Goal: Task Accomplishment & Management: Manage account settings

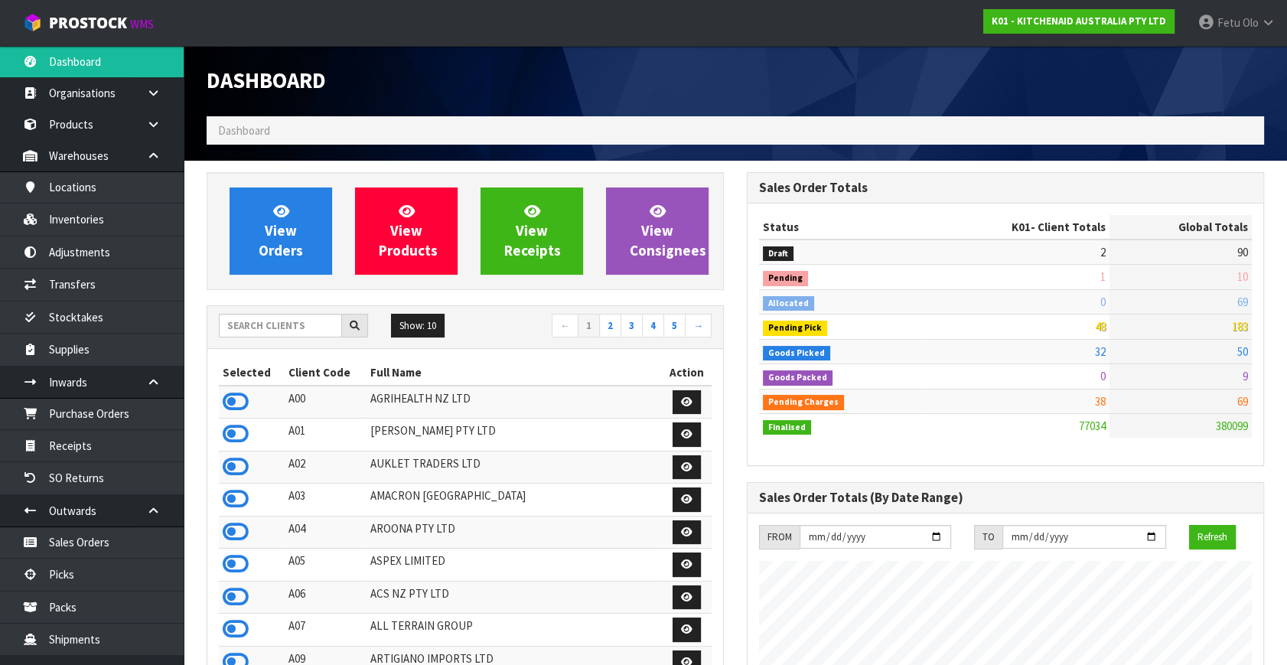
scroll to position [1157, 539]
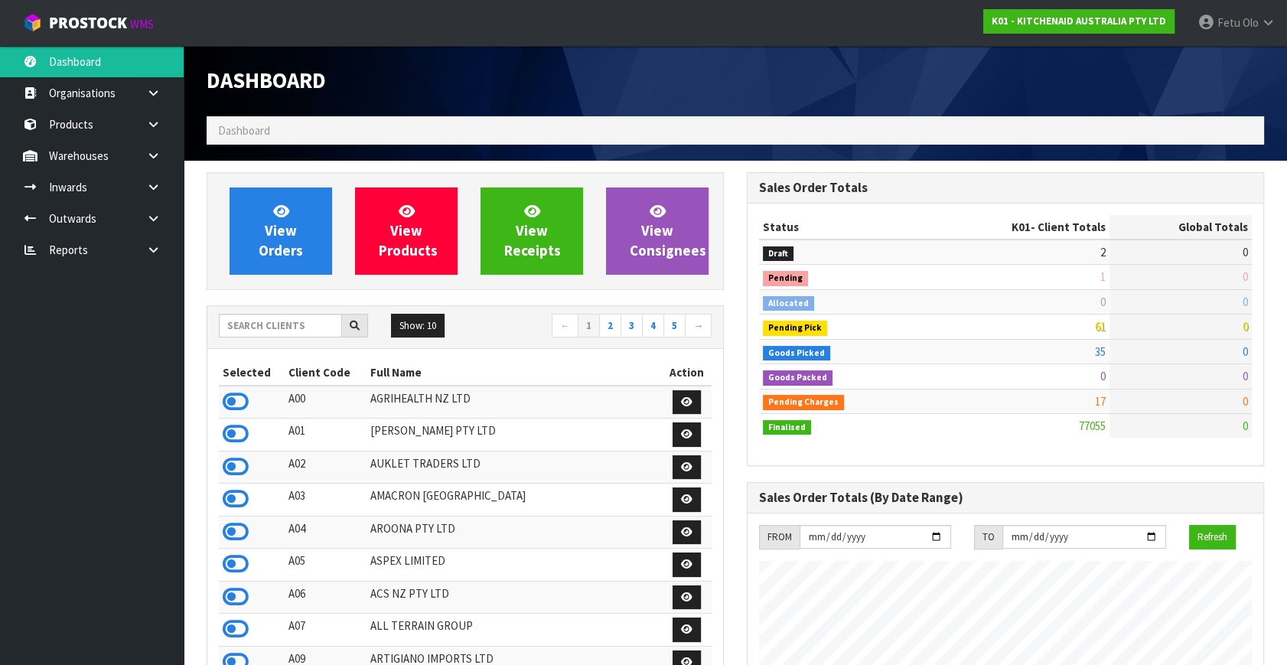
scroll to position [1157, 539]
drag, startPoint x: 131, startPoint y: 477, endPoint x: 73, endPoint y: 515, distance: 69.2
click at [133, 477] on ul "Dashboard Organisations Clients Consignees Carriers Products Categories Serial …" at bounding box center [92, 355] width 184 height 619
click at [143, 604] on ul "Dashboard Organisations Clients Consignees Carriers Products Categories Serial …" at bounding box center [92, 355] width 184 height 619
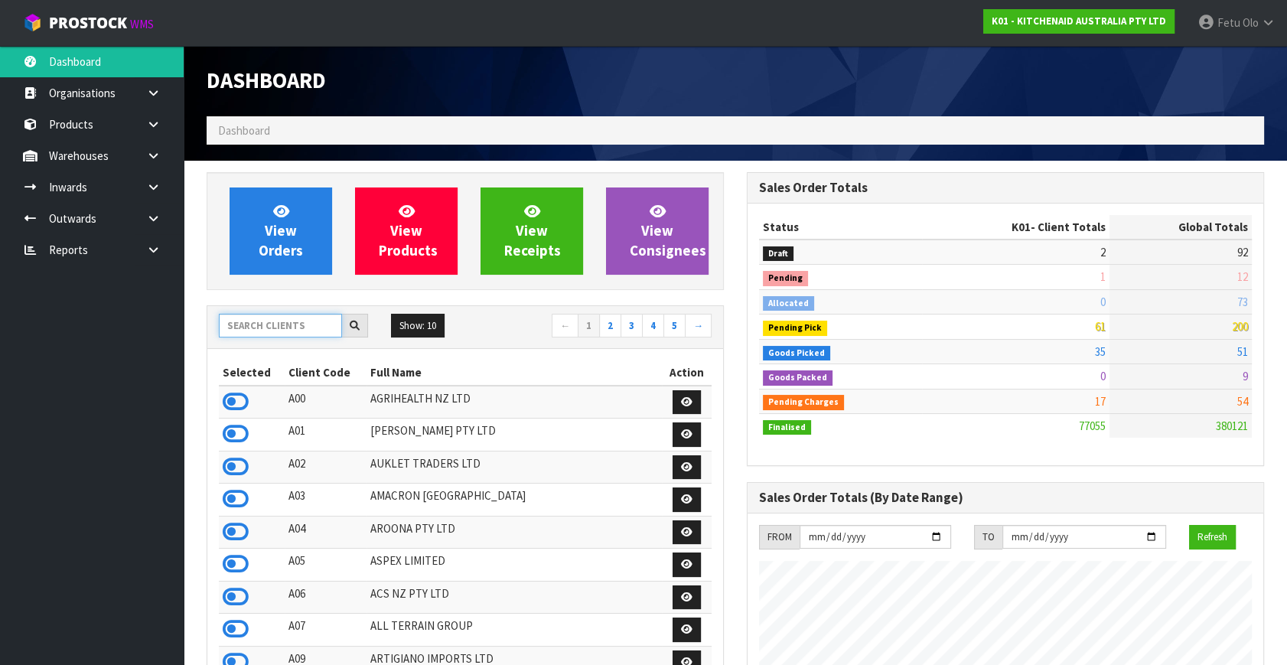
click at [266, 326] on input "text" at bounding box center [280, 326] width 123 height 24
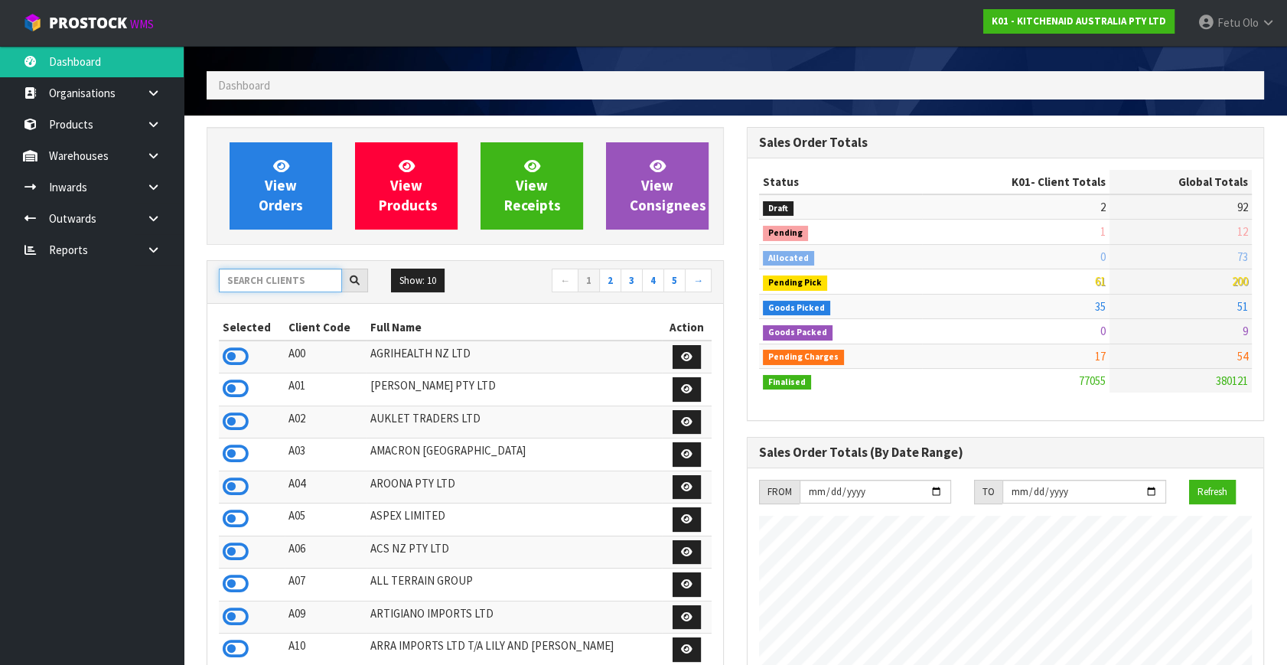
scroll to position [69, 0]
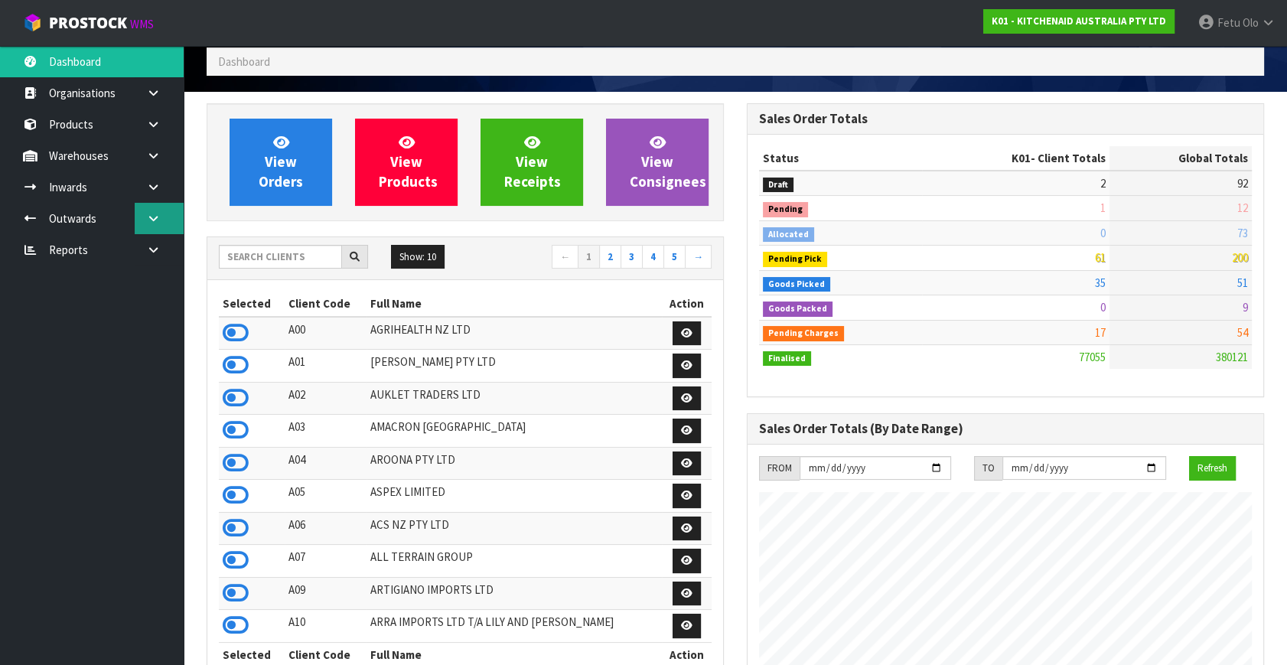
click at [153, 220] on icon at bounding box center [153, 218] width 15 height 11
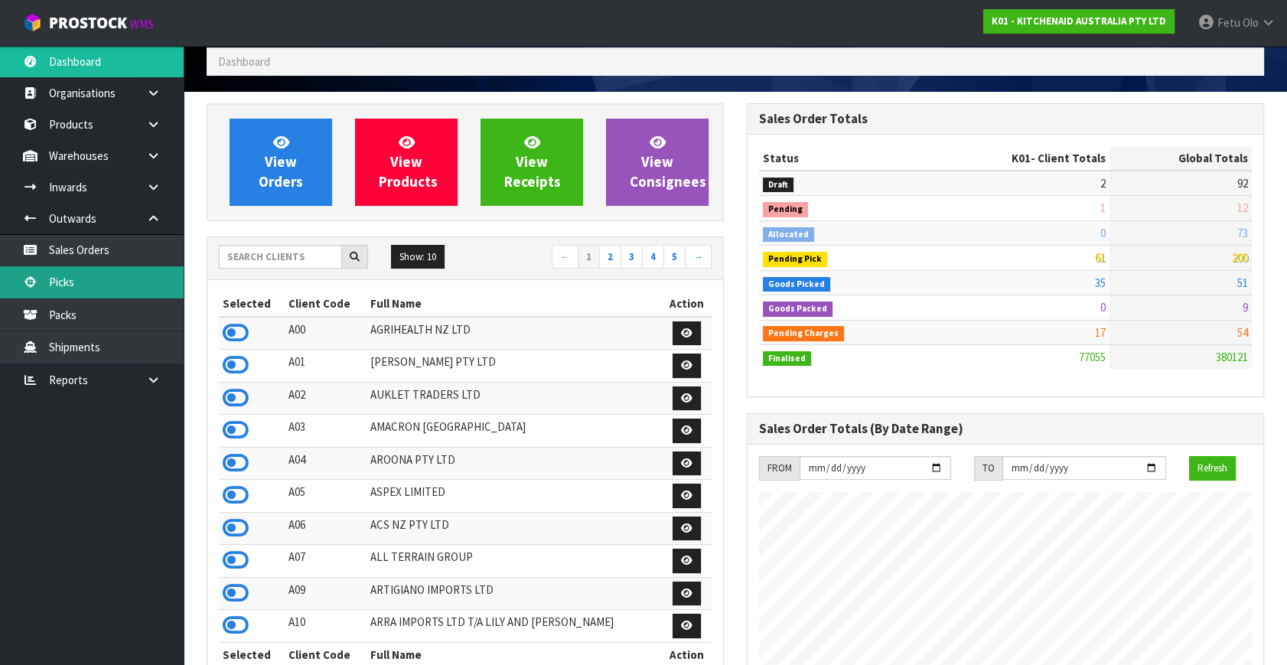
click at [79, 290] on link "Picks" at bounding box center [92, 281] width 184 height 31
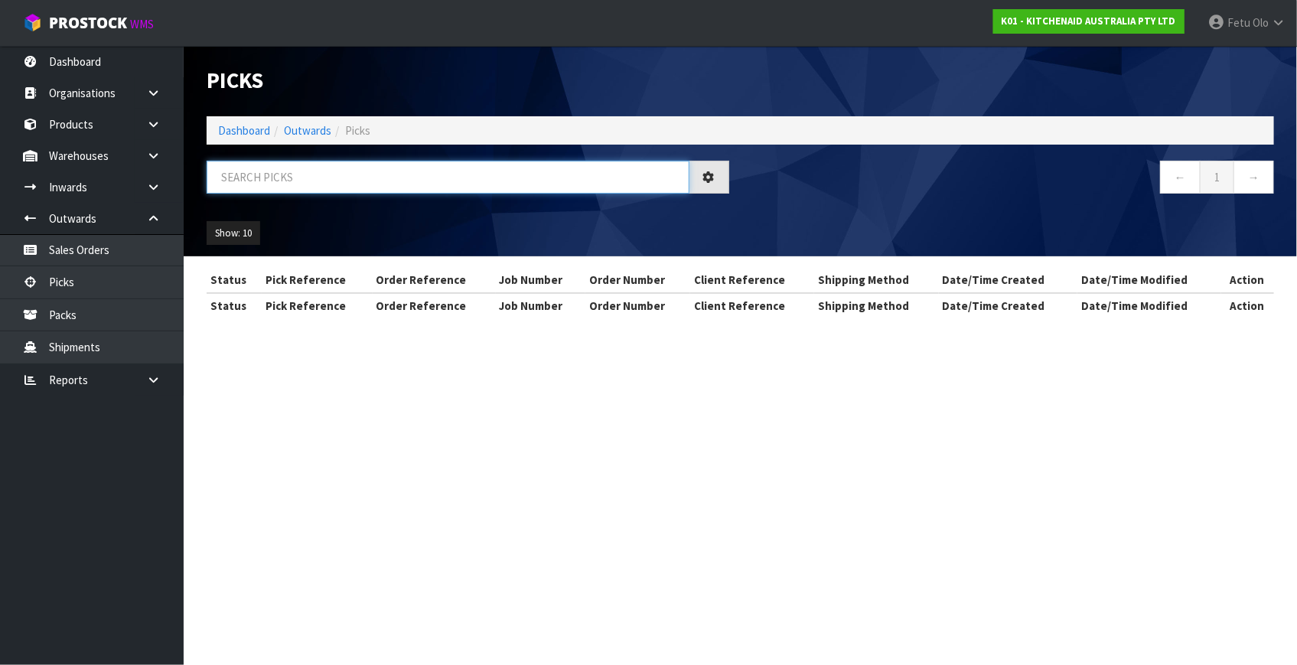
click at [298, 174] on input "text" at bounding box center [448, 177] width 483 height 33
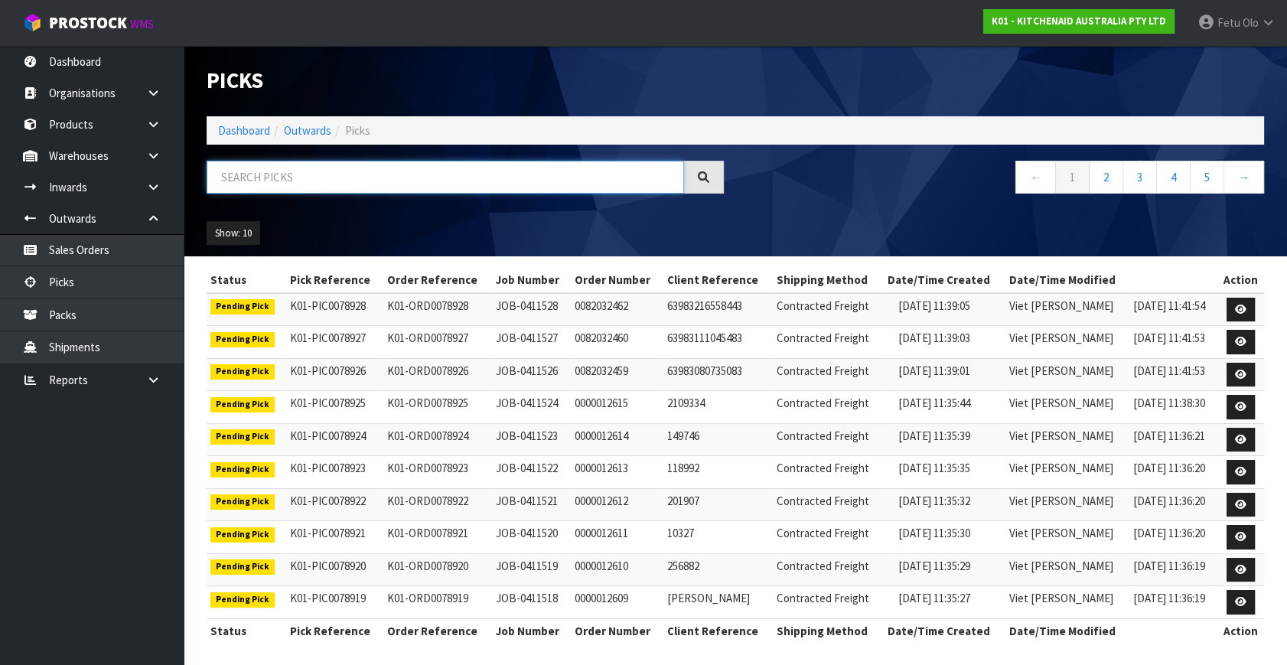
drag, startPoint x: 298, startPoint y: 178, endPoint x: 295, endPoint y: 186, distance: 9.0
click at [295, 186] on input "text" at bounding box center [445, 177] width 477 height 33
type input "JOB-0411190"
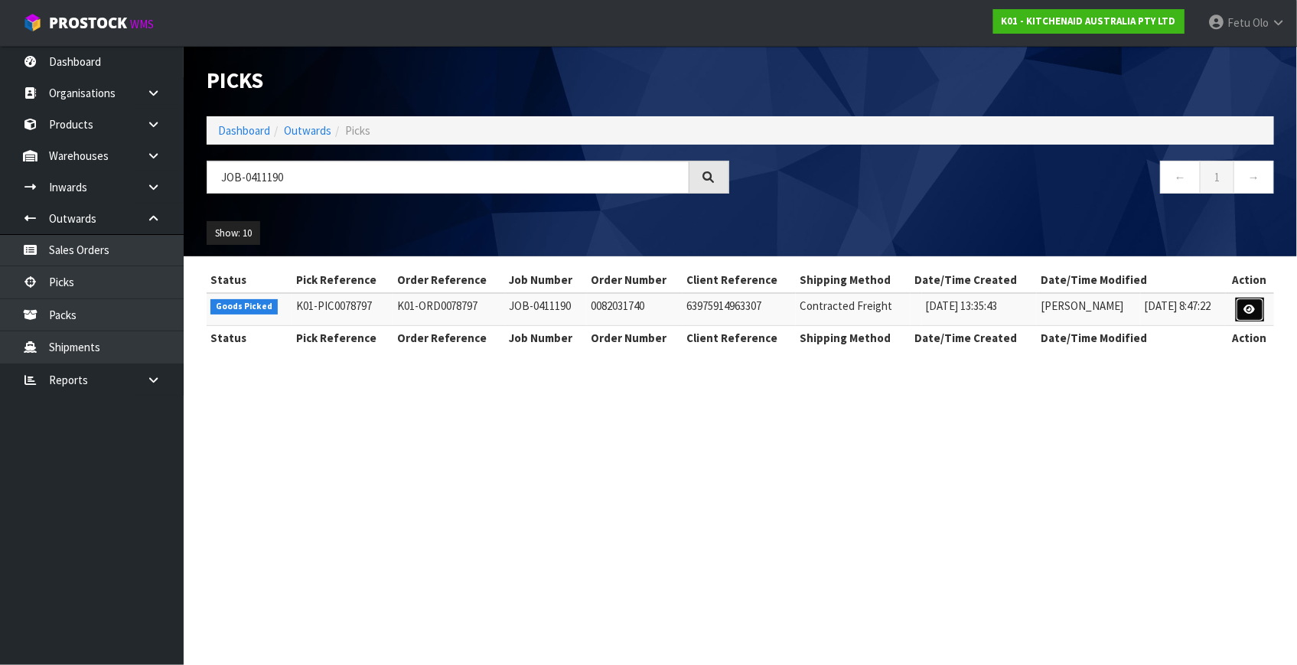
click at [1261, 309] on link at bounding box center [1250, 310] width 28 height 24
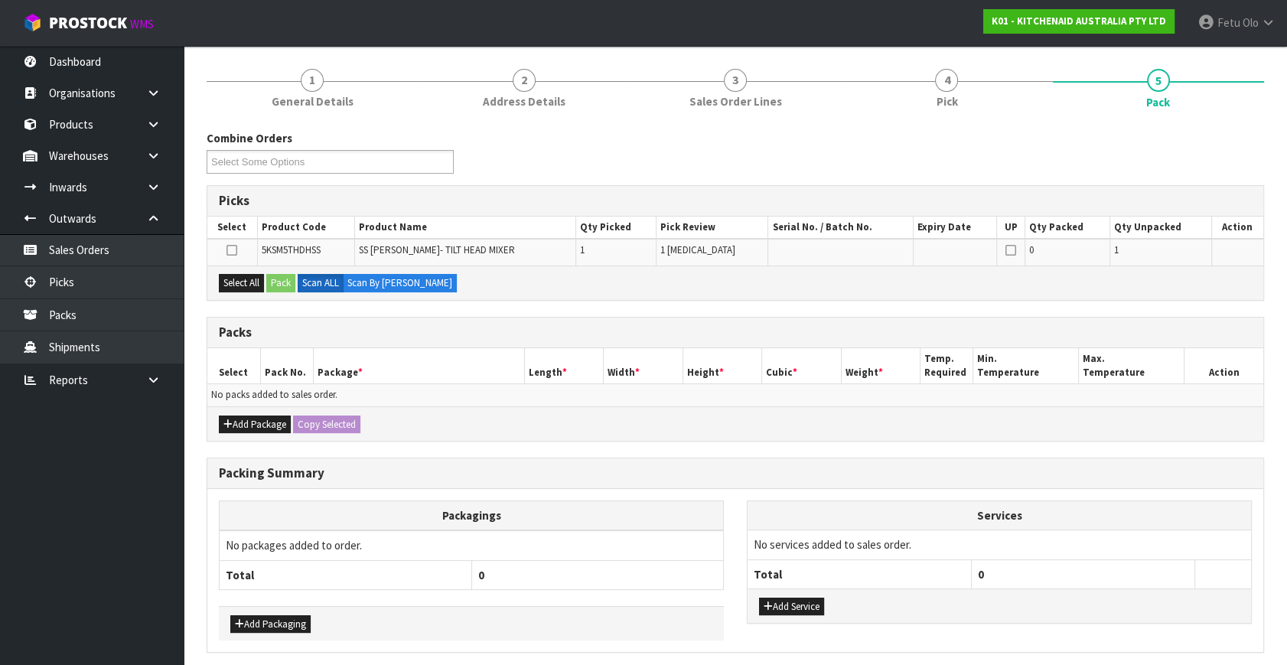
scroll to position [138, 0]
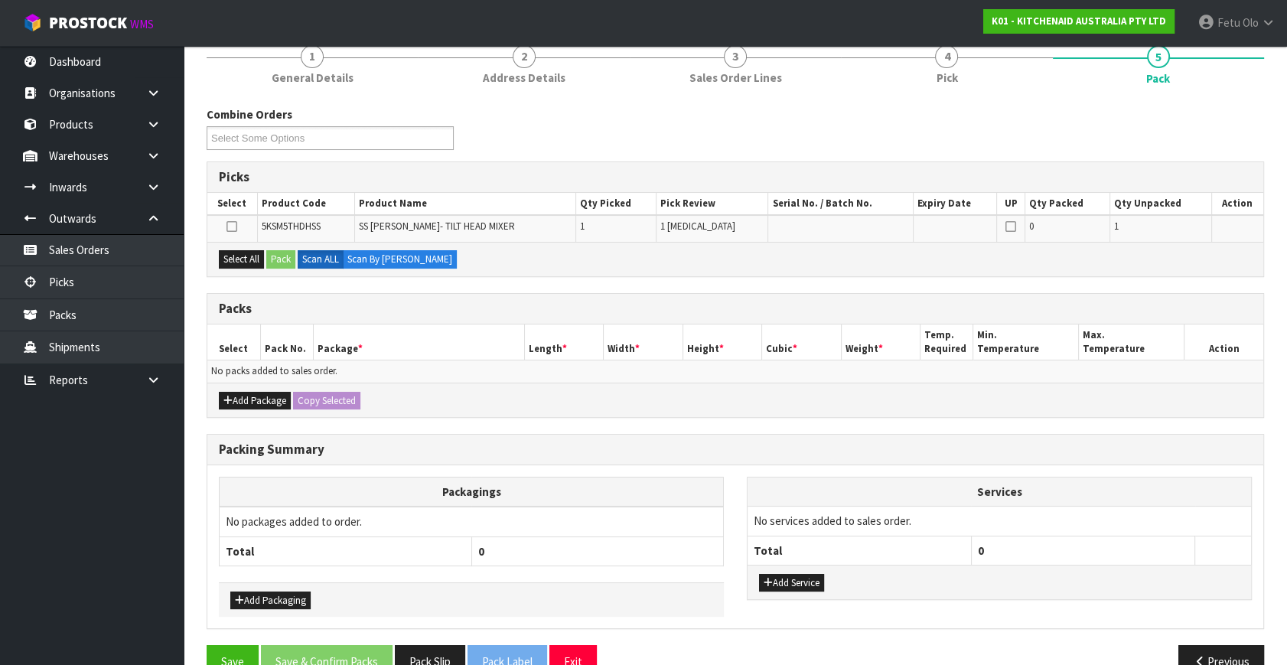
click at [597, 442] on h3 "Packing Summary" at bounding box center [735, 449] width 1033 height 15
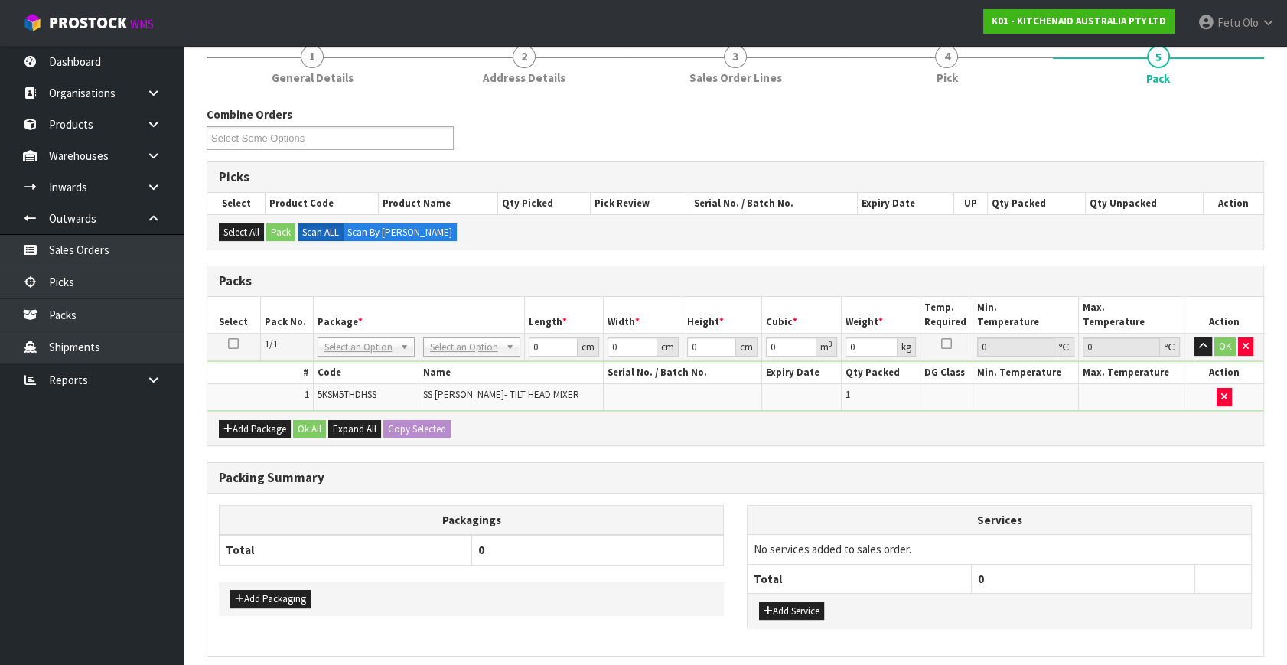
click at [552, 302] on th "Length *" at bounding box center [564, 315] width 80 height 36
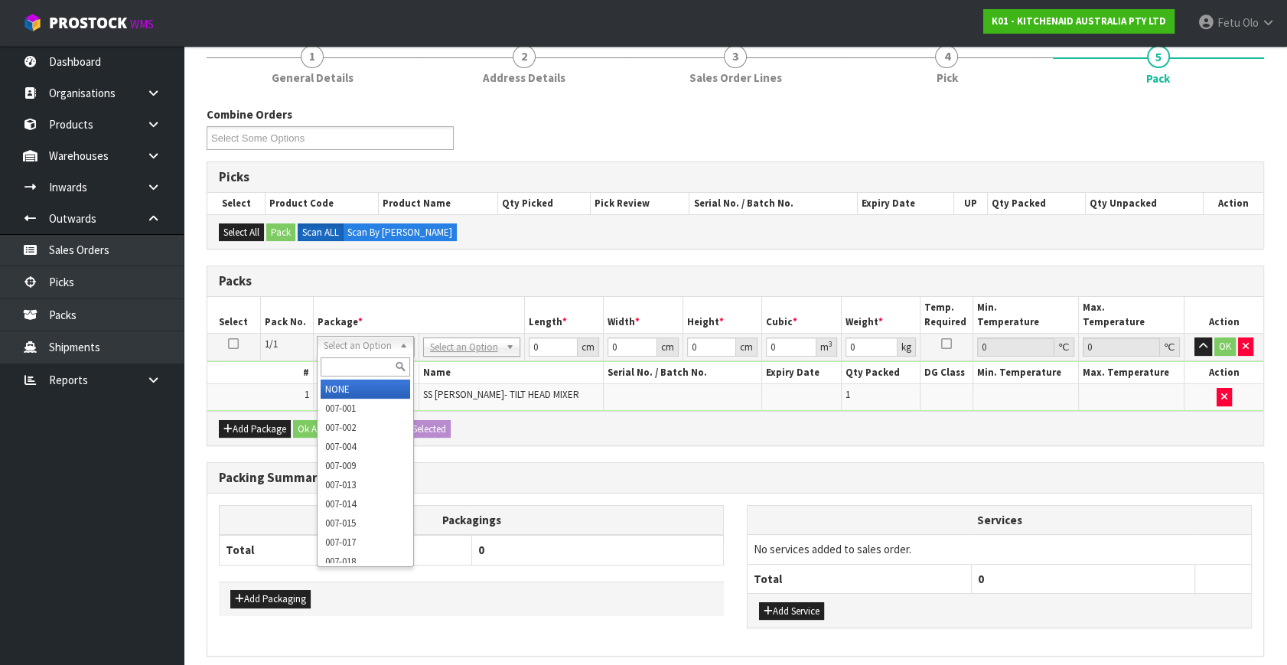
click at [353, 363] on input "text" at bounding box center [366, 366] width 90 height 19
type input "011"
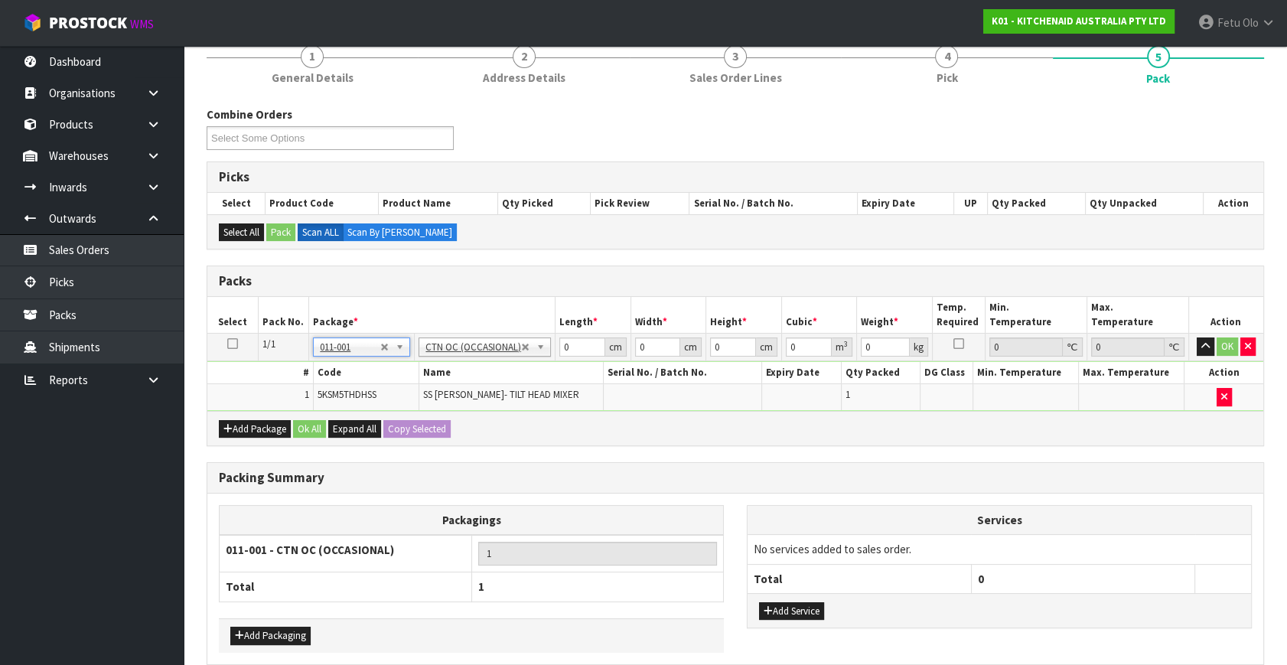
type input "0.55"
drag, startPoint x: 570, startPoint y: 344, endPoint x: 473, endPoint y: 377, distance: 102.8
click at [473, 377] on tbody "1/1 NONE 007-001 007-002 007-004 007-009 007-013 007-014 007-015 007-017 007-01…" at bounding box center [735, 372] width 1056 height 77
type input "21"
type input "14"
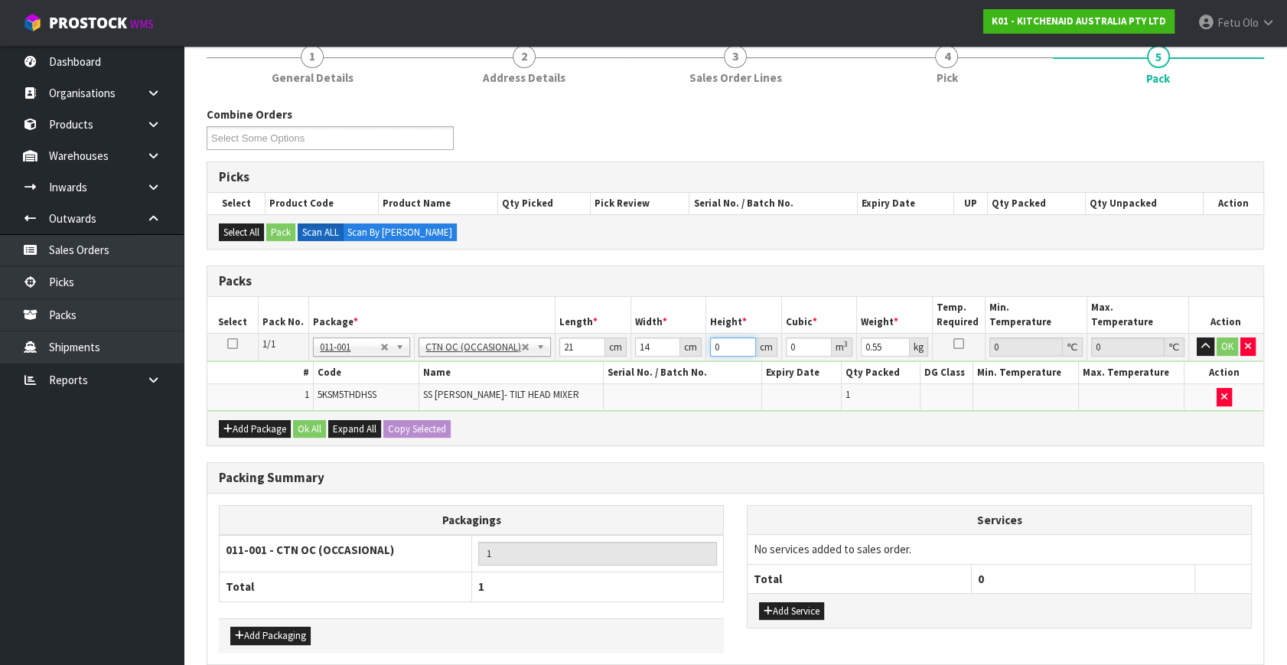
type input "1"
type input "0.000294"
type input "17"
type input "0.004998"
type input "17"
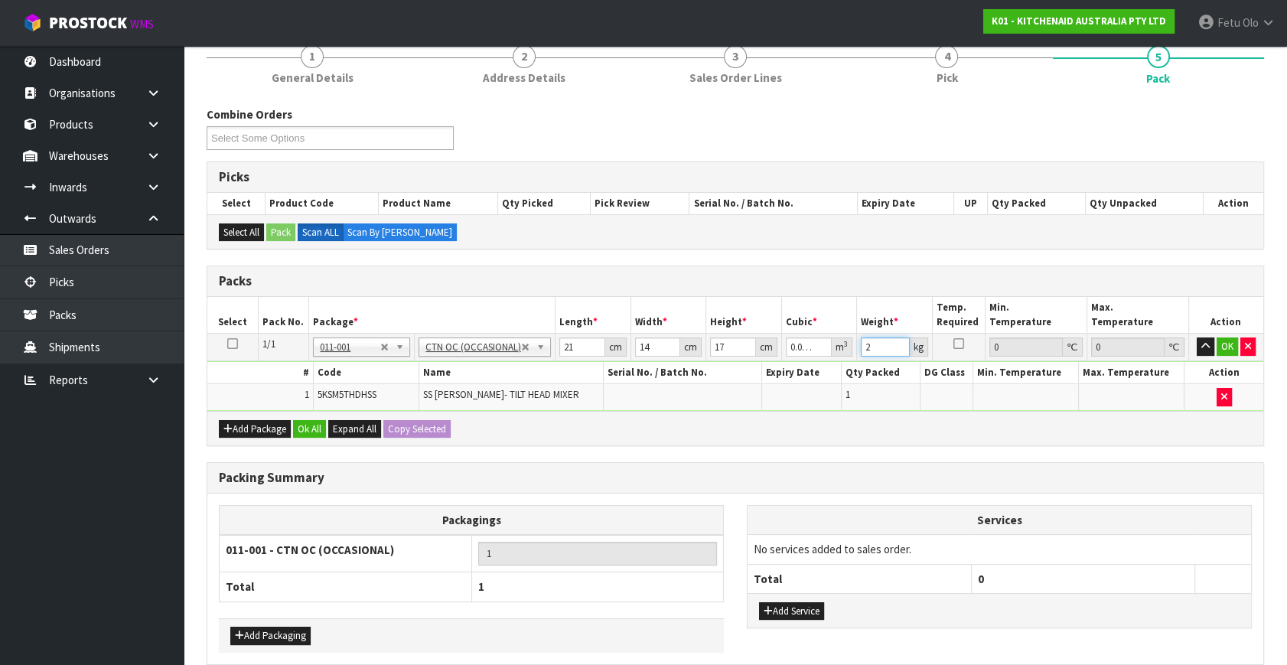
type input "2"
click button "OK" at bounding box center [1227, 346] width 21 height 18
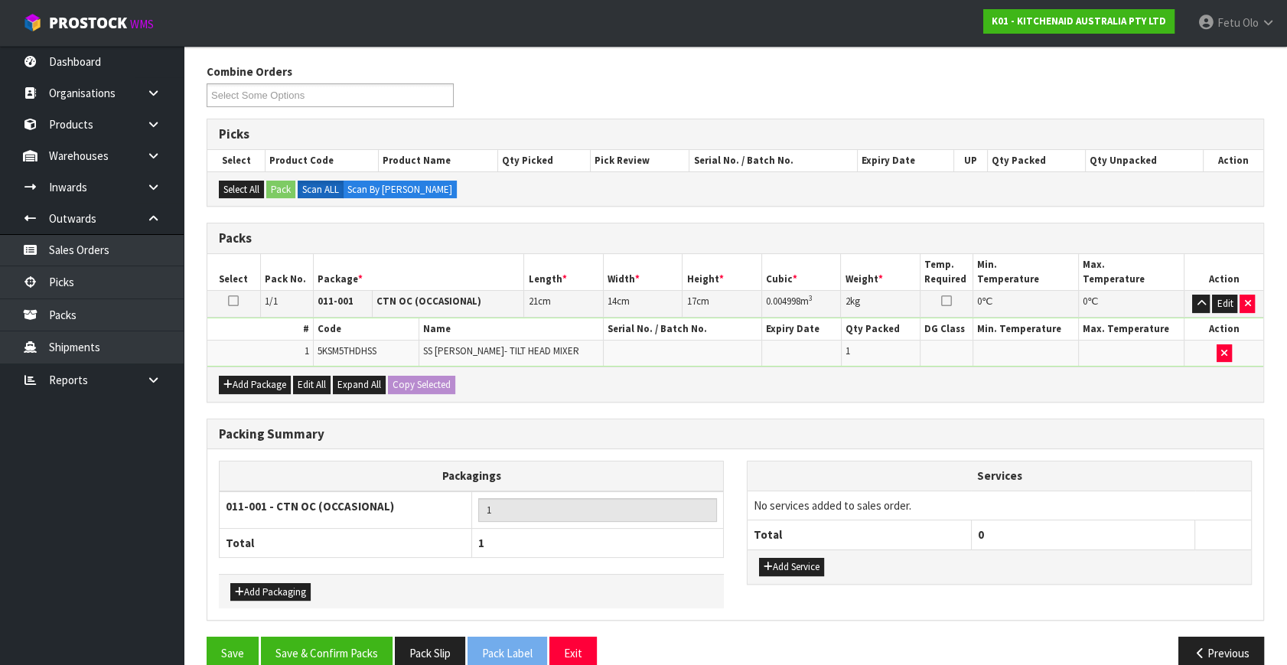
scroll to position [205, 0]
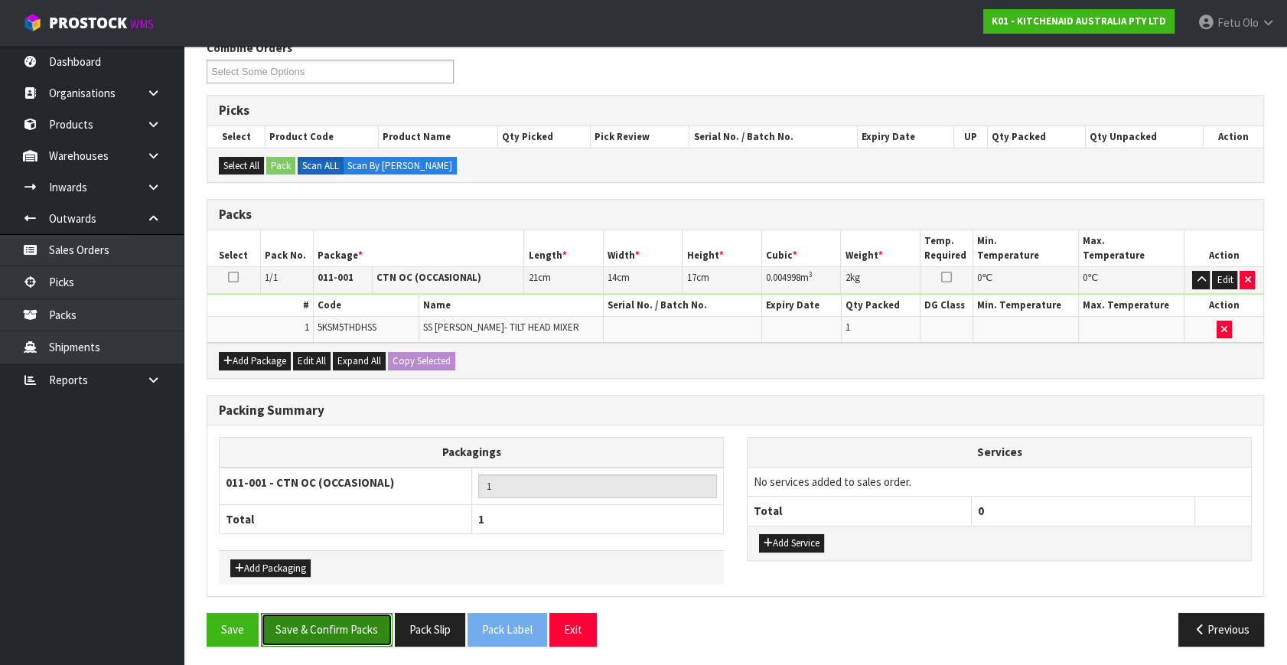
click at [309, 629] on button "Save & Confirm Packs" at bounding box center [327, 629] width 132 height 33
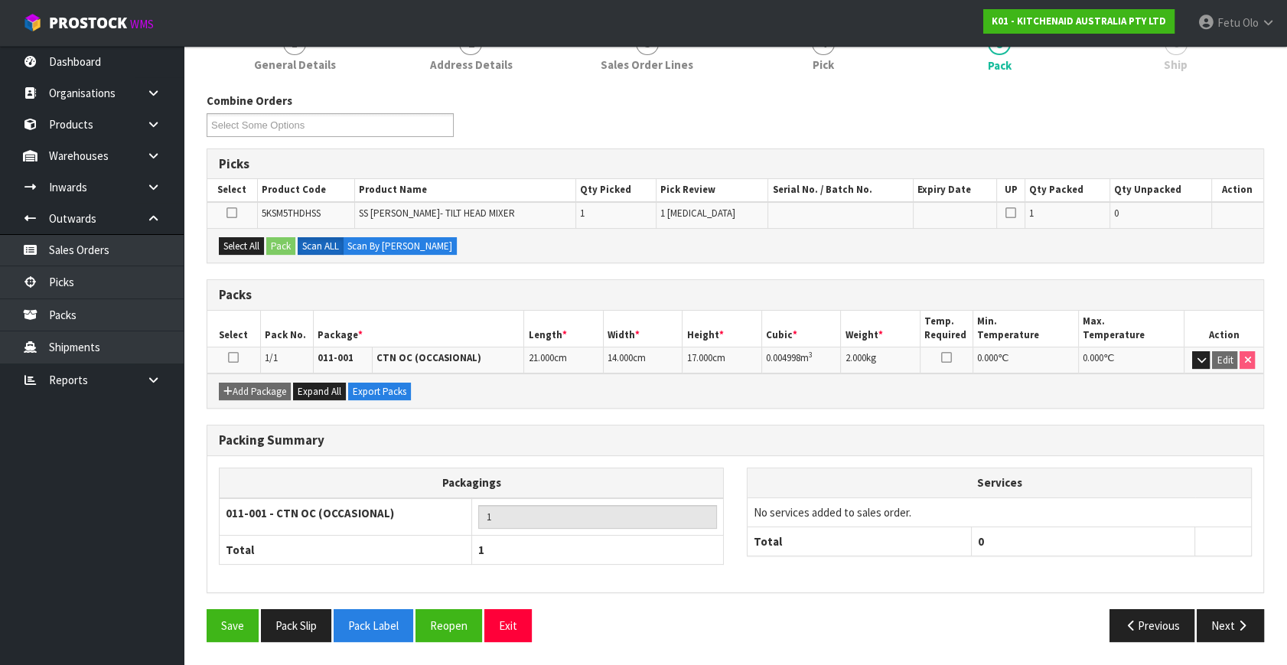
scroll to position [177, 0]
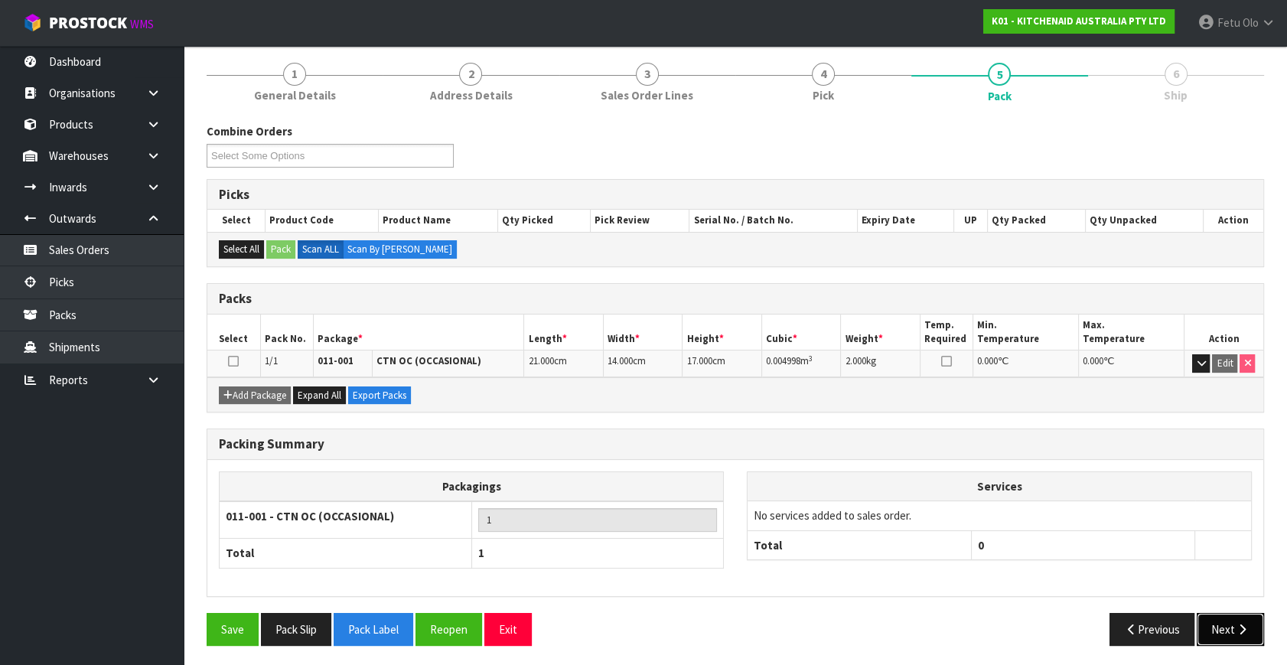
click at [1217, 635] on button "Next" at bounding box center [1230, 629] width 67 height 33
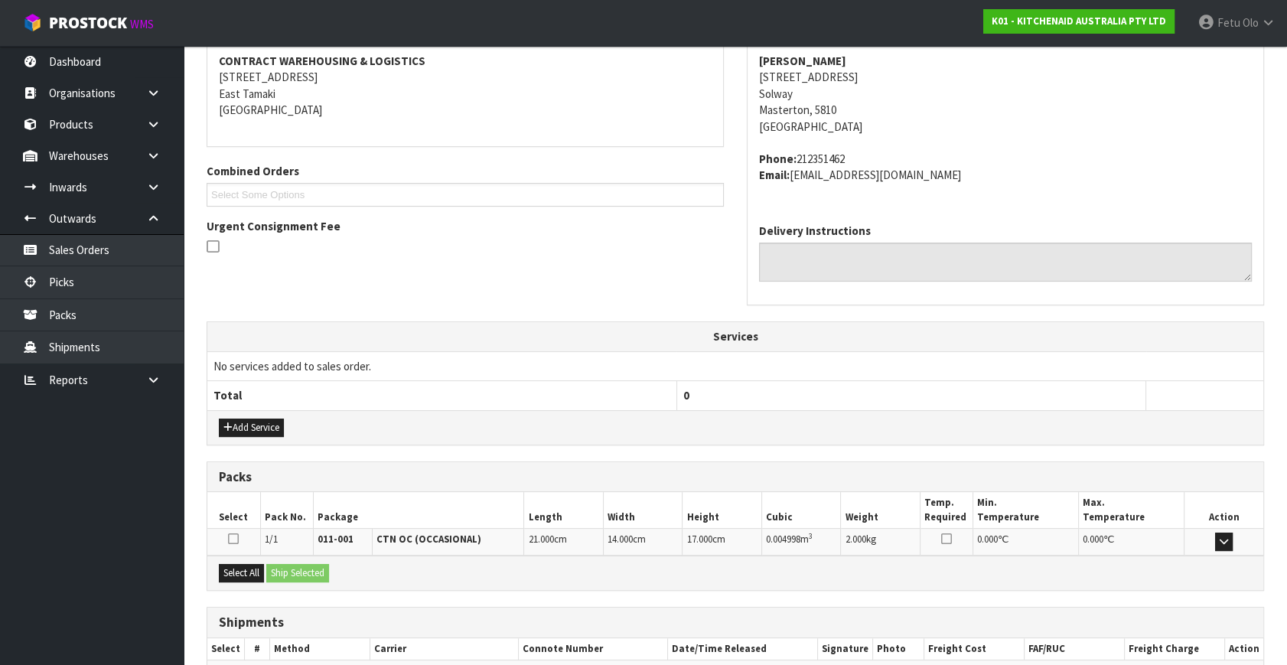
scroll to position [376, 0]
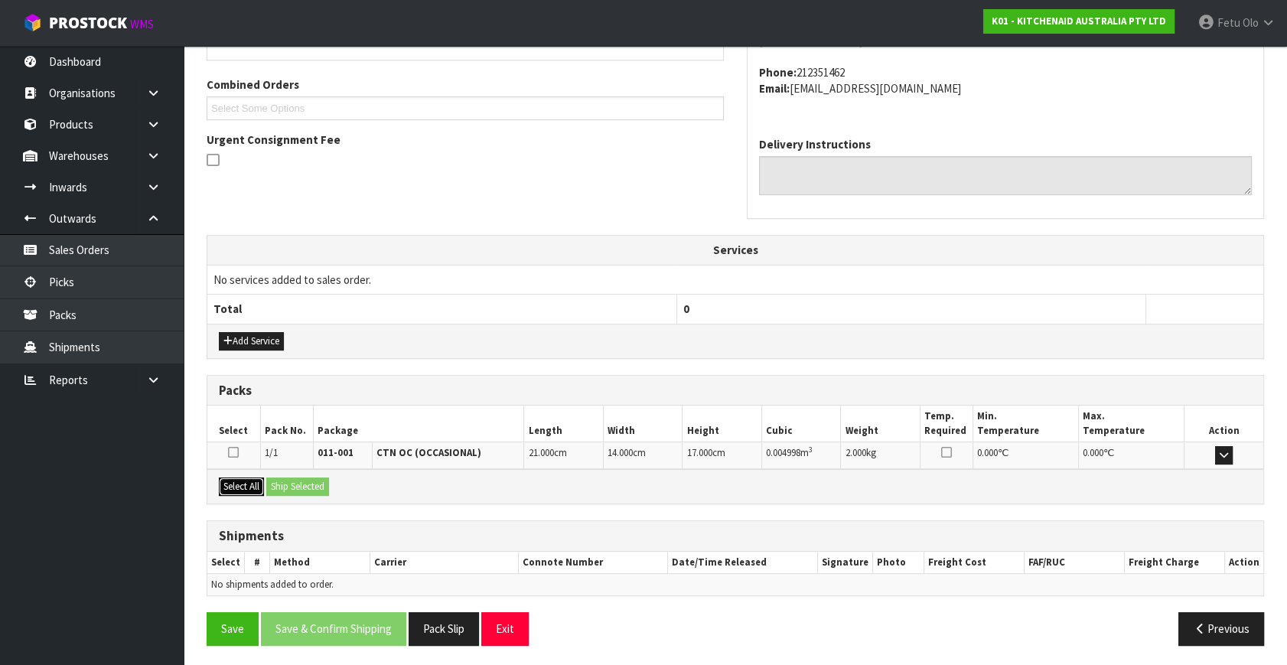
click at [252, 483] on button "Select All" at bounding box center [241, 486] width 45 height 18
click at [275, 480] on button "Ship Selected" at bounding box center [297, 486] width 63 height 18
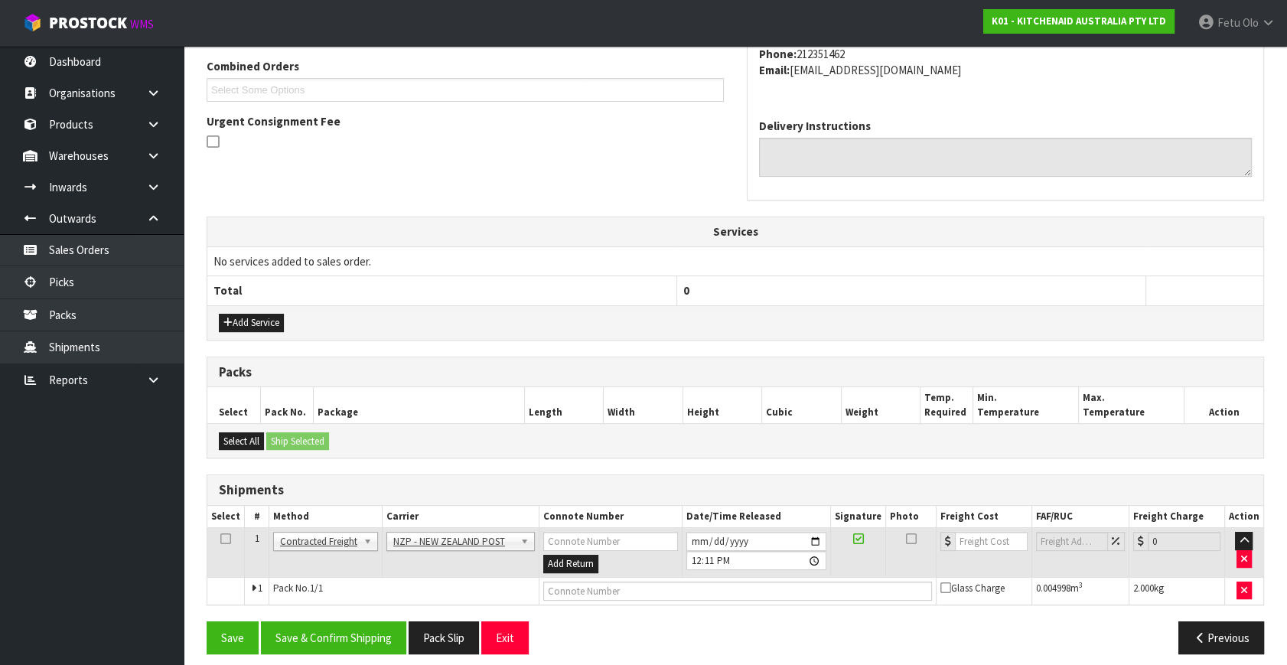
scroll to position [404, 0]
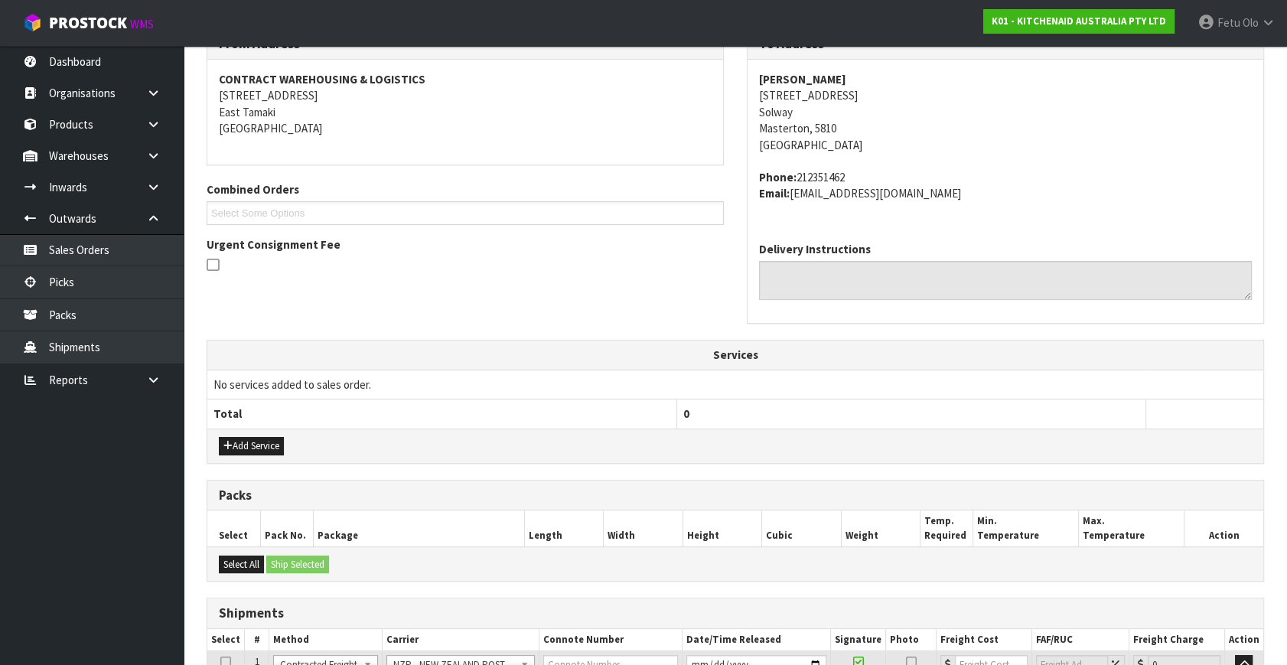
drag, startPoint x: 553, startPoint y: 416, endPoint x: 524, endPoint y: 522, distance: 109.5
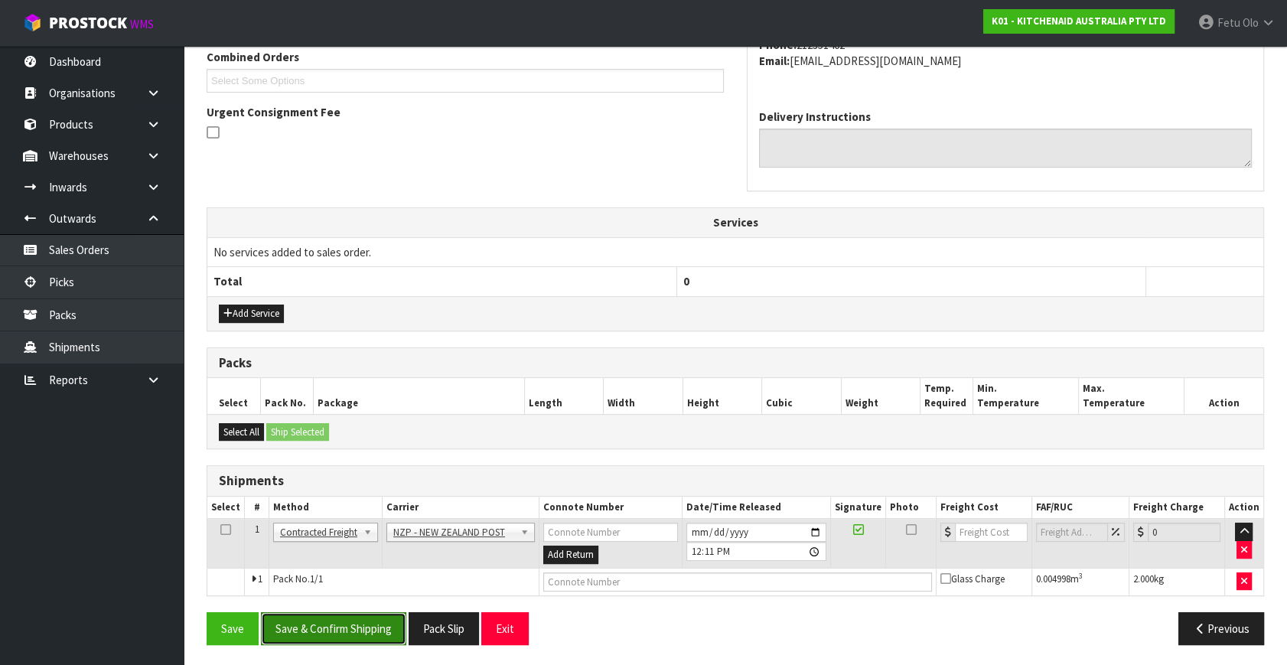
drag, startPoint x: 345, startPoint y: 635, endPoint x: 330, endPoint y: 624, distance: 18.7
click at [345, 635] on button "Save & Confirm Shipping" at bounding box center [333, 628] width 145 height 33
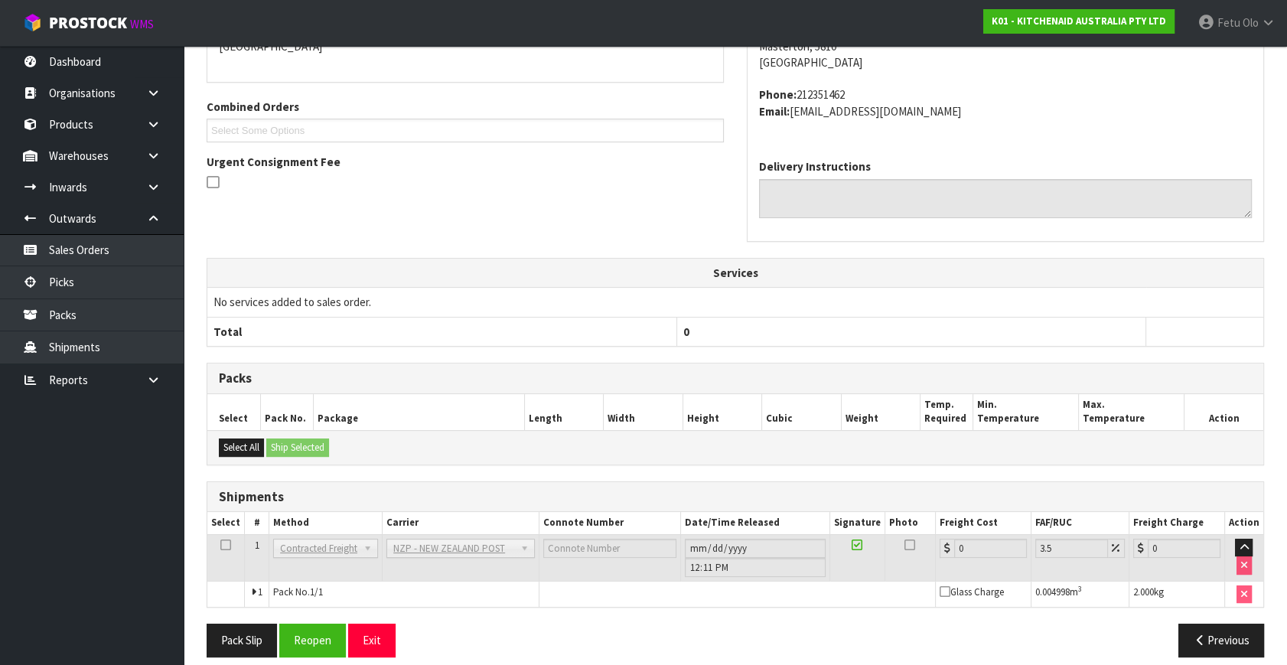
scroll to position [383, 0]
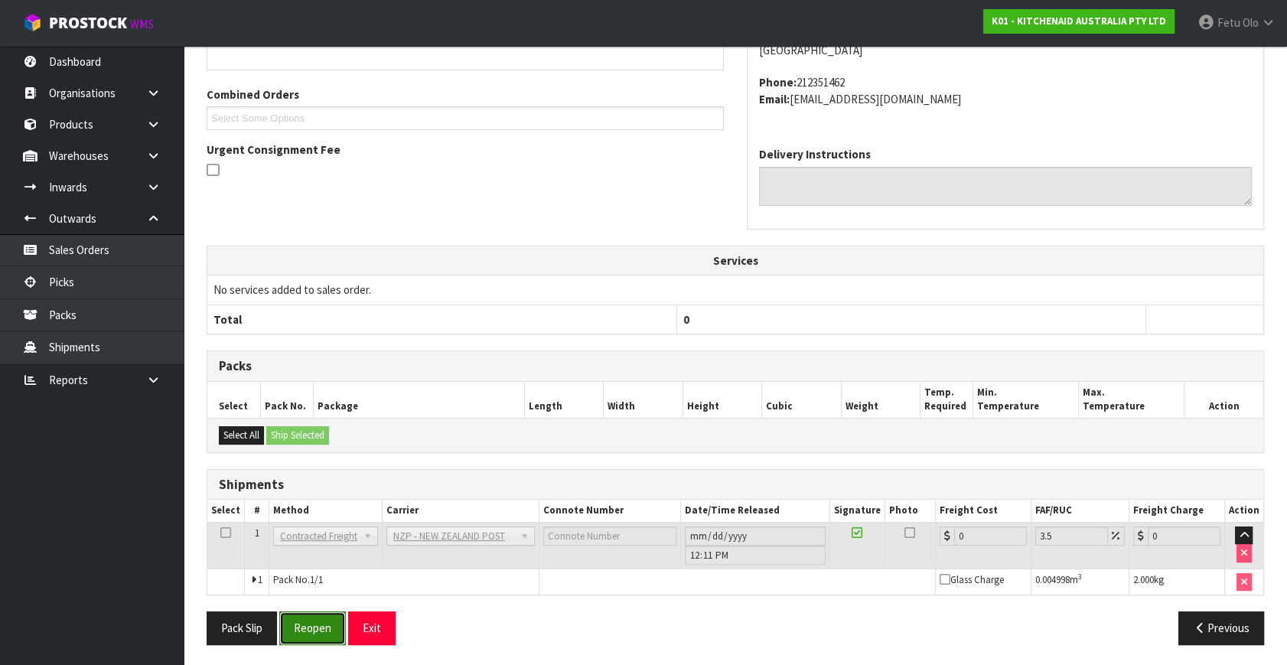
click at [328, 620] on button "Reopen" at bounding box center [312, 627] width 67 height 33
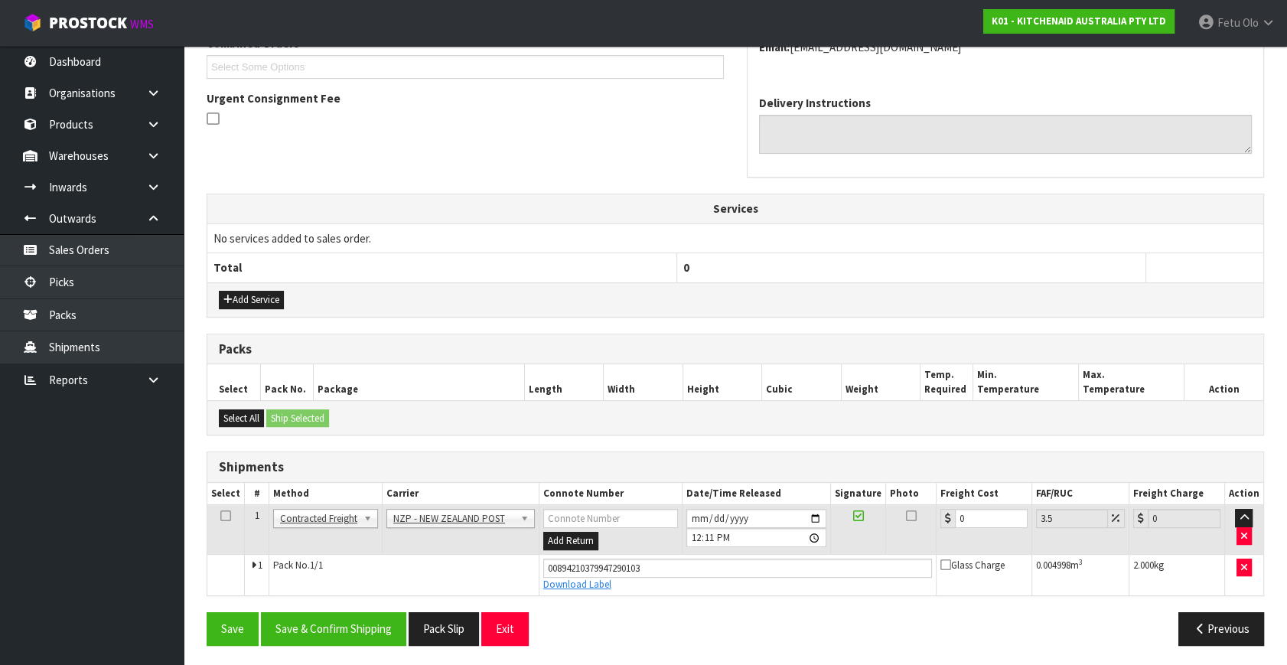
scroll to position [419, 0]
drag, startPoint x: 980, startPoint y: 515, endPoint x: 896, endPoint y: 543, distance: 88.8
click at [896, 543] on tr "1 Client Local Pickup Customer Local Pickup Company Freight Contracted Freight …" at bounding box center [735, 529] width 1056 height 50
type input "8"
type input "8.28"
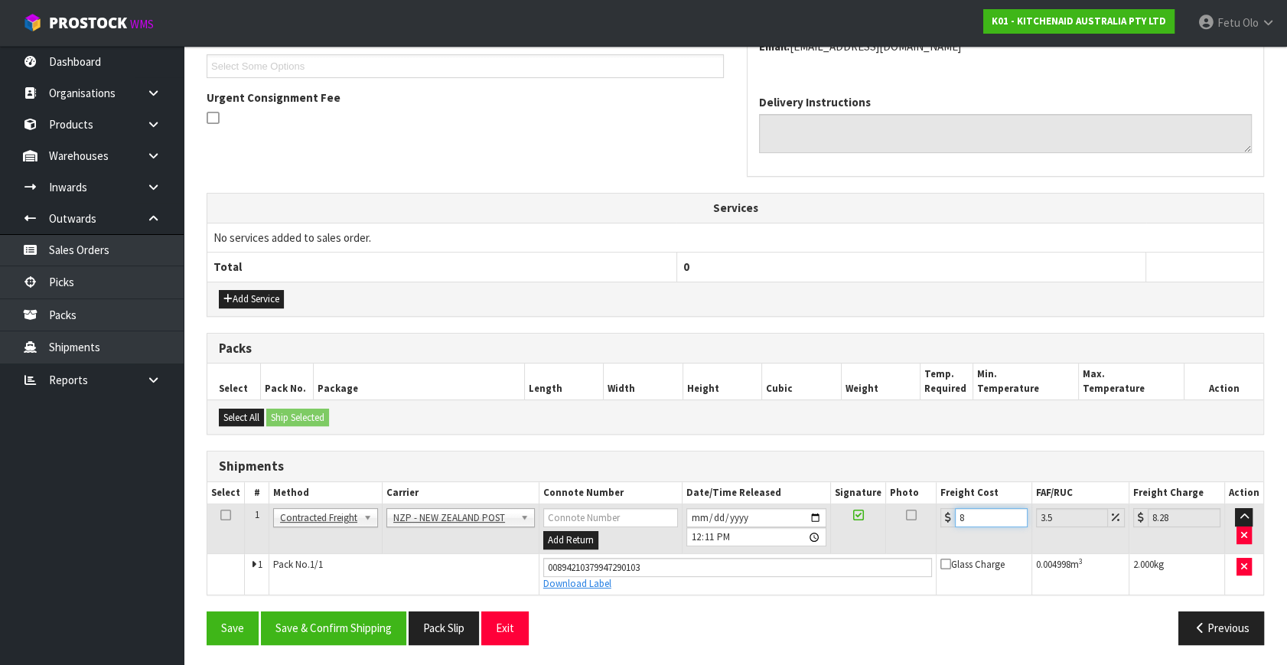
type input "8.4"
type input "8.69"
type input "8.45"
type input "8.75"
type input "8.45"
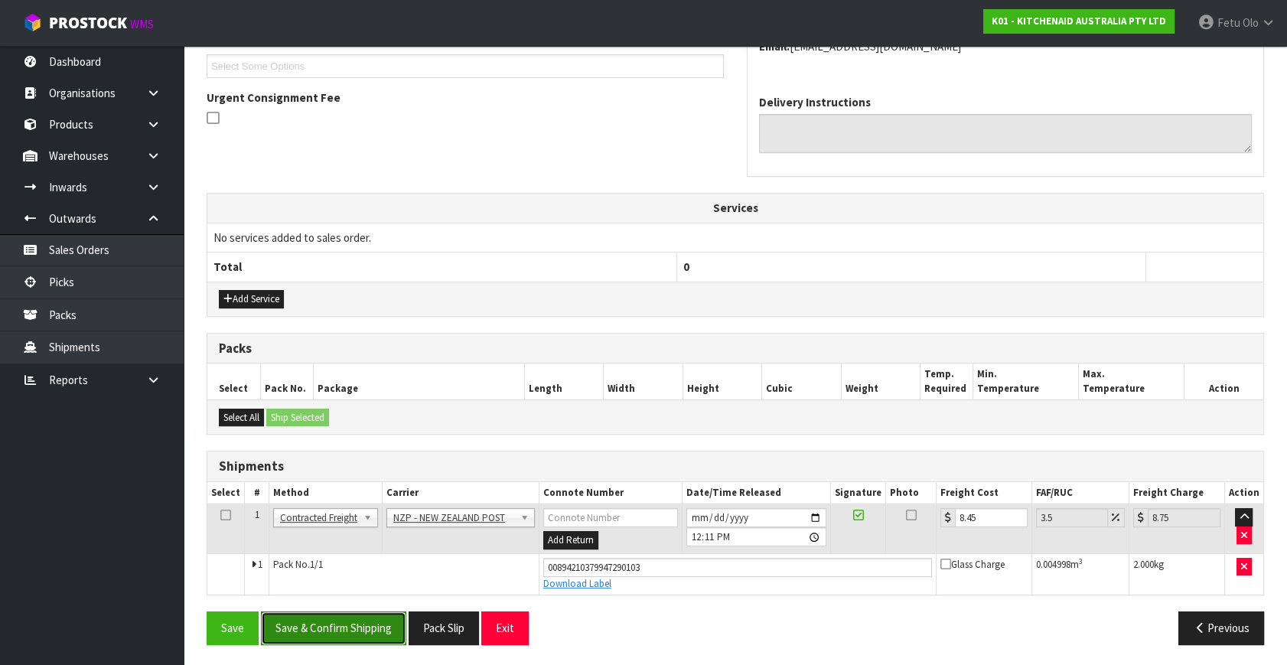
click at [308, 622] on button "Save & Confirm Shipping" at bounding box center [333, 627] width 145 height 33
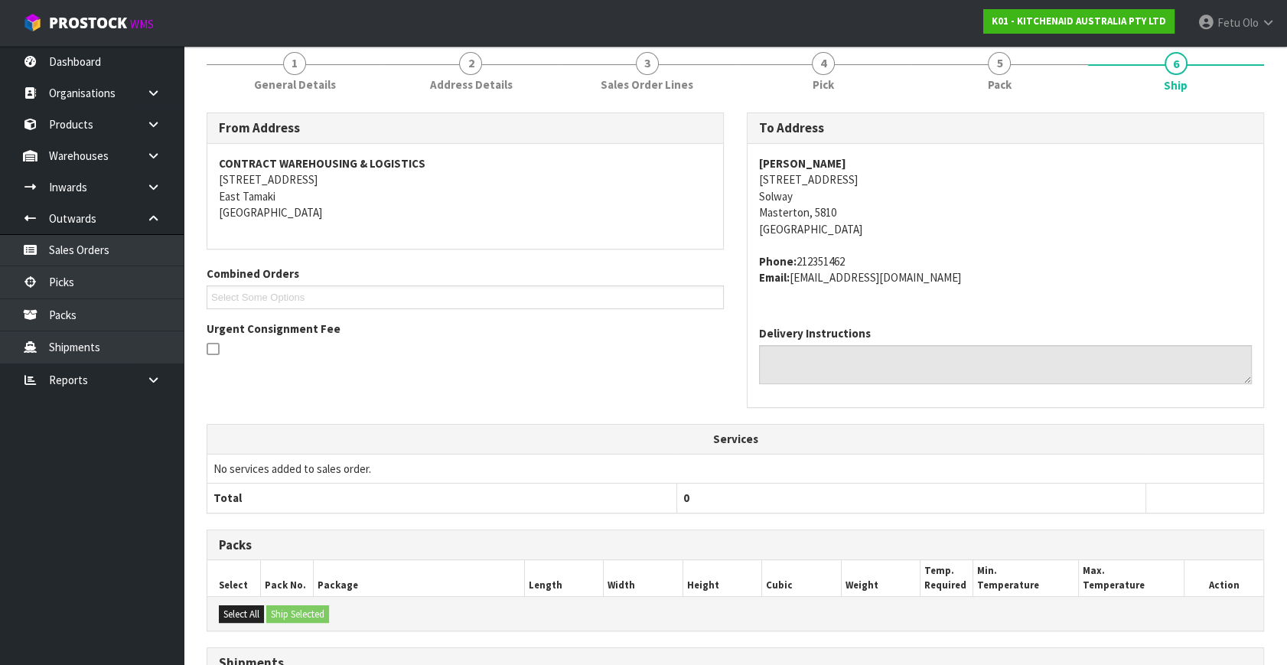
scroll to position [376, 0]
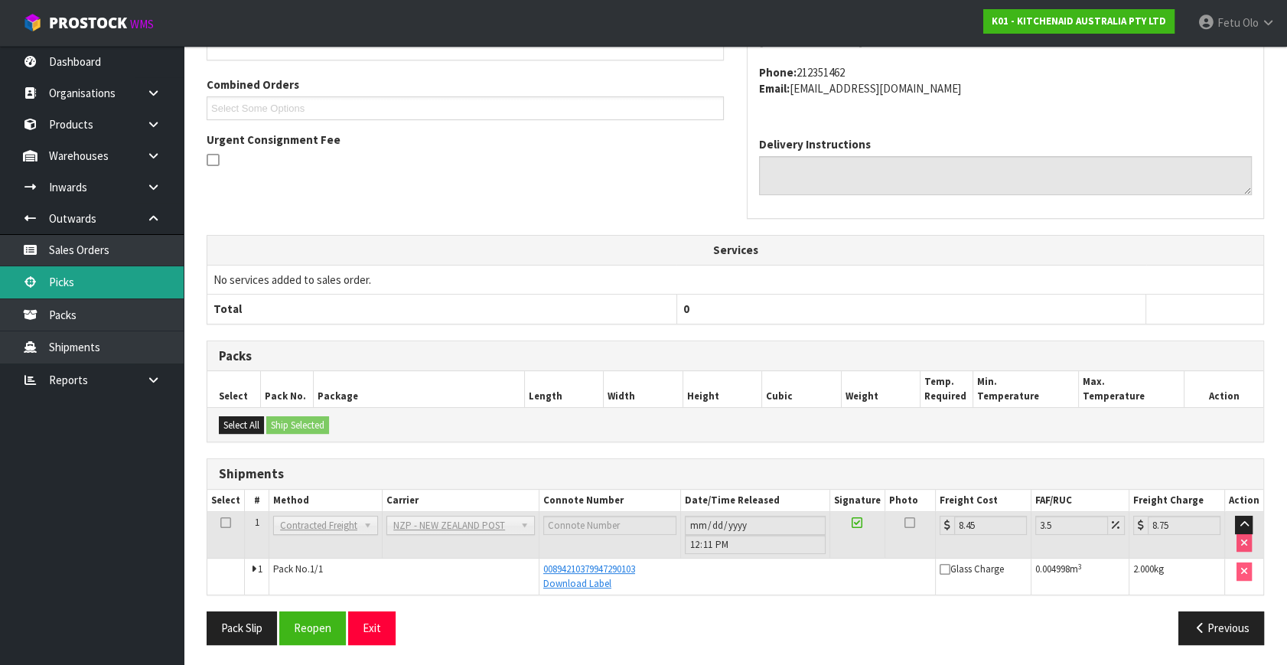
click at [70, 283] on link "Picks" at bounding box center [92, 281] width 184 height 31
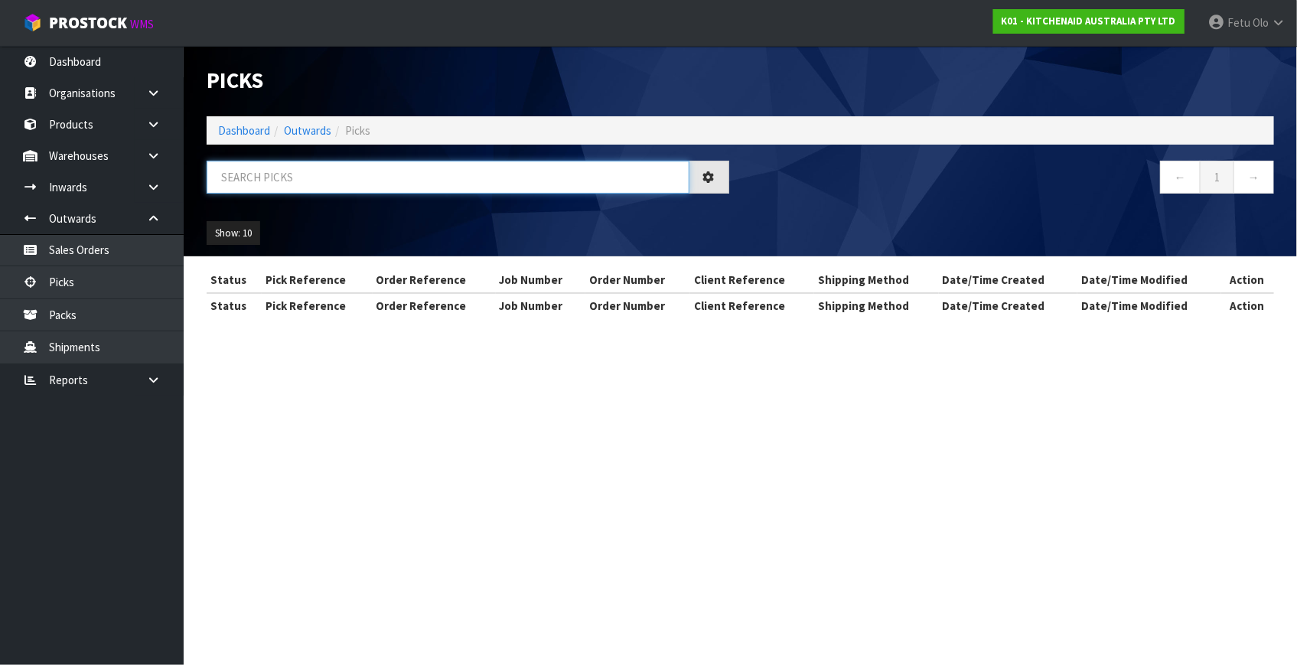
click at [243, 181] on input "text" at bounding box center [448, 177] width 483 height 33
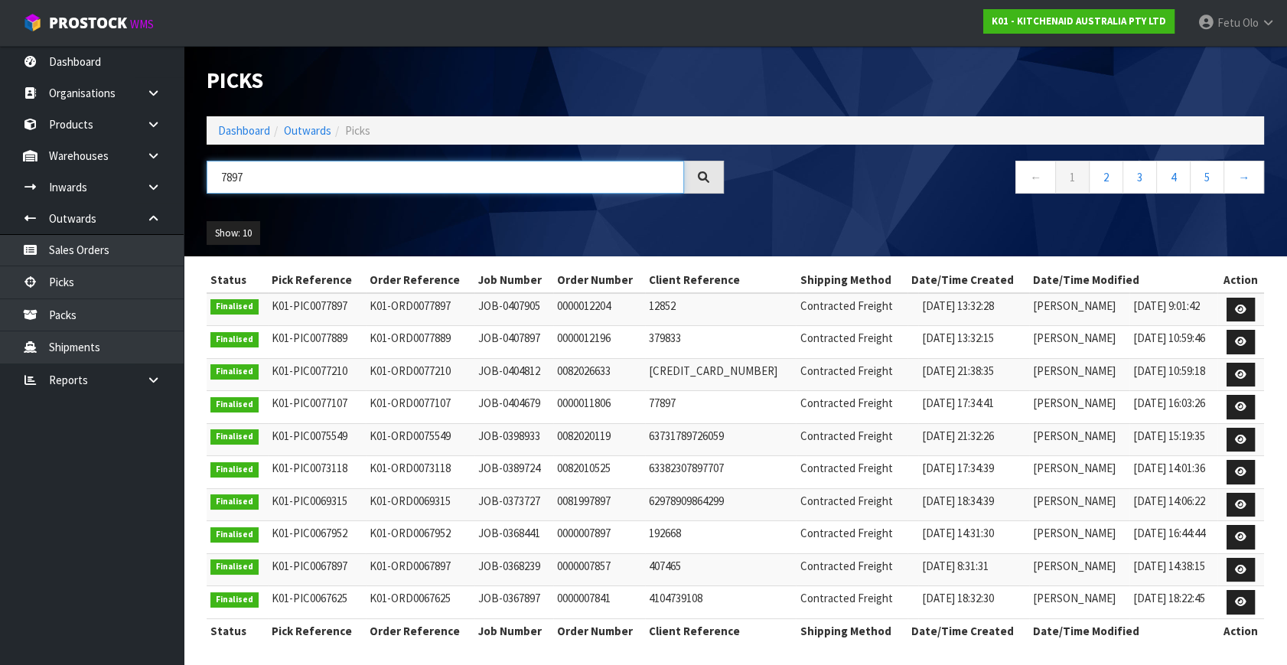
drag, startPoint x: 262, startPoint y: 182, endPoint x: 207, endPoint y: 208, distance: 60.9
click at [207, 208] on div "7897 ← 1 2 3 4 5 →" at bounding box center [735, 185] width 1080 height 49
type input "78797"
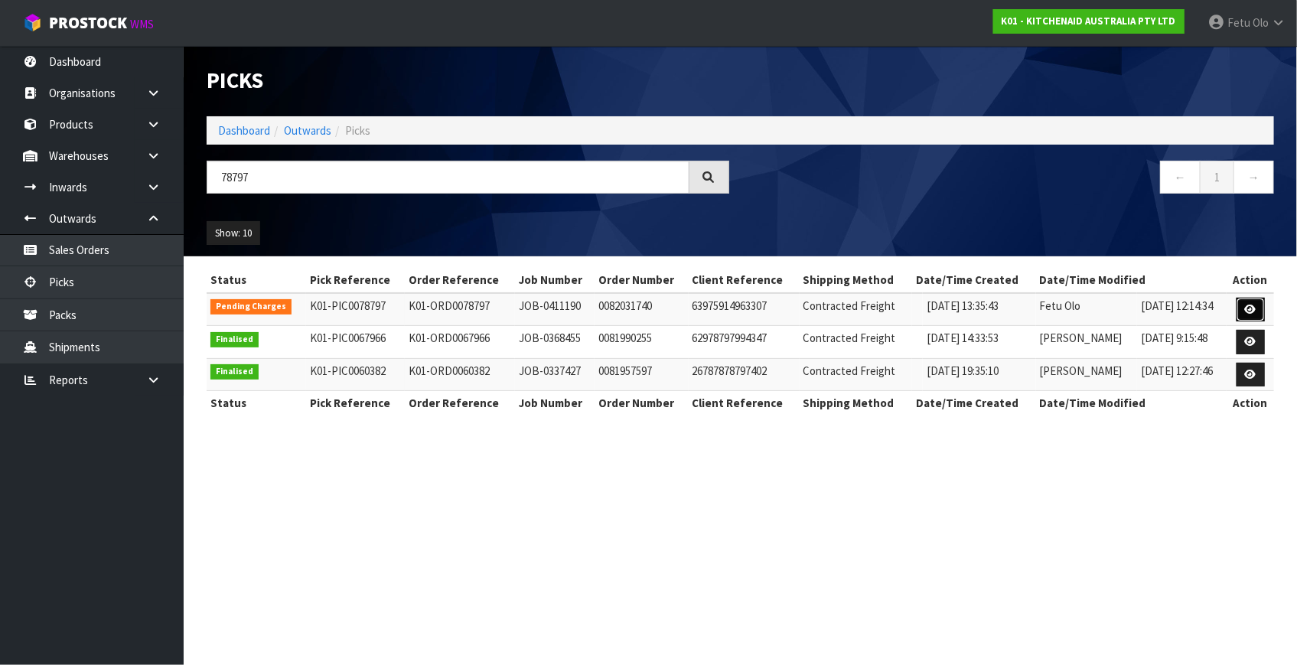
click at [1246, 311] on icon at bounding box center [1250, 310] width 11 height 10
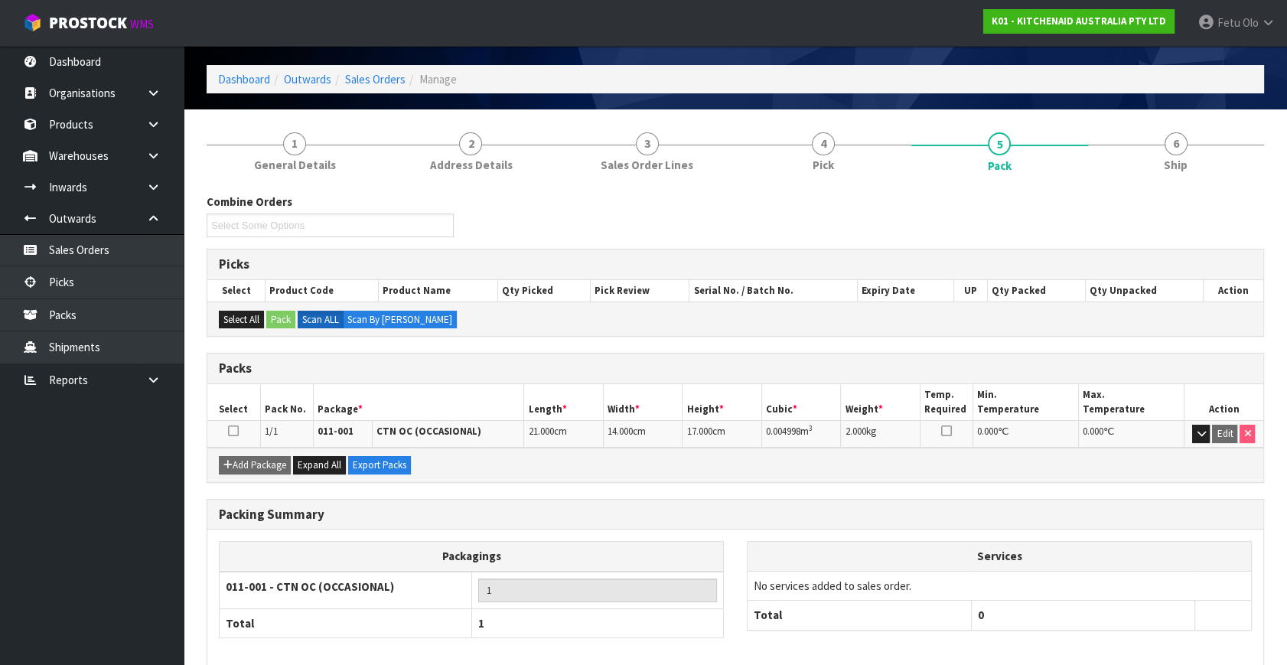
scroll to position [122, 0]
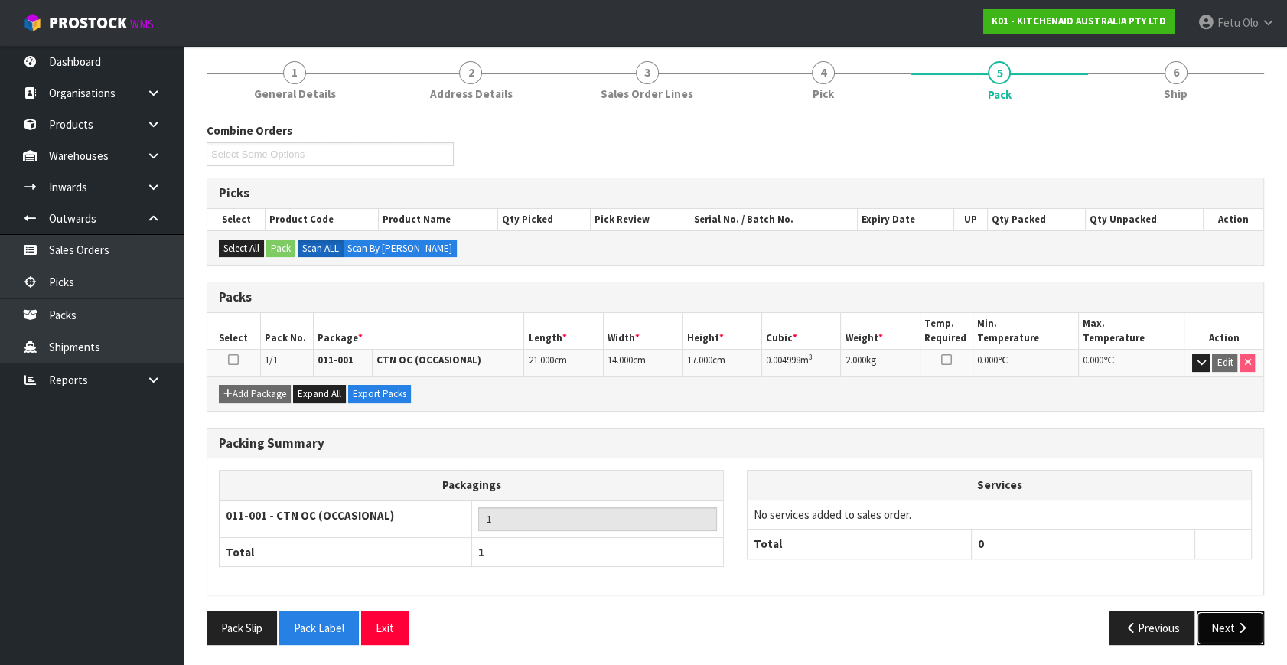
click at [1217, 625] on button "Next" at bounding box center [1230, 627] width 67 height 33
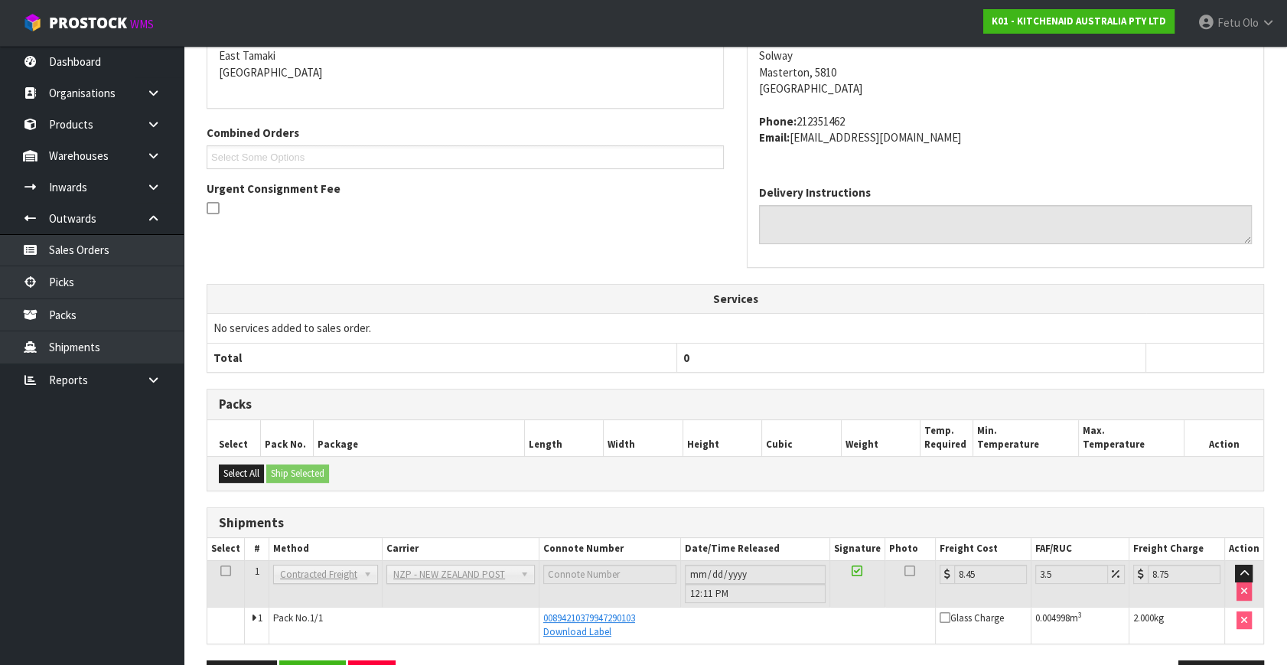
scroll to position [321, 0]
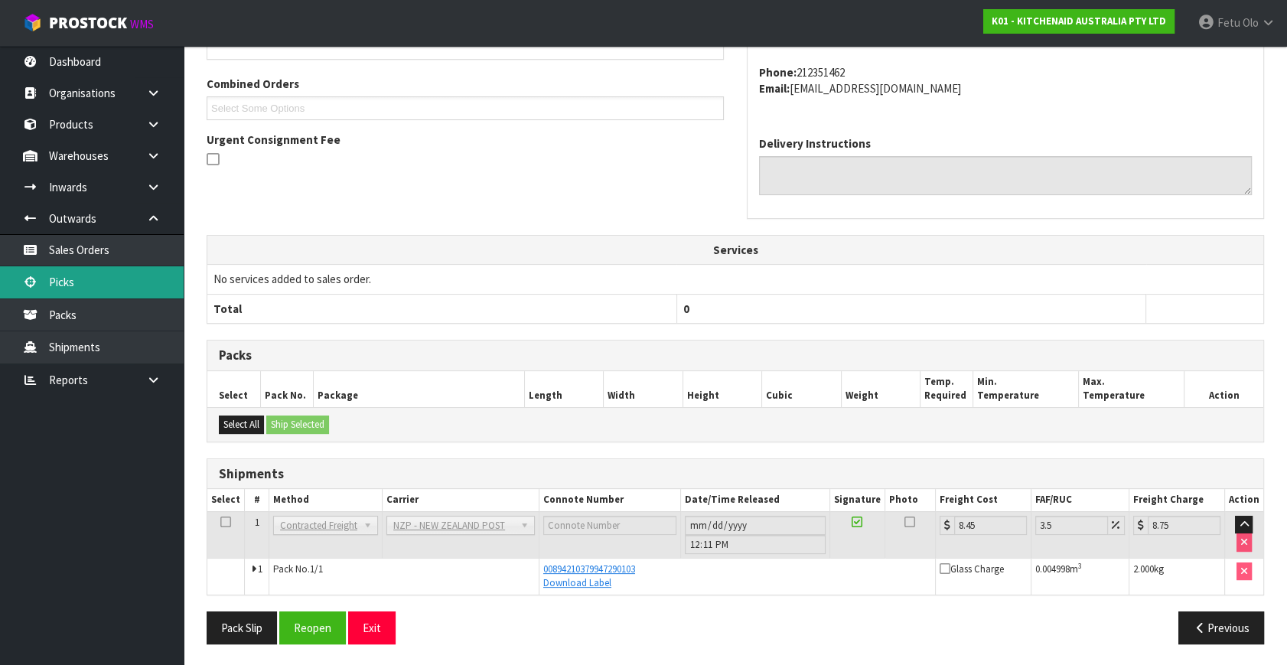
click at [70, 291] on link "Picks" at bounding box center [92, 281] width 184 height 31
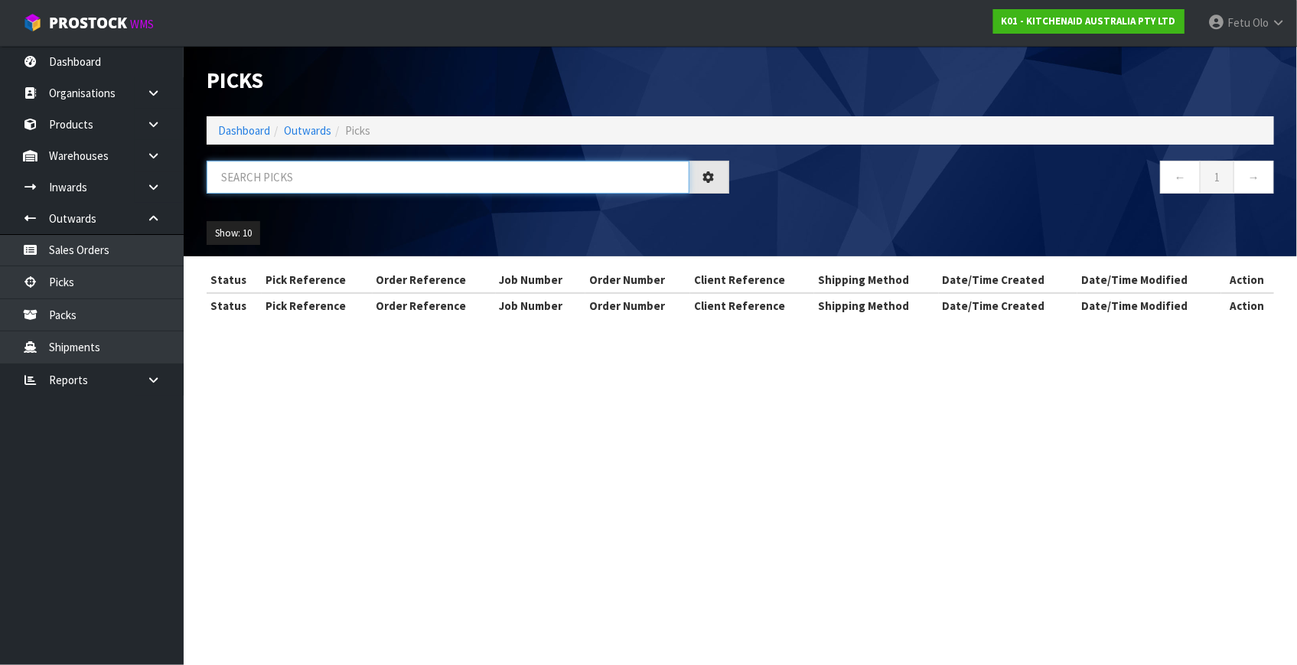
click at [291, 185] on input "text" at bounding box center [448, 177] width 483 height 33
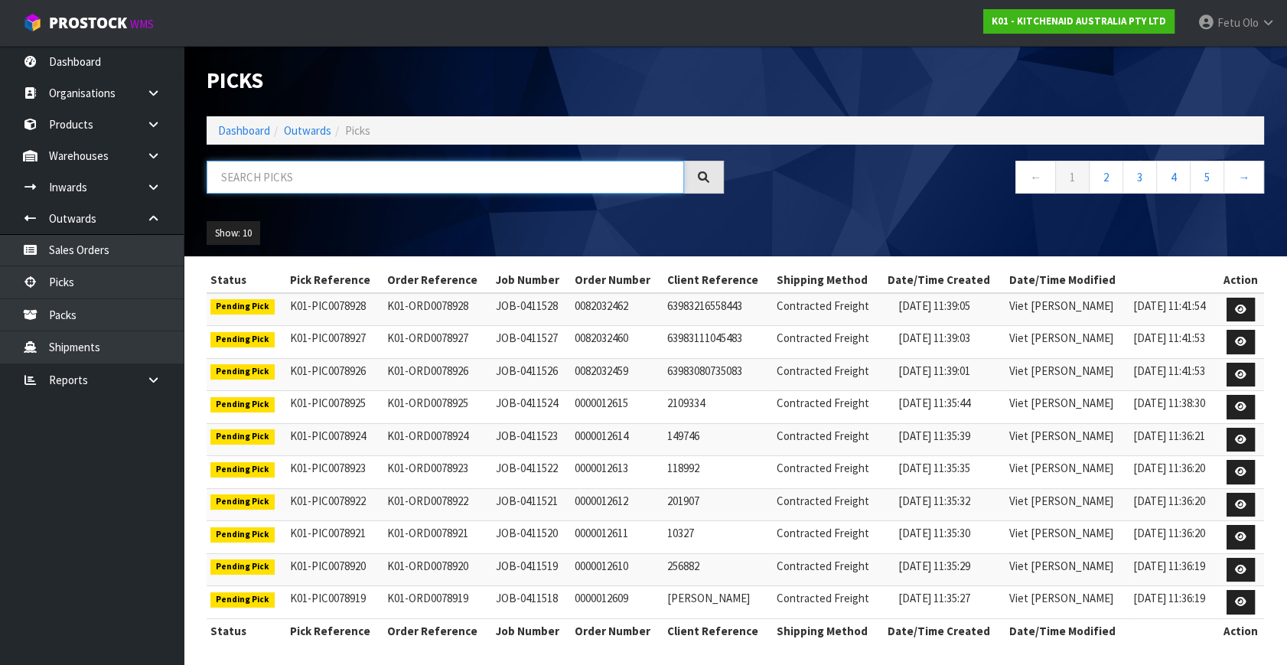
click at [308, 184] on input "text" at bounding box center [445, 177] width 477 height 33
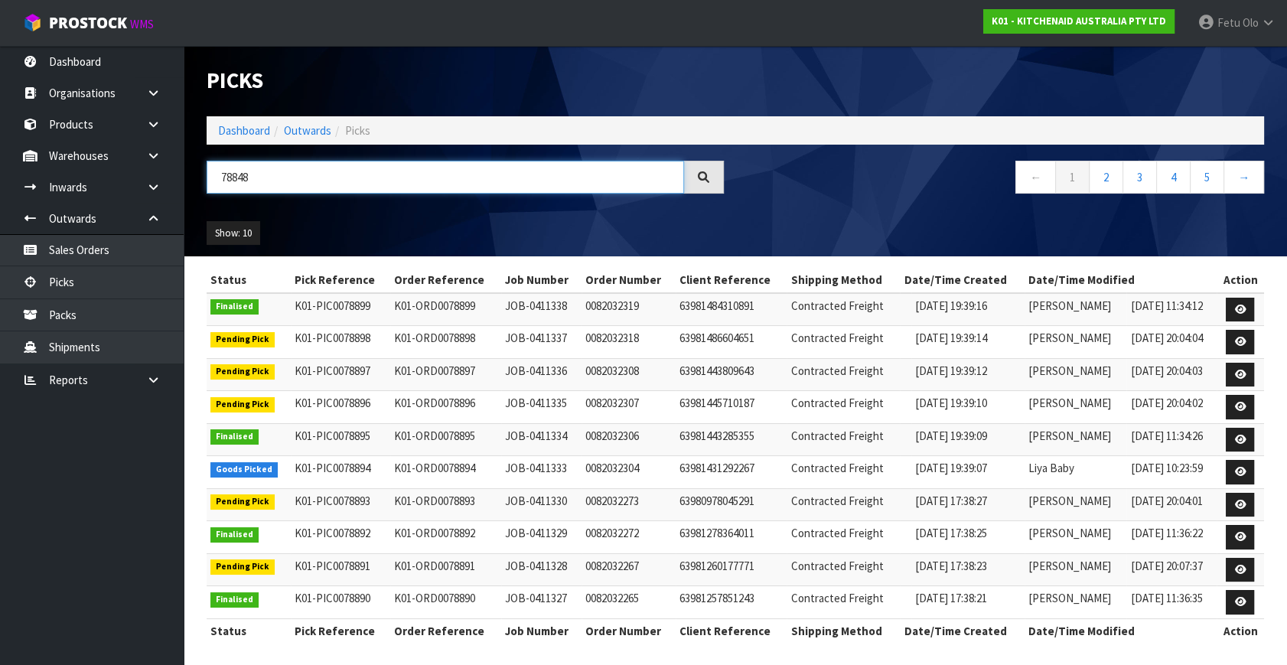
type input "78848"
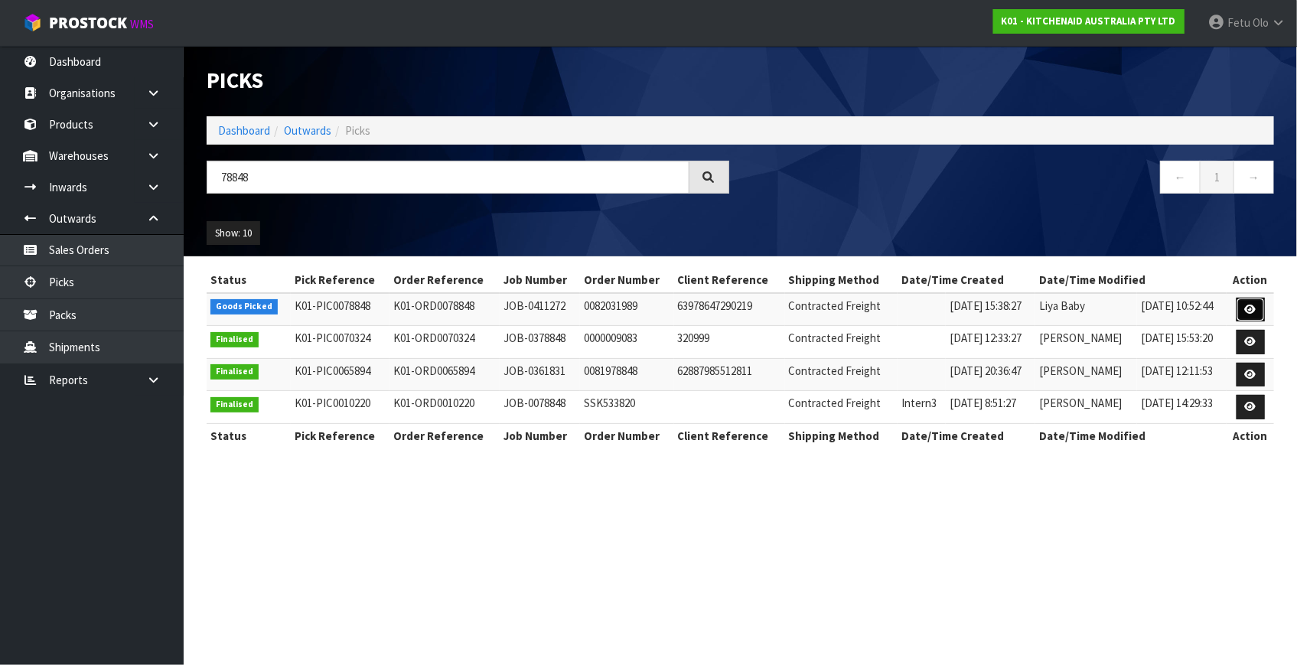
click at [1240, 310] on link at bounding box center [1251, 310] width 28 height 24
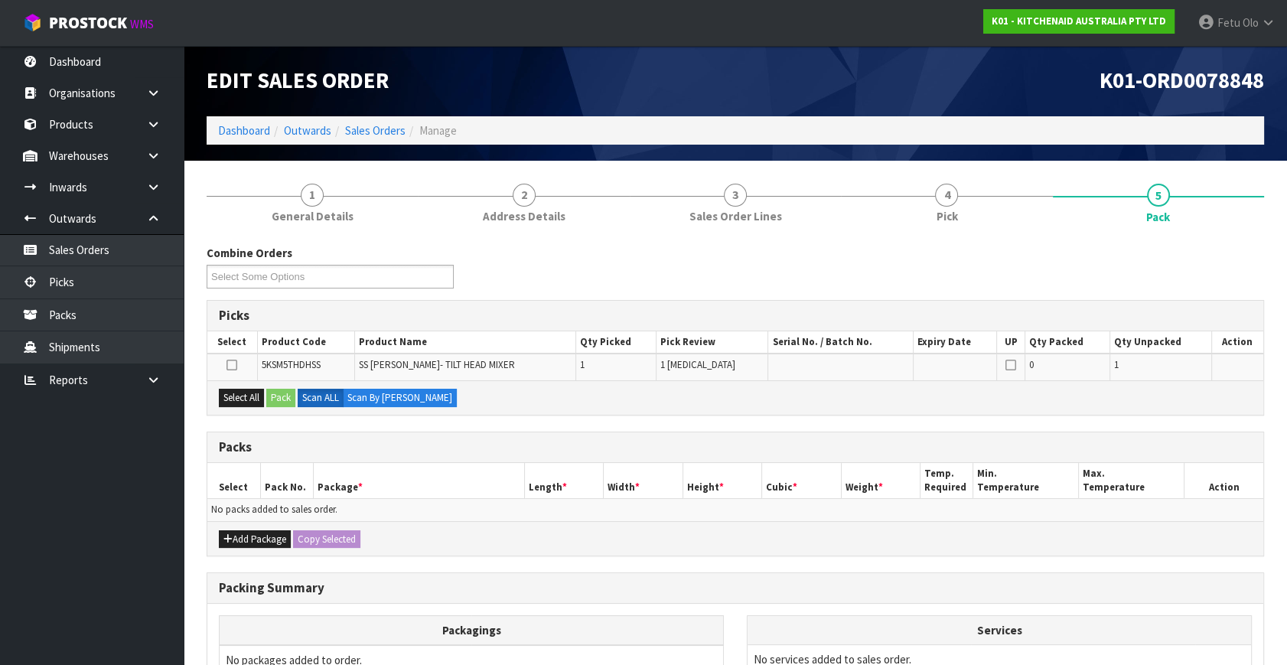
click at [449, 481] on th "Package *" at bounding box center [418, 481] width 211 height 36
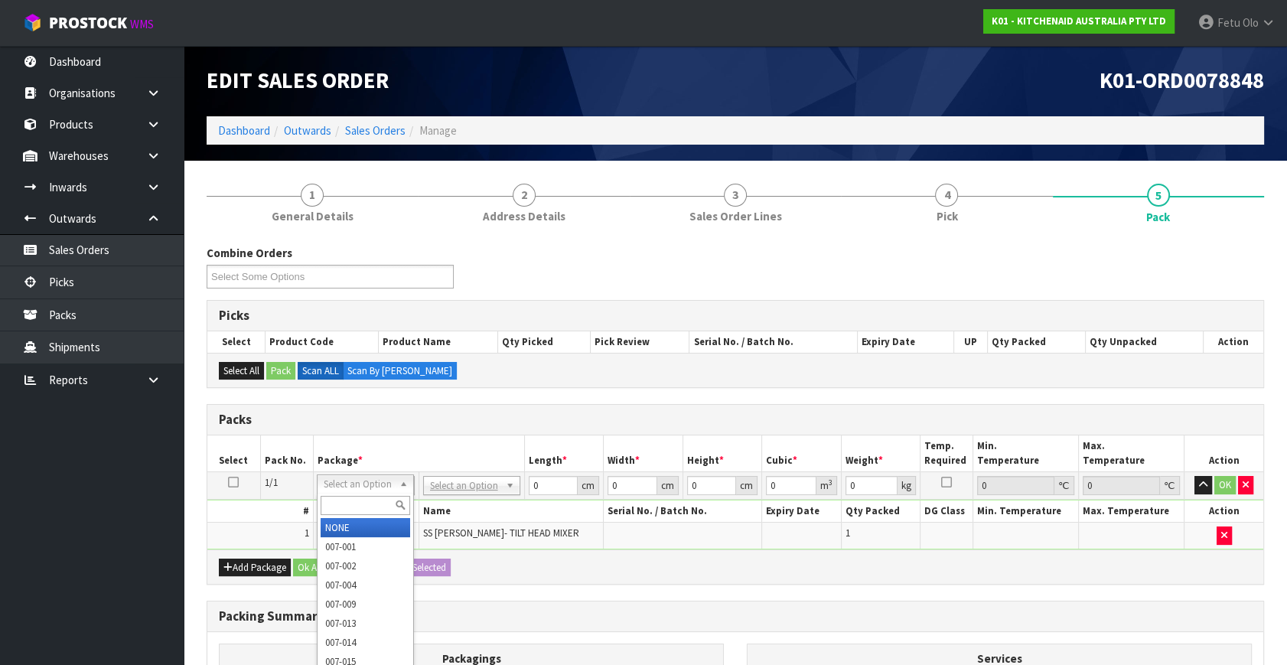
drag, startPoint x: 337, startPoint y: 483, endPoint x: 338, endPoint y: 507, distance: 23.8
click at [338, 507] on input "text" at bounding box center [366, 505] width 90 height 19
type input "011"
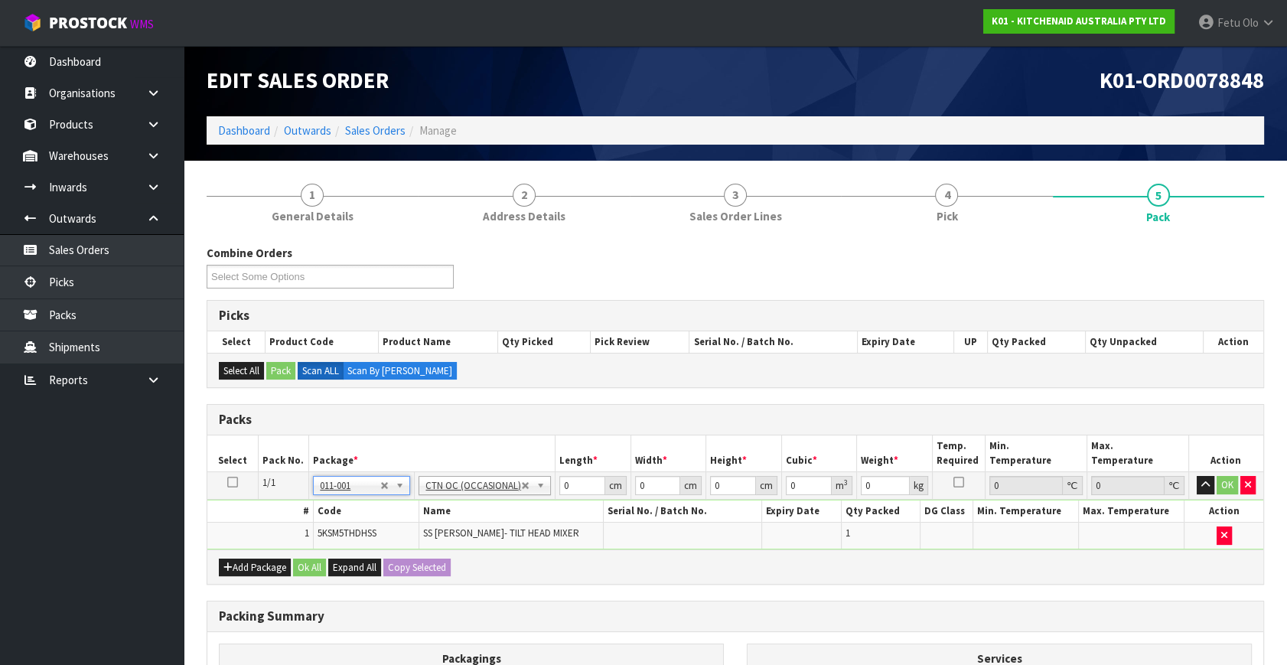
type input "0.55"
drag, startPoint x: 568, startPoint y: 487, endPoint x: 519, endPoint y: 513, distance: 55.5
click at [520, 513] on tbody "1/1 NONE 007-001 007-002 007-004 007-009 007-013 007-014 007-015 007-017 007-01…" at bounding box center [735, 510] width 1056 height 77
type input "21"
type input "14"
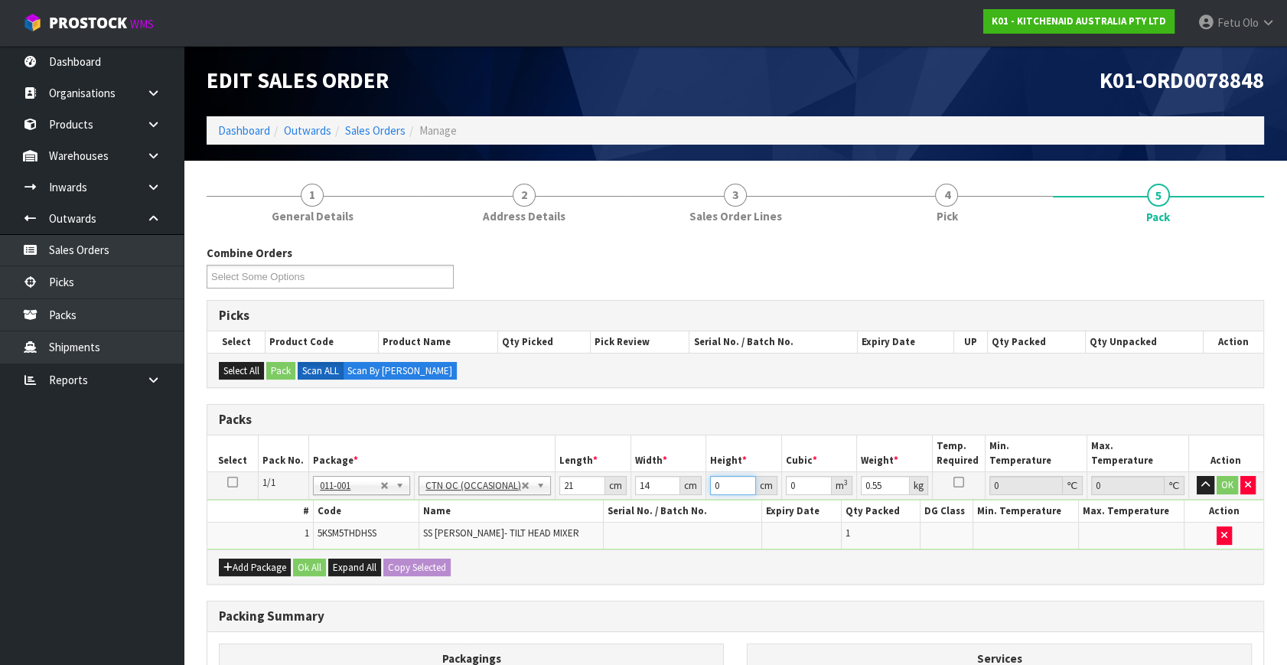
type input "1"
type input "0.000294"
type input "17"
type input "0.004998"
type input "17"
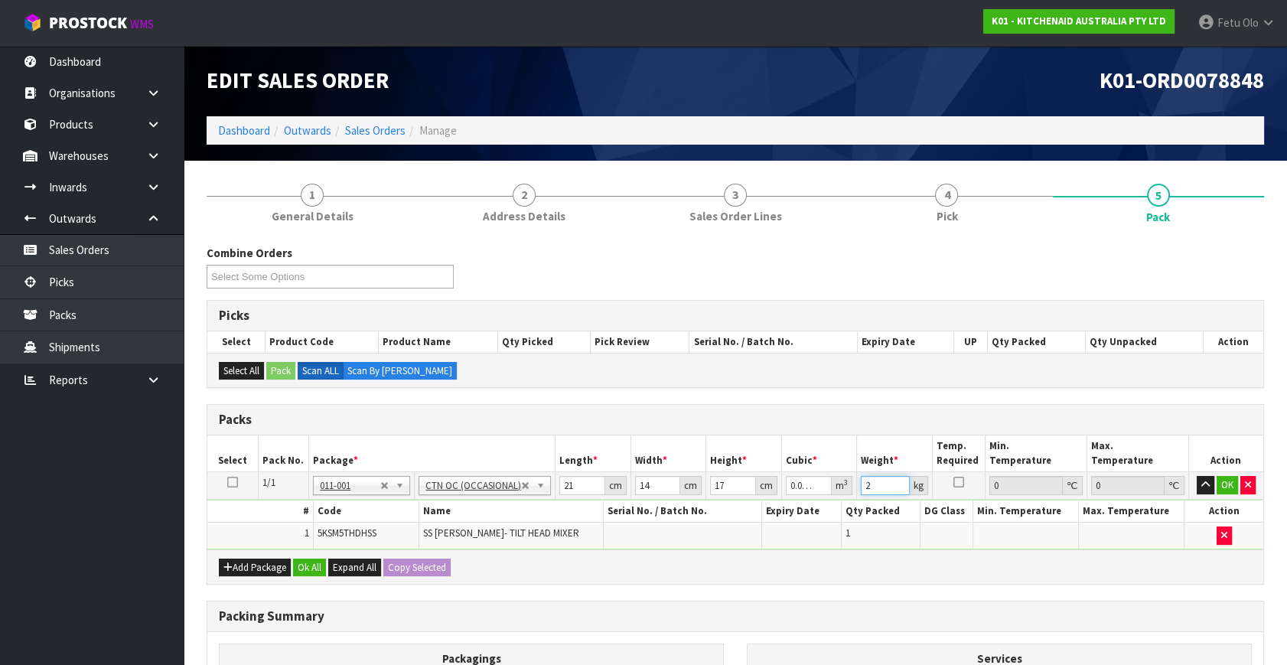
type input "2"
click button "OK" at bounding box center [1227, 485] width 21 height 18
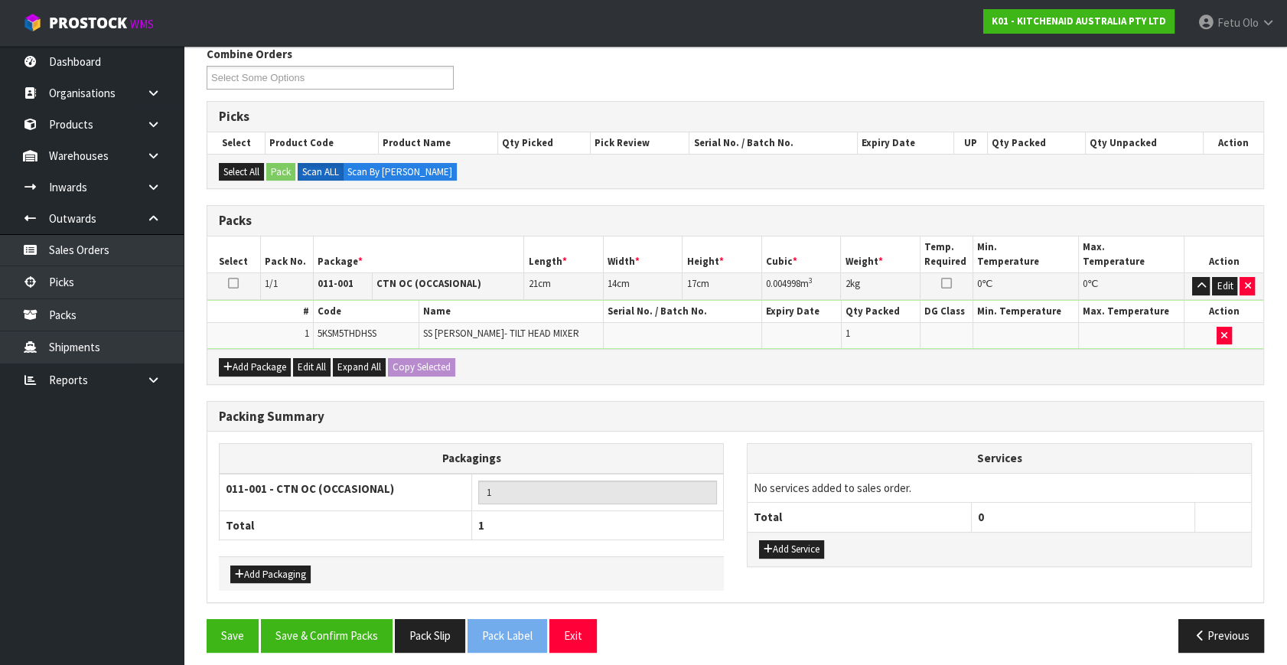
scroll to position [205, 0]
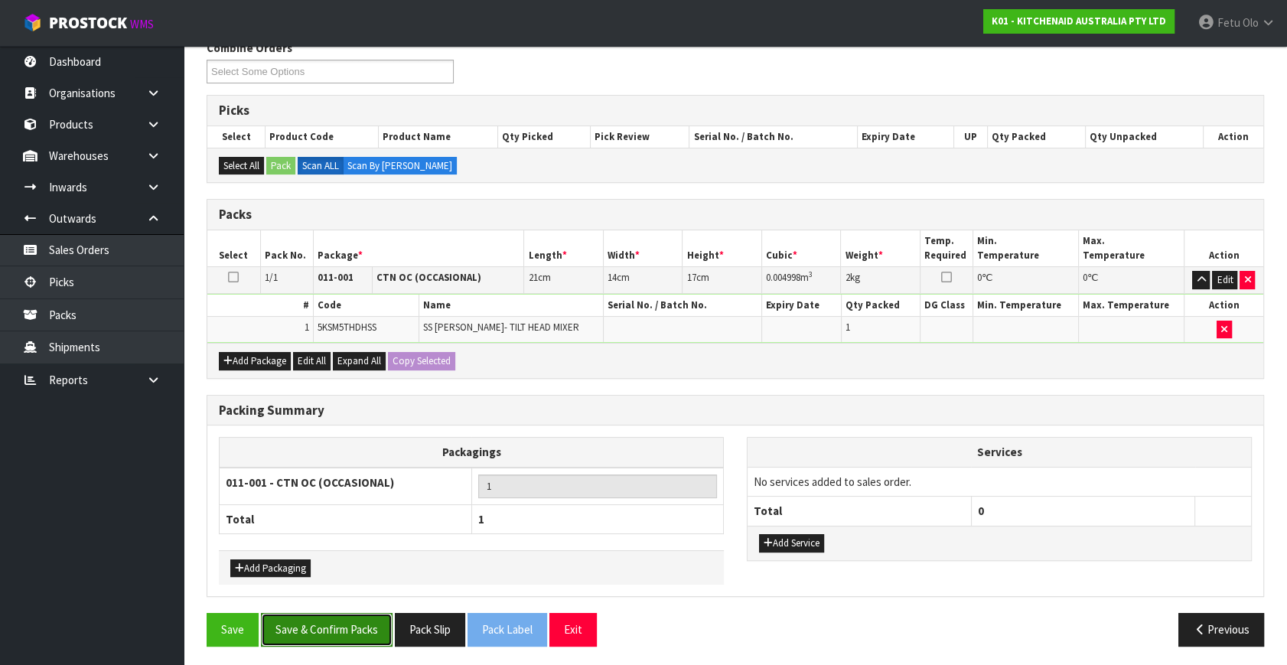
click at [359, 616] on button "Save & Confirm Packs" at bounding box center [327, 629] width 132 height 33
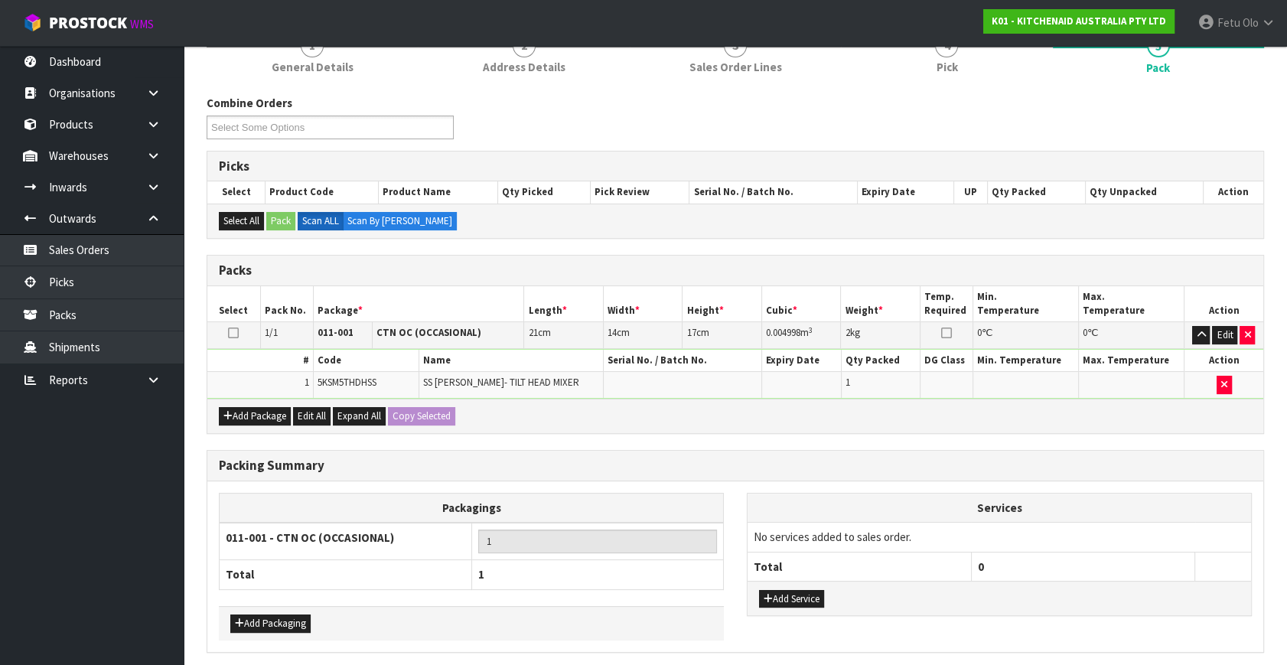
scroll to position [0, 0]
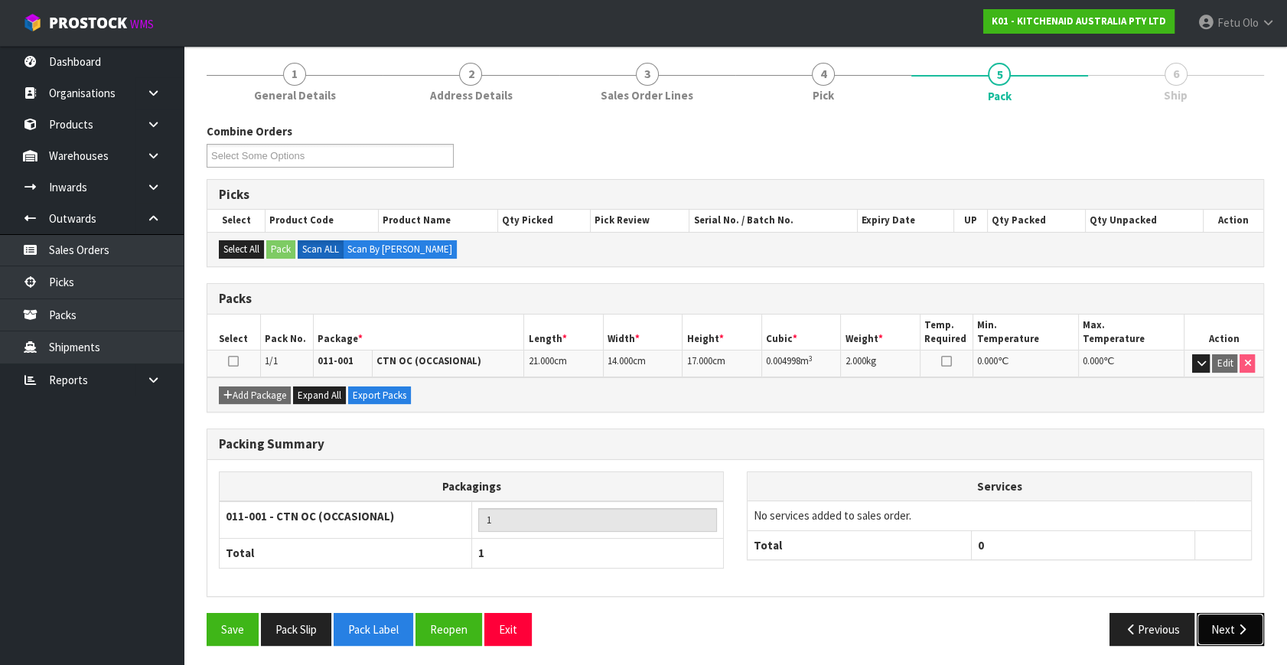
click at [1220, 616] on button "Next" at bounding box center [1230, 629] width 67 height 33
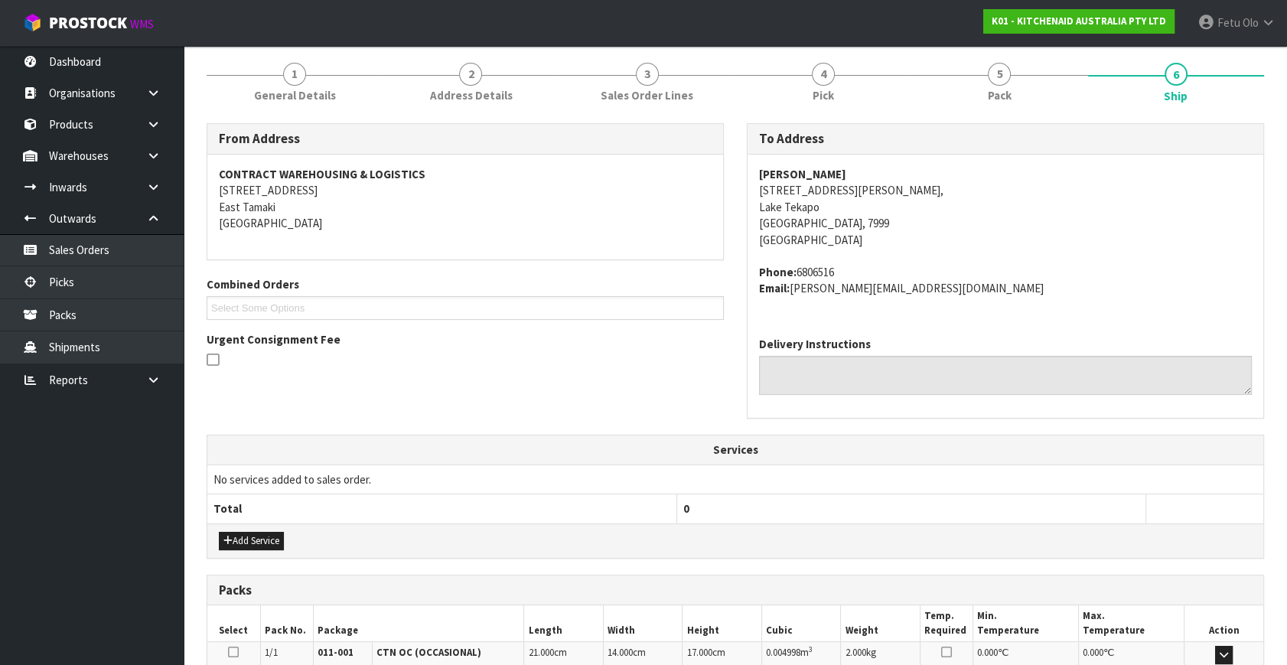
scroll to position [376, 0]
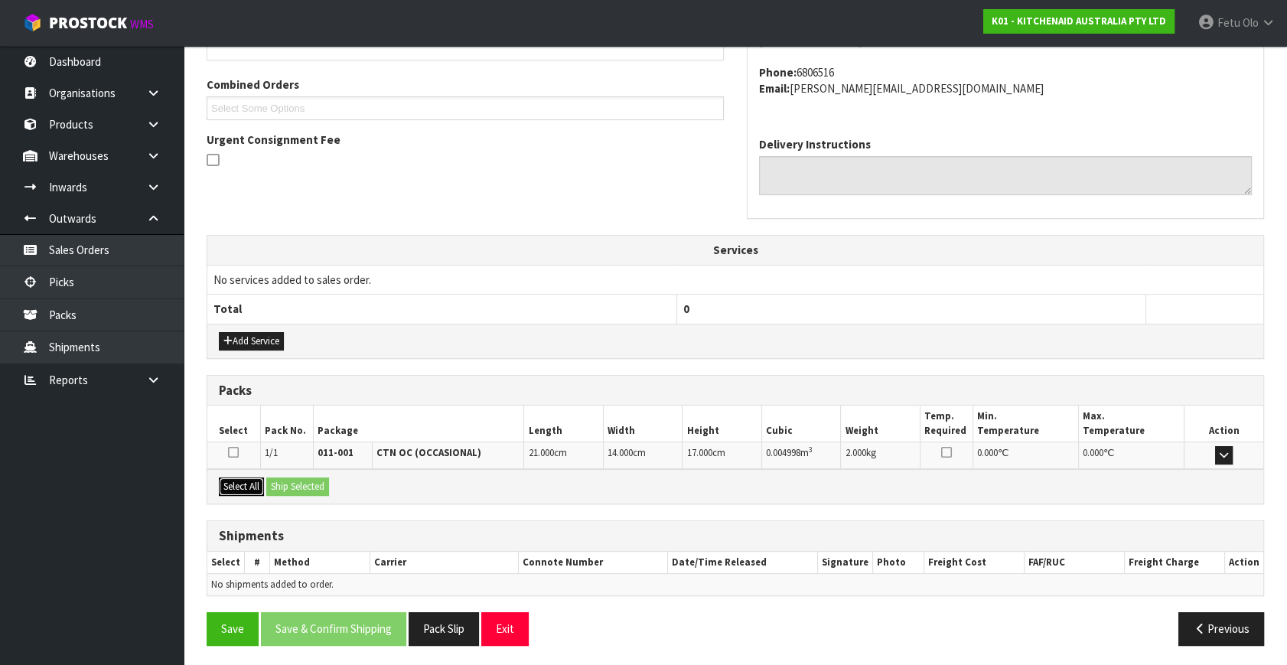
drag, startPoint x: 252, startPoint y: 489, endPoint x: 274, endPoint y: 478, distance: 24.6
click at [253, 487] on button "Select All" at bounding box center [241, 486] width 45 height 18
click at [274, 478] on button "Ship Selected" at bounding box center [297, 486] width 63 height 18
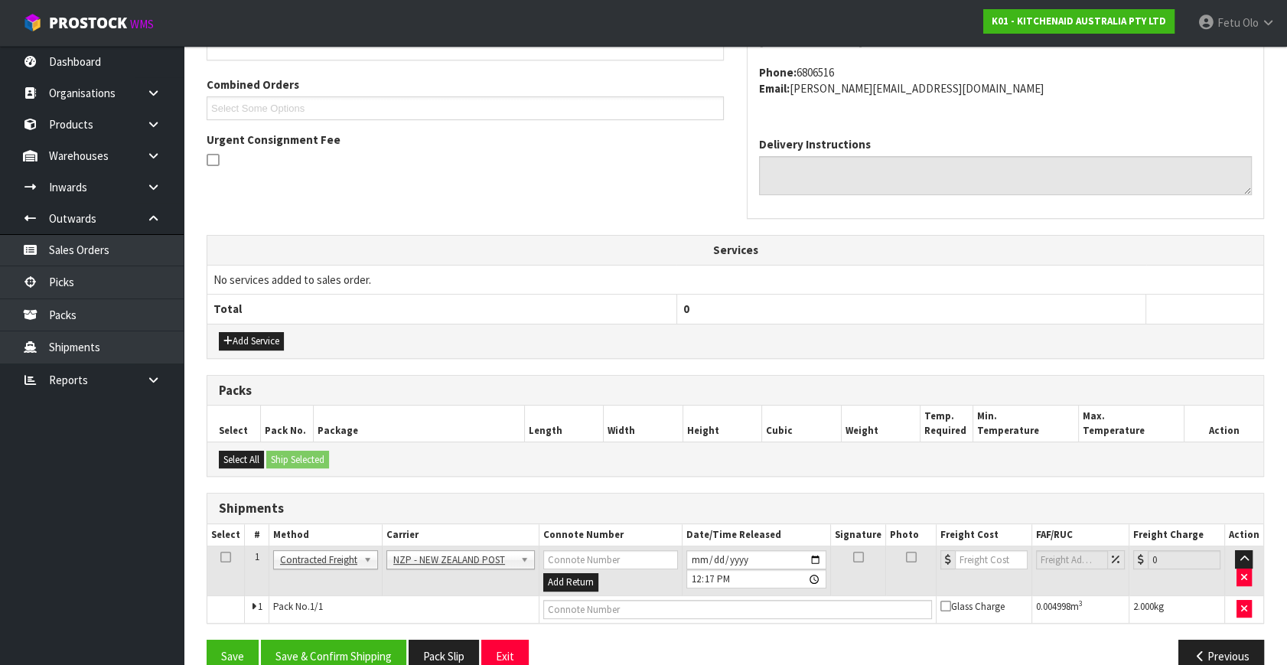
drag, startPoint x: 282, startPoint y: 490, endPoint x: 330, endPoint y: 595, distance: 114.4
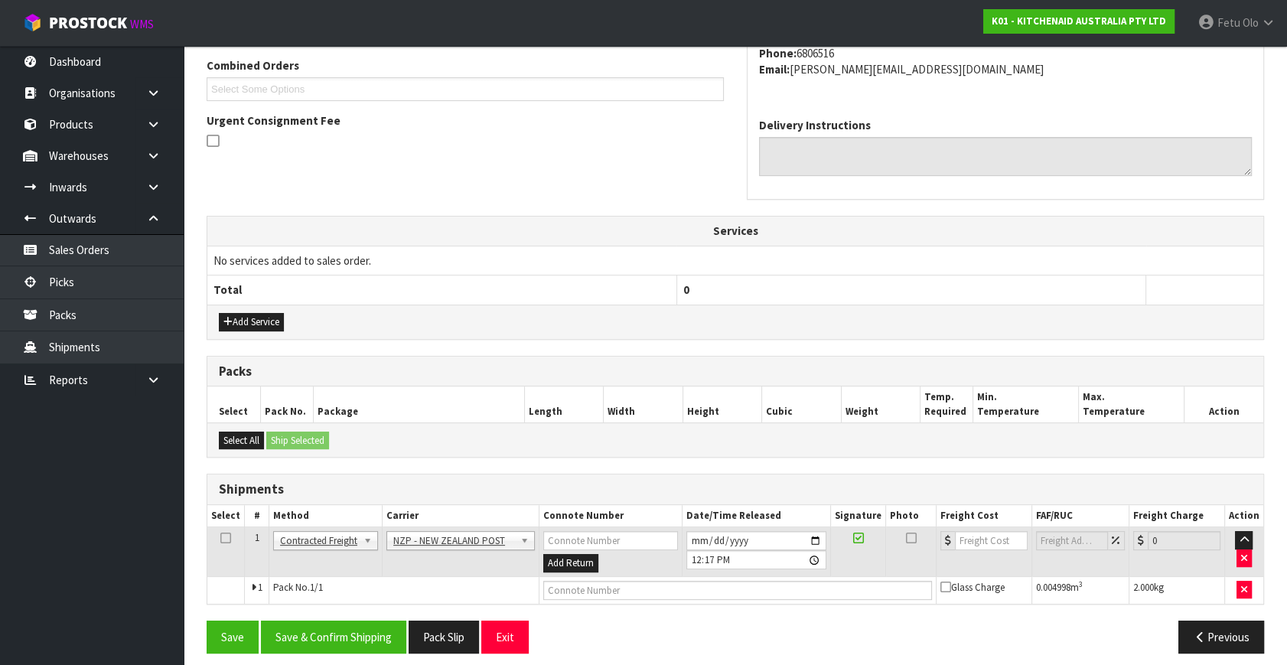
scroll to position [404, 0]
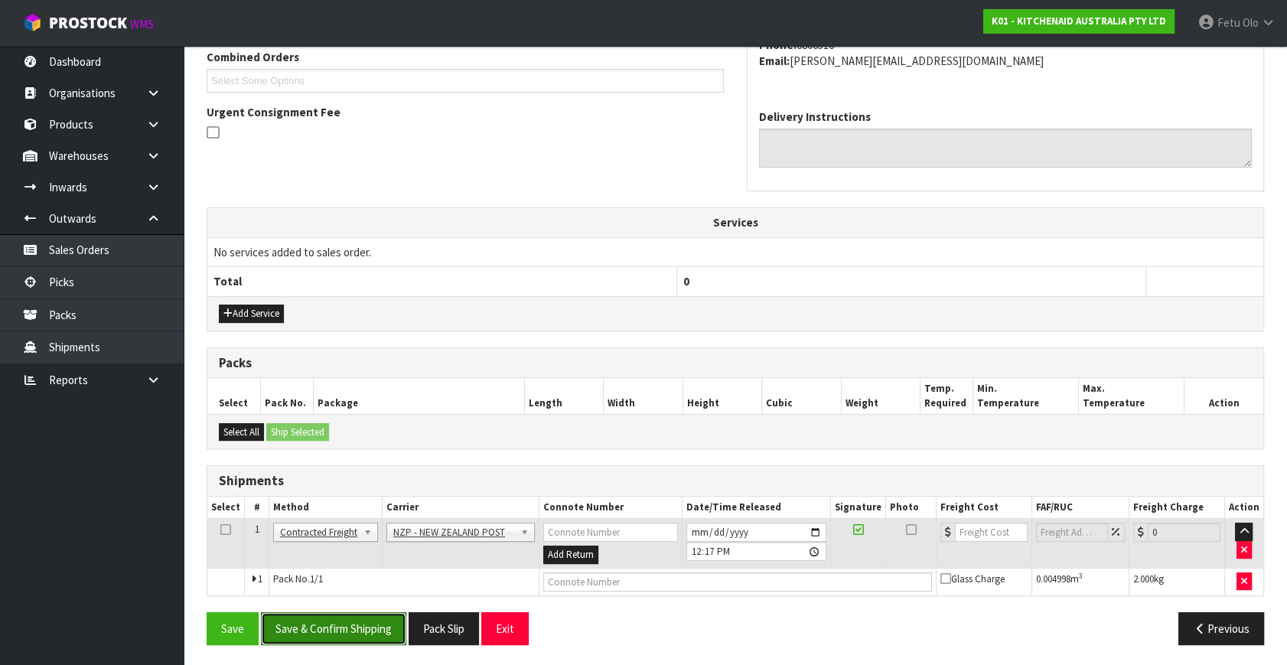
click at [350, 620] on button "Save & Confirm Shipping" at bounding box center [333, 628] width 145 height 33
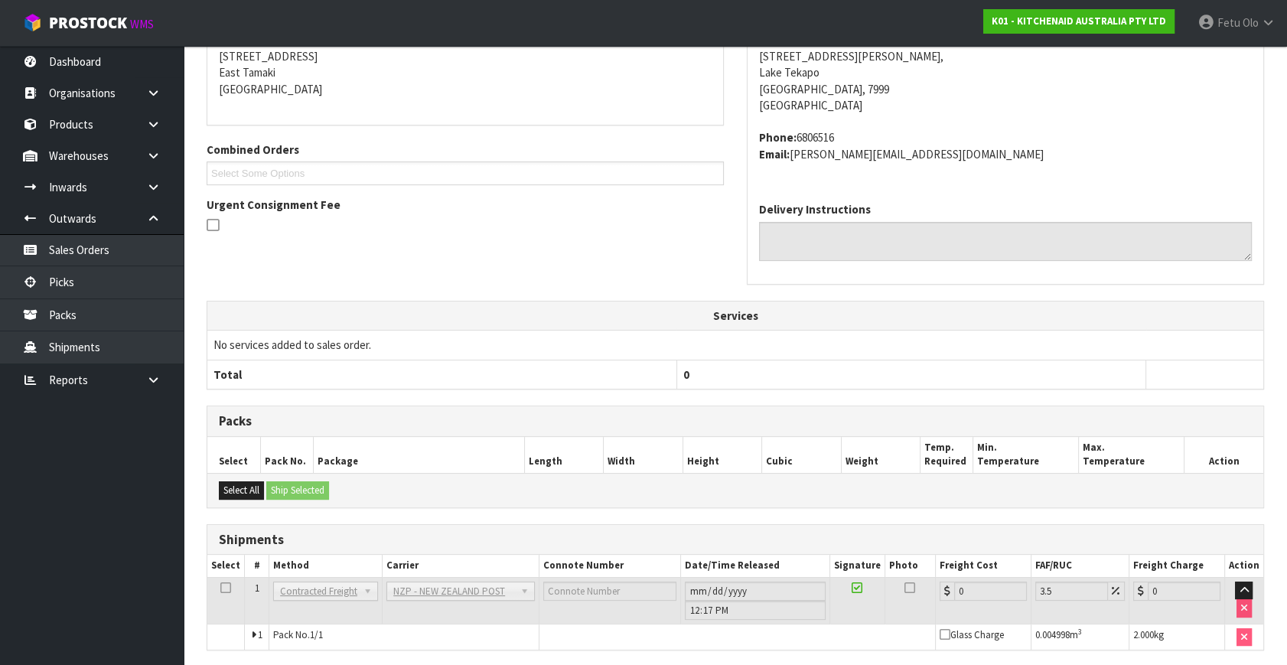
scroll to position [383, 0]
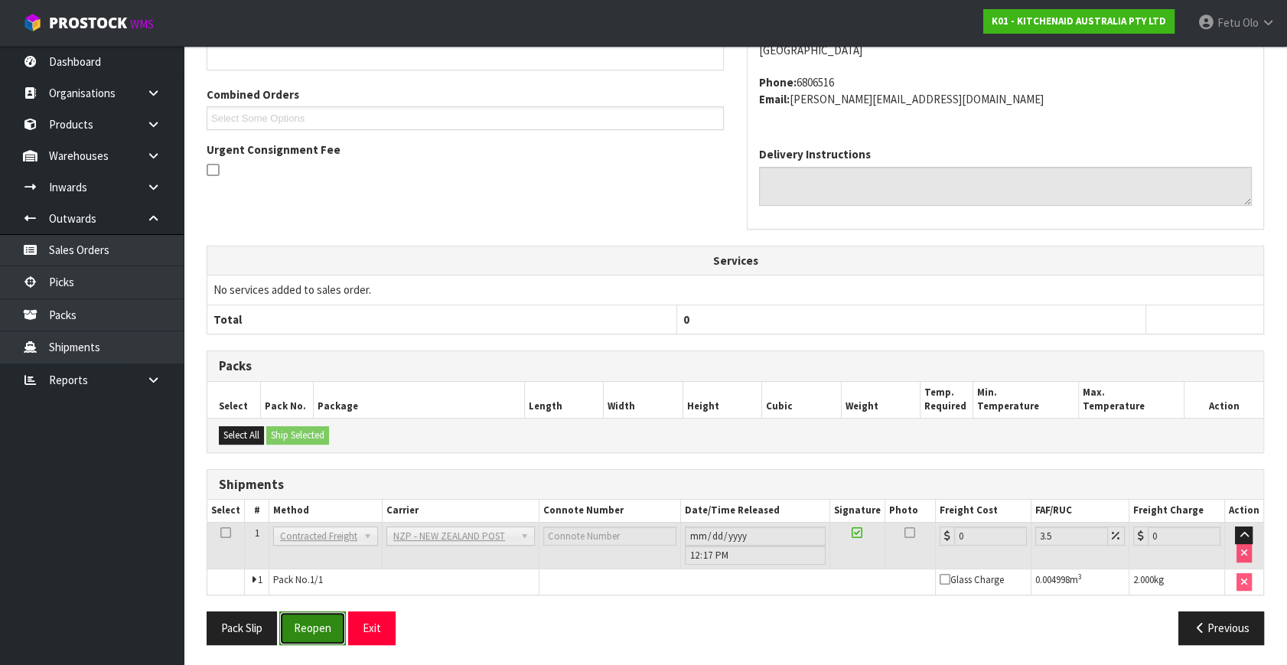
click at [320, 634] on button "Reopen" at bounding box center [312, 627] width 67 height 33
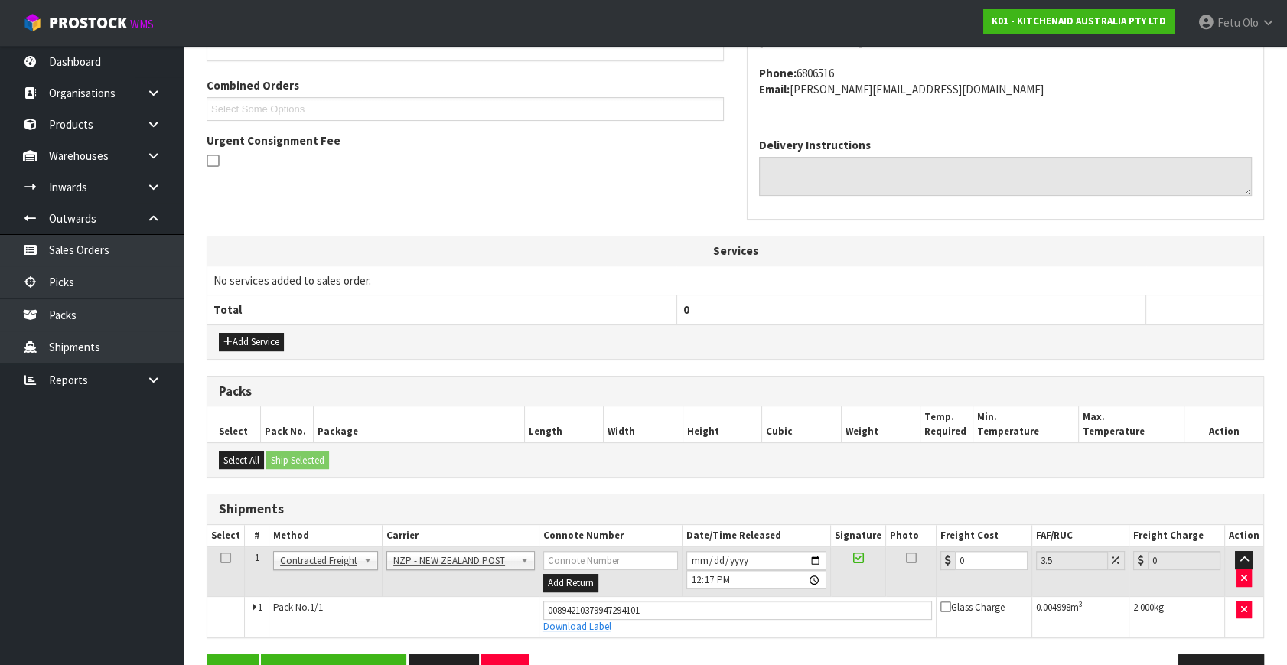
scroll to position [419, 0]
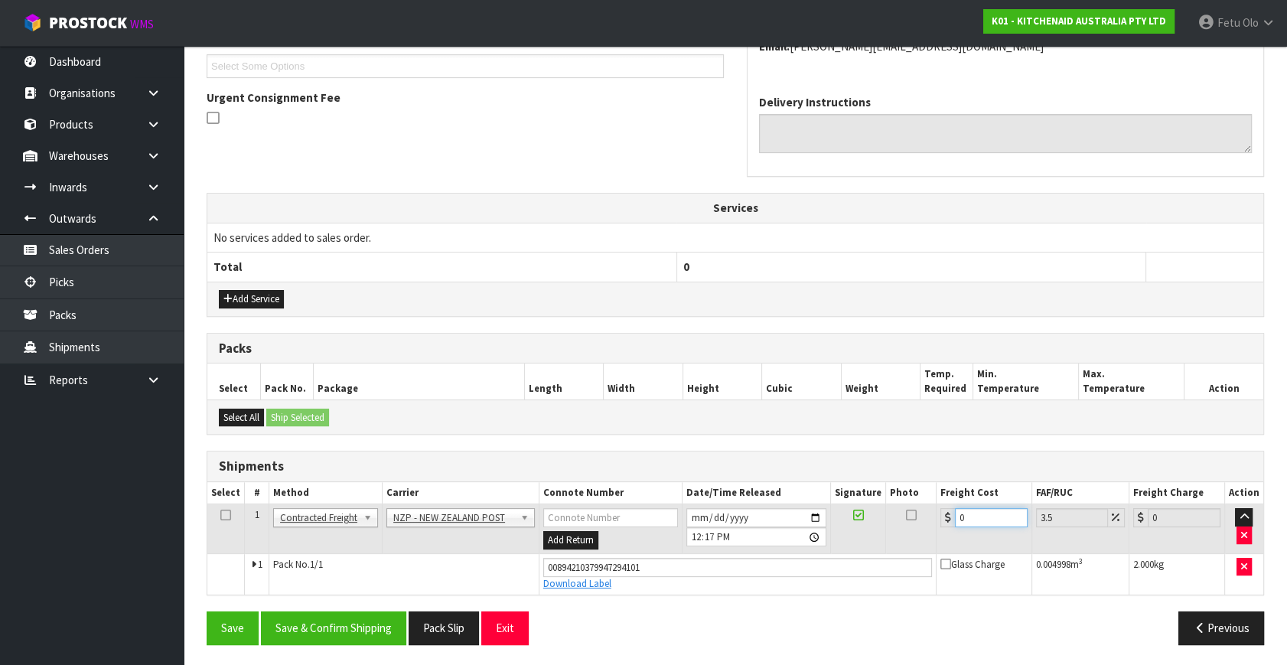
drag, startPoint x: 970, startPoint y: 510, endPoint x: 784, endPoint y: 578, distance: 198.0
click at [802, 556] on tbody "1 Client Local Pickup Customer Local Pickup Company Freight Contracted Freight …" at bounding box center [735, 549] width 1056 height 90
type input "1"
type input "1.03"
type input "16"
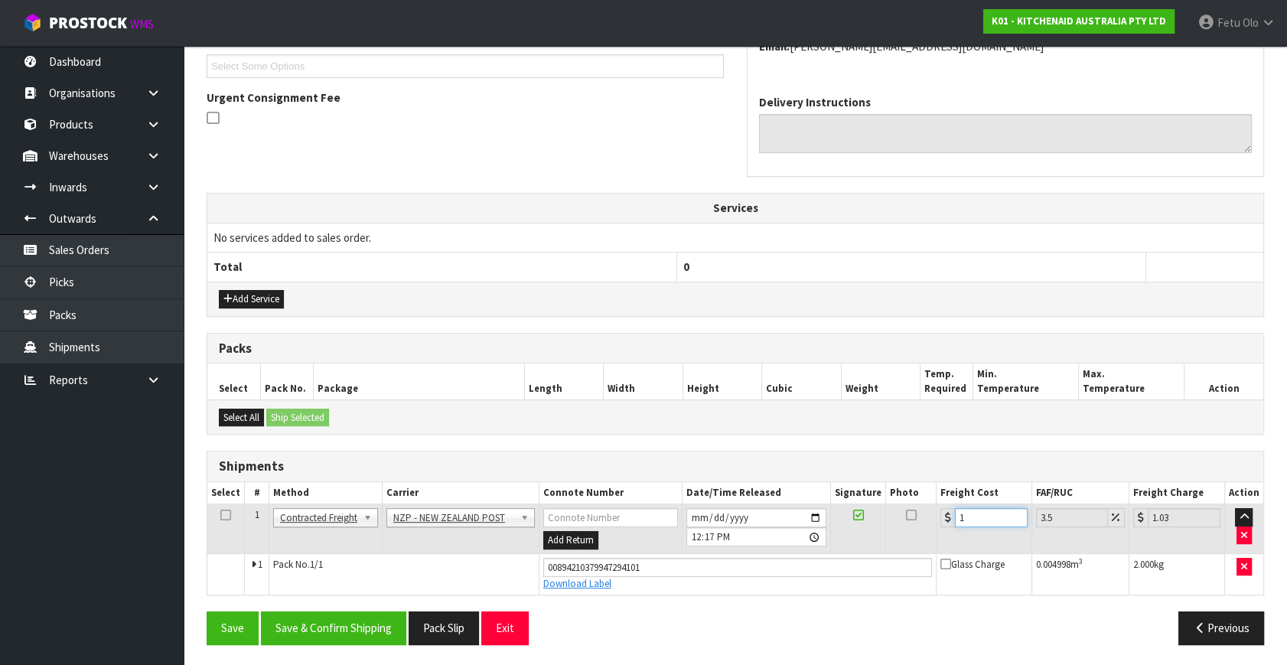
type input "16.56"
type input "16.2"
type input "16.77"
type input "16.20"
click at [359, 621] on button "Save & Confirm Shipping" at bounding box center [333, 627] width 145 height 33
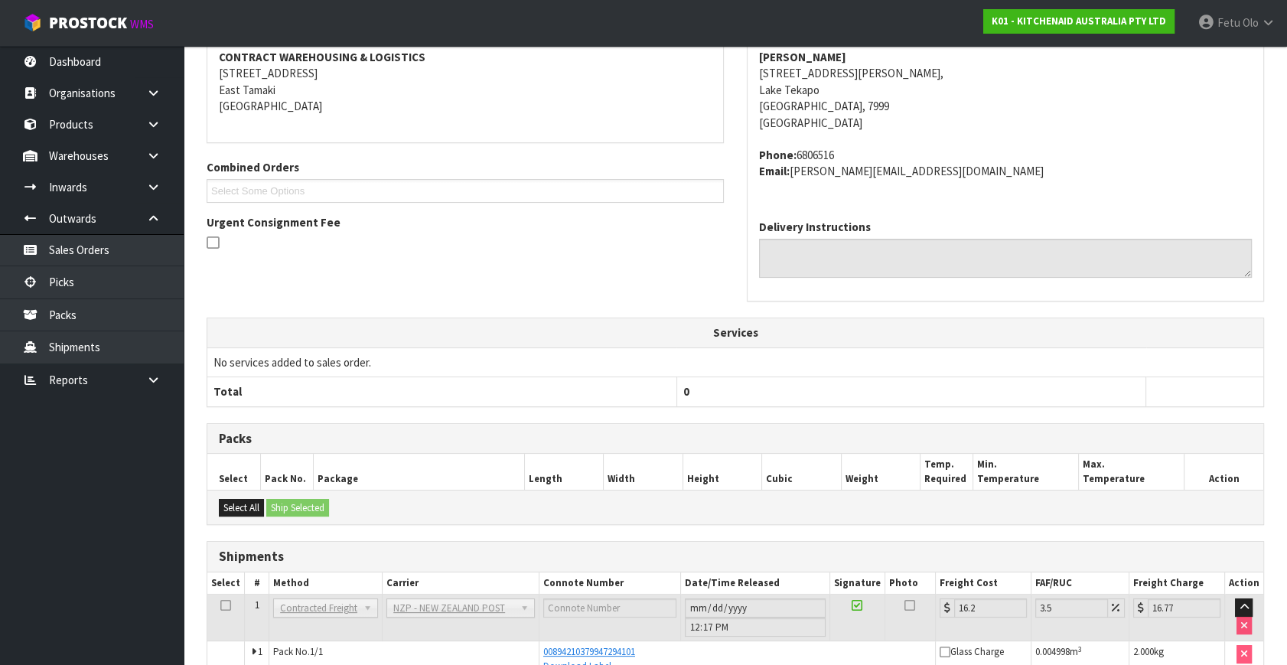
scroll to position [376, 0]
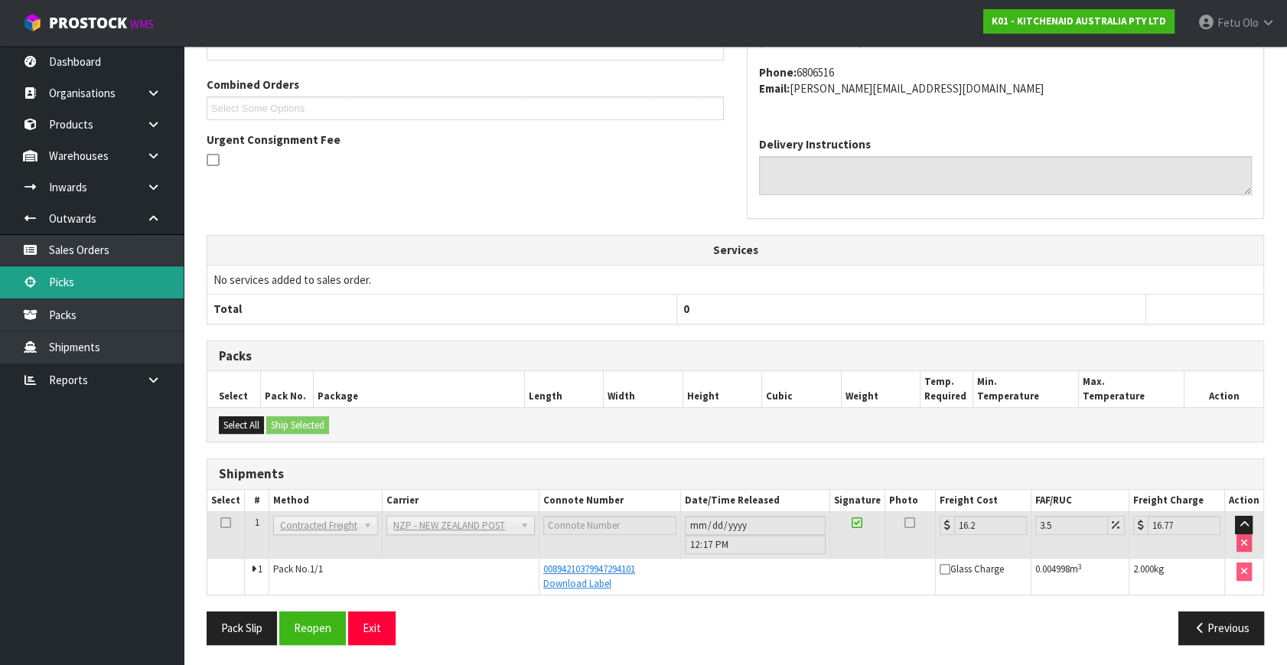
click at [54, 280] on link "Picks" at bounding box center [92, 281] width 184 height 31
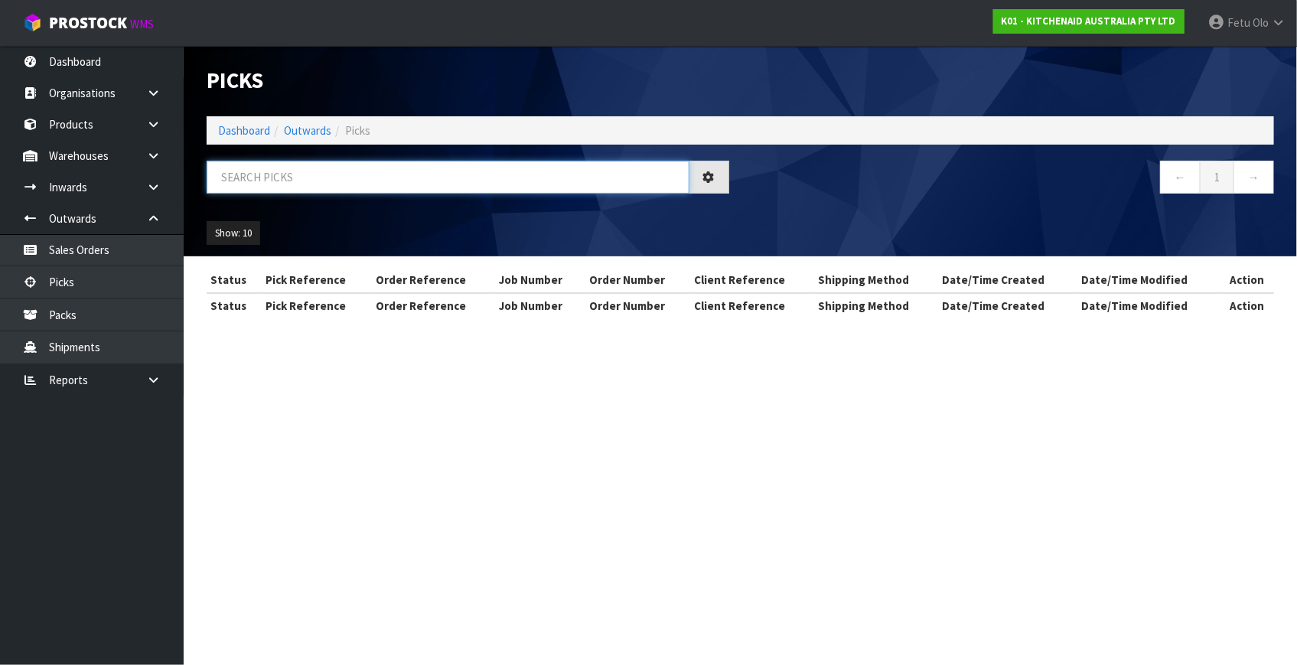
click at [316, 177] on input "text" at bounding box center [448, 177] width 483 height 33
drag, startPoint x: 316, startPoint y: 177, endPoint x: 323, endPoint y: 296, distance: 119.6
click at [316, 178] on input "text" at bounding box center [448, 177] width 483 height 33
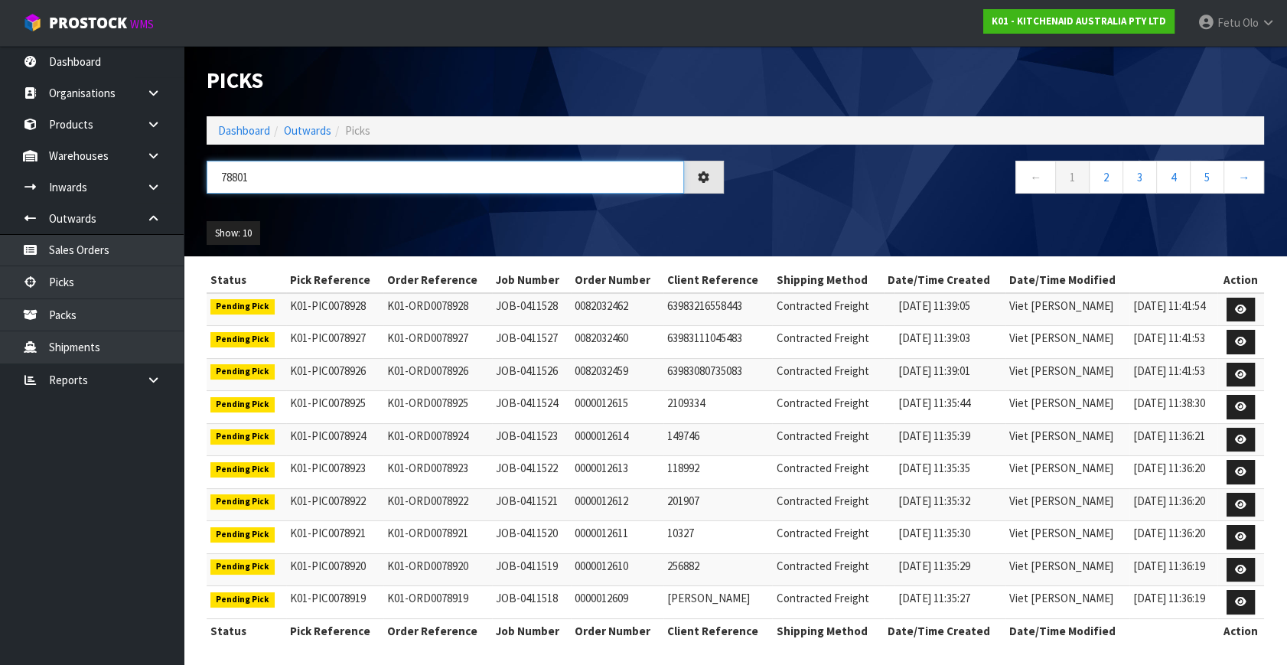
type input "78801"
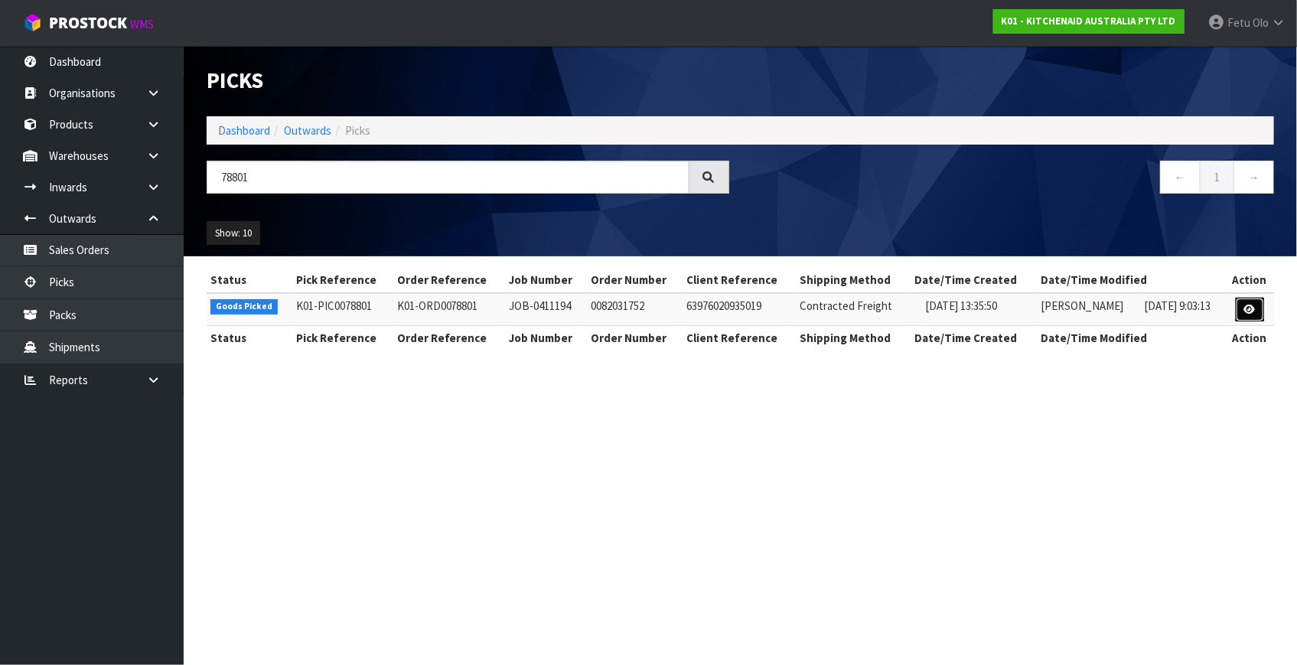
click at [1238, 307] on link at bounding box center [1250, 310] width 28 height 24
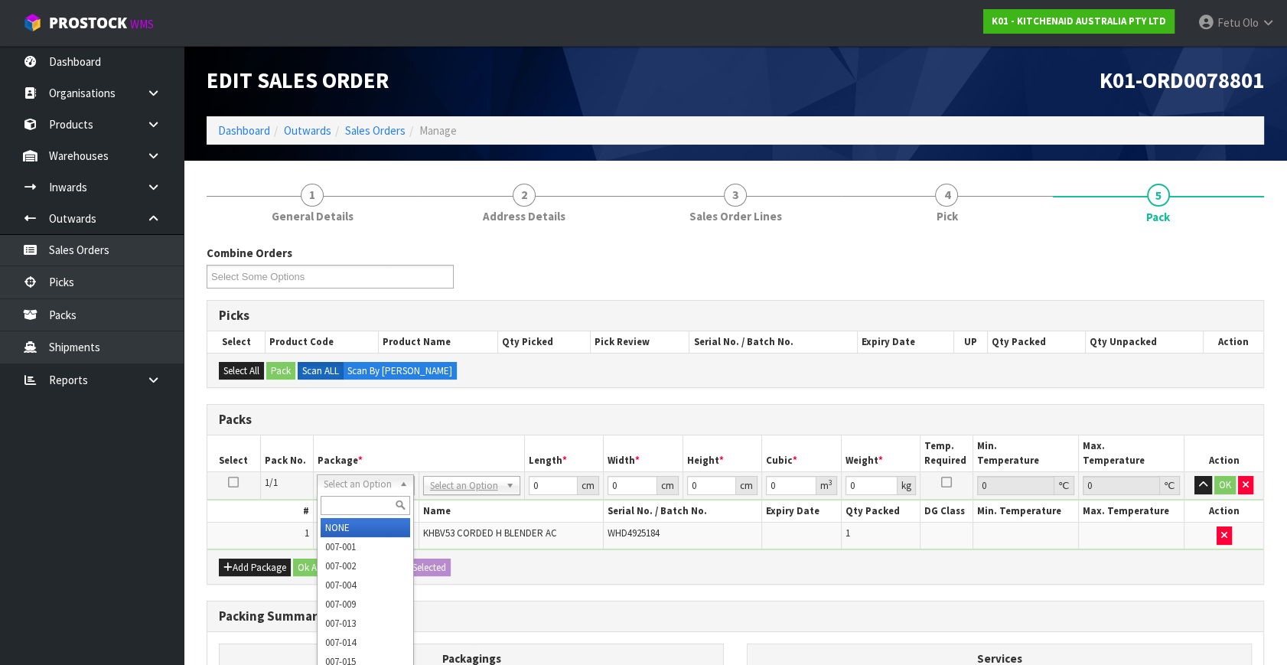
drag, startPoint x: 362, startPoint y: 481, endPoint x: 348, endPoint y: 518, distance: 39.9
click at [351, 505] on input "text" at bounding box center [366, 505] width 90 height 19
type input "011"
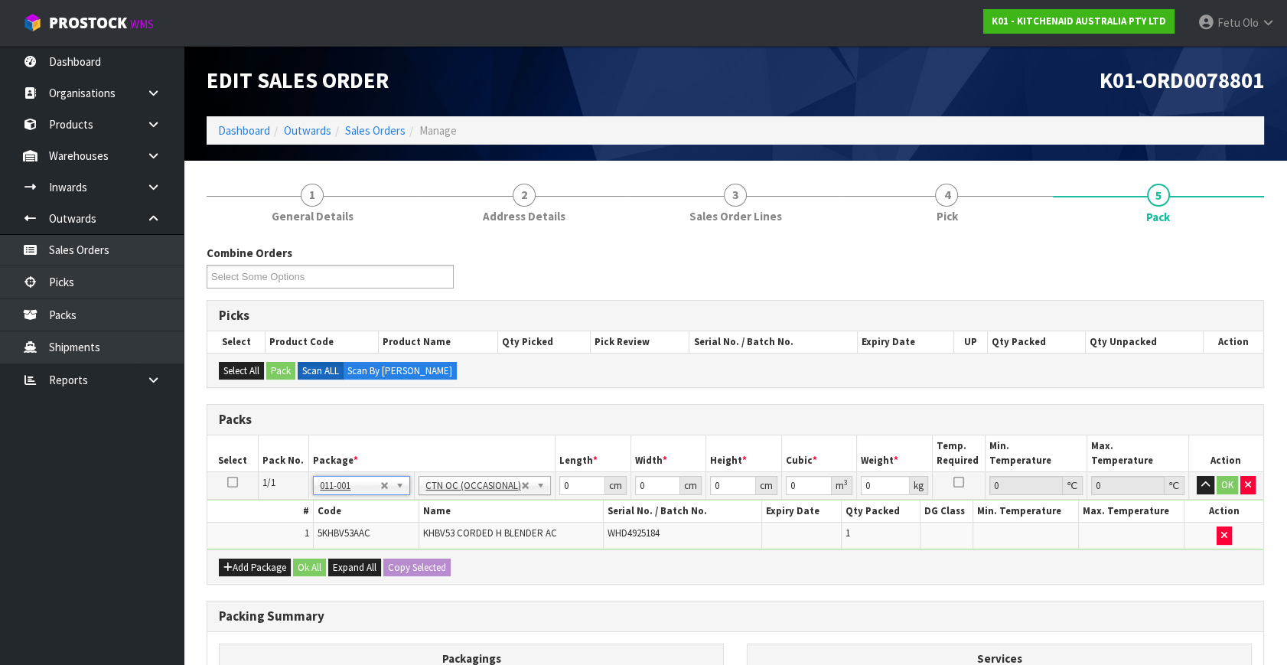
type input "1.2"
drag, startPoint x: 578, startPoint y: 487, endPoint x: 514, endPoint y: 503, distance: 65.5
click at [514, 503] on tbody "1/1 NONE 007-001 007-002 007-004 007-009 007-013 007-014 007-015 007-017 007-01…" at bounding box center [735, 510] width 1056 height 77
type input "32"
type input "22"
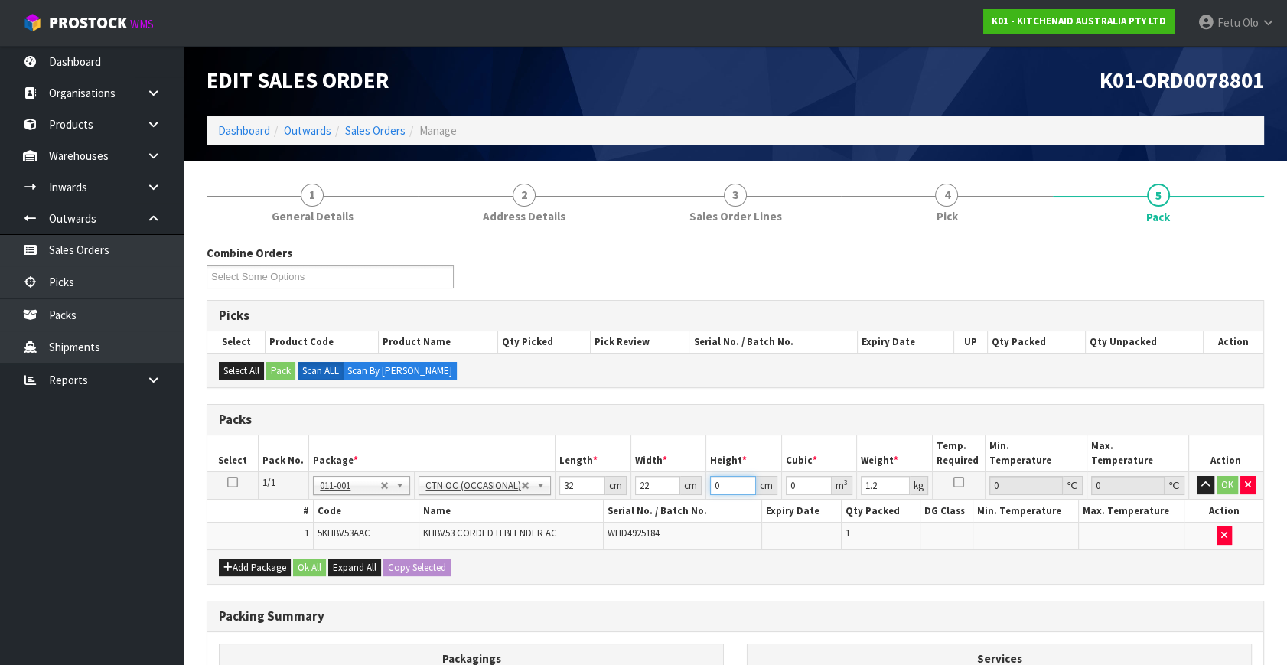
type input "1"
type input "0.000704"
type input "15"
type input "0.01056"
type input "15"
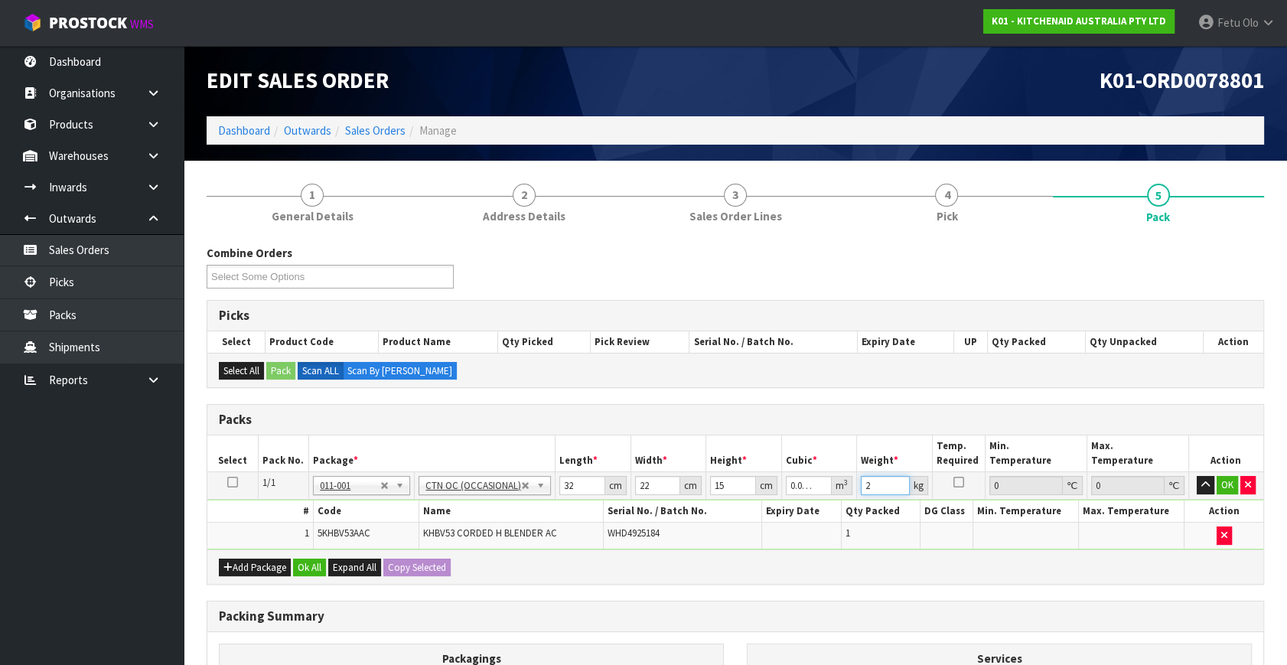
type input "2"
click button "OK" at bounding box center [1227, 485] width 21 height 18
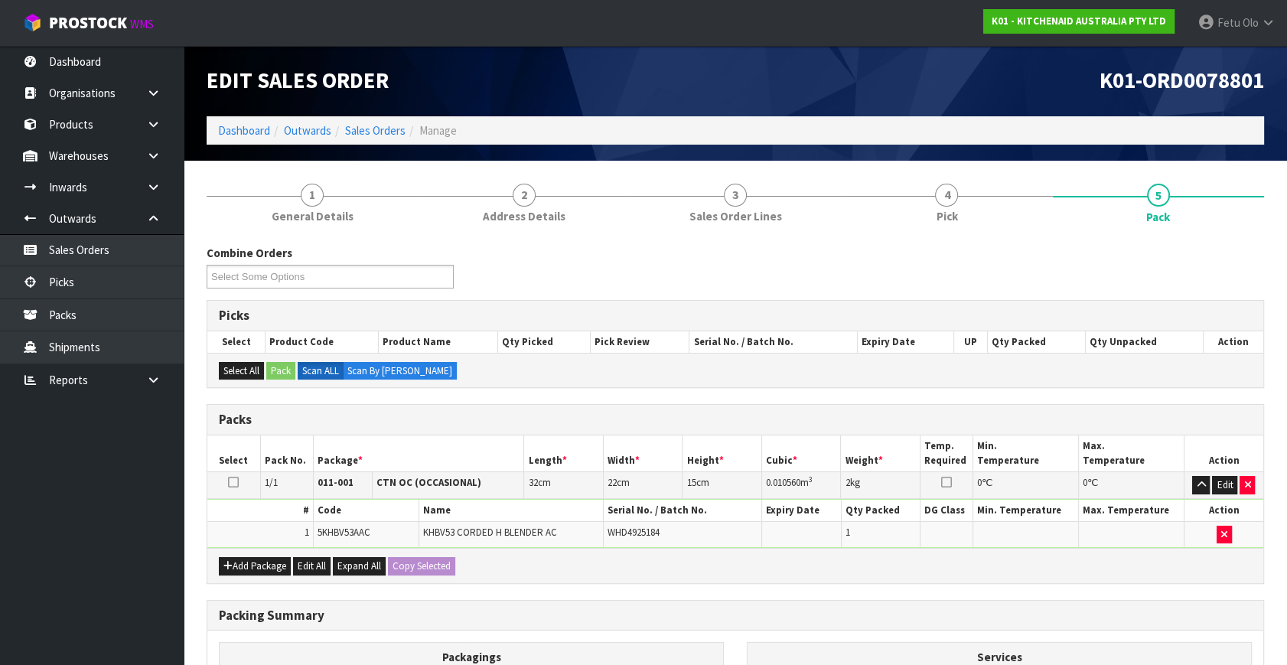
scroll to position [205, 0]
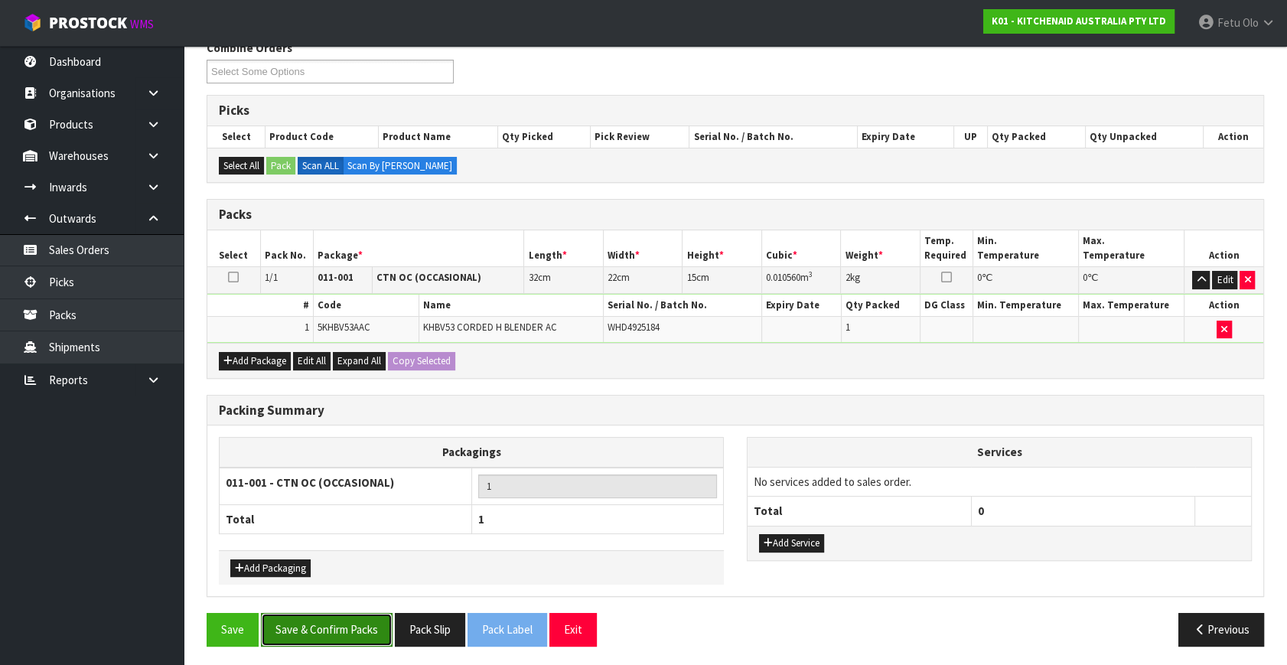
drag, startPoint x: 386, startPoint y: 625, endPoint x: 374, endPoint y: 610, distance: 19.1
click at [386, 624] on button "Save & Confirm Packs" at bounding box center [327, 629] width 132 height 33
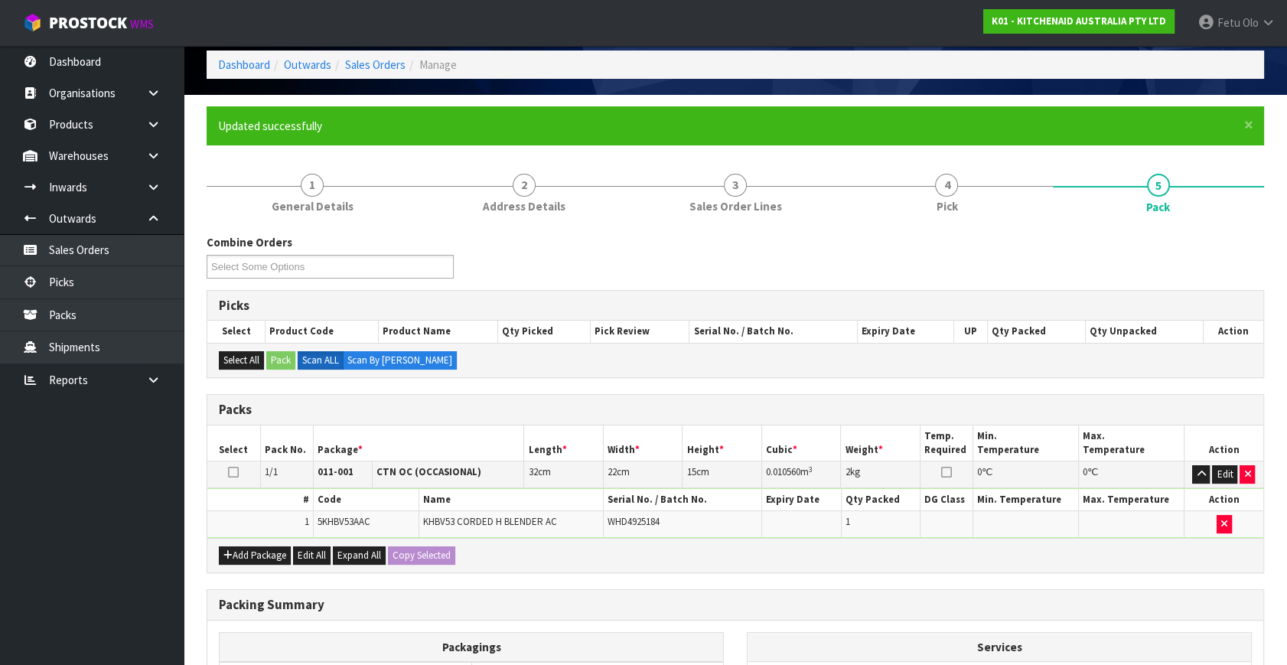
scroll to position [177, 0]
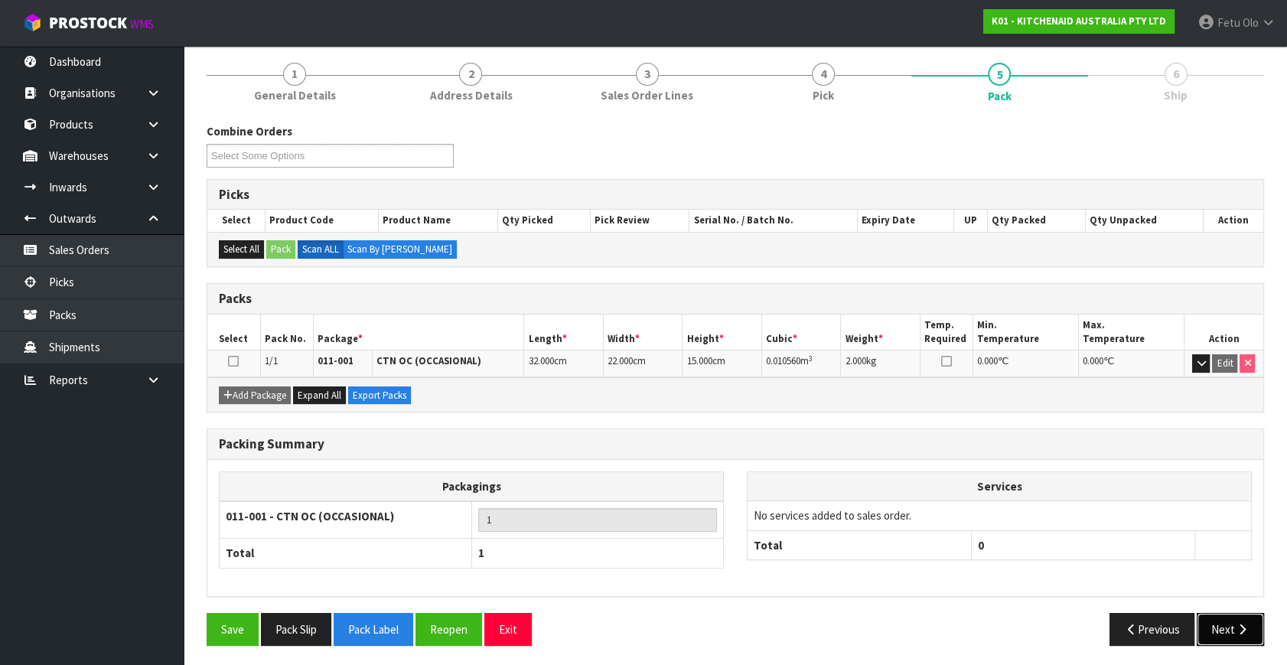
click at [1233, 621] on button "Next" at bounding box center [1230, 629] width 67 height 33
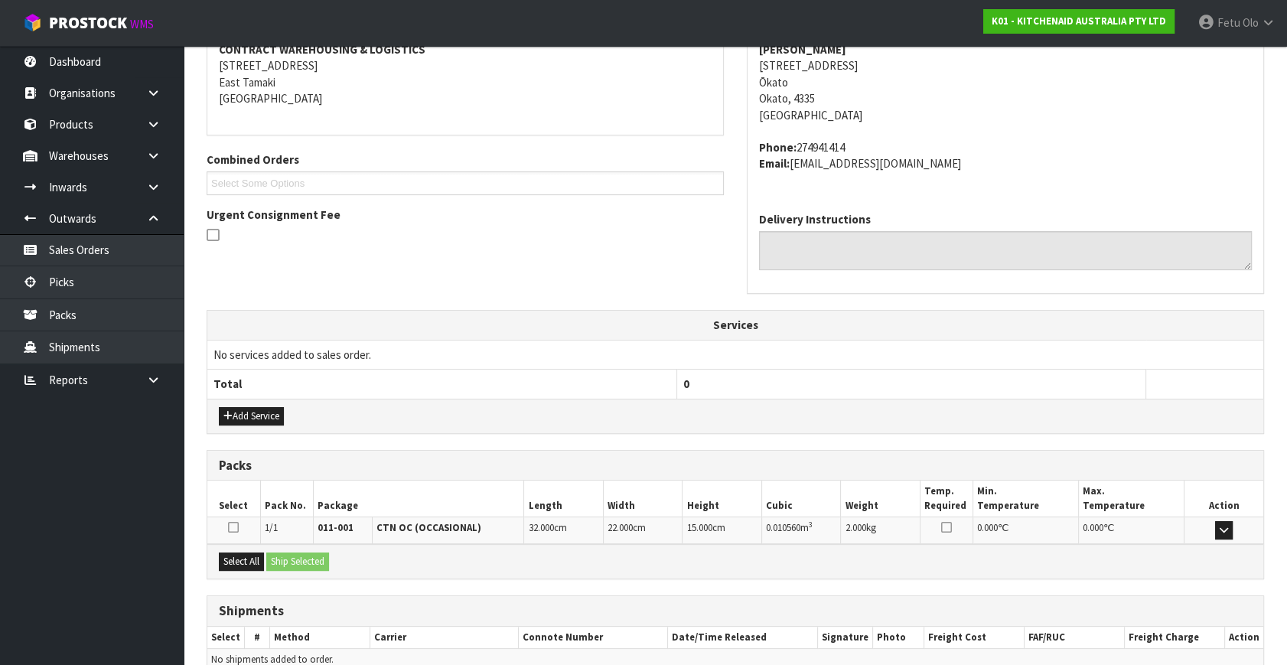
scroll to position [376, 0]
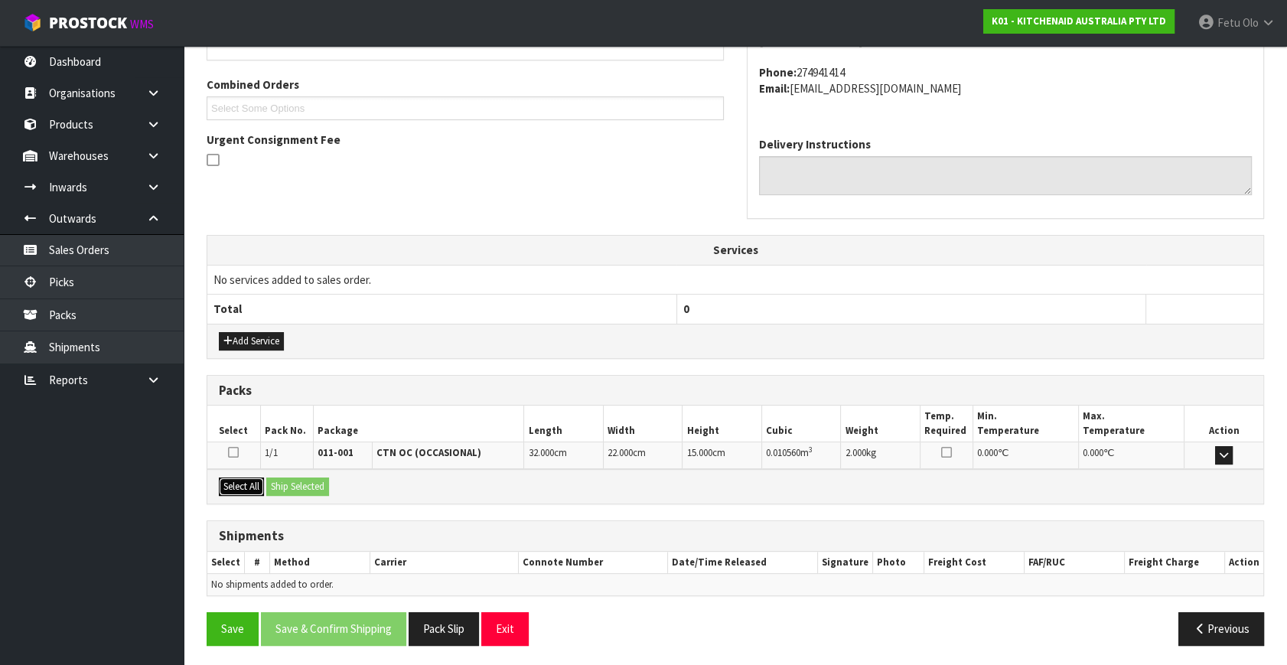
click at [243, 484] on button "Select All" at bounding box center [241, 486] width 45 height 18
click at [277, 481] on button "Ship Selected" at bounding box center [297, 486] width 63 height 18
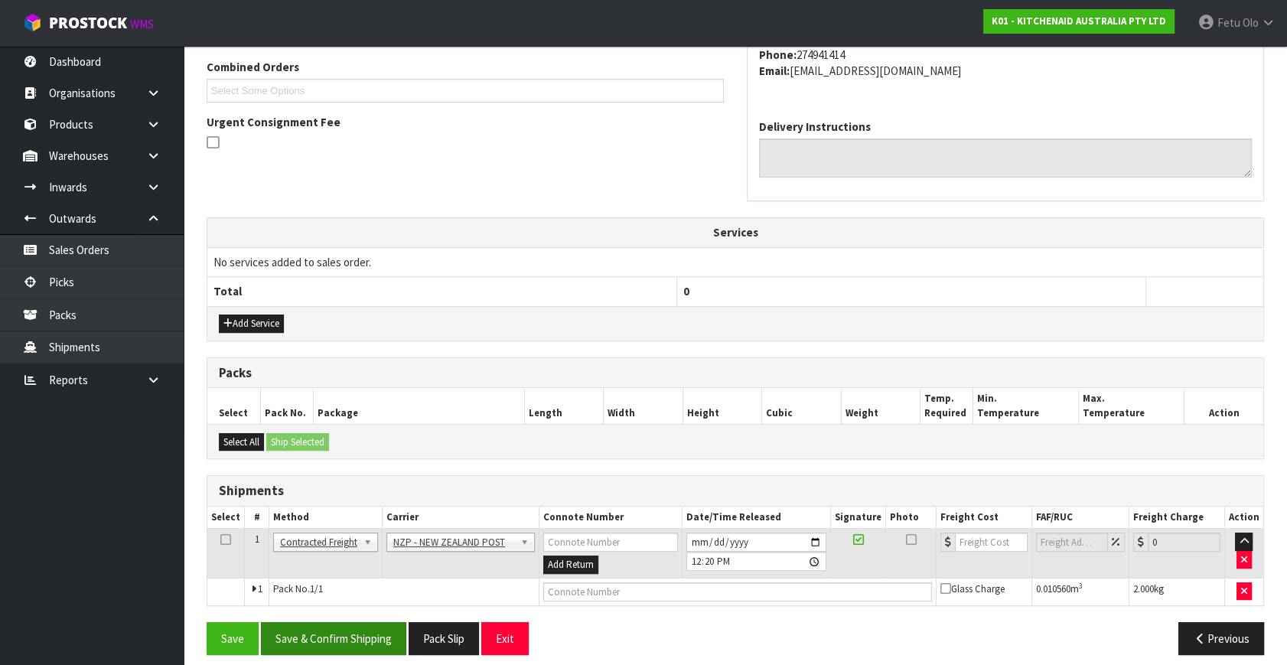
scroll to position [404, 0]
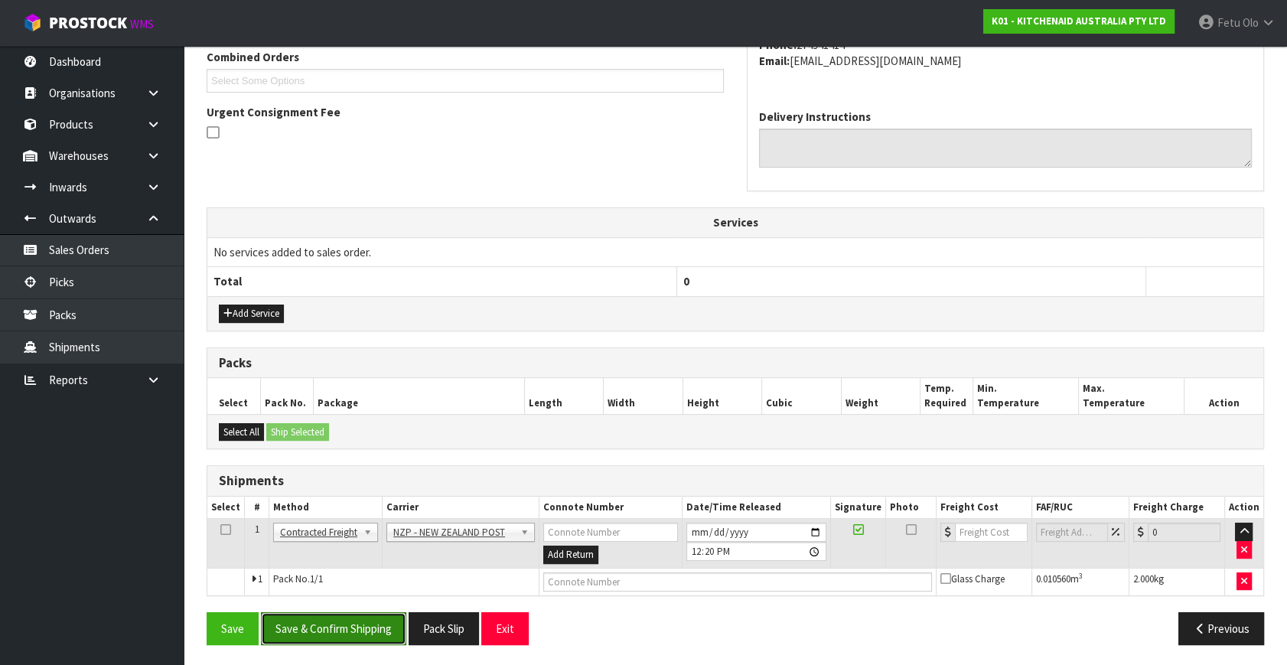
click at [338, 612] on button "Save & Confirm Shipping" at bounding box center [333, 628] width 145 height 33
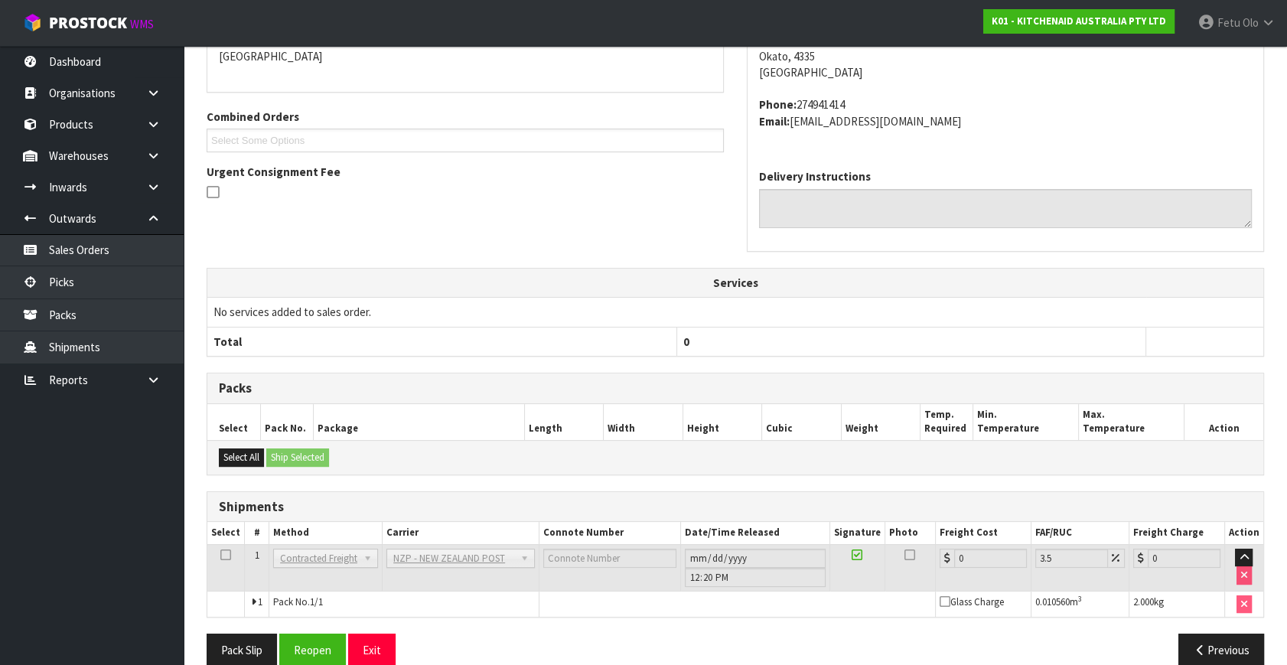
scroll to position [383, 0]
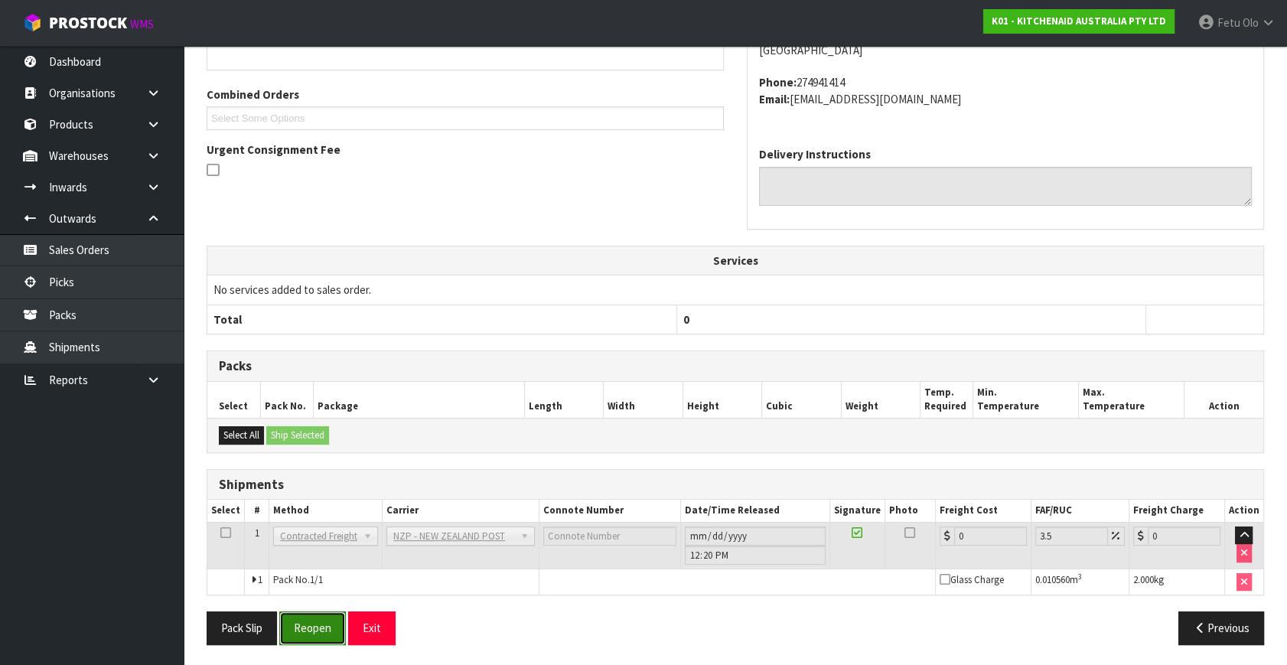
click at [319, 627] on button "Reopen" at bounding box center [312, 627] width 67 height 33
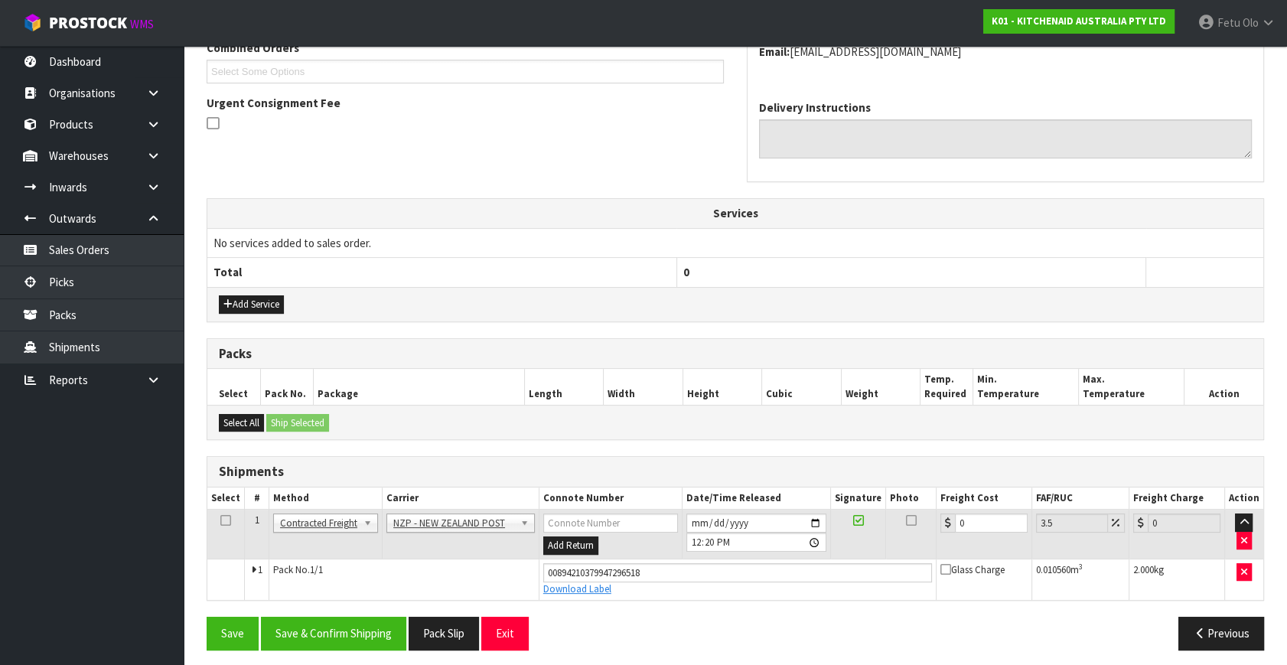
scroll to position [419, 0]
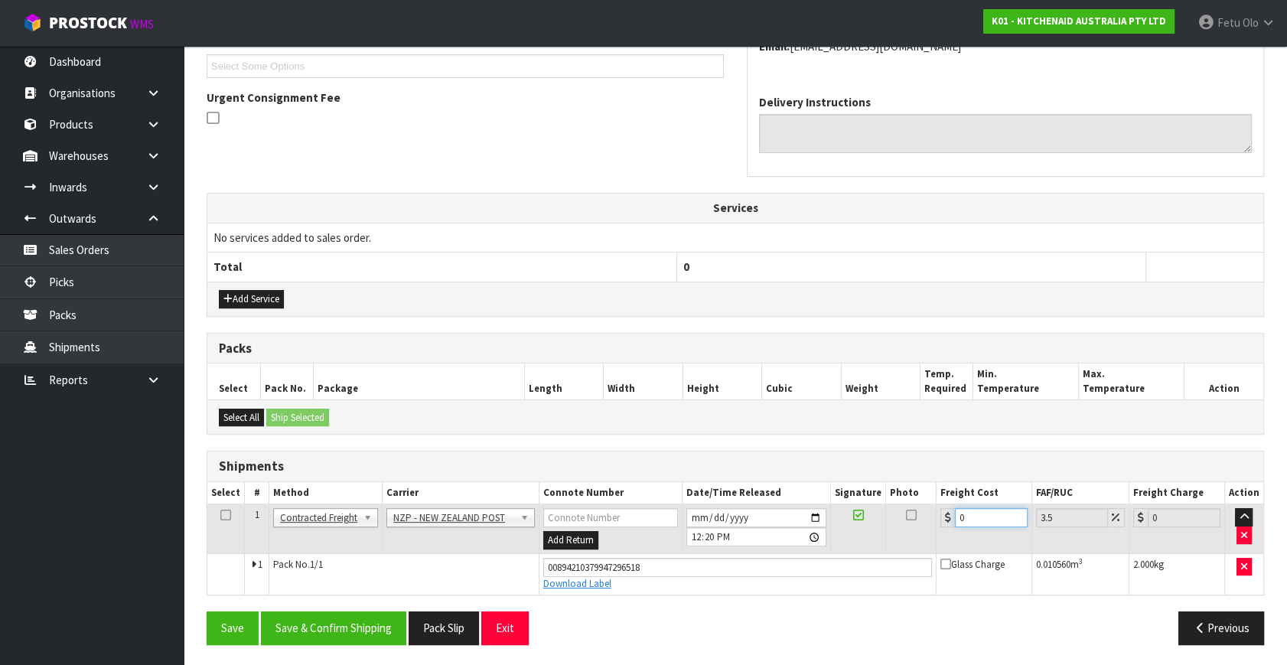
drag, startPoint x: 973, startPoint y: 514, endPoint x: 747, endPoint y: 650, distance: 263.6
click at [745, 616] on div "From Address CONTRACT WAREHOUSING & LOGISTICS 17 Allens Road East Tamaki Auckla…" at bounding box center [735, 268] width 1057 height 775
type input "8"
type input "8.28"
type input "8.4"
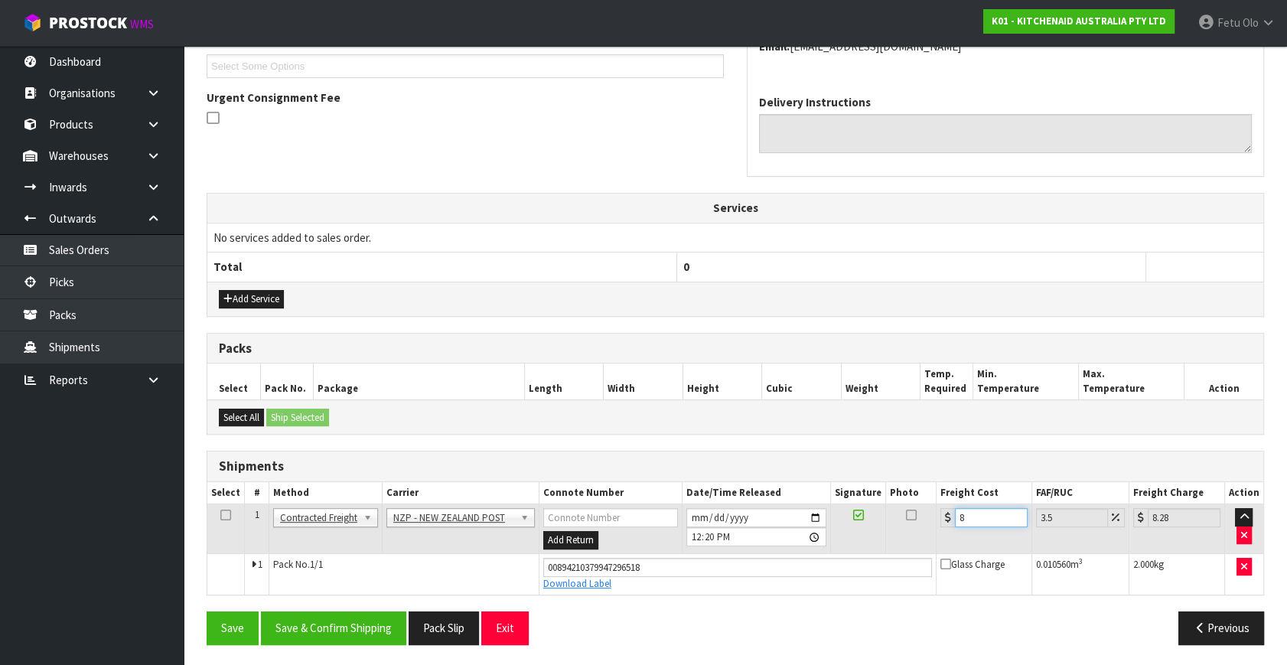
type input "8.69"
type input "8.45"
type input "8.75"
type input "8.45"
click at [326, 618] on button "Save & Confirm Shipping" at bounding box center [333, 627] width 145 height 33
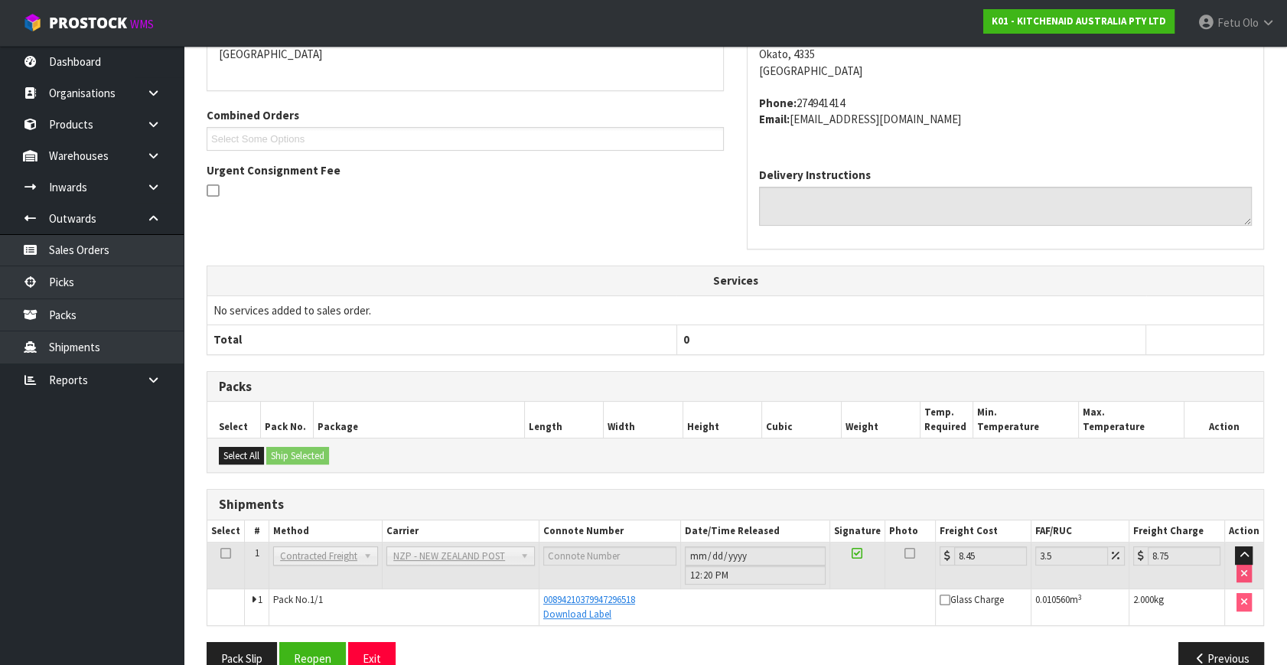
scroll to position [376, 0]
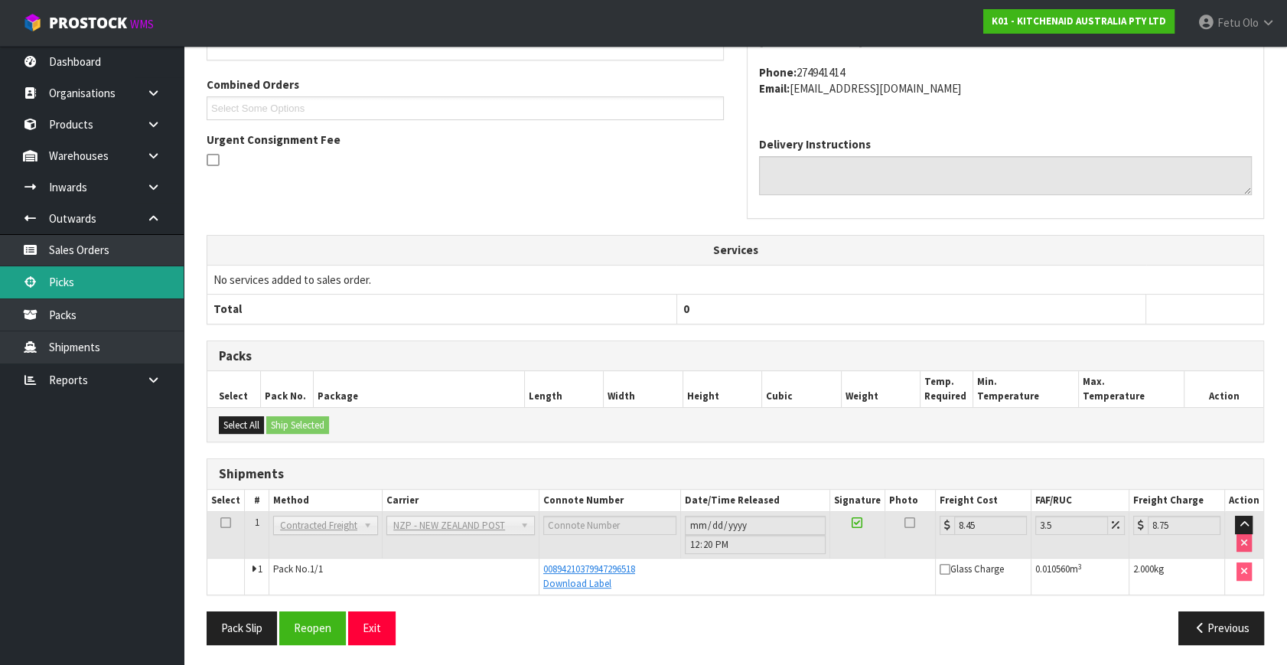
click at [81, 282] on link "Picks" at bounding box center [92, 281] width 184 height 31
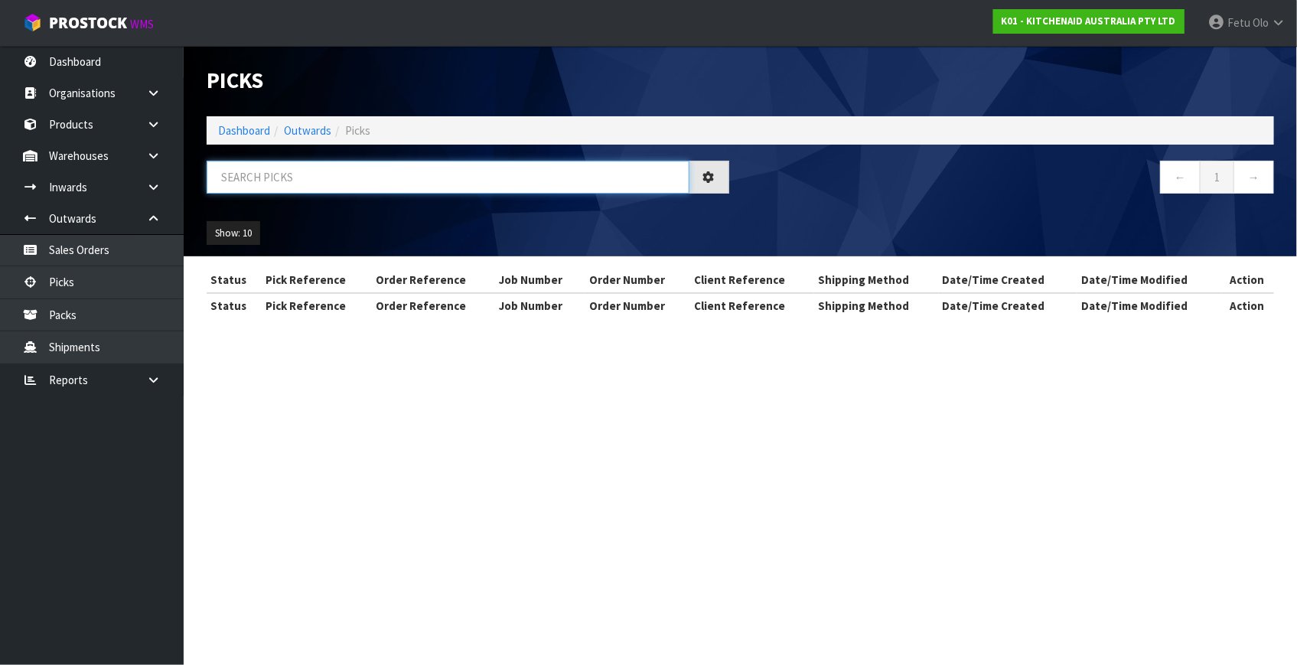
click at [331, 177] on input "text" at bounding box center [448, 177] width 483 height 33
drag, startPoint x: 331, startPoint y: 177, endPoint x: 326, endPoint y: 285, distance: 108.8
click at [332, 194] on div at bounding box center [468, 183] width 546 height 44
type input "78864"
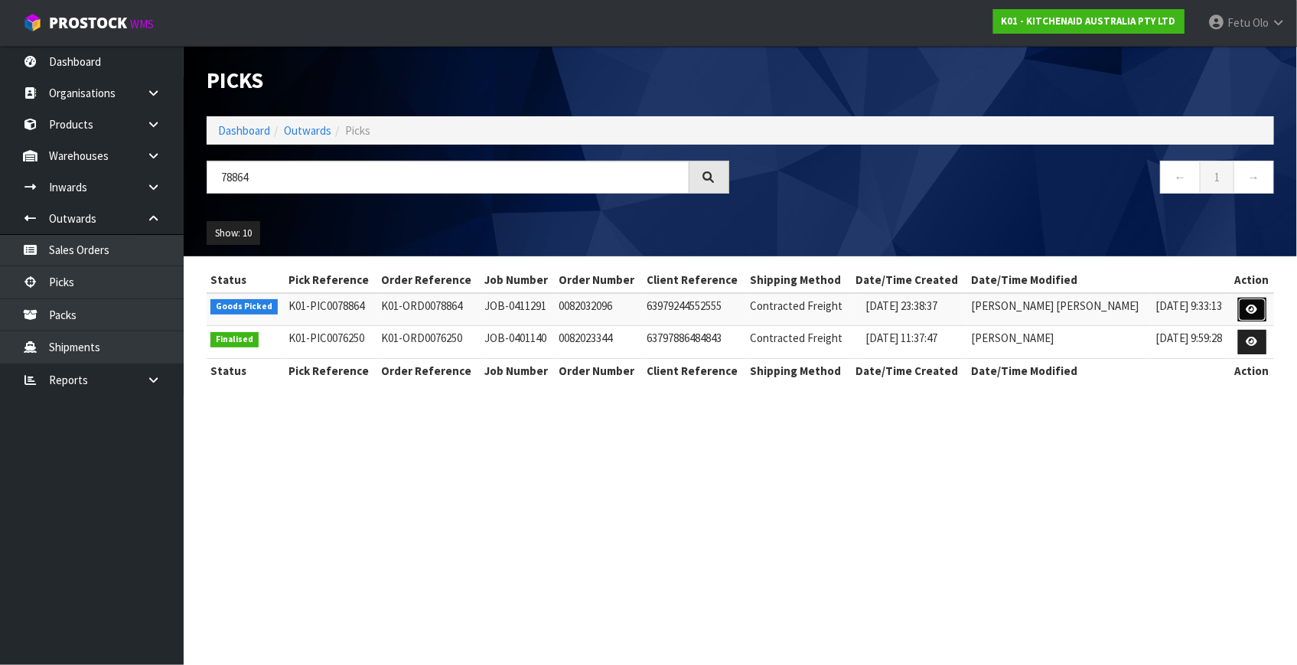
click at [1263, 306] on link at bounding box center [1252, 310] width 28 height 24
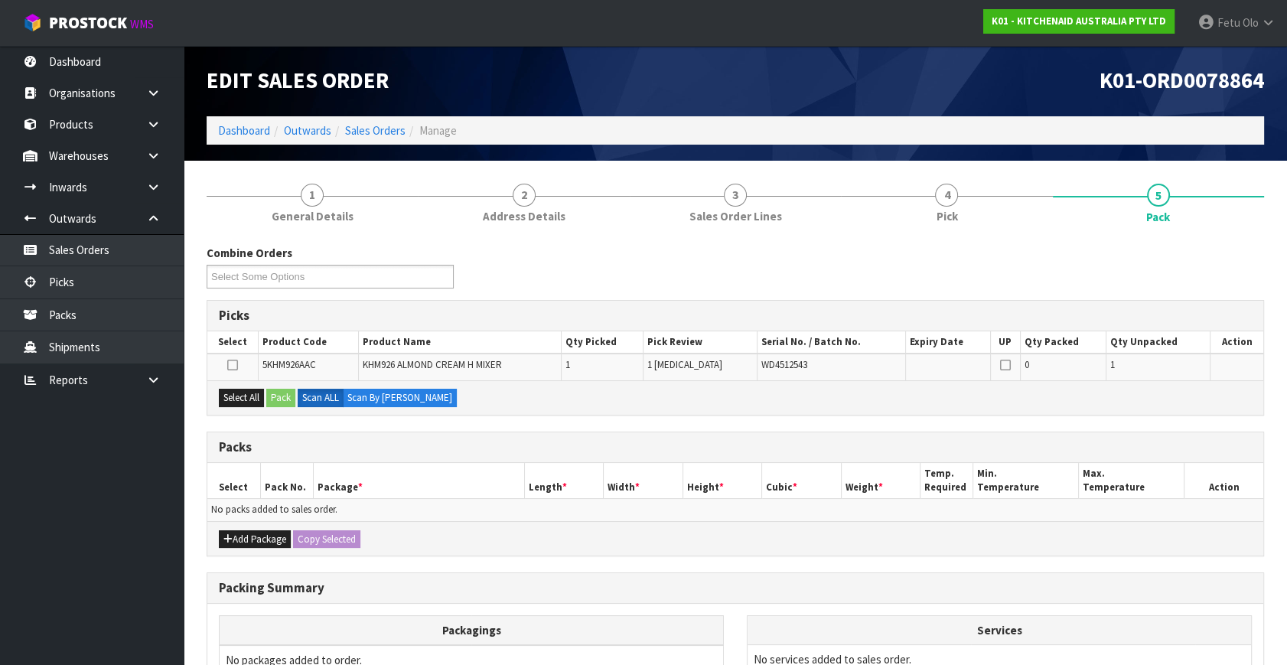
click at [44, 603] on ul "Dashboard Organisations Clients Consignees Carriers Products Categories Serial …" at bounding box center [92, 355] width 184 height 619
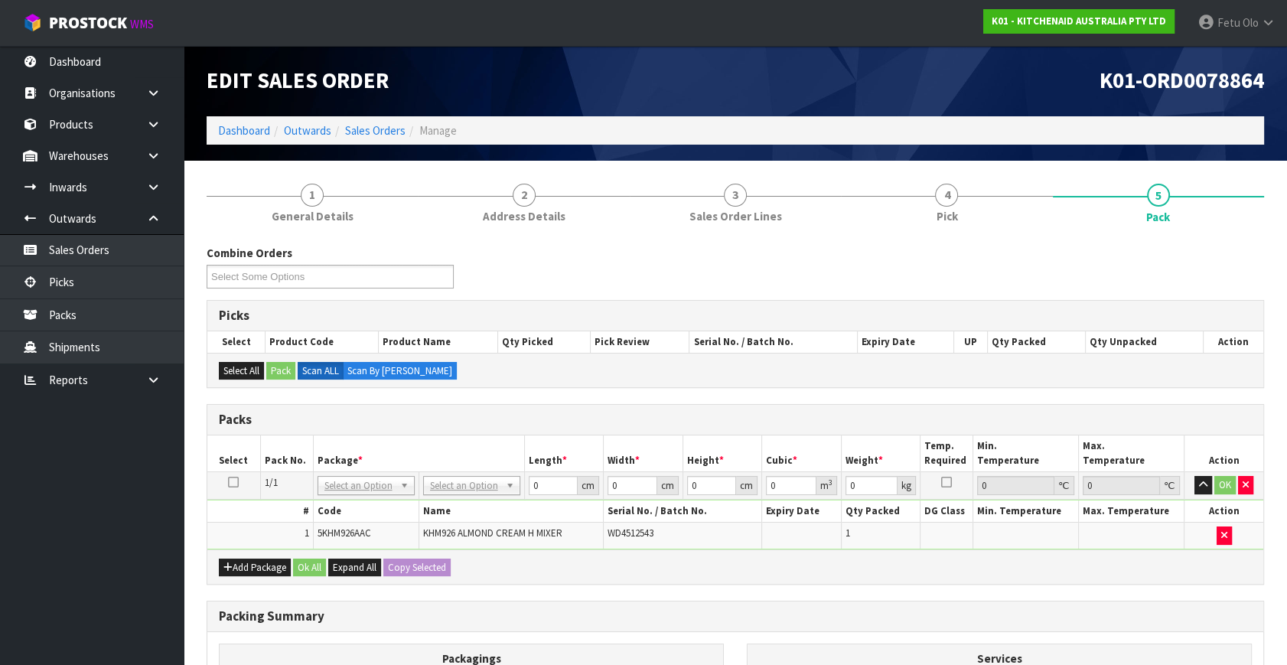
click at [361, 500] on th "Code" at bounding box center [366, 511] width 106 height 22
drag, startPoint x: 363, startPoint y: 488, endPoint x: 357, endPoint y: 526, distance: 38.7
click at [360, 506] on input "text" at bounding box center [366, 505] width 90 height 19
type input "011"
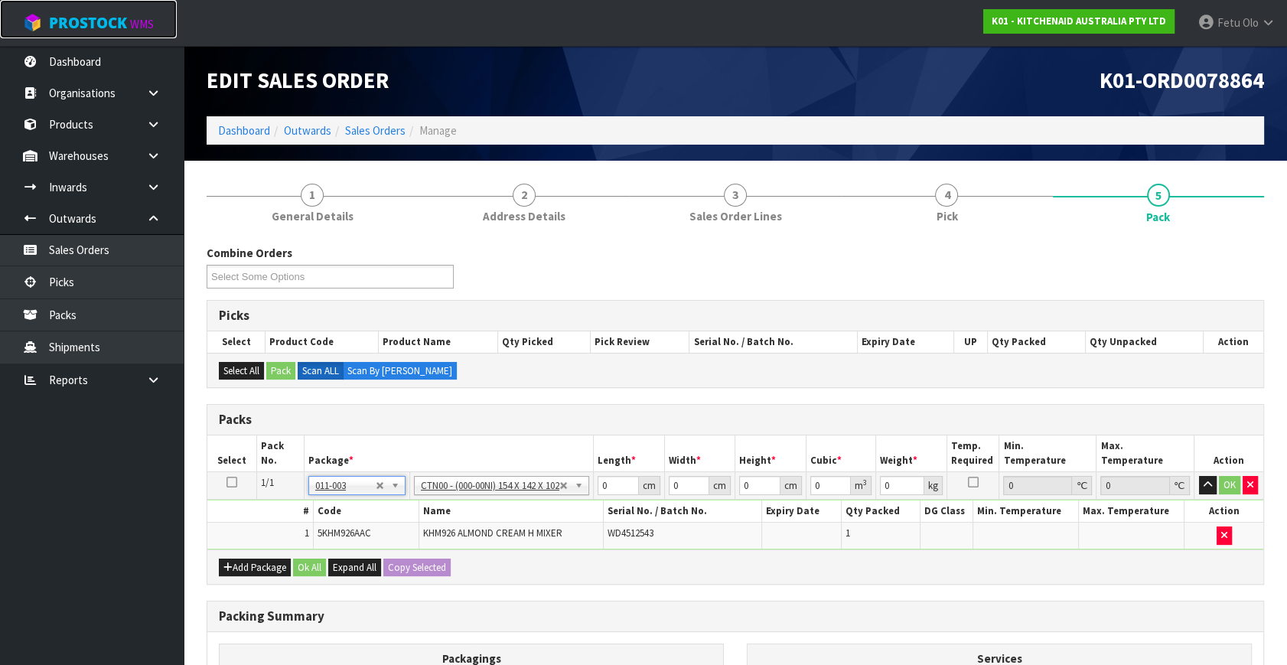
type input "15.4"
type input "14.2"
type input "10.2"
type input "0.002231"
type input "1.8"
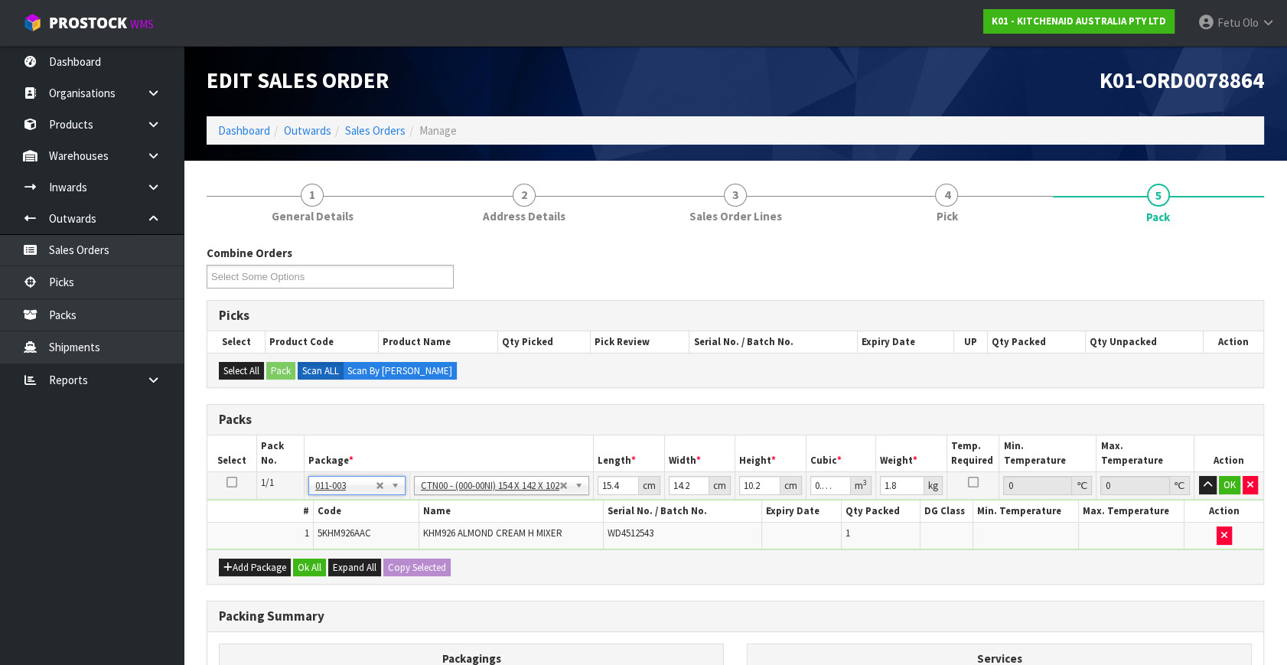
click at [618, 500] on td "# Code Name Serial No. / Batch No. Expiry Date Qty Packed DG Class Min. Tempera…" at bounding box center [735, 525] width 1056 height 50
click at [617, 484] on input "15.4" at bounding box center [618, 485] width 41 height 19
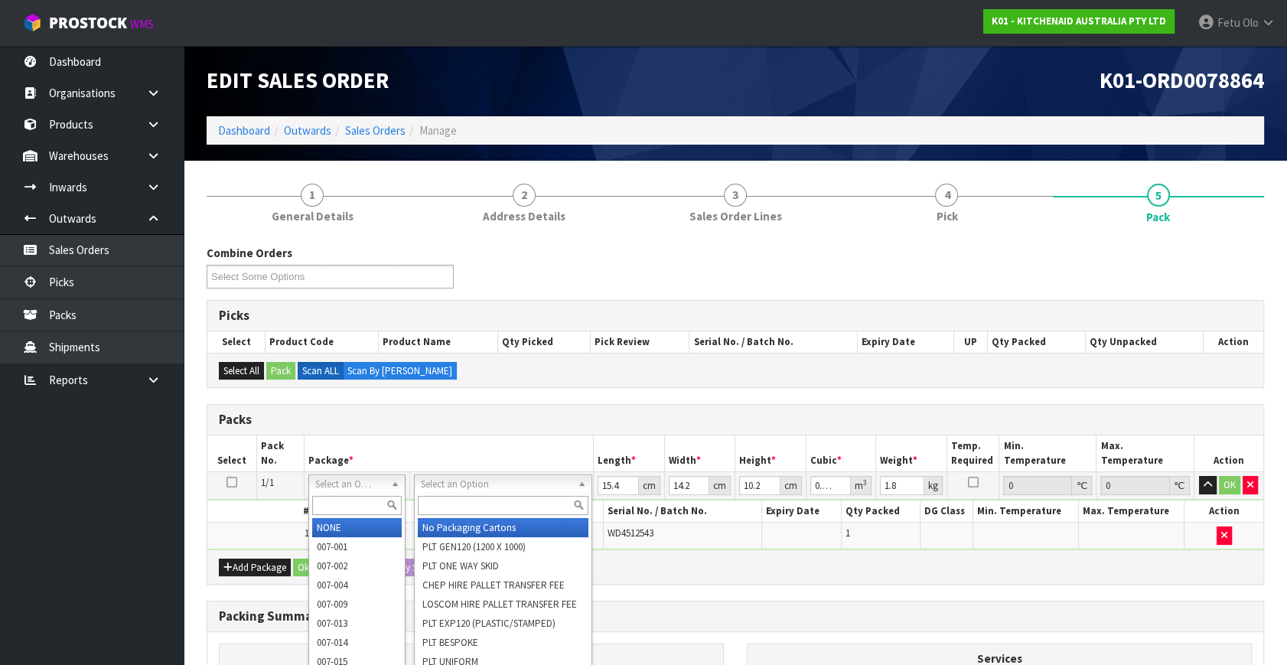
drag, startPoint x: 365, startPoint y: 505, endPoint x: 372, endPoint y: 500, distance: 8.3
click at [372, 499] on input "text" at bounding box center [357, 505] width 90 height 19
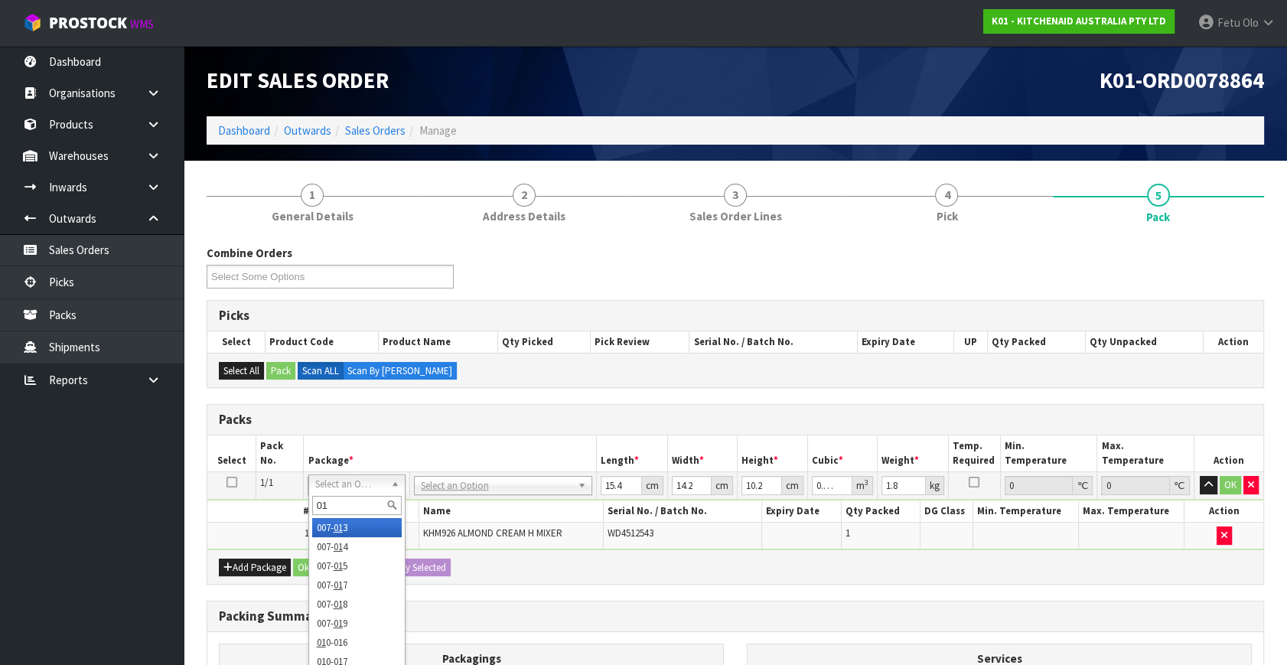
type input "011"
type input "0"
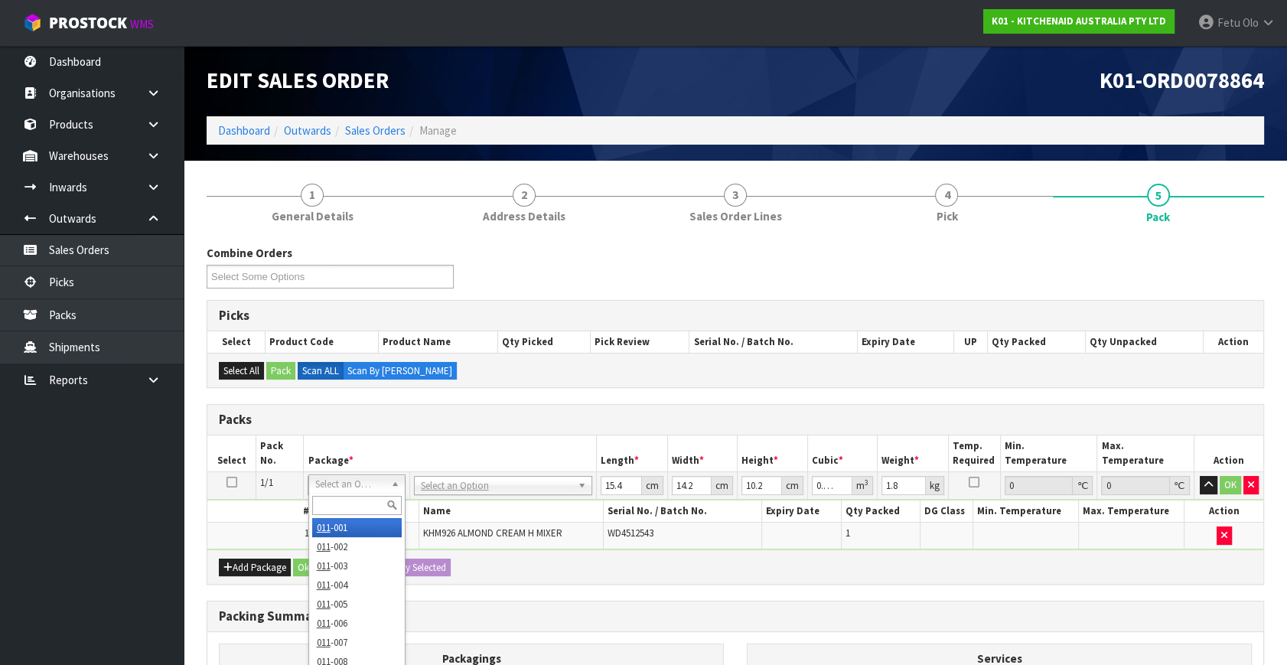
type input "1.6"
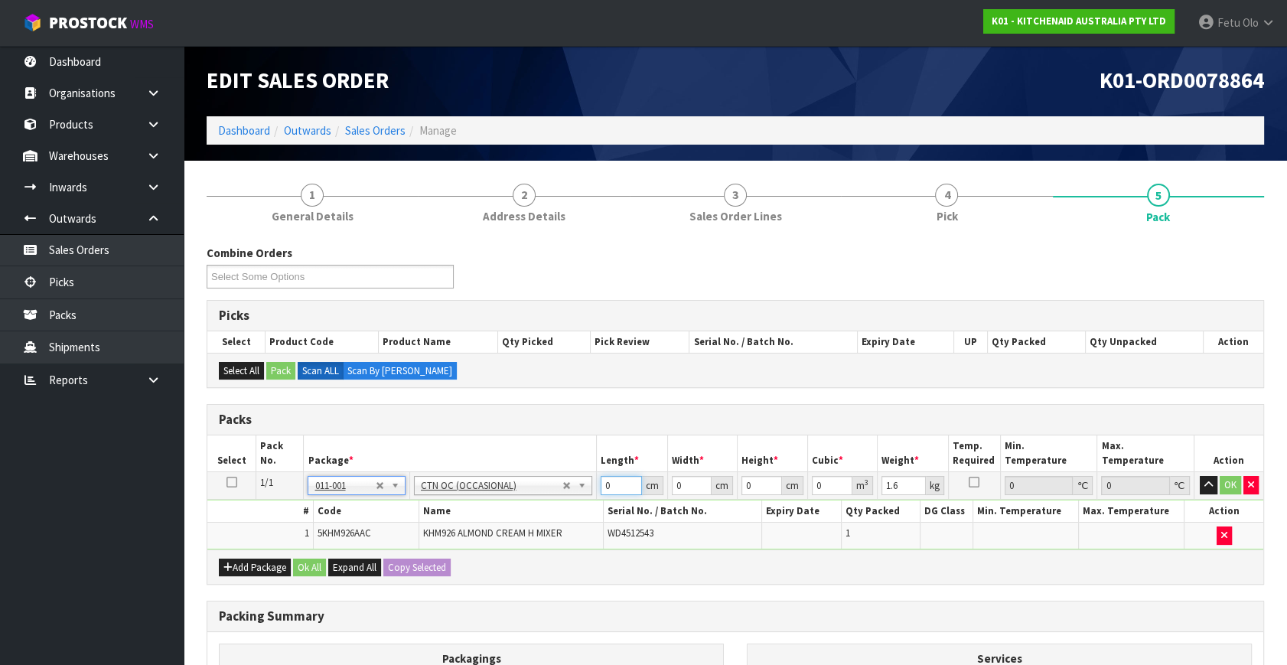
drag, startPoint x: 618, startPoint y: 485, endPoint x: 515, endPoint y: 496, distance: 103.9
click at [515, 496] on tr "1/1 NONE 007-001 007-002 007-004 007-009 007-013 007-014 007-015 007-017 007-01…" at bounding box center [735, 486] width 1056 height 28
type input "26"
type input "19"
type input "2"
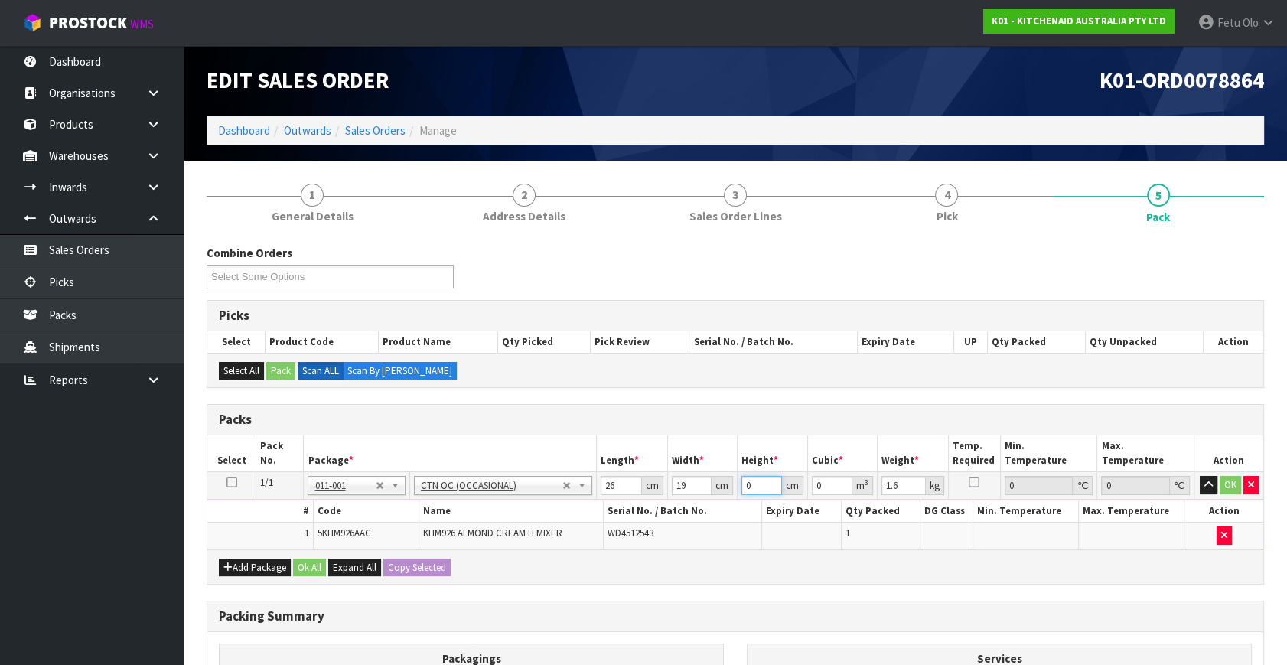
type input "0.000988"
type input "25"
type input "0.01235"
type input "25"
type input "2"
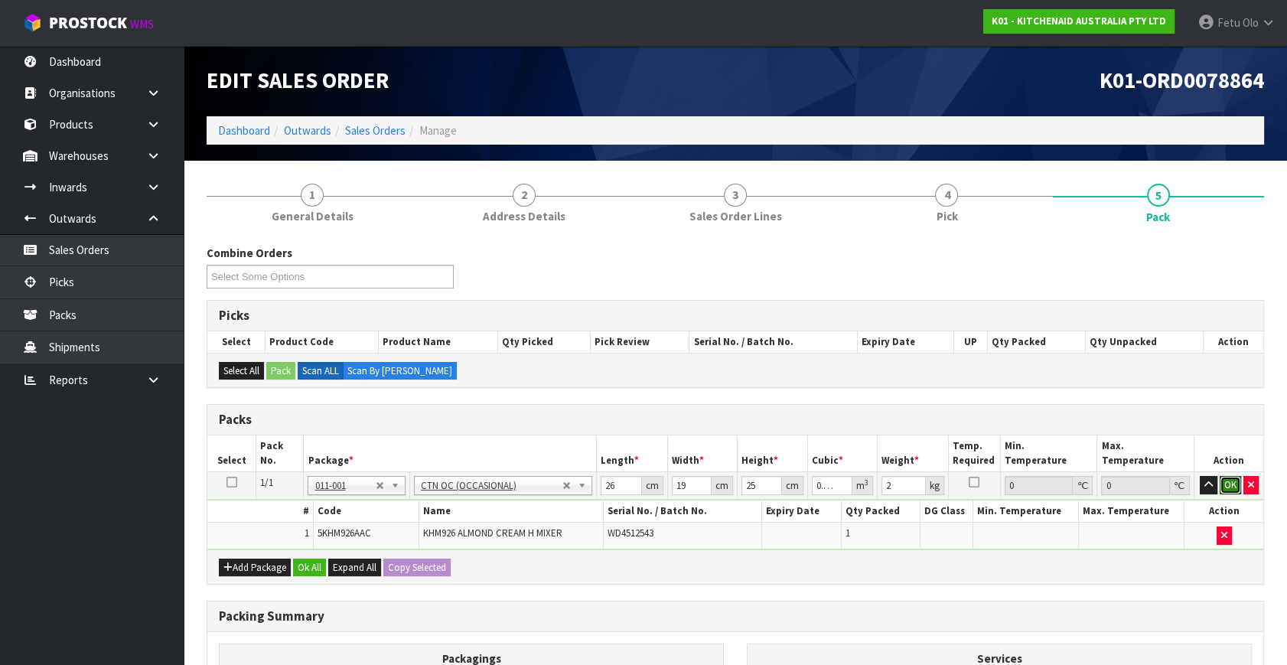
click button "OK" at bounding box center [1230, 485] width 21 height 18
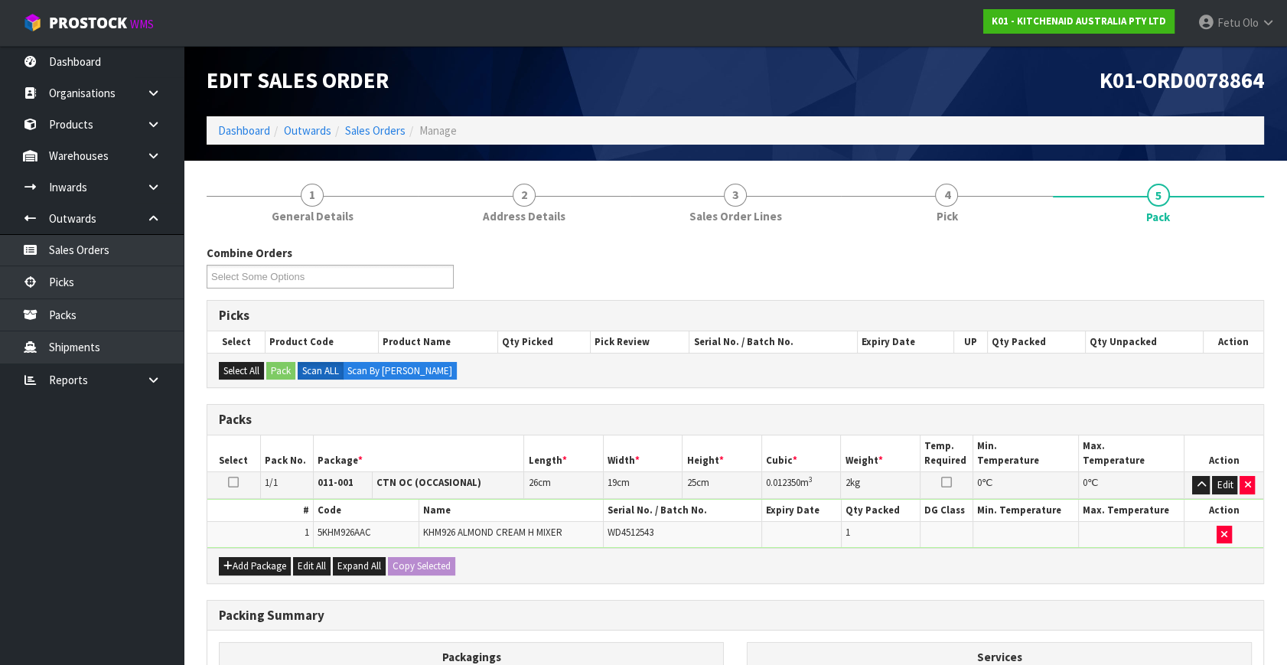
scroll to position [205, 0]
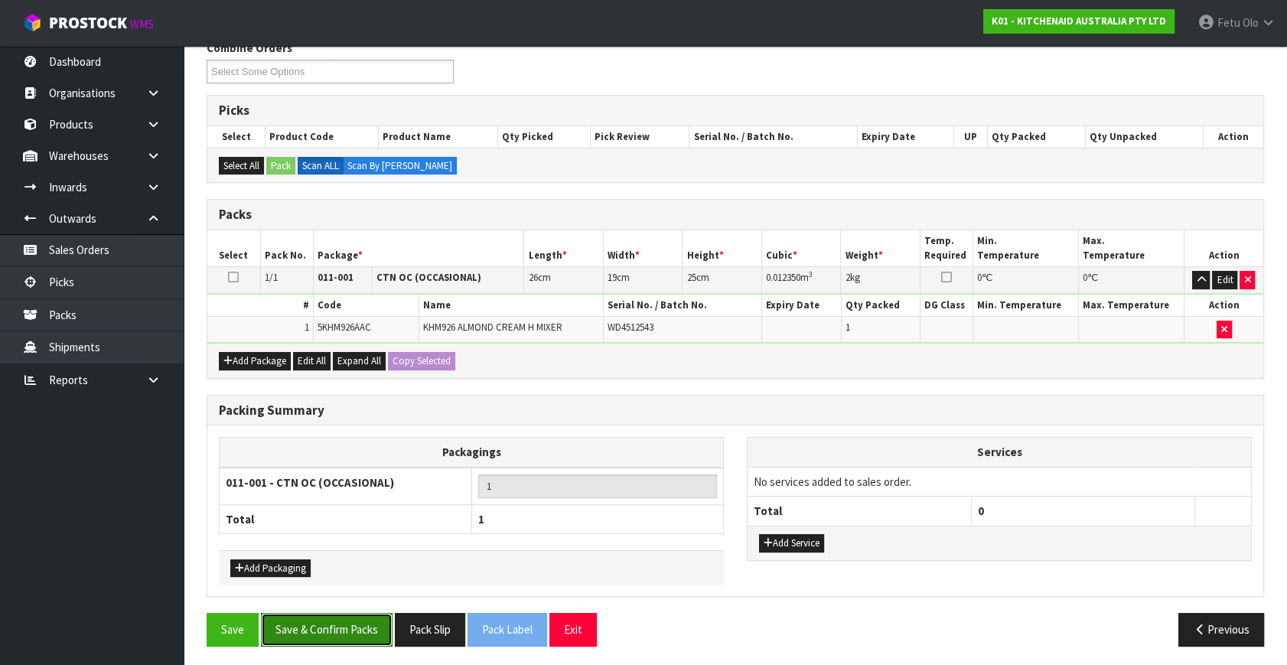
click at [343, 627] on button "Save & Confirm Packs" at bounding box center [327, 629] width 132 height 33
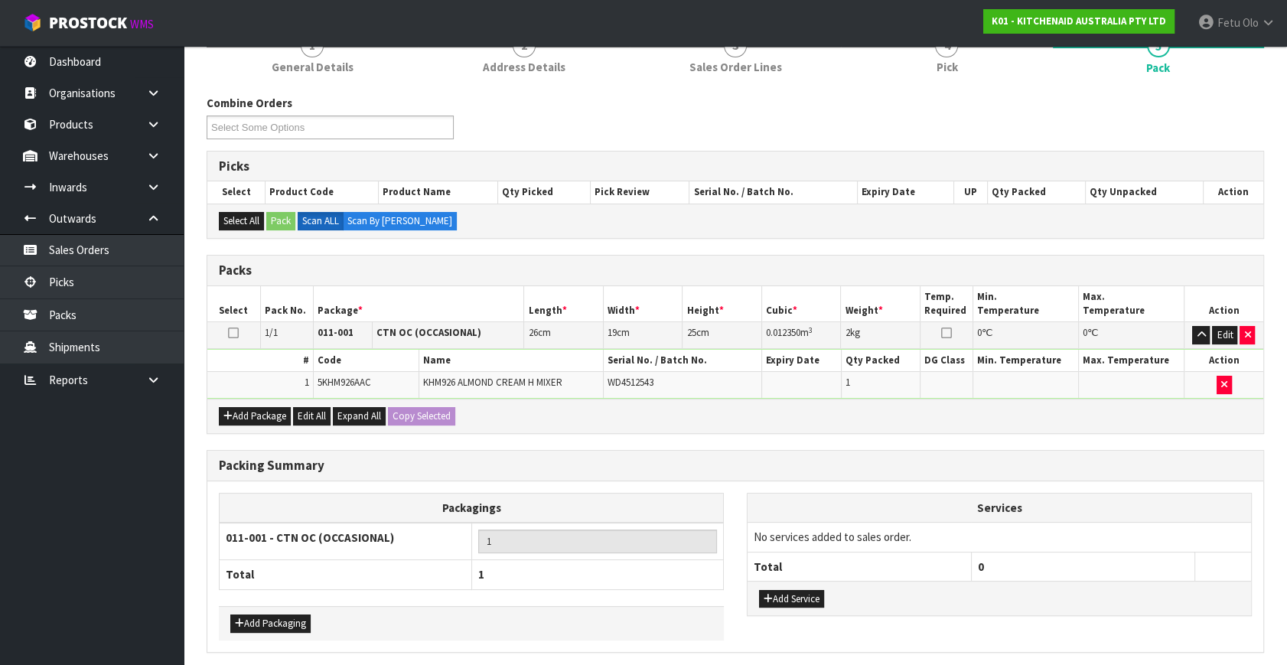
scroll to position [0, 0]
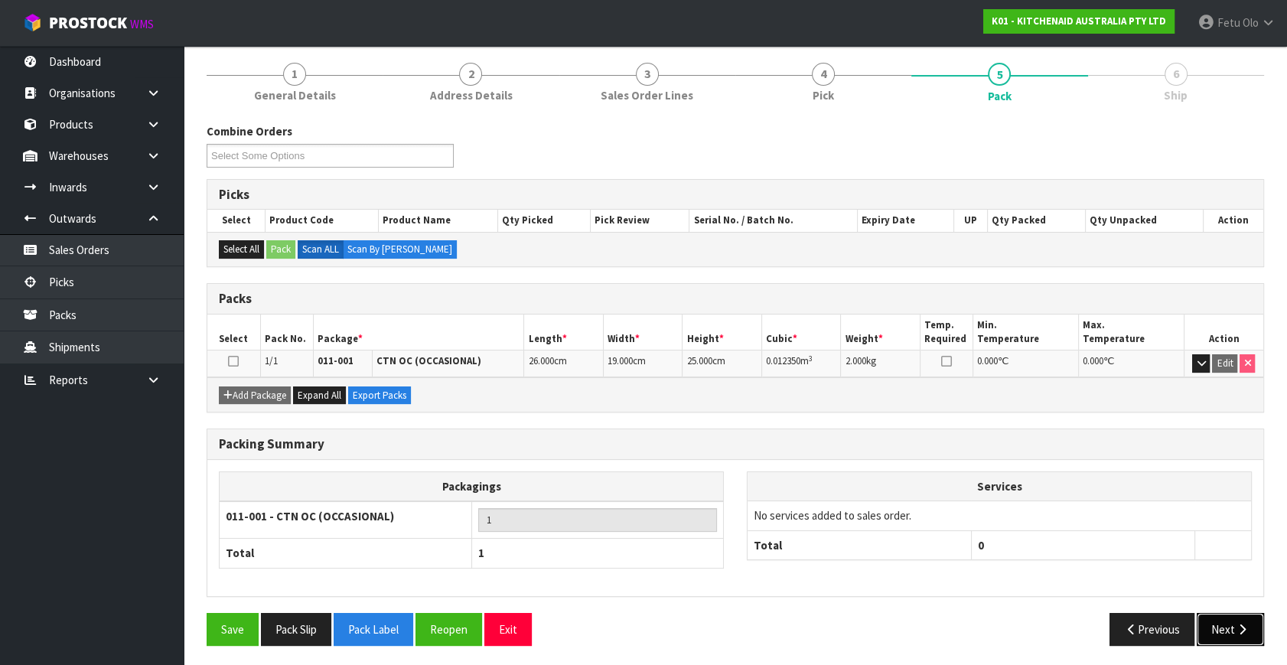
click at [1214, 618] on button "Next" at bounding box center [1230, 629] width 67 height 33
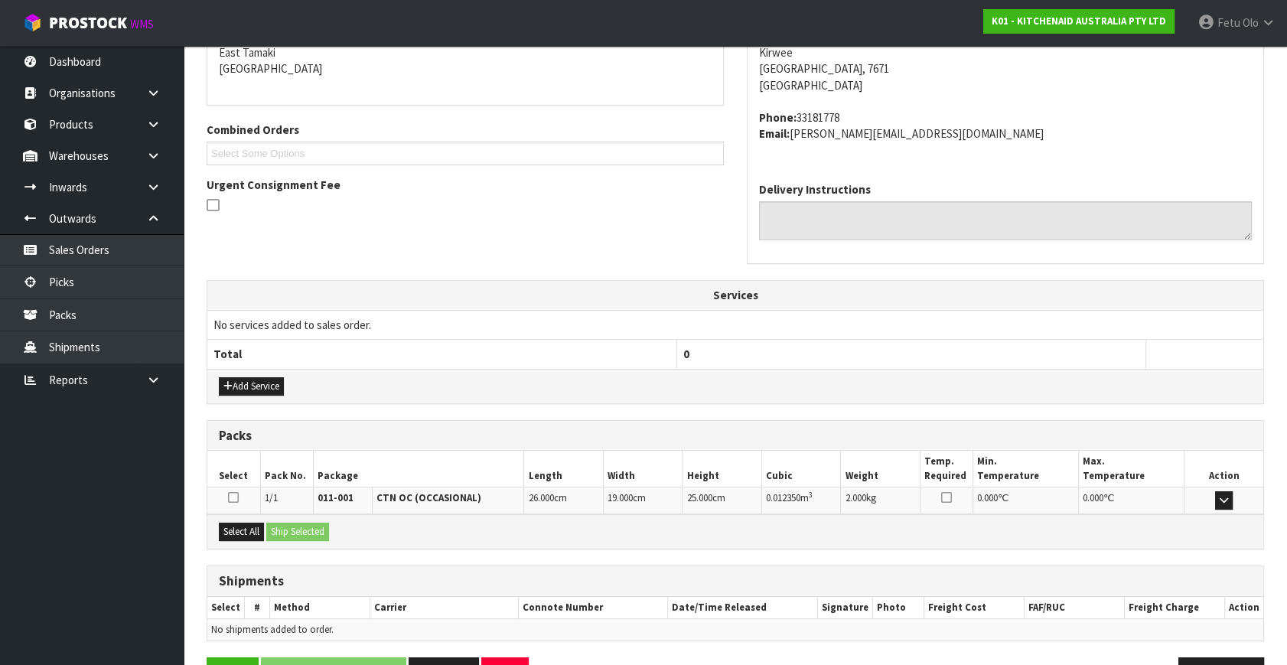
scroll to position [376, 0]
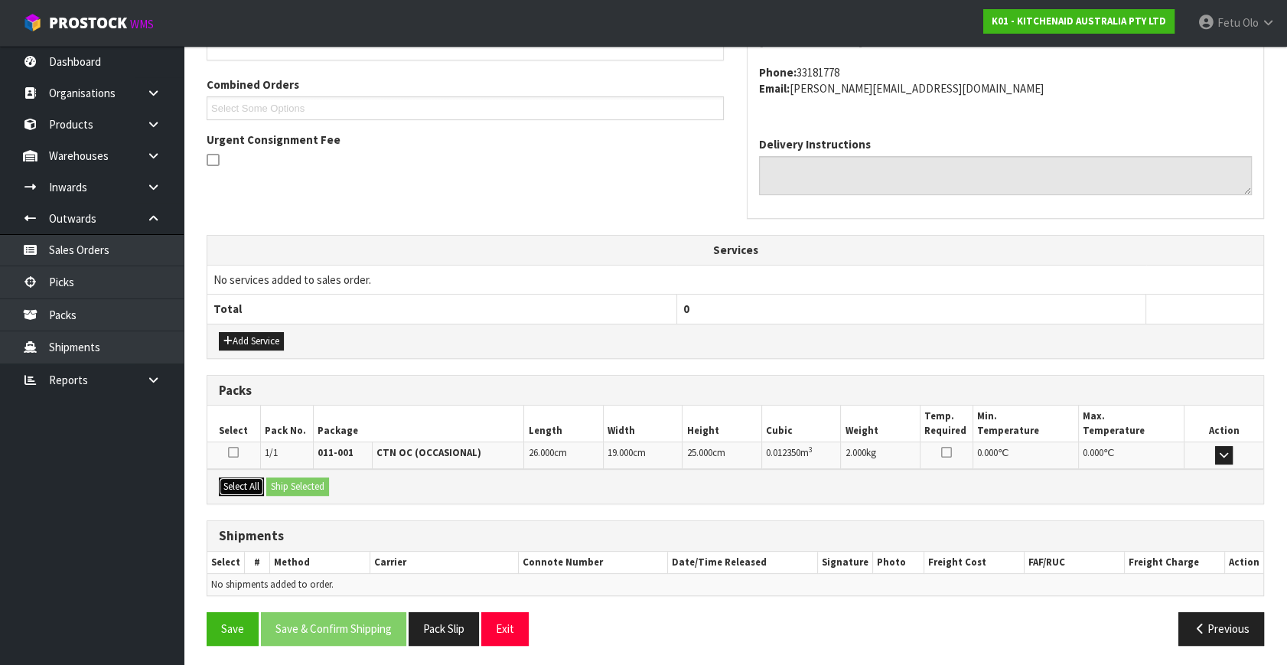
click at [238, 487] on button "Select All" at bounding box center [241, 486] width 45 height 18
click at [260, 479] on button "Select All" at bounding box center [241, 486] width 45 height 18
click at [279, 481] on button "Ship Selected" at bounding box center [297, 486] width 63 height 18
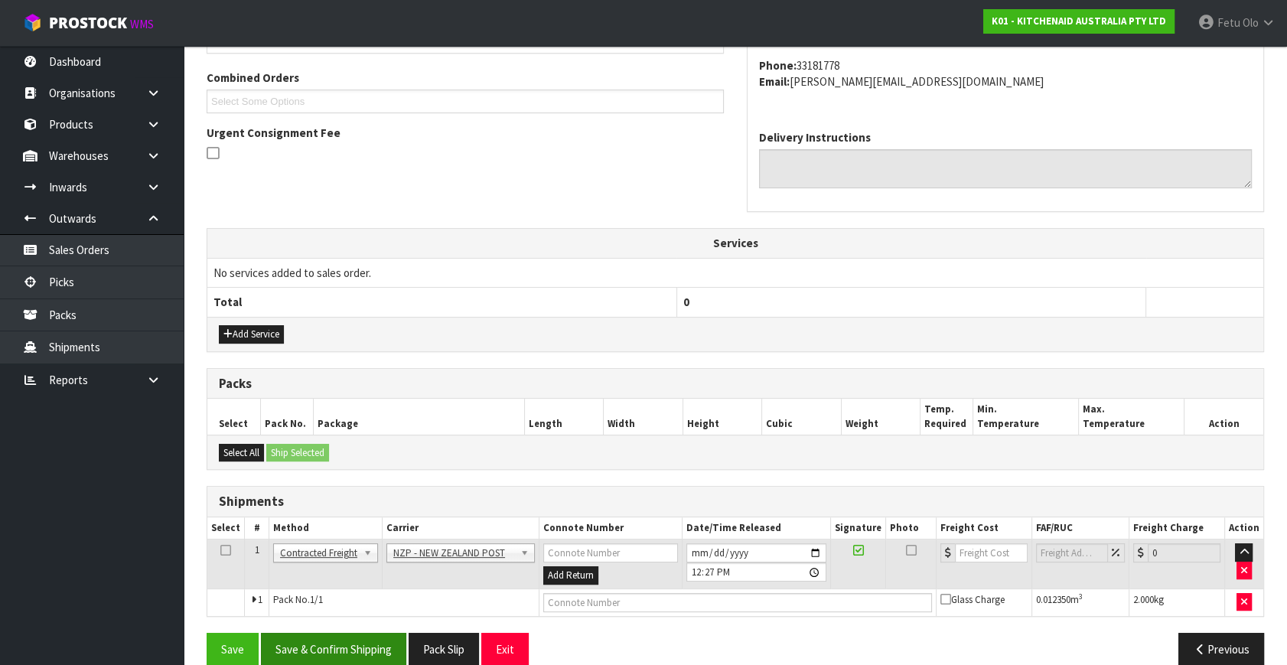
scroll to position [404, 0]
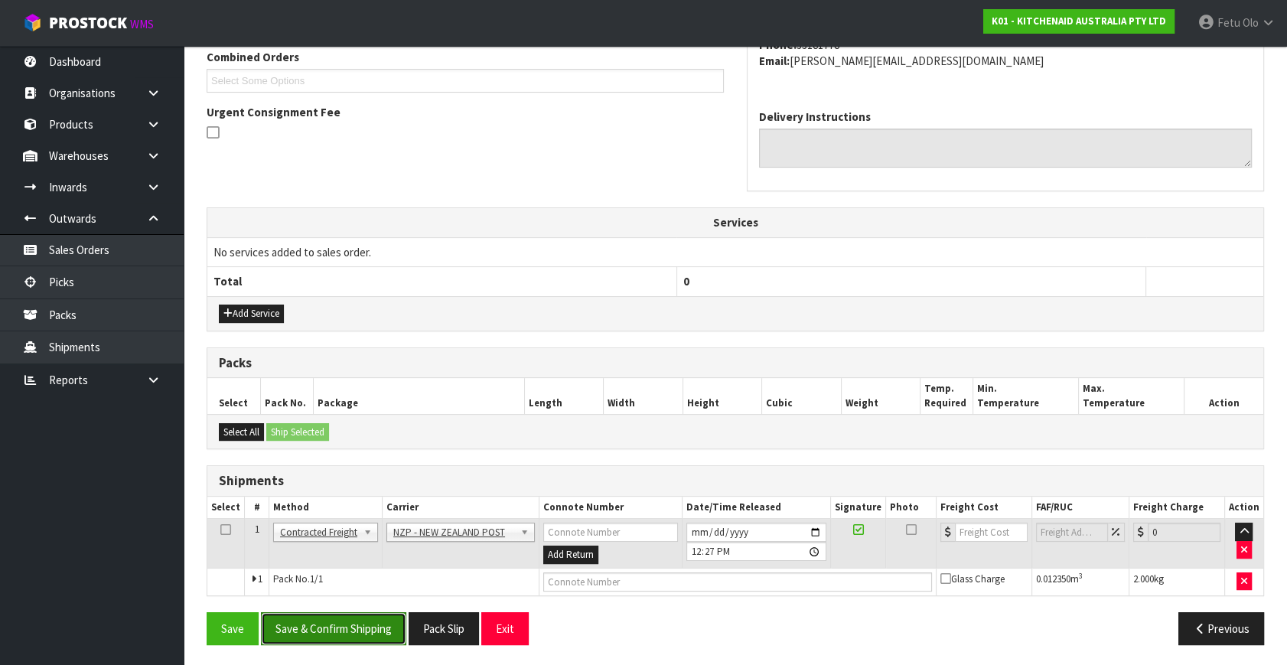
click at [323, 612] on button "Save & Confirm Shipping" at bounding box center [333, 628] width 145 height 33
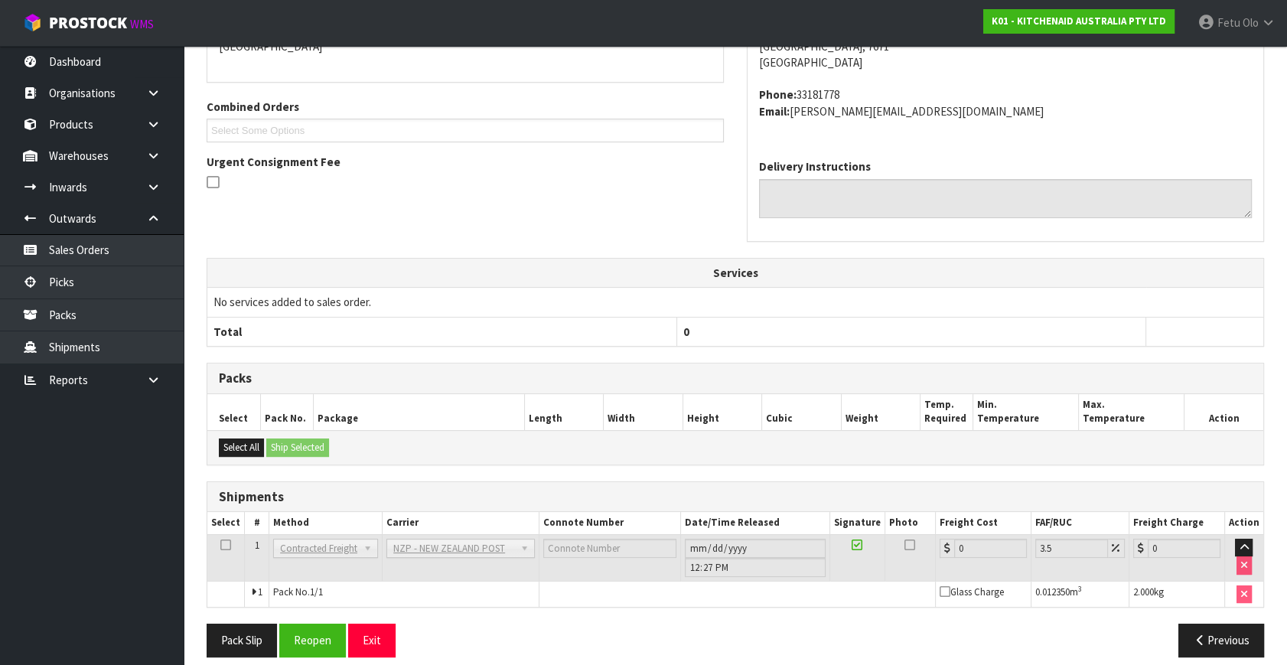
scroll to position [383, 0]
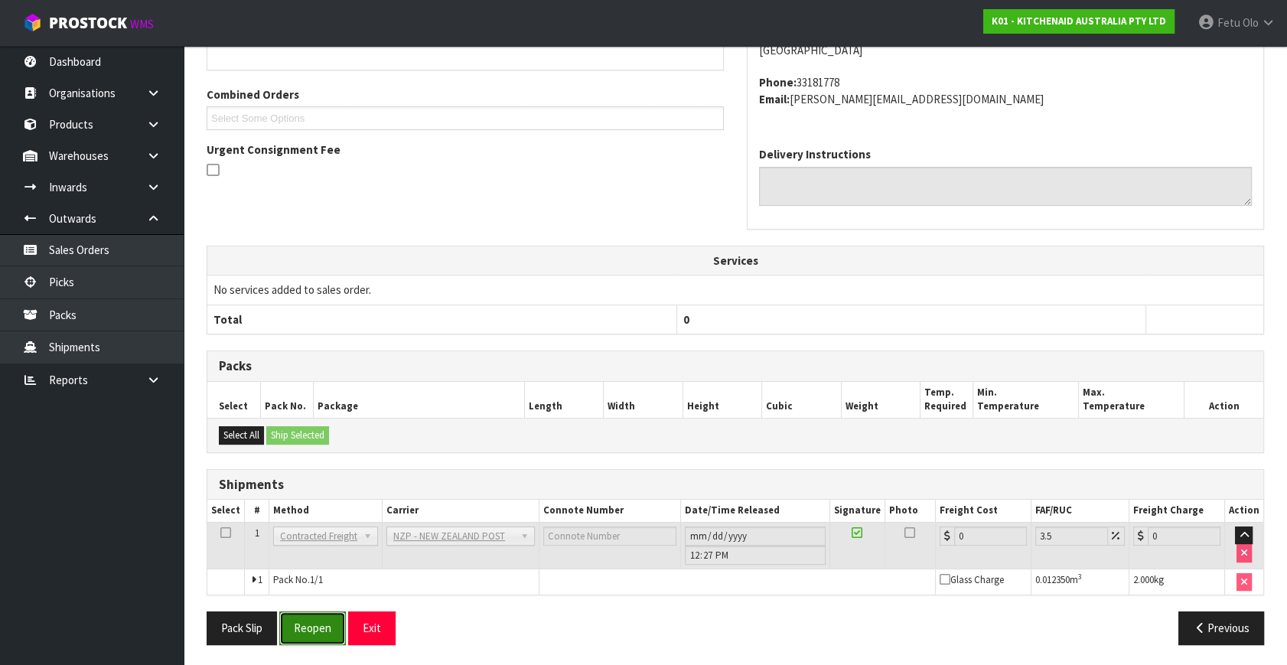
click at [331, 619] on button "Reopen" at bounding box center [312, 627] width 67 height 33
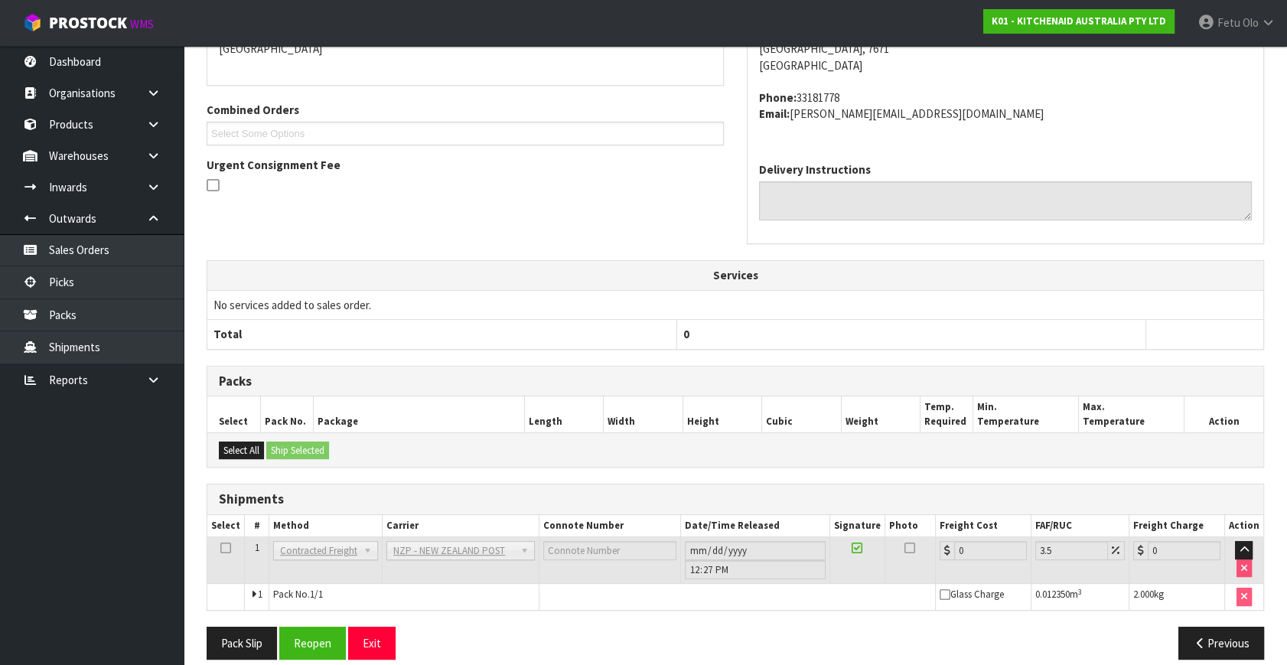
scroll to position [367, 0]
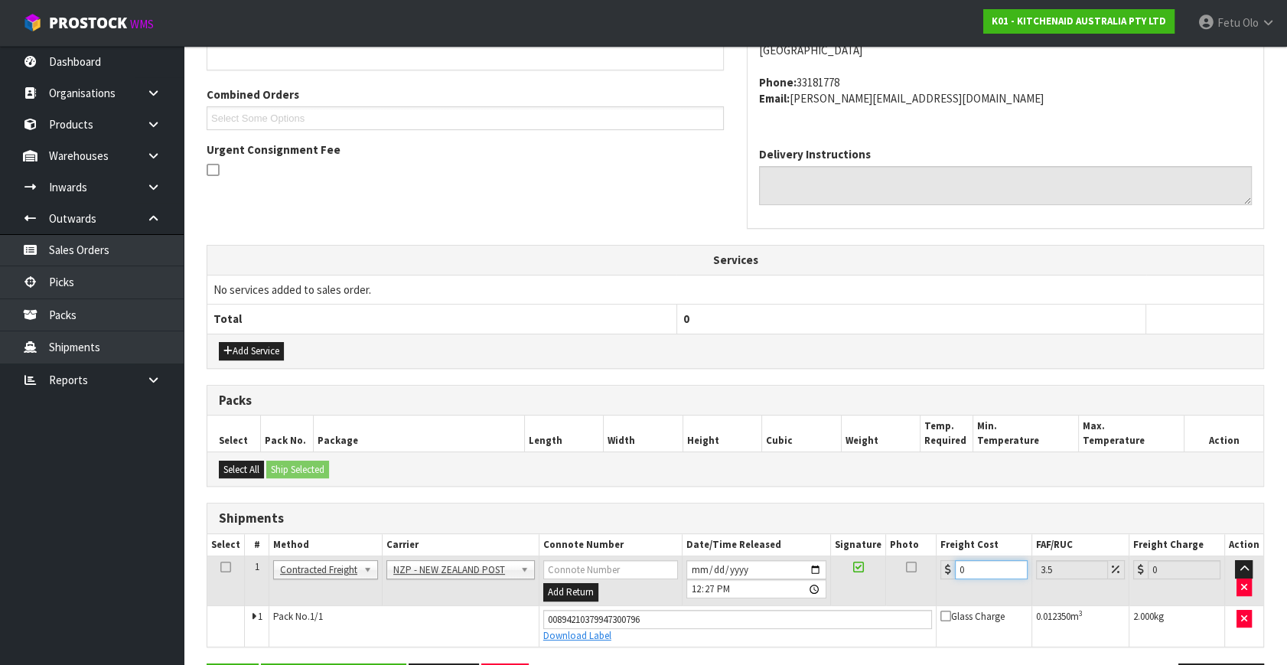
drag, startPoint x: 794, startPoint y: 596, endPoint x: 350, endPoint y: 598, distance: 444.6
click at [410, 600] on tr "1 Client Local Pickup Customer Local Pickup Company Freight Contracted Freight …" at bounding box center [735, 581] width 1056 height 50
type input "1"
type input "1.03"
type input "16"
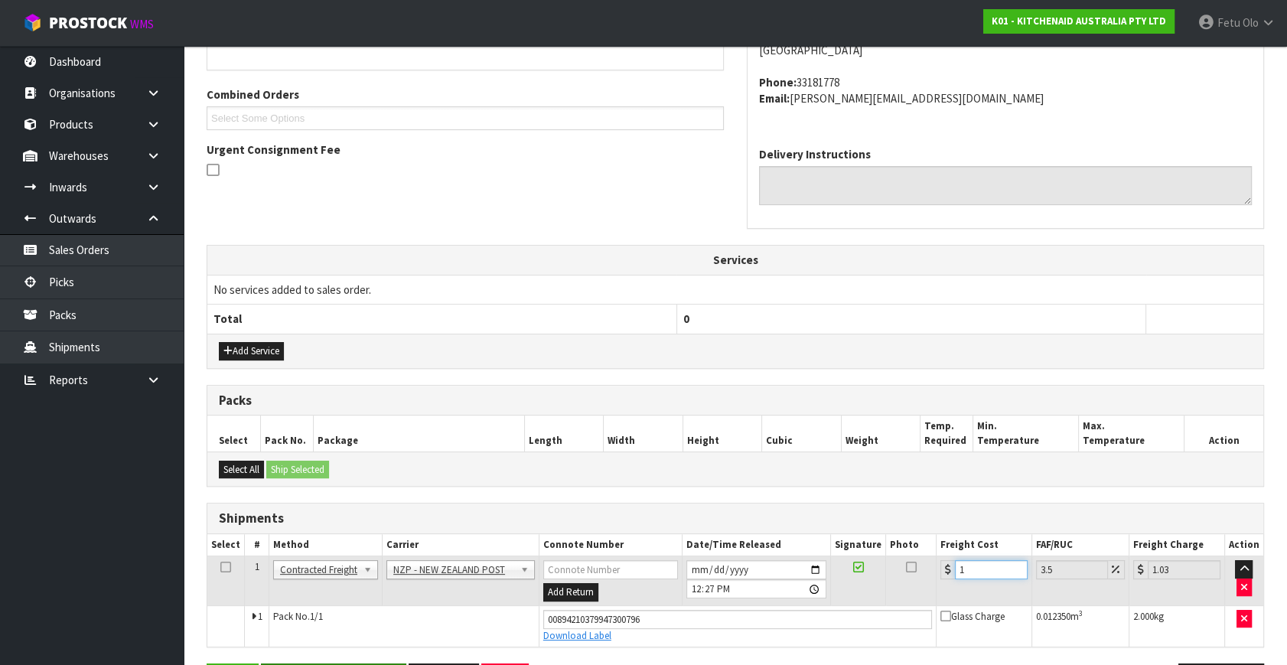
type input "16.56"
type input "16.2"
type input "16.77"
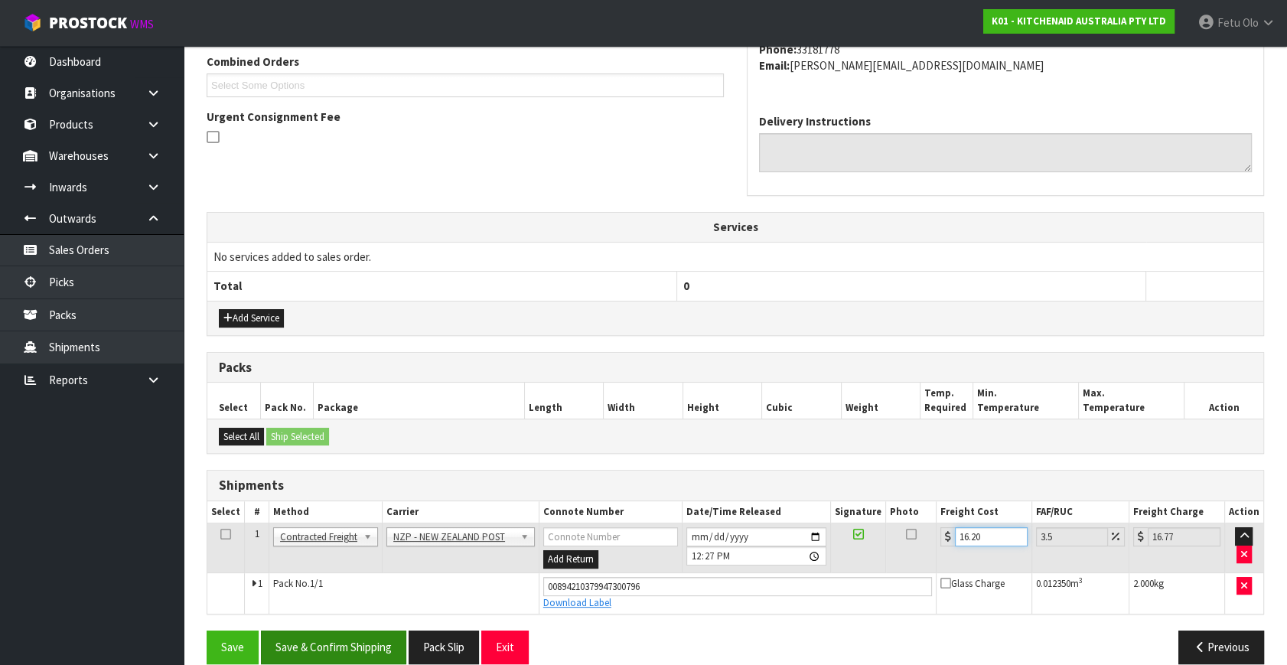
scroll to position [419, 0]
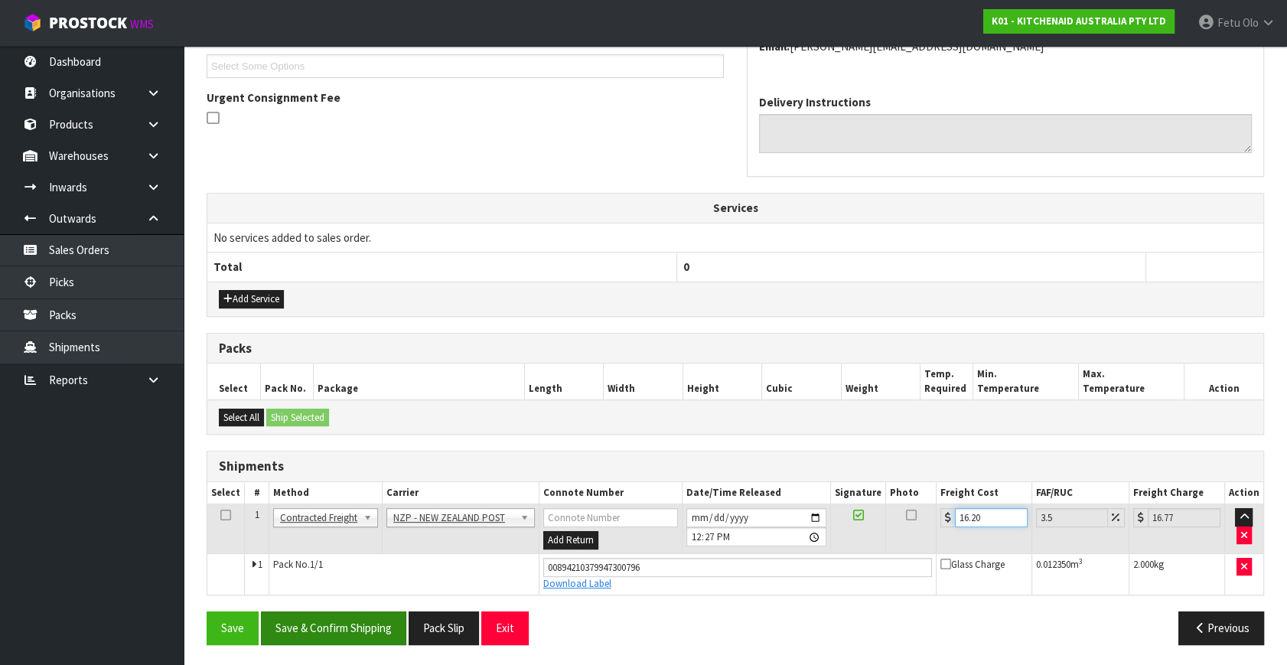
type input "16.20"
click at [351, 622] on button "Save & Confirm Shipping" at bounding box center [333, 627] width 145 height 33
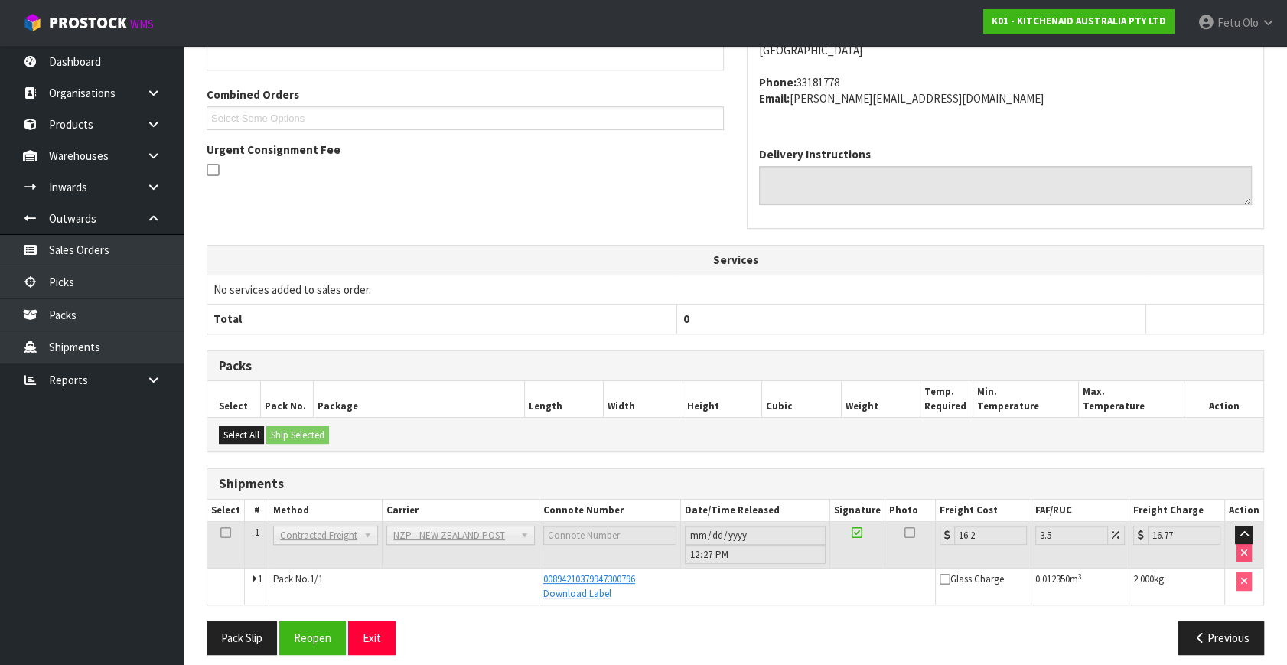
scroll to position [376, 0]
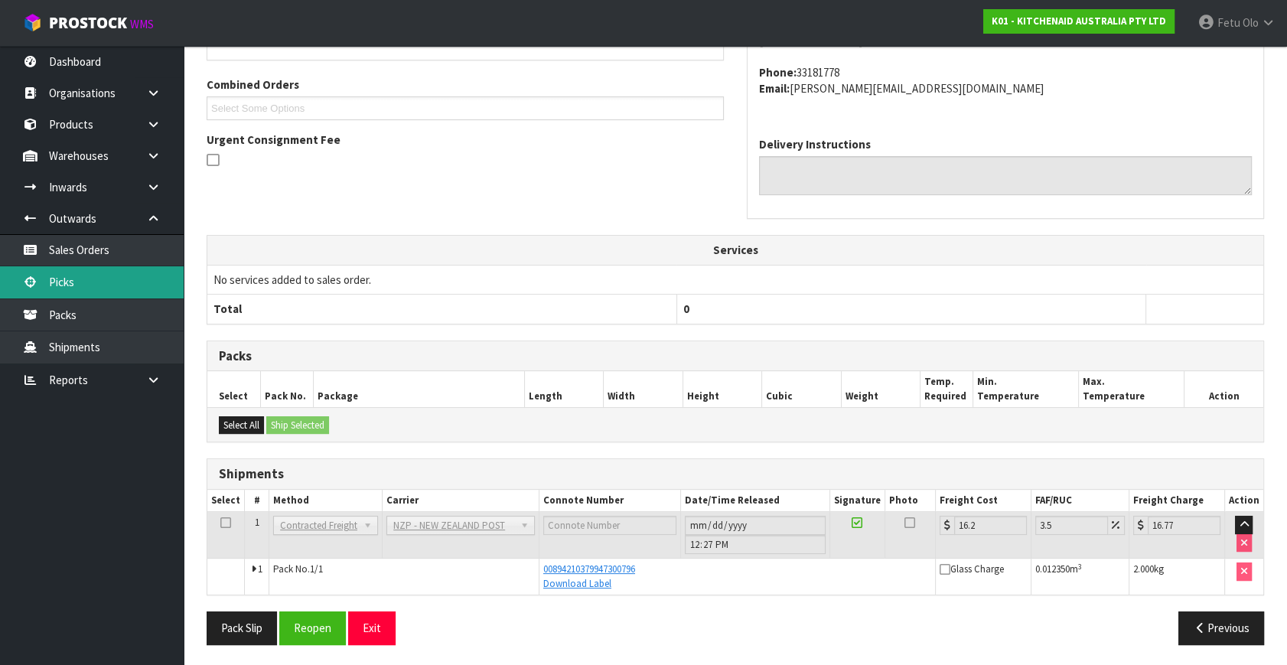
click at [99, 286] on link "Picks" at bounding box center [92, 281] width 184 height 31
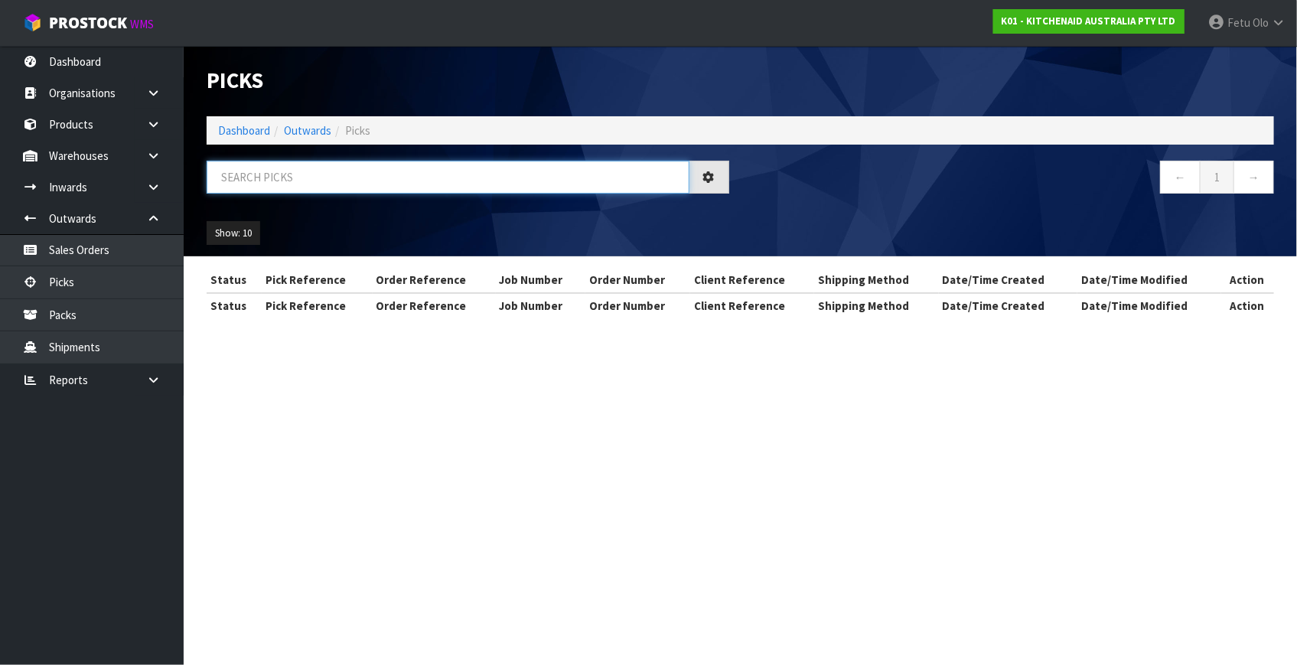
click at [288, 178] on input "text" at bounding box center [448, 177] width 483 height 33
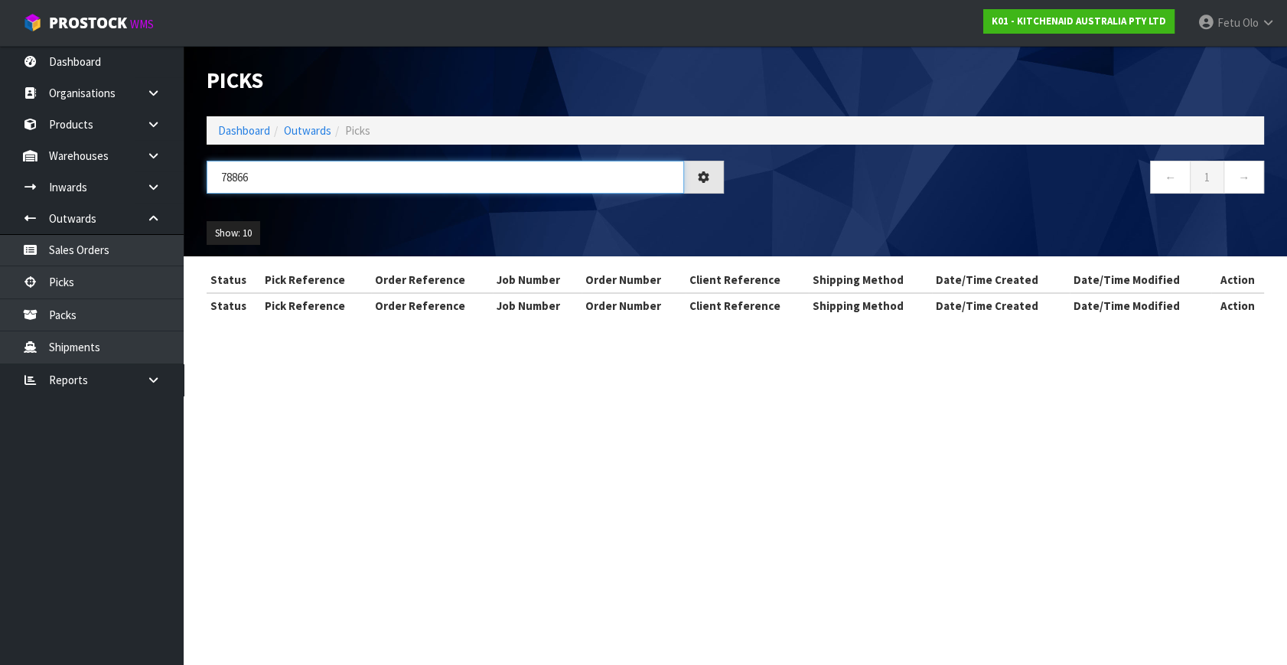
type input "78866"
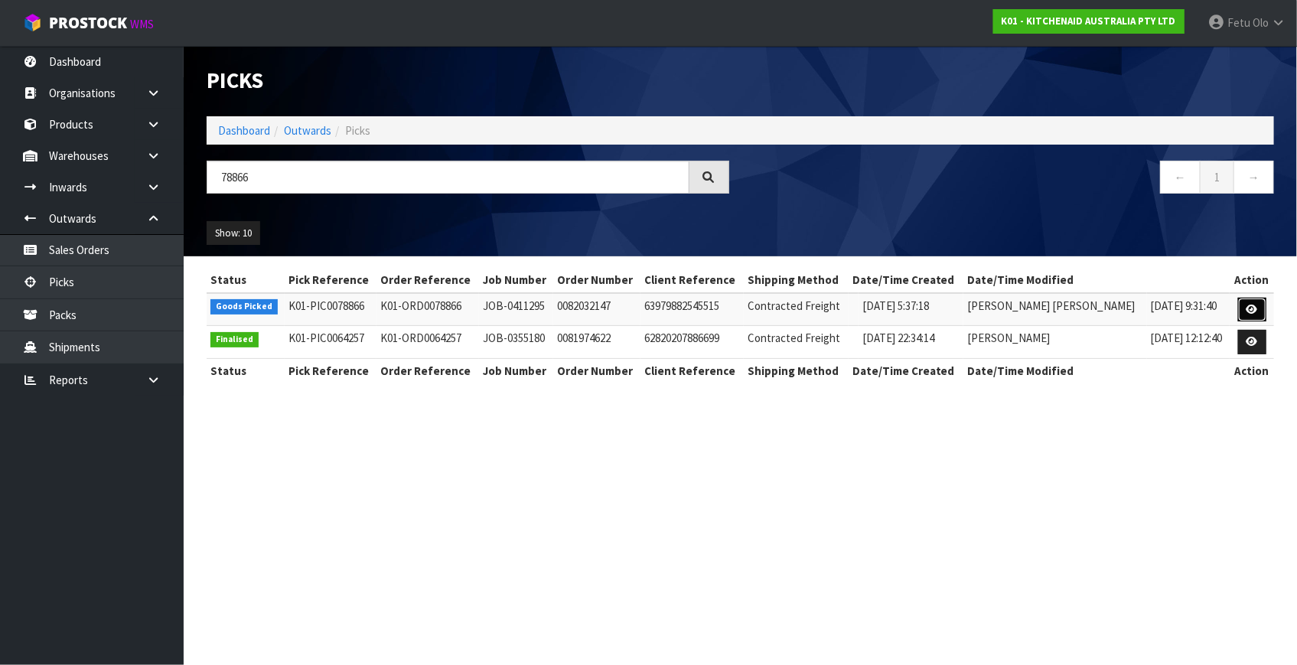
click at [1250, 308] on icon at bounding box center [1251, 310] width 11 height 10
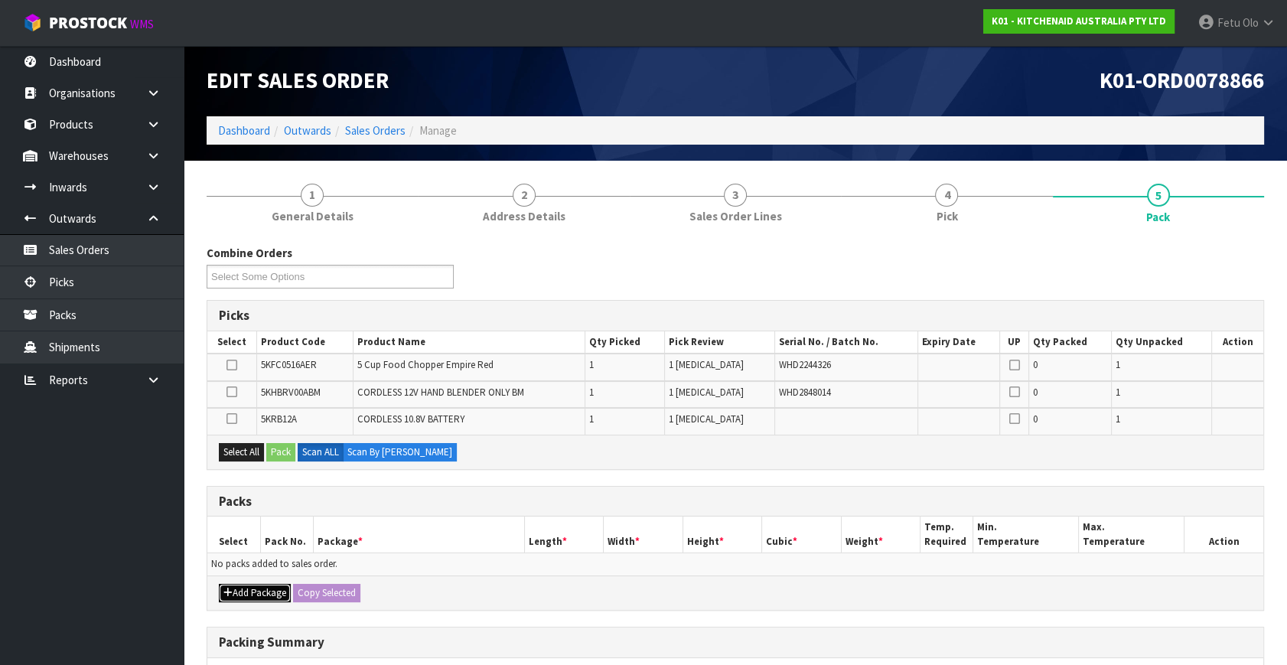
click at [236, 591] on button "Add Package" at bounding box center [255, 593] width 72 height 18
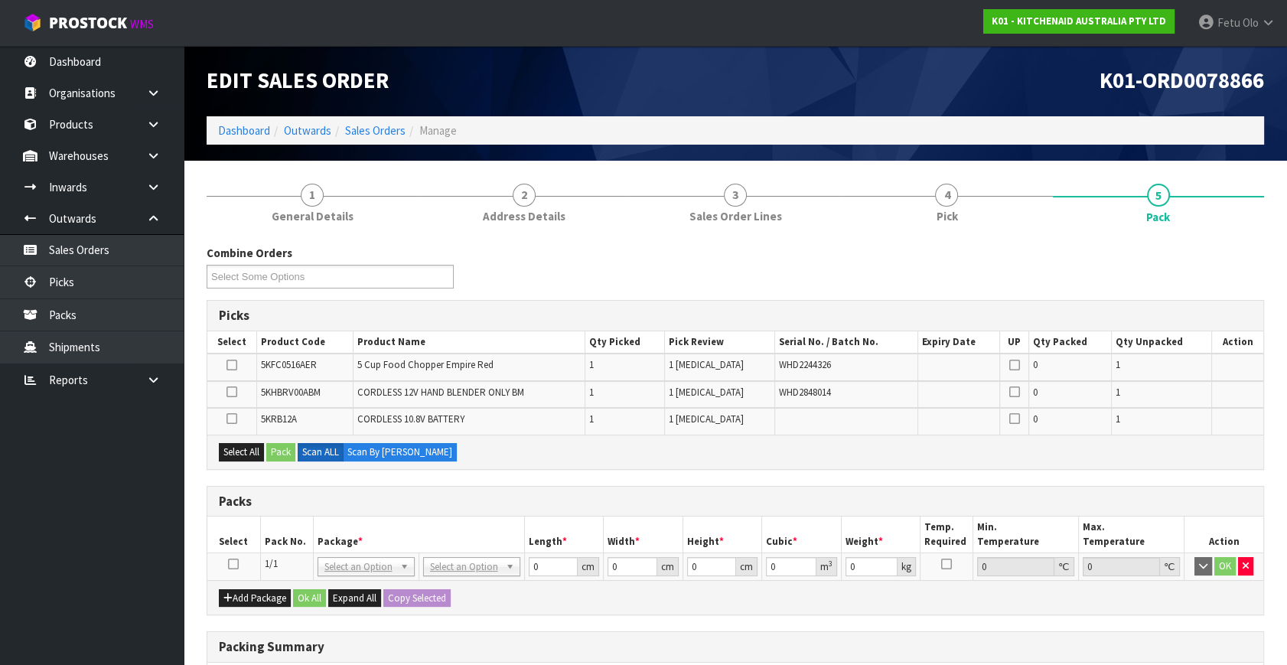
click at [230, 564] on icon at bounding box center [233, 564] width 11 height 1
click at [301, 533] on th "Pack No." at bounding box center [286, 534] width 53 height 36
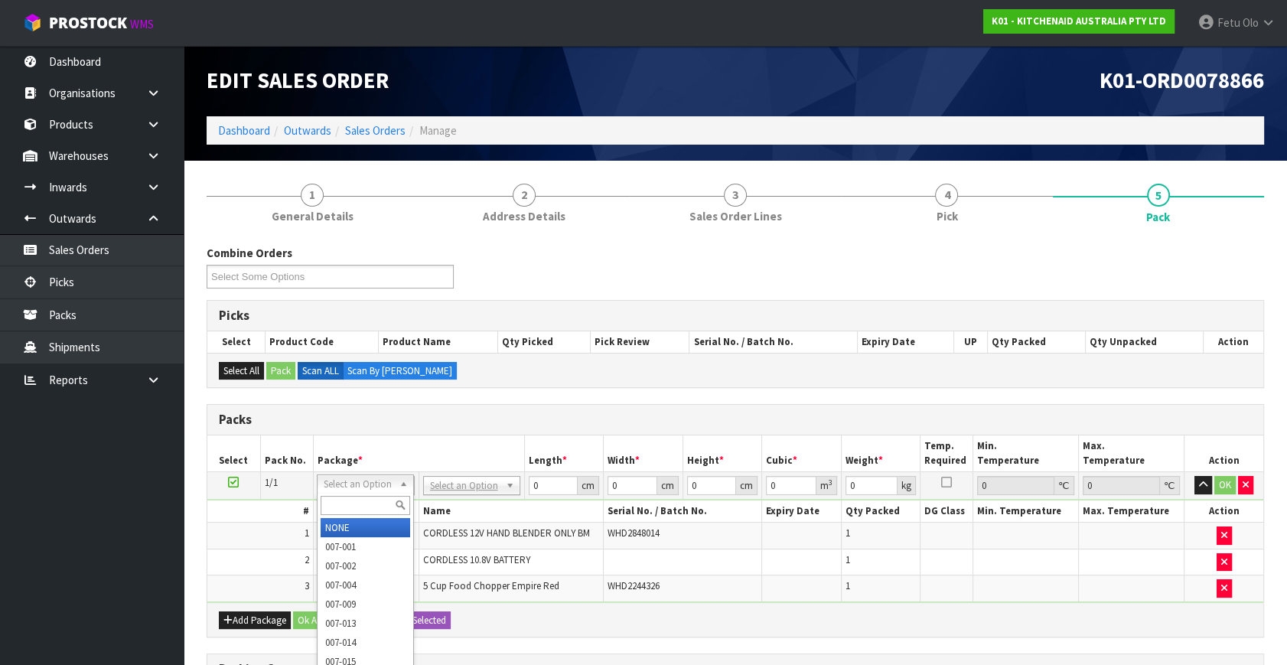
click at [332, 505] on input "text" at bounding box center [366, 505] width 90 height 19
type input "011"
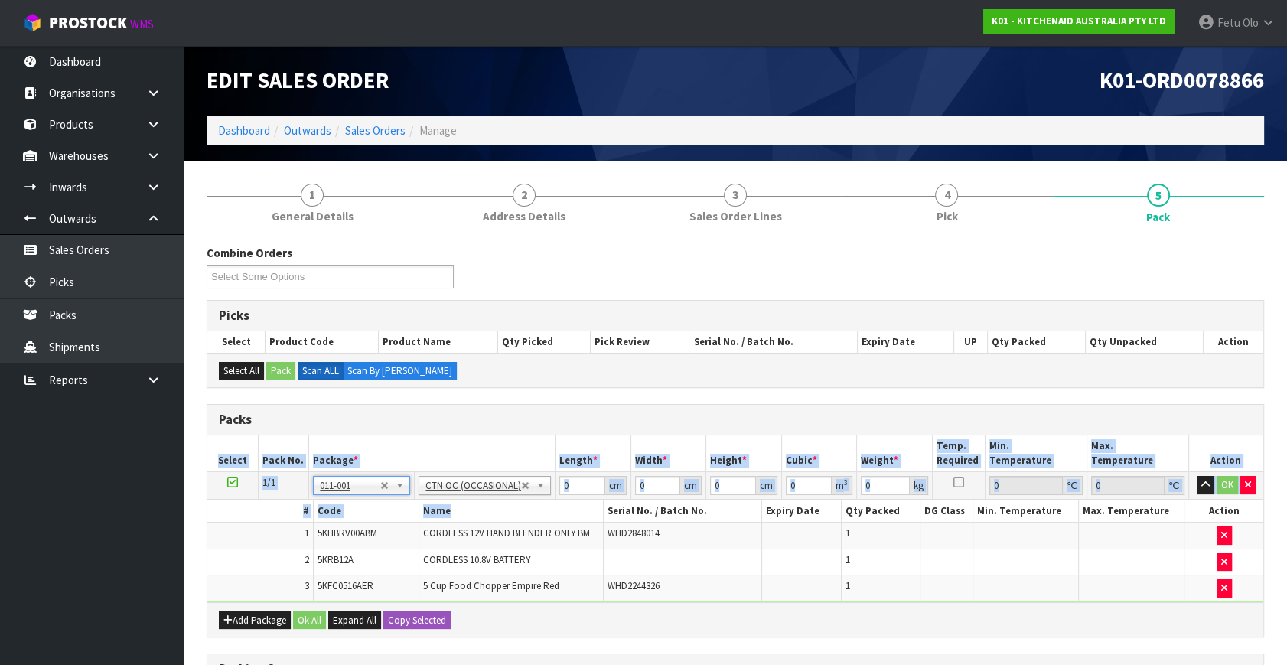
click at [997, 405] on div "Packs" at bounding box center [735, 420] width 1056 height 31
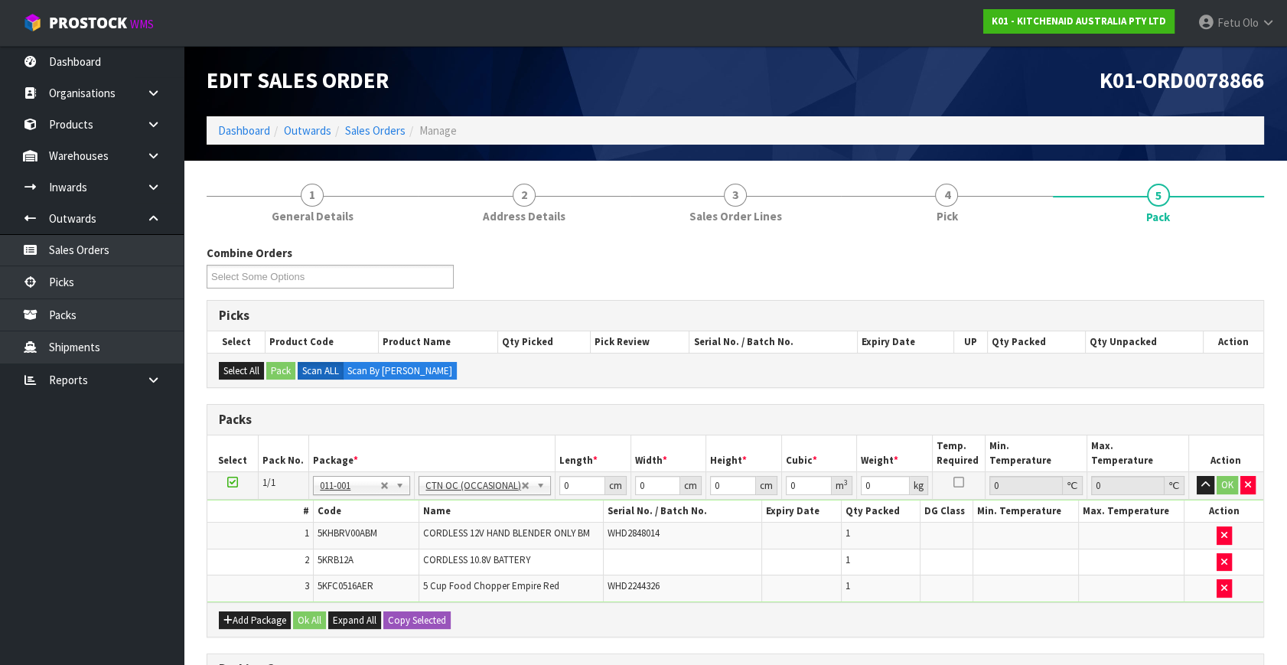
type input "3.46"
drag, startPoint x: 997, startPoint y: 404, endPoint x: 540, endPoint y: 477, distance: 462.6
click at [567, 476] on input "0" at bounding box center [582, 485] width 46 height 19
drag, startPoint x: 567, startPoint y: 481, endPoint x: 540, endPoint y: 504, distance: 35.8
click at [540, 504] on tbody "1/1 NONE 007-001 007-002 007-004 007-009 007-013 007-014 007-015 007-017 007-01…" at bounding box center [735, 537] width 1056 height 130
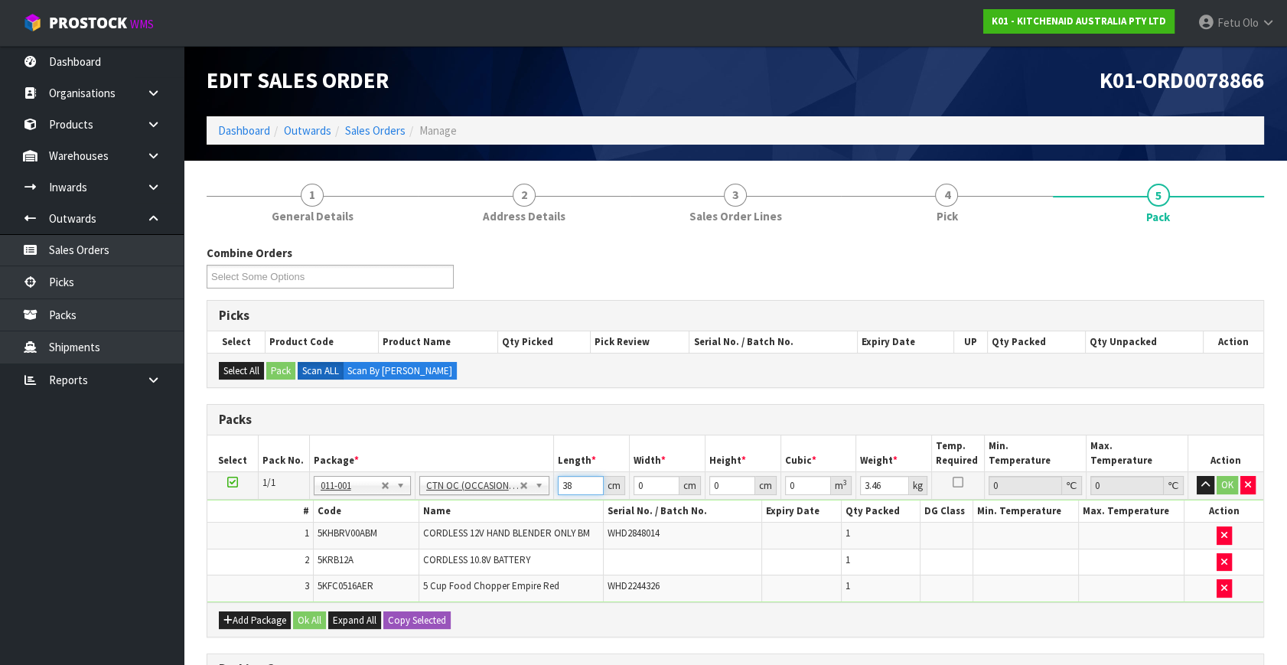
type input "38"
type input "22"
type input "3"
type input "0.002508"
type input "33"
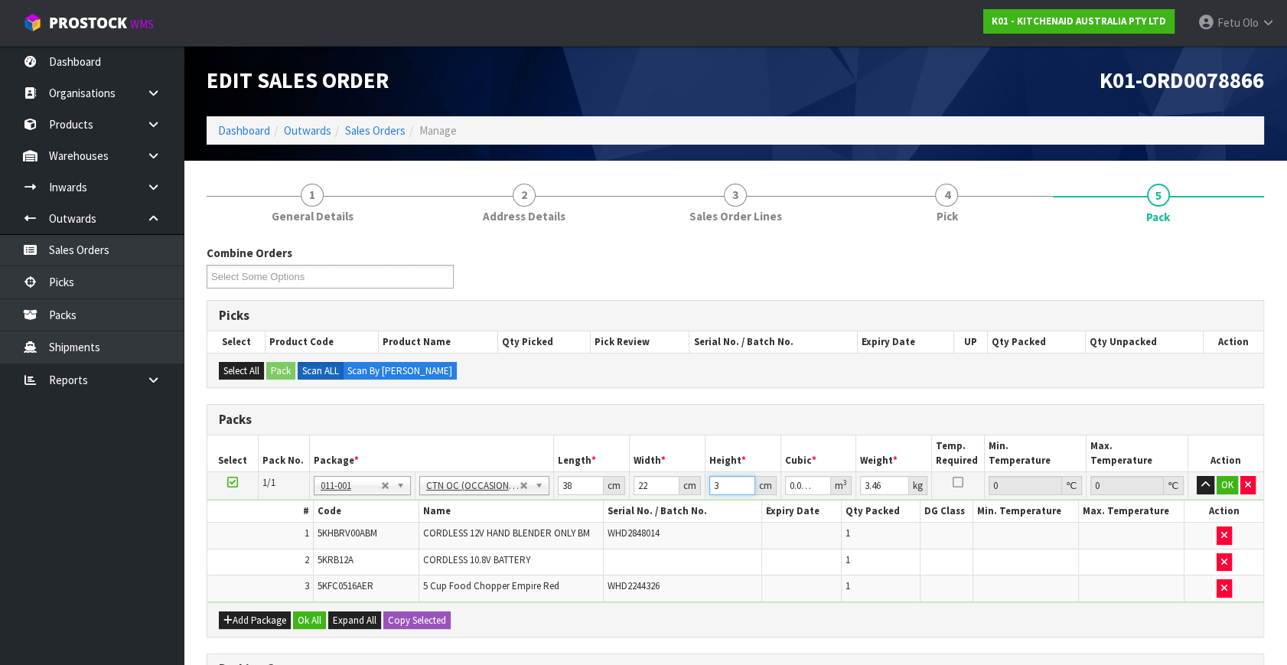
type input "0.027588"
type input "33"
type input "5"
click button "OK" at bounding box center [1227, 485] width 21 height 18
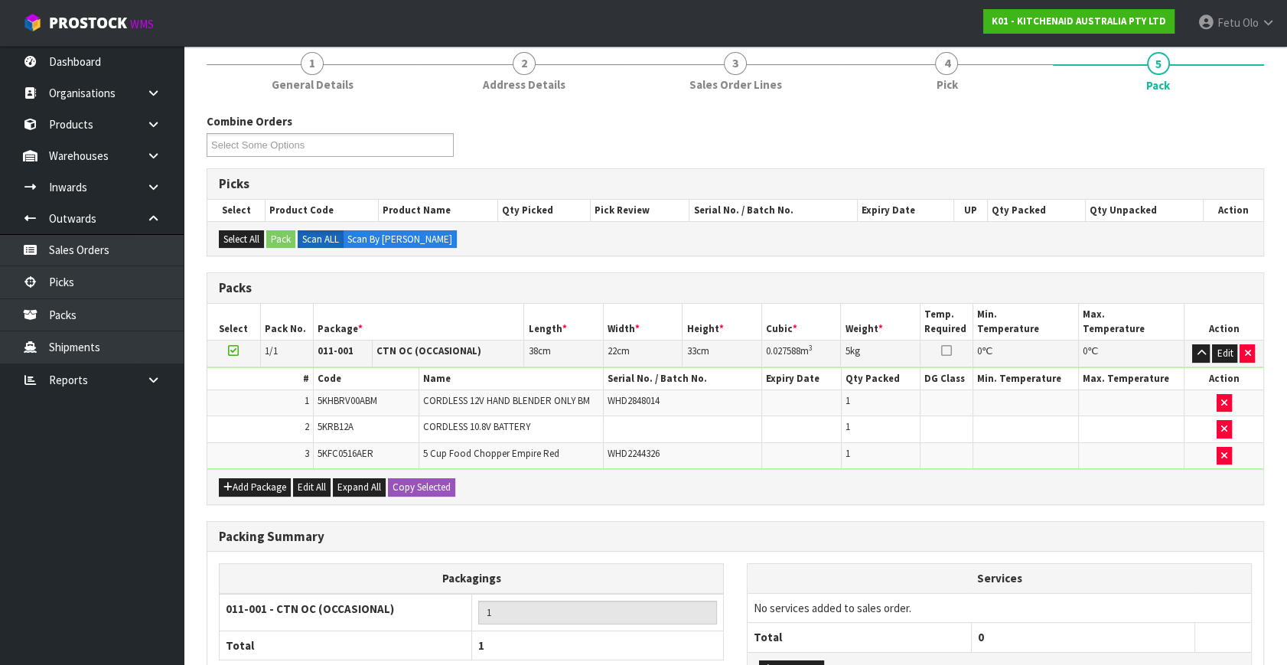
scroll to position [258, 0]
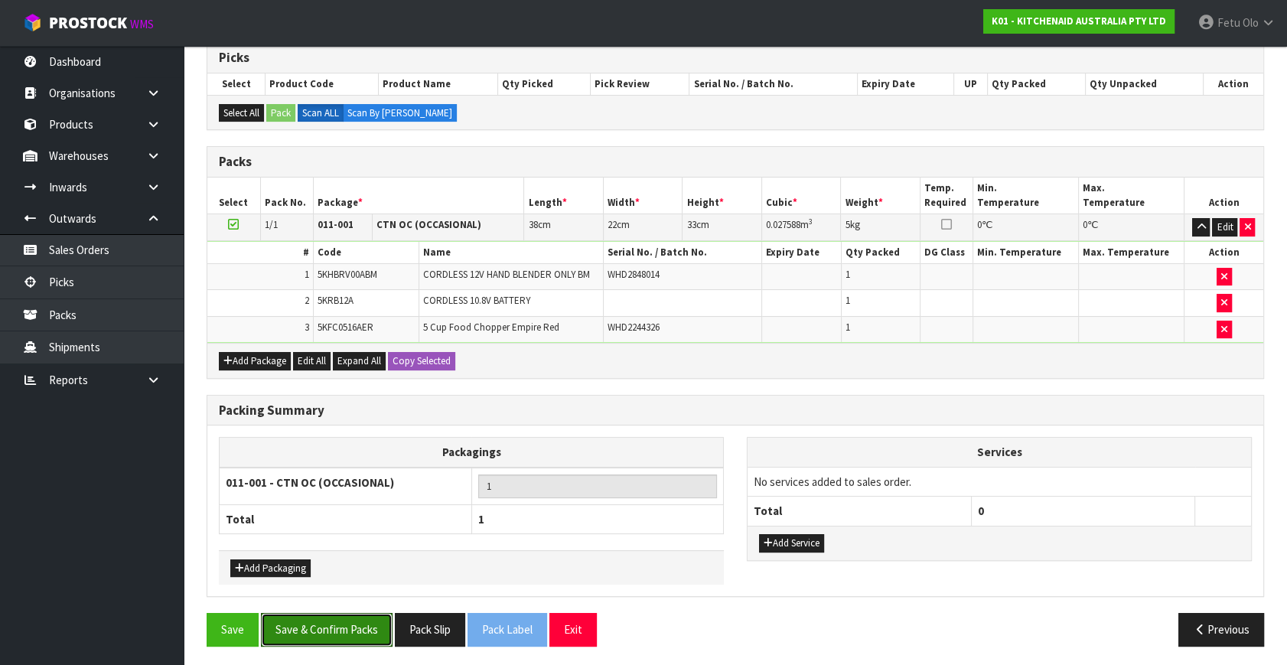
drag, startPoint x: 347, startPoint y: 619, endPoint x: 361, endPoint y: 576, distance: 45.2
click at [357, 601] on div "Combine Orders K01-ORD0078774 K01-ORD0078806 K01-ORD0078810 K01-ORD0078813 K01-…" at bounding box center [735, 322] width 1057 height 671
click at [292, 616] on button "Save & Confirm Packs" at bounding box center [327, 629] width 132 height 33
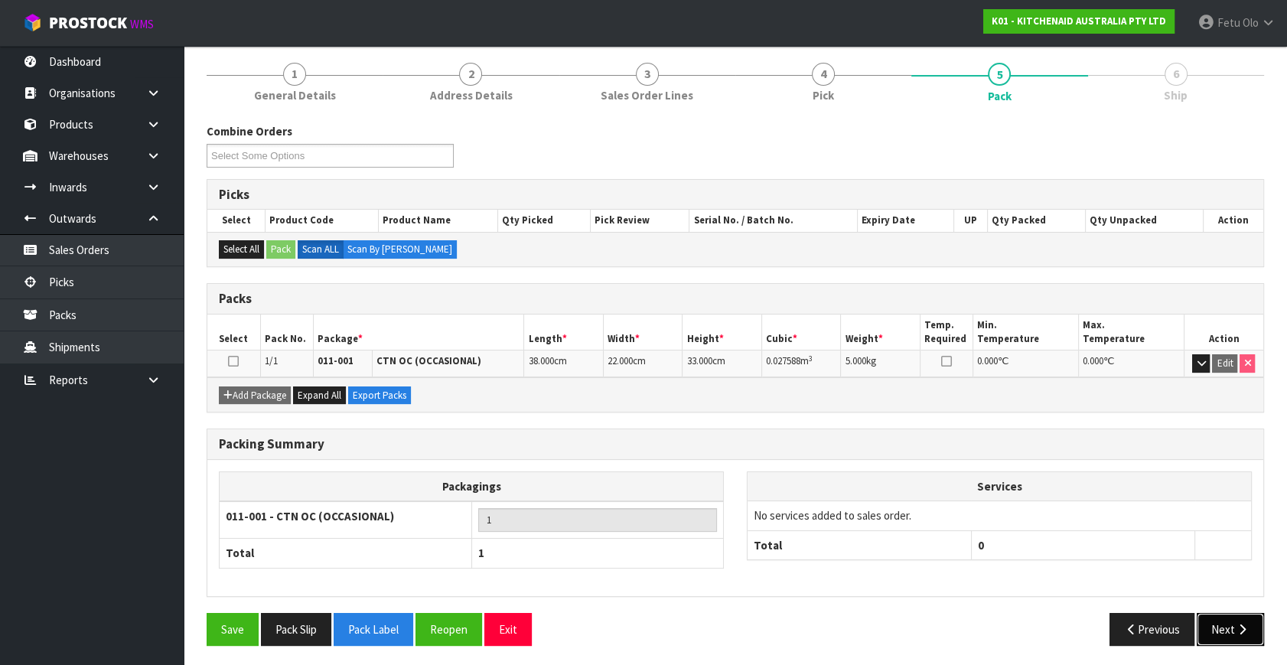
click at [1220, 634] on button "Next" at bounding box center [1230, 629] width 67 height 33
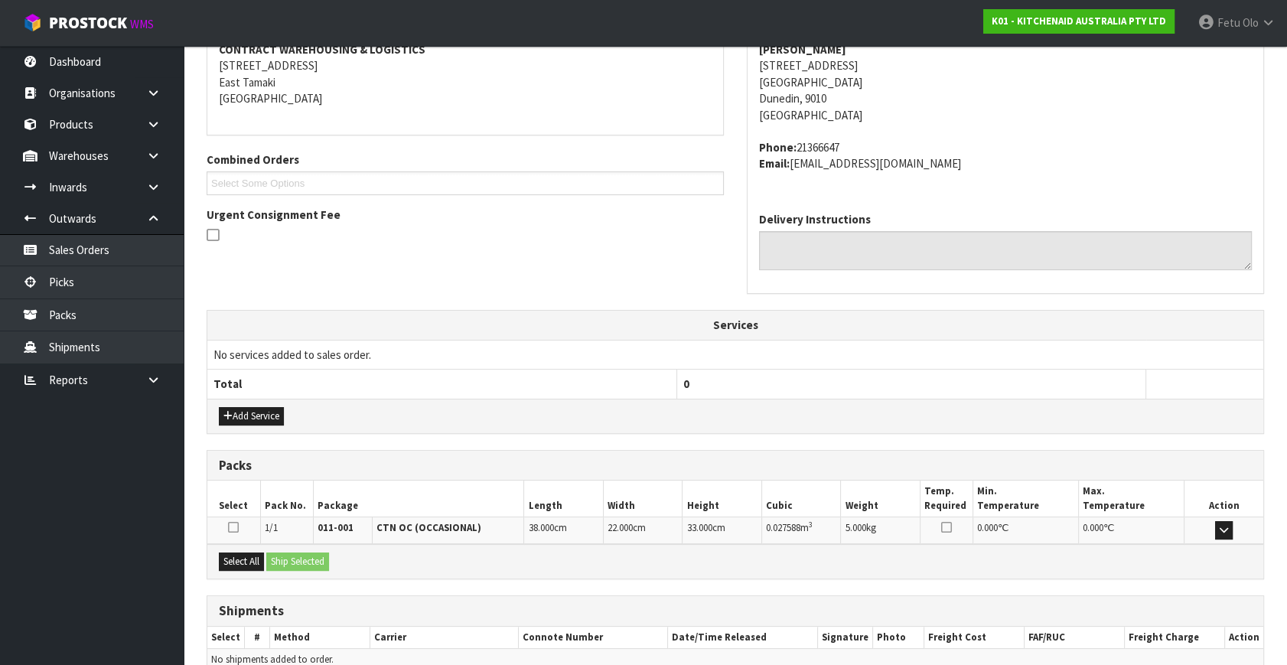
scroll to position [376, 0]
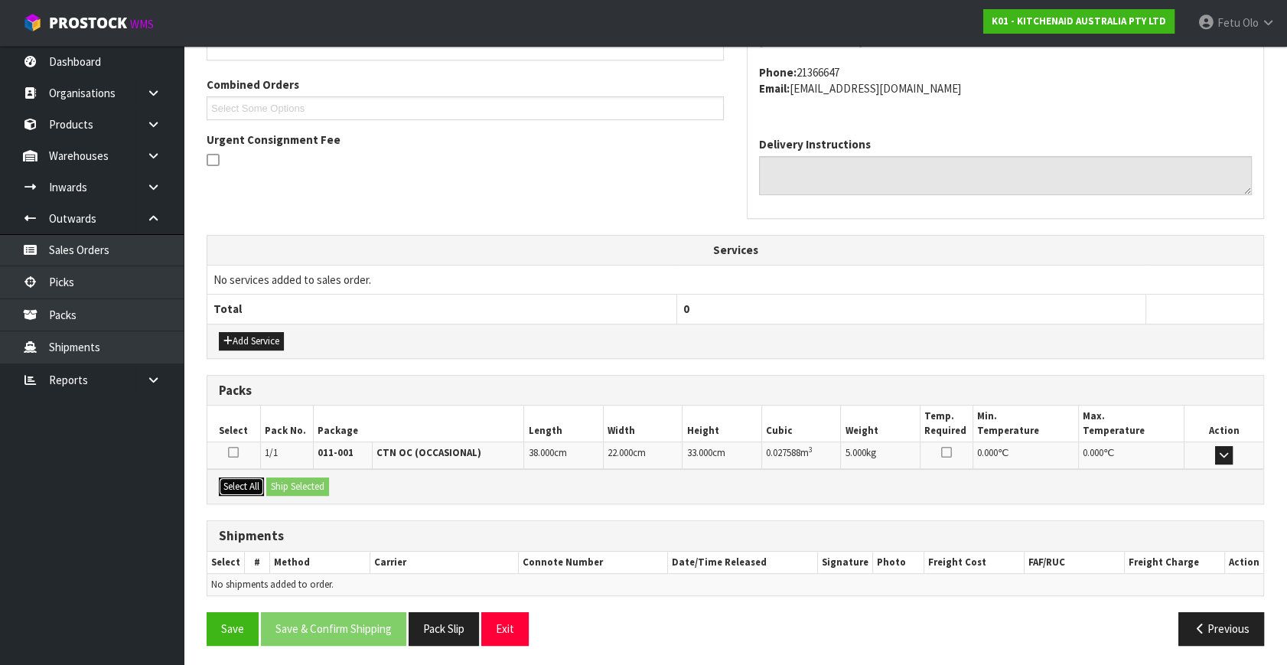
click at [249, 480] on button "Select All" at bounding box center [241, 486] width 45 height 18
drag, startPoint x: 288, startPoint y: 477, endPoint x: 293, endPoint y: 513, distance: 36.3
click at [288, 479] on button "Ship Selected" at bounding box center [297, 486] width 63 height 18
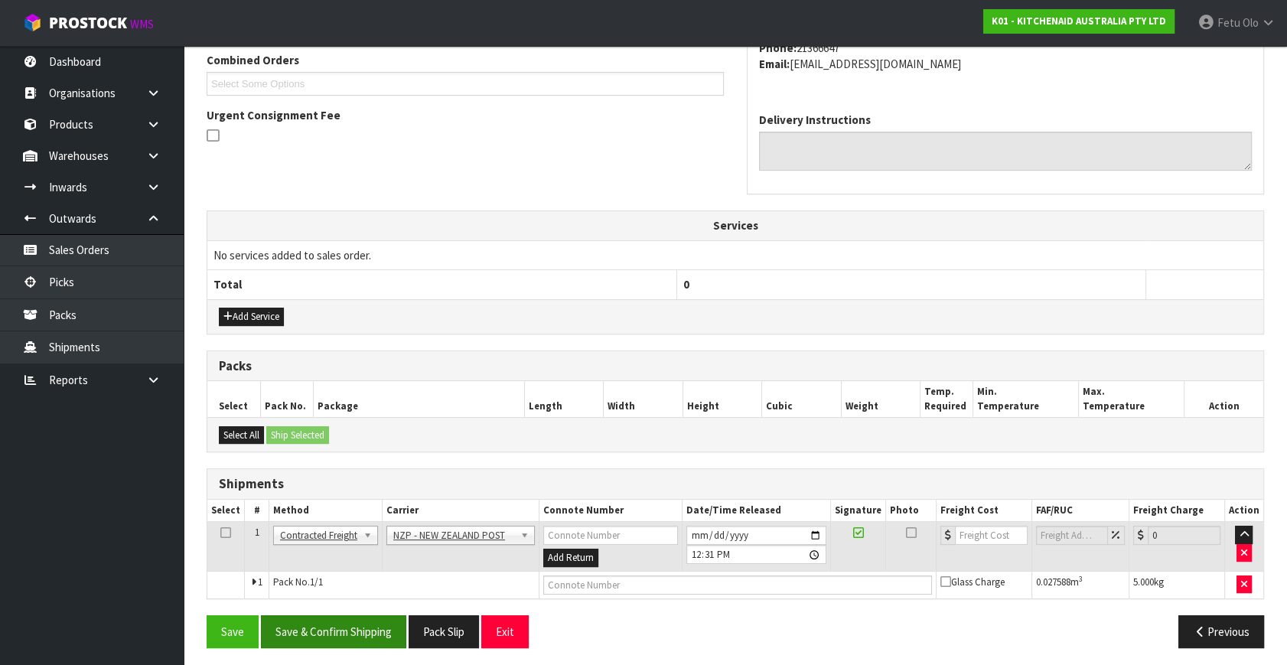
scroll to position [404, 0]
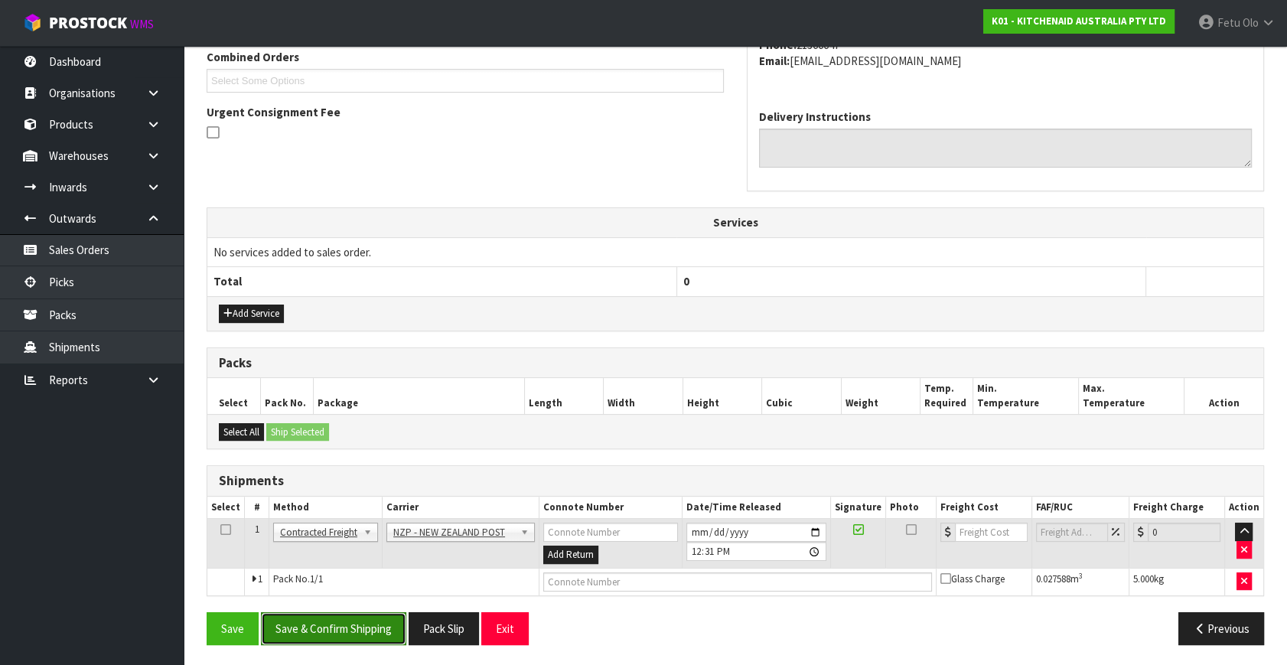
click at [315, 612] on button "Save & Confirm Shipping" at bounding box center [333, 628] width 145 height 33
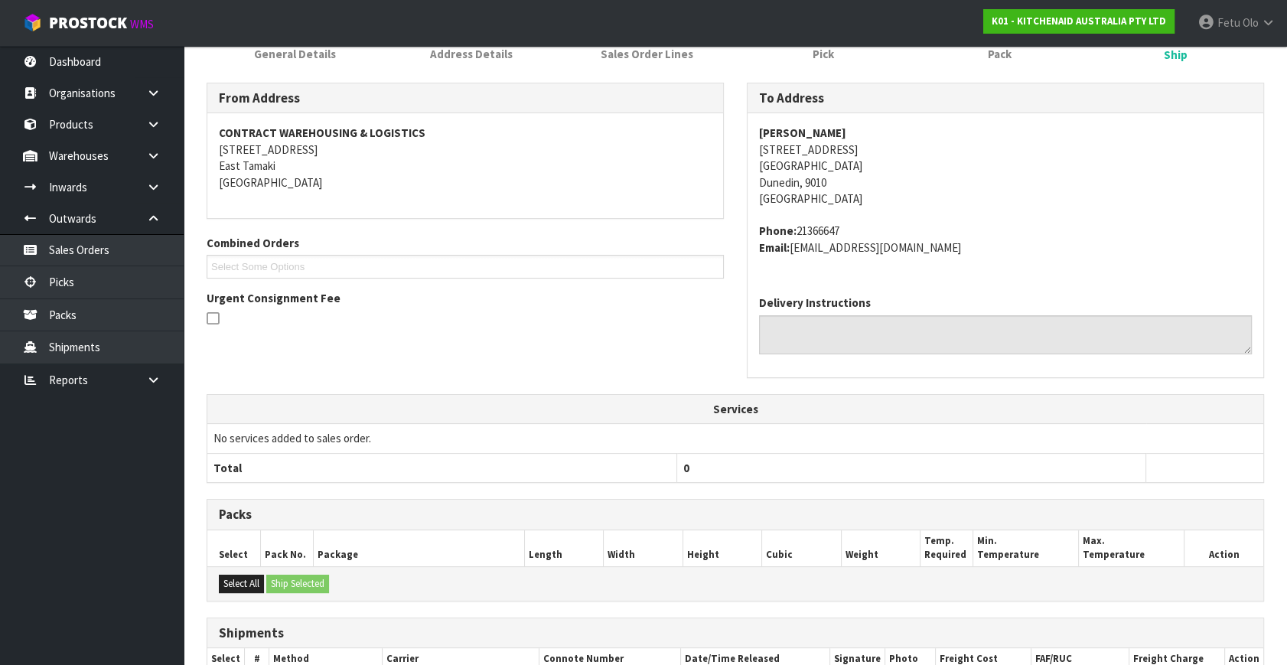
scroll to position [383, 0]
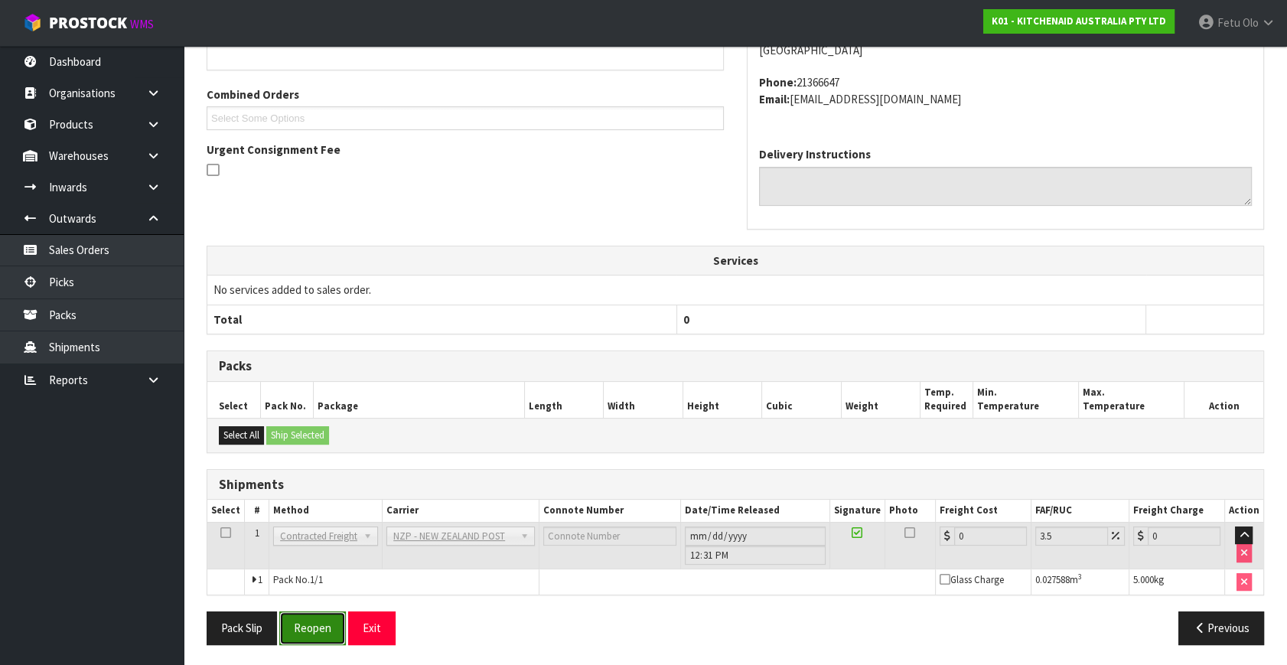
click at [321, 623] on button "Reopen" at bounding box center [312, 627] width 67 height 33
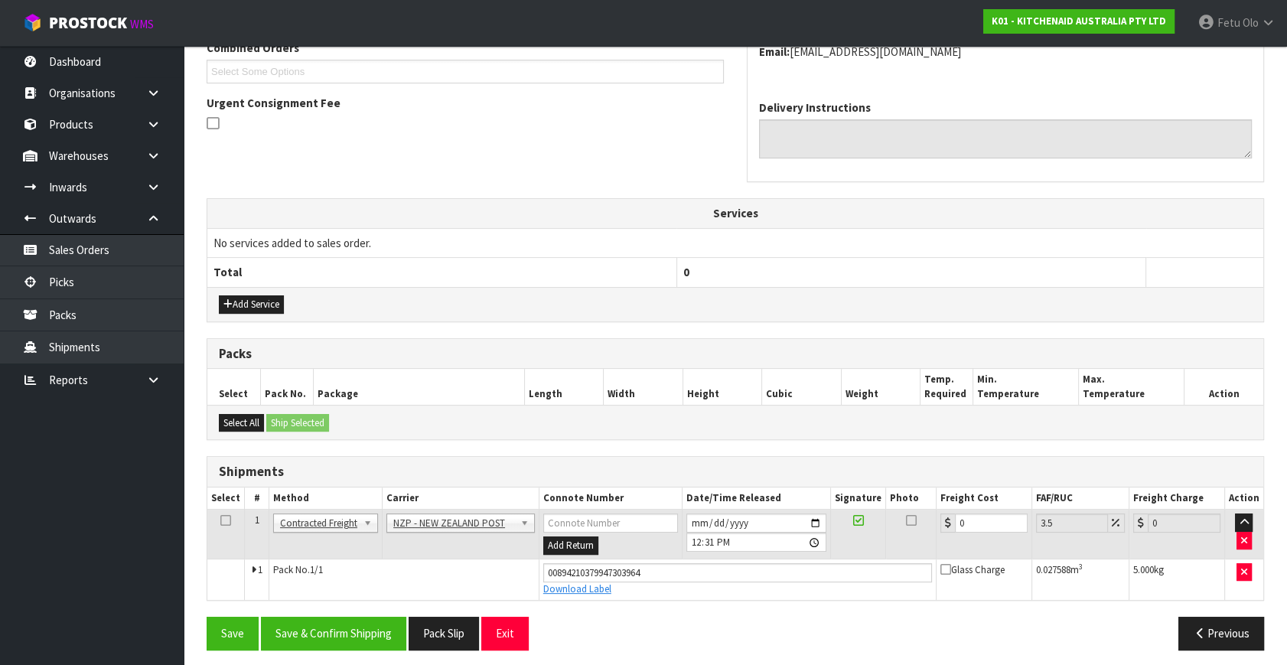
scroll to position [419, 0]
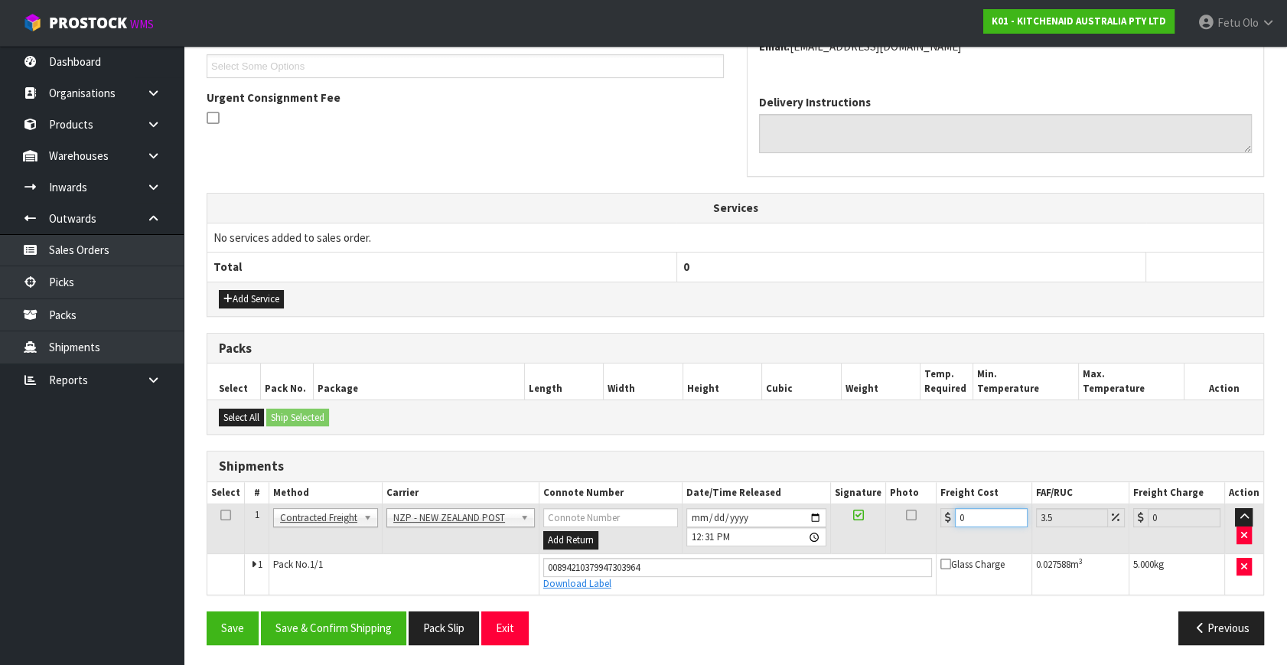
drag, startPoint x: 979, startPoint y: 513, endPoint x: 635, endPoint y: 637, distance: 365.5
click at [635, 626] on div "From Address CONTRACT WAREHOUSING & LOGISTICS 17 Allens Road East Tamaki Auckla…" at bounding box center [735, 268] width 1057 height 775
type input "1"
type input "1.03"
type input "11"
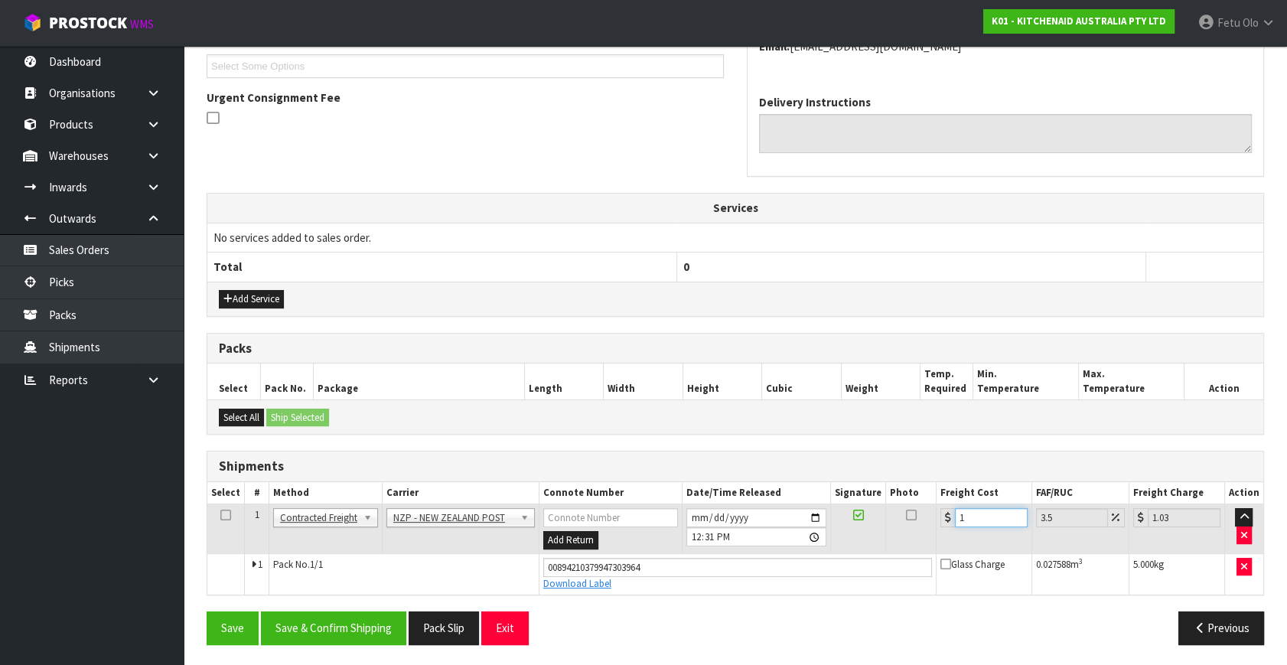
type input "11.38"
type input "11.6"
type input "12.01"
type input "11.61"
type input "12.02"
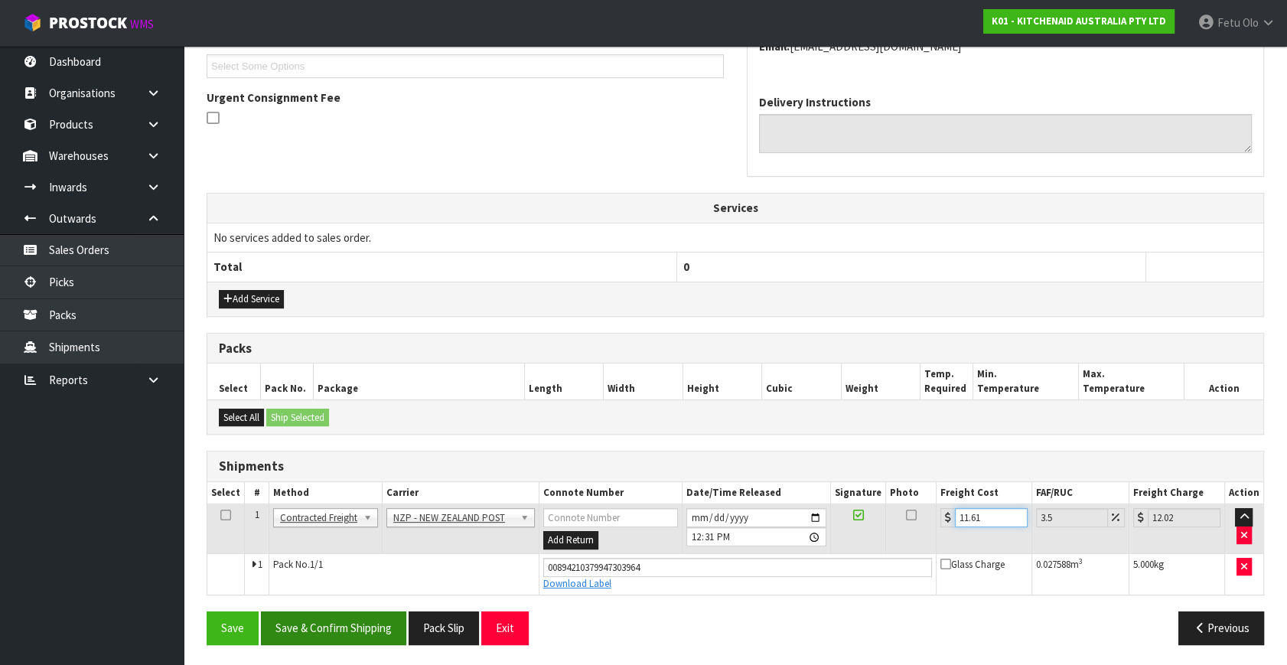
type input "11.61"
click at [383, 626] on button "Save & Confirm Shipping" at bounding box center [333, 627] width 145 height 33
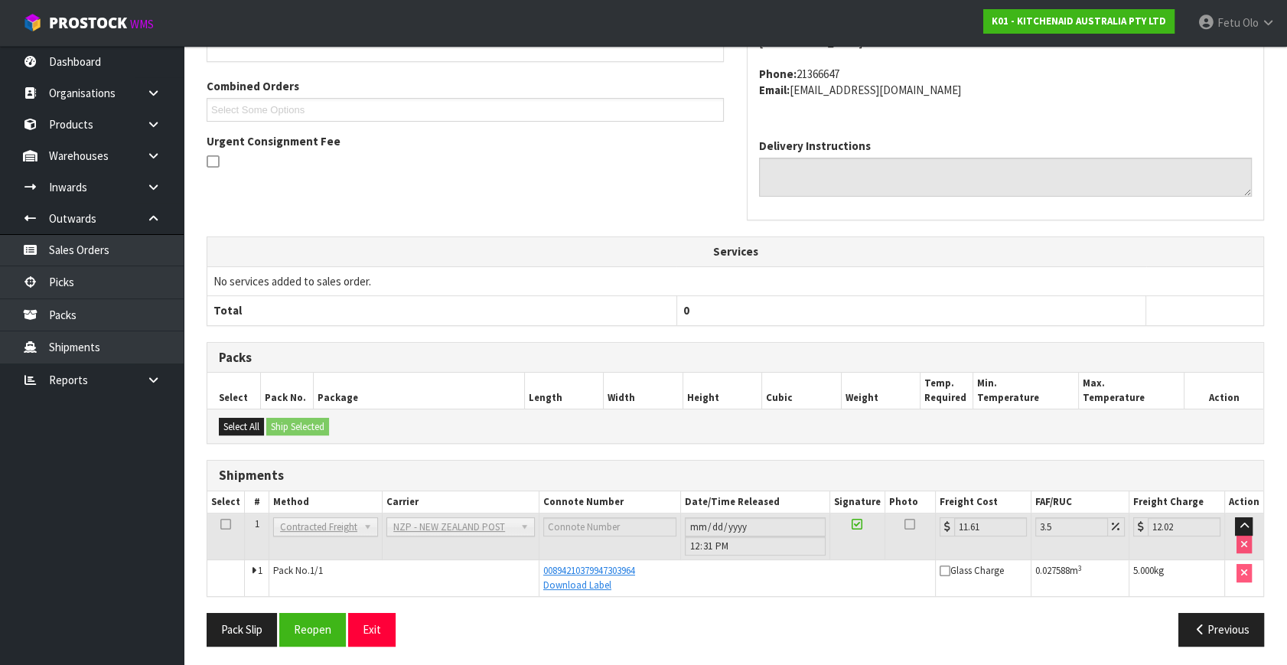
scroll to position [376, 0]
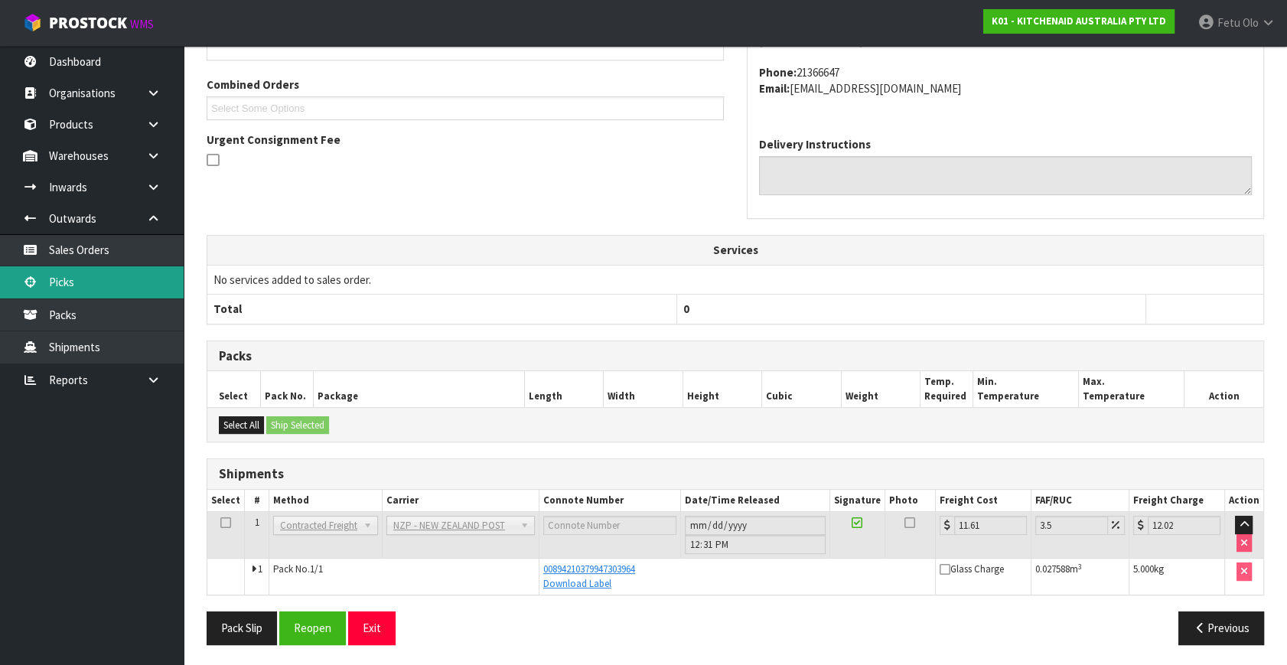
click at [55, 275] on link "Picks" at bounding box center [92, 281] width 184 height 31
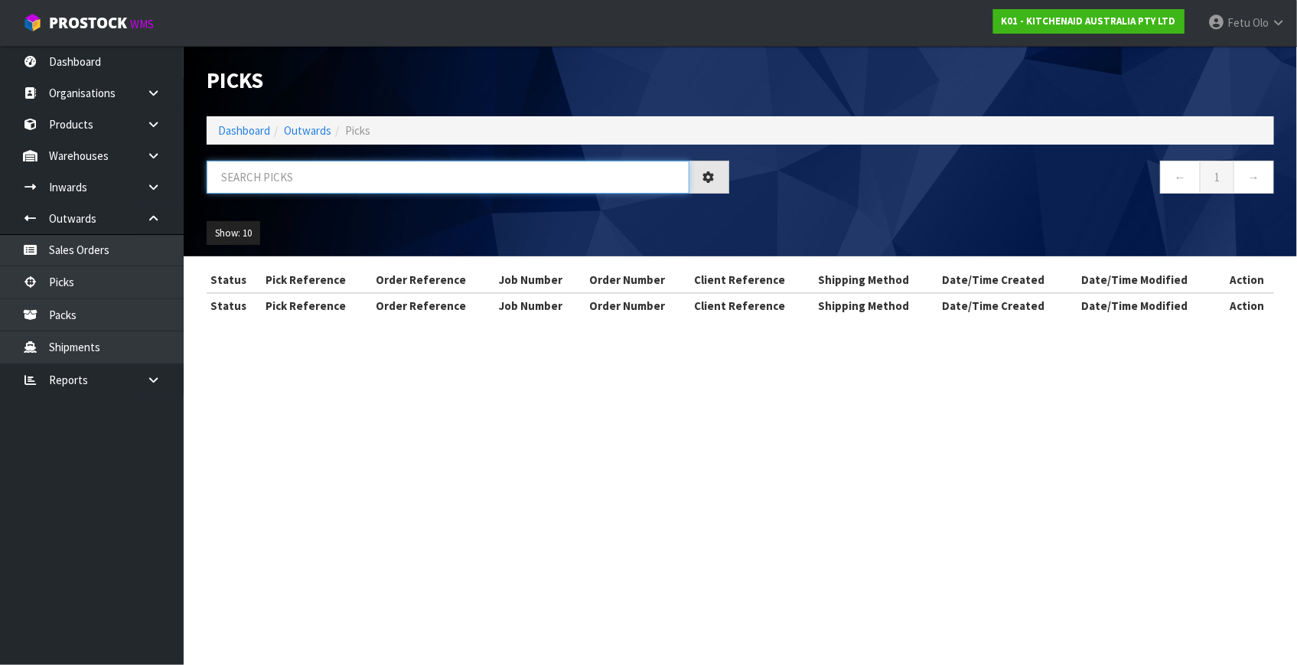
click at [477, 178] on input "text" at bounding box center [448, 177] width 483 height 33
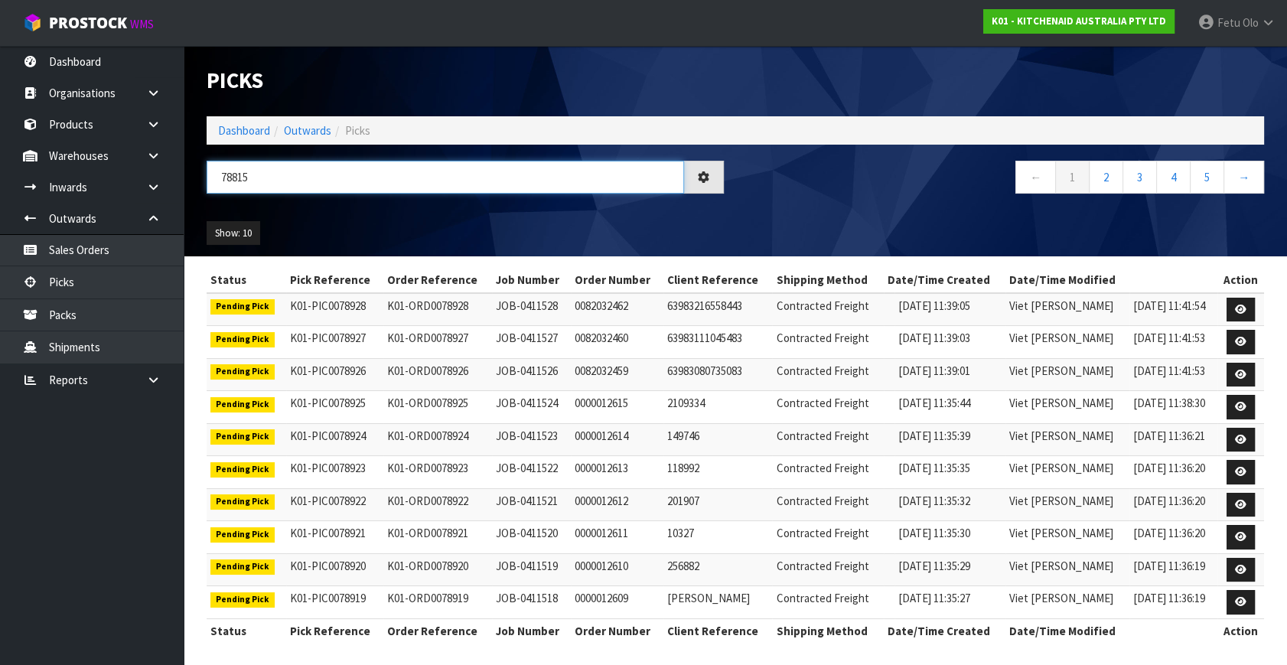
type input "78815"
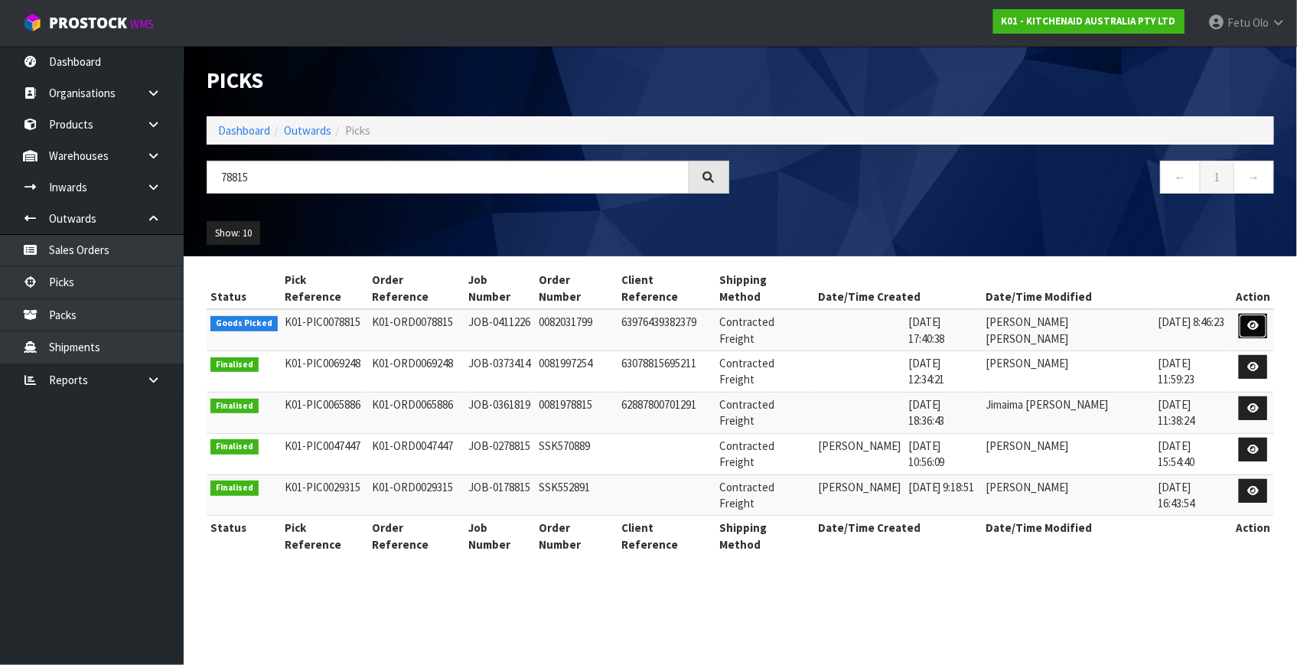
click at [1251, 321] on icon at bounding box center [1252, 326] width 11 height 10
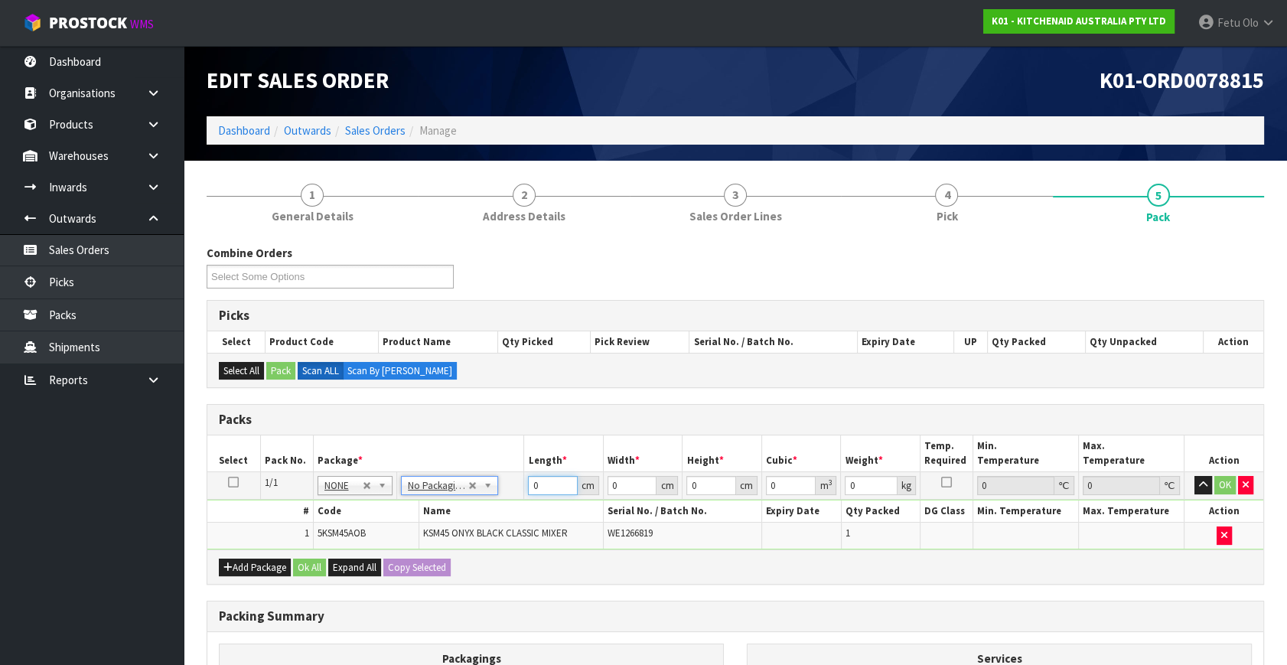
drag, startPoint x: 539, startPoint y: 485, endPoint x: 487, endPoint y: 509, distance: 57.2
click at [487, 509] on tbody "1/1 NONE 007-001 007-002 007-004 007-009 007-013 007-014 007-015 007-017 007-01…" at bounding box center [735, 510] width 1056 height 77
type input "42"
type input "29"
type input "4"
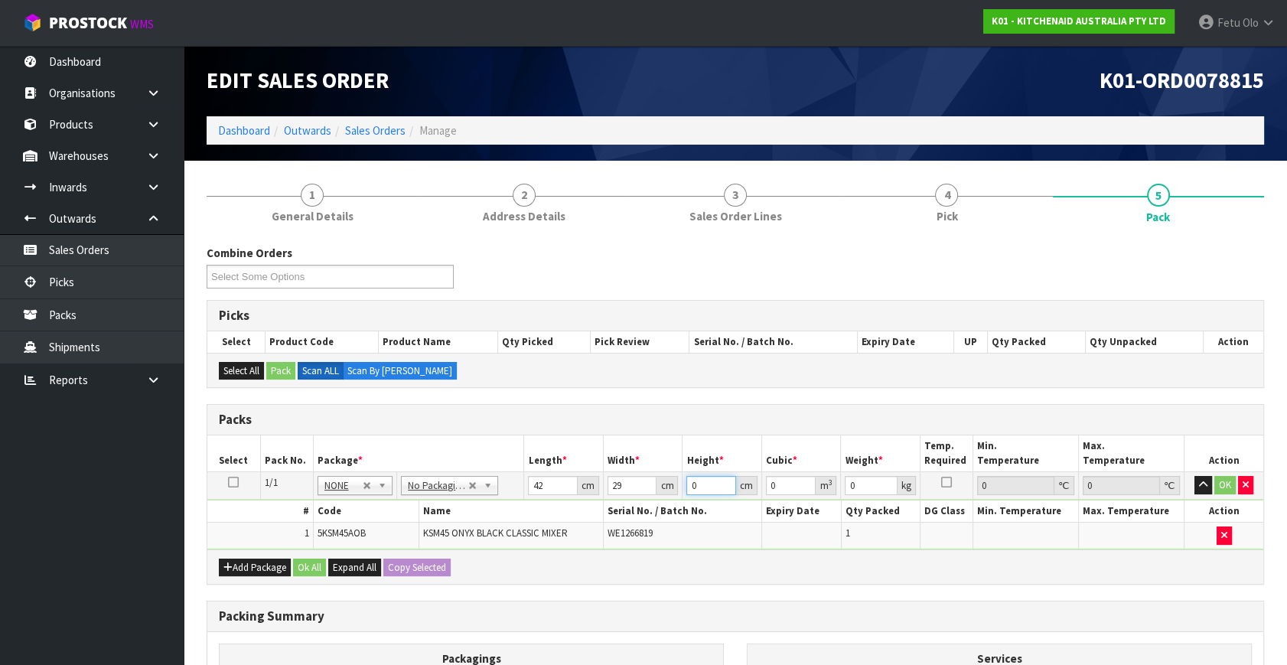
type input "0.004872"
type input "43"
type input "0.052374"
type input "43"
type input "13"
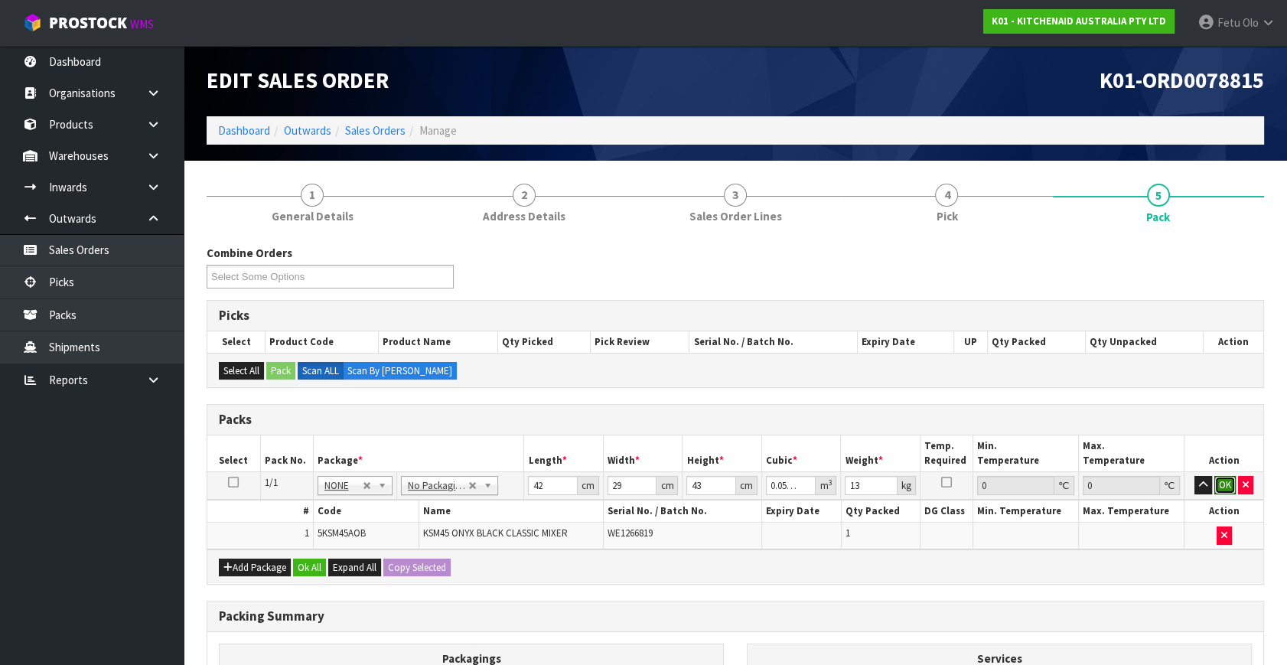
click button "OK" at bounding box center [1224, 485] width 21 height 18
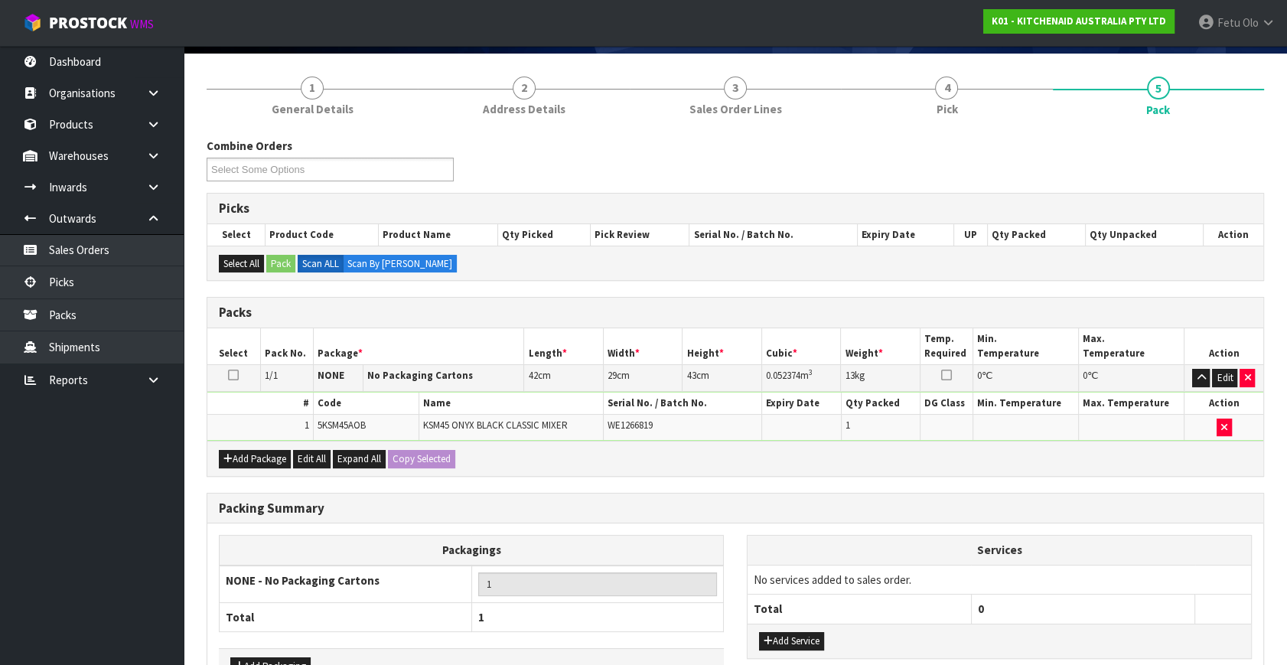
scroll to position [205, 0]
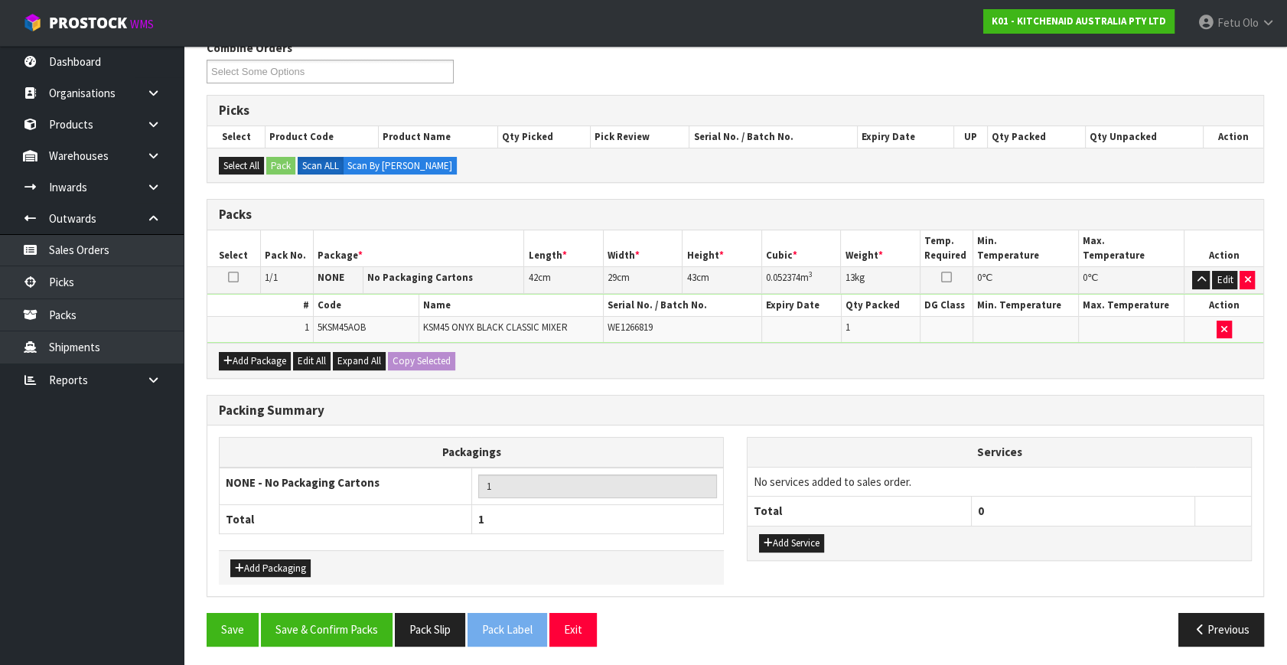
click at [321, 607] on div "Packing Summary Packagings NONE - No Packaging Cartons 1 Total 1 Add Packaging …" at bounding box center [735, 504] width 1080 height 219
click at [337, 626] on button "Save & Confirm Packs" at bounding box center [327, 629] width 132 height 33
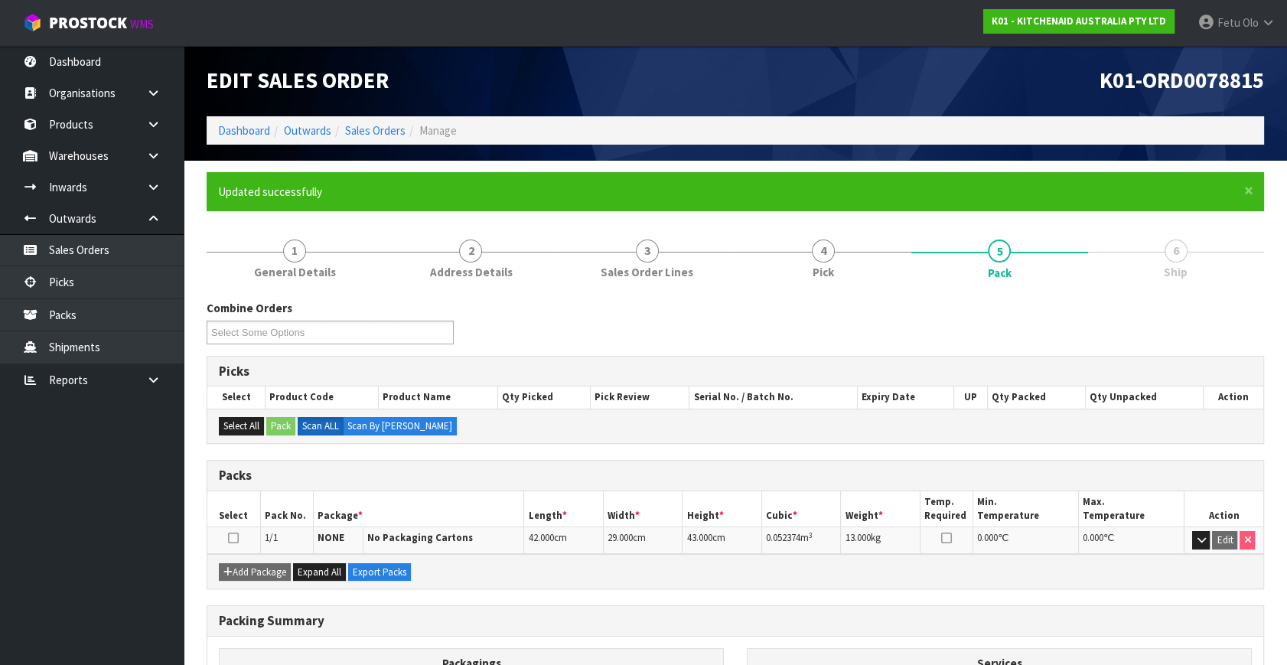
scroll to position [177, 0]
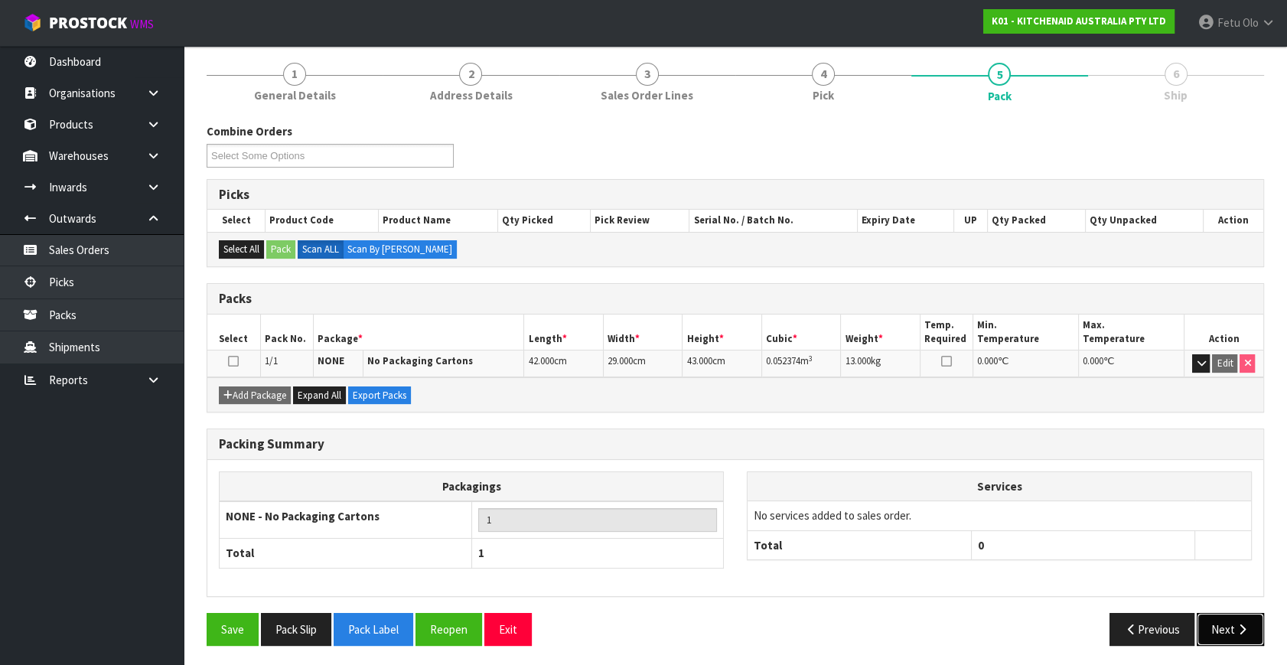
click at [1216, 620] on button "Next" at bounding box center [1230, 629] width 67 height 33
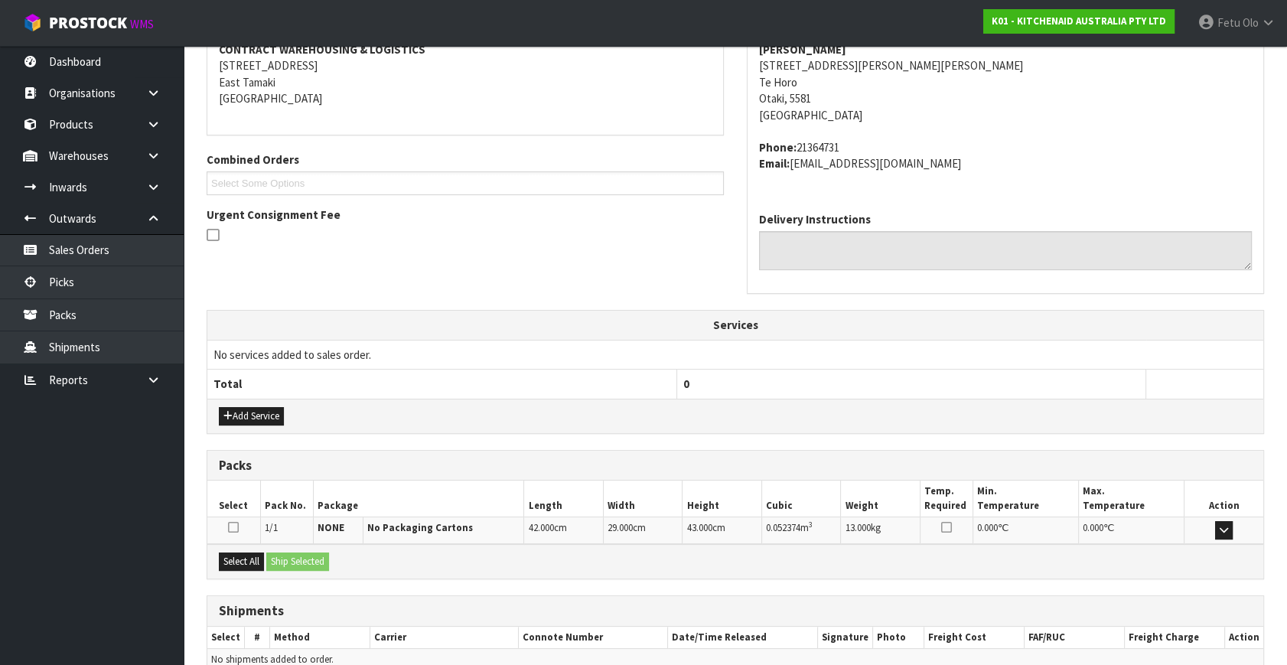
scroll to position [376, 0]
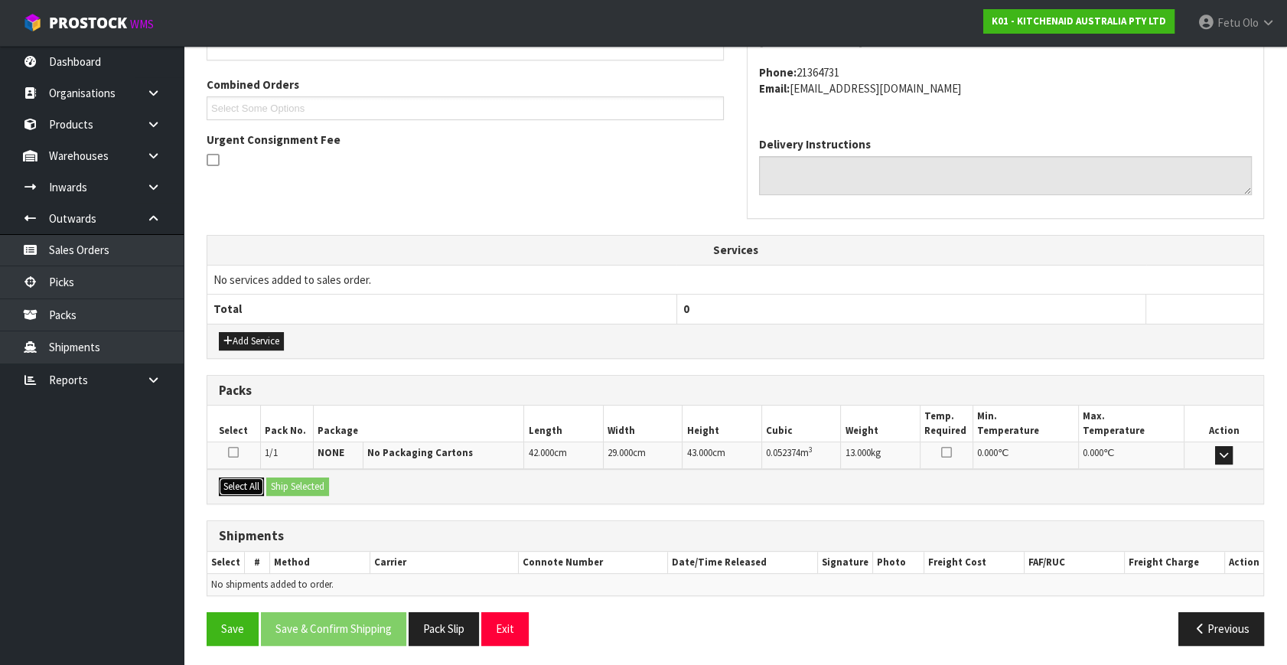
click at [244, 481] on button "Select All" at bounding box center [241, 486] width 45 height 18
click at [297, 482] on button "Ship Selected" at bounding box center [297, 486] width 63 height 18
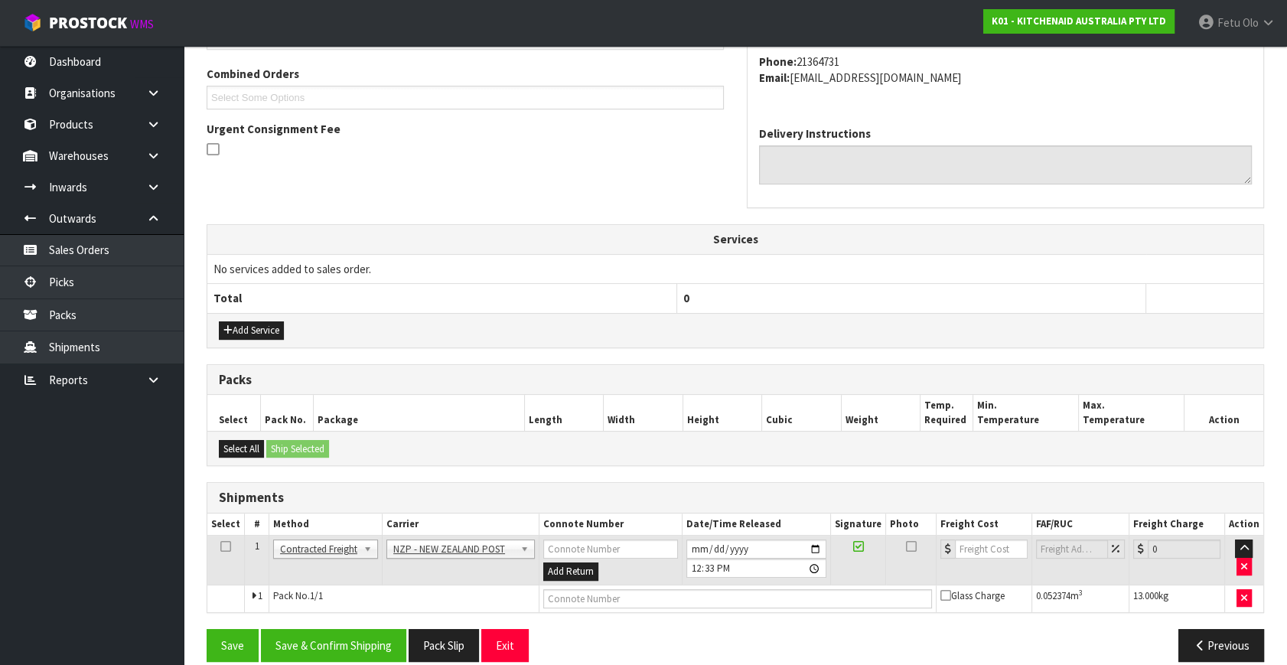
scroll to position [404, 0]
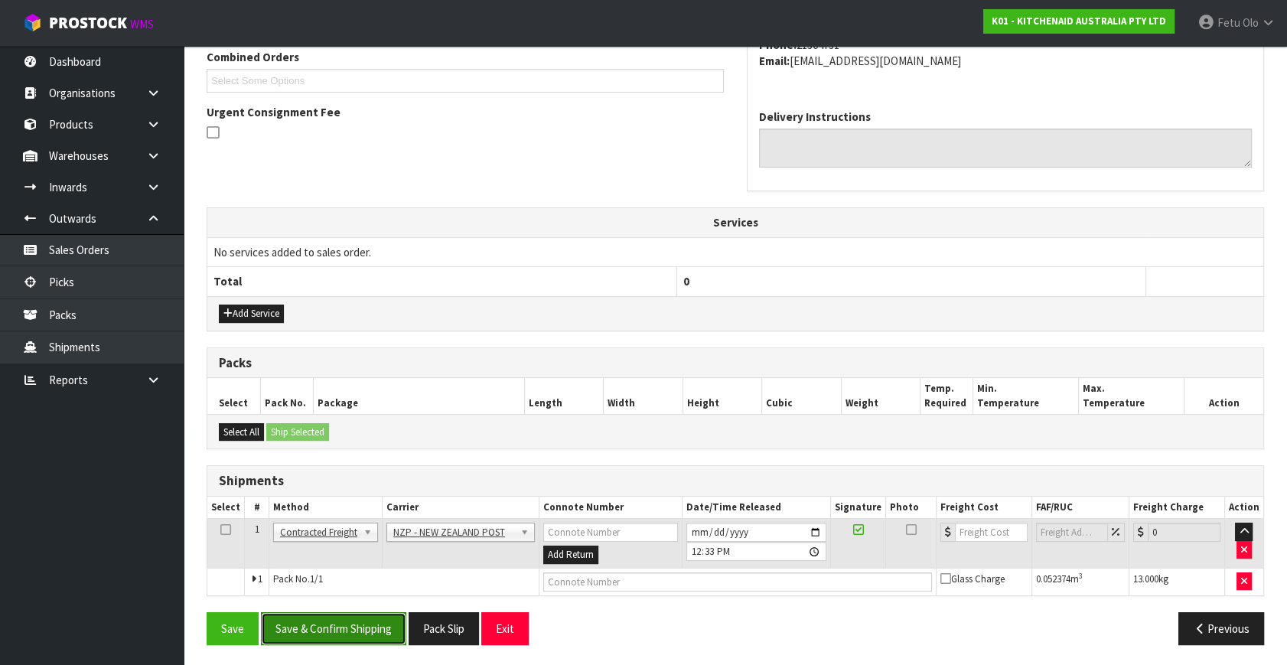
drag, startPoint x: 348, startPoint y: 614, endPoint x: 337, endPoint y: 612, distance: 10.8
click at [349, 614] on button "Save & Confirm Shipping" at bounding box center [333, 628] width 145 height 33
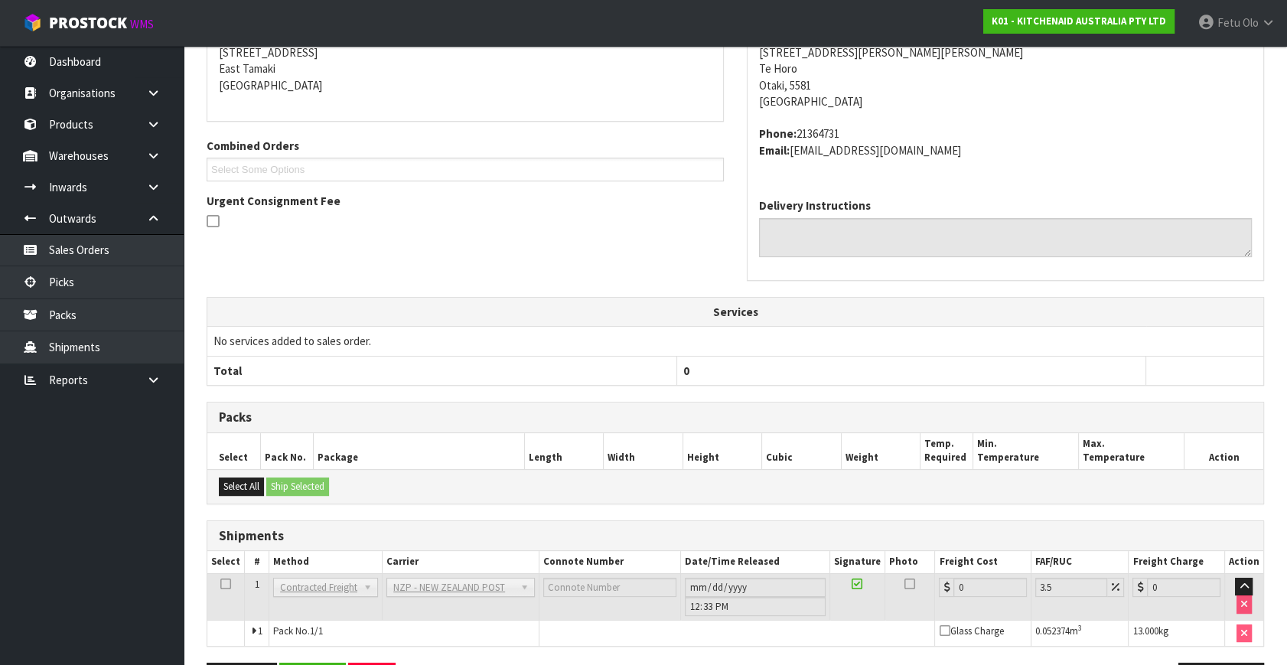
scroll to position [383, 0]
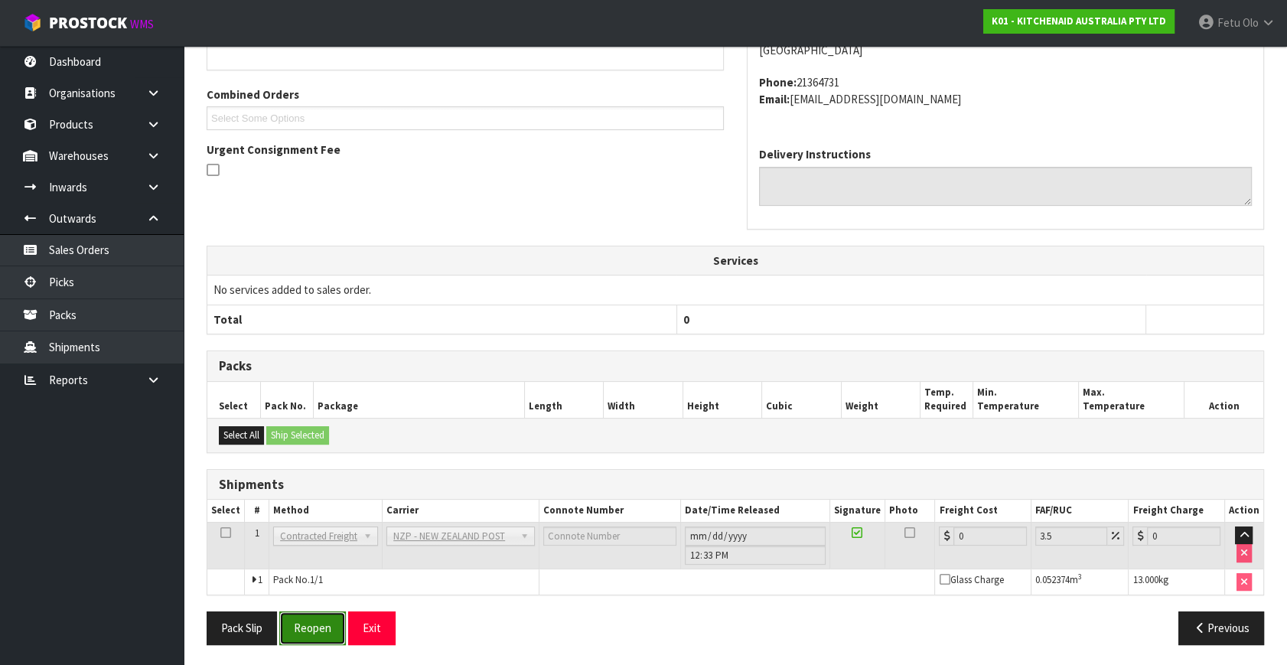
click at [299, 615] on button "Reopen" at bounding box center [312, 627] width 67 height 33
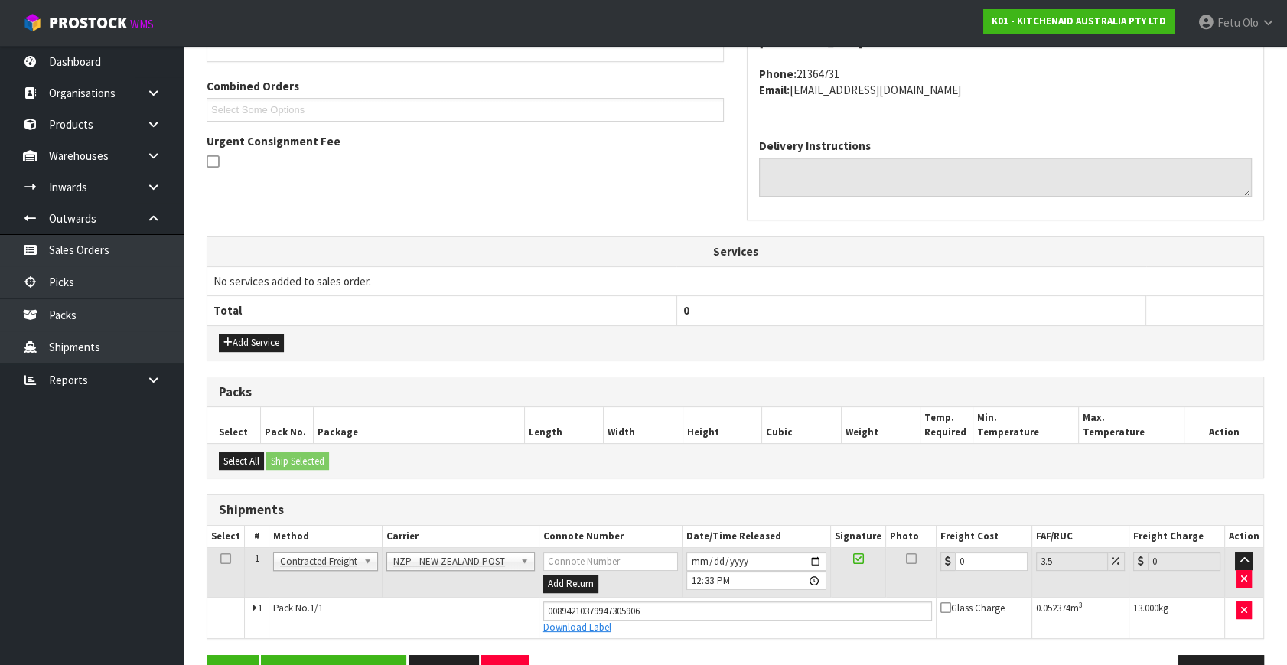
scroll to position [417, 0]
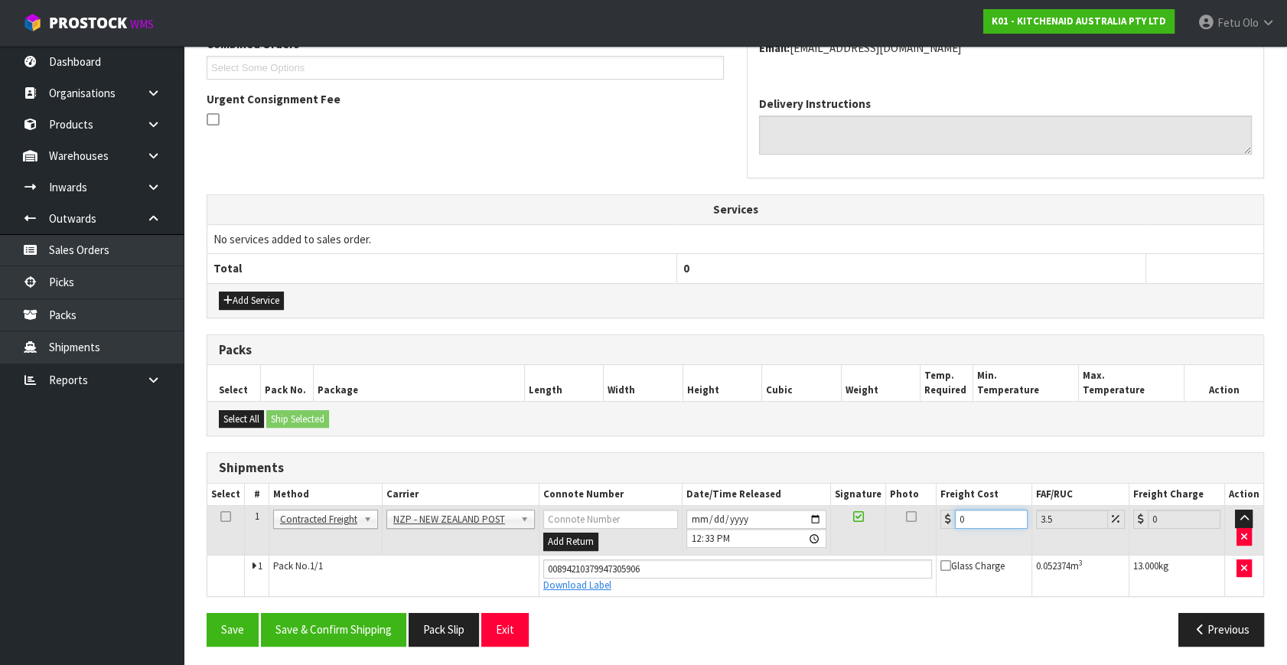
drag, startPoint x: 979, startPoint y: 517, endPoint x: 816, endPoint y: 576, distance: 173.3
click at [814, 567] on tbody "1 Client Local Pickup Customer Local Pickup Company Freight Contracted Freight …" at bounding box center [735, 551] width 1056 height 90
type input "1"
type input "1.03"
type input "15"
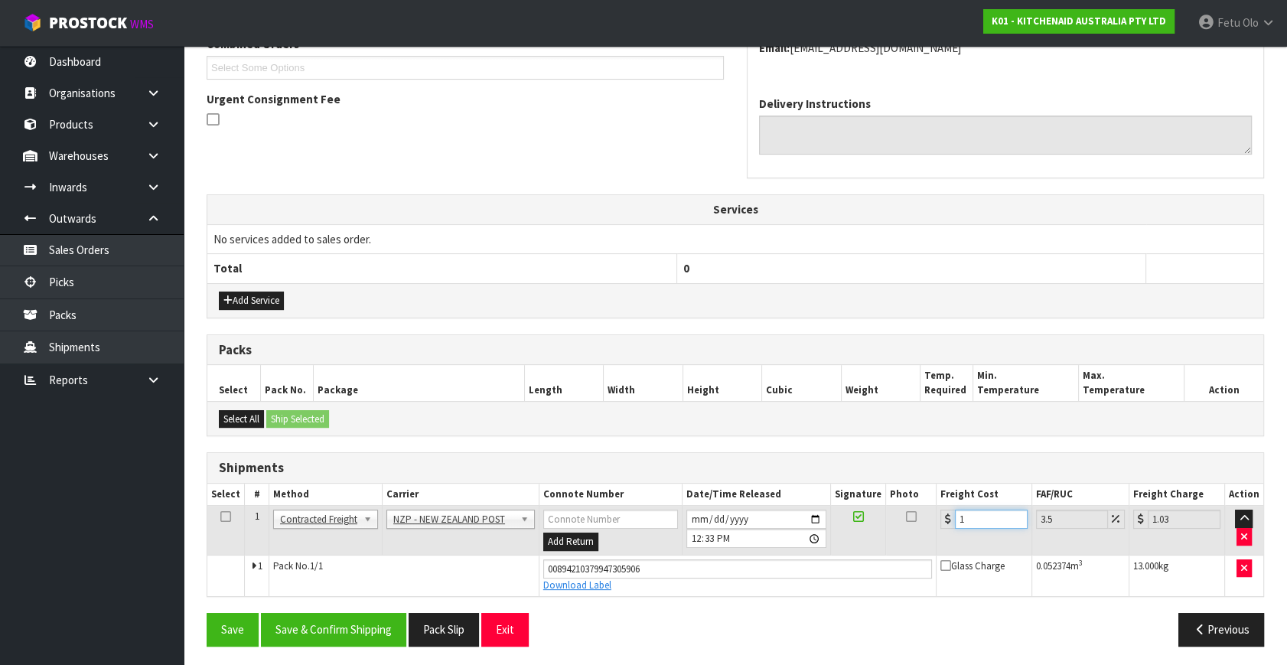
type input "15.52"
type input "15.4"
type input "15.94"
type input "15.46"
type input "16"
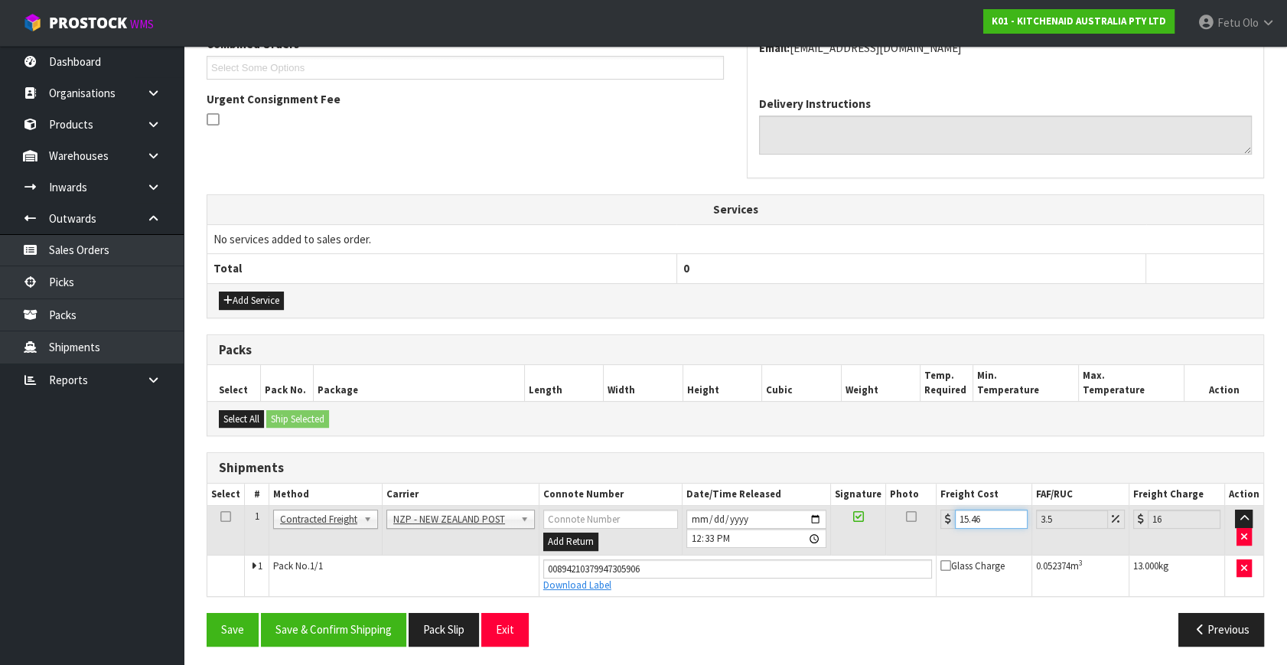
scroll to position [419, 0]
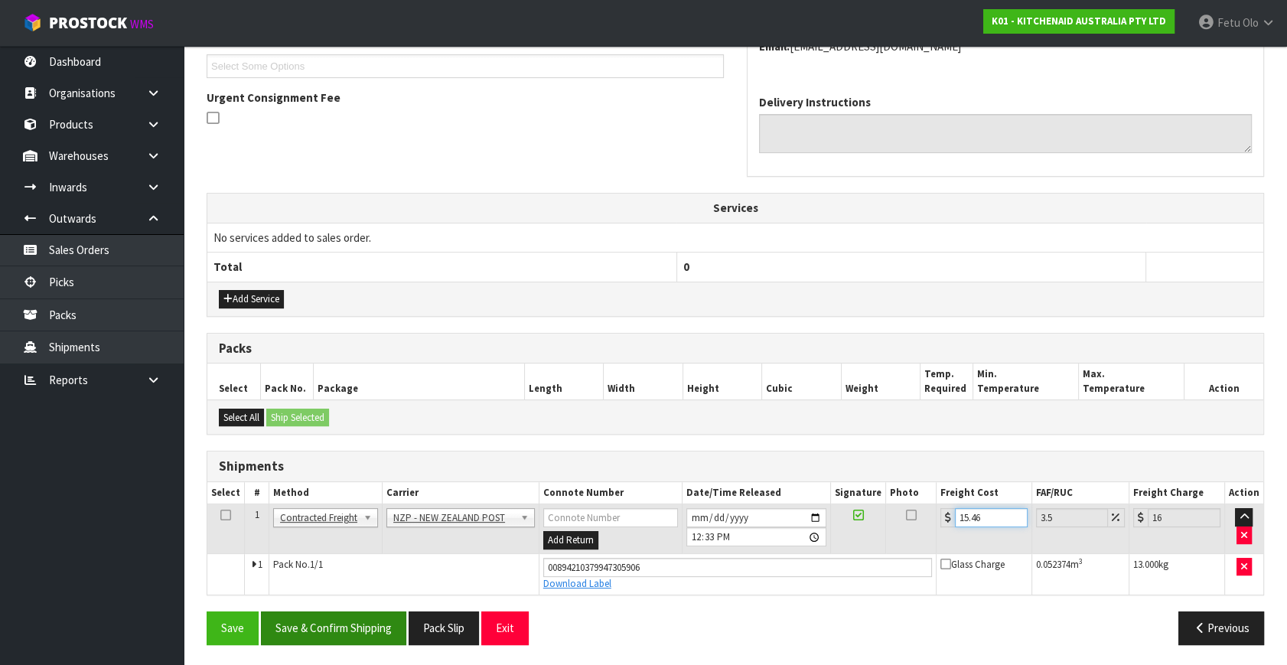
type input "15.46"
click at [386, 612] on button "Save & Confirm Shipping" at bounding box center [333, 627] width 145 height 33
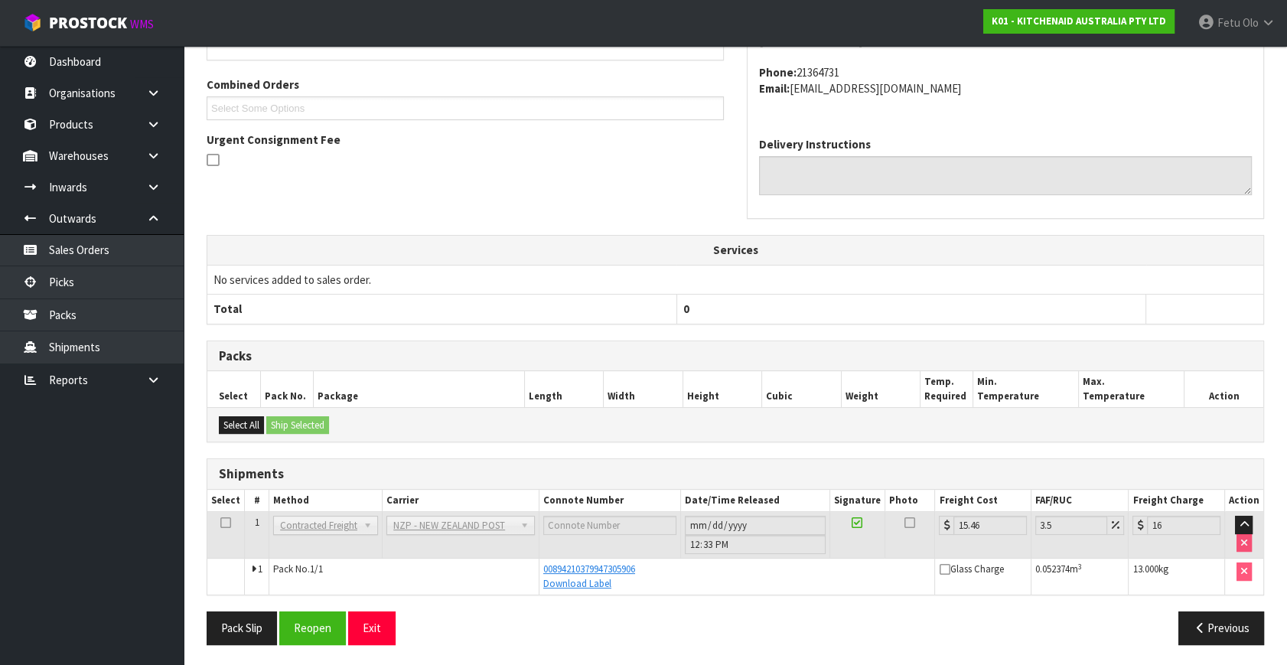
scroll to position [0, 0]
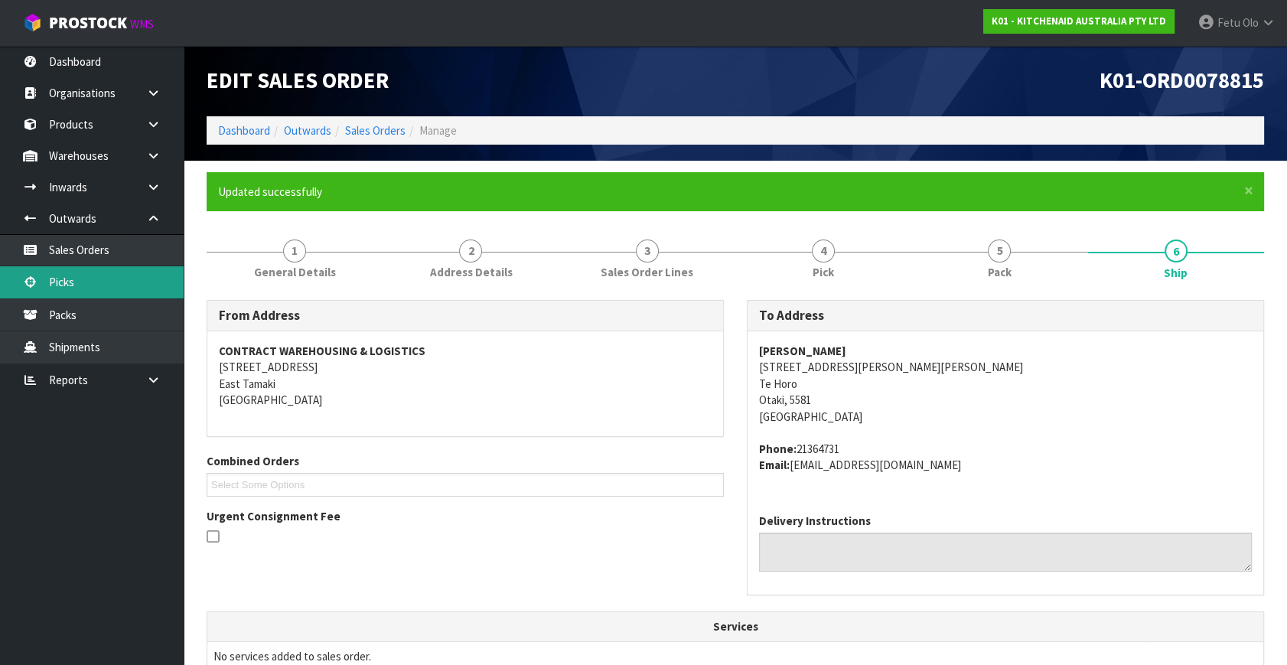
click at [59, 288] on link "Picks" at bounding box center [92, 281] width 184 height 31
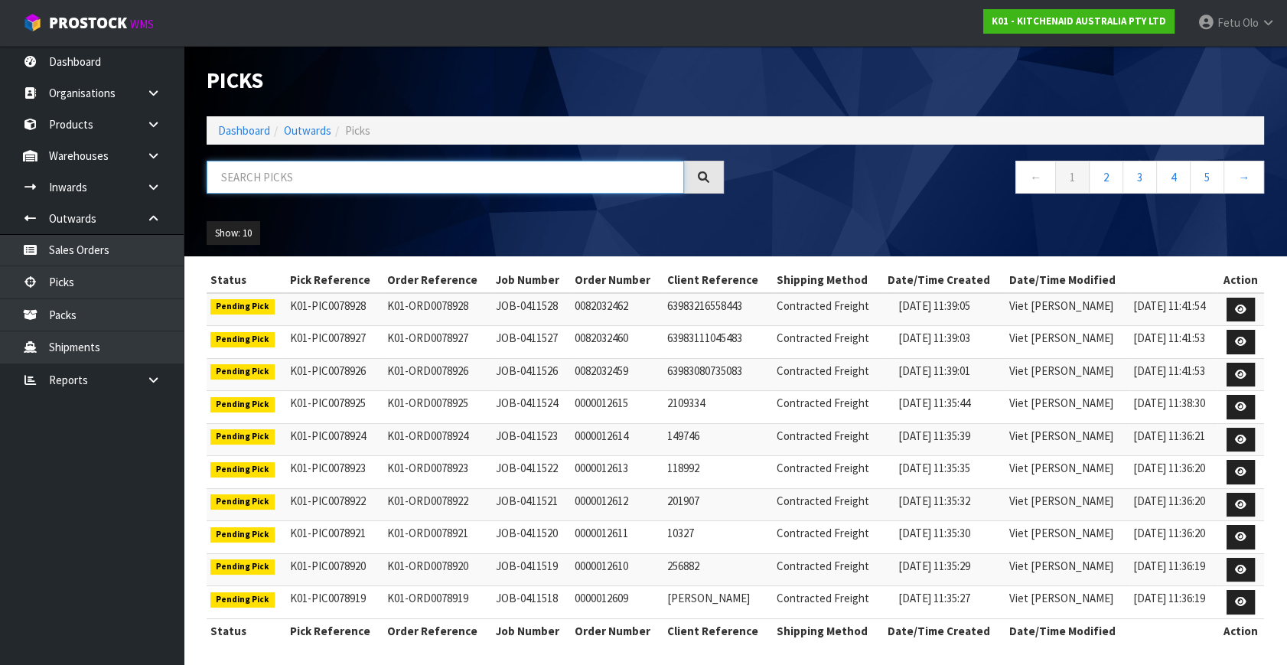
click at [373, 182] on input "text" at bounding box center [445, 177] width 477 height 33
click at [230, 131] on link "Dashboard" at bounding box center [244, 130] width 52 height 15
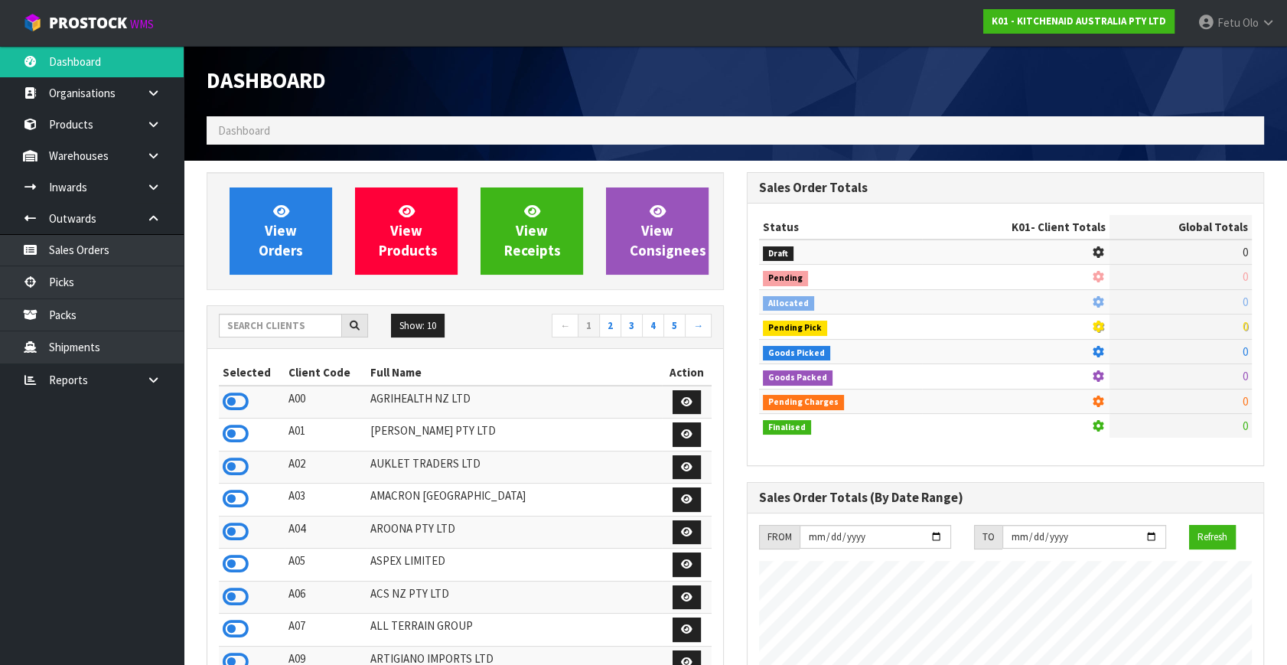
scroll to position [1157, 539]
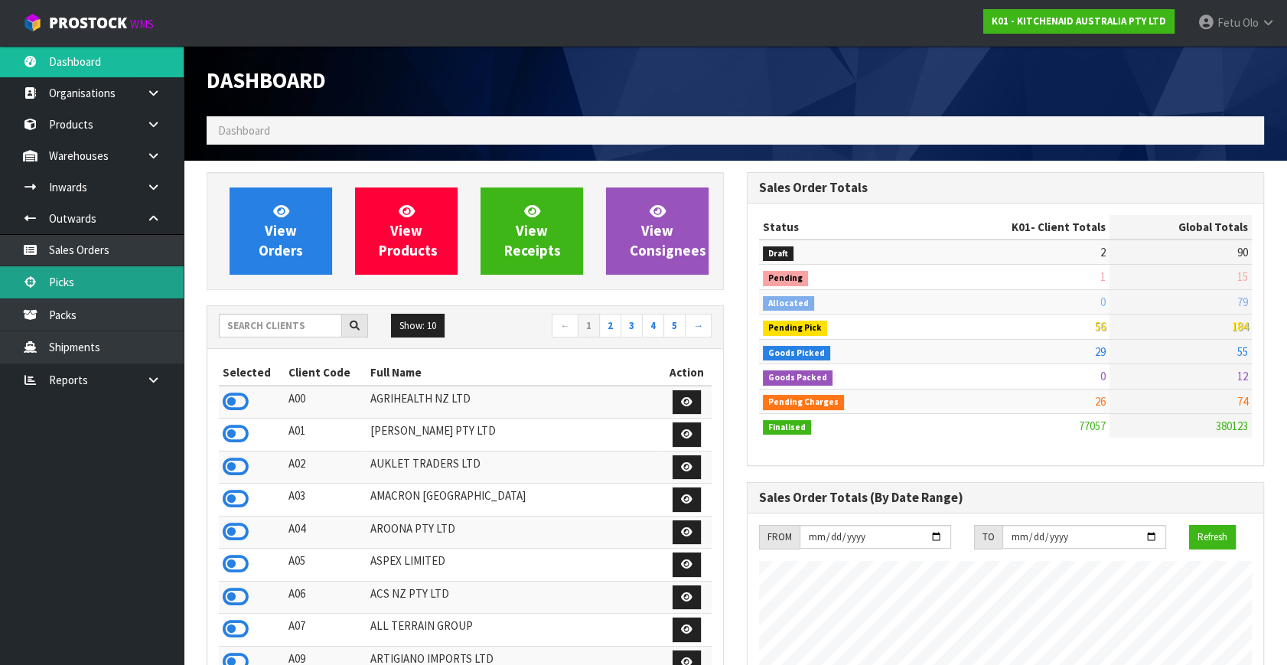
click at [96, 288] on link "Picks" at bounding box center [92, 281] width 184 height 31
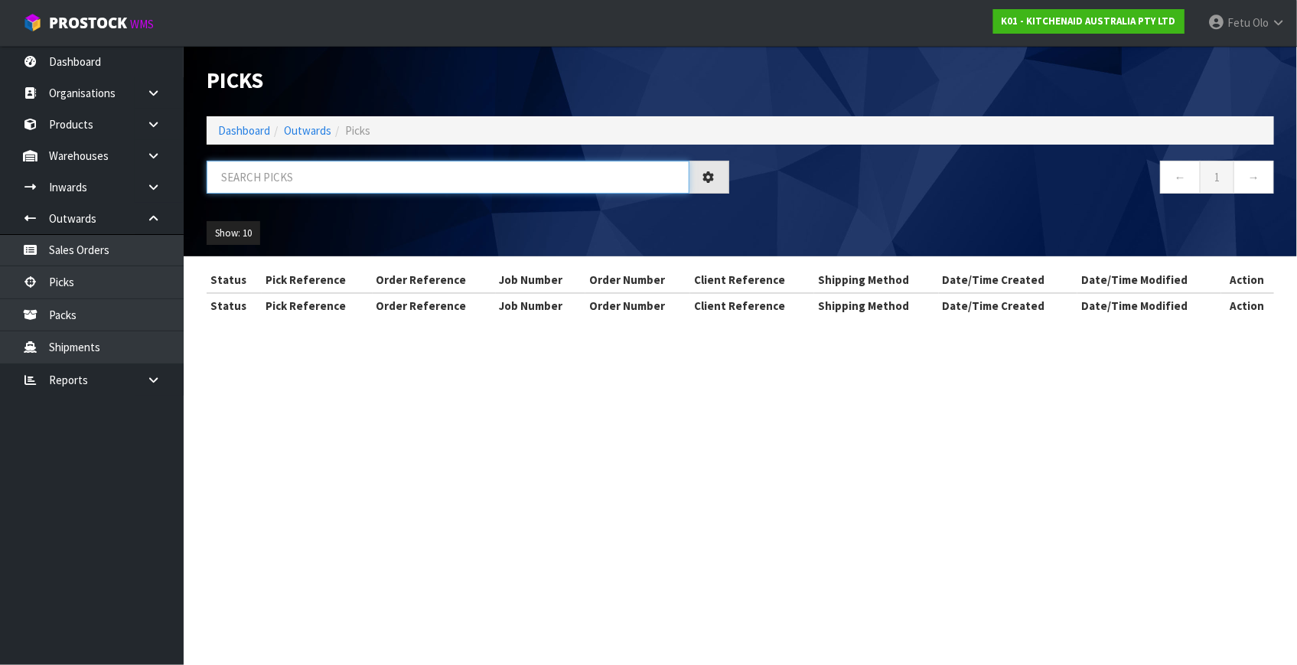
click at [375, 186] on input "text" at bounding box center [448, 177] width 483 height 33
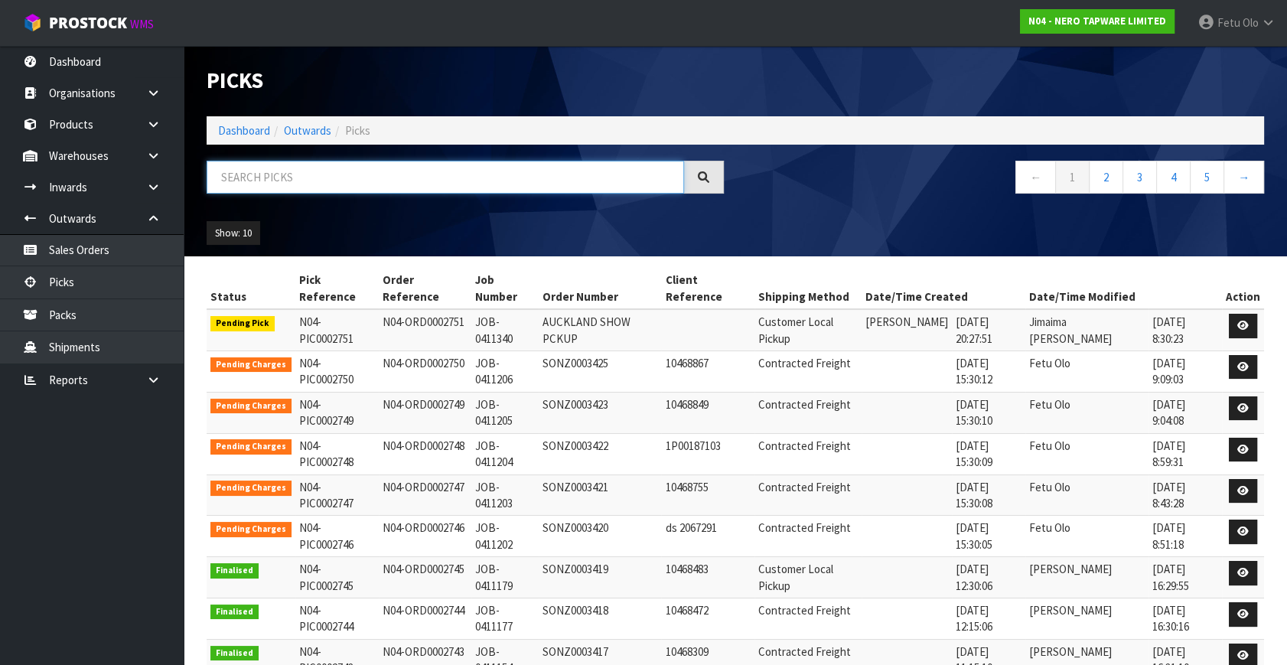
click at [281, 169] on input "text" at bounding box center [445, 177] width 477 height 33
click at [282, 171] on input "text" at bounding box center [445, 177] width 477 height 33
type input "002753"
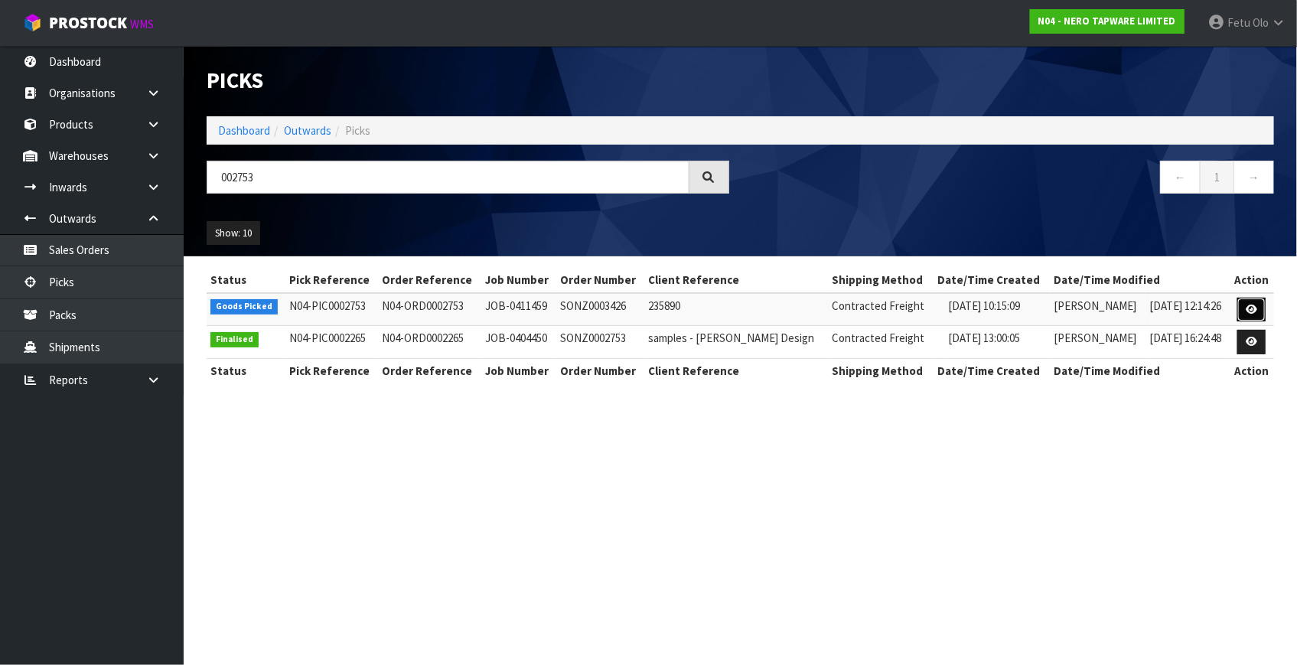
click at [1252, 311] on icon at bounding box center [1251, 310] width 11 height 10
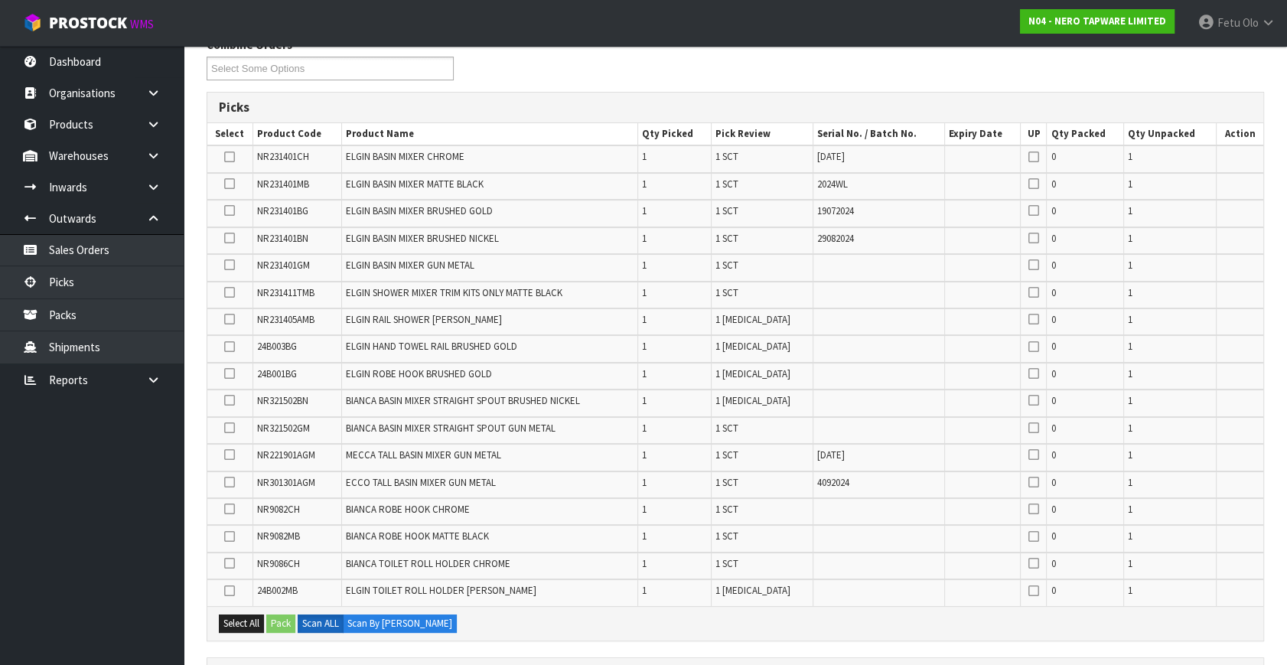
scroll to position [487, 0]
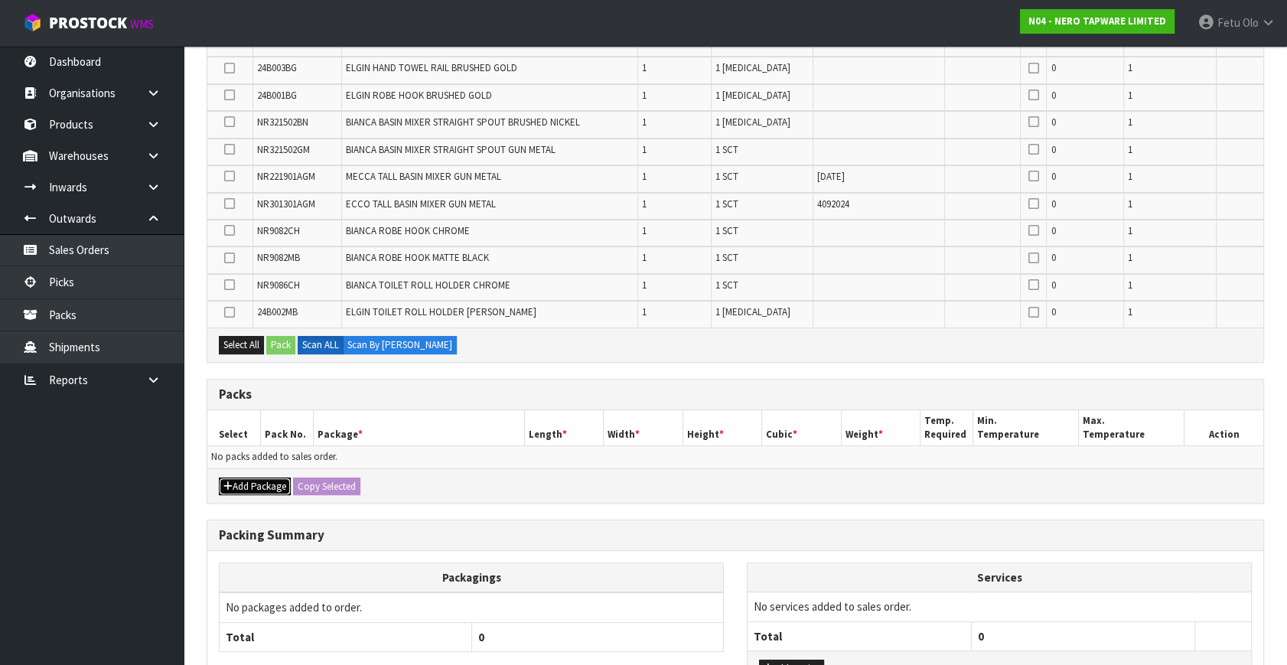
click at [227, 481] on icon "button" at bounding box center [227, 486] width 9 height 10
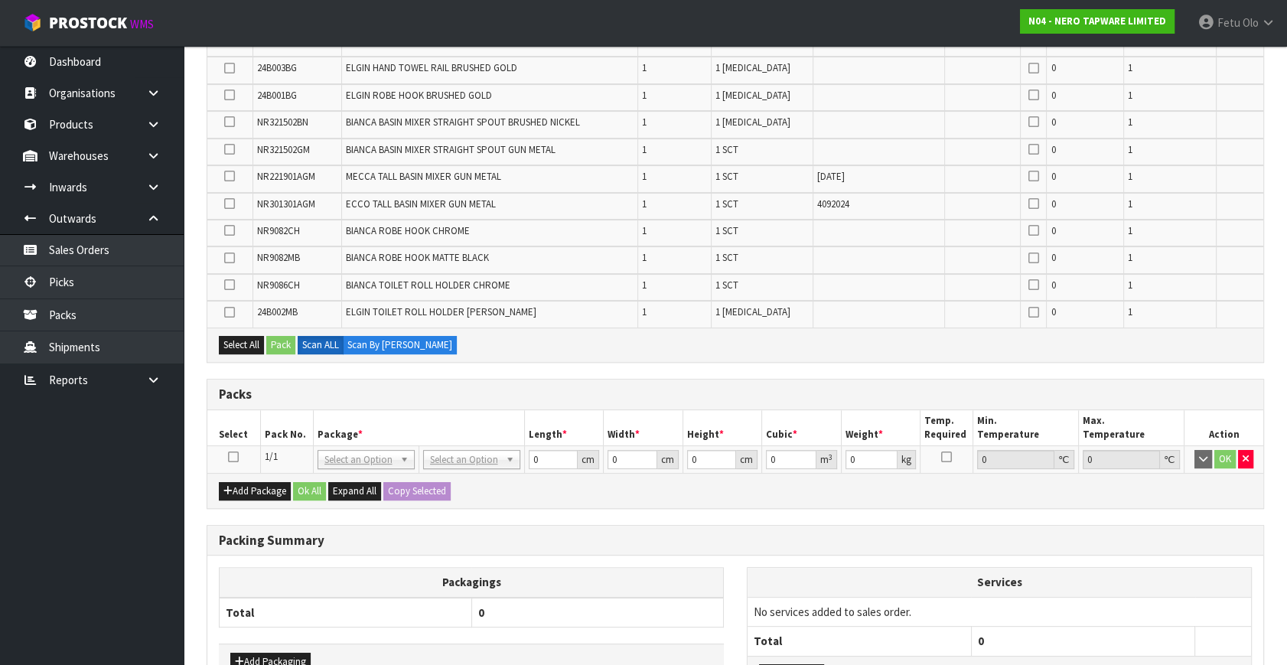
click at [236, 457] on icon at bounding box center [233, 457] width 11 height 1
click at [327, 415] on th "Package *" at bounding box center [418, 428] width 211 height 36
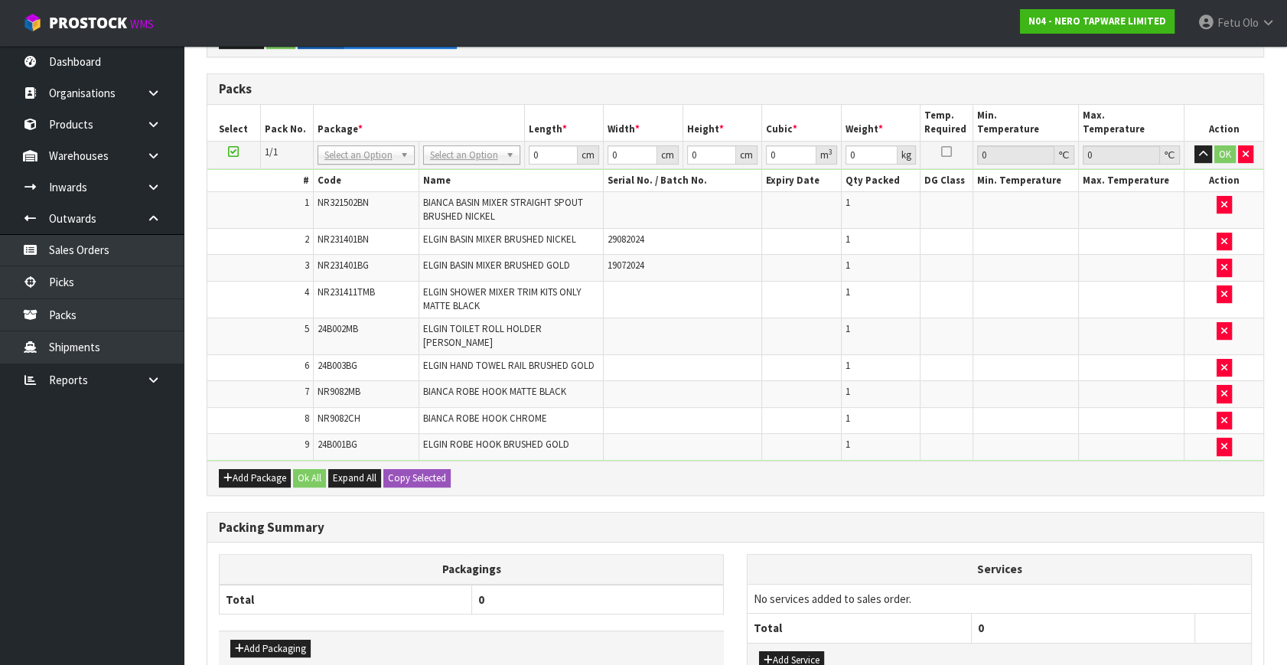
scroll to position [644, 0]
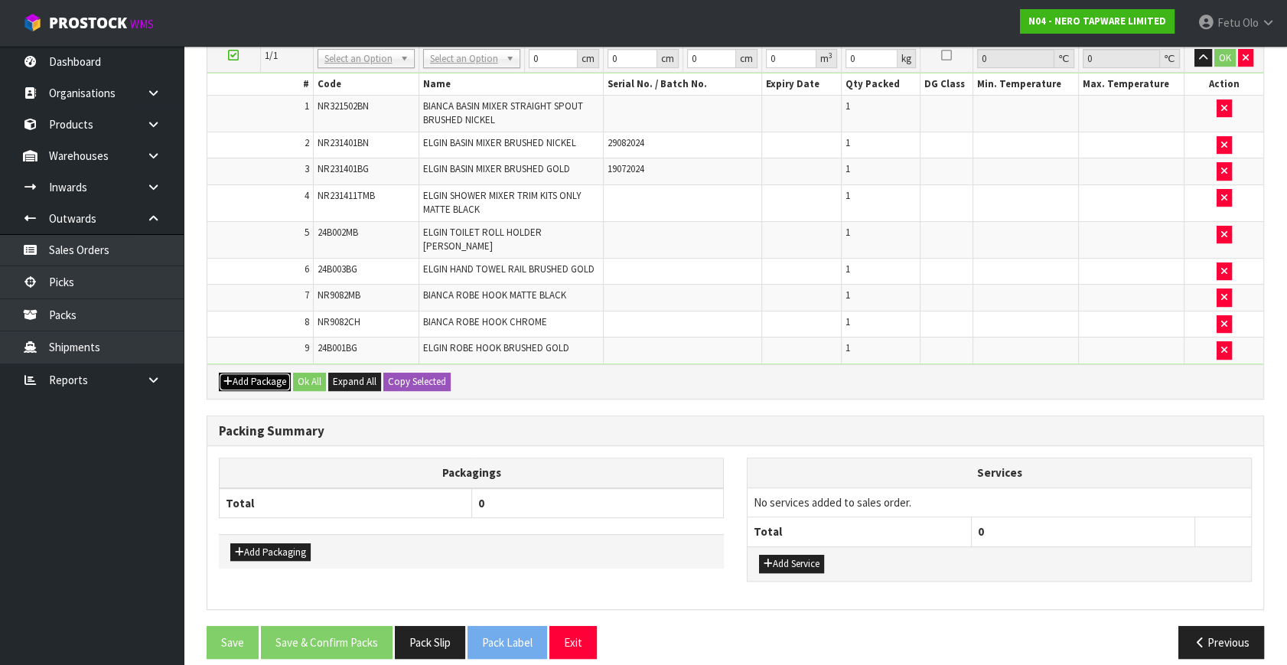
click at [242, 373] on button "Add Package" at bounding box center [255, 382] width 72 height 18
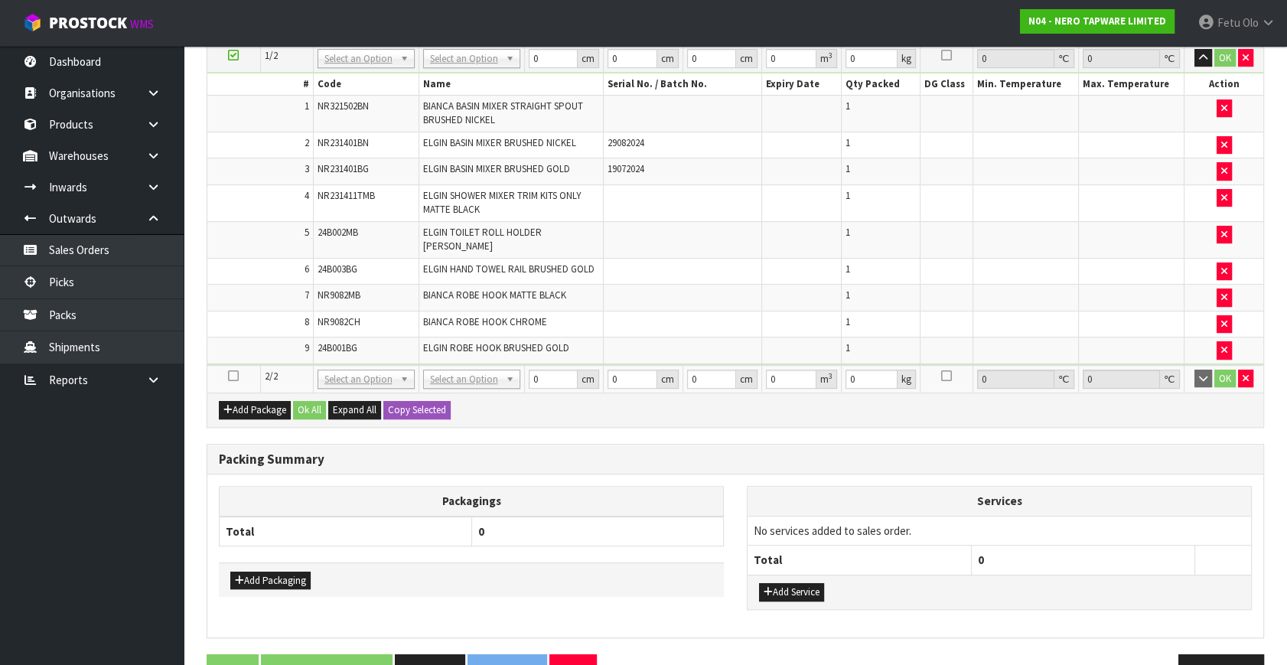
click at [236, 376] on icon at bounding box center [233, 376] width 11 height 1
click at [73, 497] on ul "Dashboard Organisations Clients Consignees Carriers Products Categories Serial …" at bounding box center [92, 355] width 184 height 619
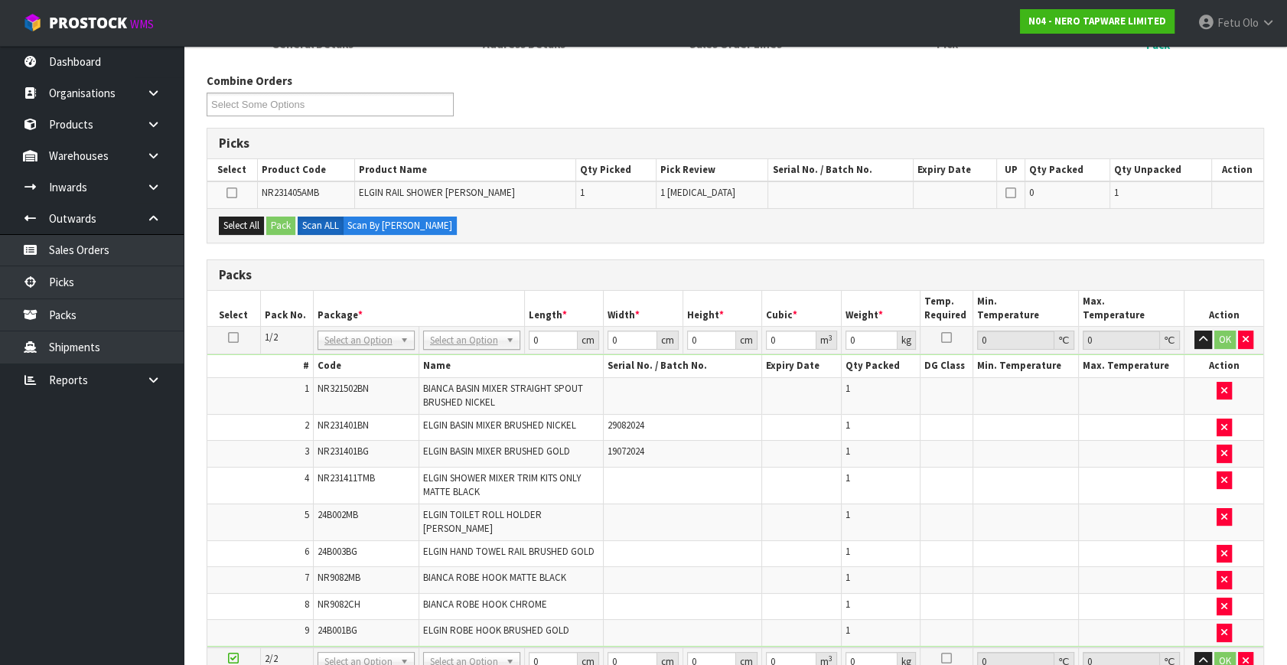
scroll to position [0, 0]
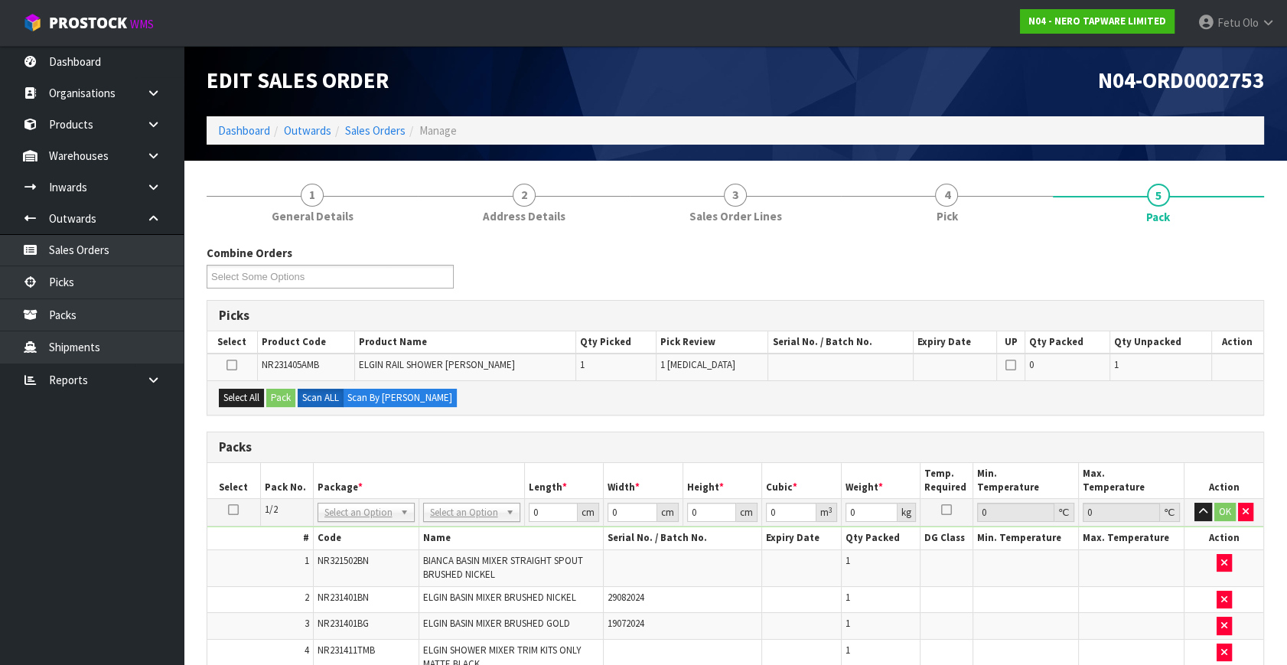
click at [620, 448] on h3 "Packs" at bounding box center [735, 447] width 1033 height 15
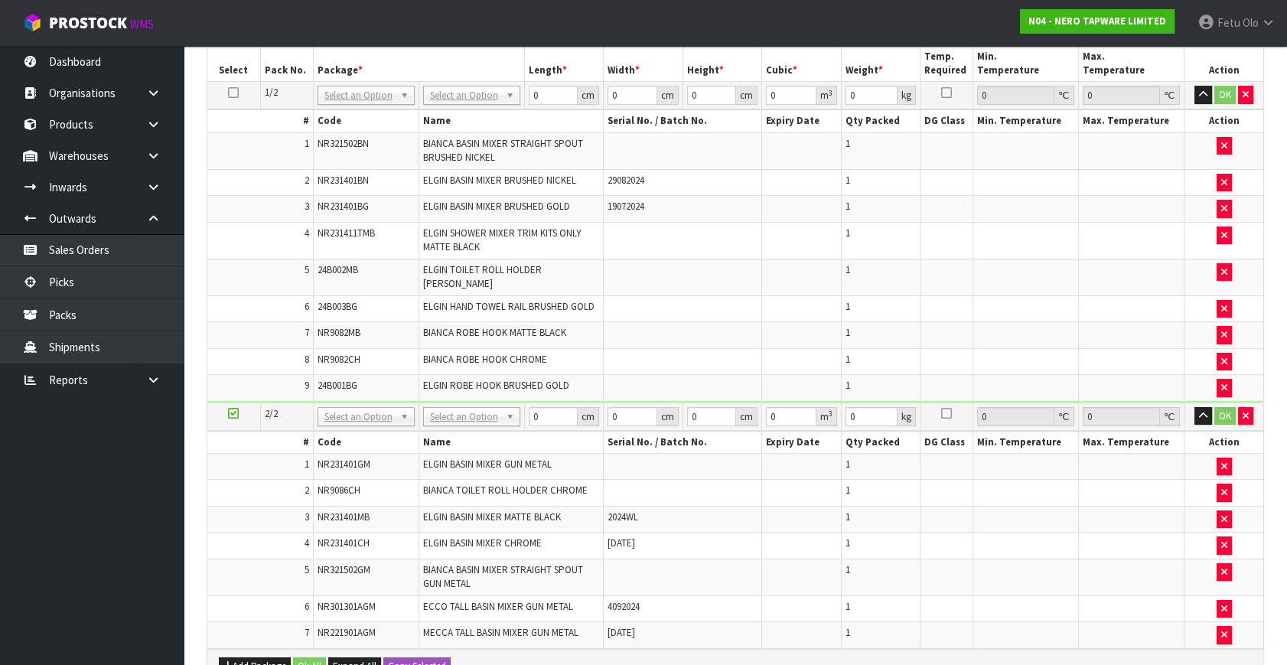
scroll to position [626, 0]
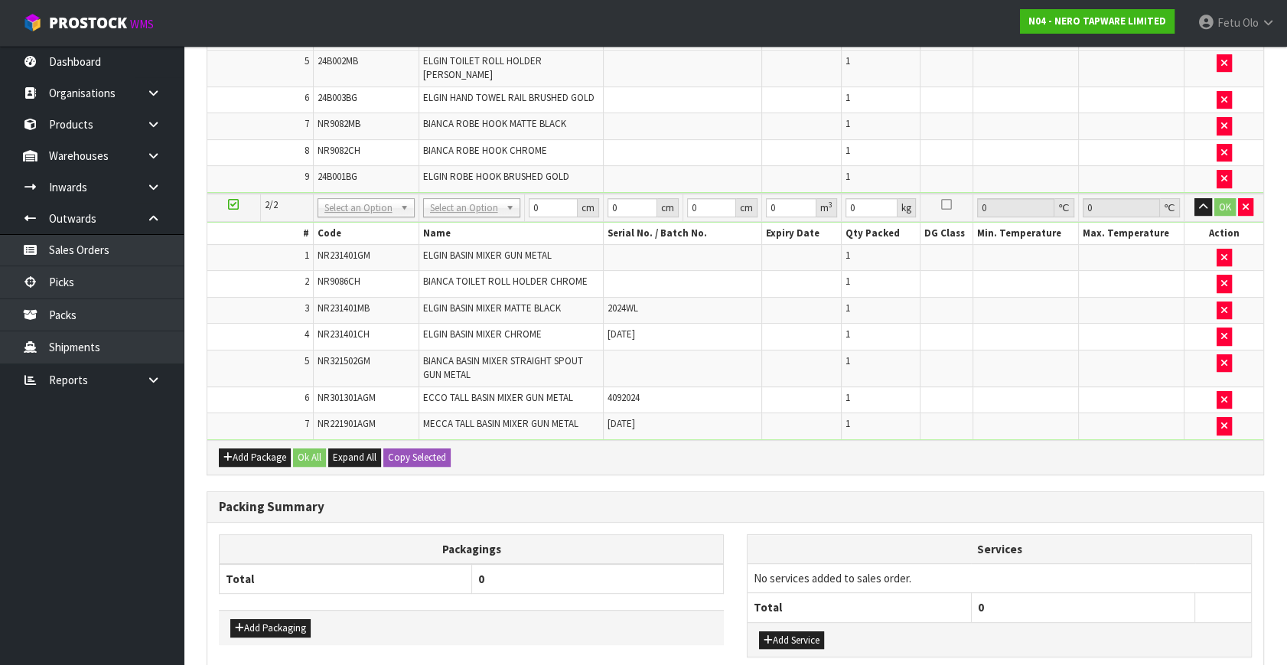
click at [1136, 166] on td at bounding box center [1132, 179] width 106 height 26
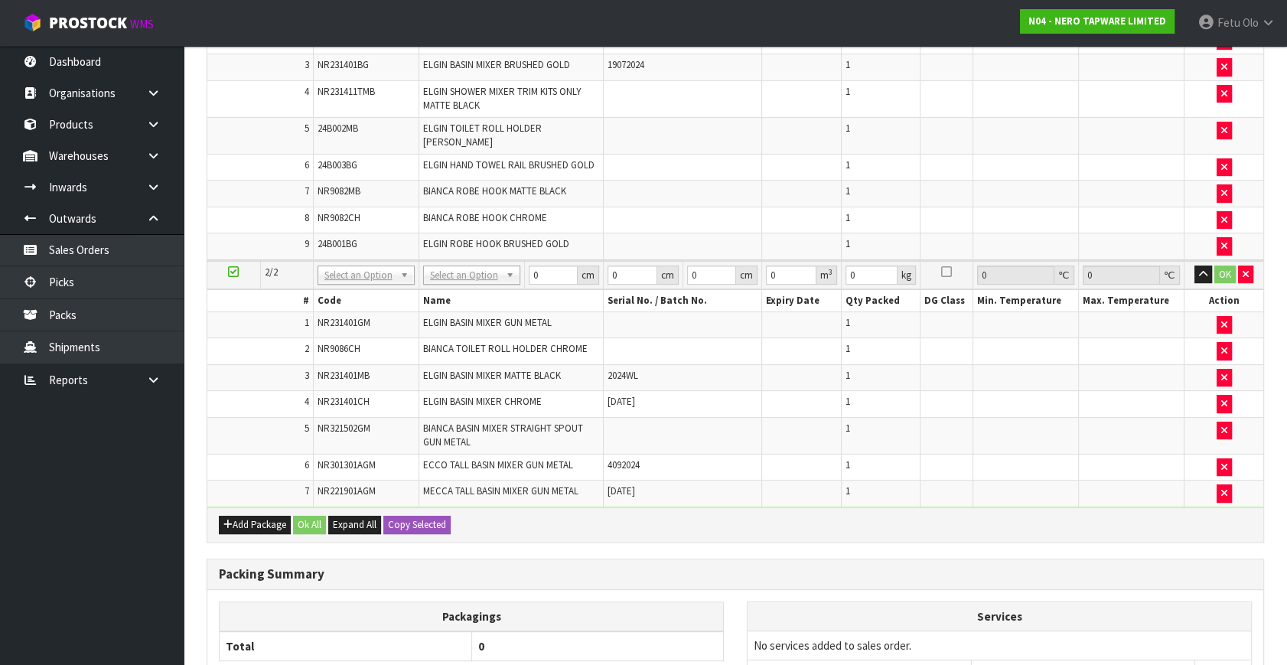
scroll to position [696, 0]
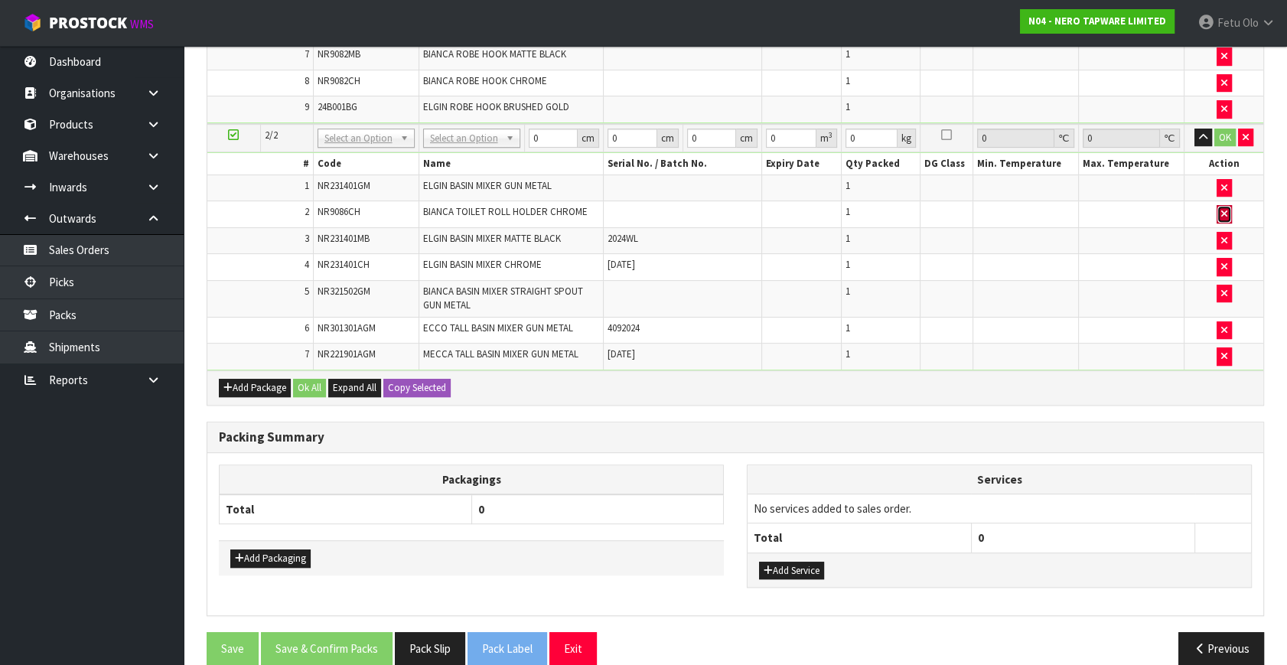
click at [1221, 209] on icon "button" at bounding box center [1224, 214] width 6 height 10
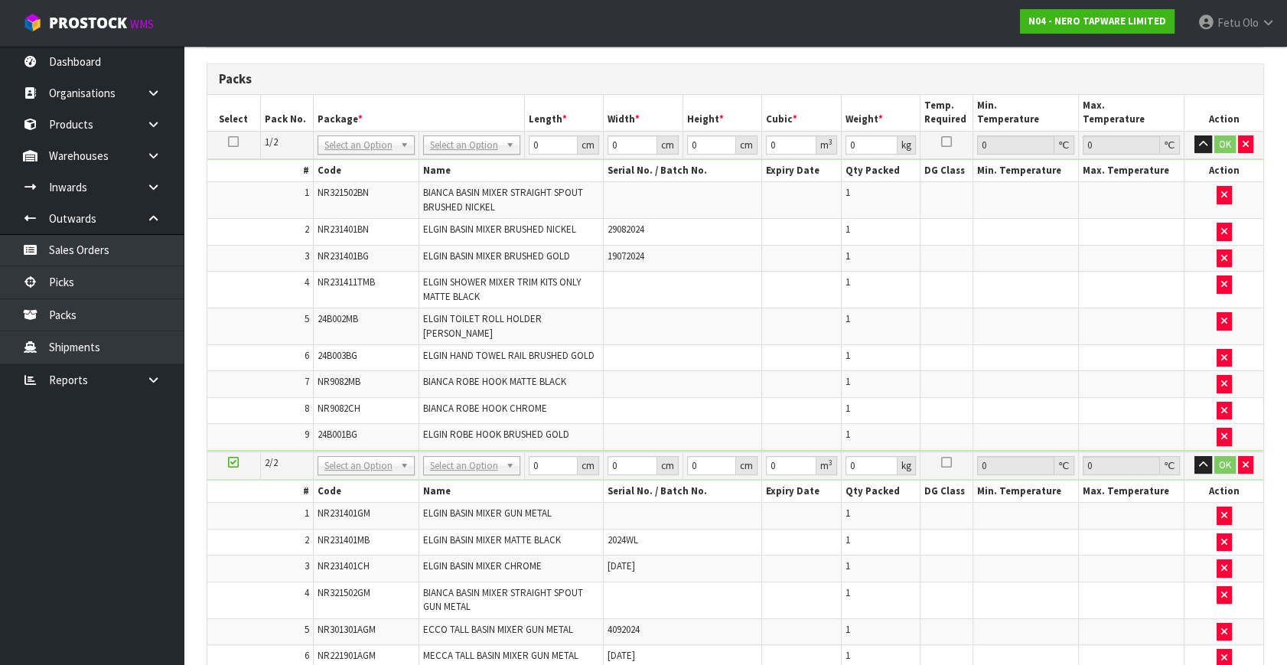
scroll to position [214, 0]
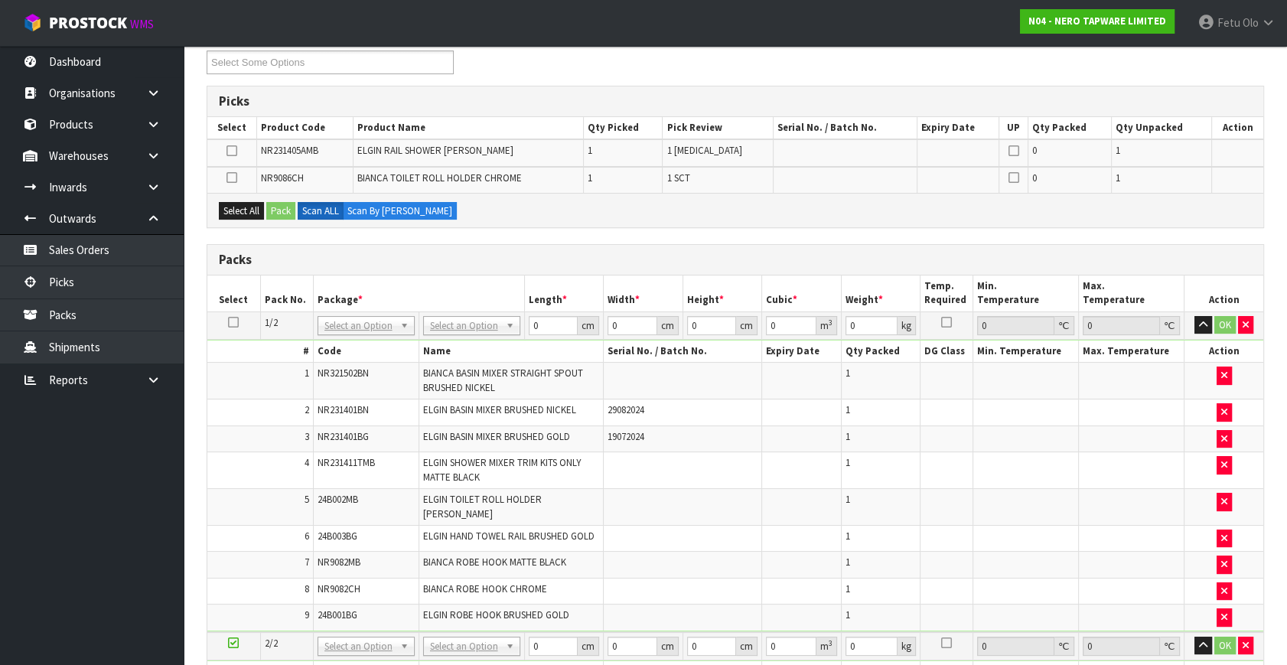
click at [233, 322] on icon at bounding box center [233, 322] width 11 height 1
click at [64, 612] on ul "Dashboard Organisations Clients Consignees Carriers Products Categories Serial …" at bounding box center [92, 355] width 184 height 619
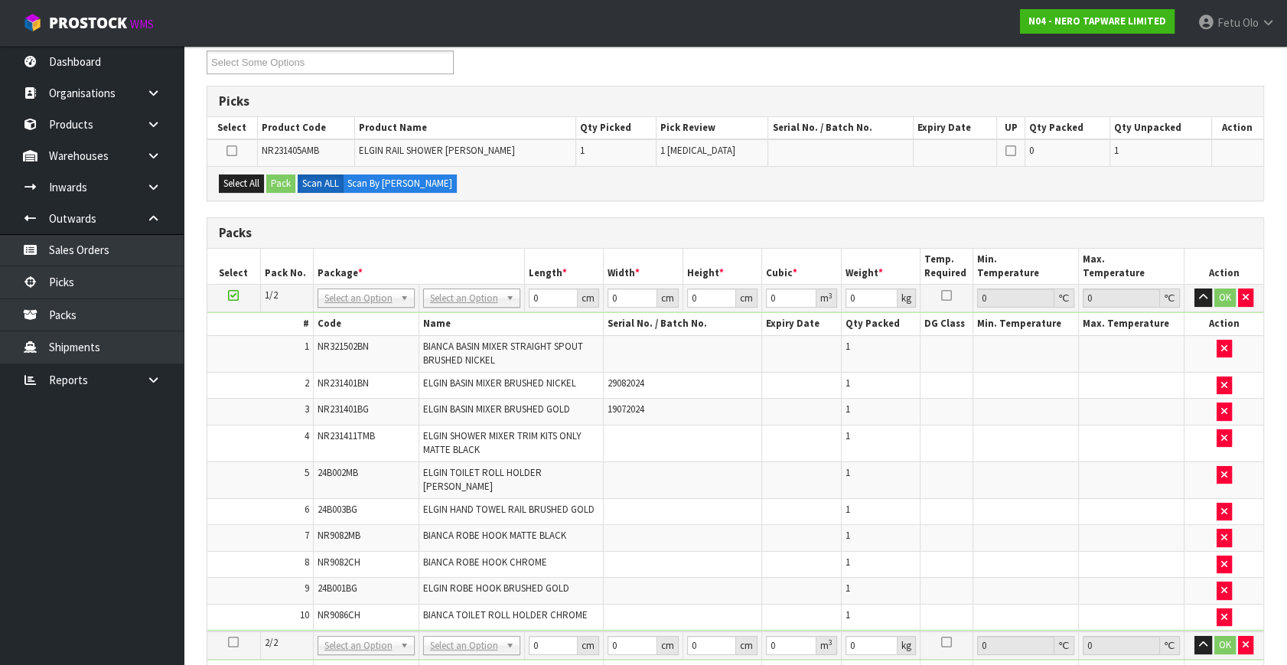
click at [359, 275] on span "*" at bounding box center [360, 272] width 5 height 13
drag, startPoint x: 350, startPoint y: 298, endPoint x: 348, endPoint y: 311, distance: 13.1
click at [348, 311] on input "text" at bounding box center [366, 318] width 90 height 19
type input "011"
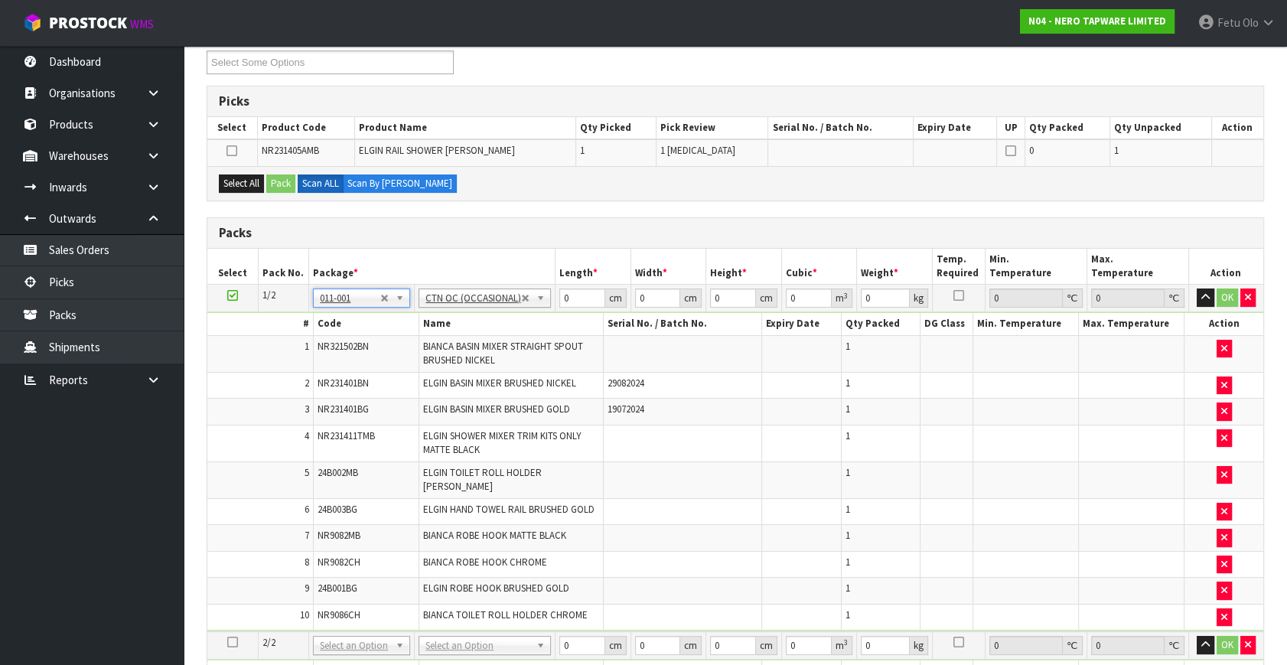
type input "7.2"
click at [482, 336] on tbody "1/2 NONE 007-001 007-002 007-004 007-009 007-013 007-014 007-015 007-017 007-01…" at bounding box center [735, 458] width 1056 height 347
type input "43"
type input "27"
type input "3"
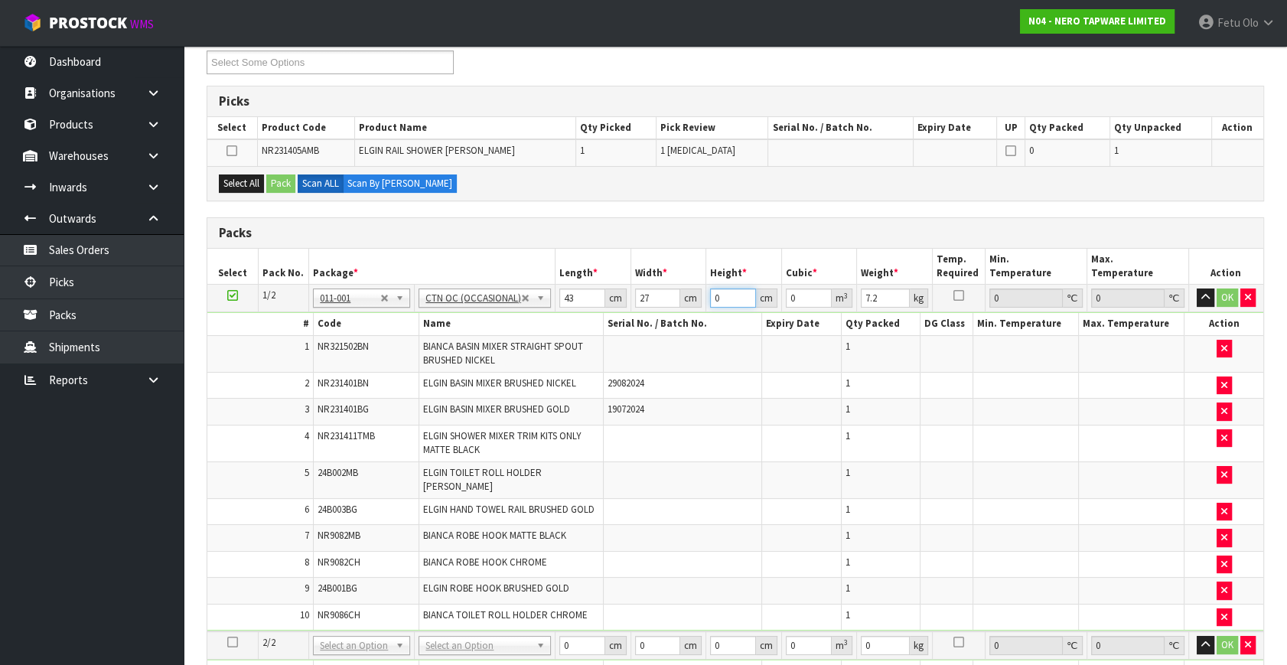
type input "0.003483"
type input "34"
type input "0.039474"
type input "34"
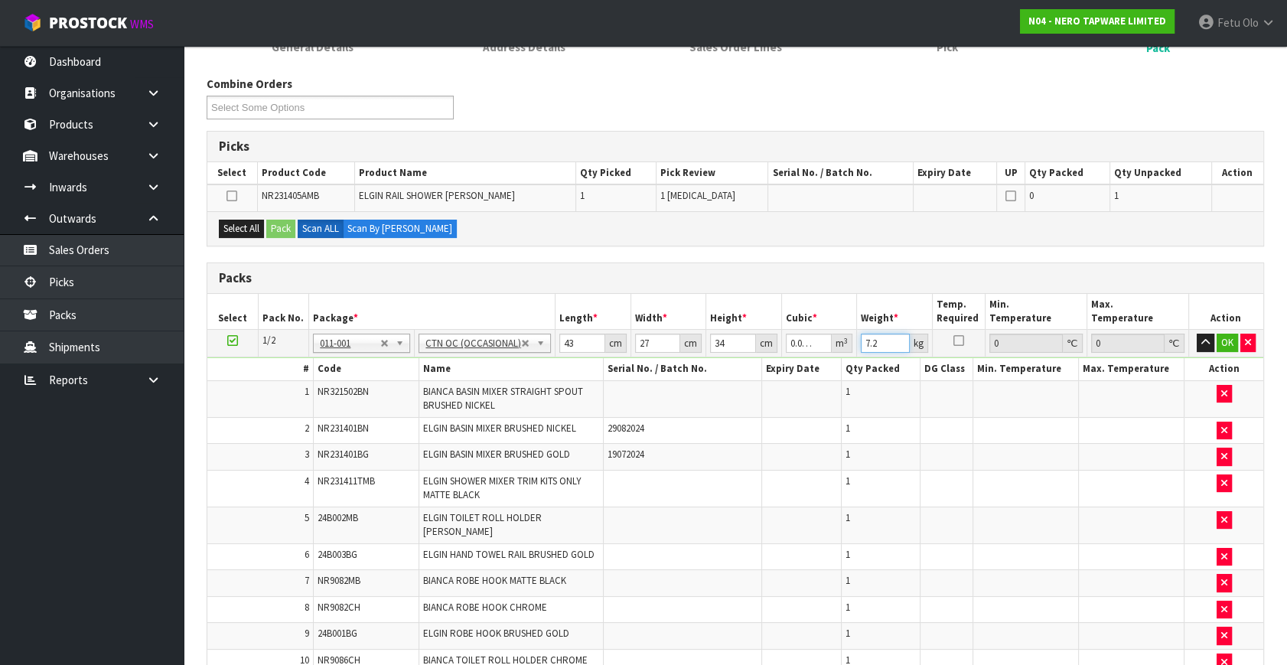
scroll to position [145, 0]
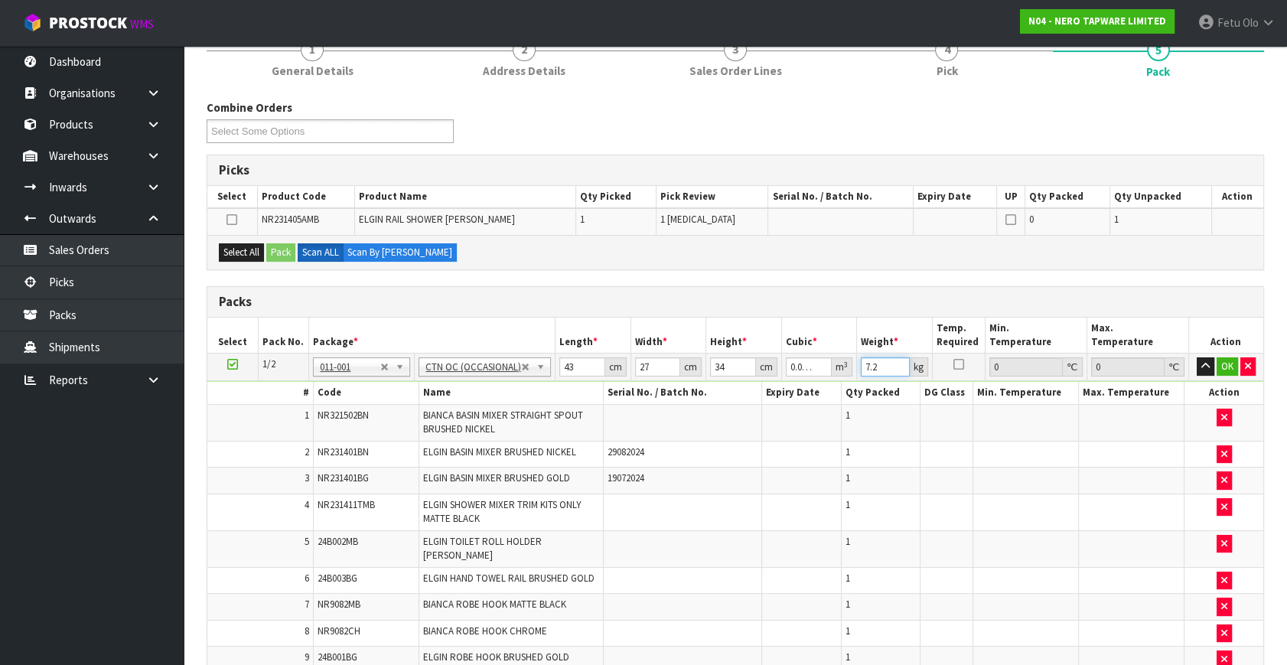
click at [881, 368] on input "7.2" at bounding box center [885, 366] width 49 height 19
drag, startPoint x: 881, startPoint y: 368, endPoint x: 750, endPoint y: 419, distance: 140.5
click at [780, 413] on tbody "1/2 NONE 007-001 007-002 007-004 007-009 007-013 007-014 007-015 007-017 007-01…" at bounding box center [735, 527] width 1056 height 347
type input "9"
click button "OK" at bounding box center [1227, 366] width 21 height 18
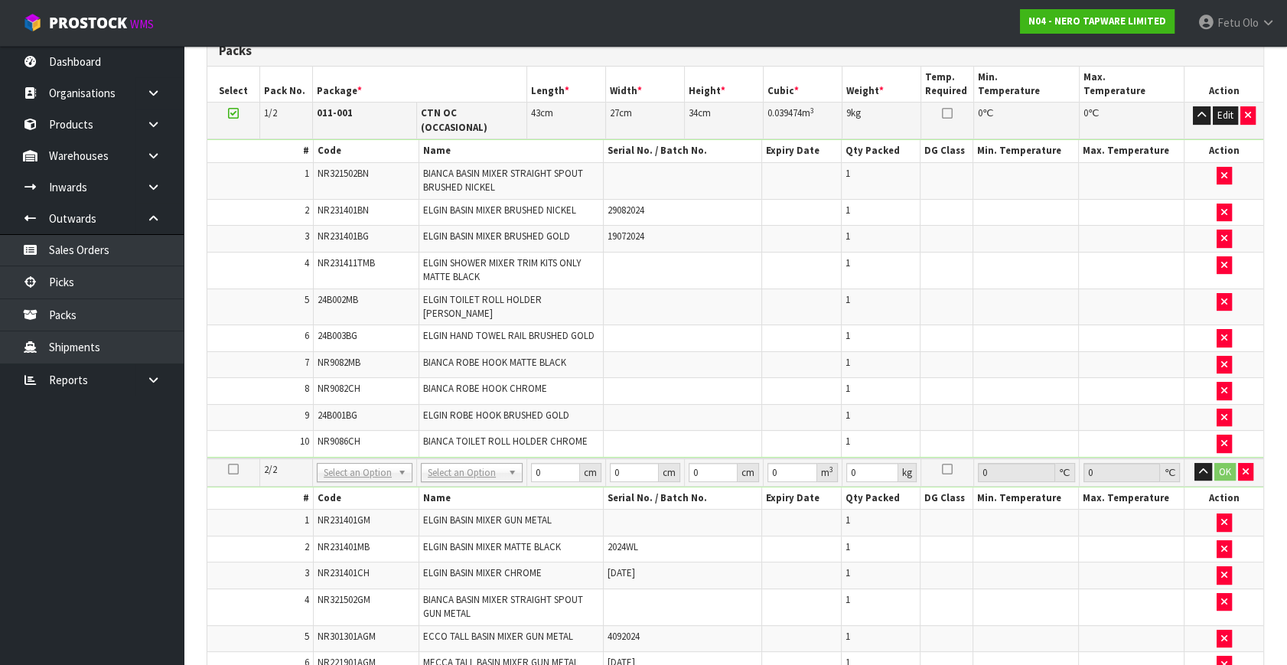
scroll to position [360, 0]
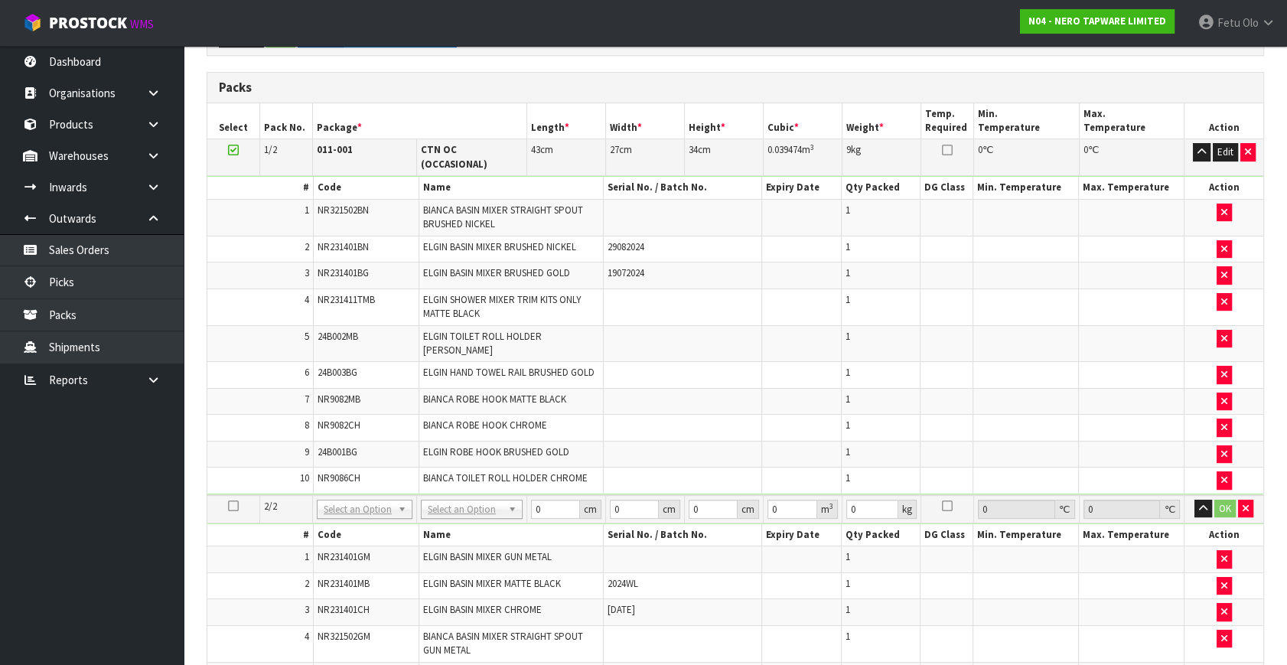
drag, startPoint x: 370, startPoint y: 490, endPoint x: 369, endPoint y: 498, distance: 7.8
click at [357, 510] on input "text" at bounding box center [365, 506] width 89 height 19
type input "011"
type input "2"
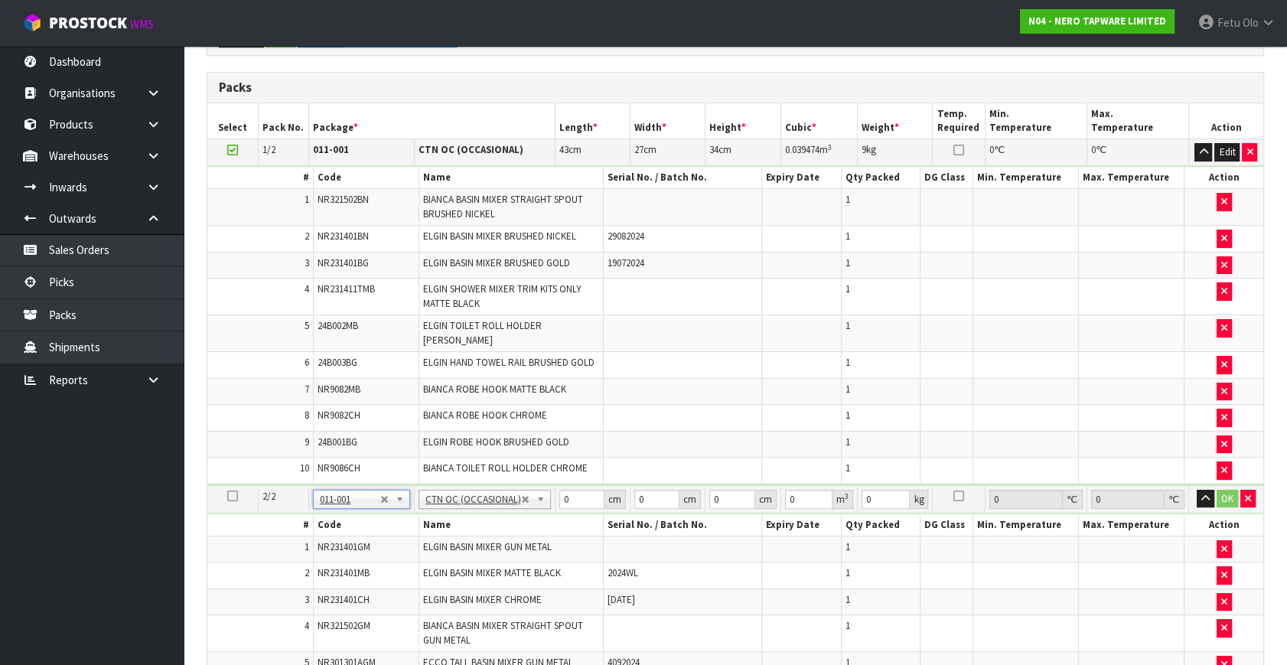
type input "10.84"
drag, startPoint x: 584, startPoint y: 481, endPoint x: 516, endPoint y: 506, distance: 71.9
click at [516, 506] on tbody "2/2 NONE 007-001 007-002 007-004 007-009 007-013 007-014 007-015 007-017 007-01…" at bounding box center [735, 595] width 1056 height 220
click at [743, 458] on td at bounding box center [683, 471] width 158 height 26
drag, startPoint x: 566, startPoint y: 481, endPoint x: 477, endPoint y: 489, distance: 89.1
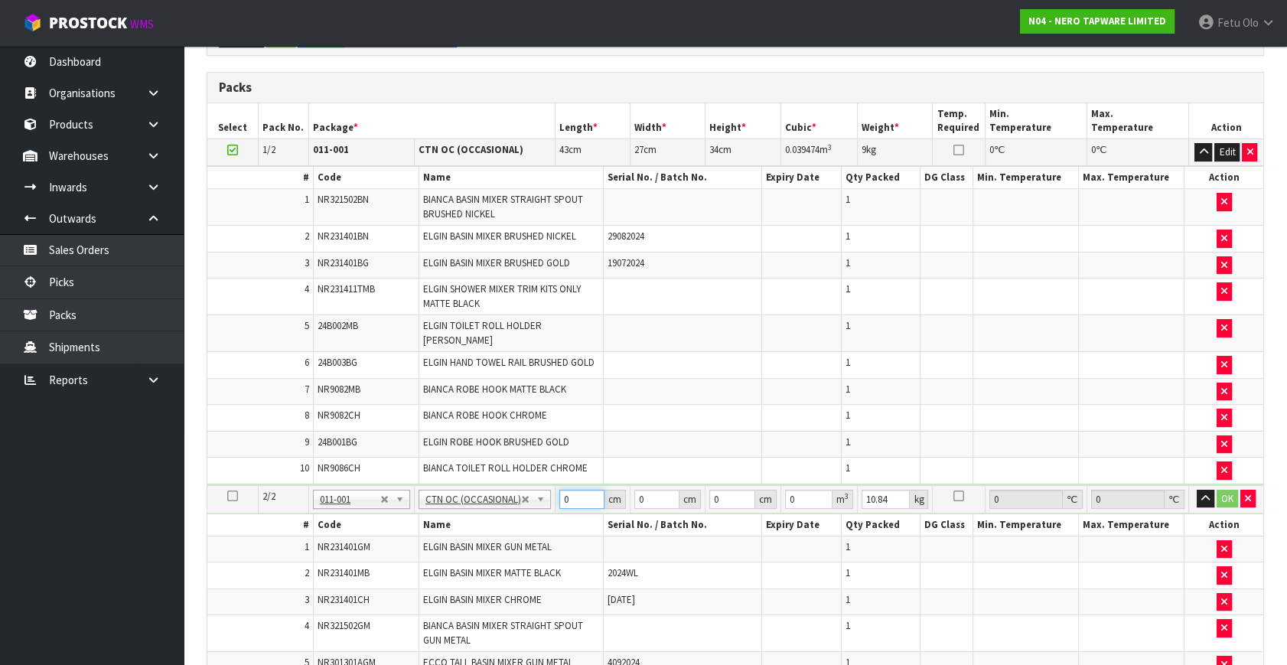
click at [480, 489] on tr "2/2 NONE 007-001 007-002 007-004 007-009 007-013 007-014 007-015 007-017 007-01…" at bounding box center [735, 499] width 1056 height 28
type input "50"
type input "27"
type input "4"
type input "0.0054"
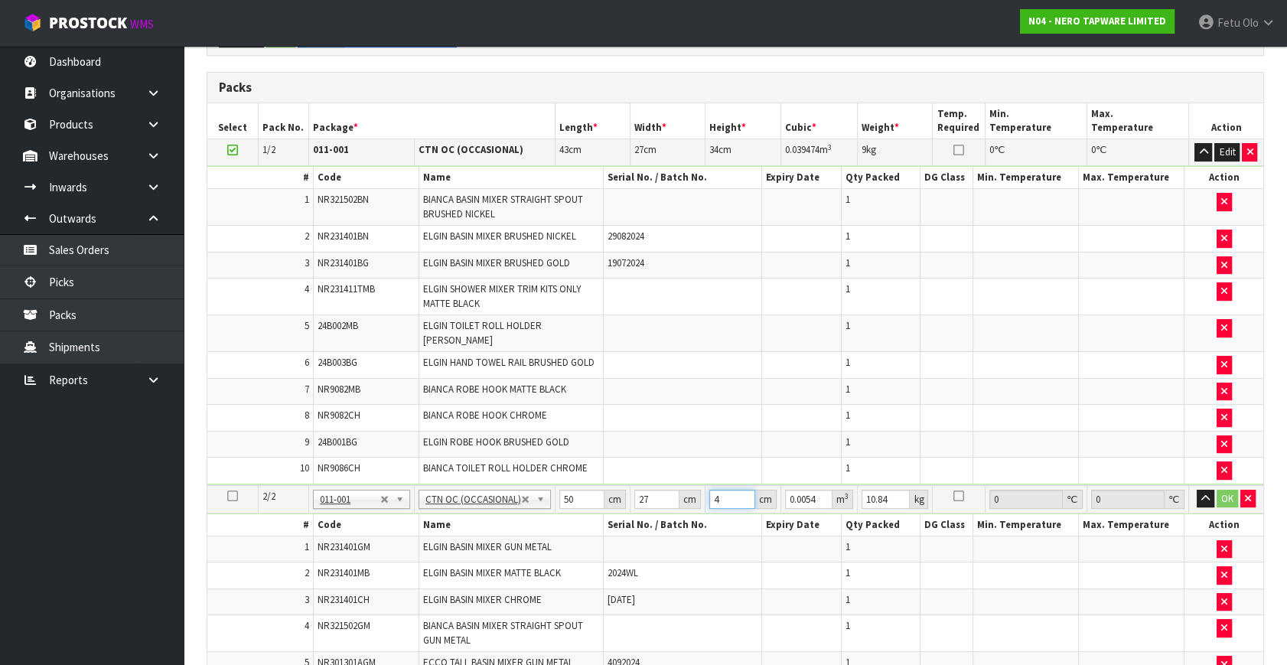
type input "40"
type input "0.054"
type input "40"
type input "12"
click at [1230, 490] on button "OK" at bounding box center [1227, 499] width 21 height 18
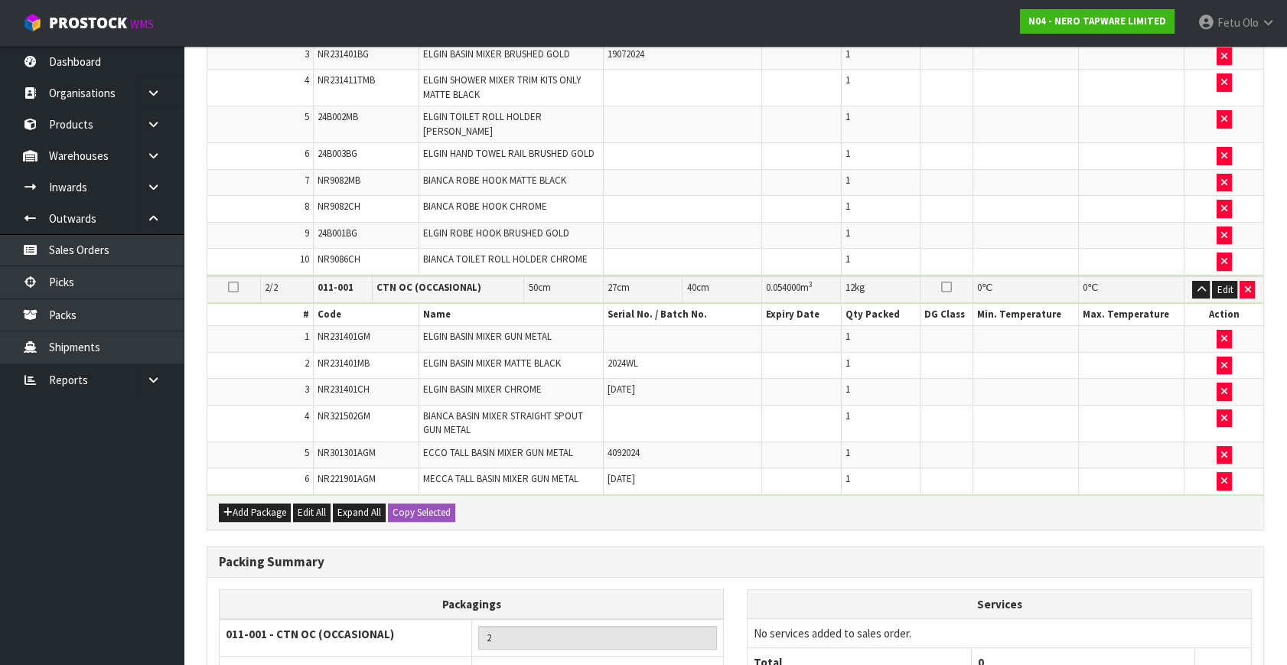
scroll to position [706, 0]
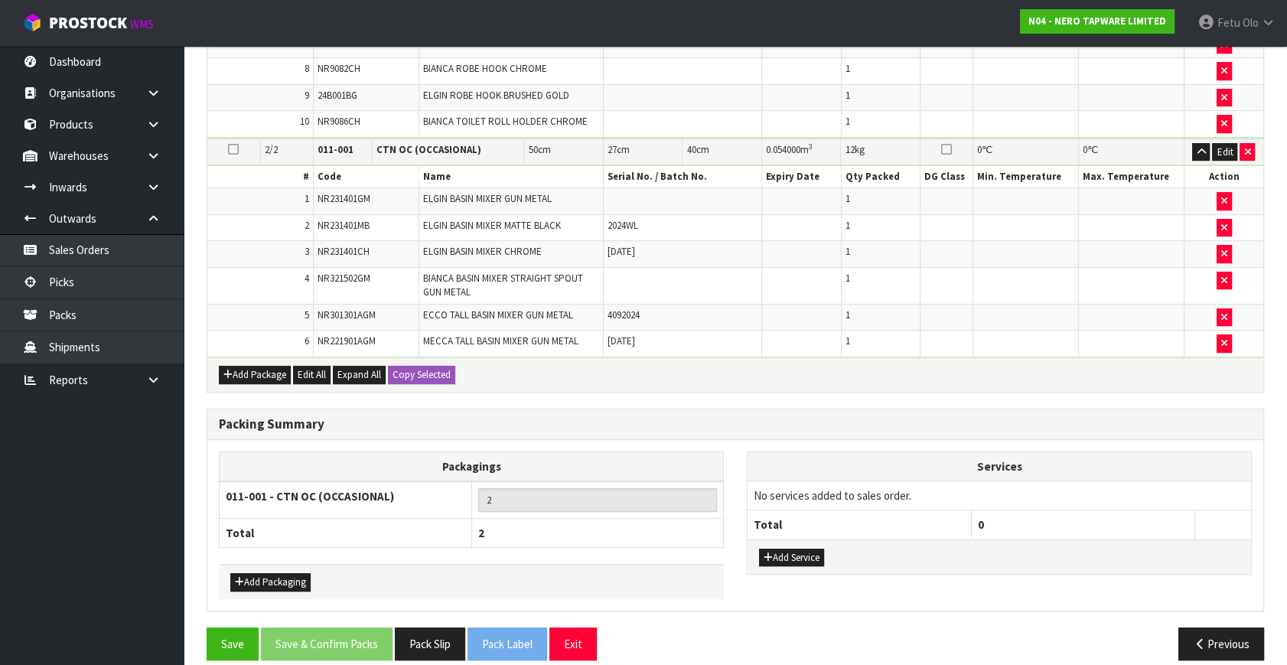
click at [99, 570] on ul "Dashboard Organisations Clients Consignees Carriers Products Categories Serial …" at bounding box center [92, 355] width 184 height 619
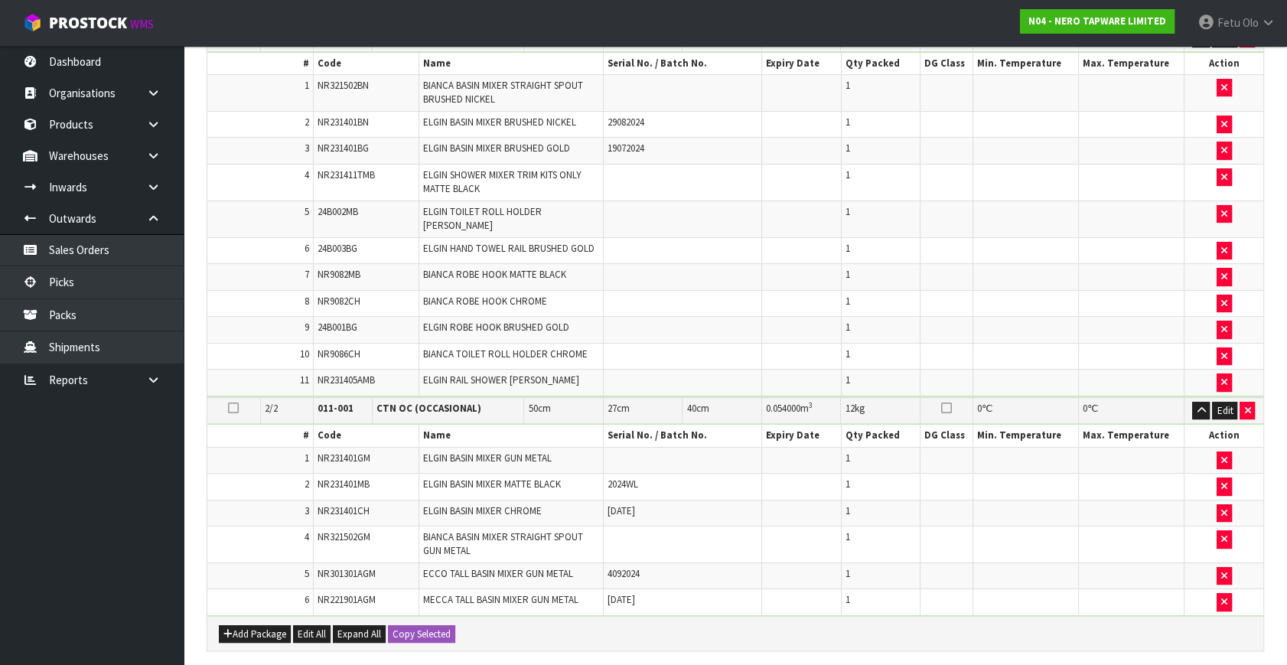
scroll to position [471, 0]
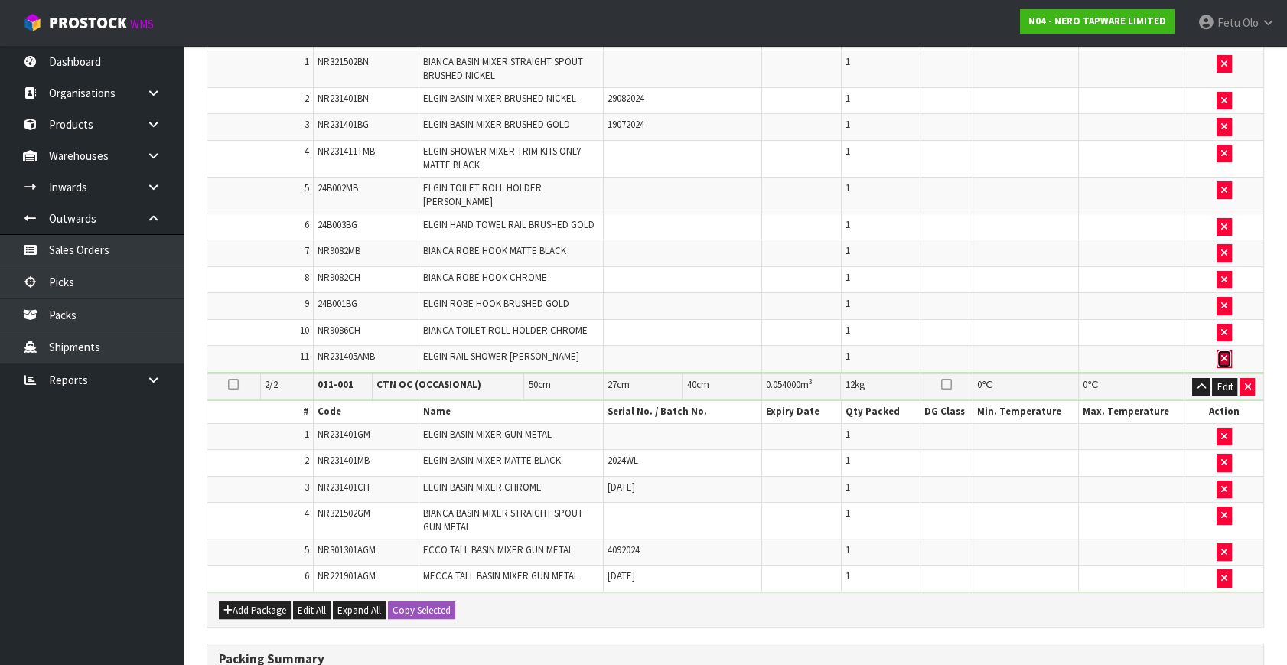
click at [1227, 350] on button "button" at bounding box center [1224, 359] width 15 height 18
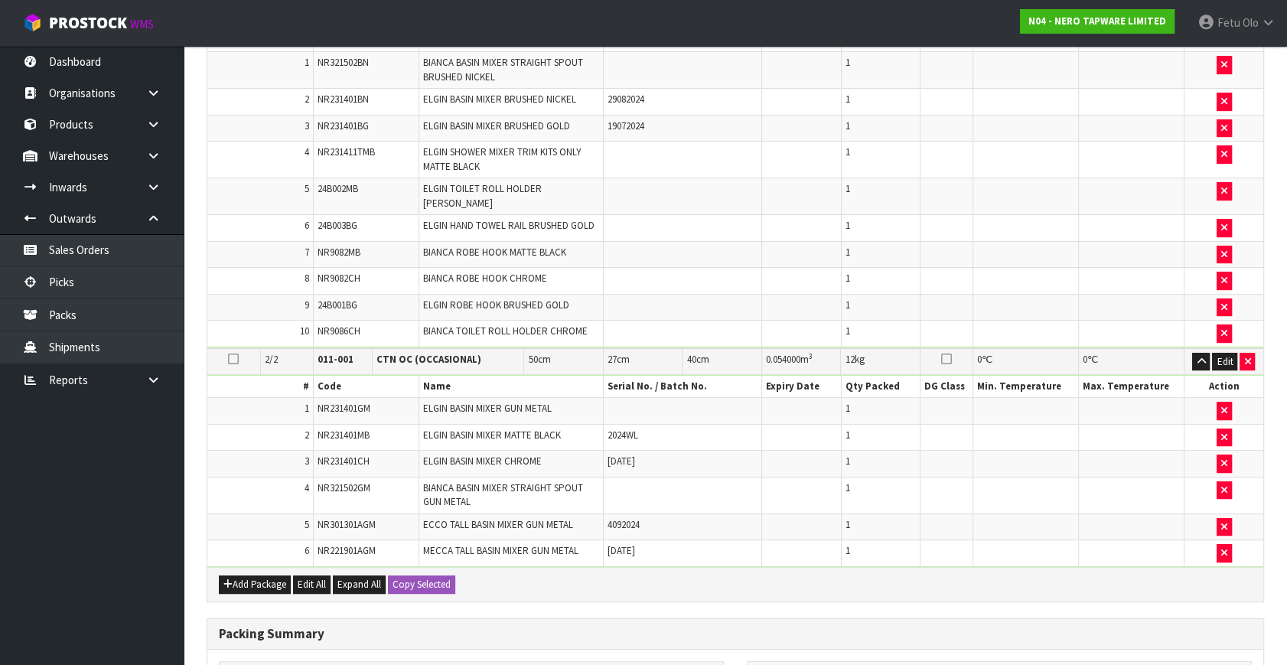
scroll to position [149, 0]
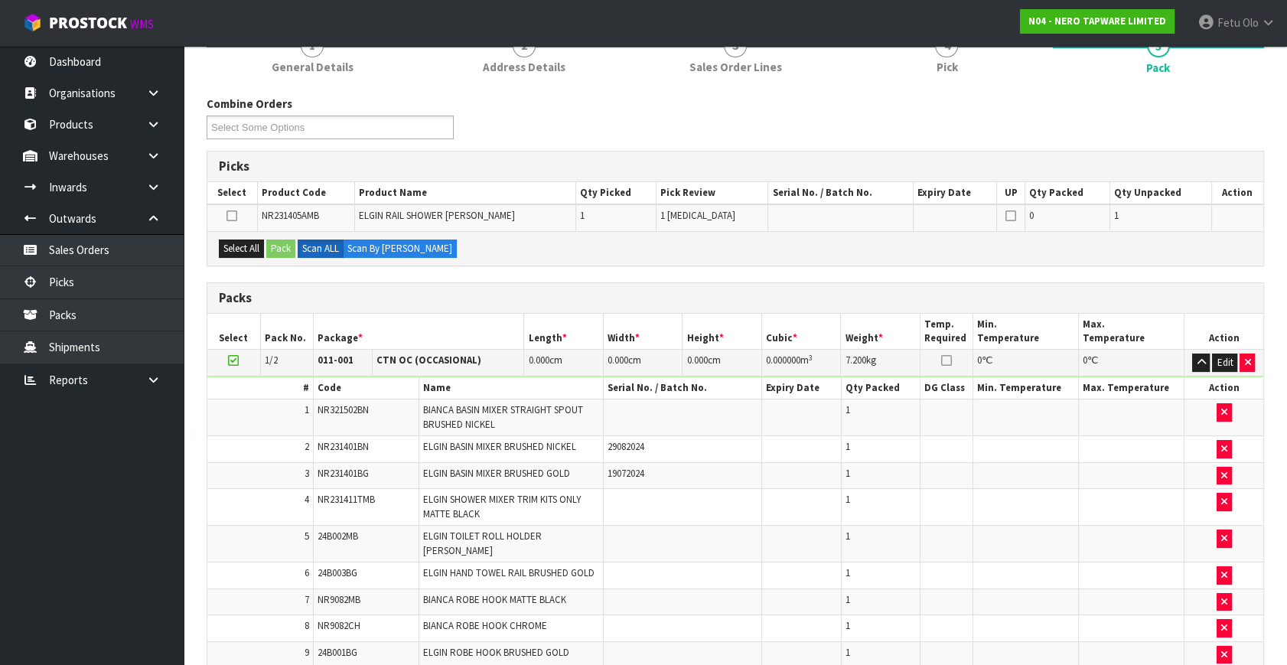
click at [232, 361] on icon at bounding box center [233, 360] width 11 height 1
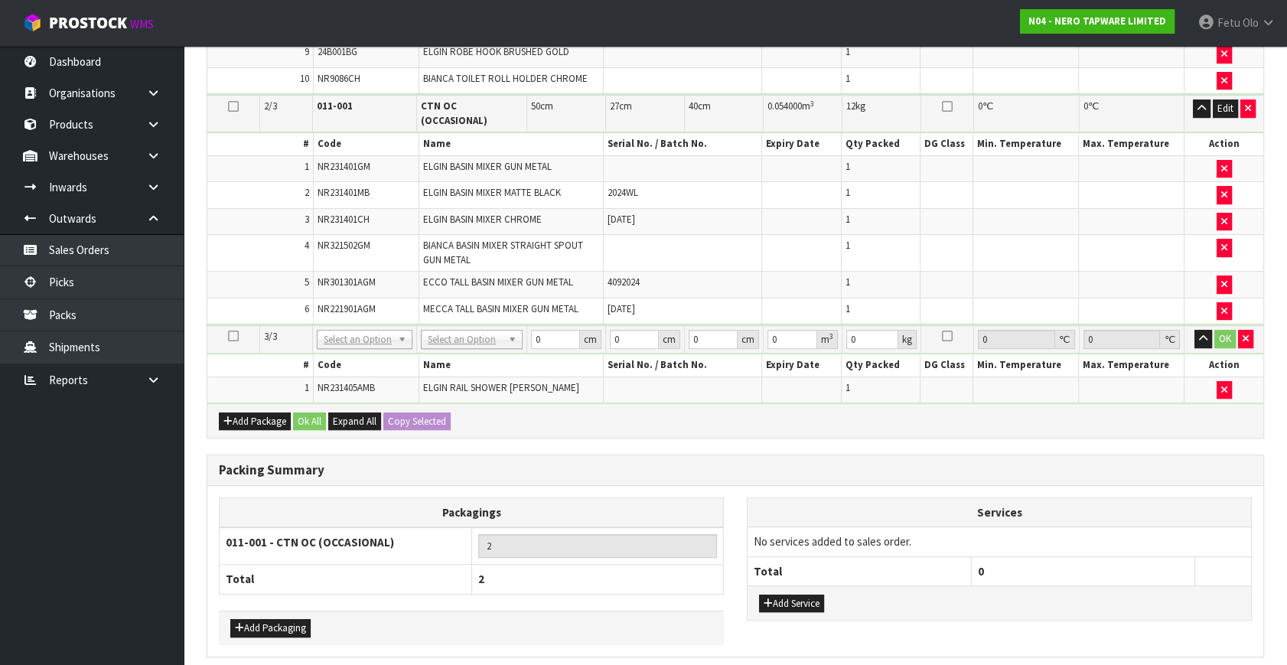
scroll to position [758, 0]
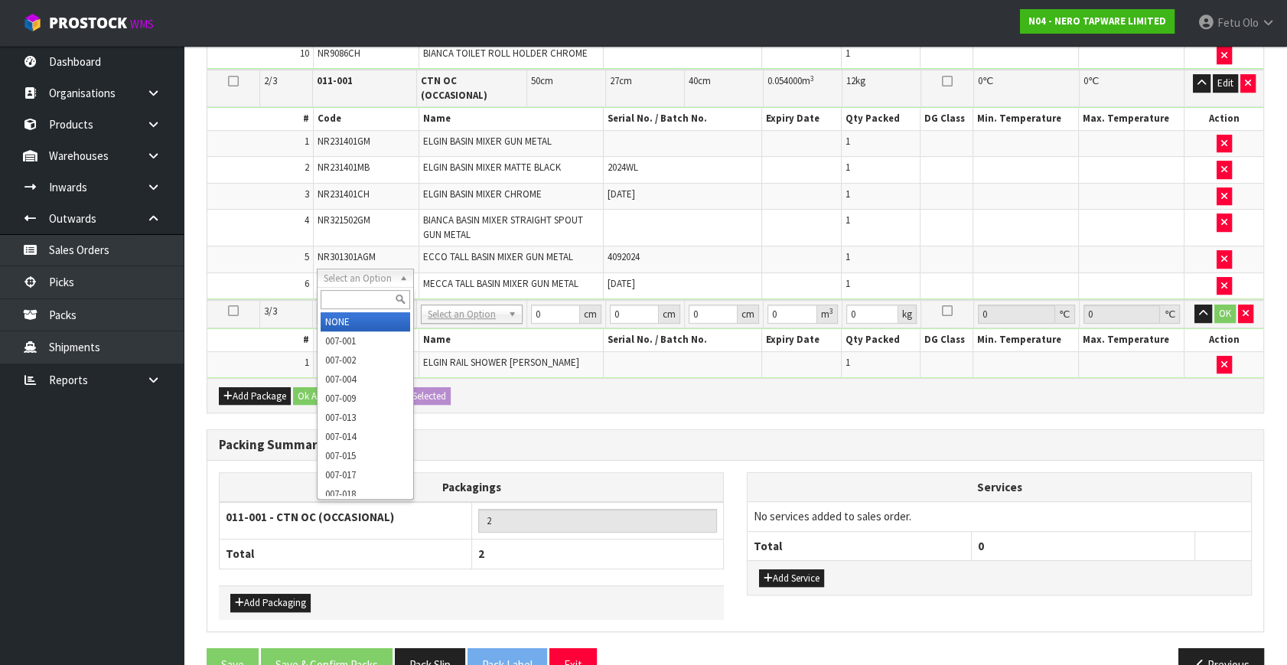
drag, startPoint x: 392, startPoint y: 272, endPoint x: 368, endPoint y: 316, distance: 49.6
drag, startPoint x: 360, startPoint y: 327, endPoint x: 495, endPoint y: 319, distance: 135.7
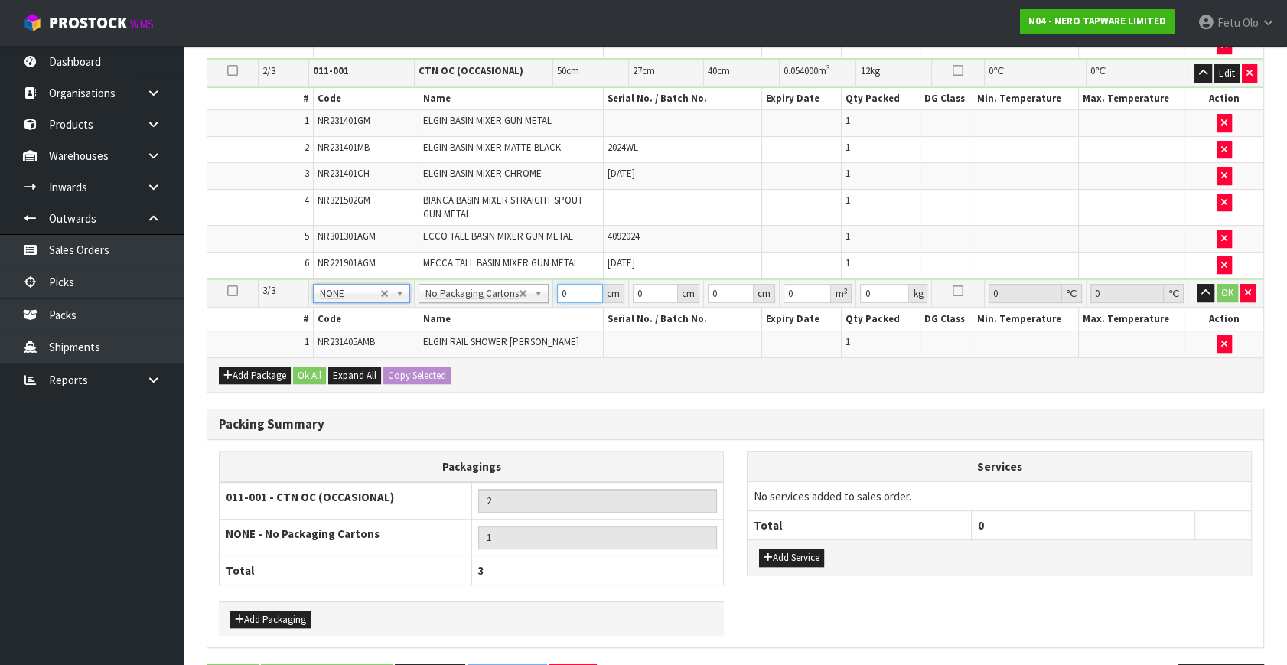
drag, startPoint x: 582, startPoint y: 276, endPoint x: 508, endPoint y: 340, distance: 97.1
click at [508, 302] on tbody "3/3 NONE 007-001 007-002 007-004 007-009 007-013 007-014 007-015 007-017 007-01…" at bounding box center [735, 318] width 1056 height 78
type input "92"
type input "16"
type input "1"
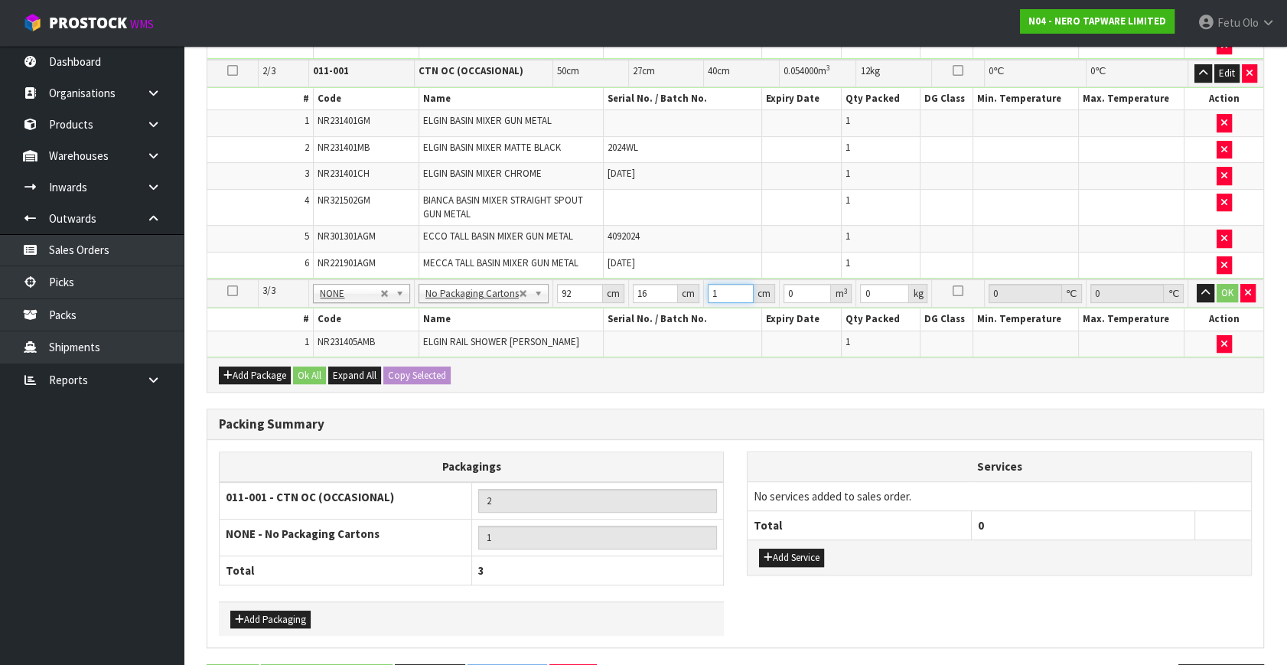
type input "0.001472"
type input "10"
type input "0.01472"
type input "10"
type input "3"
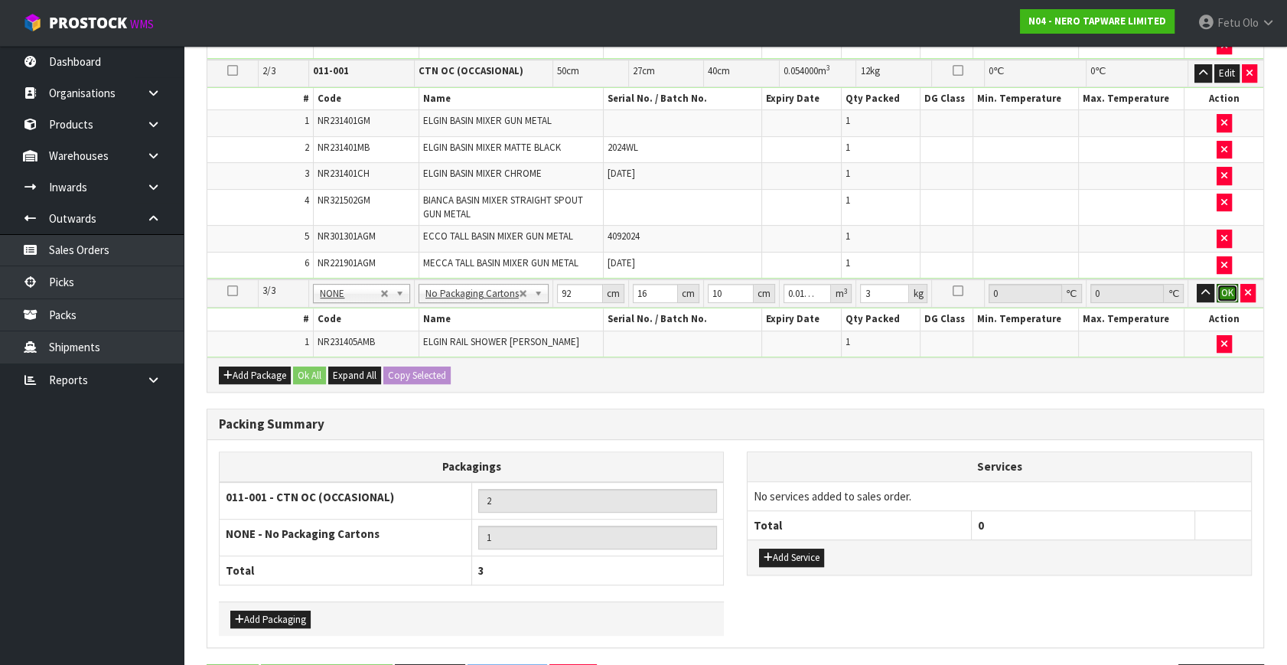
click button "OK" at bounding box center [1227, 293] width 21 height 18
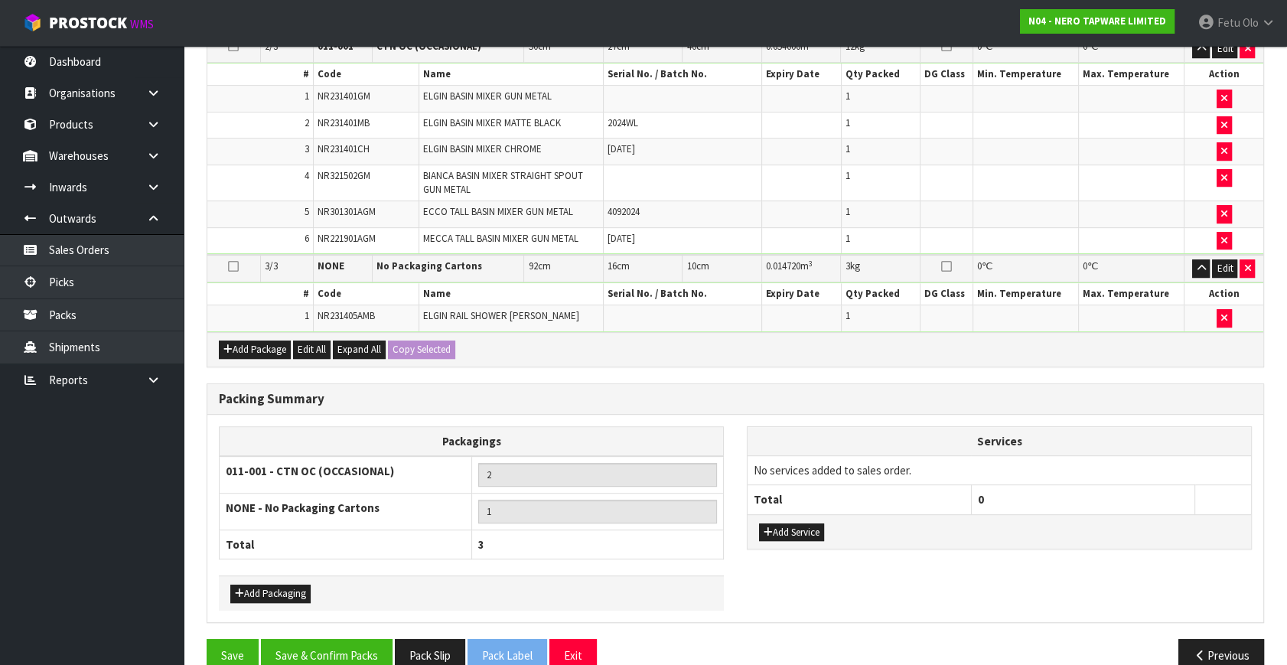
scroll to position [793, 0]
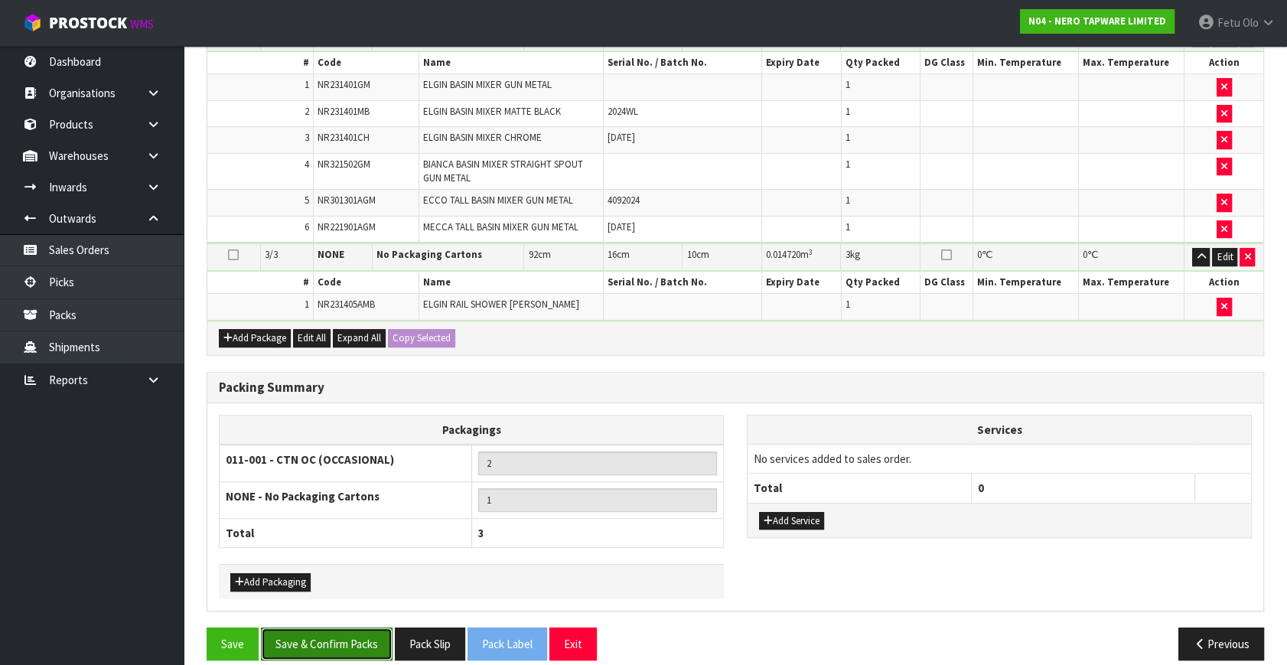
click at [335, 627] on button "Save & Confirm Packs" at bounding box center [327, 643] width 132 height 33
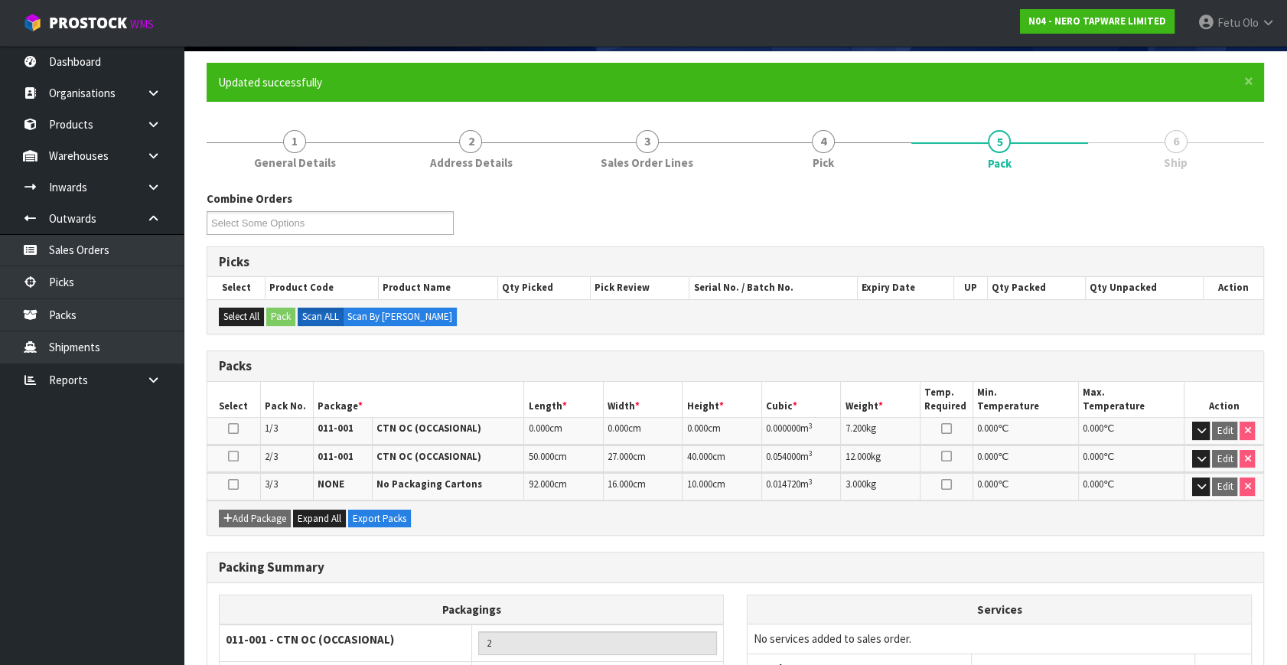
scroll to position [269, 0]
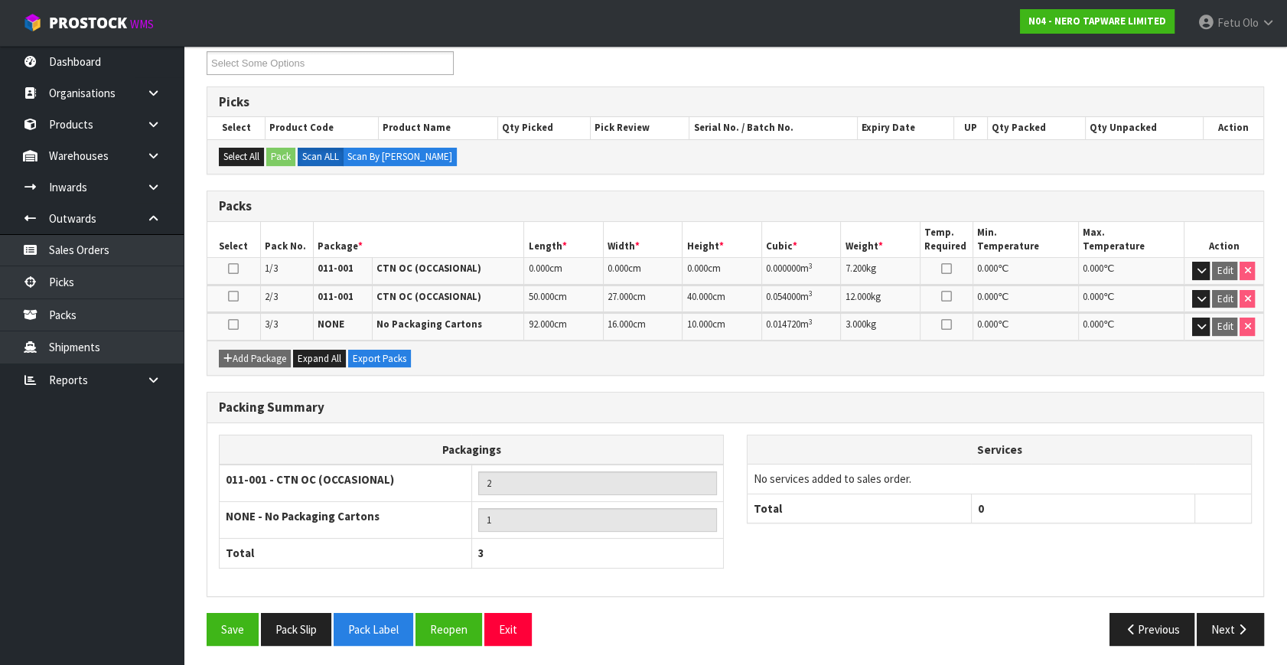
drag, startPoint x: 1231, startPoint y: 644, endPoint x: 1220, endPoint y: 644, distance: 11.5
click at [1231, 643] on div "Save Pack Slip Pack Label Reopen Exit Previous Next" at bounding box center [735, 635] width 1080 height 44
click at [1224, 621] on button "Next" at bounding box center [1230, 629] width 67 height 33
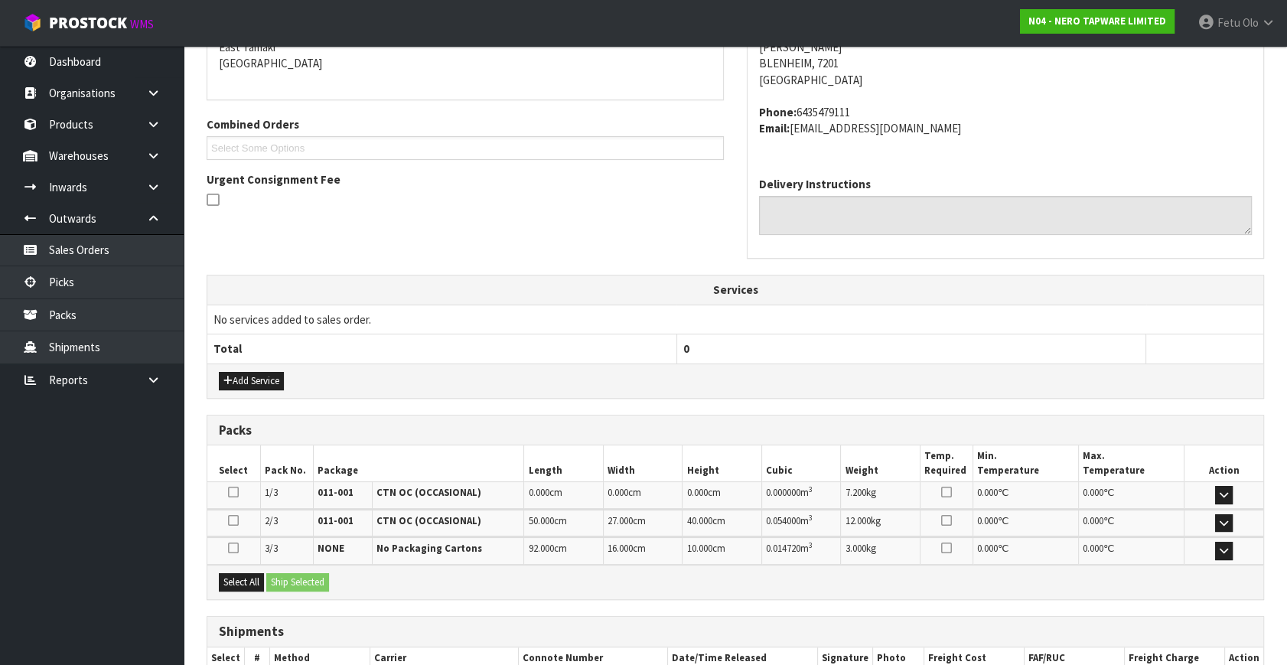
scroll to position [432, 0]
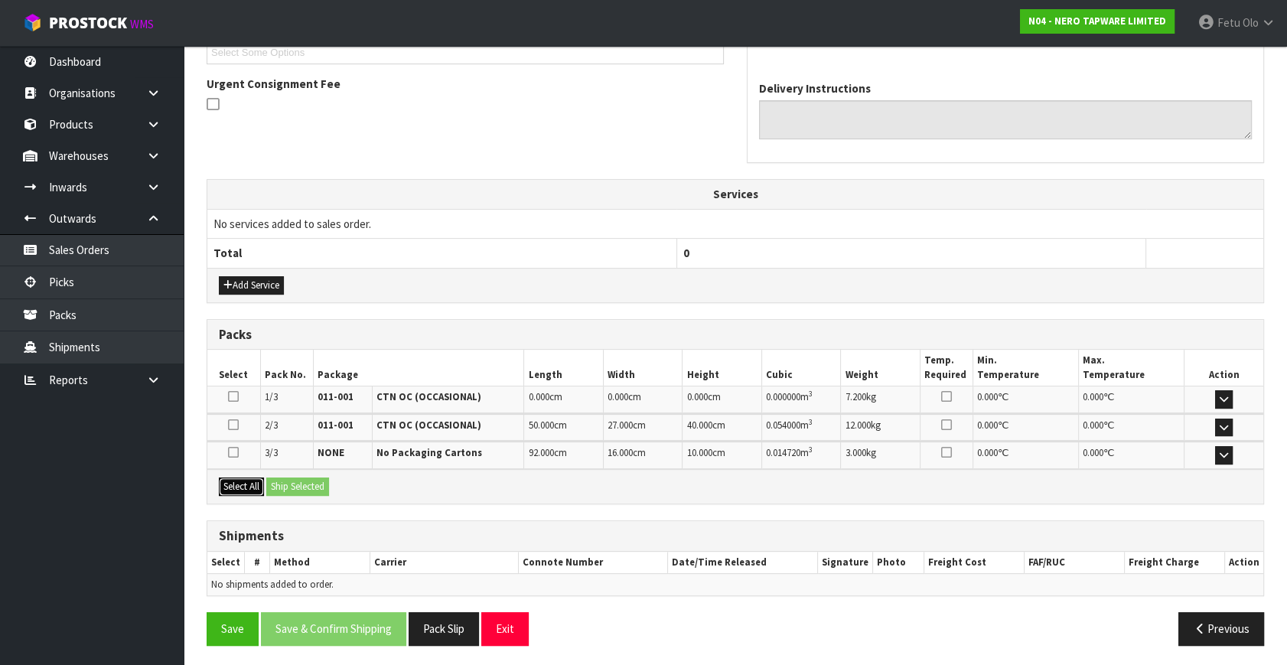
drag, startPoint x: 226, startPoint y: 478, endPoint x: 262, endPoint y: 471, distance: 35.9
click at [230, 474] on div "Select All Ship Selected" at bounding box center [735, 486] width 1056 height 34
click at [262, 471] on div "Select All Ship Selected" at bounding box center [735, 486] width 1056 height 34
click at [264, 478] on button "Select All" at bounding box center [241, 486] width 45 height 18
click at [291, 478] on button "Ship Selected" at bounding box center [297, 486] width 63 height 18
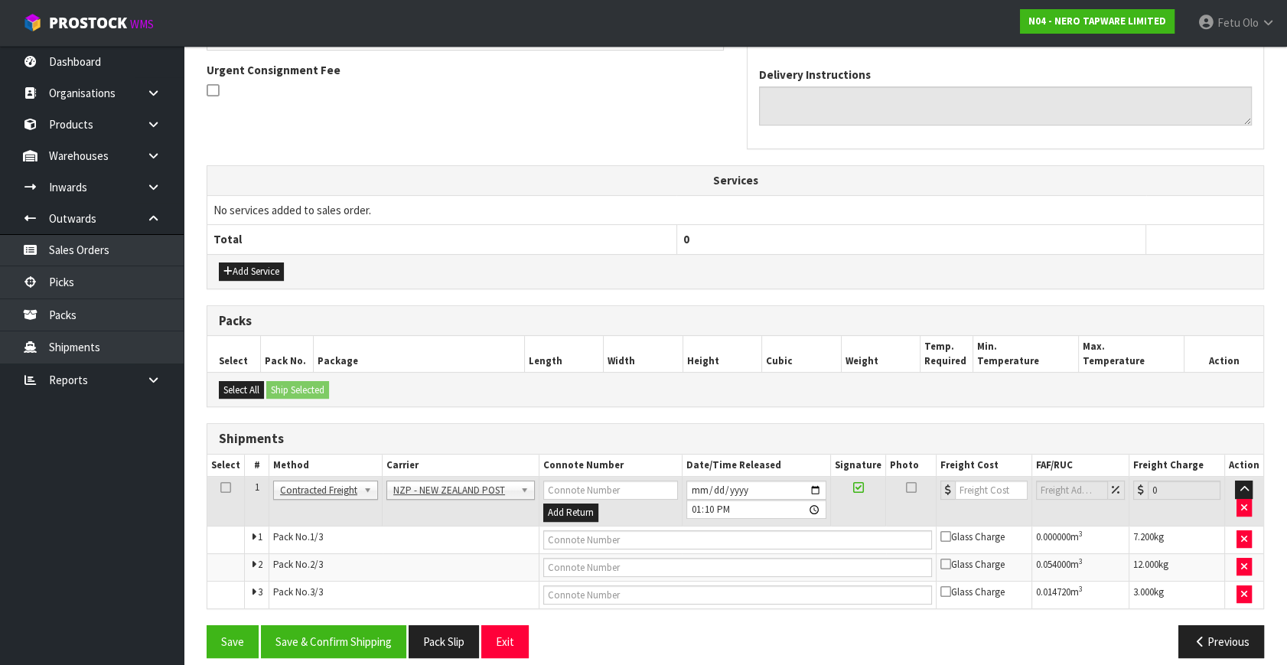
scroll to position [459, 0]
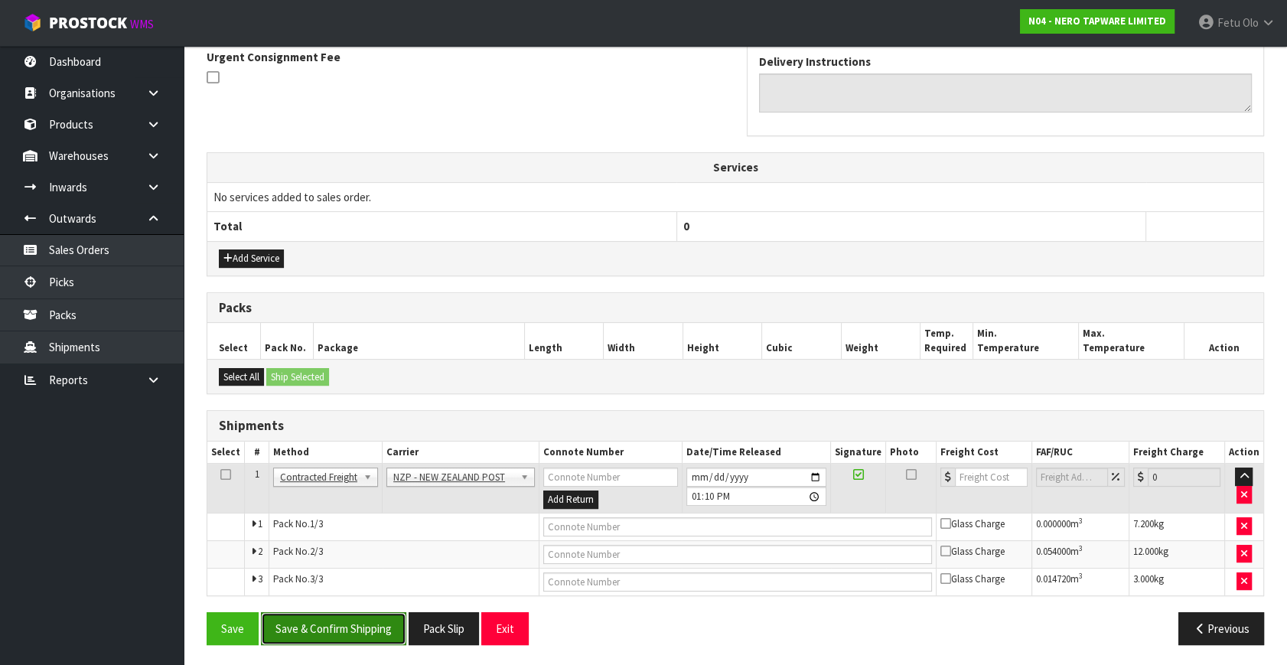
click at [337, 629] on button "Save & Confirm Shipping" at bounding box center [333, 628] width 145 height 33
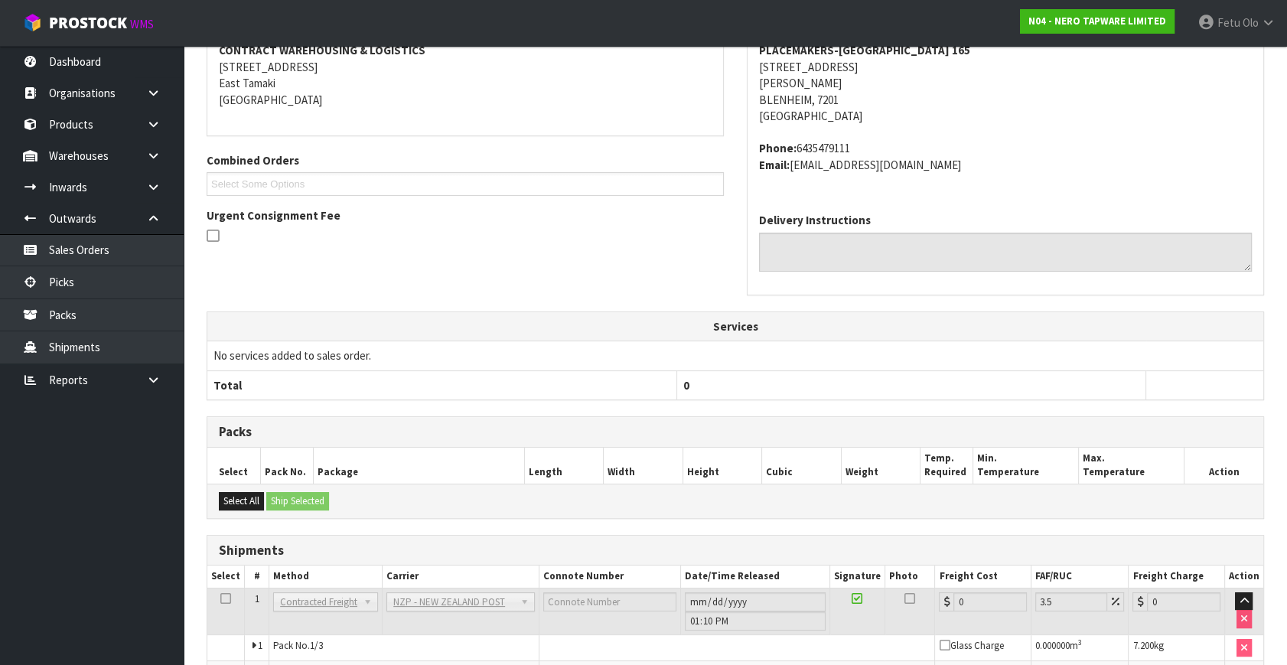
scroll to position [435, 0]
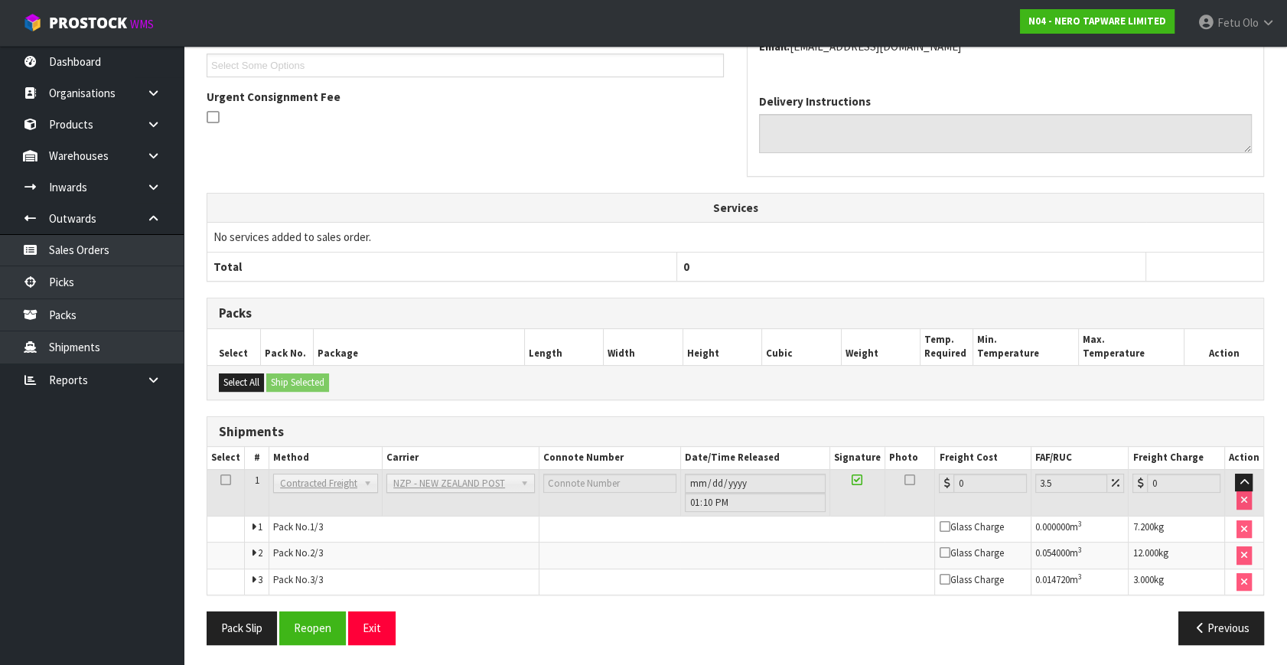
click at [325, 643] on div "Pack Slip Reopen Exit Previous" at bounding box center [735, 633] width 1080 height 44
click at [325, 630] on button "Reopen" at bounding box center [312, 627] width 67 height 33
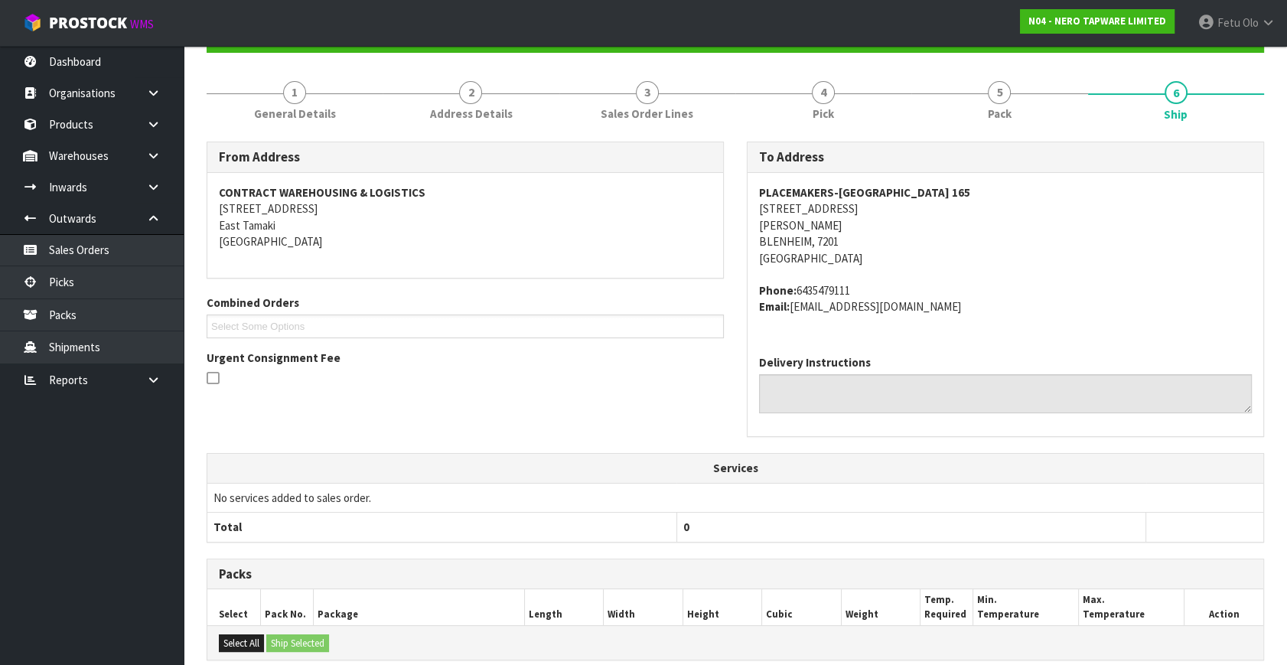
scroll to position [417, 0]
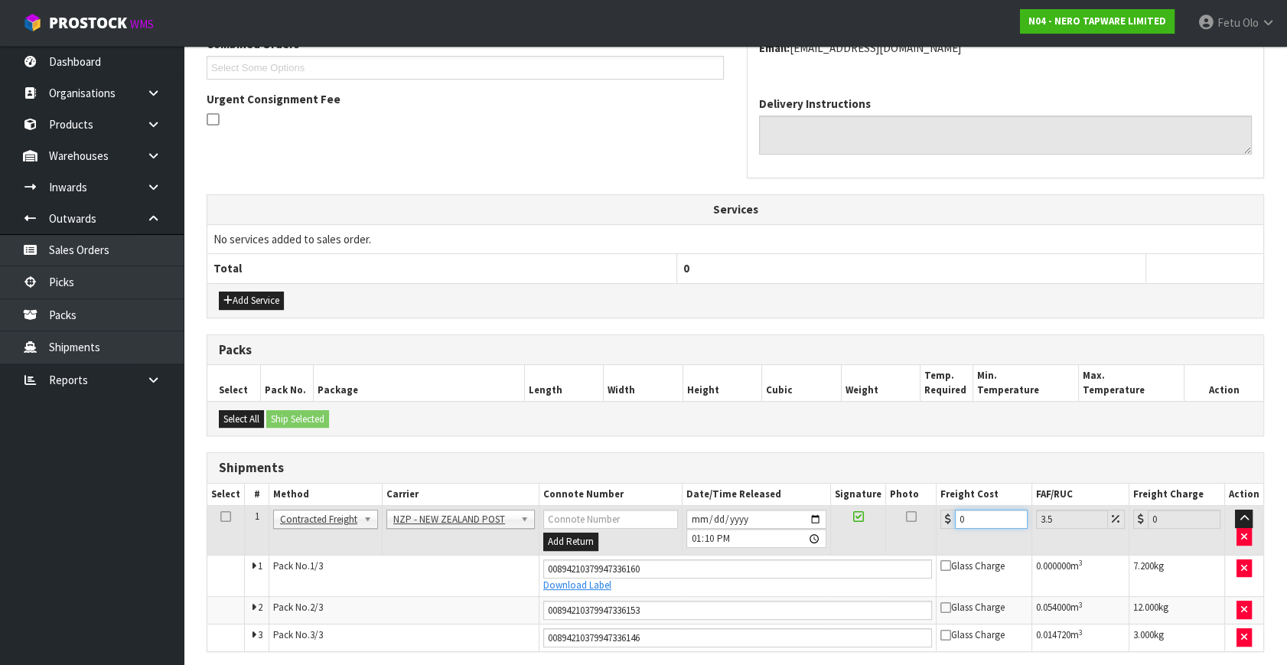
drag, startPoint x: 974, startPoint y: 517, endPoint x: 728, endPoint y: 615, distance: 265.1
click at [736, 616] on tbody "1 Client Local Pickup Customer Local Pickup Company Freight Contracted Freight …" at bounding box center [735, 578] width 1056 height 145
type input "3"
type input "3.1"
type input "38"
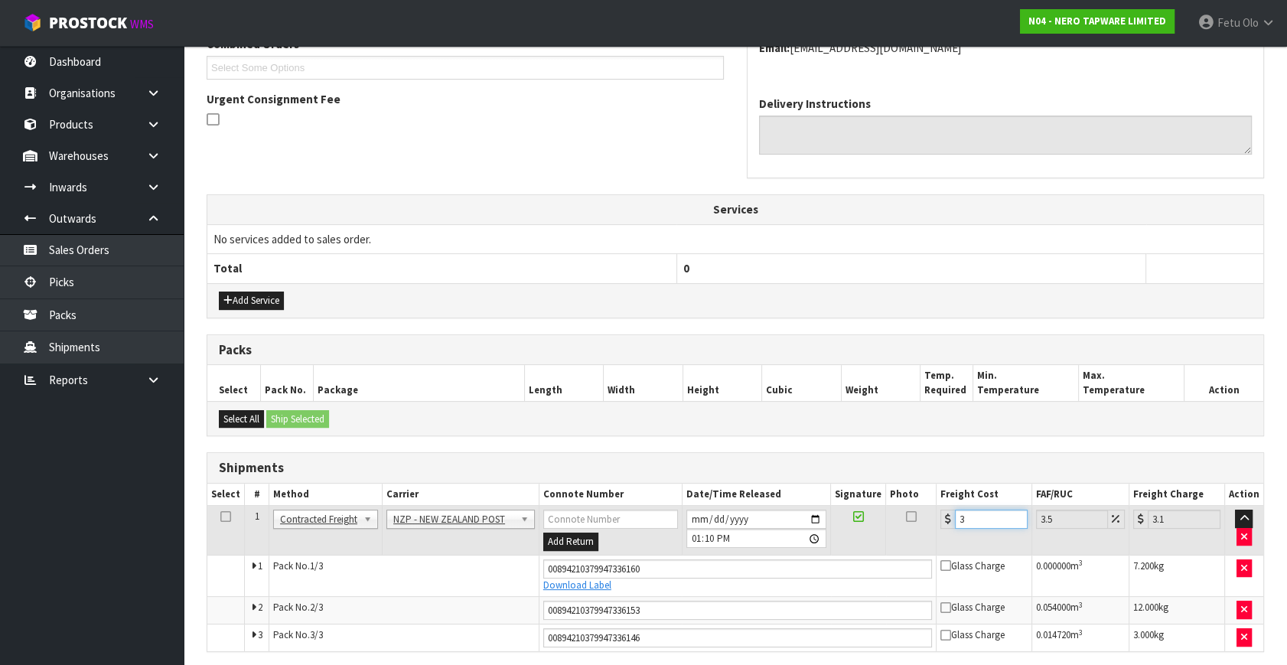
type input "39.33"
type input "38.01"
type input "39.34"
type input "38.016"
type input "39.35"
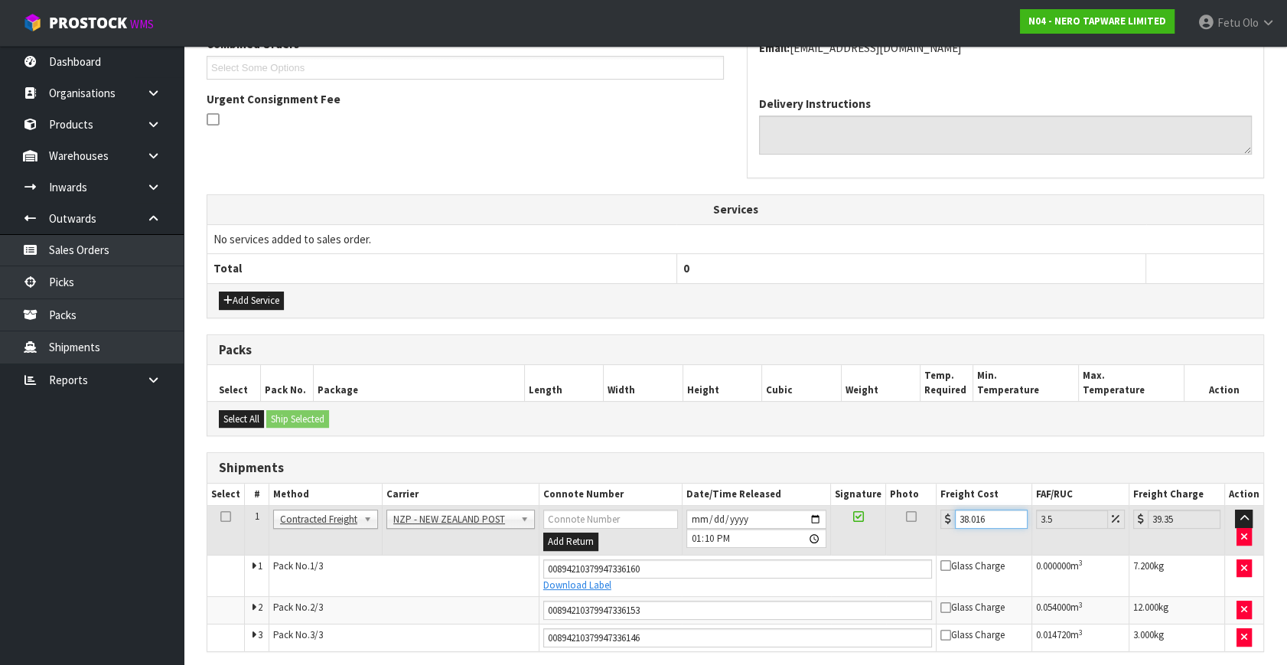
type input "38.01"
type input "39.34"
type input "38.0"
type input "39.33"
type input "38.1"
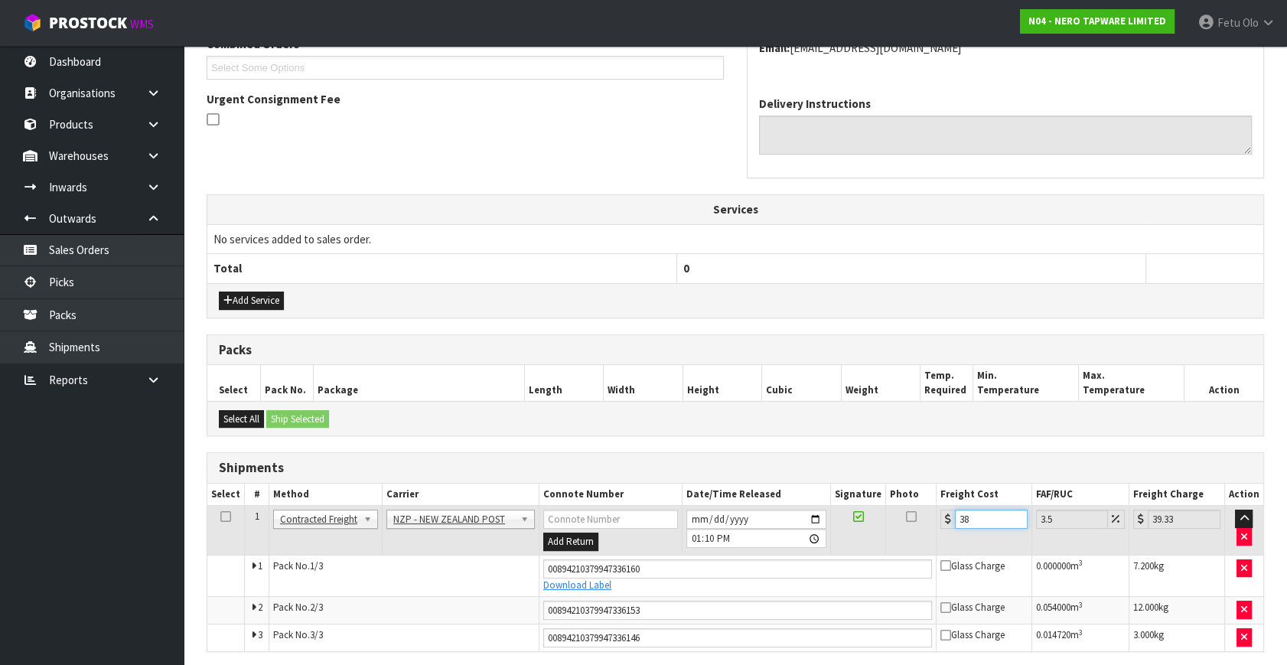
type input "39.43"
type input "38.16"
type input "39.5"
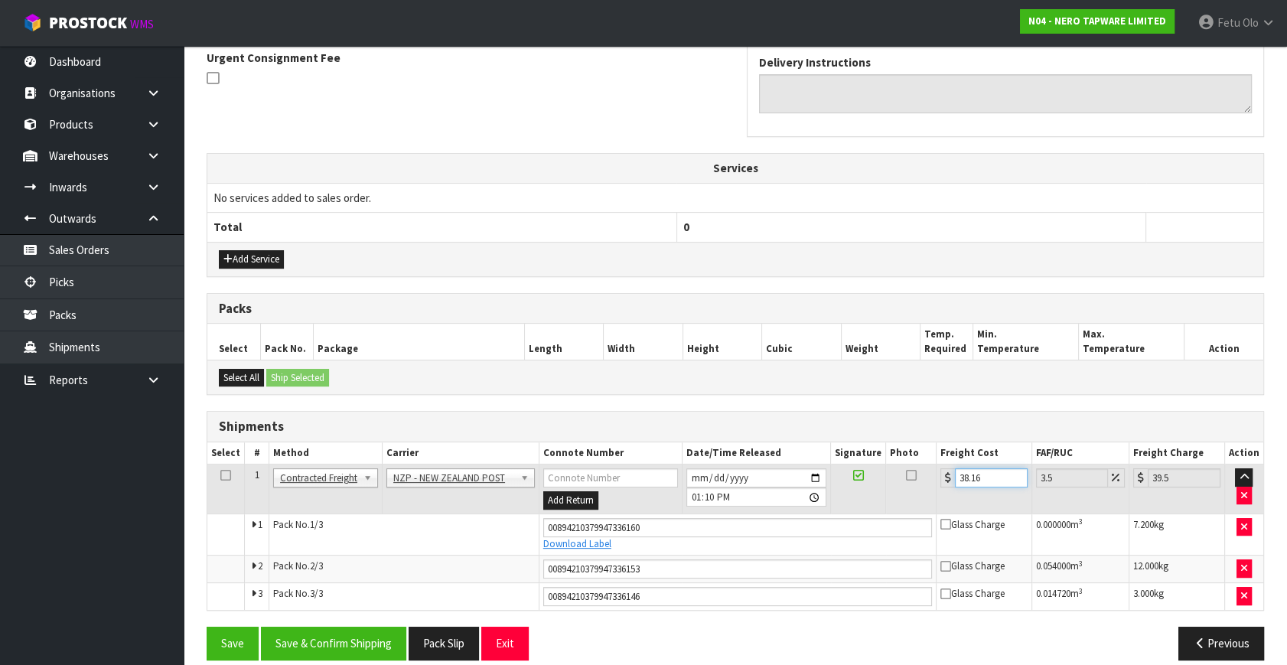
scroll to position [474, 0]
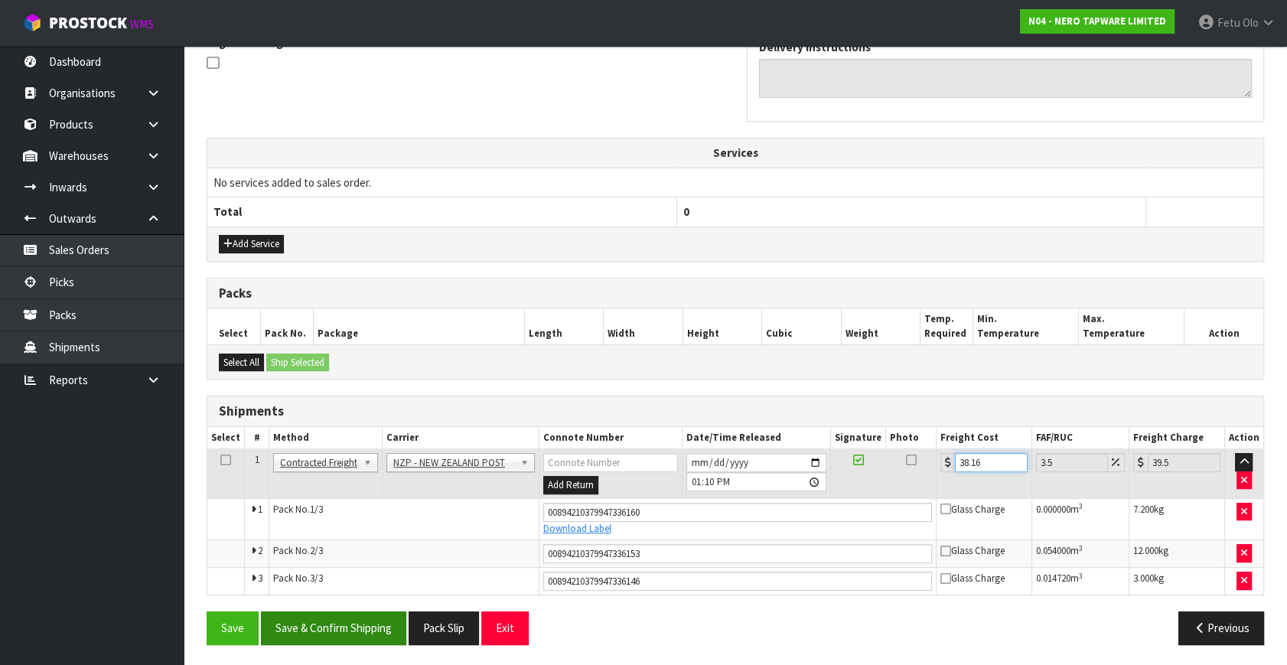
type input "38.16"
click at [304, 626] on button "Save & Confirm Shipping" at bounding box center [333, 627] width 145 height 33
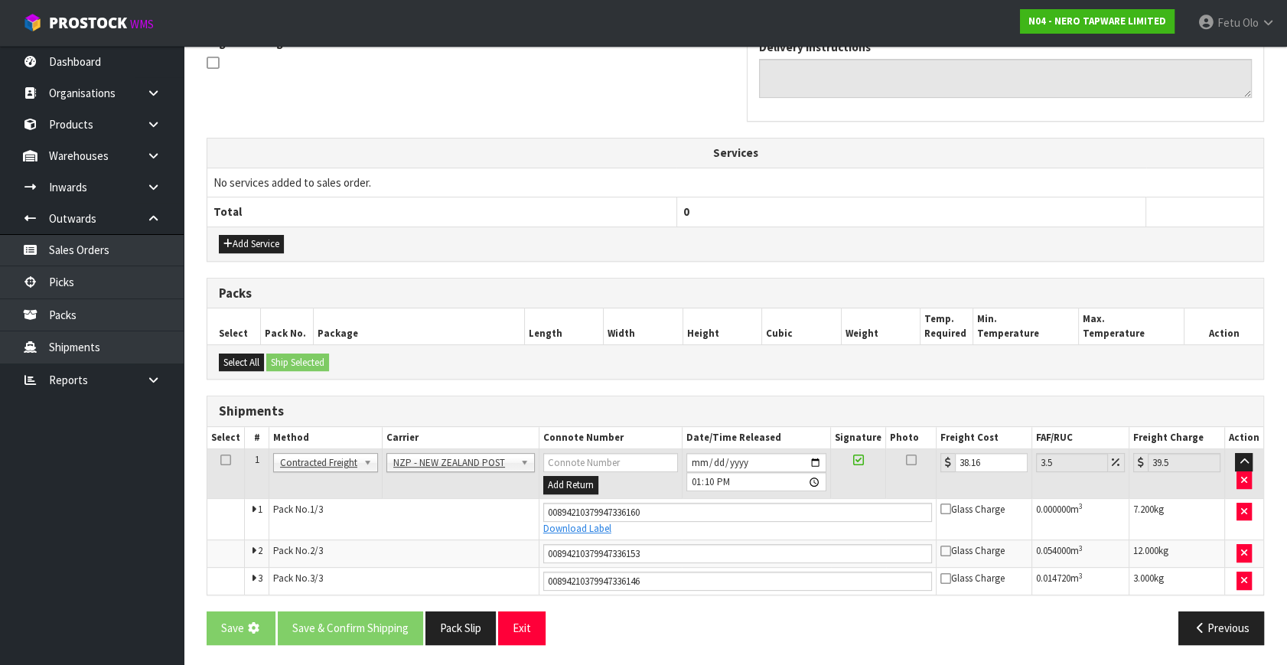
scroll to position [265, 0]
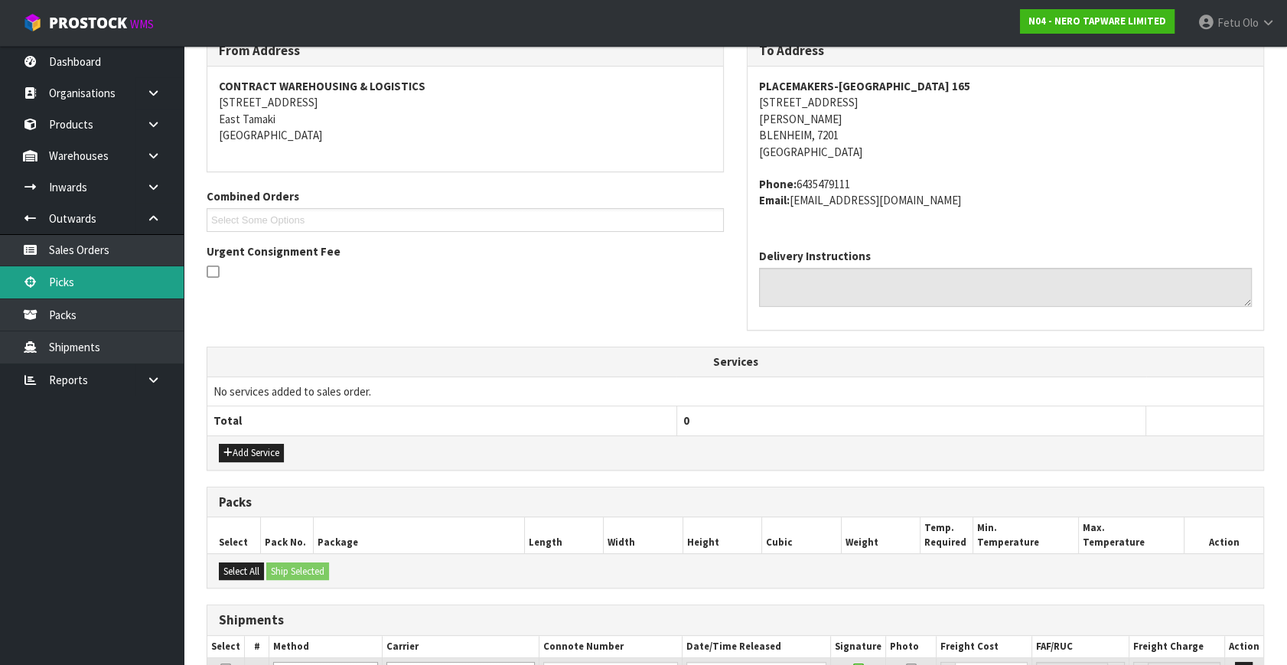
click at [80, 283] on link "Picks" at bounding box center [92, 281] width 184 height 31
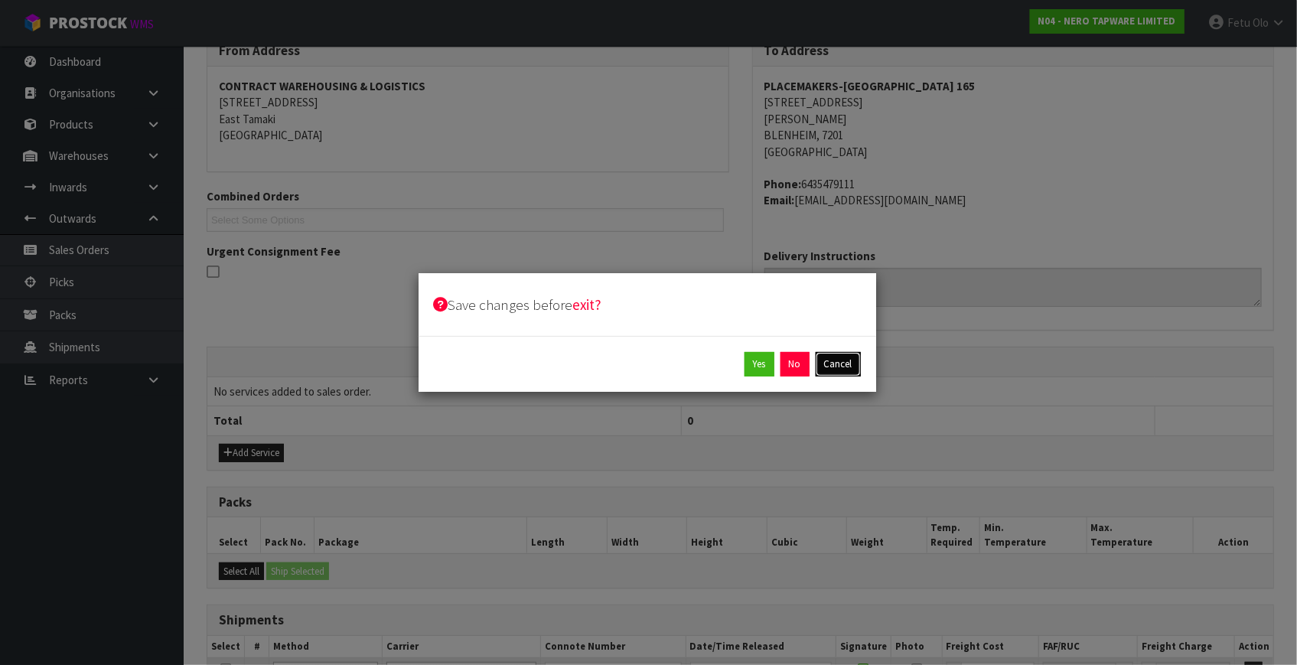
click at [841, 360] on button "Cancel" at bounding box center [838, 364] width 45 height 24
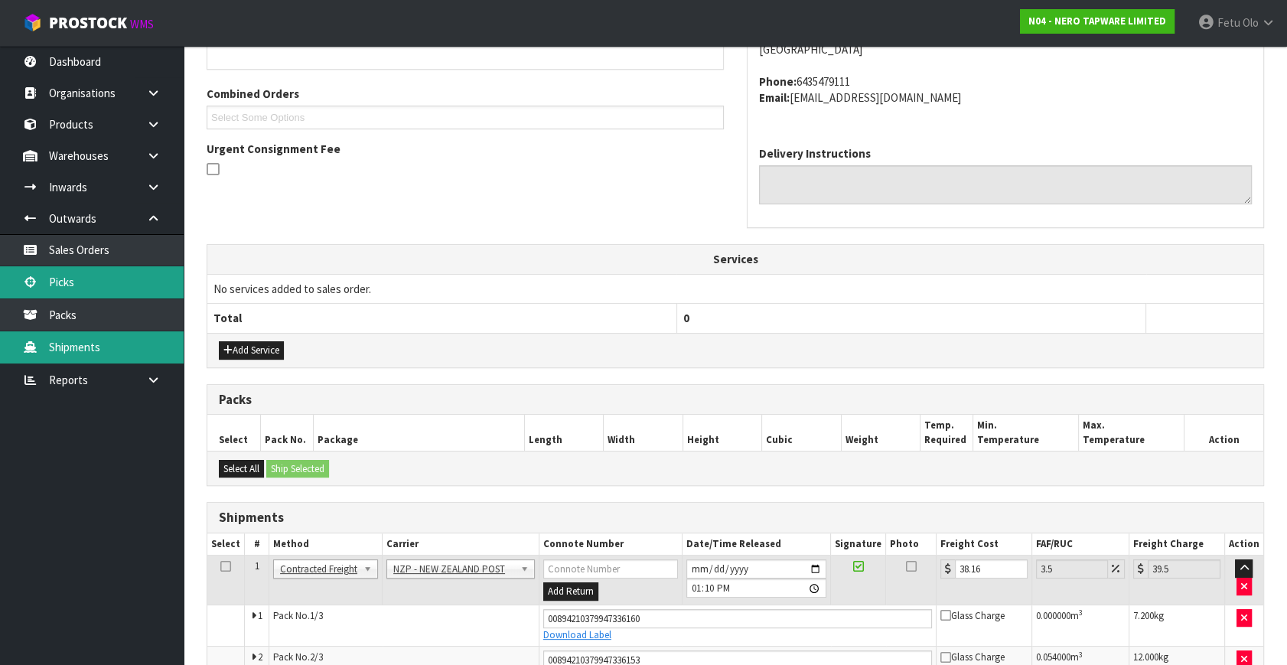
scroll to position [474, 0]
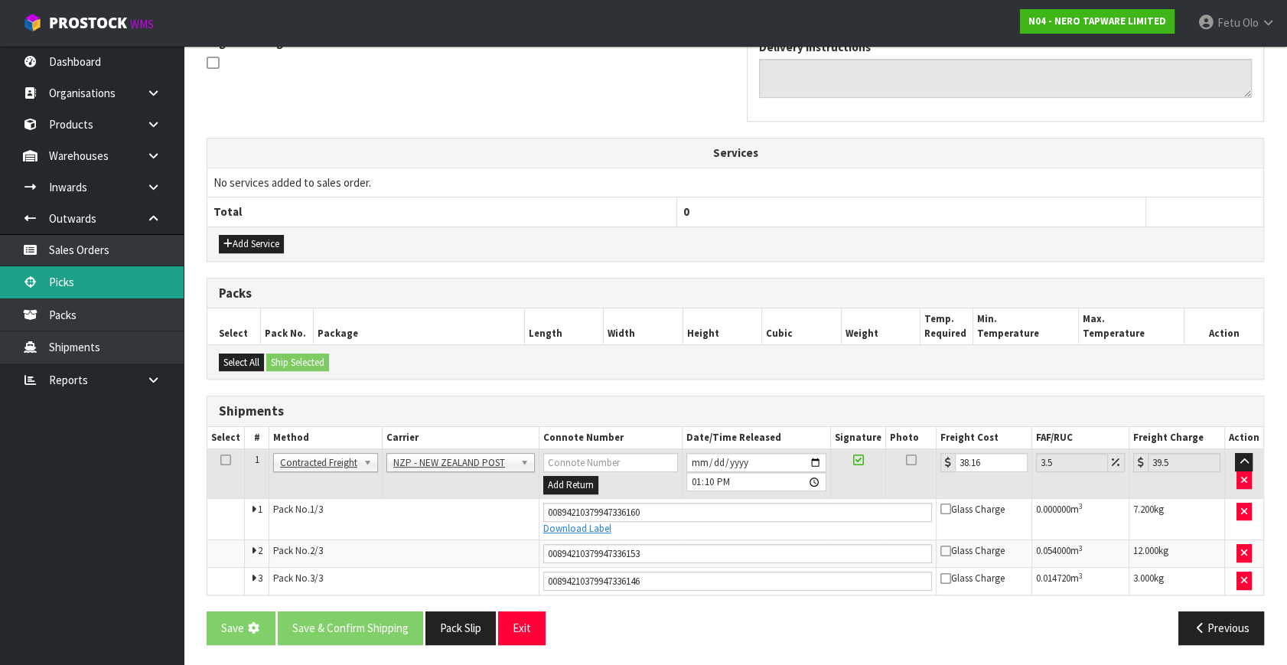
click at [60, 288] on link "Picks" at bounding box center [92, 281] width 184 height 31
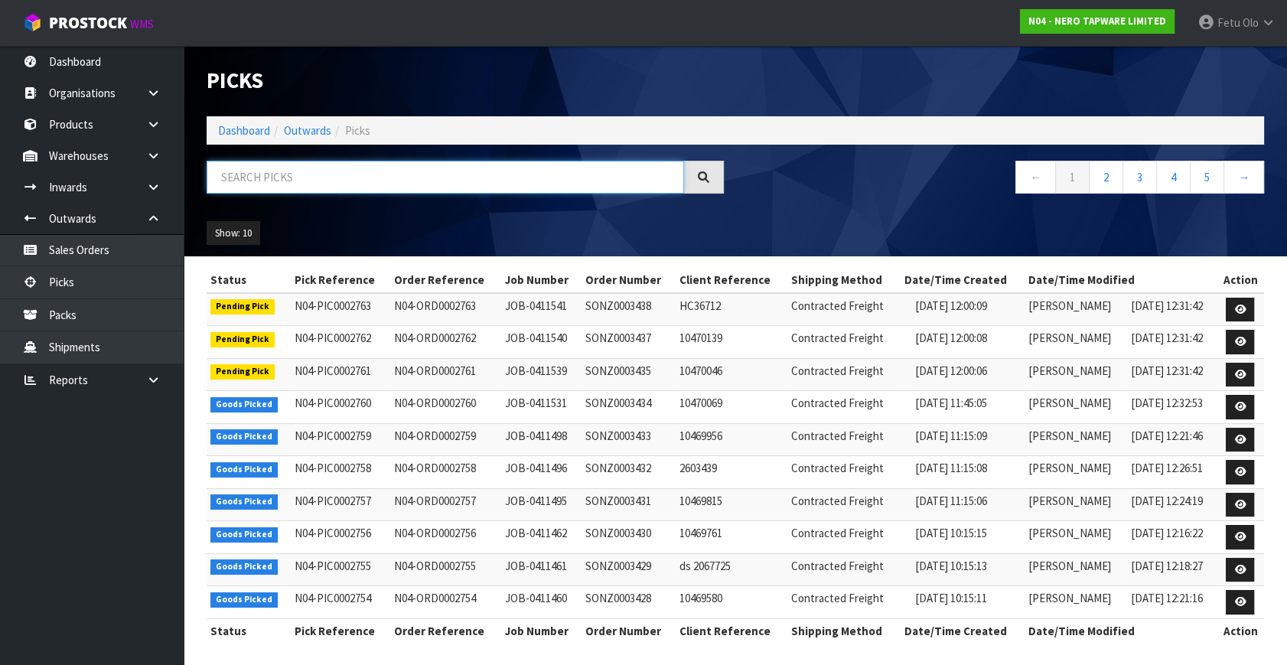
click at [423, 184] on input "text" at bounding box center [445, 177] width 477 height 33
type input "002754"
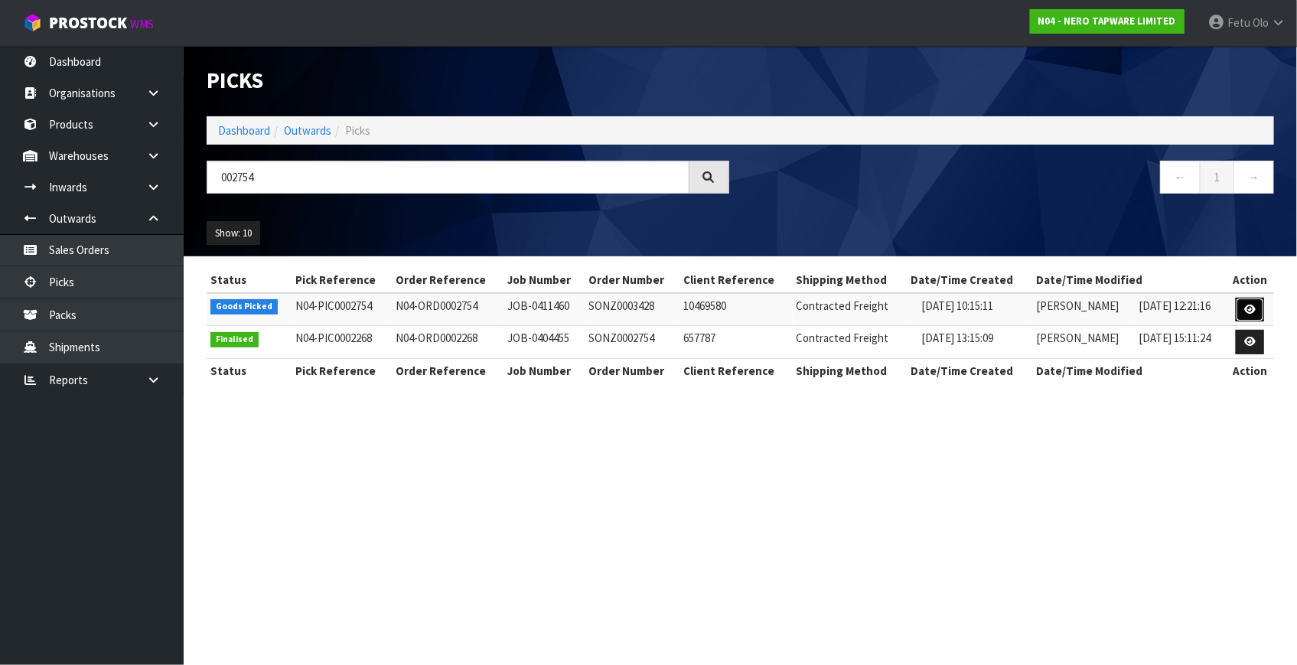
click at [1250, 300] on link at bounding box center [1250, 310] width 28 height 24
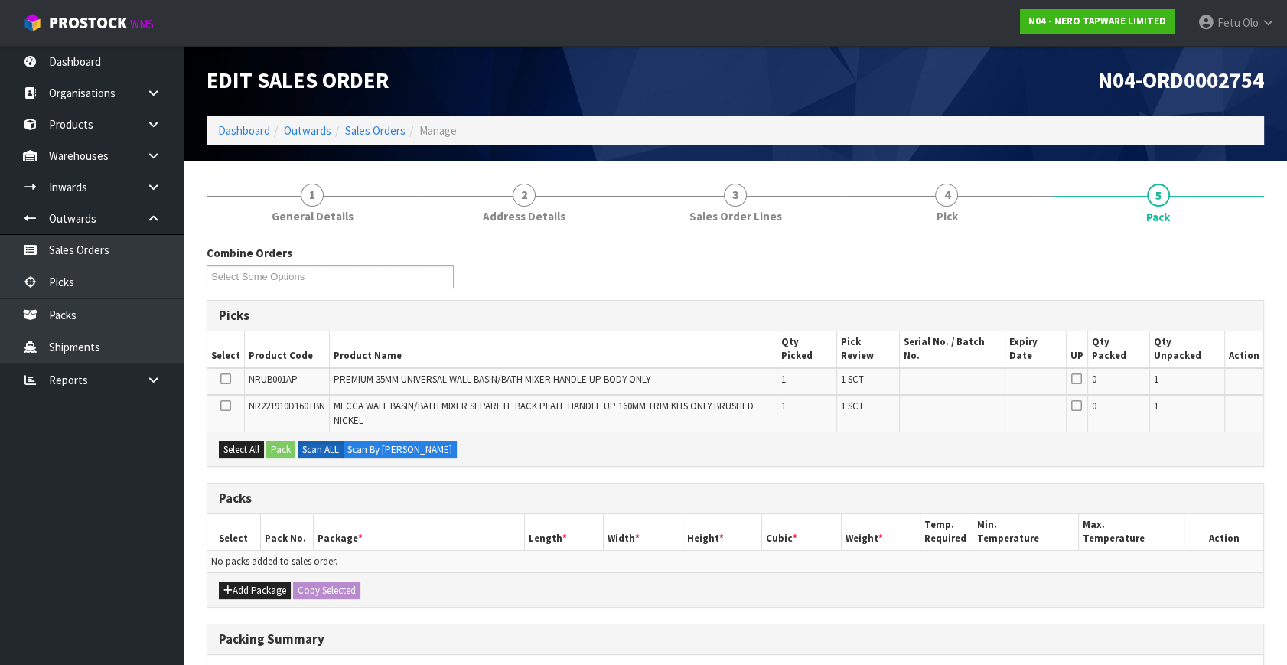
drag, startPoint x: 479, startPoint y: 453, endPoint x: 357, endPoint y: 520, distance: 139.4
click at [392, 514] on th "Package *" at bounding box center [418, 532] width 211 height 36
drag, startPoint x: 244, startPoint y: 575, endPoint x: 237, endPoint y: 566, distance: 10.9
click at [244, 572] on div "Add Package Copy Selected" at bounding box center [735, 589] width 1056 height 34
click at [237, 582] on button "Add Package" at bounding box center [255, 591] width 72 height 18
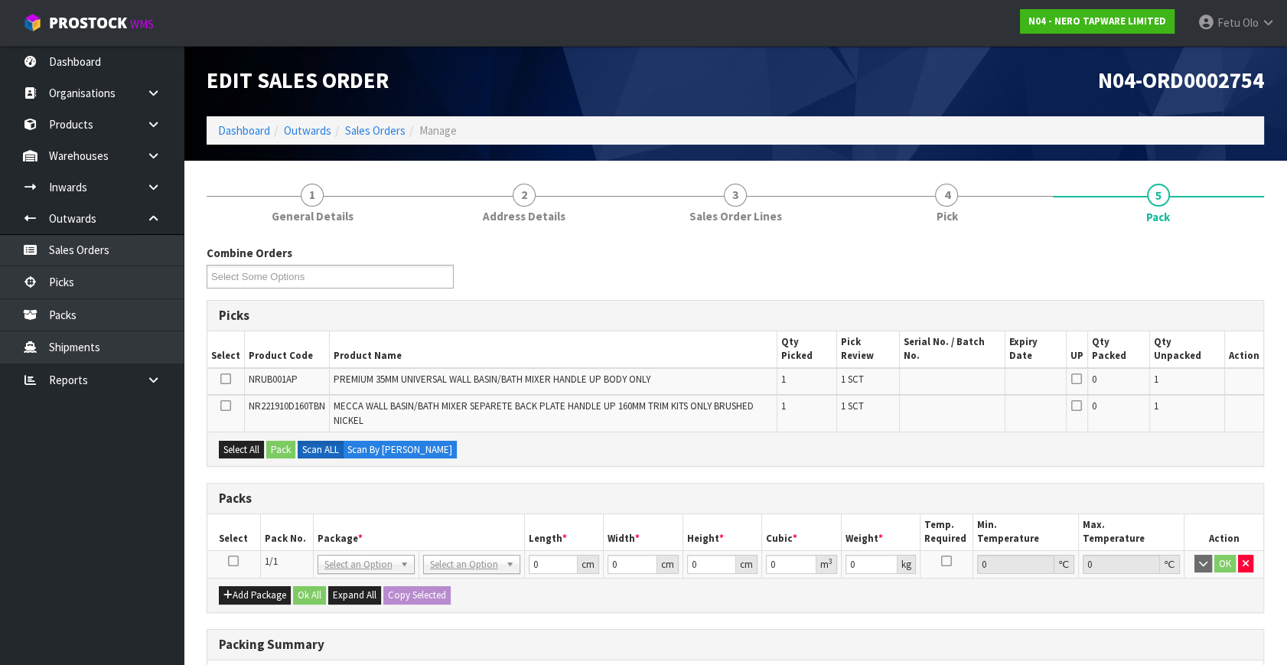
click at [233, 561] on icon at bounding box center [233, 561] width 11 height 1
click at [260, 520] on th "Pack No." at bounding box center [286, 532] width 53 height 36
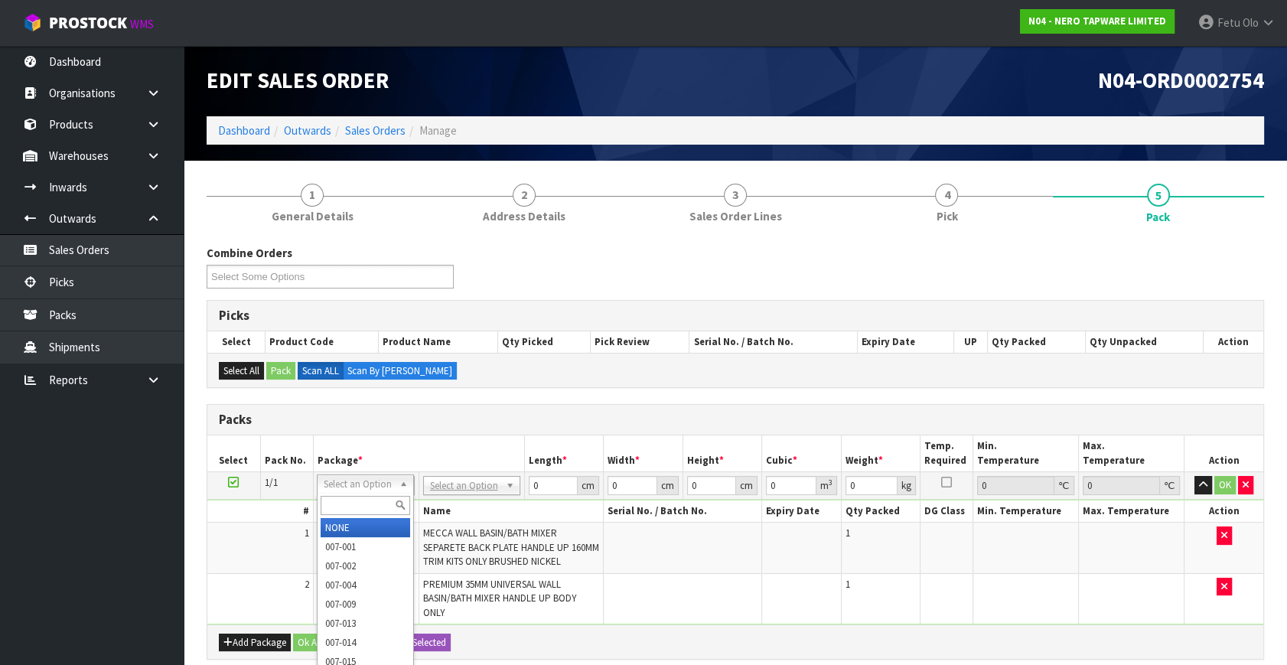
drag, startPoint x: 346, startPoint y: 483, endPoint x: 345, endPoint y: 500, distance: 16.9
click at [345, 503] on input "text" at bounding box center [366, 505] width 90 height 19
type input "011"
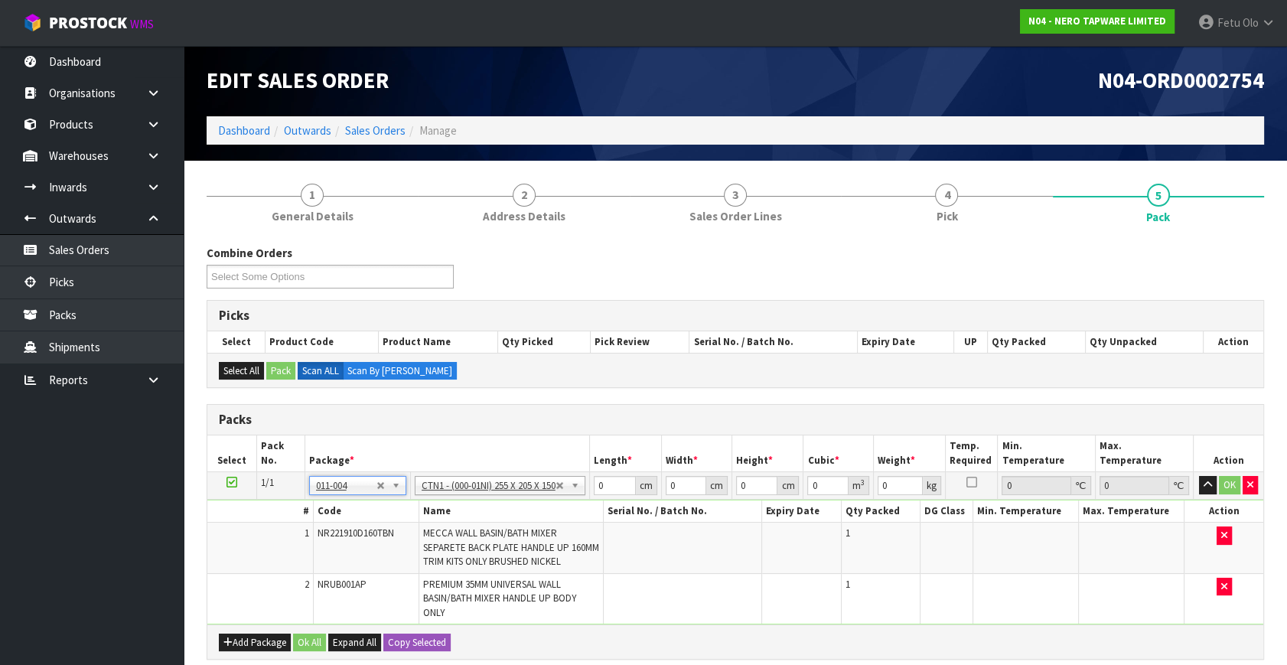
type input "25.5"
type input "20.5"
type input "15"
type input "0.007841"
type input "1.72"
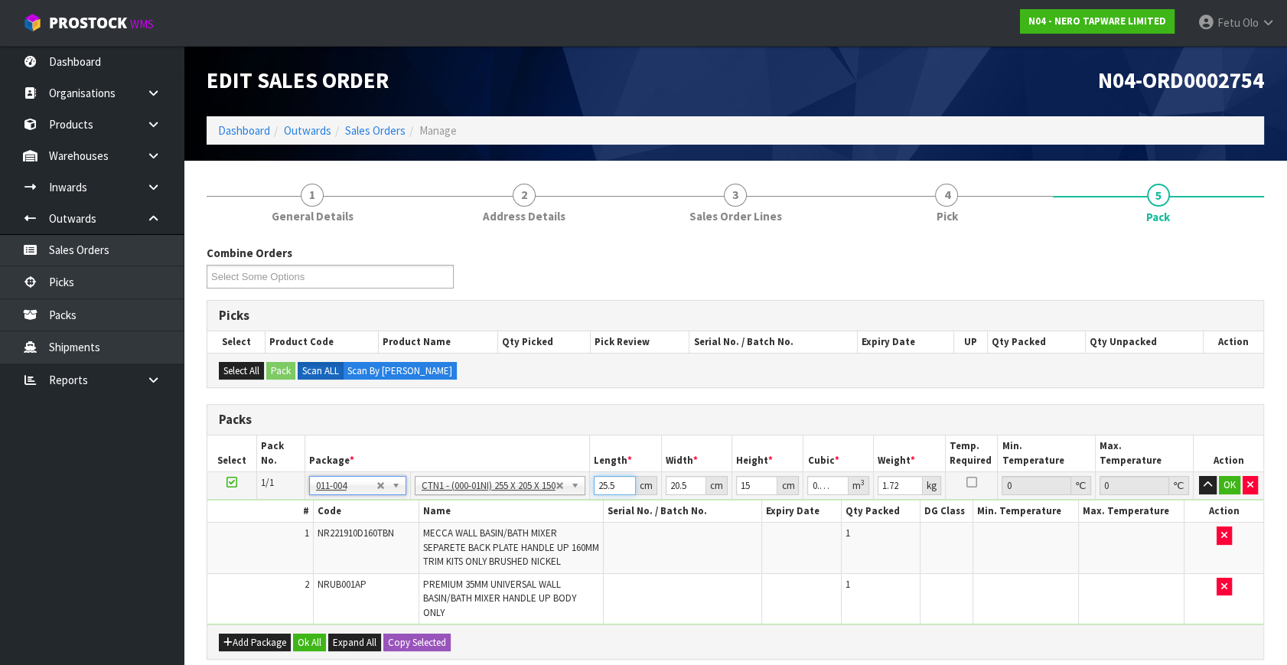
click at [608, 487] on input "25.5" at bounding box center [615, 485] width 42 height 19
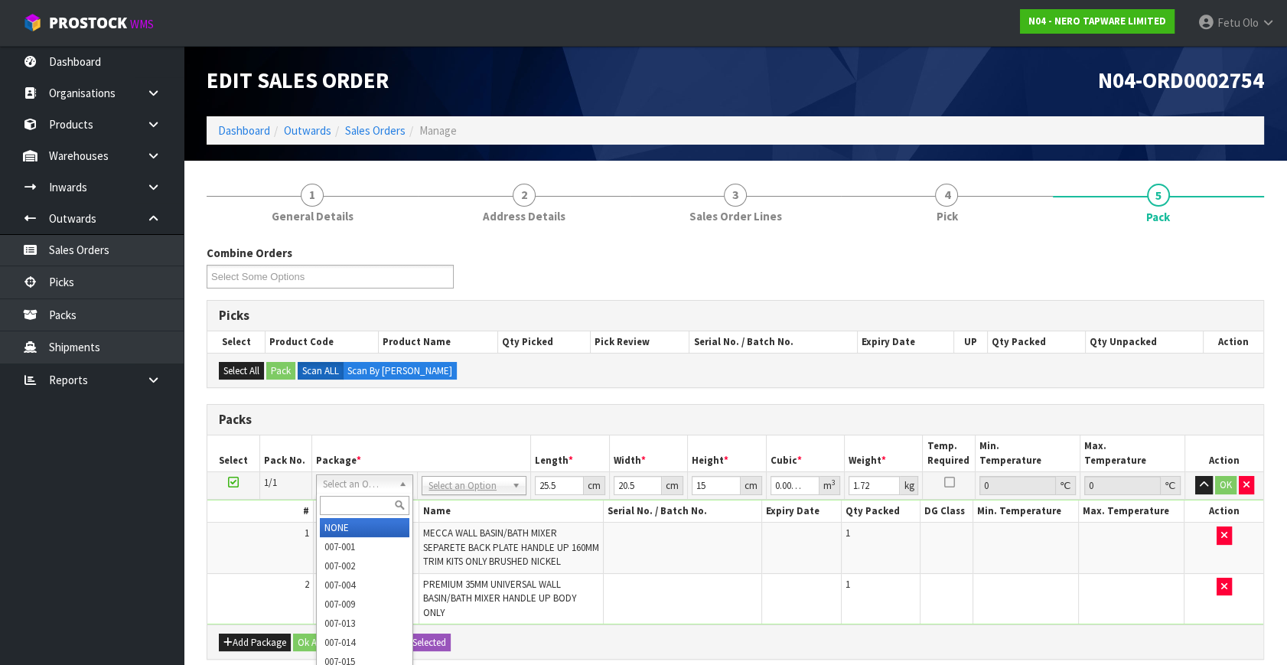
drag, startPoint x: 373, startPoint y: 490, endPoint x: 364, endPoint y: 508, distance: 20.5
drag, startPoint x: 364, startPoint y: 508, endPoint x: 259, endPoint y: 637, distance: 165.9
click at [357, 508] on input "text" at bounding box center [365, 505] width 90 height 19
type input "011"
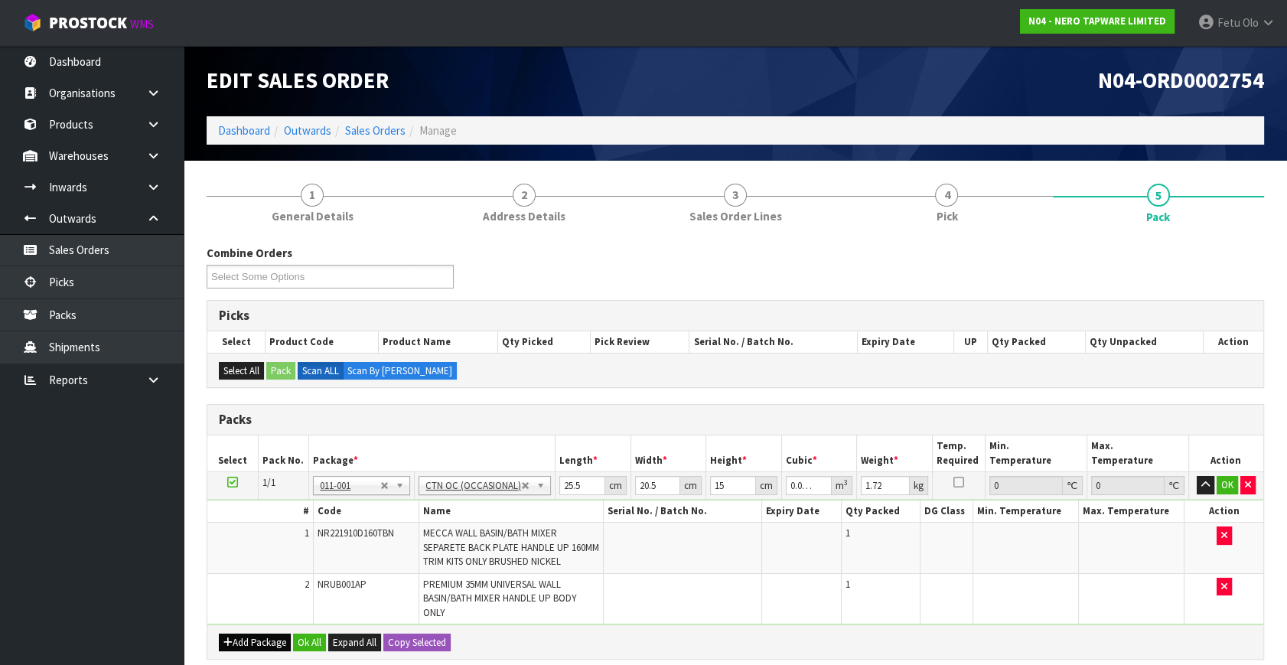
type input "0"
type input "1.52"
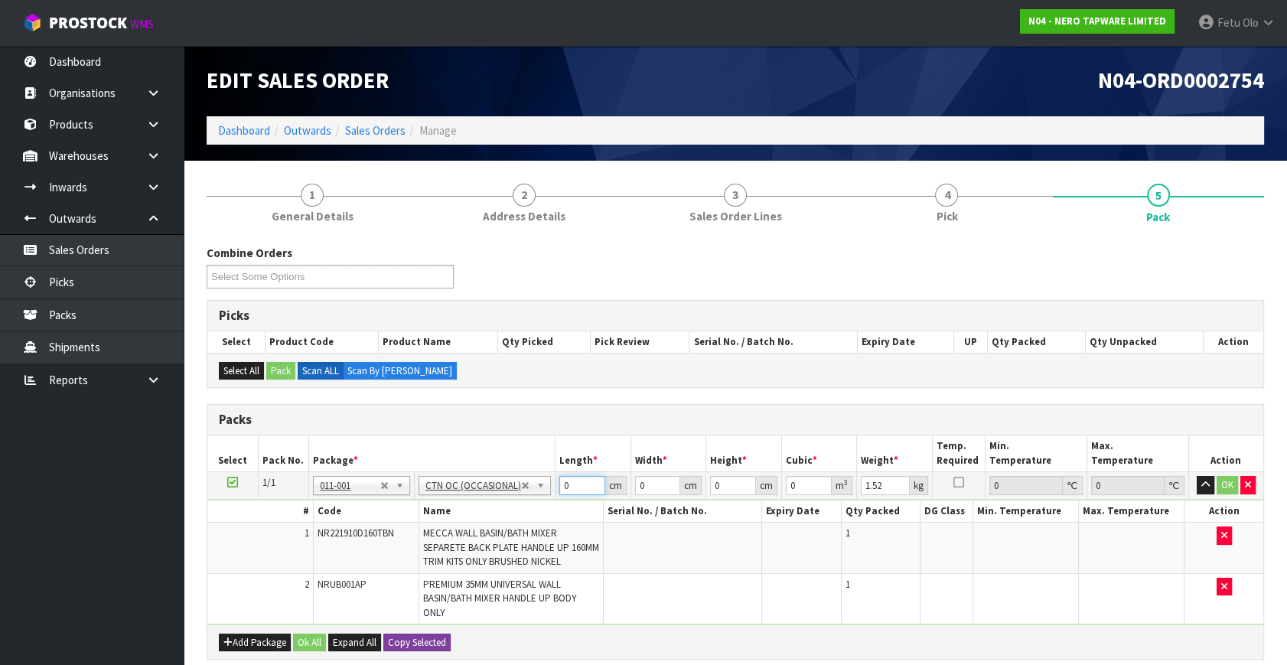
drag, startPoint x: 571, startPoint y: 481, endPoint x: 440, endPoint y: 643, distance: 207.8
click at [474, 525] on tbody "1/1 NONE 007-001 007-002 007-004 007-009 007-013 007-014 007-015 007-017 007-01…" at bounding box center [735, 548] width 1056 height 153
type input "51"
type input "29"
type input "1"
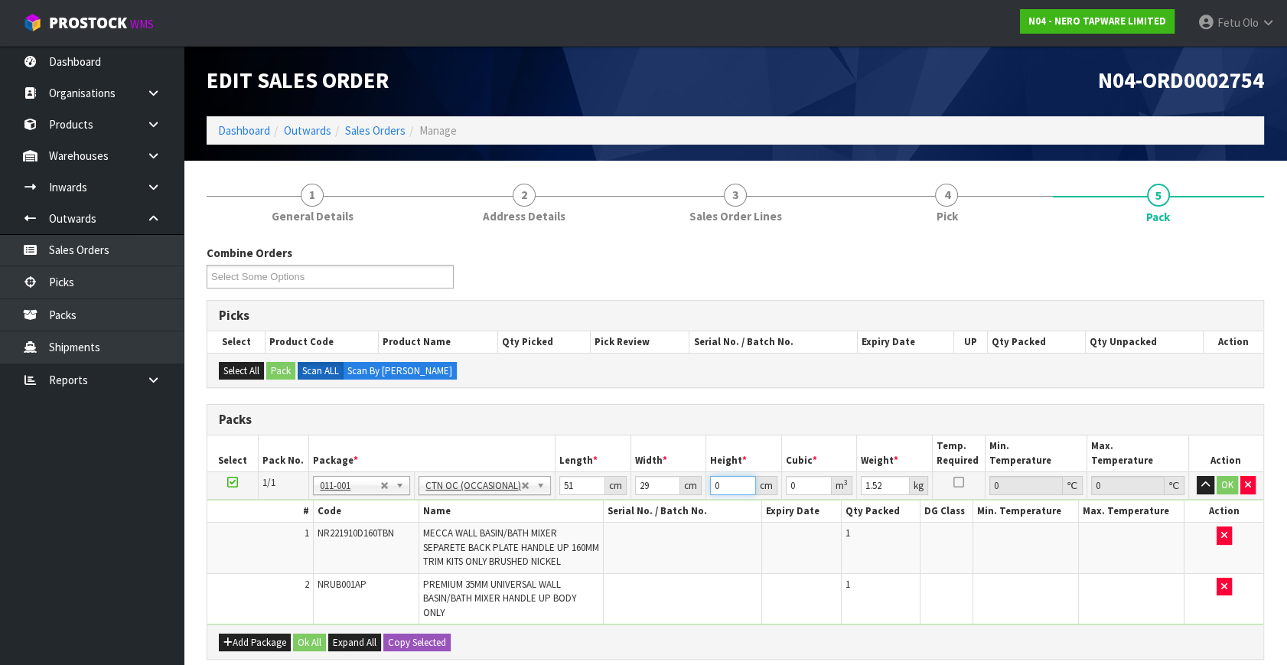
type input "0.001479"
type input "13"
type input "0.019227"
type input "13"
type input "3"
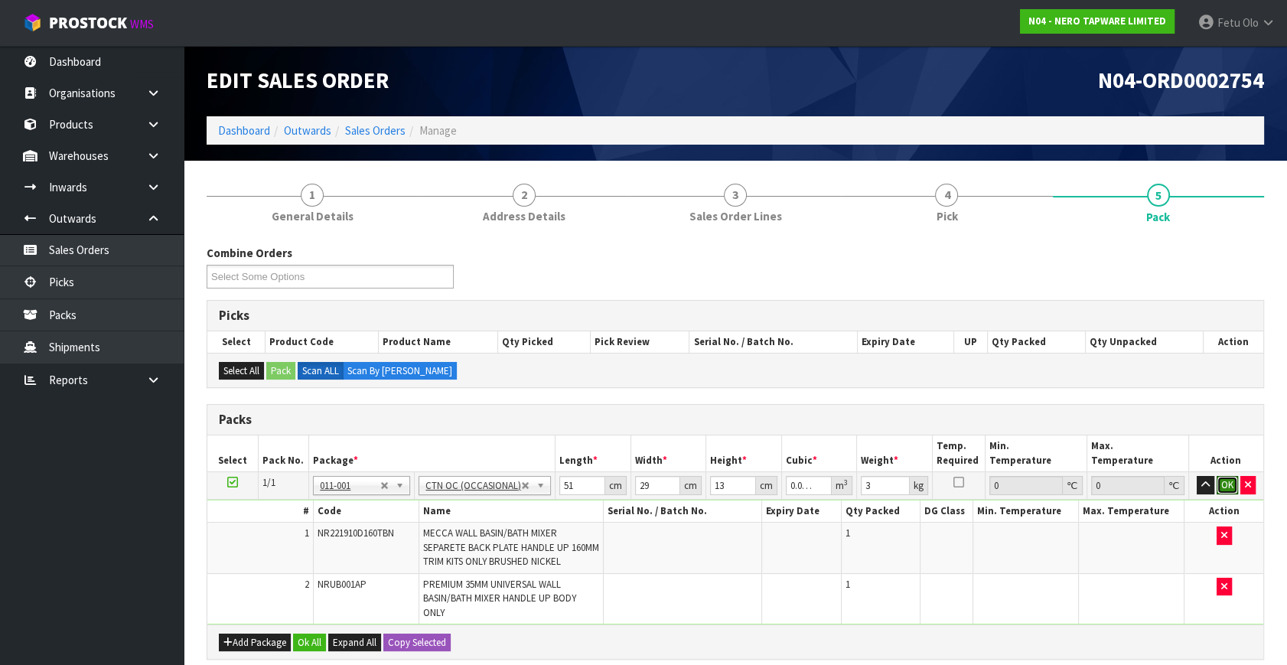
click button "OK" at bounding box center [1227, 485] width 21 height 18
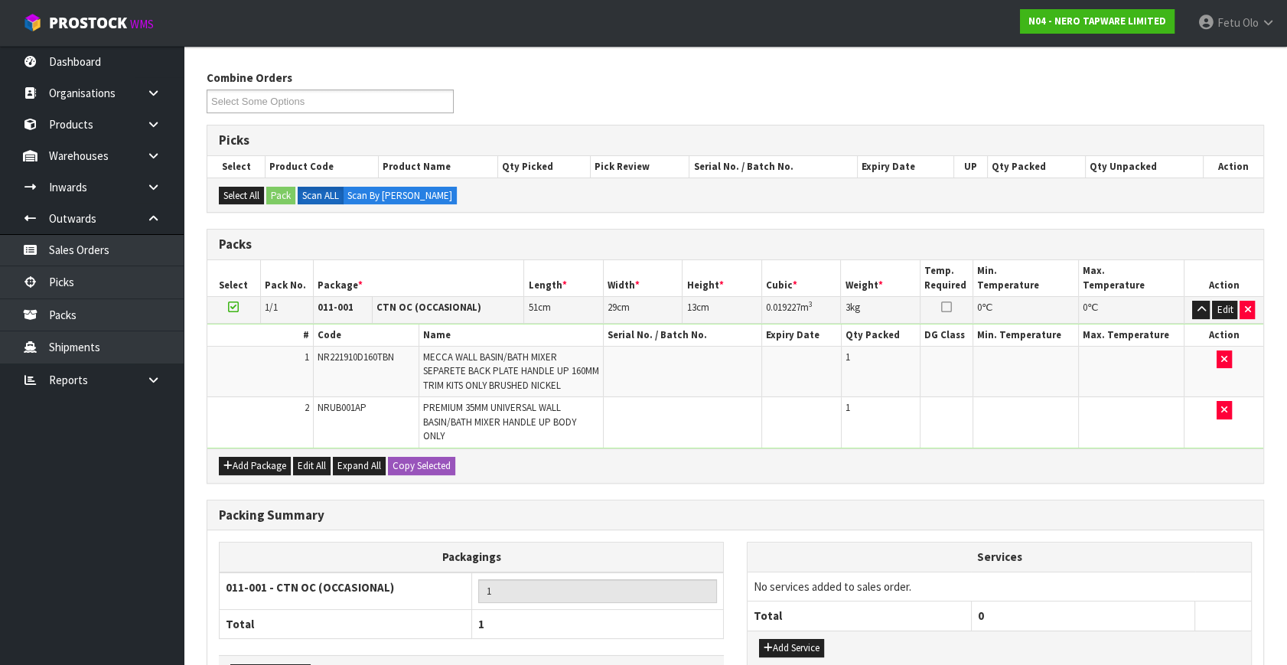
scroll to position [280, 0]
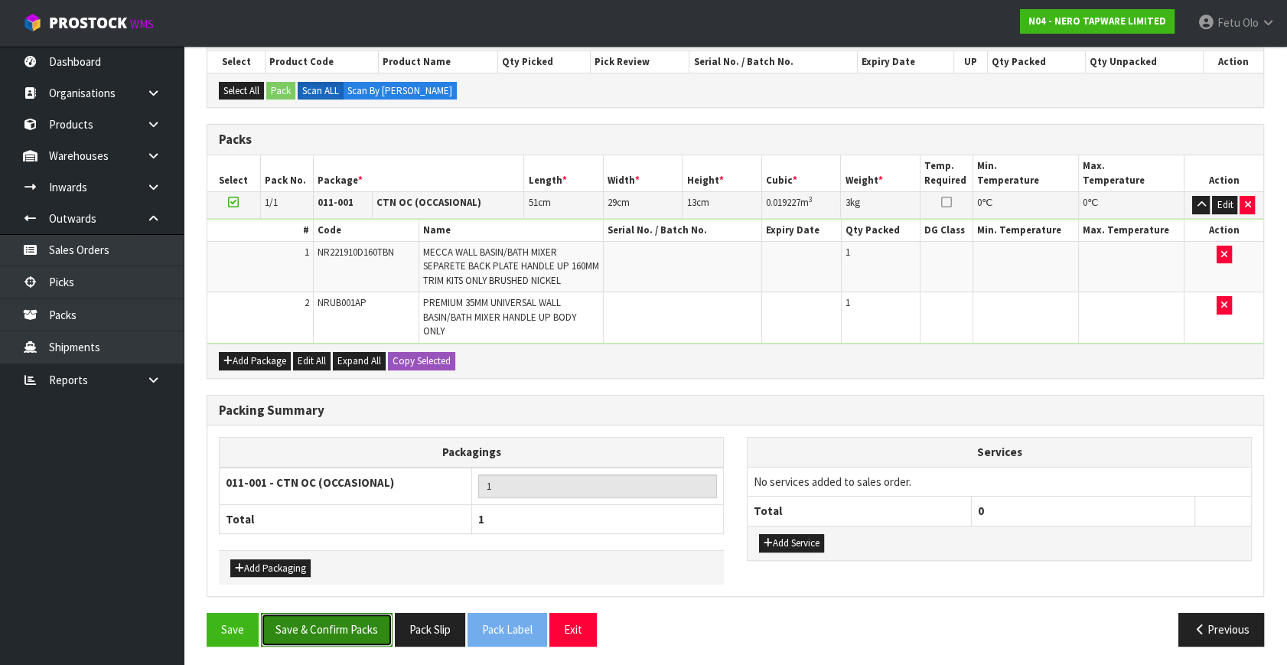
click at [359, 622] on button "Save & Confirm Packs" at bounding box center [327, 629] width 132 height 33
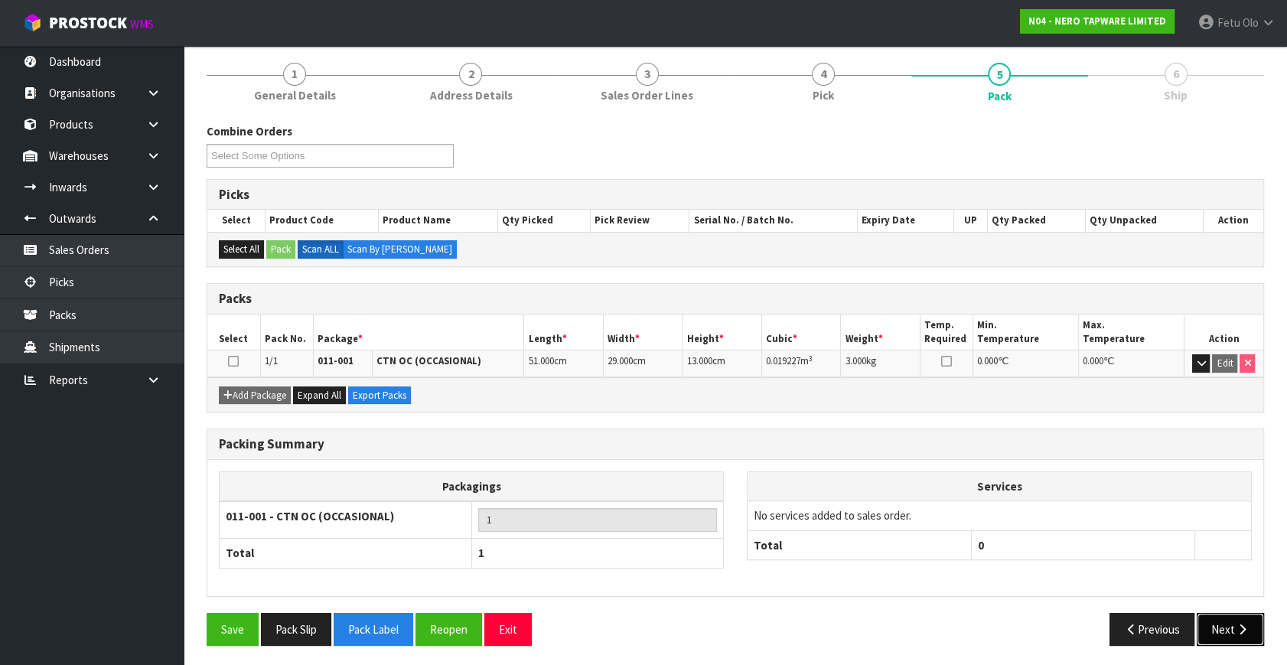
drag, startPoint x: 1217, startPoint y: 631, endPoint x: 1210, endPoint y: 631, distance: 7.7
click at [1210, 631] on button "Next" at bounding box center [1230, 629] width 67 height 33
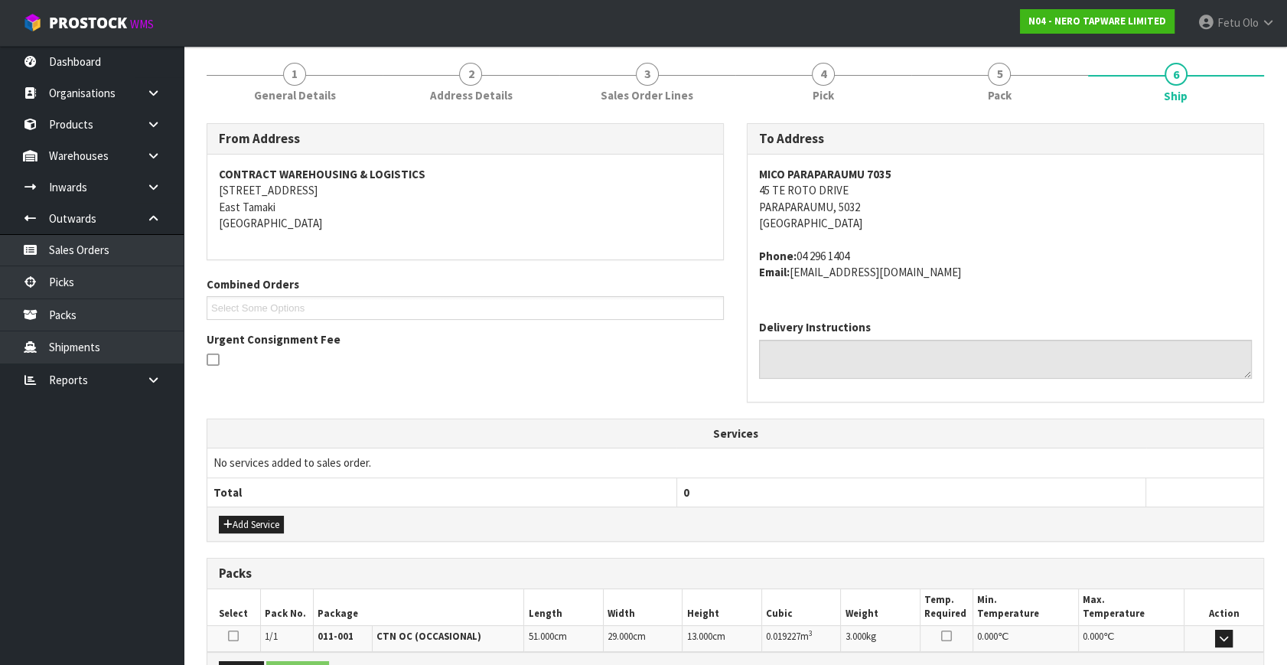
scroll to position [360, 0]
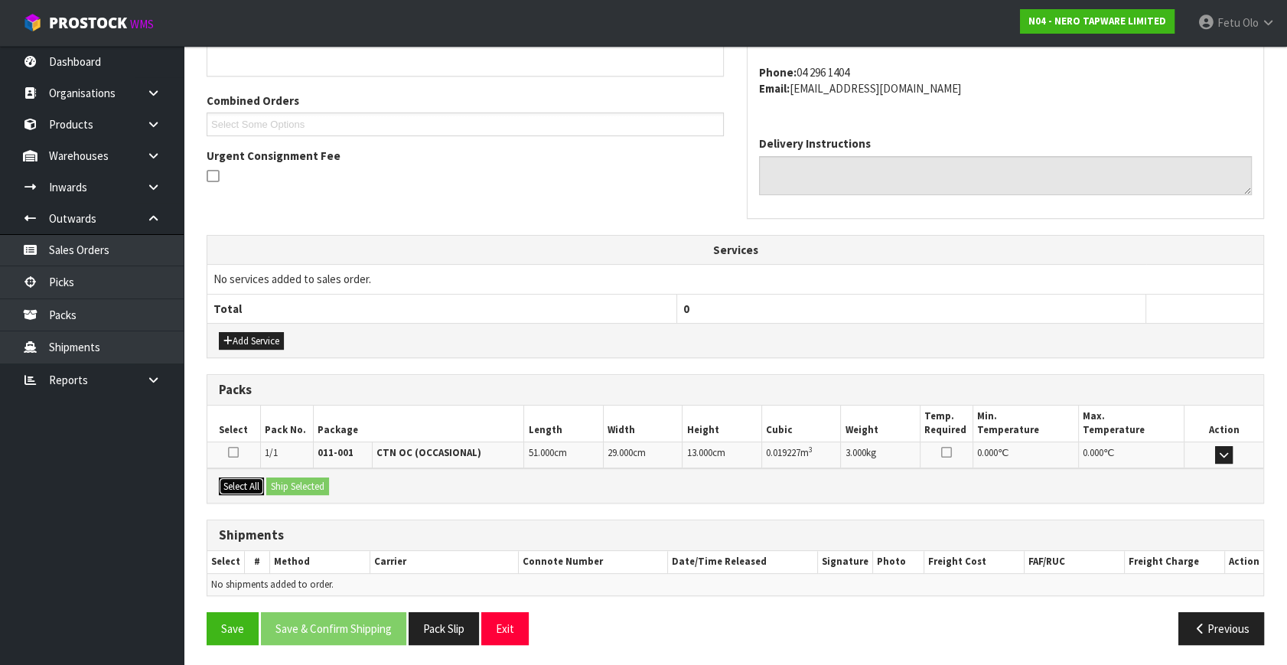
click at [236, 487] on button "Select All" at bounding box center [241, 486] width 45 height 18
click at [314, 493] on div "Select All Ship Selected" at bounding box center [735, 485] width 1056 height 34
click at [313, 490] on button "Ship Selected" at bounding box center [297, 486] width 63 height 18
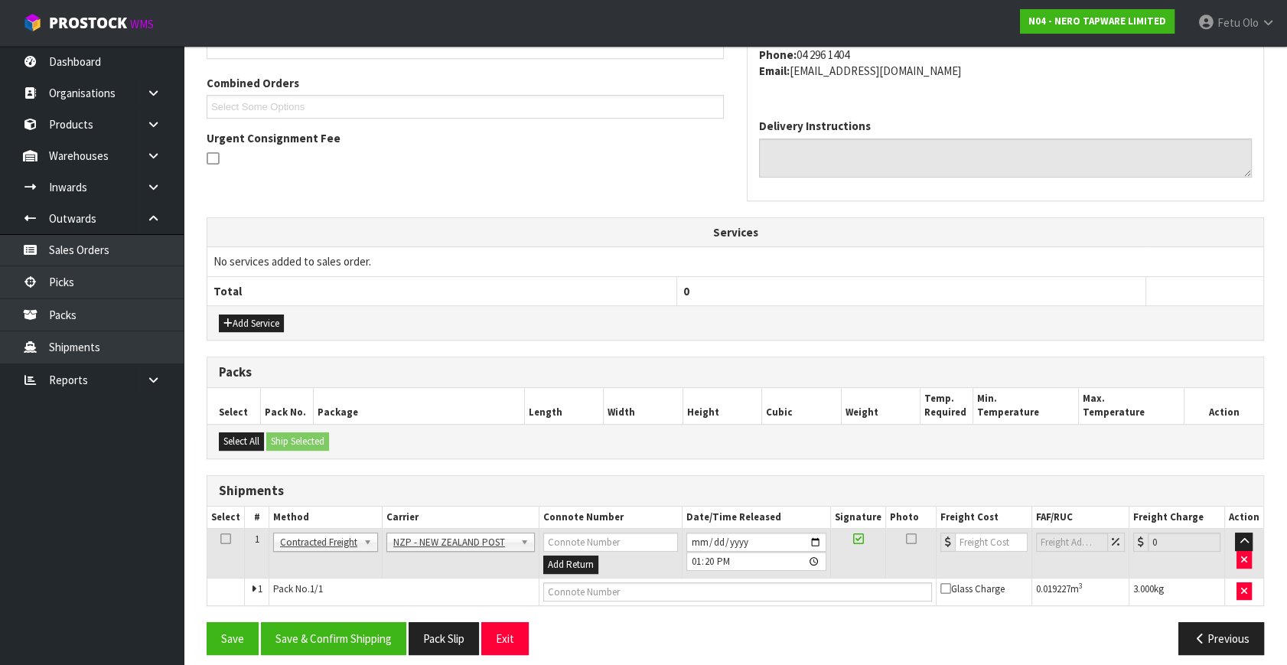
scroll to position [388, 0]
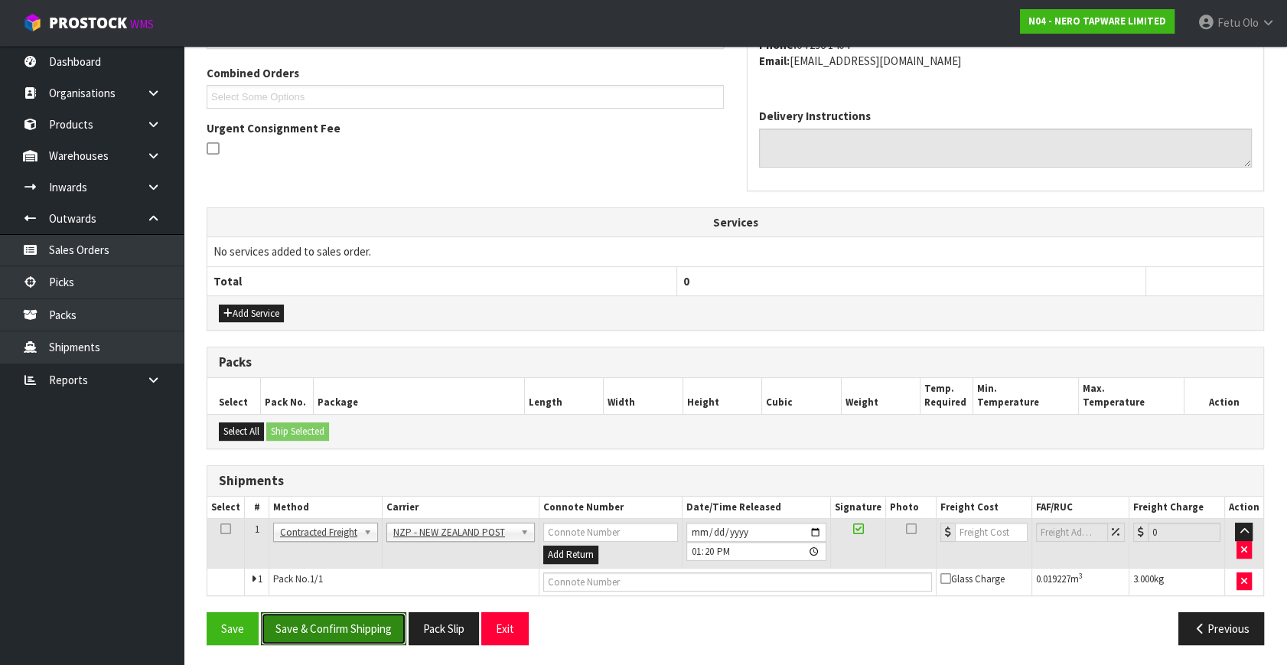
click at [367, 634] on button "Save & Confirm Shipping" at bounding box center [333, 628] width 145 height 33
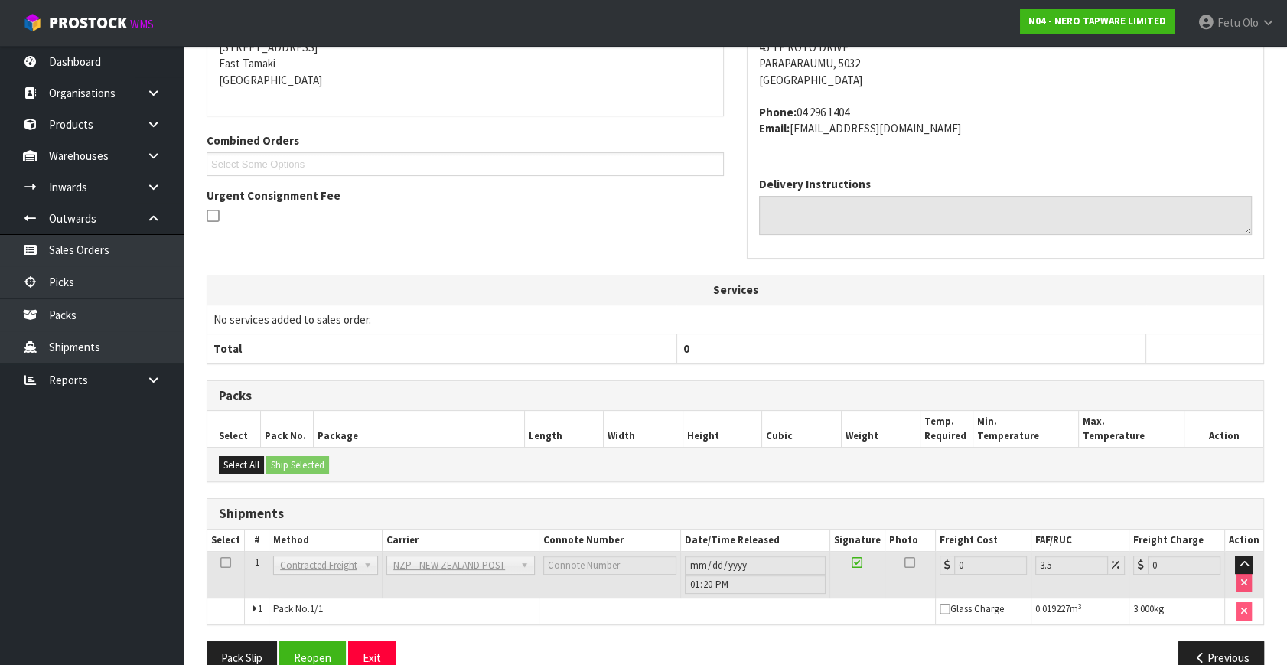
scroll to position [367, 0]
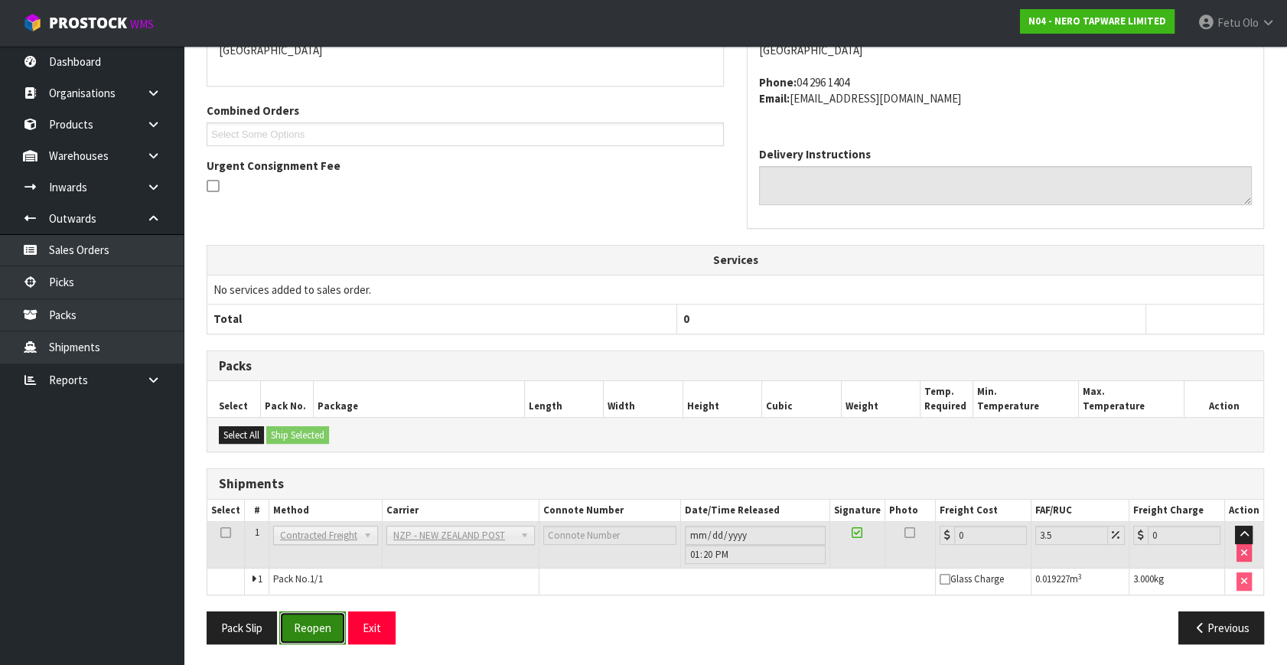
click at [330, 626] on button "Reopen" at bounding box center [312, 627] width 67 height 33
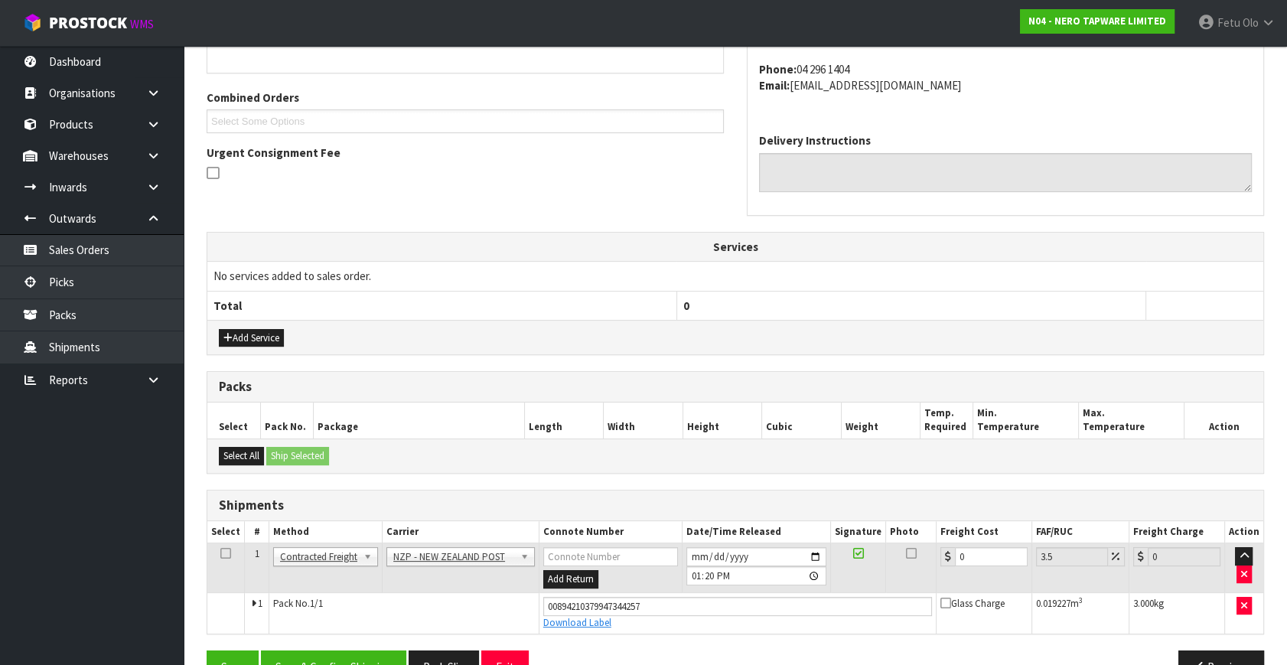
scroll to position [402, 0]
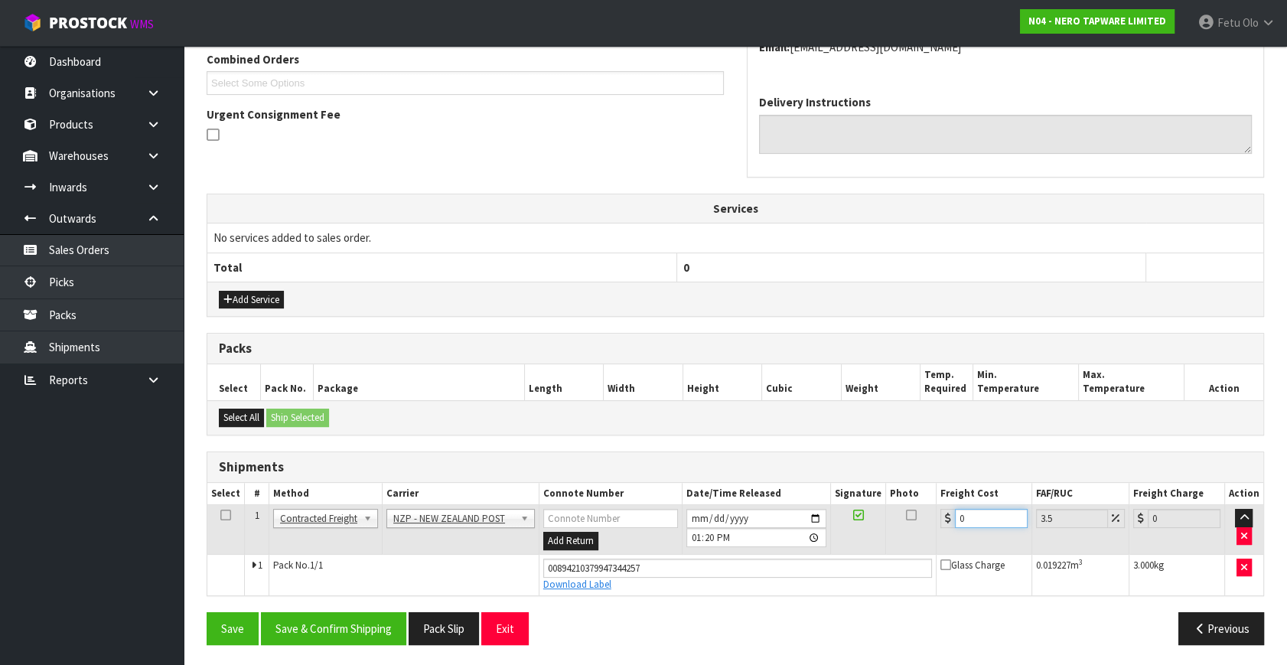
drag, startPoint x: 988, startPoint y: 524, endPoint x: 755, endPoint y: 557, distance: 234.9
click at [755, 557] on tbody "1 Client Local Pickup Customer Local Pickup Company Freight Contracted Freight …" at bounding box center [735, 550] width 1056 height 90
type input "8"
type input "8.28"
type input "8.4"
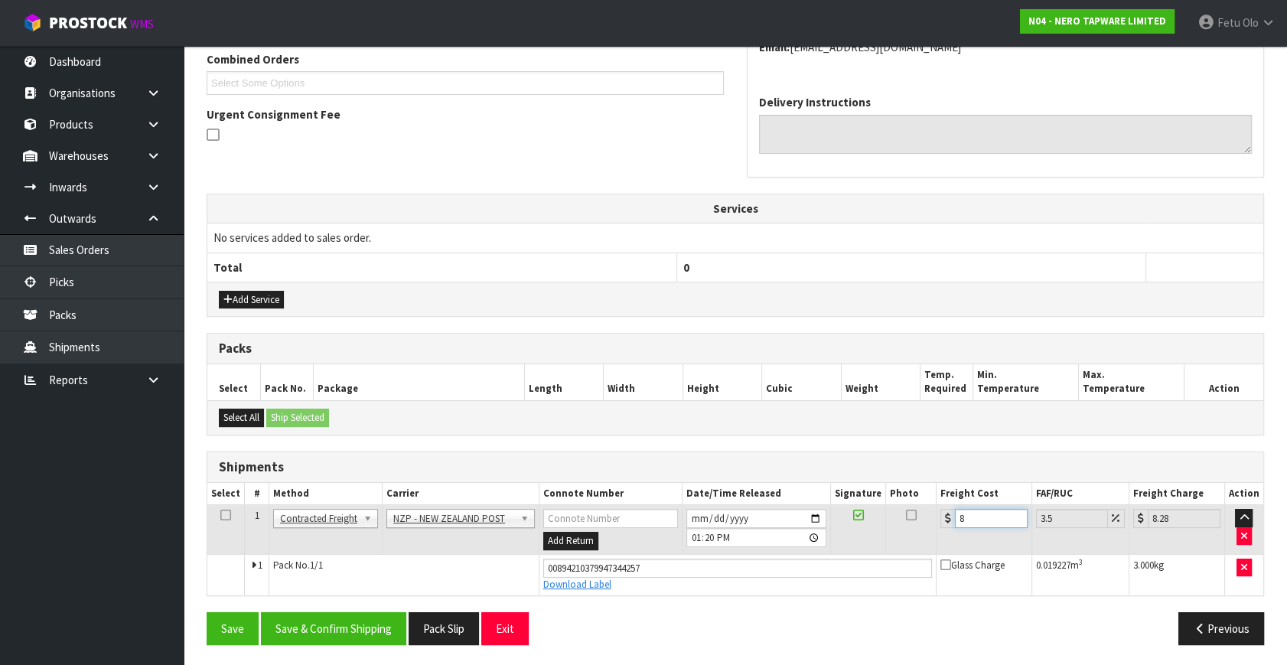
type input "8.69"
type input "8.45"
type input "8.75"
type input "8.45"
click at [372, 628] on button "Save & Confirm Shipping" at bounding box center [333, 628] width 145 height 33
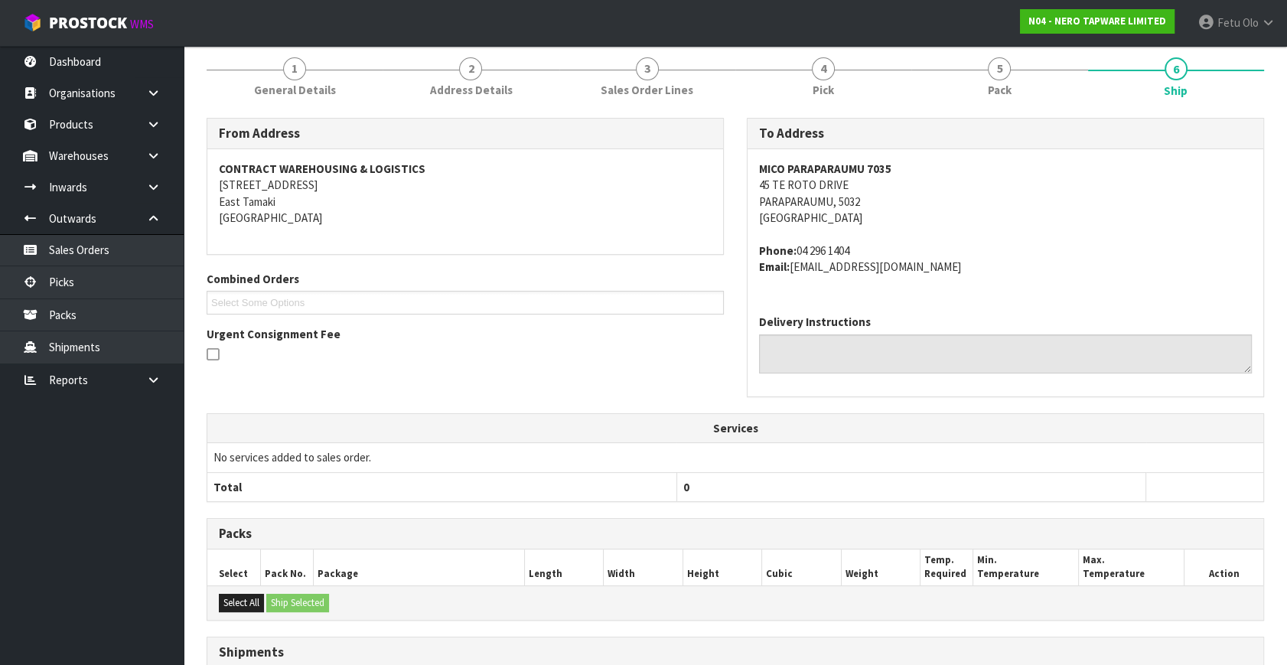
scroll to position [360, 0]
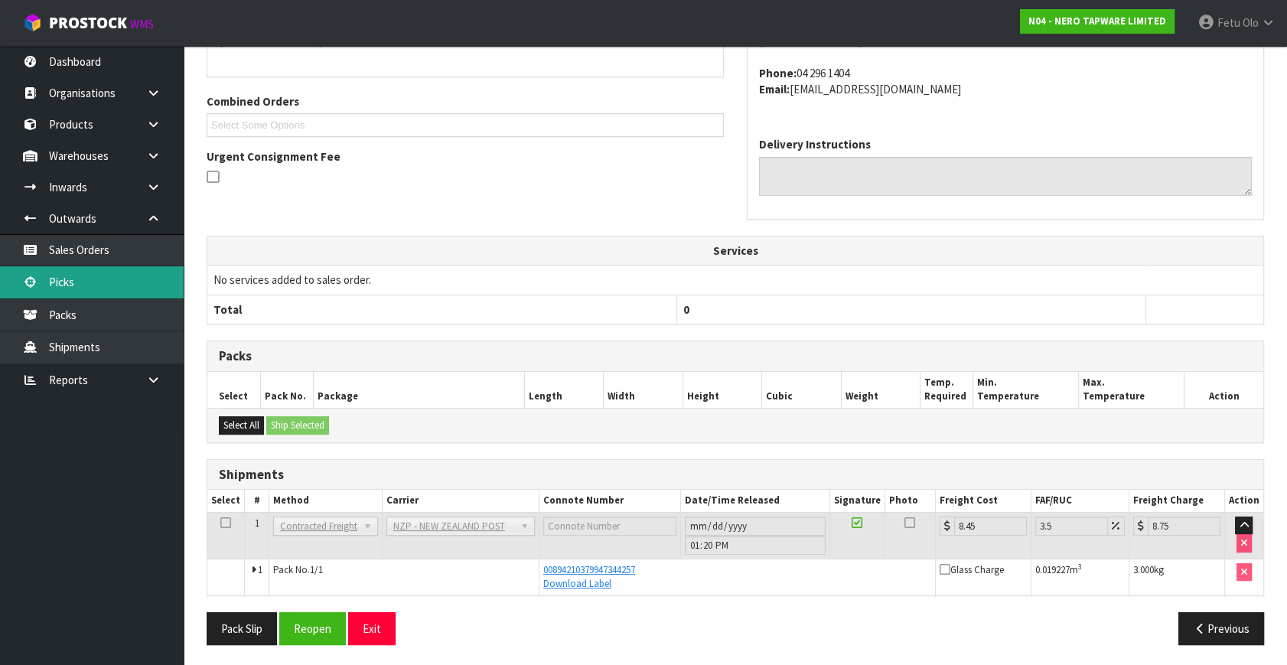
click at [58, 277] on link "Picks" at bounding box center [92, 281] width 184 height 31
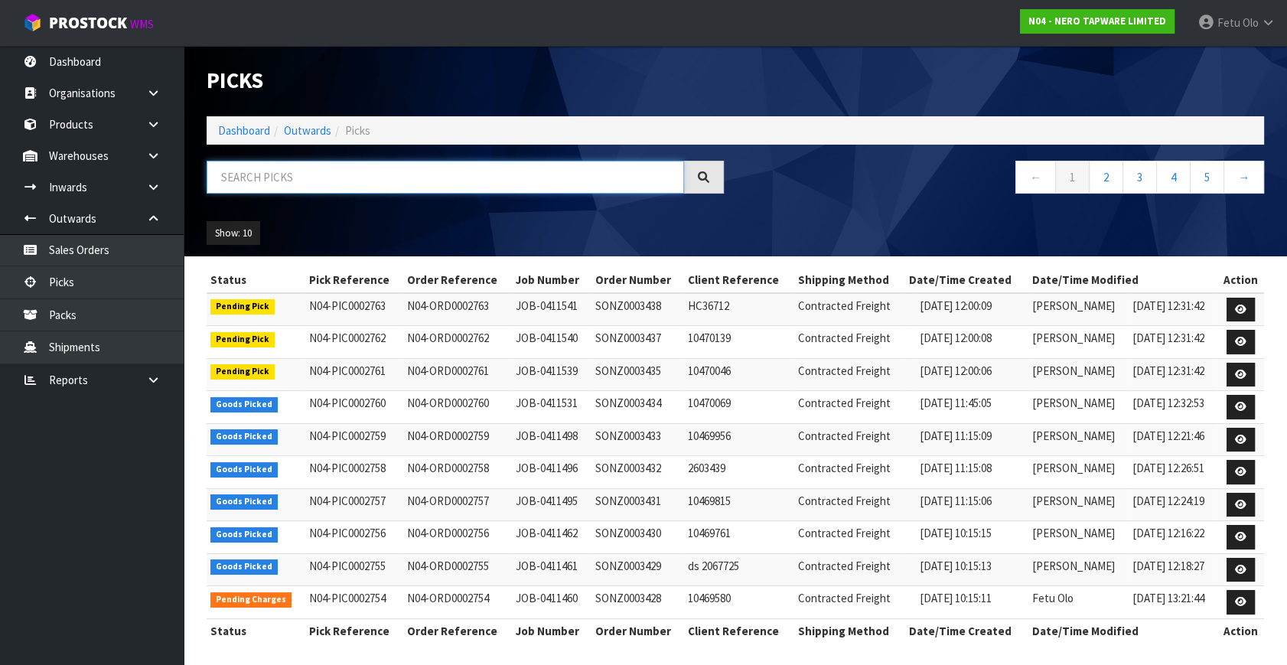
click at [350, 166] on input "text" at bounding box center [445, 177] width 477 height 33
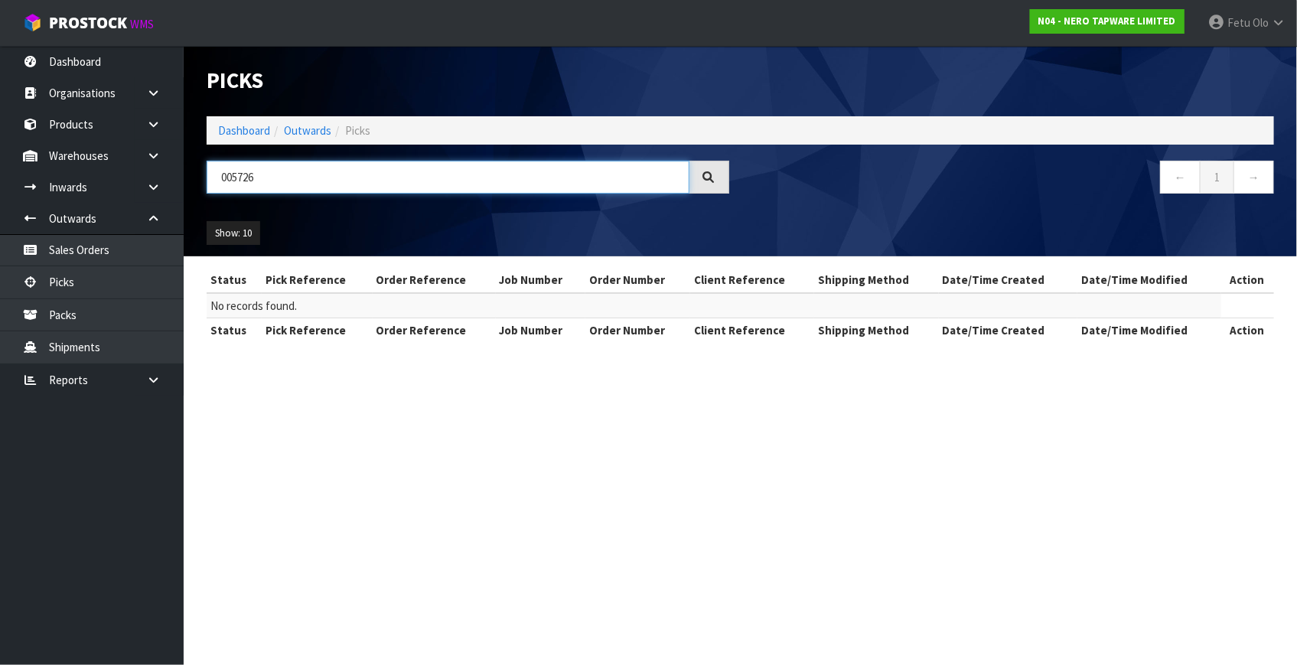
click at [245, 178] on input "005726" at bounding box center [448, 177] width 483 height 33
type input "0002756"
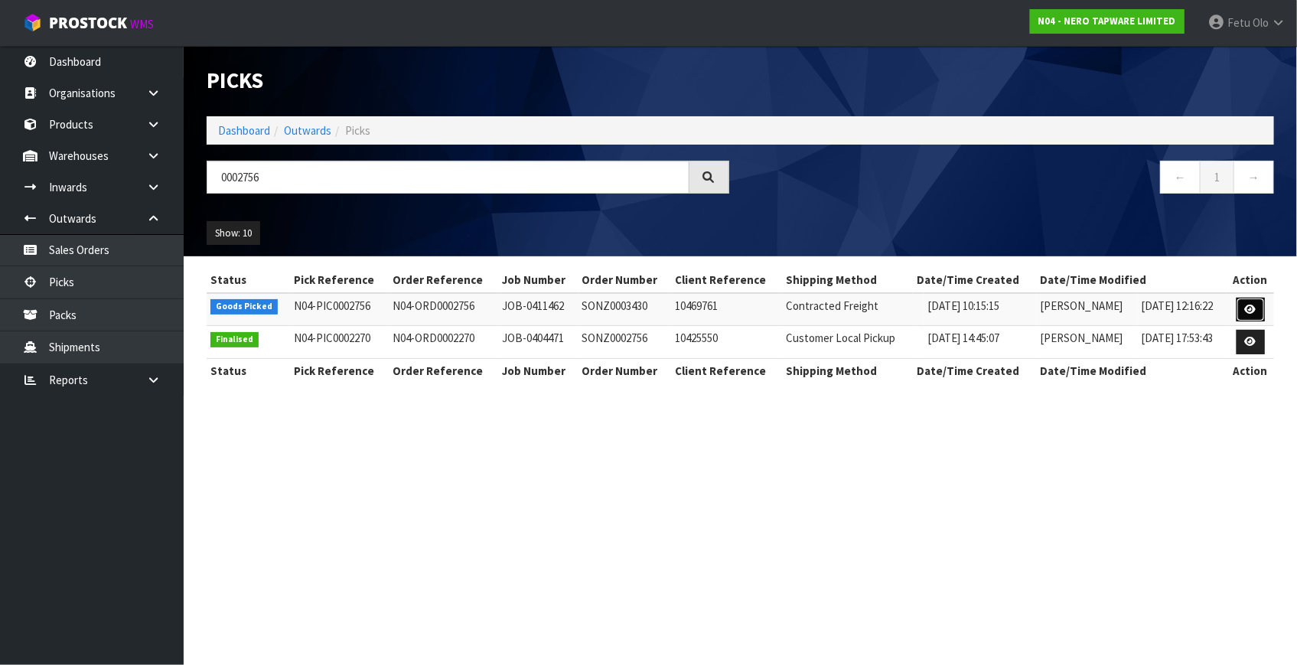
click at [1255, 305] on icon at bounding box center [1250, 310] width 11 height 10
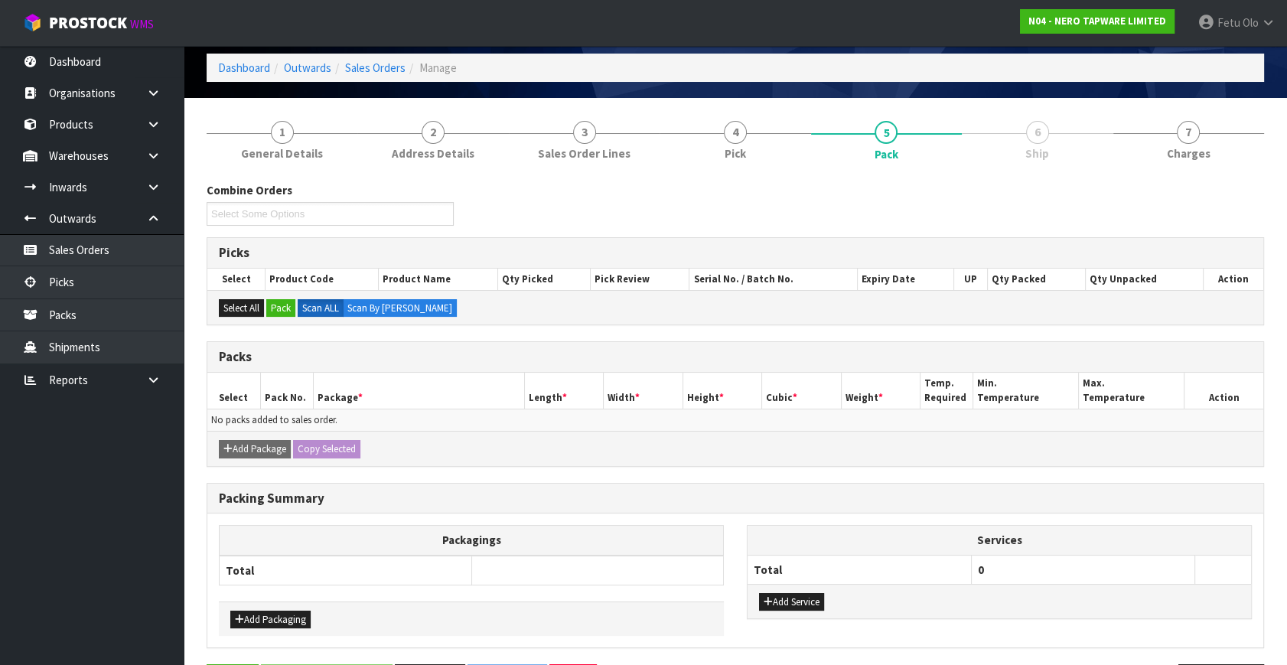
scroll to position [115, 0]
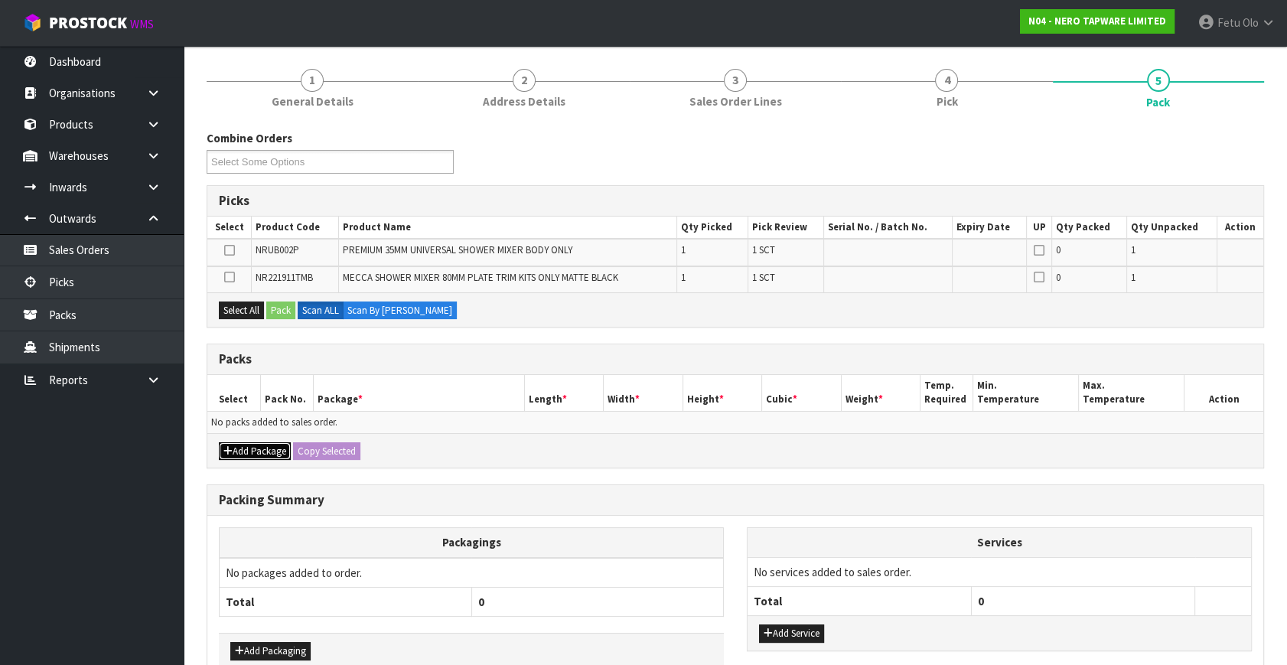
click at [234, 451] on button "Add Package" at bounding box center [255, 451] width 72 height 18
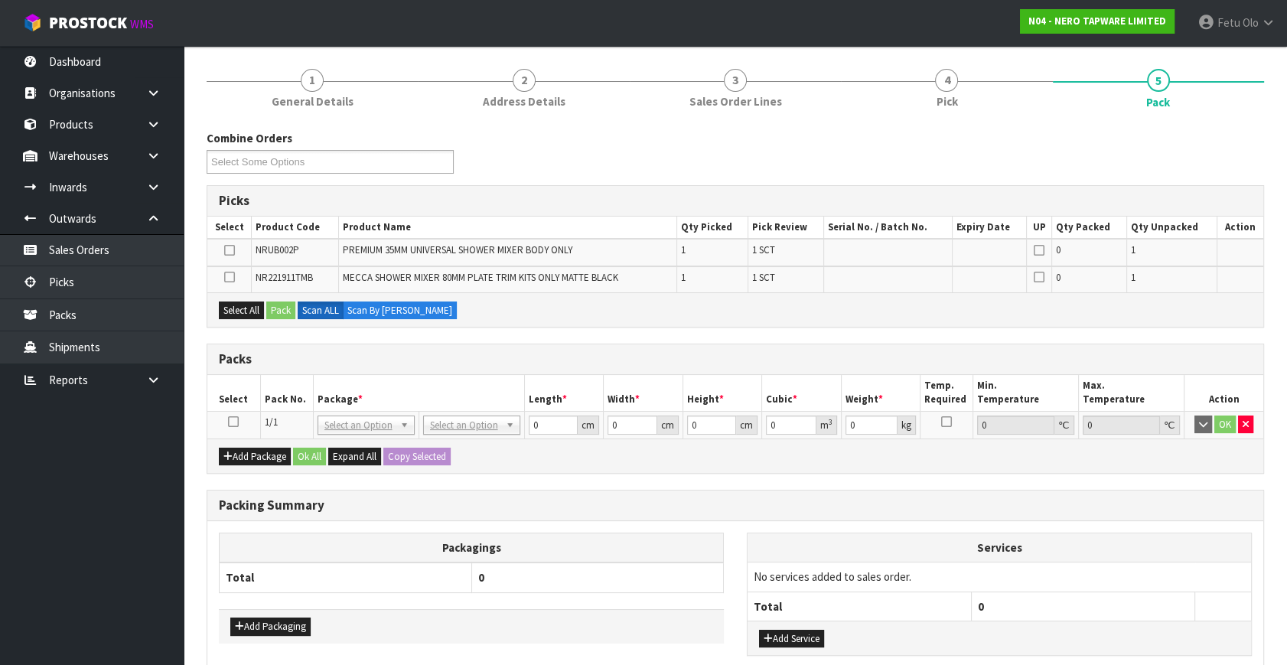
click at [231, 422] on icon at bounding box center [233, 422] width 11 height 1
click at [341, 389] on th "Package *" at bounding box center [418, 393] width 211 height 36
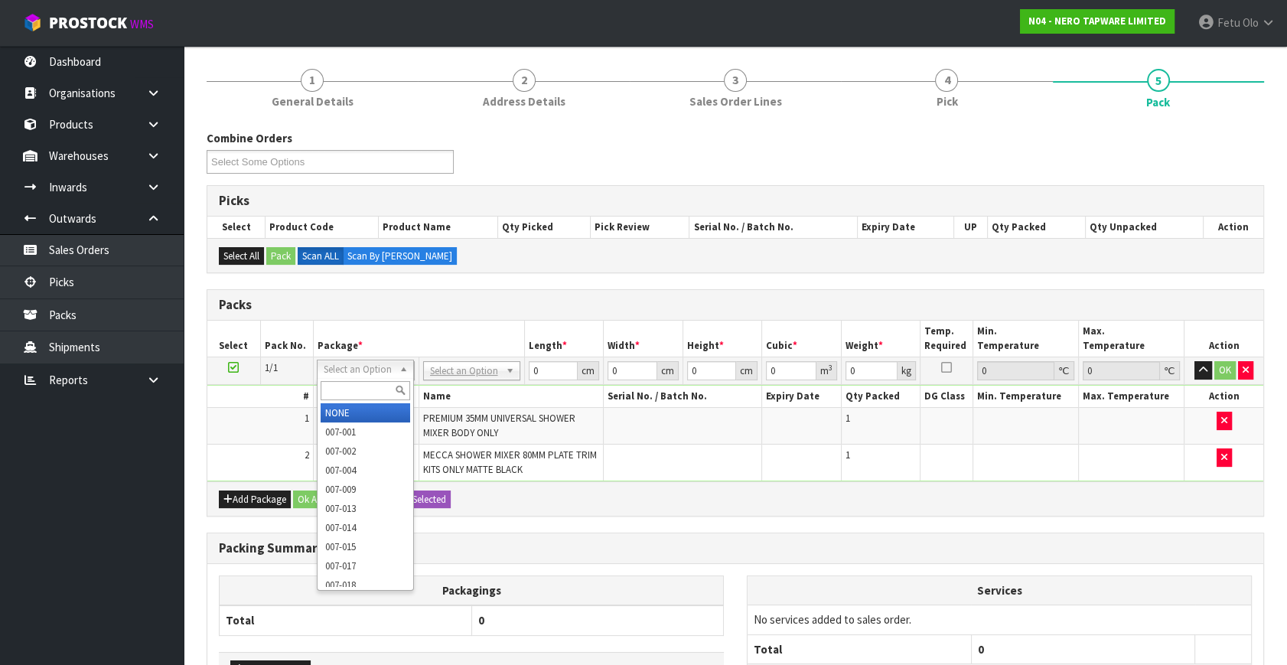
drag, startPoint x: 368, startPoint y: 370, endPoint x: 344, endPoint y: 391, distance: 32.0
drag, startPoint x: 344, startPoint y: 389, endPoint x: 316, endPoint y: 458, distance: 73.8
click at [345, 390] on input "text" at bounding box center [366, 390] width 90 height 19
type input "011"
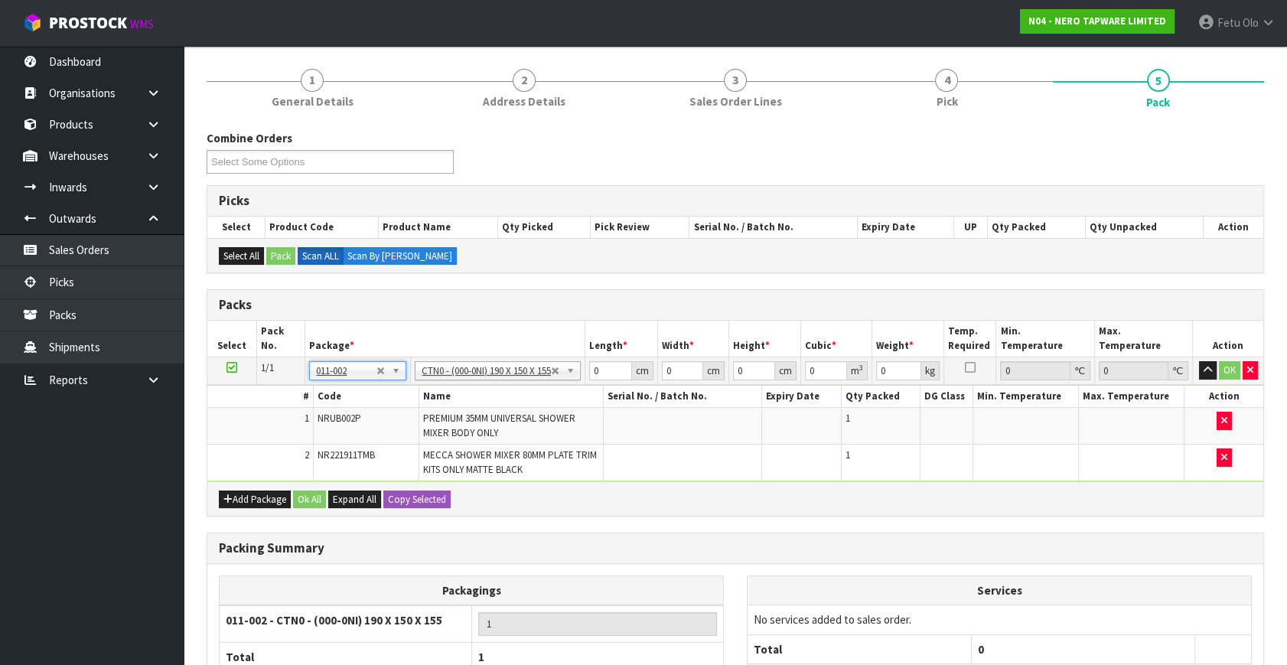
type input "19"
type input "15"
type input "15.5"
type input "0.004417"
type input "1.12"
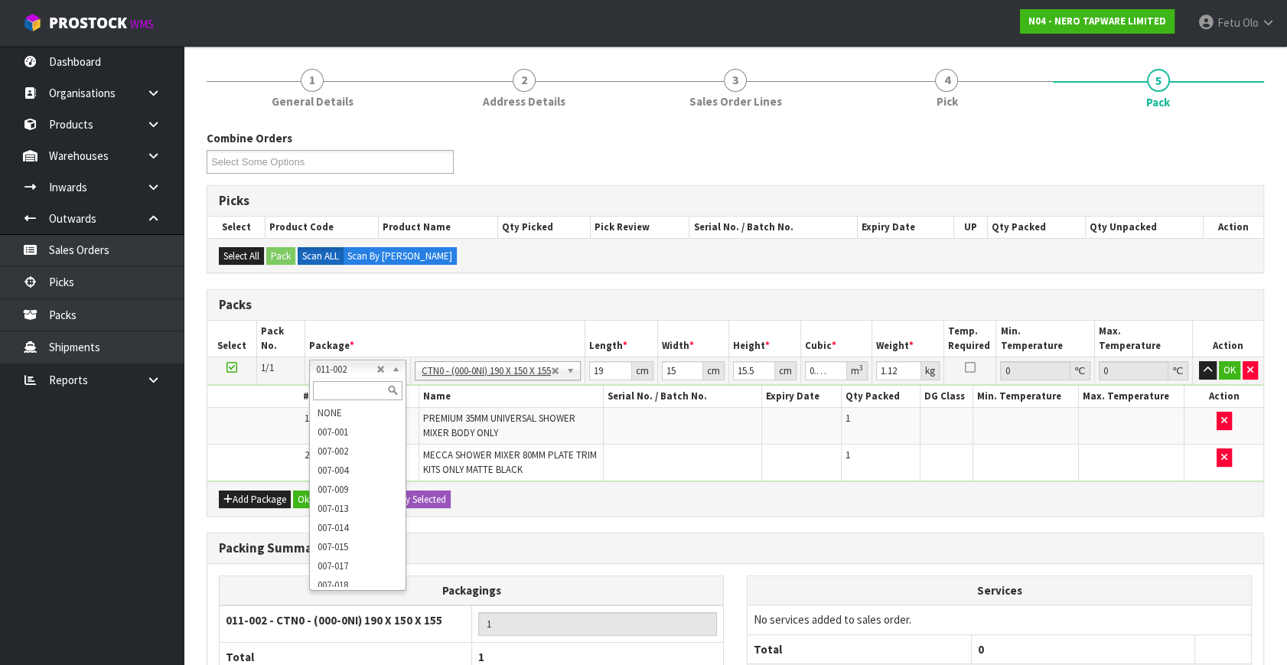
drag, startPoint x: 339, startPoint y: 387, endPoint x: 308, endPoint y: 436, distance: 58.2
click at [332, 386] on input "text" at bounding box center [358, 390] width 90 height 19
type input "011"
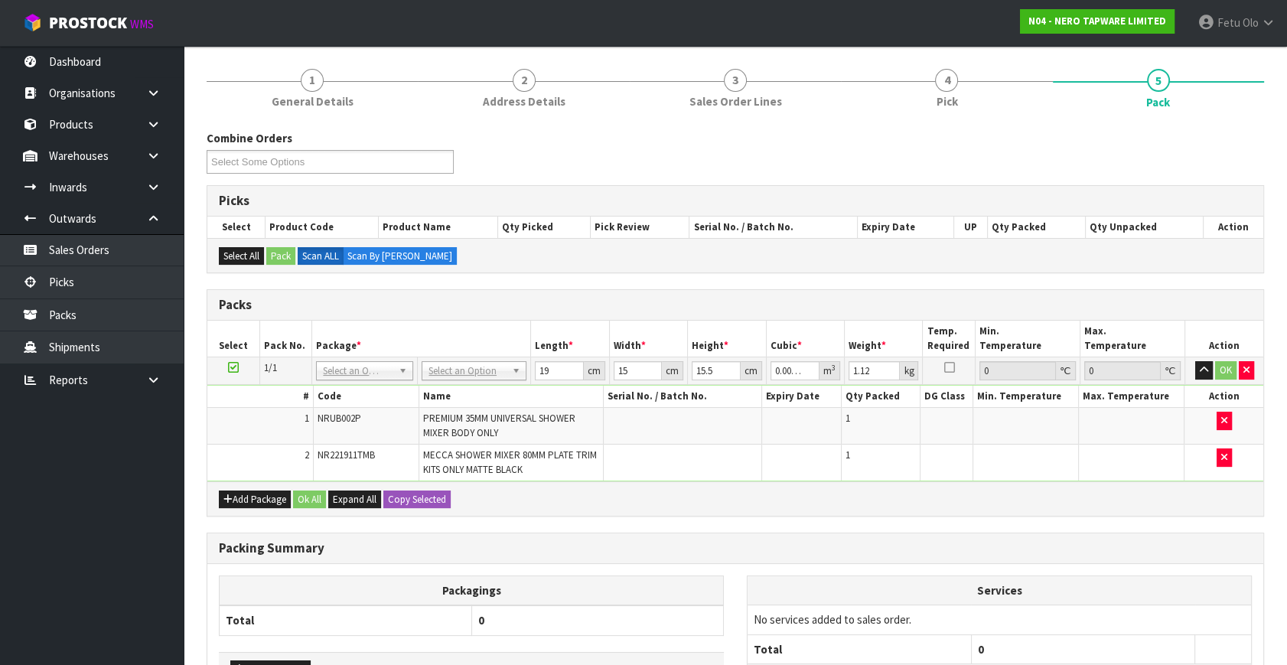
drag, startPoint x: 363, startPoint y: 375, endPoint x: 348, endPoint y: 389, distance: 20.0
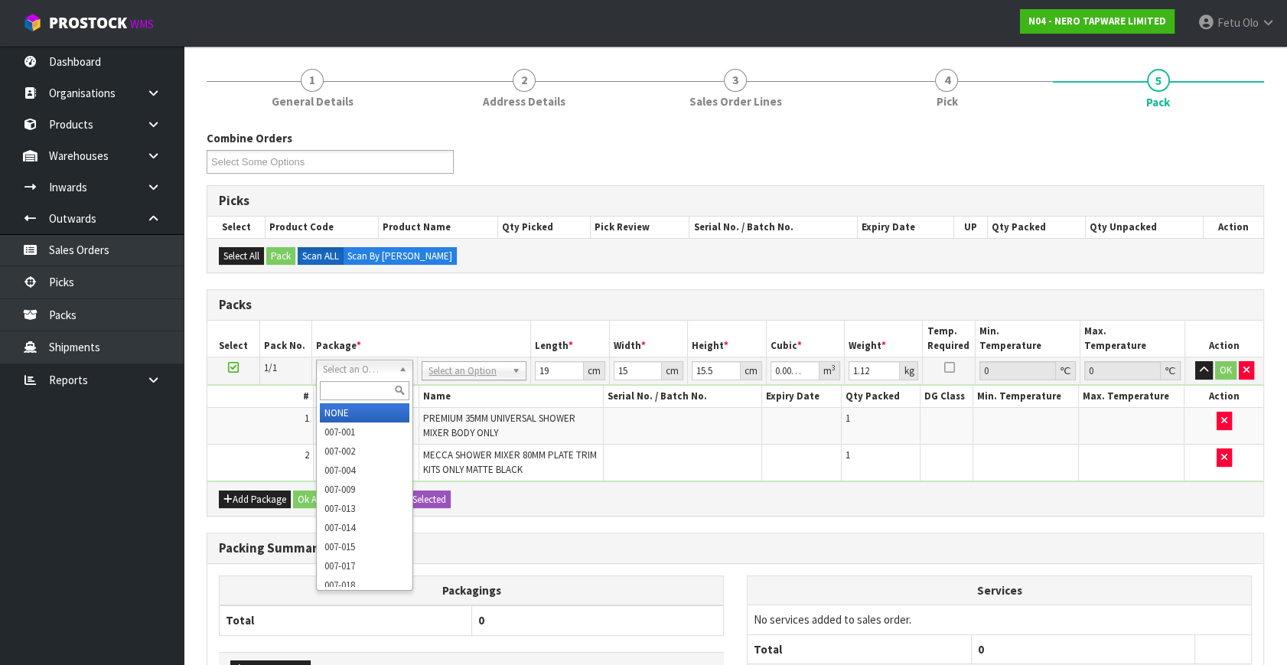
click at [347, 389] on input "text" at bounding box center [365, 390] width 90 height 19
type input "011"
type input "0"
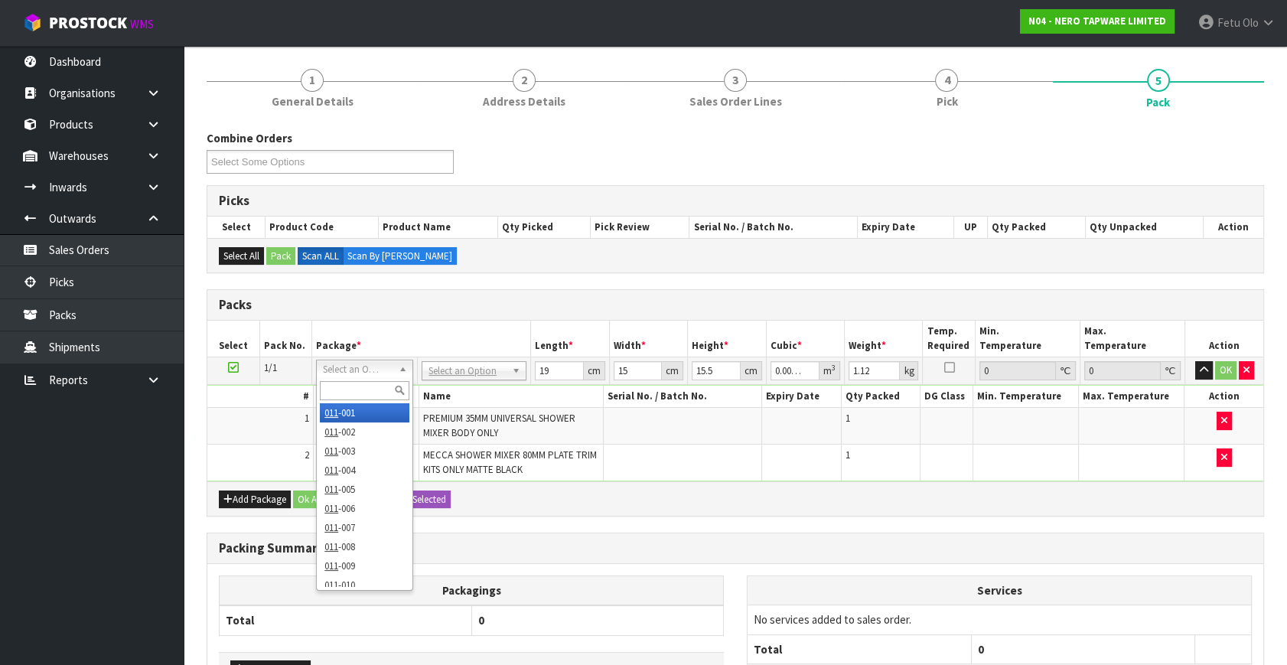
type input "0"
type input "0.92"
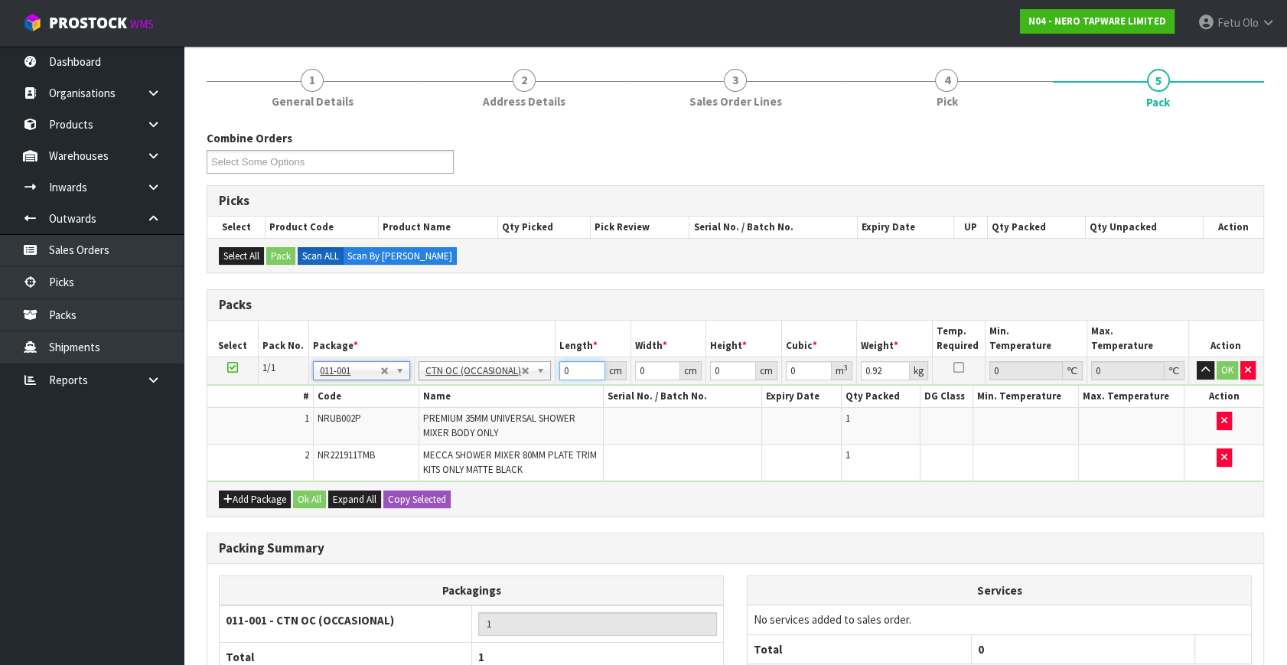
drag, startPoint x: 468, startPoint y: 375, endPoint x: 381, endPoint y: 383, distance: 87.6
click at [382, 381] on tr "1/1 NONE 007-001 007-002 007-004 007-009 007-013 007-014 007-015 007-017 007-01…" at bounding box center [735, 371] width 1056 height 28
type input "28"
type input "17"
type input "2"
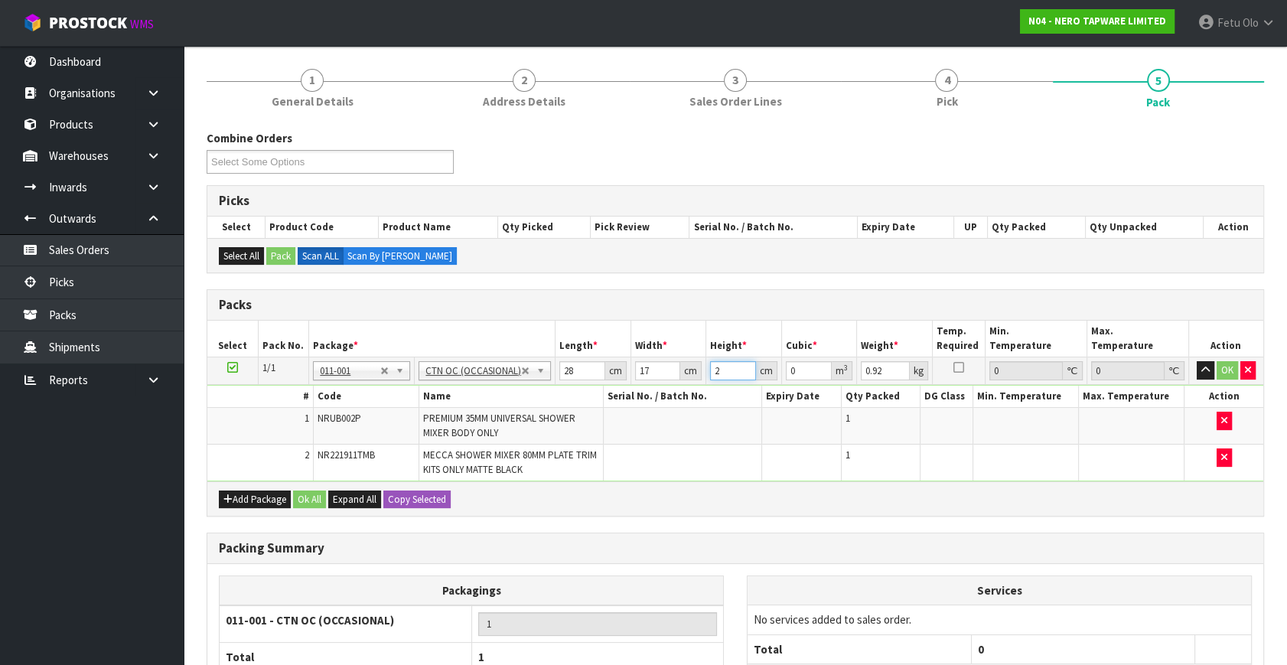
type input "0.000952"
type input "22"
type input "0.010472"
type input "22"
type input "2"
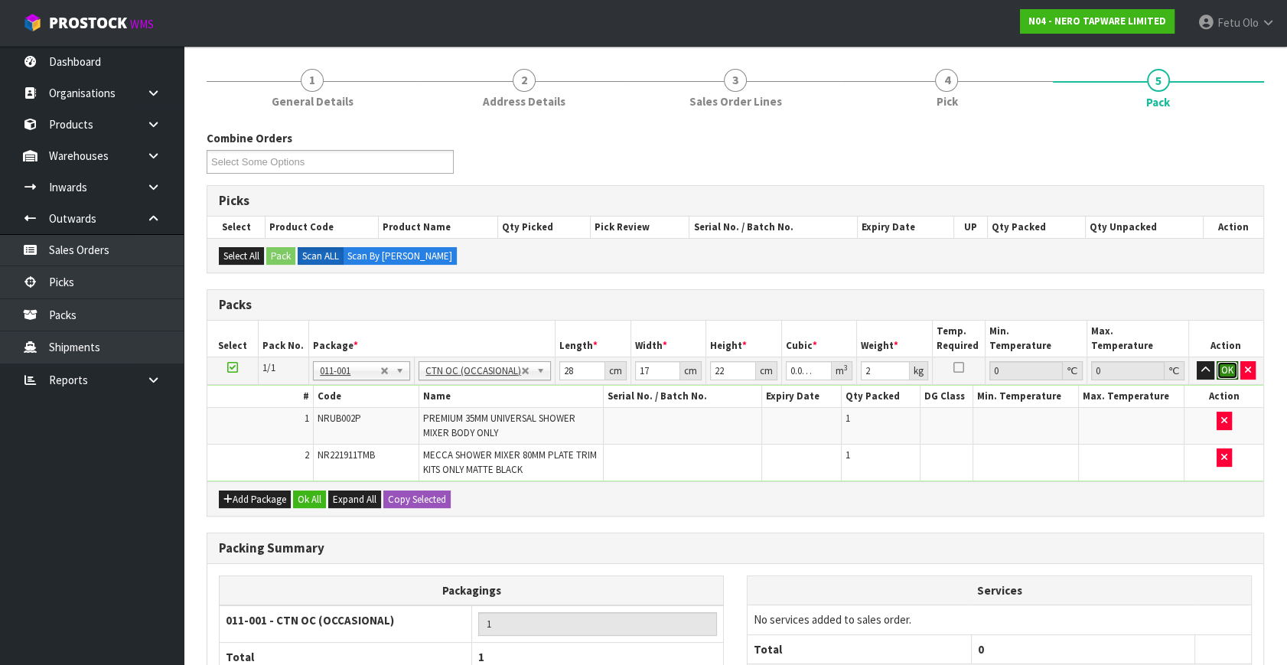
click button "OK" at bounding box center [1227, 370] width 21 height 18
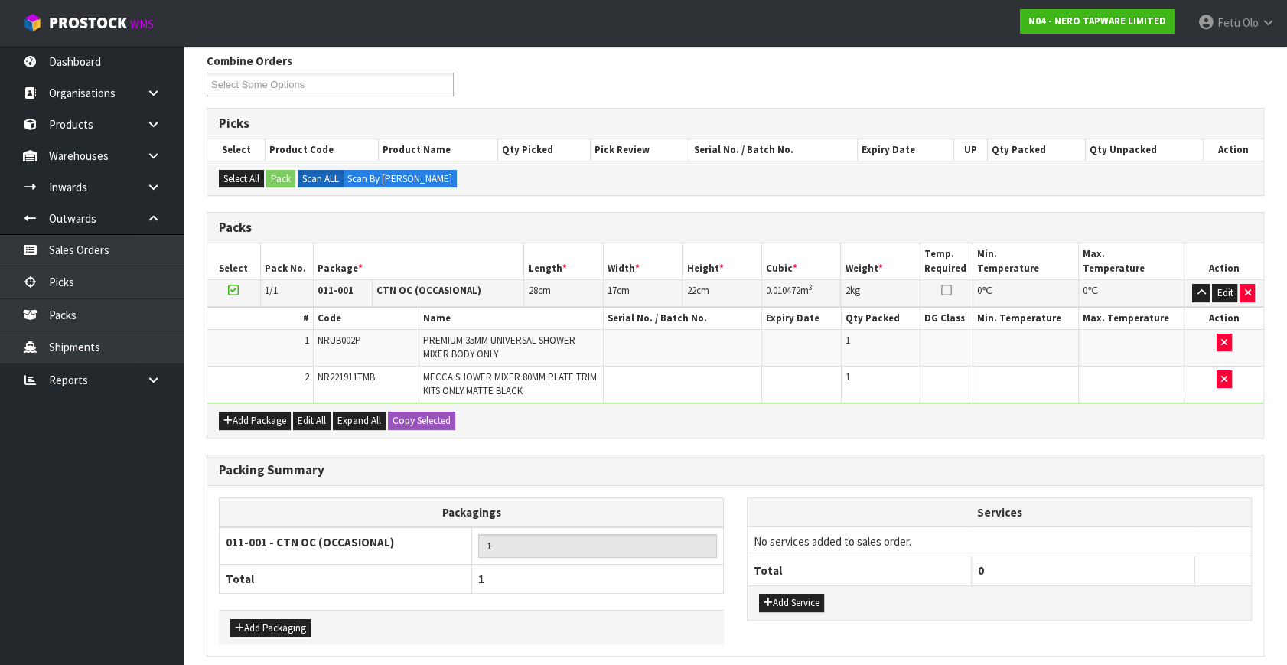
scroll to position [253, 0]
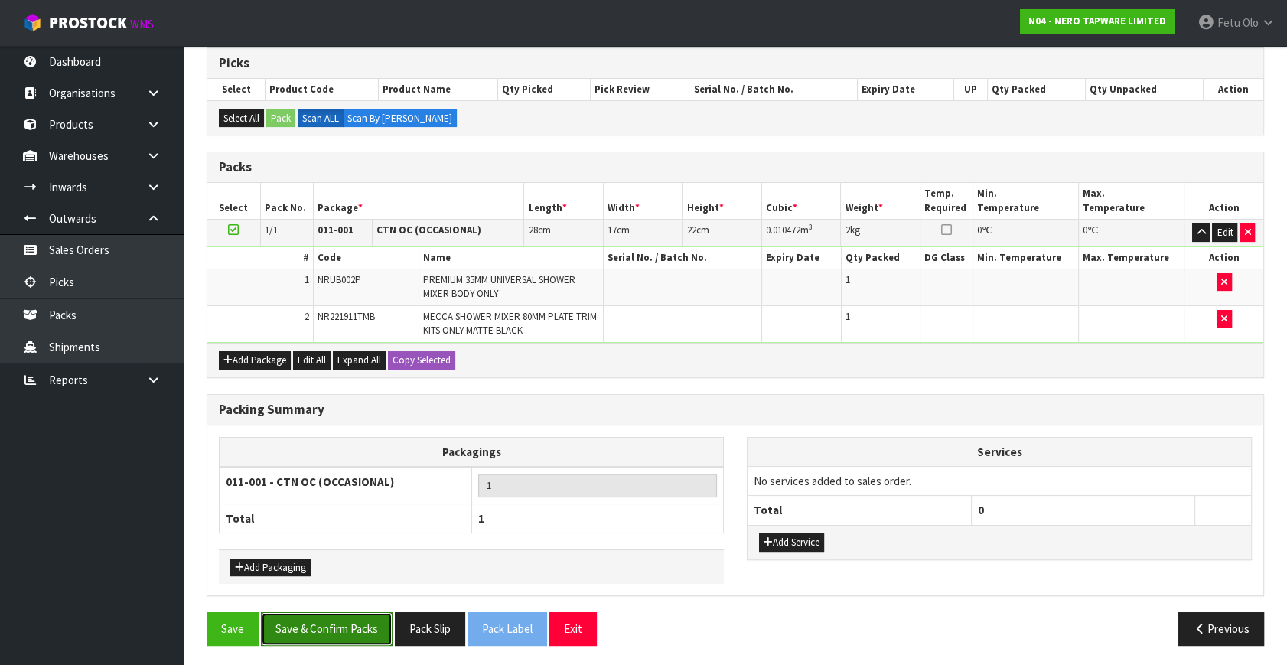
click at [331, 621] on button "Save & Confirm Packs" at bounding box center [327, 628] width 132 height 33
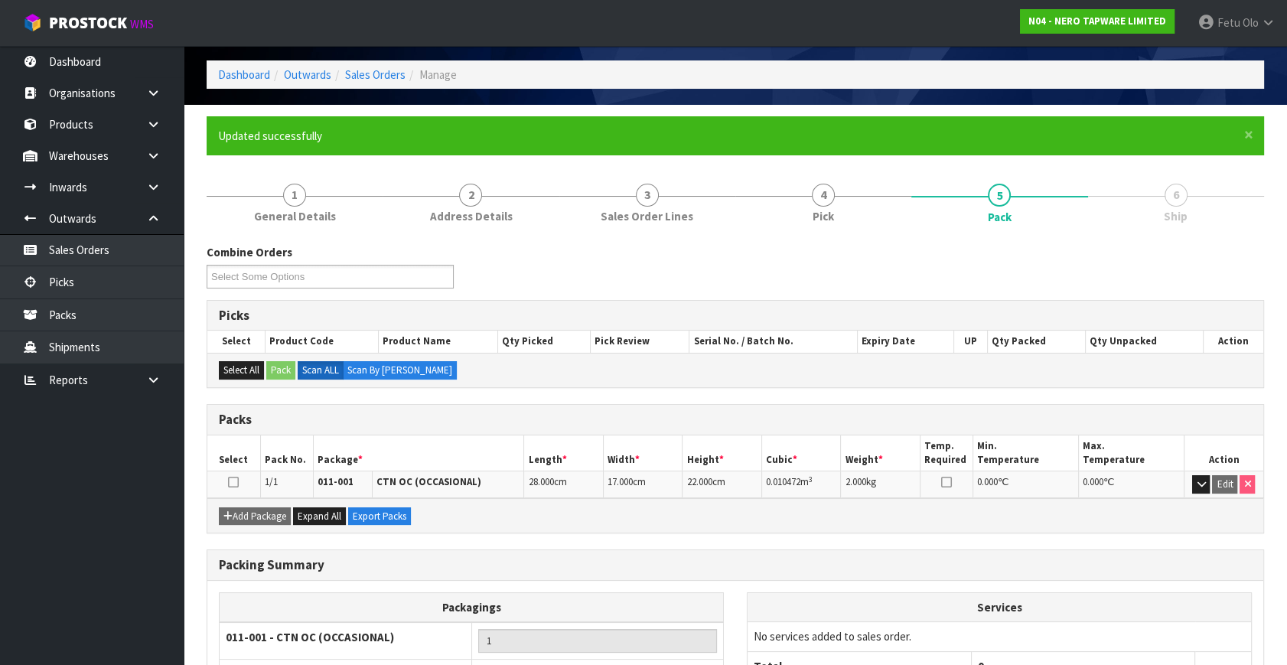
scroll to position [177, 0]
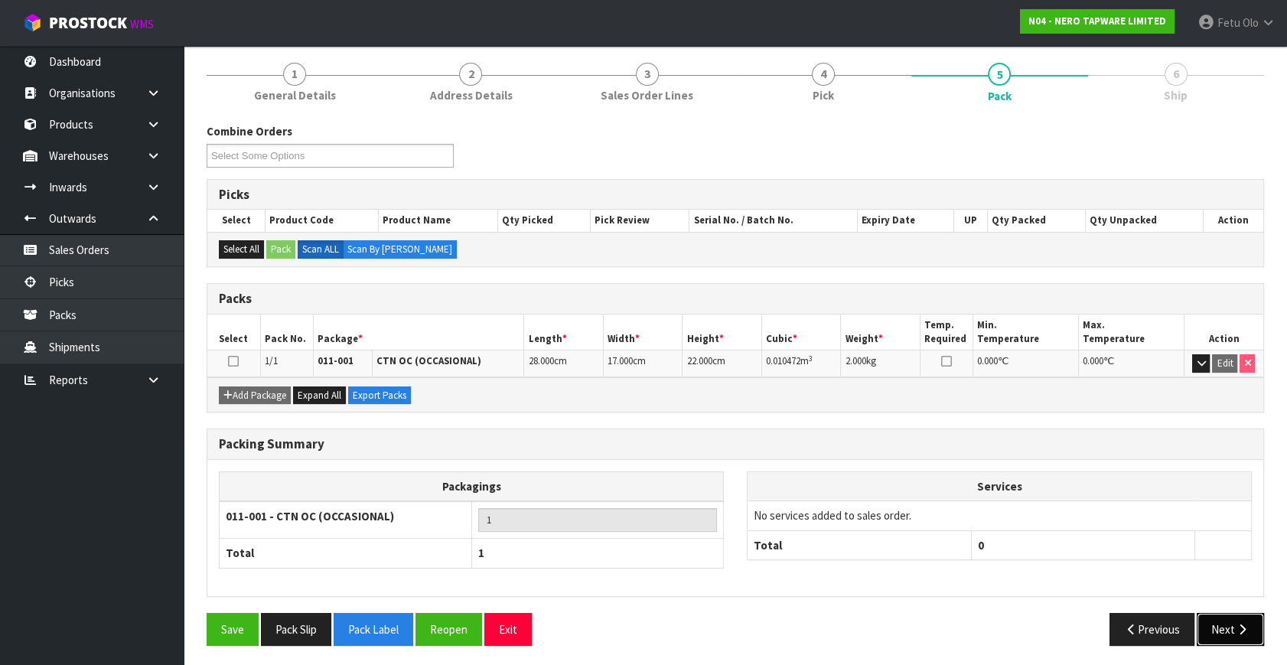
click at [1216, 637] on button "Next" at bounding box center [1230, 629] width 67 height 33
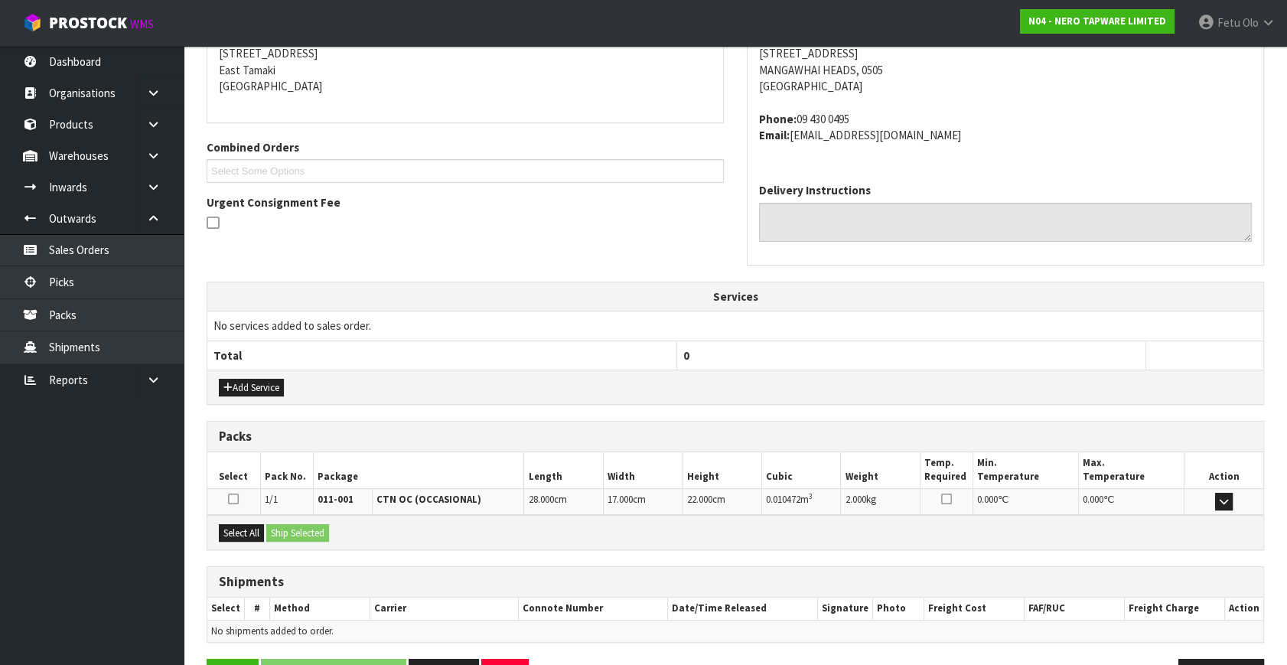
scroll to position [360, 0]
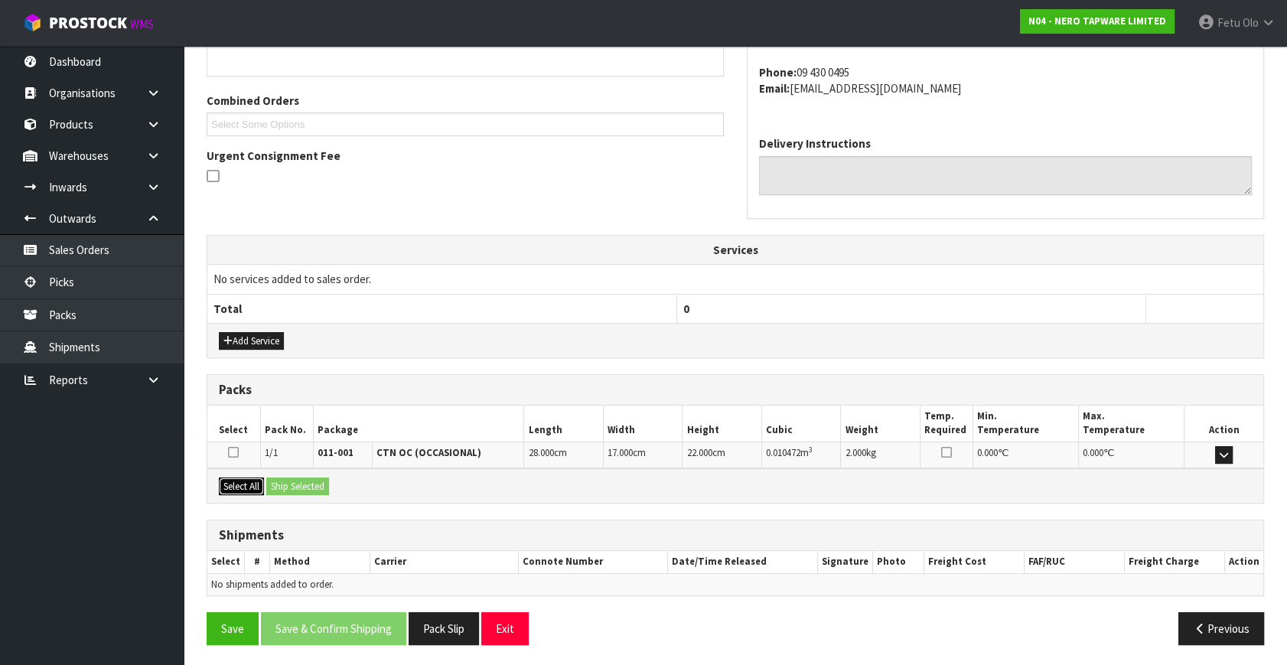
drag, startPoint x: 230, startPoint y: 481, endPoint x: 254, endPoint y: 484, distance: 24.6
click at [239, 481] on button "Select All" at bounding box center [241, 486] width 45 height 18
click at [280, 487] on button "Ship Selected" at bounding box center [297, 486] width 63 height 18
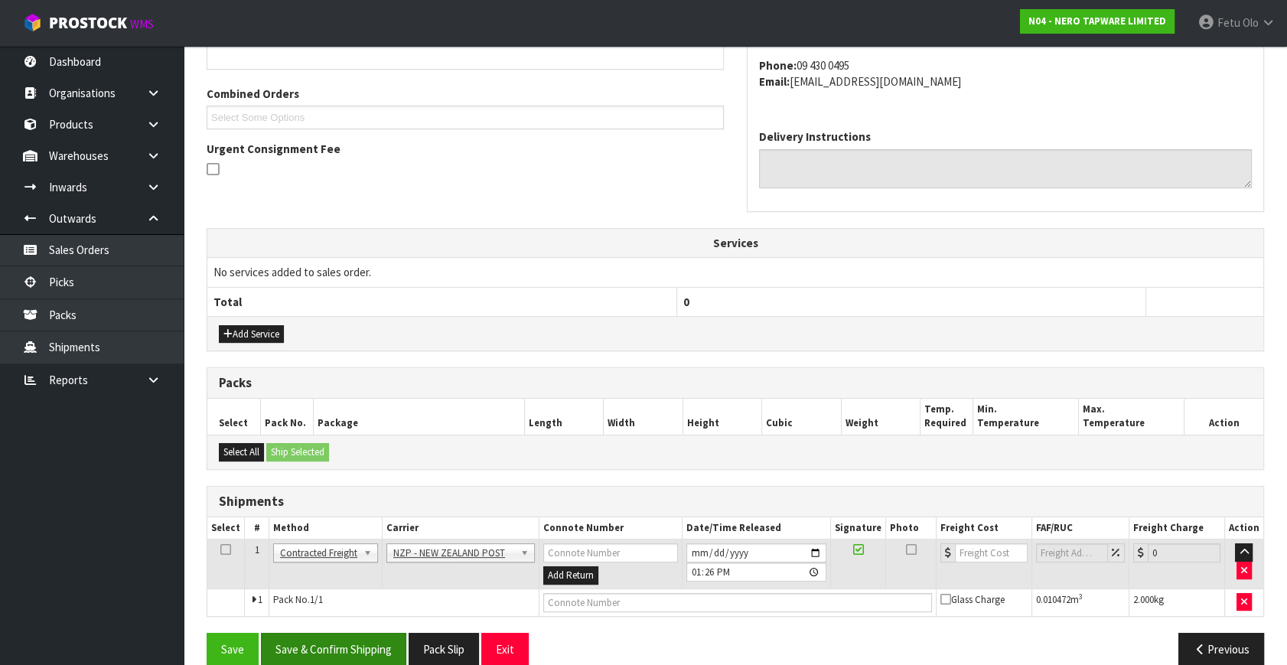
scroll to position [388, 0]
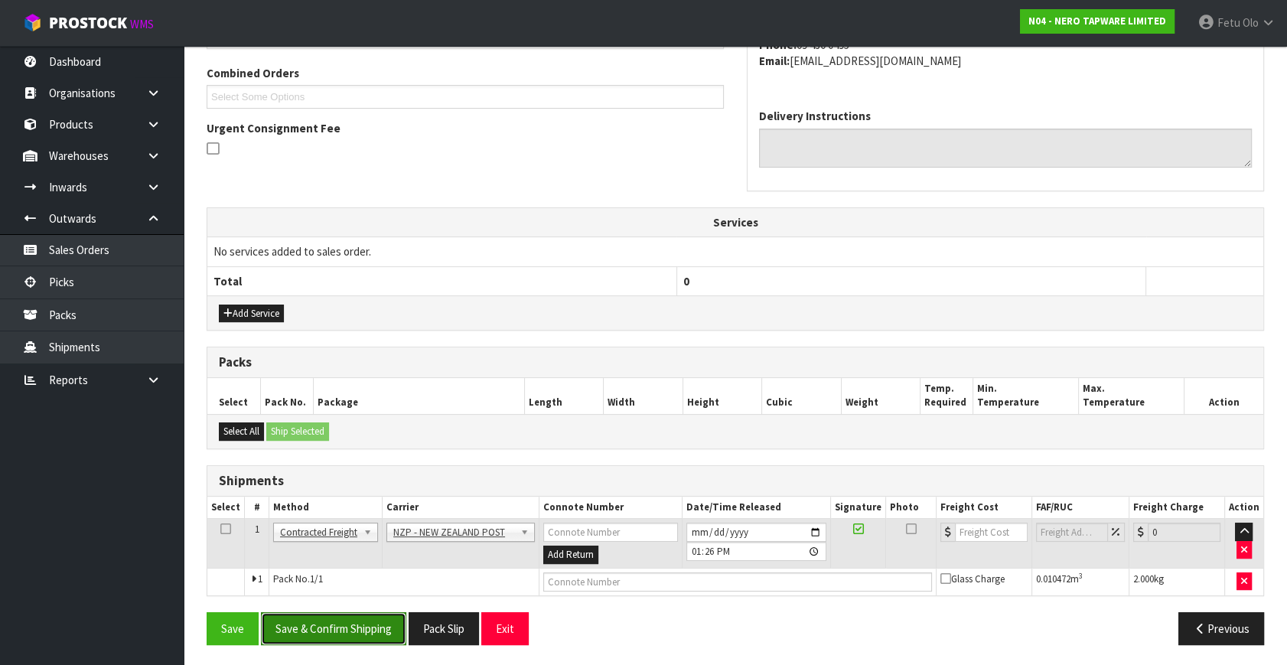
click at [332, 612] on button "Save & Confirm Shipping" at bounding box center [333, 628] width 145 height 33
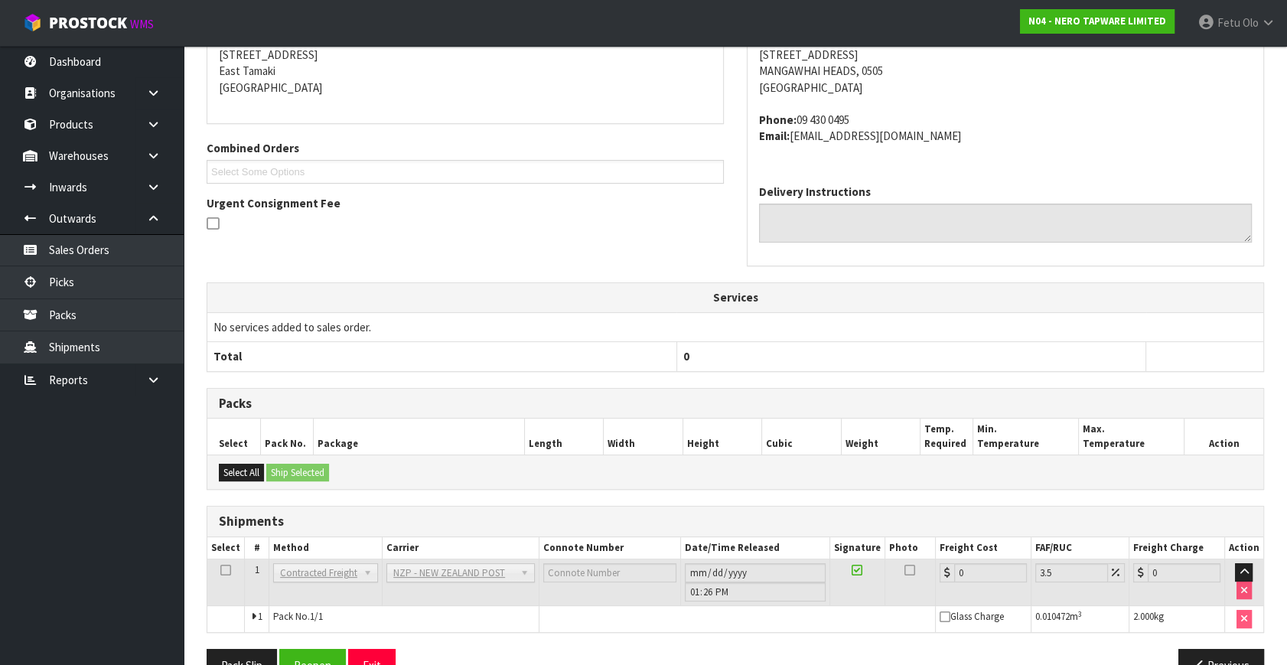
scroll to position [367, 0]
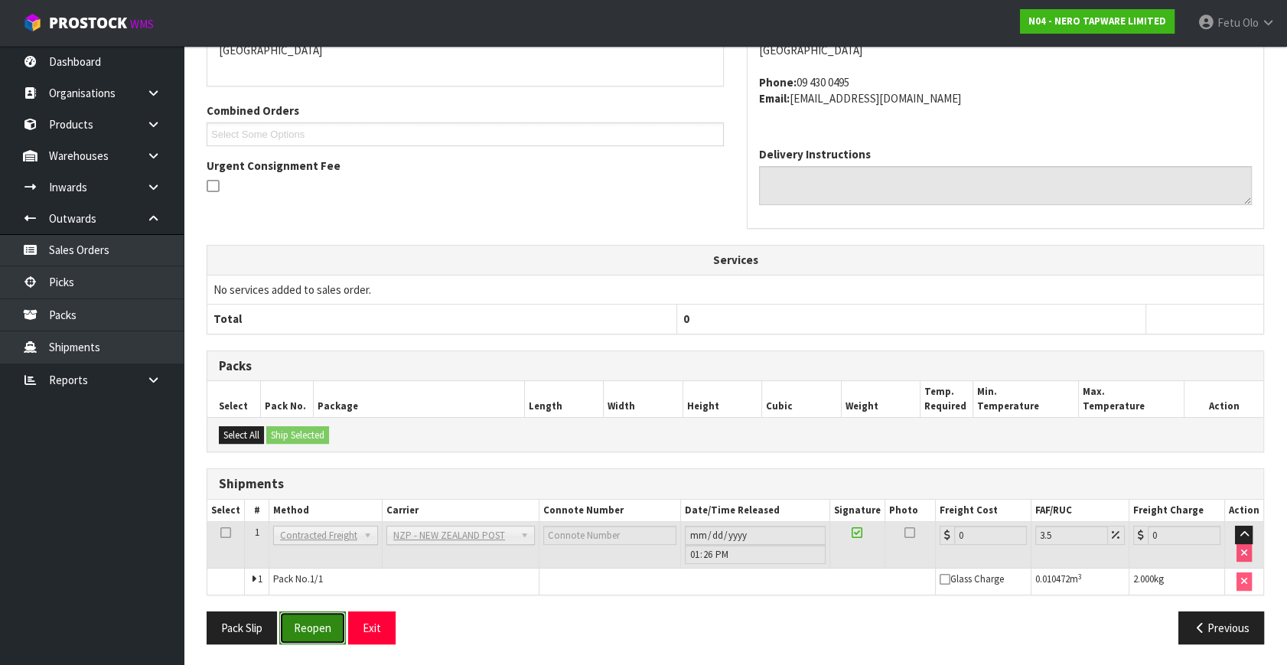
click at [332, 618] on button "Reopen" at bounding box center [312, 627] width 67 height 33
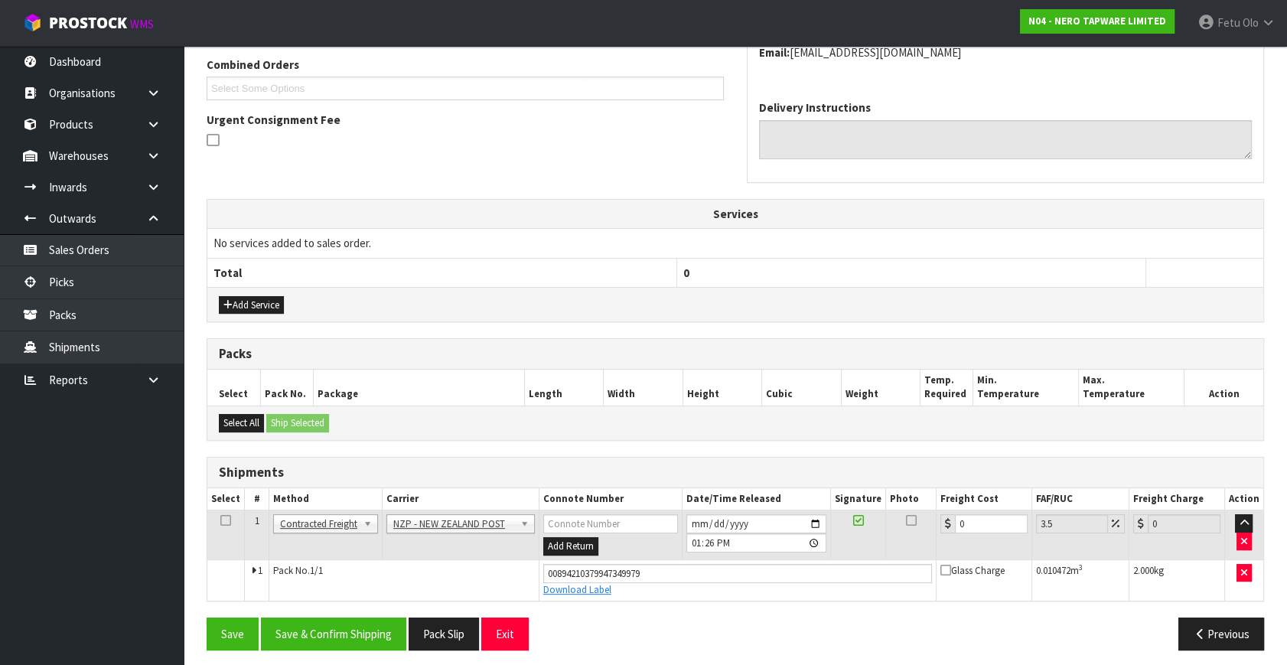
scroll to position [402, 0]
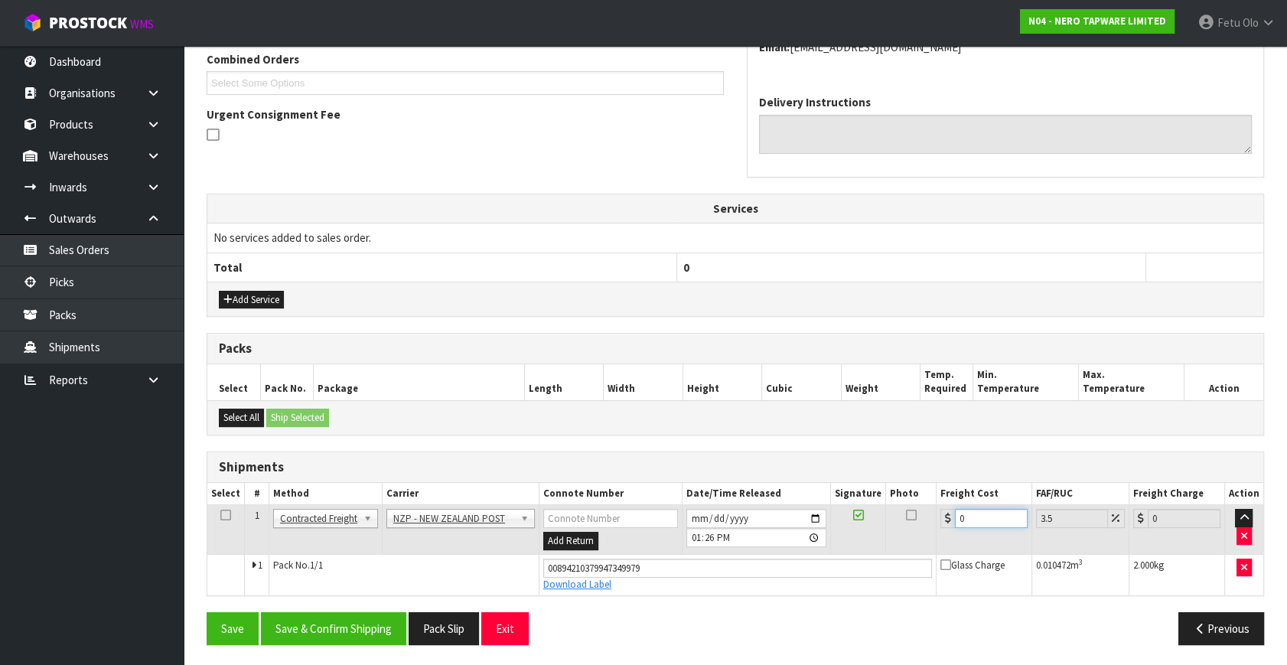
drag, startPoint x: 466, startPoint y: 642, endPoint x: 464, endPoint y: 664, distance: 22.3
click at [465, 642] on div "From Address CONTRACT WAREHOUSING & LOGISTICS 17 Allens Road East Tamaki Auckla…" at bounding box center [735, 277] width 1057 height 758
type input "7"
type input "7.24"
type input "7.3"
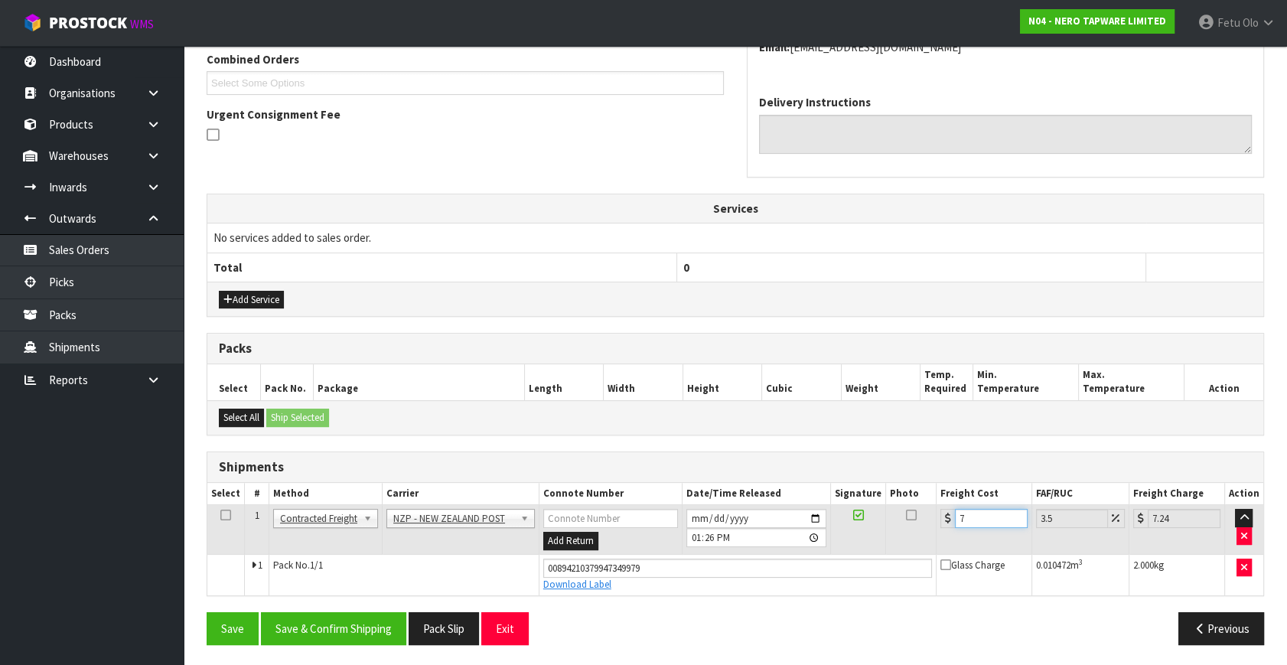
type input "7.56"
type input "7.31"
type input "7.57"
type input "7.31"
click at [360, 622] on button "Save & Confirm Shipping" at bounding box center [333, 628] width 145 height 33
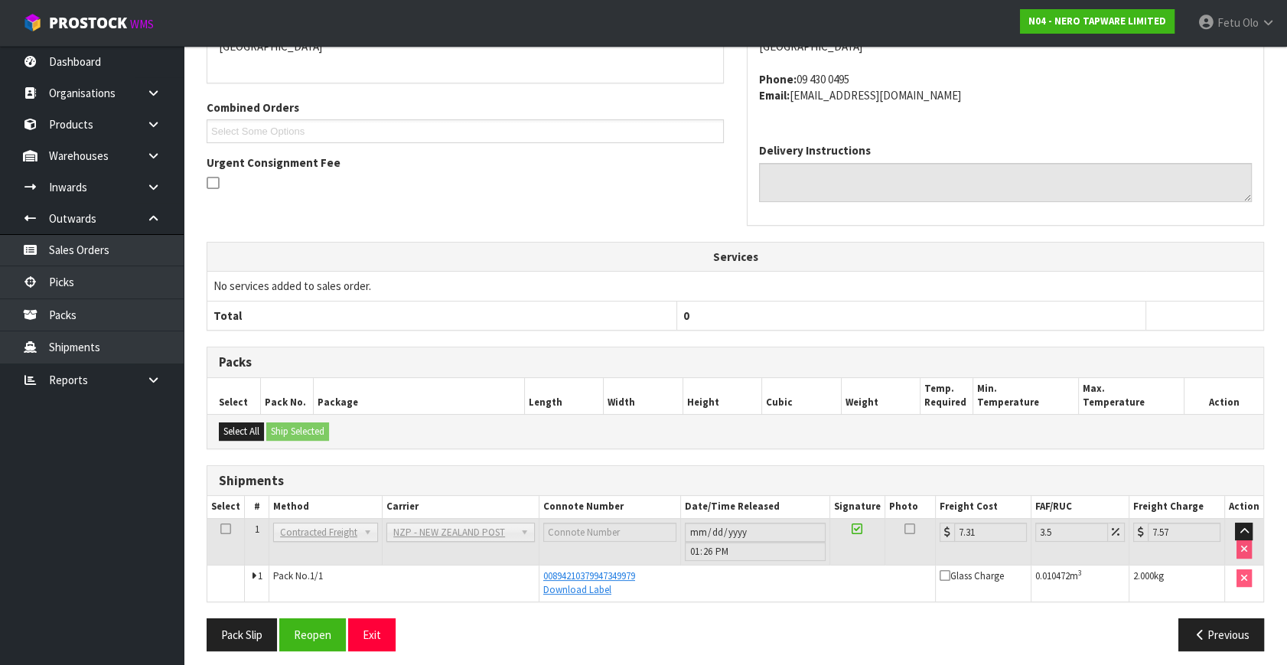
scroll to position [360, 0]
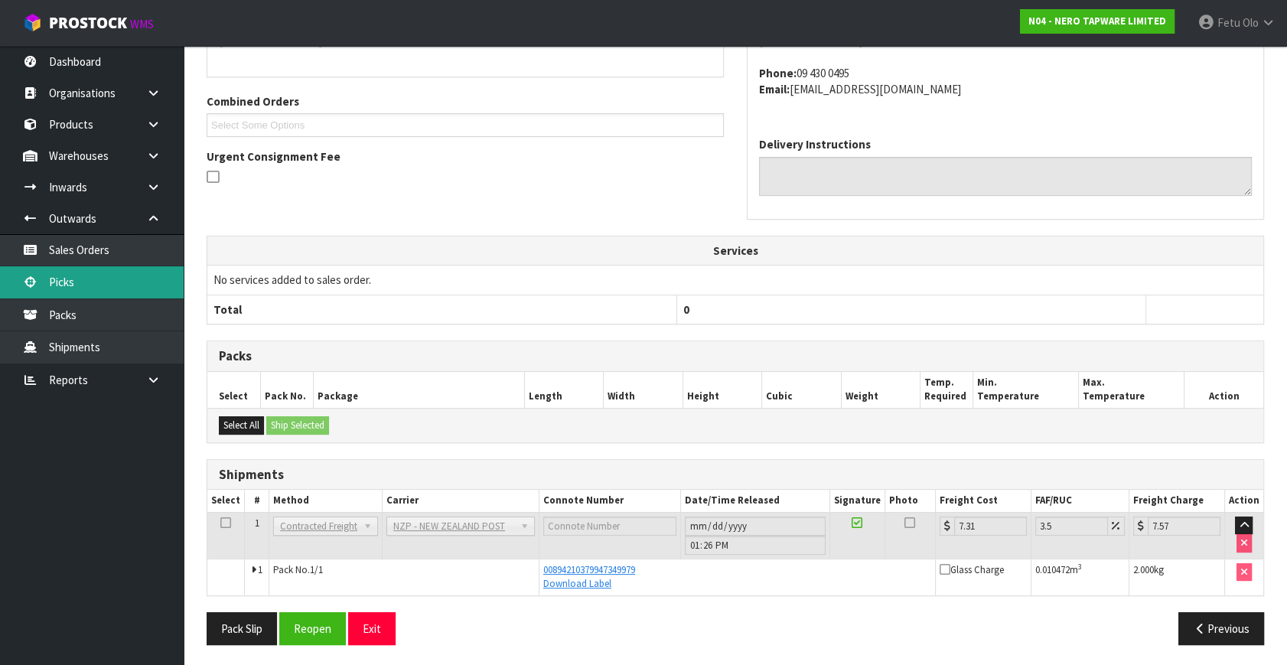
click at [70, 279] on link "Picks" at bounding box center [92, 281] width 184 height 31
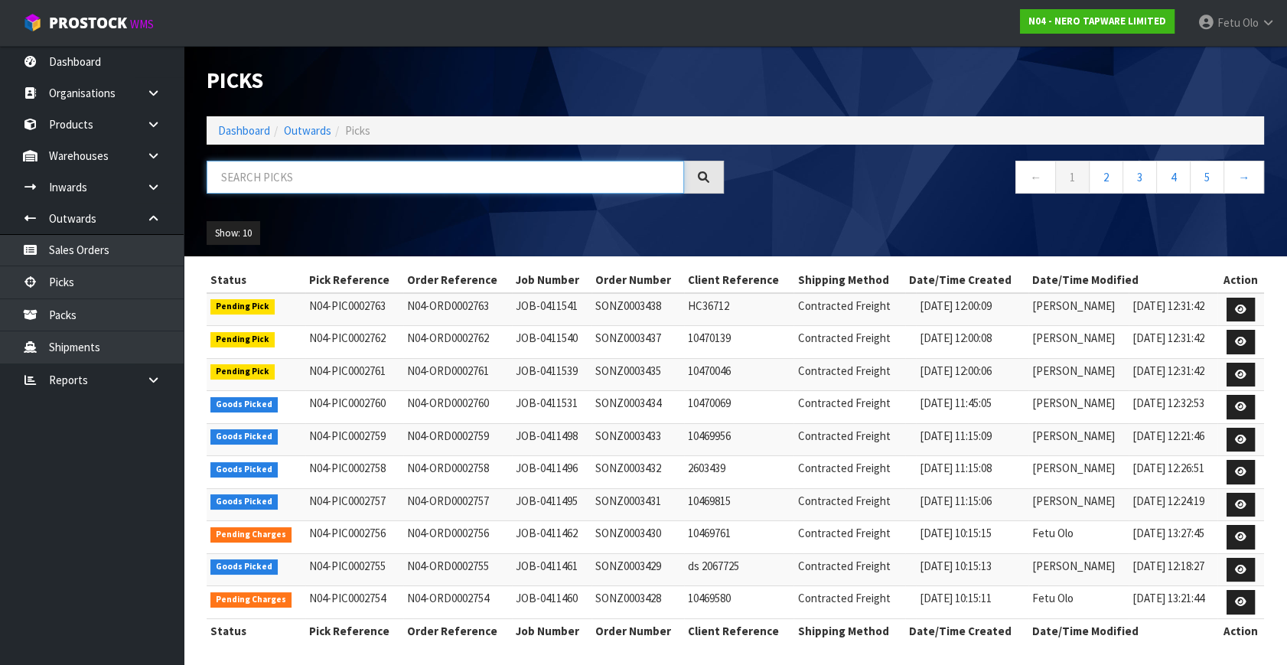
click at [321, 169] on input "text" at bounding box center [445, 177] width 477 height 33
click at [242, 174] on input "text" at bounding box center [445, 177] width 477 height 33
drag, startPoint x: 242, startPoint y: 174, endPoint x: 223, endPoint y: 197, distance: 29.9
click at [226, 173] on input "text" at bounding box center [445, 177] width 477 height 33
type input "002757"
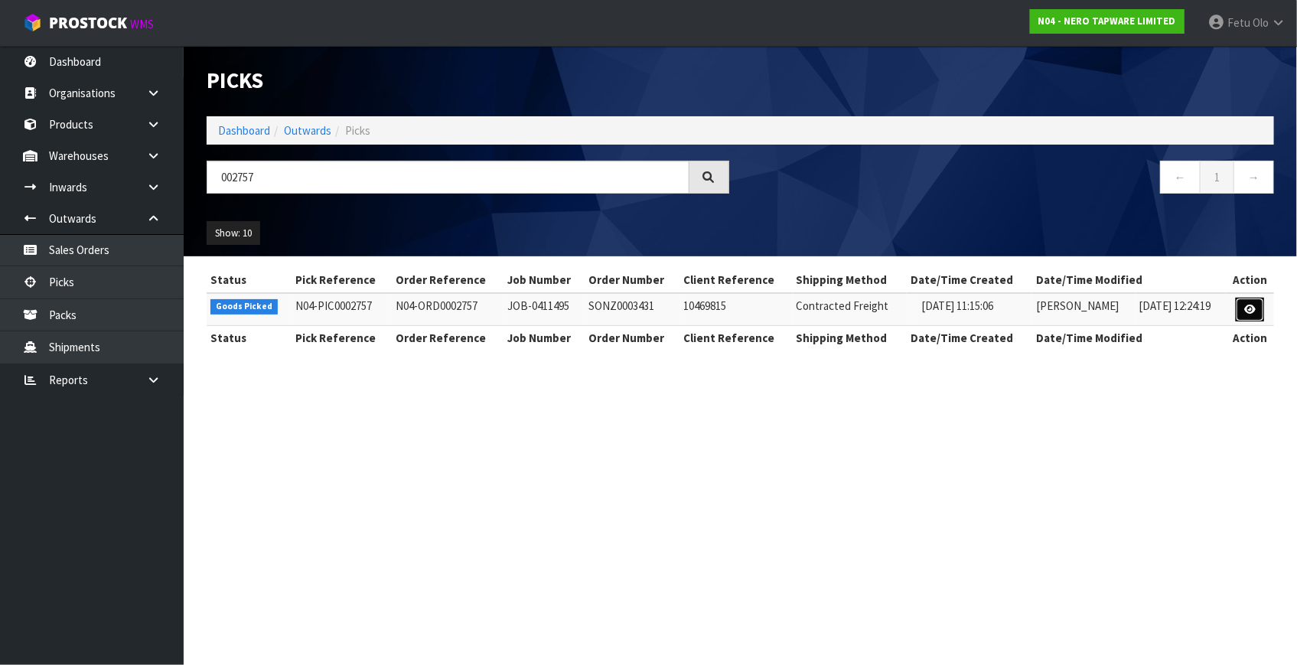
click at [1250, 299] on link at bounding box center [1250, 310] width 28 height 24
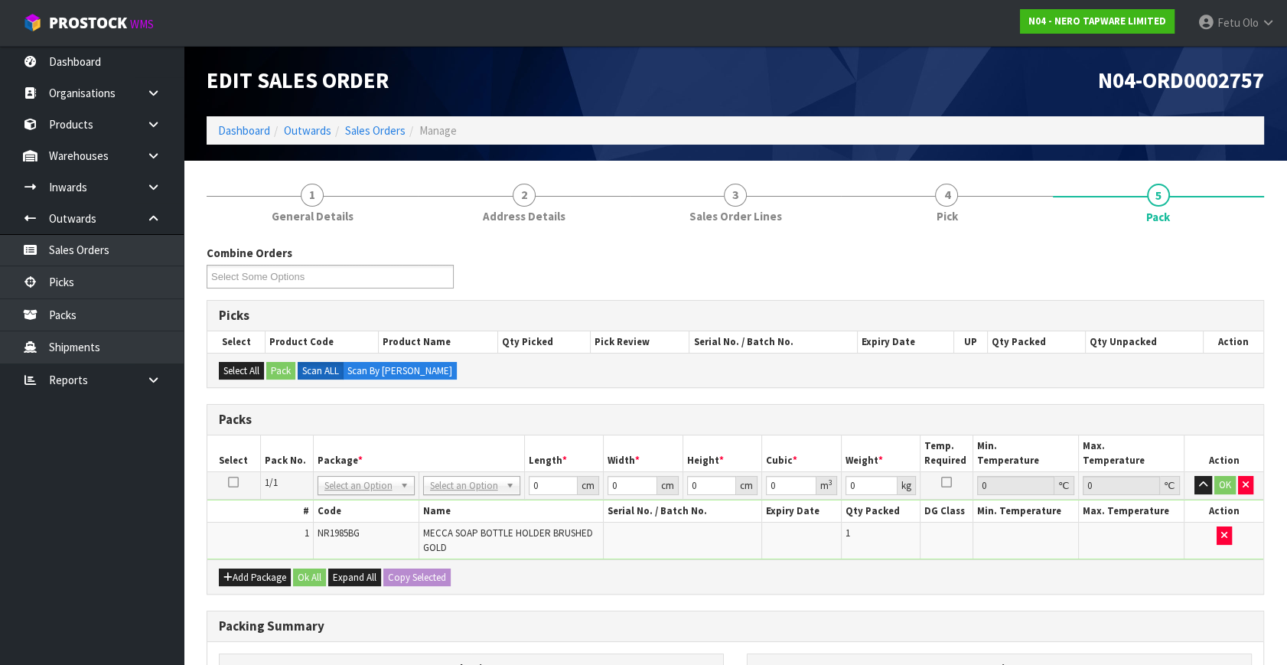
click at [1034, 424] on h3 "Packs" at bounding box center [735, 419] width 1033 height 15
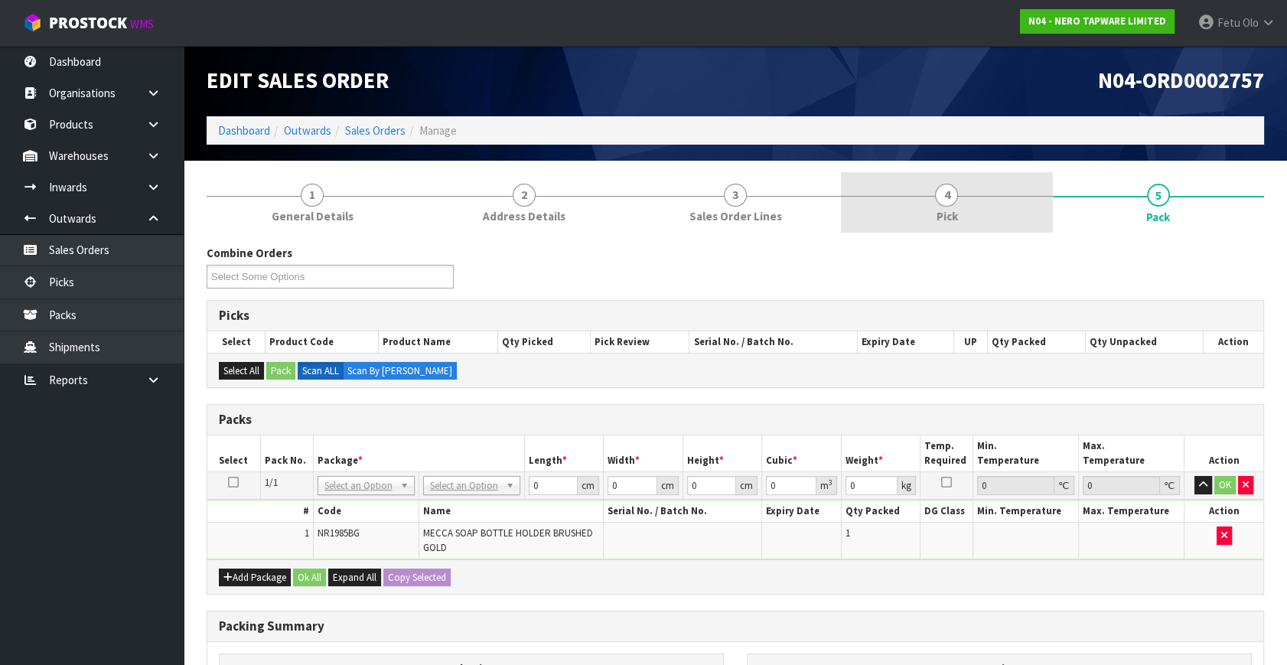
click at [1047, 226] on link "4 Pick" at bounding box center [946, 202] width 211 height 60
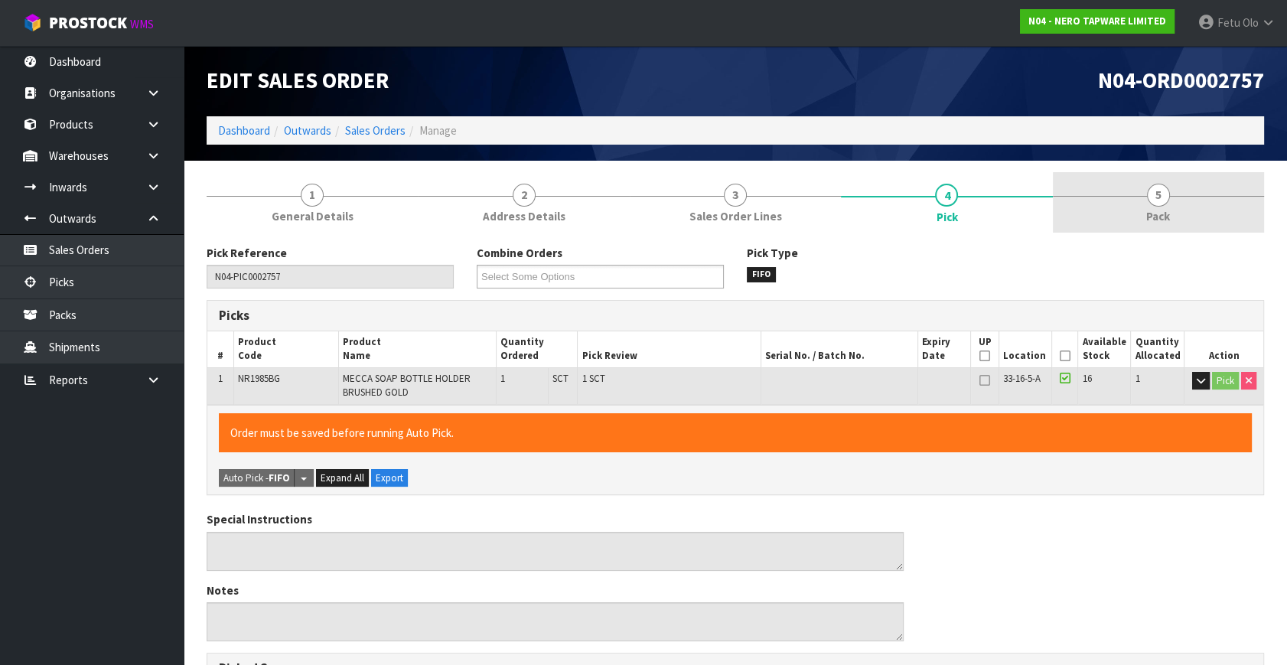
click at [1152, 213] on span "Pack" at bounding box center [1158, 216] width 24 height 16
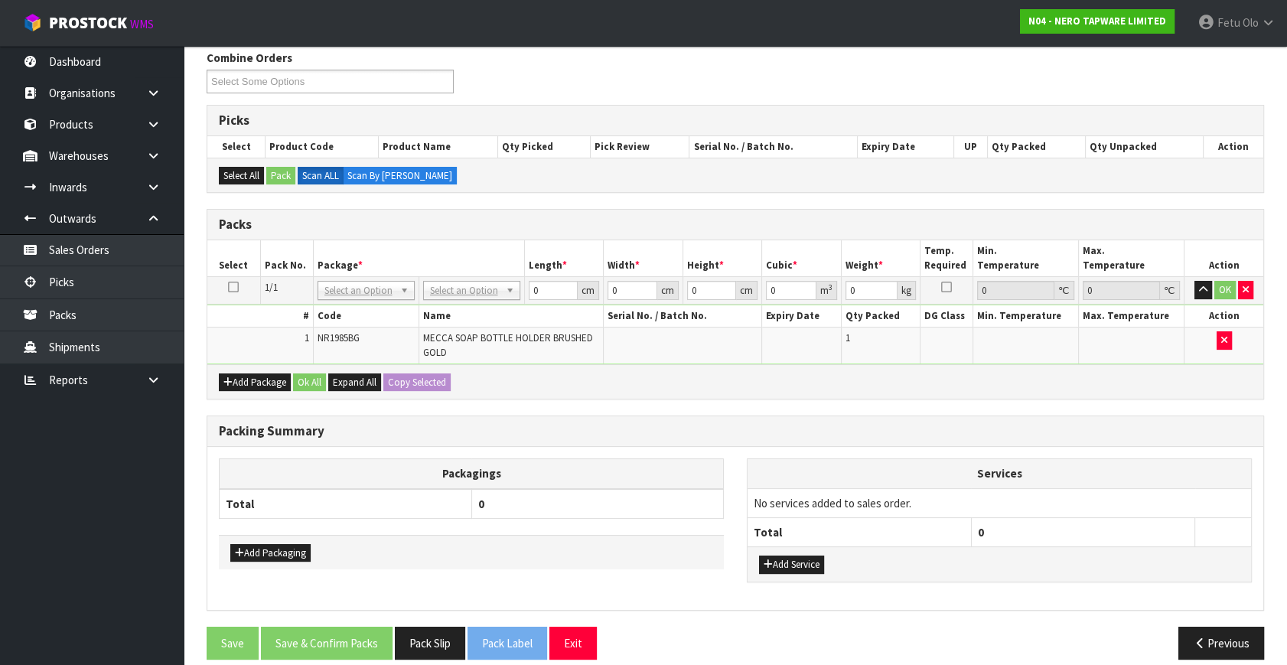
scroll to position [208, 0]
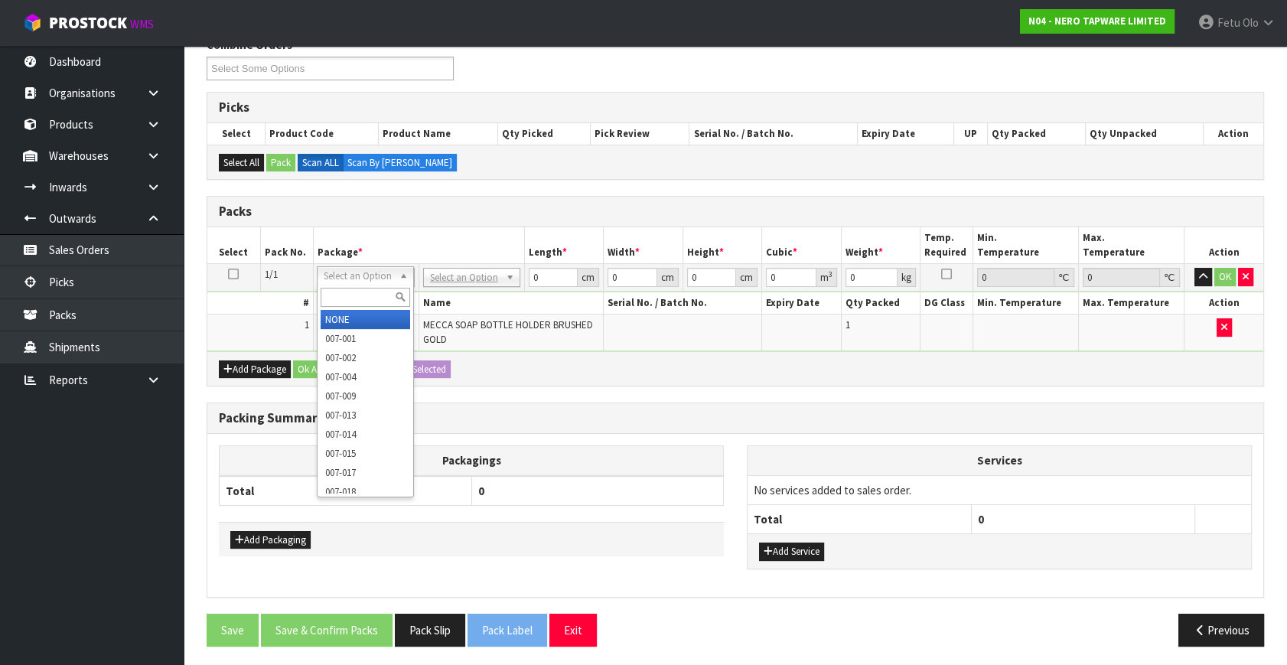
drag, startPoint x: 373, startPoint y: 277, endPoint x: 371, endPoint y: 292, distance: 14.6
click at [367, 296] on input "text" at bounding box center [366, 297] width 90 height 19
type input "011"
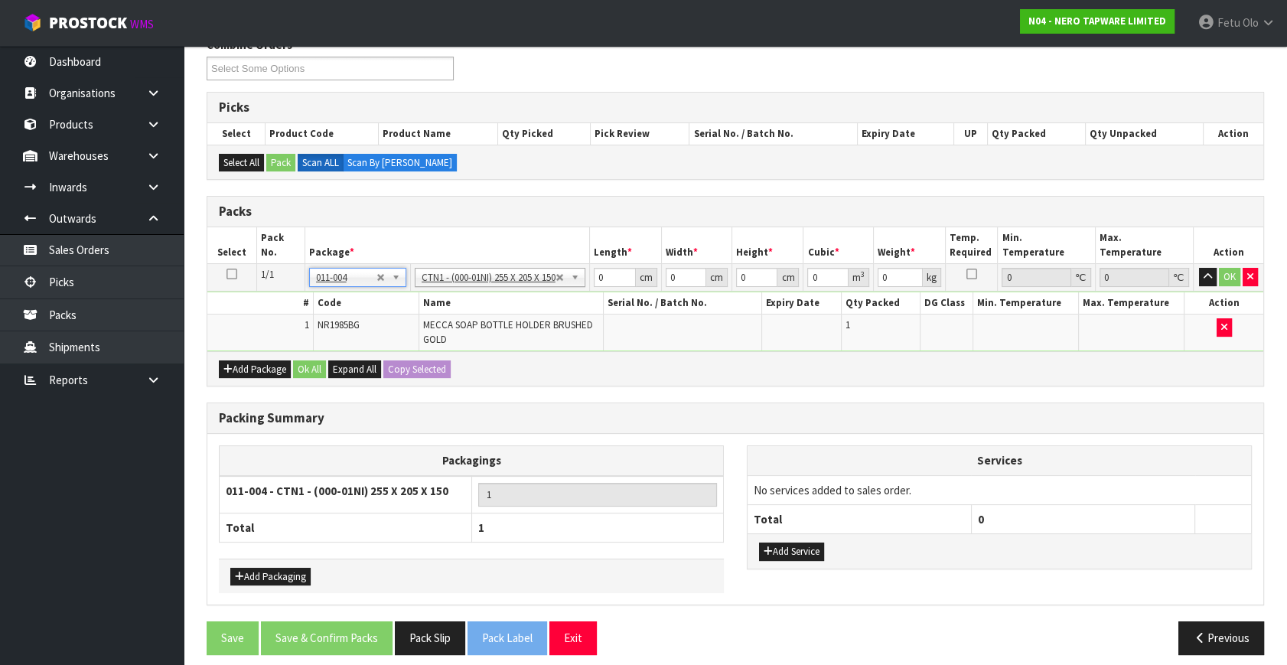
type input "25.5"
type input "20.5"
type input "15"
type input "0.007841"
type input "0.38"
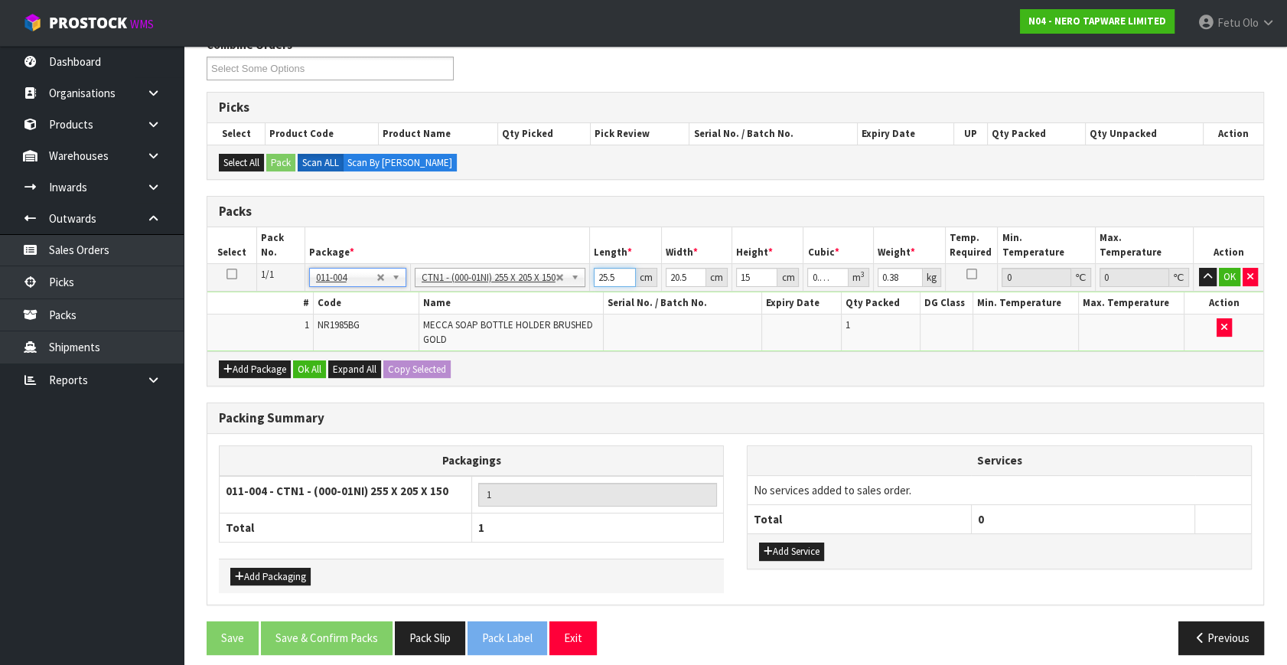
click at [600, 272] on input "25.5" at bounding box center [615, 277] width 42 height 19
click at [608, 281] on input "25.5" at bounding box center [615, 277] width 42 height 19
click at [609, 281] on input "25.5" at bounding box center [615, 277] width 42 height 19
type input "1"
type input "0.000307"
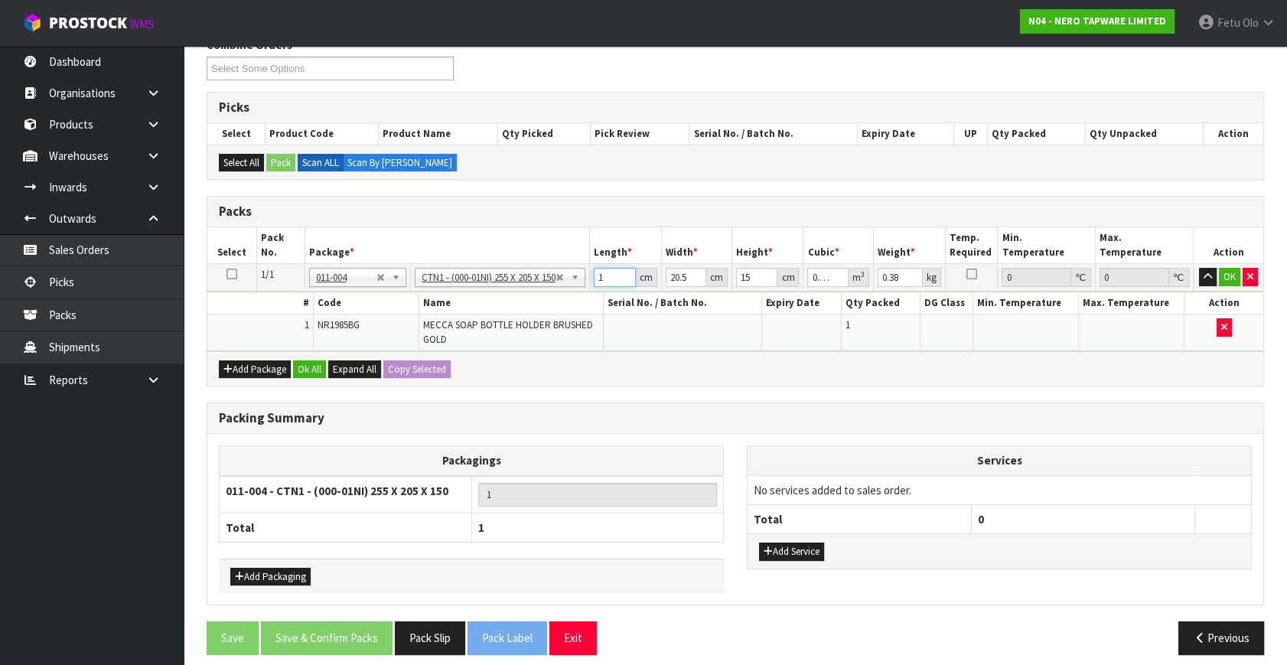
type input "16"
type input "0.00492"
type input "16"
type input "1"
type input "0.00024"
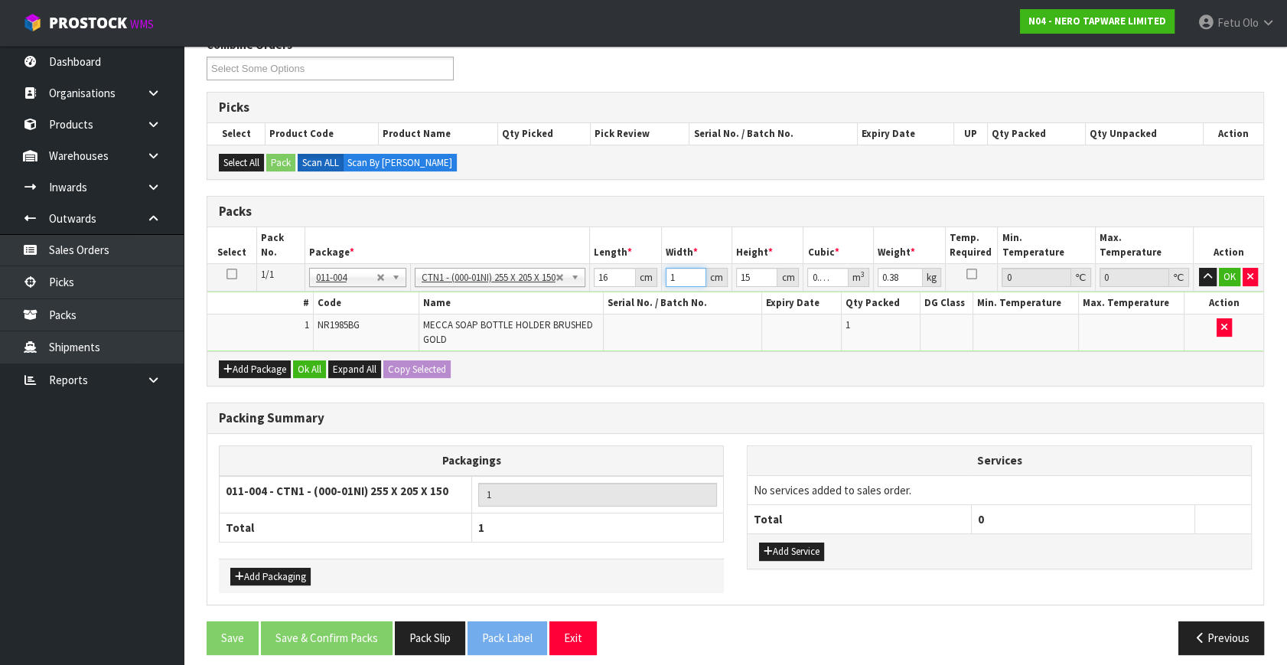
type input "15"
type input "0.0036"
type input "15"
type input "1"
type input "0.00024"
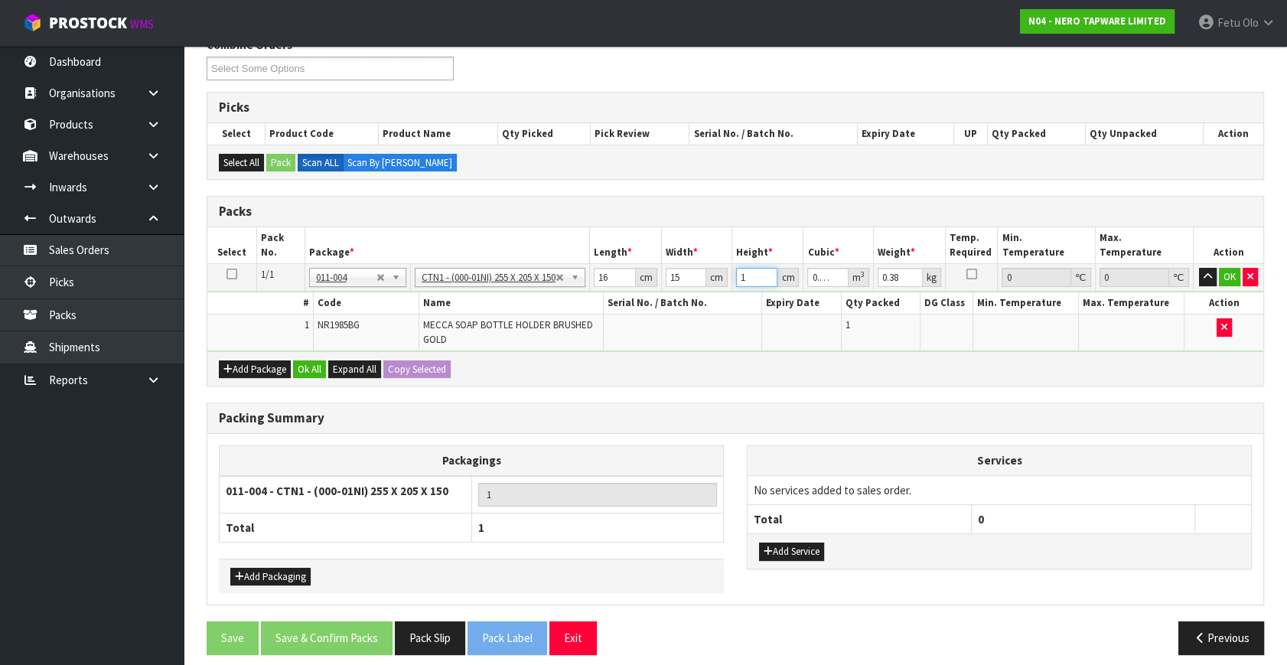
type input "11"
type input "0.00264"
type input "11"
type input "2"
drag, startPoint x: 749, startPoint y: 277, endPoint x: 722, endPoint y: 292, distance: 31.5
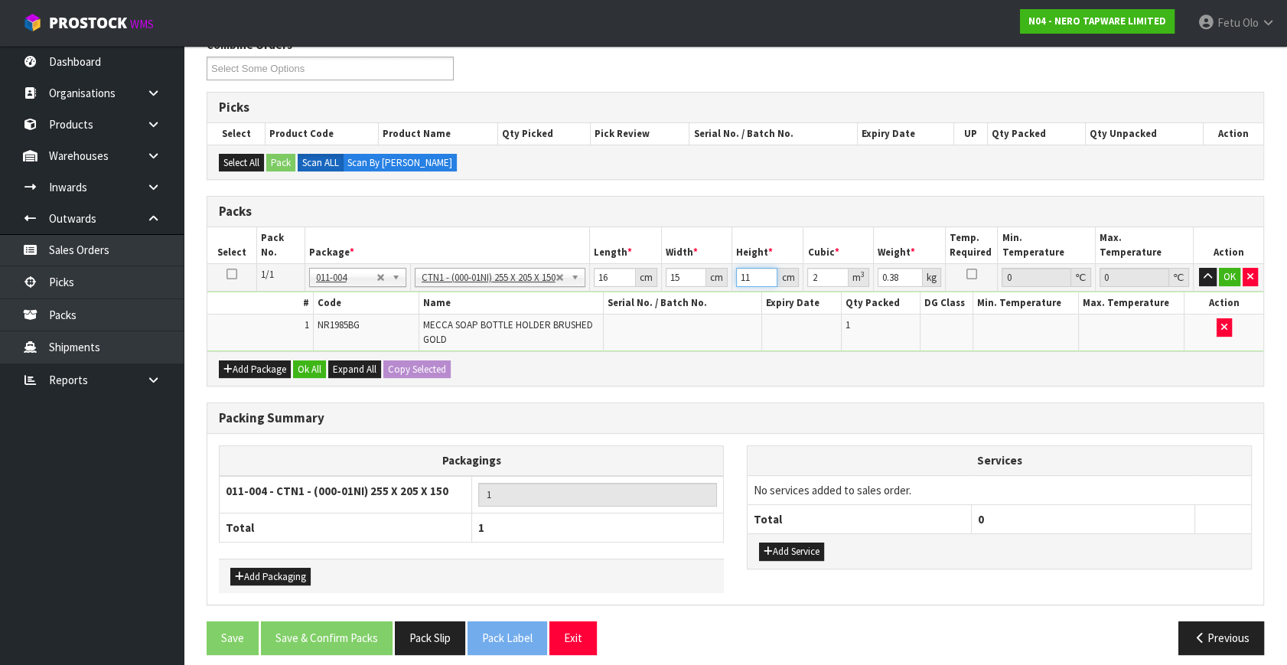
click at [722, 288] on tr "1/1 NONE 007-001 007-002 007-004 007-009 007-013 007-014 007-015 007-017 007-01…" at bounding box center [735, 278] width 1056 height 28
type input "1"
type input "0.00024"
type input "0"
type input "1"
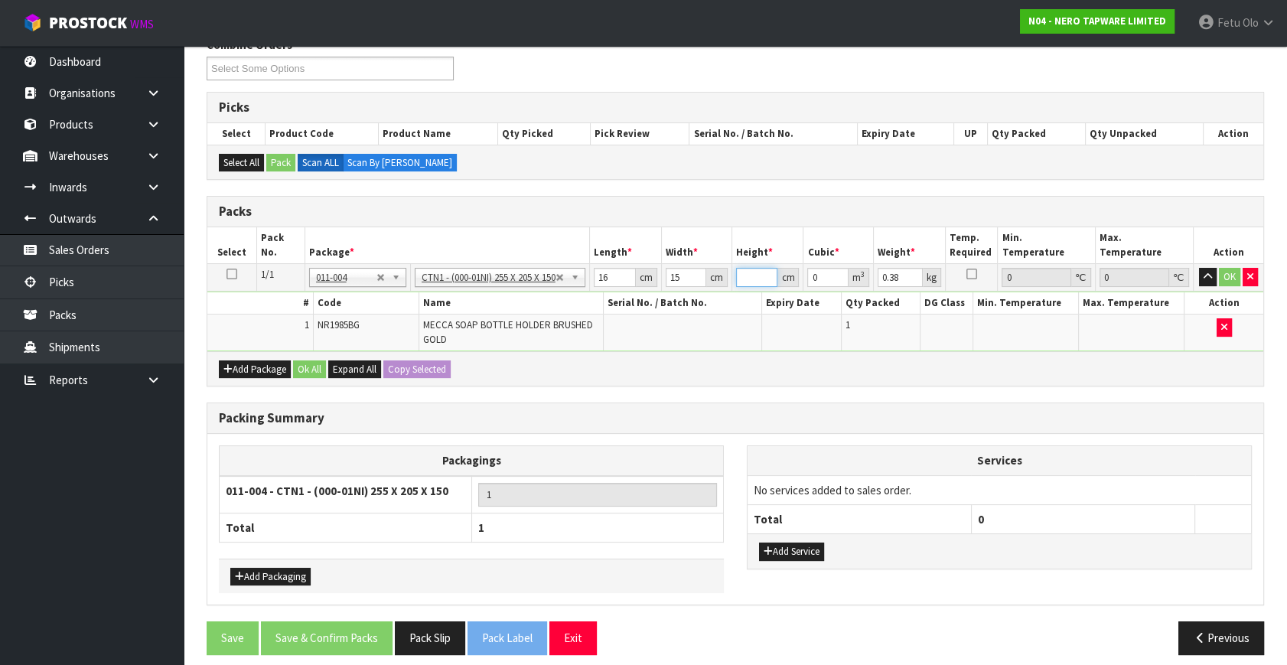
type input "0.00024"
type input "11"
type input "0.00264"
type input "2"
click button "OK" at bounding box center [1229, 277] width 21 height 18
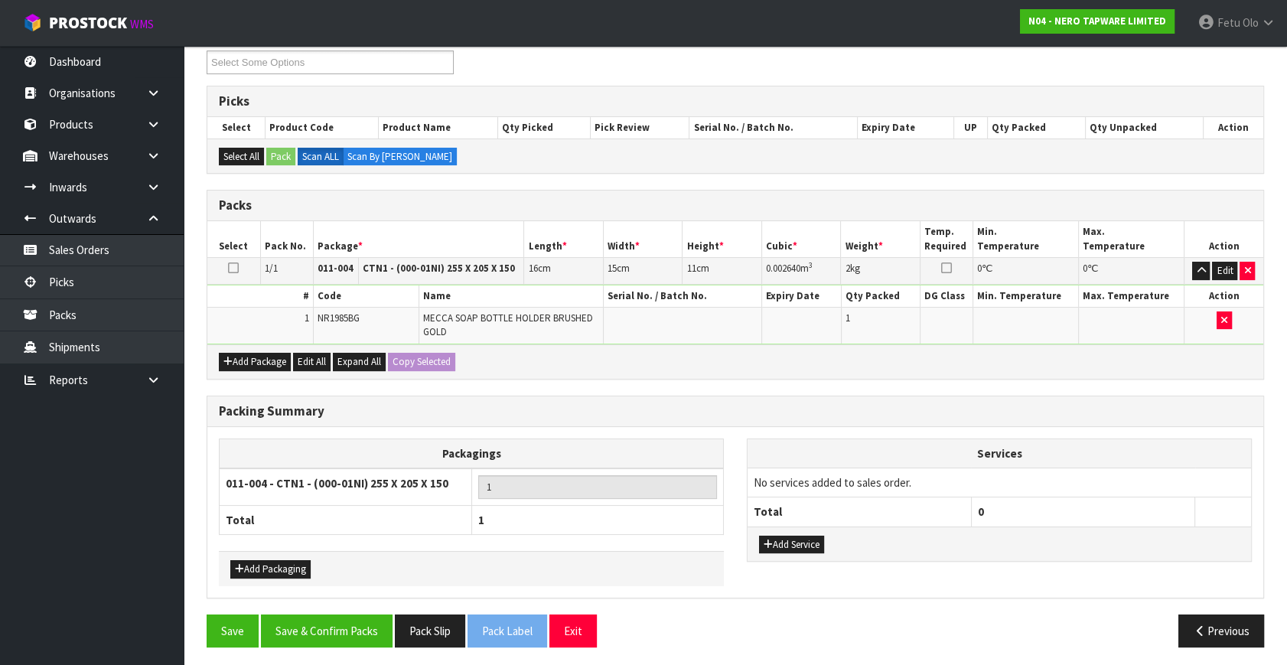
scroll to position [215, 0]
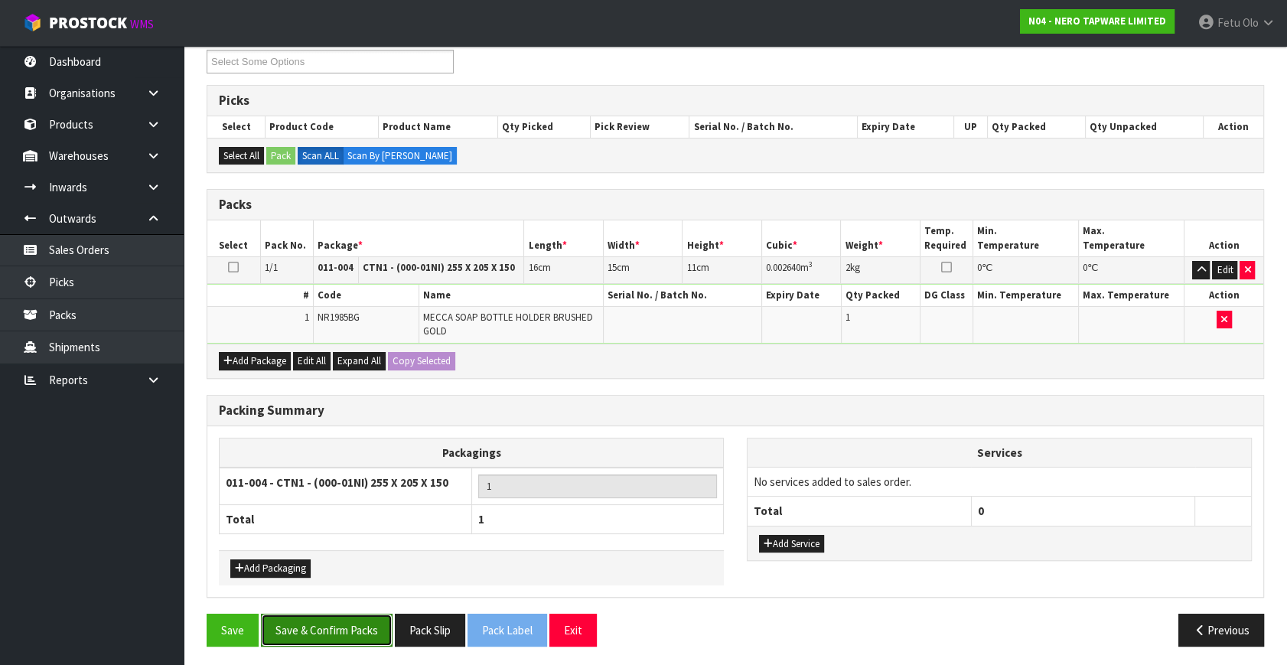
click at [346, 621] on button "Save & Confirm Packs" at bounding box center [327, 630] width 132 height 33
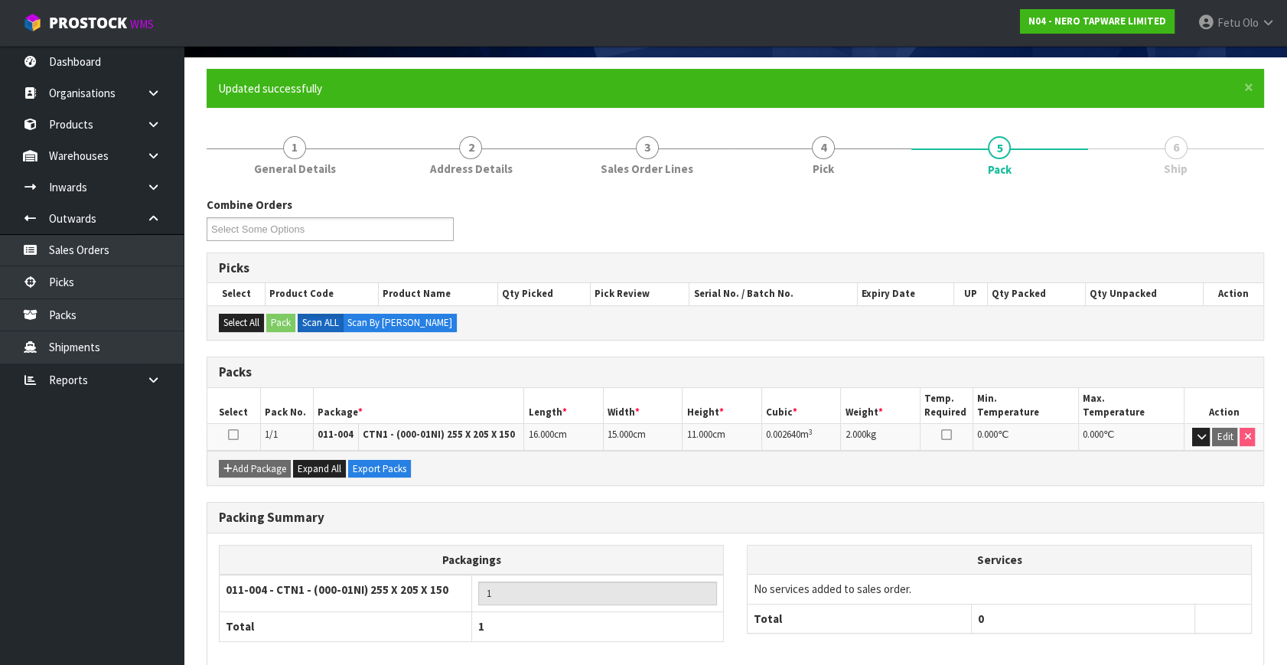
scroll to position [177, 0]
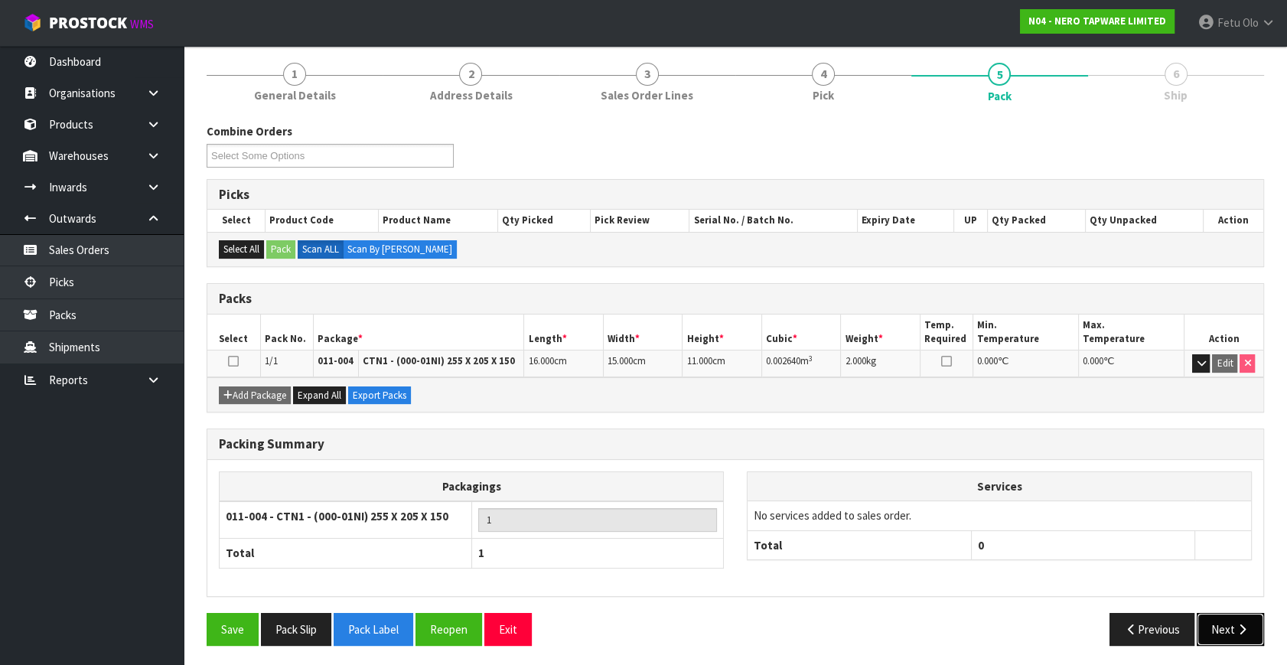
click at [1211, 627] on button "Next" at bounding box center [1230, 629] width 67 height 33
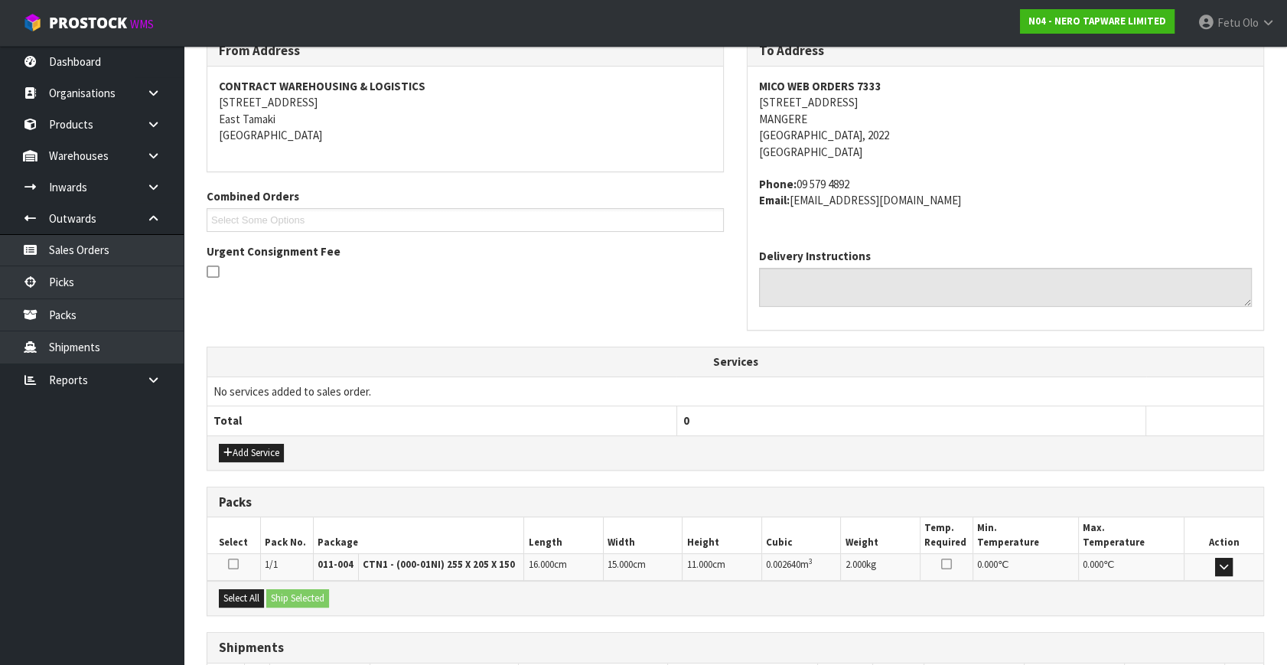
scroll to position [376, 0]
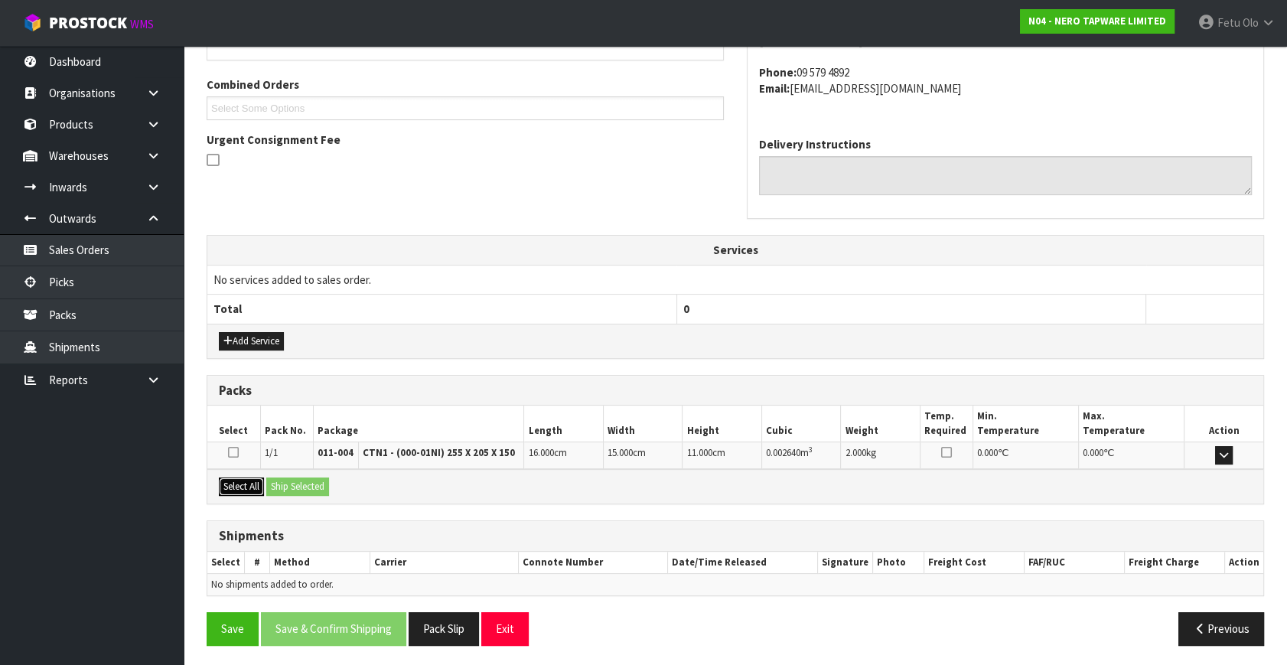
click at [237, 487] on button "Select All" at bounding box center [241, 486] width 45 height 18
click at [336, 497] on div "Select All Ship Selected" at bounding box center [735, 486] width 1056 height 34
click at [305, 484] on button "Ship Selected" at bounding box center [297, 486] width 63 height 18
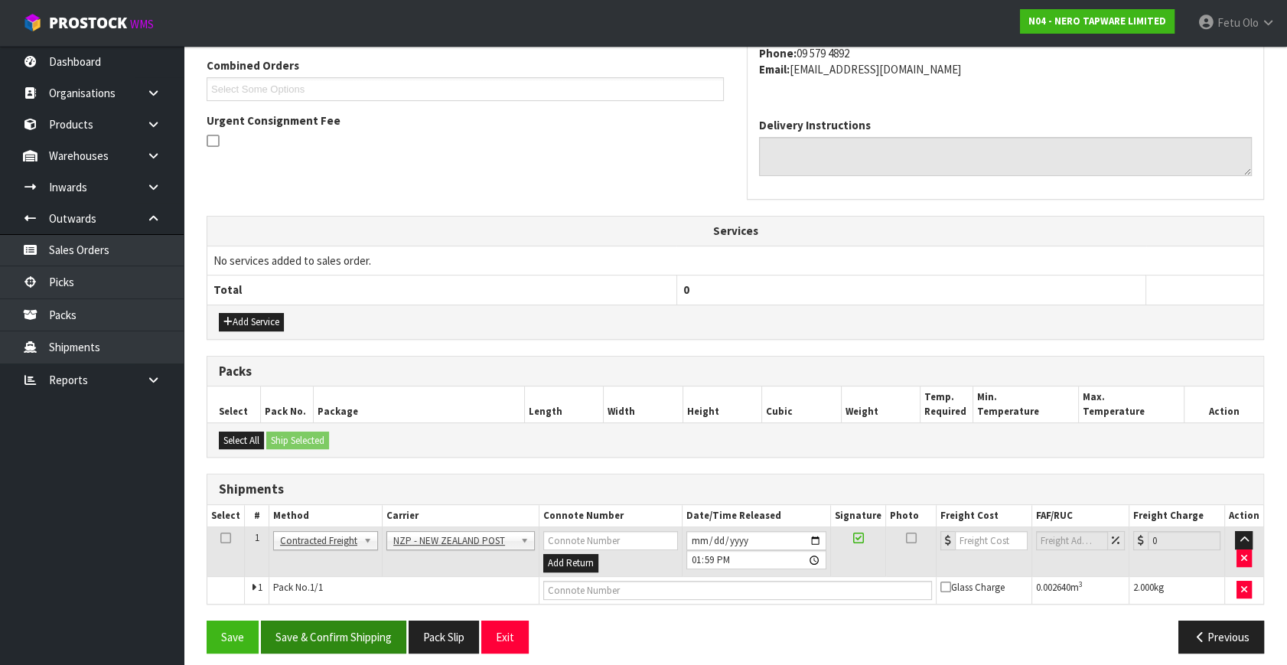
scroll to position [404, 0]
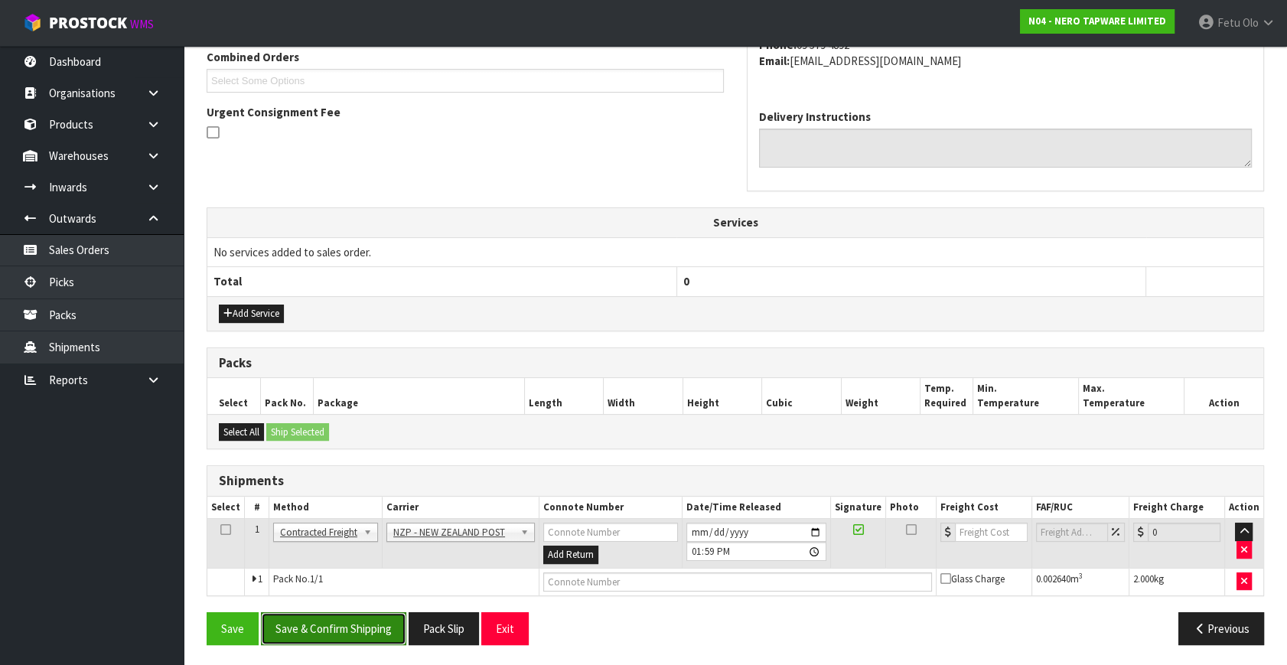
drag, startPoint x: 354, startPoint y: 611, endPoint x: 324, endPoint y: 627, distance: 34.9
click at [354, 612] on button "Save & Confirm Shipping" at bounding box center [333, 628] width 145 height 33
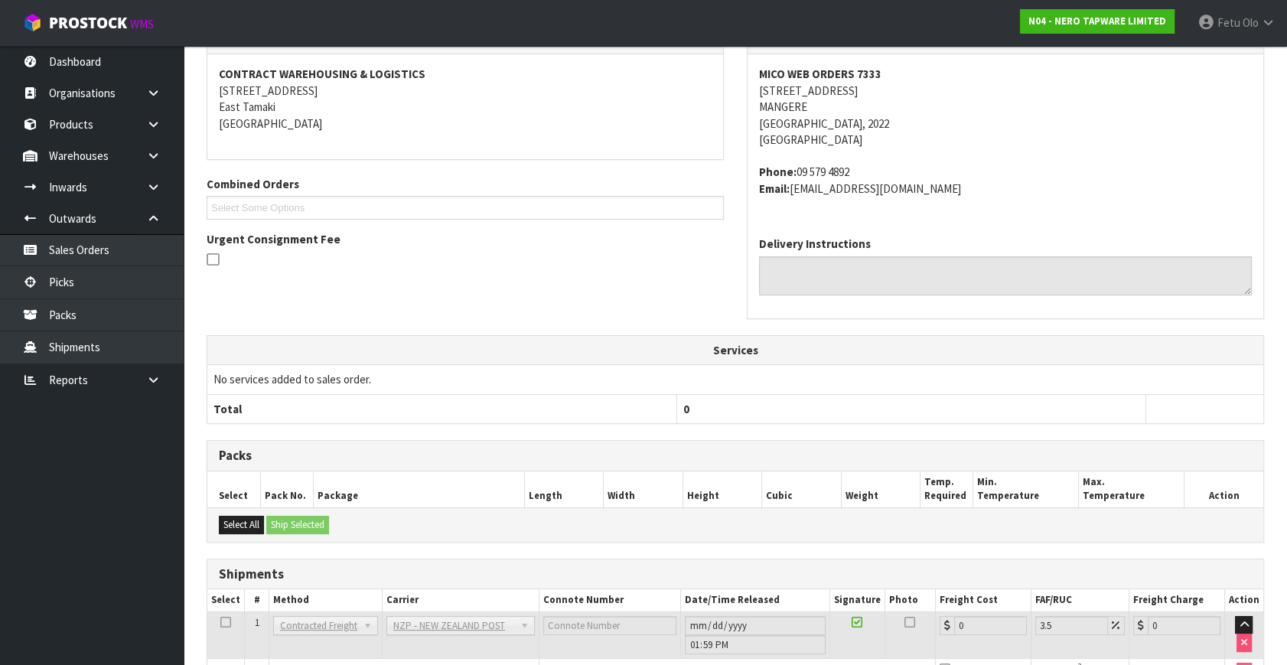
scroll to position [347, 0]
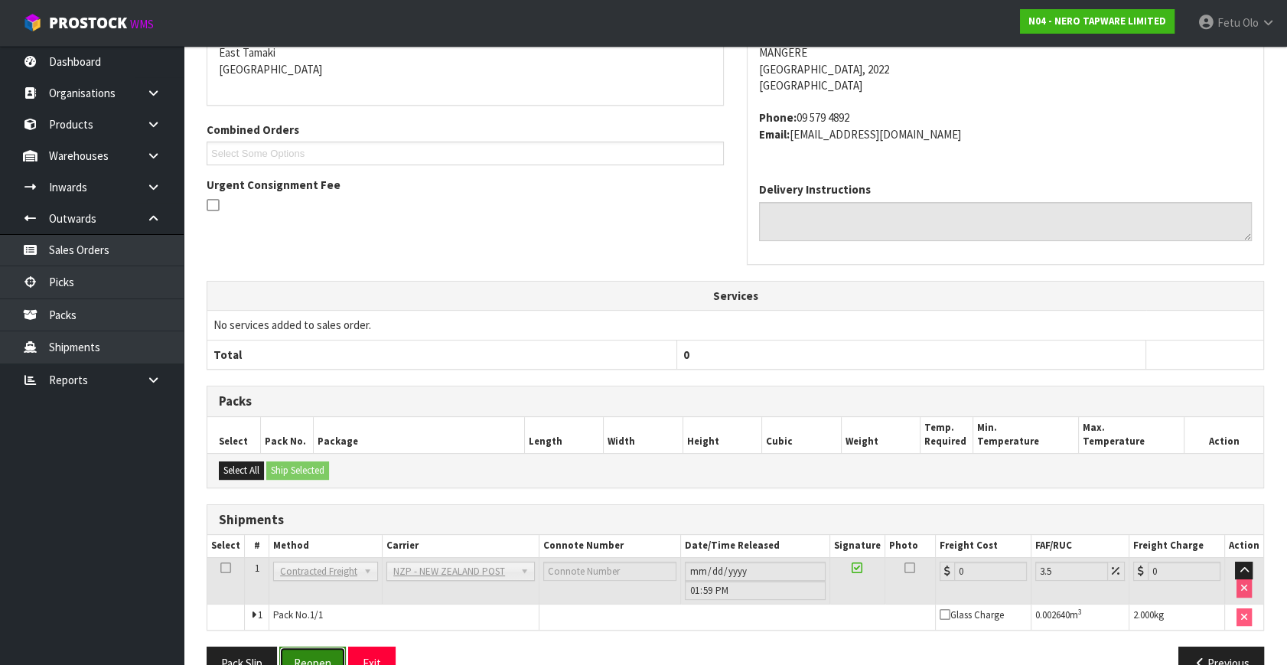
click at [311, 647] on button "Reopen" at bounding box center [312, 663] width 67 height 33
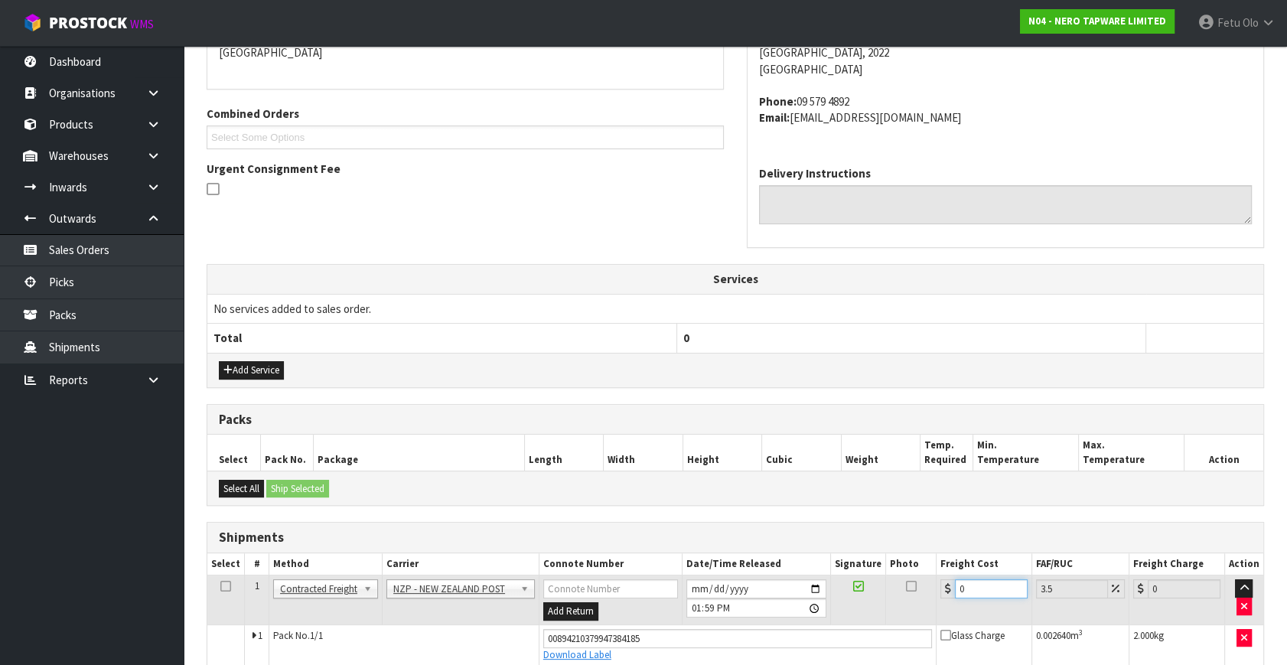
drag, startPoint x: 979, startPoint y: 588, endPoint x: 855, endPoint y: 609, distance: 126.6
click at [855, 609] on tr "1 Client Local Pickup Customer Local Pickup Company Freight Contracted Freight …" at bounding box center [735, 600] width 1056 height 50
type input "1"
type input "1.03"
type input "0"
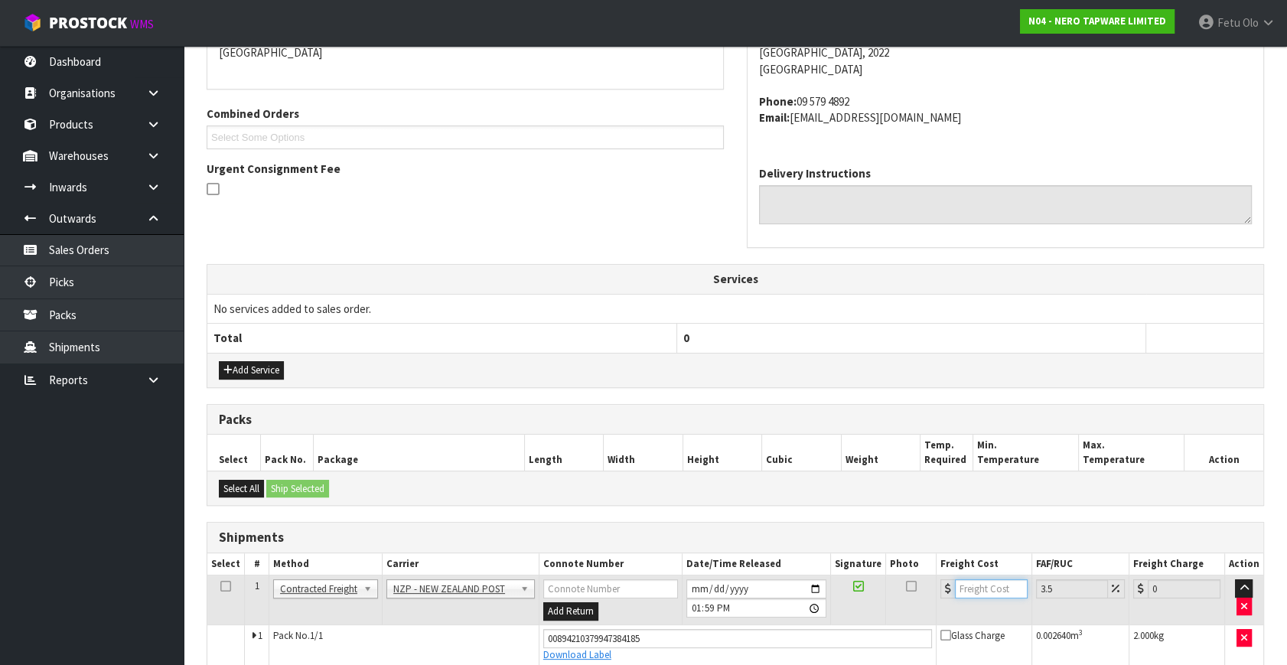
type input "4"
type input "4.14"
type input "4.3"
type input "4.45"
type input "4.33"
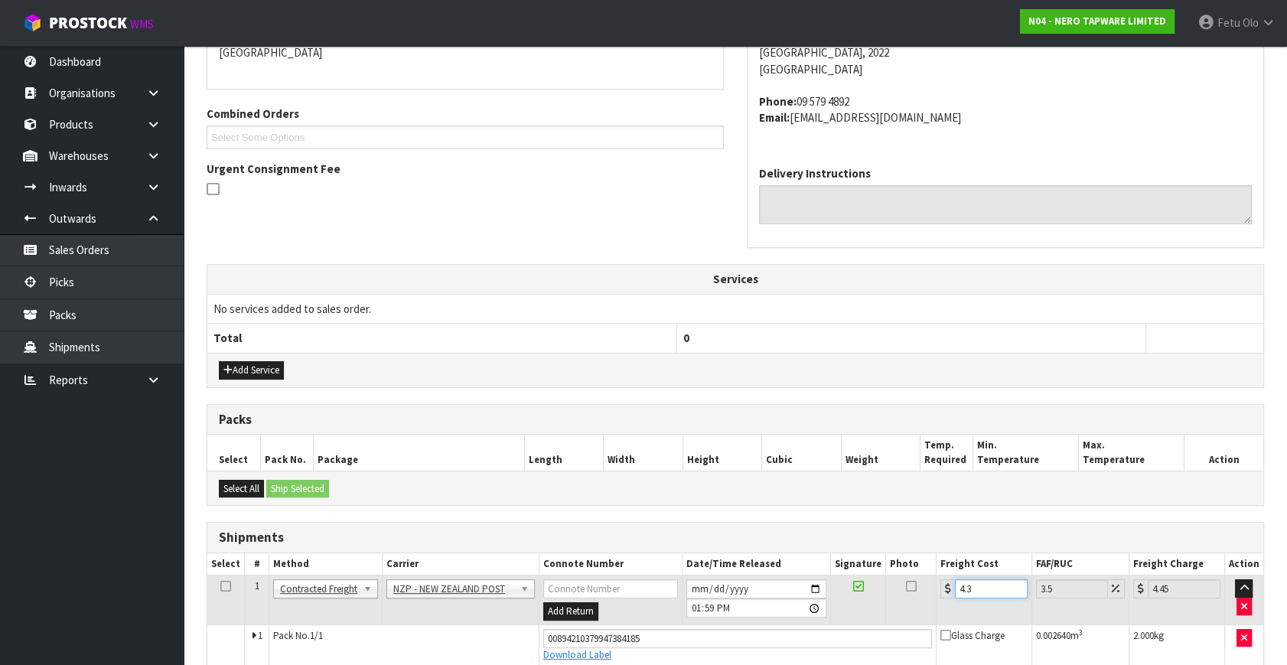
type input "4.48"
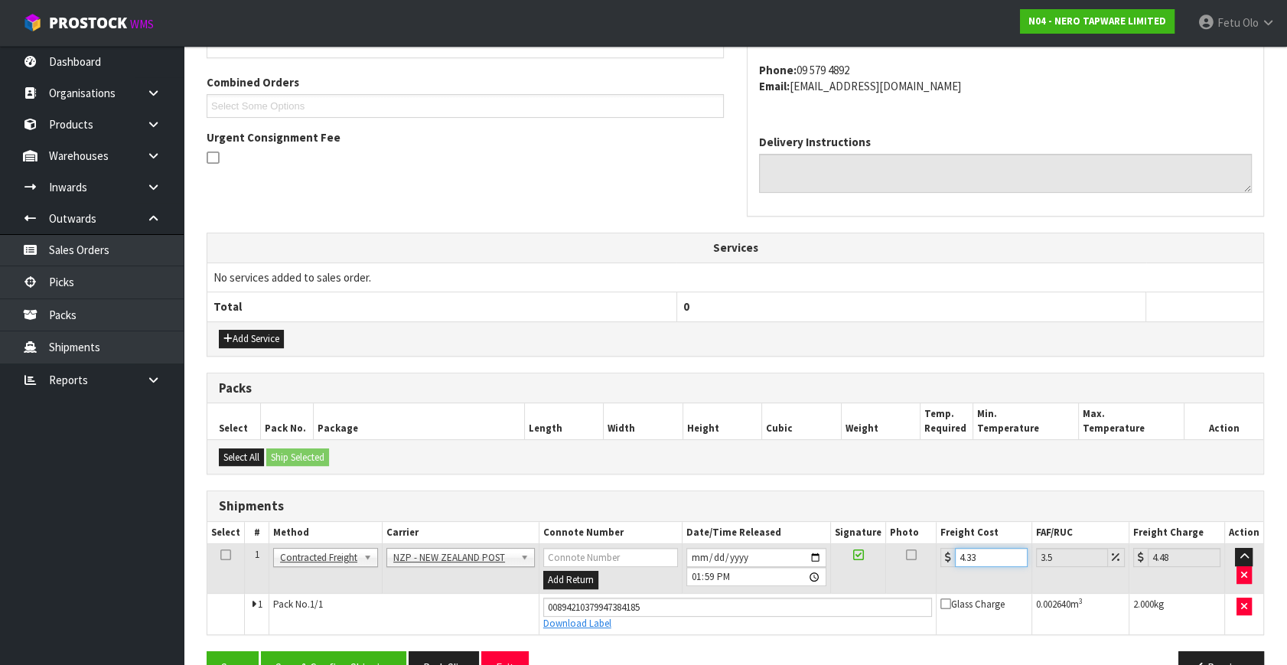
scroll to position [419, 0]
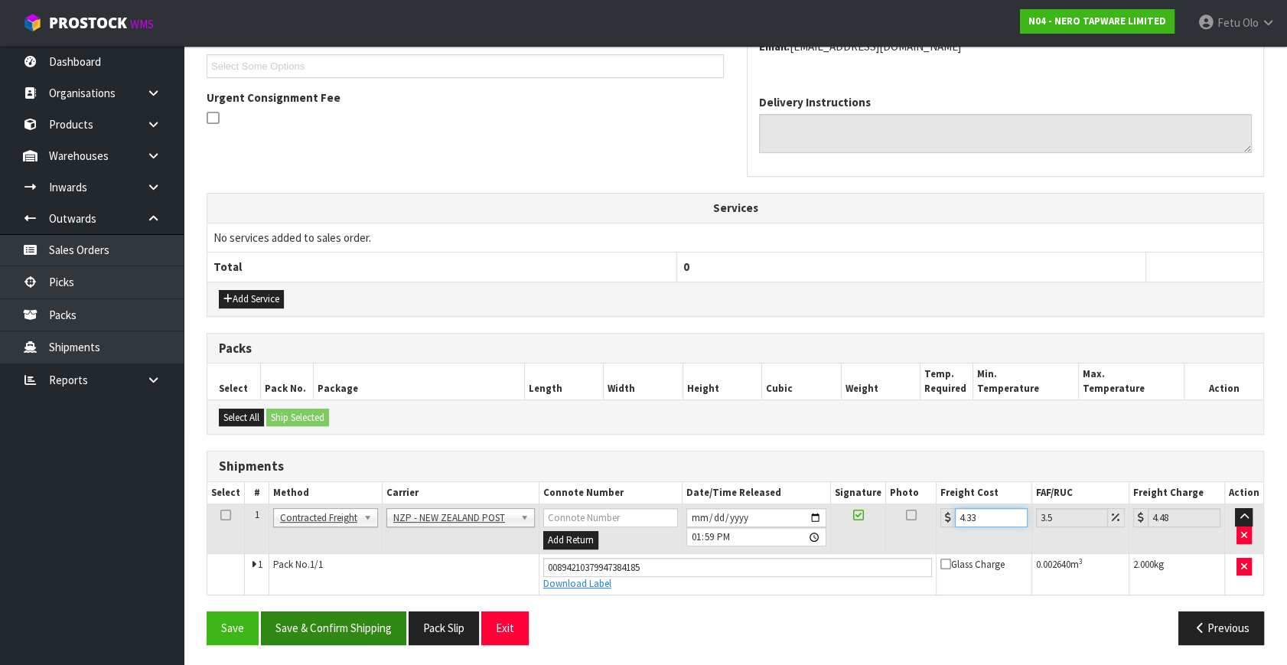
type input "4.33"
click at [363, 626] on button "Save & Confirm Shipping" at bounding box center [333, 627] width 145 height 33
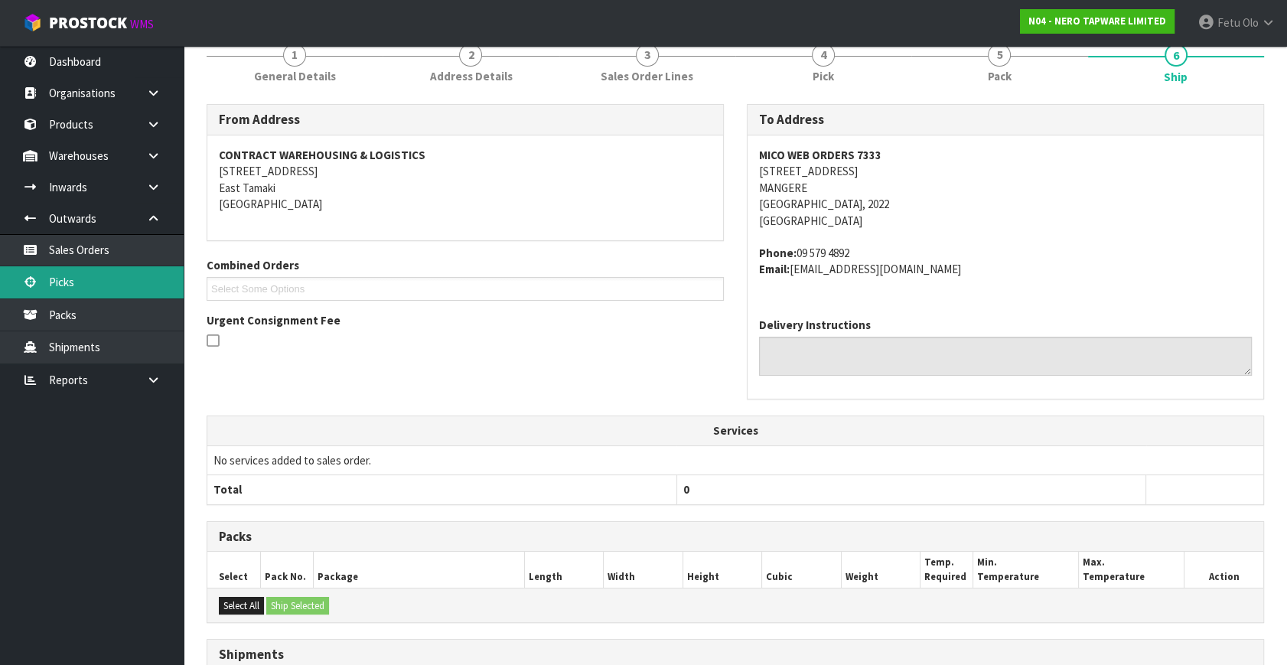
scroll to position [347, 0]
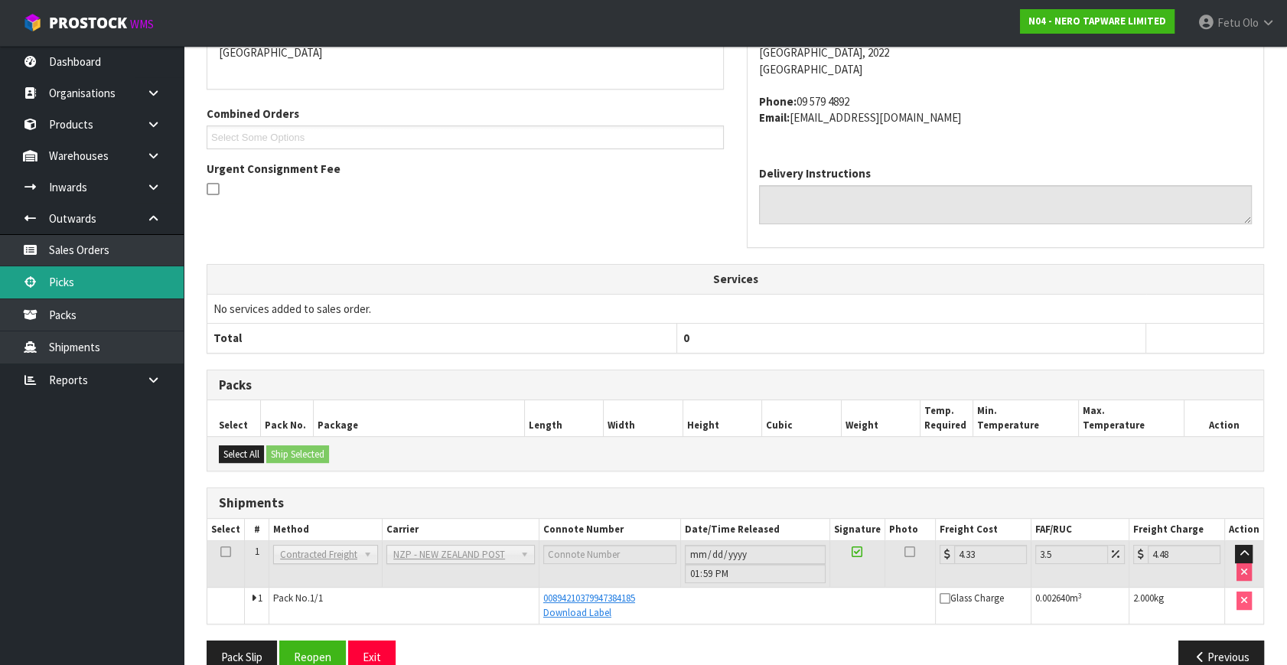
click at [77, 271] on link "Picks" at bounding box center [92, 281] width 184 height 31
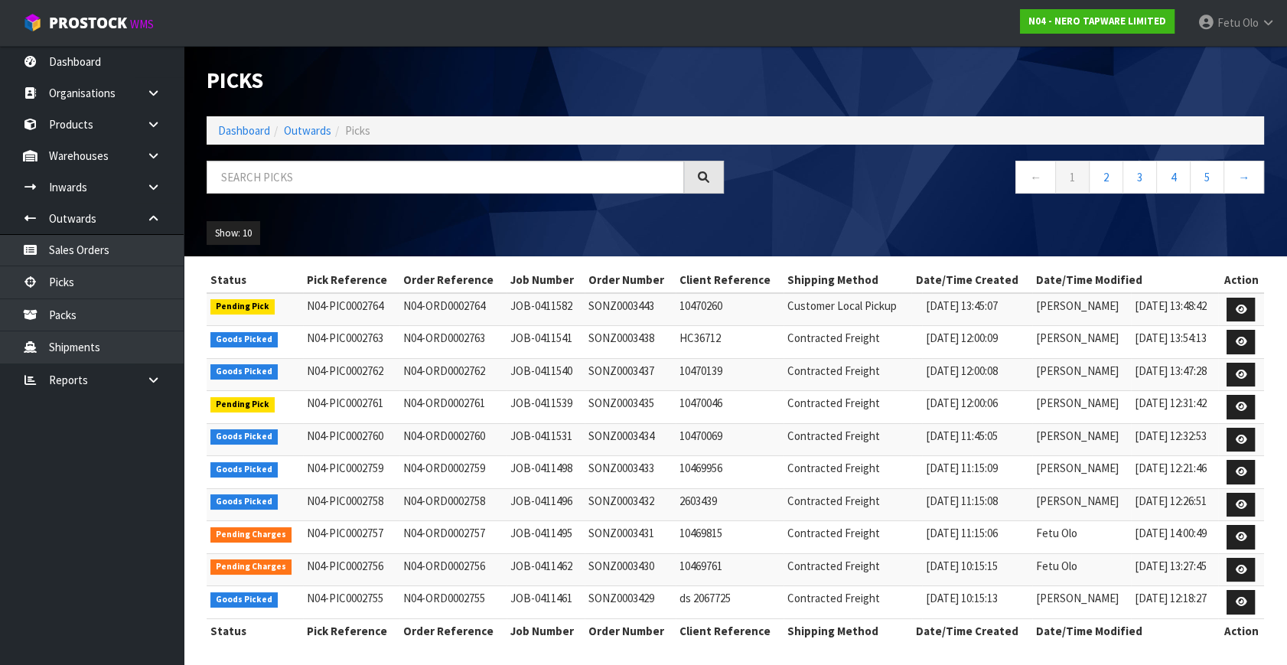
click at [307, 197] on div at bounding box center [465, 183] width 540 height 44
click at [316, 189] on input "text" at bounding box center [445, 177] width 477 height 33
type input "2762"
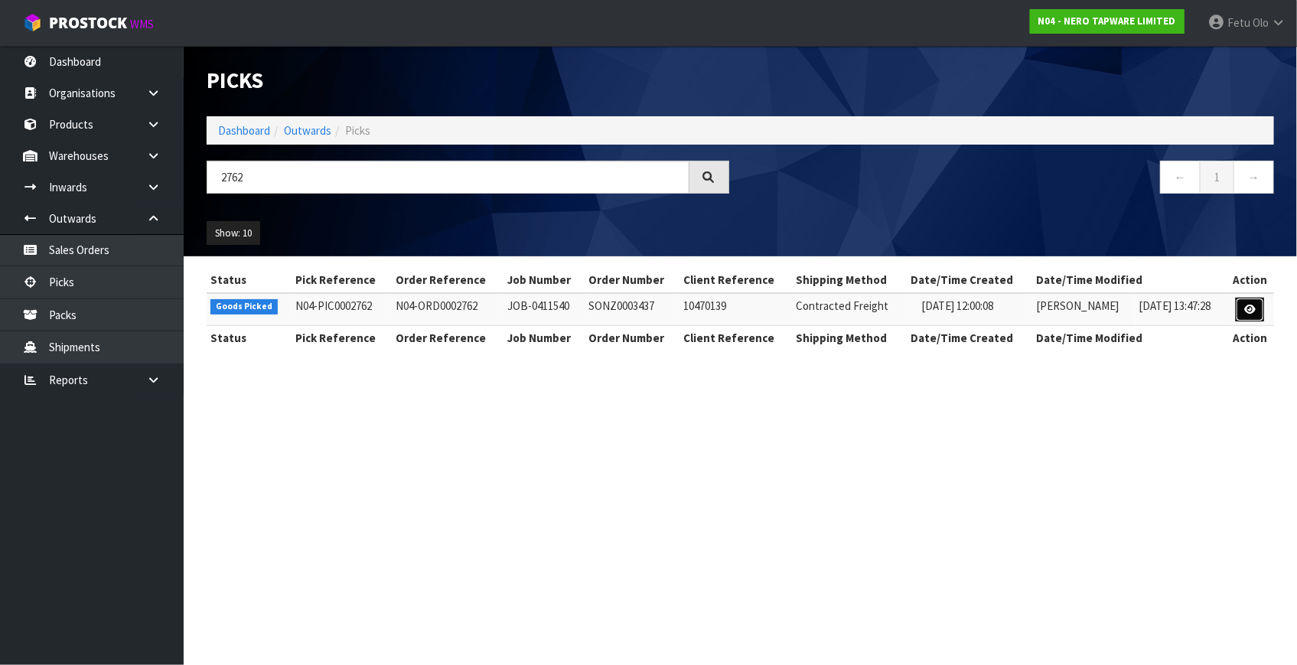
click at [1250, 302] on link at bounding box center [1250, 310] width 28 height 24
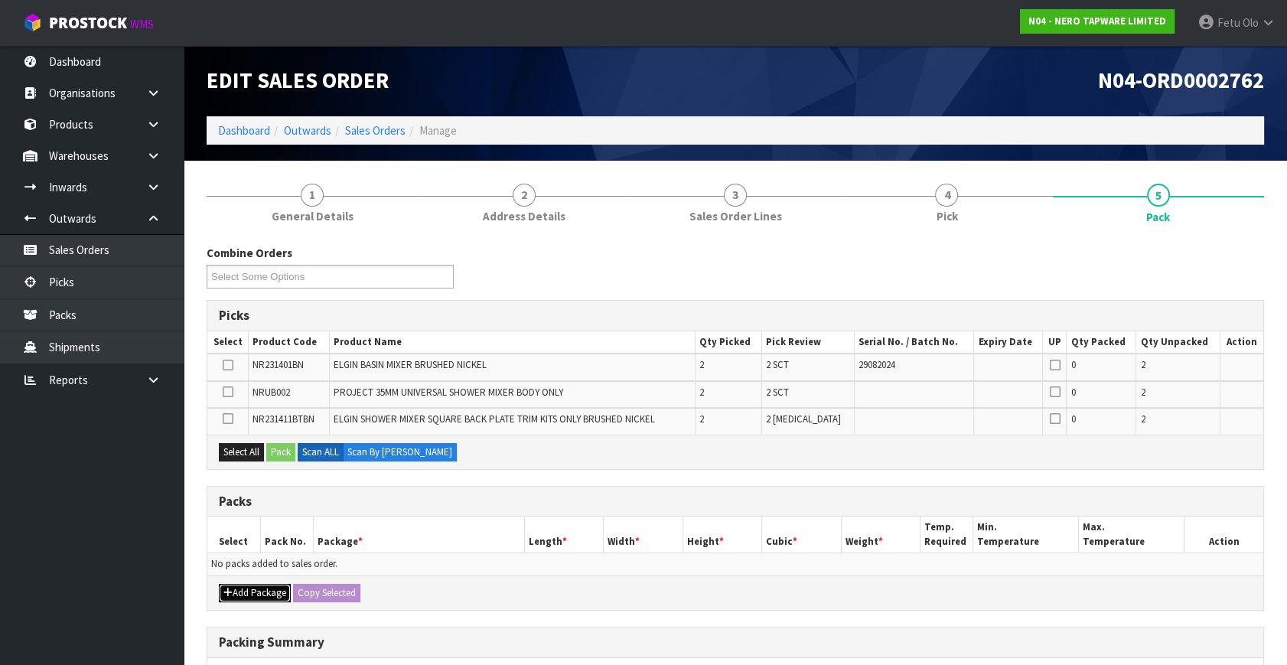
click at [235, 587] on button "Add Package" at bounding box center [255, 593] width 72 height 18
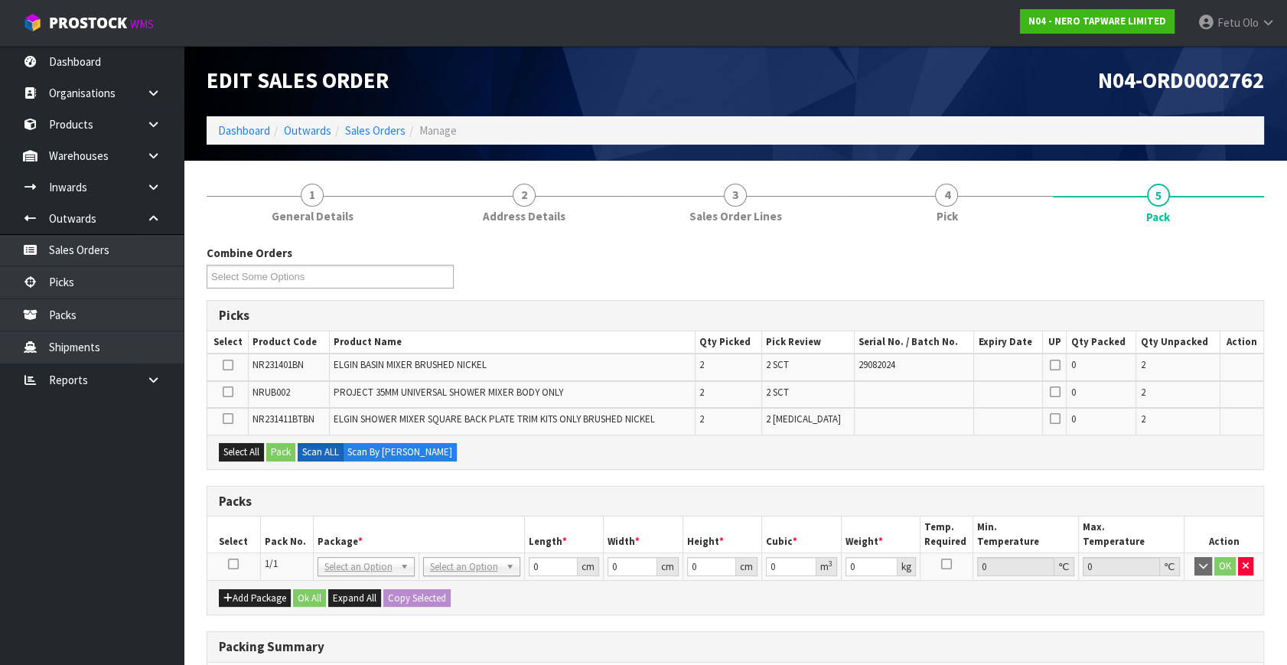
click at [229, 564] on icon at bounding box center [233, 564] width 11 height 1
click at [394, 520] on th "Package *" at bounding box center [418, 534] width 211 height 36
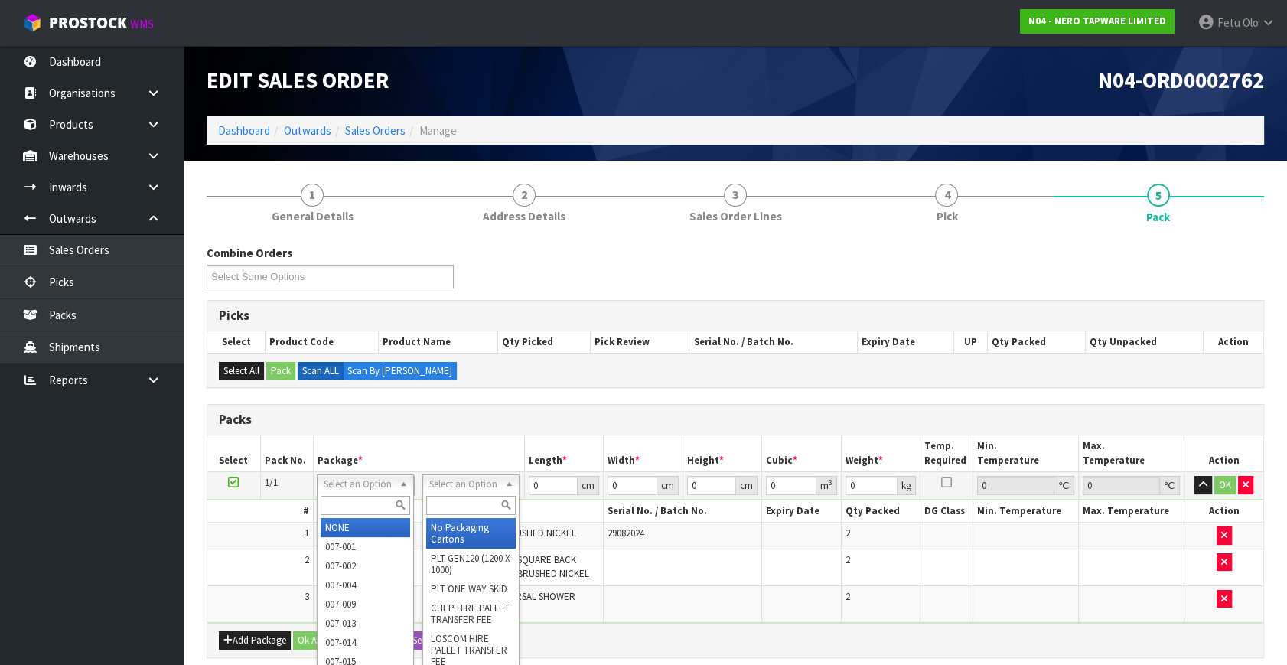
click at [365, 501] on input "text" at bounding box center [366, 505] width 90 height 19
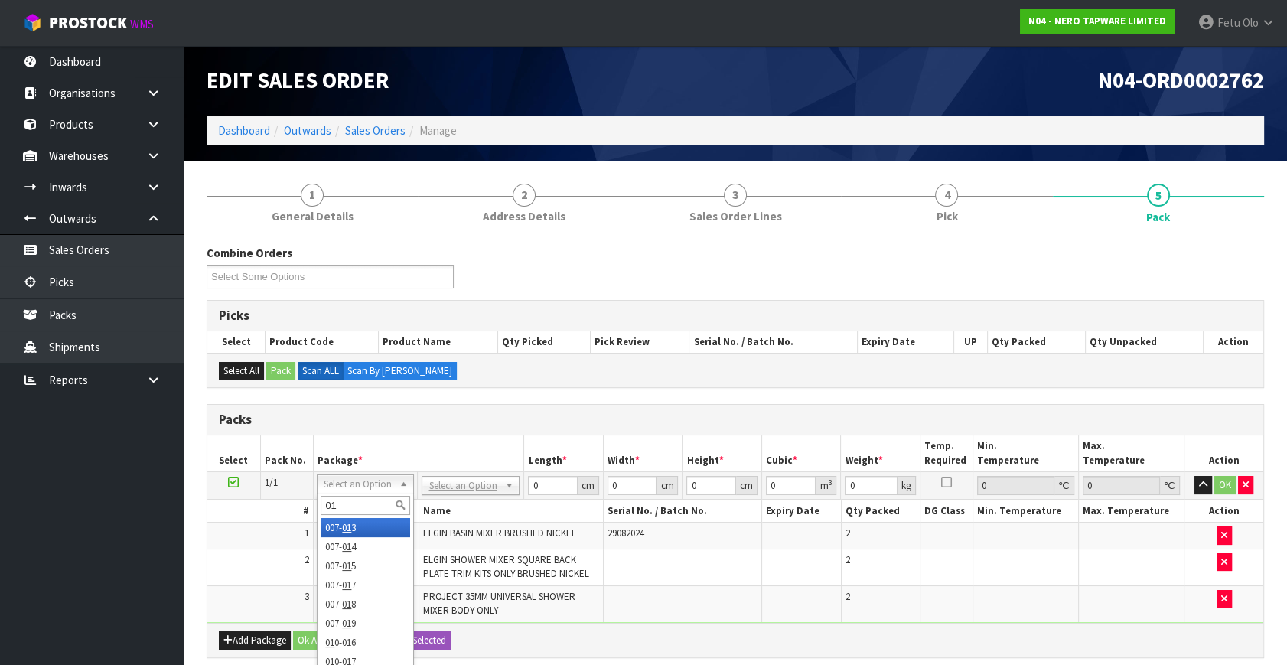
type input "011"
type input "5.12"
drag, startPoint x: 543, startPoint y: 485, endPoint x: 390, endPoint y: 575, distance: 177.3
click at [399, 539] on tbody "1/1 NONE 007-001 007-002 007-004 007-009 007-013 007-014 007-015 007-017 007-01…" at bounding box center [735, 547] width 1056 height 151
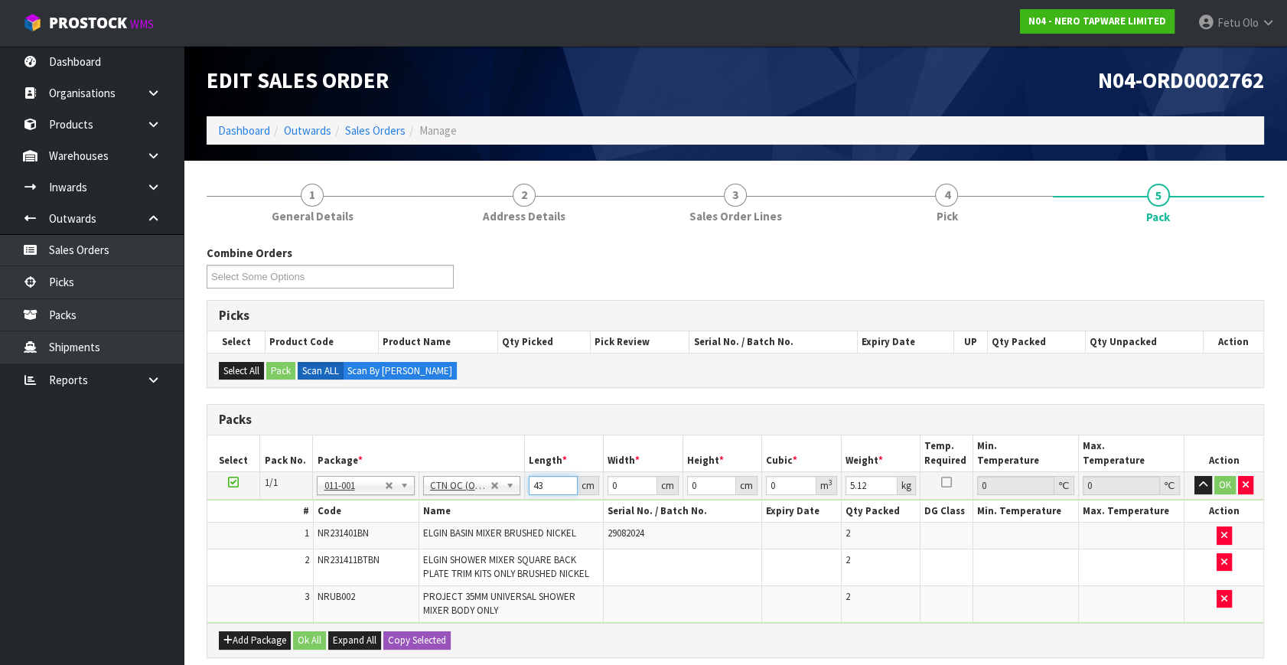
type input "43"
type input "28"
type input "2"
type input "0.002408"
type input "28"
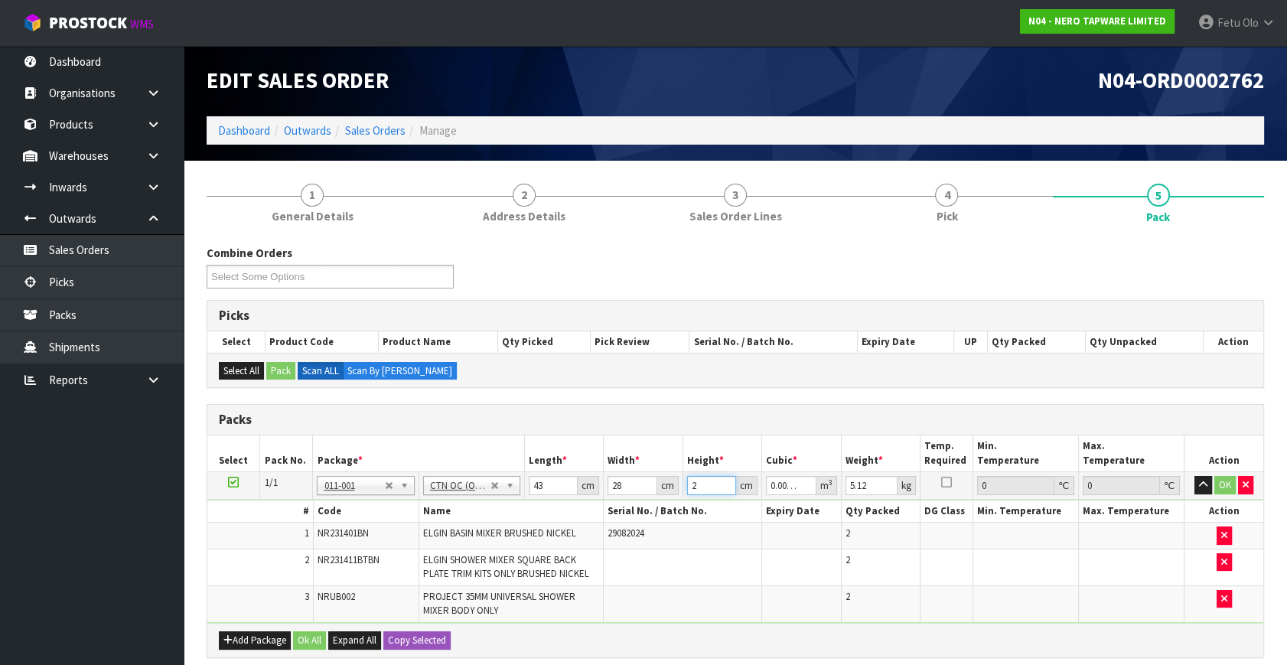
type input "0.033712"
type input "28"
type input "7"
click at [1194, 476] on button "button" at bounding box center [1203, 485] width 18 height 18
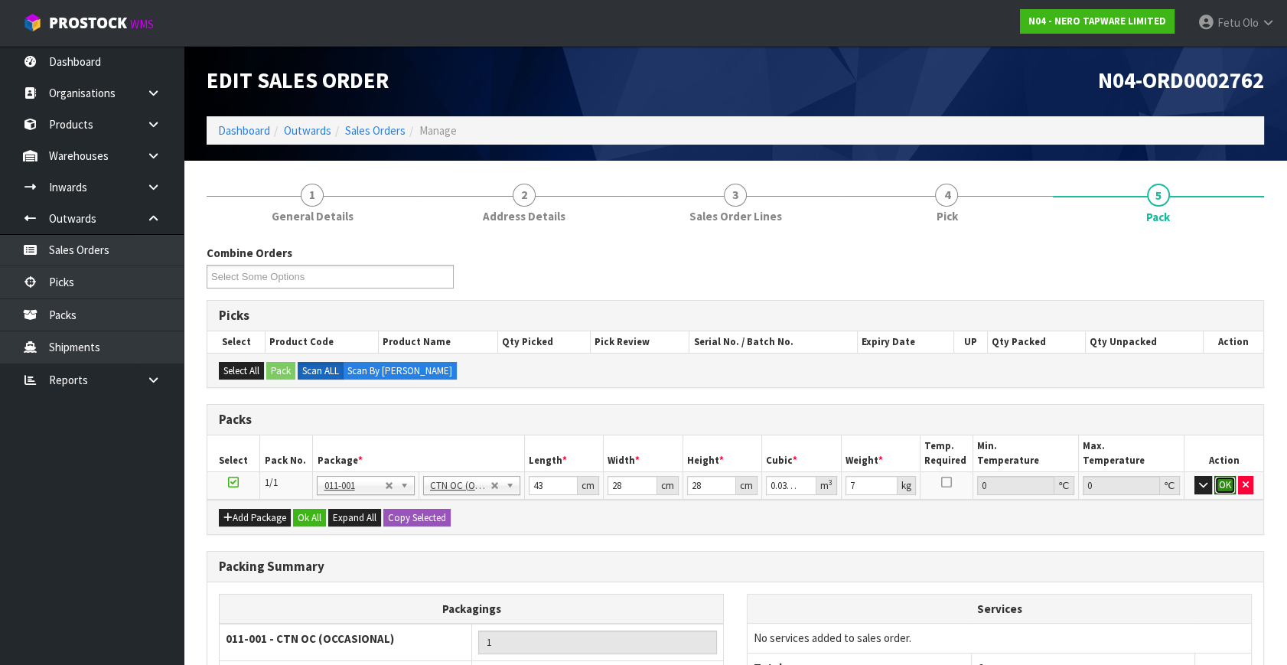
click button "OK" at bounding box center [1224, 485] width 21 height 18
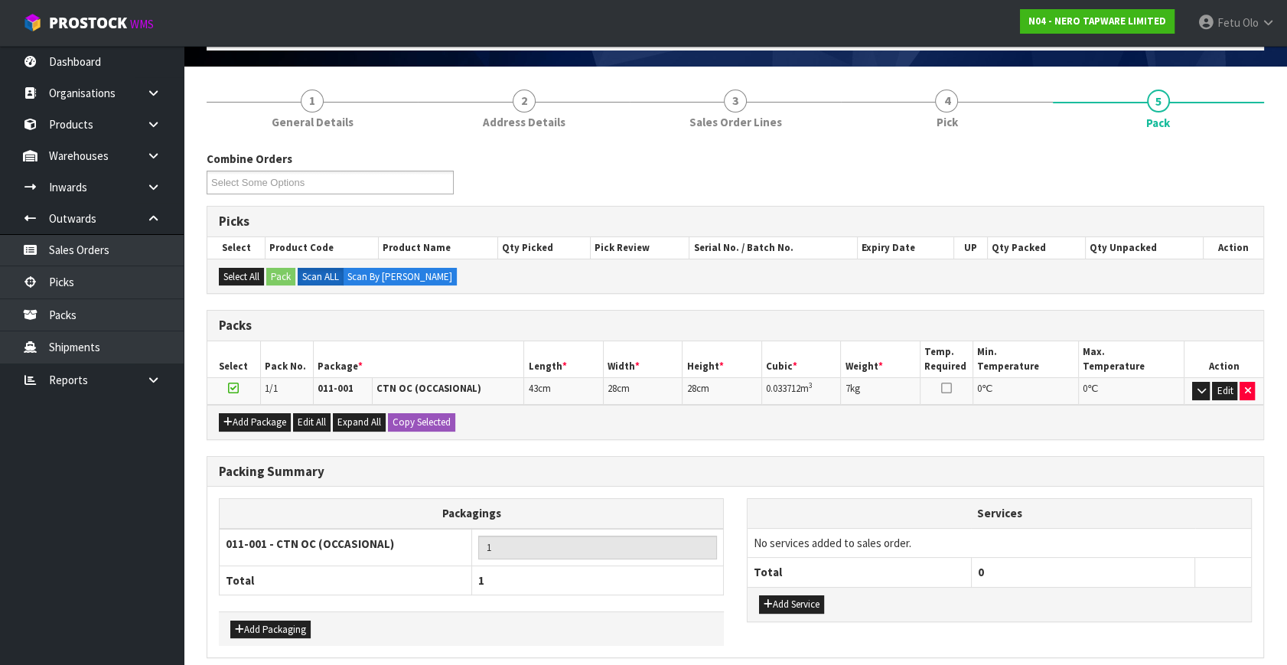
scroll to position [156, 0]
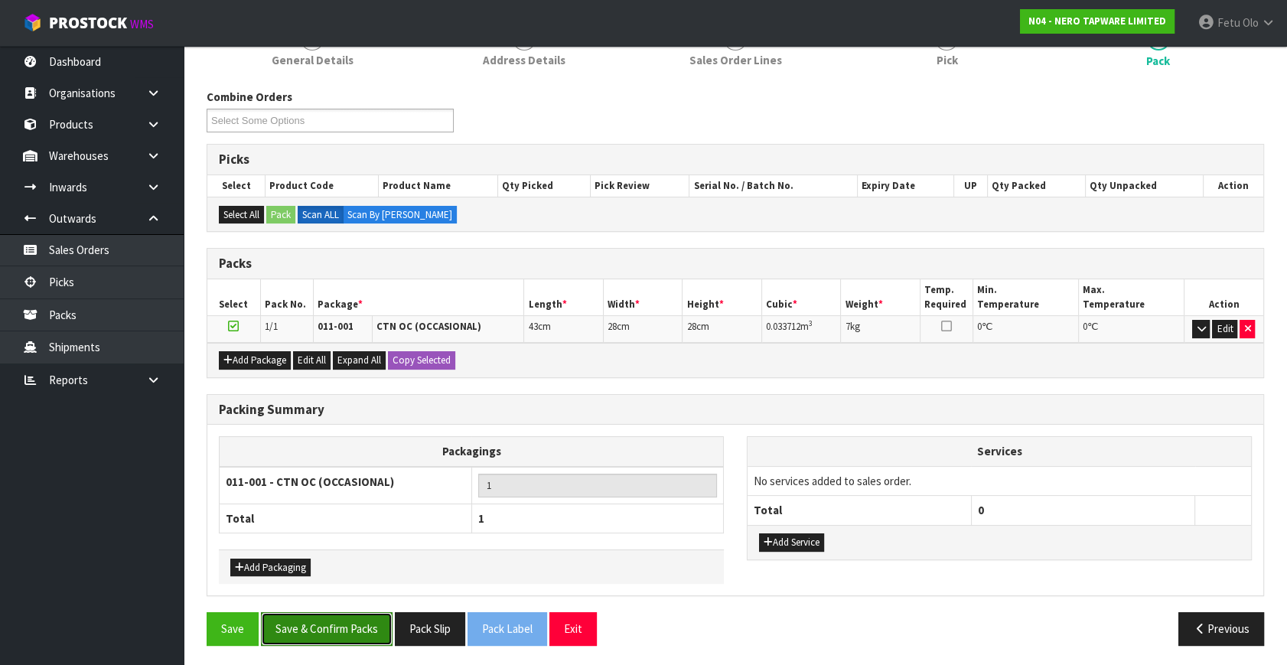
click at [362, 628] on button "Save & Confirm Packs" at bounding box center [327, 628] width 132 height 33
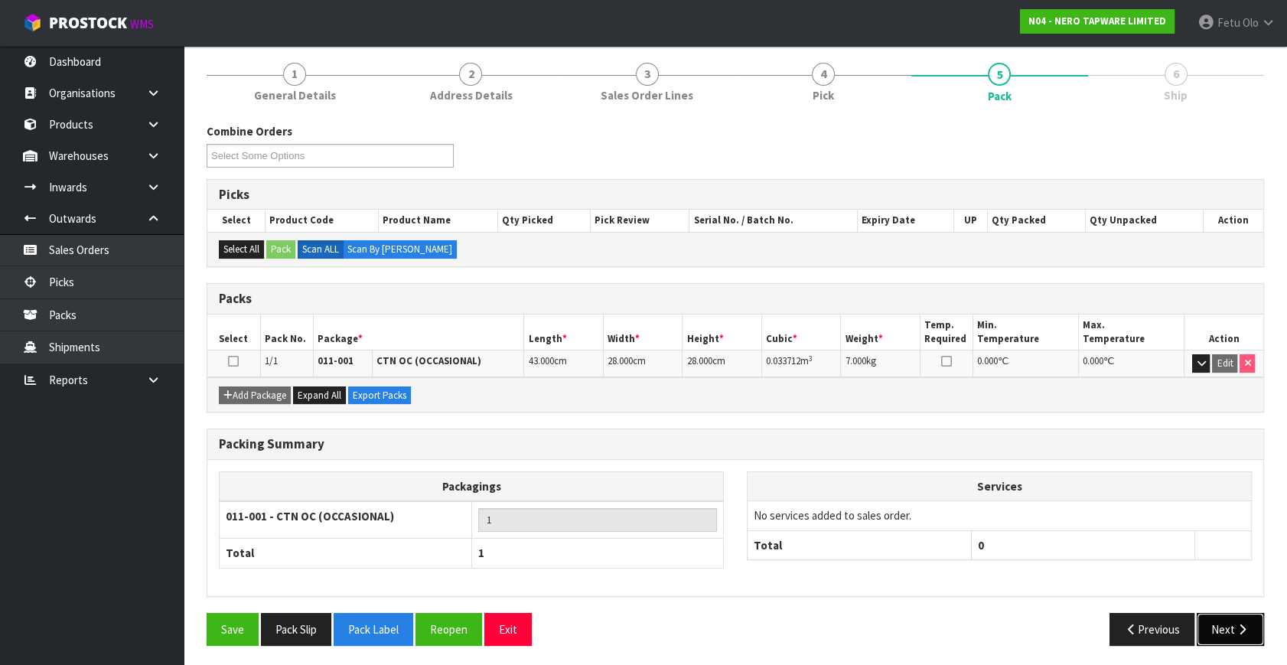
click at [1213, 613] on button "Next" at bounding box center [1230, 629] width 67 height 33
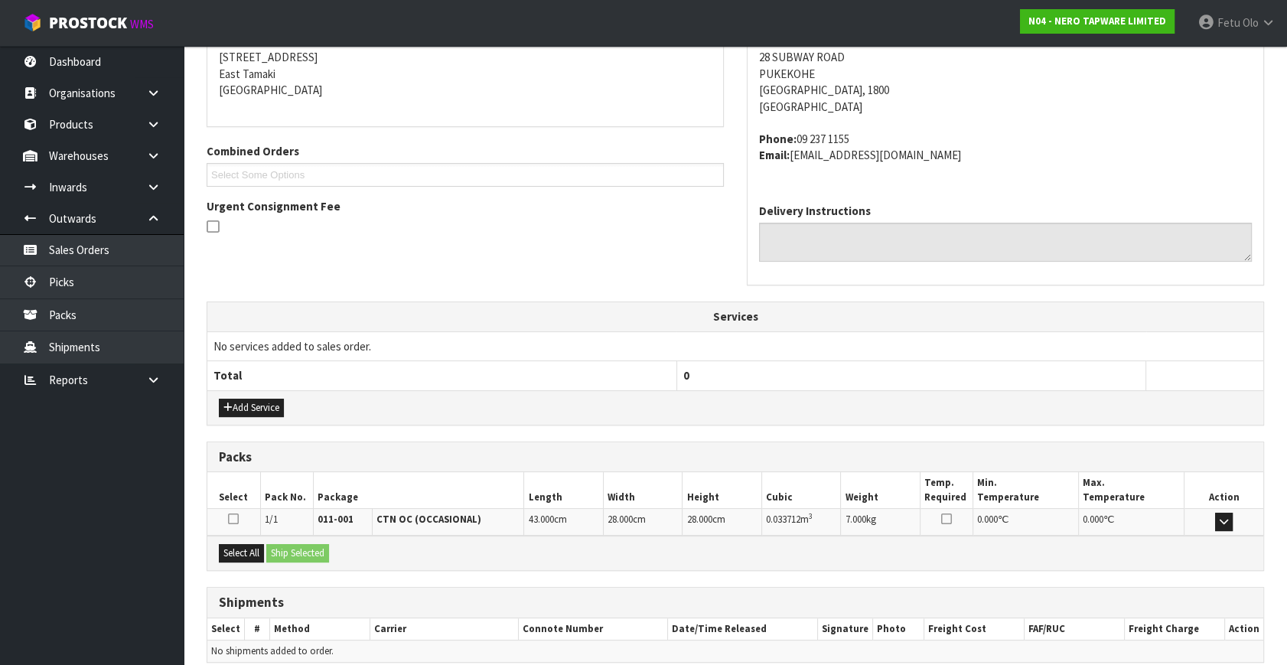
scroll to position [376, 0]
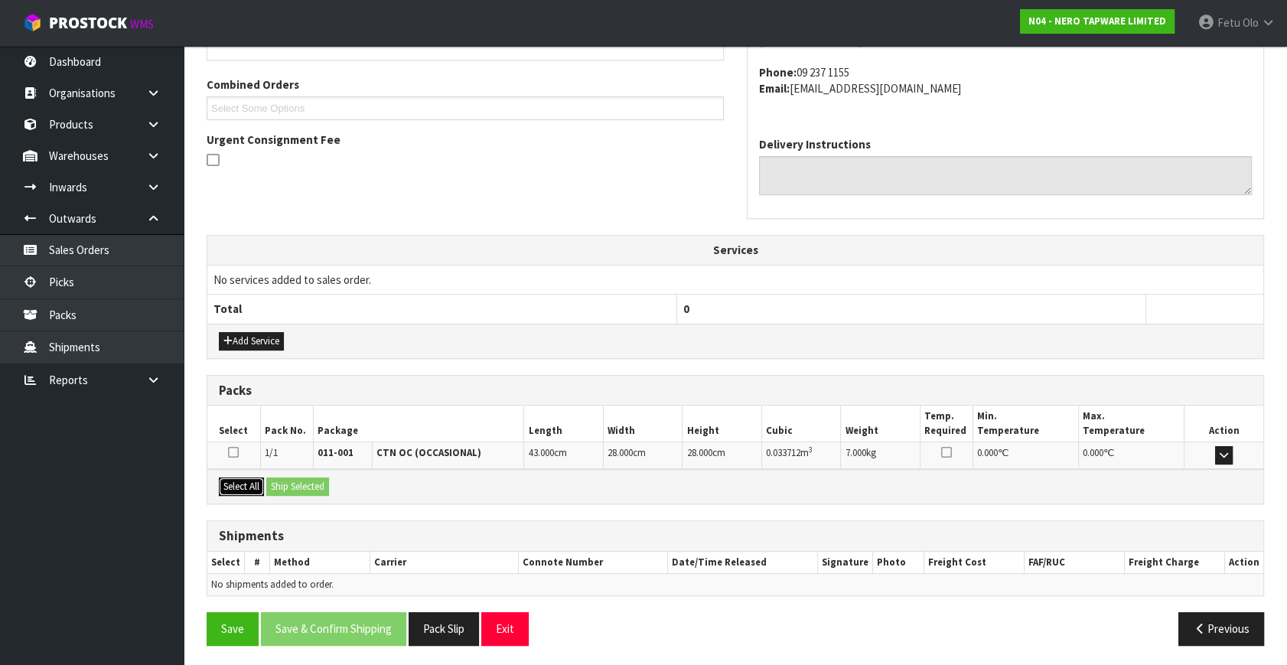
click at [262, 477] on button "Select All" at bounding box center [241, 486] width 45 height 18
click at [307, 489] on button "Ship Selected" at bounding box center [297, 486] width 63 height 18
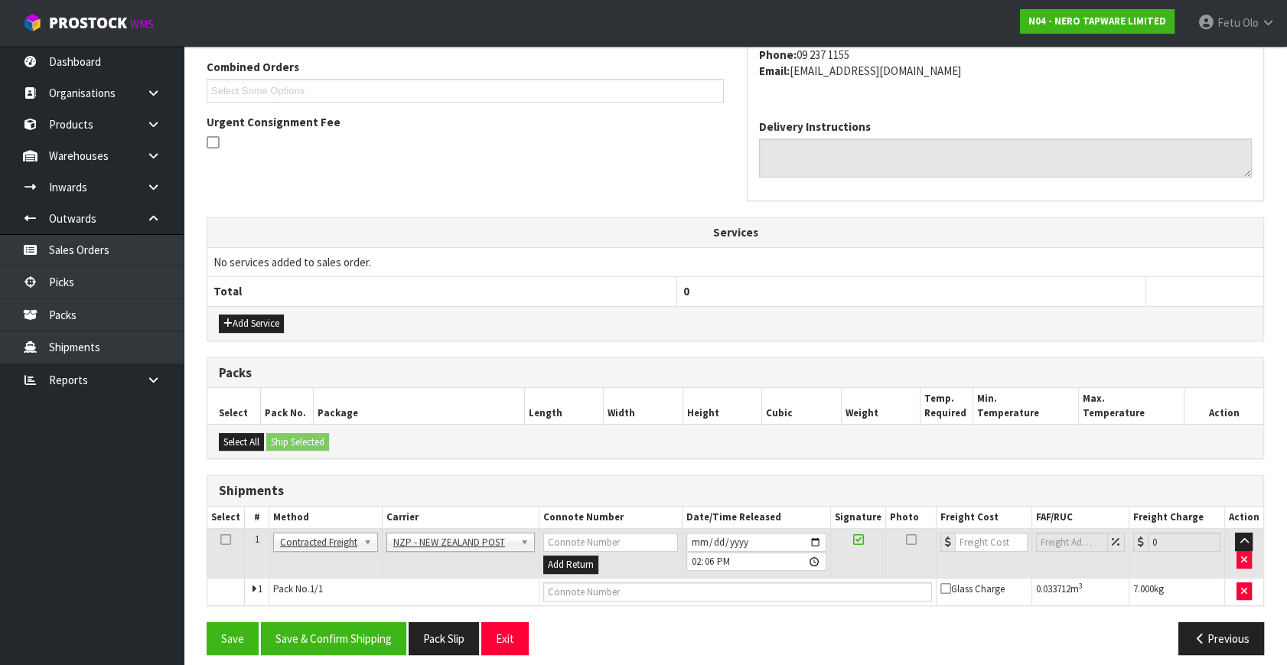
scroll to position [404, 0]
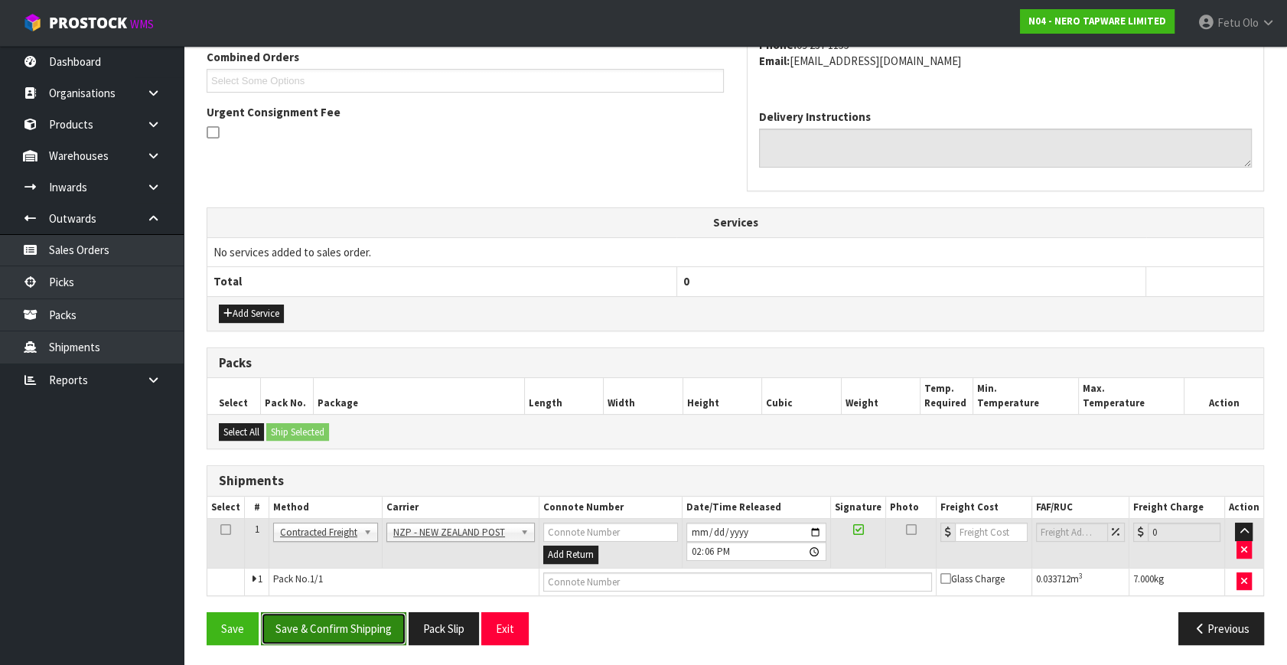
click at [342, 619] on button "Save & Confirm Shipping" at bounding box center [333, 628] width 145 height 33
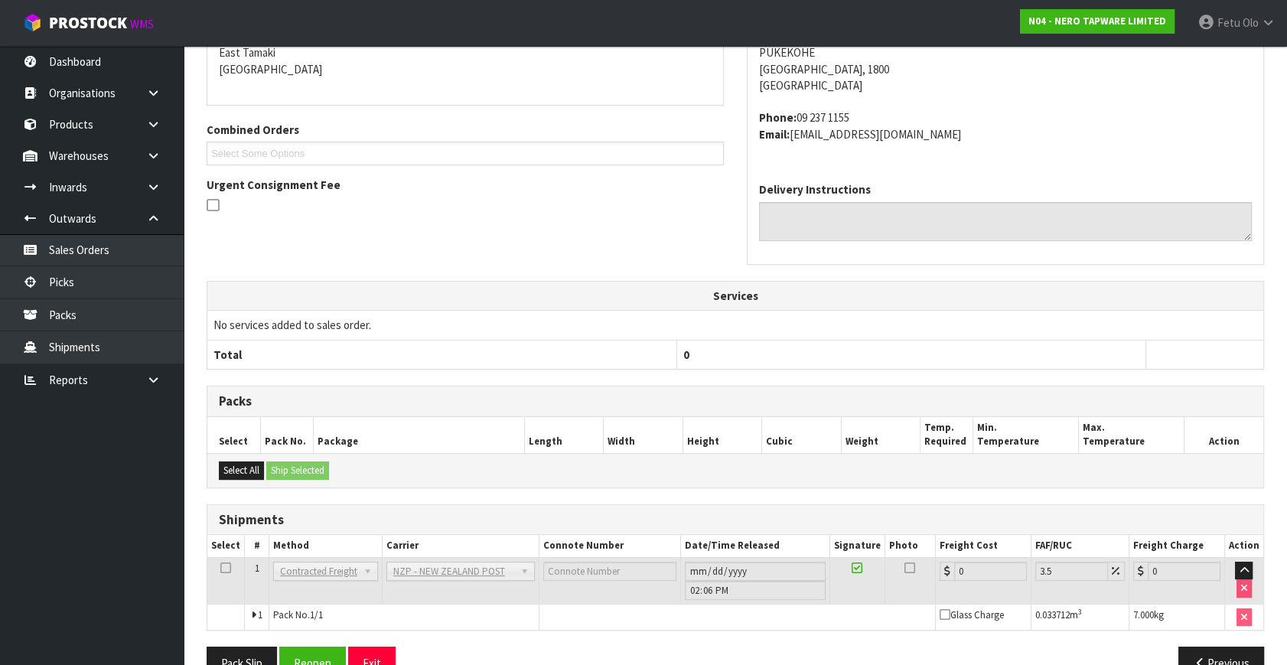
scroll to position [383, 0]
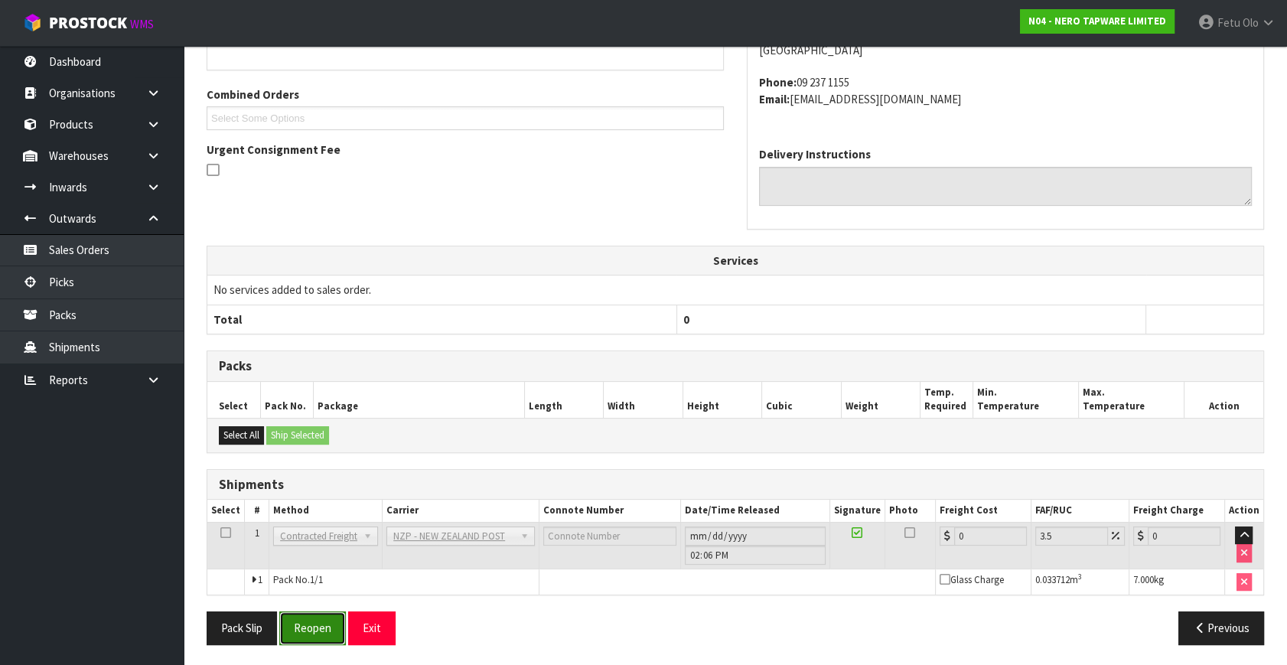
click at [314, 618] on button "Reopen" at bounding box center [312, 627] width 67 height 33
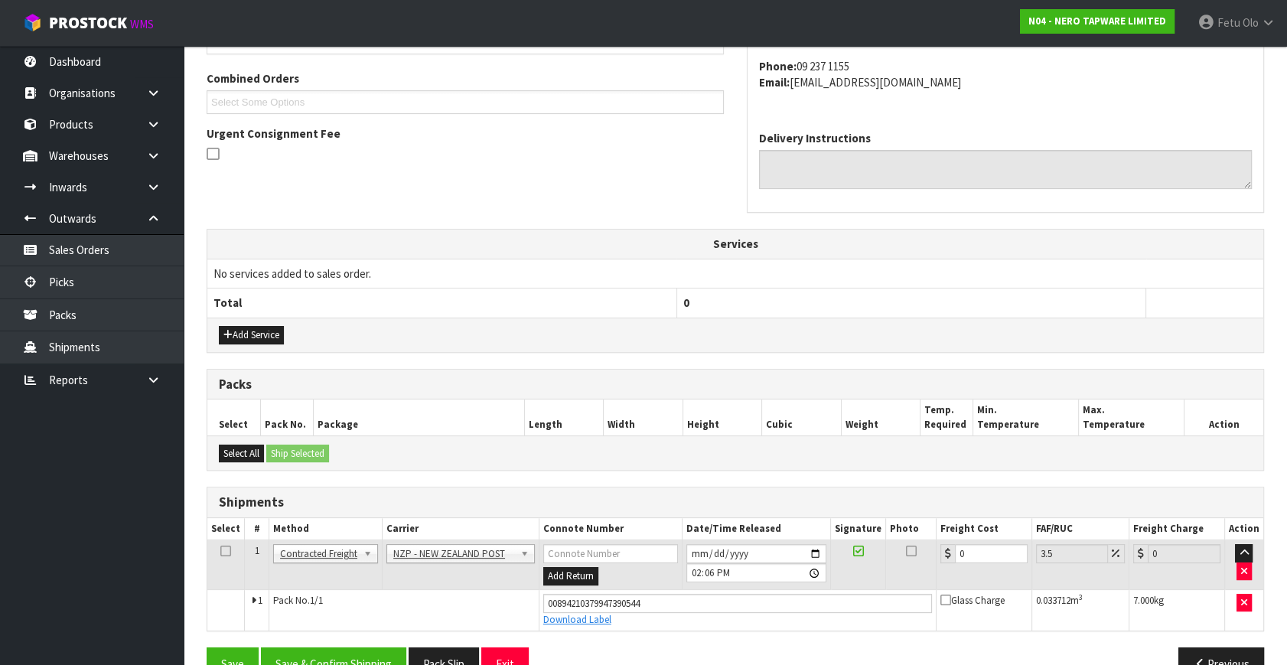
scroll to position [419, 0]
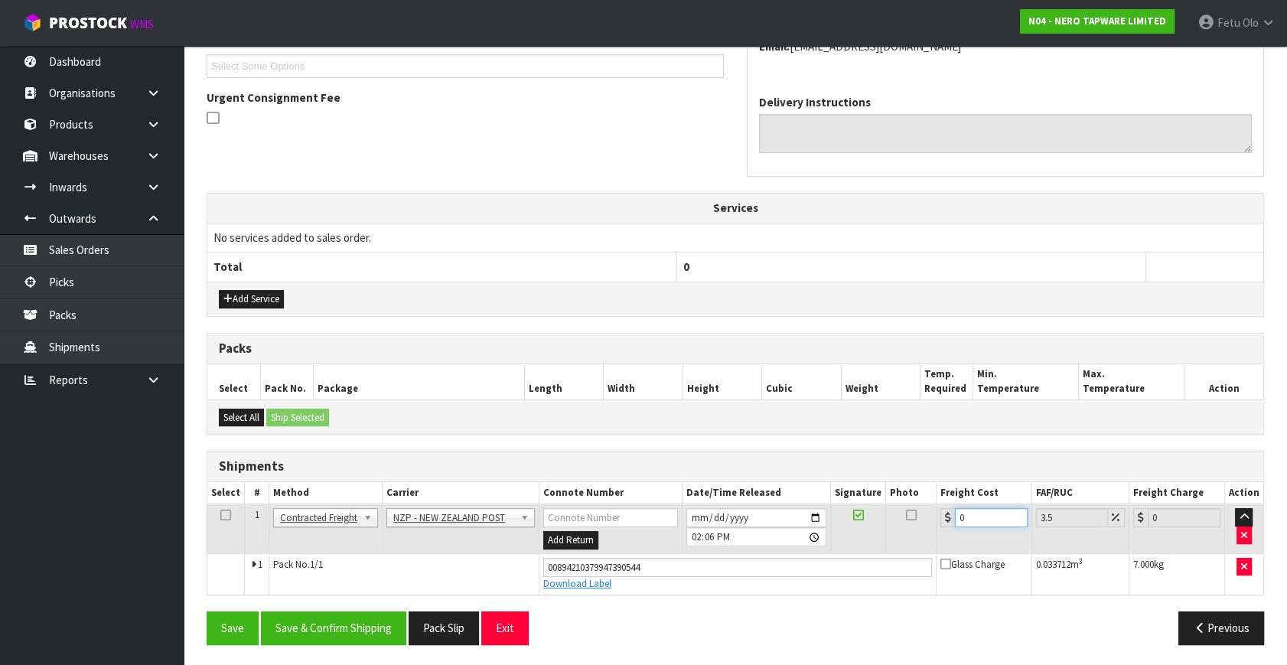
drag, startPoint x: 983, startPoint y: 513, endPoint x: 811, endPoint y: 654, distance: 222.9
click at [817, 616] on div "From Address CONTRACT WAREHOUSING & LOGISTICS 17 Allens Road East Tamaki Auckla…" at bounding box center [735, 268] width 1057 height 775
type input "4"
type input "4.14"
type input "4.3"
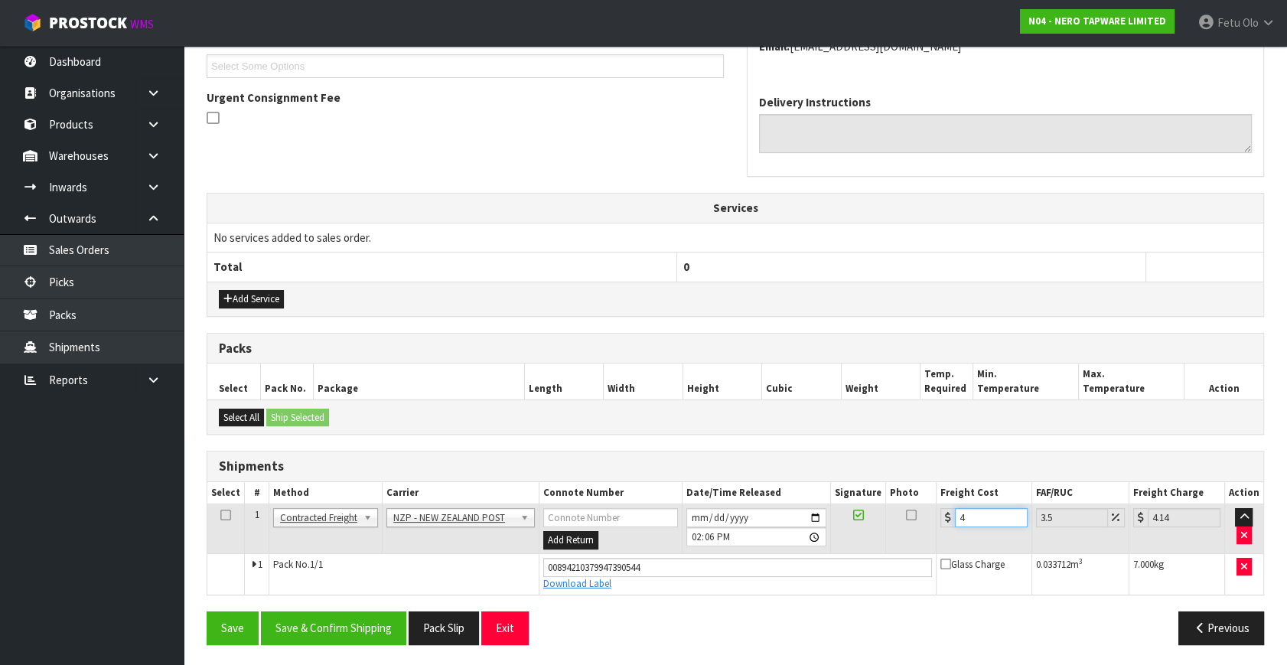
type input "4.45"
type input "4.33"
type input "4.48"
type input "4.33"
click at [314, 635] on button "Save & Confirm Shipping" at bounding box center [333, 627] width 145 height 33
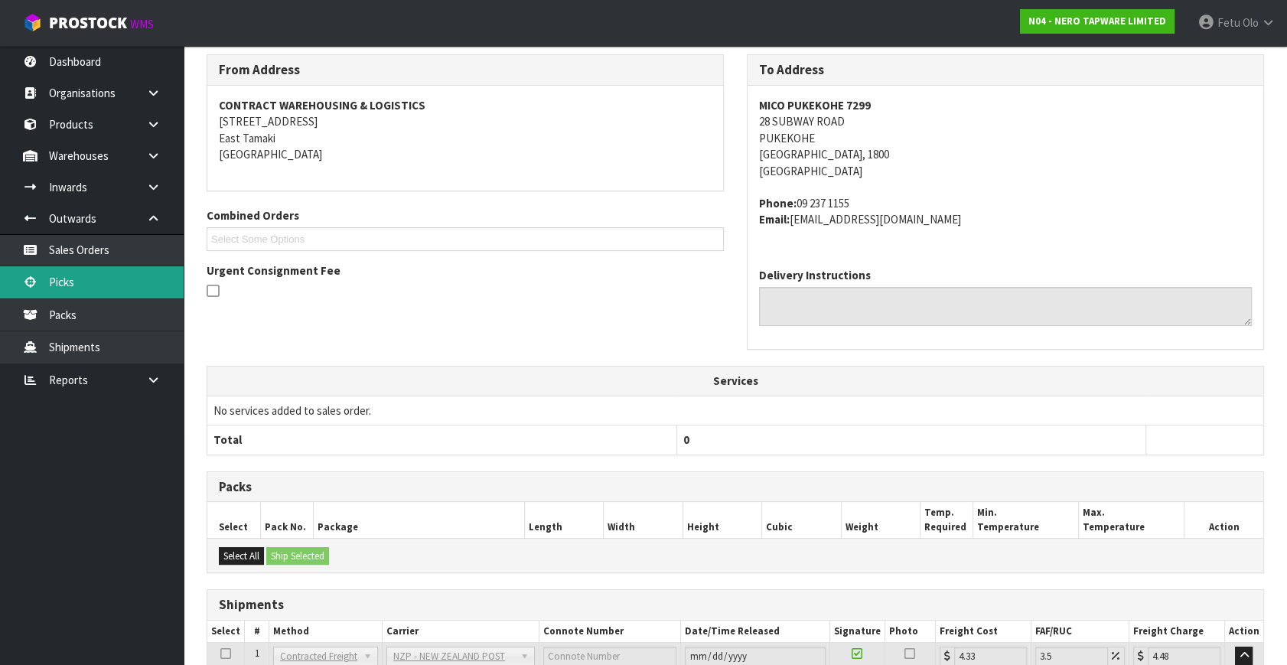
scroll to position [29, 0]
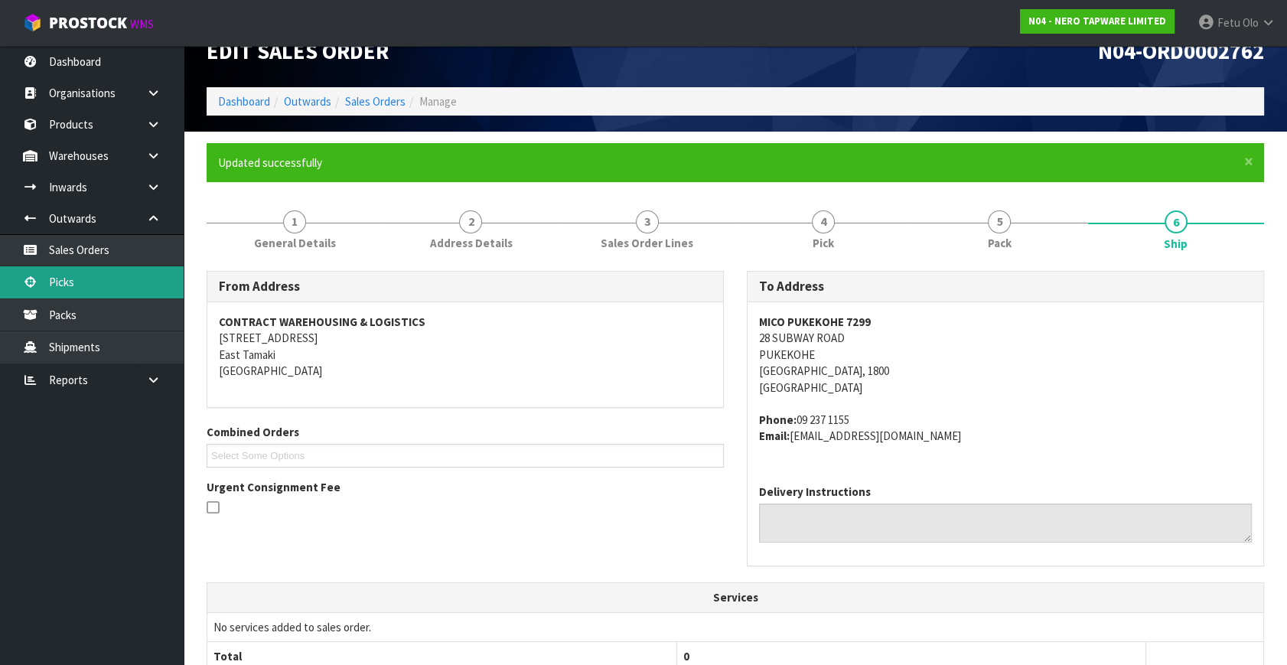
click at [77, 286] on link "Picks" at bounding box center [92, 281] width 184 height 31
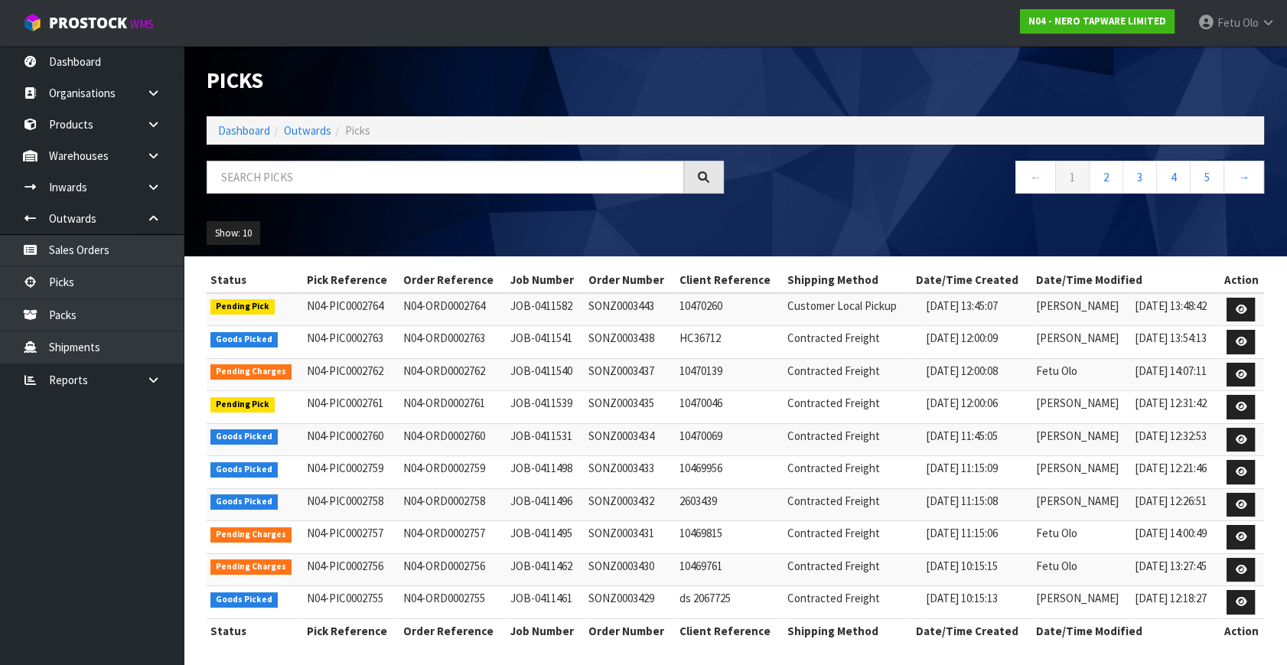
click at [381, 194] on div at bounding box center [465, 183] width 540 height 44
click at [382, 191] on input "text" at bounding box center [445, 177] width 477 height 33
type input "2763"
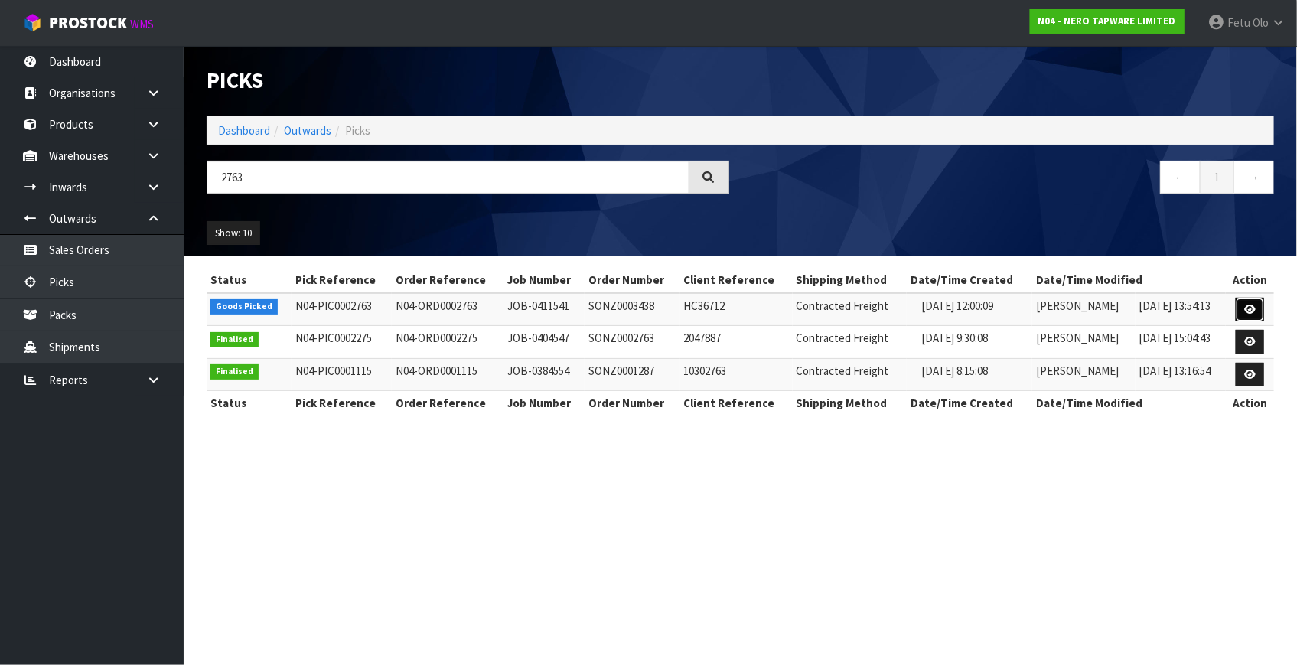
click at [1249, 302] on link at bounding box center [1250, 310] width 28 height 24
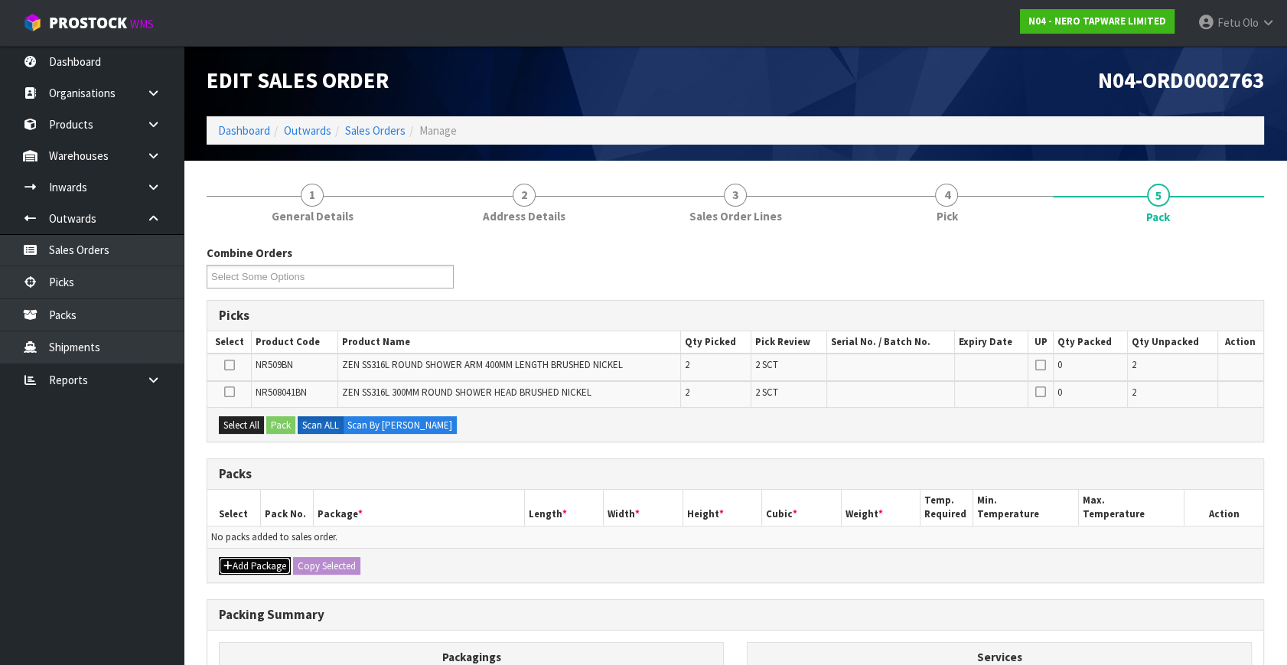
click at [246, 562] on button "Add Package" at bounding box center [255, 566] width 72 height 18
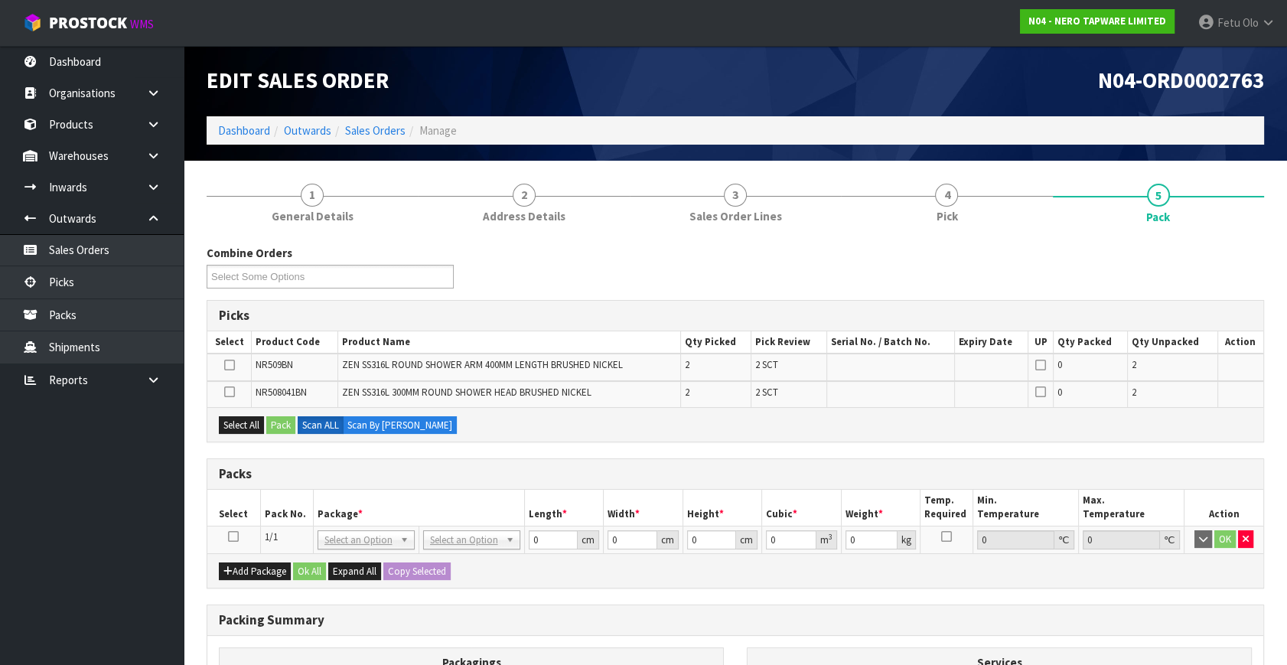
click at [223, 530] on td at bounding box center [233, 540] width 53 height 28
click at [237, 536] on icon at bounding box center [233, 536] width 11 height 1
click at [334, 502] on th "Package *" at bounding box center [418, 508] width 211 height 36
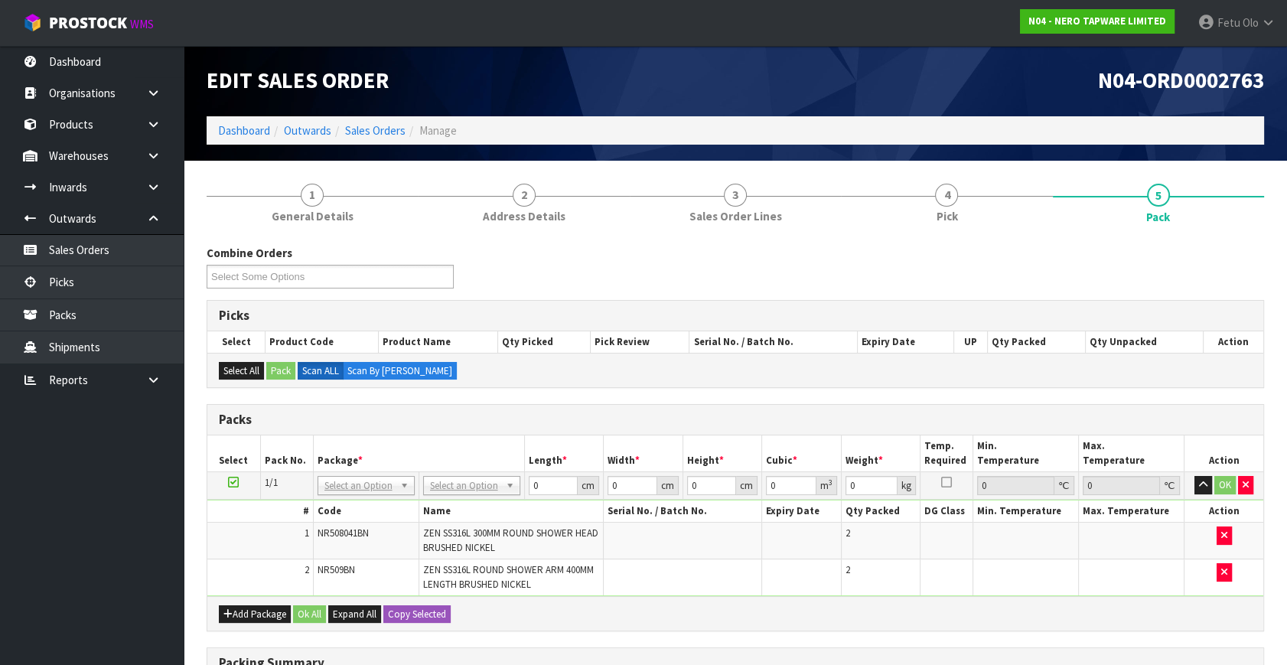
drag, startPoint x: 358, startPoint y: 490, endPoint x: 345, endPoint y: 514, distance: 27.7
click at [344, 512] on div at bounding box center [366, 505] width 96 height 25
click at [346, 509] on input "text" at bounding box center [366, 505] width 90 height 19
type input "011-084"
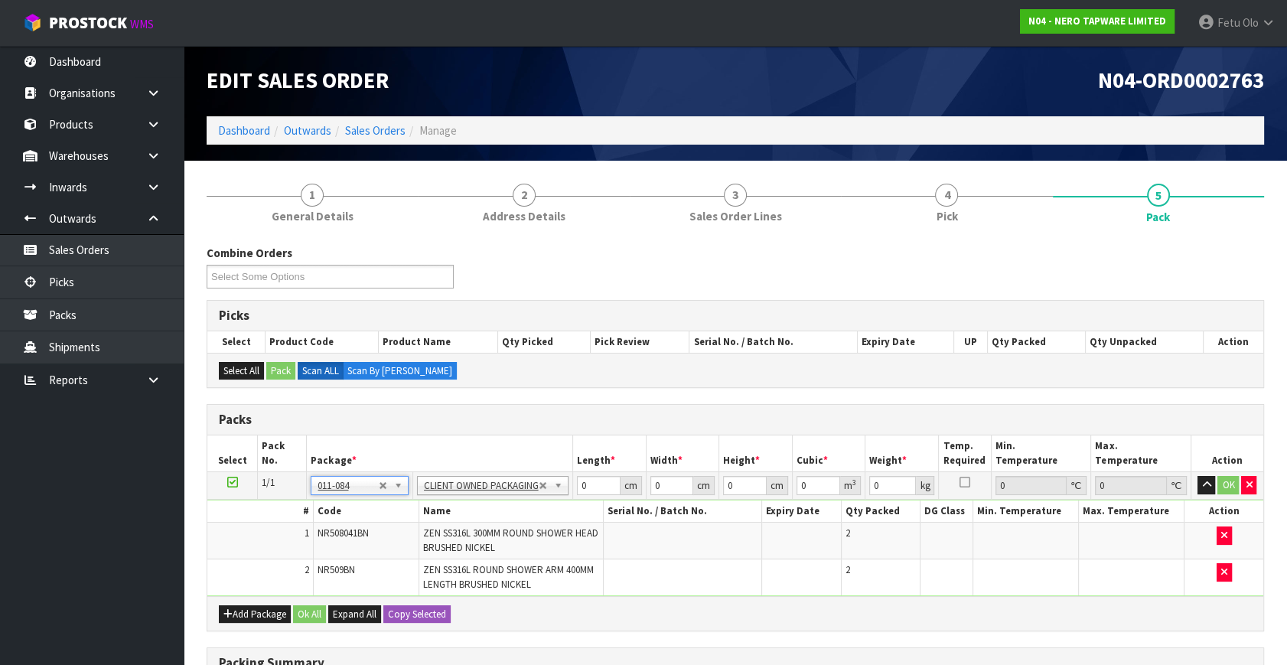
type input "4.66"
drag, startPoint x: 462, startPoint y: 510, endPoint x: 387, endPoint y: 506, distance: 75.1
click at [451, 507] on tbody "1/1 NONE 007-001 007-002 007-004 007-009 007-013 007-014 007-015 007-017 007-01…" at bounding box center [735, 534] width 1056 height 125
type input "53"
type input "36"
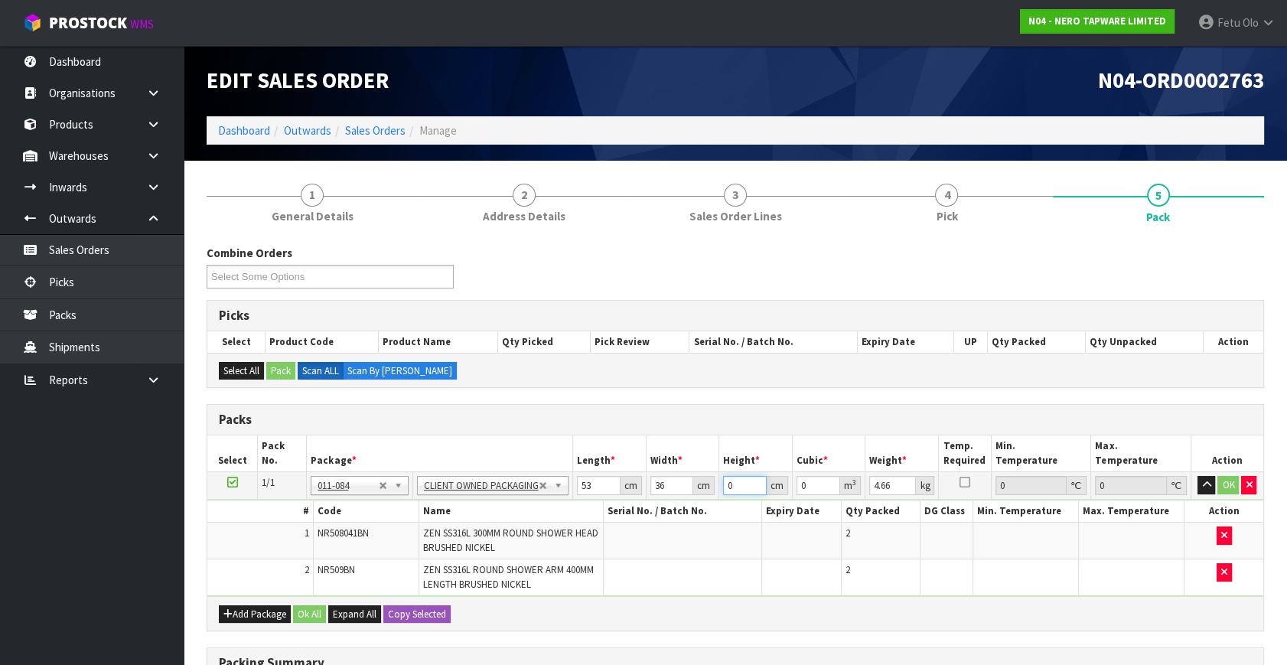
type input "2"
type input "0.003816"
type input "21"
type input "0.040068"
type input "21"
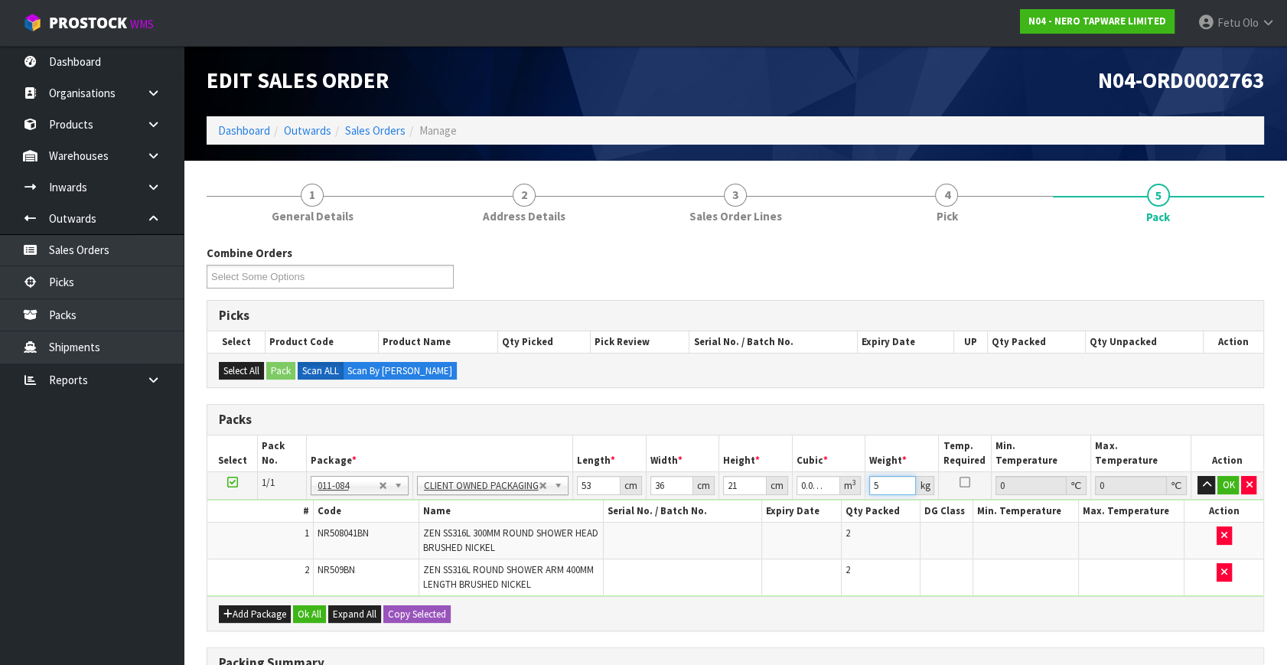
type input "5"
click button "OK" at bounding box center [1227, 485] width 21 height 18
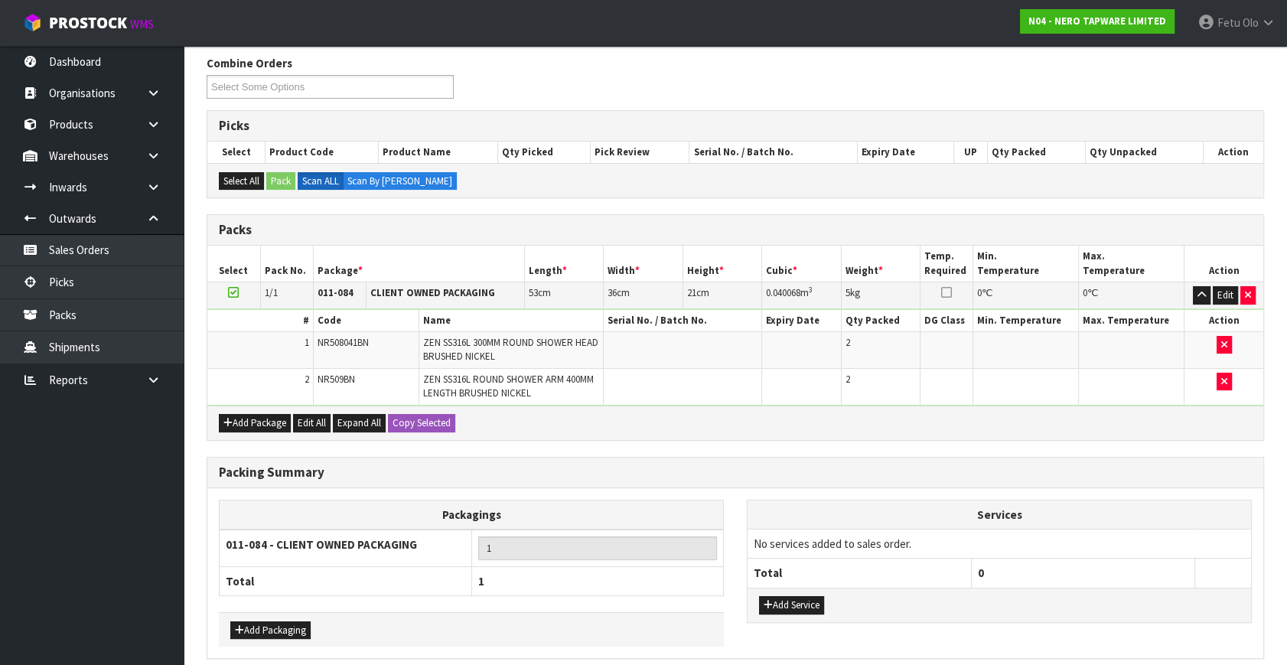
scroll to position [253, 0]
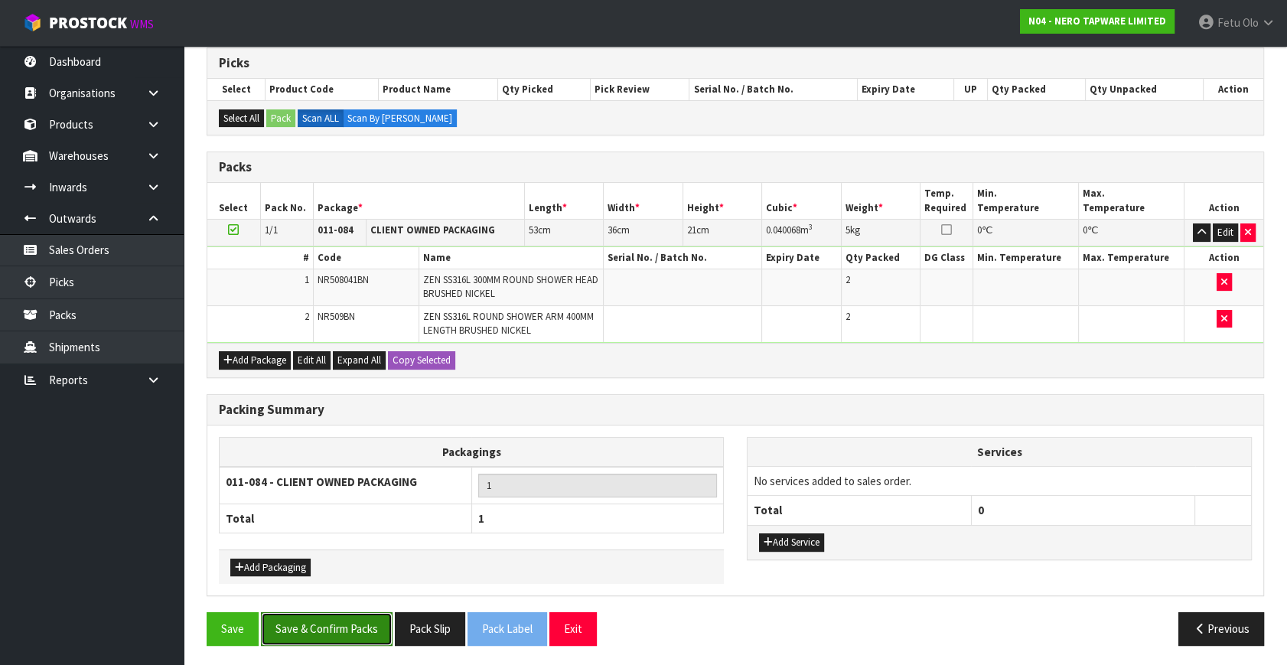
click at [341, 627] on button "Save & Confirm Packs" at bounding box center [327, 628] width 132 height 33
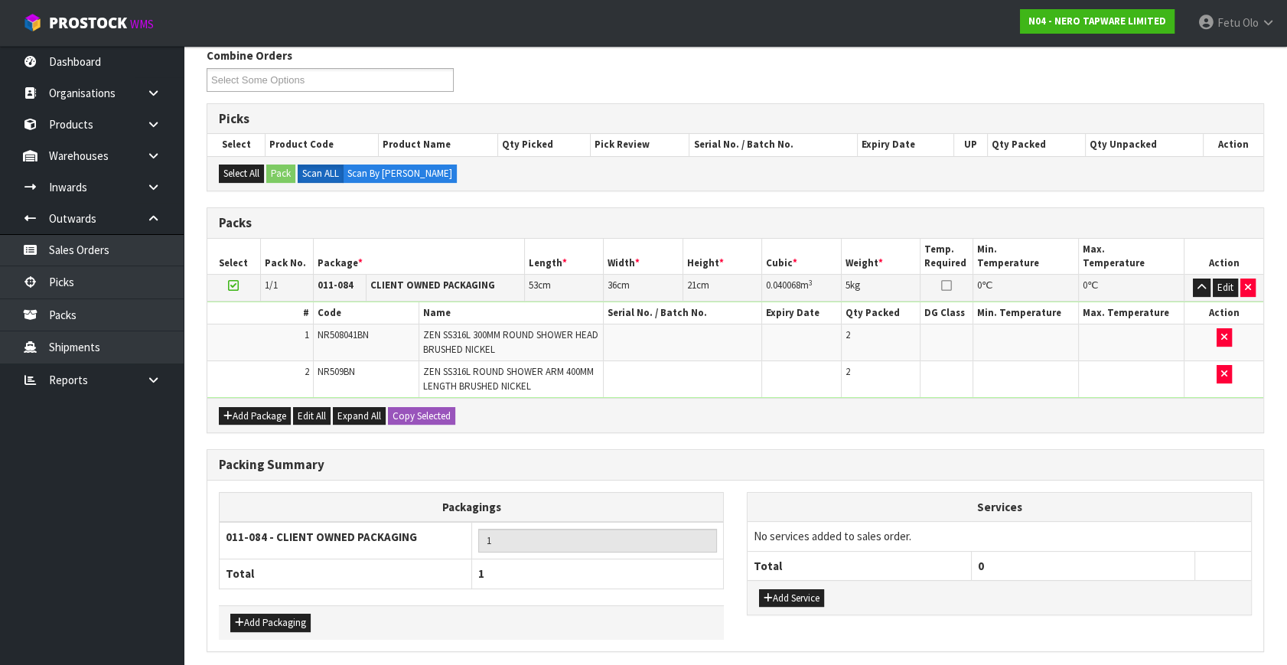
scroll to position [0, 0]
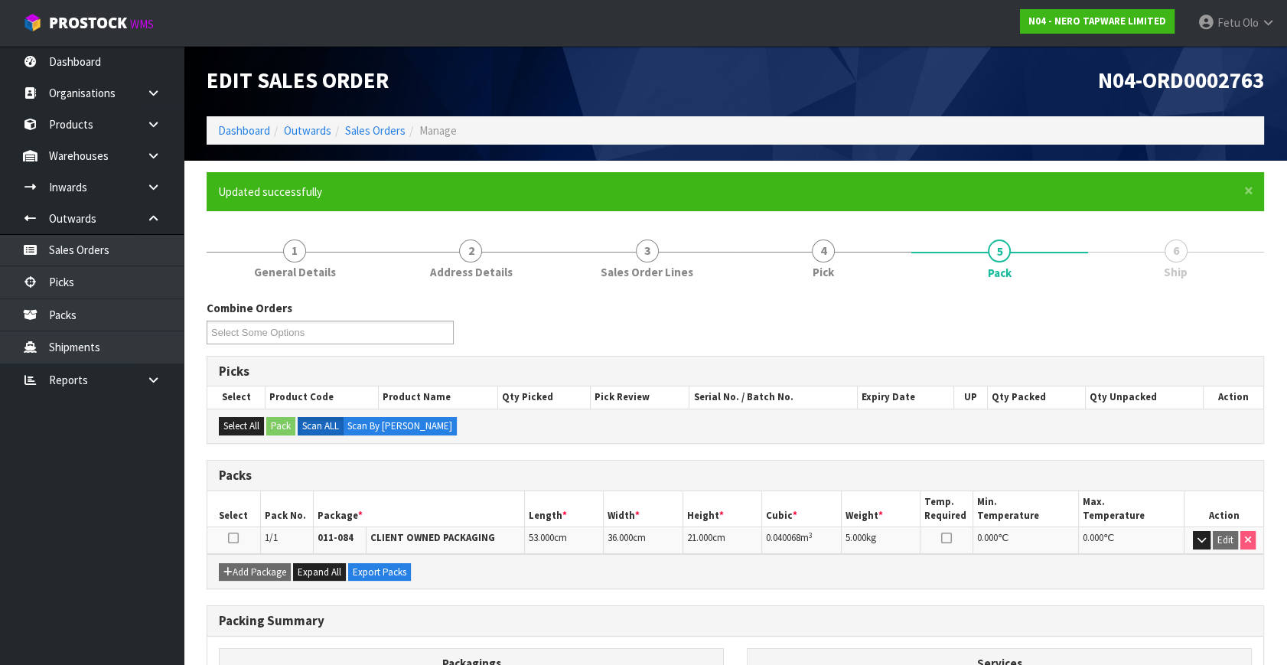
click at [597, 333] on div "Combine Orders N04-ORD0002730 N04-ORD0002752 N04-ORD0002755 N04-ORD0002758 N04-…" at bounding box center [735, 327] width 1080 height 55
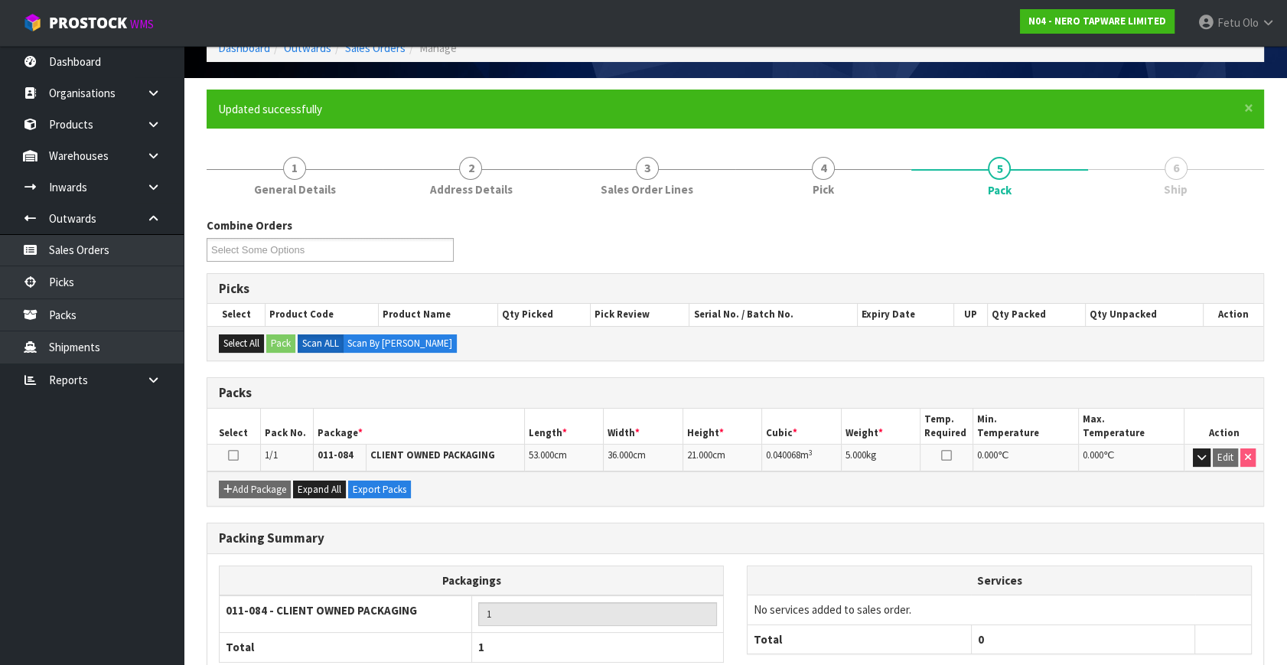
scroll to position [177, 0]
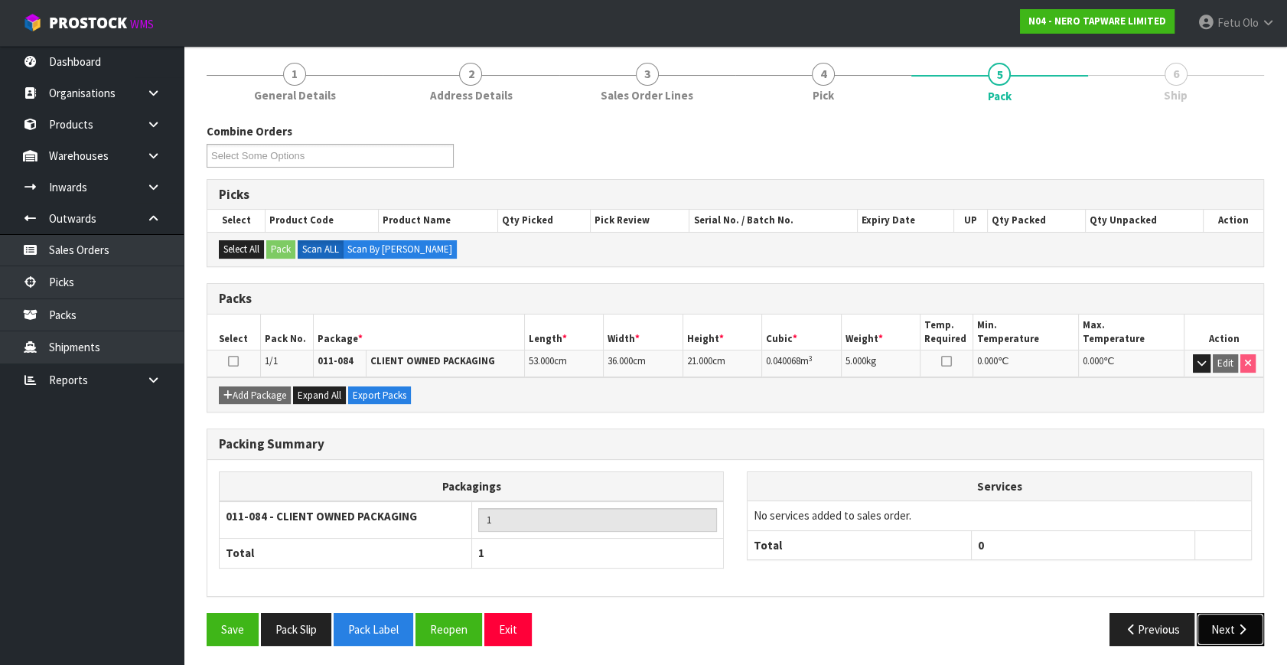
click at [1214, 626] on button "Next" at bounding box center [1230, 629] width 67 height 33
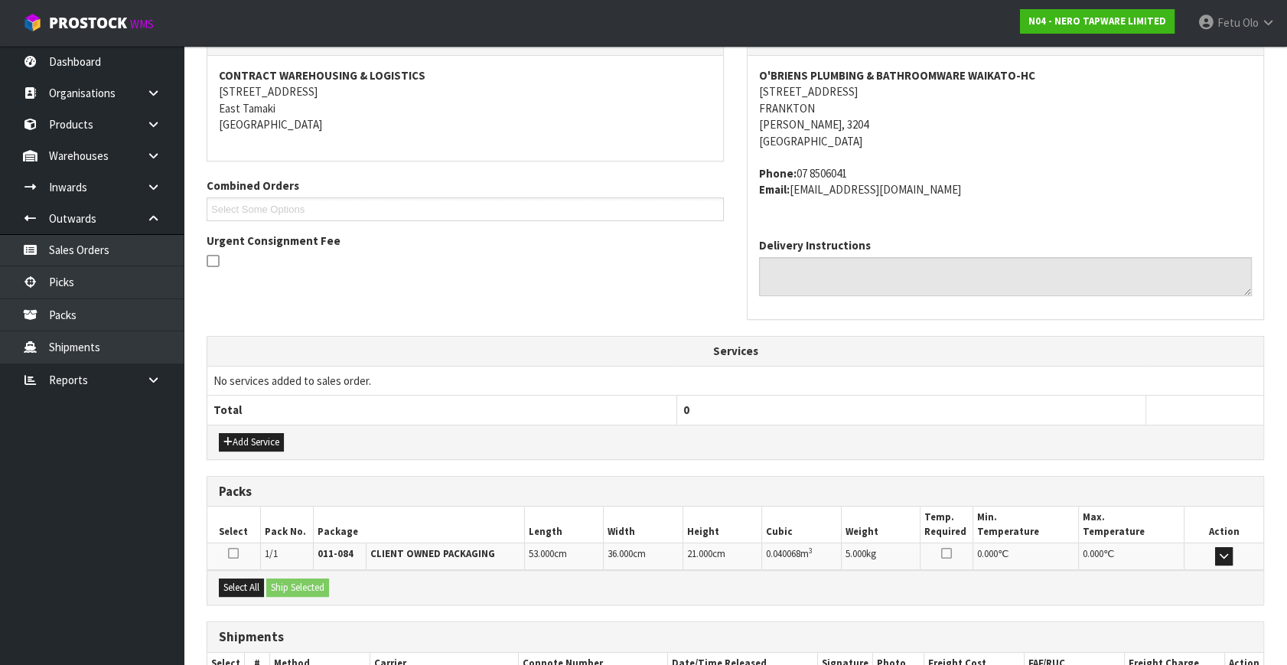
scroll to position [376, 0]
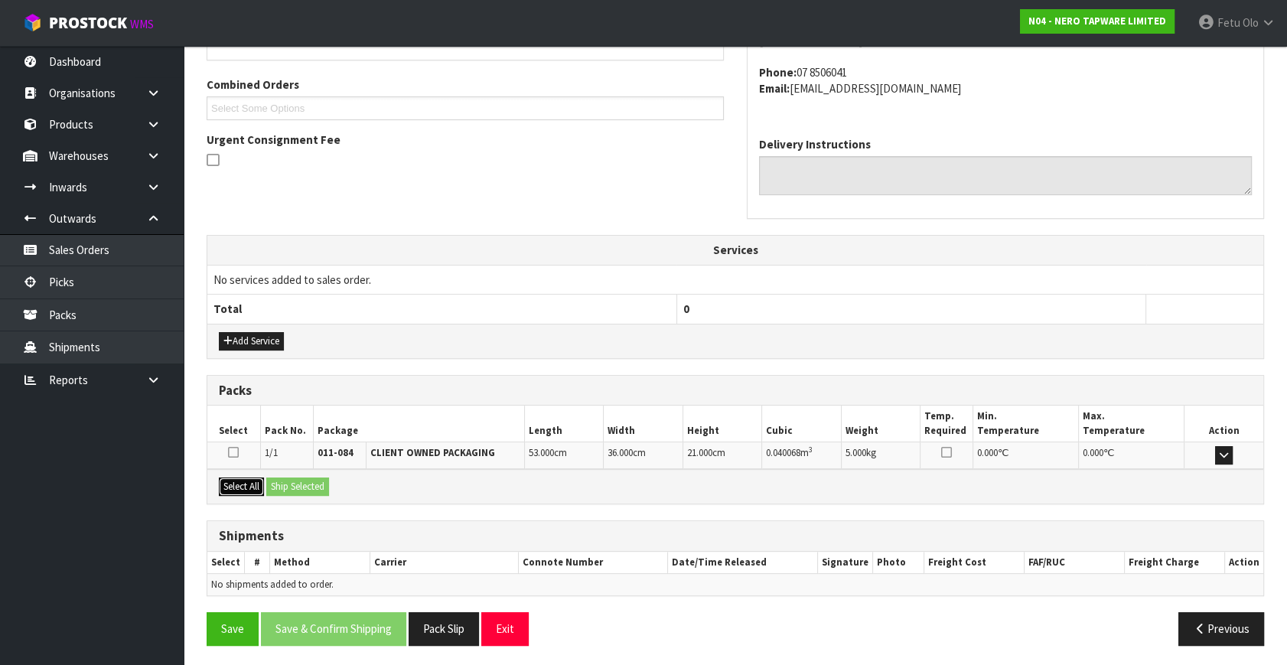
click at [248, 483] on button "Select All" at bounding box center [241, 486] width 45 height 18
click at [272, 480] on button "Ship Selected" at bounding box center [297, 486] width 63 height 18
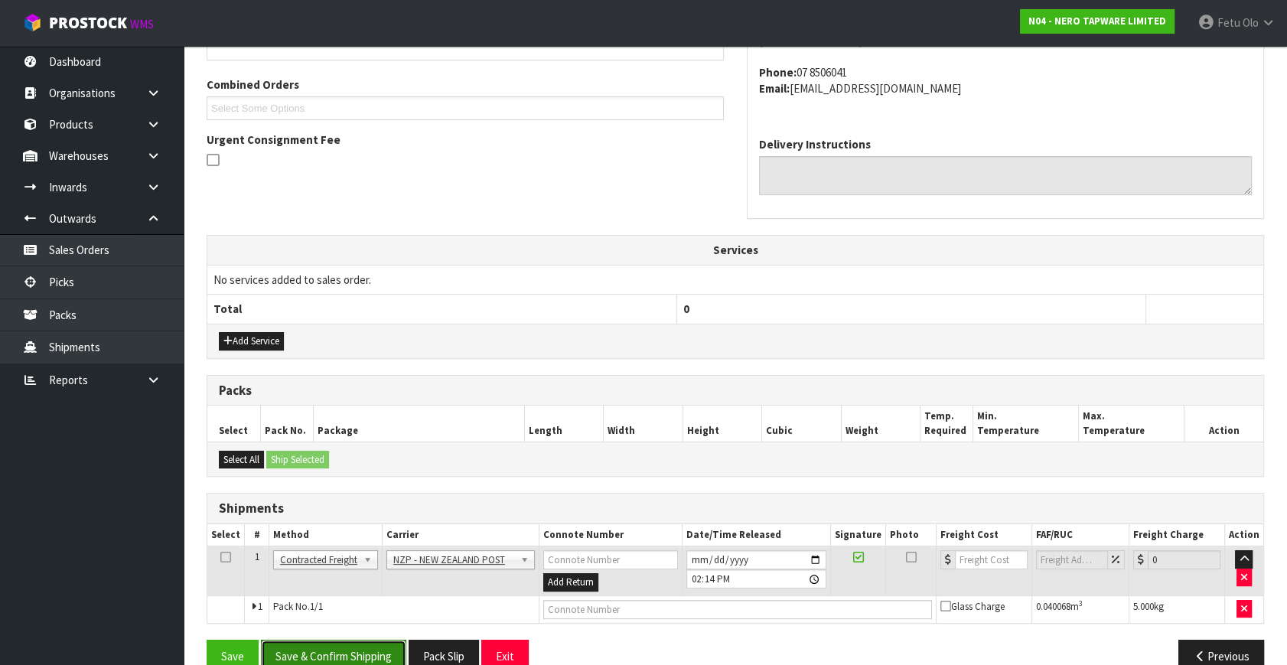
click at [343, 647] on button "Save & Confirm Shipping" at bounding box center [333, 656] width 145 height 33
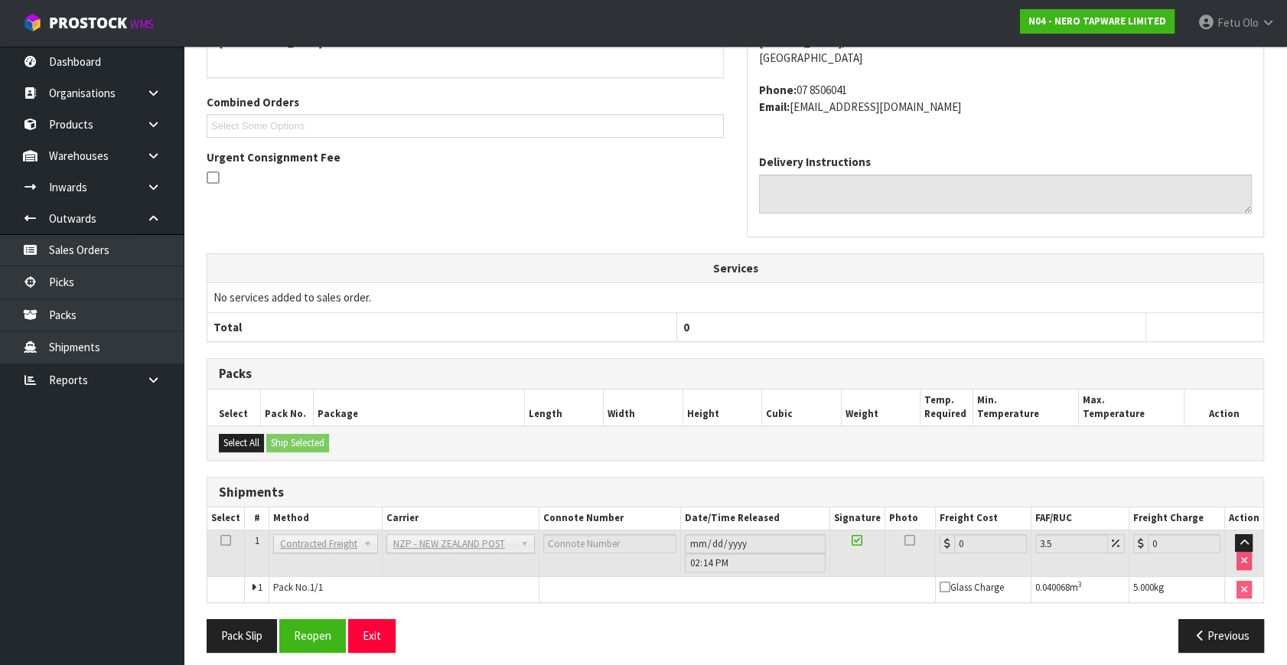
scroll to position [383, 0]
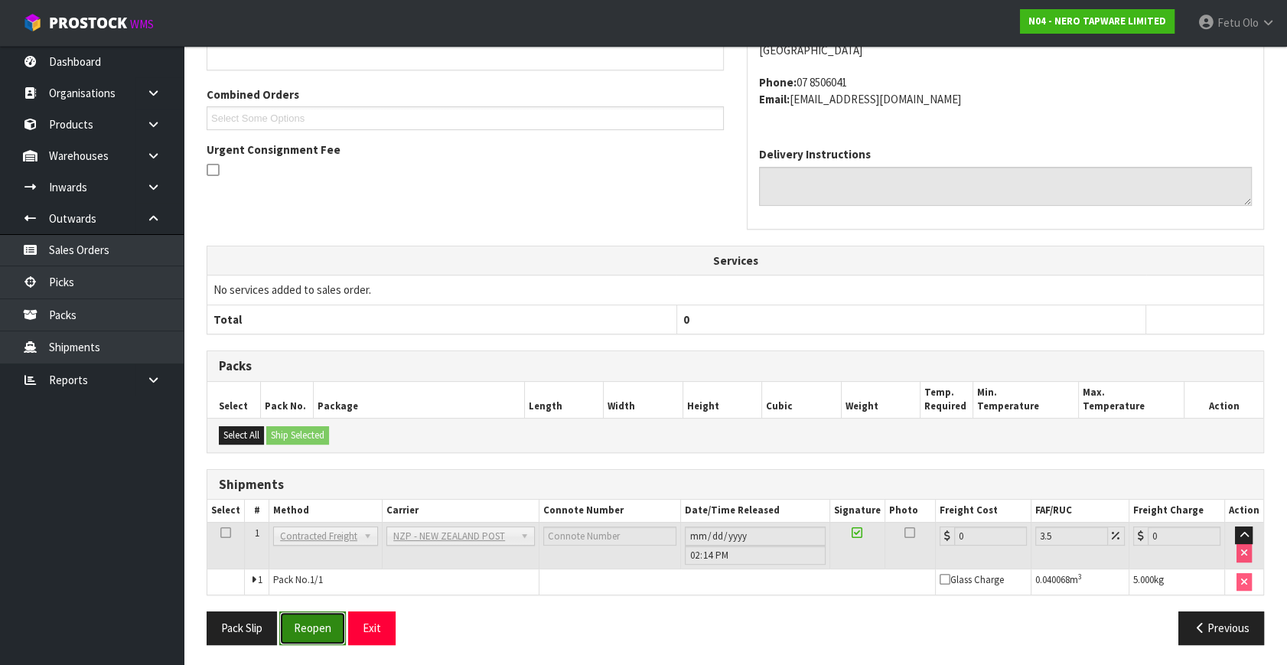
click at [327, 627] on button "Reopen" at bounding box center [312, 627] width 67 height 33
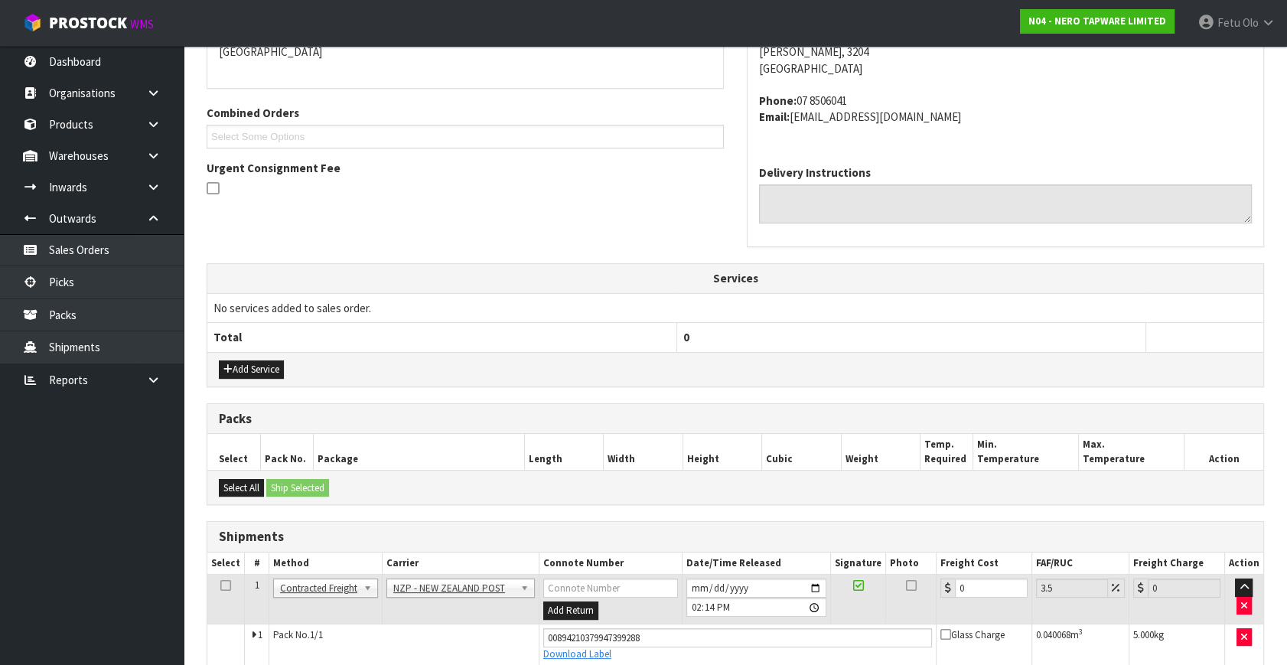
scroll to position [419, 0]
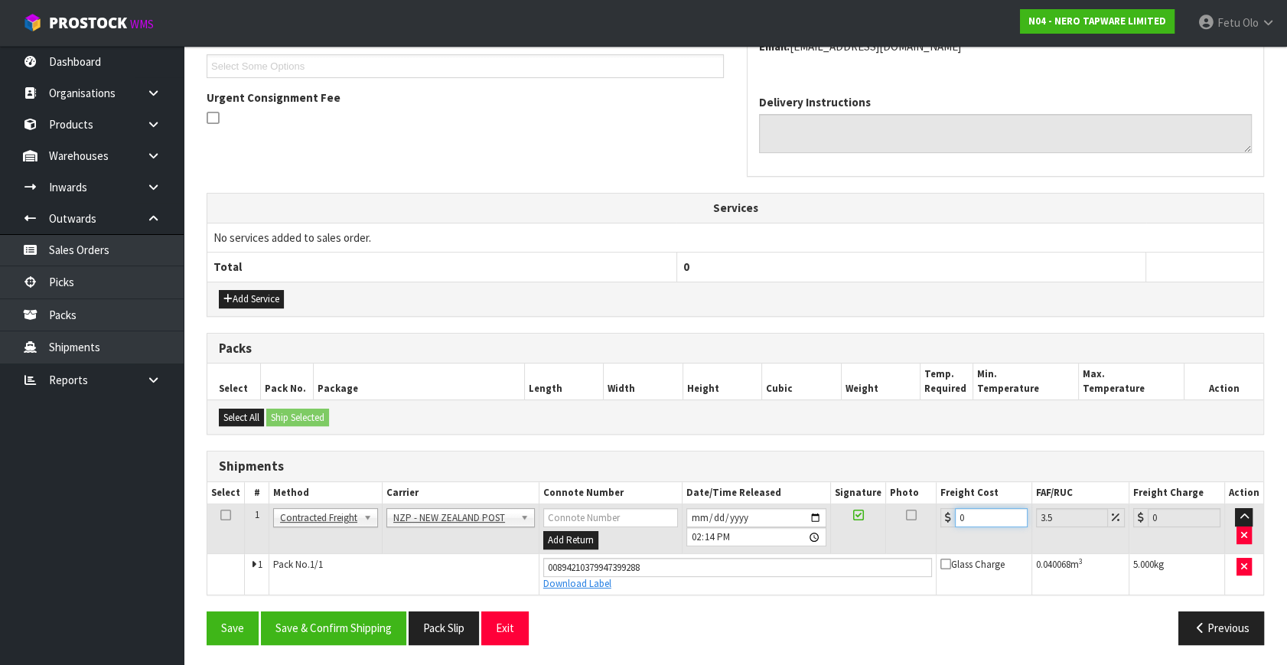
click at [549, 637] on div "From Address CONTRACT WAREHOUSING & LOGISTICS 17 Allens Road East Tamaki Auckla…" at bounding box center [735, 268] width 1057 height 775
type input "7"
type input "7.24"
type input "7.3"
type input "7.56"
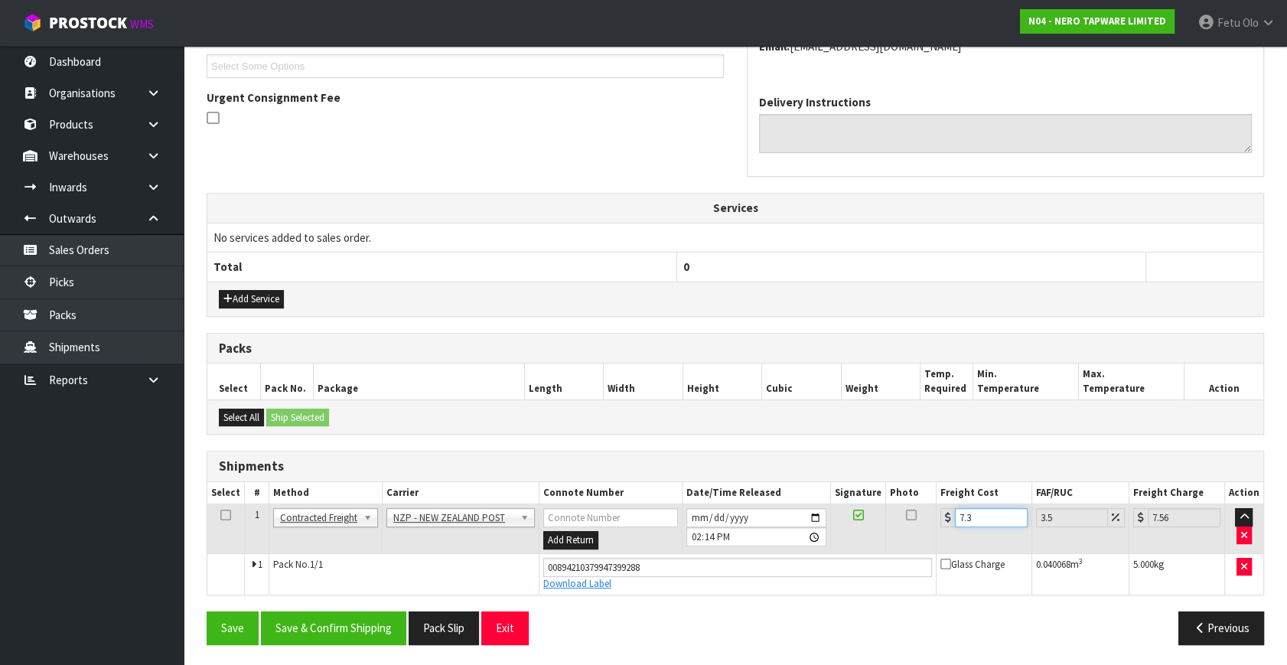
type input "7.31"
type input "7.57"
type input "7.31"
click at [350, 623] on button "Save & Confirm Shipping" at bounding box center [333, 627] width 145 height 33
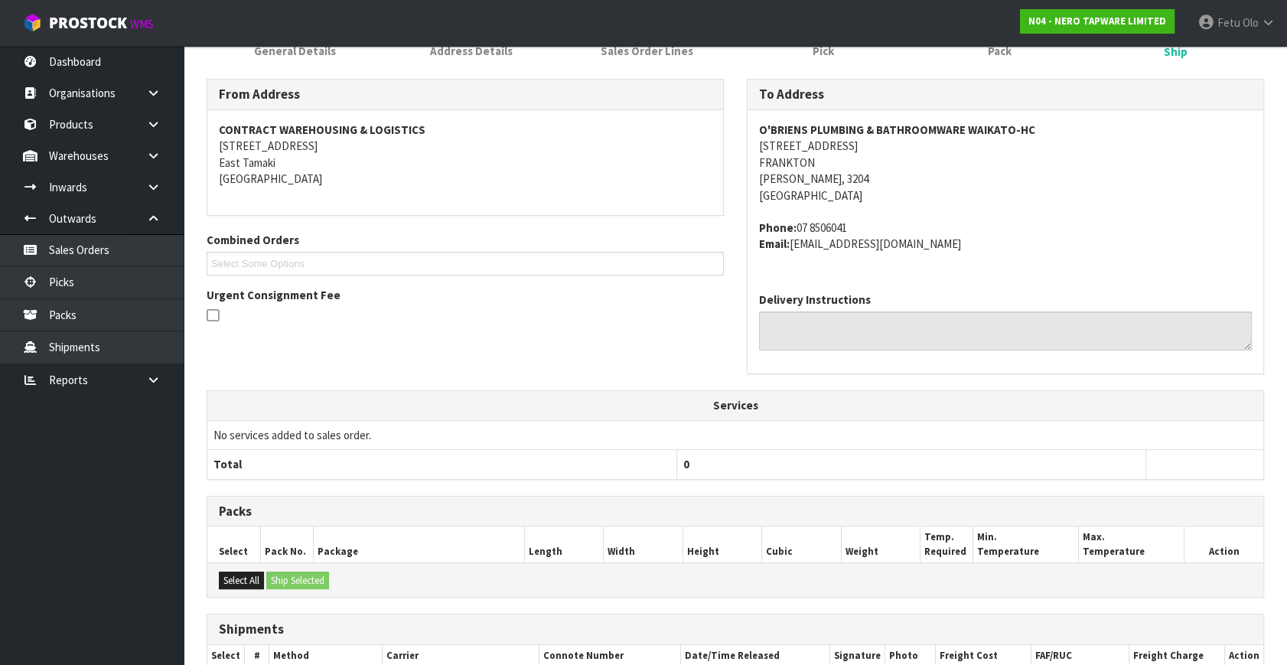
scroll to position [376, 0]
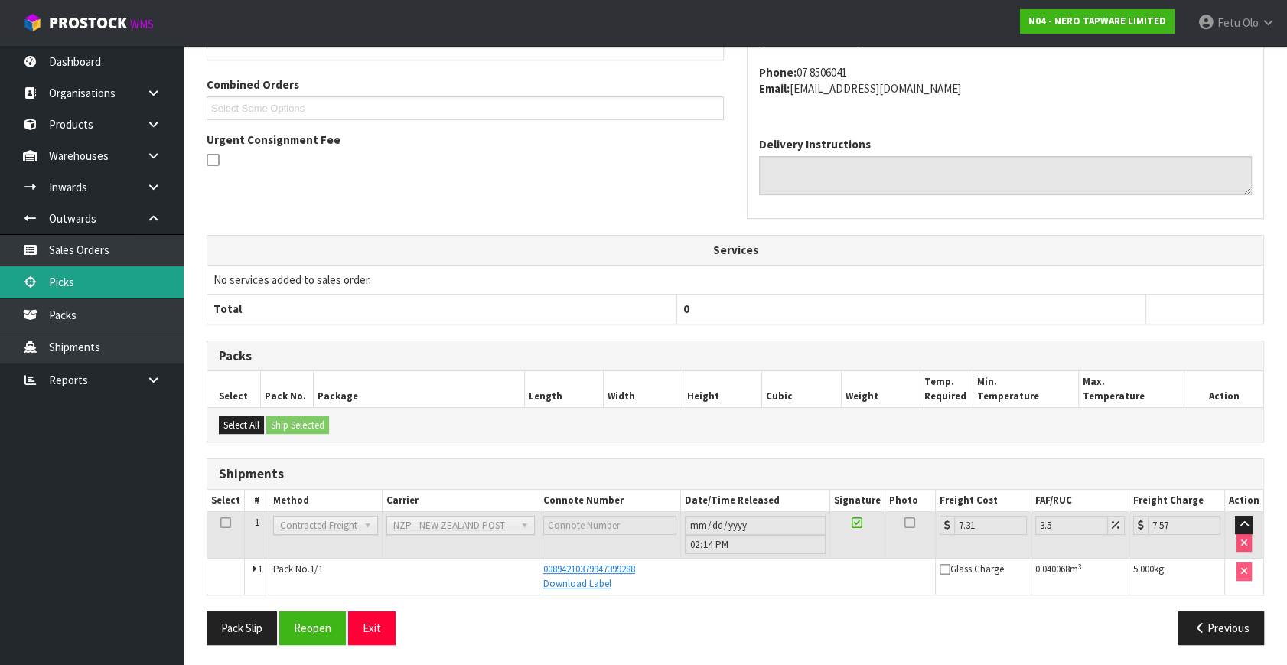
click at [92, 291] on link "Picks" at bounding box center [92, 281] width 184 height 31
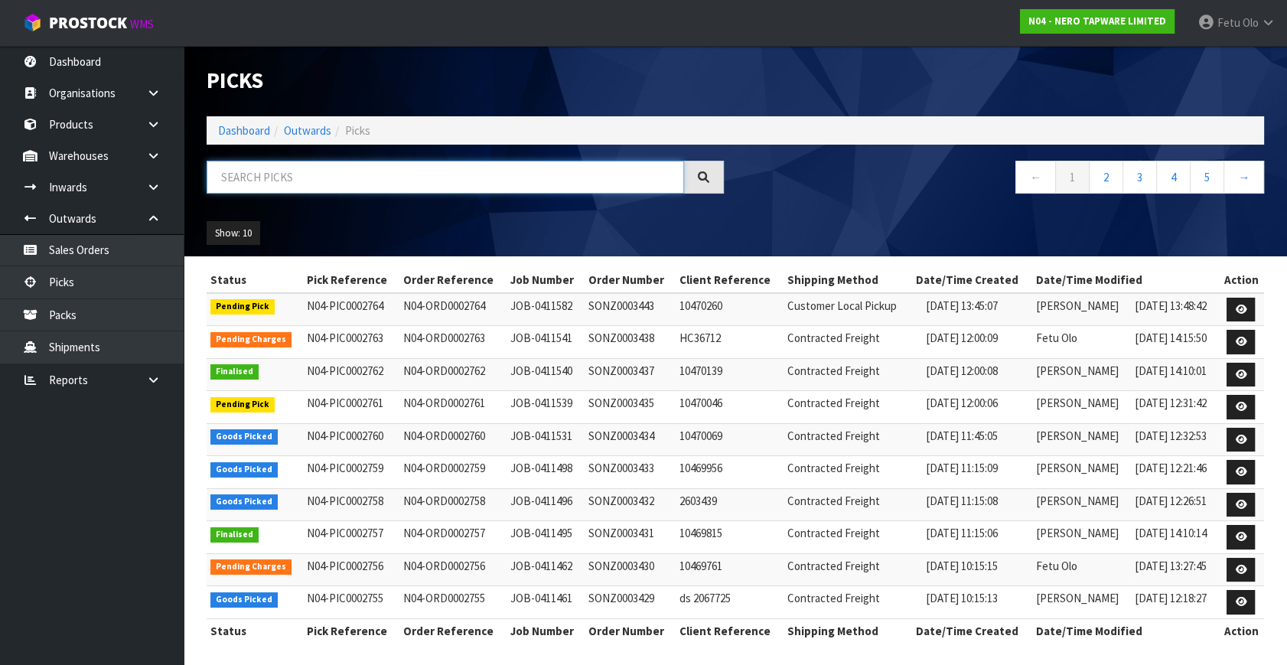
click at [384, 173] on input "text" at bounding box center [445, 177] width 477 height 33
type input "2758"
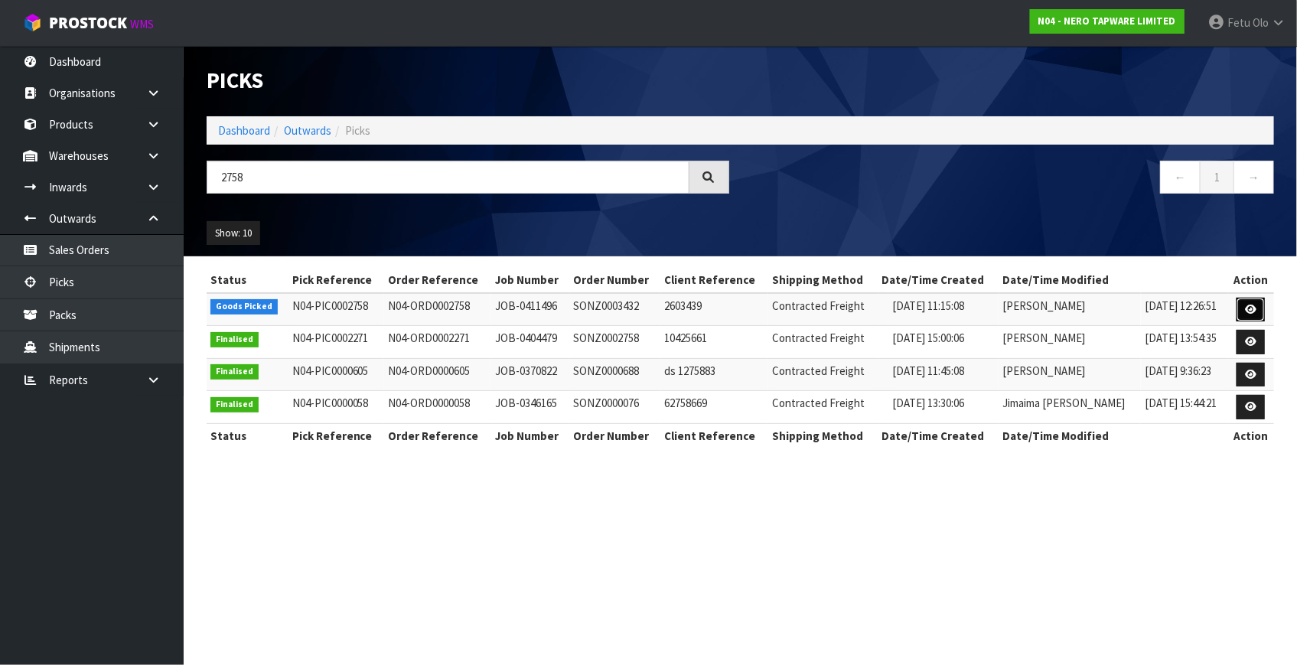
click at [1252, 311] on icon at bounding box center [1250, 310] width 11 height 10
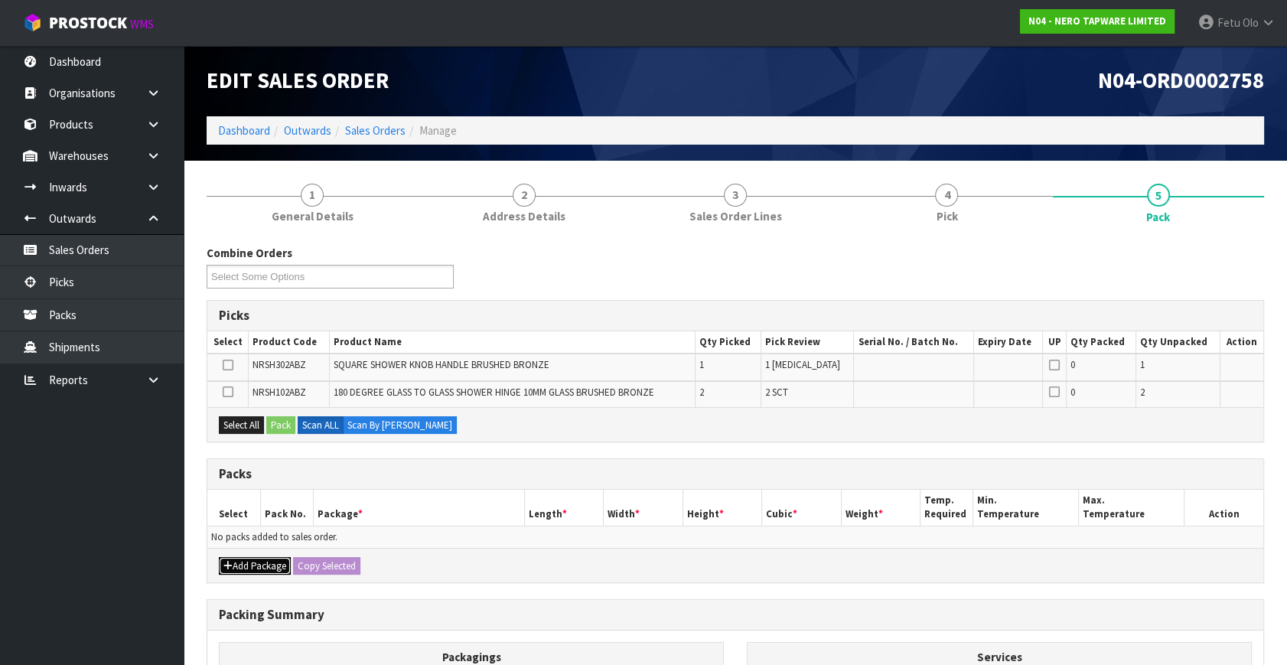
click at [233, 561] on button "Add Package" at bounding box center [255, 566] width 72 height 18
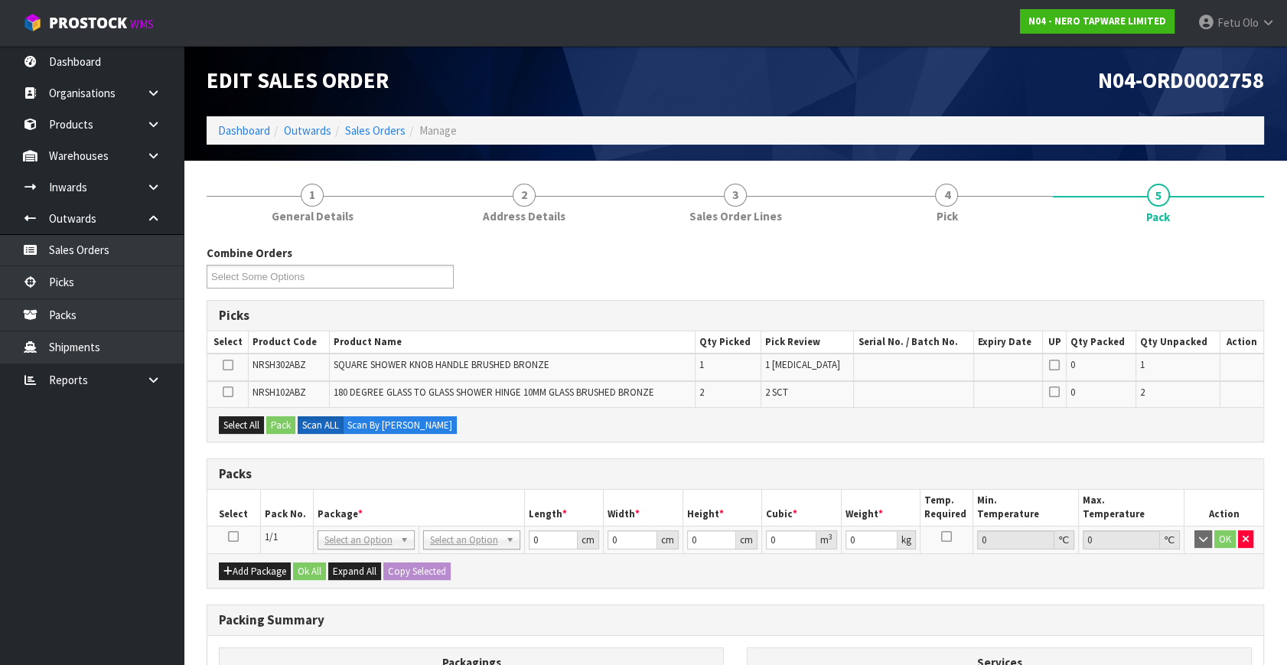
click at [233, 536] on icon at bounding box center [233, 536] width 11 height 1
click at [321, 497] on th "Package *" at bounding box center [418, 508] width 211 height 36
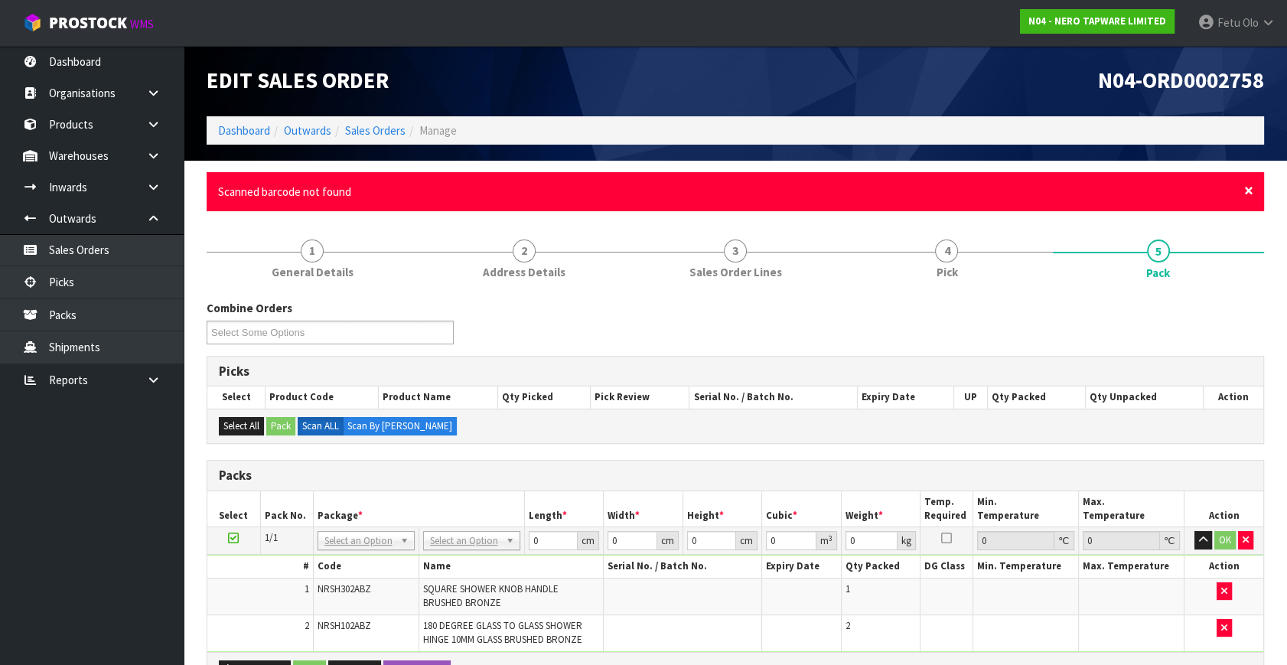
click at [1248, 191] on span "×" at bounding box center [1248, 190] width 9 height 21
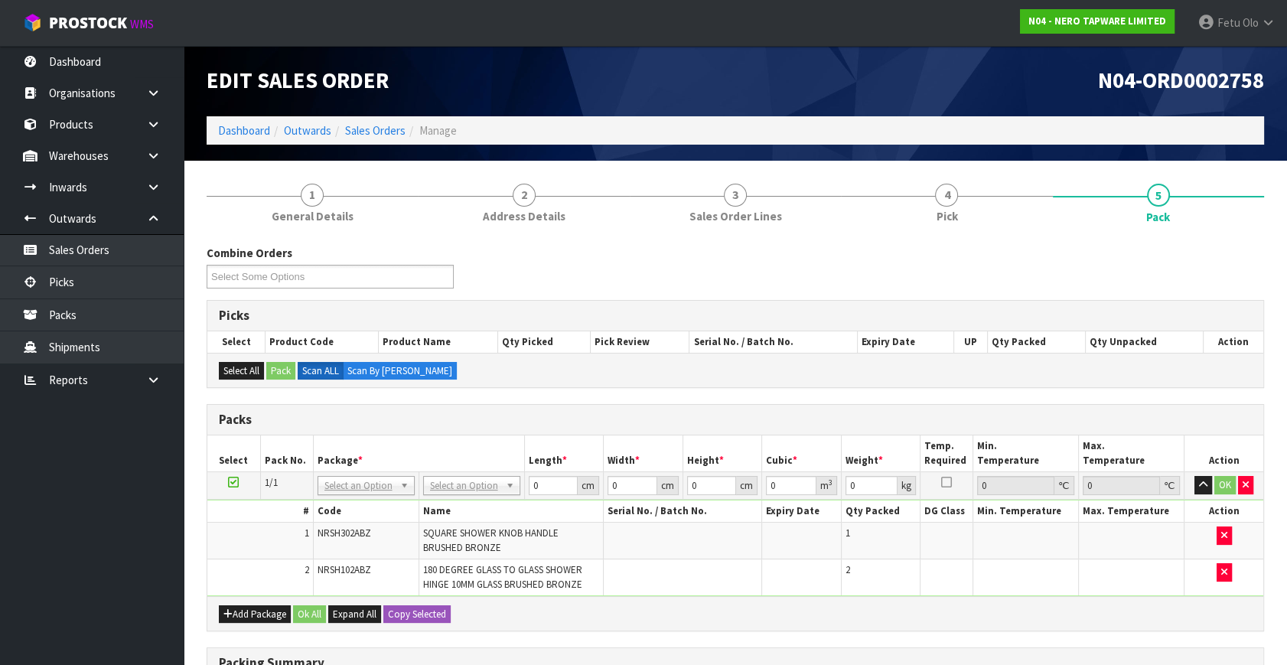
click at [1025, 288] on div "Combine Orders N04-ORD0002730 N04-ORD0002752 N04-ORD0002755 N04-ORD0002758 N04-…" at bounding box center [735, 272] width 1080 height 55
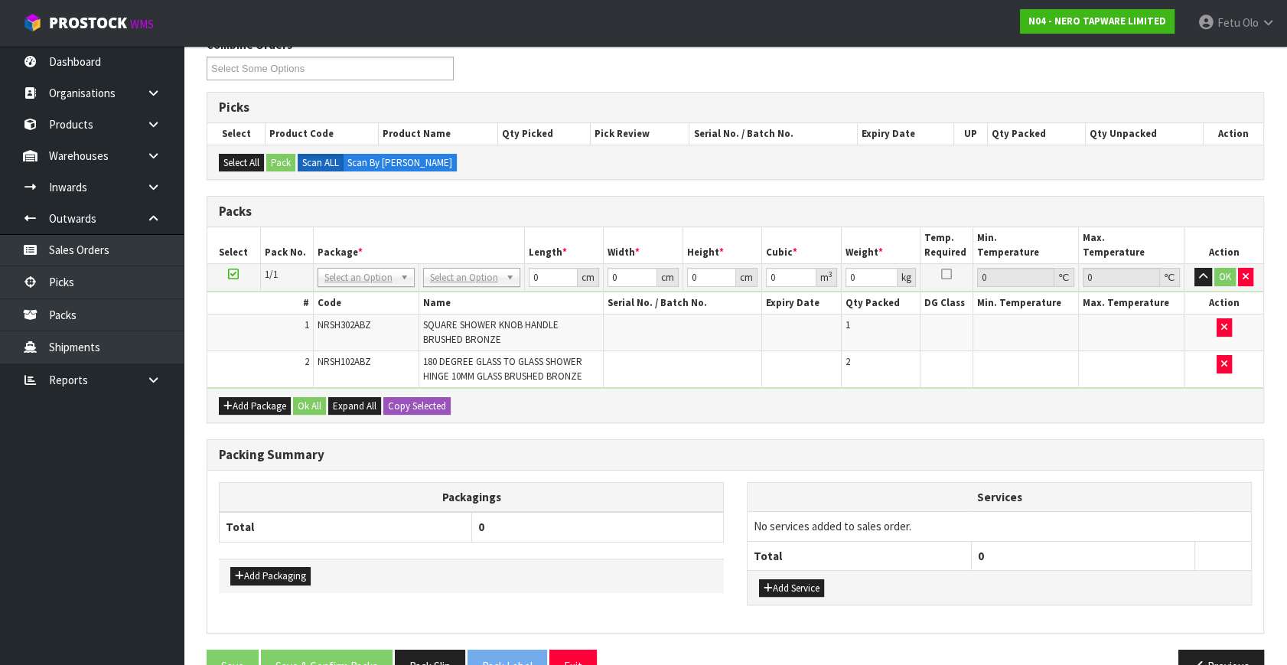
scroll to position [69, 0]
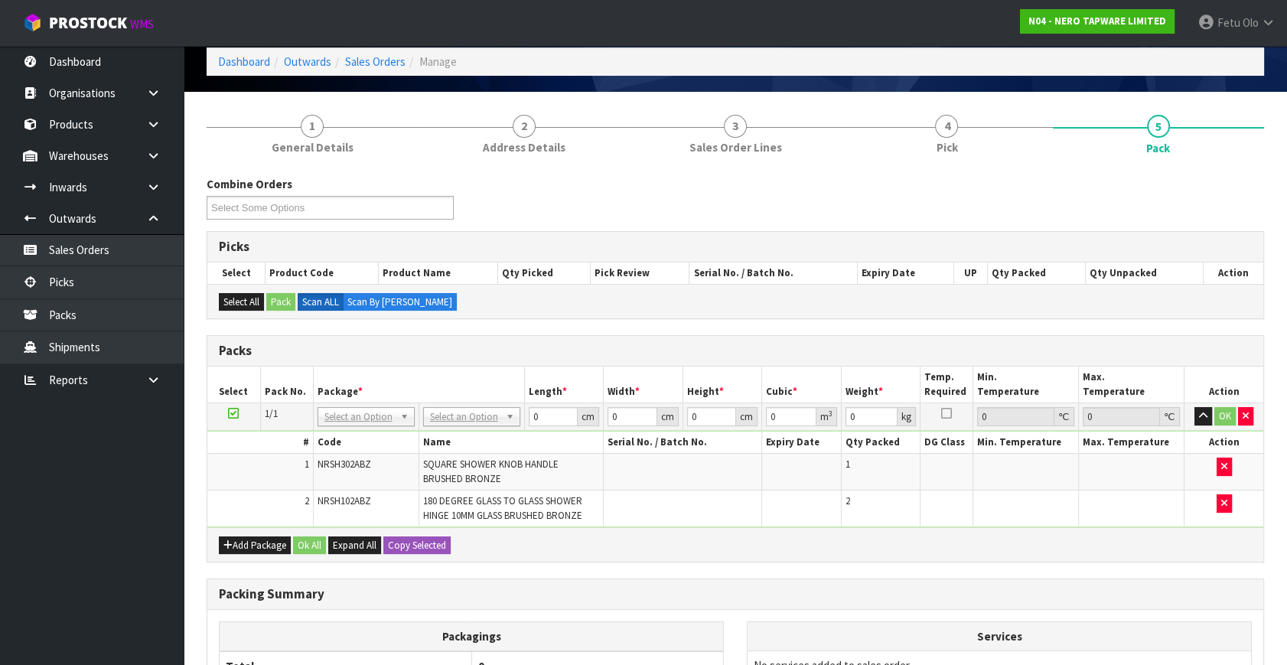
click at [1012, 549] on div "Add Package Ok All Expand All Copy Selected" at bounding box center [735, 544] width 1056 height 34
click at [977, 573] on div "Combine Orders N04-ORD0002730 N04-ORD0002752 N04-ORD0002755 N04-ORD0002758 N04-…" at bounding box center [735, 505] width 1057 height 658
click at [985, 573] on div "Combine Orders N04-ORD0002730 N04-ORD0002752 N04-ORD0002755 N04-ORD0002758 N04-…" at bounding box center [735, 505] width 1057 height 658
click at [1222, 503] on icon "button" at bounding box center [1224, 503] width 6 height 10
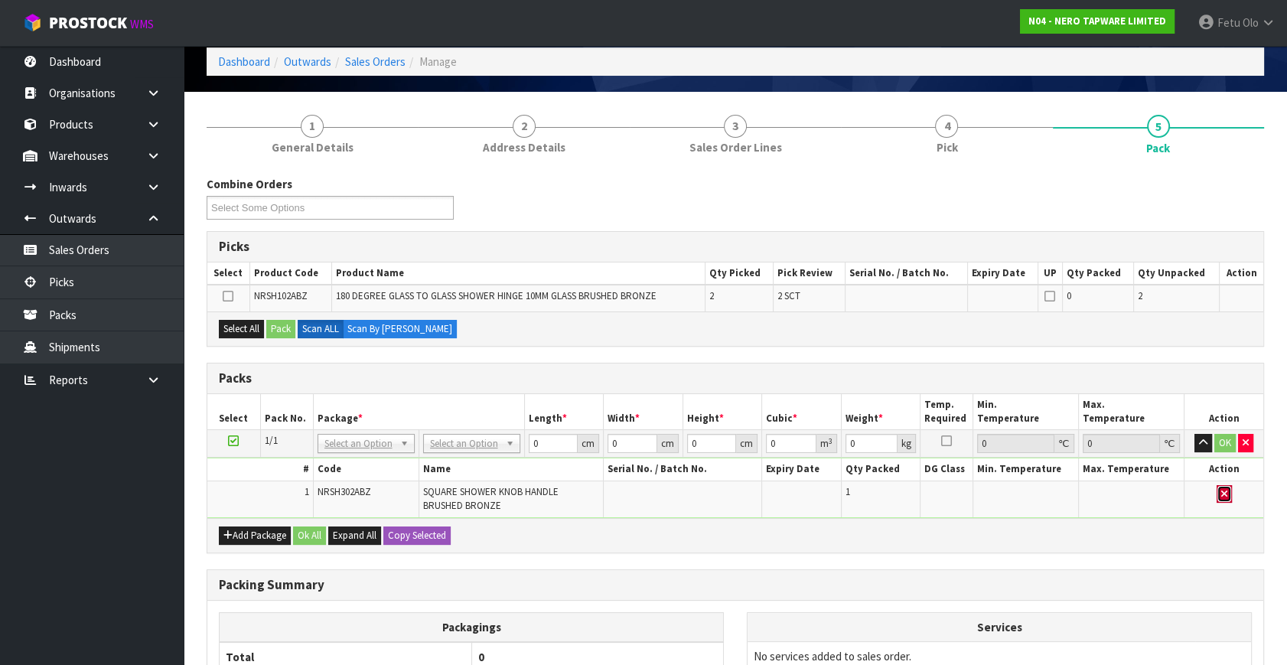
click at [1218, 497] on button "button" at bounding box center [1224, 494] width 15 height 18
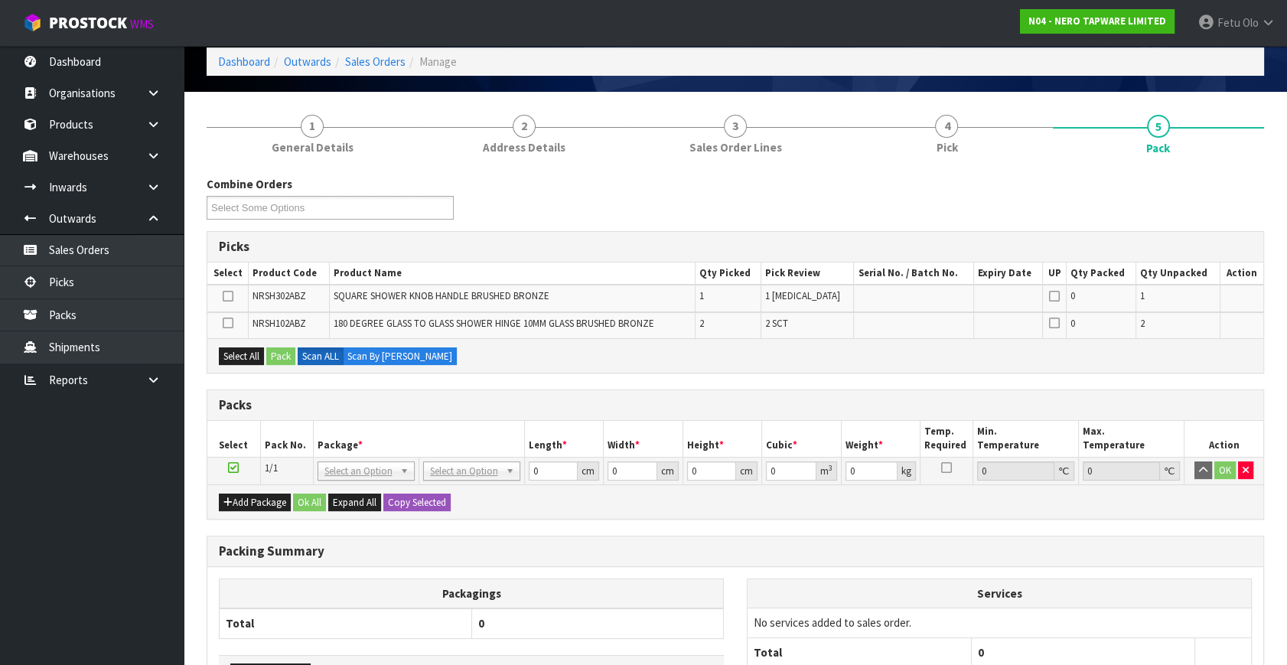
click at [1175, 568] on div "Packagings Total 0 Add Packaging Services No services added to sales order. Tot…" at bounding box center [735, 648] width 1056 height 162
click at [106, 569] on ul "Dashboard Organisations Clients Consignees Carriers Products Categories Serial …" at bounding box center [92, 355] width 184 height 619
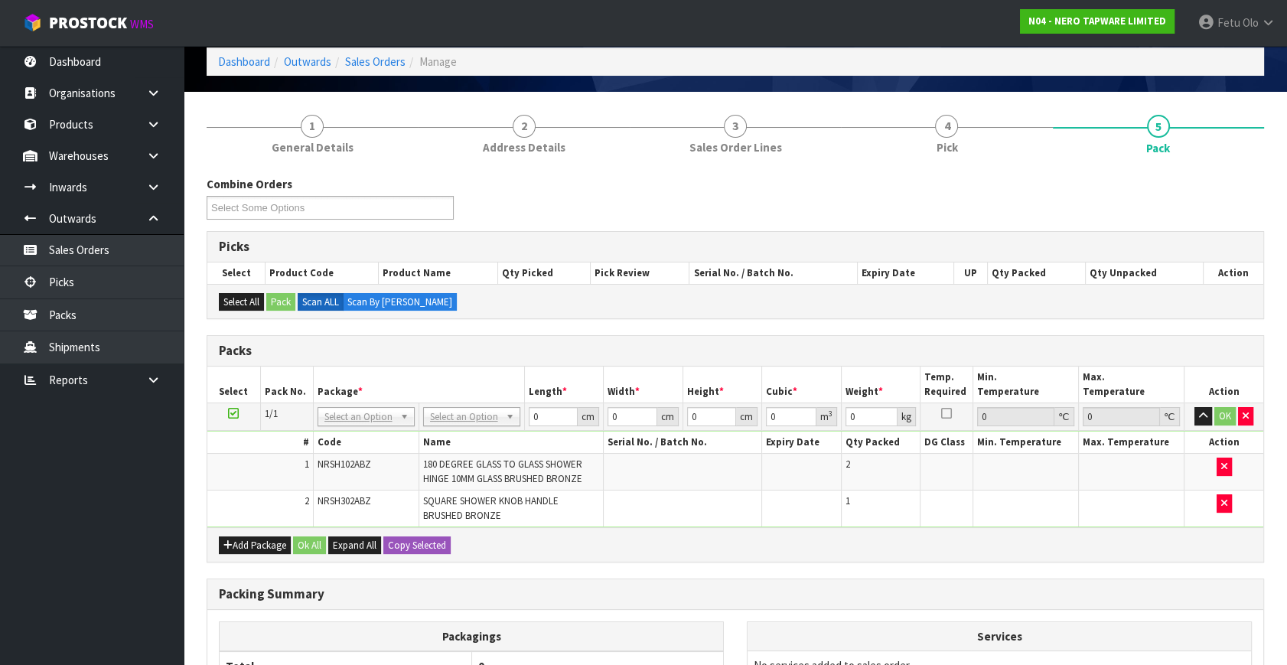
click at [700, 597] on h3 "Packing Summary" at bounding box center [735, 594] width 1033 height 15
click at [604, 527] on div "Add Package Ok All Expand All Copy Selected" at bounding box center [735, 544] width 1056 height 34
click at [679, 533] on div "Add Package Ok All Expand All Copy Selected" at bounding box center [735, 544] width 1056 height 34
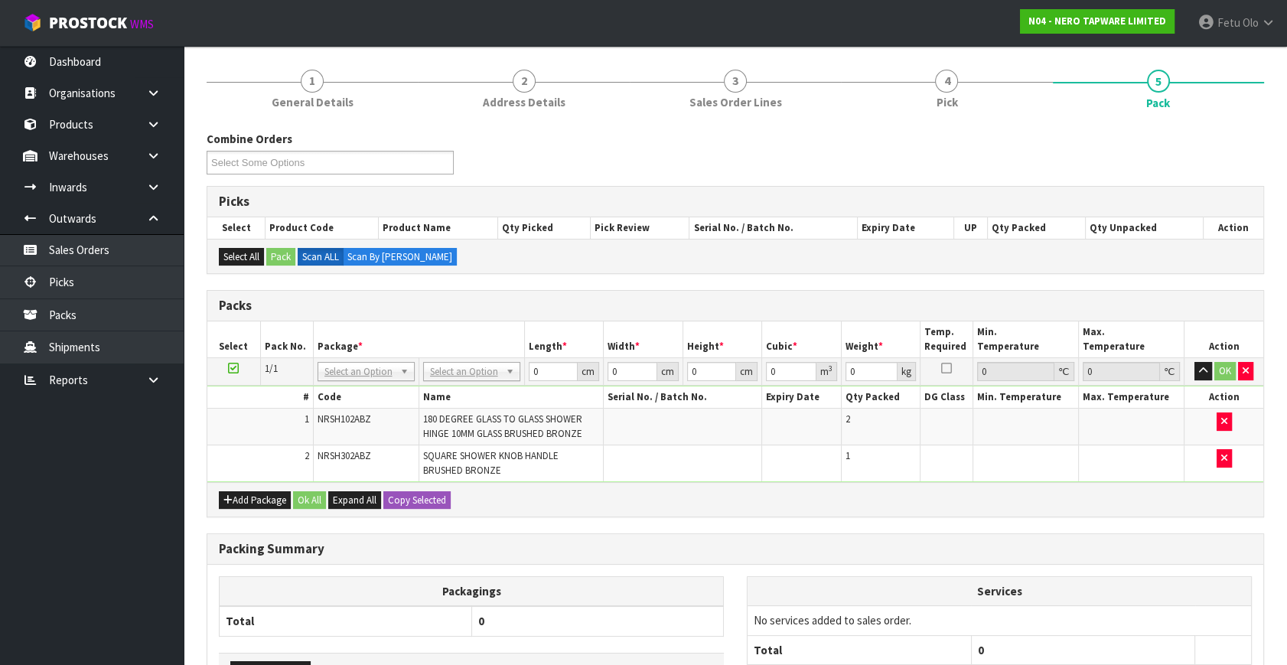
scroll to position [138, 0]
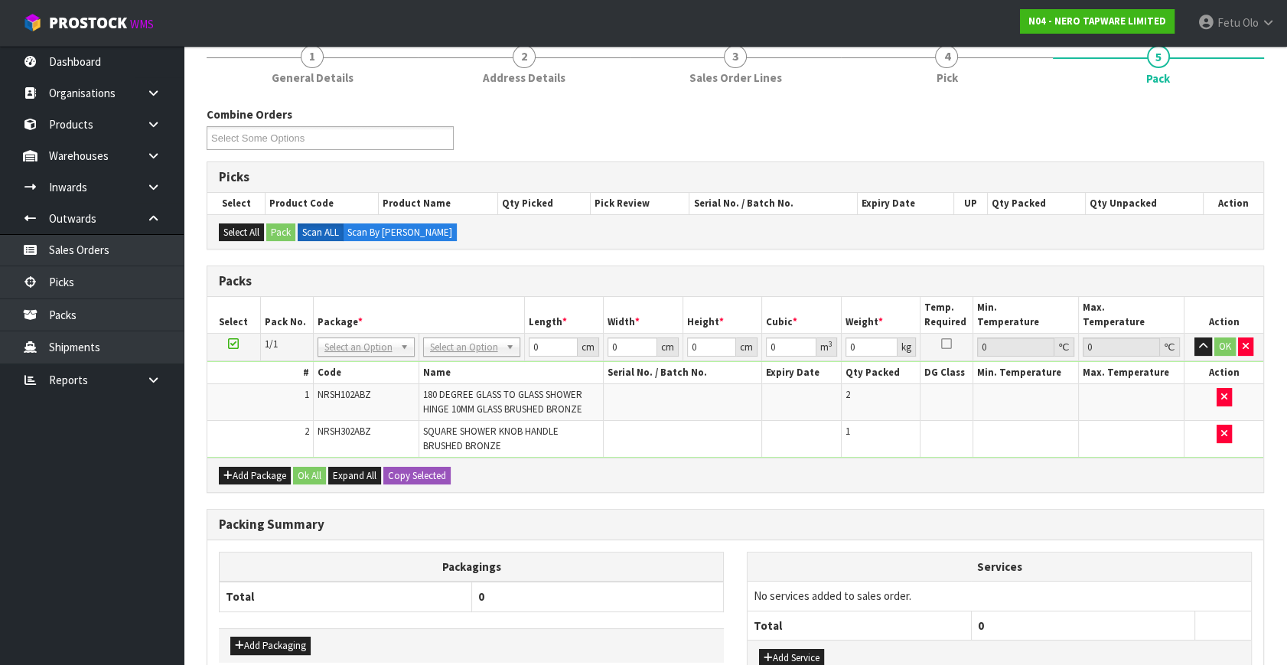
click at [750, 523] on h3 "Packing Summary" at bounding box center [735, 524] width 1033 height 15
drag, startPoint x: 349, startPoint y: 344, endPoint x: 337, endPoint y: 365, distance: 24.3
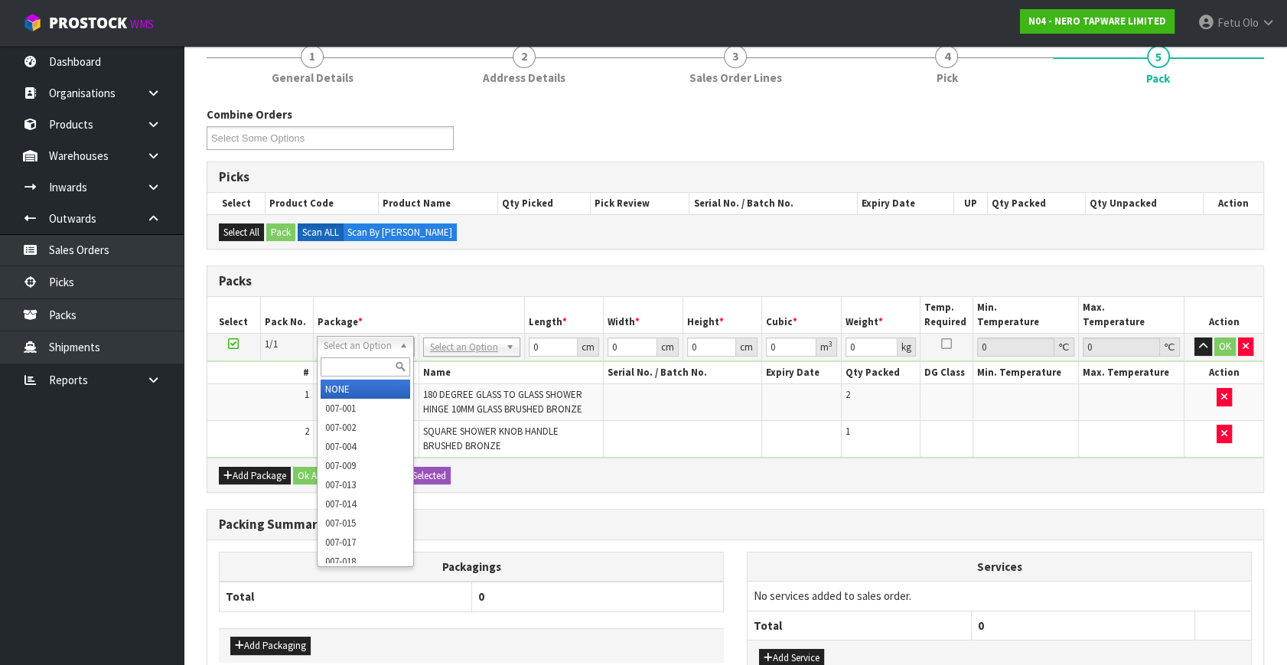
click at [334, 369] on input "text" at bounding box center [366, 366] width 90 height 19
type input "21"
click at [361, 358] on input "text" at bounding box center [366, 366] width 90 height 19
type input "011"
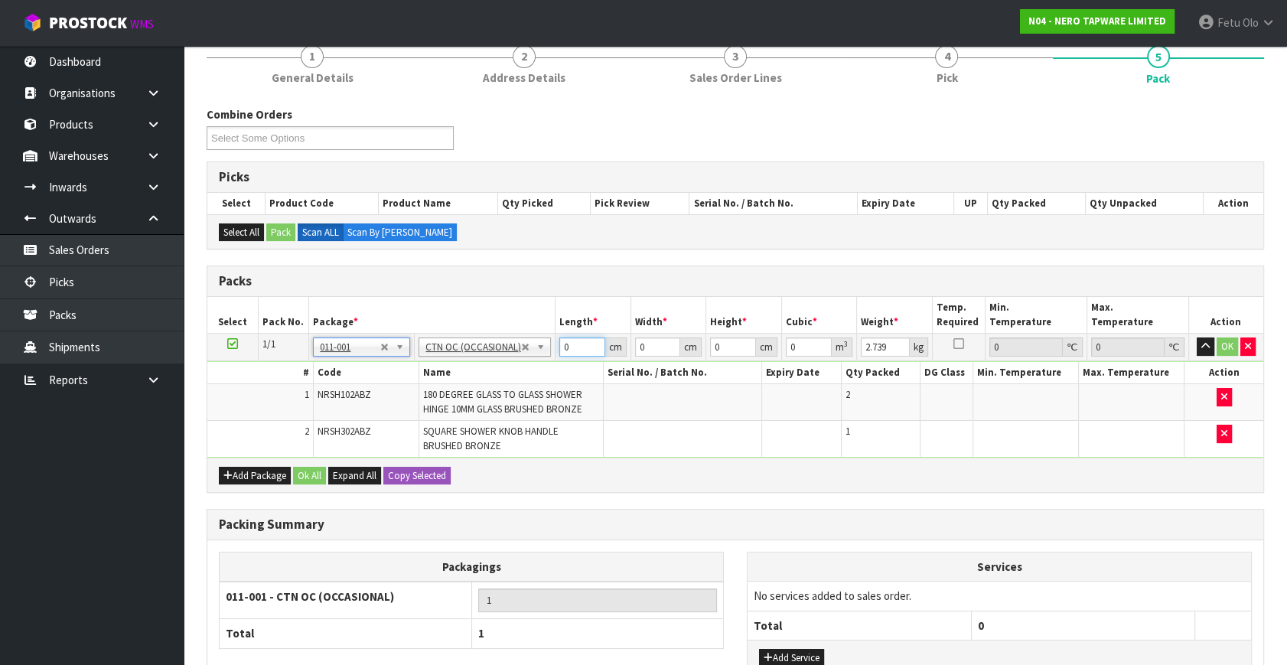
drag, startPoint x: 580, startPoint y: 345, endPoint x: 440, endPoint y: 366, distance: 141.5
click at [440, 366] on tbody "1/1 NONE 007-001 007-002 007-004 007-009 007-013 007-014 007-015 007-017 007-01…" at bounding box center [735, 396] width 1056 height 125
click button "OK" at bounding box center [1227, 346] width 21 height 18
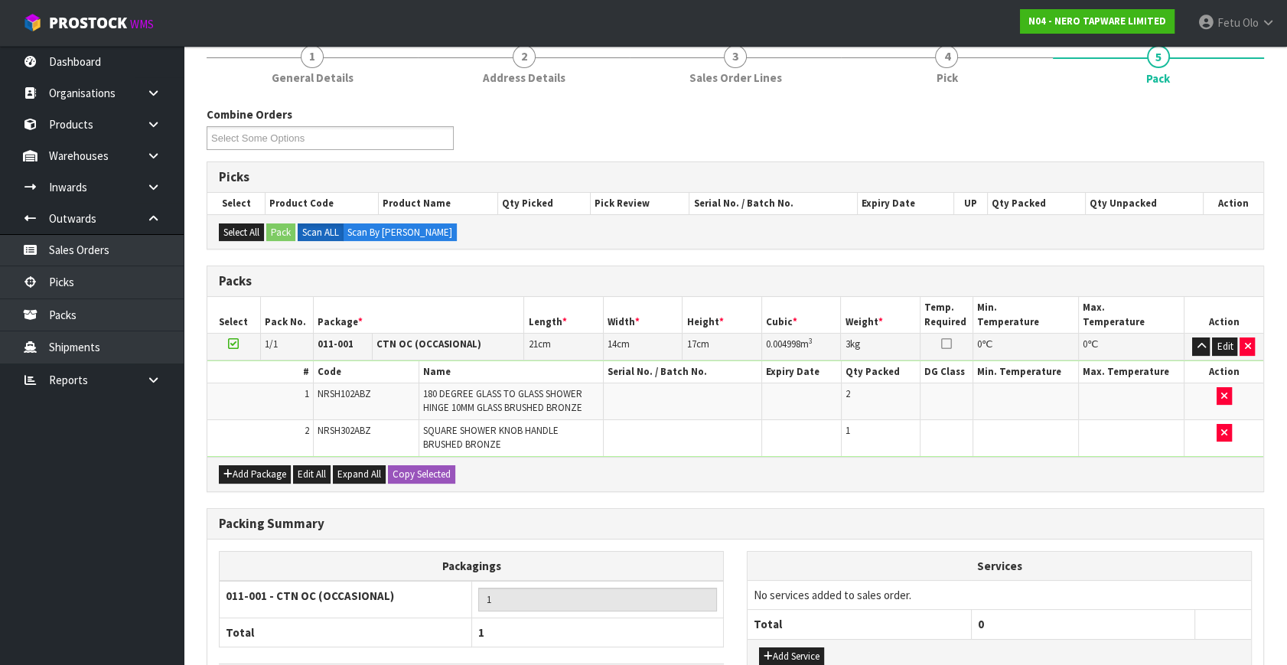
scroll to position [253, 0]
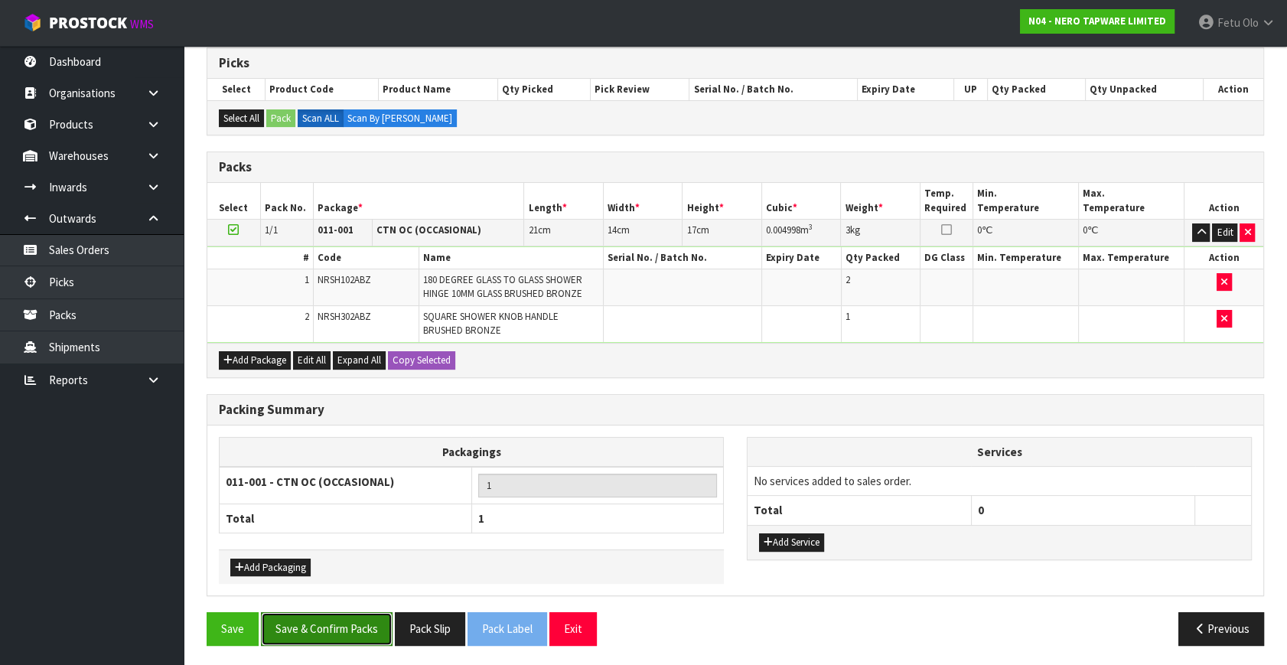
click at [373, 612] on button "Save & Confirm Packs" at bounding box center [327, 628] width 132 height 33
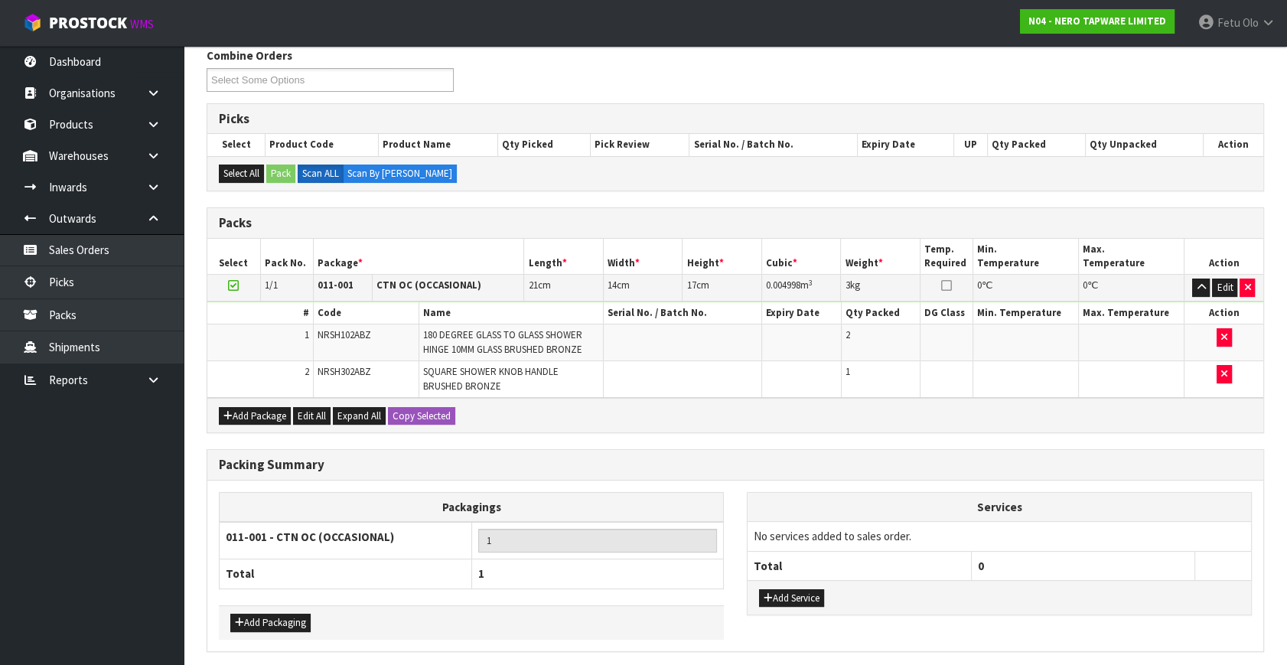
scroll to position [0, 0]
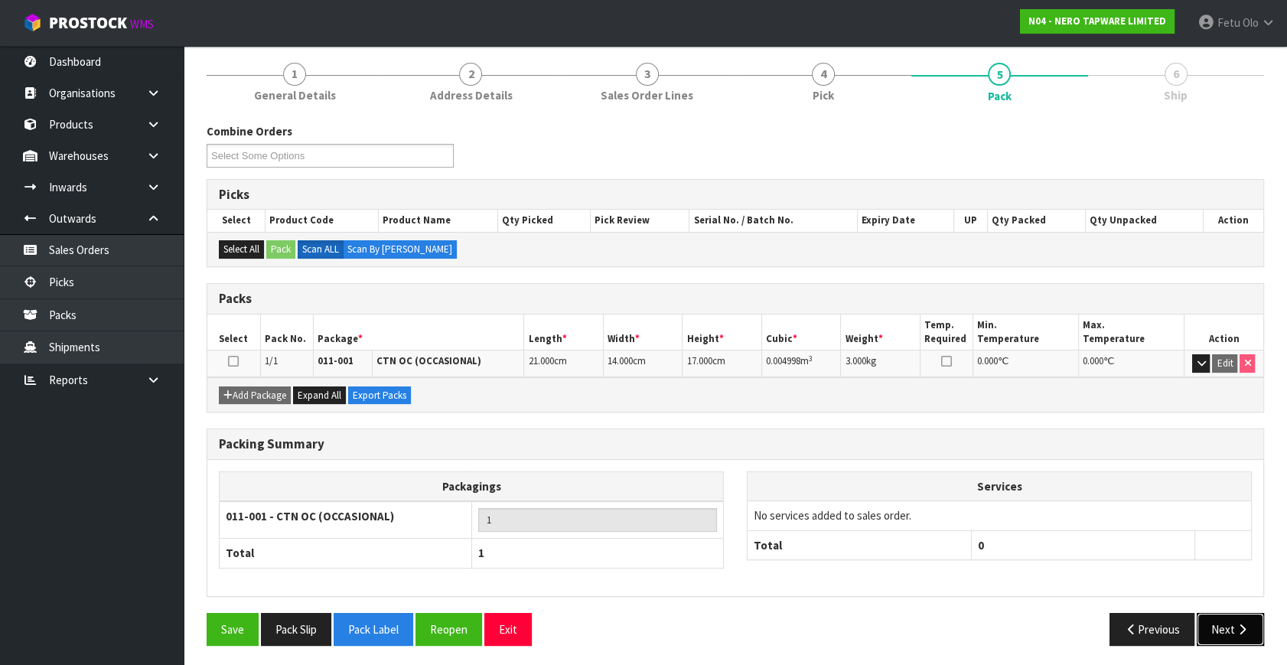
click at [1220, 618] on button "Next" at bounding box center [1230, 629] width 67 height 33
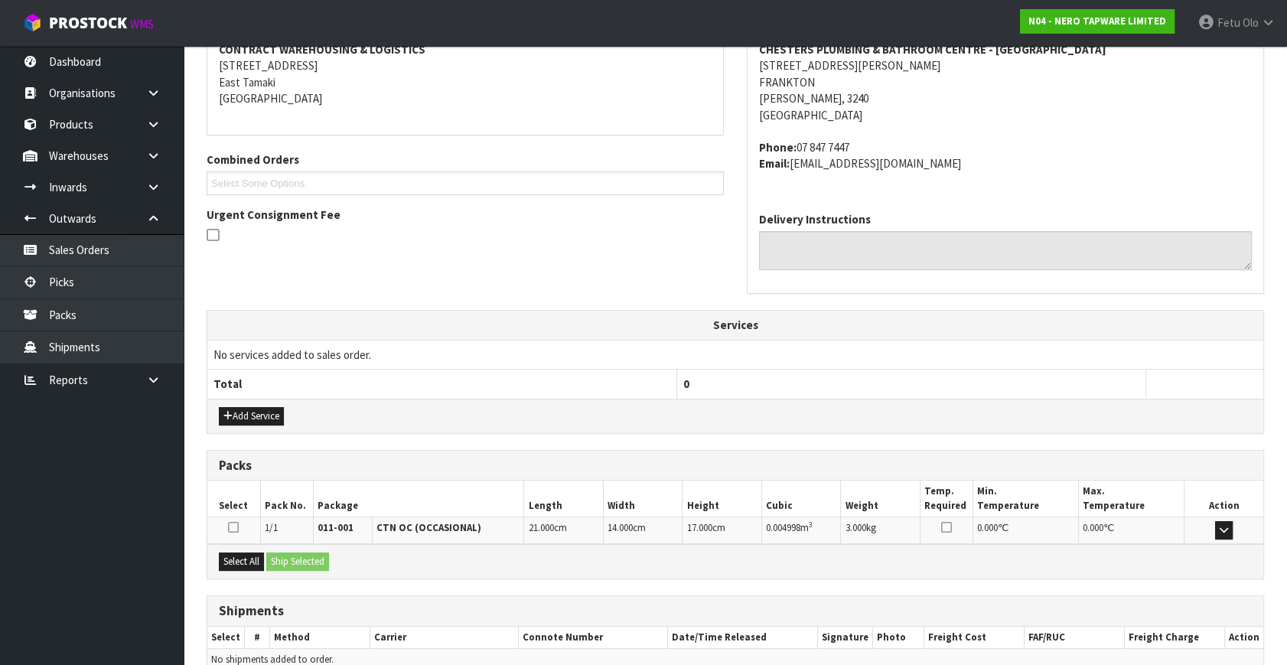
scroll to position [376, 0]
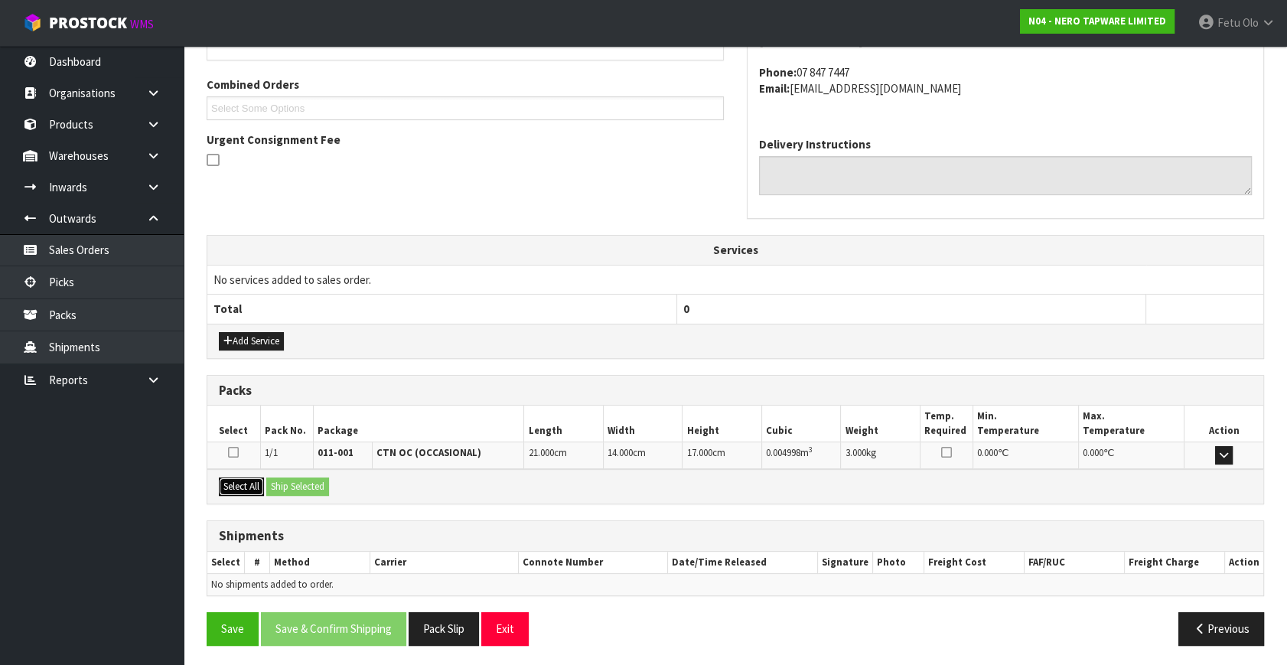
click at [251, 481] on button "Select All" at bounding box center [241, 486] width 45 height 18
click at [301, 483] on button "Ship Selected" at bounding box center [297, 486] width 63 height 18
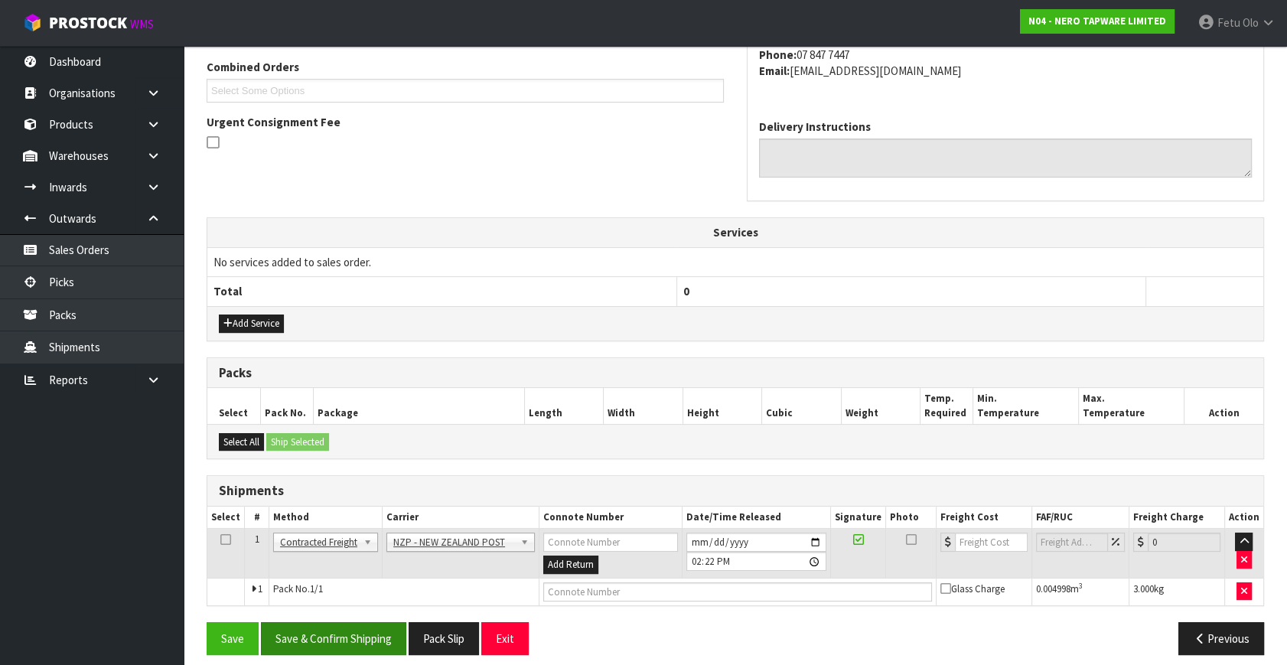
scroll to position [404, 0]
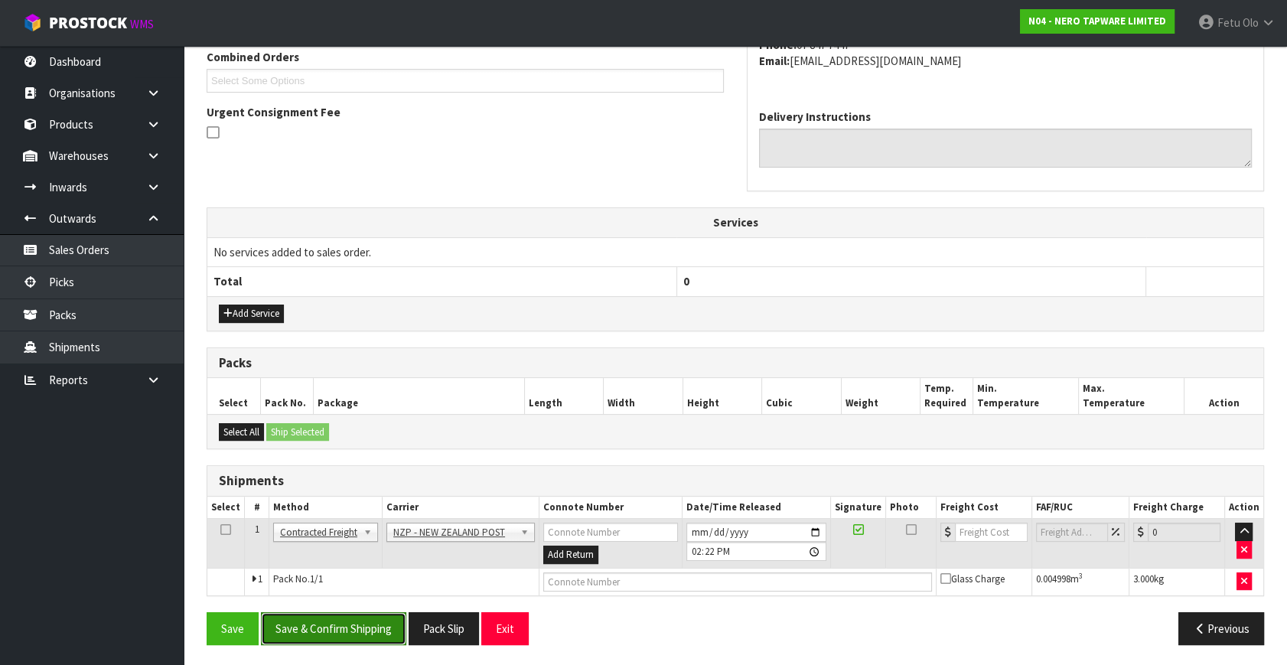
click at [370, 624] on button "Save & Confirm Shipping" at bounding box center [333, 628] width 145 height 33
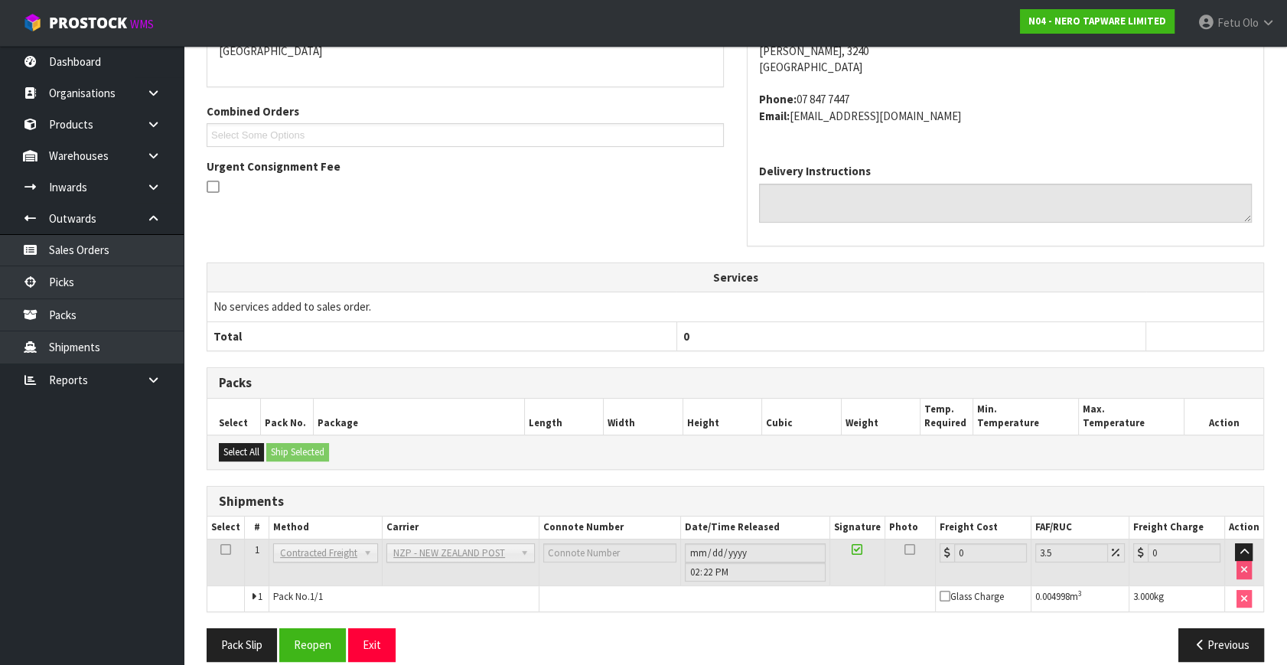
scroll to position [383, 0]
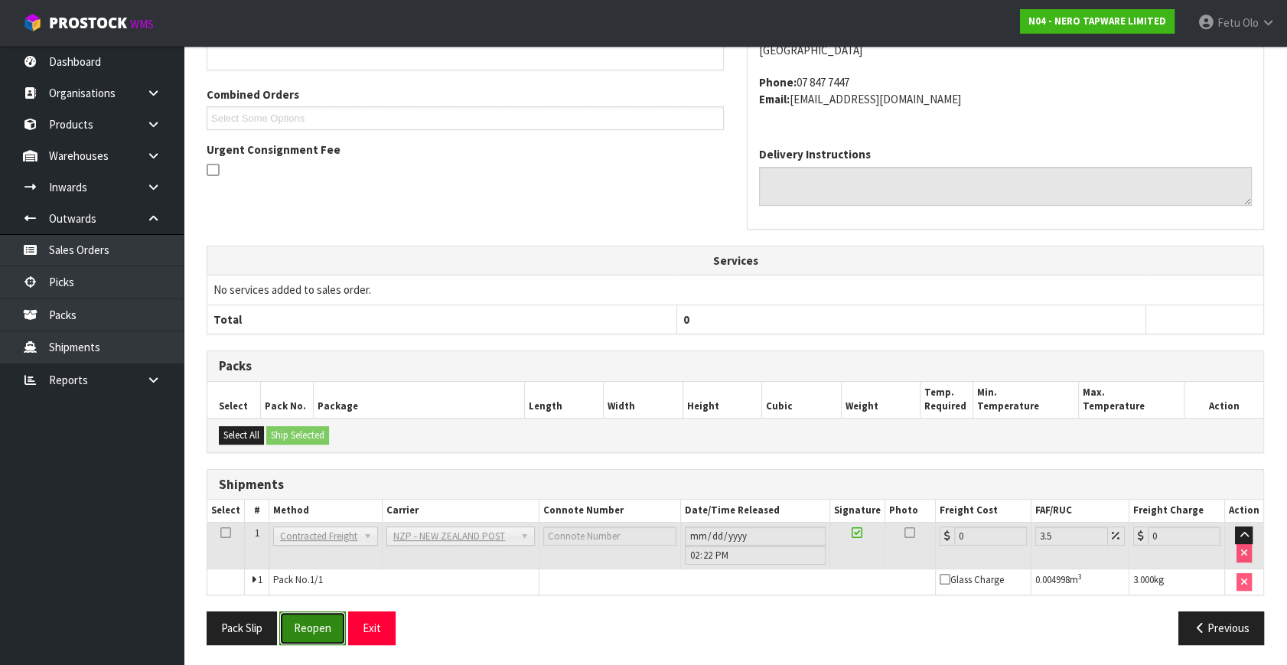
click at [300, 611] on button "Reopen" at bounding box center [312, 627] width 67 height 33
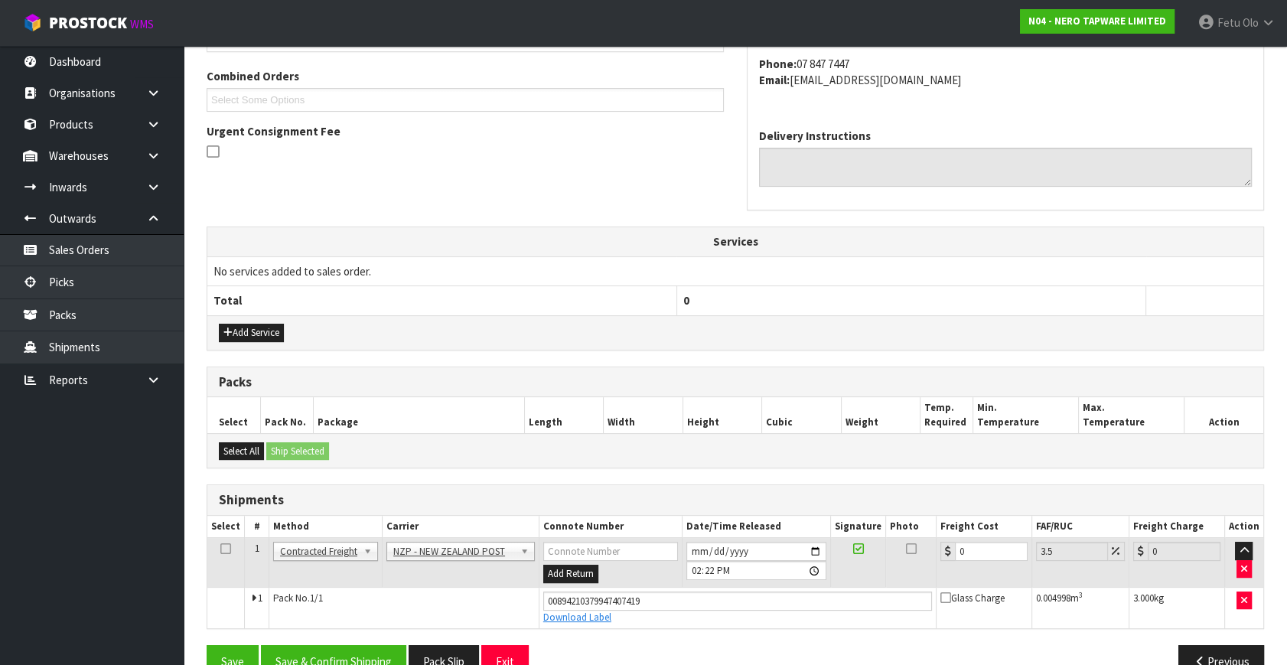
scroll to position [419, 0]
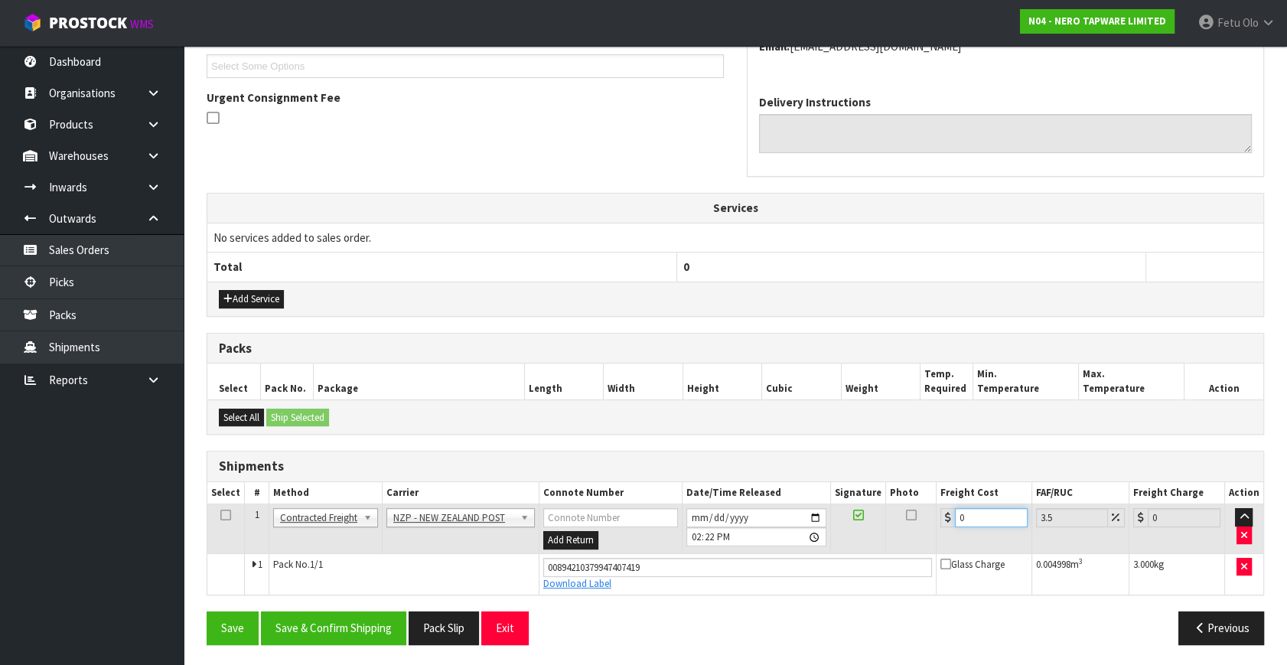
drag, startPoint x: 981, startPoint y: 523, endPoint x: 784, endPoint y: 559, distance: 199.9
click at [784, 543] on tr "1 Client Local Pickup Customer Local Pickup Company Freight Contracted Freight …" at bounding box center [735, 529] width 1056 height 50
click at [333, 626] on button "Save & Confirm Shipping" at bounding box center [333, 627] width 145 height 33
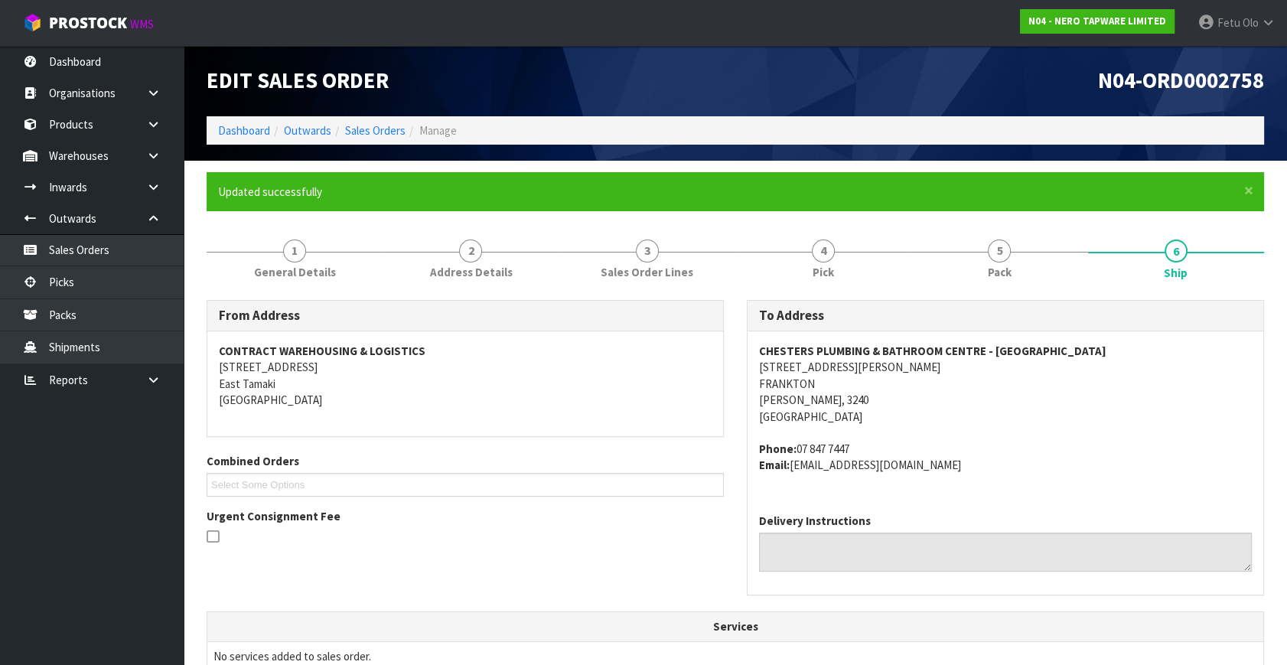
scroll to position [347, 0]
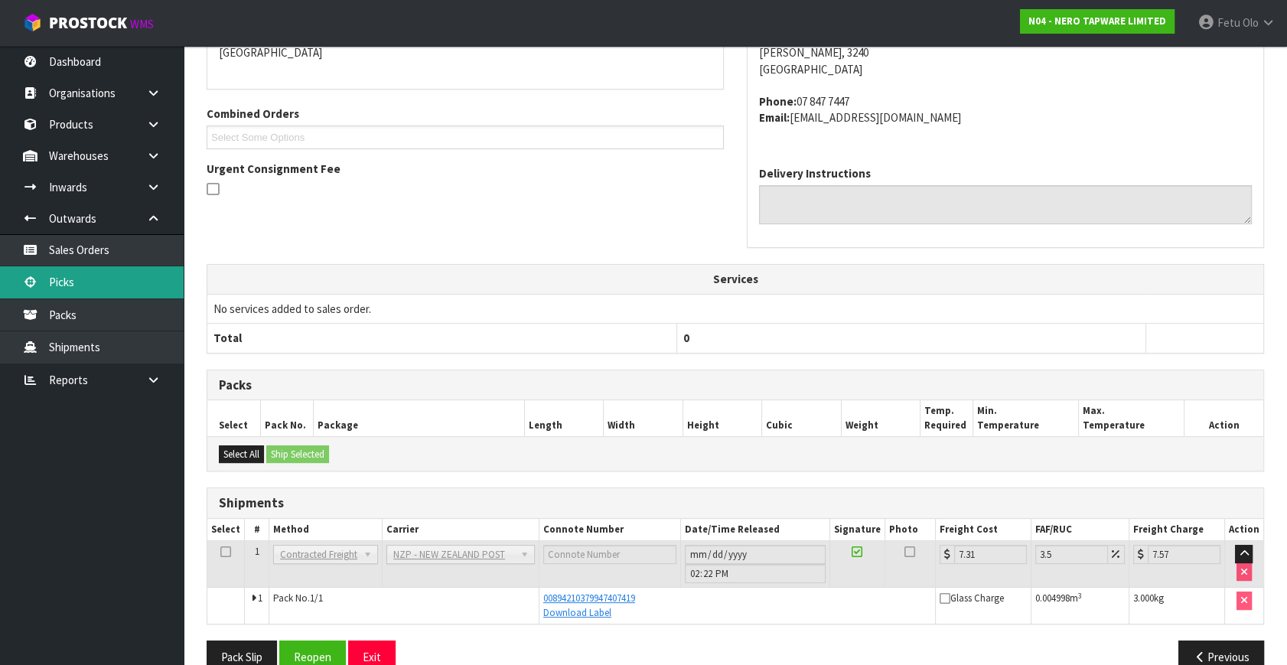
click at [71, 285] on link "Picks" at bounding box center [92, 281] width 184 height 31
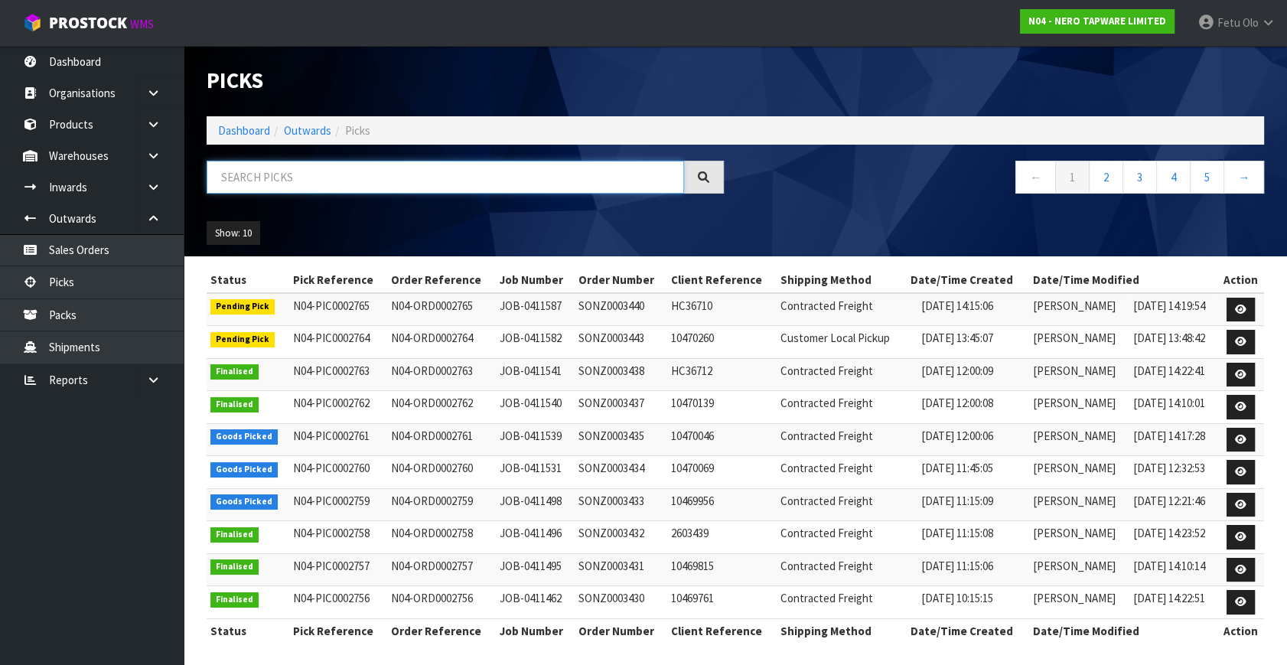
click at [445, 172] on input "text" at bounding box center [445, 177] width 477 height 33
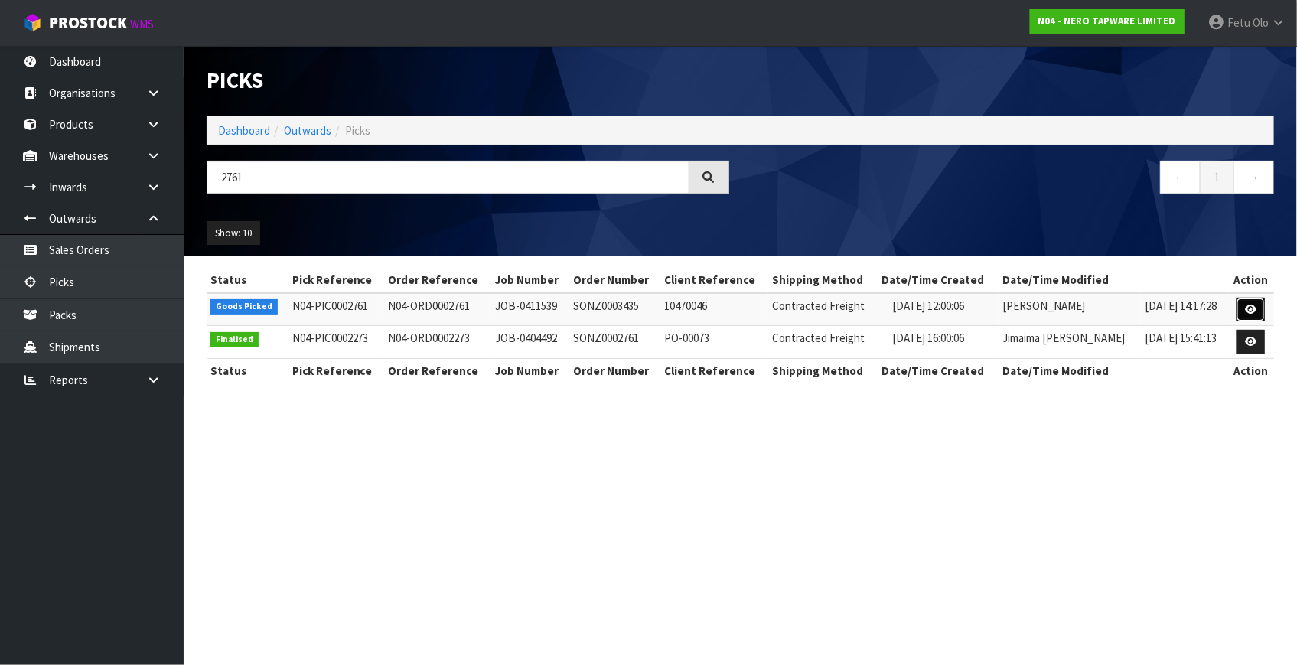
click at [1244, 308] on link at bounding box center [1251, 310] width 28 height 24
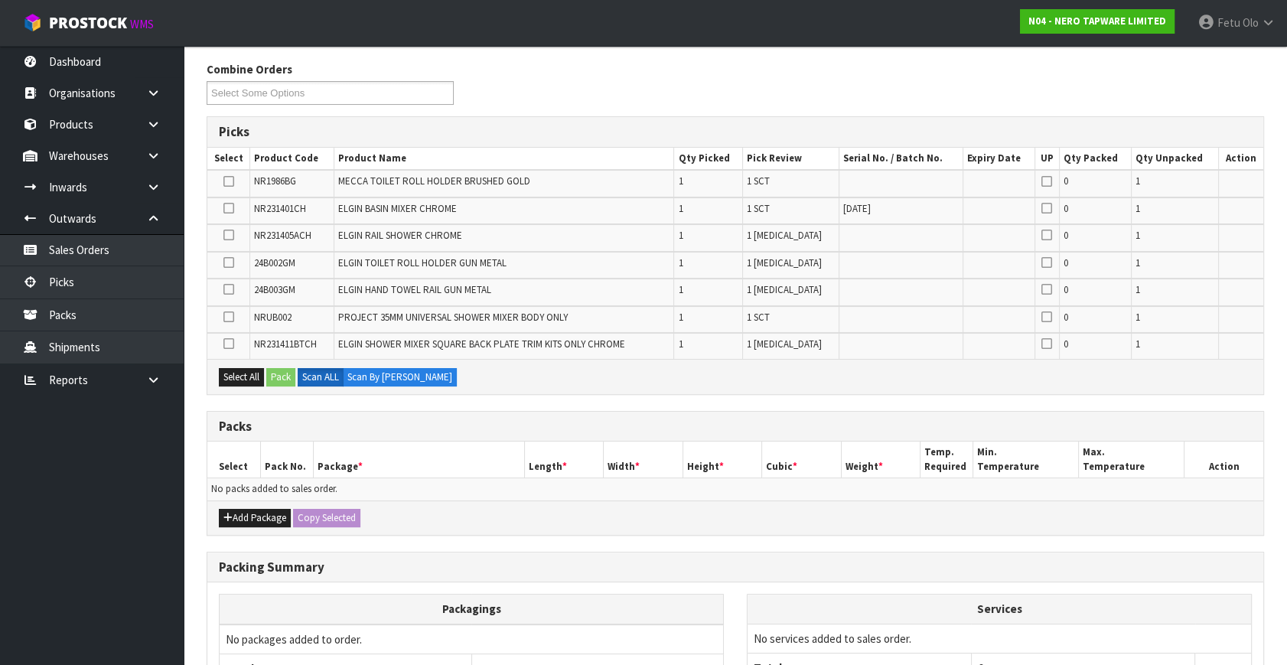
scroll to position [333, 0]
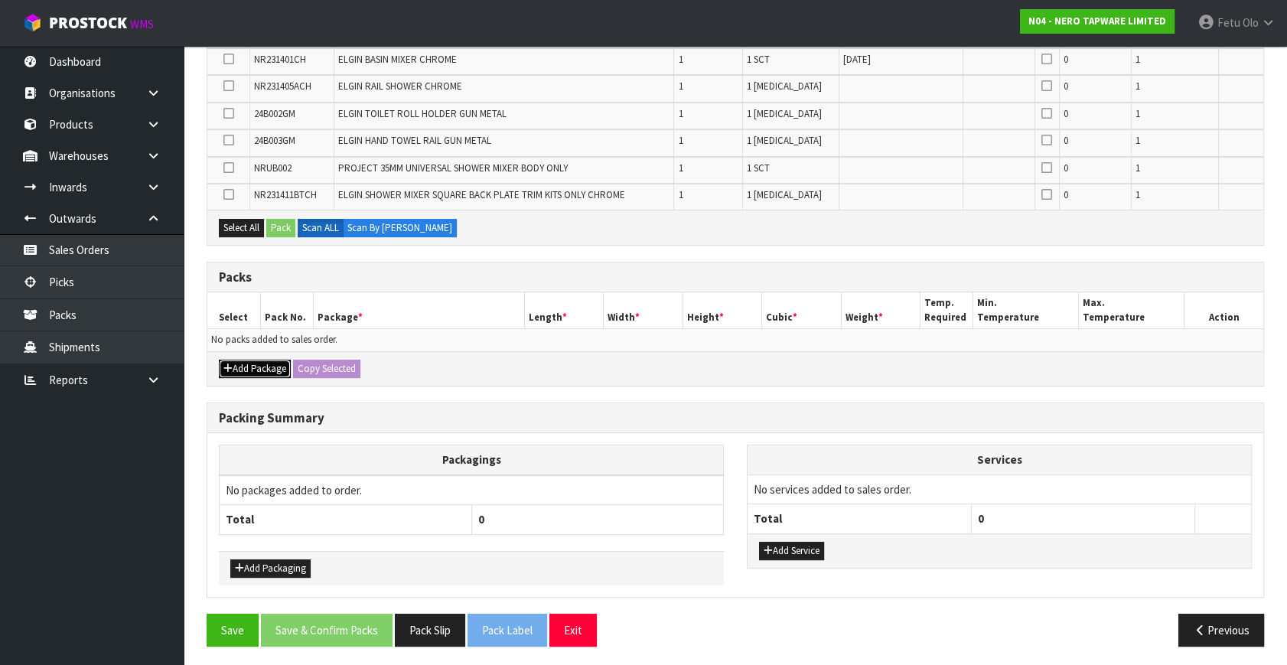
click at [232, 360] on button "Add Package" at bounding box center [255, 369] width 72 height 18
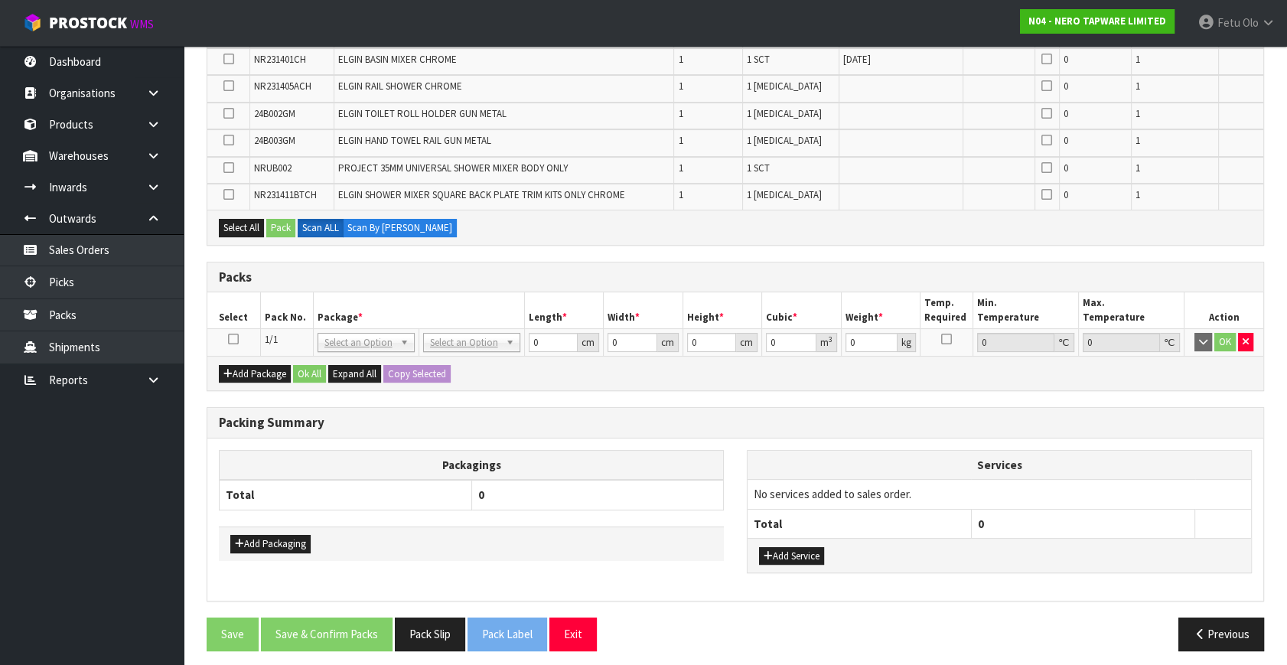
drag, startPoint x: 228, startPoint y: 334, endPoint x: 458, endPoint y: 311, distance: 230.8
click at [228, 339] on icon at bounding box center [233, 339] width 11 height 1
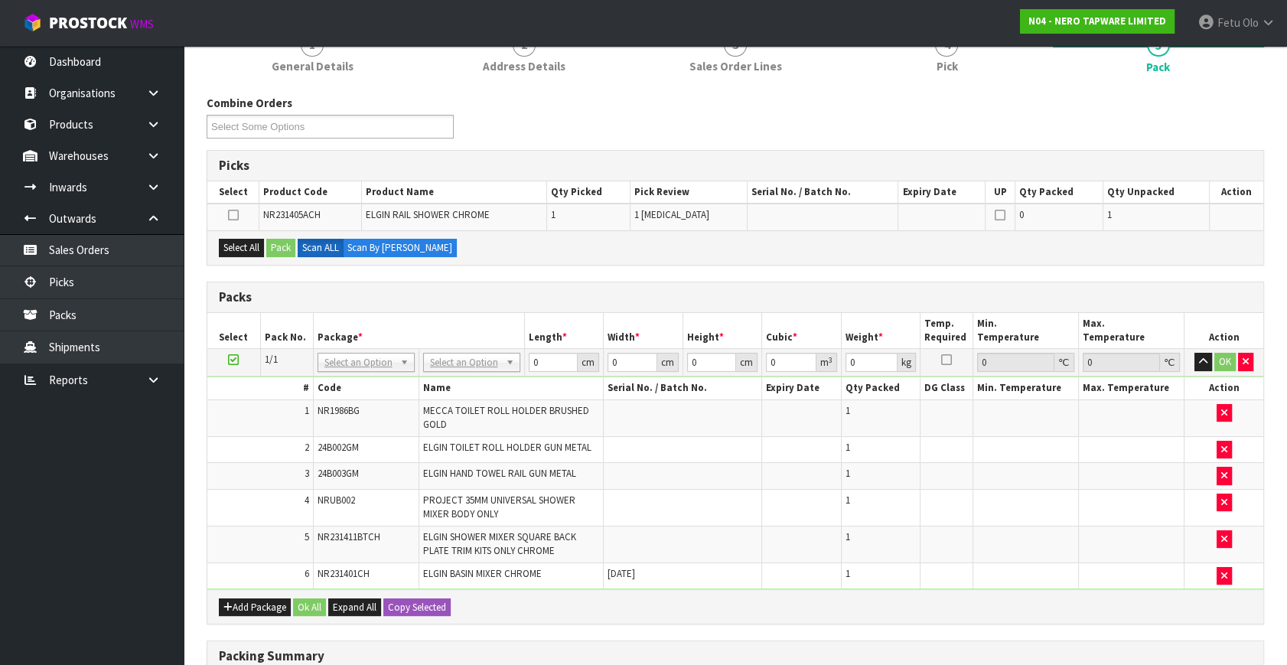
scroll to position [0, 0]
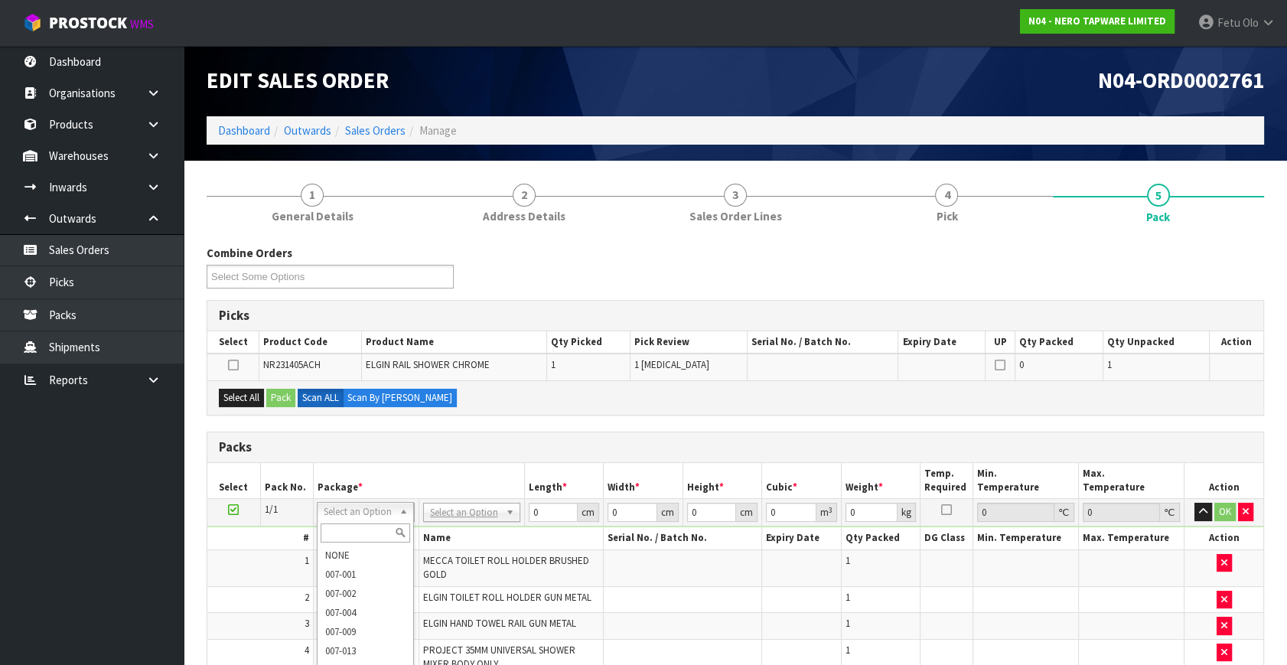
click at [367, 528] on input "text" at bounding box center [366, 532] width 90 height 19
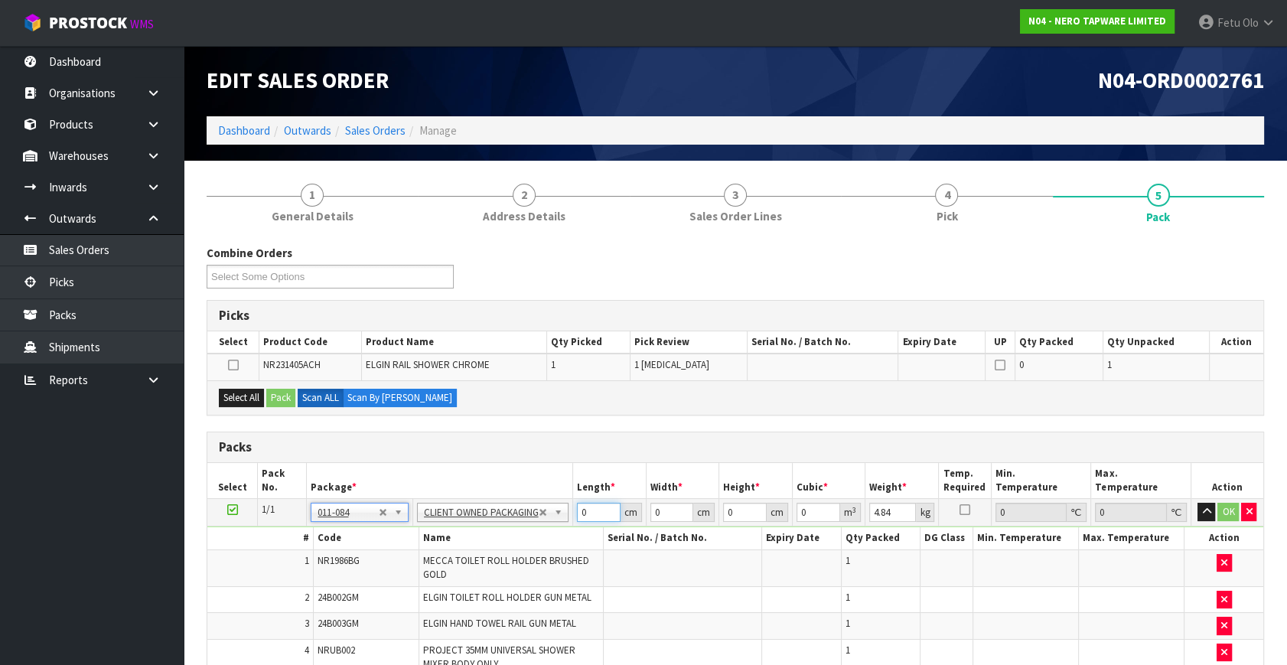
drag, startPoint x: 471, startPoint y: 536, endPoint x: 422, endPoint y: 548, distance: 51.2
click at [422, 548] on tbody "1/1 NONE 007-001 007-002 007-004 007-009 007-013 007-014 007-015 007-017 007-01…" at bounding box center [735, 619] width 1056 height 240
click button "OK" at bounding box center [1227, 512] width 21 height 18
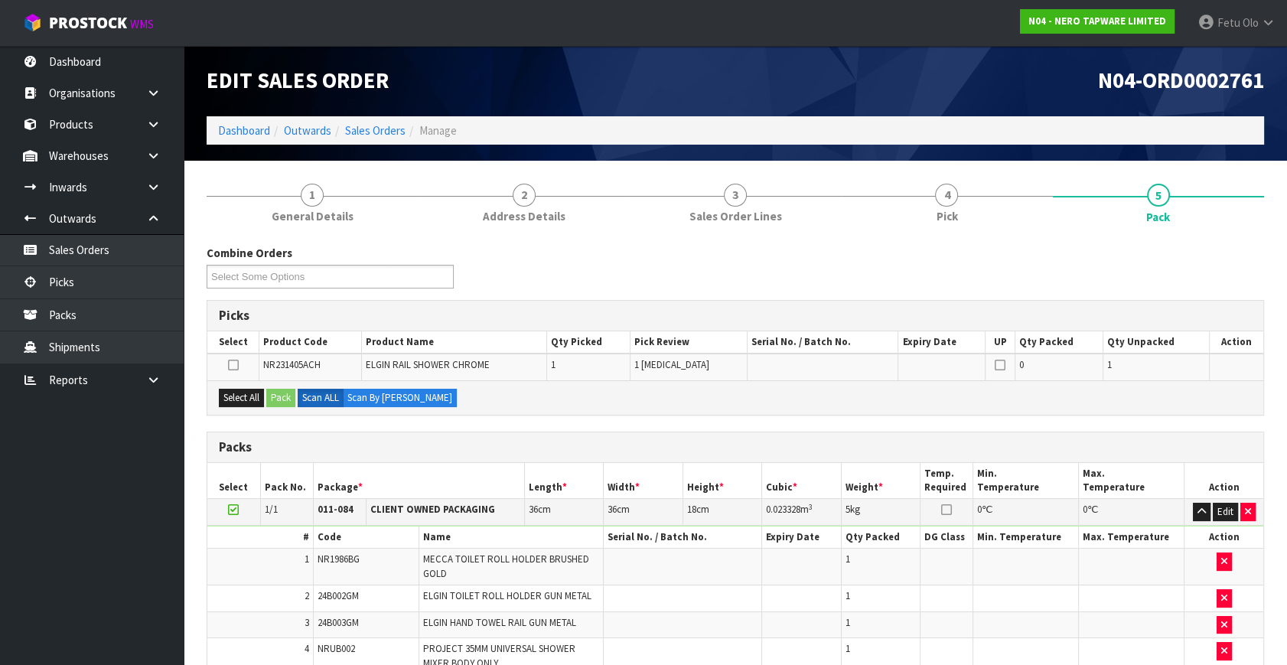
click at [236, 510] on icon at bounding box center [233, 510] width 11 height 1
click at [474, 464] on th "Package *" at bounding box center [418, 481] width 211 height 36
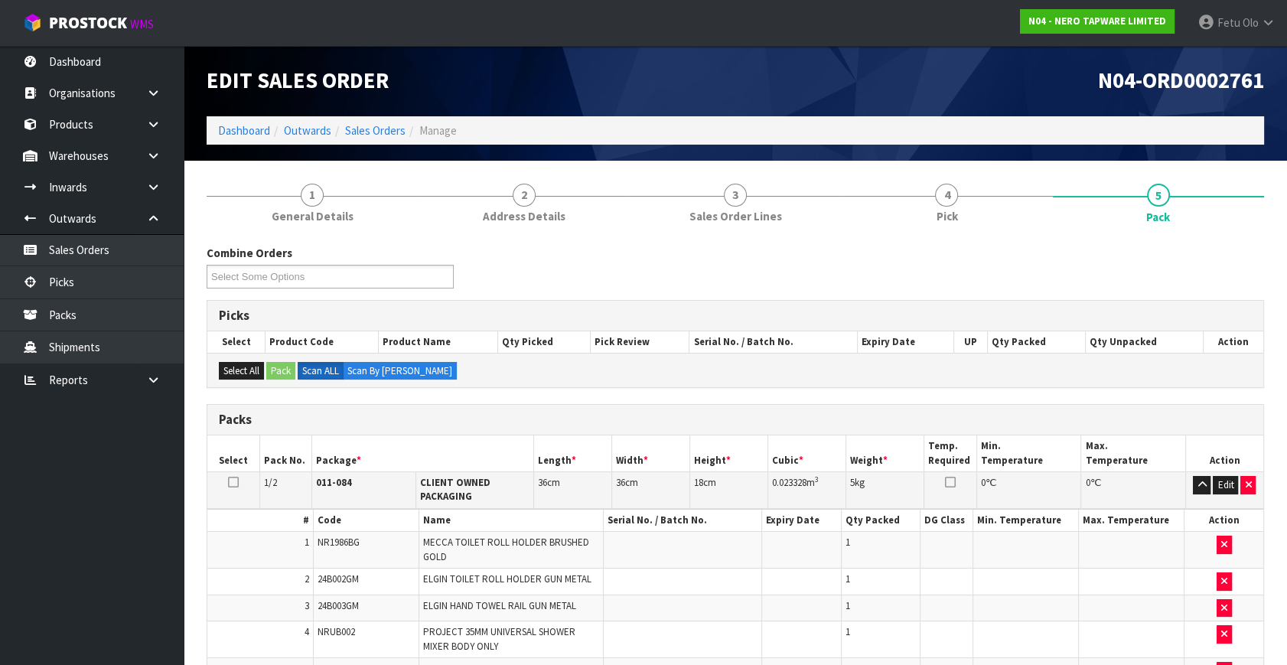
click at [555, 453] on th "Length *" at bounding box center [573, 453] width 78 height 36
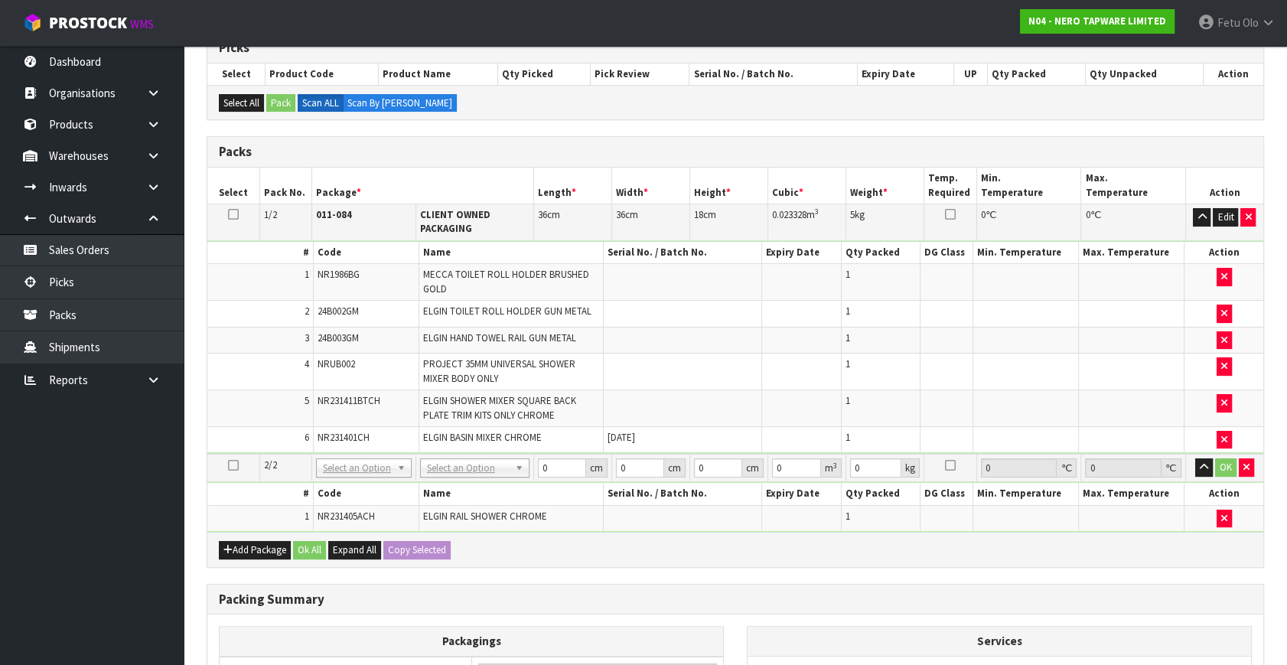
scroll to position [417, 0]
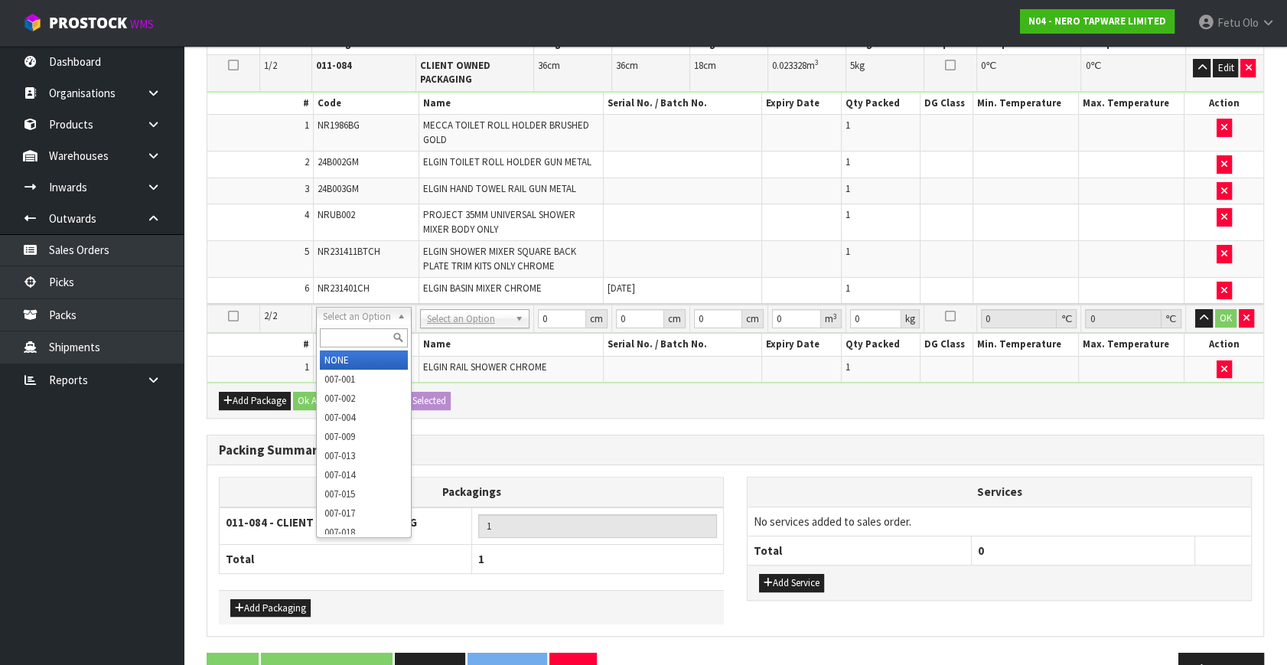
drag, startPoint x: 391, startPoint y: 315, endPoint x: 372, endPoint y: 351, distance: 40.7
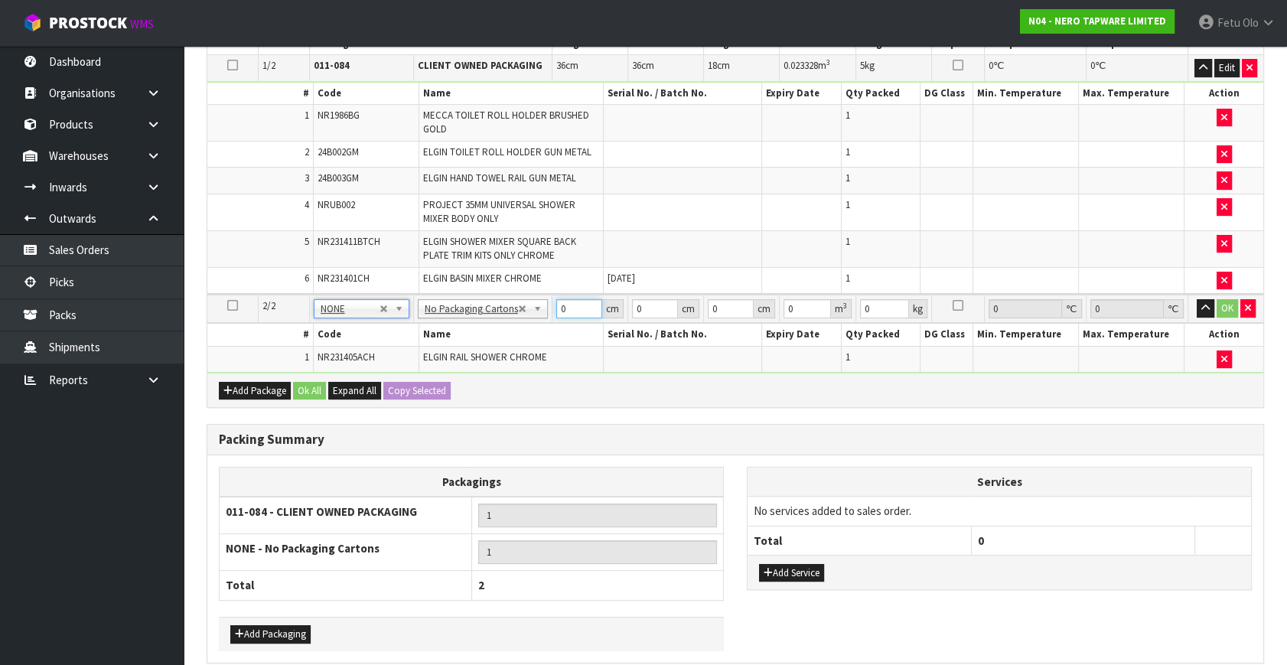
drag, startPoint x: 575, startPoint y: 309, endPoint x: 469, endPoint y: 331, distance: 107.9
click at [469, 331] on tbody "2/2 NONE 007-001 007-002 007-004 007-009 007-013 007-014 007-015 007-017 007-01…" at bounding box center [735, 334] width 1056 height 78
click at [717, 301] on input "101" at bounding box center [731, 308] width 46 height 19
click at [1219, 308] on button "OK" at bounding box center [1227, 308] width 21 height 18
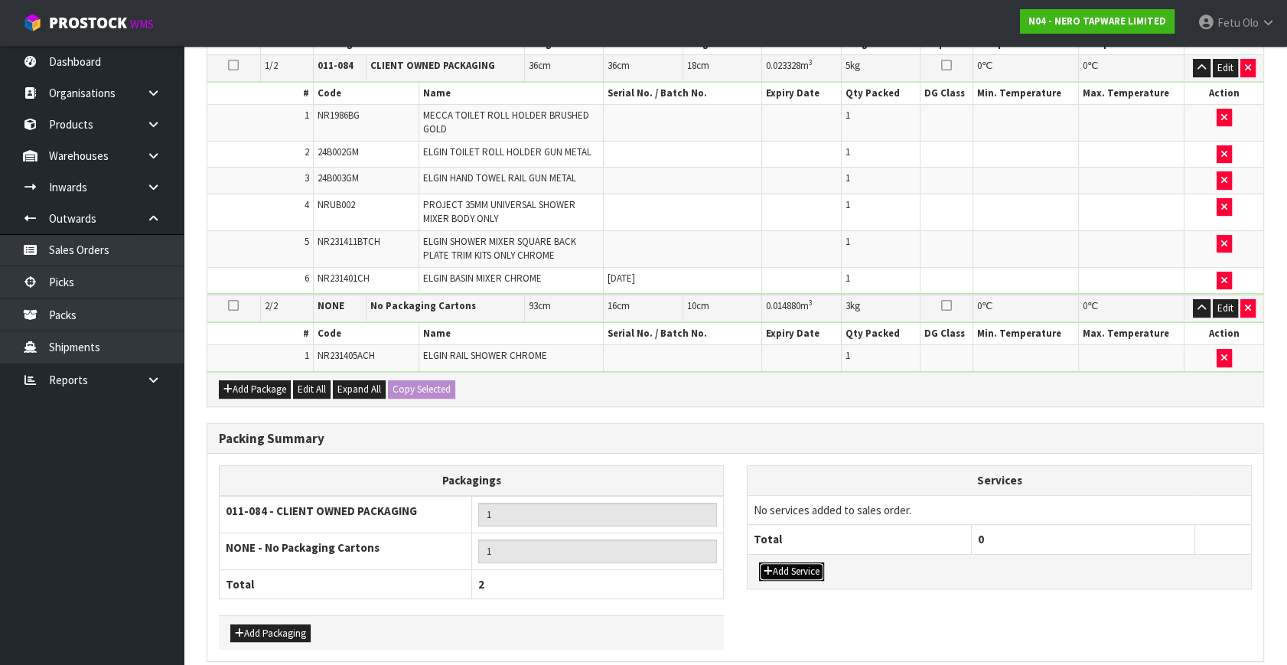
click at [808, 562] on button "Add Service" at bounding box center [791, 571] width 65 height 18
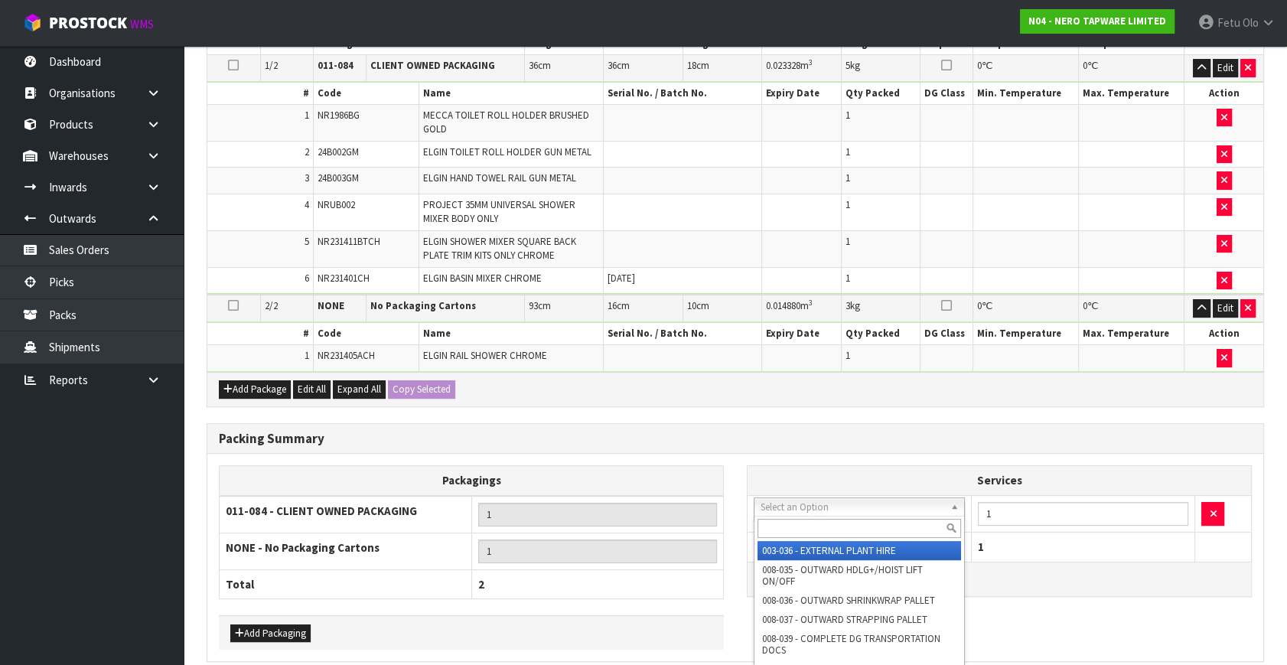
drag, startPoint x: 829, startPoint y: 507, endPoint x: 814, endPoint y: 536, distance: 32.5
click at [811, 526] on input "text" at bounding box center [860, 528] width 204 height 19
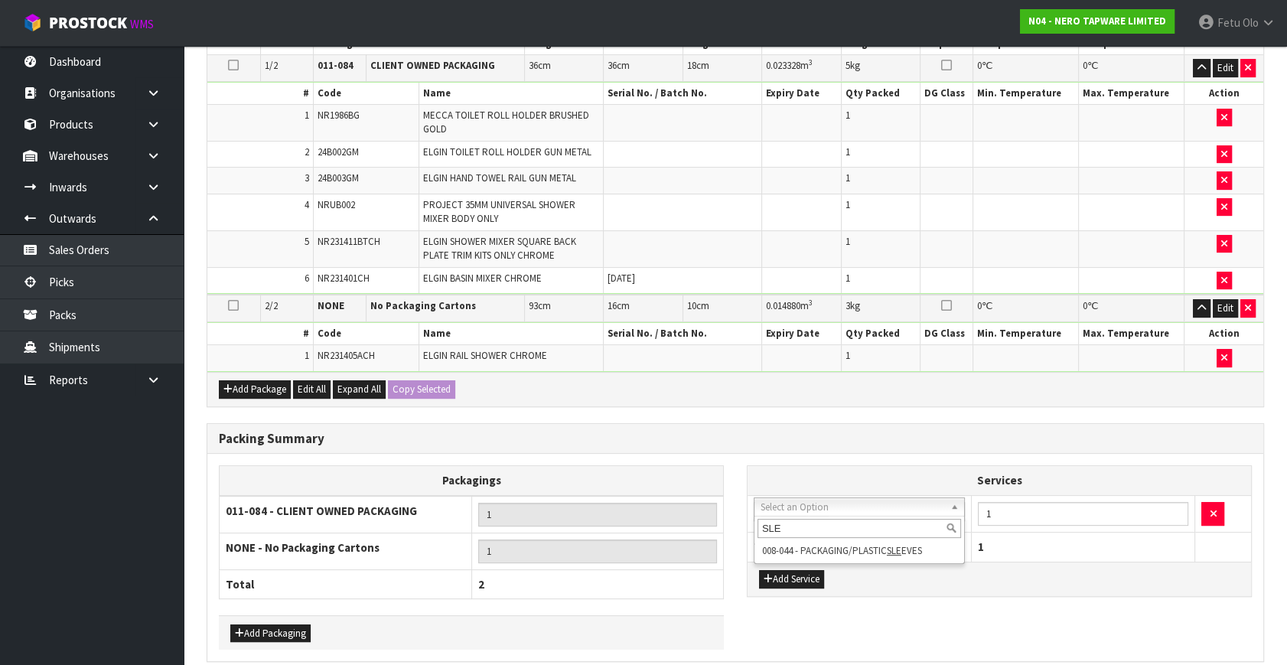
click at [824, 538] on div "SLE" at bounding box center [859, 528] width 210 height 25
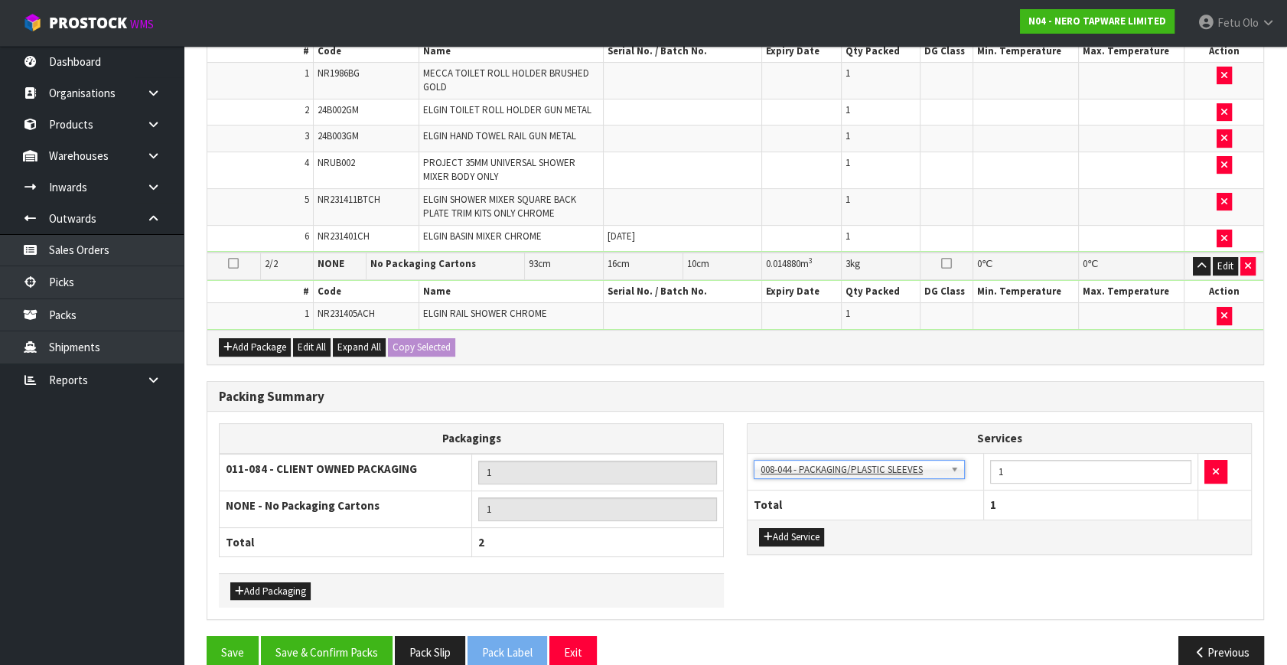
scroll to position [481, 0]
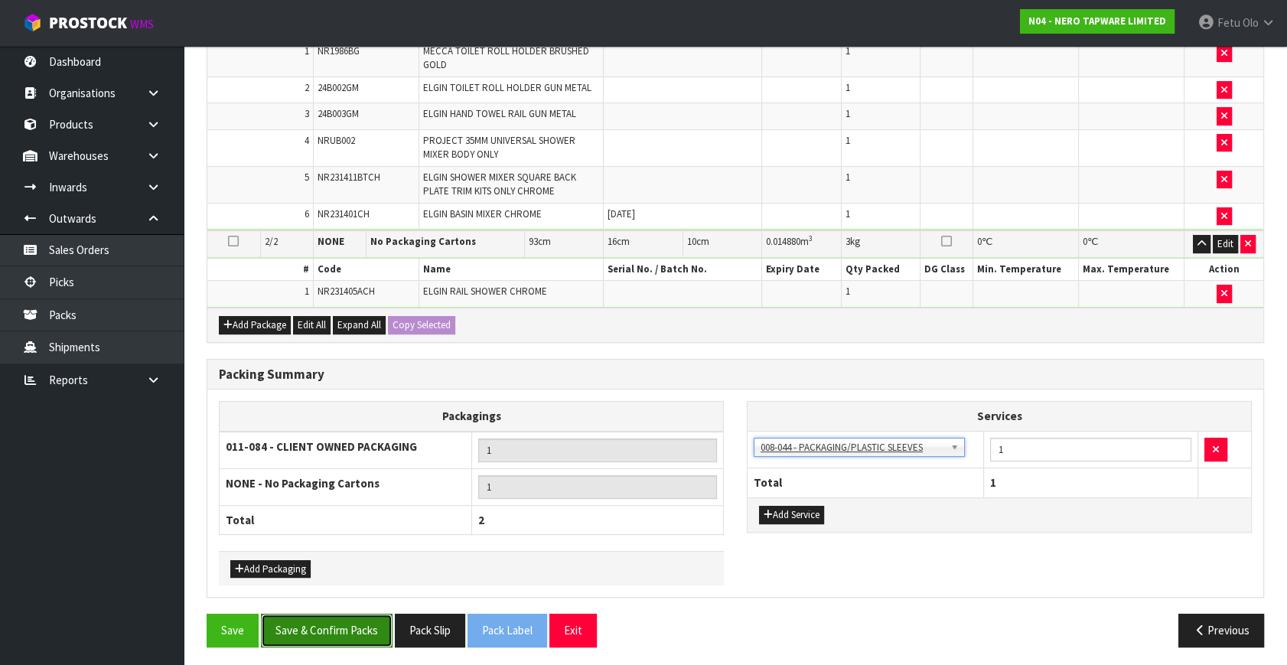
click at [345, 627] on button "Save & Confirm Packs" at bounding box center [327, 630] width 132 height 33
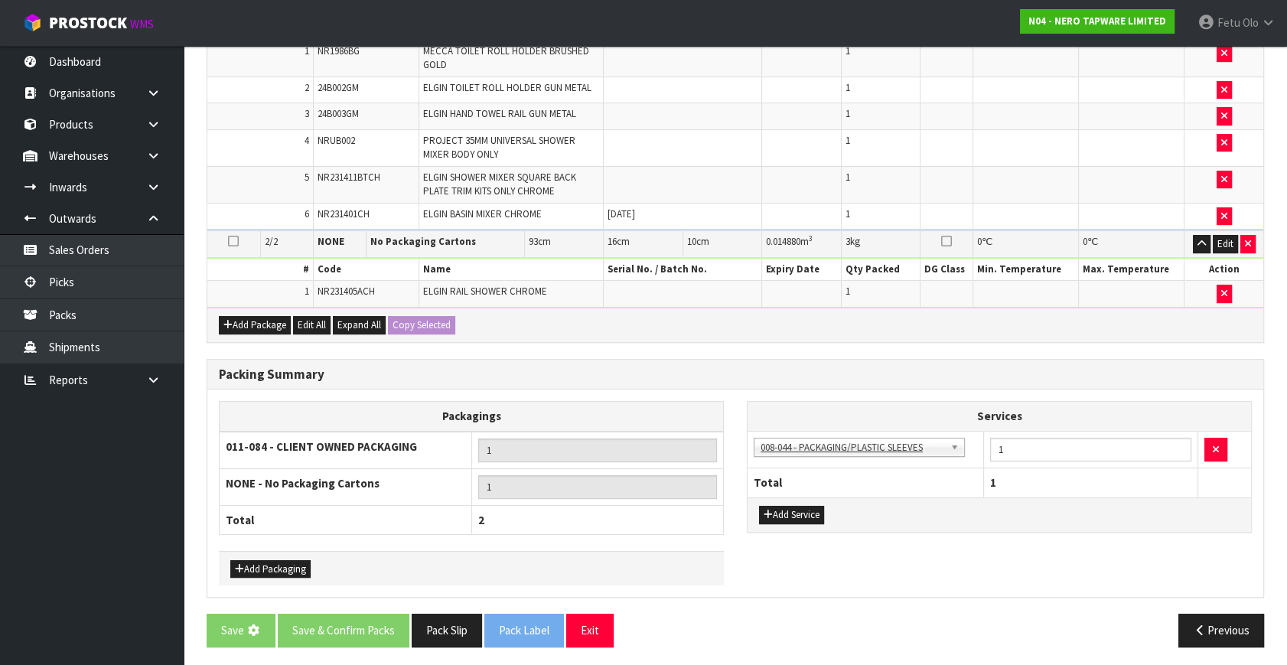
scroll to position [0, 0]
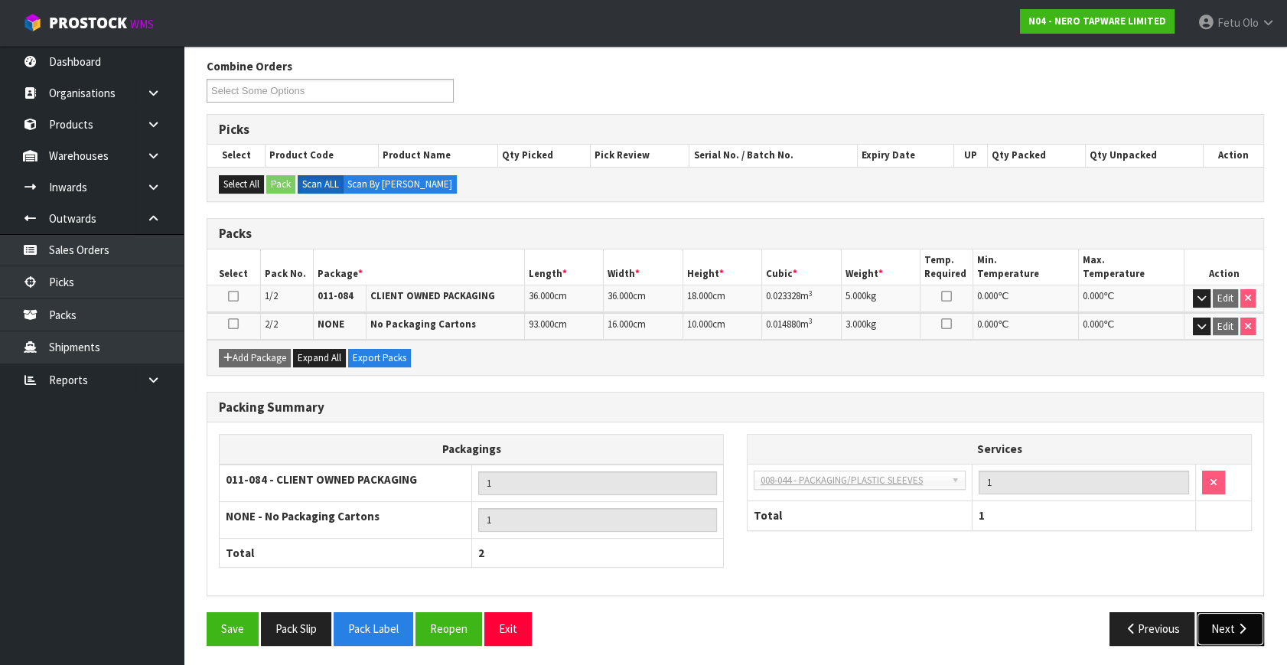
click at [1201, 618] on button "Next" at bounding box center [1230, 628] width 67 height 33
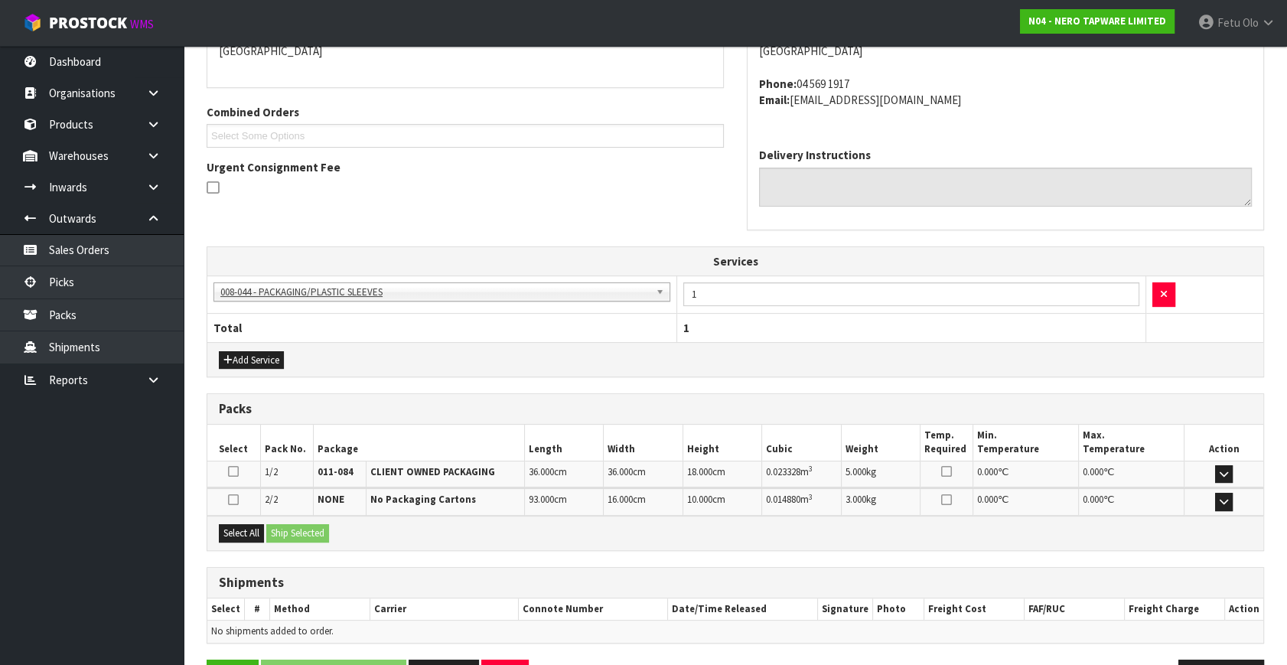
scroll to position [396, 0]
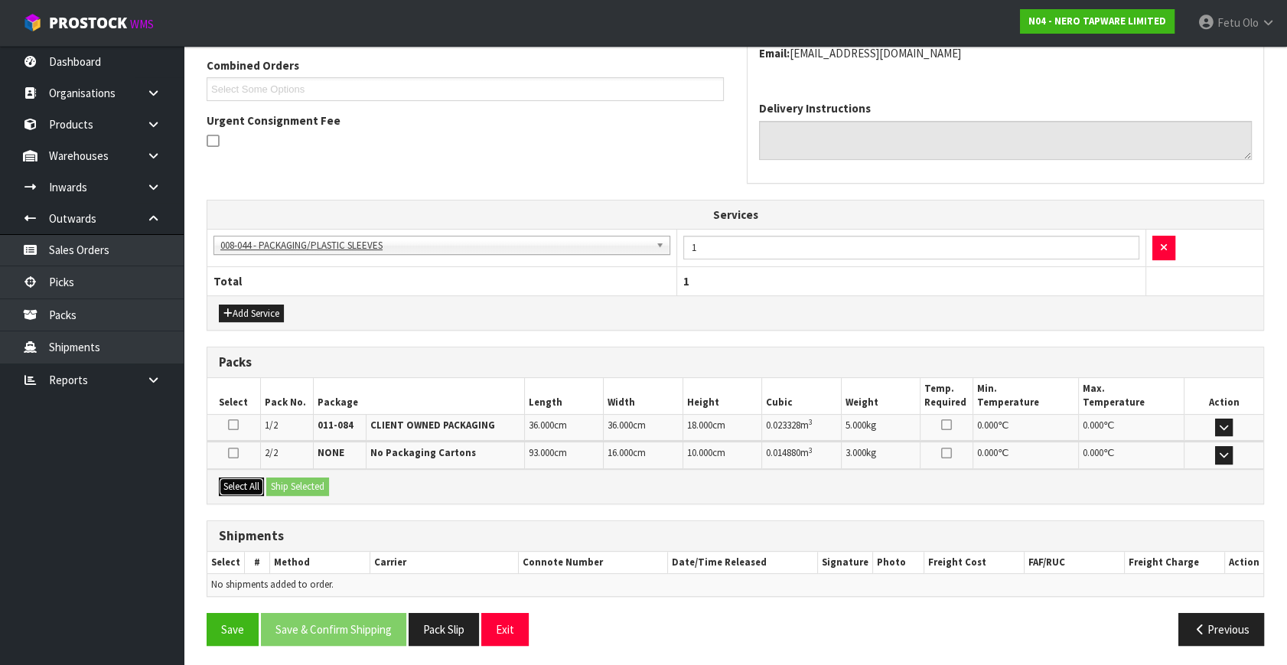
drag, startPoint x: 227, startPoint y: 482, endPoint x: 291, endPoint y: 481, distance: 63.5
click at [250, 481] on button "Select All" at bounding box center [241, 486] width 45 height 18
click at [291, 481] on button "Ship Selected" at bounding box center [297, 486] width 63 height 18
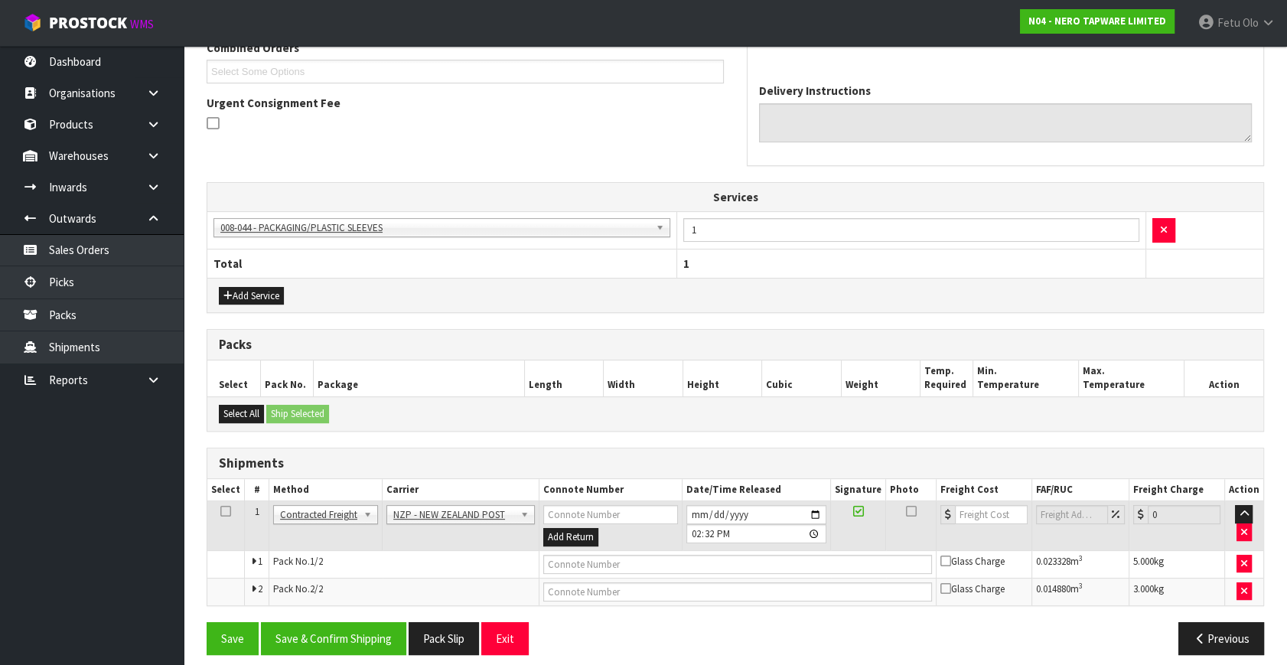
scroll to position [422, 0]
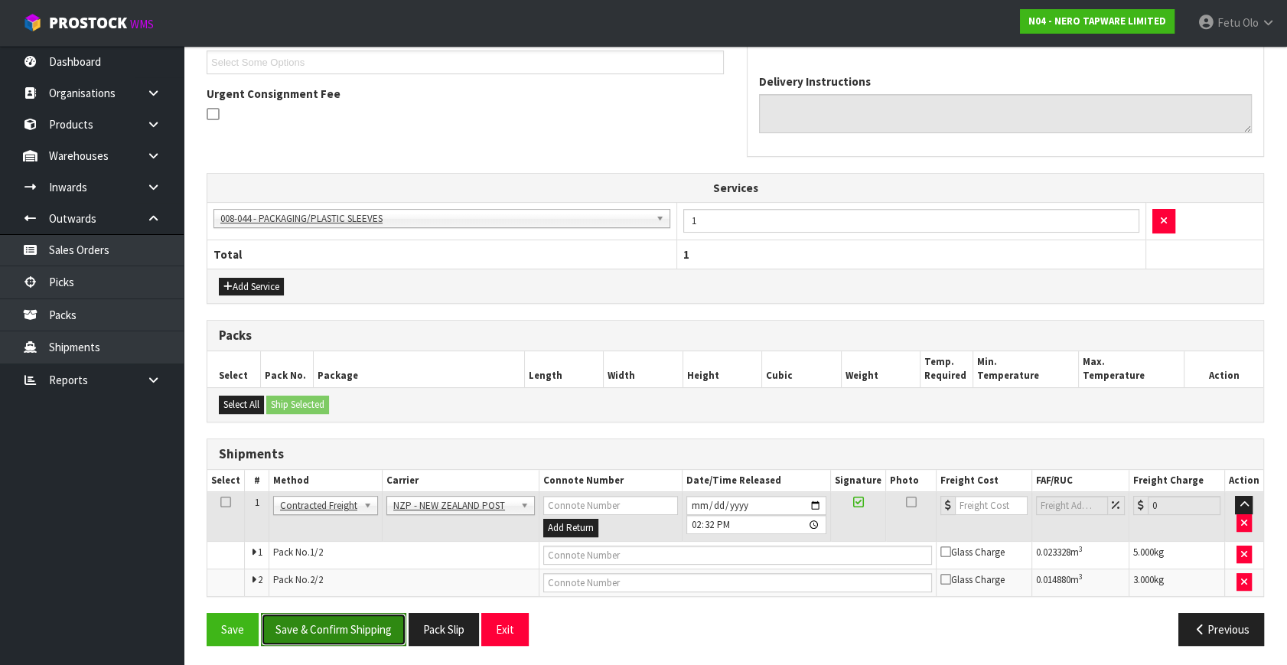
click at [337, 620] on button "Save & Confirm Shipping" at bounding box center [333, 629] width 145 height 33
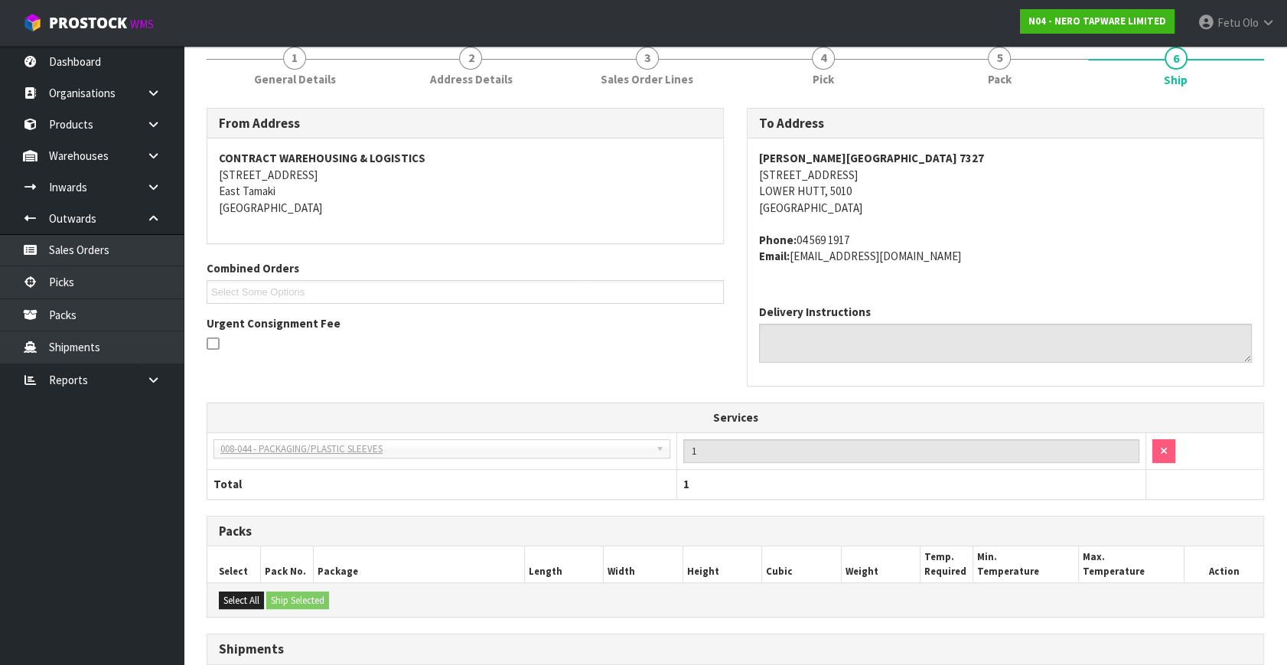
scroll to position [400, 0]
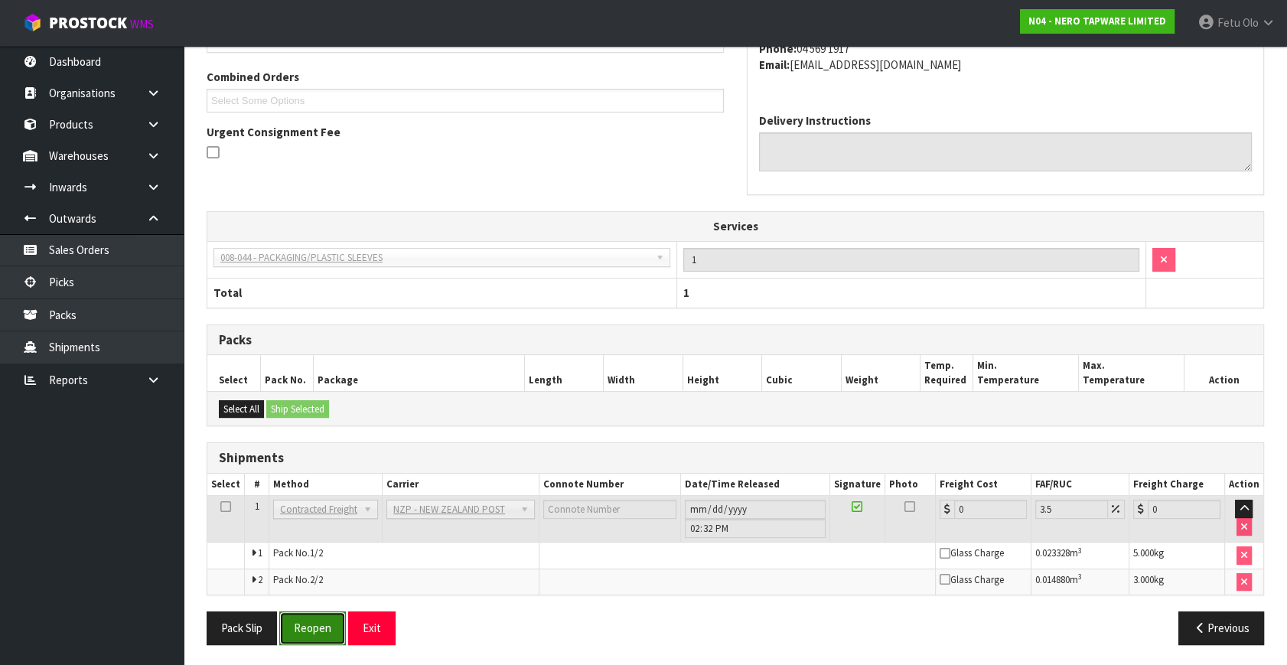
click at [297, 619] on button "Reopen" at bounding box center [312, 627] width 67 height 33
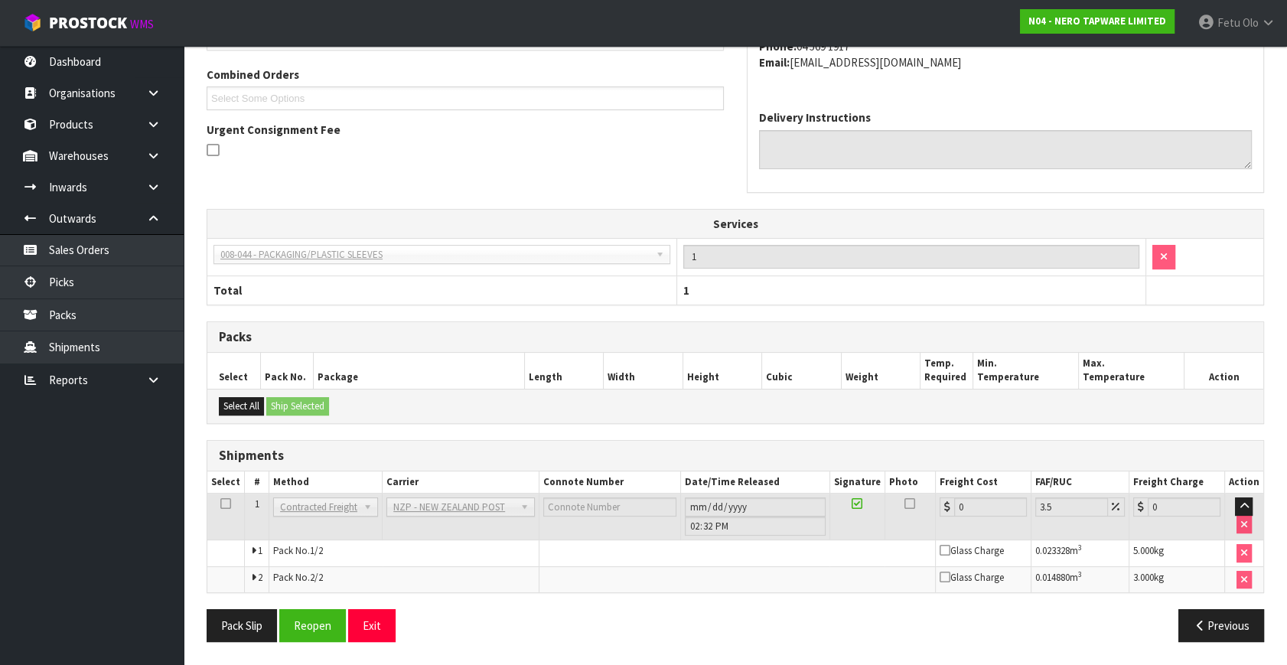
scroll to position [0, 0]
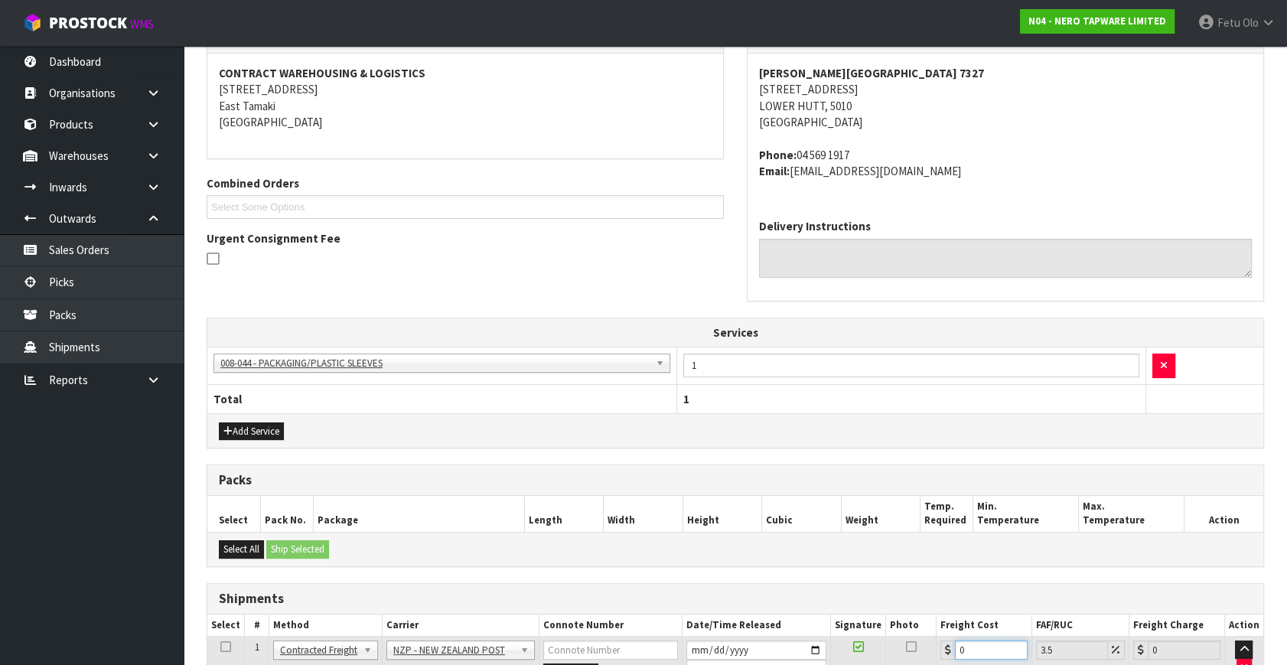
drag, startPoint x: 986, startPoint y: 642, endPoint x: 814, endPoint y: 688, distance: 177.4
click at [814, 387] on html "Toggle navigation ProStock WMS N04 - NERO TAPWARE LIMITED Fetu Olo Logout Dashb…" at bounding box center [643, 54] width 1287 height 665
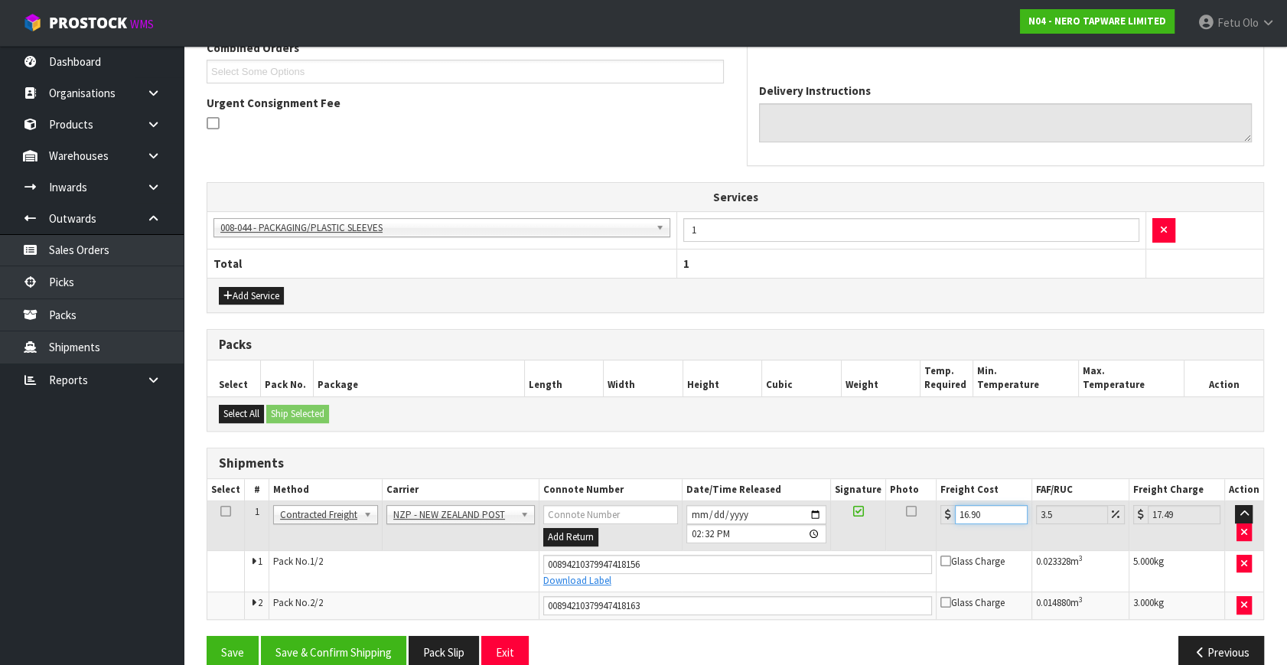
scroll to position [436, 0]
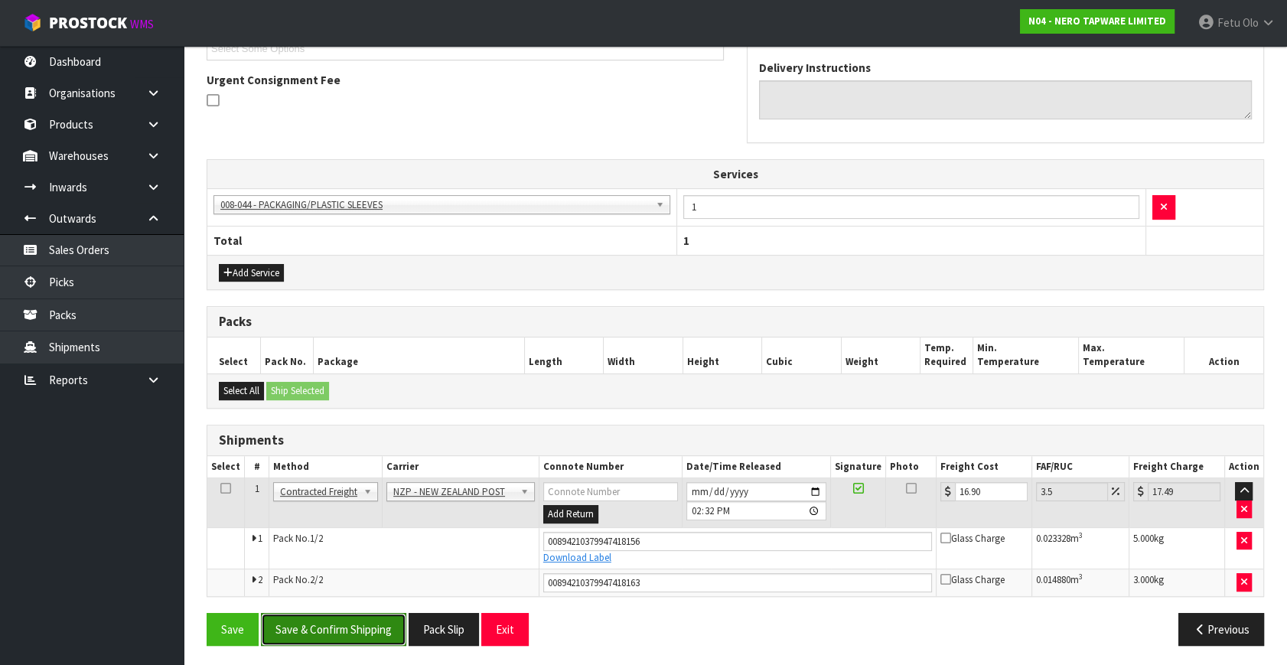
click at [374, 622] on button "Save & Confirm Shipping" at bounding box center [333, 629] width 145 height 33
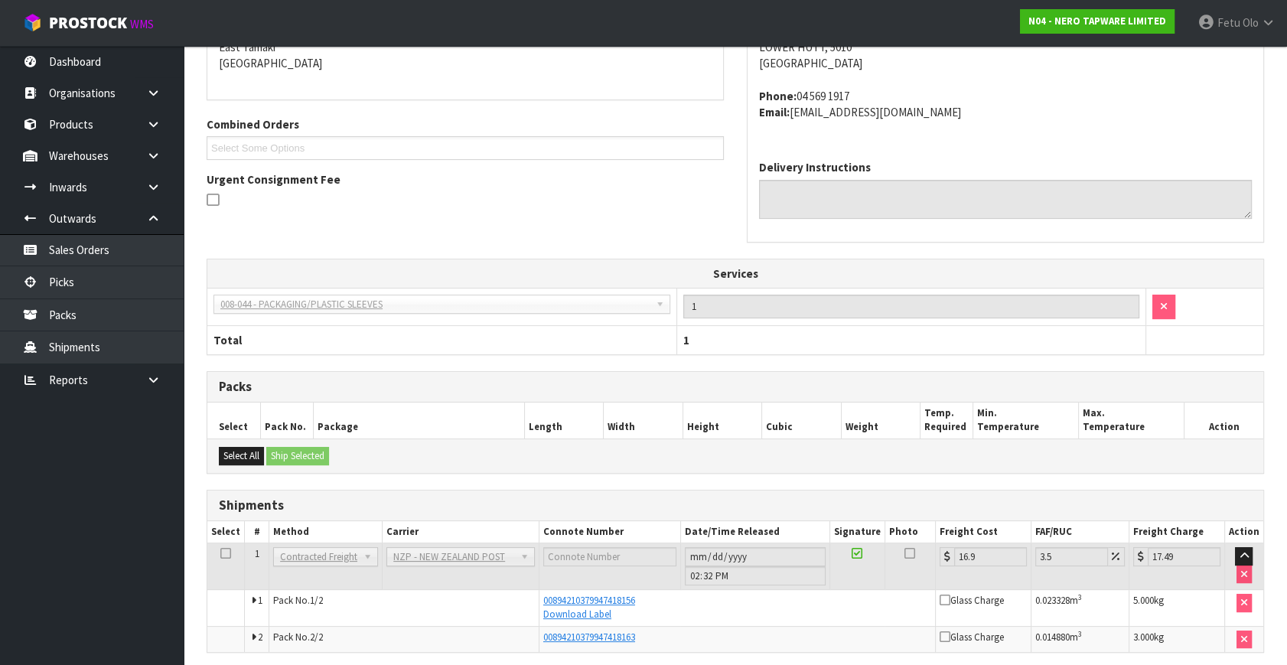
scroll to position [394, 0]
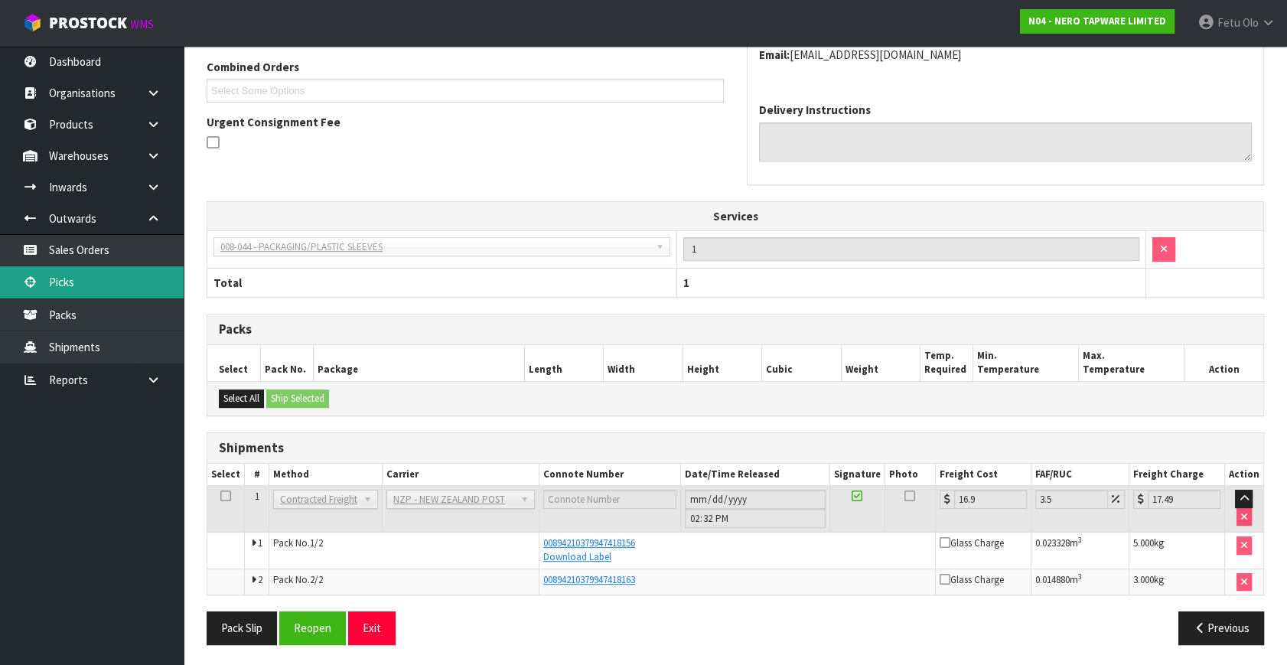
click at [77, 283] on link "Picks" at bounding box center [92, 281] width 184 height 31
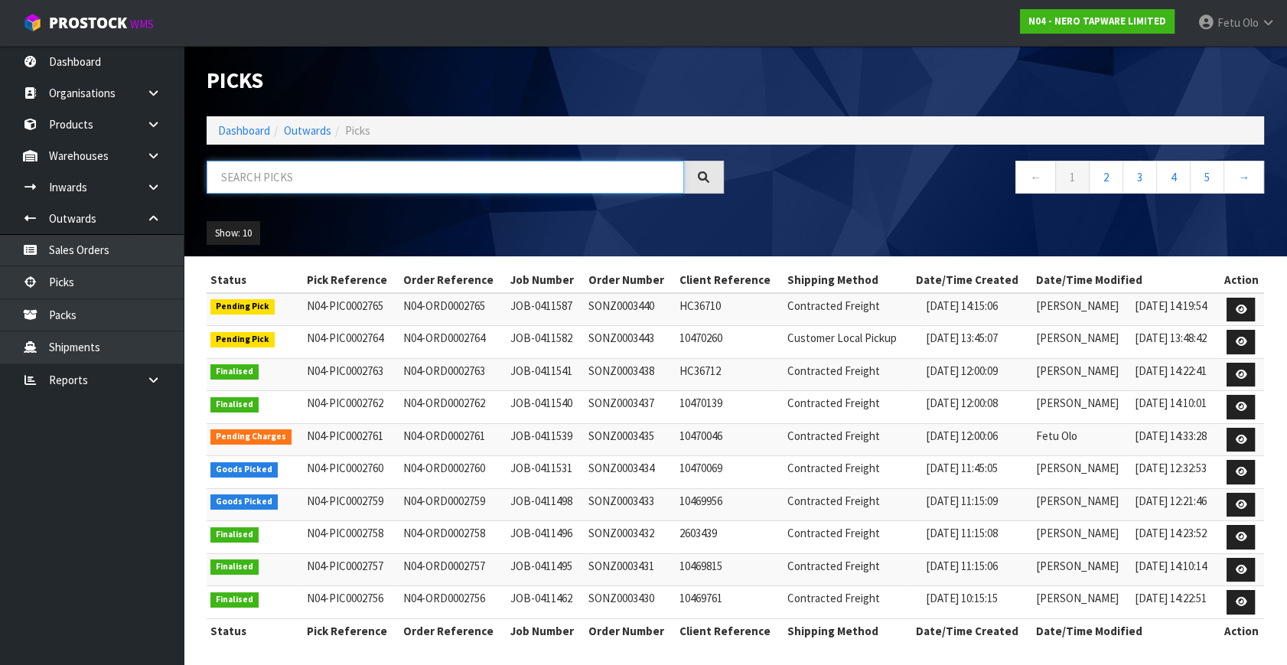
click at [444, 172] on input "text" at bounding box center [445, 177] width 477 height 33
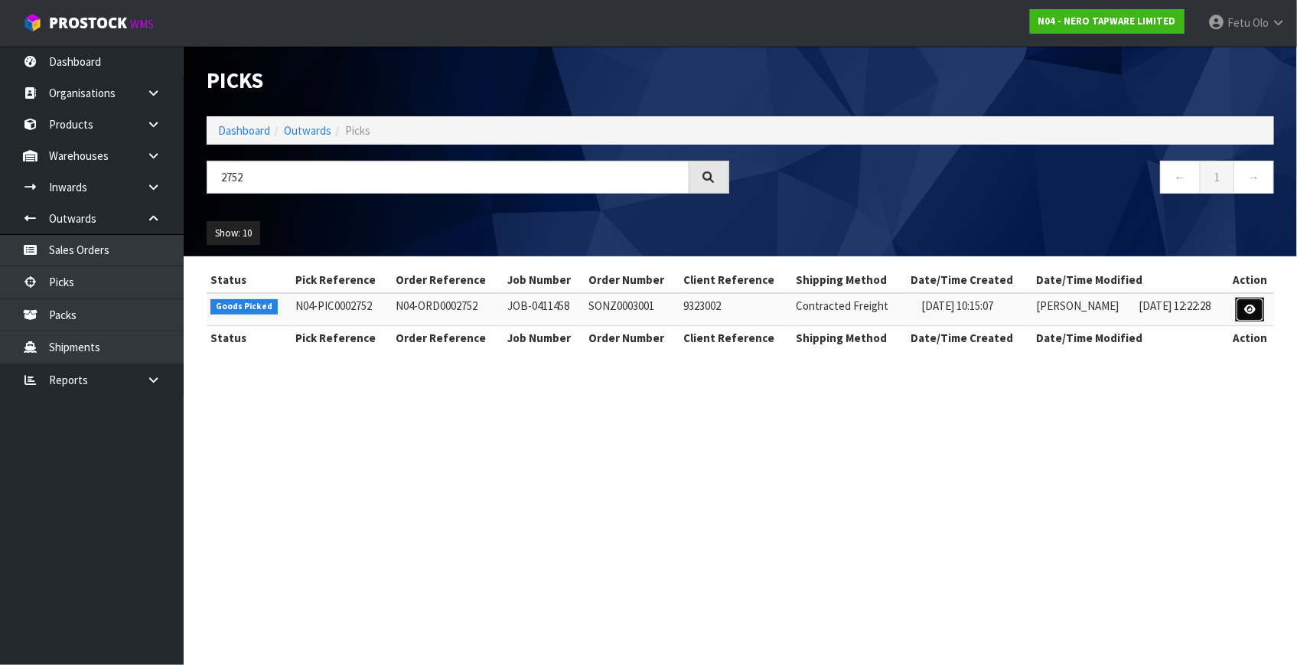
click at [1255, 298] on link at bounding box center [1250, 310] width 28 height 24
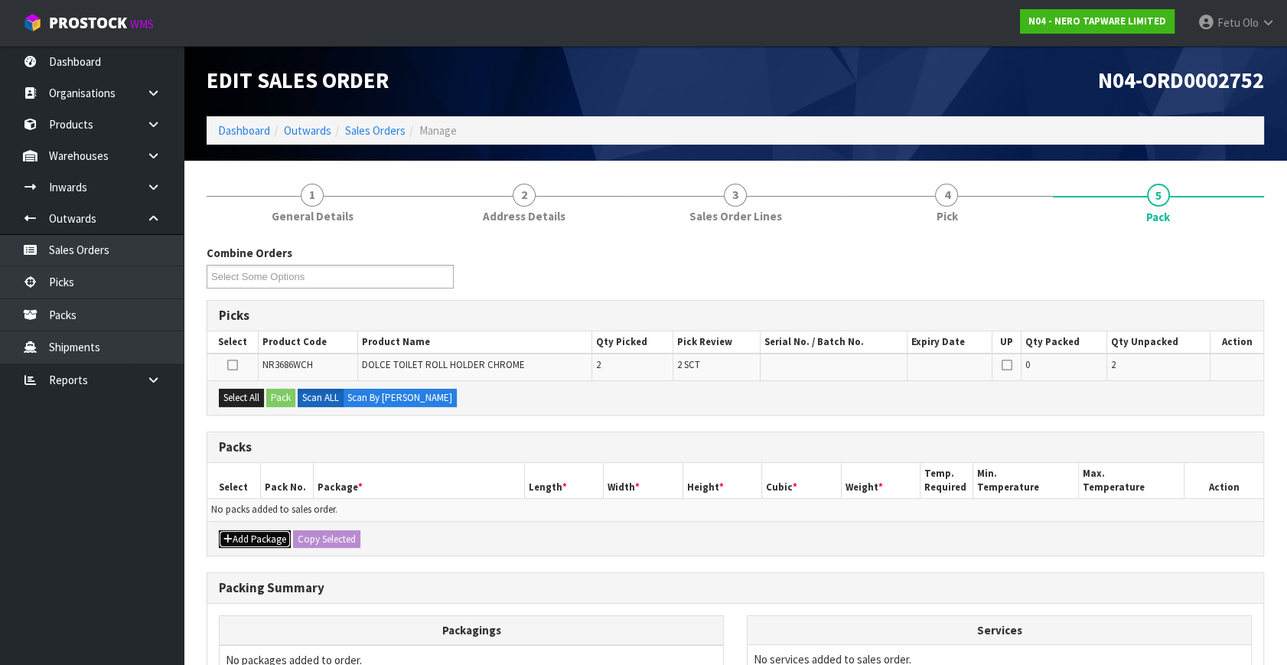
click at [237, 530] on button "Add Package" at bounding box center [255, 539] width 72 height 18
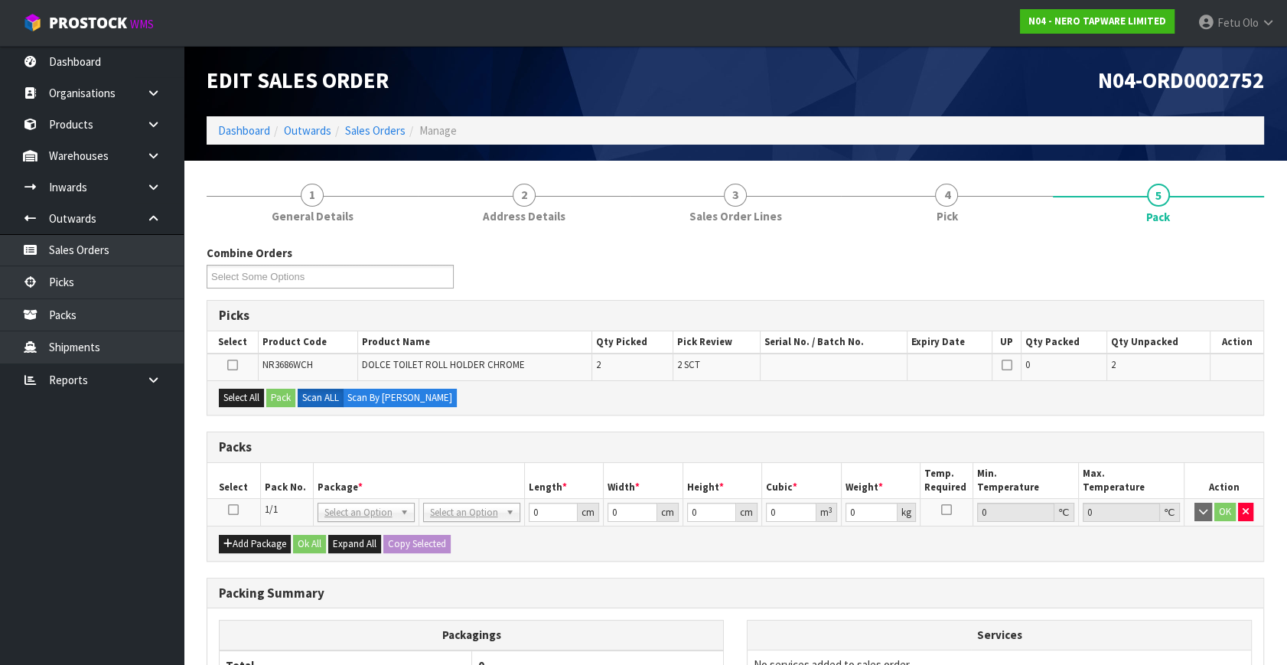
click at [232, 510] on icon at bounding box center [233, 510] width 11 height 1
click at [311, 472] on th "Pack No." at bounding box center [286, 481] width 53 height 36
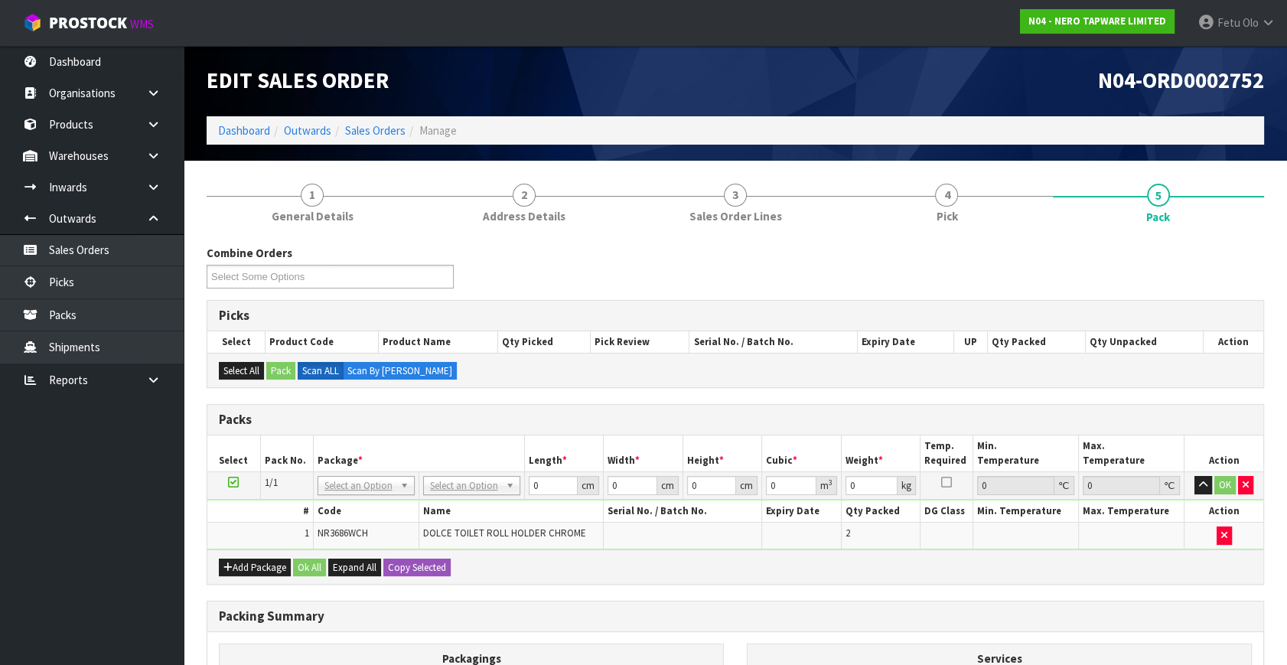
click at [465, 462] on th "Package *" at bounding box center [418, 453] width 211 height 36
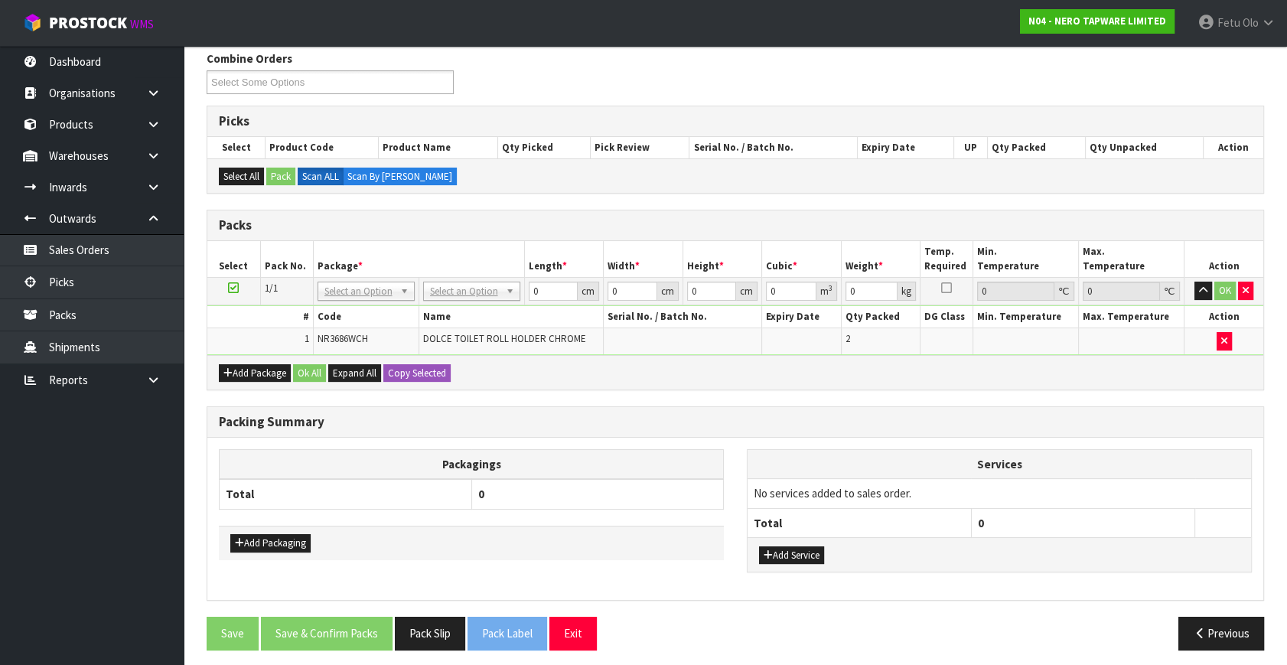
scroll to position [199, 0]
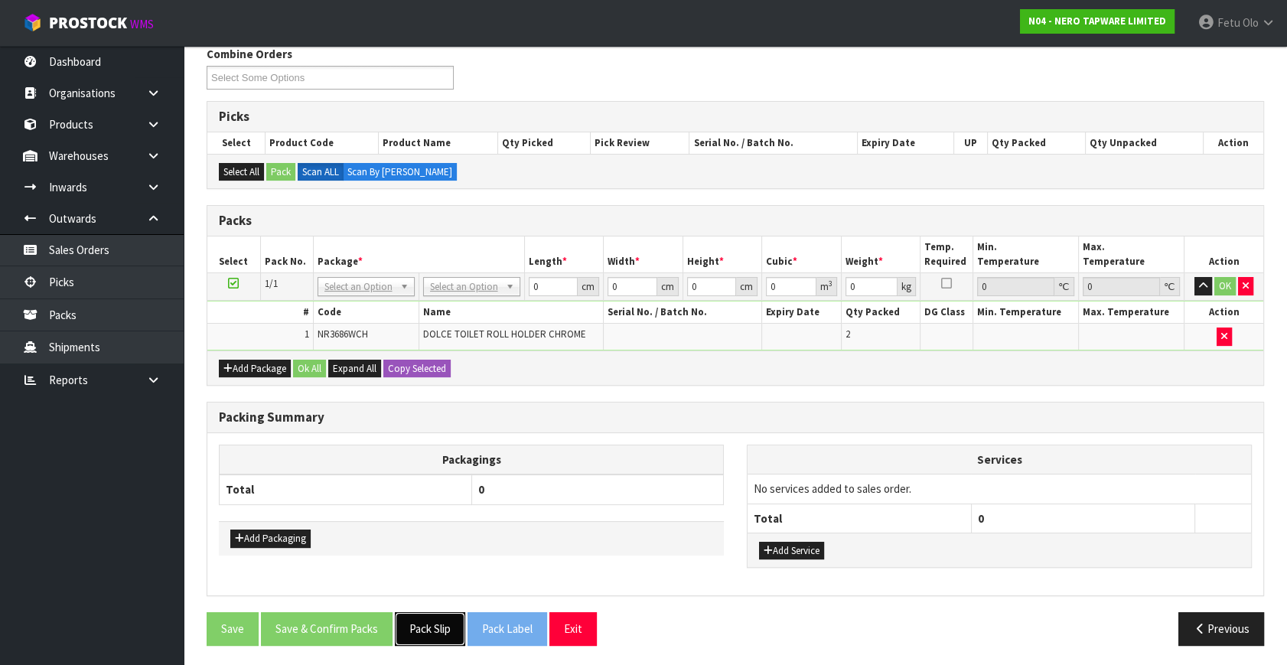
click at [445, 628] on button "Pack Slip" at bounding box center [430, 628] width 70 height 33
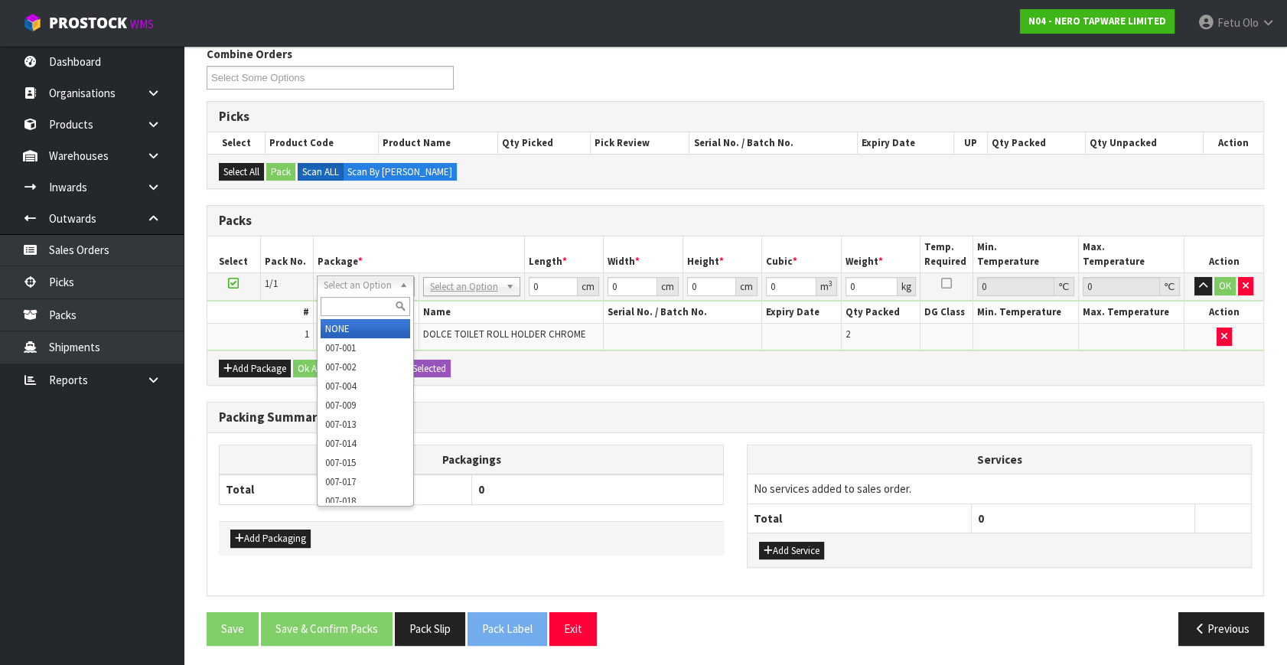
click at [354, 309] on input "text" at bounding box center [366, 306] width 90 height 19
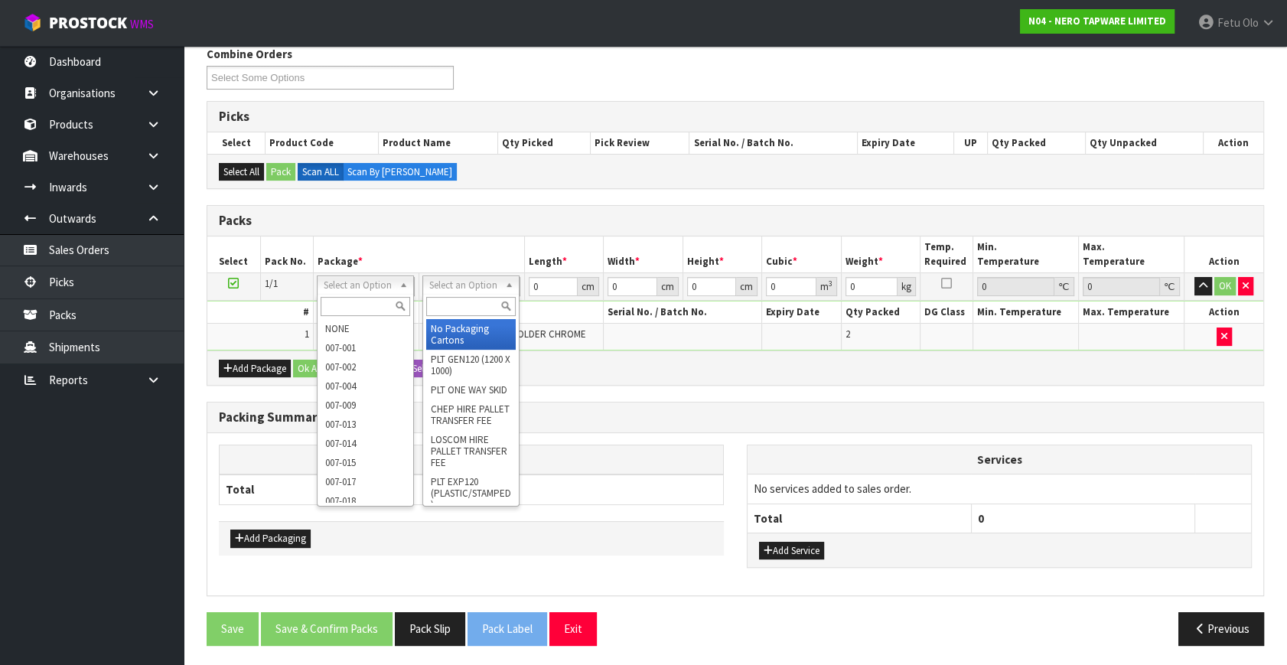
drag, startPoint x: 451, startPoint y: 288, endPoint x: 449, endPoint y: 299, distance: 11.6
click at [449, 299] on input "text" at bounding box center [471, 306] width 90 height 19
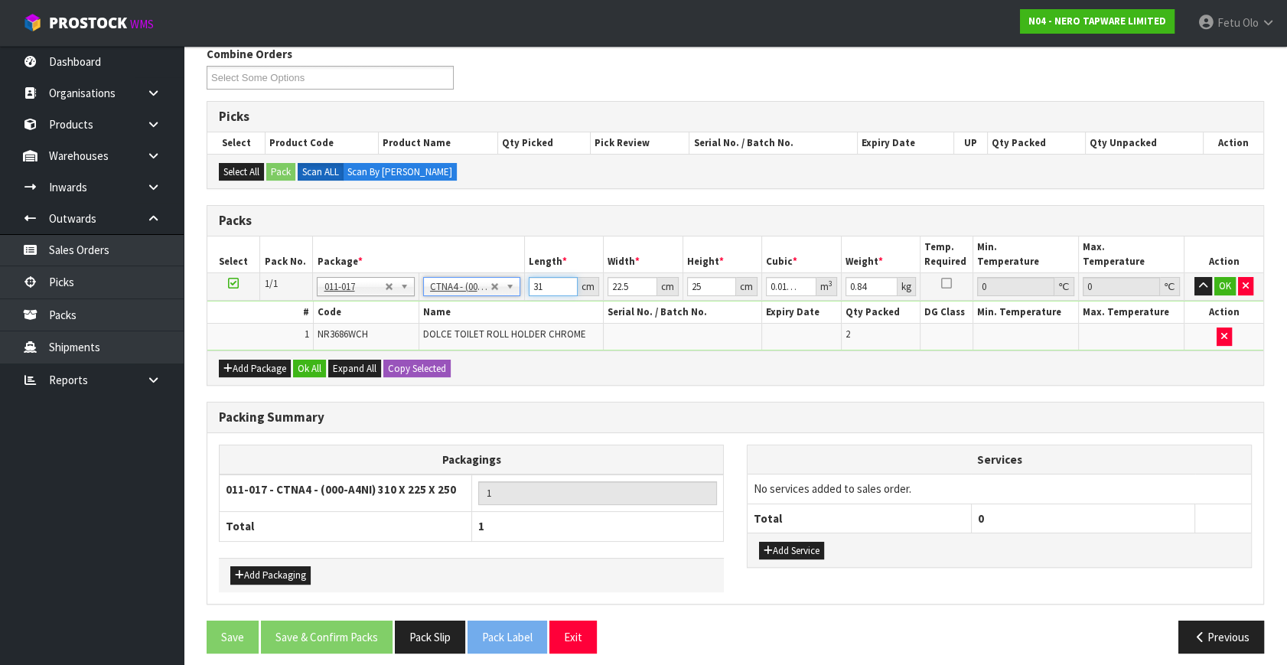
drag, startPoint x: 525, startPoint y: 291, endPoint x: 476, endPoint y: 321, distance: 57.7
click at [477, 316] on tbody "1/1 NONE 007-001 007-002 007-004 007-009 007-013 007-014 007-015 007-017 007-01…" at bounding box center [735, 311] width 1056 height 77
drag, startPoint x: 651, startPoint y: 369, endPoint x: 780, endPoint y: 392, distance: 131.3
click at [652, 369] on div "Add Package Ok All Expand All Copy Selected" at bounding box center [735, 367] width 1056 height 34
drag, startPoint x: 861, startPoint y: 297, endPoint x: 795, endPoint y: 348, distance: 83.4
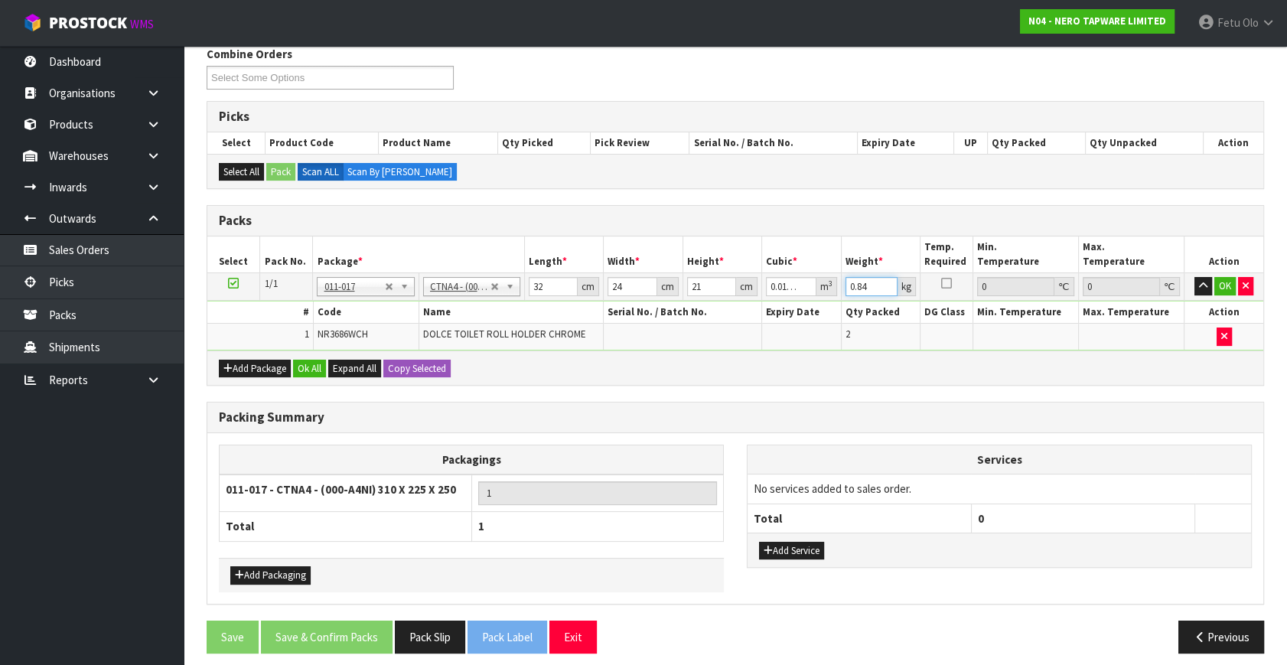
click at [790, 329] on tbody "1/1 NONE 007-001 007-002 007-004 007-009 007-013 007-014 007-015 007-017 007-01…" at bounding box center [735, 311] width 1056 height 77
click button "OK" at bounding box center [1224, 286] width 21 height 18
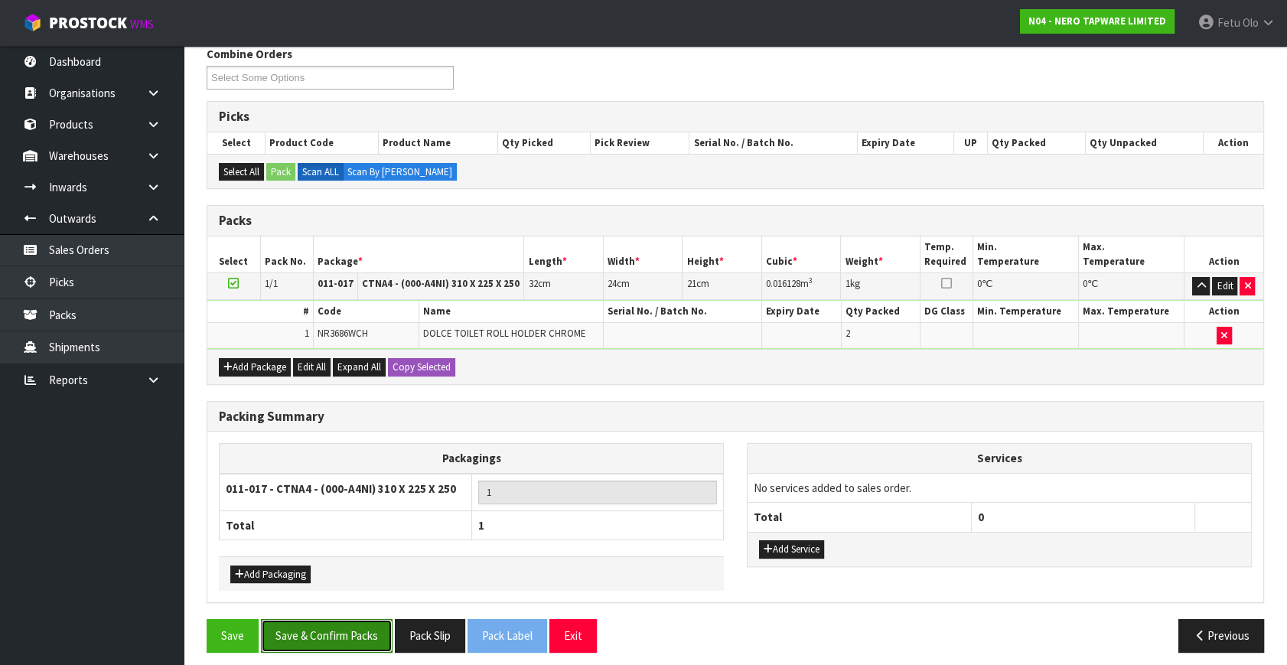
click at [321, 635] on button "Save & Confirm Packs" at bounding box center [327, 635] width 132 height 33
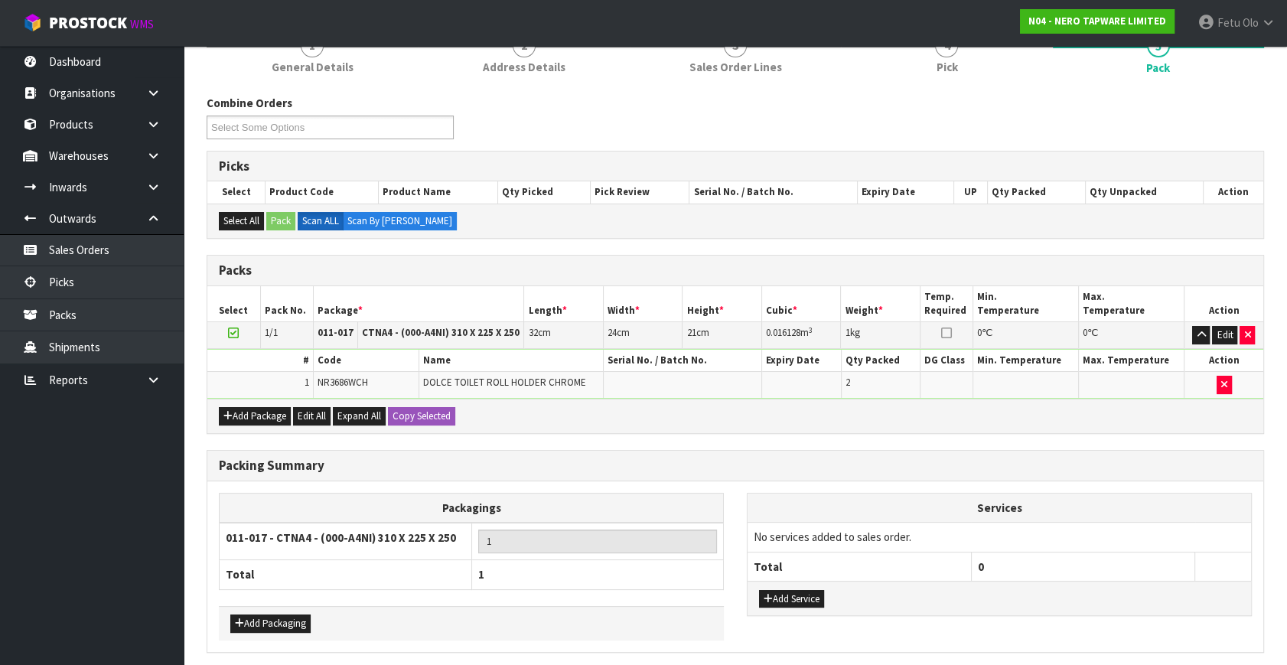
scroll to position [0, 0]
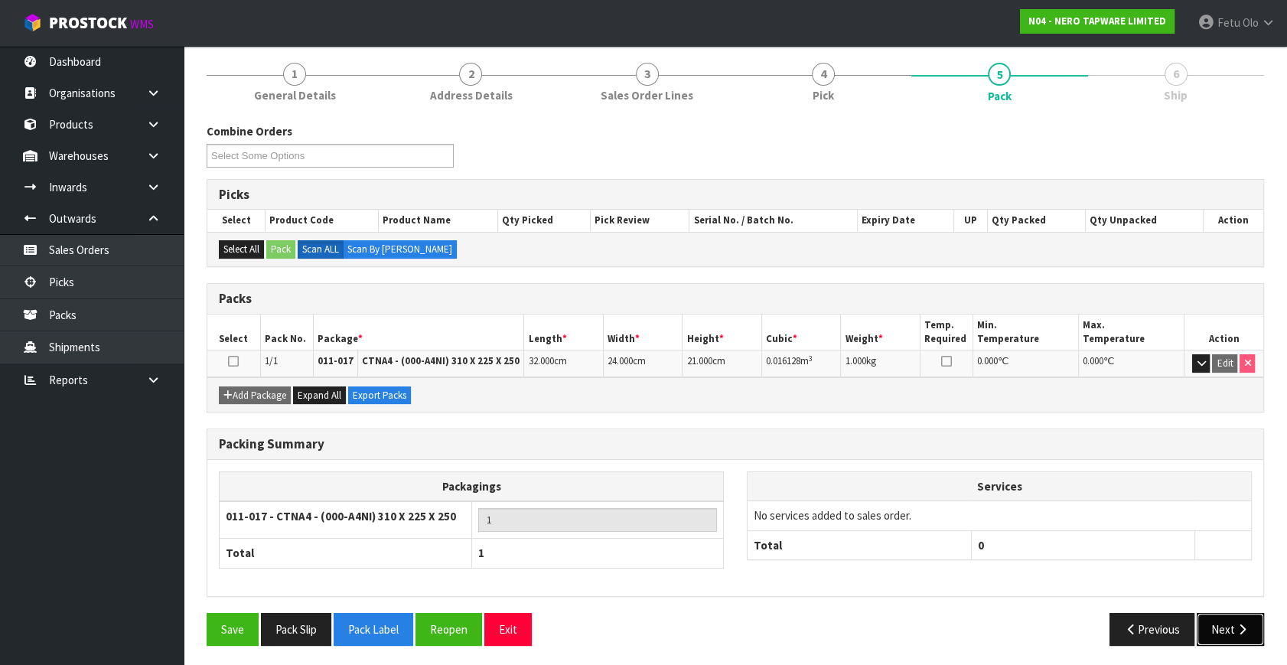
drag, startPoint x: 1219, startPoint y: 624, endPoint x: 1205, endPoint y: 629, distance: 14.5
click at [1205, 629] on button "Next" at bounding box center [1230, 629] width 67 height 33
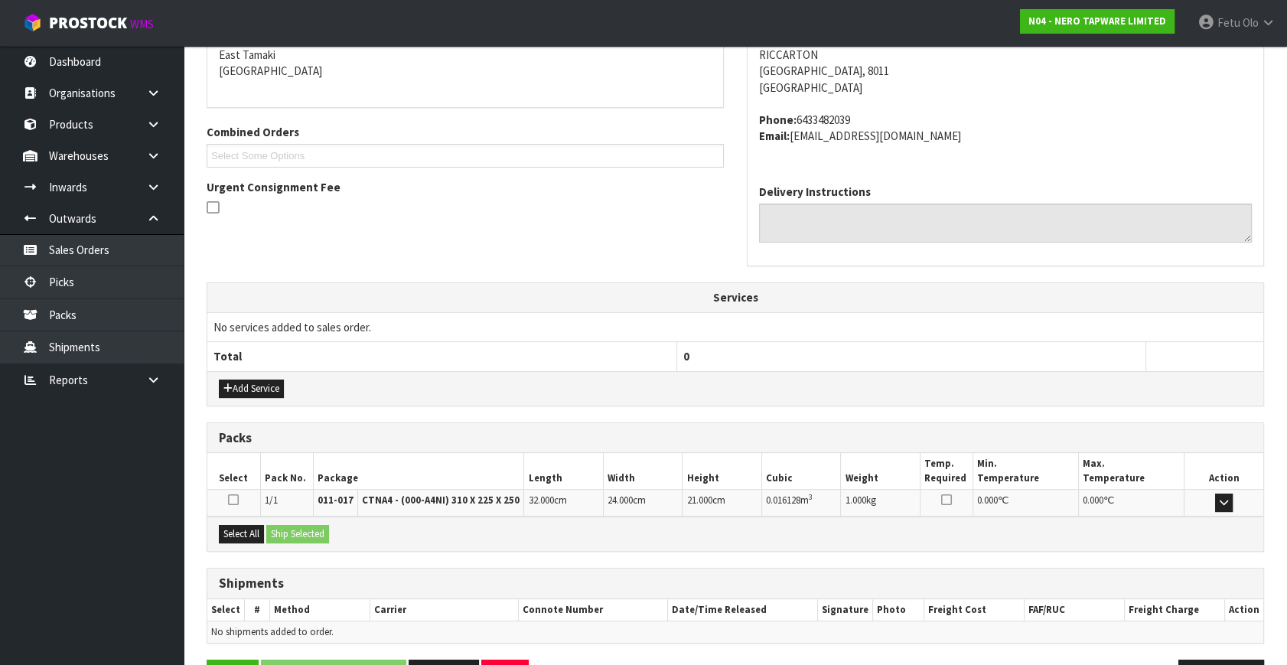
scroll to position [376, 0]
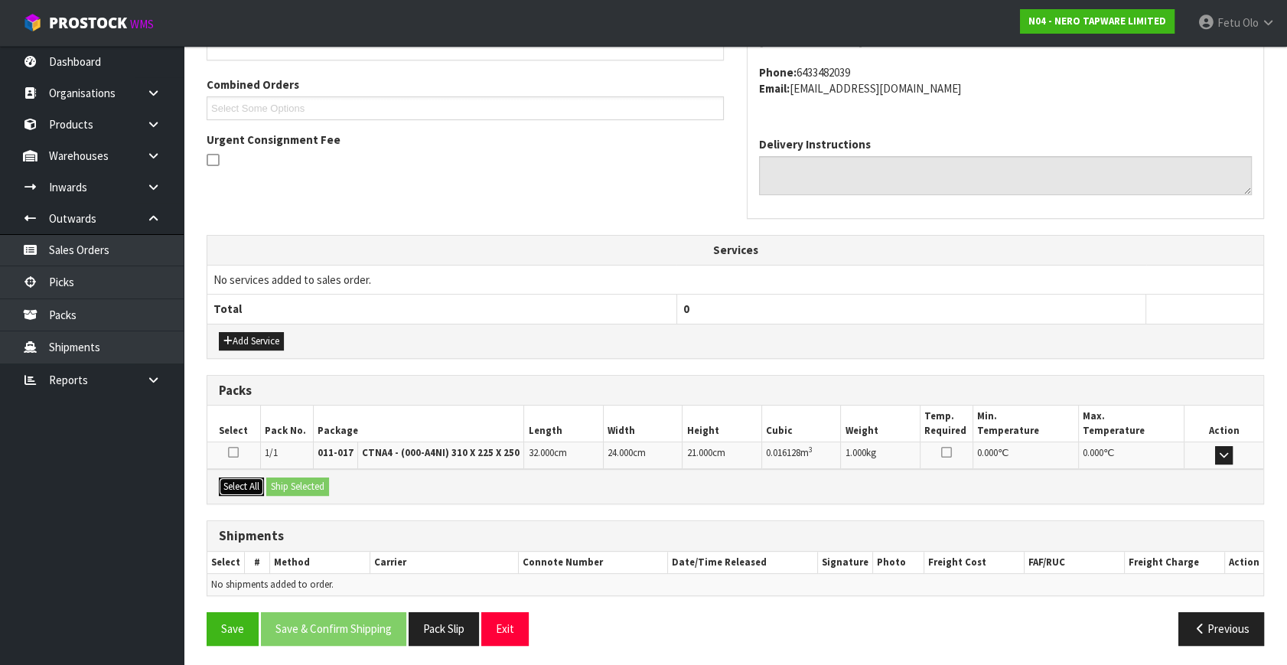
click at [253, 477] on button "Select All" at bounding box center [241, 486] width 45 height 18
click at [299, 482] on button "Ship Selected" at bounding box center [297, 486] width 63 height 18
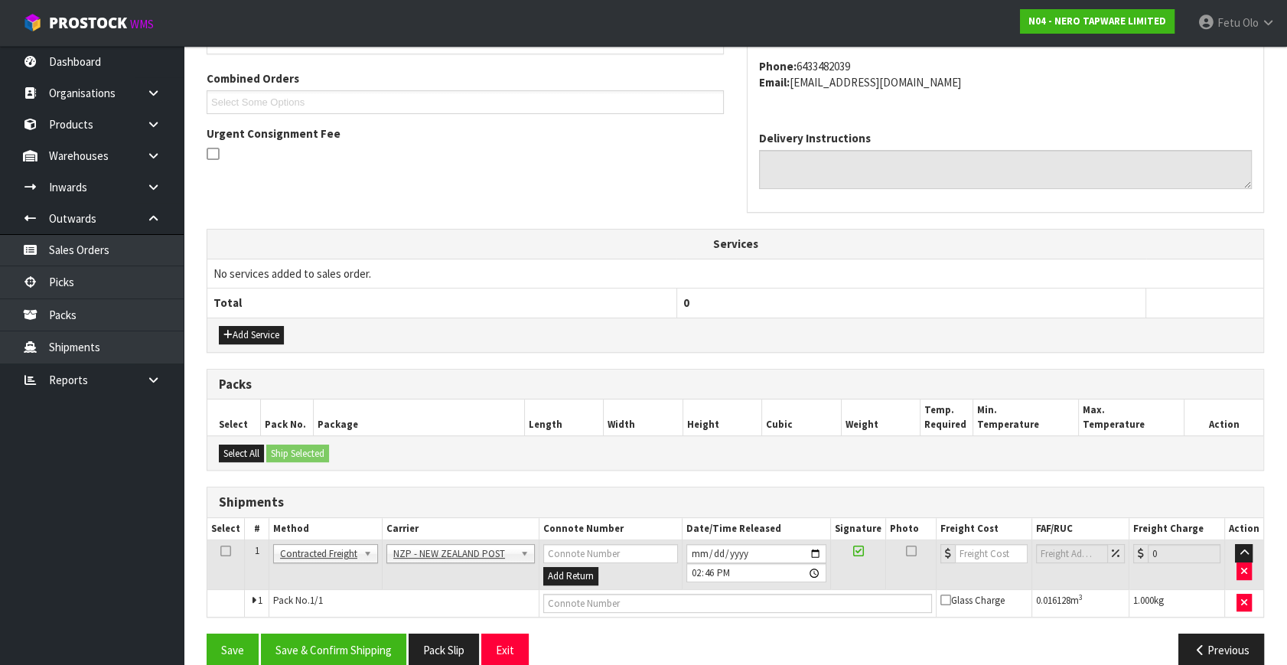
scroll to position [404, 0]
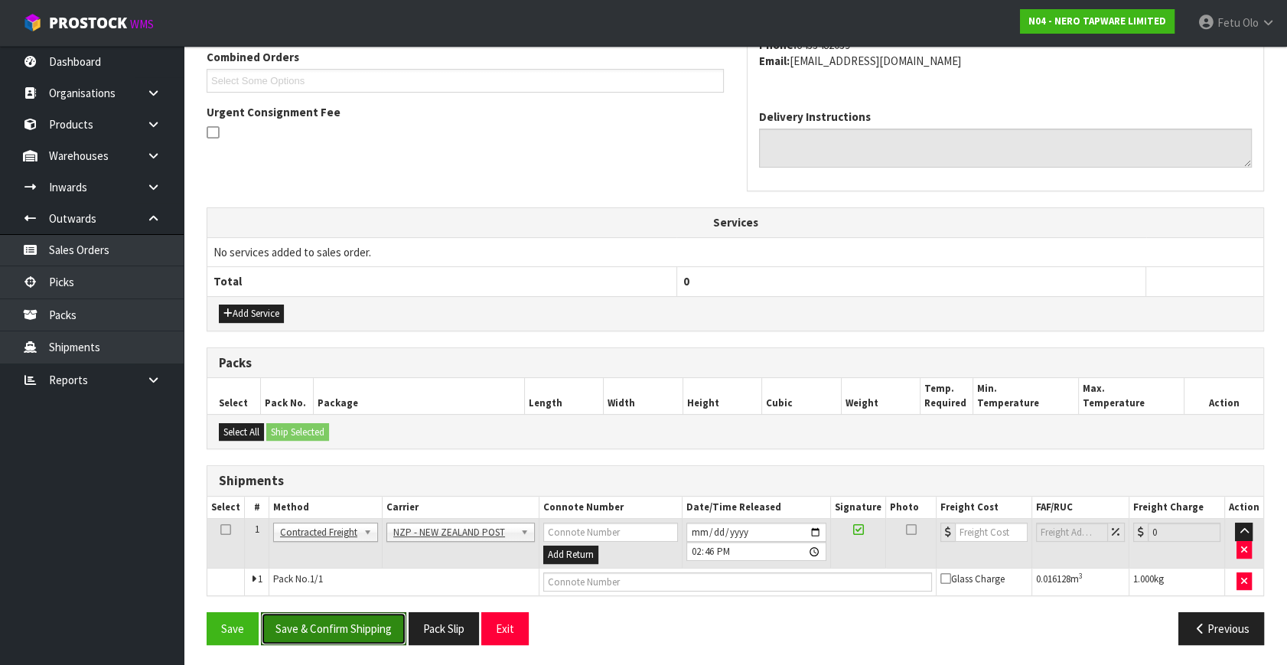
click at [363, 612] on button "Save & Confirm Shipping" at bounding box center [333, 628] width 145 height 33
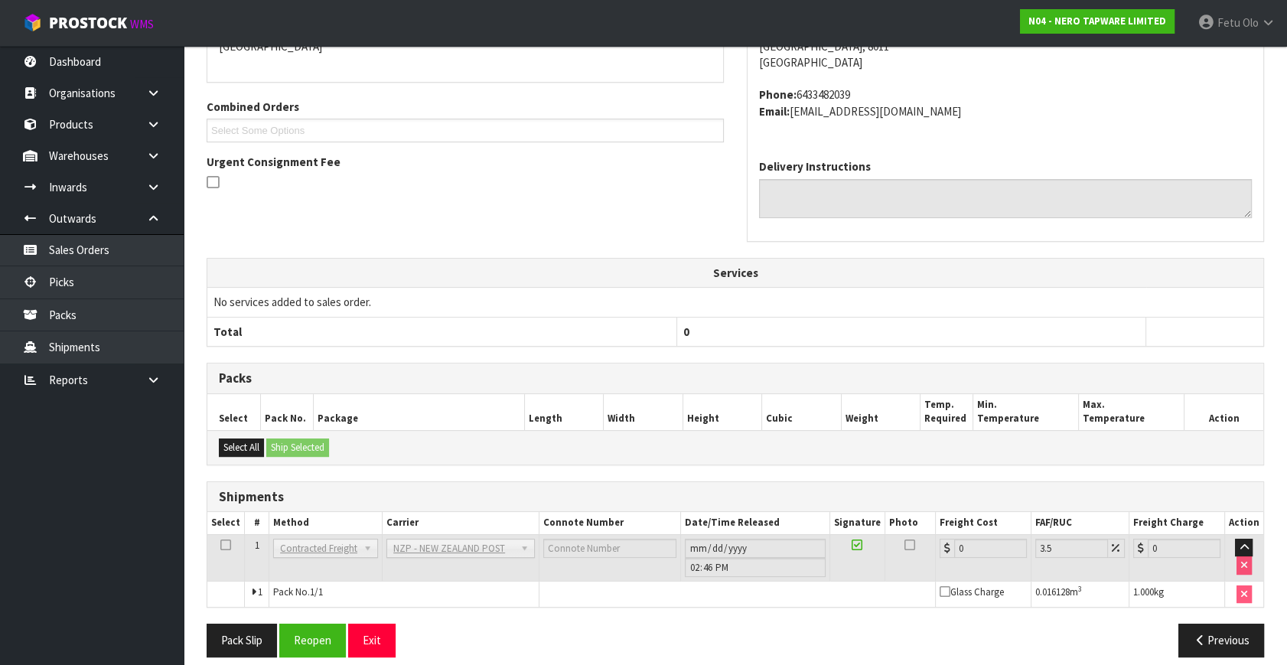
scroll to position [383, 0]
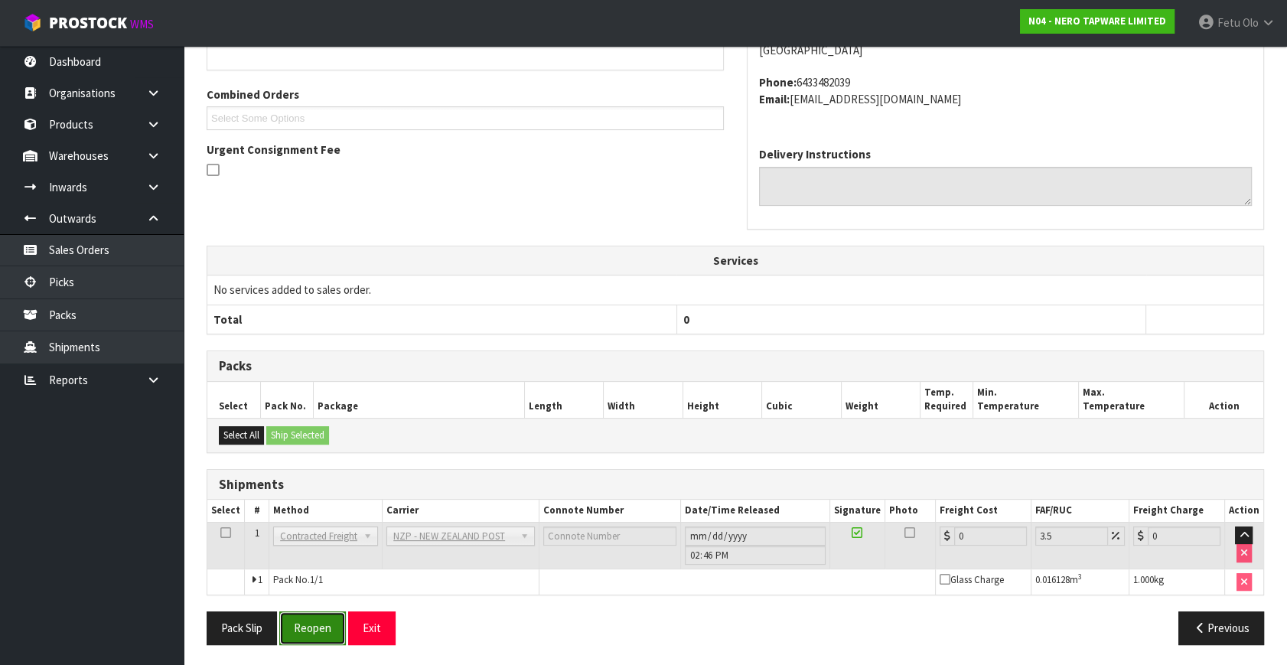
click at [313, 626] on button "Reopen" at bounding box center [312, 627] width 67 height 33
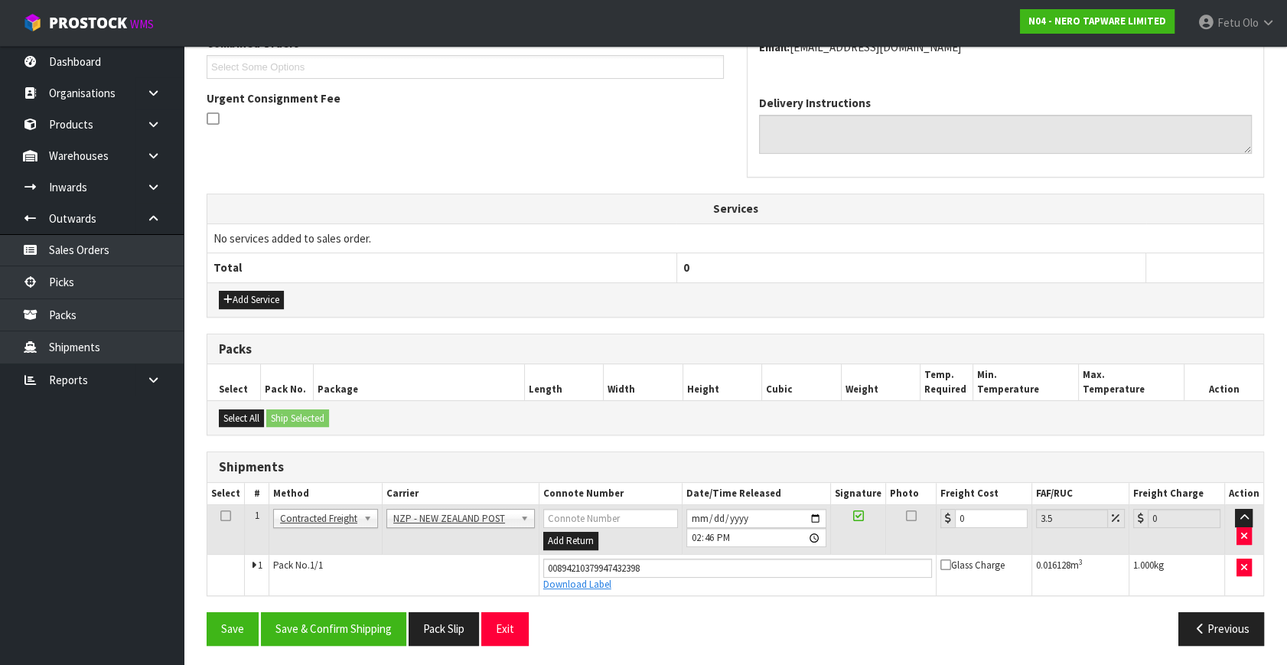
scroll to position [419, 0]
drag, startPoint x: 976, startPoint y: 515, endPoint x: 882, endPoint y: 589, distance: 119.3
click at [882, 589] on tbody "1 Client Local Pickup Customer Local Pickup Company Freight Contracted Freight …" at bounding box center [735, 549] width 1056 height 90
drag, startPoint x: 1000, startPoint y: 509, endPoint x: 1002, endPoint y: 517, distance: 8.7
click at [1000, 509] on input "0" at bounding box center [991, 517] width 73 height 19
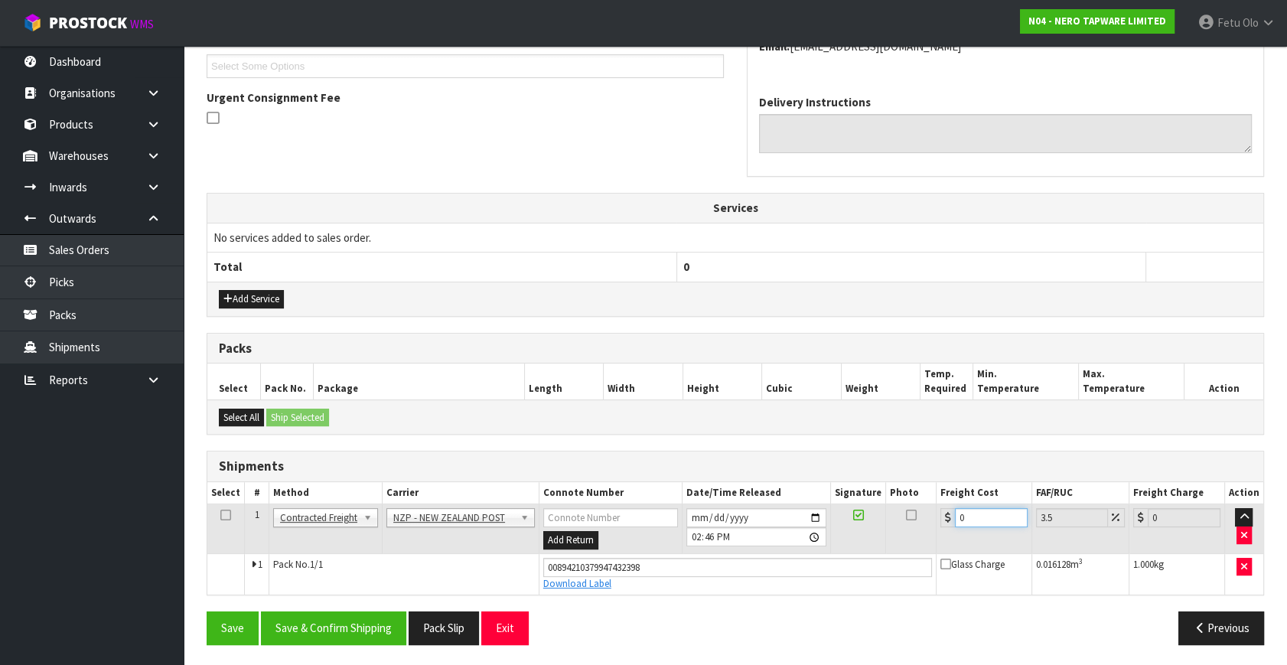
drag, startPoint x: 967, startPoint y: 513, endPoint x: 857, endPoint y: 539, distance: 113.4
click at [857, 539] on tr "1 Client Local Pickup Customer Local Pickup Company Freight Contracted Freight …" at bounding box center [735, 529] width 1056 height 50
click at [362, 620] on button "Save & Confirm Shipping" at bounding box center [333, 627] width 145 height 33
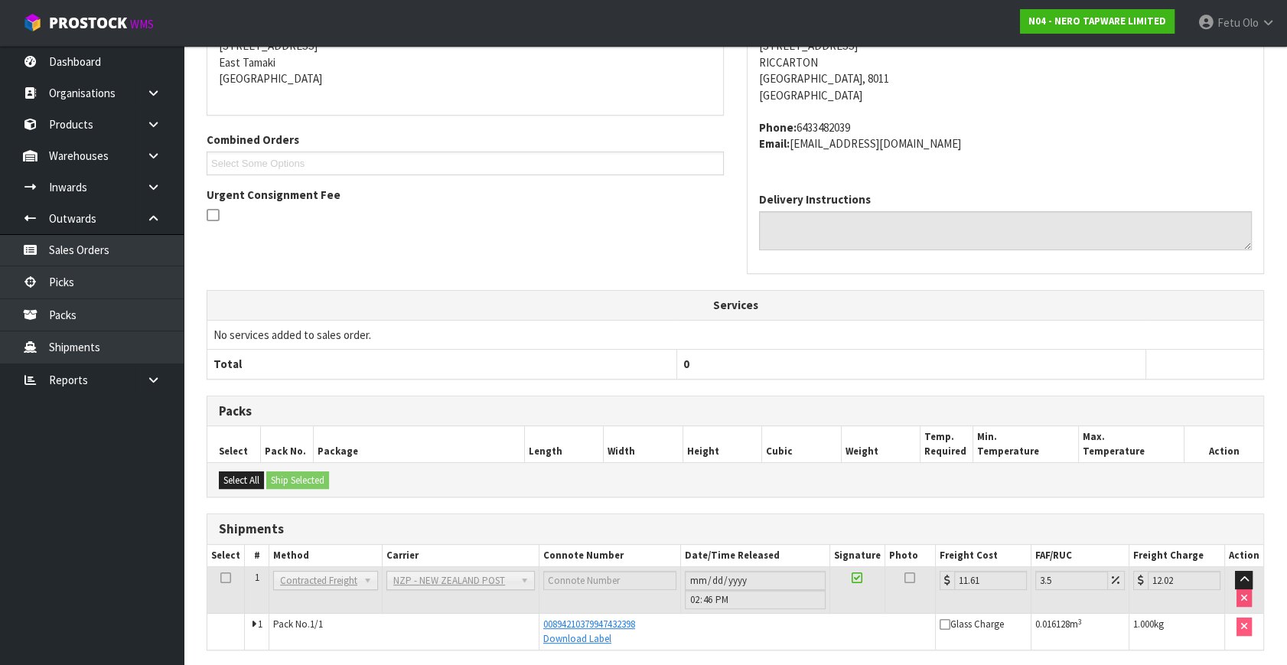
scroll to position [376, 0]
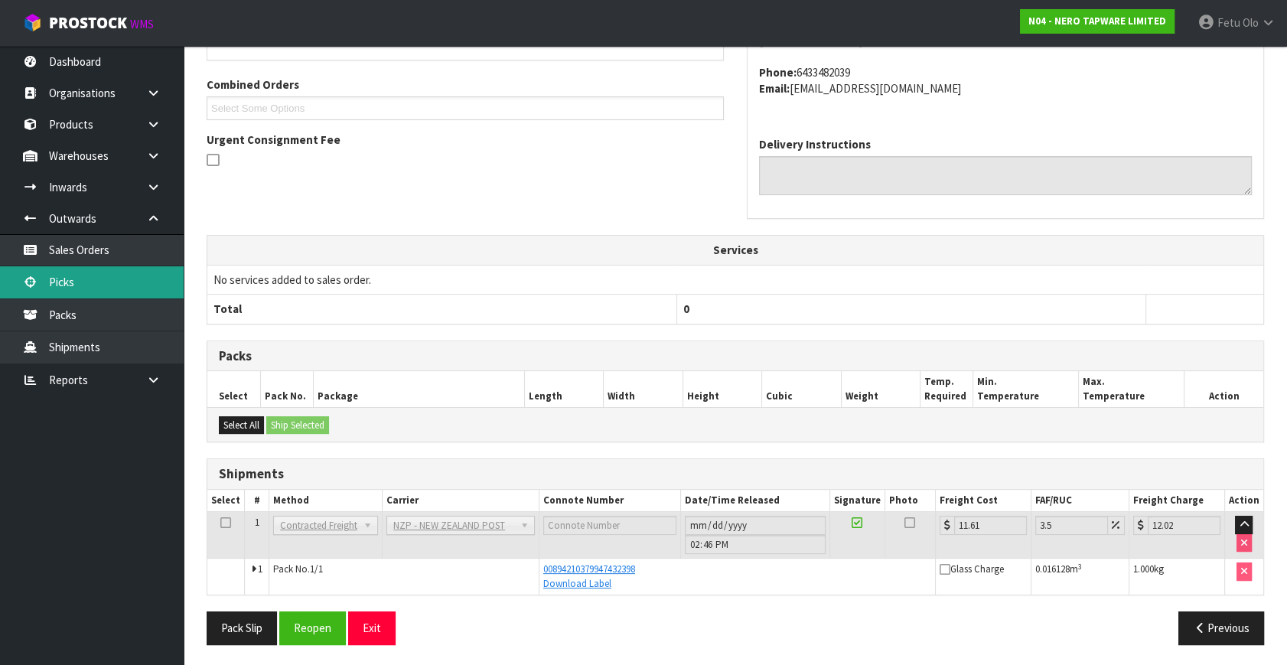
click at [109, 285] on link "Picks" at bounding box center [92, 281] width 184 height 31
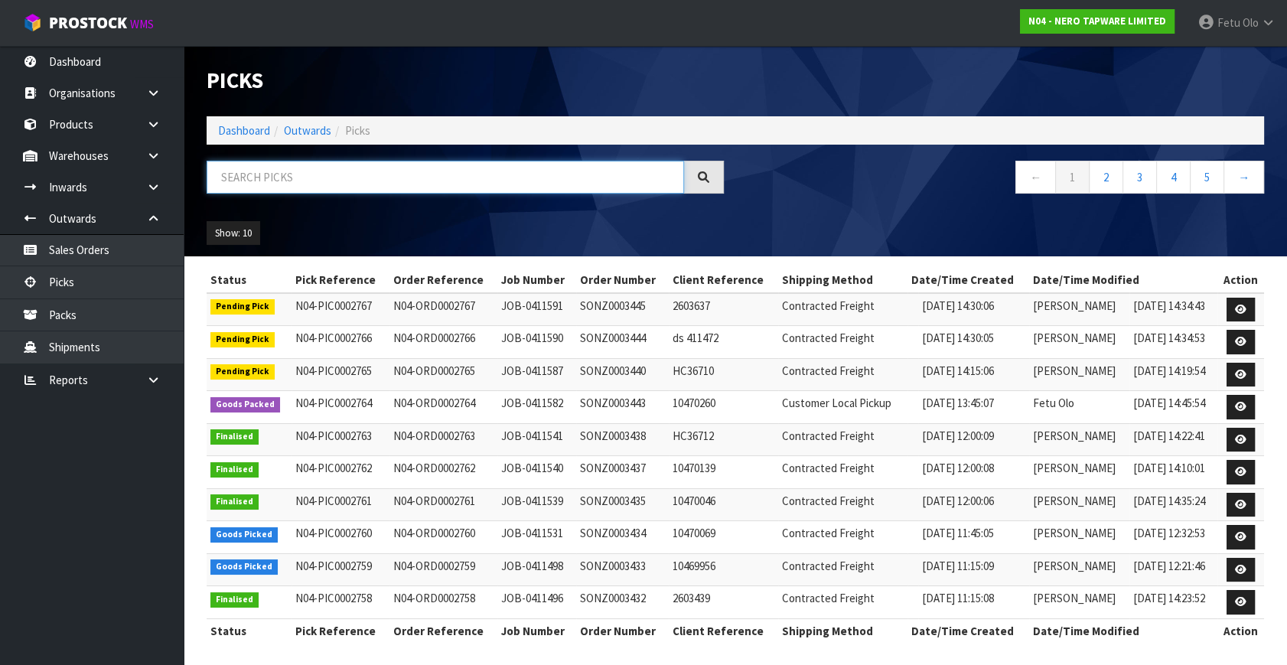
click at [366, 171] on input "text" at bounding box center [445, 177] width 477 height 33
click at [367, 171] on input "text" at bounding box center [445, 177] width 477 height 33
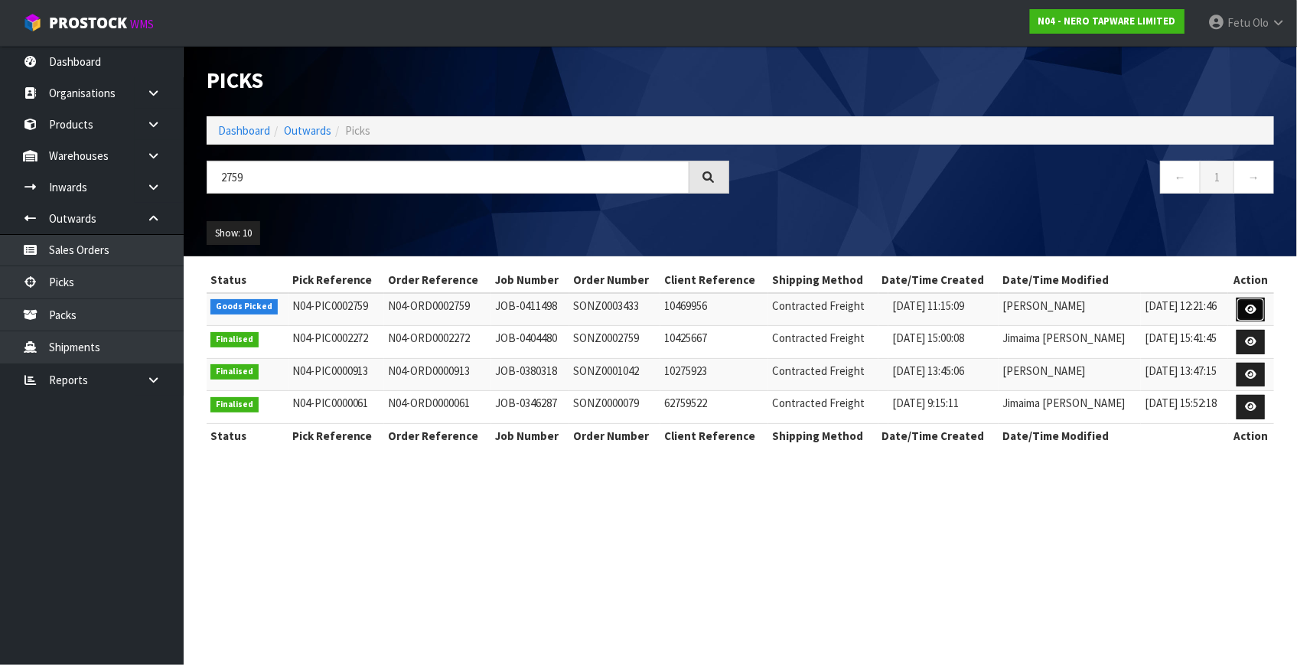
click at [1248, 298] on link at bounding box center [1251, 310] width 28 height 24
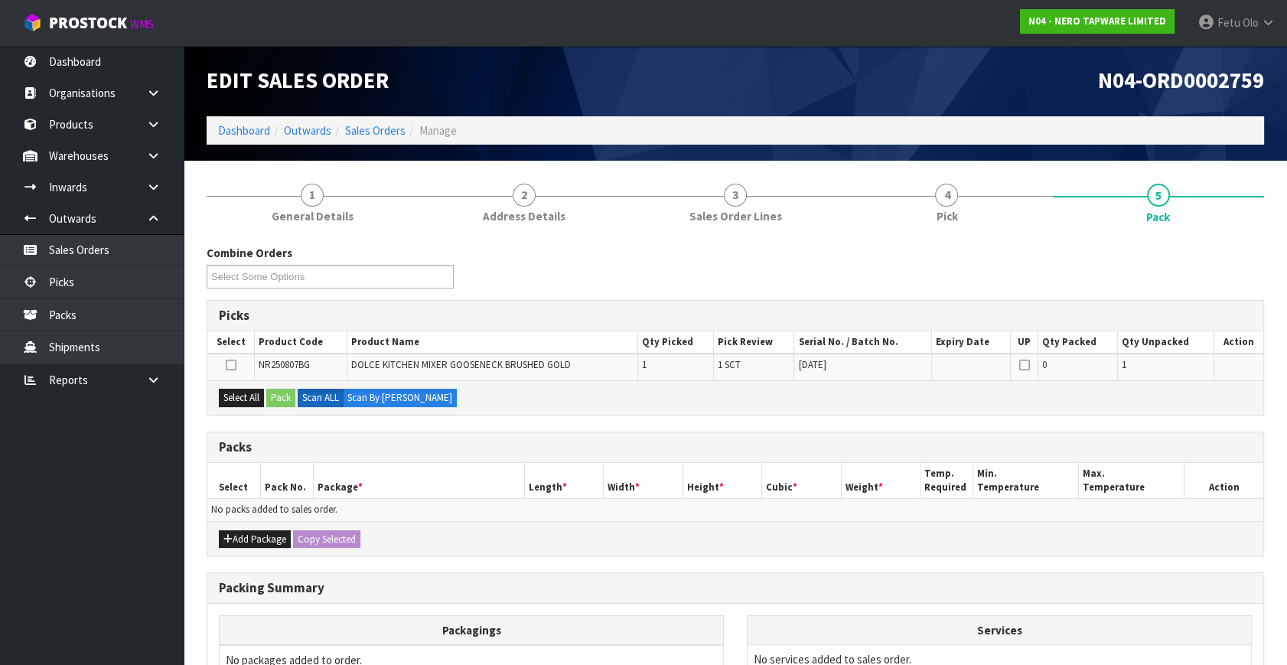
click at [111, 588] on ul "Dashboard Organisations Clients Consignees Carriers Products Categories Serial …" at bounding box center [92, 355] width 184 height 619
click at [672, 412] on div "Select All Pack Scan ALL Scan By Quantity" at bounding box center [735, 397] width 1056 height 34
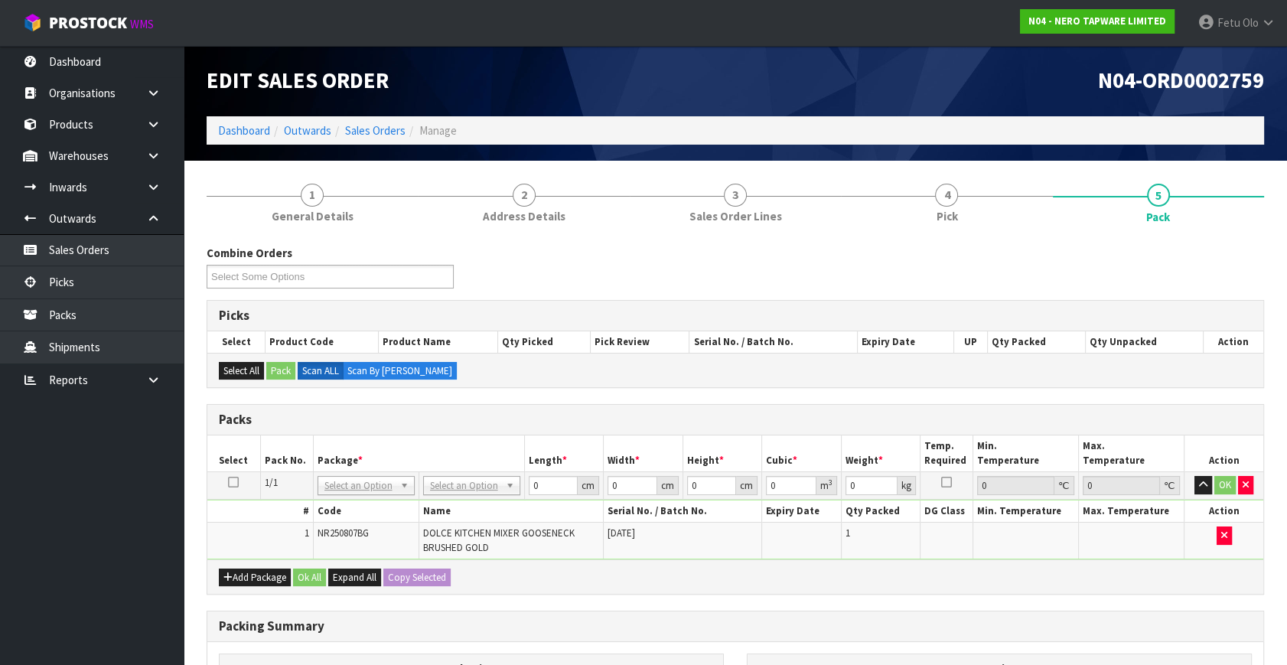
click at [627, 429] on div "Packs" at bounding box center [735, 420] width 1056 height 31
click at [351, 512] on input "text" at bounding box center [366, 505] width 90 height 19
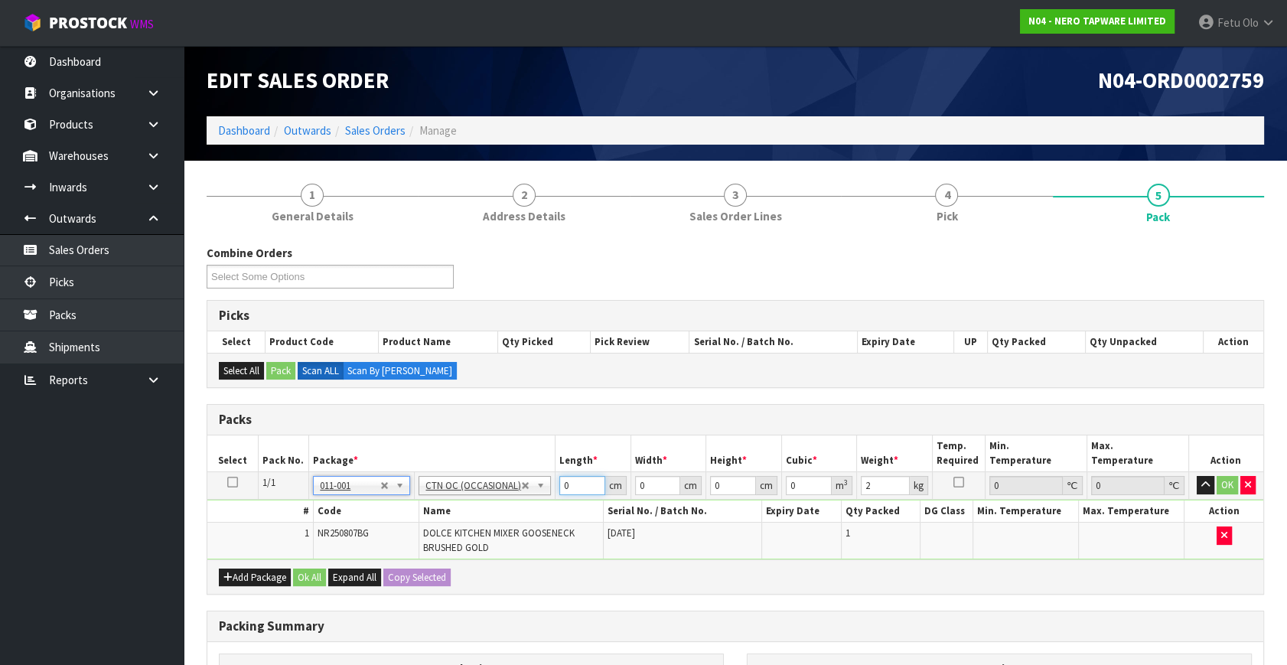
drag, startPoint x: 582, startPoint y: 483, endPoint x: 369, endPoint y: 601, distance: 243.2
click at [364, 582] on div "Packs Select Pack No. Package * Length * Width * Height * Cubic * Weight * Temp…" at bounding box center [735, 499] width 1057 height 191
click button "OK" at bounding box center [1227, 485] width 21 height 18
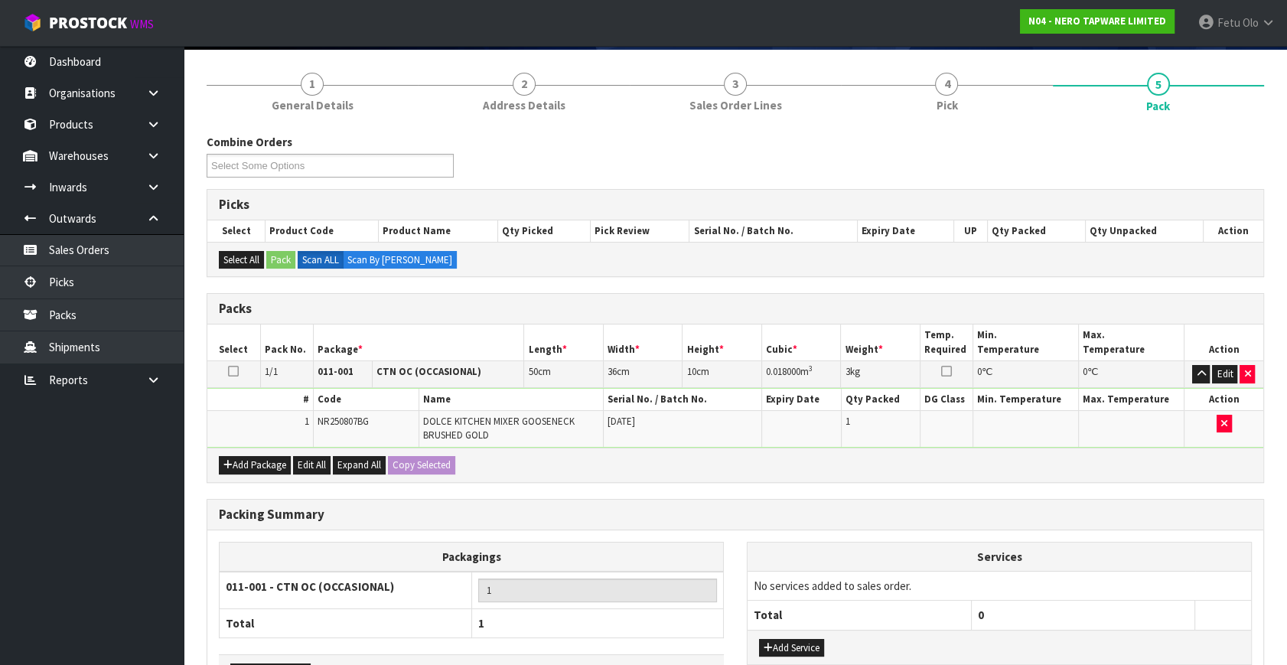
scroll to position [215, 0]
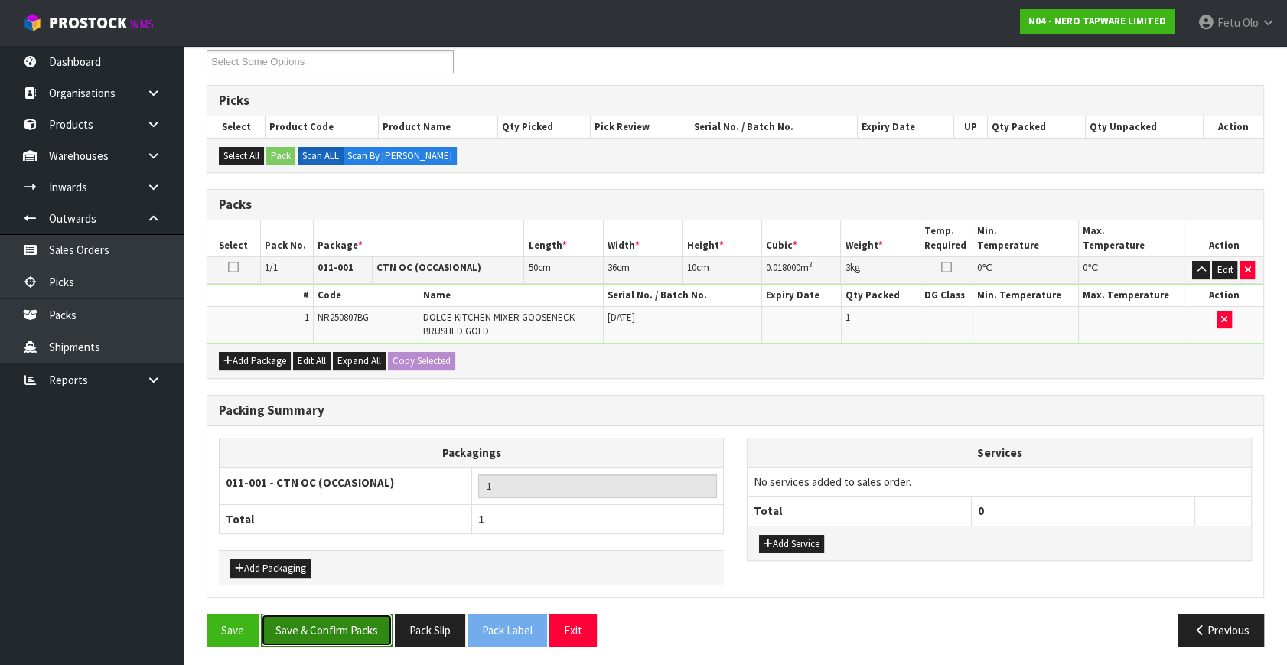
click at [338, 627] on button "Save & Confirm Packs" at bounding box center [327, 630] width 132 height 33
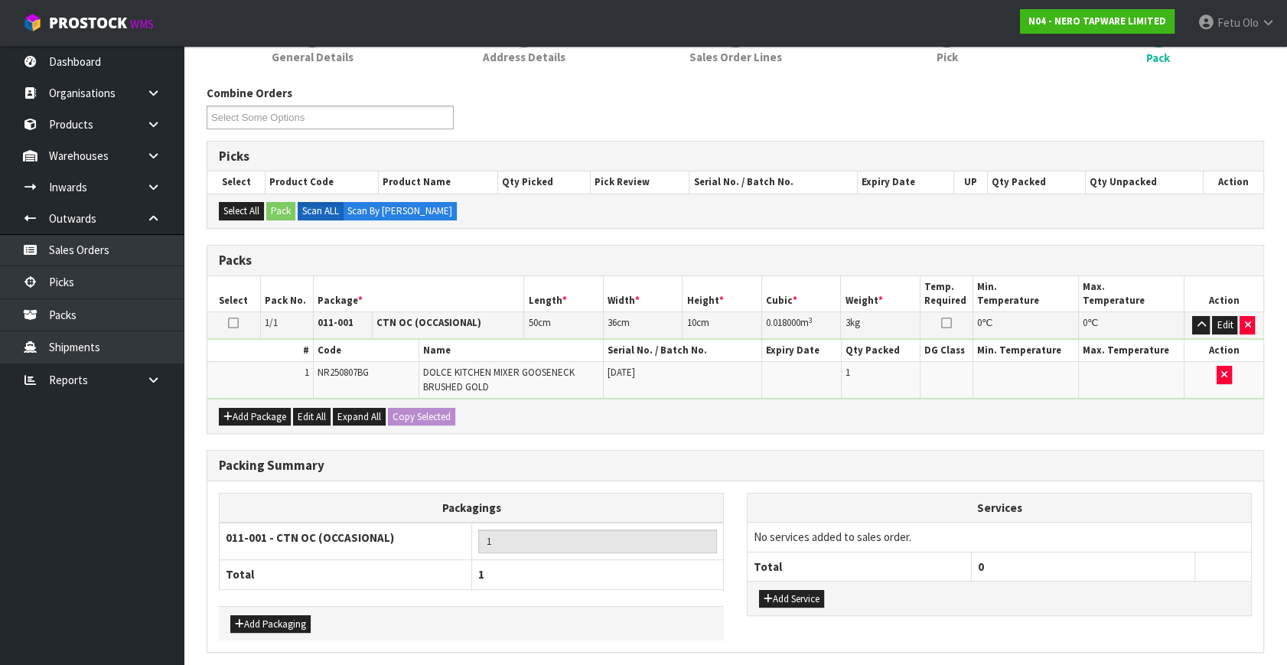
scroll to position [0, 0]
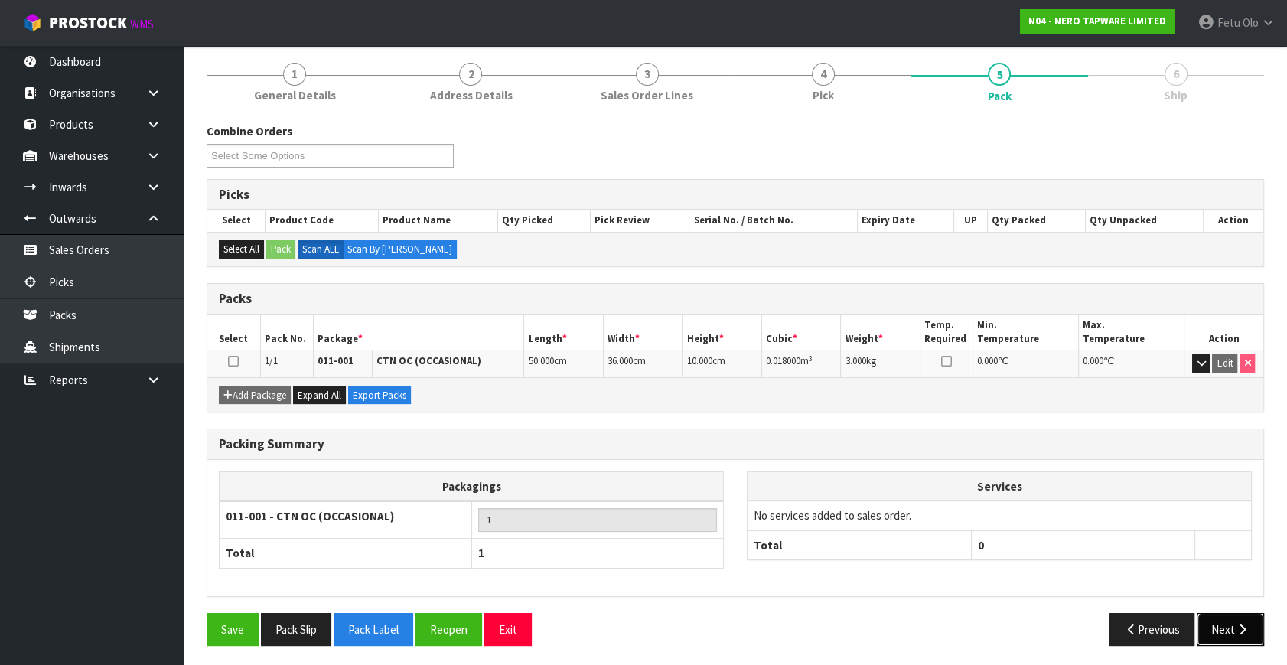
click at [1240, 617] on button "Next" at bounding box center [1230, 629] width 67 height 33
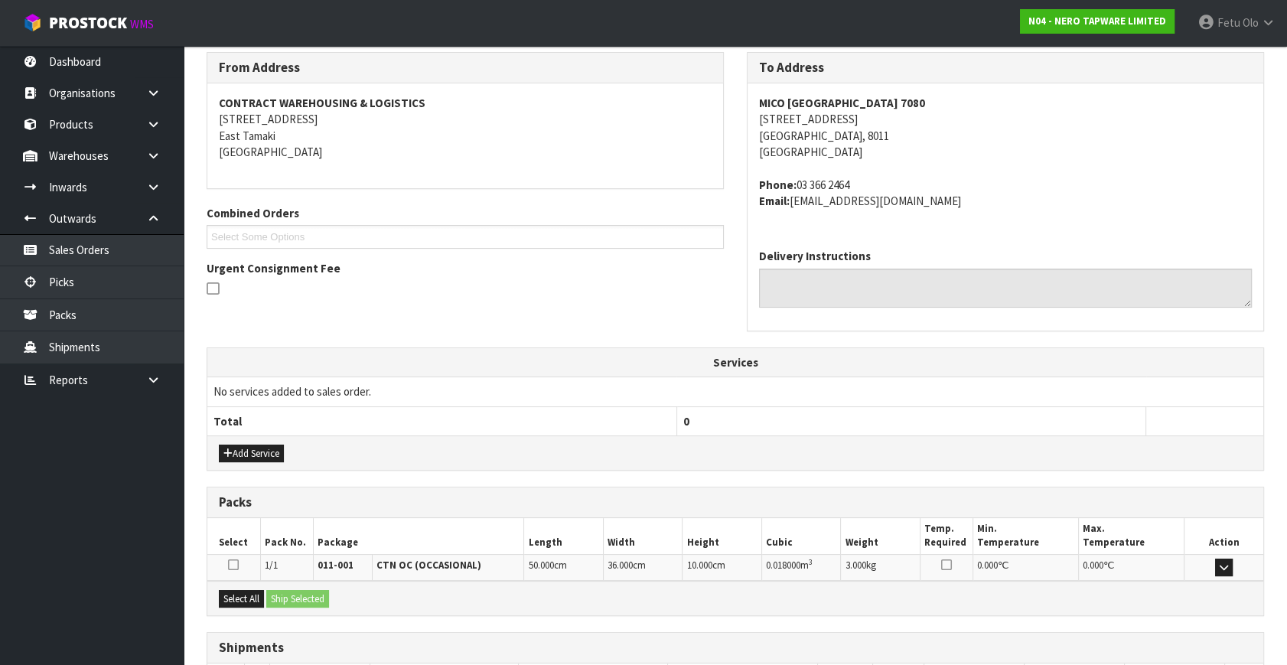
scroll to position [360, 0]
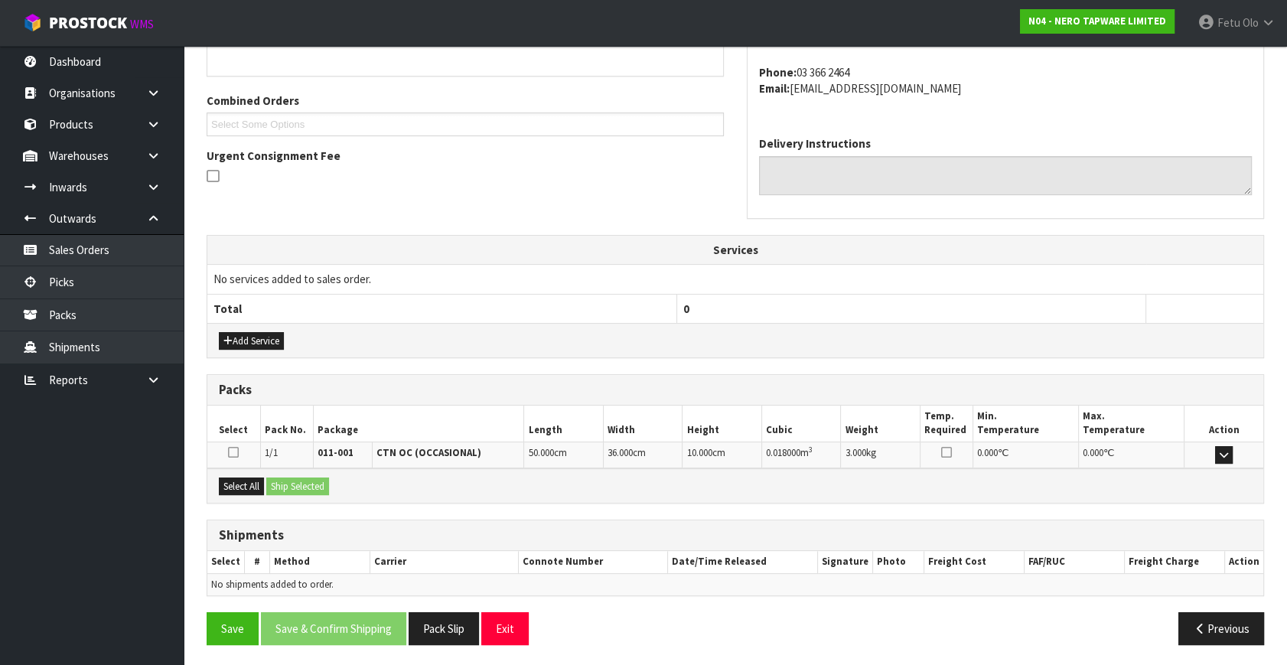
click at [259, 474] on div "Select All Ship Selected" at bounding box center [735, 485] width 1056 height 34
drag, startPoint x: 246, startPoint y: 480, endPoint x: 273, endPoint y: 481, distance: 26.8
click at [252, 480] on button "Select All" at bounding box center [241, 486] width 45 height 18
click at [276, 482] on button "Ship Selected" at bounding box center [297, 486] width 63 height 18
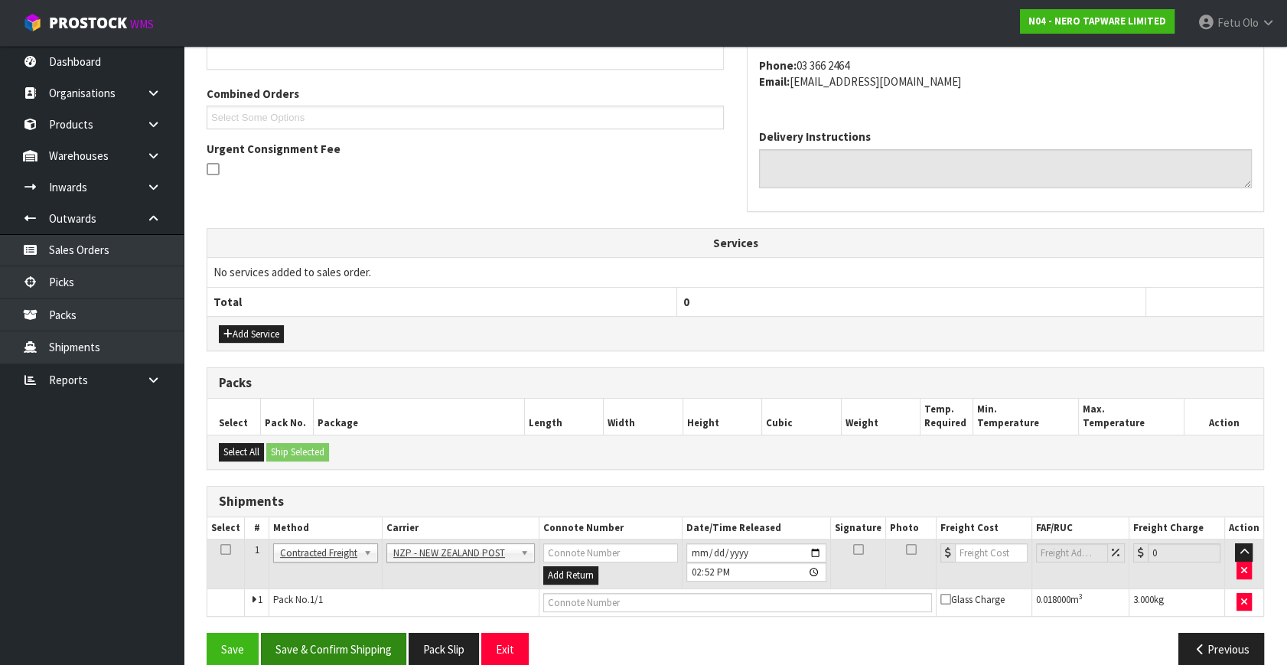
scroll to position [388, 0]
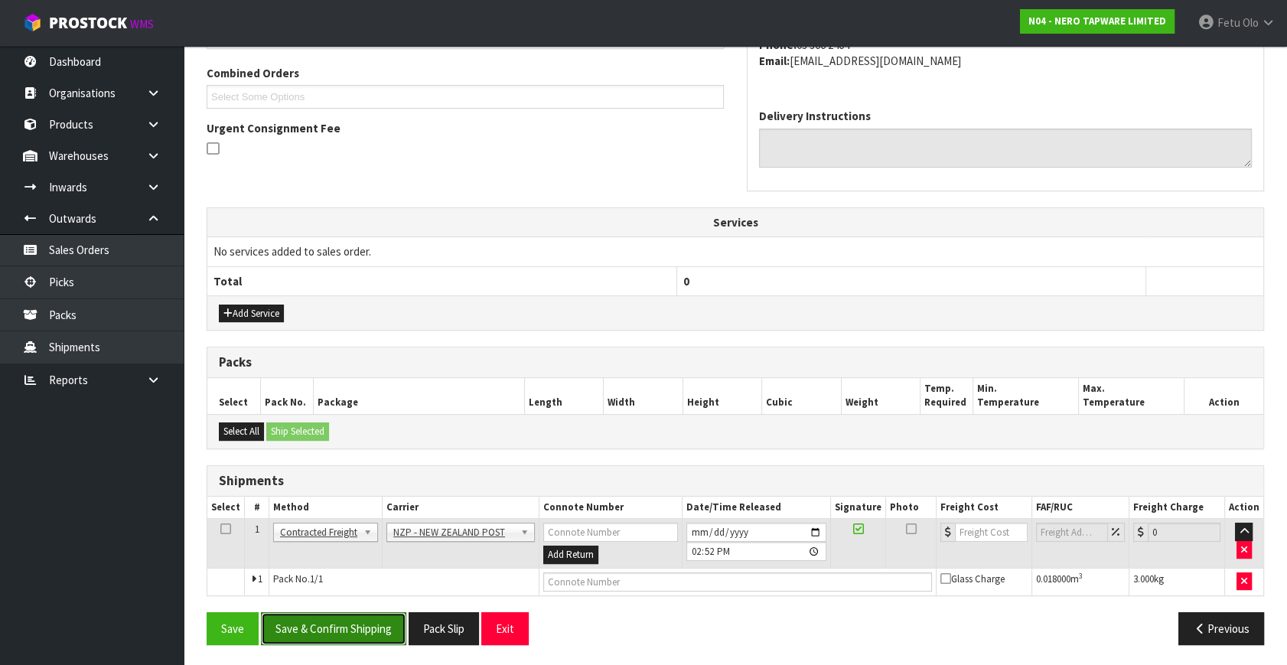
click at [333, 615] on button "Save & Confirm Shipping" at bounding box center [333, 628] width 145 height 33
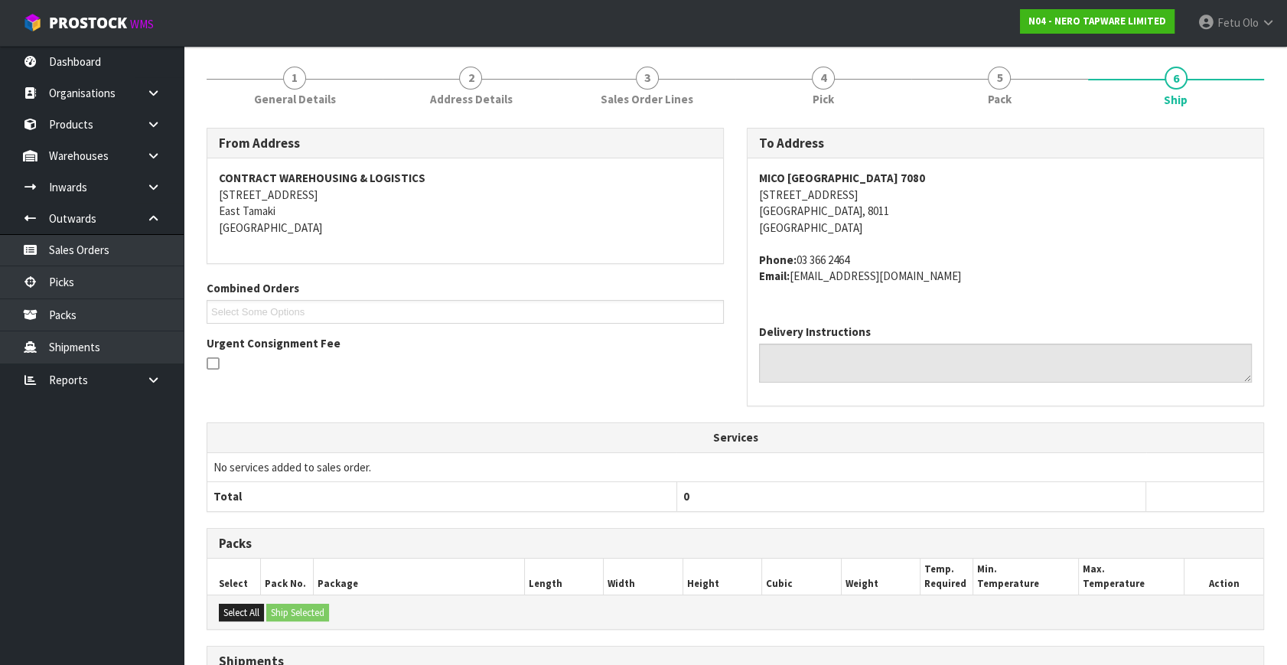
scroll to position [18, 0]
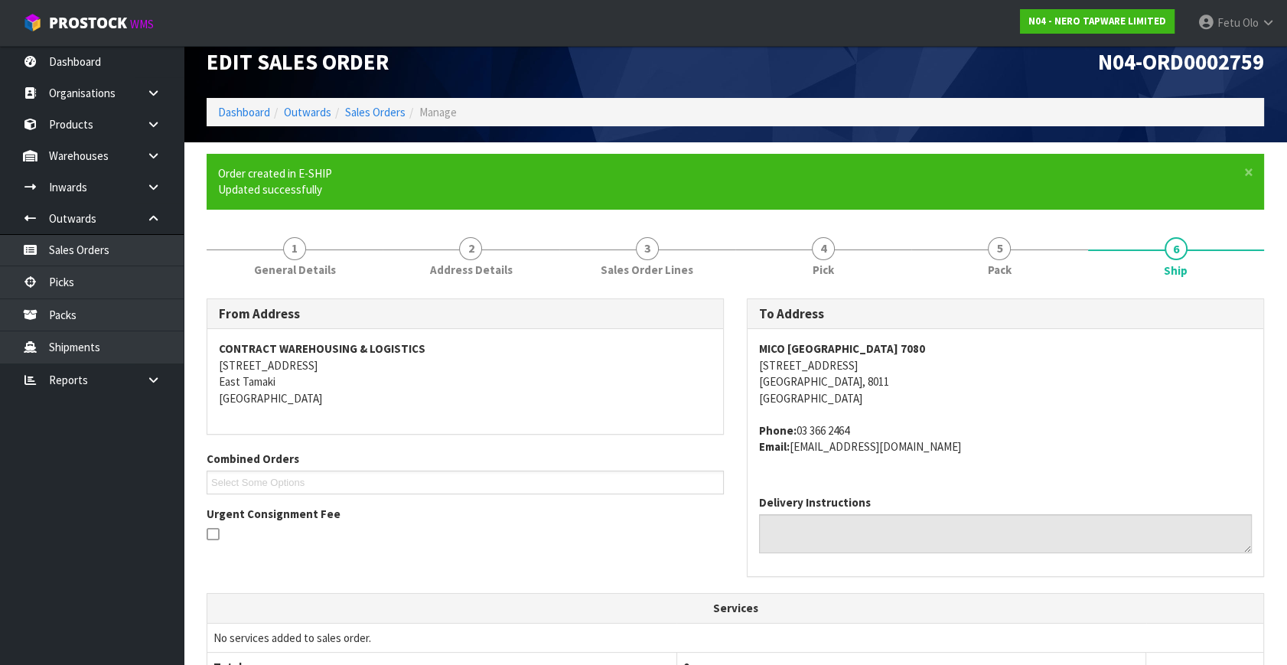
click at [966, 412] on span "MICO CHRISTCHURCH 7080 163 MONTREAL STREET CHRISTCHURCH, 8011 New Zealand Phone…" at bounding box center [1005, 398] width 493 height 115
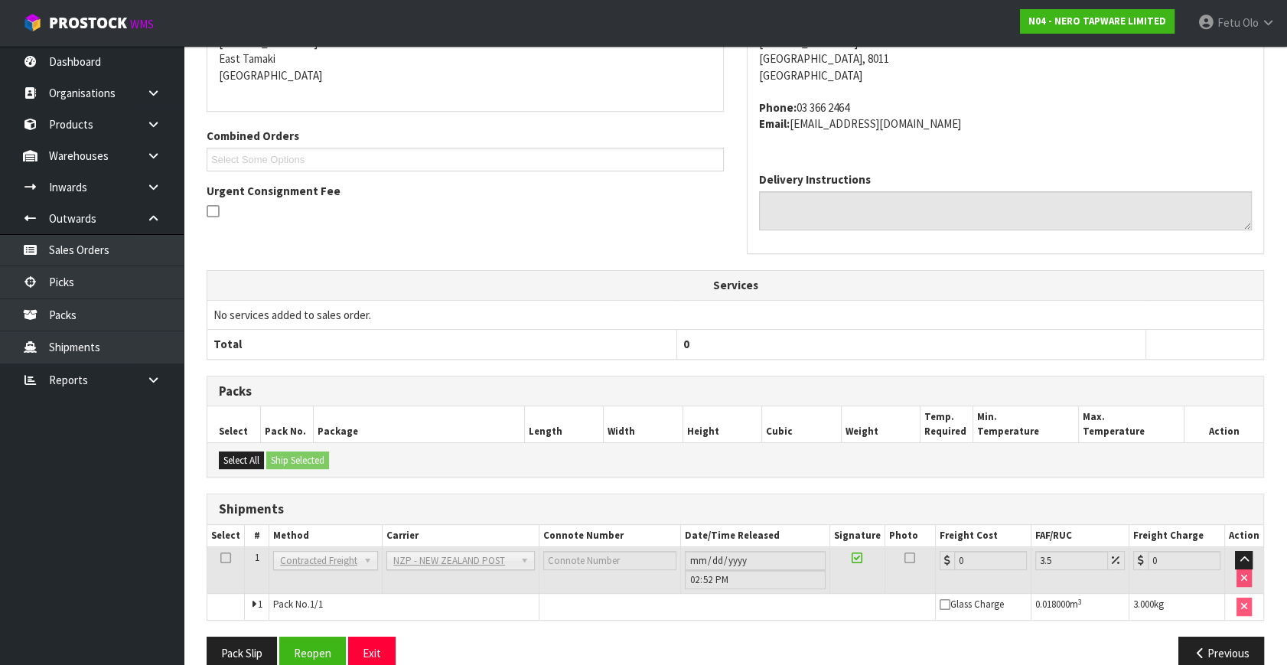
scroll to position [367, 0]
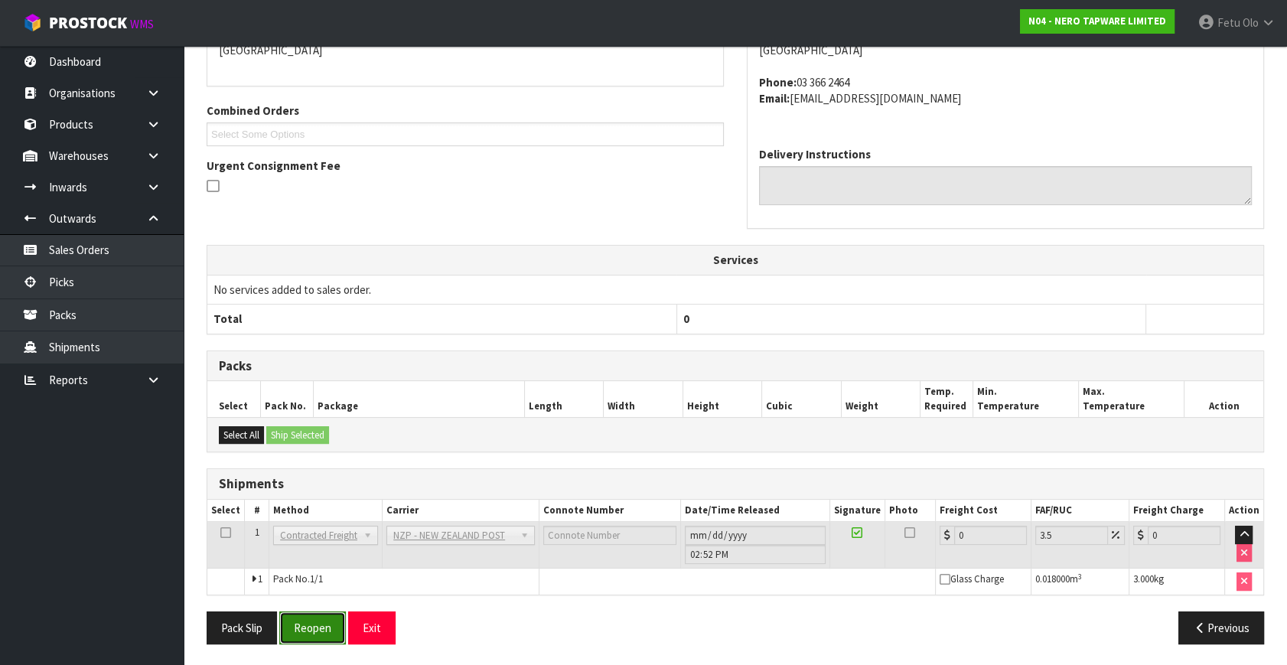
click at [324, 626] on button "Reopen" at bounding box center [312, 627] width 67 height 33
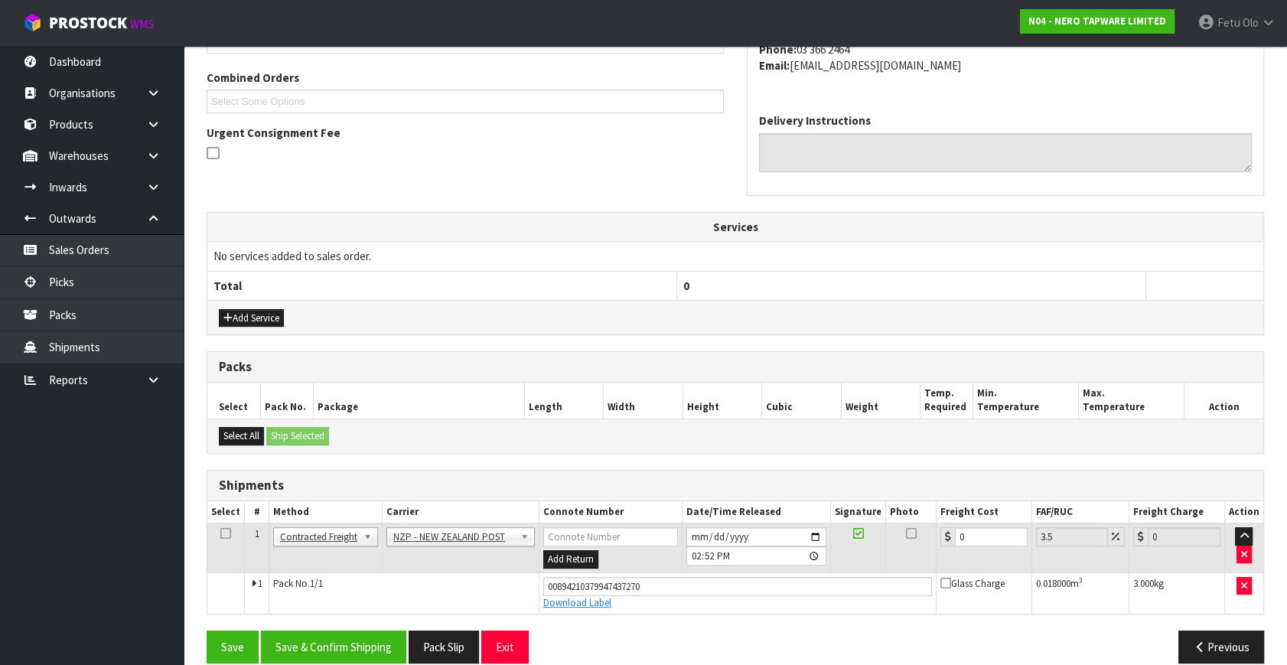
scroll to position [402, 0]
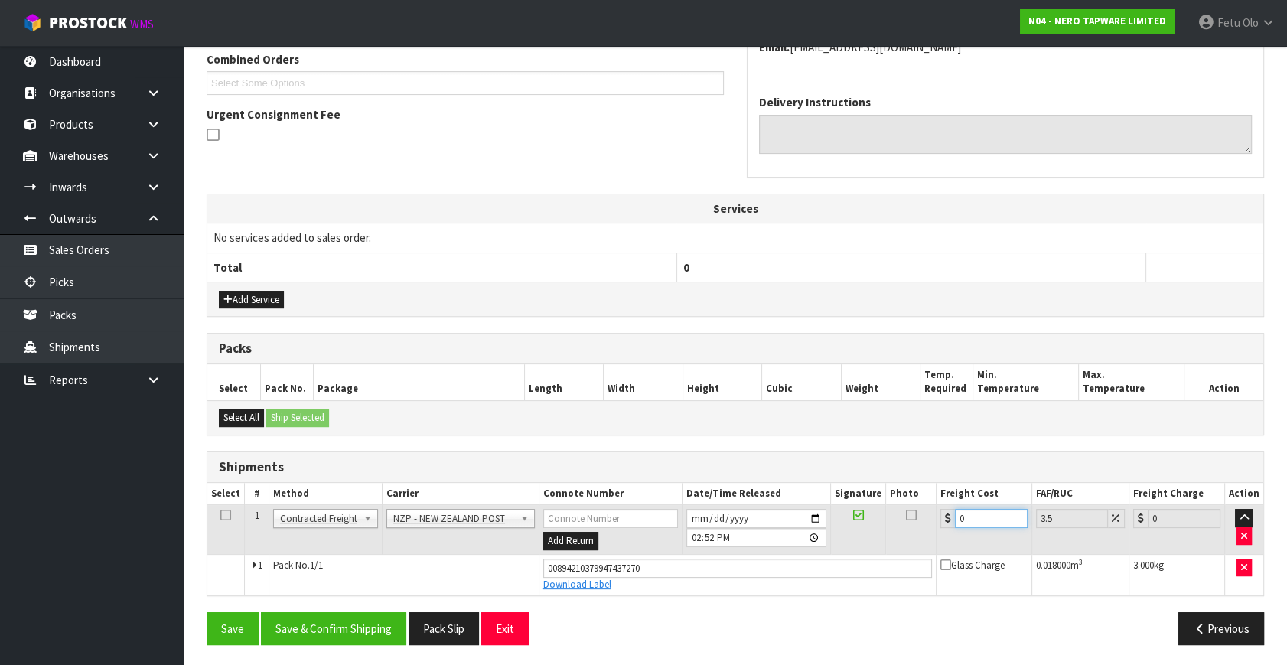
drag, startPoint x: 992, startPoint y: 520, endPoint x: 862, endPoint y: 597, distance: 150.3
click at [859, 591] on tbody "1 Client Local Pickup Customer Local Pickup Company Freight Contracted Freight …" at bounding box center [735, 550] width 1056 height 90
click at [335, 624] on button "Save & Confirm Shipping" at bounding box center [333, 628] width 145 height 33
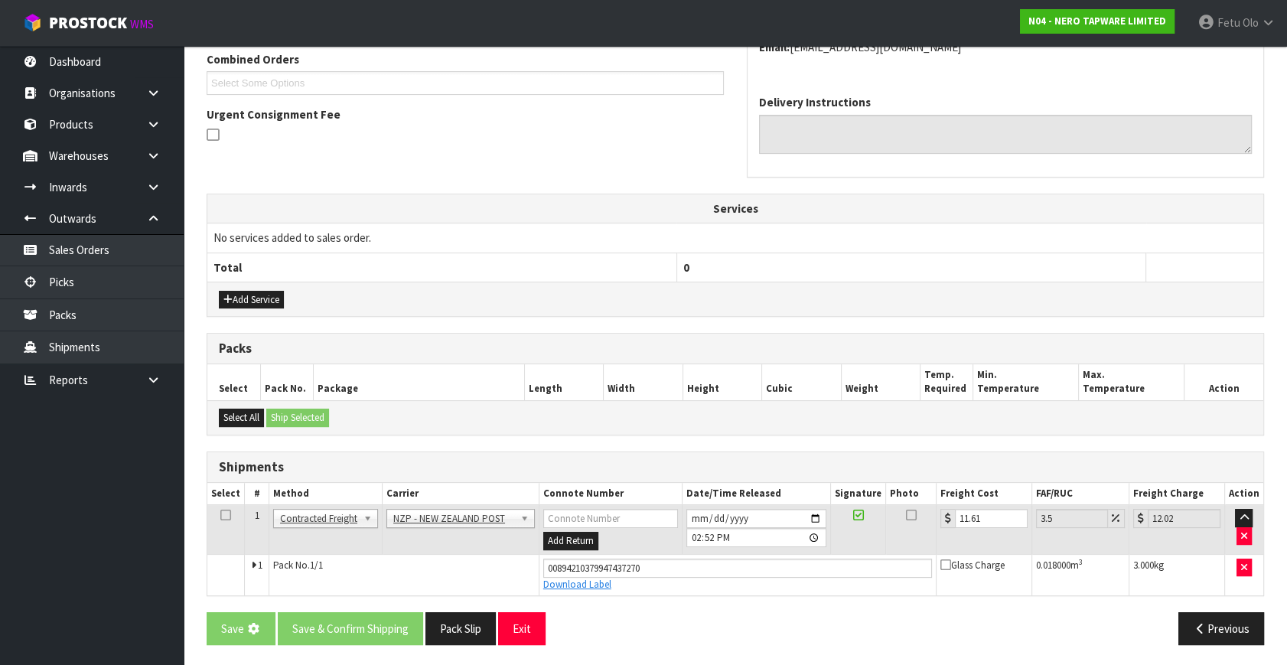
scroll to position [0, 0]
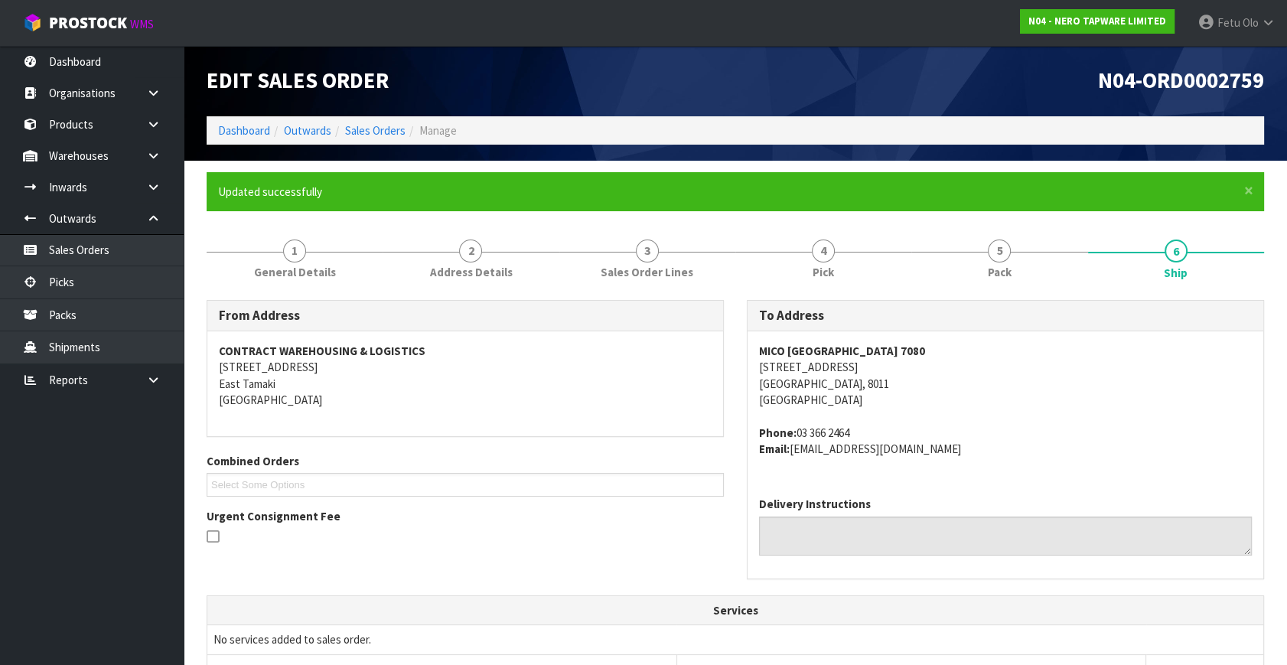
drag, startPoint x: 512, startPoint y: 468, endPoint x: 522, endPoint y: 472, distance: 10.7
click at [522, 472] on div "Combined Orders N04-ORD0002730 N04-ORD0002755 N04-ORD0002759 N04-ORD0002760 N04…" at bounding box center [465, 475] width 540 height 44
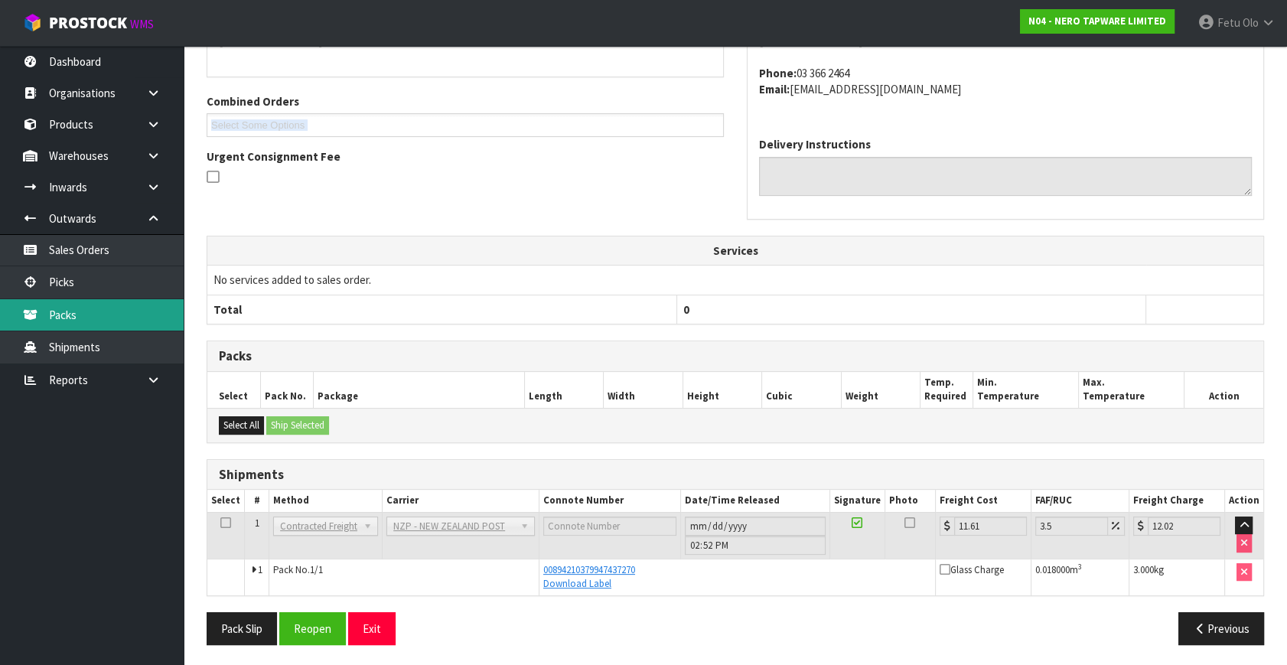
scroll to position [360, 0]
click at [68, 283] on link "Picks" at bounding box center [92, 281] width 184 height 31
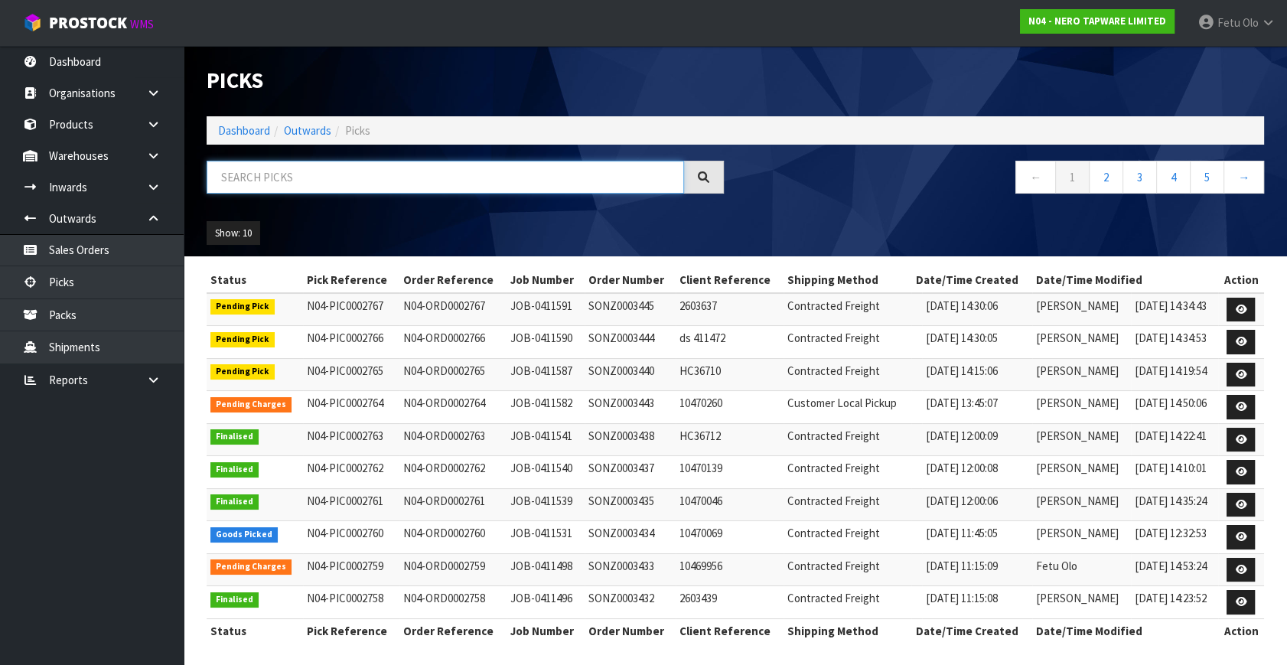
click at [543, 175] on input "text" at bounding box center [445, 177] width 477 height 33
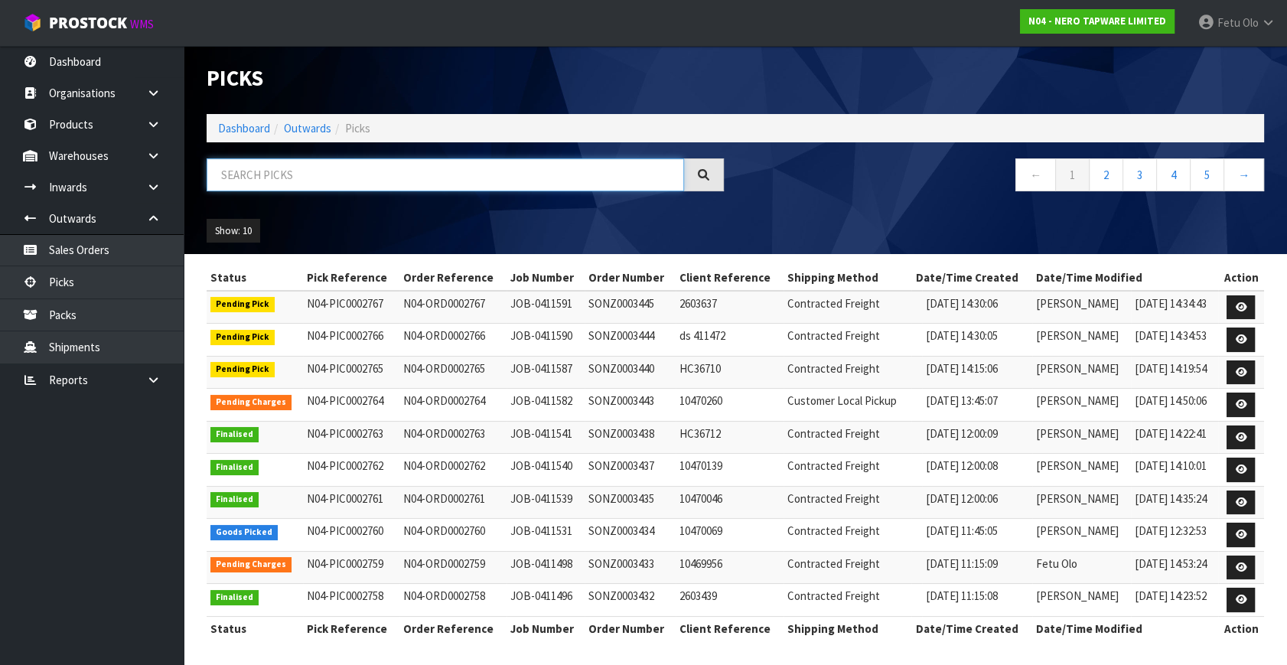
scroll to position [3, 0]
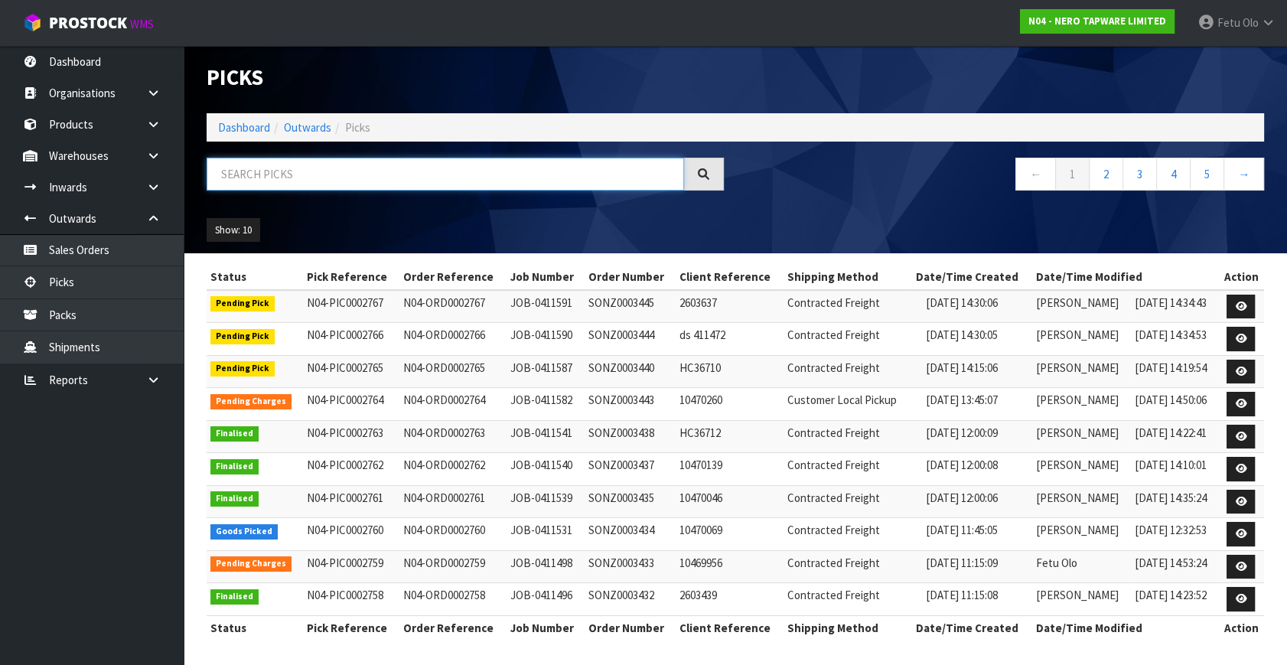
click at [354, 173] on input "text" at bounding box center [445, 174] width 477 height 33
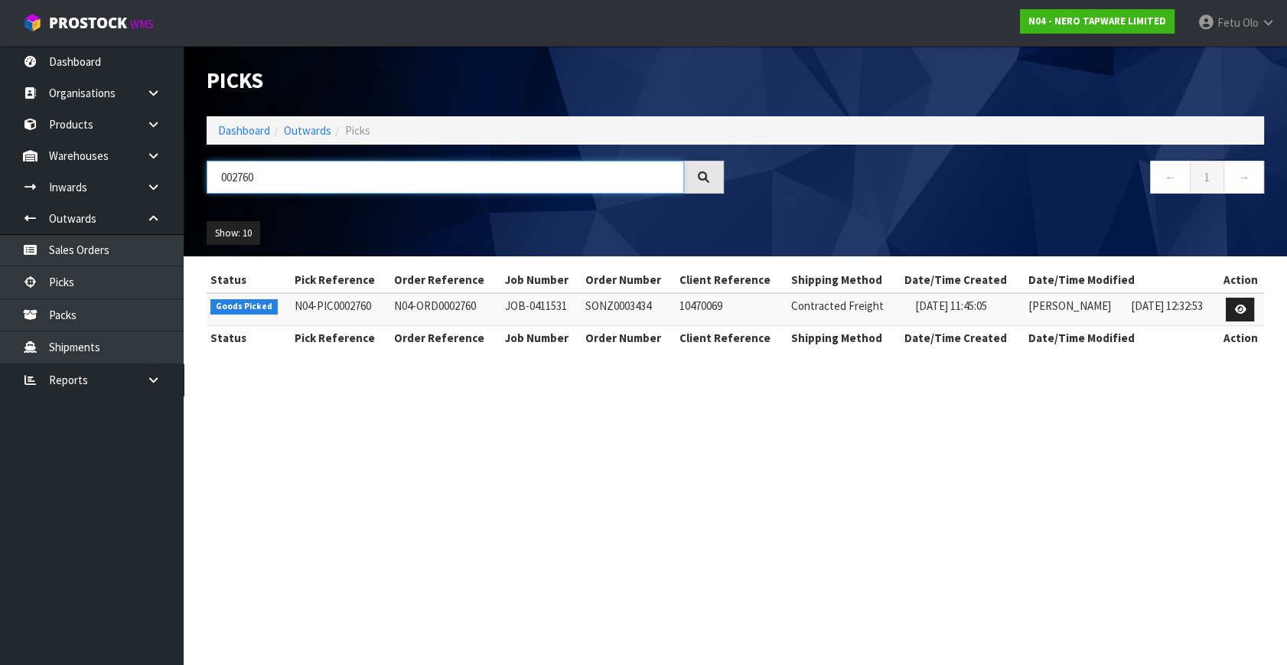
scroll to position [0, 0]
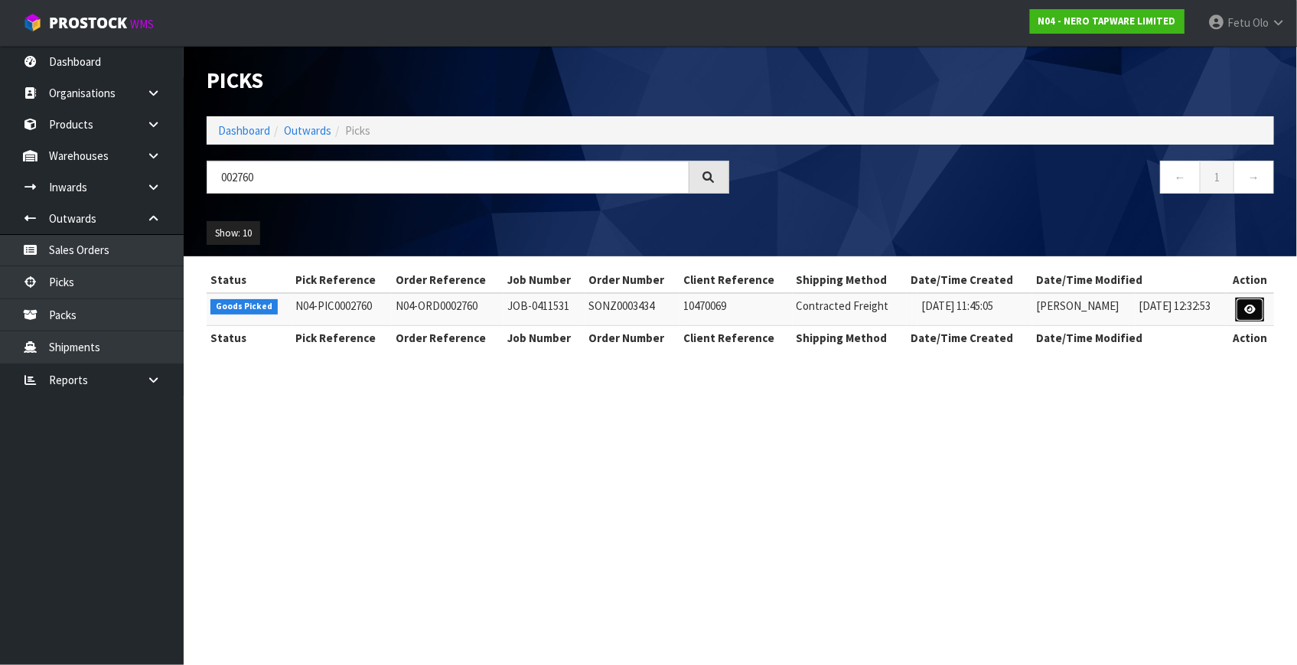
click at [1246, 307] on icon at bounding box center [1249, 310] width 11 height 10
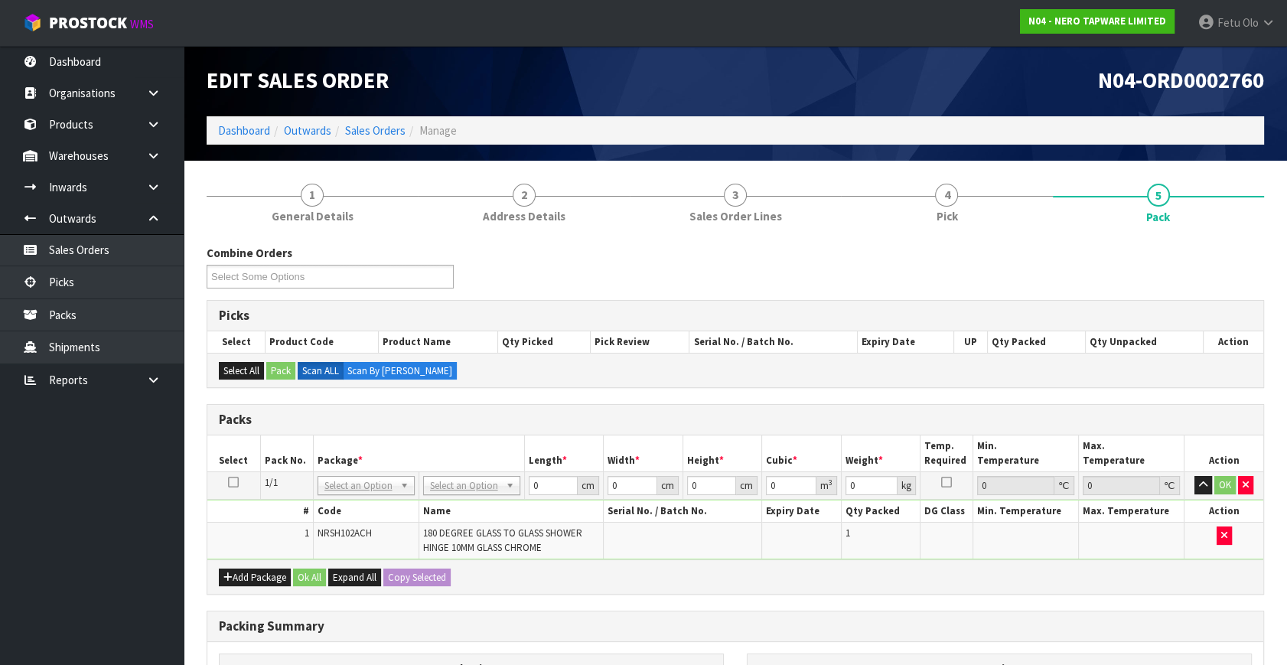
drag, startPoint x: 372, startPoint y: 488, endPoint x: 363, endPoint y: 508, distance: 21.9
click at [363, 507] on input "text" at bounding box center [366, 505] width 90 height 19
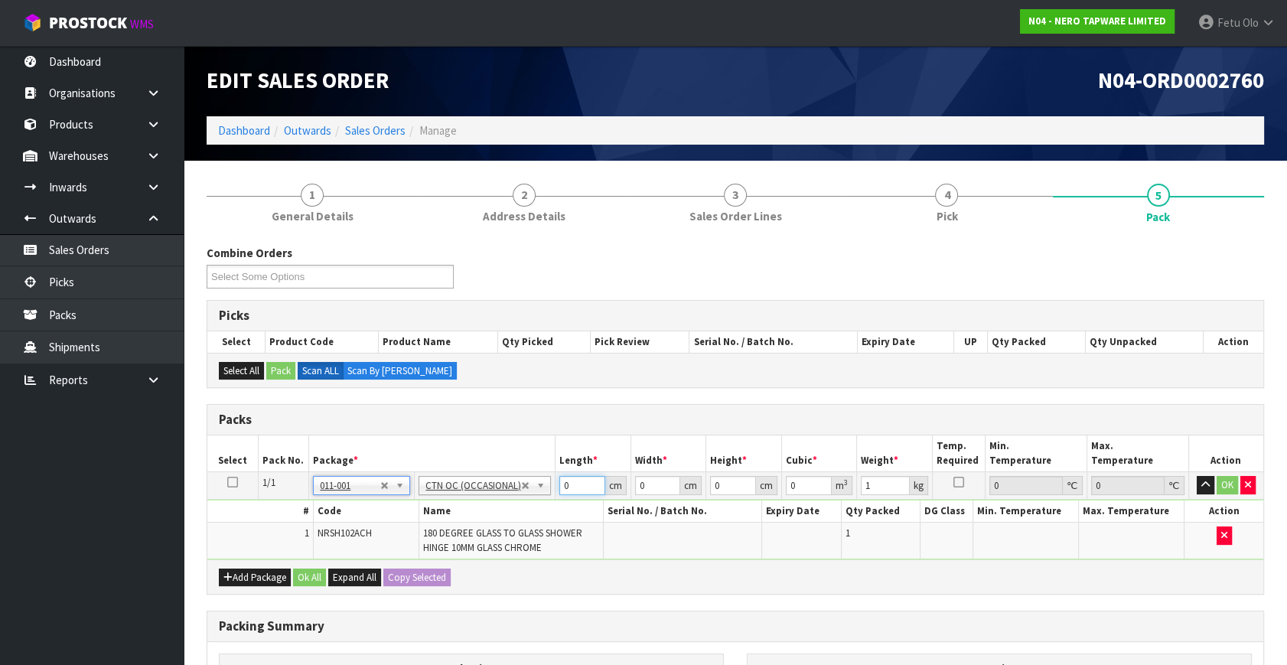
drag, startPoint x: 575, startPoint y: 487, endPoint x: 510, endPoint y: 503, distance: 66.1
click at [511, 503] on tbody "1/1 NONE 007-001 007-002 007-004 007-009 007-013 007-014 007-015 007-017 007-01…" at bounding box center [735, 516] width 1056 height 88
click button "OK" at bounding box center [1227, 485] width 21 height 18
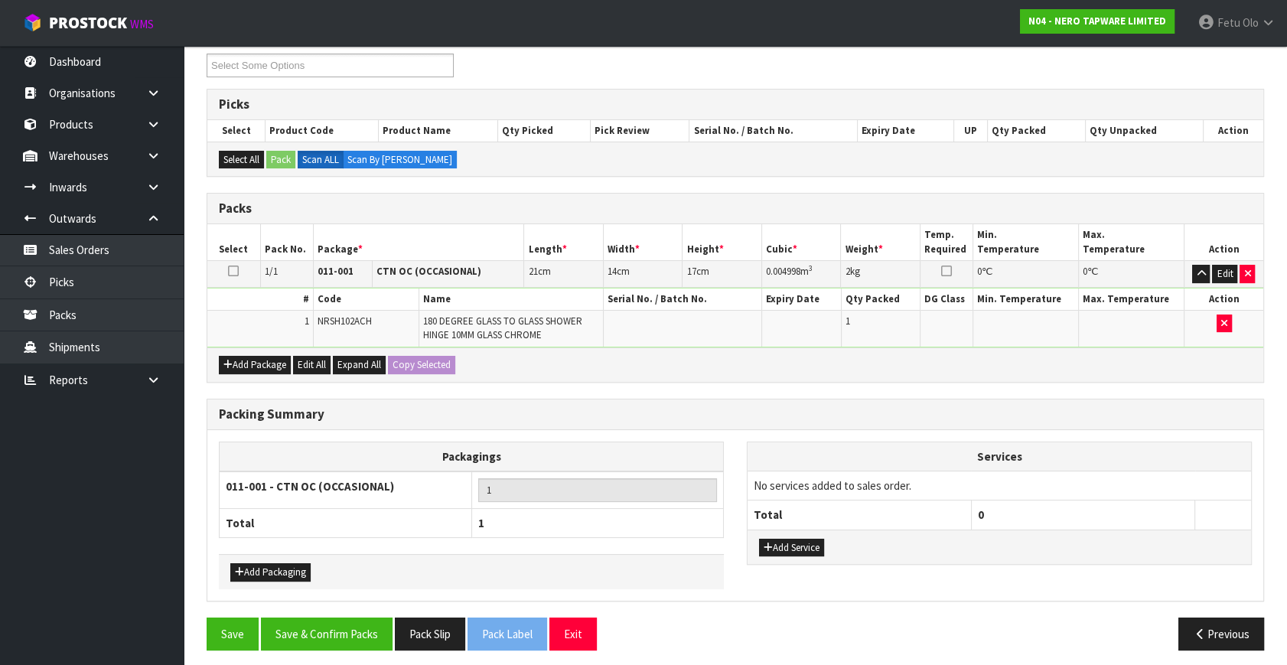
scroll to position [215, 0]
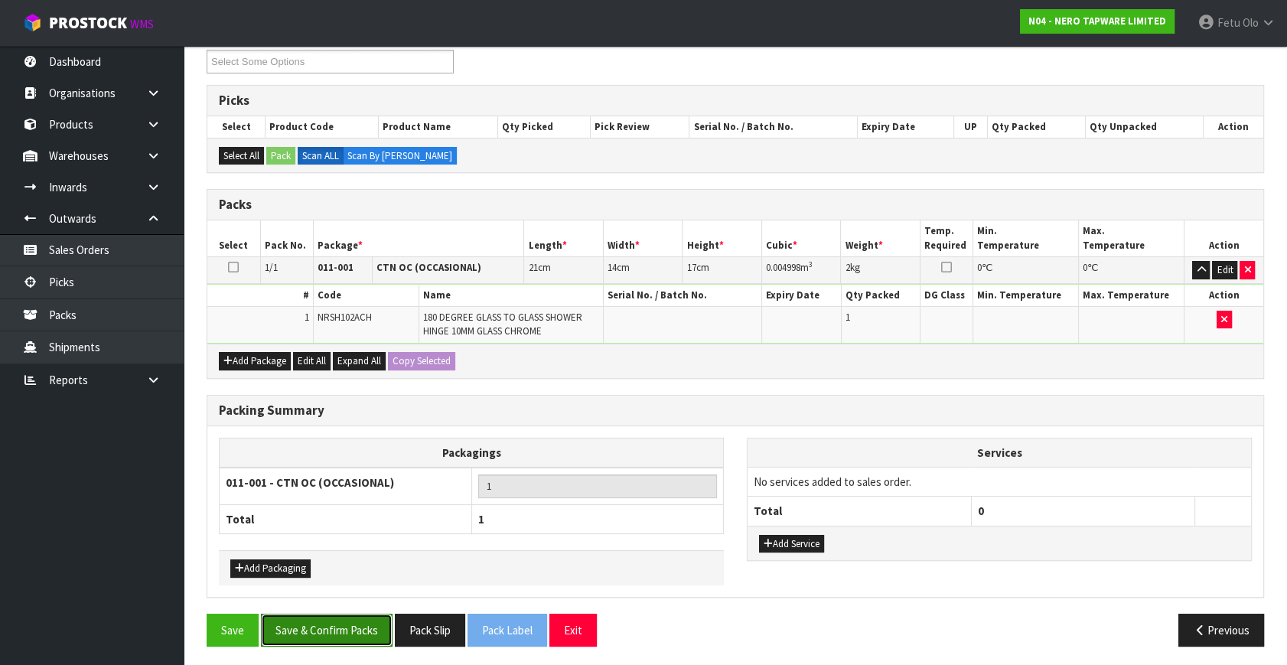
drag, startPoint x: 344, startPoint y: 634, endPoint x: 350, endPoint y: 628, distance: 8.1
click at [344, 634] on button "Save & Confirm Packs" at bounding box center [327, 630] width 132 height 33
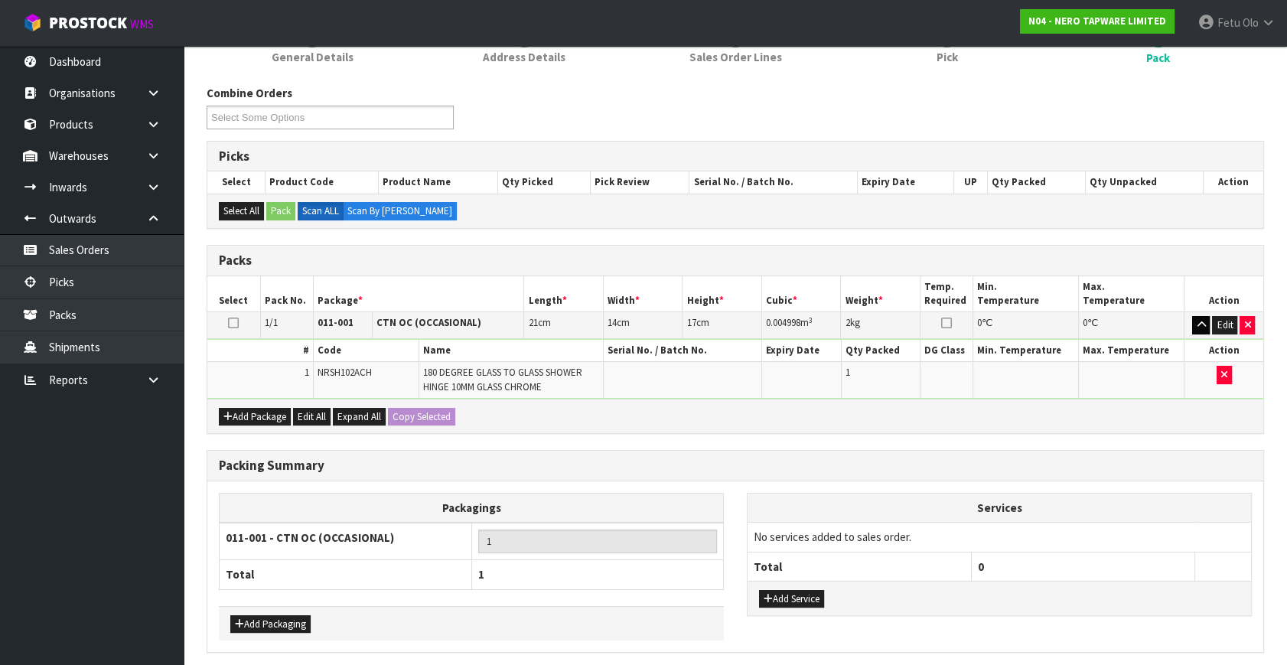
scroll to position [0, 0]
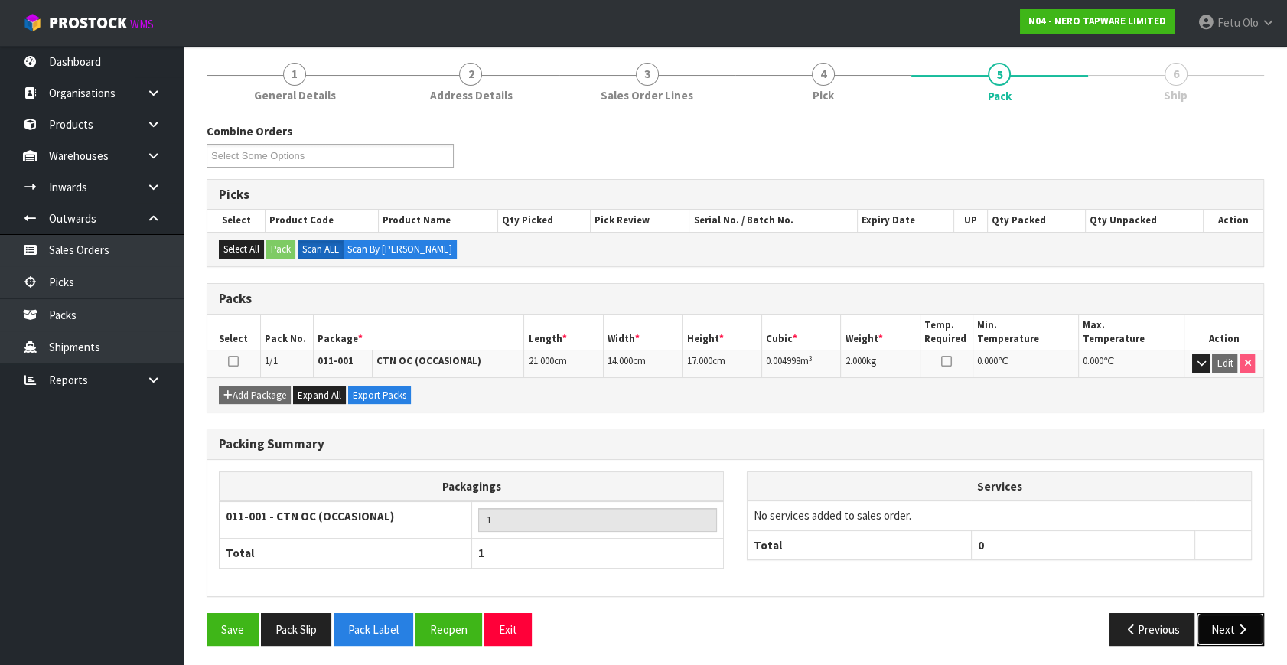
click at [1257, 639] on button "Next" at bounding box center [1230, 629] width 67 height 33
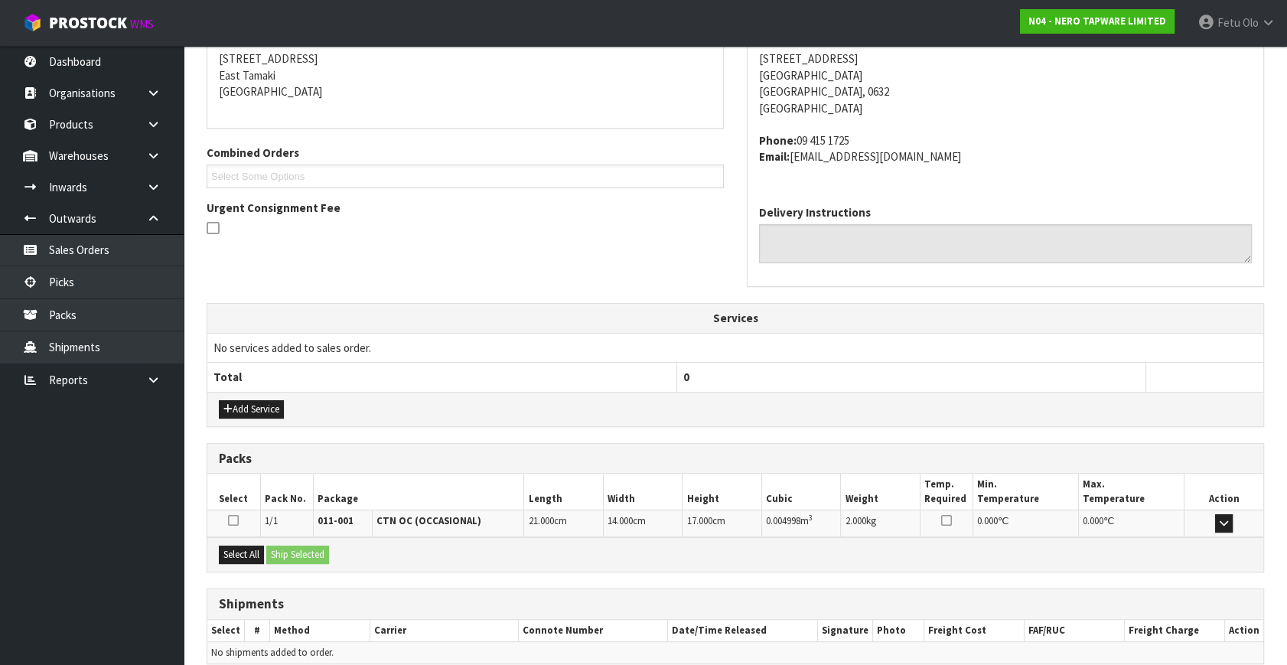
scroll to position [376, 0]
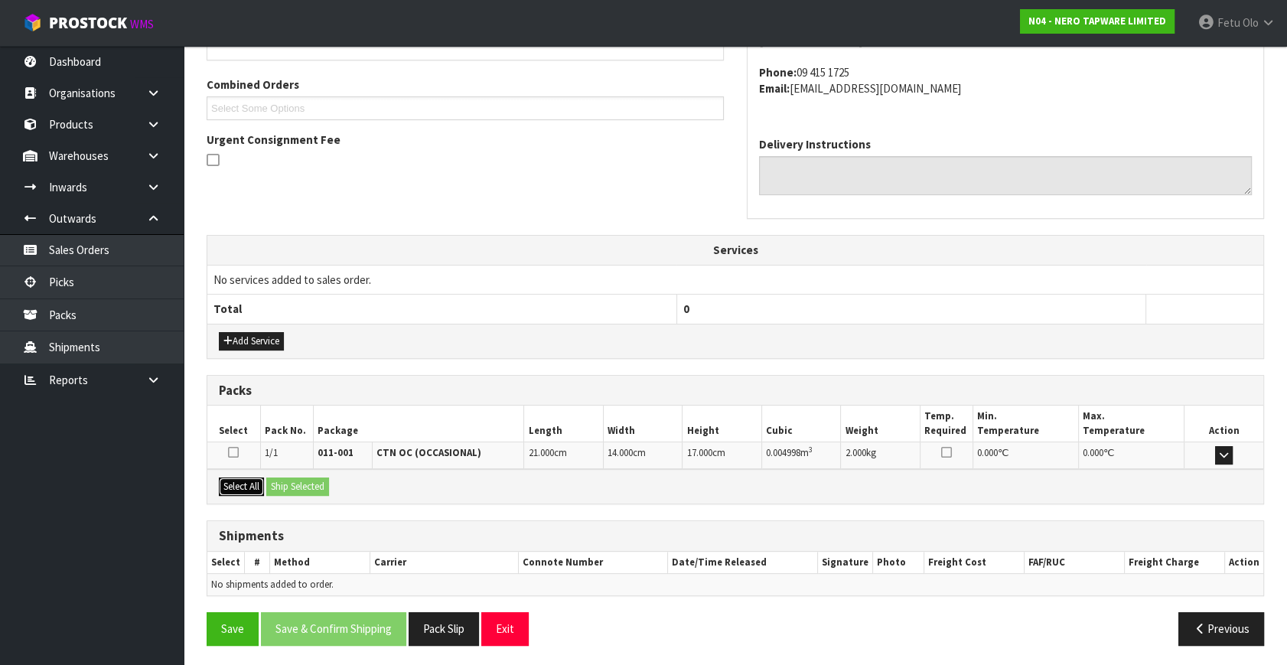
click at [251, 477] on button "Select All" at bounding box center [241, 486] width 45 height 18
click at [268, 477] on button "Ship Selected" at bounding box center [297, 486] width 63 height 18
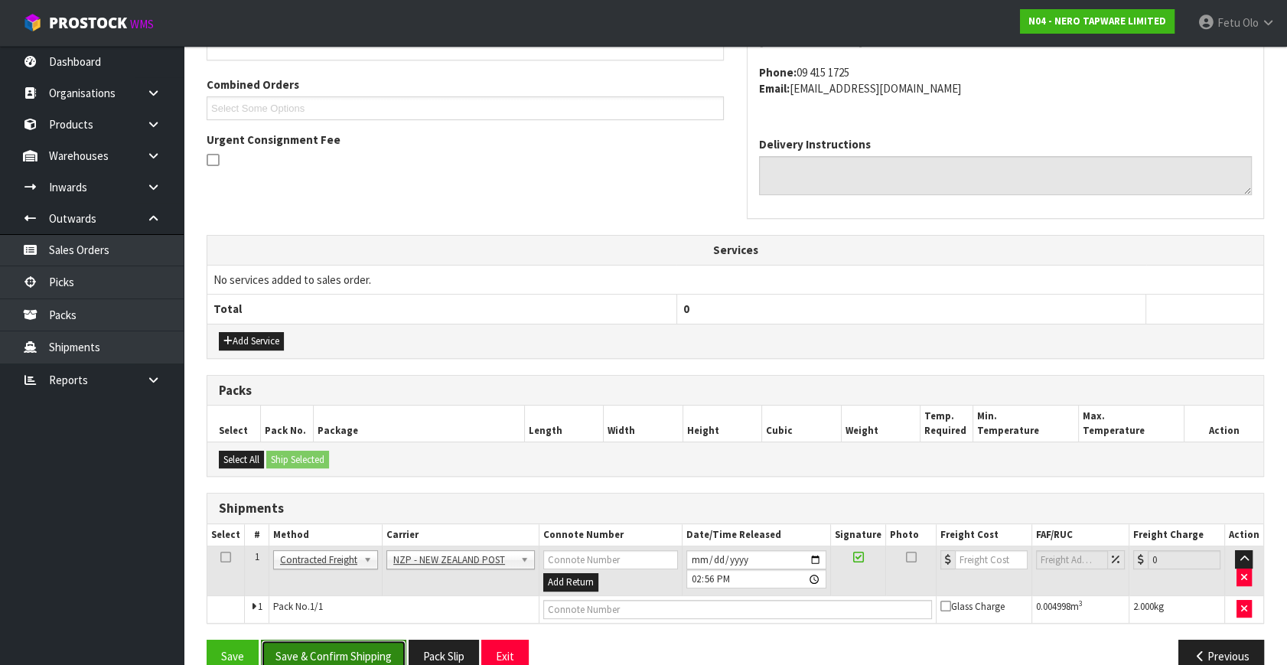
click at [328, 650] on button "Save & Confirm Shipping" at bounding box center [333, 656] width 145 height 33
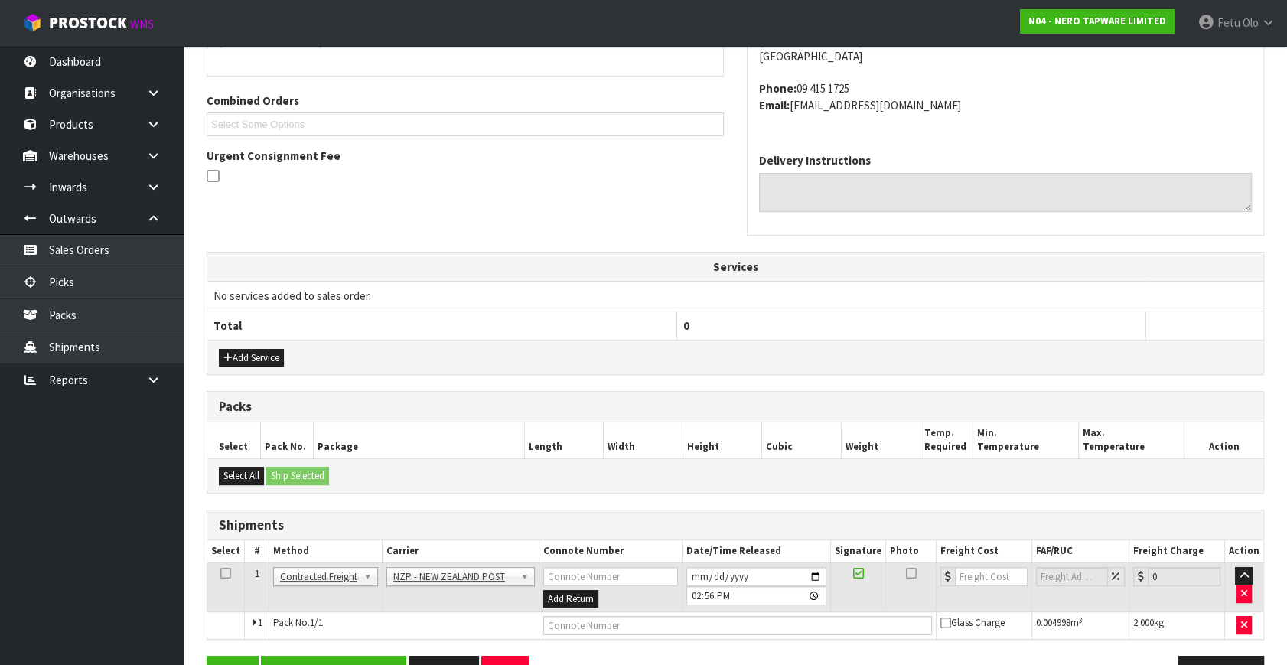
scroll to position [0, 0]
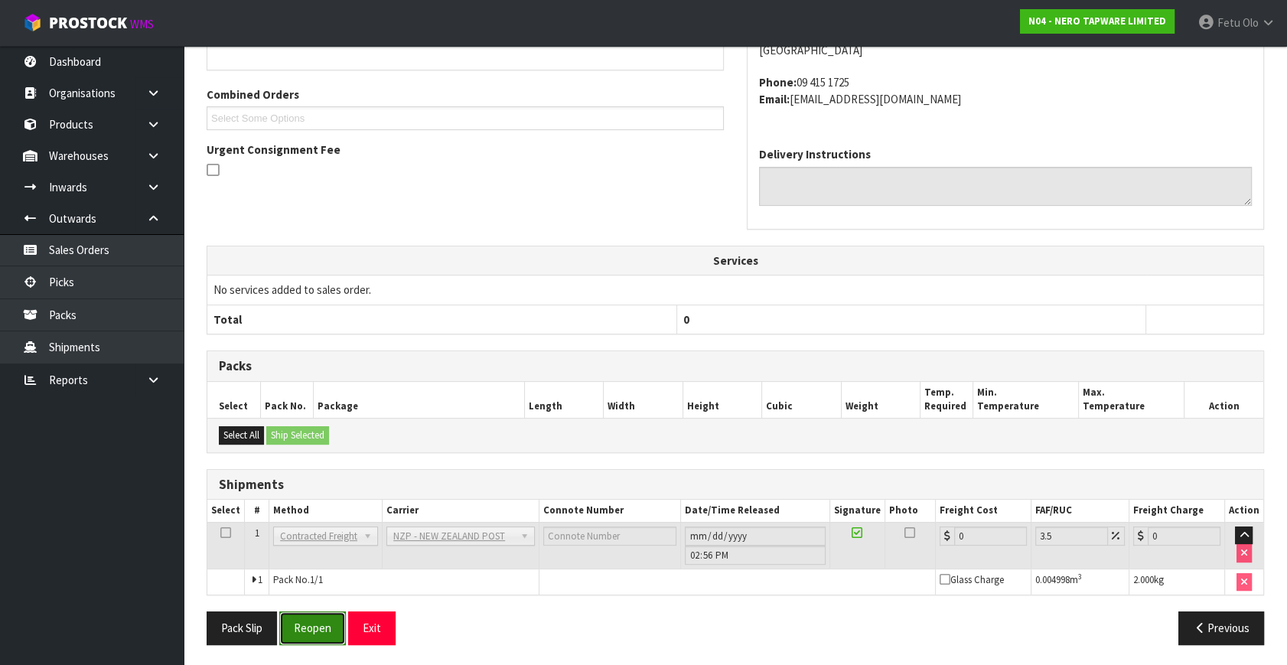
click at [324, 622] on button "Reopen" at bounding box center [312, 627] width 67 height 33
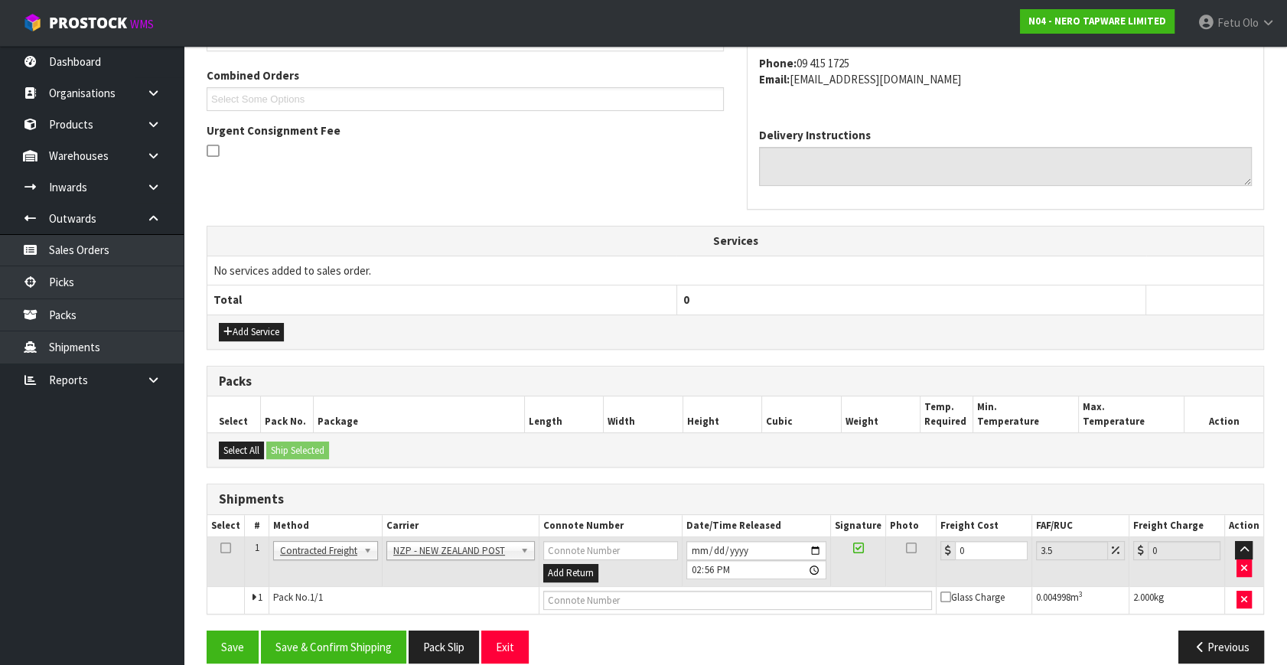
scroll to position [404, 0]
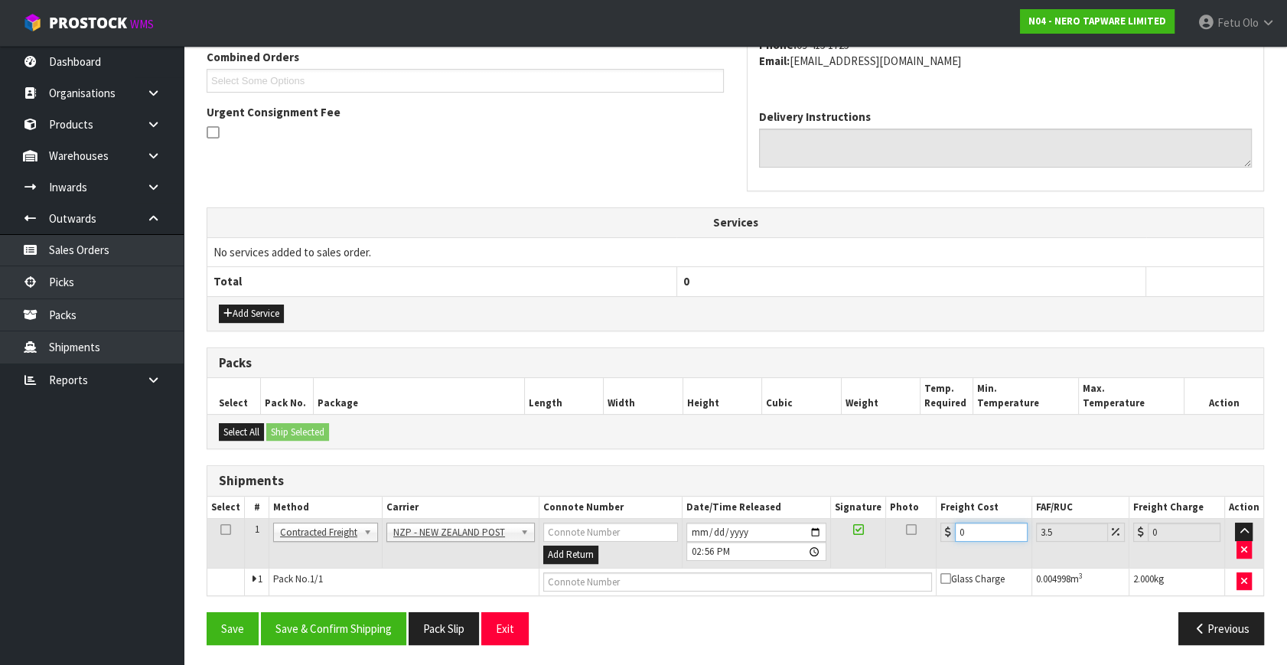
drag, startPoint x: 973, startPoint y: 526, endPoint x: 810, endPoint y: 575, distance: 170.2
click at [810, 575] on tbody "1 Client Local Pickup Customer Local Pickup Company Freight Contracted Freight …" at bounding box center [735, 557] width 1056 height 77
click at [401, 630] on button "Save & Confirm Shipping" at bounding box center [333, 628] width 145 height 33
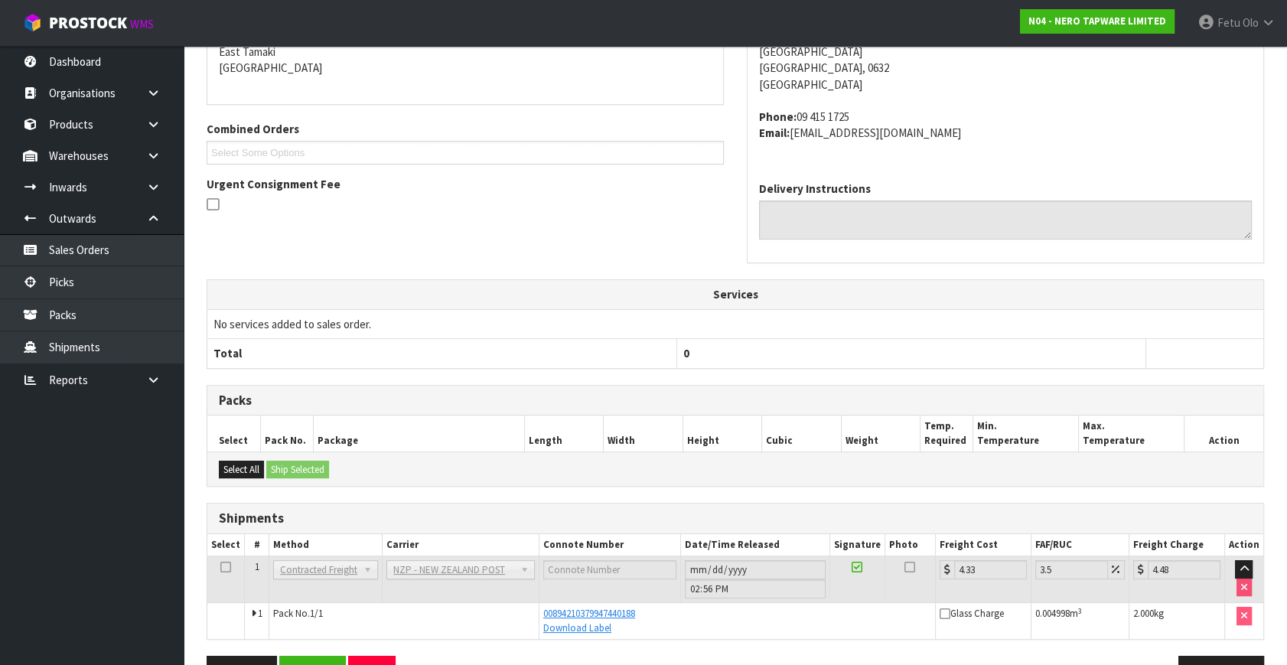
scroll to position [307, 0]
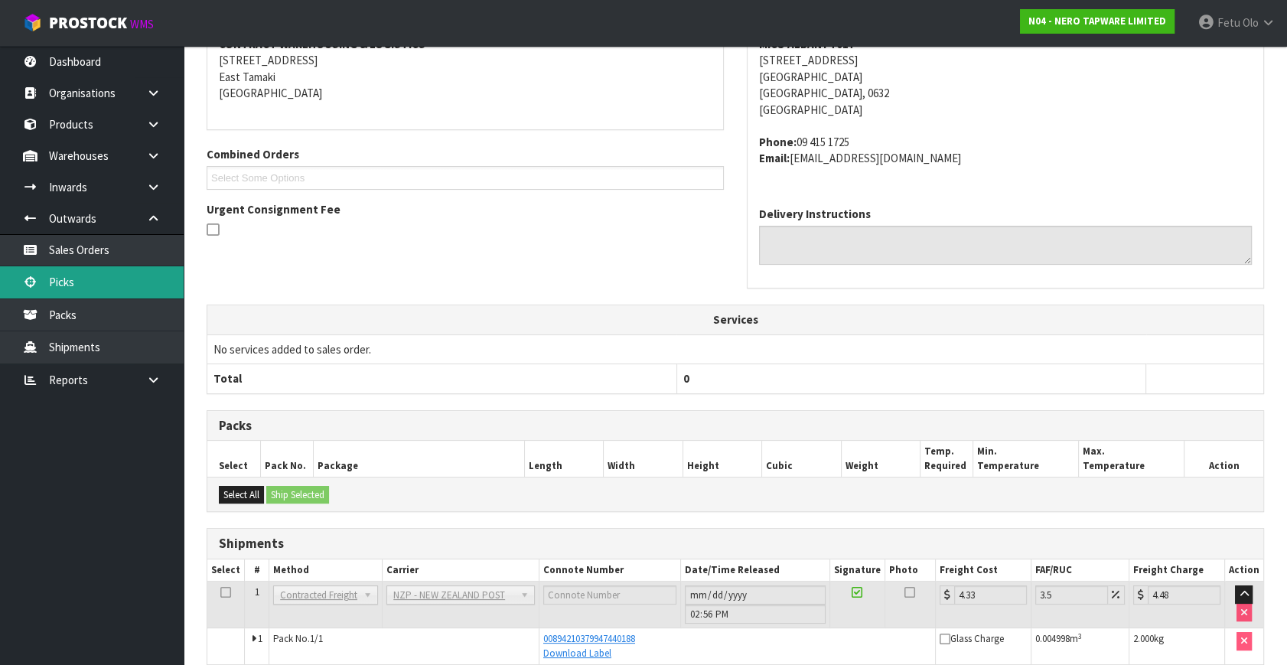
click at [64, 292] on link "Picks" at bounding box center [92, 281] width 184 height 31
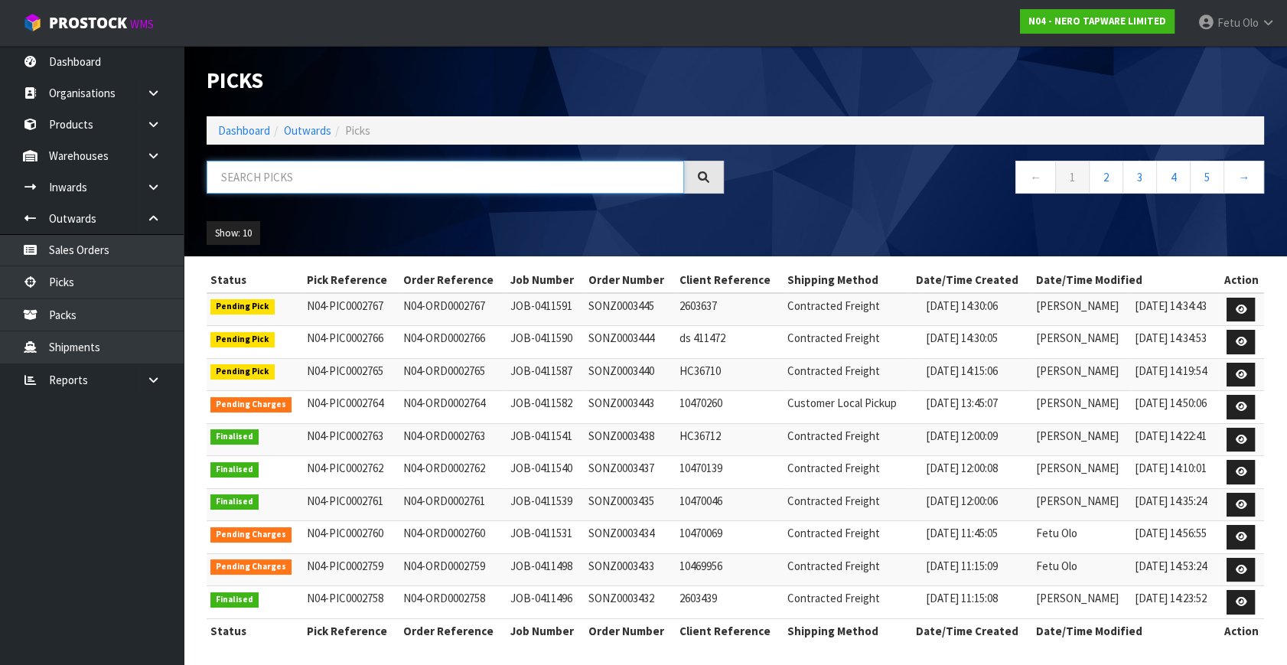
click at [498, 173] on input "text" at bounding box center [445, 177] width 477 height 33
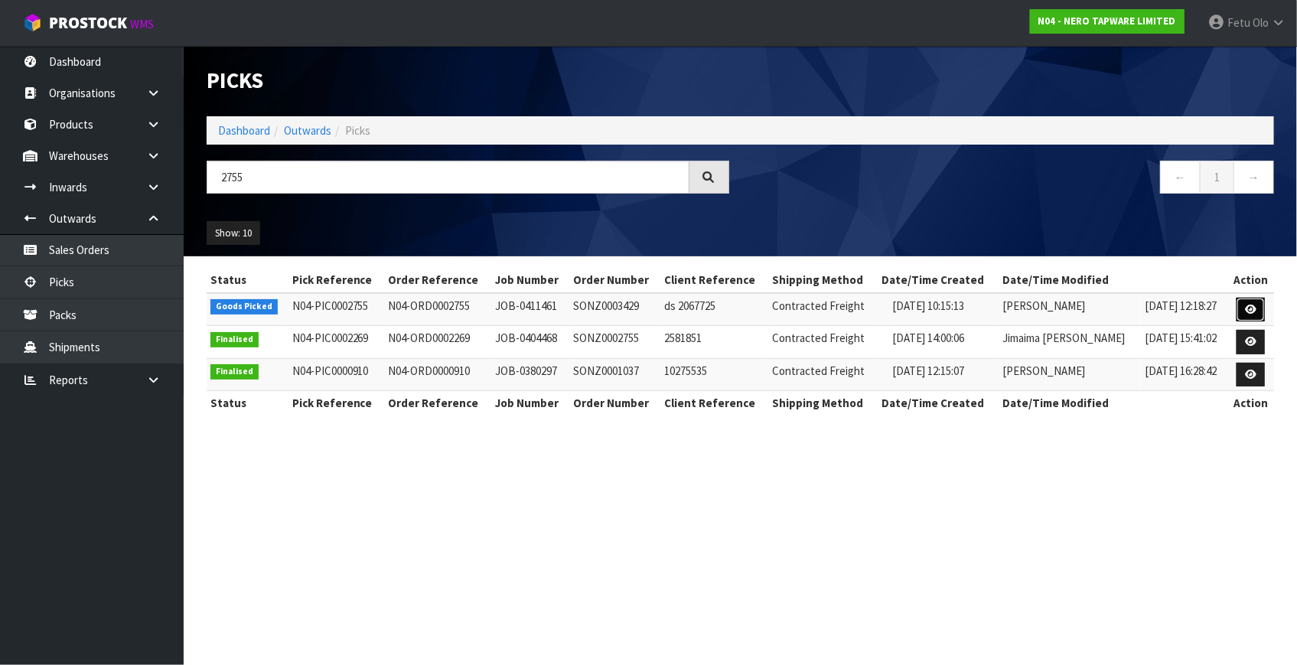
click at [1257, 301] on link at bounding box center [1251, 310] width 28 height 24
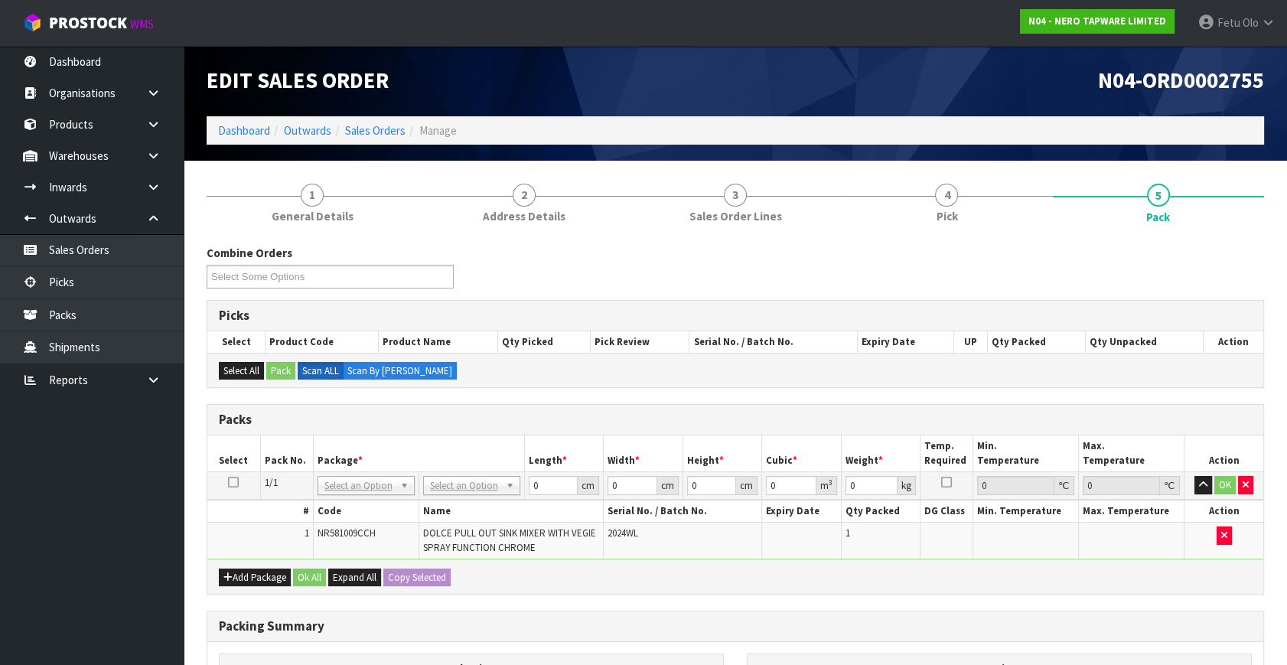
drag, startPoint x: 352, startPoint y: 472, endPoint x: 348, endPoint y: 486, distance: 14.3
click at [348, 484] on td "NONE 007-001 007-002 007-004 007-009 007-013 007-014 007-015 007-017 007-018 00…" at bounding box center [366, 486] width 106 height 28
drag, startPoint x: 348, startPoint y: 486, endPoint x: 346, endPoint y: 513, distance: 26.9
click at [346, 513] on input "text" at bounding box center [366, 505] width 90 height 19
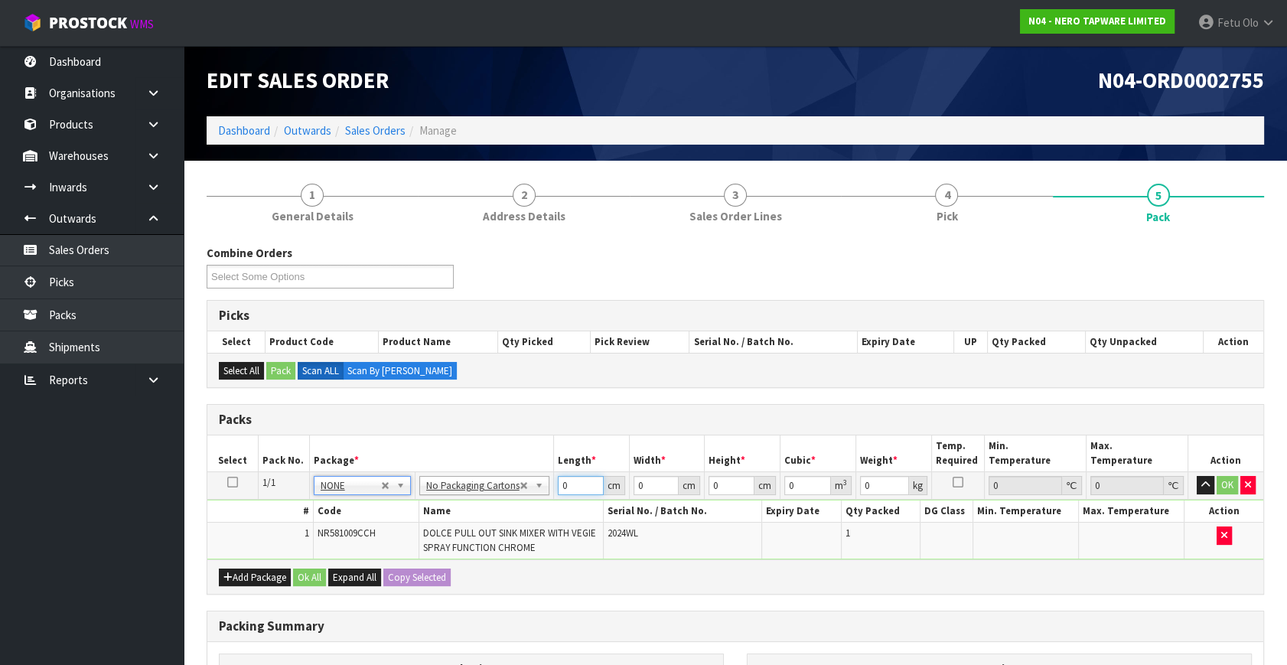
drag, startPoint x: 564, startPoint y: 484, endPoint x: 442, endPoint y: 545, distance: 136.5
click at [442, 545] on tbody "1/1 NONE 007-001 007-002 007-004 007-009 007-013 007-014 007-015 007-017 007-01…" at bounding box center [735, 516] width 1056 height 88
click button "OK" at bounding box center [1227, 485] width 21 height 18
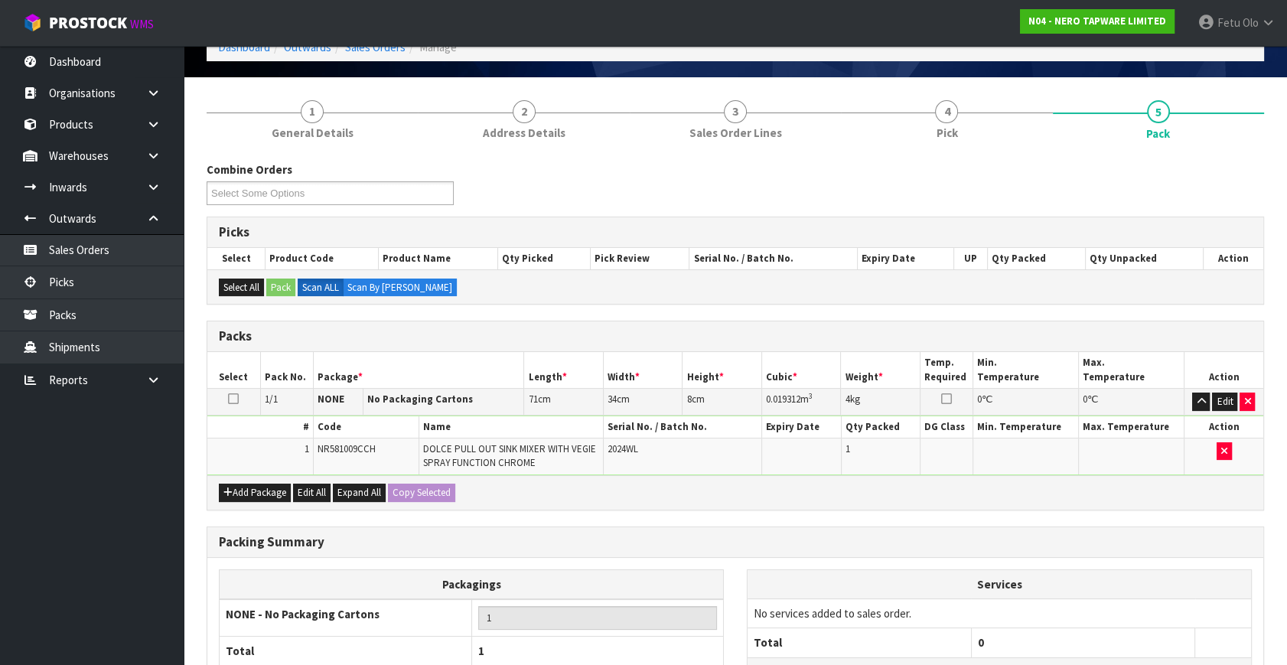
scroll to position [215, 0]
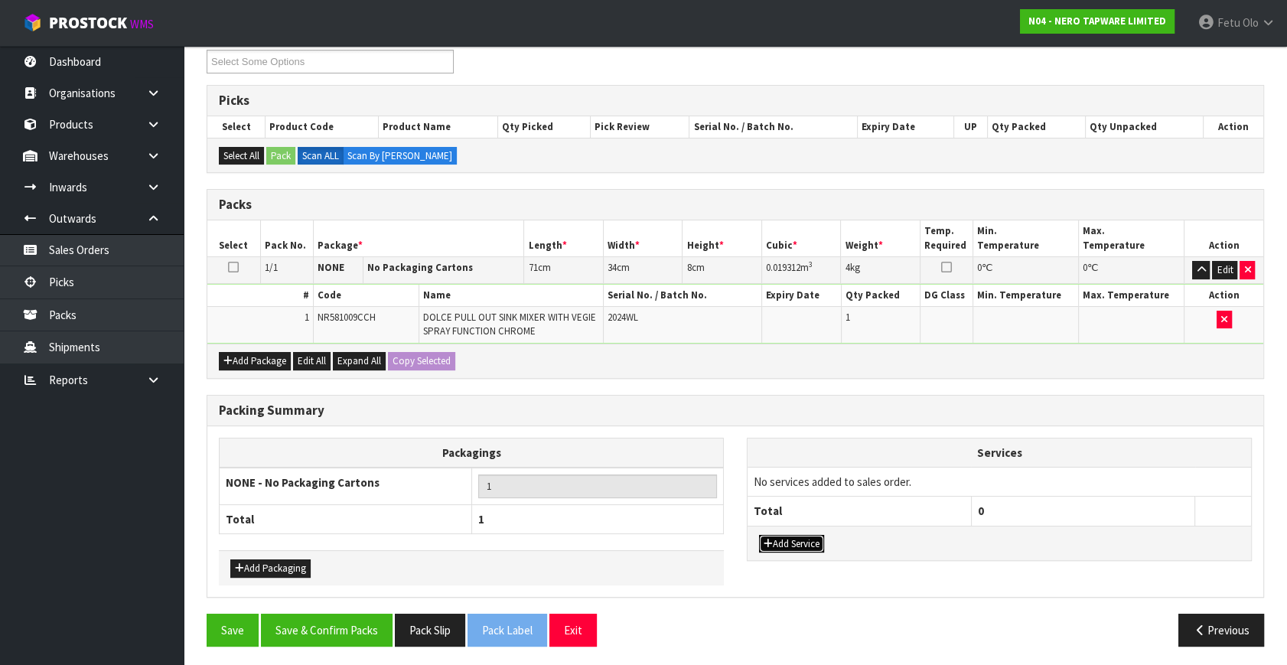
click at [777, 543] on button "Add Service" at bounding box center [791, 544] width 65 height 18
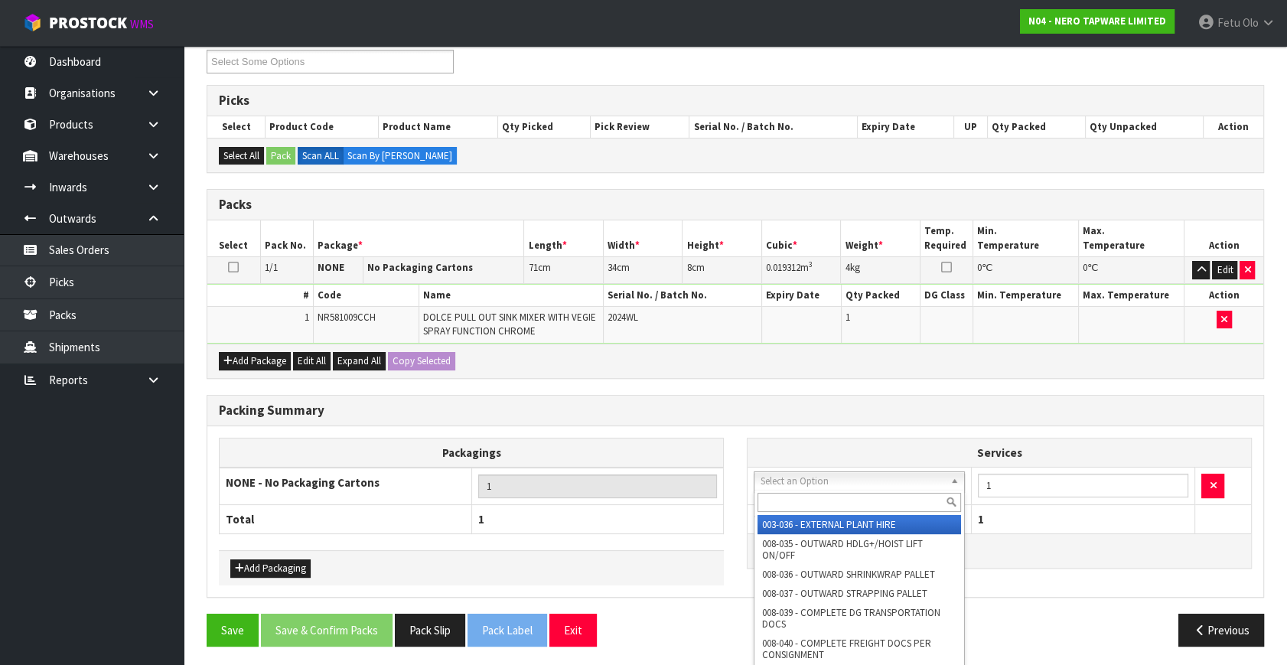
click at [818, 494] on input "text" at bounding box center [860, 502] width 204 height 19
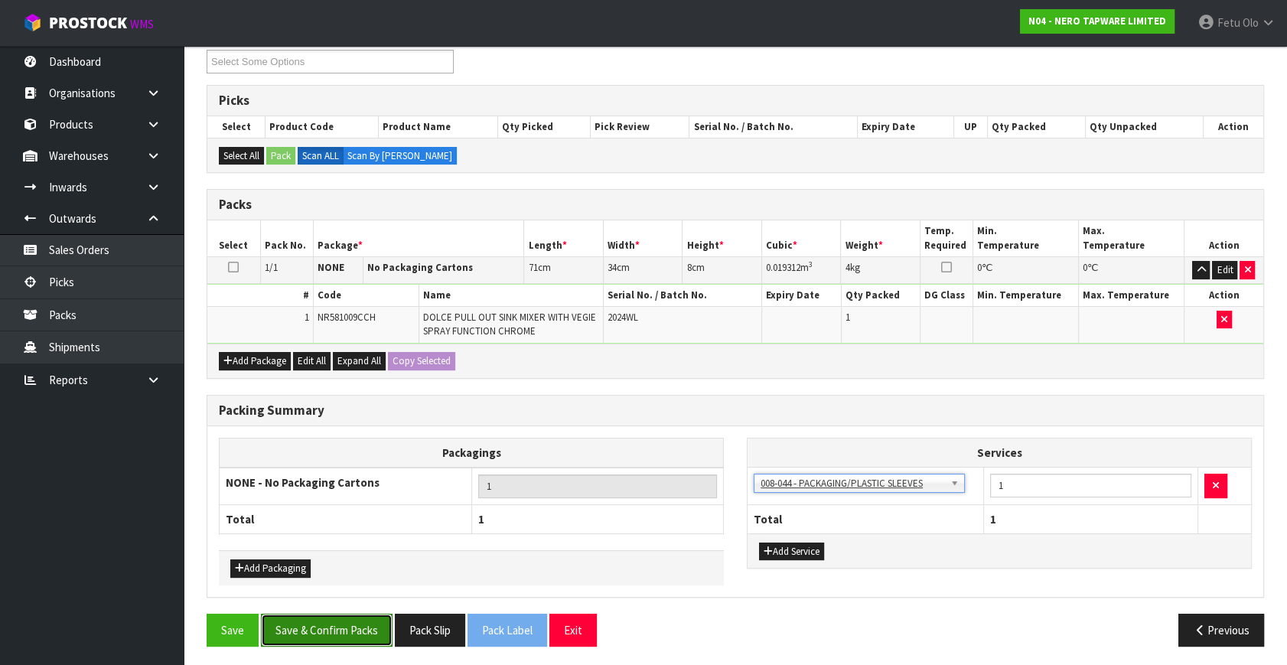
click at [324, 618] on button "Save & Confirm Packs" at bounding box center [327, 630] width 132 height 33
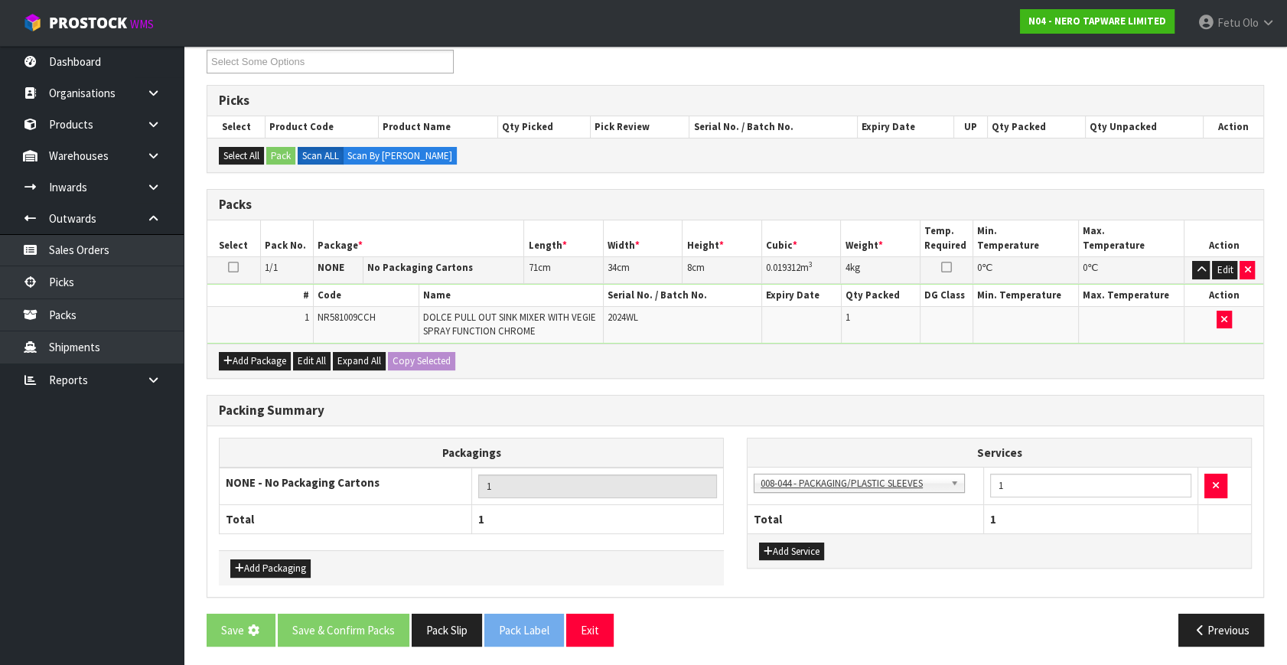
scroll to position [0, 0]
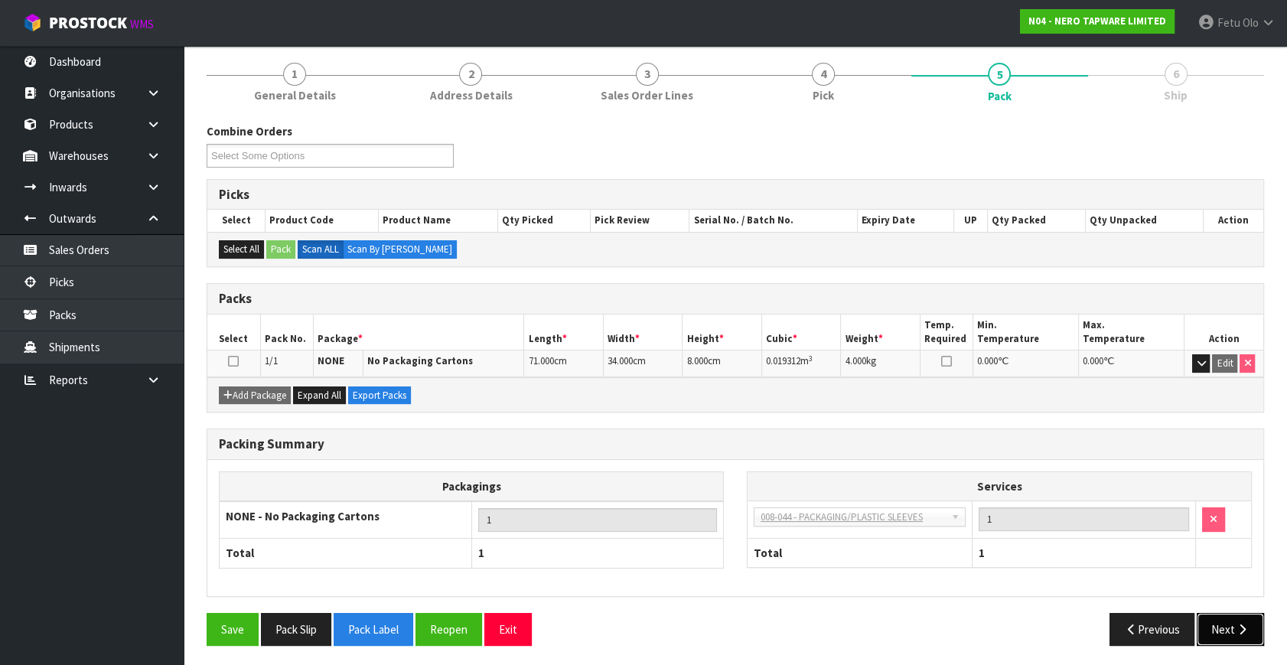
click at [1230, 627] on button "Next" at bounding box center [1230, 629] width 67 height 33
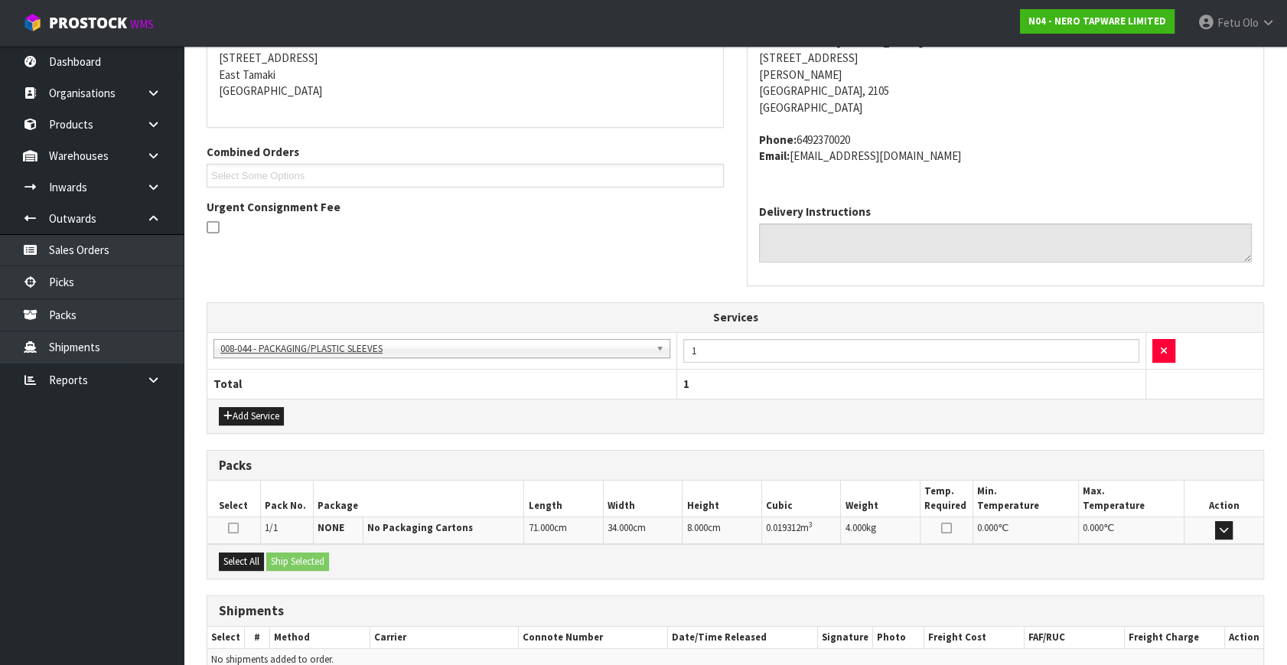
scroll to position [384, 0]
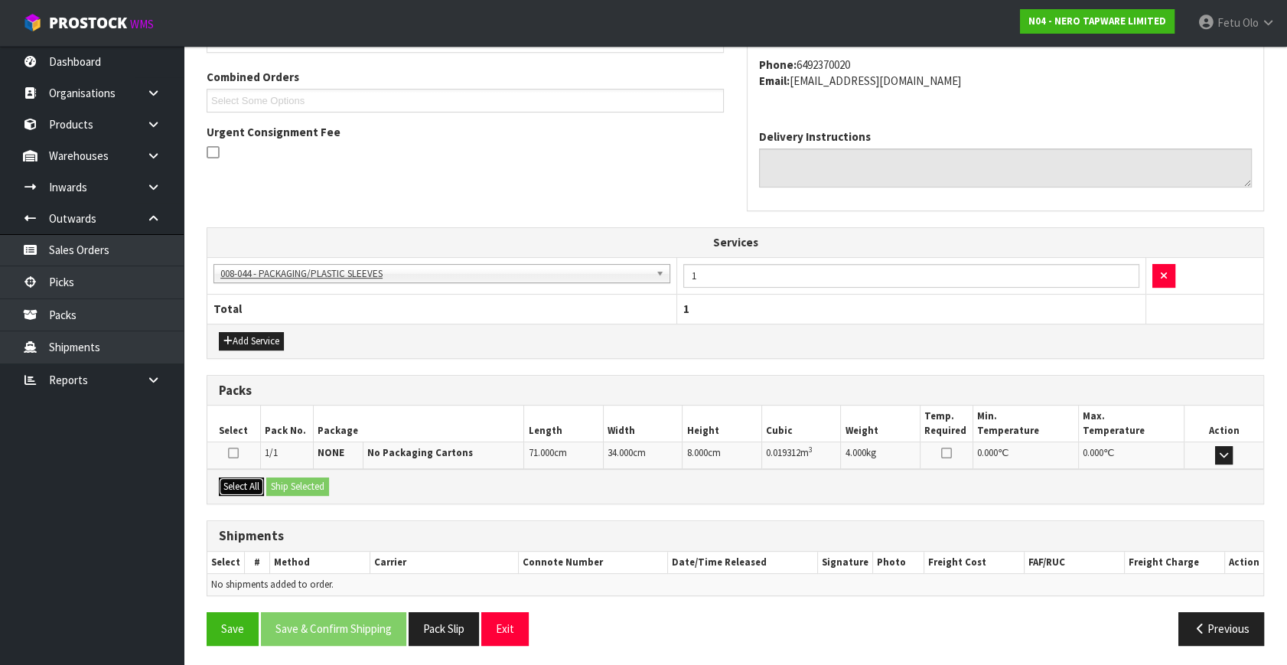
click at [254, 486] on button "Select All" at bounding box center [241, 486] width 45 height 18
click at [291, 482] on button "Ship Selected" at bounding box center [297, 486] width 63 height 18
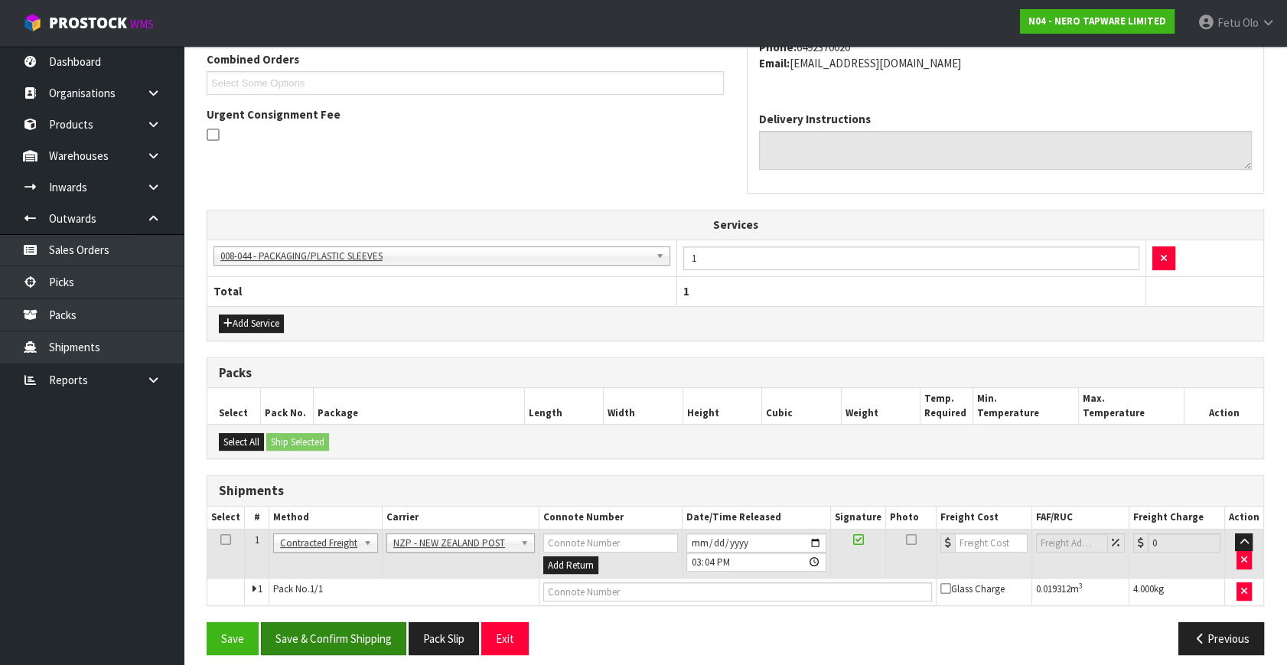
scroll to position [412, 0]
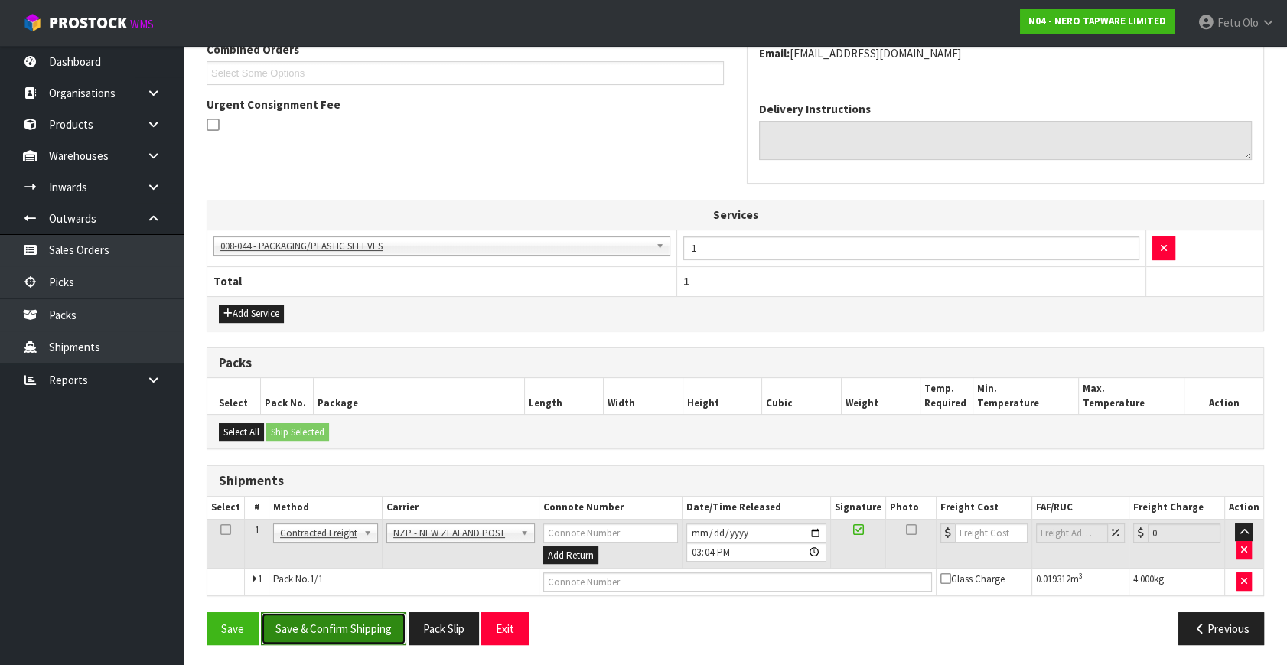
click at [302, 612] on button "Save & Confirm Shipping" at bounding box center [333, 628] width 145 height 33
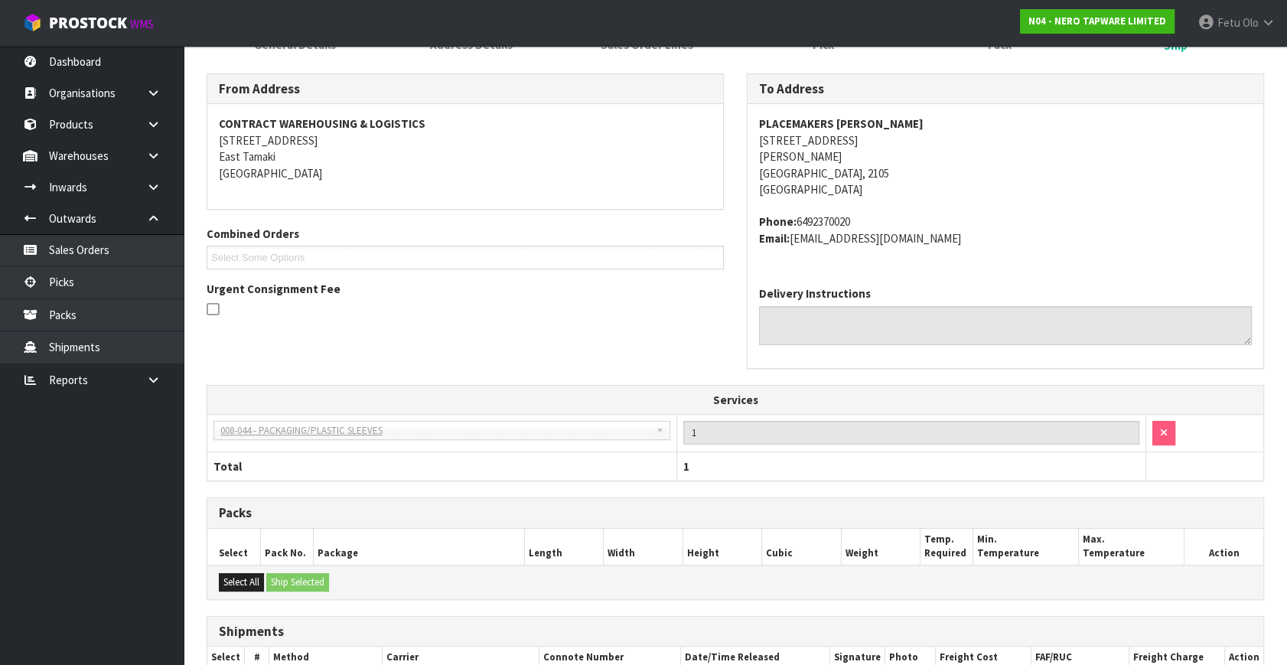
scroll to position [390, 0]
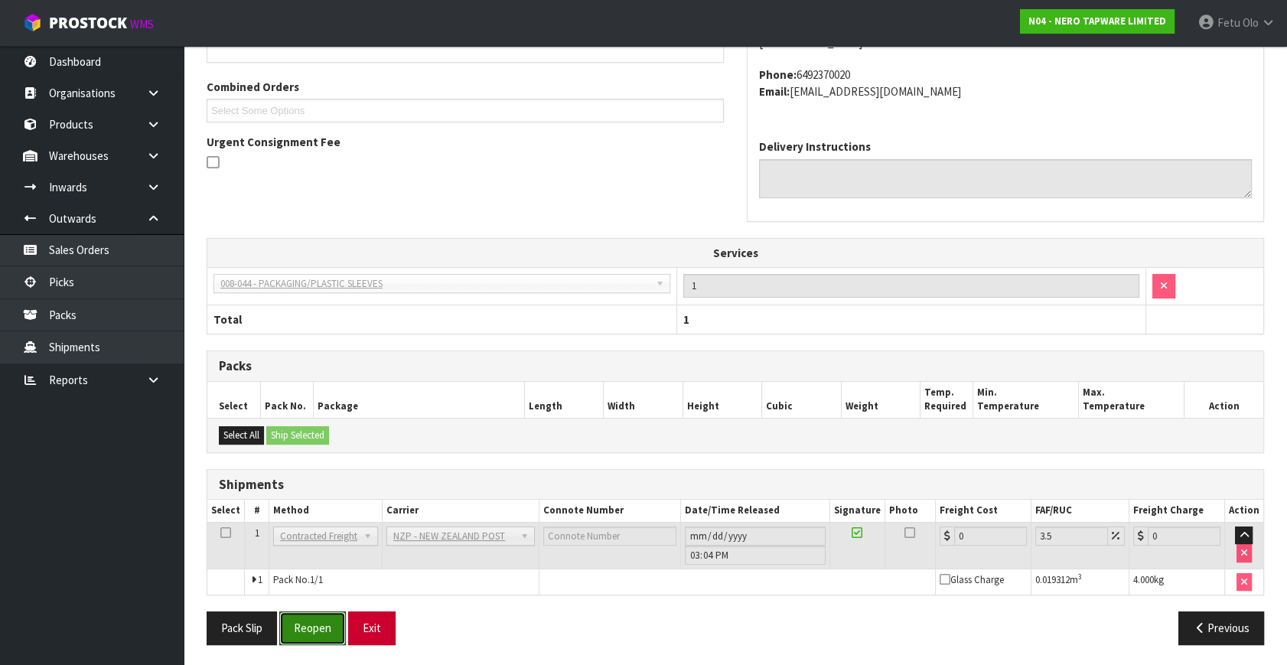
drag, startPoint x: 318, startPoint y: 623, endPoint x: 385, endPoint y: 614, distance: 67.2
click at [318, 623] on button "Reopen" at bounding box center [312, 627] width 67 height 33
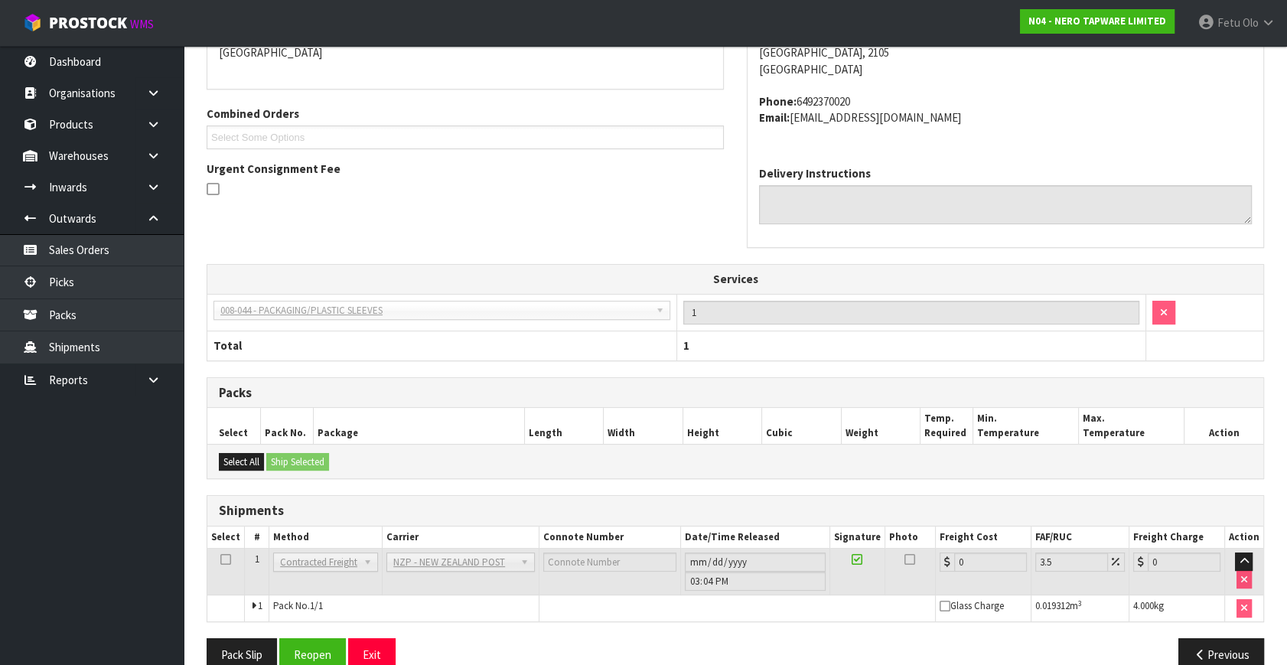
scroll to position [374, 0]
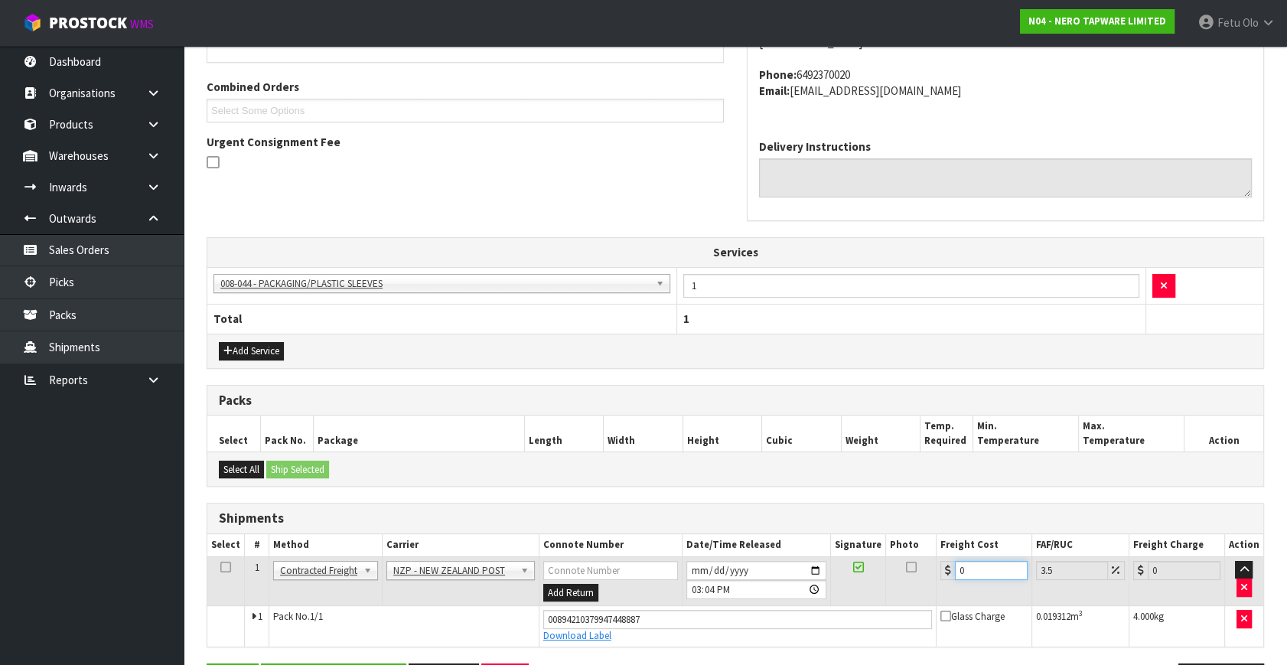
drag, startPoint x: 878, startPoint y: 595, endPoint x: 839, endPoint y: 604, distance: 40.1
click at [839, 604] on tbody "1 Client Local Pickup Customer Local Pickup Company Freight Contracted Freight …" at bounding box center [735, 601] width 1056 height 90
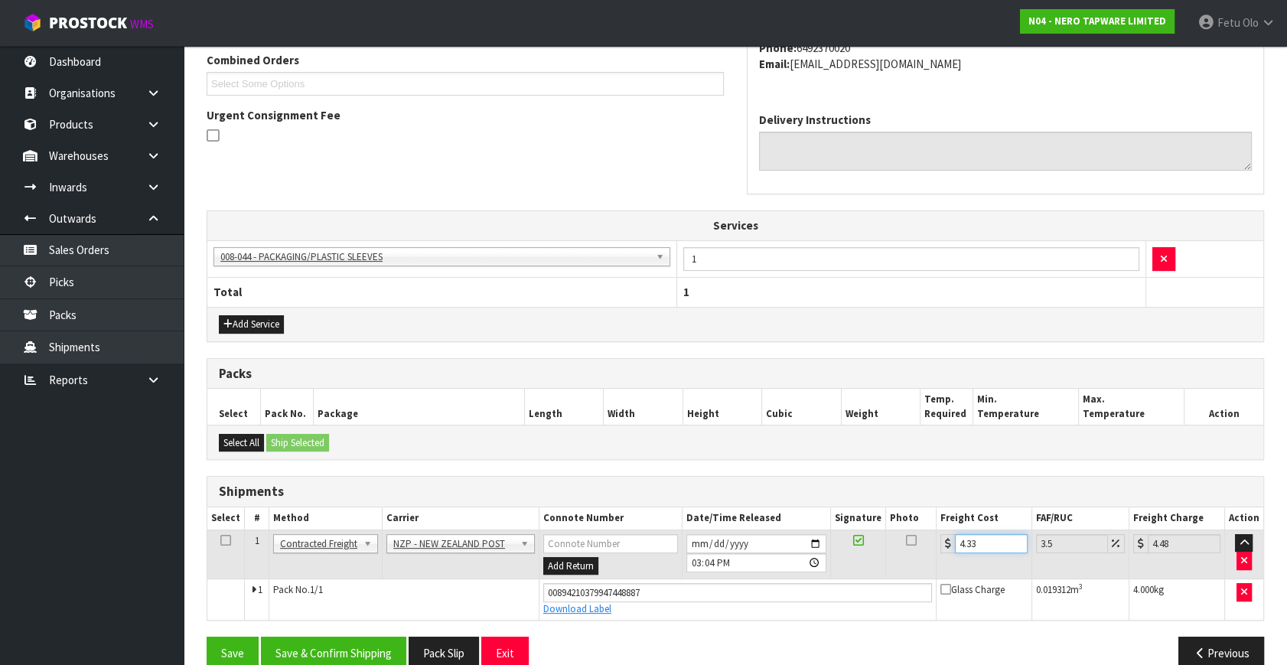
scroll to position [426, 0]
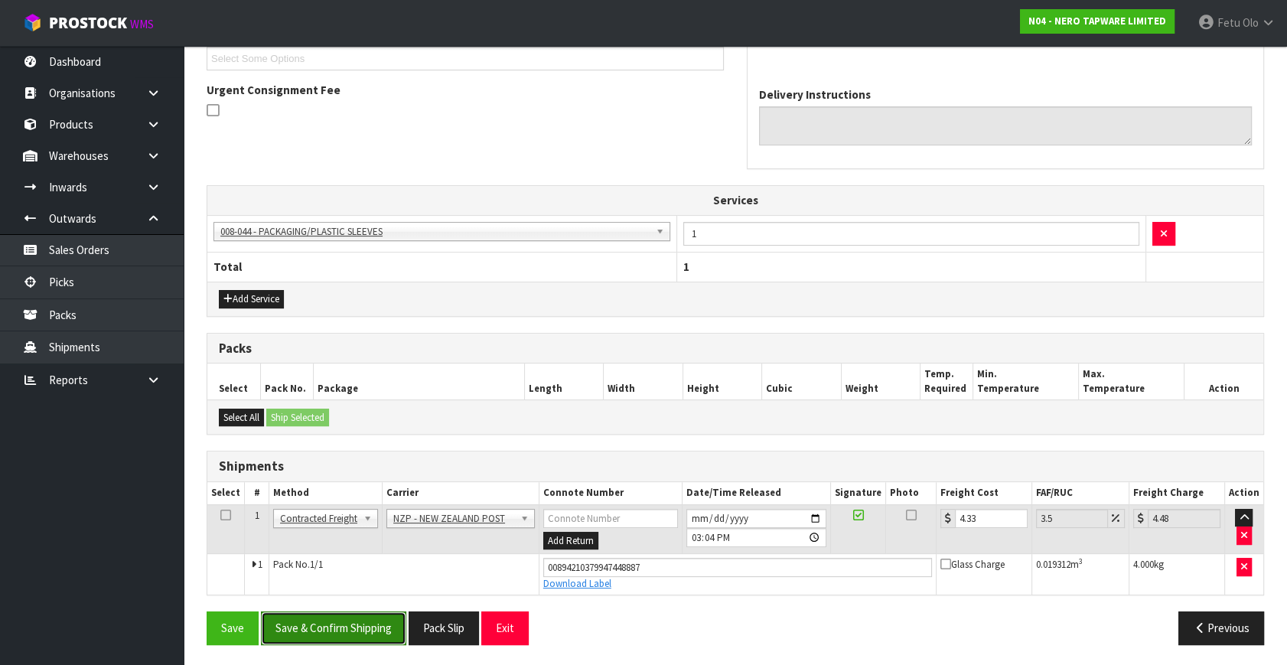
click at [331, 620] on button "Save & Confirm Shipping" at bounding box center [333, 627] width 145 height 33
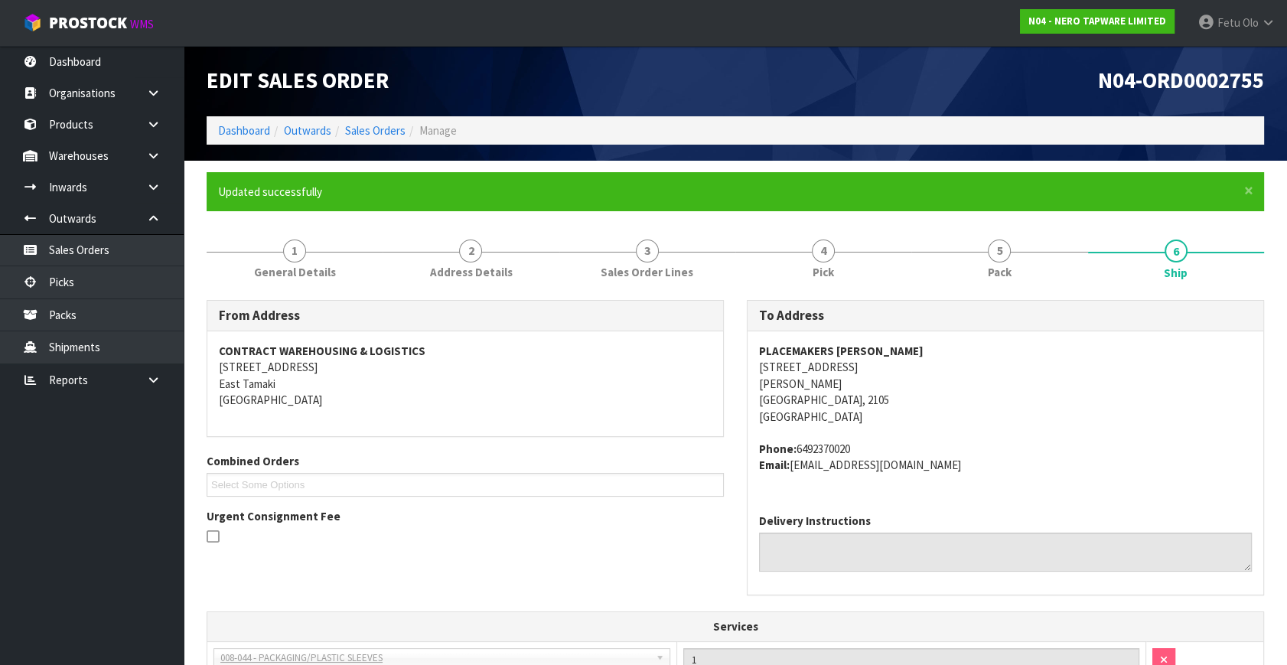
scroll to position [0, 0]
drag, startPoint x: 394, startPoint y: 407, endPoint x: 372, endPoint y: 421, distance: 26.1
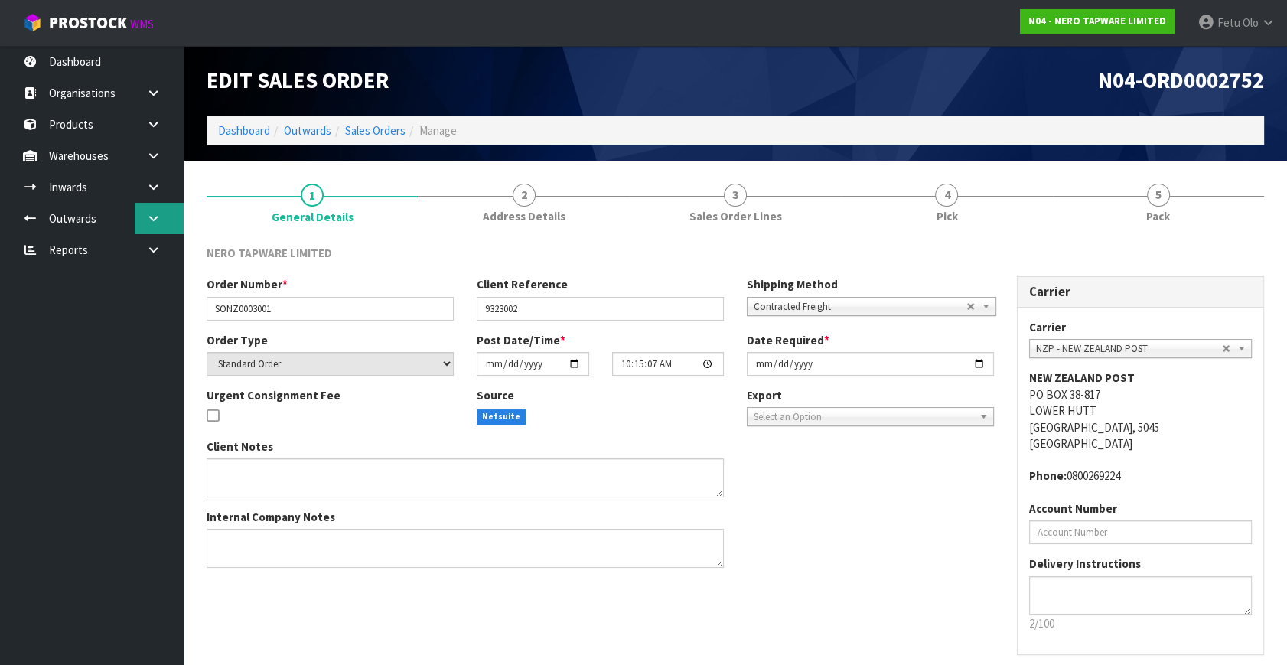
click at [150, 225] on link at bounding box center [159, 218] width 49 height 31
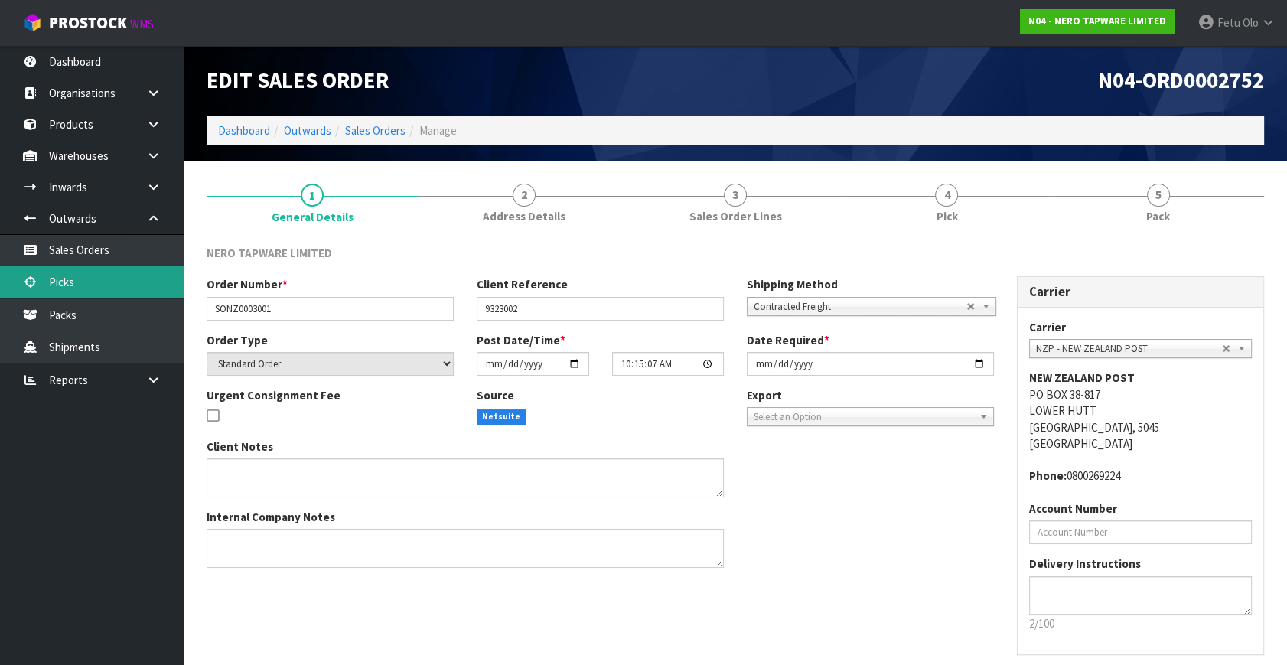
click at [86, 279] on link "Picks" at bounding box center [92, 281] width 184 height 31
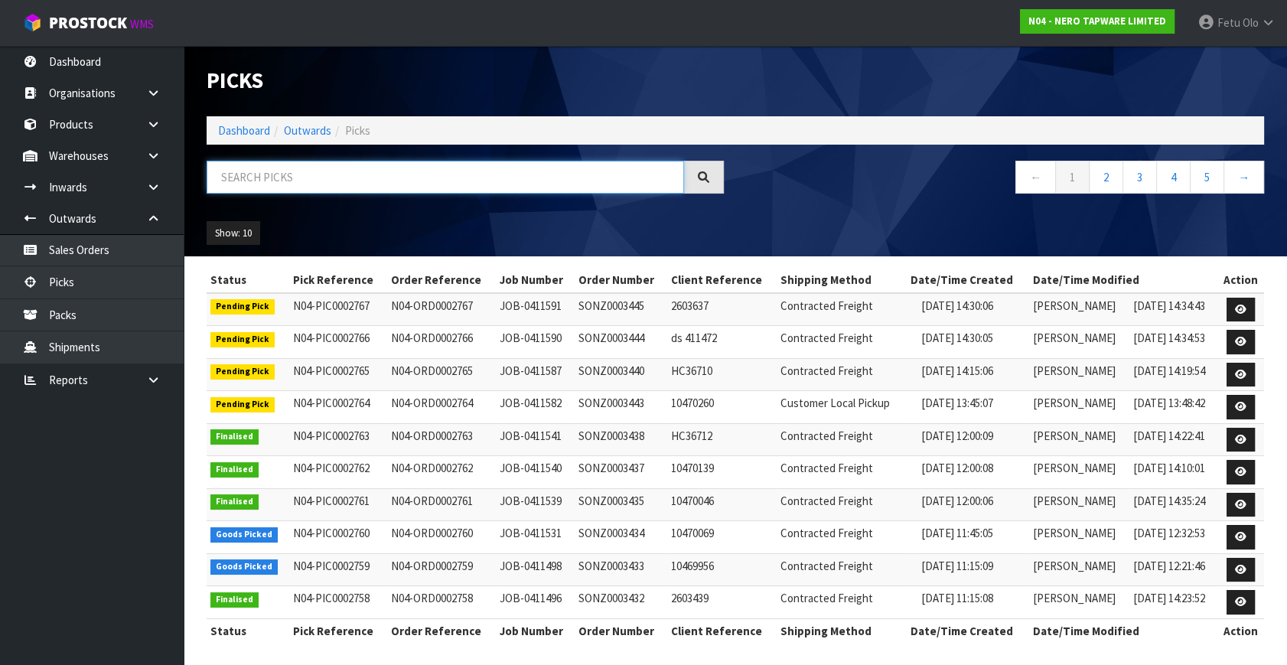
click at [384, 188] on input "text" at bounding box center [445, 177] width 477 height 33
drag, startPoint x: 384, startPoint y: 188, endPoint x: 393, endPoint y: 497, distance: 308.5
click at [384, 194] on div at bounding box center [465, 183] width 540 height 44
type input "0002764"
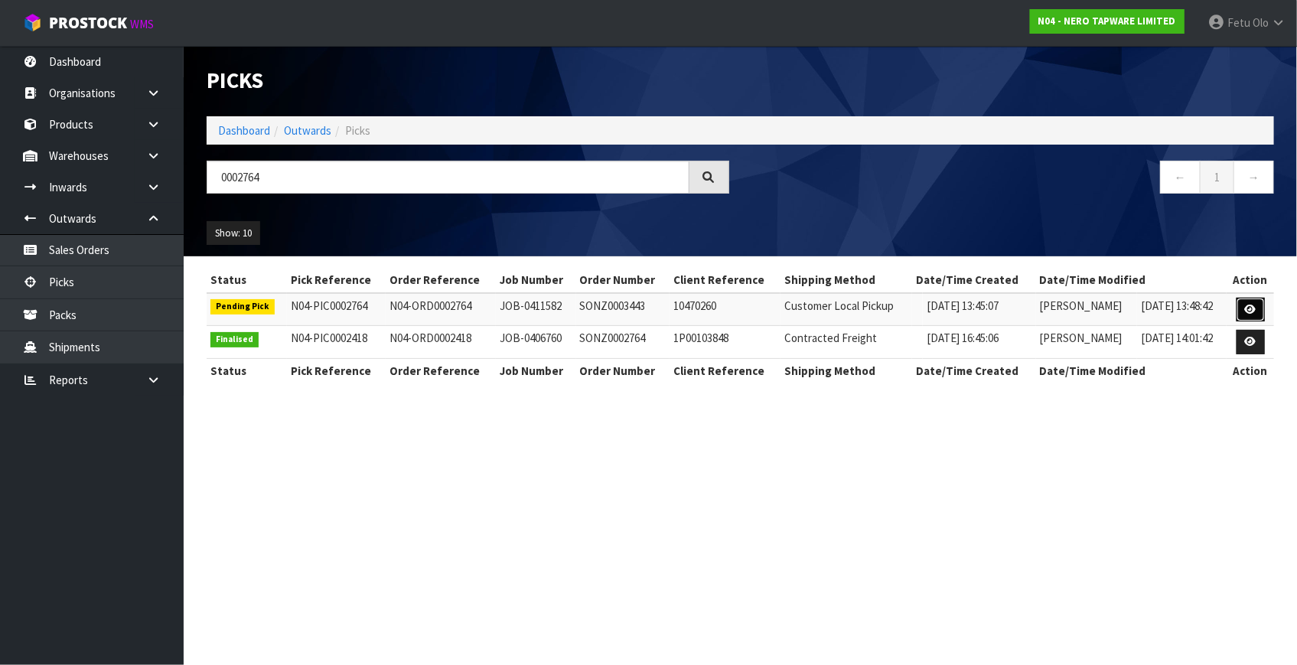
click at [1254, 308] on icon at bounding box center [1250, 310] width 11 height 10
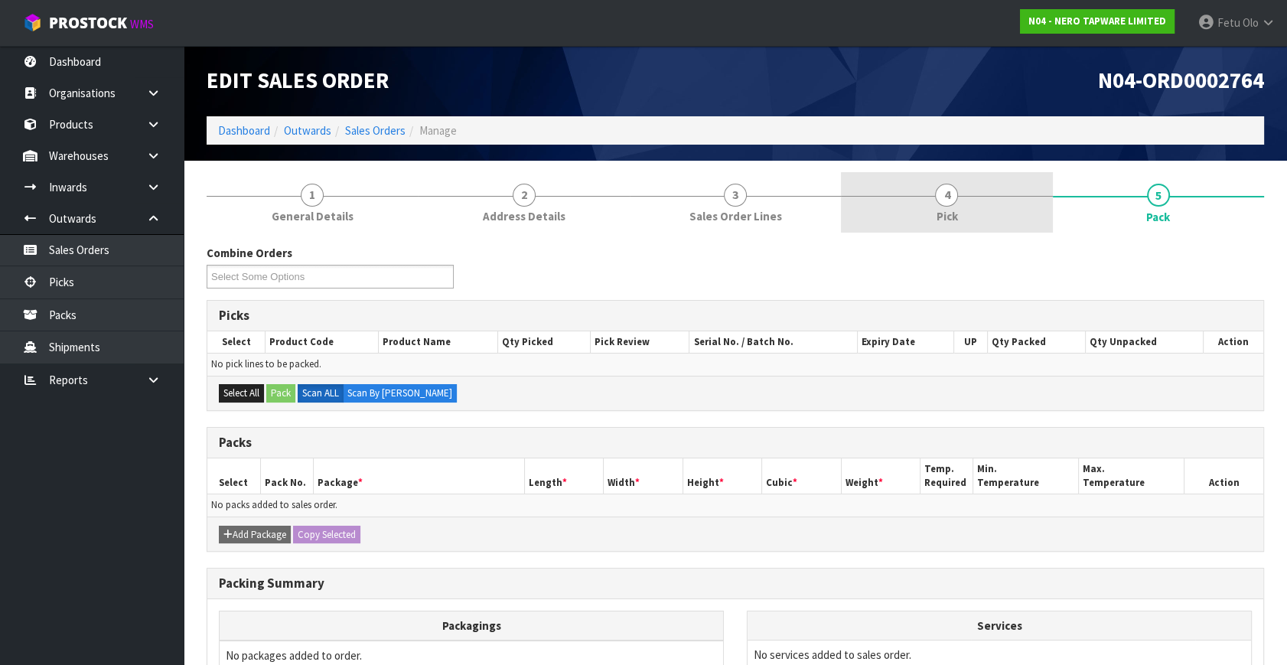
click at [957, 207] on link "4 Pick" at bounding box center [946, 202] width 211 height 60
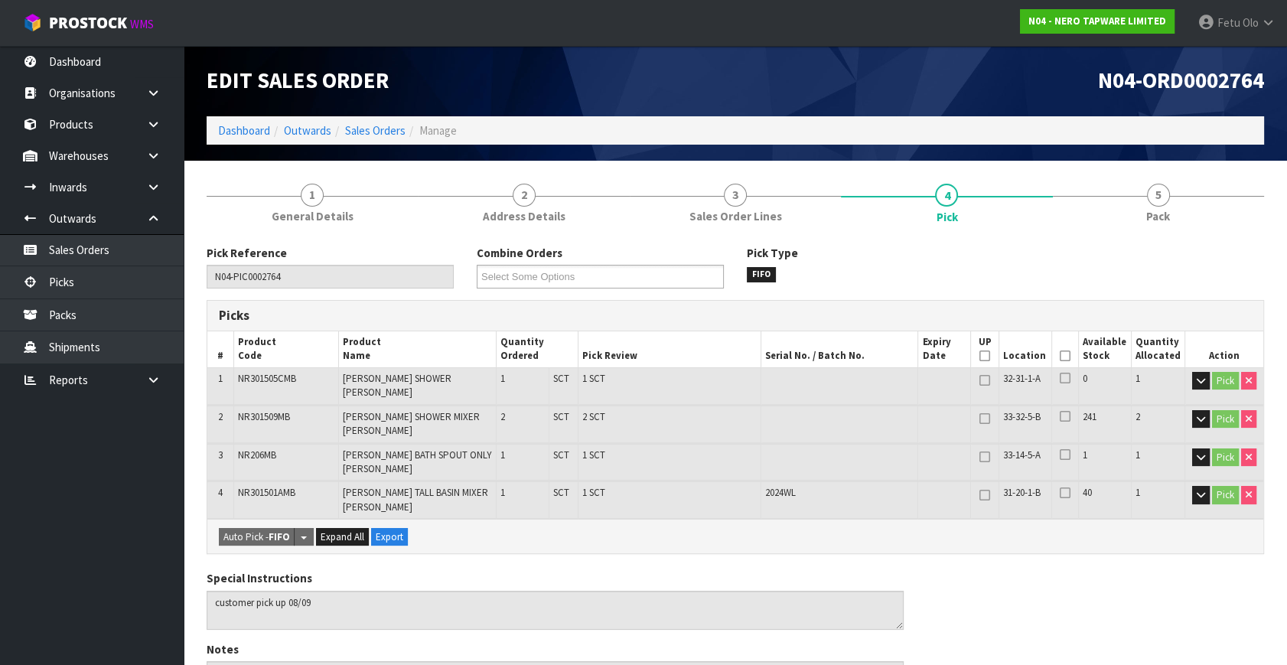
click at [1064, 357] on icon at bounding box center [1065, 356] width 11 height 1
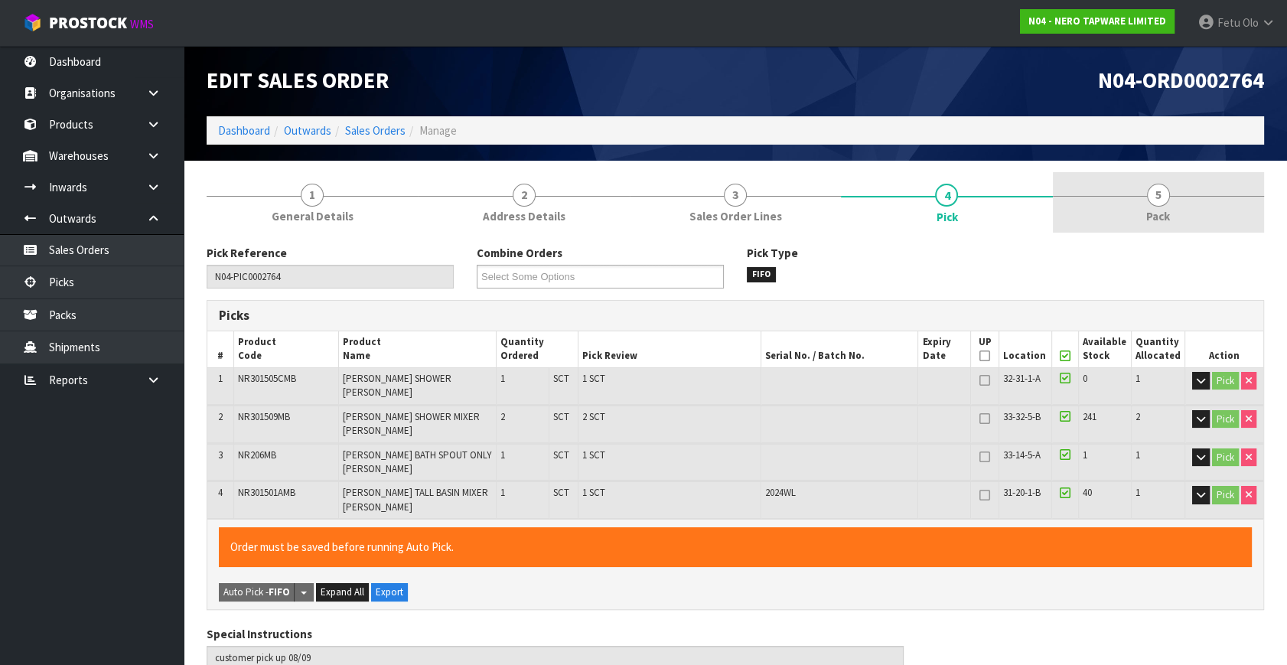
click at [1155, 195] on span "5" at bounding box center [1158, 195] width 23 height 23
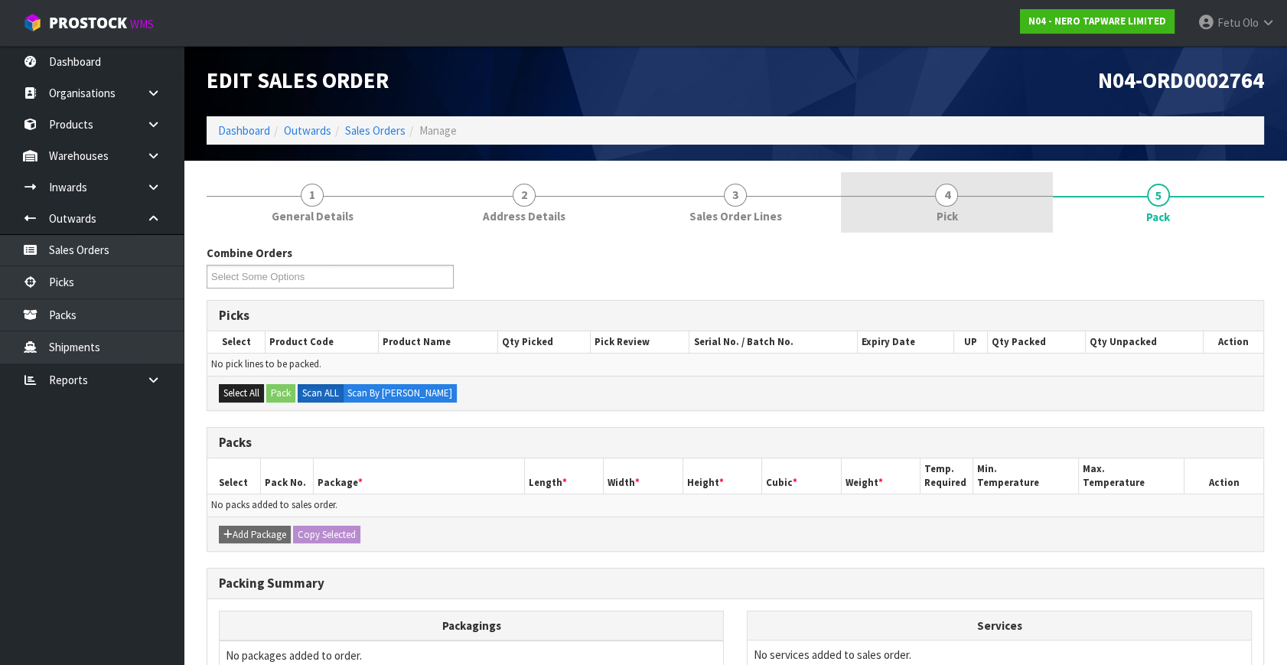
click at [1013, 223] on link "4 Pick" at bounding box center [946, 202] width 211 height 60
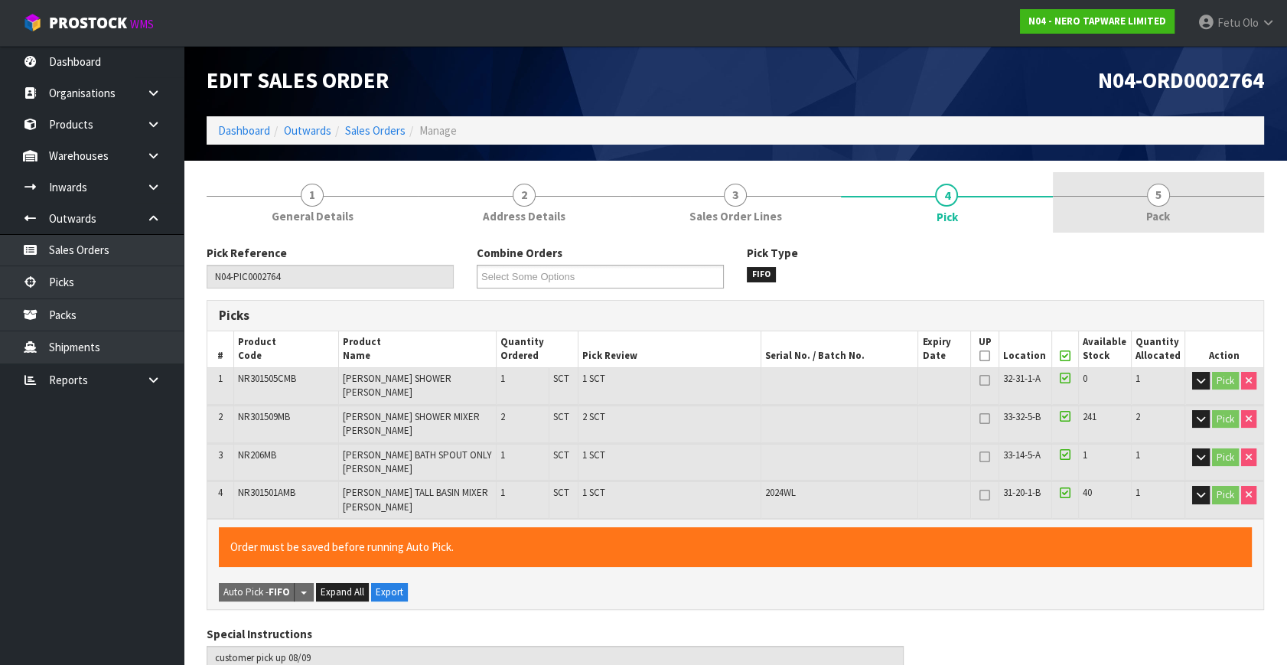
click at [1157, 210] on span "Pack" at bounding box center [1158, 216] width 24 height 16
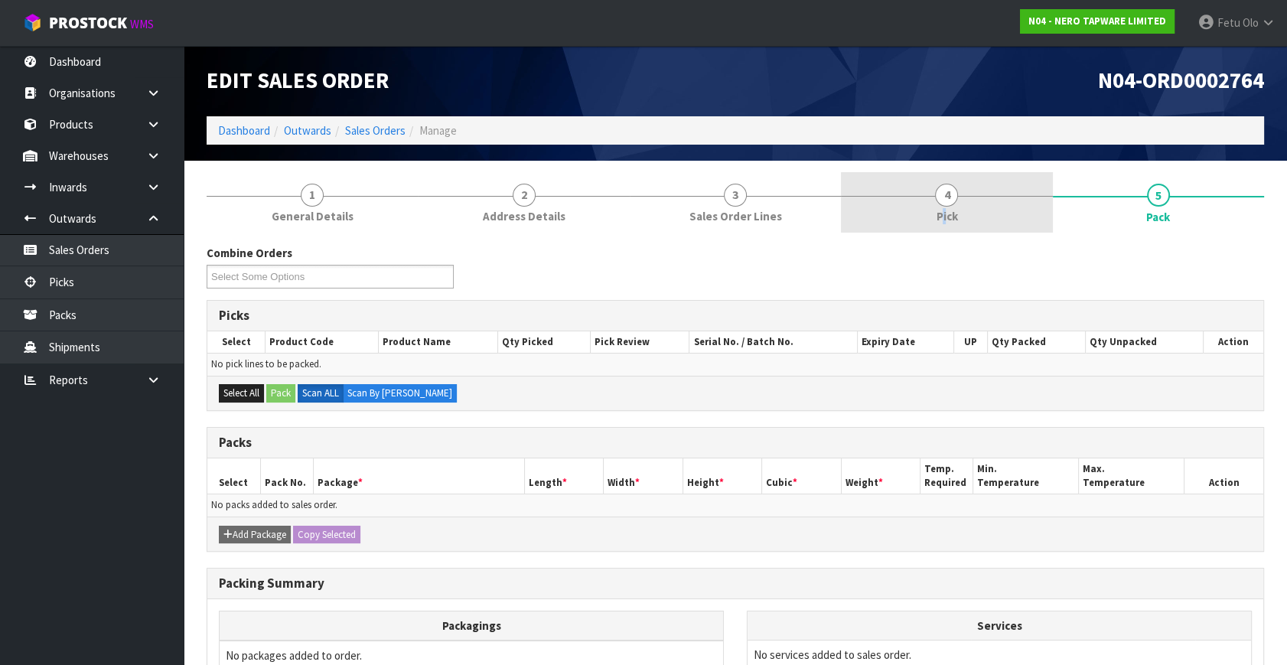
drag, startPoint x: 943, startPoint y: 214, endPoint x: 945, endPoint y: 223, distance: 8.6
click at [945, 214] on span "Pick" at bounding box center [946, 216] width 21 height 16
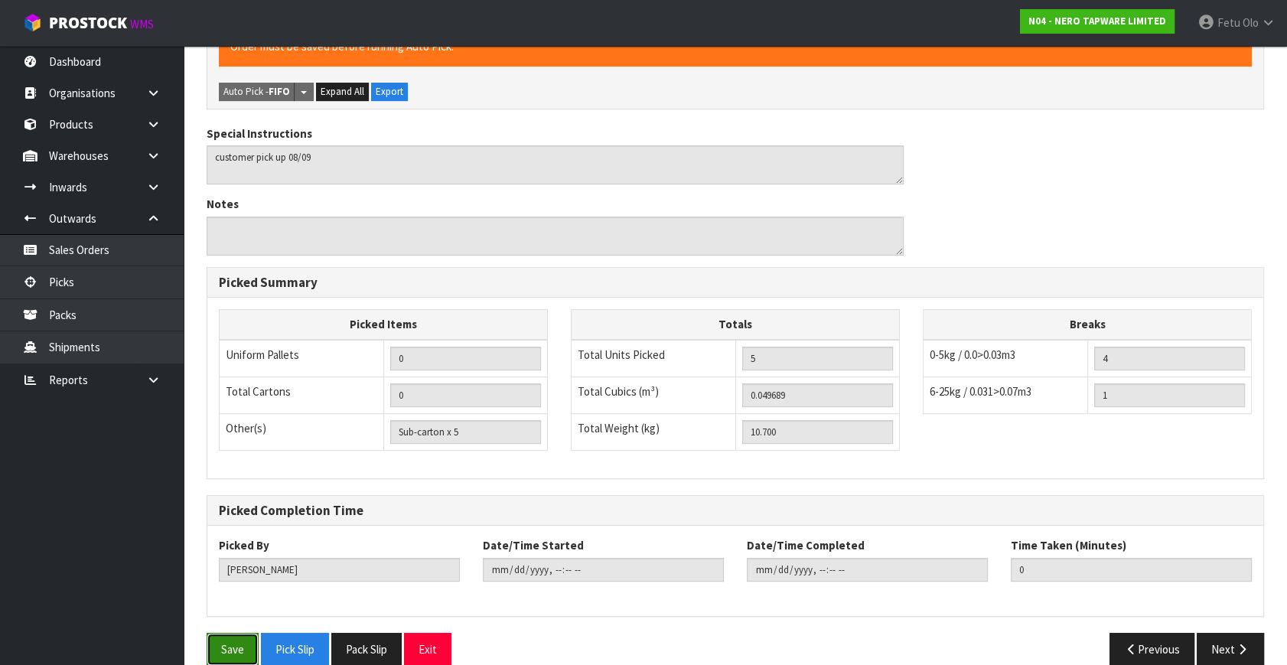
click at [244, 633] on button "Save" at bounding box center [233, 649] width 52 height 33
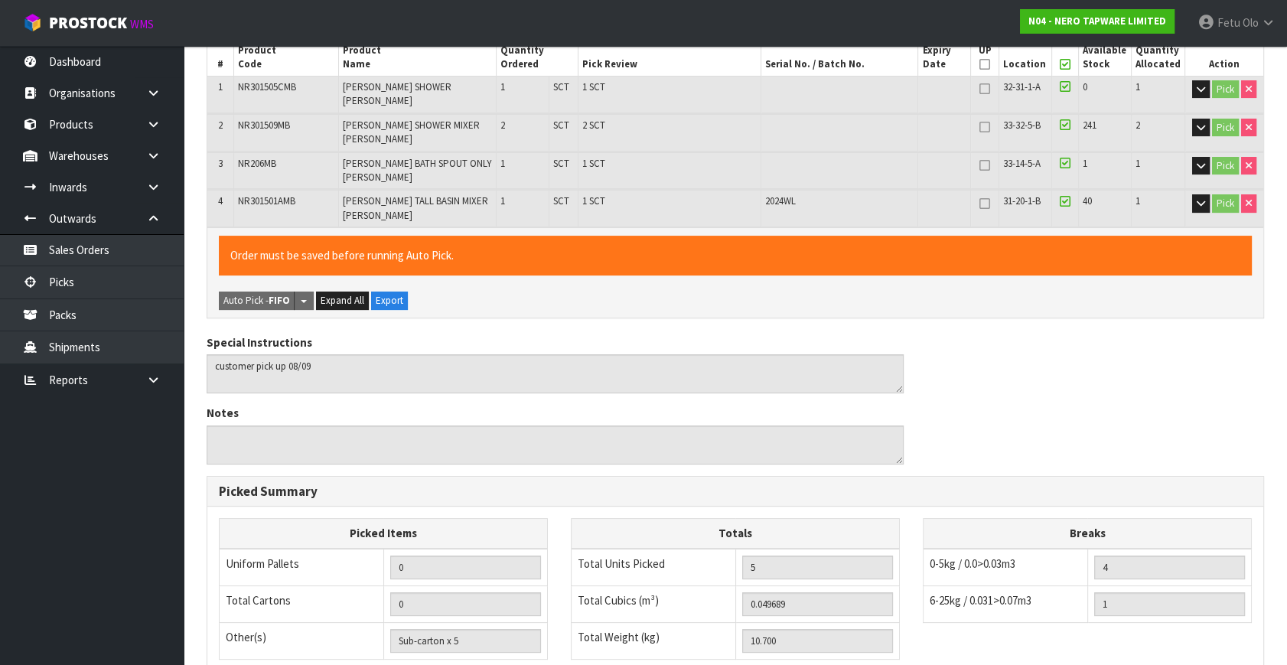
scroll to position [83, 0]
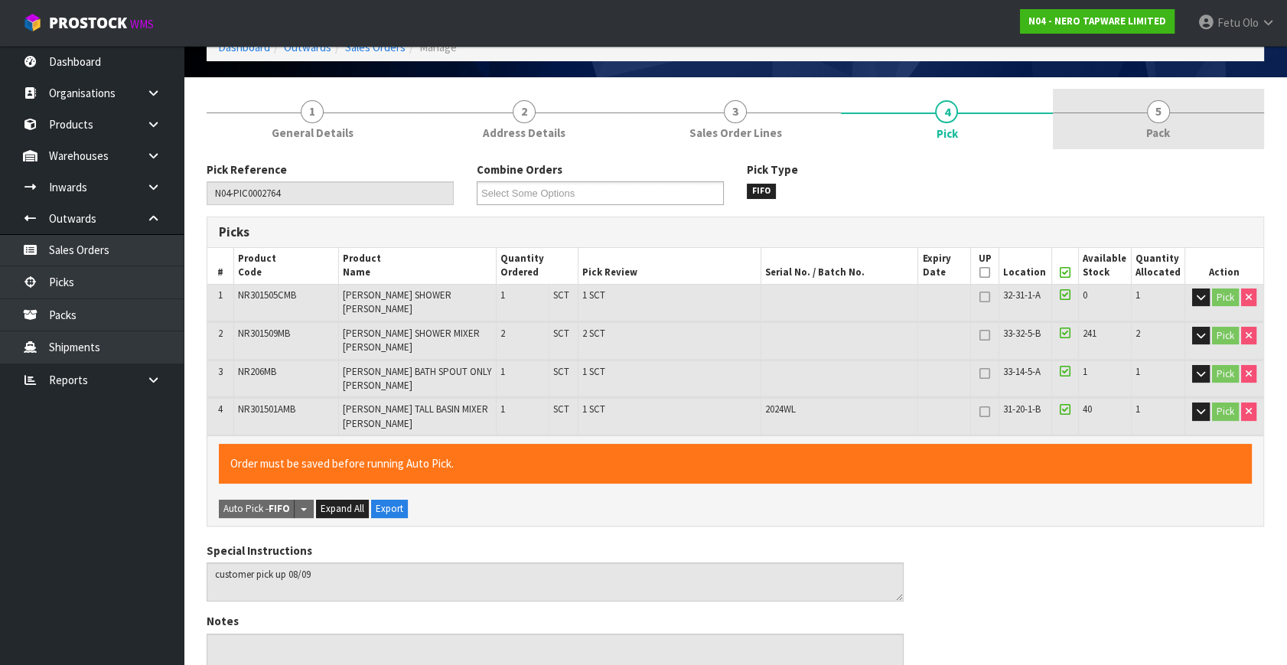
click at [1186, 122] on link "5 Pack" at bounding box center [1158, 119] width 211 height 60
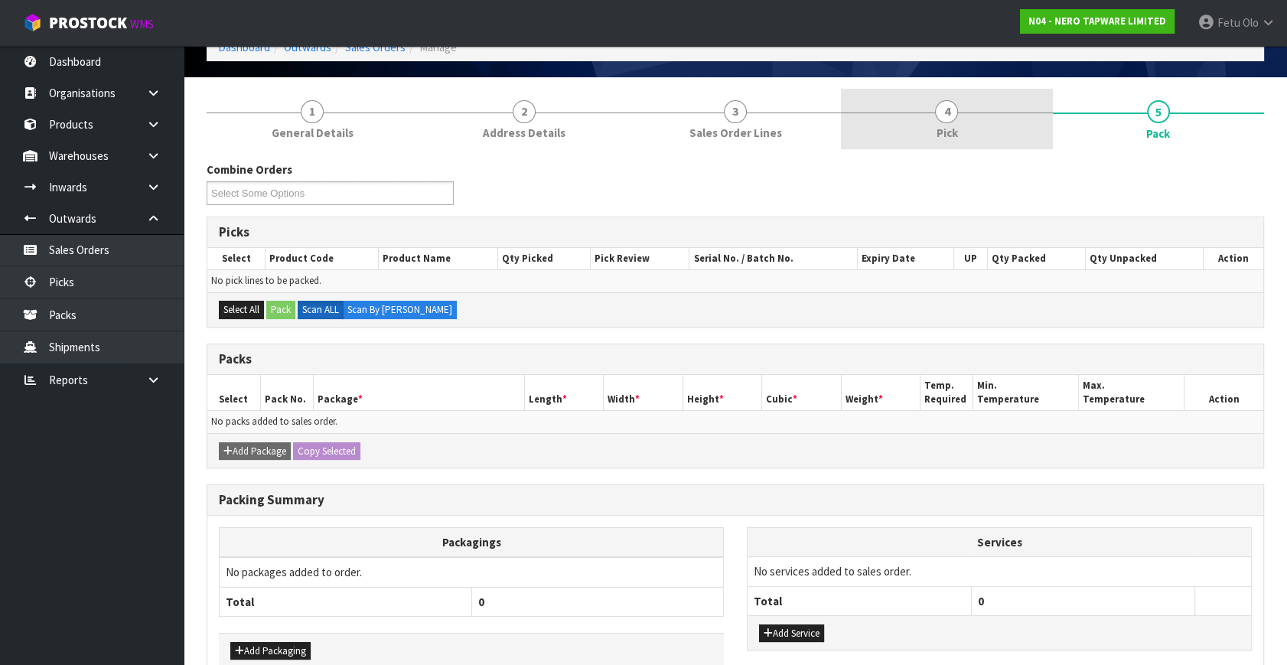
click at [959, 122] on link "4 Pick" at bounding box center [946, 119] width 211 height 60
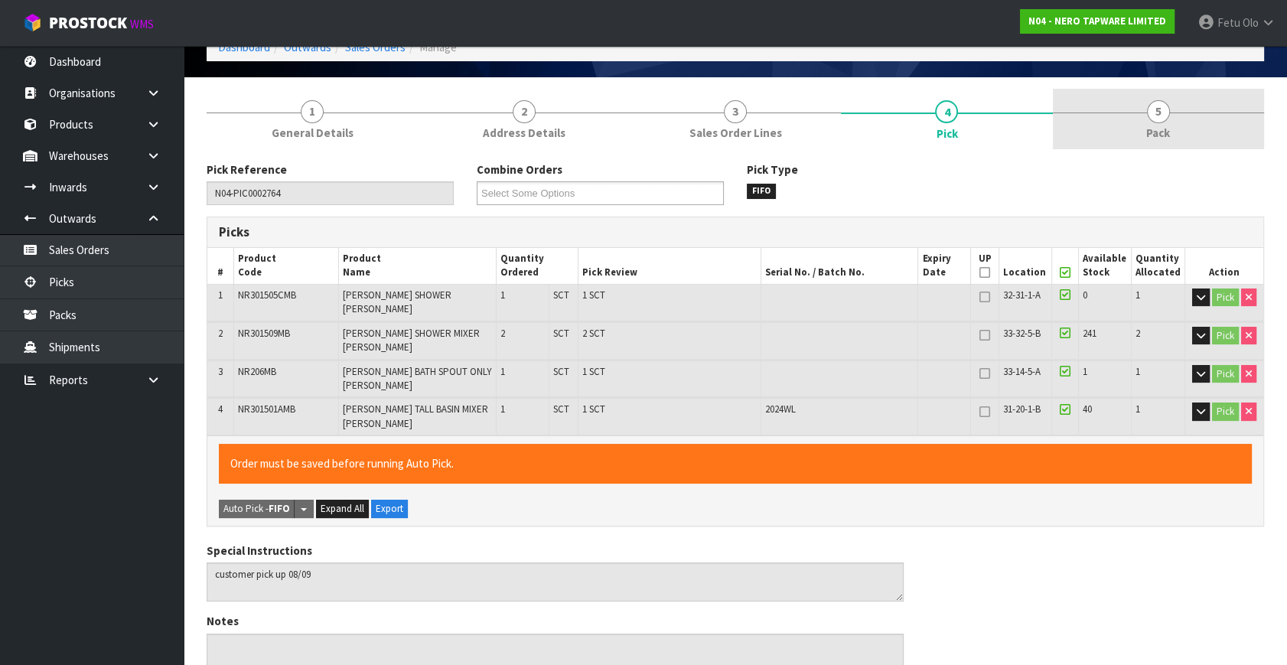
click at [1181, 124] on link "5 Pack" at bounding box center [1158, 119] width 211 height 60
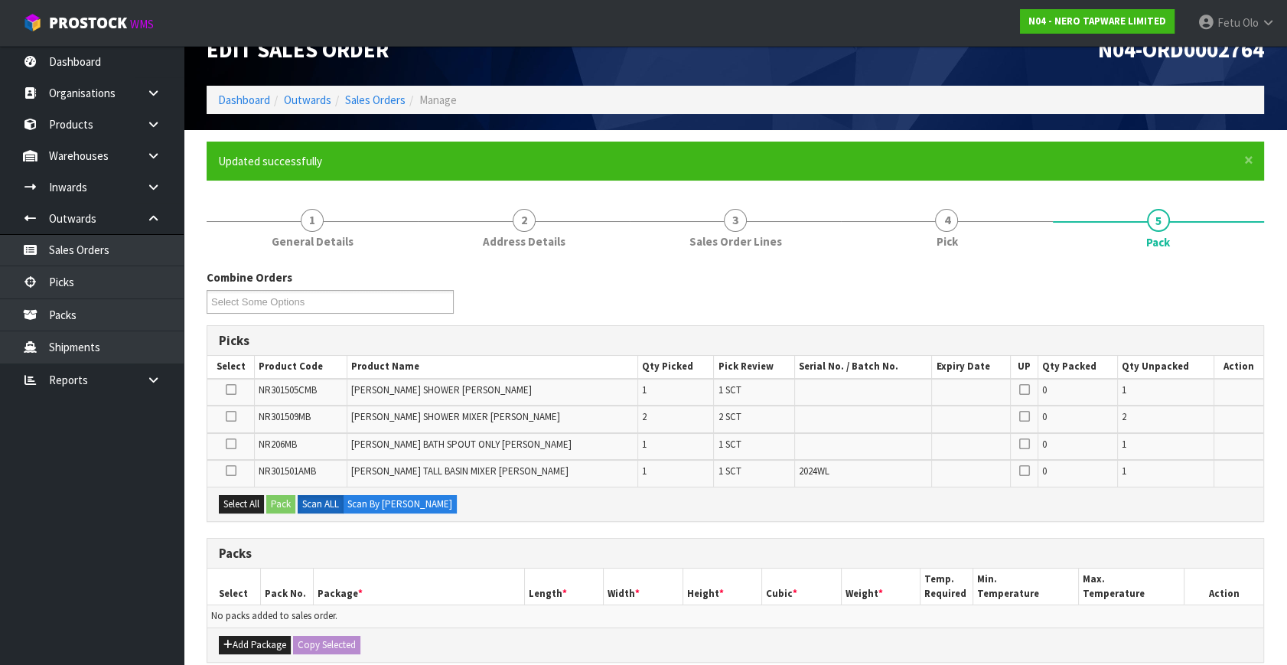
scroll to position [208, 0]
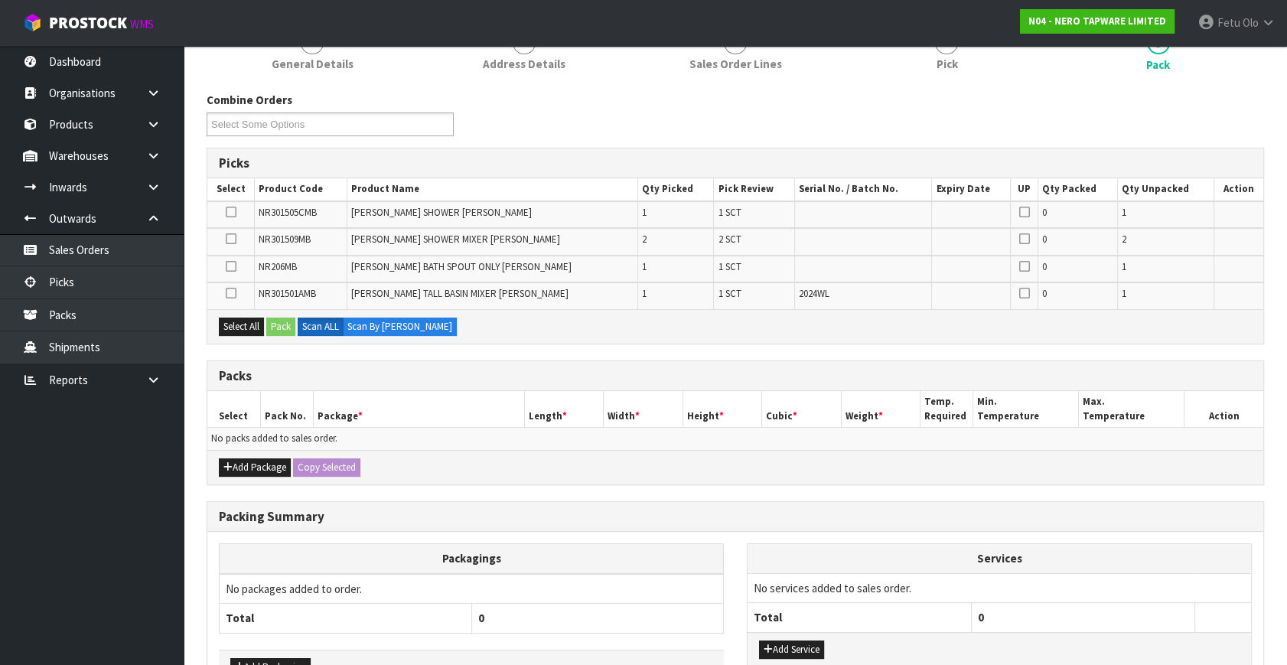
click at [237, 477] on div "Add Package Copy Selected" at bounding box center [735, 467] width 1056 height 34
click at [230, 465] on icon "button" at bounding box center [227, 467] width 9 height 10
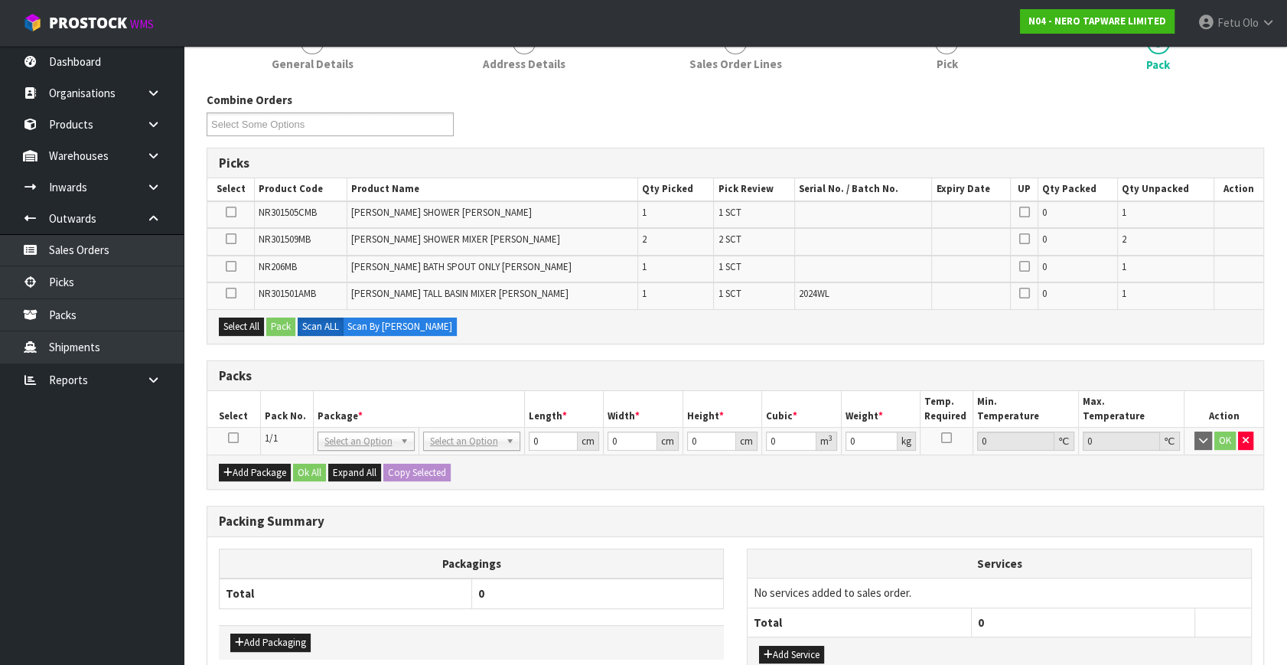
click at [231, 438] on icon at bounding box center [233, 438] width 11 height 1
drag, startPoint x: 295, startPoint y: 393, endPoint x: 303, endPoint y: 591, distance: 199.1
click at [295, 393] on th "Pack No." at bounding box center [286, 409] width 53 height 36
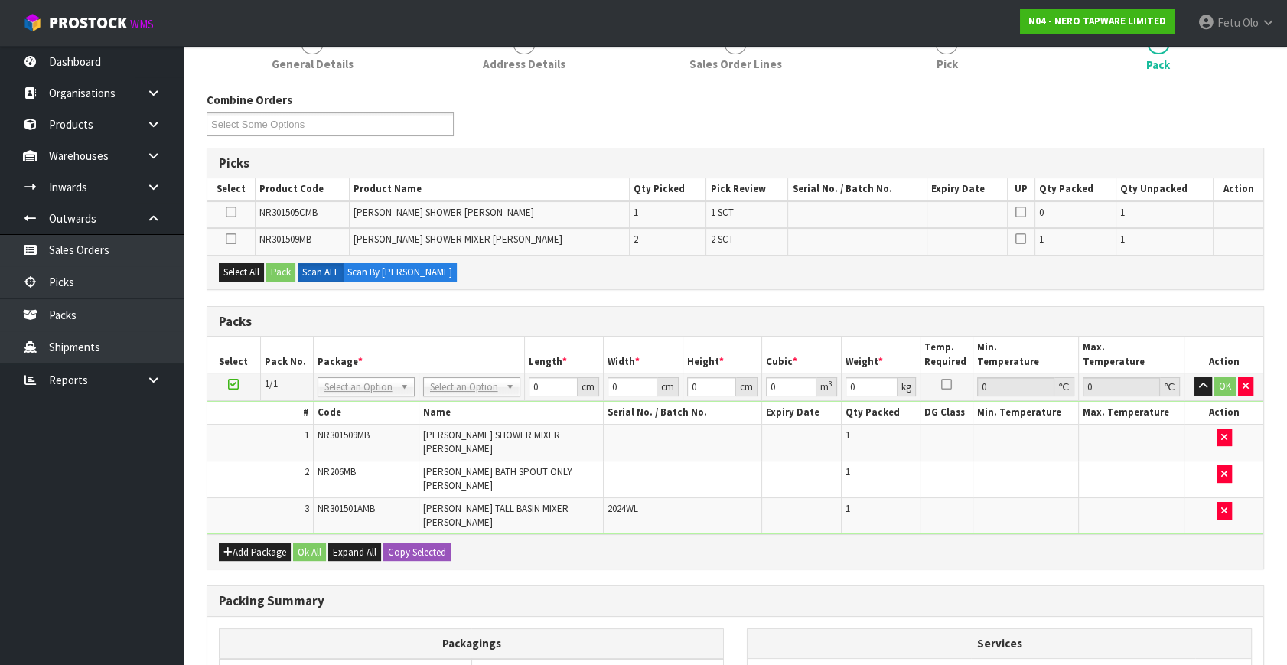
click at [238, 380] on td at bounding box center [233, 387] width 53 height 28
click at [233, 384] on icon at bounding box center [233, 384] width 11 height 1
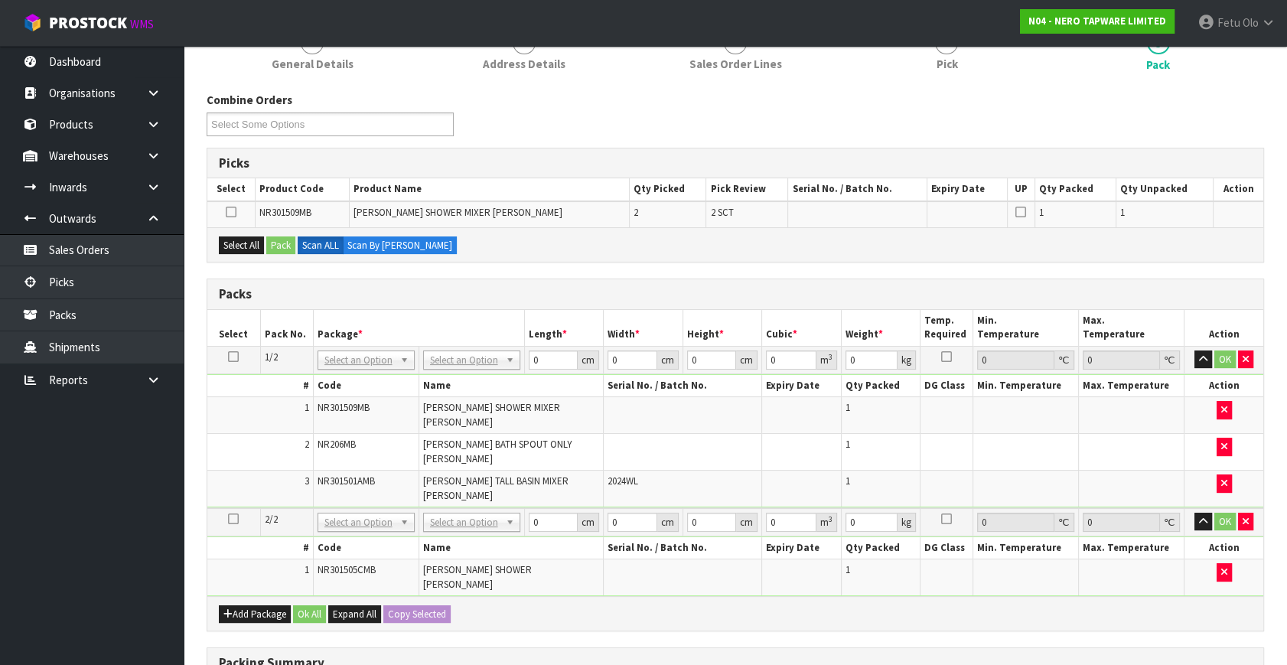
click at [236, 357] on icon at bounding box center [233, 357] width 11 height 1
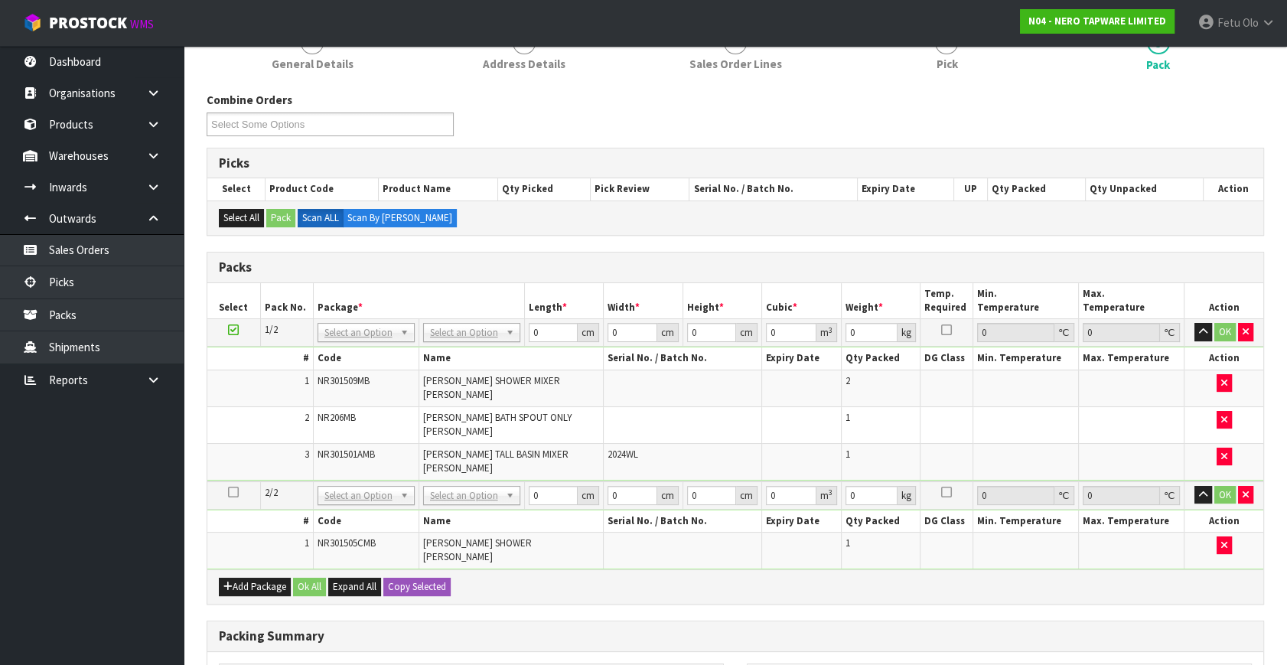
drag, startPoint x: 367, startPoint y: 329, endPoint x: 364, endPoint y: 340, distance: 11.1
click at [362, 341] on div at bounding box center [366, 353] width 96 height 25
click at [361, 346] on input "text" at bounding box center [366, 353] width 90 height 19
type input "011"
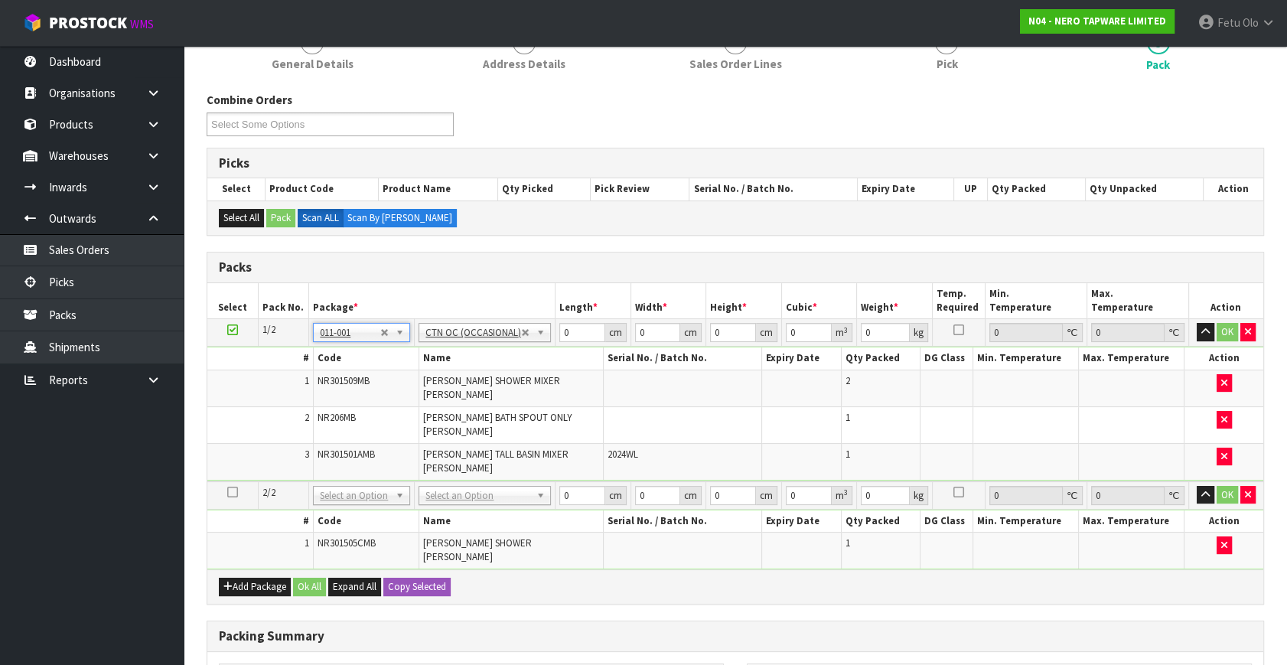
type input "5.62"
drag, startPoint x: 572, startPoint y: 333, endPoint x: 475, endPoint y: 380, distance: 108.1
click at [477, 370] on tbody "1/2 NONE 007-001 007-002 007-004 007-009 007-013 007-014 007-015 007-017 007-01…" at bounding box center [735, 400] width 1056 height 162
type input "53"
type input "32"
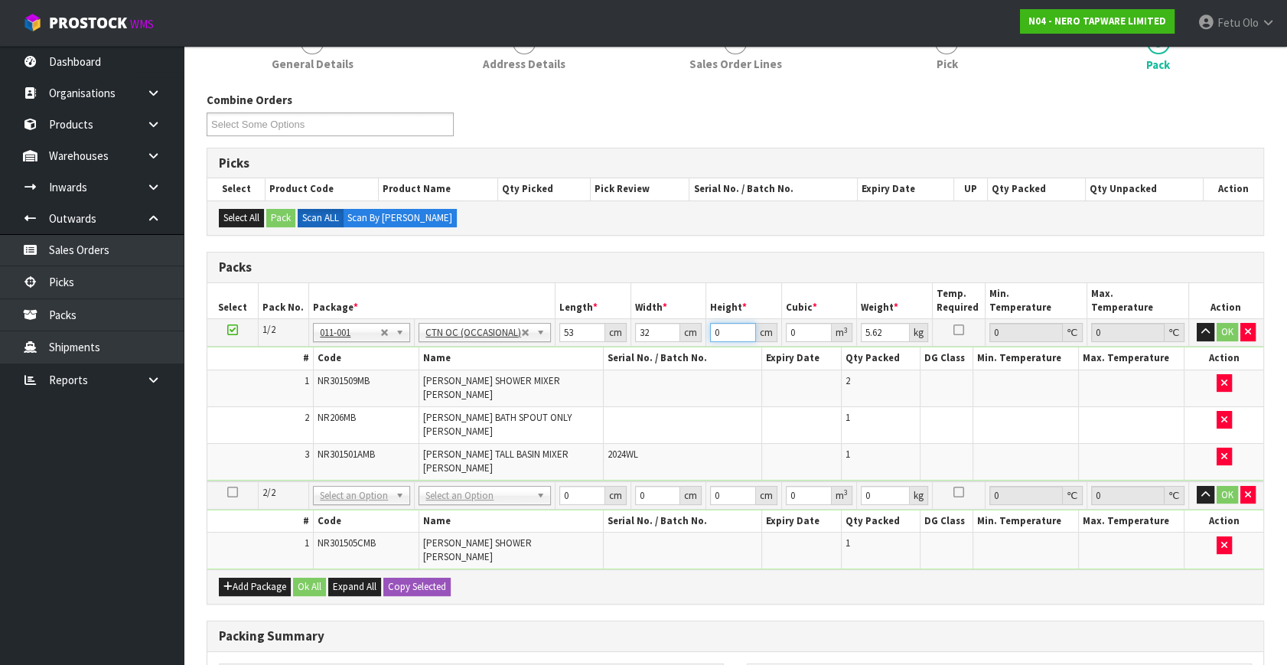
type input "1"
type input "0.001696"
type input "19"
type input "0.032224"
type input "19"
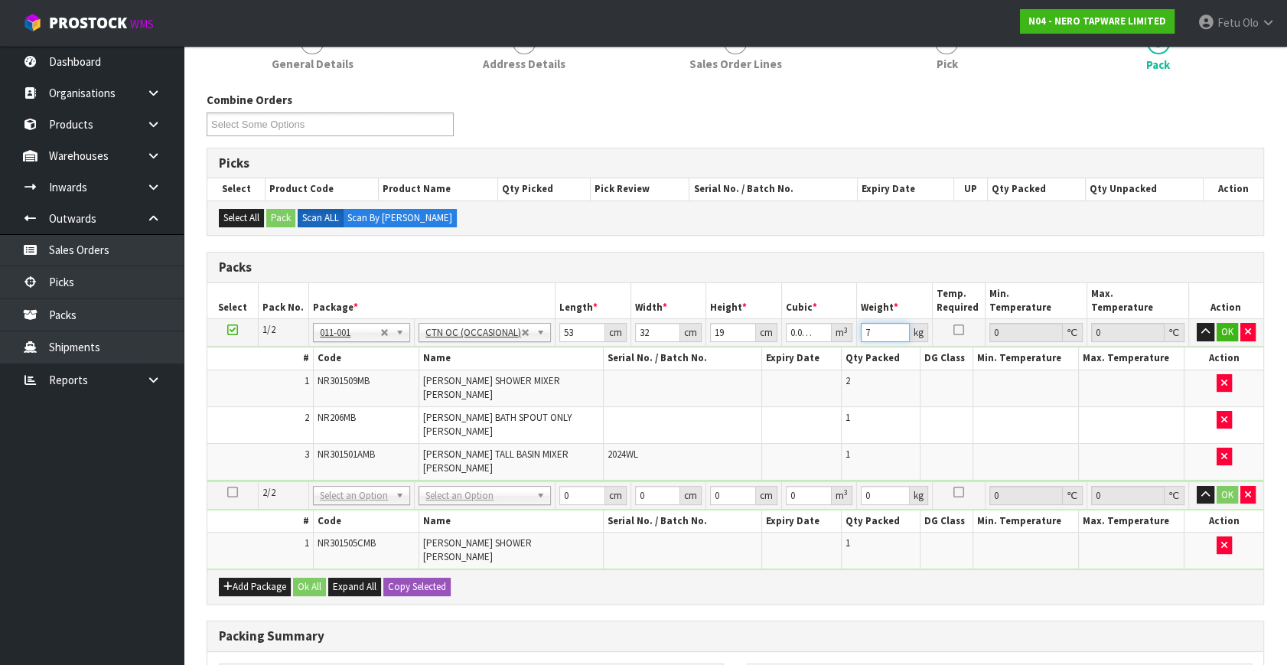
type input "7"
click button "OK" at bounding box center [1227, 332] width 21 height 18
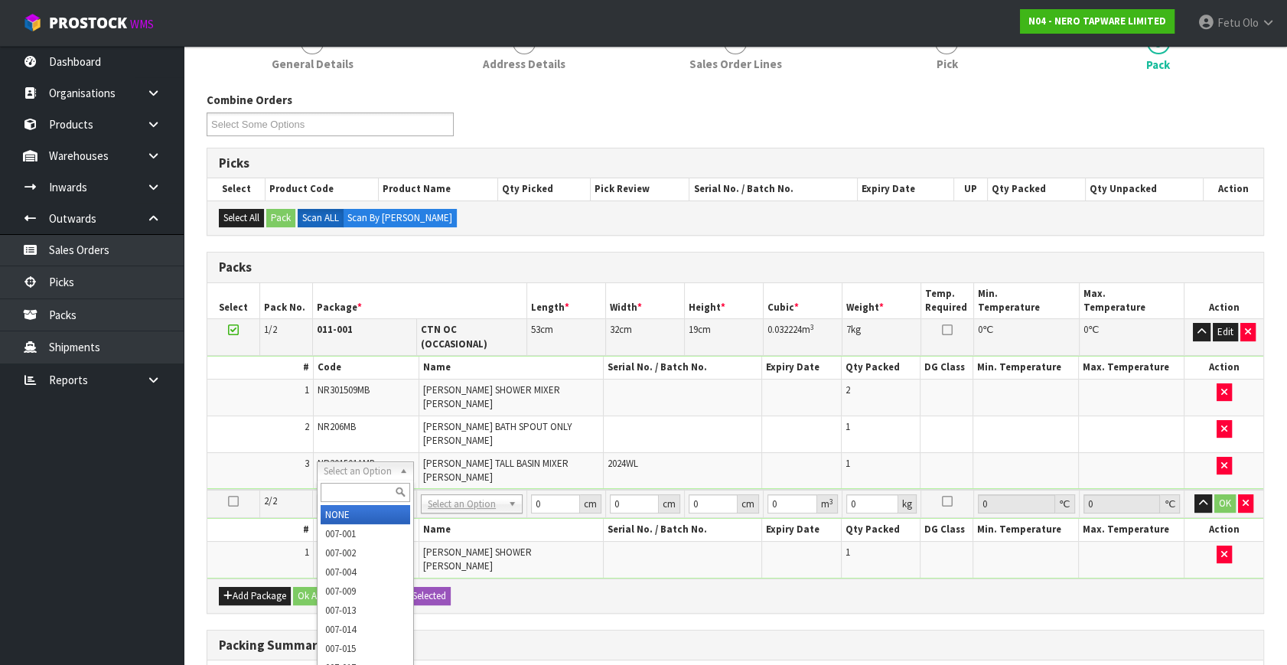
drag, startPoint x: 372, startPoint y: 469, endPoint x: 357, endPoint y: 507, distance: 41.2
drag, startPoint x: 357, startPoint y: 507, endPoint x: 372, endPoint y: 505, distance: 15.5
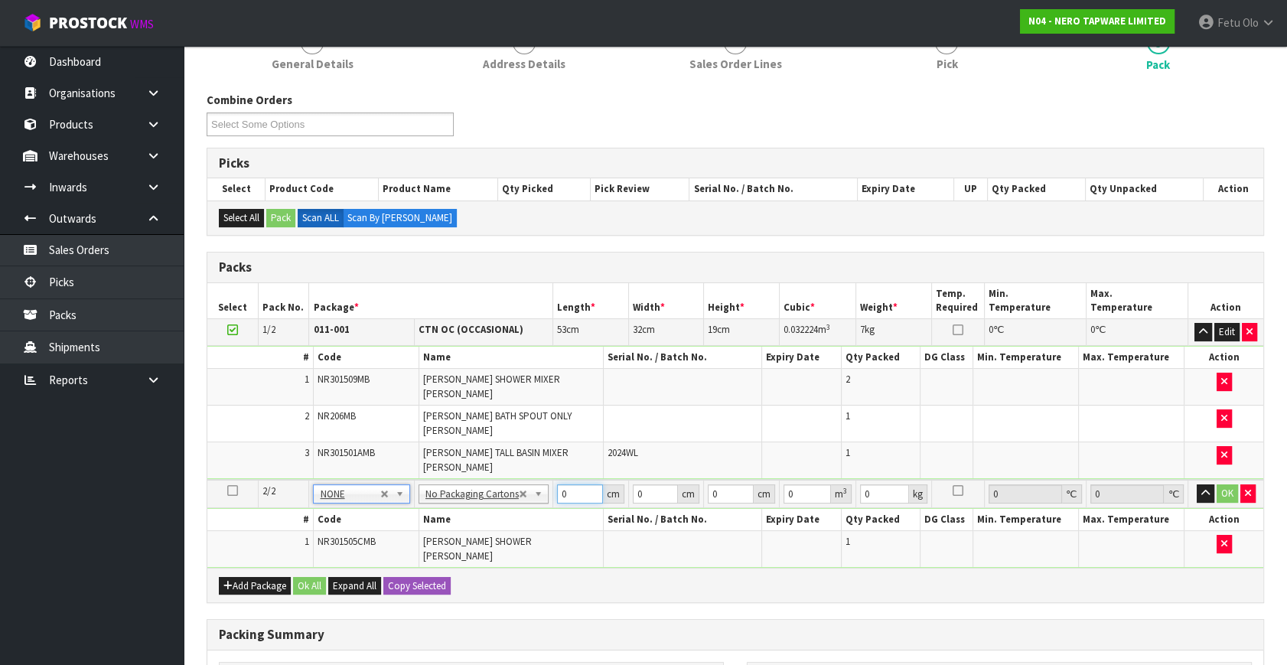
click at [477, 501] on tbody "2/2 NONE 007-001 007-002 007-004 007-009 007-013 007-014 007-015 007-017 007-01…" at bounding box center [735, 524] width 1056 height 88
type input "69"
type input "51"
type input "1"
type input "0.003519"
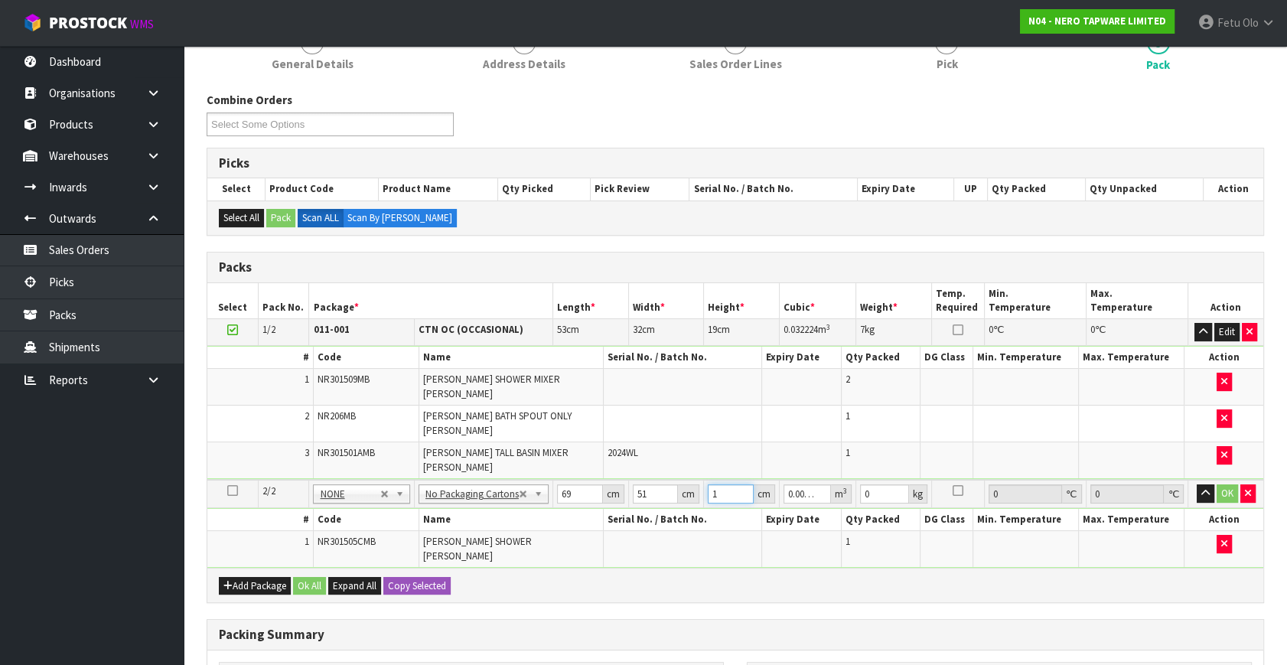
type input "10"
type input "0.03519"
type input "10"
type input "6"
click button "OK" at bounding box center [1227, 493] width 21 height 18
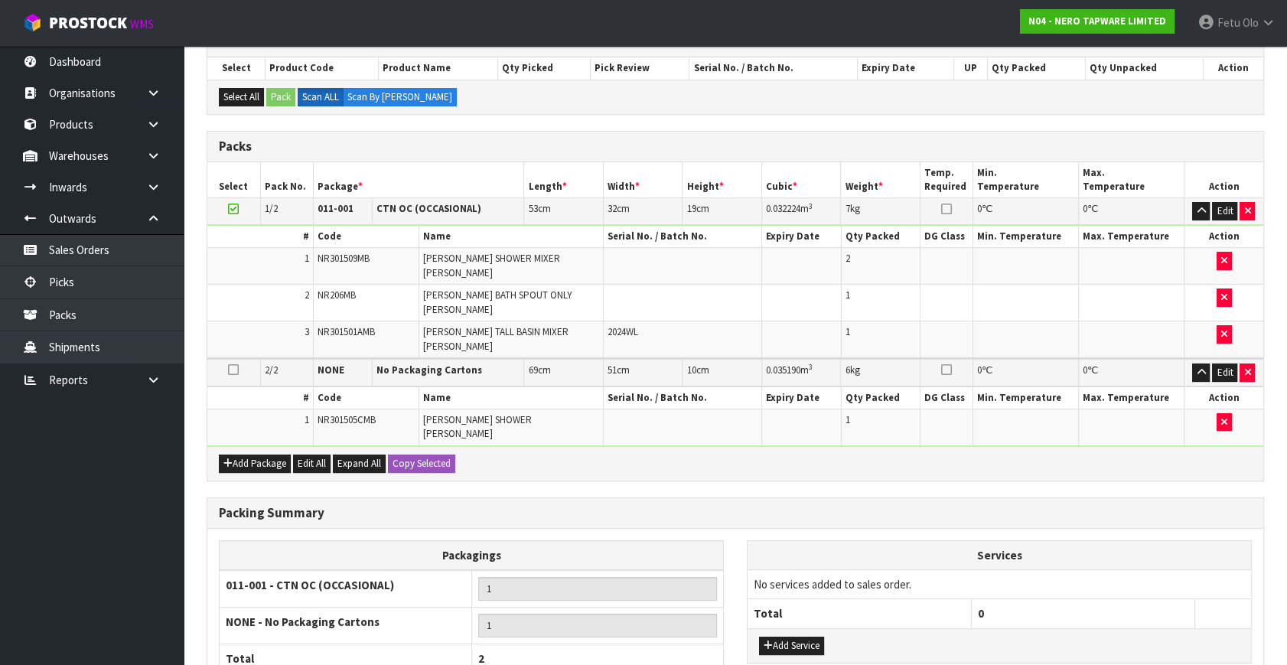
scroll to position [437, 0]
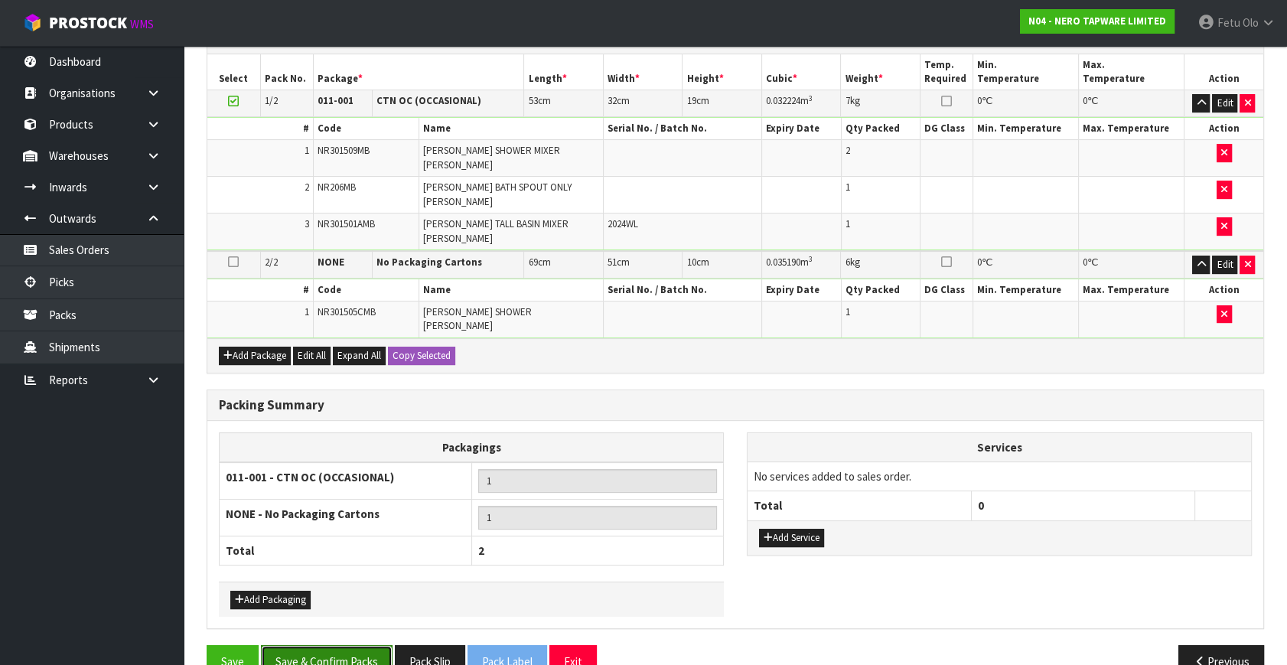
drag, startPoint x: 315, startPoint y: 628, endPoint x: 355, endPoint y: 619, distance: 40.8
click at [316, 645] on button "Save & Confirm Packs" at bounding box center [327, 661] width 132 height 33
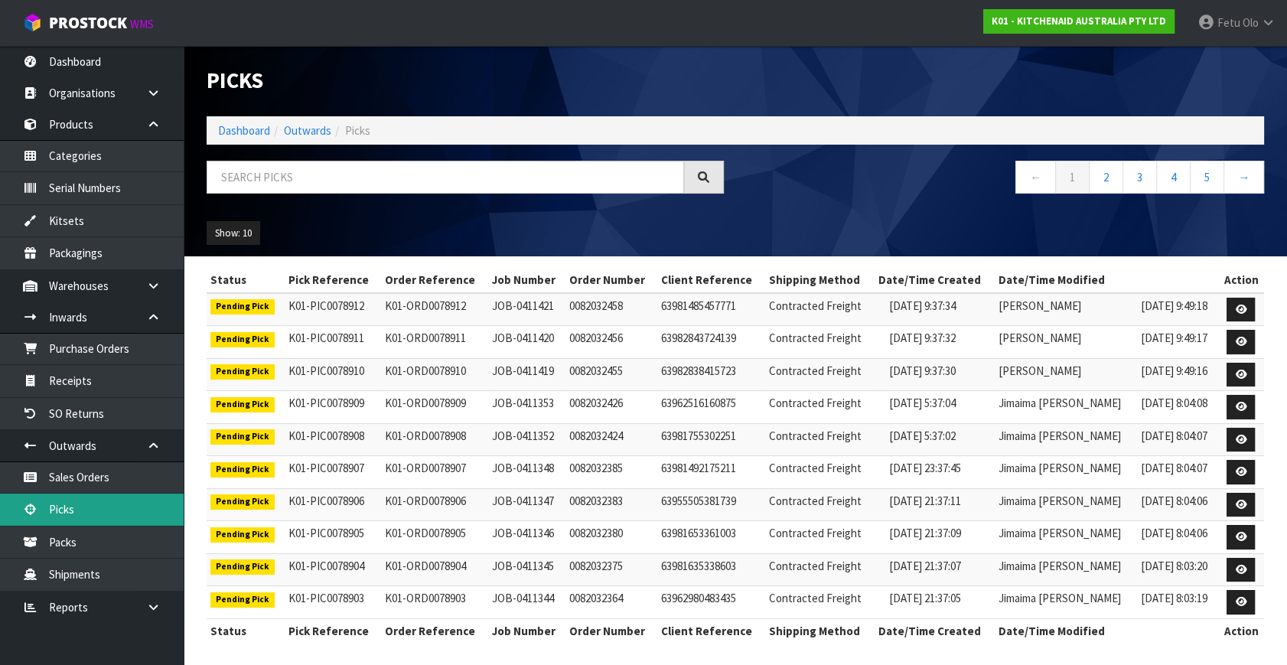
click at [88, 505] on link "Picks" at bounding box center [92, 509] width 184 height 31
click at [329, 179] on input "text" at bounding box center [445, 177] width 477 height 33
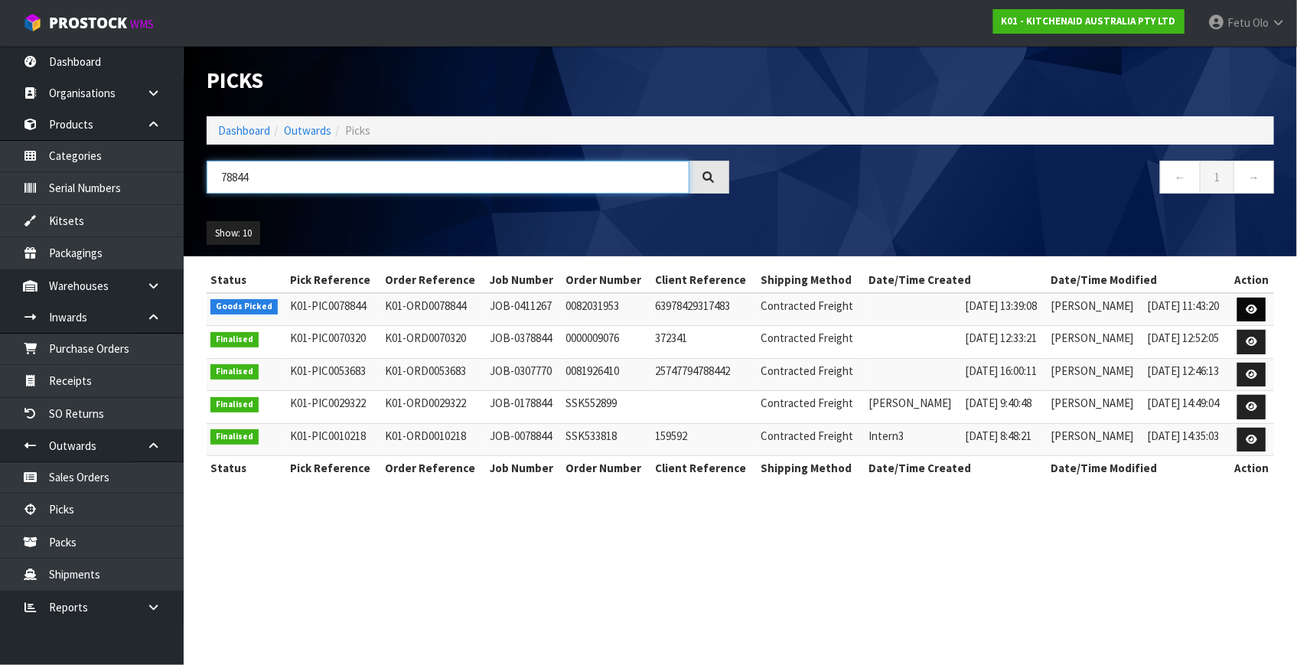
type input "78844"
click at [1255, 301] on link at bounding box center [1251, 310] width 28 height 24
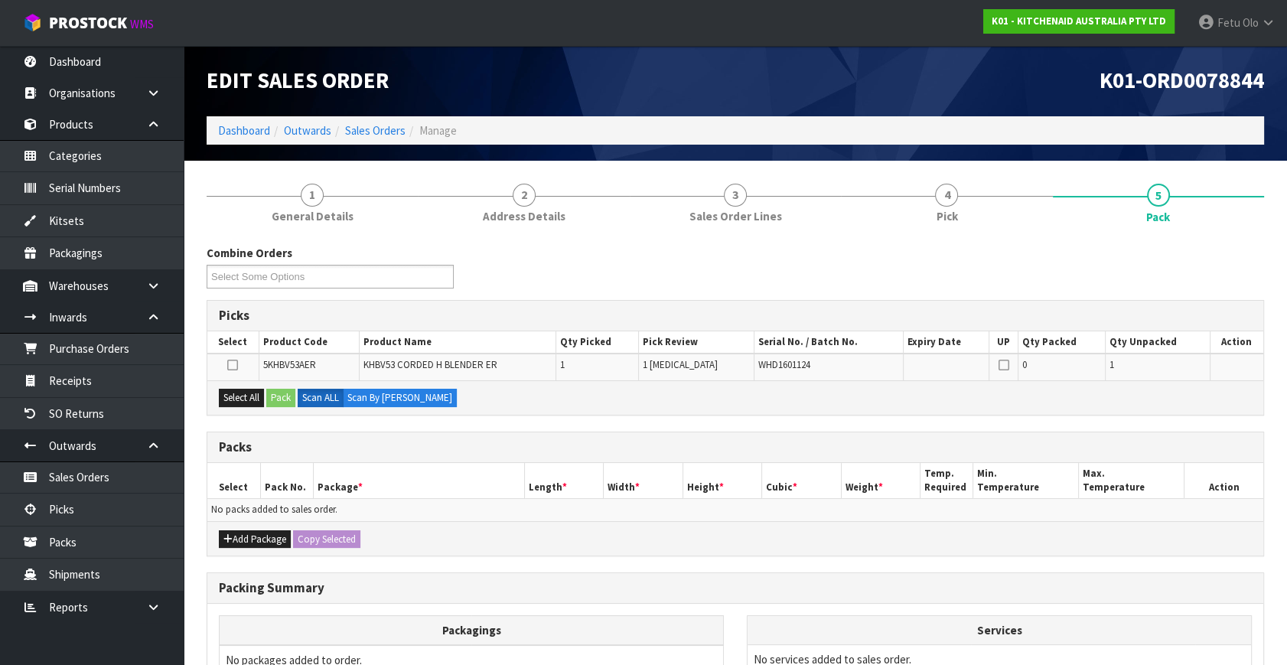
click at [442, 502] on td "No packs added to sales order." at bounding box center [735, 510] width 1056 height 22
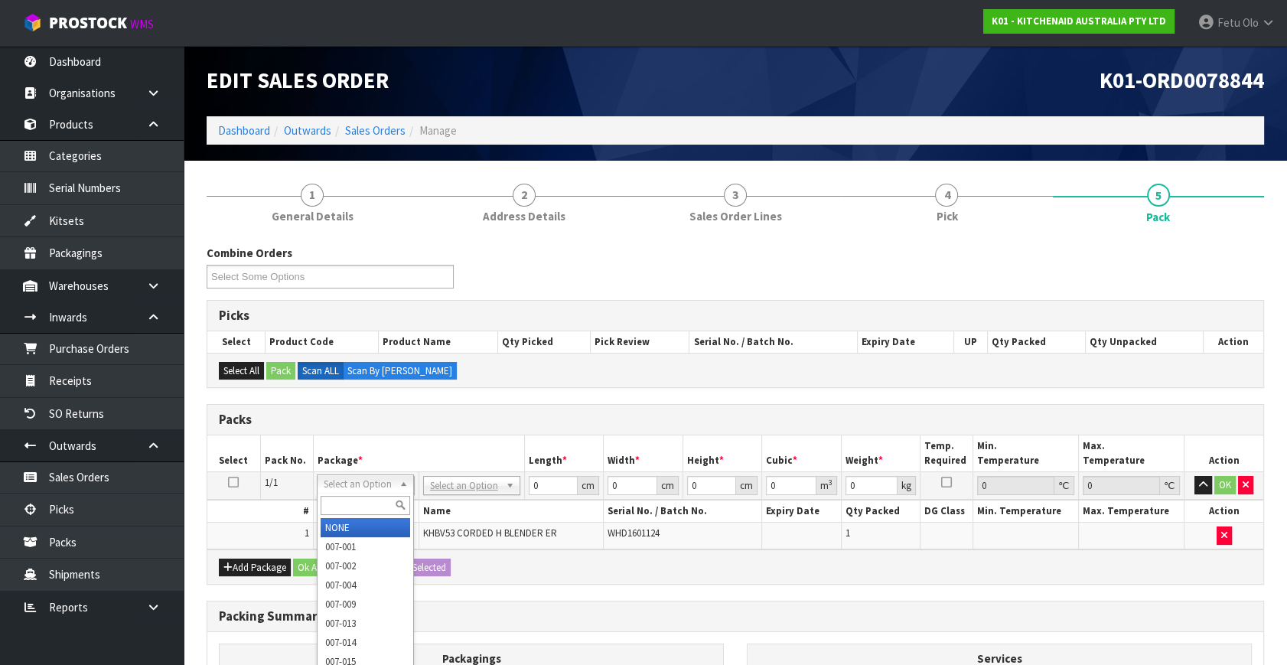
click at [360, 503] on input "text" at bounding box center [366, 505] width 90 height 19
type input "011"
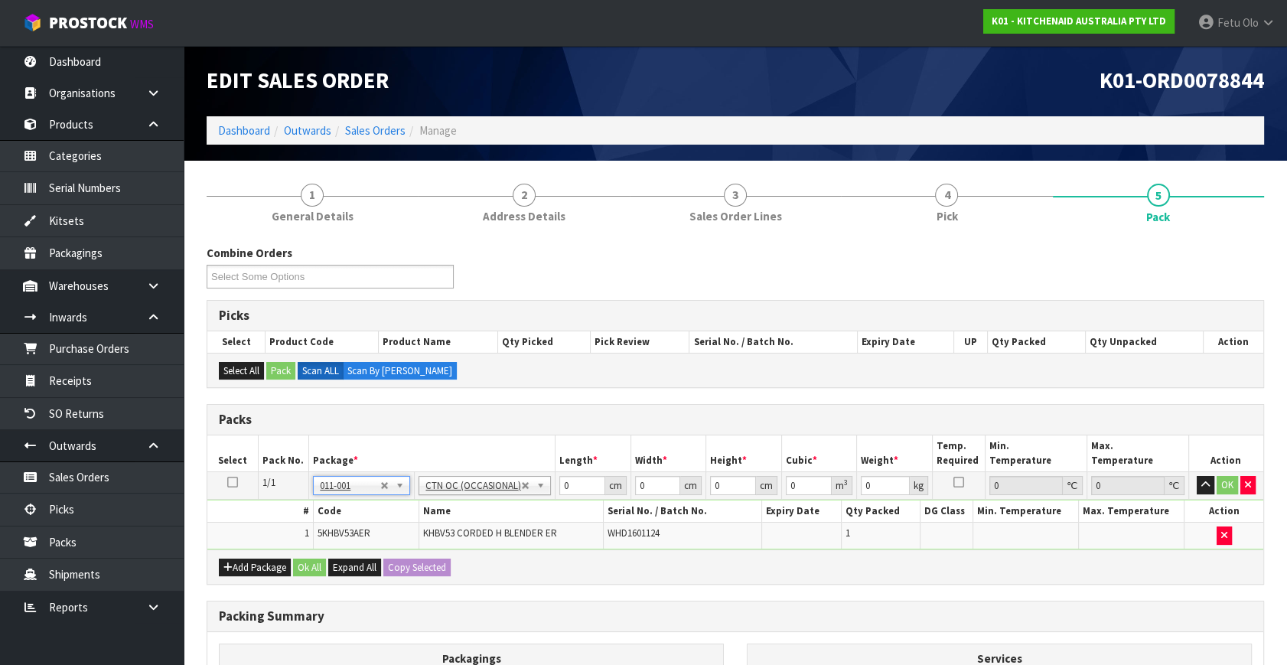
type input "1.2"
drag, startPoint x: 565, startPoint y: 485, endPoint x: 482, endPoint y: 490, distance: 83.5
click at [503, 497] on tr "1/1 NONE 007-001 007-002 007-004 007-009 007-013 007-014 007-015 007-017 007-01…" at bounding box center [735, 486] width 1056 height 28
type input "25"
type input "13"
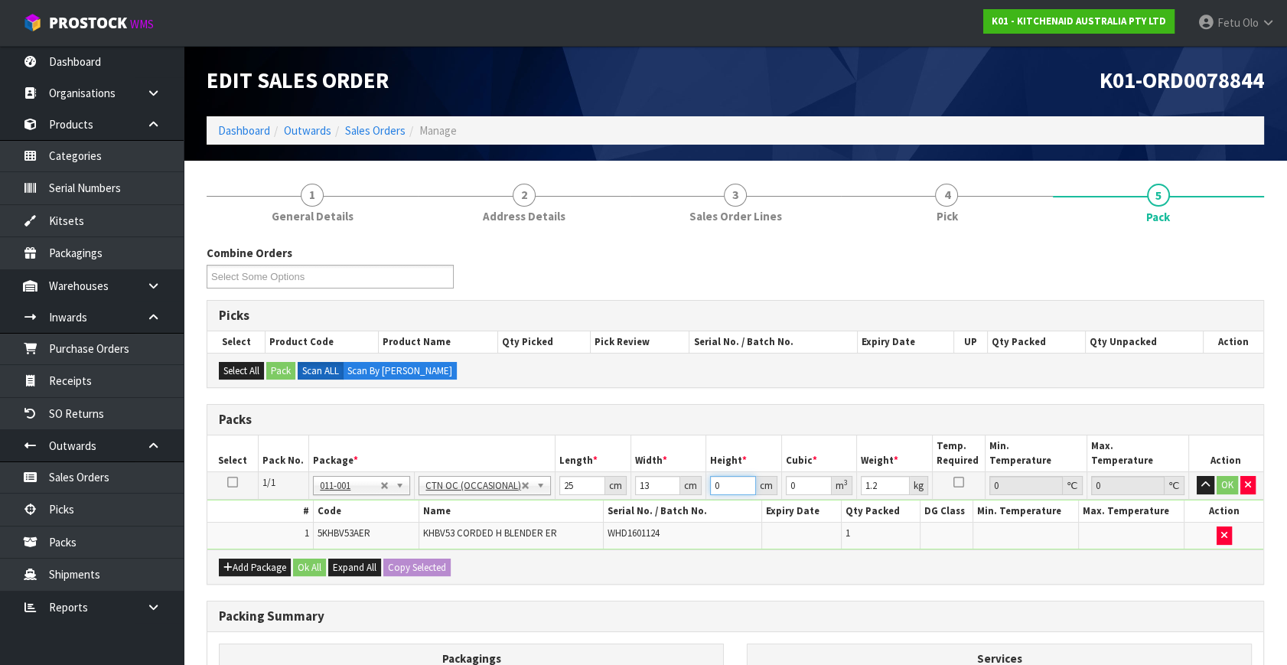
type input "3"
type input "0.000975"
type input "34"
type input "0.01105"
type input "34"
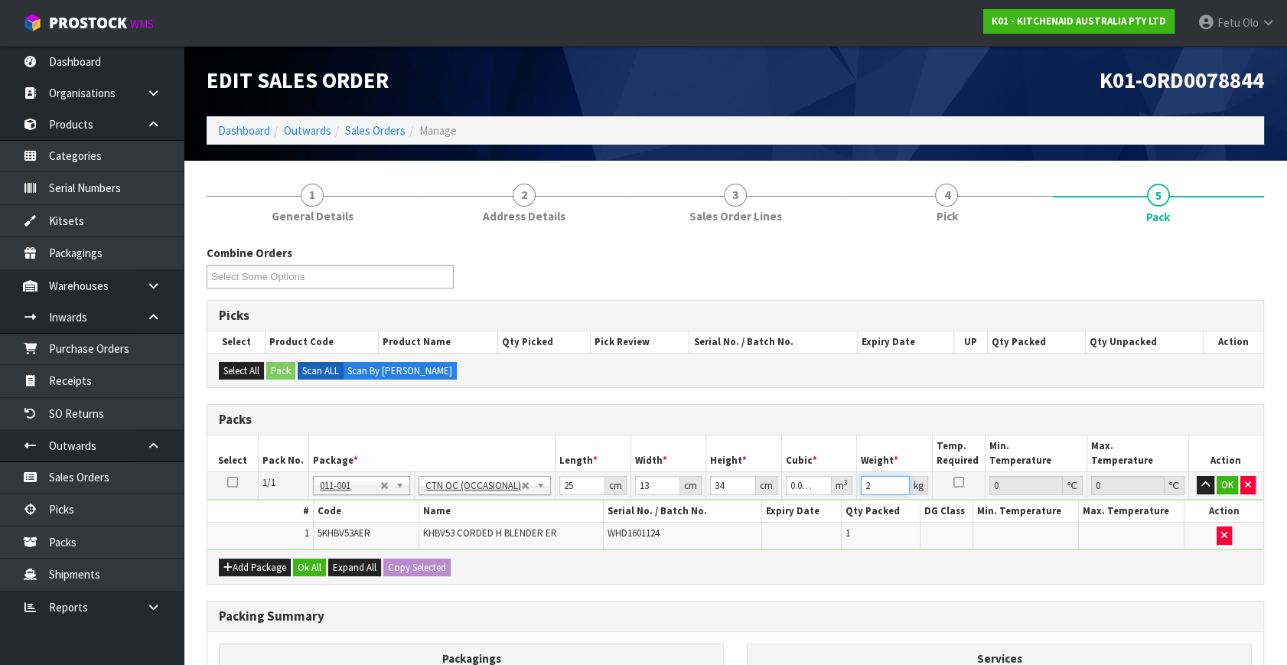
type input "2"
click button "OK" at bounding box center [1227, 485] width 21 height 18
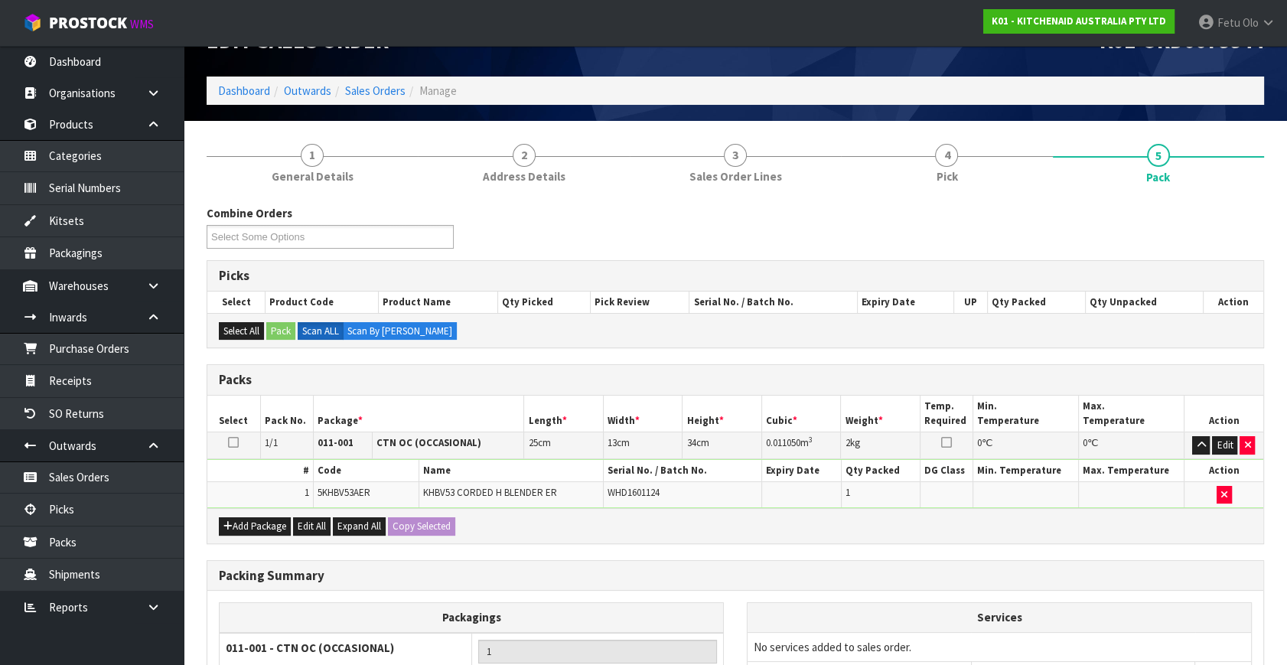
scroll to position [205, 0]
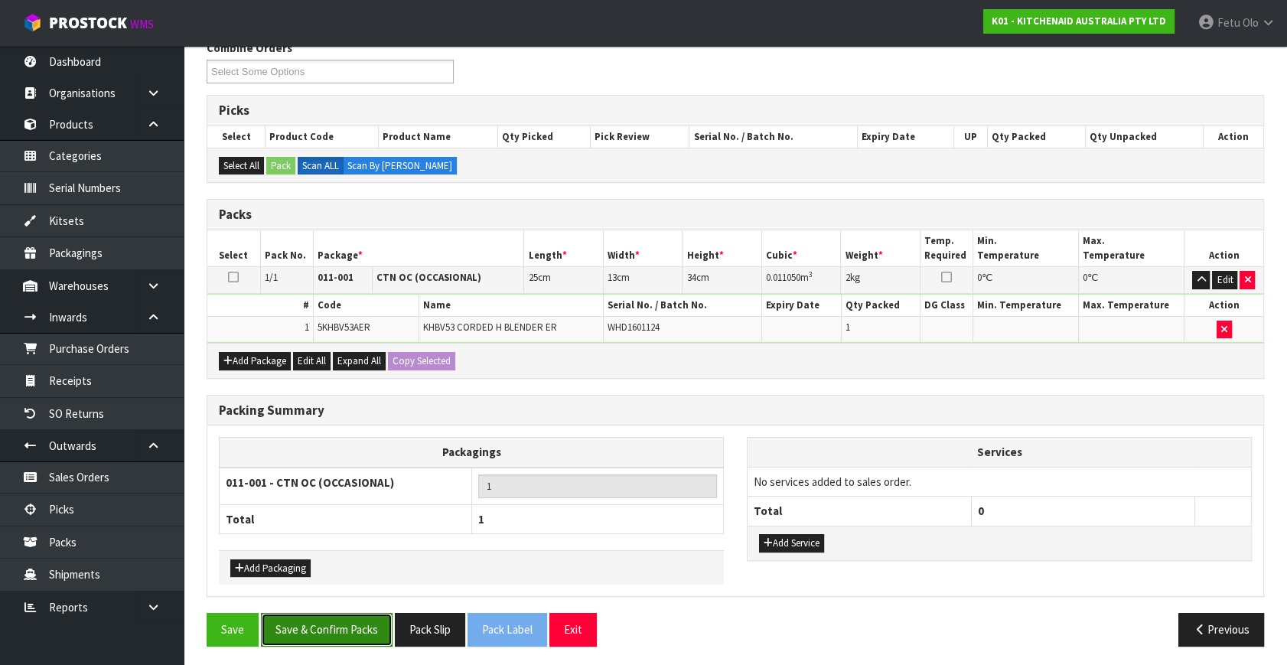
click at [336, 613] on button "Save & Confirm Packs" at bounding box center [327, 629] width 132 height 33
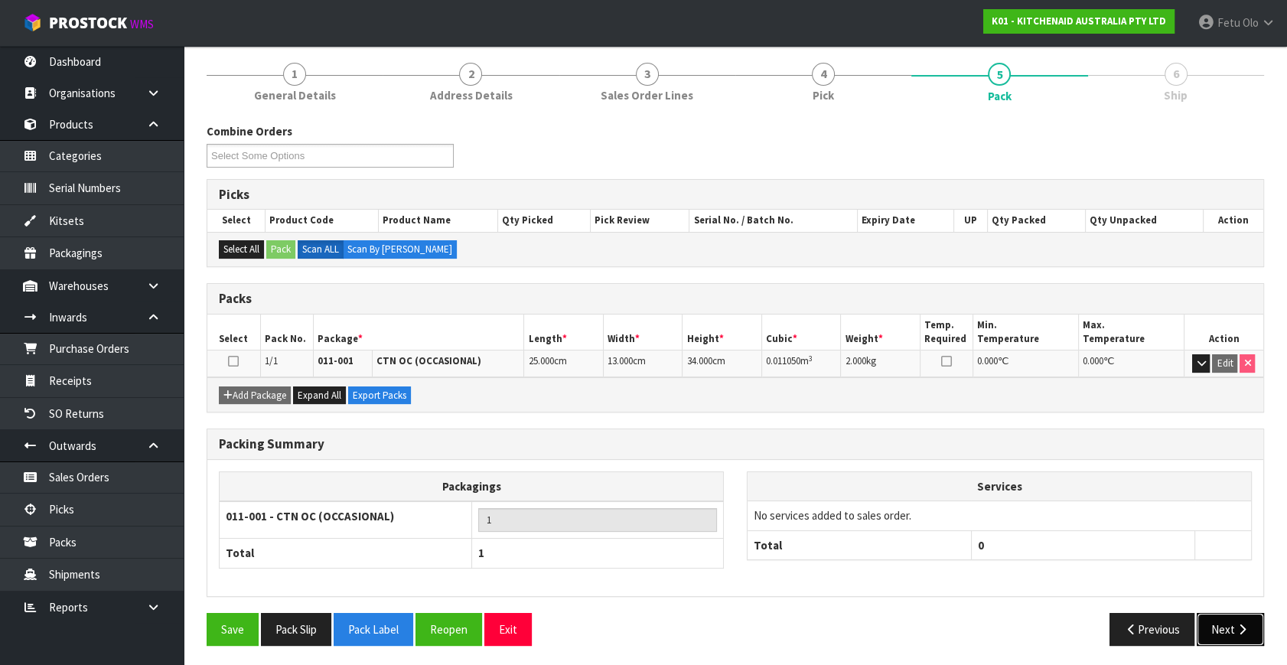
click at [1240, 617] on button "Next" at bounding box center [1230, 629] width 67 height 33
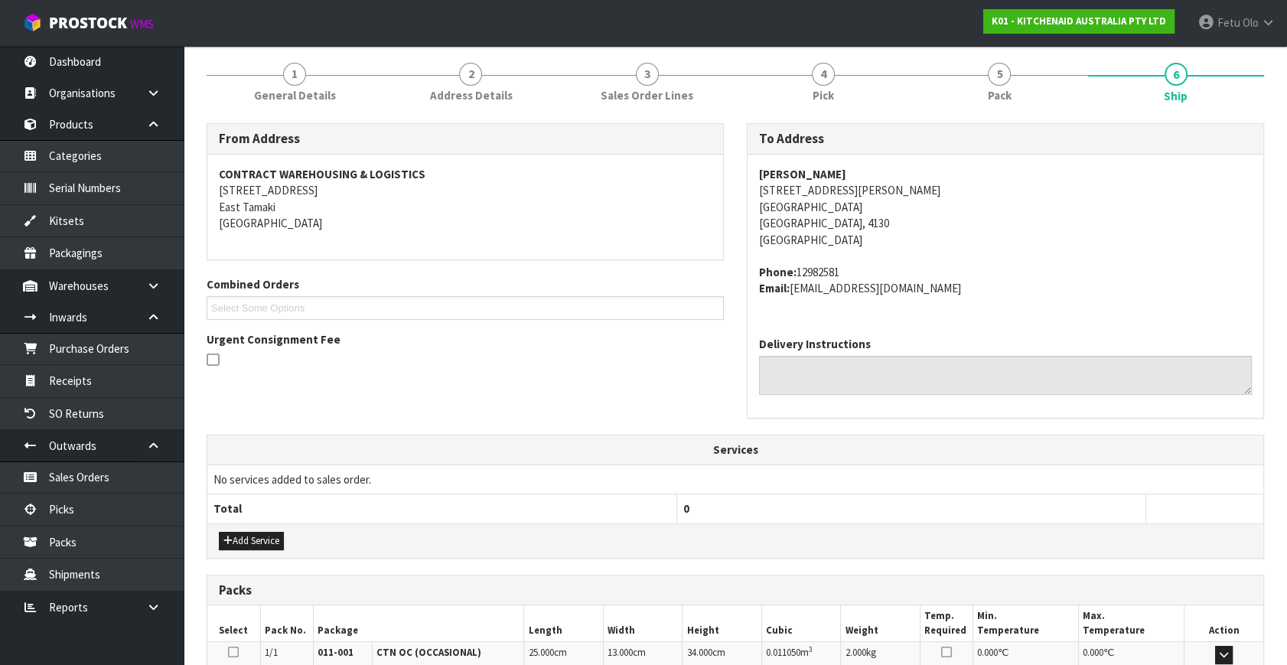
scroll to position [376, 0]
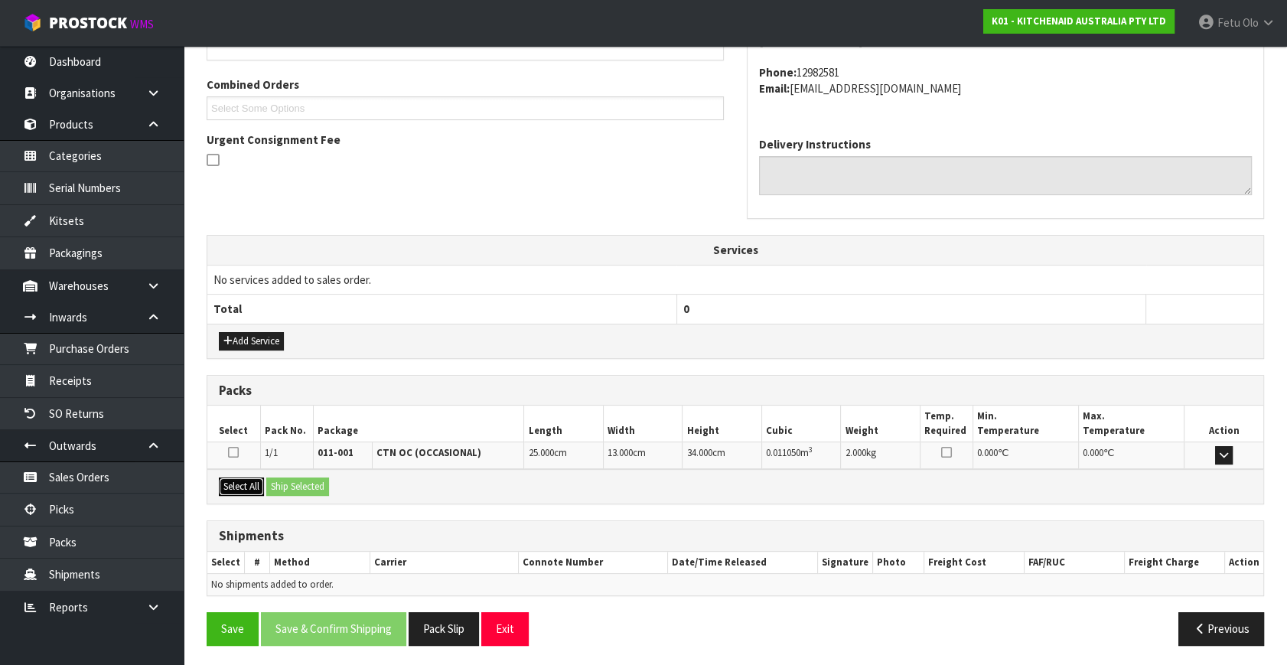
click at [251, 482] on button "Select All" at bounding box center [241, 486] width 45 height 18
click at [313, 484] on button "Ship Selected" at bounding box center [297, 486] width 63 height 18
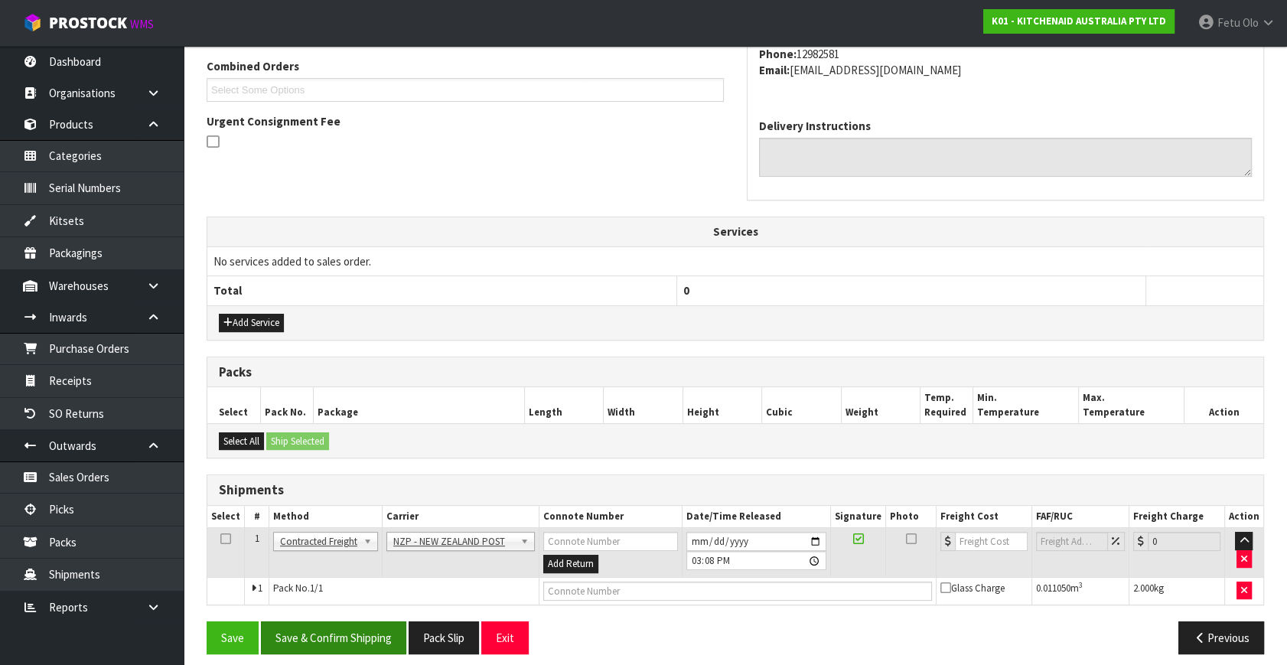
scroll to position [404, 0]
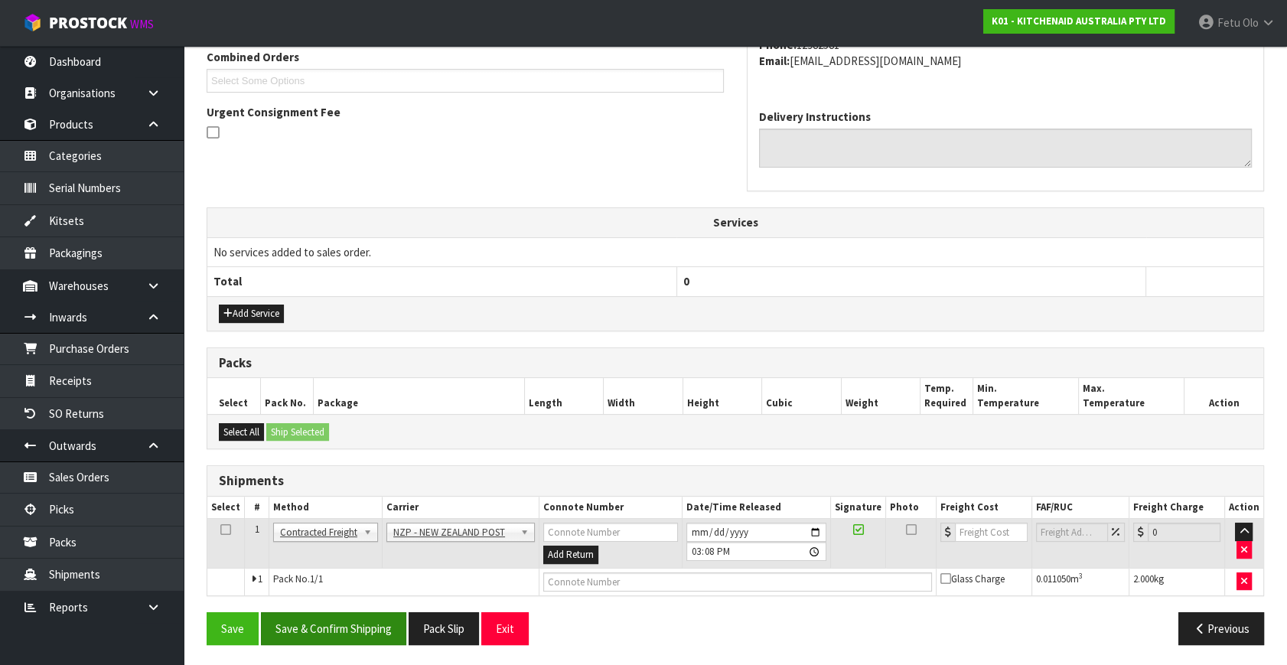
click at [358, 643] on div "Save Save & Confirm Shipping Pack Slip Exit Previous" at bounding box center [735, 634] width 1080 height 44
click at [368, 641] on button "Save & Confirm Shipping" at bounding box center [333, 628] width 145 height 33
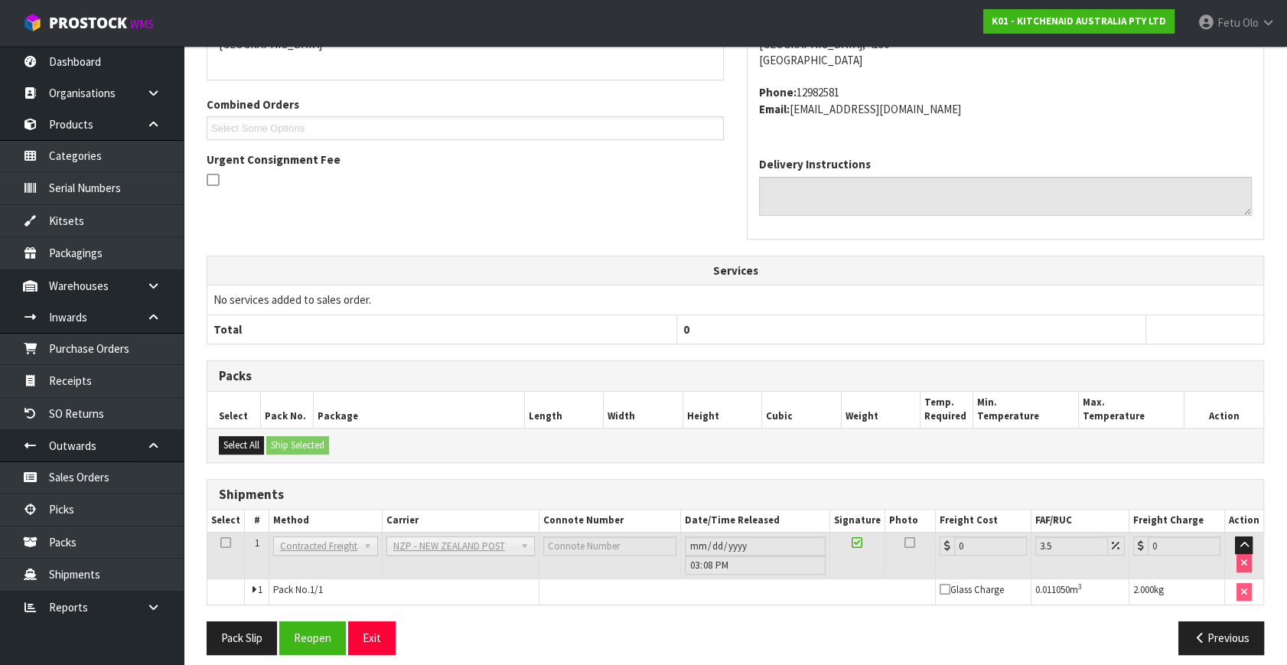
scroll to position [383, 0]
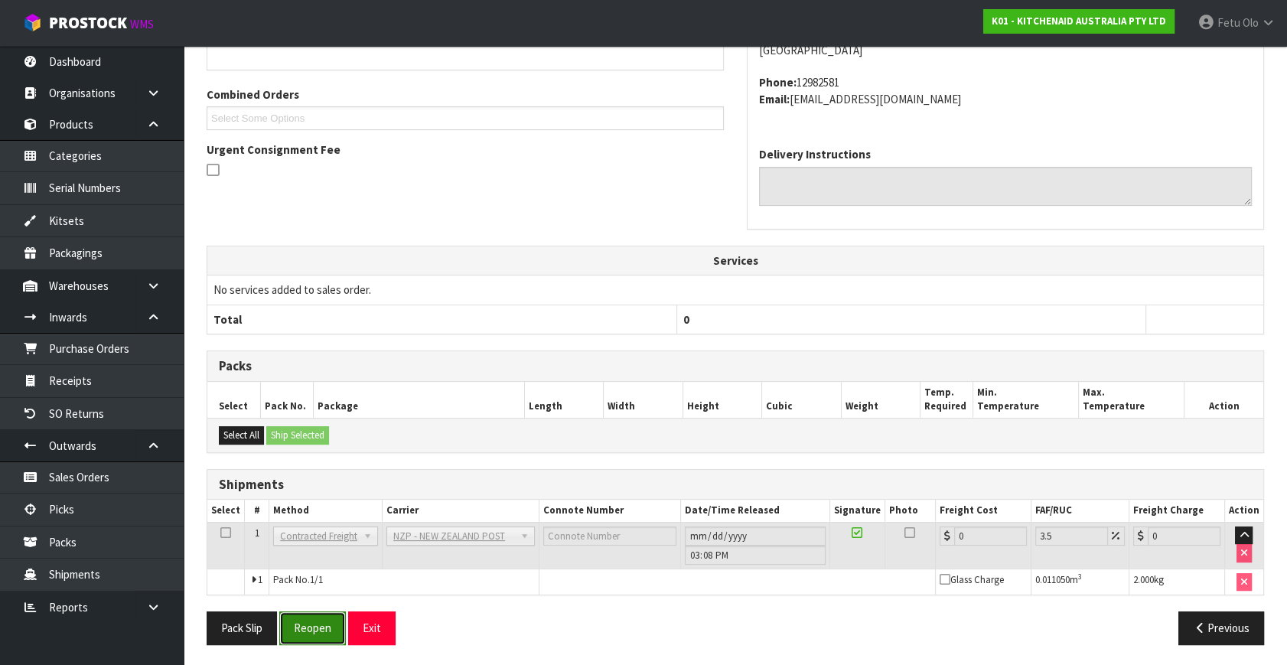
click at [319, 622] on button "Reopen" at bounding box center [312, 627] width 67 height 33
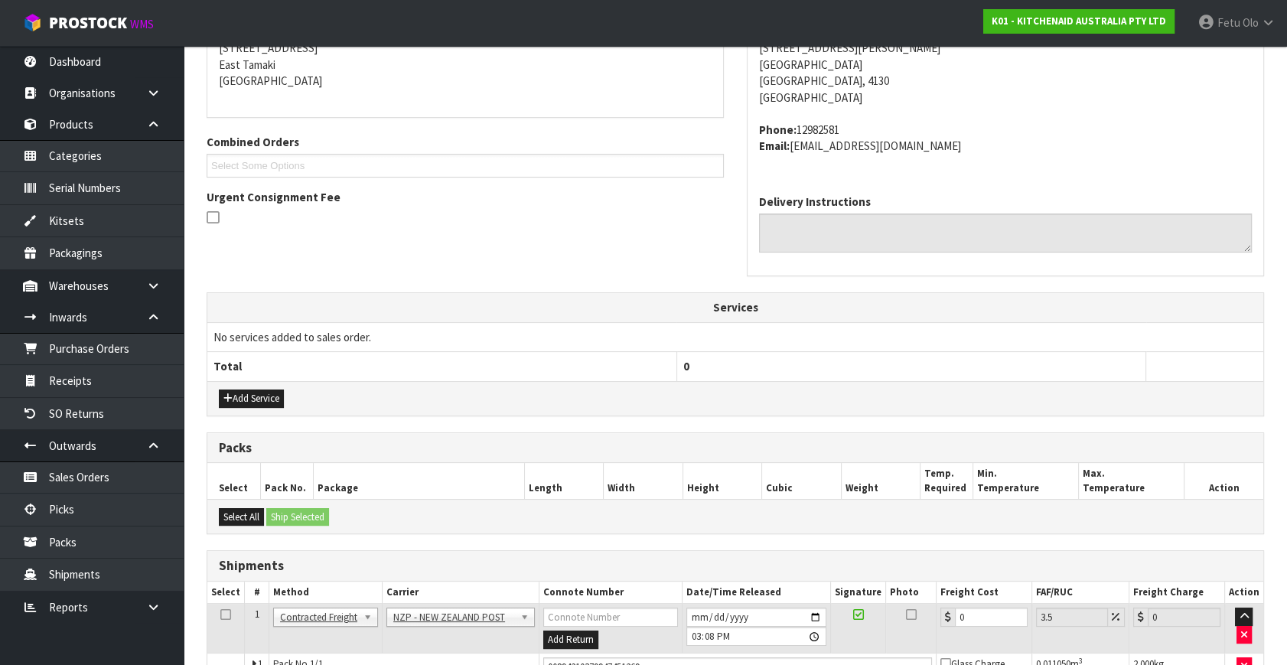
scroll to position [419, 0]
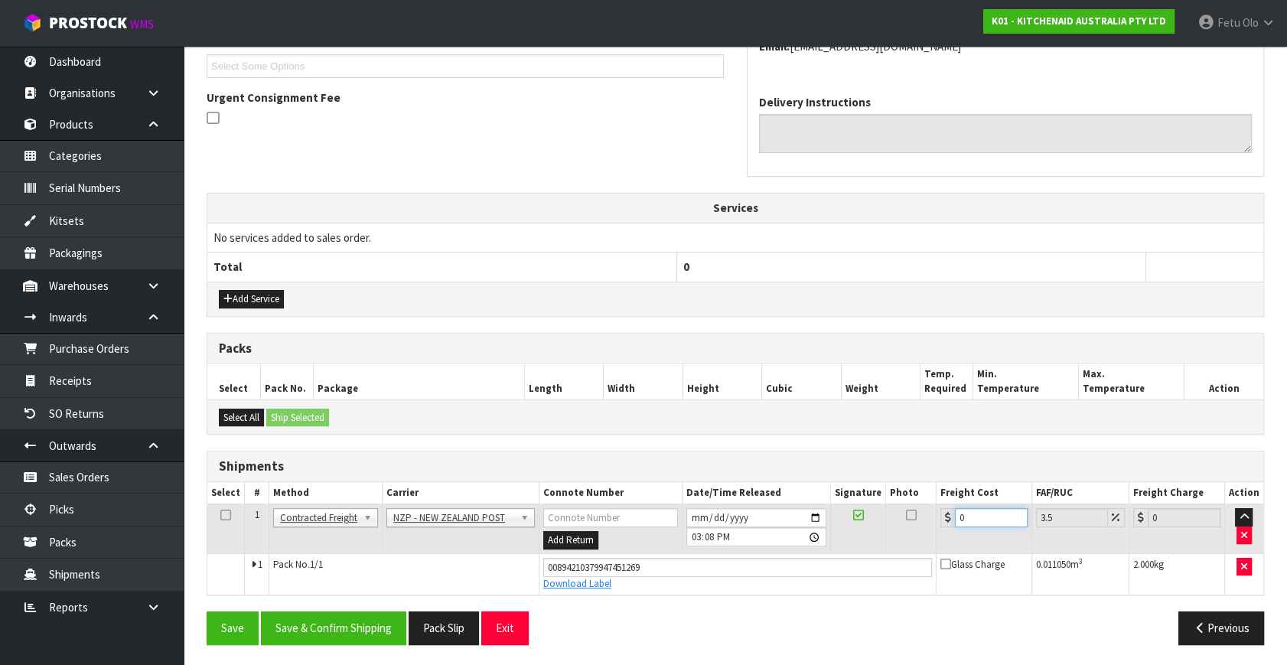
drag, startPoint x: 992, startPoint y: 510, endPoint x: 718, endPoint y: 567, distance: 280.6
click at [718, 567] on tbody "1 Client Local Pickup Customer Local Pickup Company Freight Contracted Freight …" at bounding box center [735, 549] width 1056 height 90
type input "8"
type input "8.28"
type input "8.4"
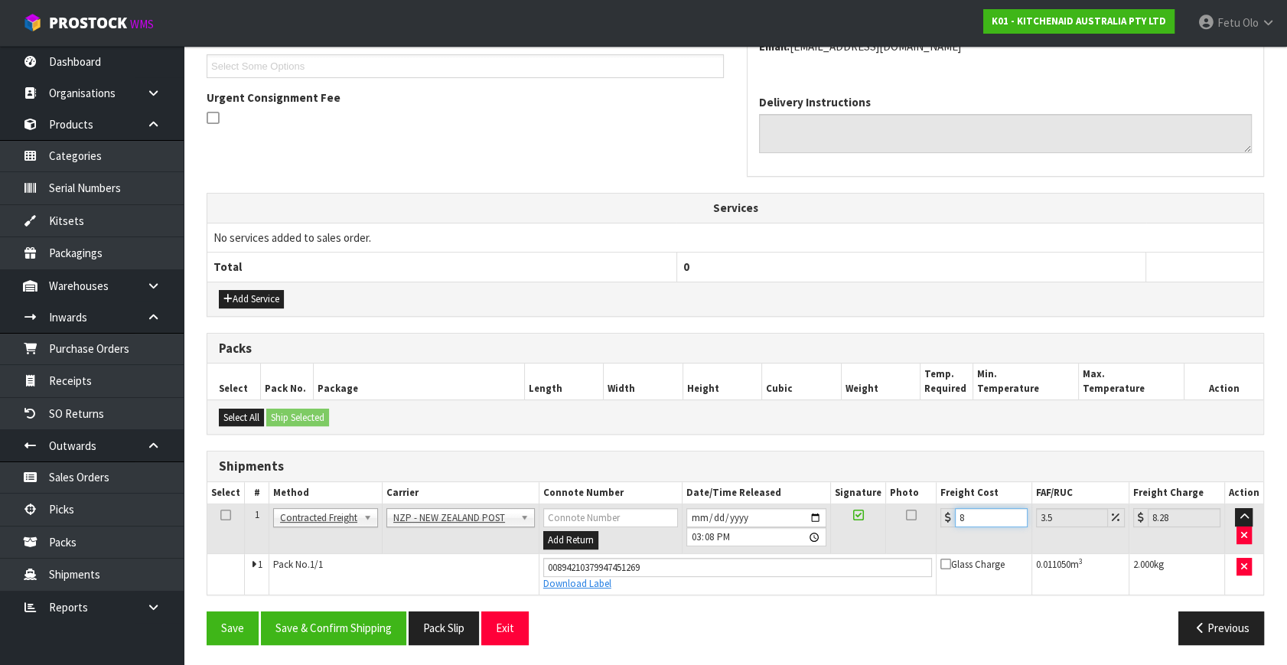
type input "8.69"
type input "8.45"
type input "8.75"
type input "8.45"
click at [360, 635] on button "Save & Confirm Shipping" at bounding box center [333, 627] width 145 height 33
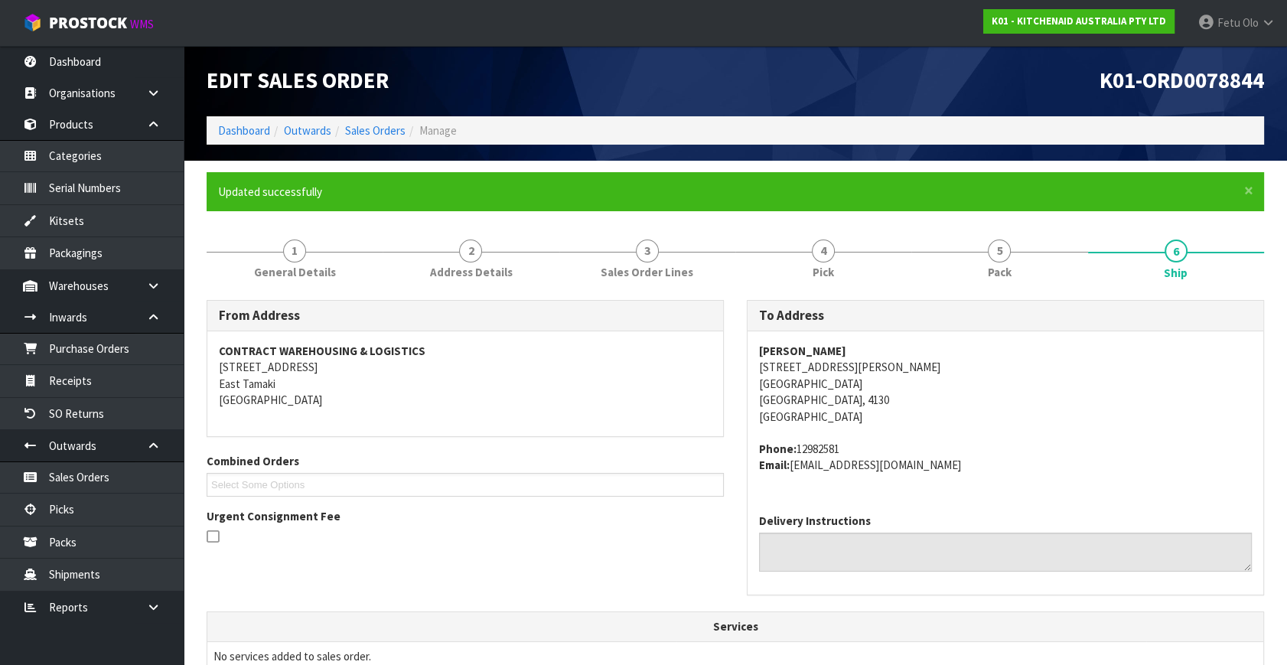
scroll to position [376, 0]
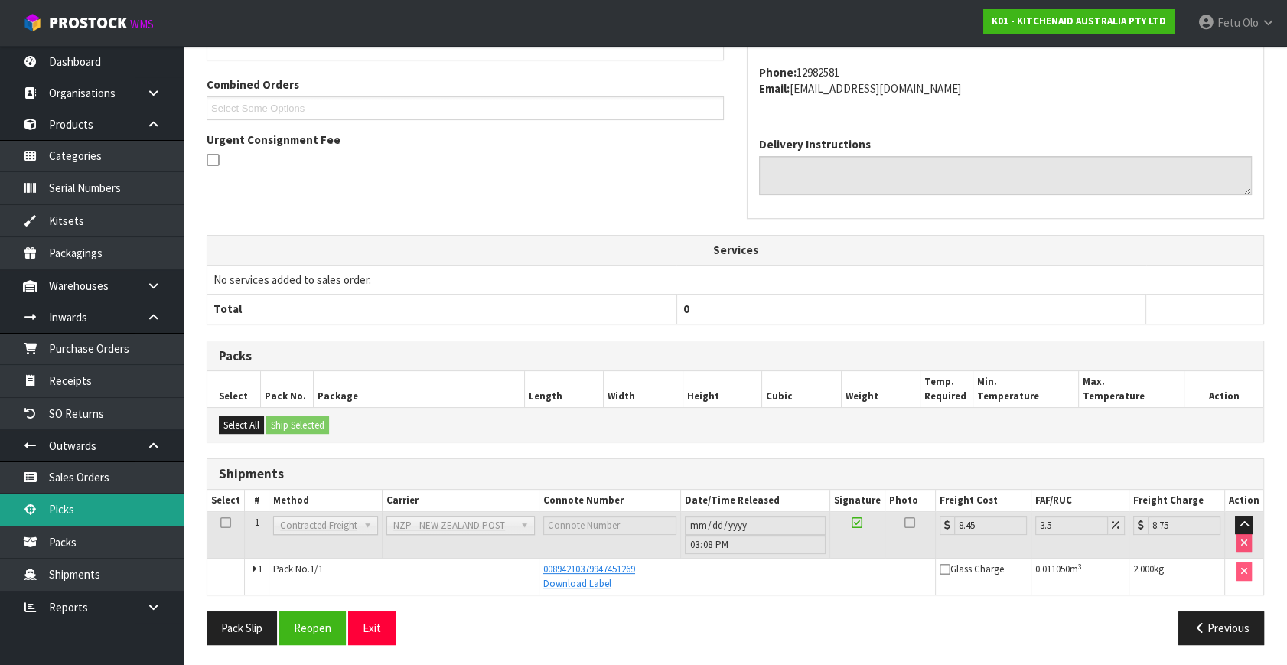
click at [98, 500] on link "Picks" at bounding box center [92, 509] width 184 height 31
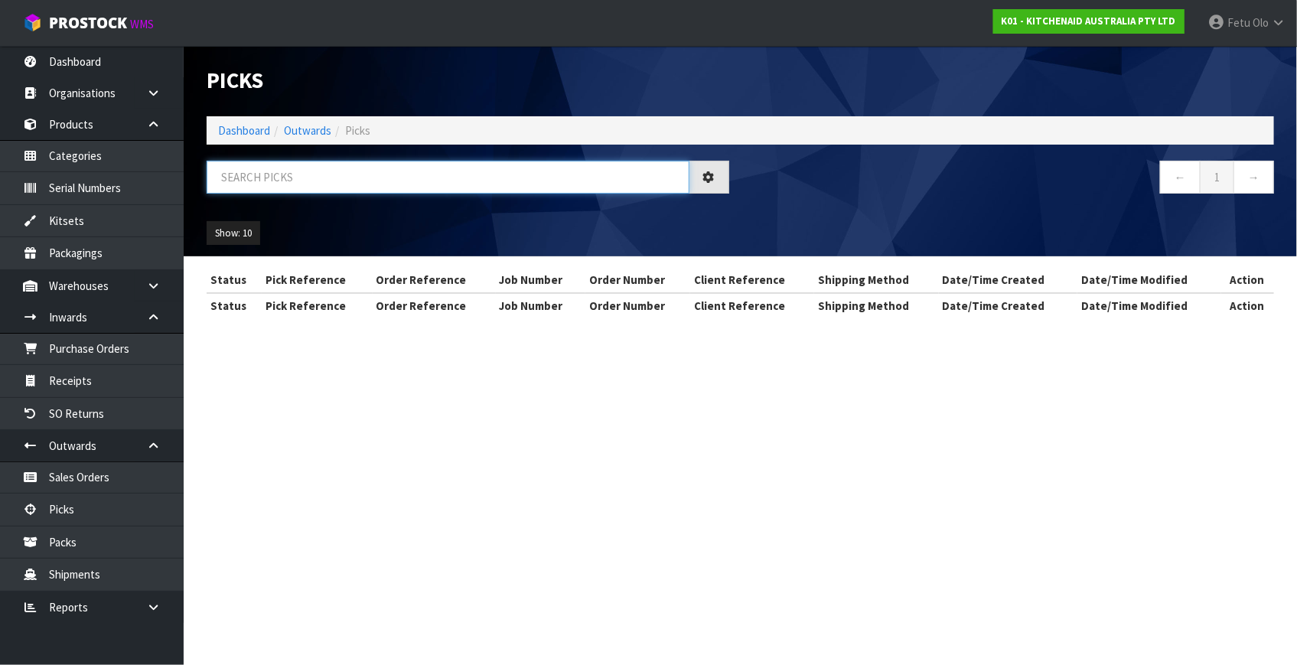
click at [491, 176] on input "text" at bounding box center [448, 177] width 483 height 33
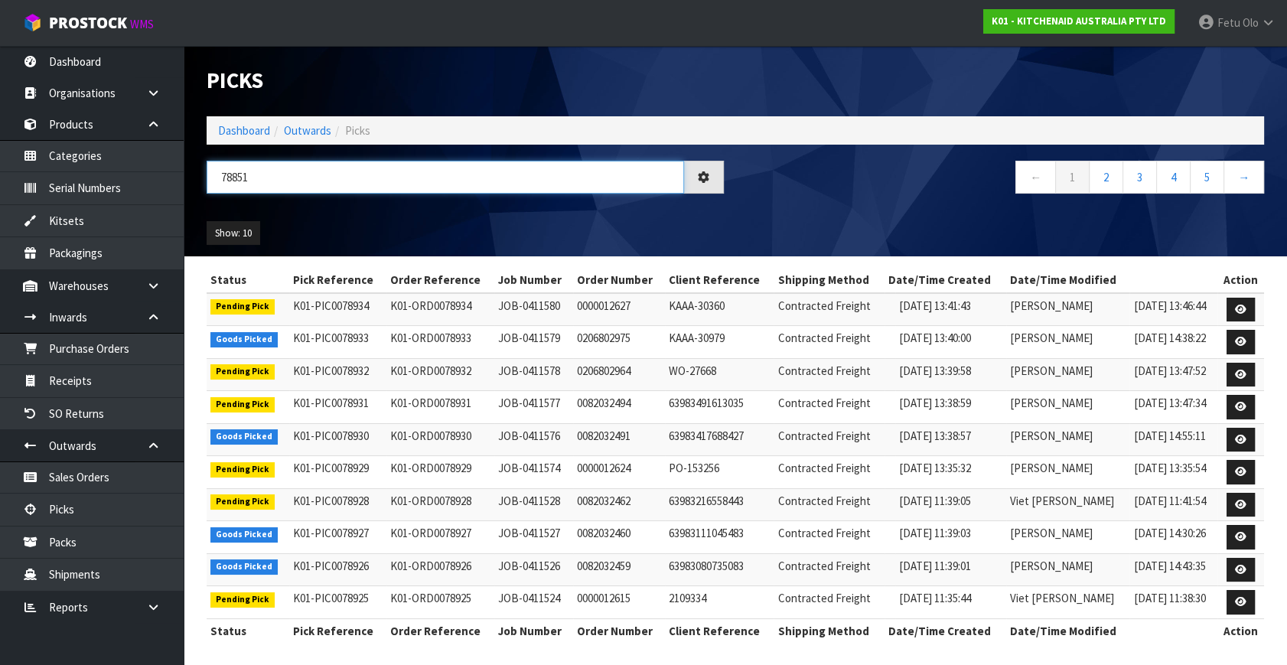
type input "78851"
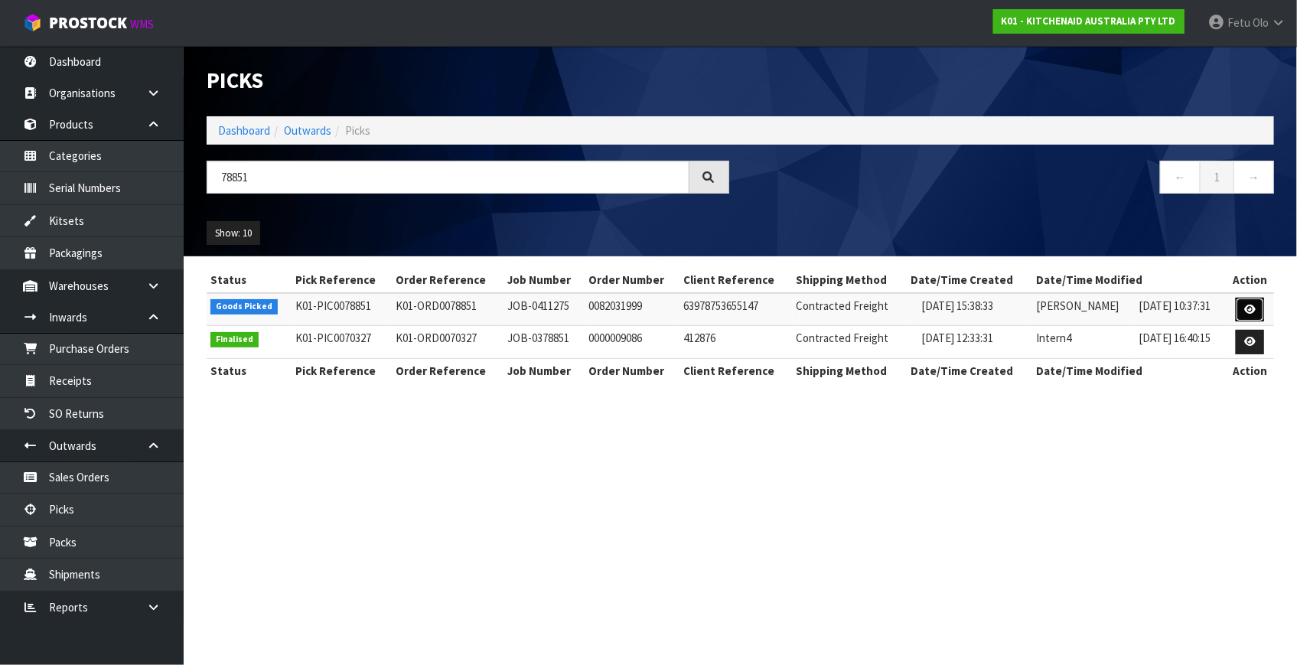
click at [1244, 311] on link at bounding box center [1250, 310] width 28 height 24
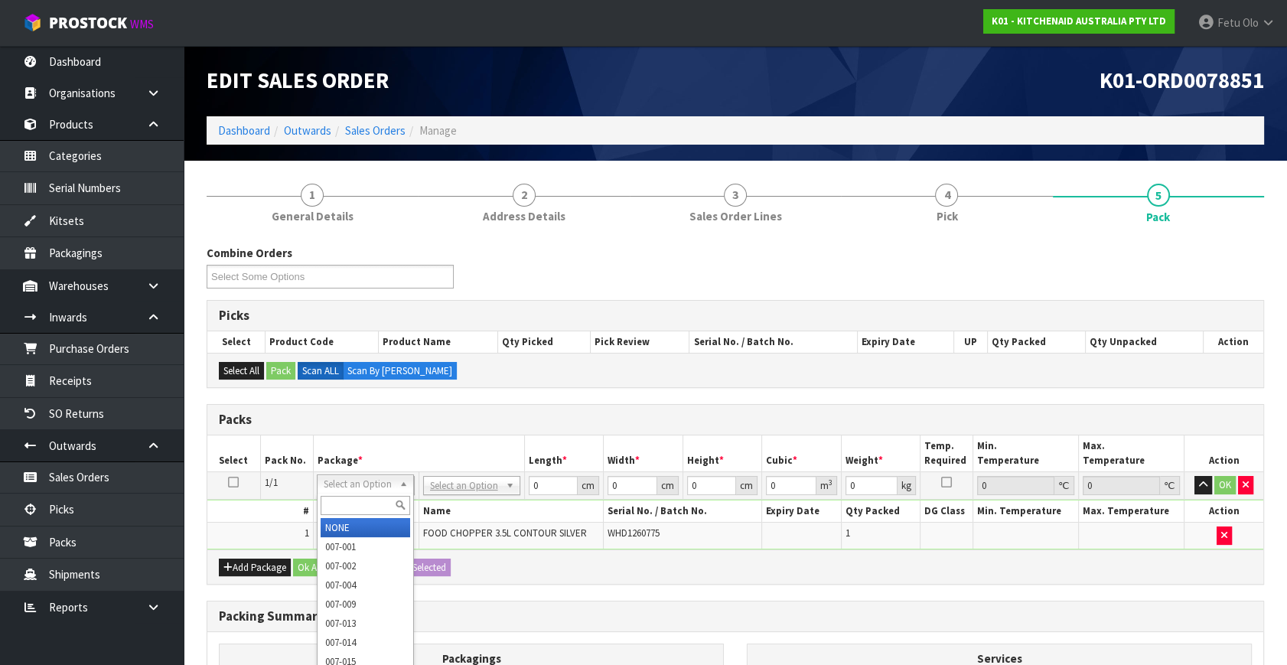
click at [377, 505] on input "text" at bounding box center [366, 505] width 90 height 19
type input "011-084"
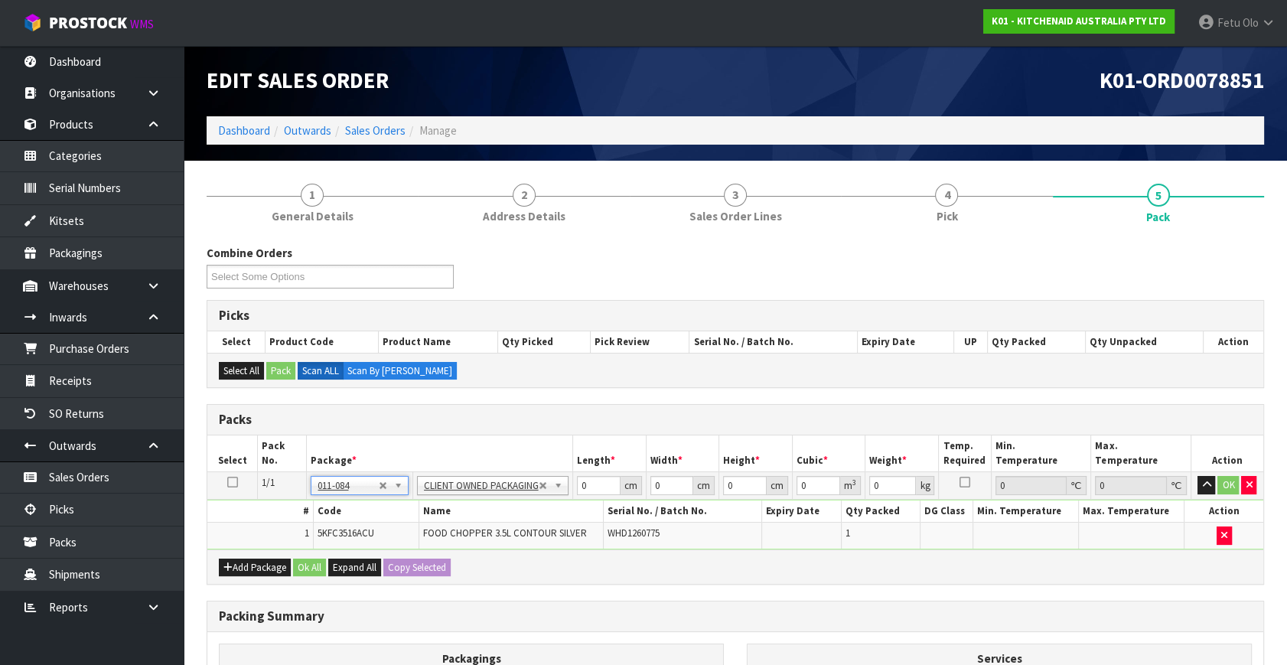
type input "1.75"
drag, startPoint x: 591, startPoint y: 481, endPoint x: 392, endPoint y: 552, distance: 211.0
click at [392, 552] on div "Packs Select Pack No. Package * Length * Width * Height * Cubic * Weight * Temp…" at bounding box center [735, 494] width 1057 height 181
type input "30"
type input "26"
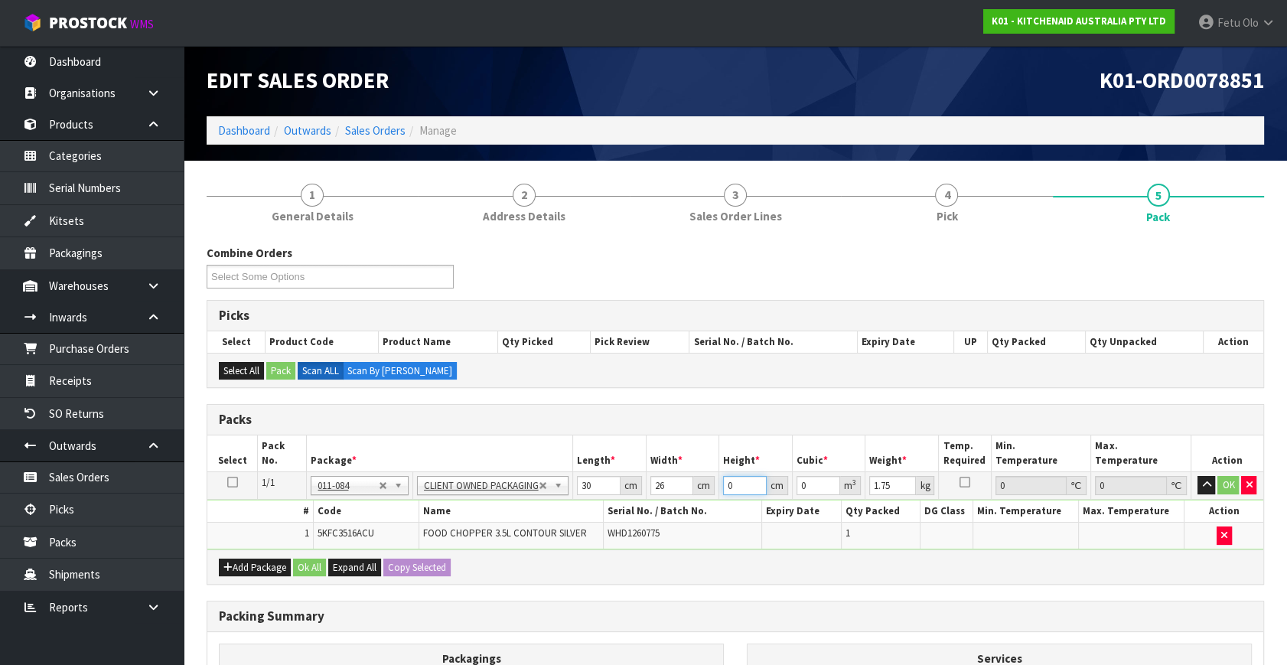
type input "2"
type input "0.00156"
type input "22"
type input "0.01716"
type input "22"
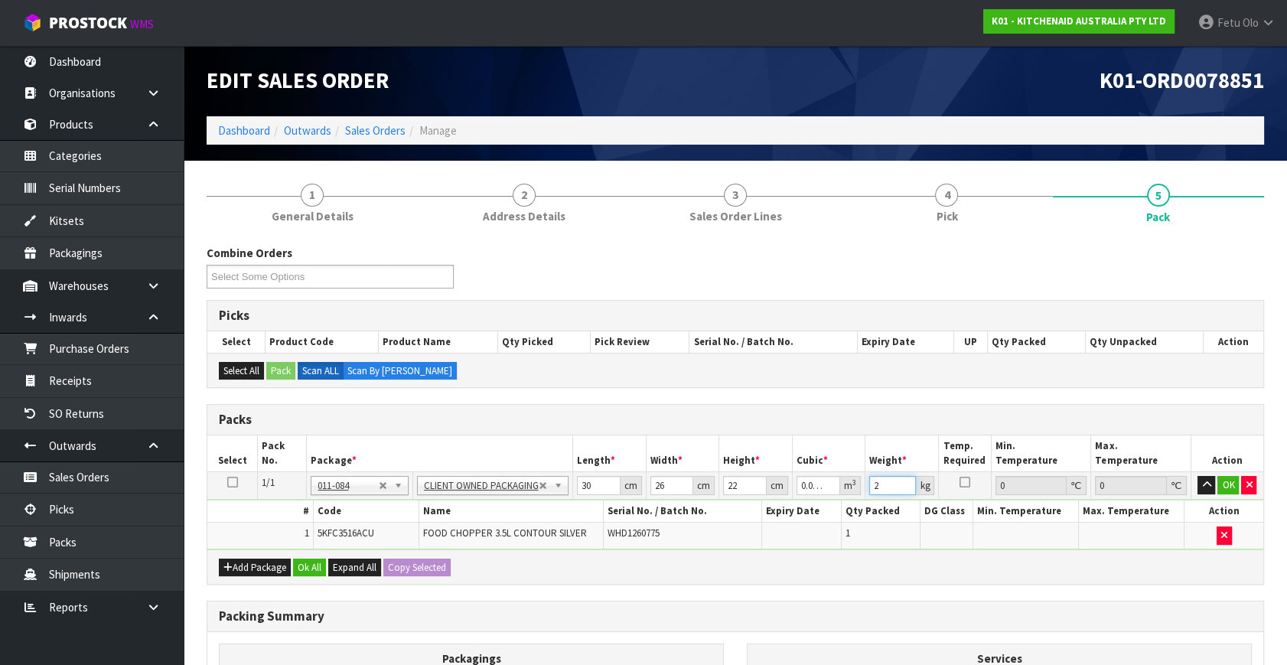
type input "2"
click button "OK" at bounding box center [1227, 485] width 21 height 18
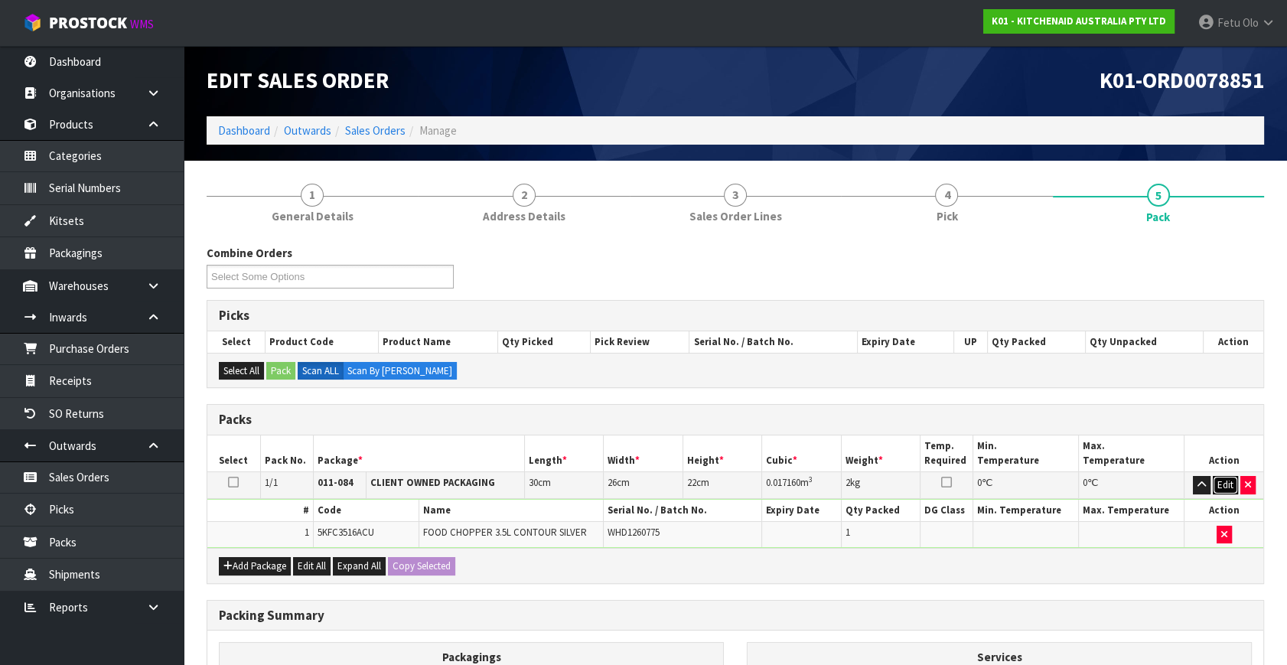
click at [1215, 490] on button "Edit" at bounding box center [1225, 485] width 25 height 18
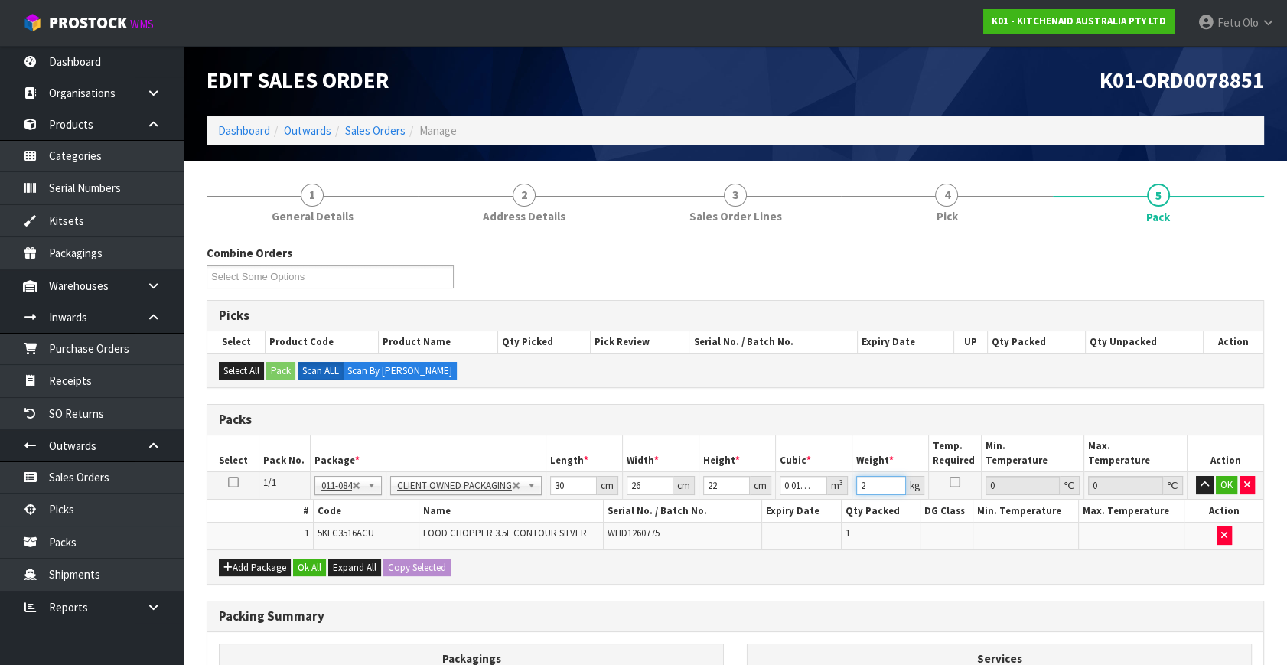
drag, startPoint x: 880, startPoint y: 487, endPoint x: 762, endPoint y: 507, distance: 119.6
click at [762, 507] on tbody "1/1 NONE 007-001 007-002 007-004 007-009 007-013 007-014 007-015 007-017 007-01…" at bounding box center [735, 510] width 1056 height 77
type input "3"
click button "OK" at bounding box center [1226, 485] width 21 height 18
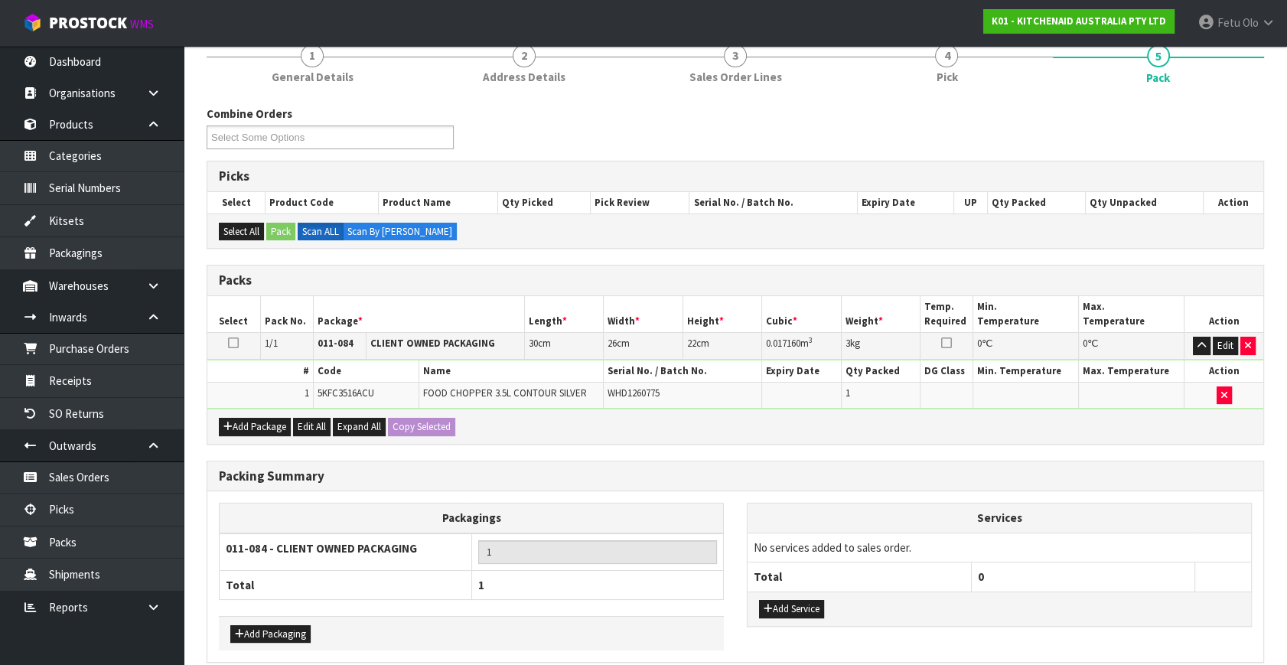
scroll to position [205, 0]
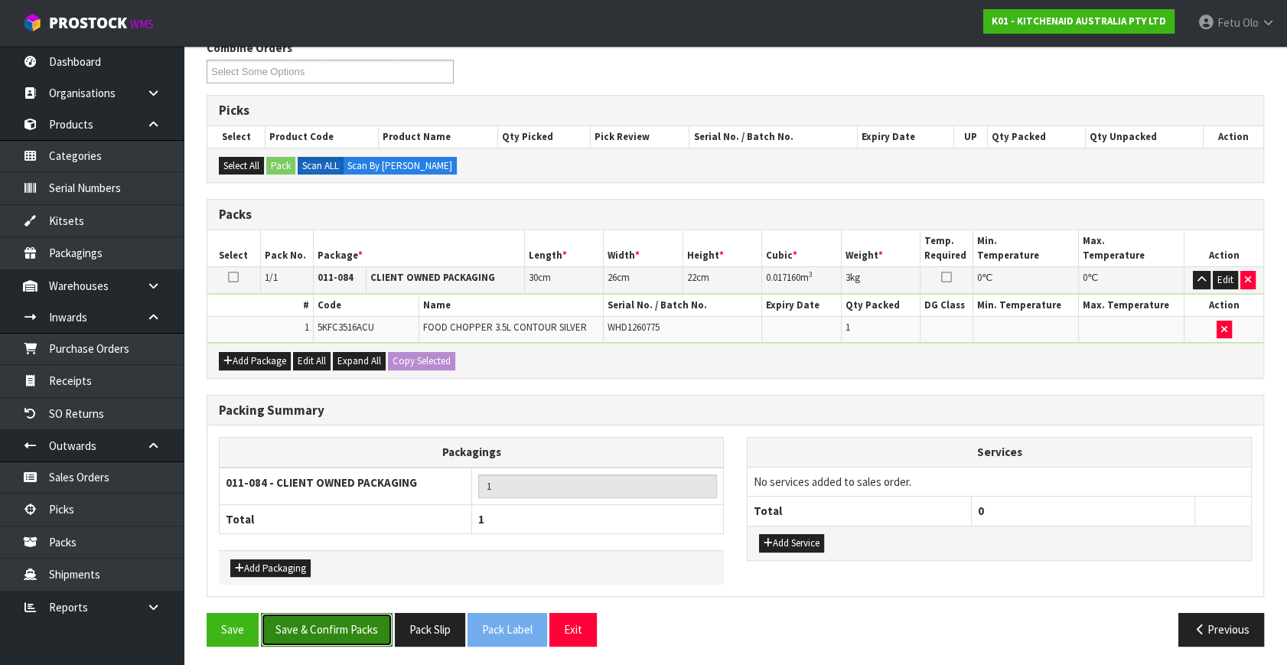
click at [357, 633] on button "Save & Confirm Packs" at bounding box center [327, 629] width 132 height 33
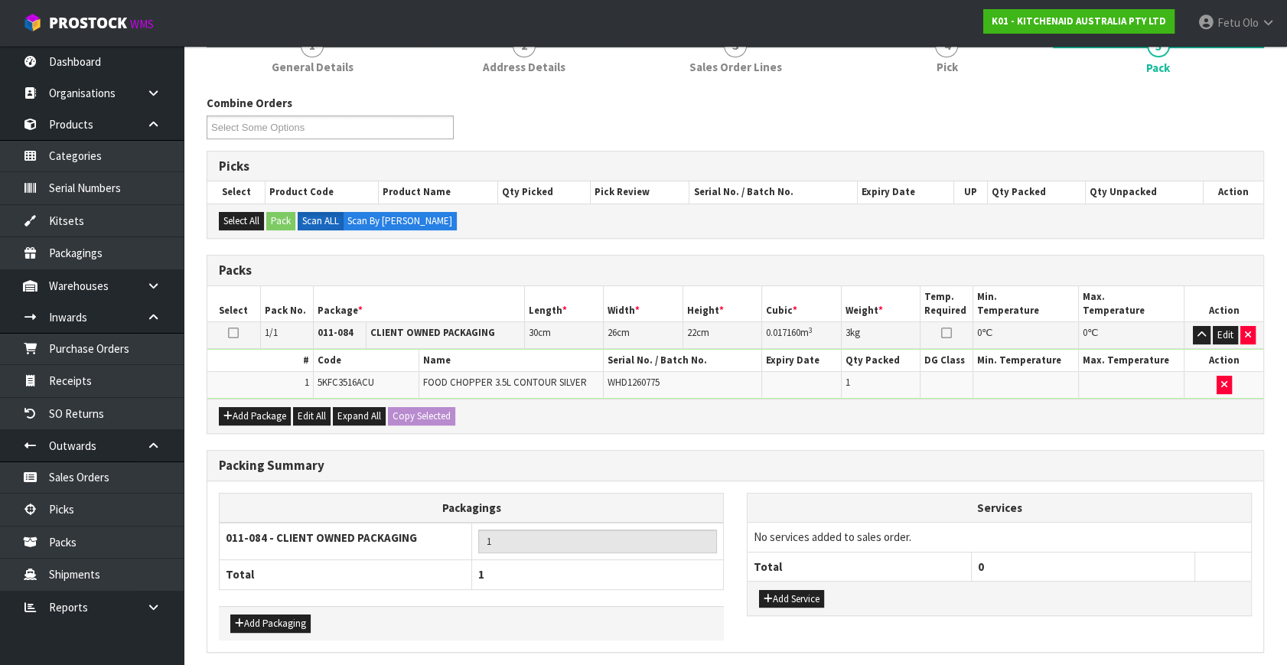
scroll to position [0, 0]
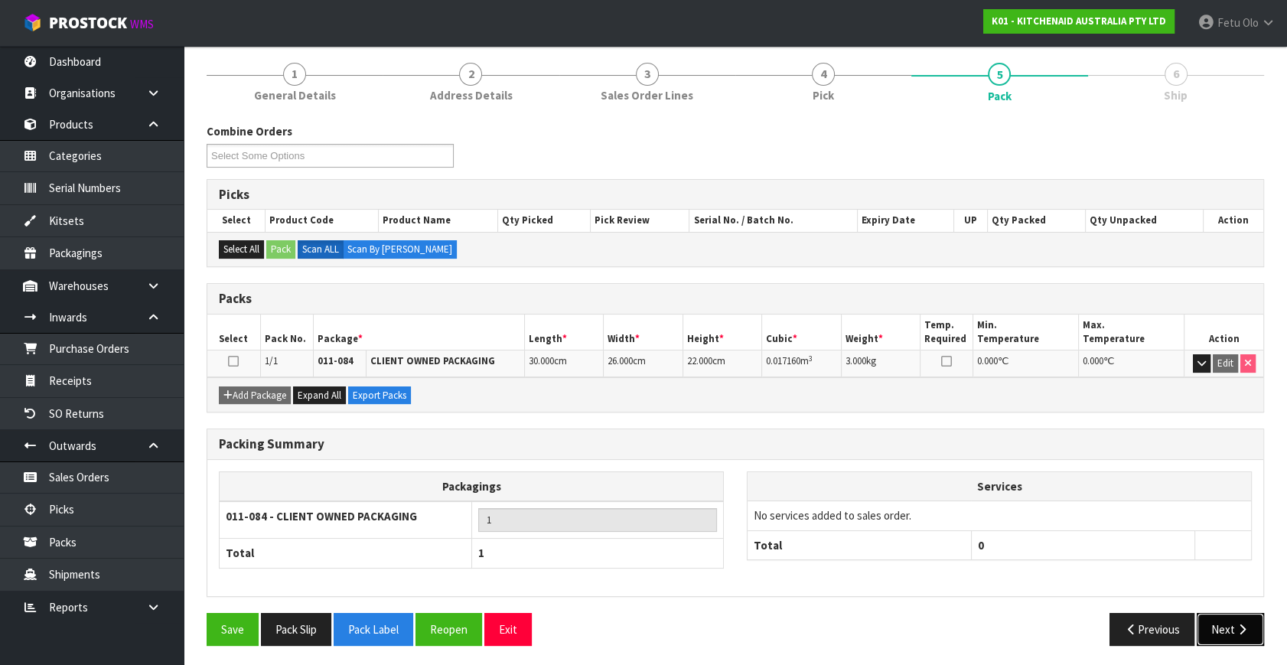
click at [1240, 624] on icon "button" at bounding box center [1242, 629] width 15 height 11
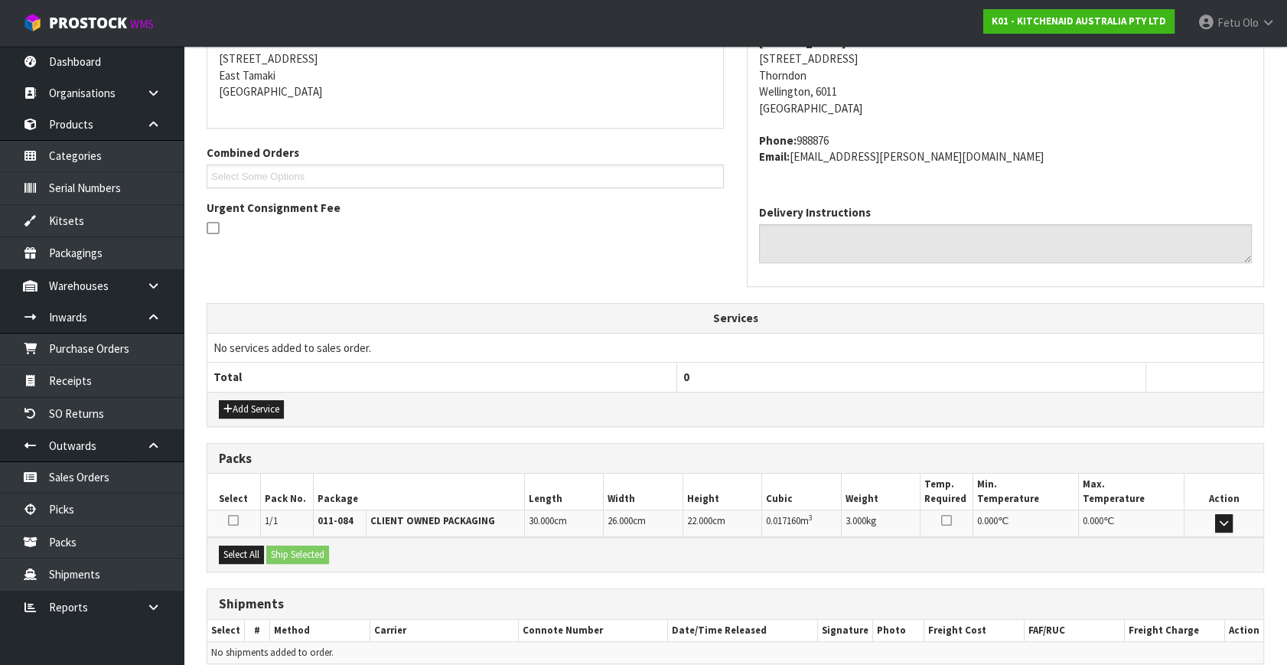
scroll to position [376, 0]
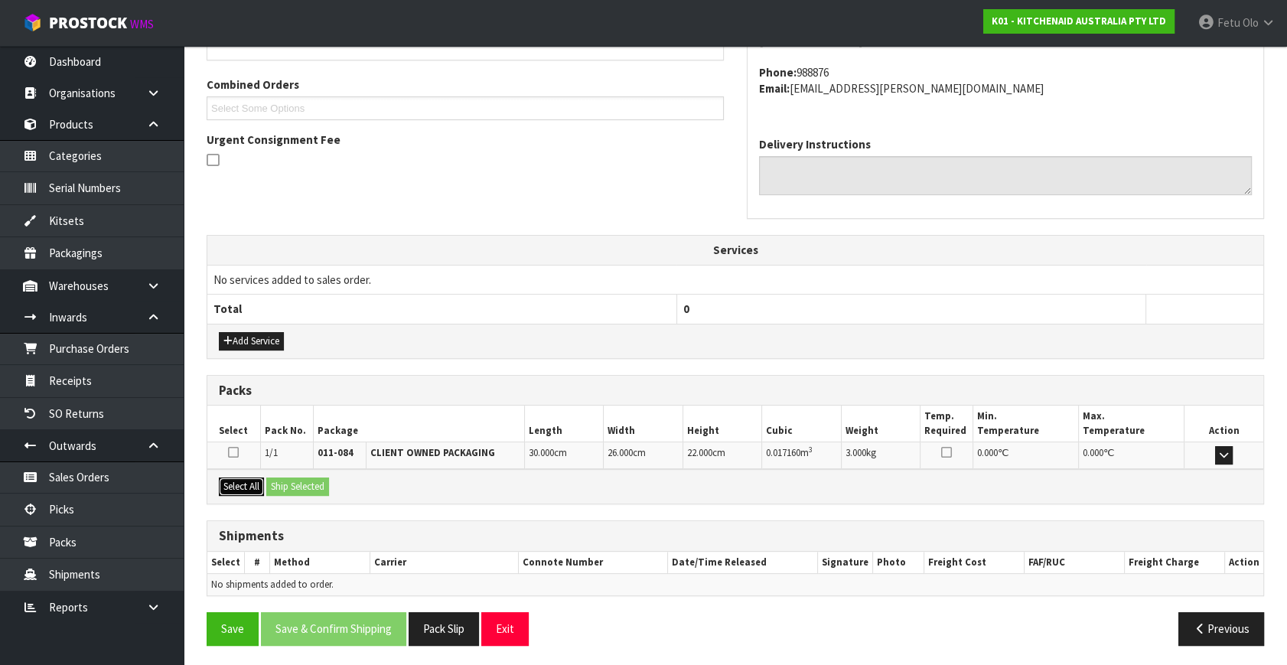
click at [240, 482] on button "Select All" at bounding box center [241, 486] width 45 height 18
click at [320, 482] on button "Ship Selected" at bounding box center [297, 486] width 63 height 18
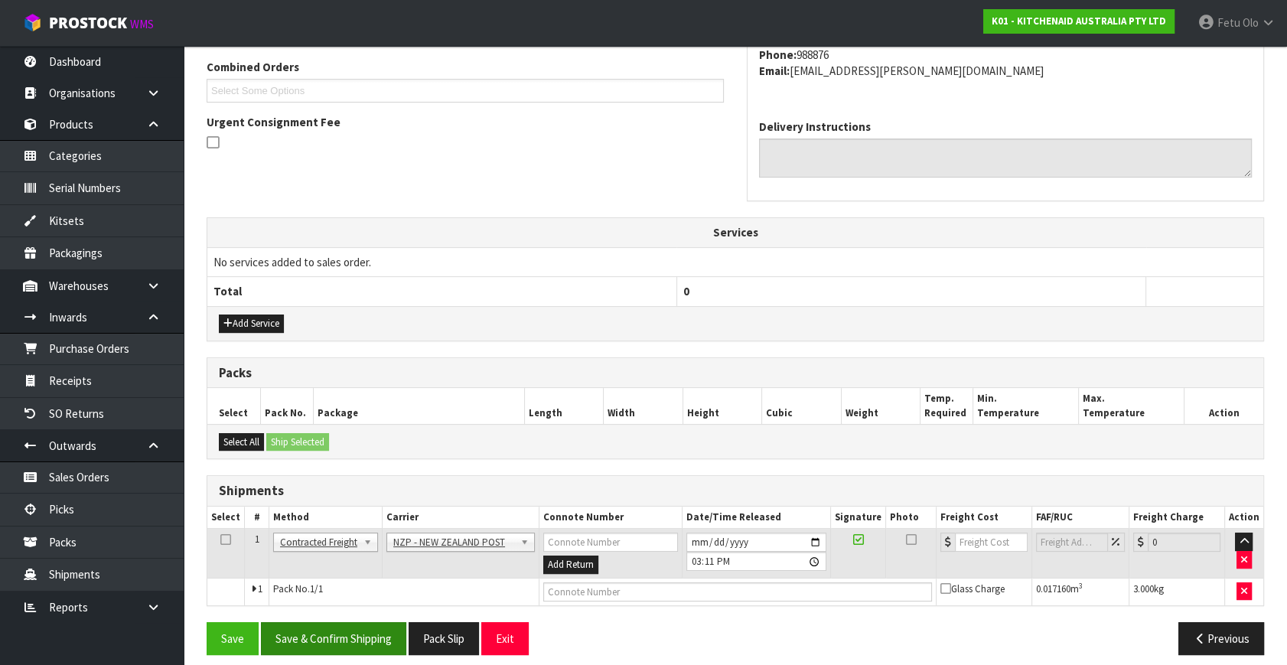
scroll to position [404, 0]
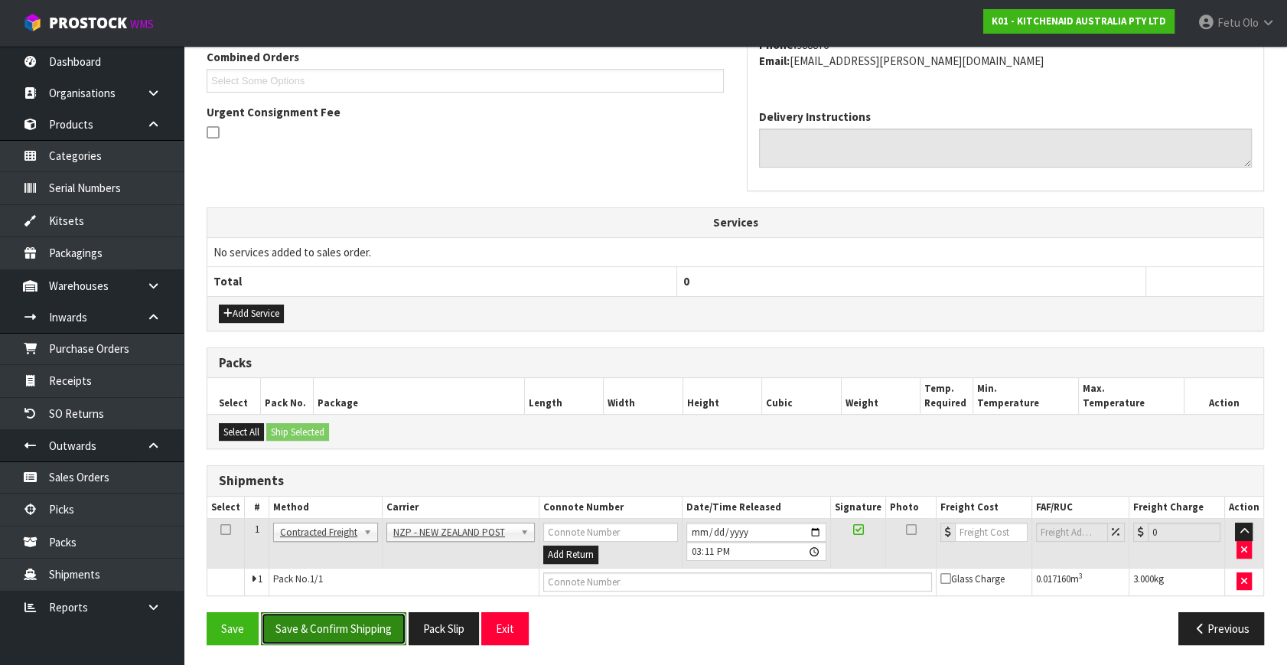
click at [372, 620] on button "Save & Confirm Shipping" at bounding box center [333, 628] width 145 height 33
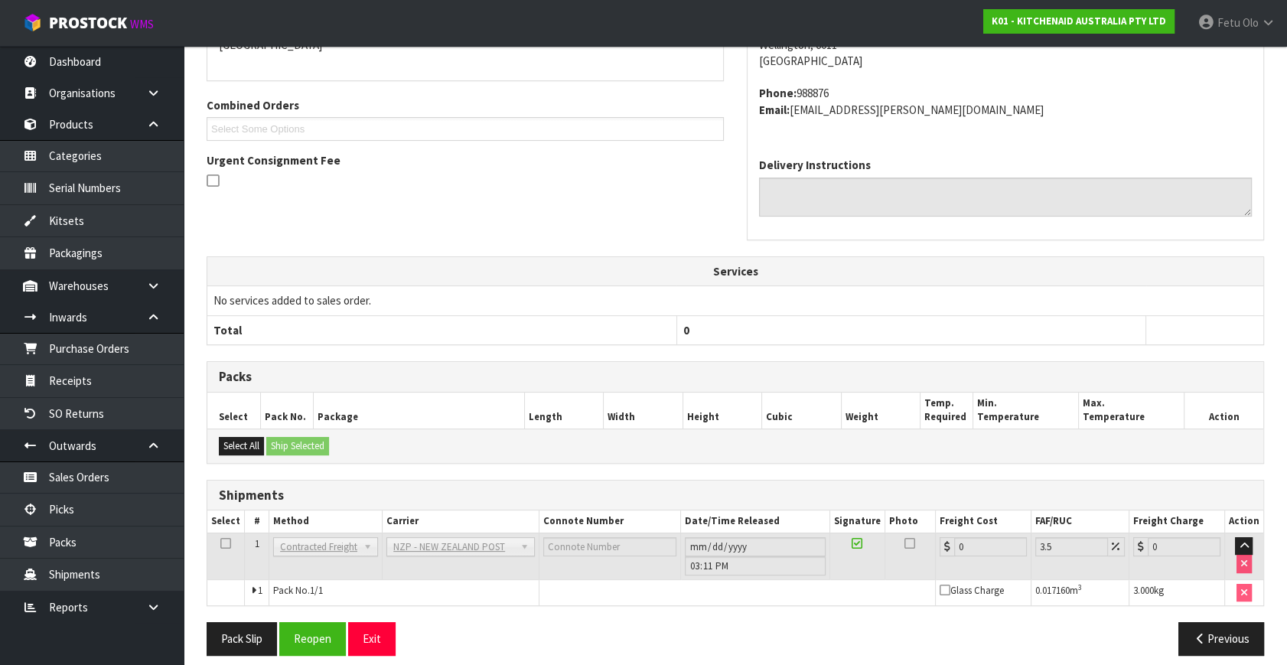
scroll to position [383, 0]
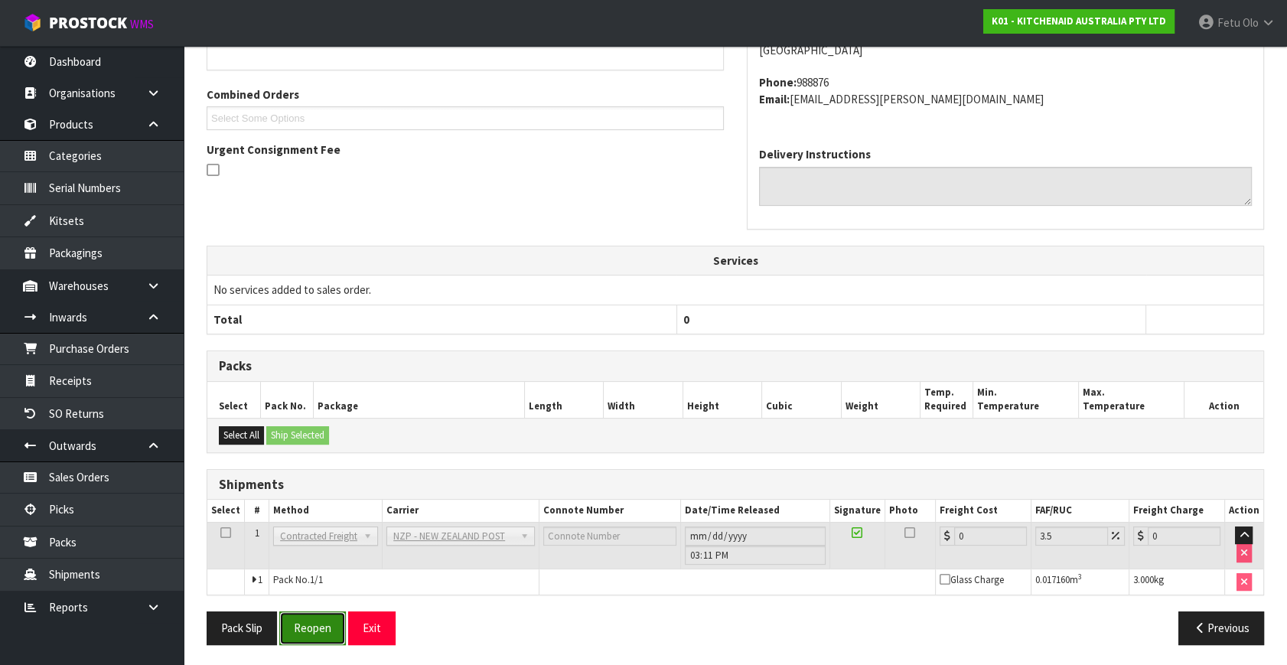
click at [318, 624] on button "Reopen" at bounding box center [312, 627] width 67 height 33
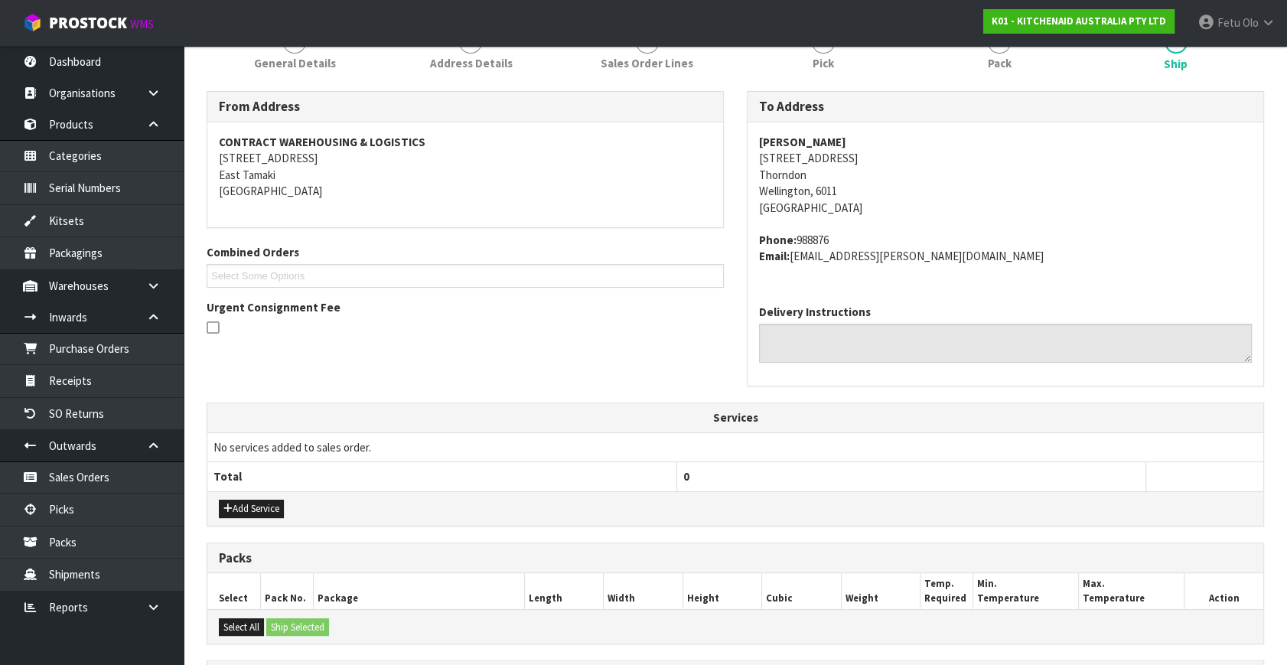
scroll to position [417, 0]
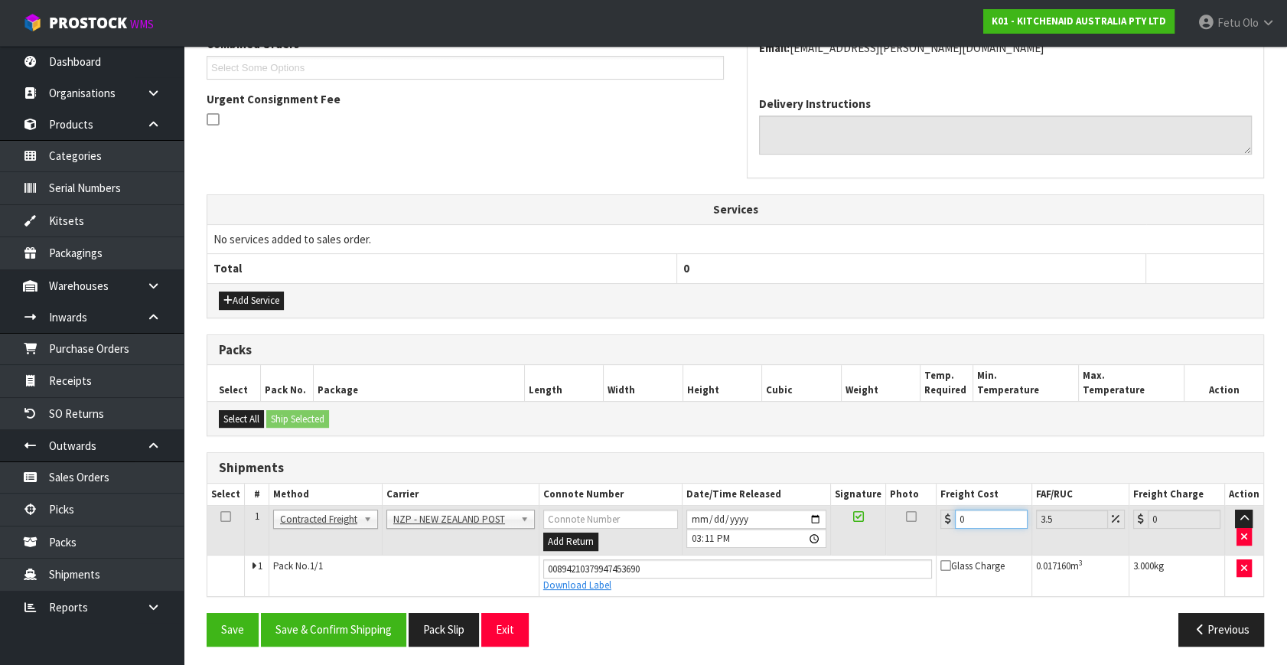
drag, startPoint x: 979, startPoint y: 520, endPoint x: 702, endPoint y: 568, distance: 281.0
click at [702, 568] on tbody "1 Client Local Pickup Customer Local Pickup Company Freight Contracted Freight …" at bounding box center [735, 551] width 1056 height 90
type input "8"
type input "8.28"
type input "8.4"
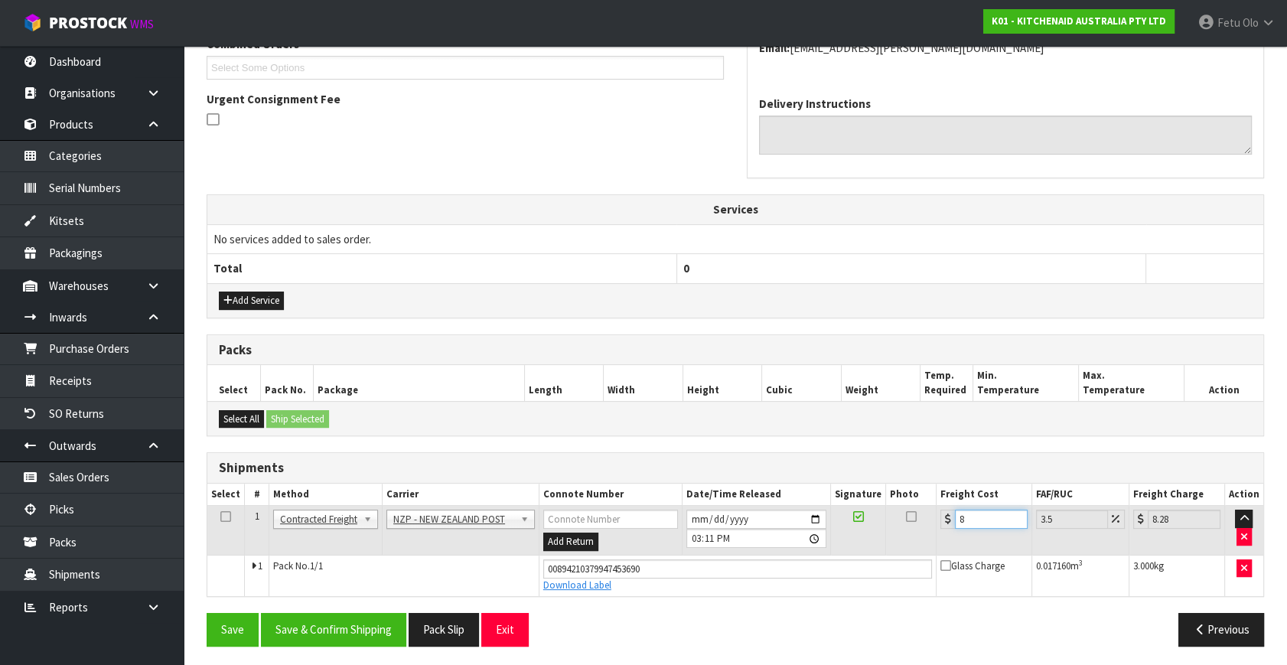
type input "8.69"
type input "8.45"
type input "8.75"
type input "8.45"
click at [363, 615] on button "Save & Confirm Shipping" at bounding box center [333, 629] width 145 height 33
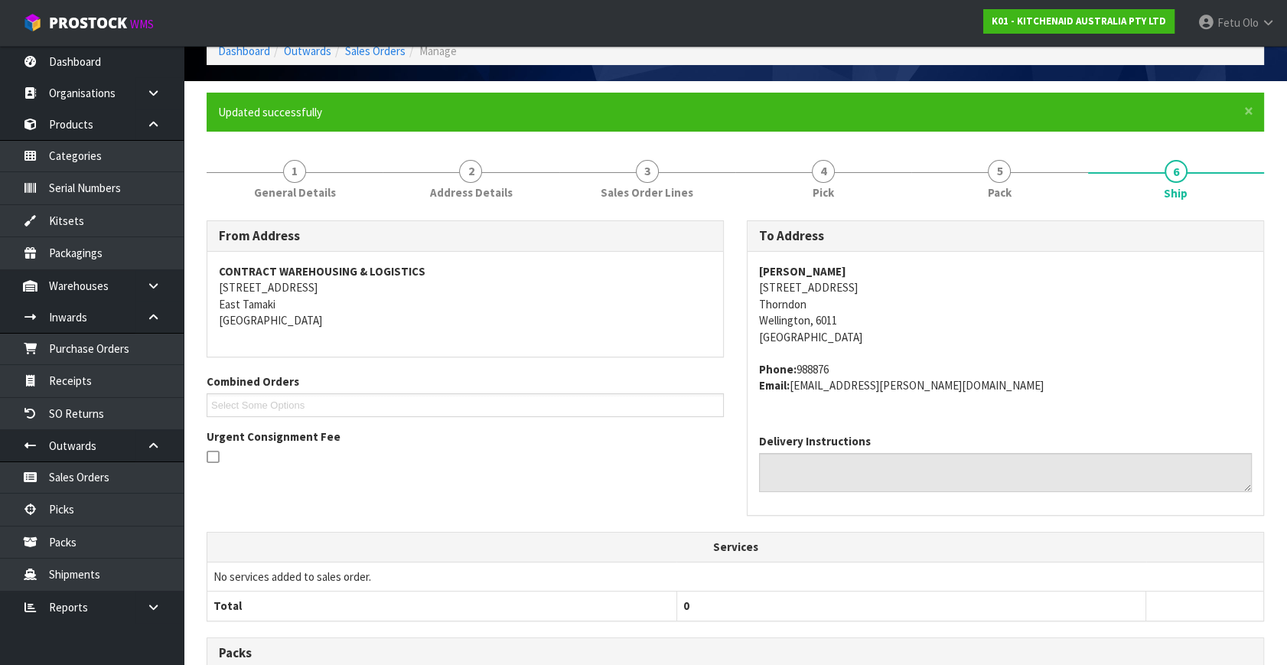
scroll to position [376, 0]
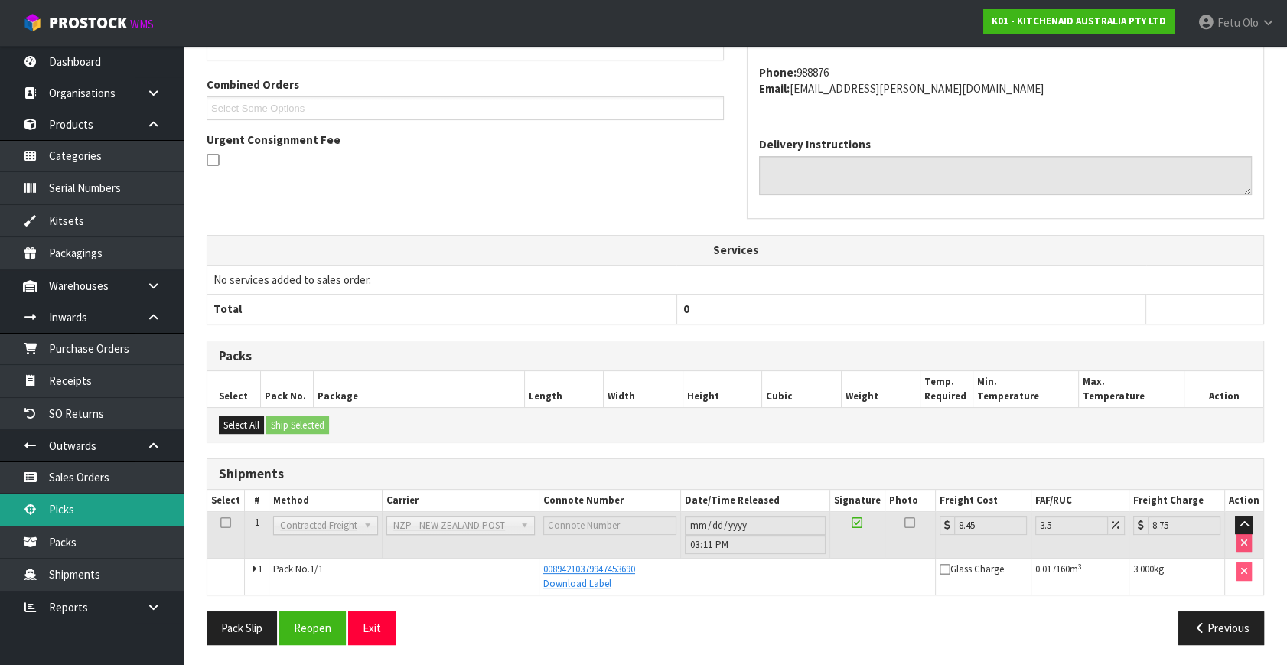
click at [47, 499] on link "Picks" at bounding box center [92, 509] width 184 height 31
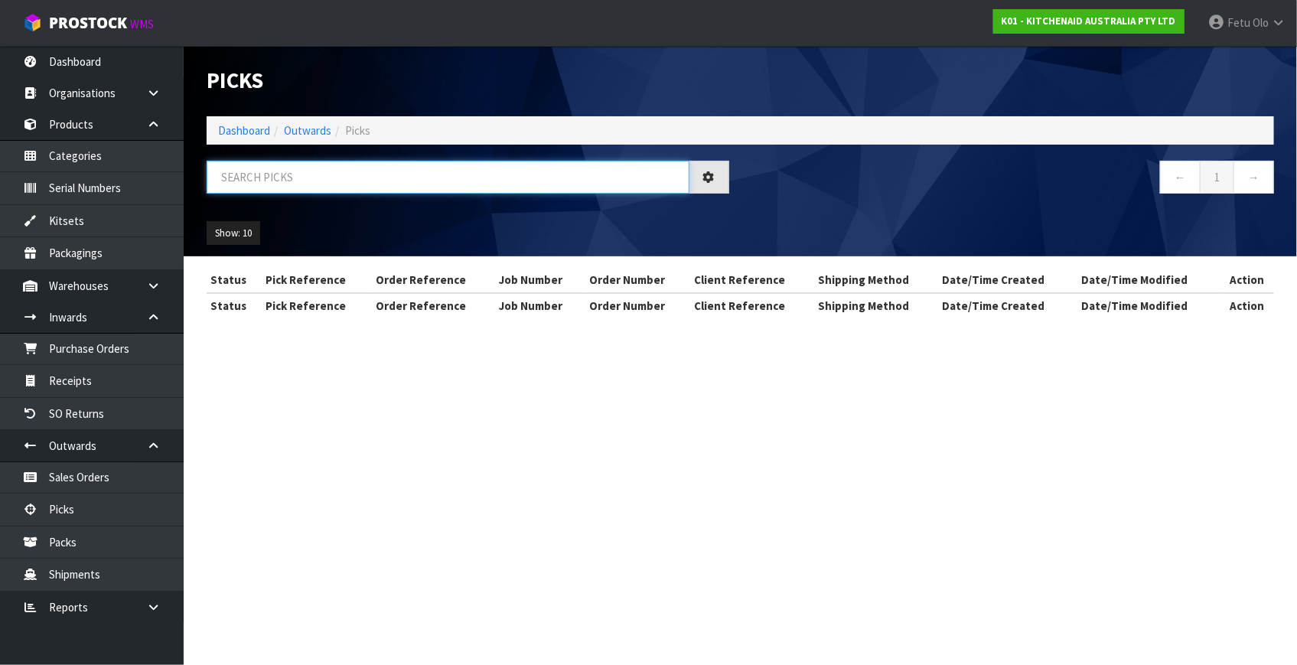
click at [427, 181] on input "text" at bounding box center [448, 177] width 483 height 33
type input "78852"
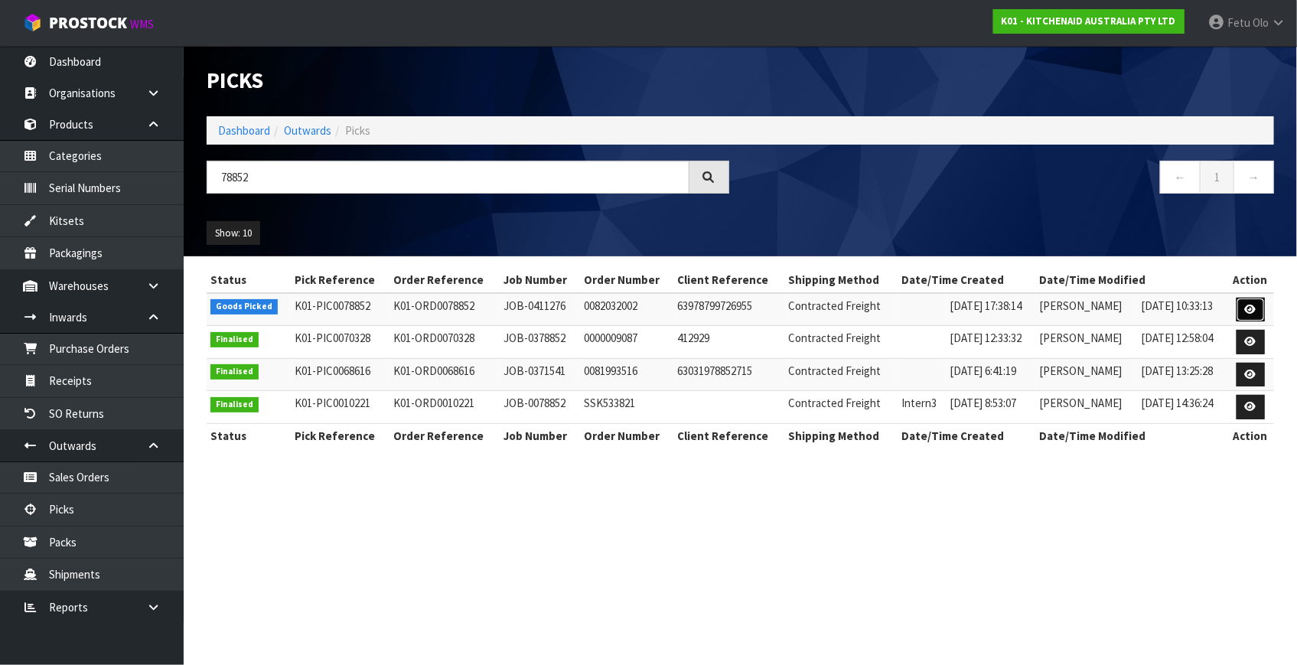
click at [1242, 310] on link at bounding box center [1251, 310] width 28 height 24
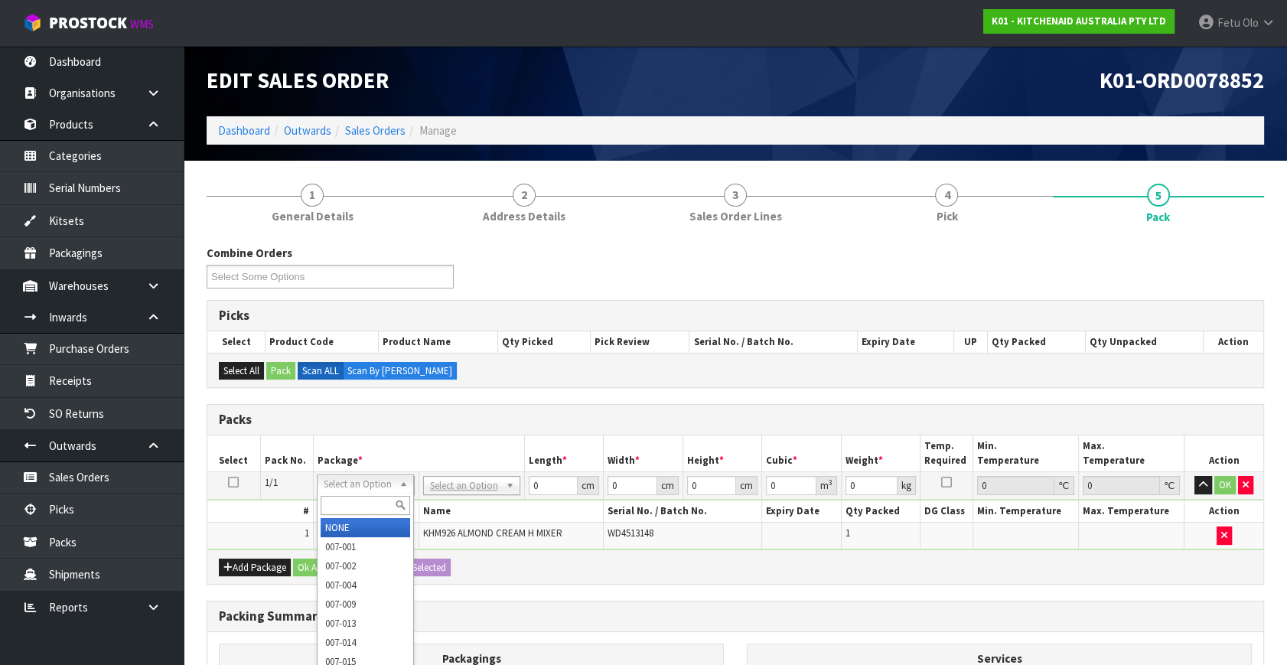
drag, startPoint x: 384, startPoint y: 485, endPoint x: 372, endPoint y: 497, distance: 17.3
click at [370, 497] on input "text" at bounding box center [366, 505] width 90 height 19
type input "011-084"
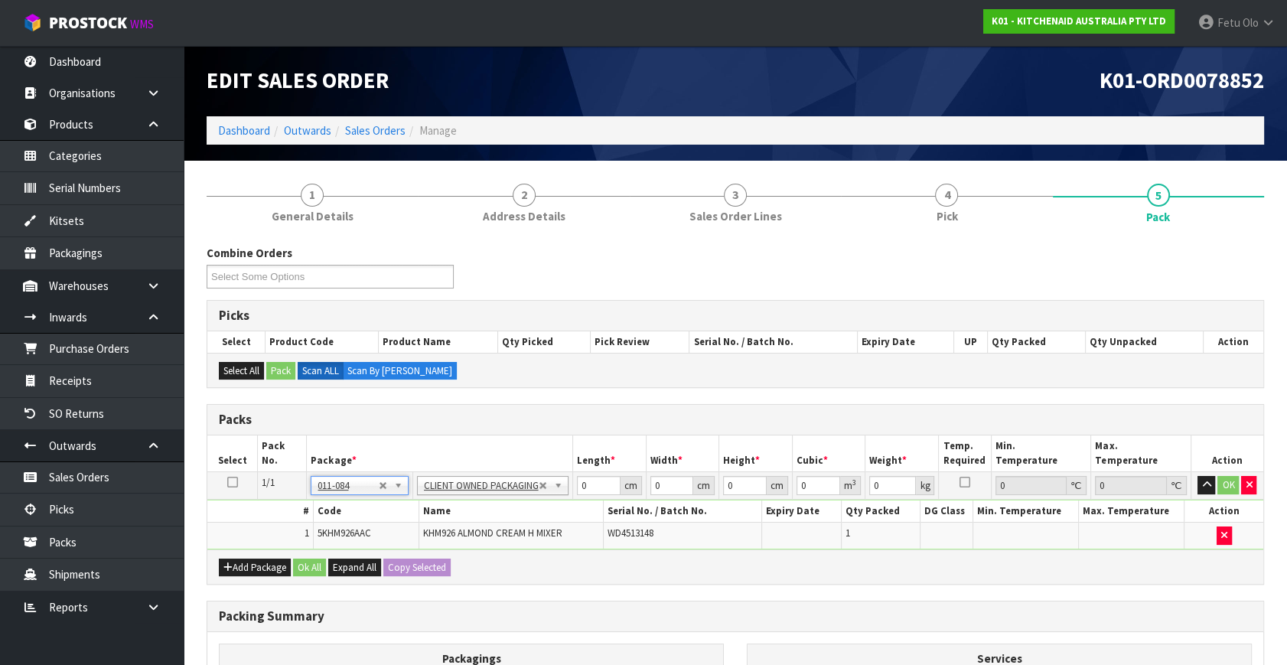
type input "1.6"
drag, startPoint x: 591, startPoint y: 490, endPoint x: 329, endPoint y: 549, distance: 269.0
click at [329, 550] on div "Packs Select Pack No. Package * Length * Width * Height * Cubic * Weight * Temp…" at bounding box center [735, 494] width 1057 height 181
type input "30"
type input "26"
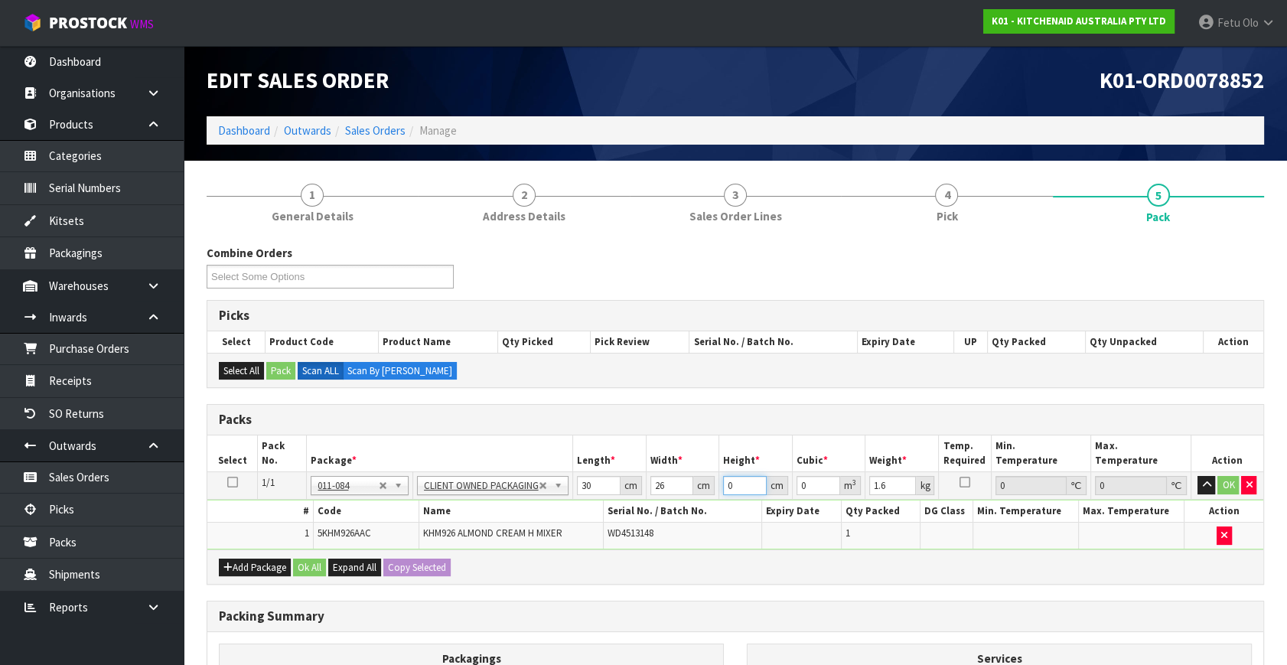
type input "2"
type input "0.00156"
type input "22"
type input "0.01716"
type input "22"
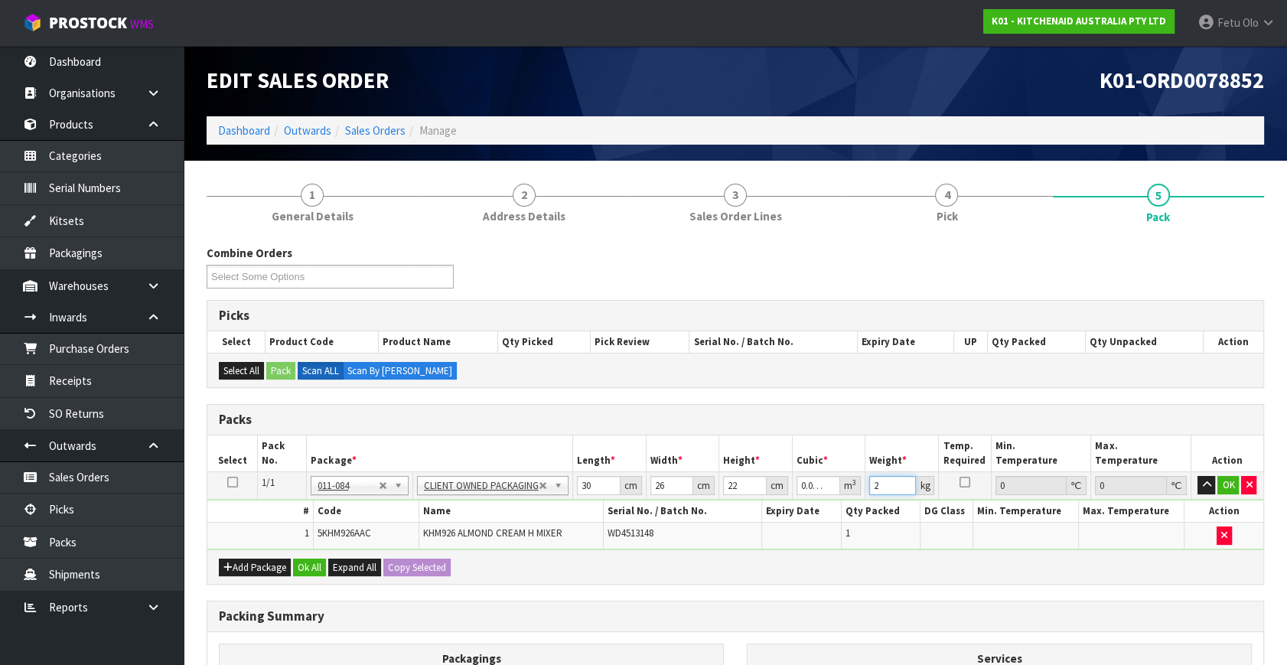
type input "2"
click button "OK" at bounding box center [1227, 485] width 21 height 18
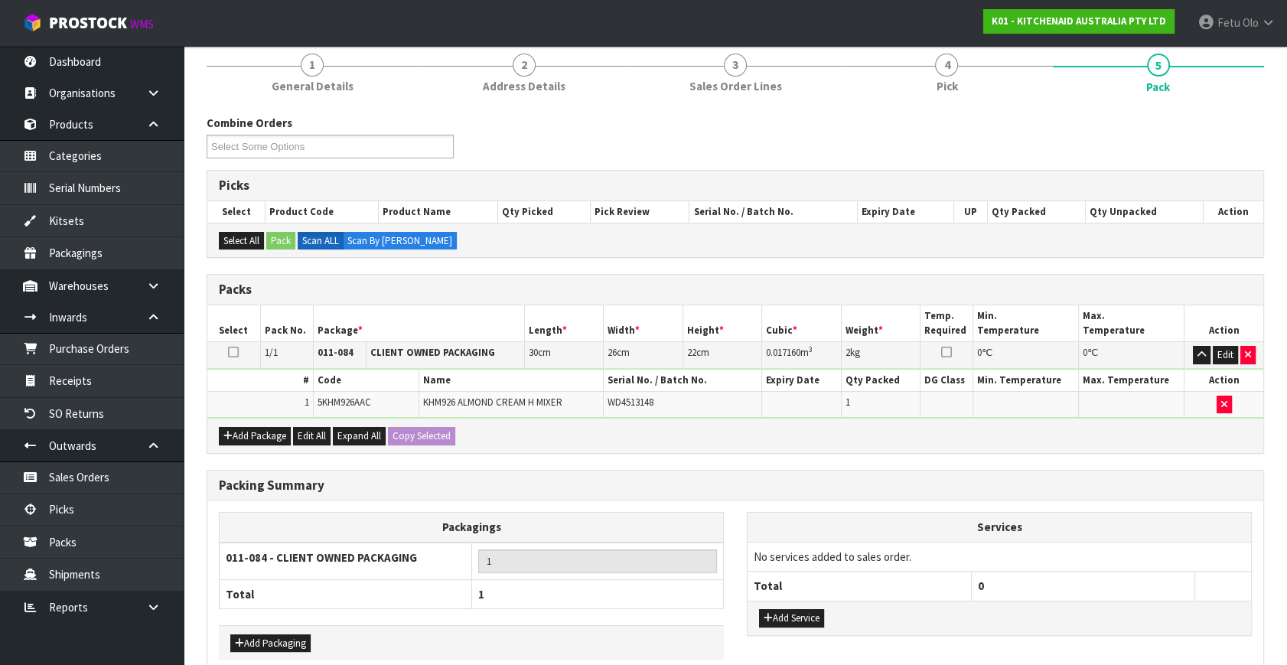
scroll to position [205, 0]
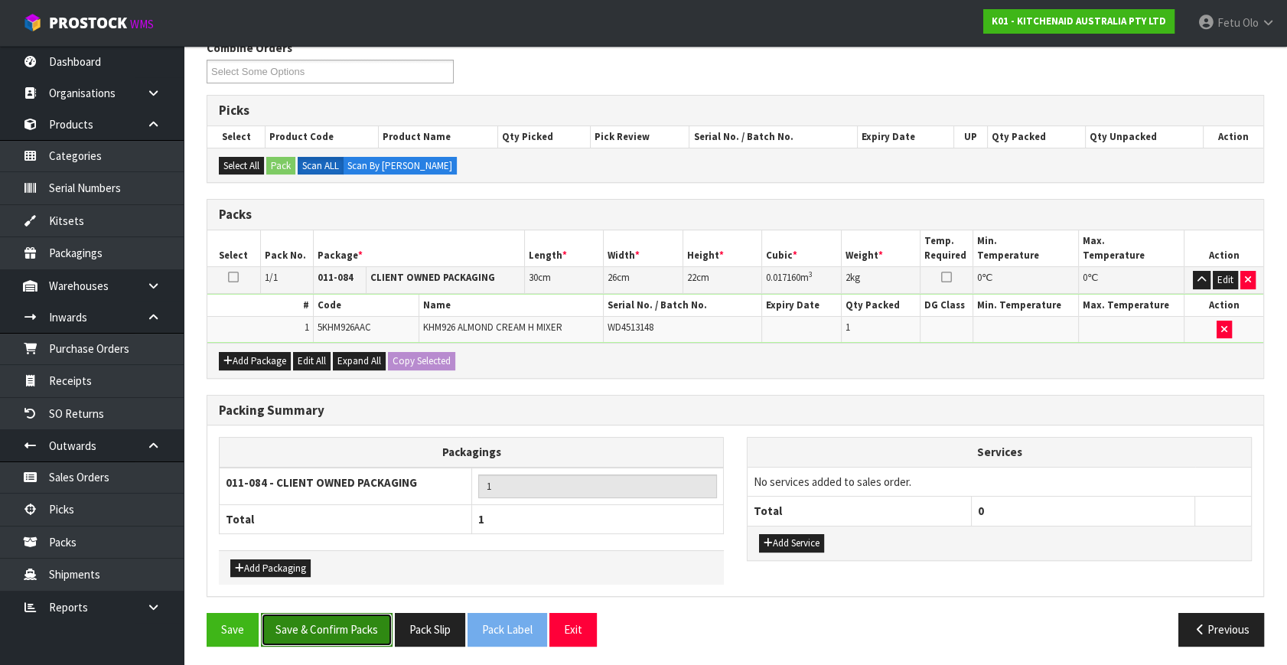
click at [342, 640] on button "Save & Confirm Packs" at bounding box center [327, 629] width 132 height 33
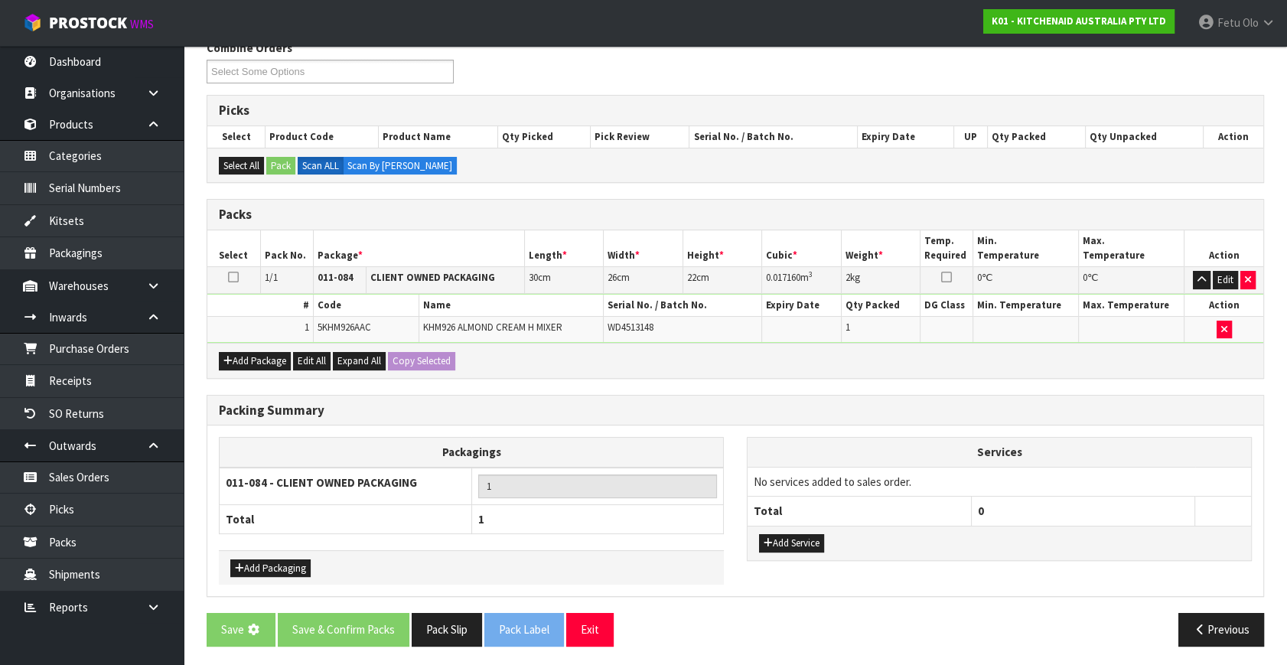
scroll to position [0, 0]
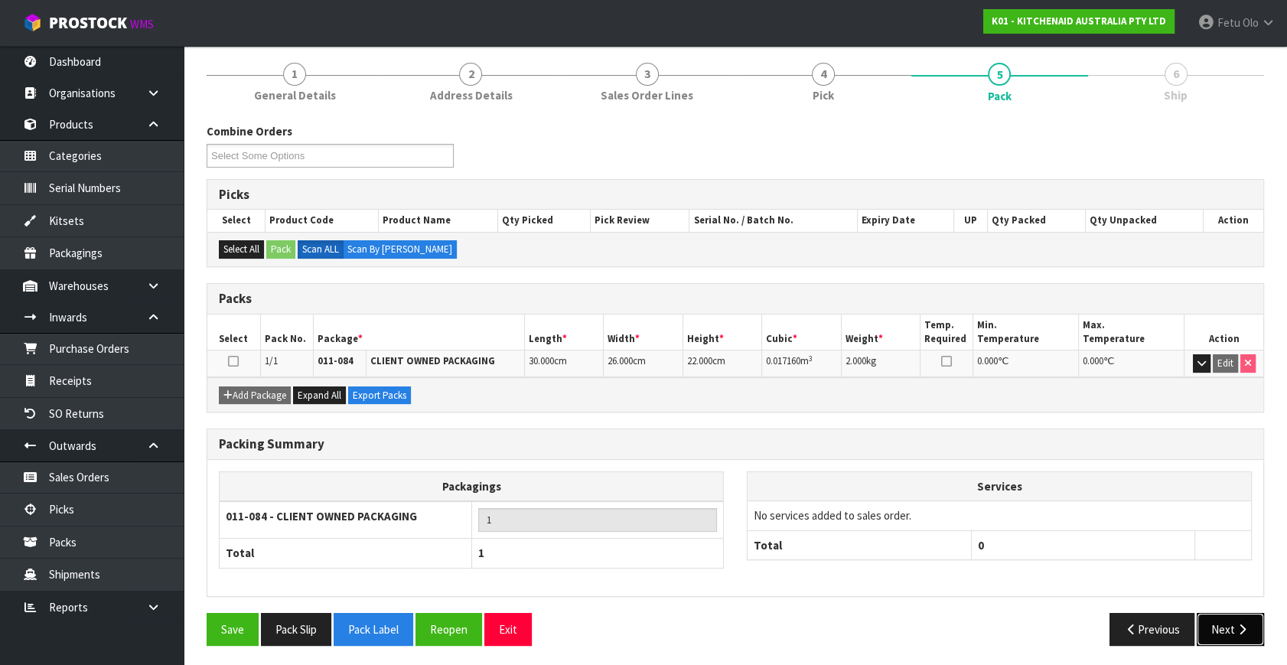
click at [1232, 641] on button "Next" at bounding box center [1230, 629] width 67 height 33
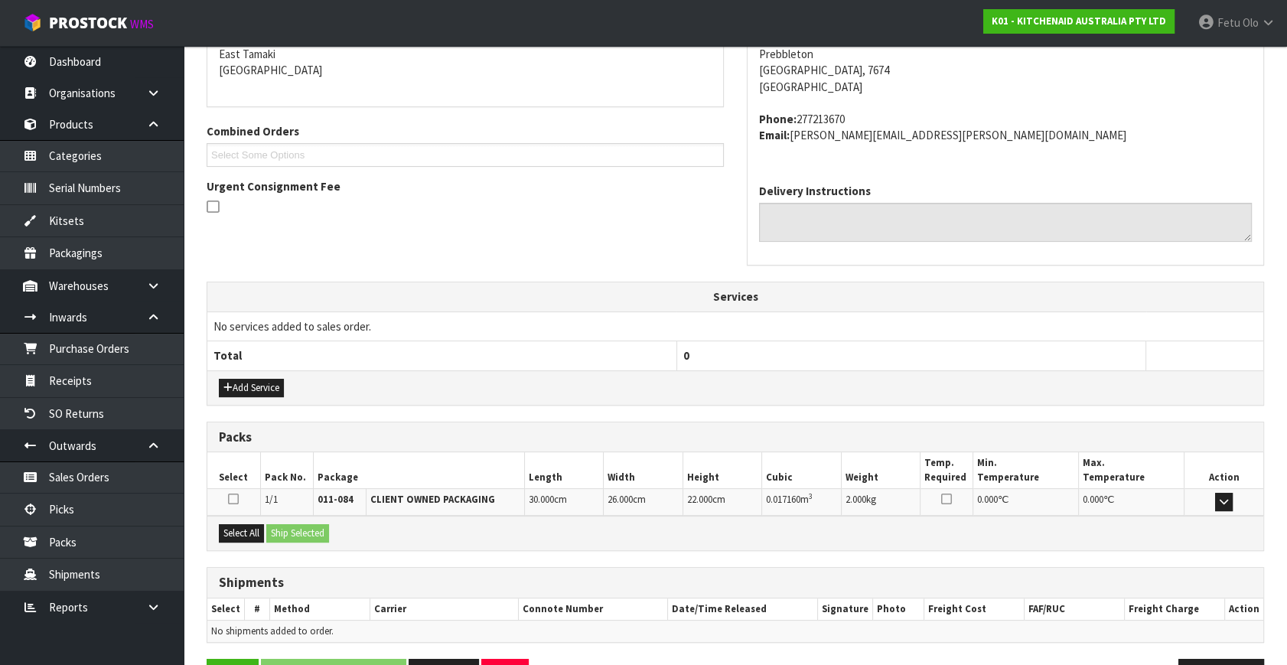
scroll to position [376, 0]
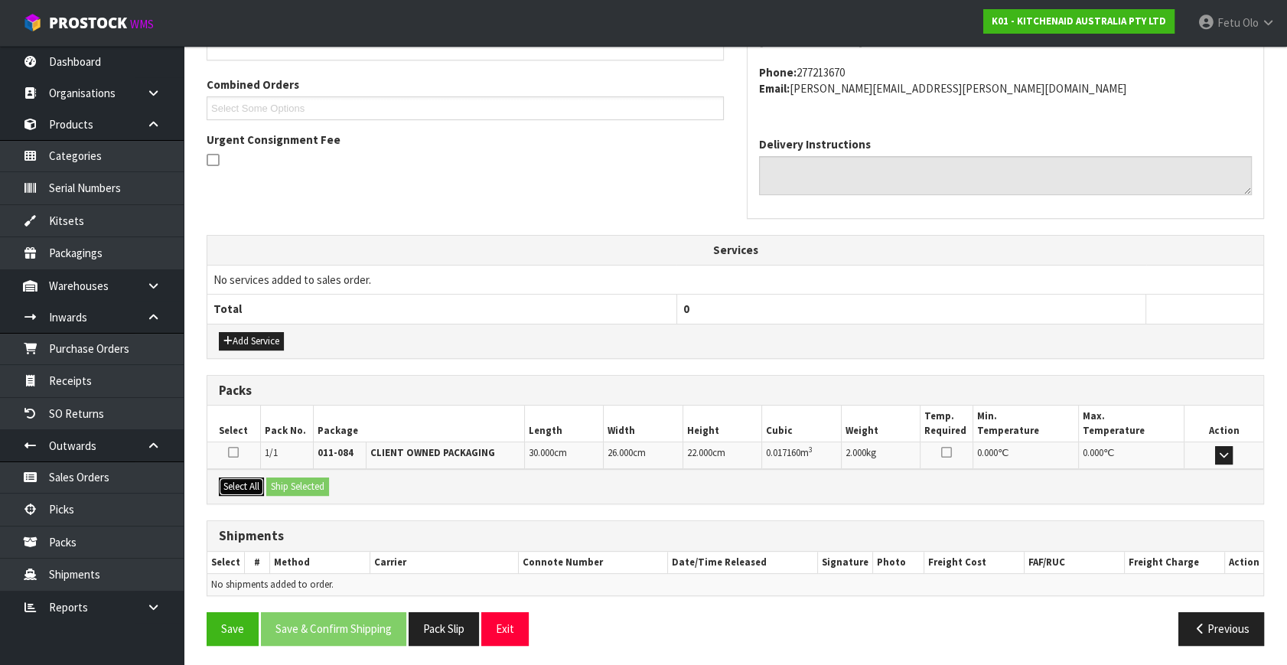
drag, startPoint x: 235, startPoint y: 478, endPoint x: 290, endPoint y: 488, distance: 56.0
click at [244, 479] on button "Select All" at bounding box center [241, 486] width 45 height 18
click at [290, 488] on button "Ship Selected" at bounding box center [297, 486] width 63 height 18
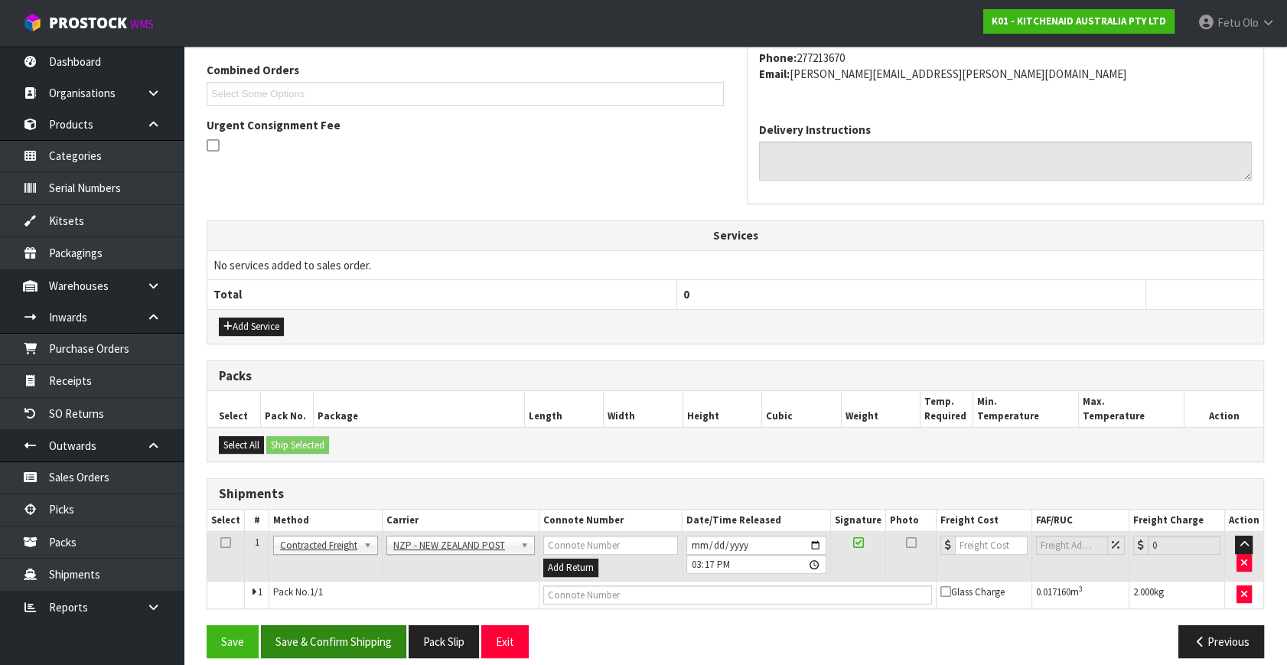
scroll to position [404, 0]
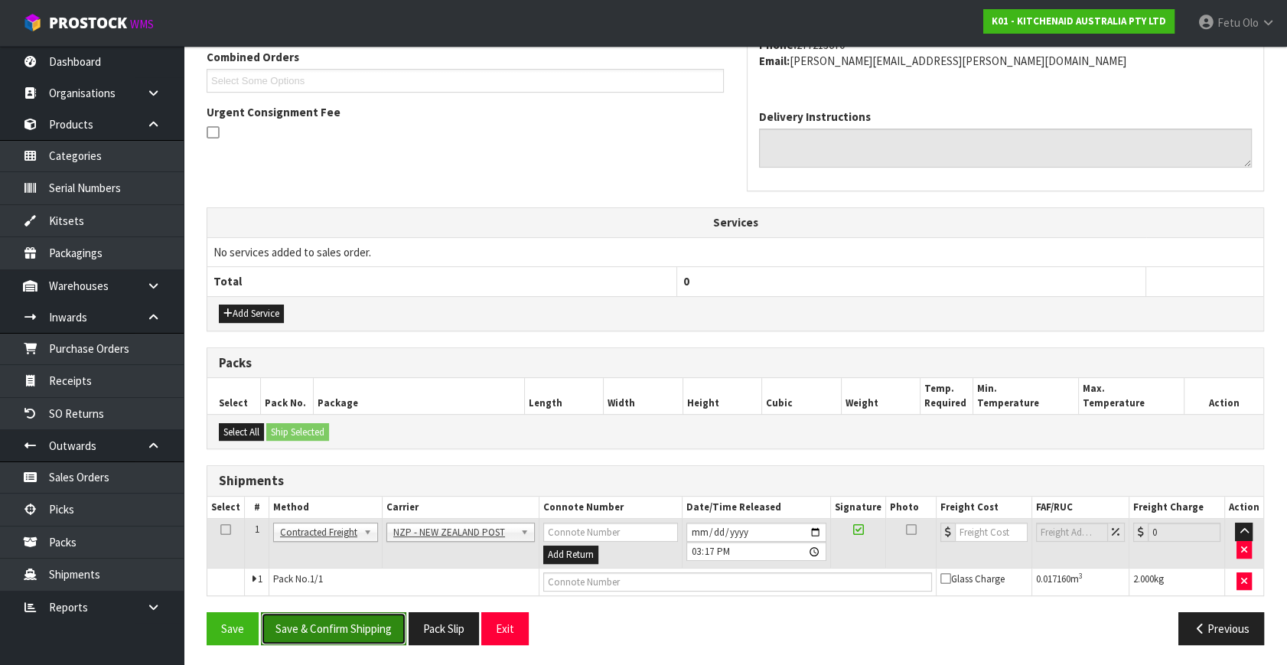
click at [359, 621] on button "Save & Confirm Shipping" at bounding box center [333, 628] width 145 height 33
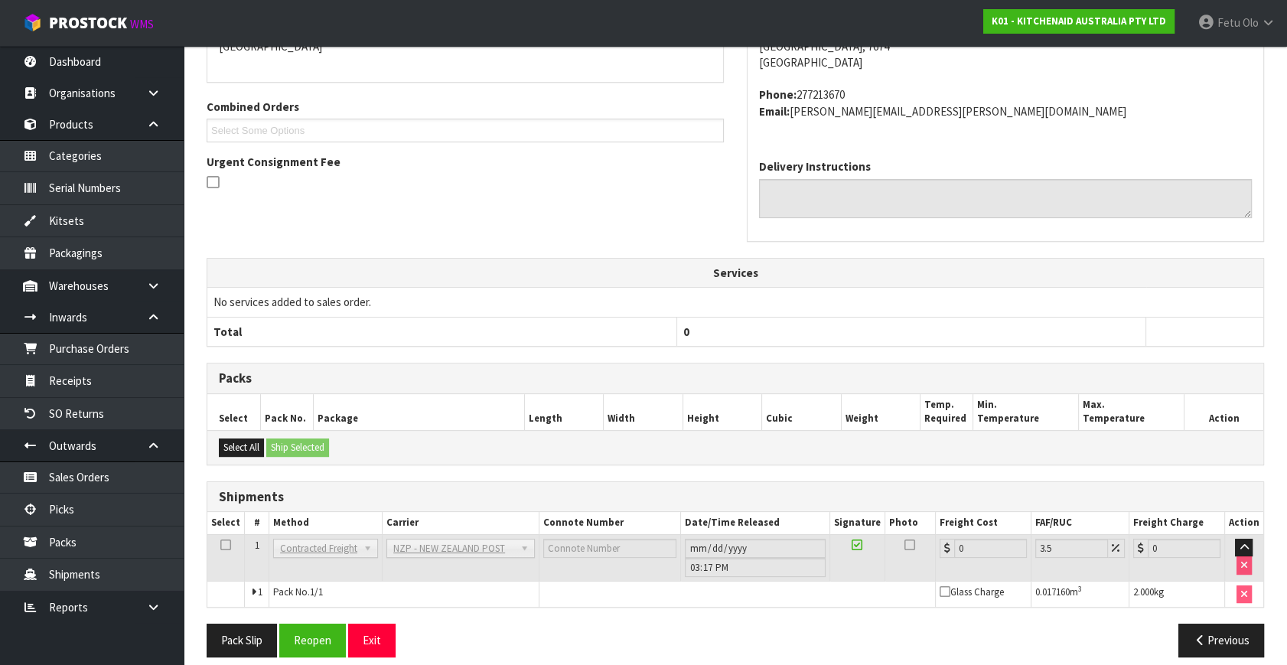
scroll to position [383, 0]
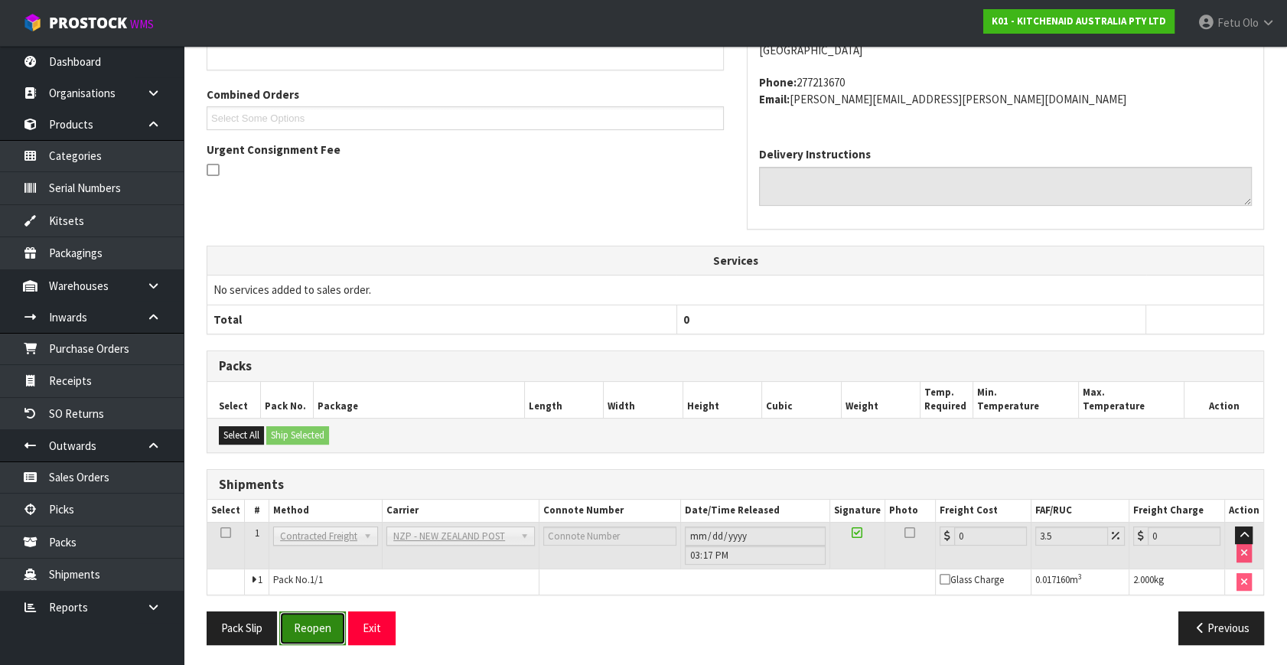
click at [292, 621] on button "Reopen" at bounding box center [312, 627] width 67 height 33
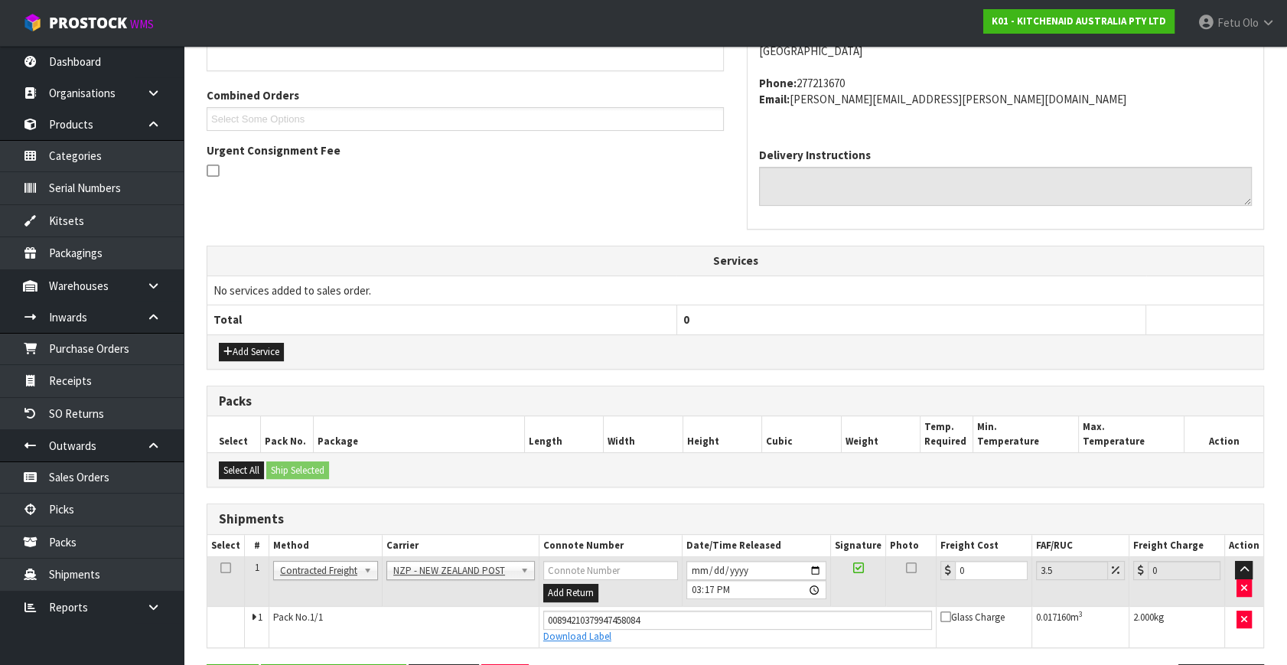
scroll to position [367, 0]
drag, startPoint x: 976, startPoint y: 571, endPoint x: 693, endPoint y: 640, distance: 290.6
click at [693, 640] on tbody "1 Client Local Pickup Customer Local Pickup Company Freight Contracted Freight …" at bounding box center [735, 601] width 1056 height 90
type input "1"
type input "1.03"
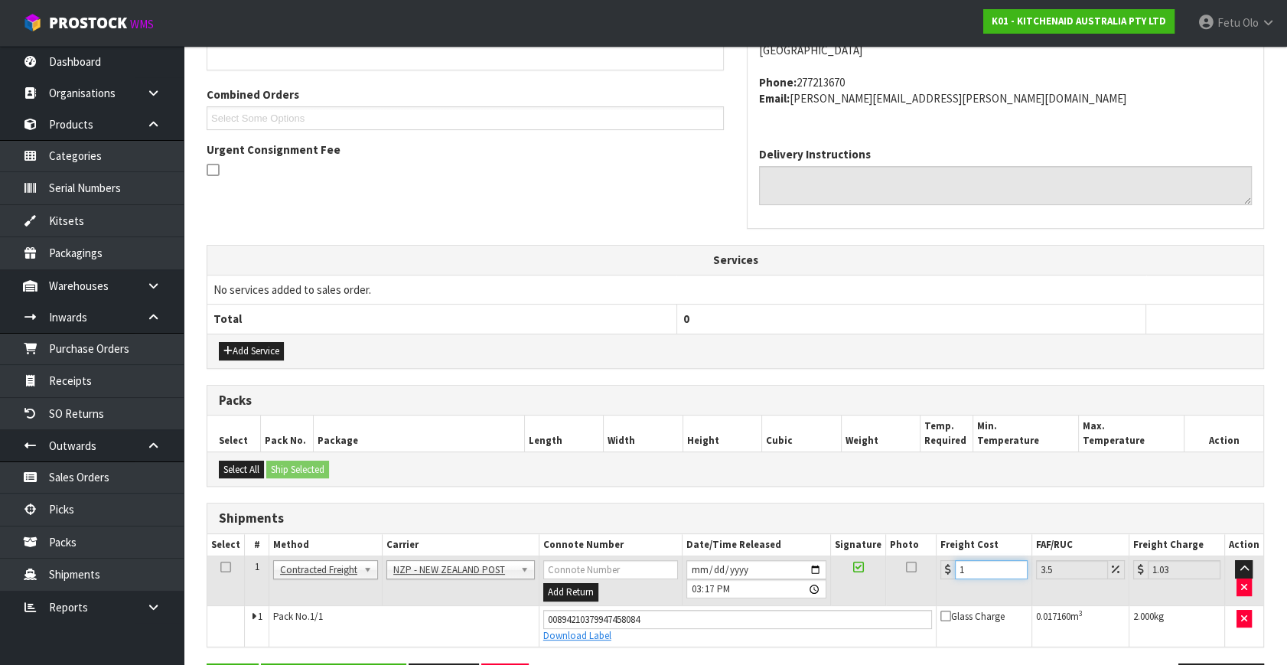
type input "16"
type input "16.56"
type input "16.2"
type input "16.77"
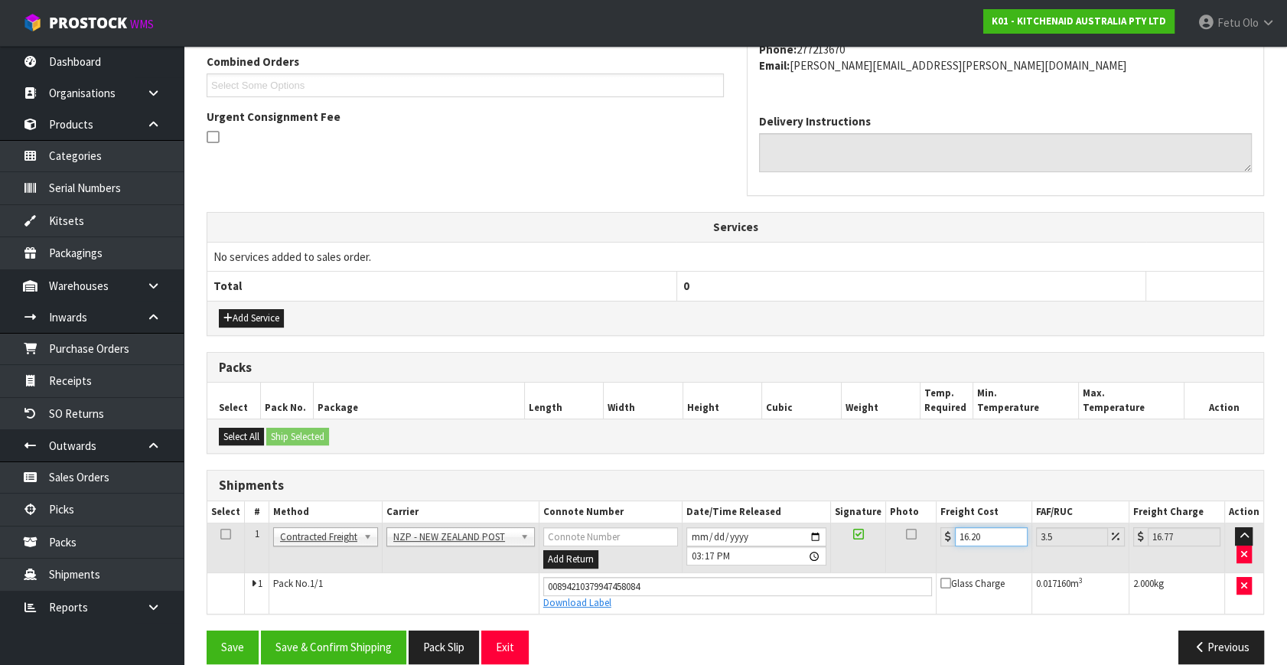
scroll to position [419, 0]
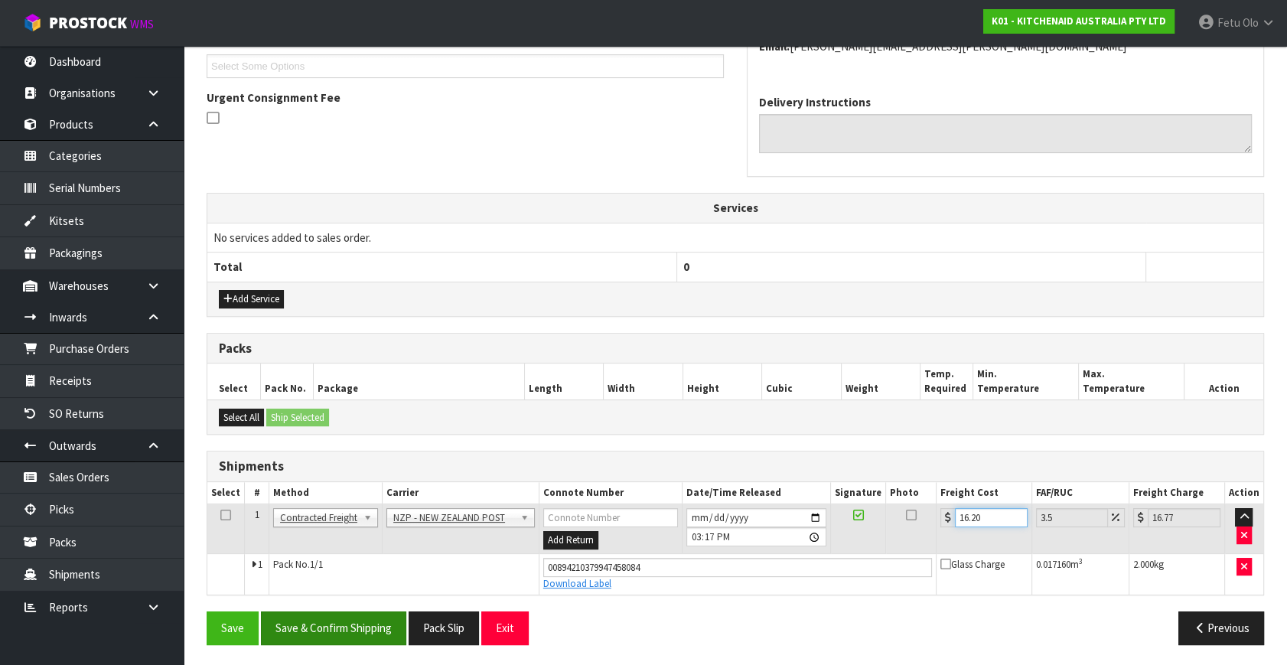
type input "16.20"
click at [348, 627] on button "Save & Confirm Shipping" at bounding box center [333, 627] width 145 height 33
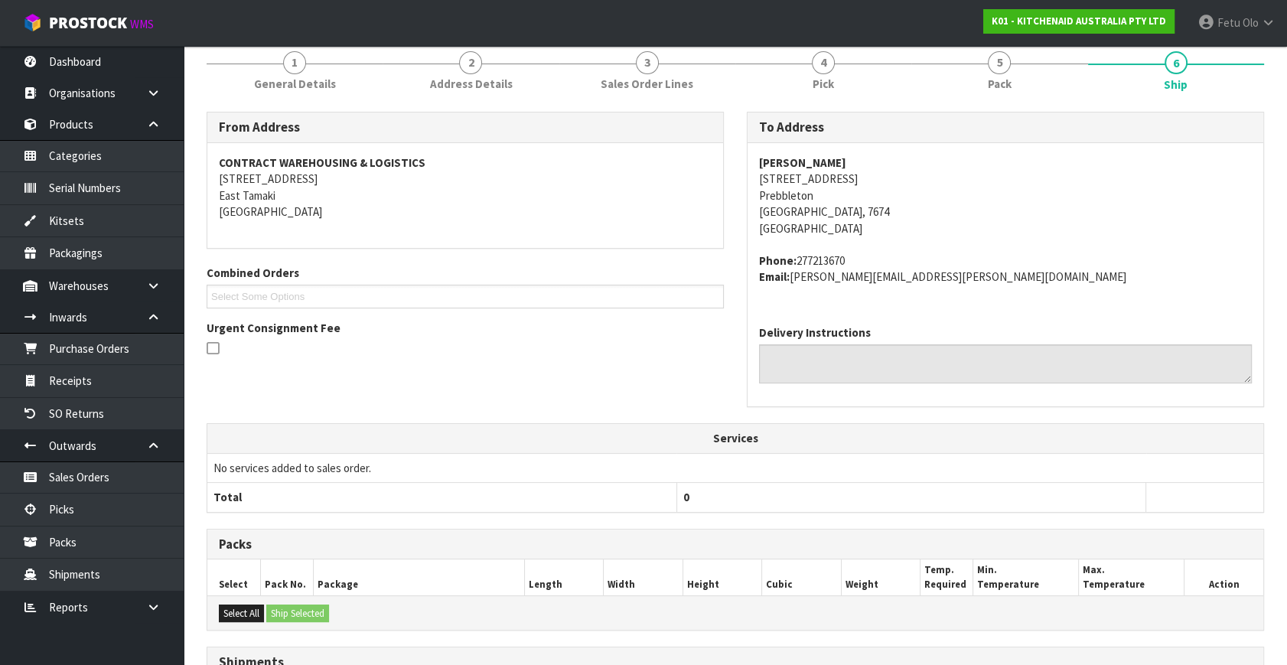
scroll to position [376, 0]
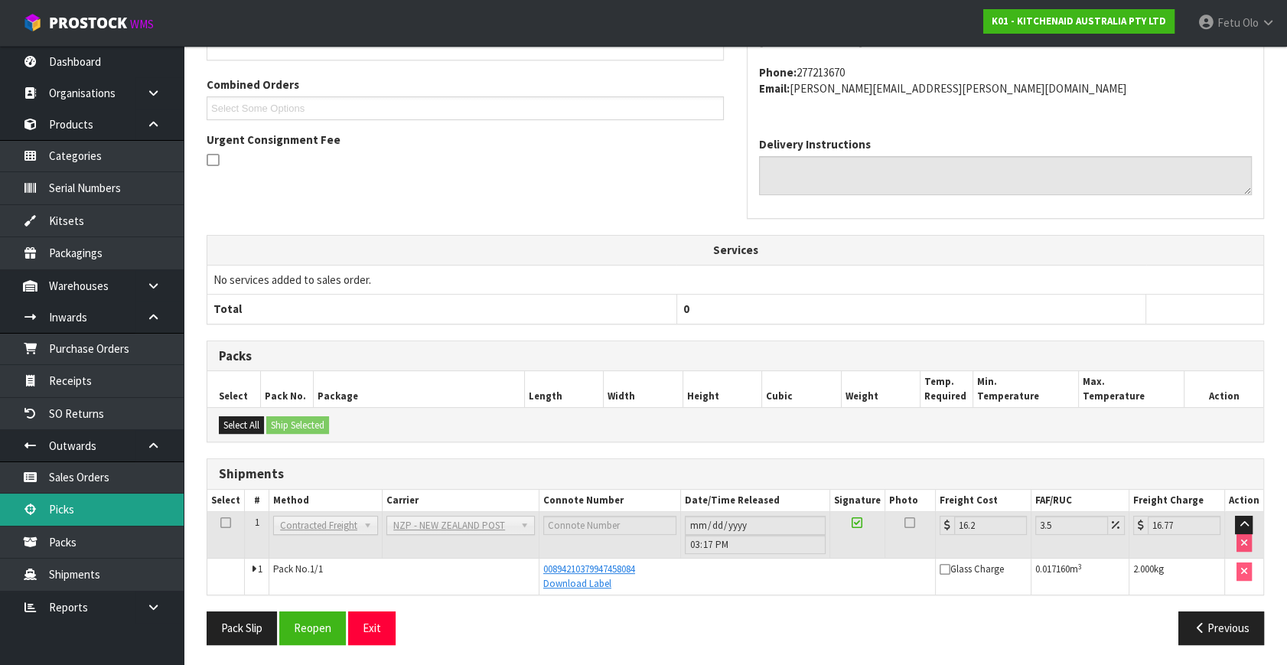
drag, startPoint x: 54, startPoint y: 501, endPoint x: 323, endPoint y: 463, distance: 272.0
click at [54, 500] on link "Picks" at bounding box center [92, 509] width 184 height 31
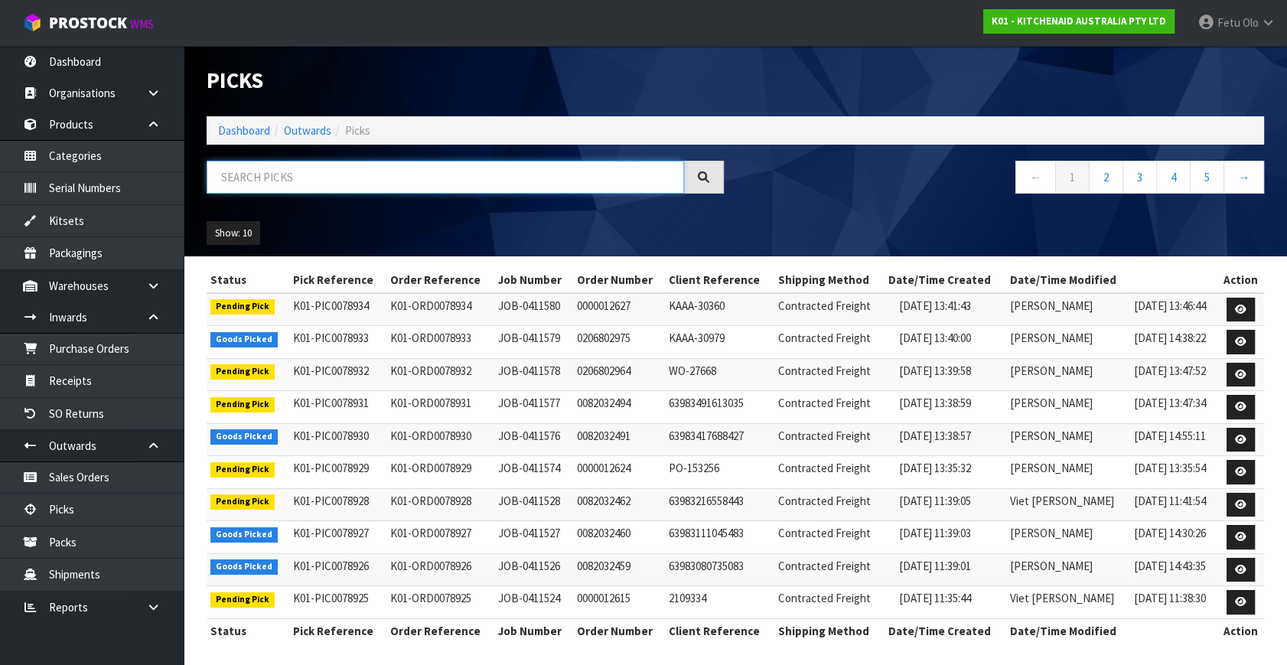
click at [298, 176] on input "text" at bounding box center [445, 177] width 477 height 33
click at [268, 179] on input "78" at bounding box center [445, 177] width 477 height 33
type input "78860"
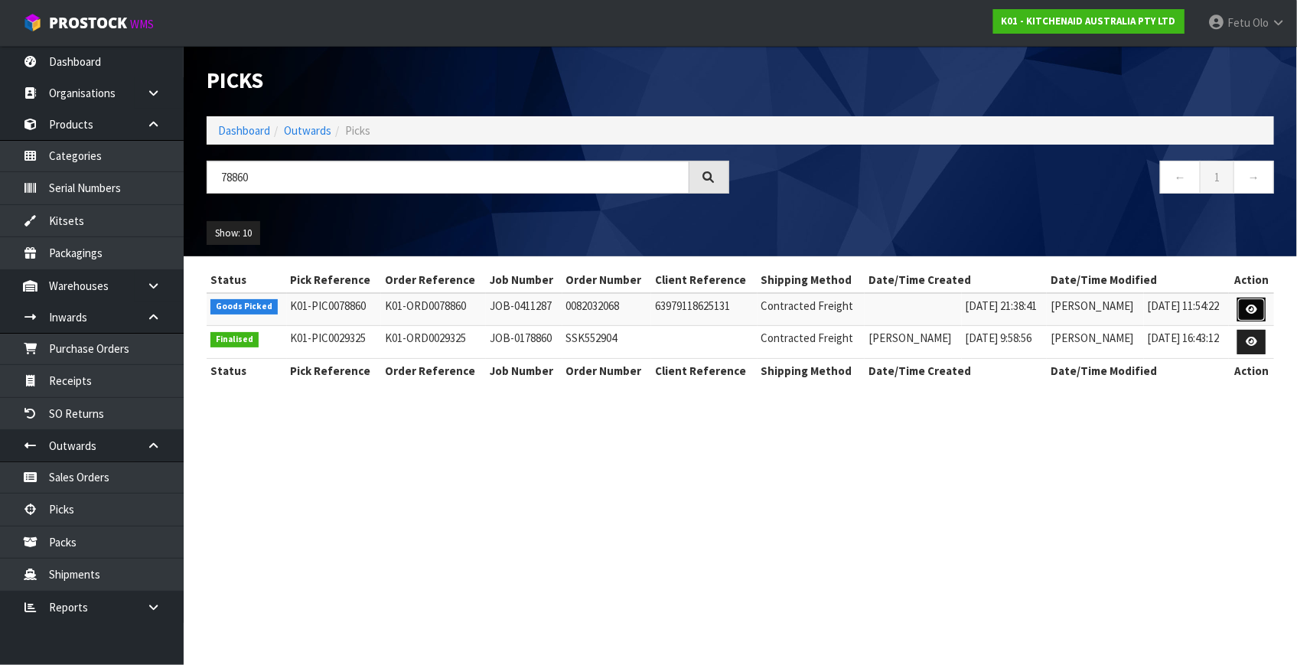
click at [1255, 308] on icon at bounding box center [1251, 310] width 11 height 10
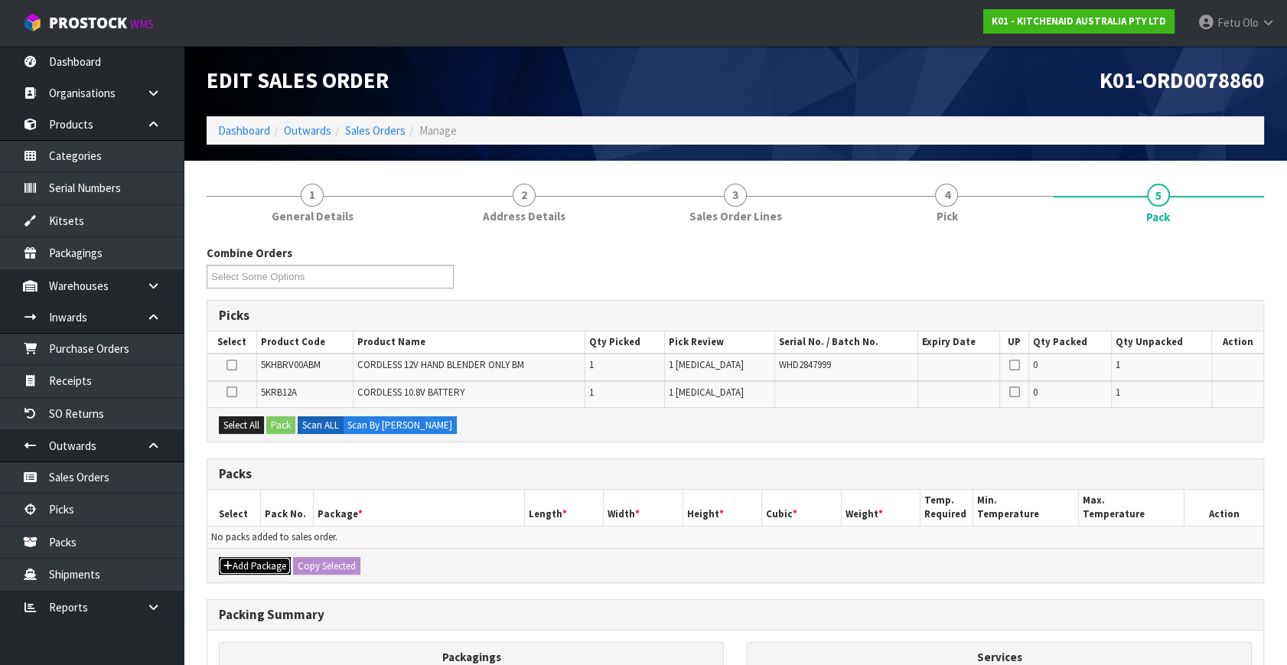
click at [223, 564] on icon "button" at bounding box center [227, 566] width 9 height 10
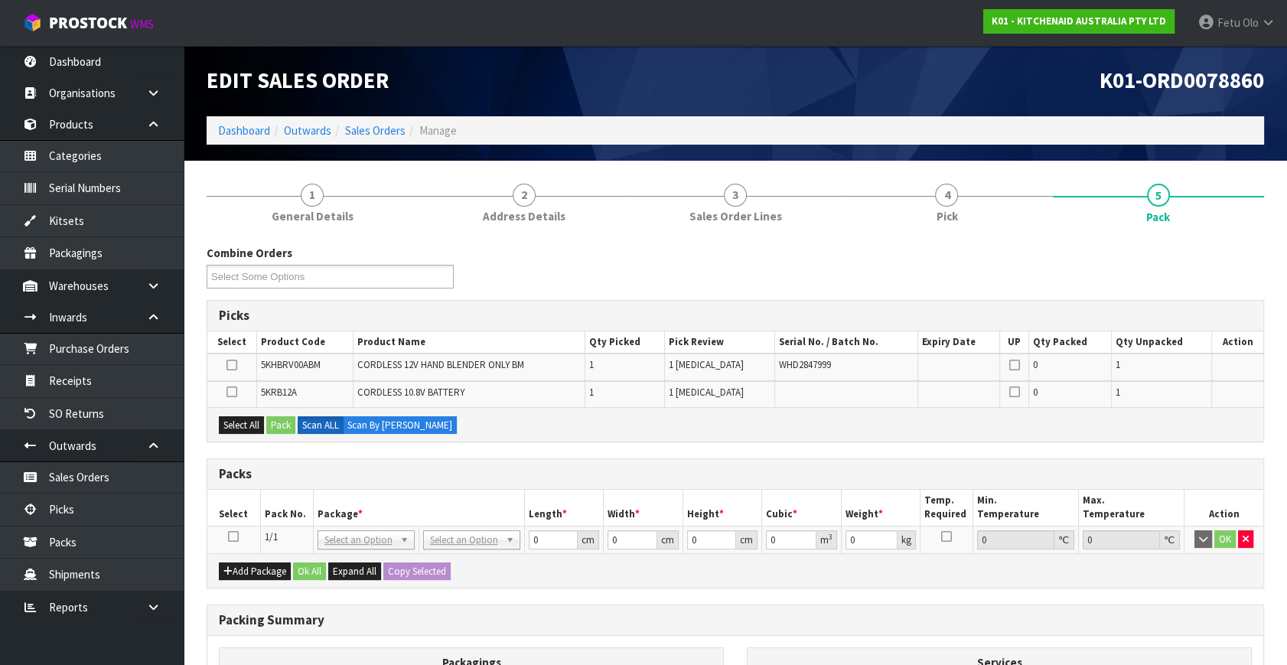
click at [234, 536] on icon at bounding box center [233, 536] width 11 height 1
click at [338, 526] on td "NONE 007-001 007-002 007-004 007-009 007-013 007-014 007-015 007-017 007-018 00…" at bounding box center [366, 540] width 106 height 28
click at [457, 513] on th "Package *" at bounding box center [418, 508] width 211 height 36
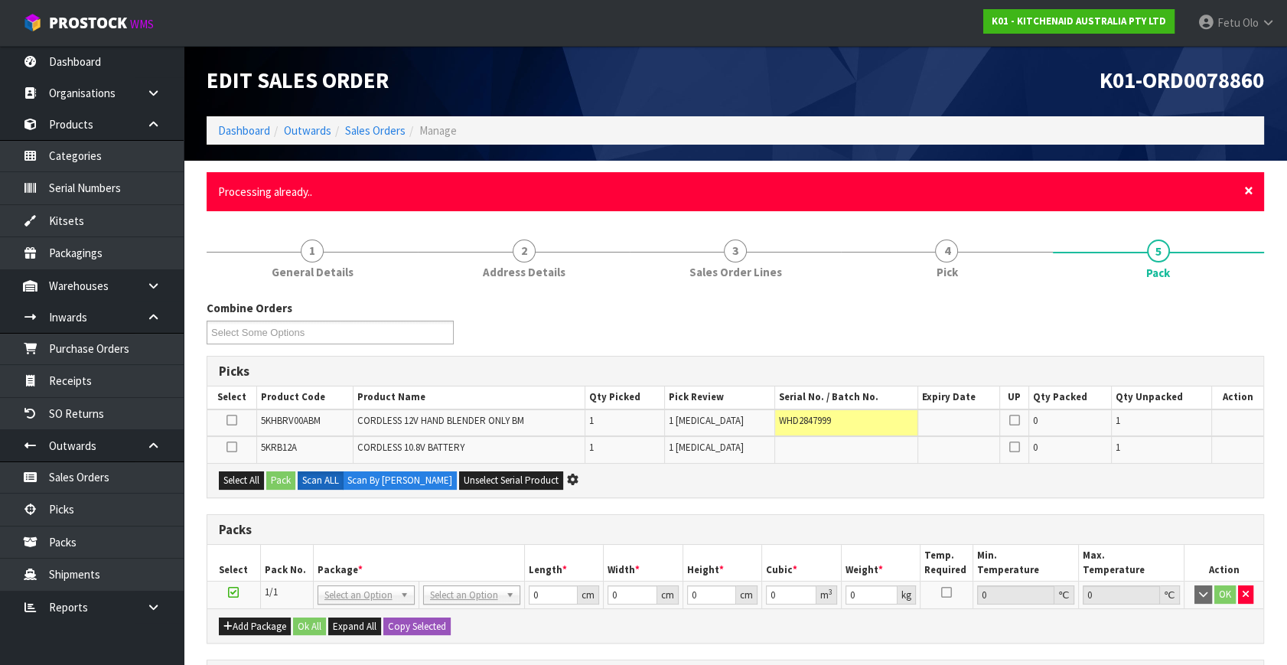
click at [1246, 185] on span "×" at bounding box center [1248, 190] width 9 height 21
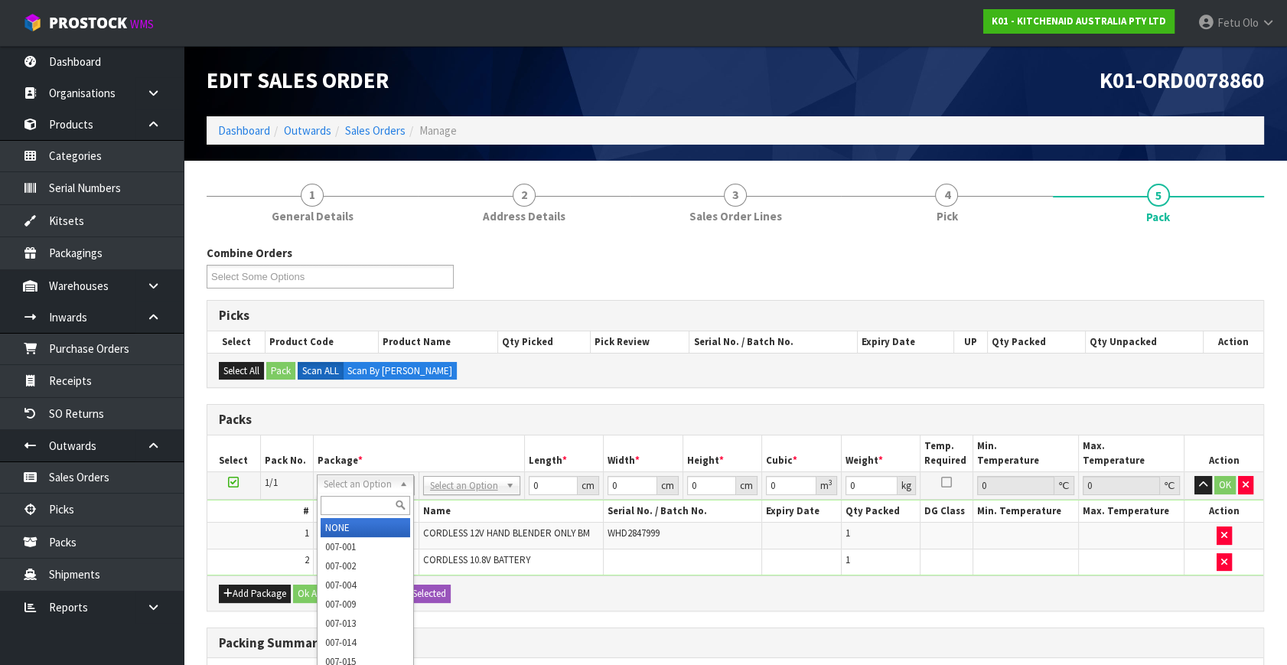
click at [339, 504] on input "text" at bounding box center [366, 505] width 90 height 19
type input "011"
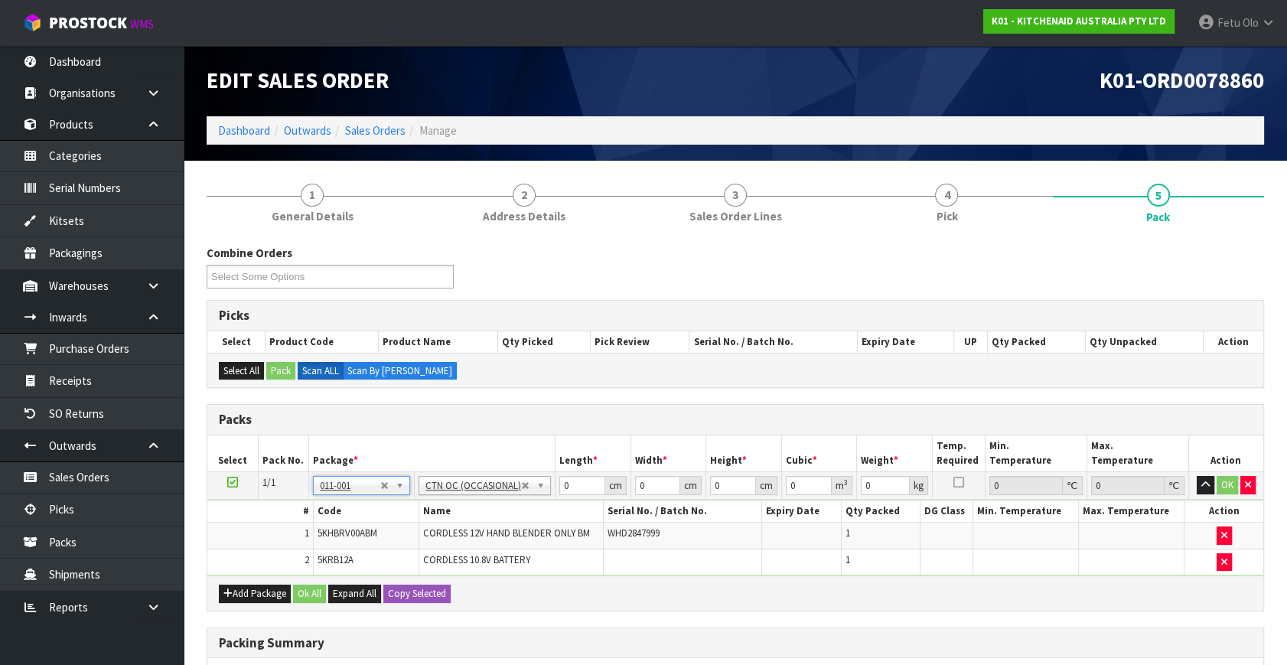
type input "1.52"
click at [342, 497] on input "text" at bounding box center [363, 505] width 90 height 19
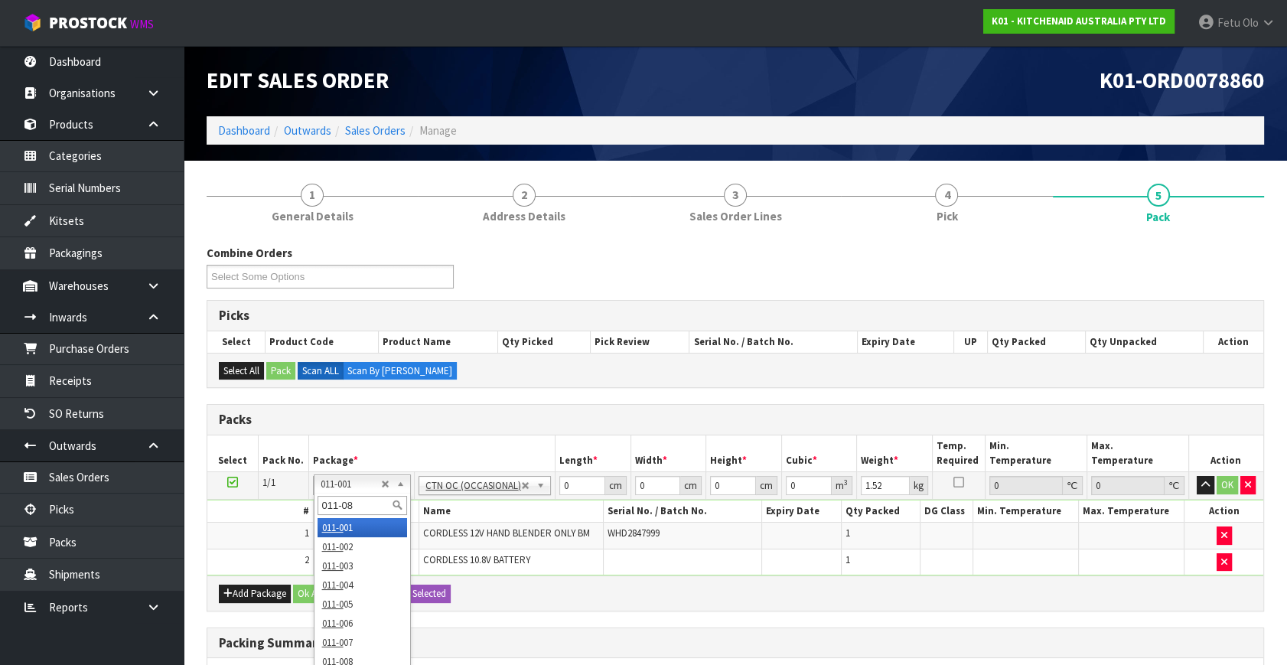
type input "011-084"
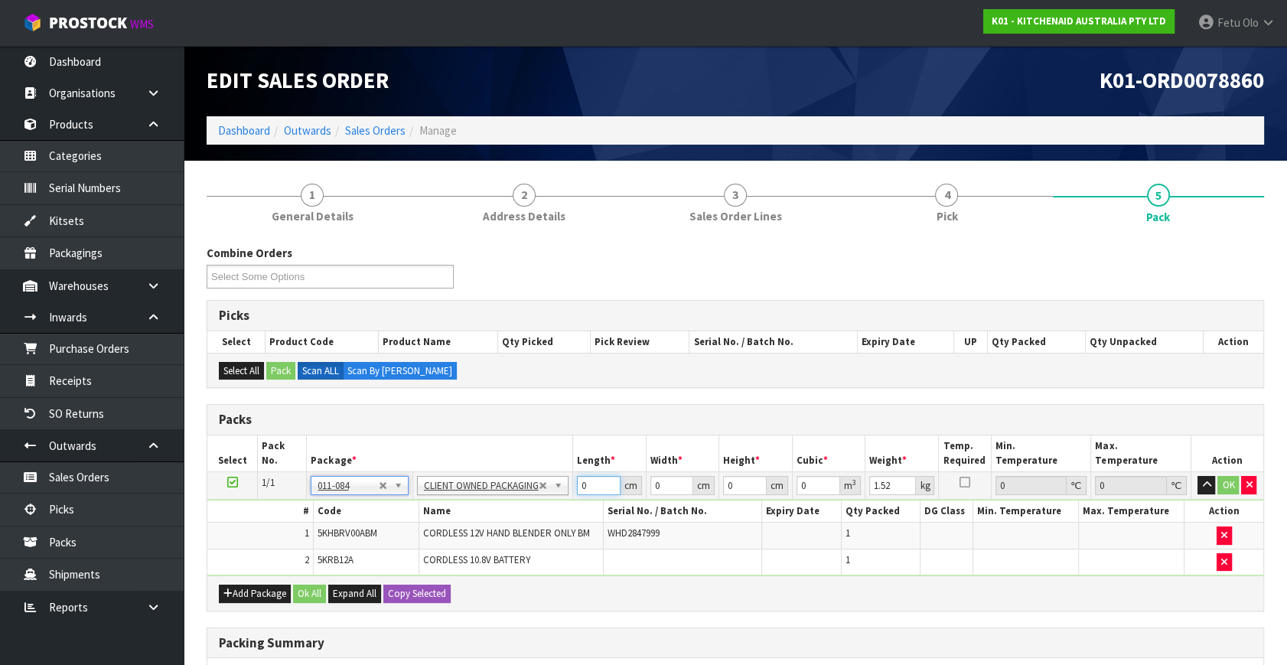
drag, startPoint x: 588, startPoint y: 490, endPoint x: 498, endPoint y: 514, distance: 92.6
click at [498, 514] on tbody "1/1 NONE 007-001 007-002 007-004 007-009 007-013 007-014 007-015 007-017 007-01…" at bounding box center [735, 524] width 1056 height 104
type input "30"
type input "26"
type input "2"
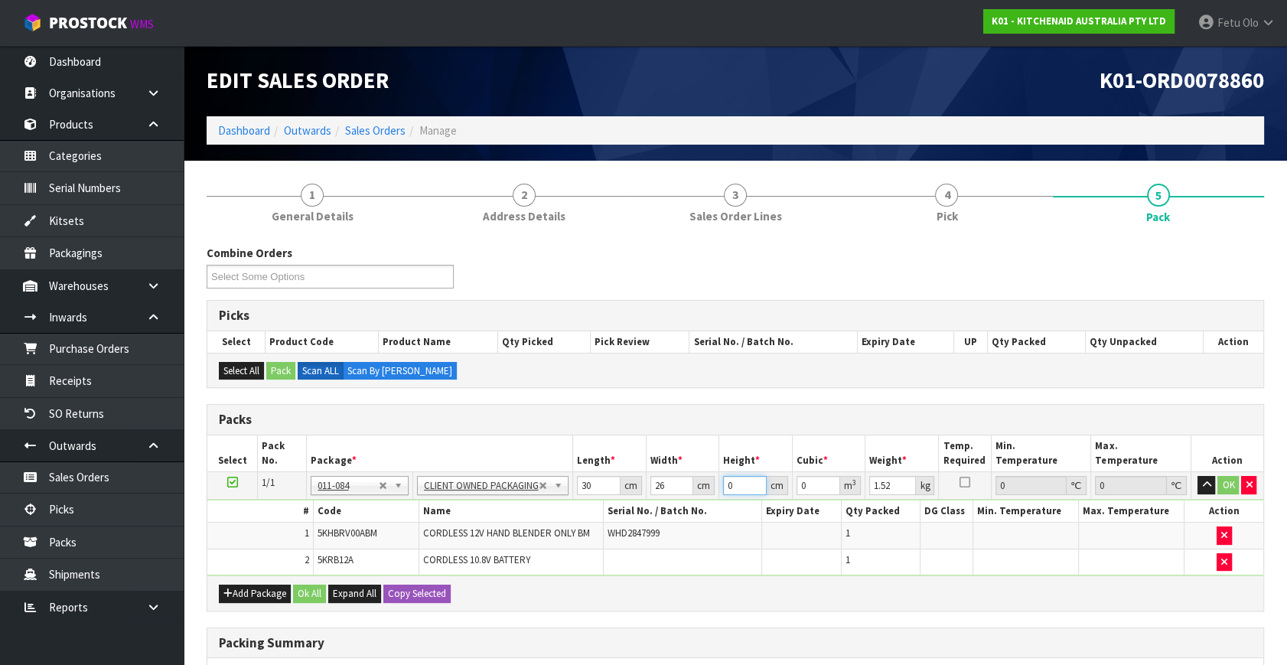
type input "0.00156"
type input "22"
type input "0.01716"
type input "22"
type input "3"
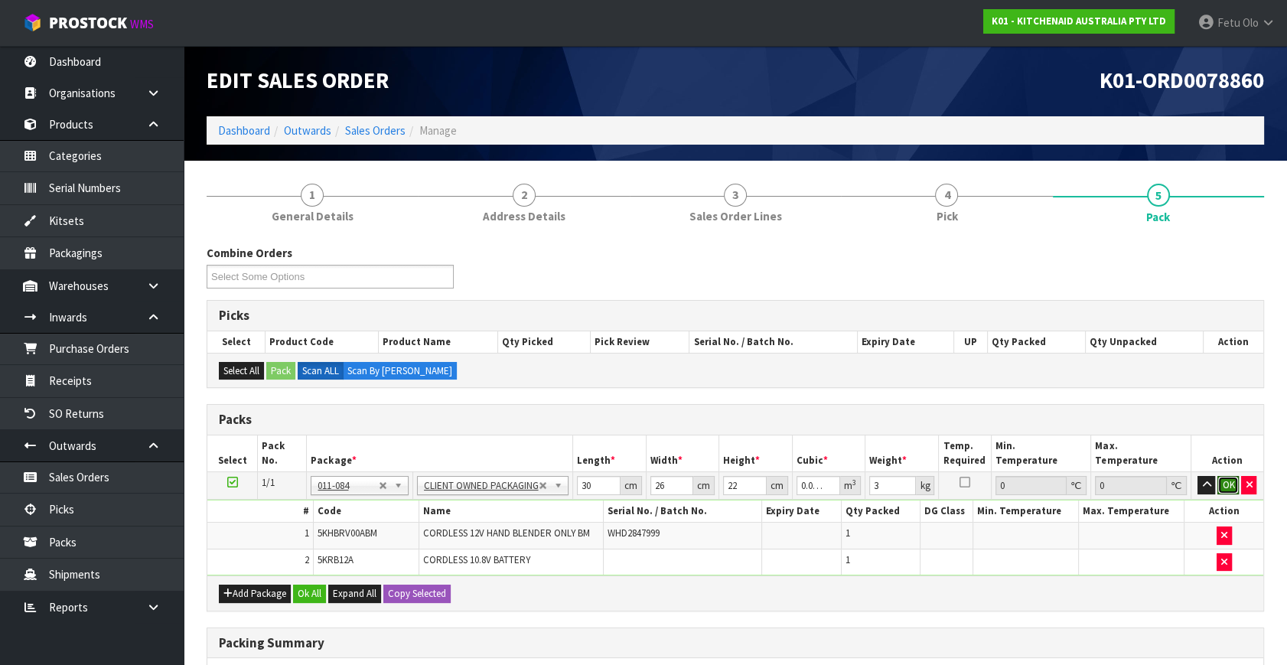
click button "OK" at bounding box center [1227, 485] width 21 height 18
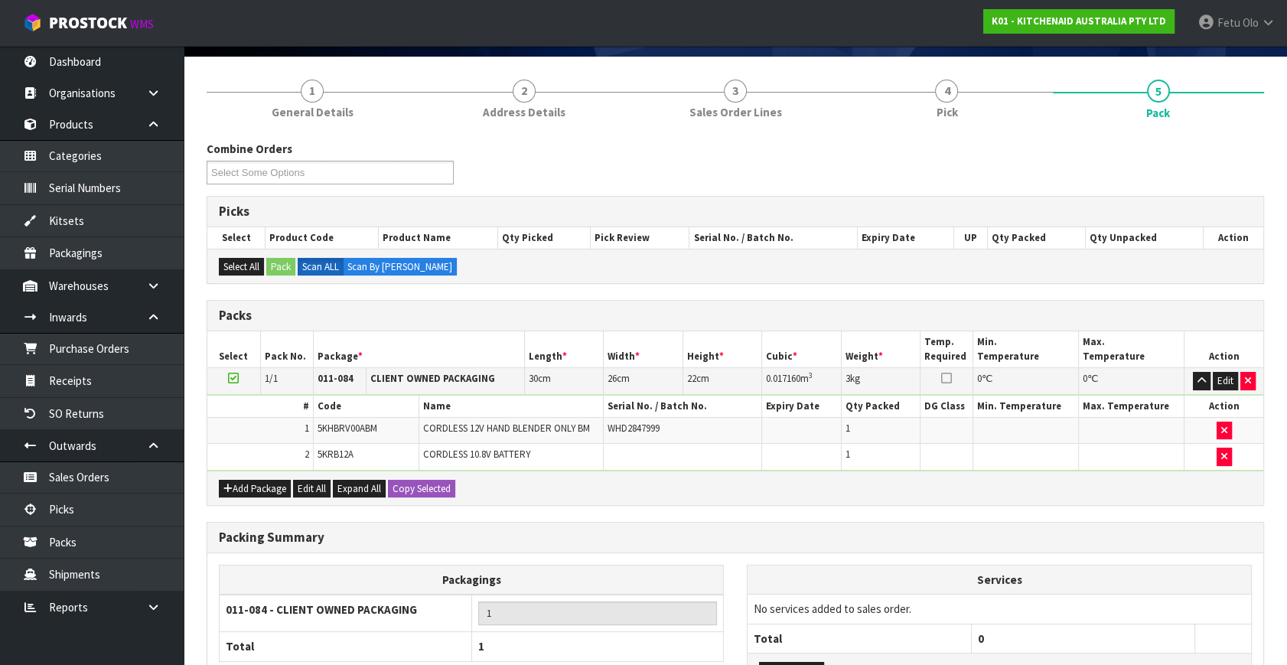
scroll to position [231, 0]
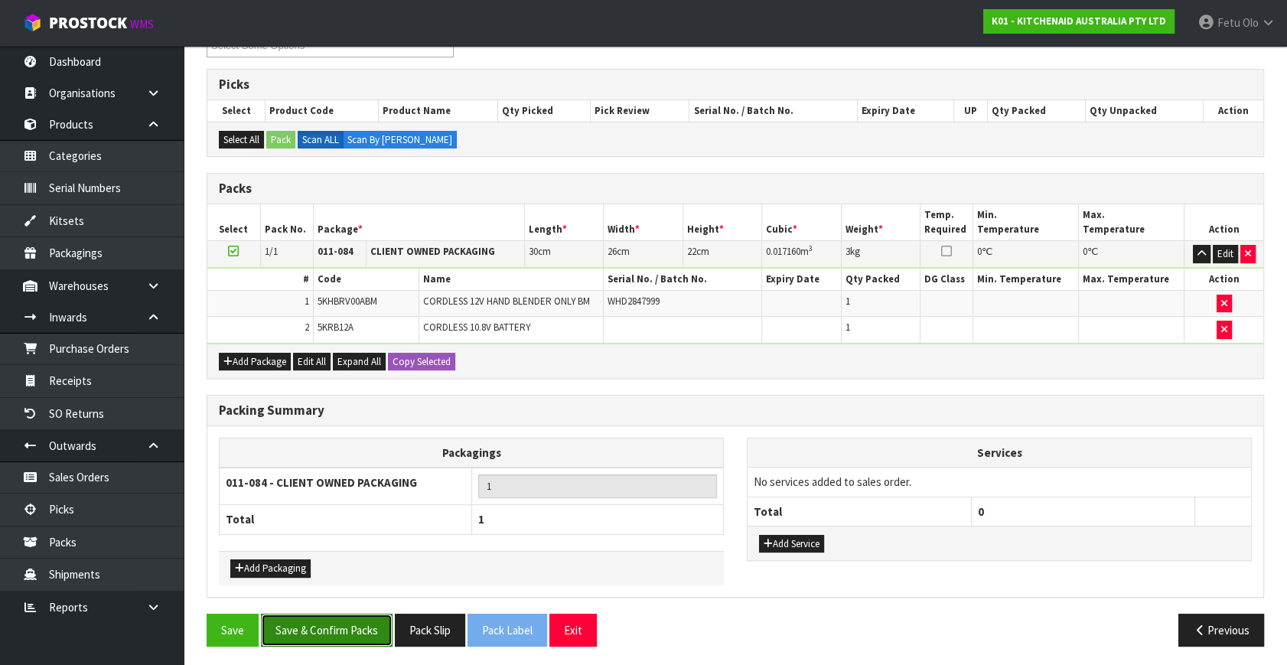
click at [365, 625] on button "Save & Confirm Packs" at bounding box center [327, 630] width 132 height 33
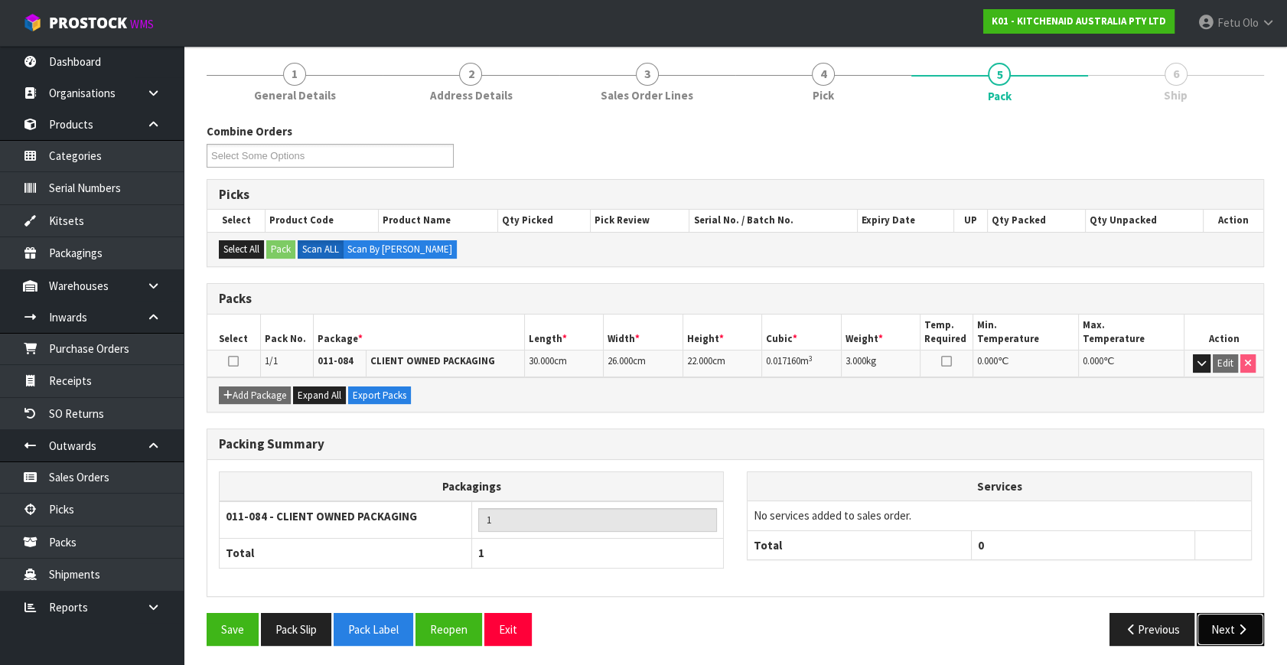
click at [1231, 625] on button "Next" at bounding box center [1230, 629] width 67 height 33
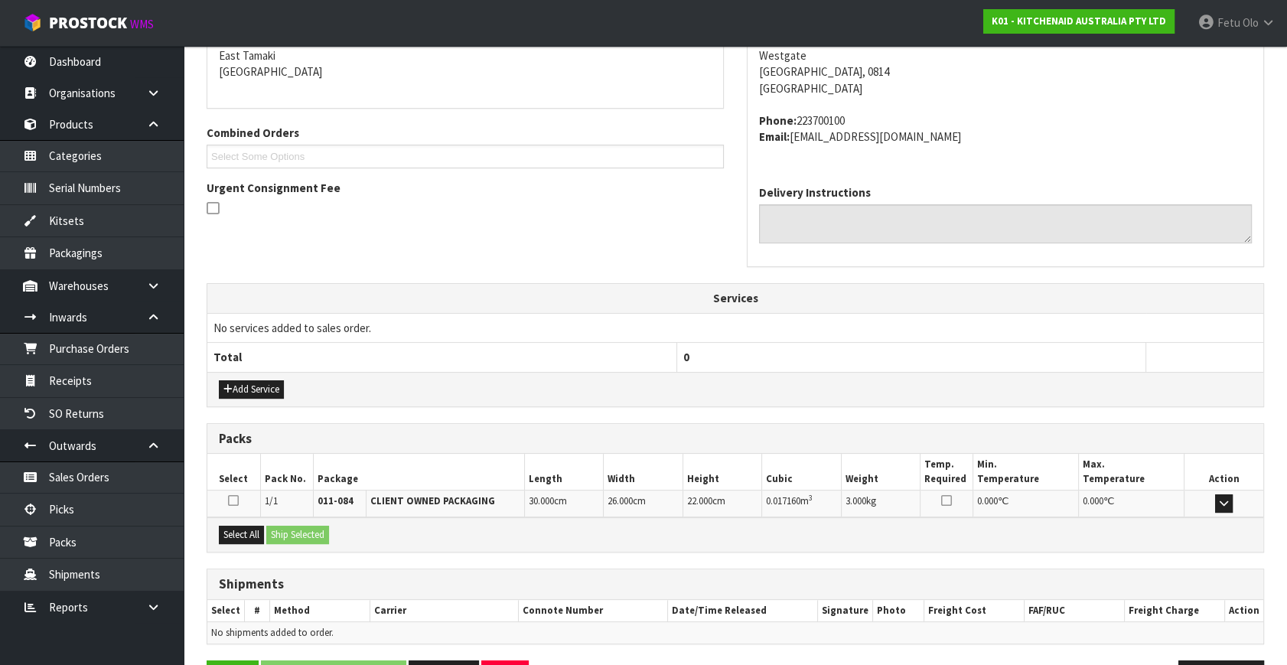
scroll to position [376, 0]
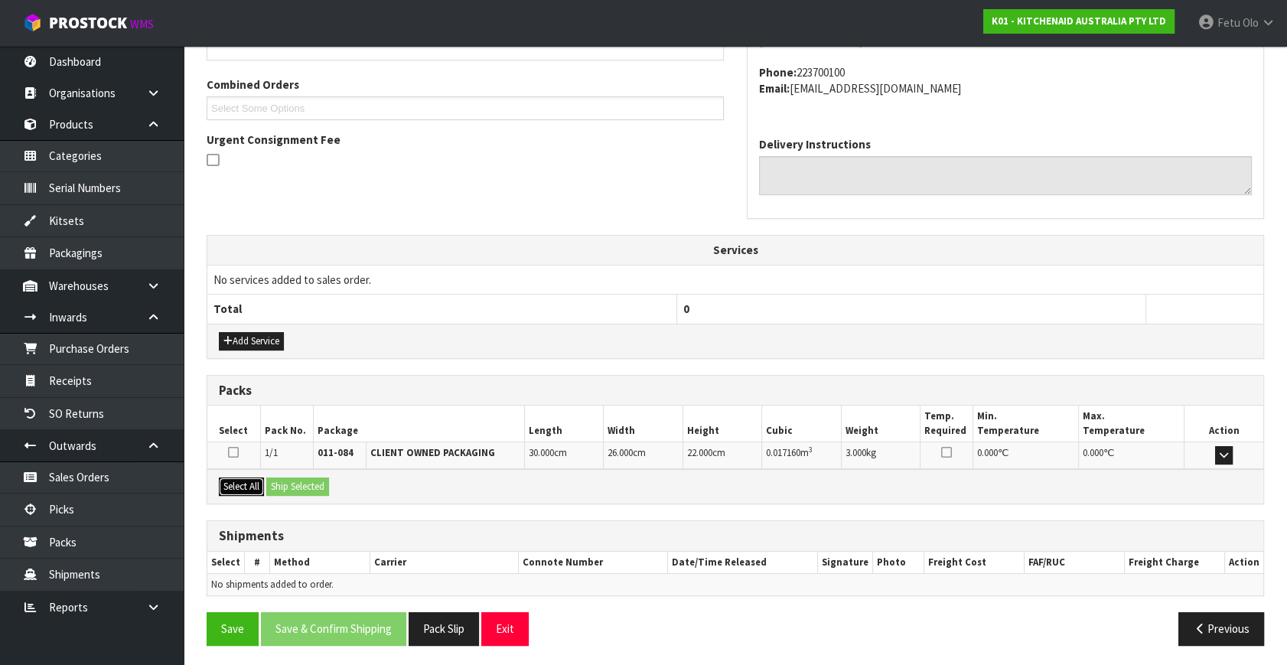
drag, startPoint x: 243, startPoint y: 480, endPoint x: 272, endPoint y: 477, distance: 29.2
click at [247, 478] on button "Select All" at bounding box center [241, 486] width 45 height 18
click at [272, 477] on button "Ship Selected" at bounding box center [297, 486] width 63 height 18
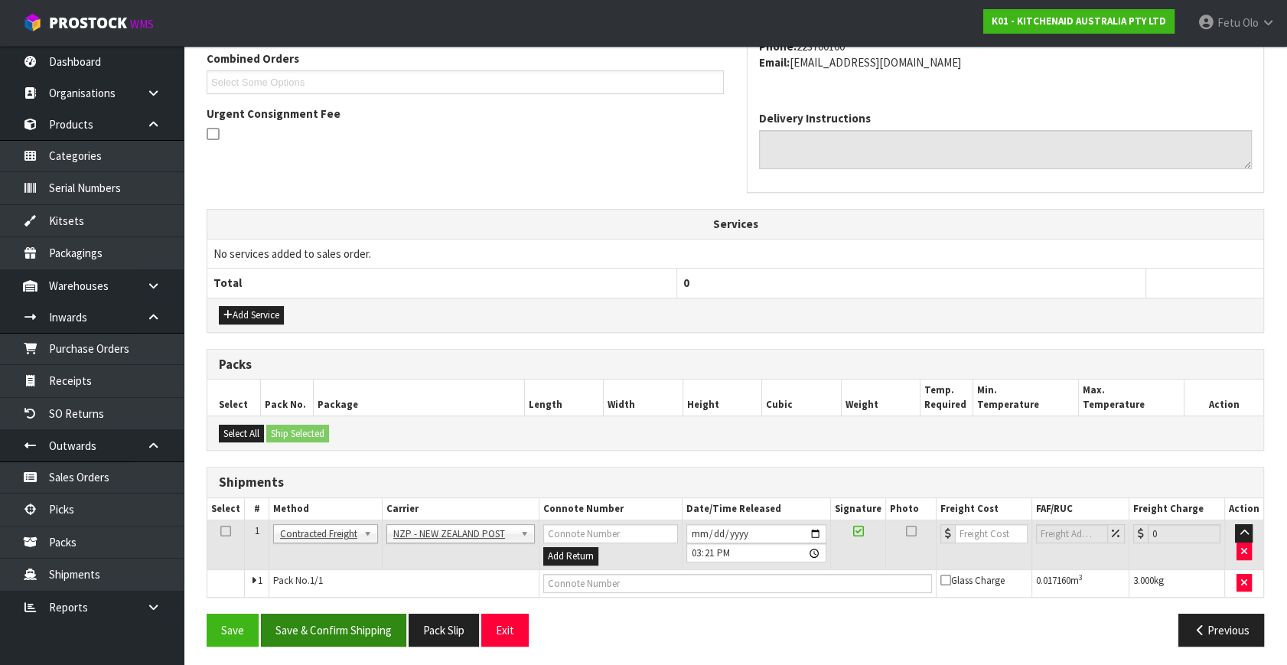
scroll to position [404, 0]
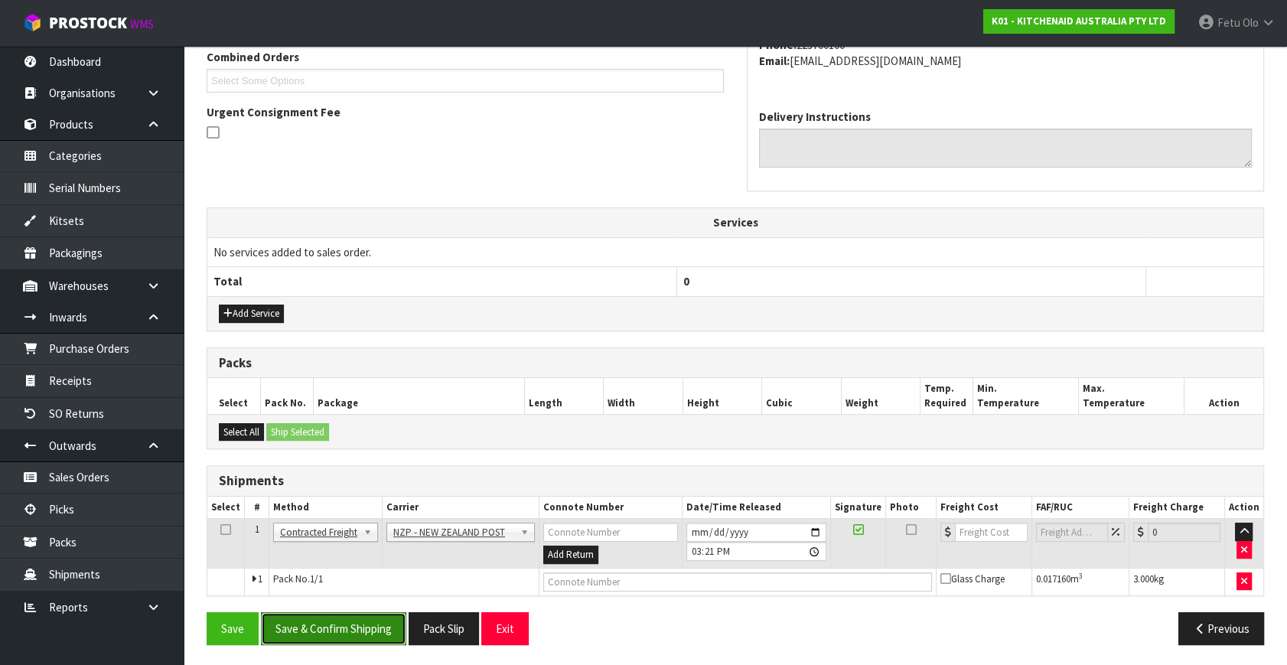
click at [368, 620] on button "Save & Confirm Shipping" at bounding box center [333, 628] width 145 height 33
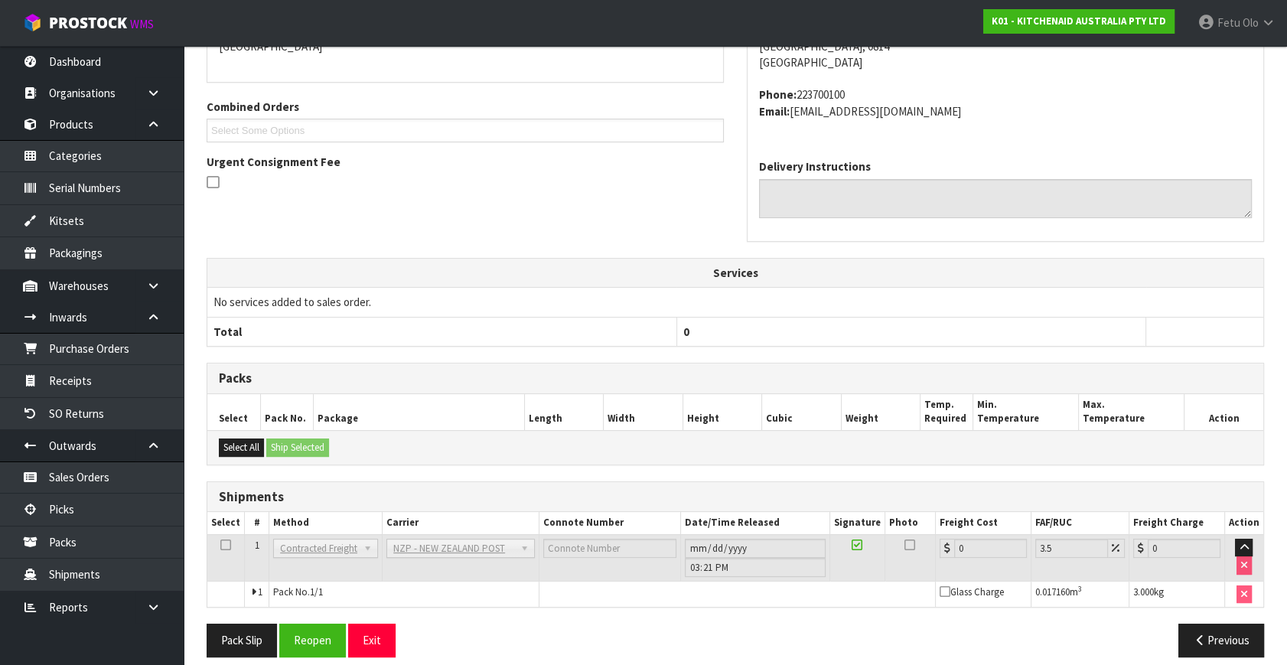
scroll to position [383, 0]
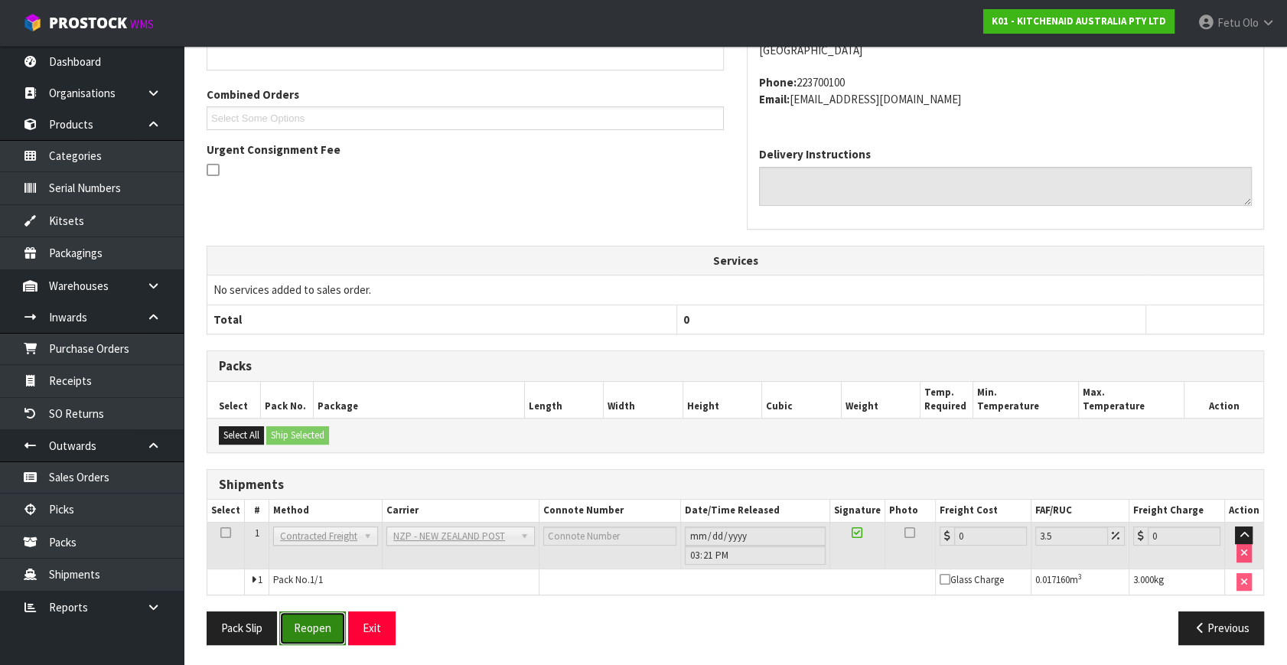
click at [341, 630] on button "Reopen" at bounding box center [312, 627] width 67 height 33
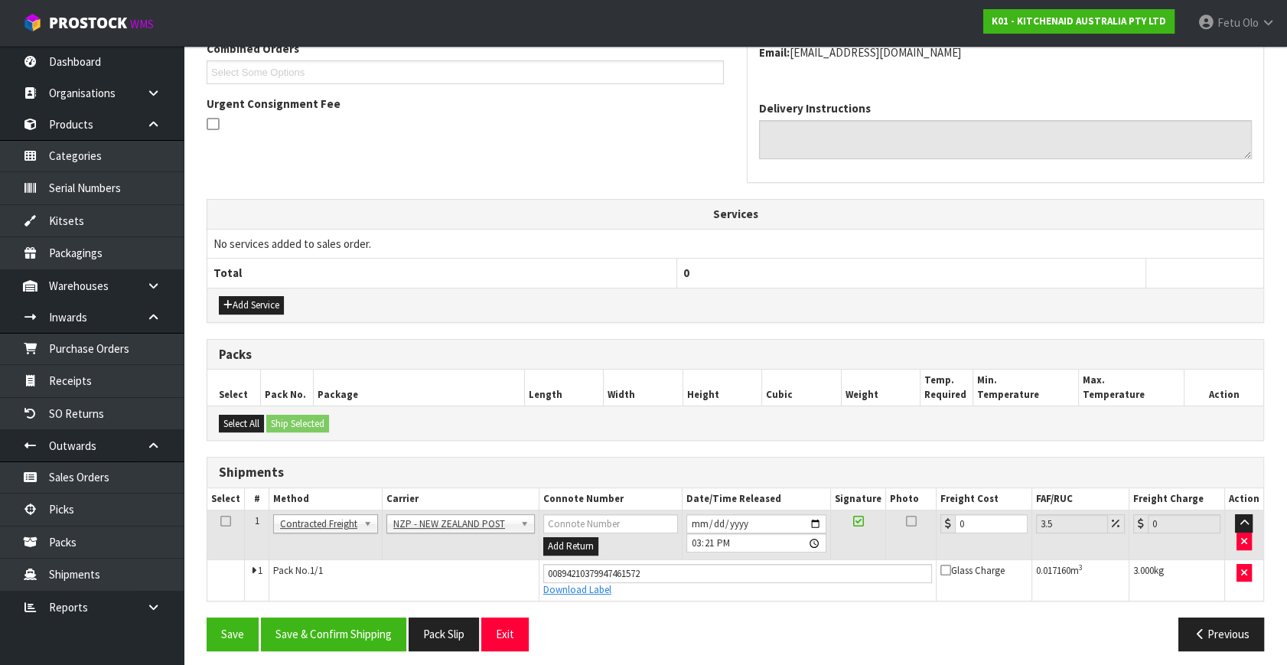
scroll to position [419, 0]
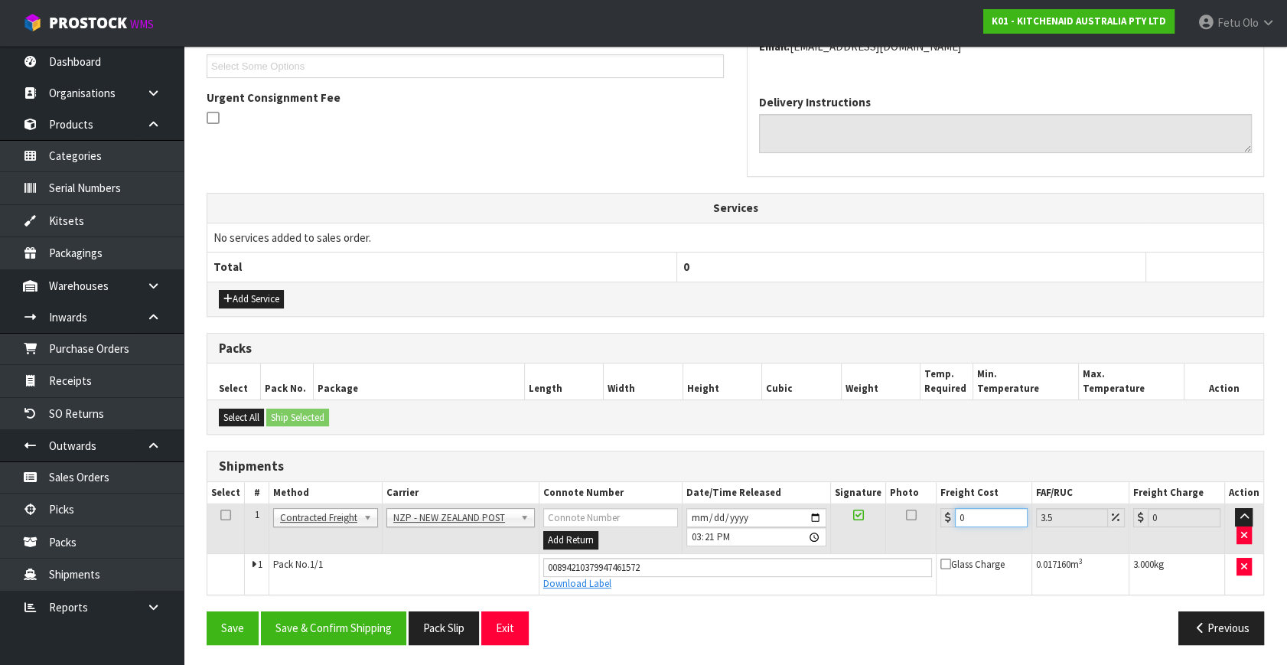
drag, startPoint x: 975, startPoint y: 513, endPoint x: 823, endPoint y: 597, distance: 173.3
click at [823, 597] on div "From Address CONTRACT WAREHOUSING & LOGISTICS 17 Allens Road East Tamaki Auckla…" at bounding box center [735, 268] width 1057 height 775
type input "4"
type input "4.14"
type input "4.3"
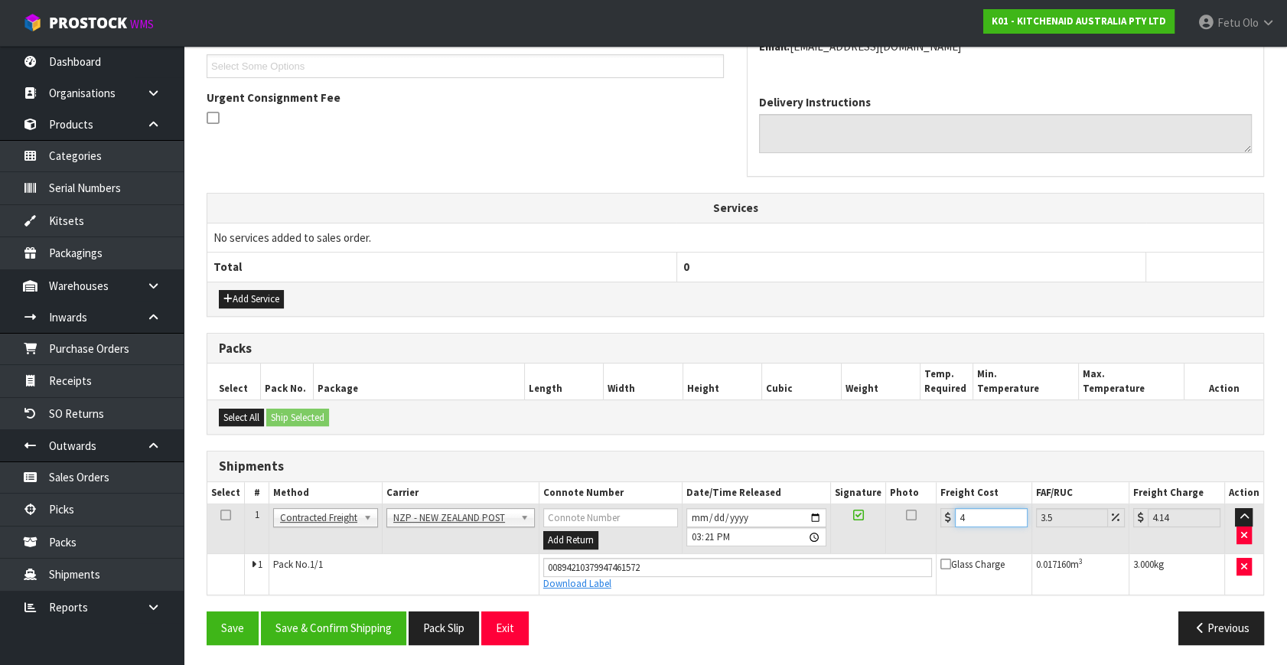
type input "4.45"
type input "4.33"
type input "4.48"
type input "4.33"
click at [358, 625] on button "Save & Confirm Shipping" at bounding box center [333, 627] width 145 height 33
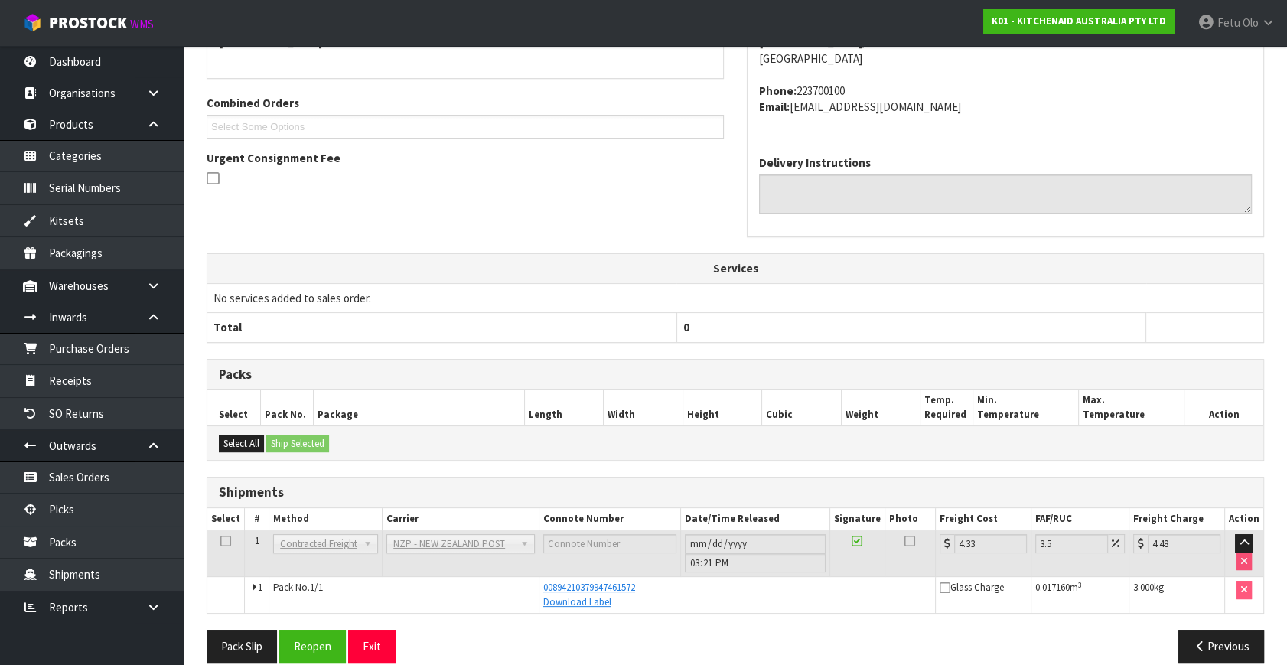
scroll to position [376, 0]
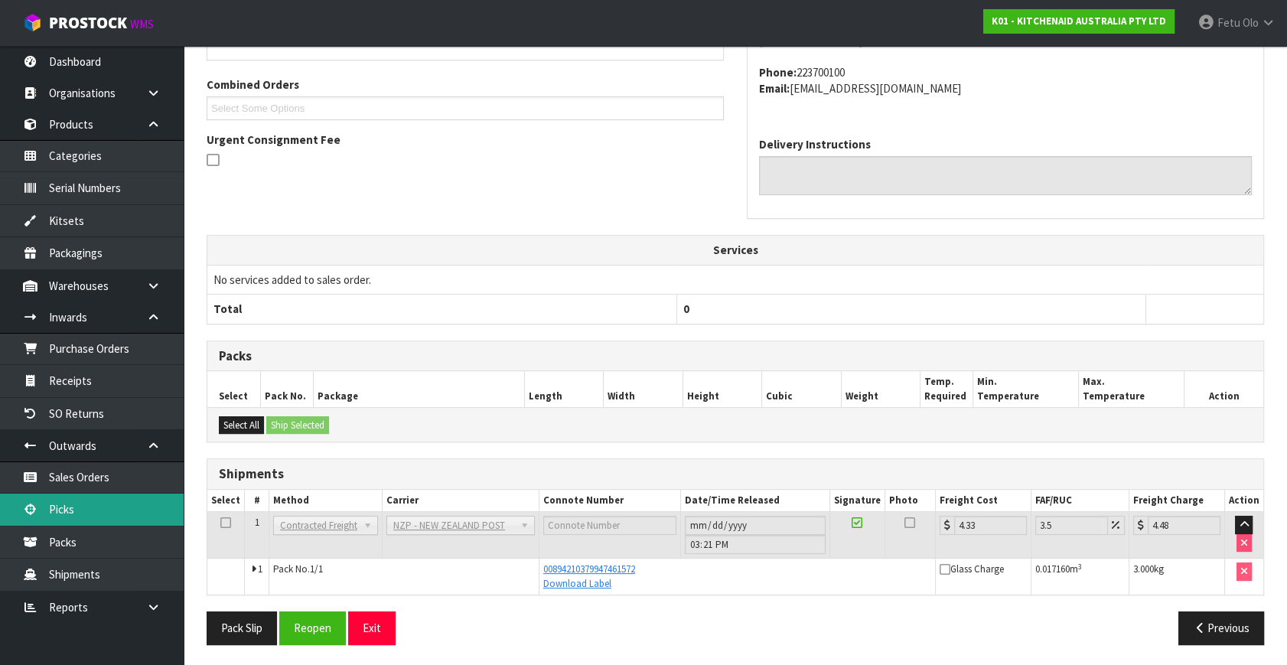
click at [66, 513] on link "Picks" at bounding box center [92, 509] width 184 height 31
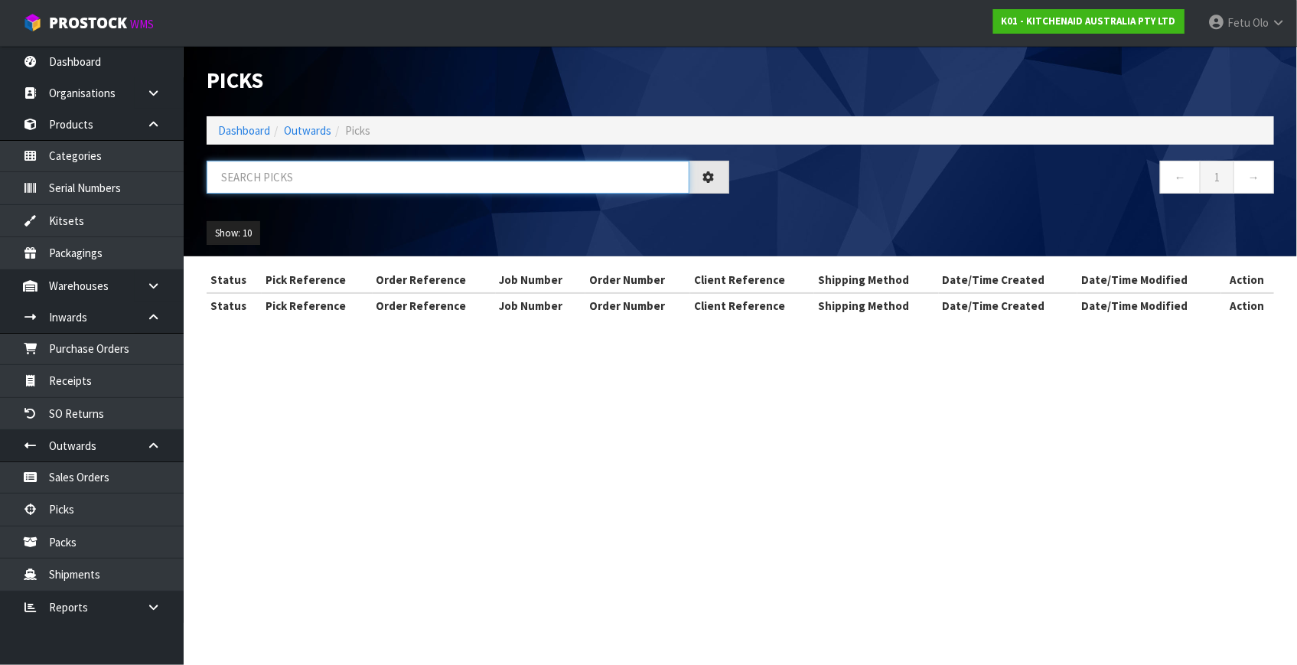
click at [459, 181] on input "text" at bounding box center [448, 177] width 483 height 33
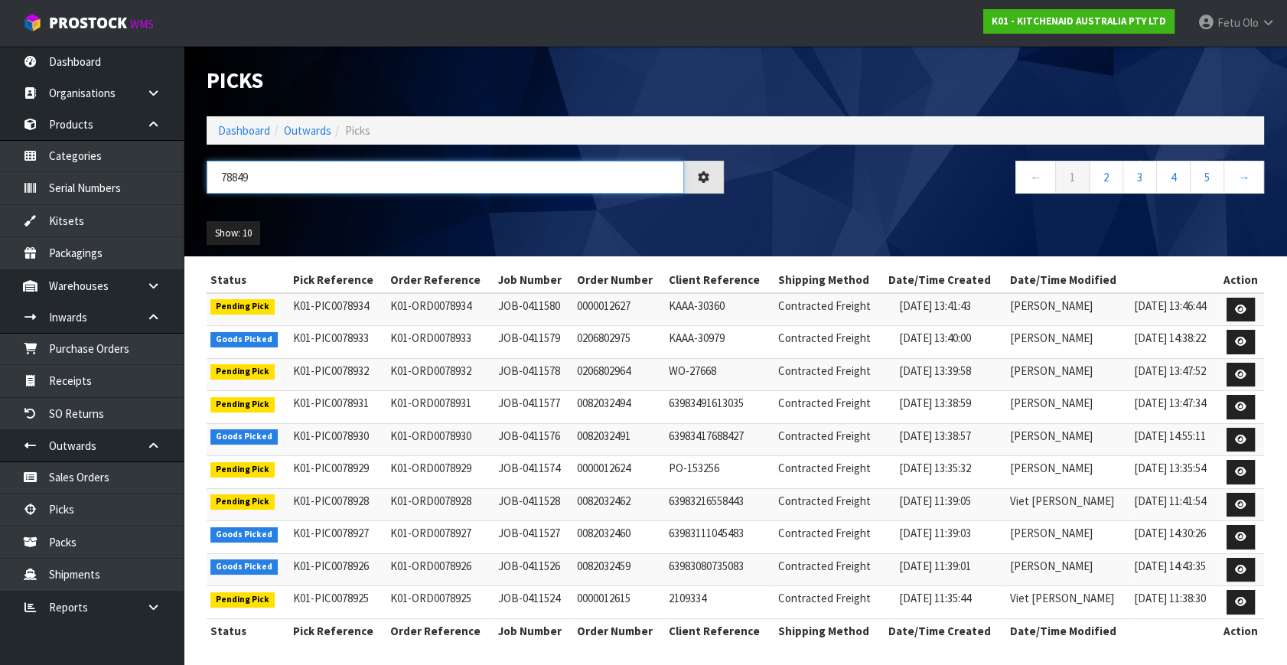
type input "78849"
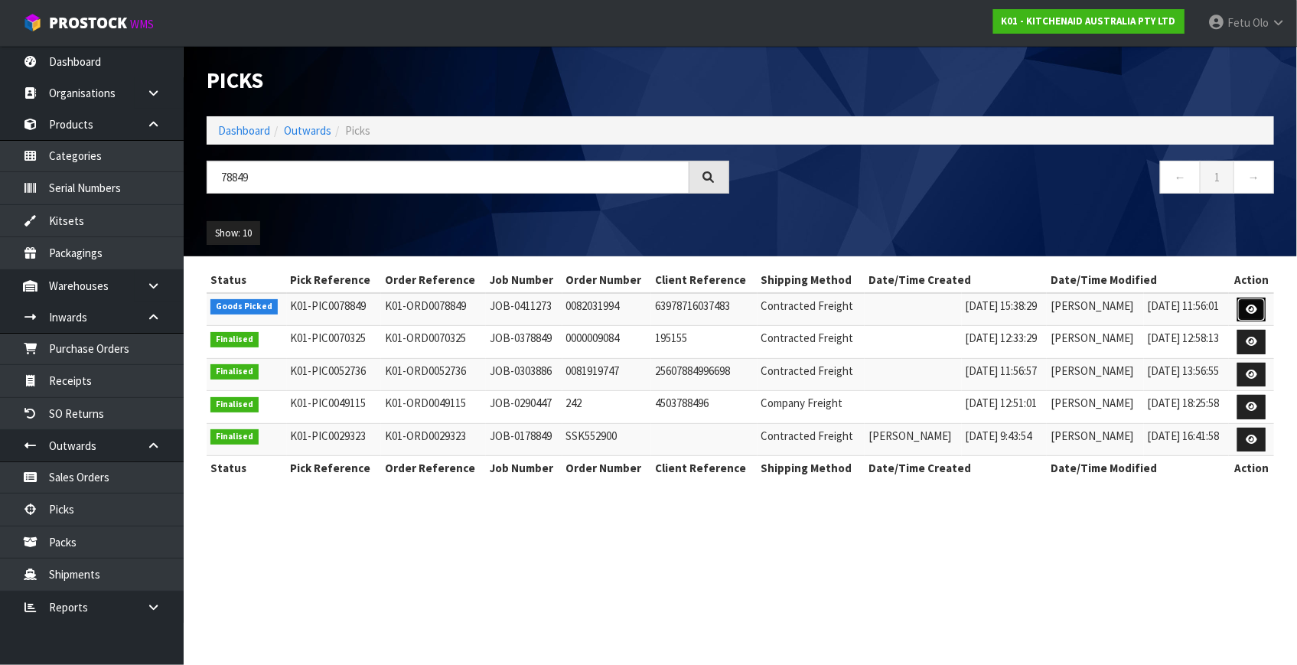
click at [1242, 309] on link at bounding box center [1251, 310] width 28 height 24
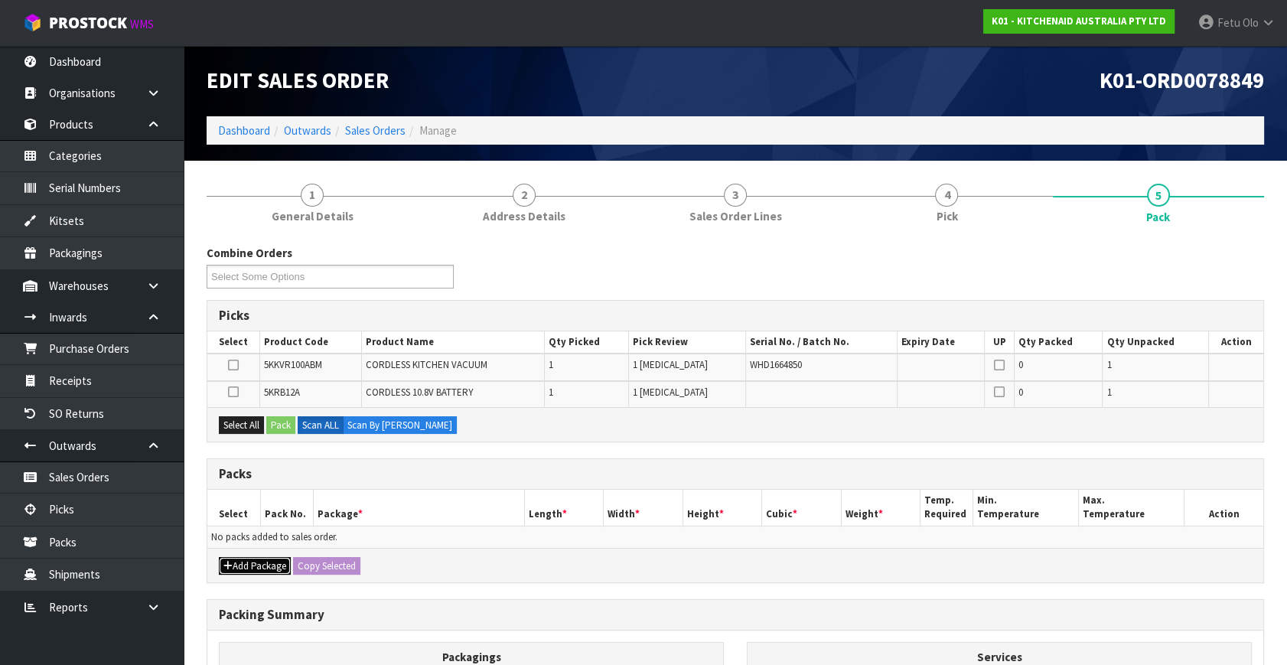
click at [235, 559] on button "Add Package" at bounding box center [255, 566] width 72 height 18
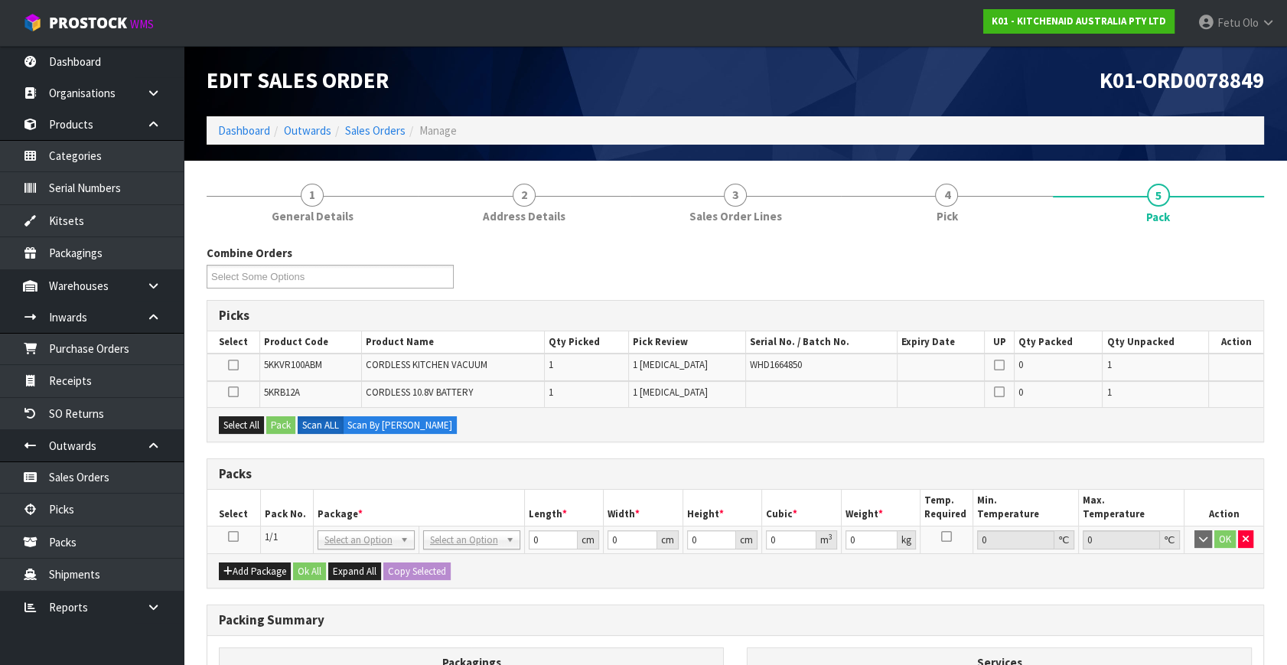
click at [231, 536] on icon at bounding box center [233, 536] width 11 height 1
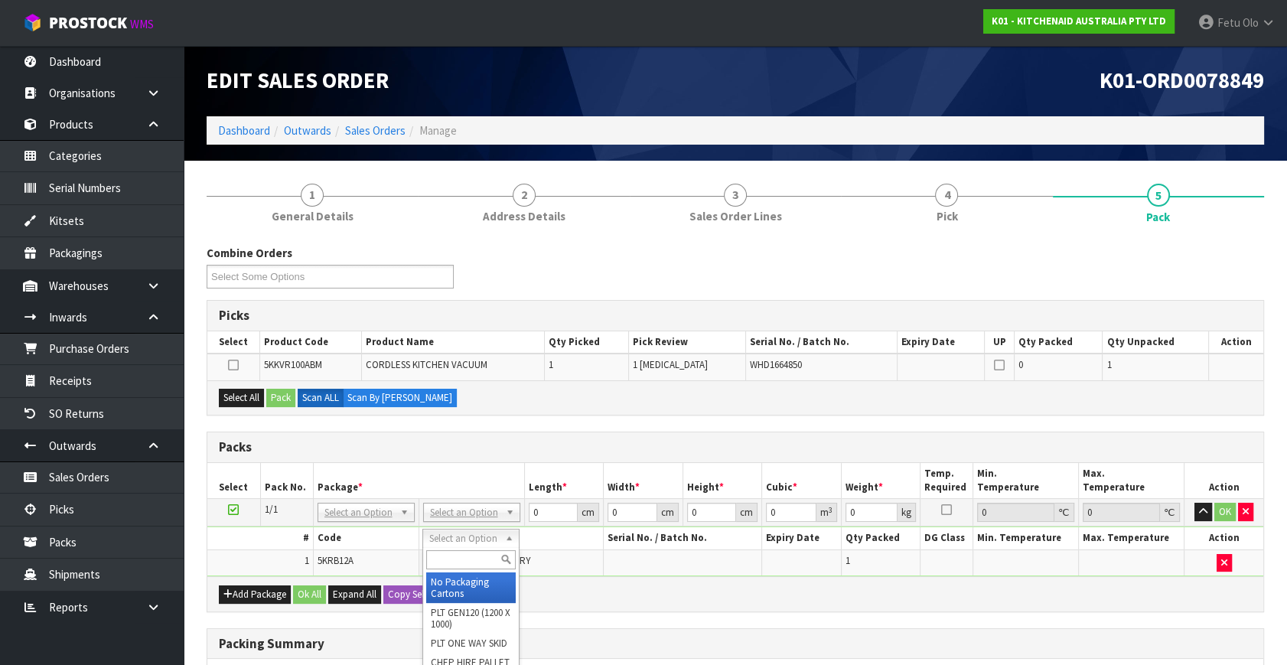
click at [530, 432] on div "Packs" at bounding box center [735, 447] width 1056 height 31
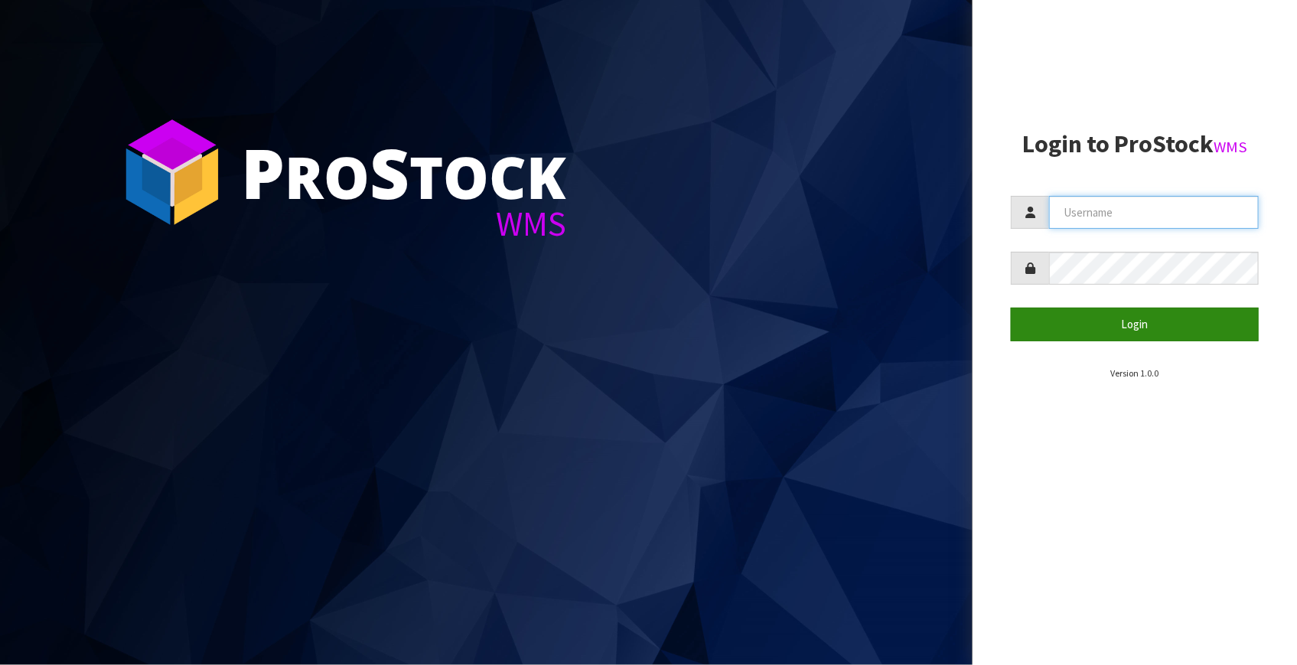
type input "[EMAIL_ADDRESS][DOMAIN_NAME]"
click at [1080, 329] on button "Login" at bounding box center [1135, 324] width 248 height 33
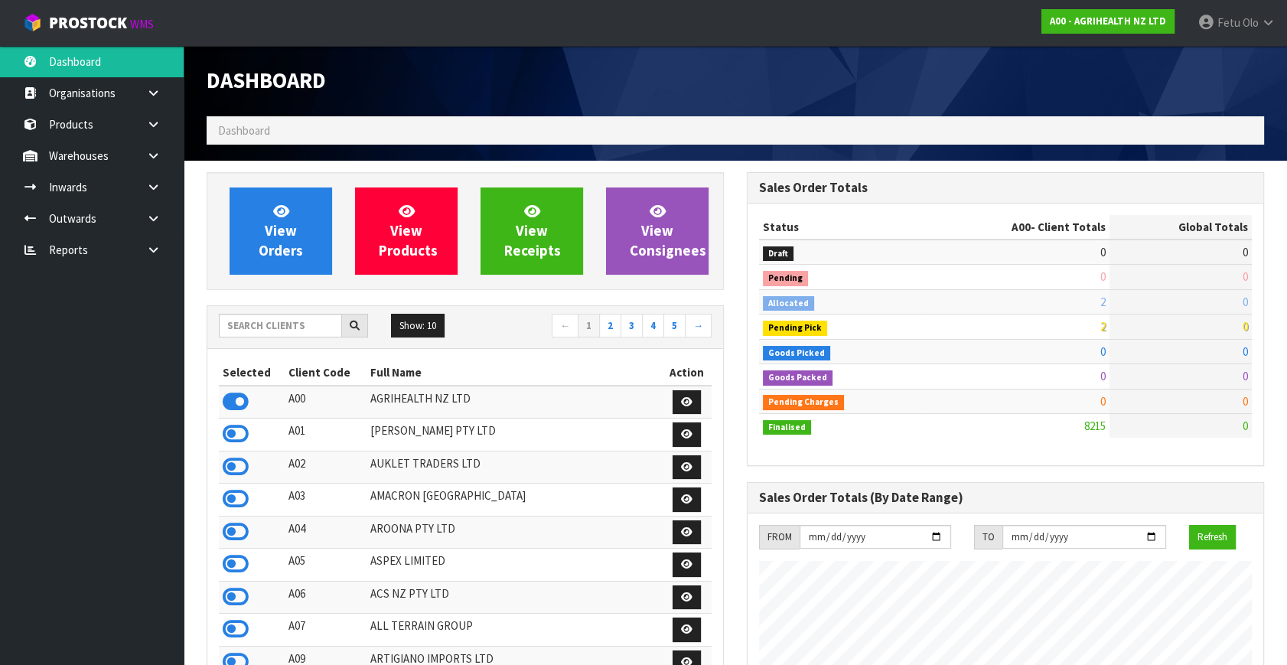
scroll to position [1157, 539]
click at [271, 317] on input "text" at bounding box center [280, 326] width 123 height 24
type input "K01"
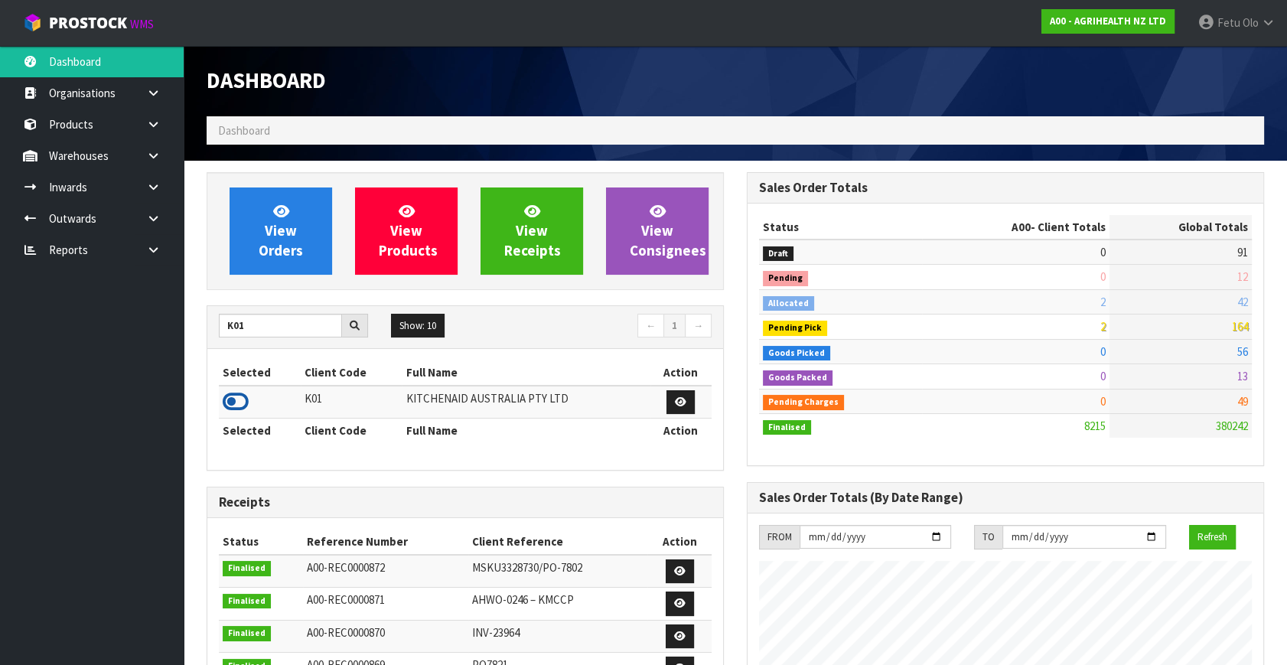
click at [243, 391] on icon at bounding box center [236, 401] width 26 height 23
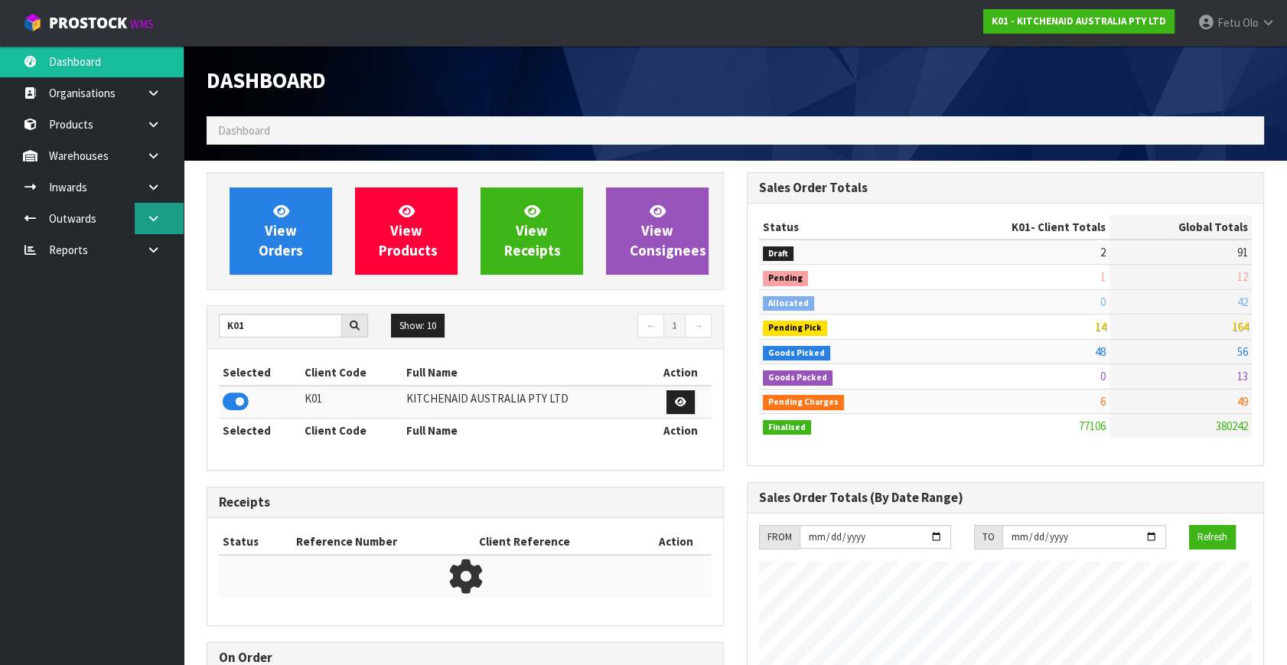
click at [157, 207] on link at bounding box center [159, 218] width 49 height 31
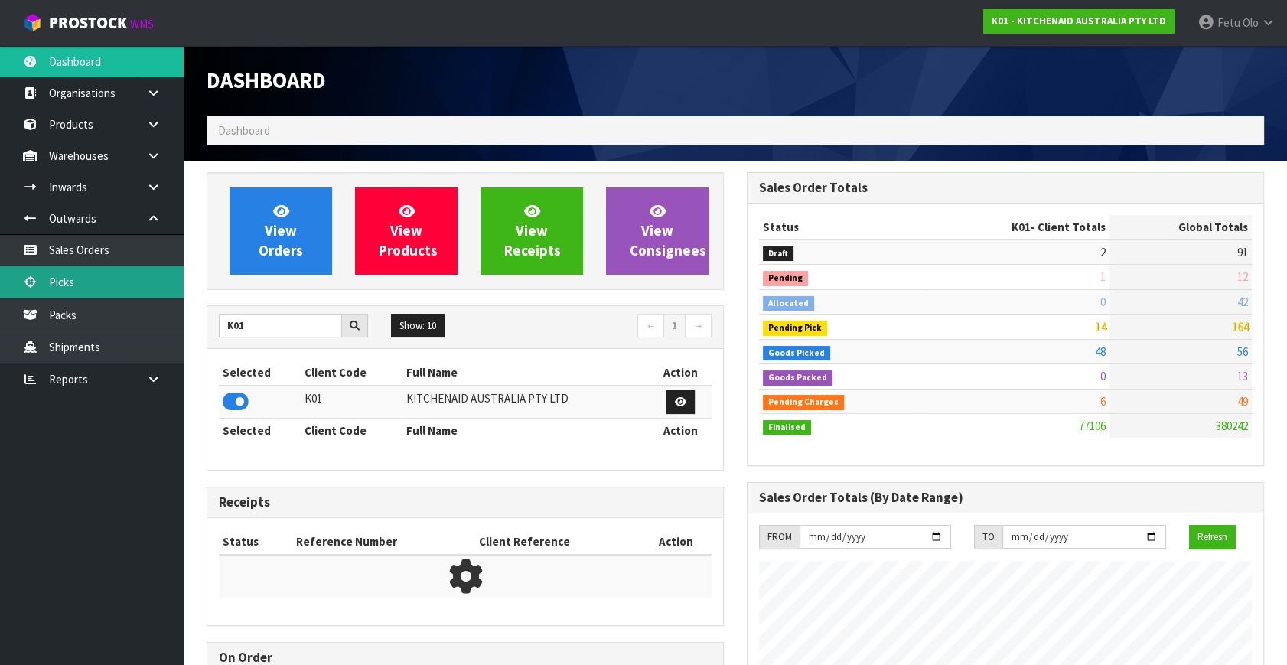
scroll to position [1157, 539]
click at [99, 278] on link "Picks" at bounding box center [92, 281] width 184 height 31
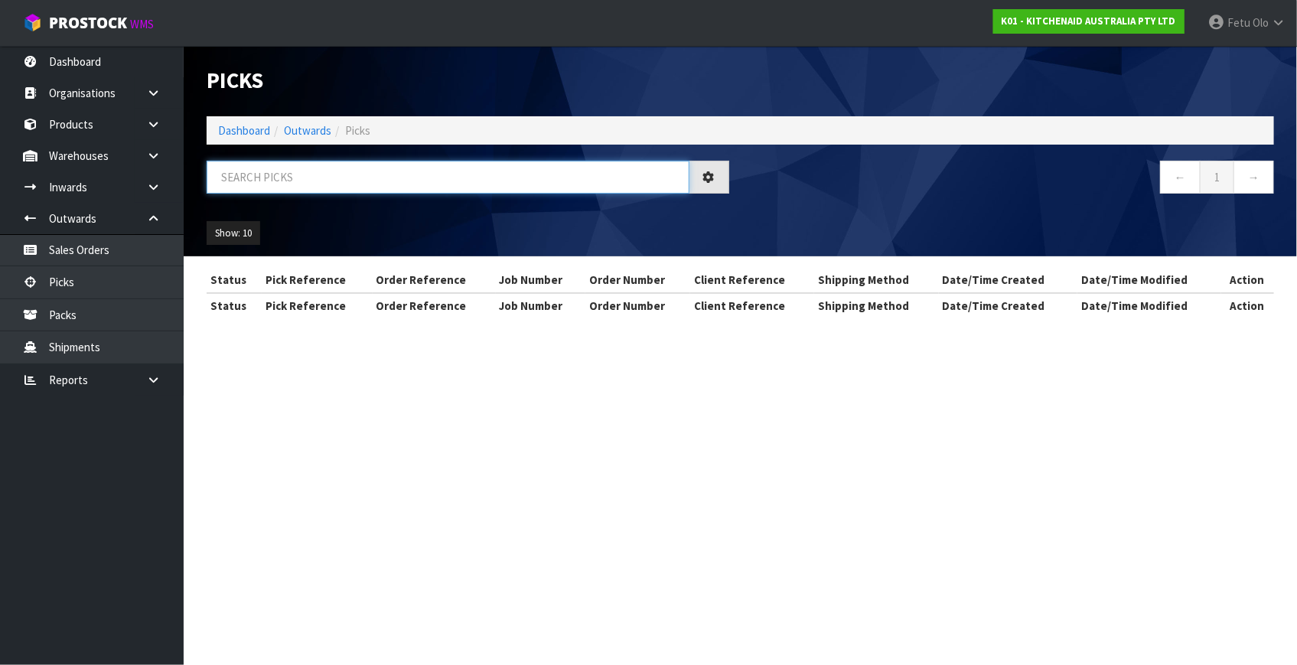
click at [353, 176] on input "text" at bounding box center [448, 177] width 483 height 33
type input "78849"
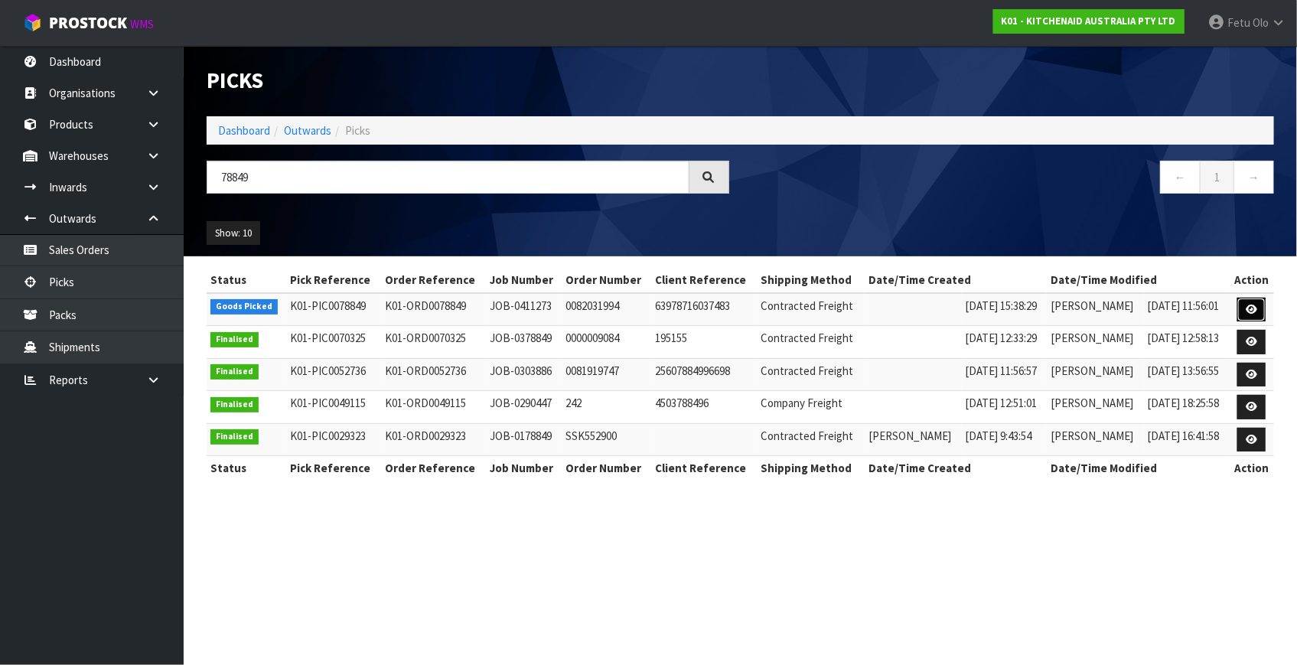
click at [1245, 310] on link at bounding box center [1251, 310] width 28 height 24
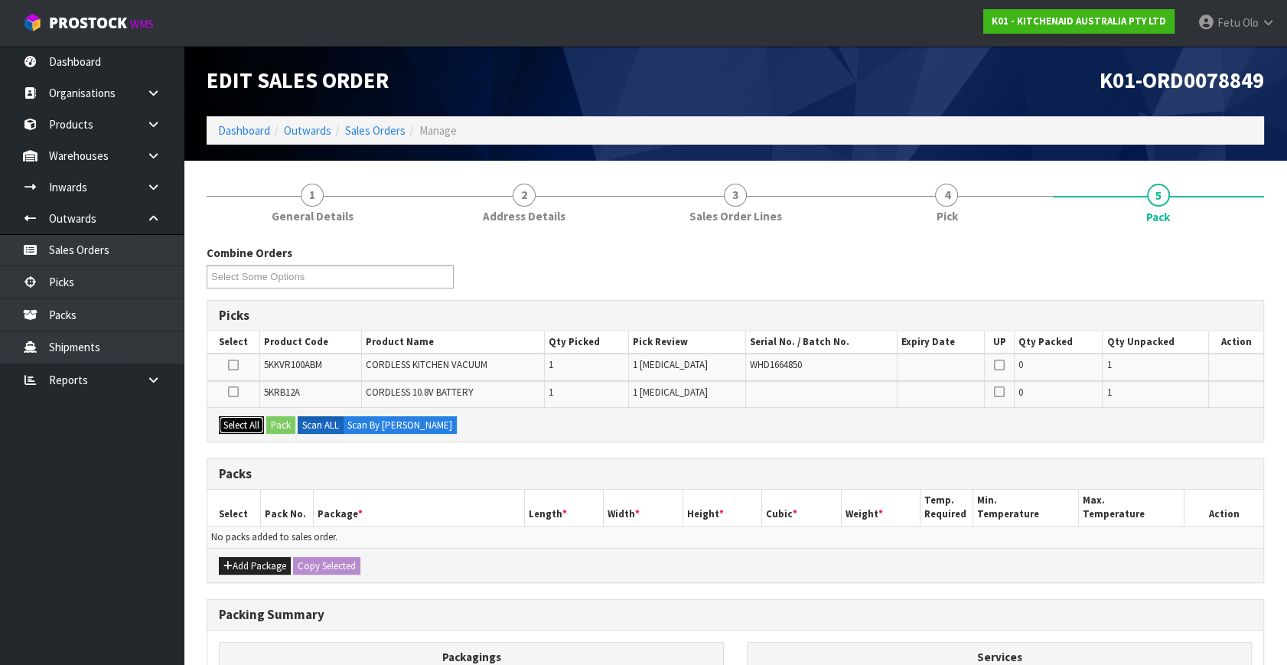
click at [252, 429] on button "Select All" at bounding box center [241, 425] width 45 height 18
click at [236, 569] on button "Add Package" at bounding box center [255, 566] width 72 height 18
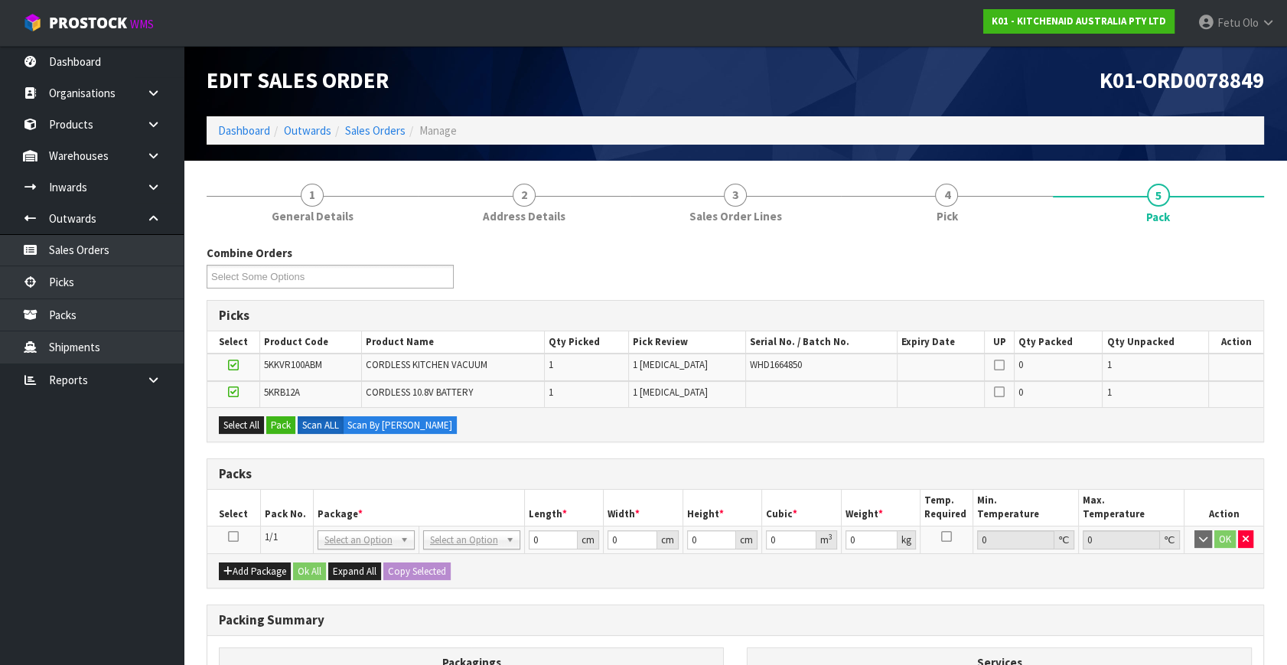
click at [232, 536] on icon at bounding box center [233, 536] width 11 height 1
click at [275, 425] on button "Pack" at bounding box center [280, 425] width 29 height 18
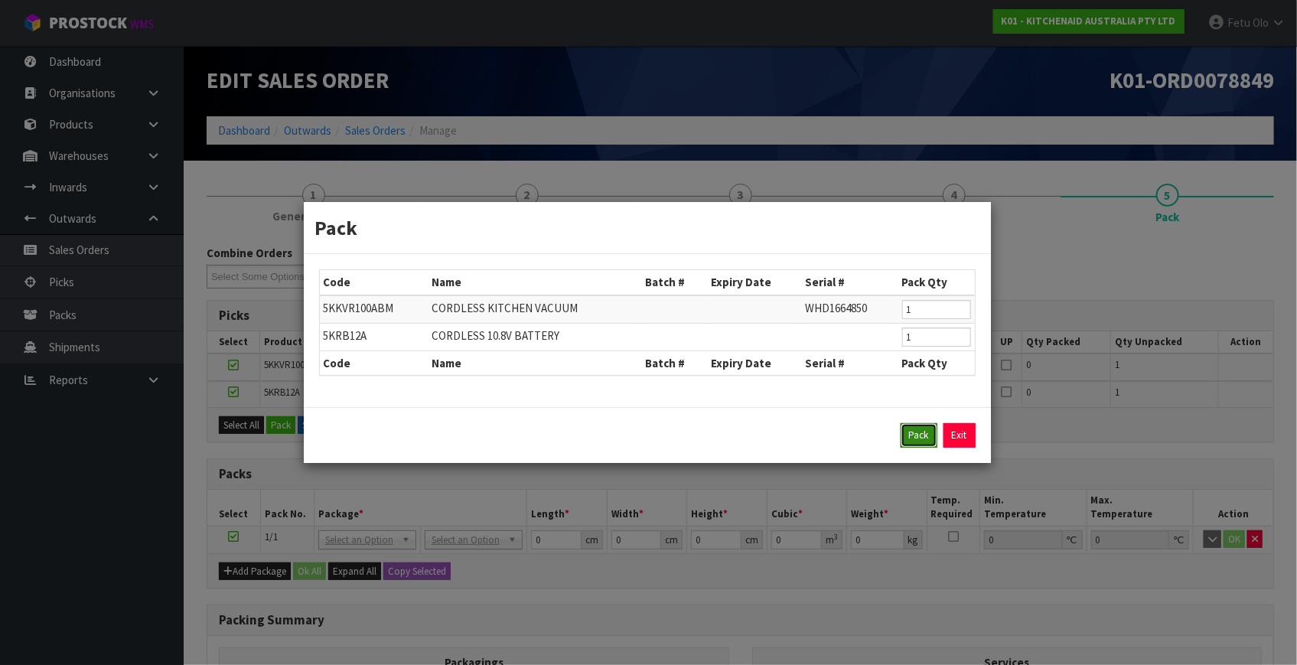
click at [929, 435] on button "Pack" at bounding box center [919, 435] width 37 height 24
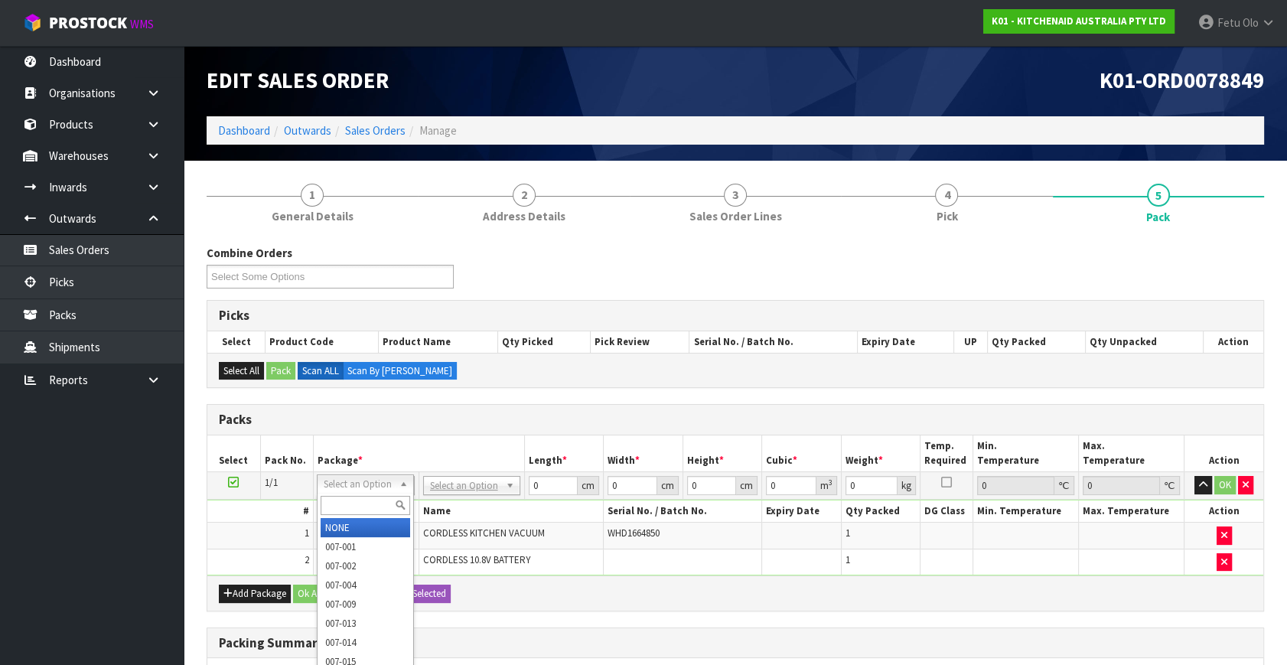
click at [357, 500] on input "text" at bounding box center [366, 505] width 90 height 19
type input "011"
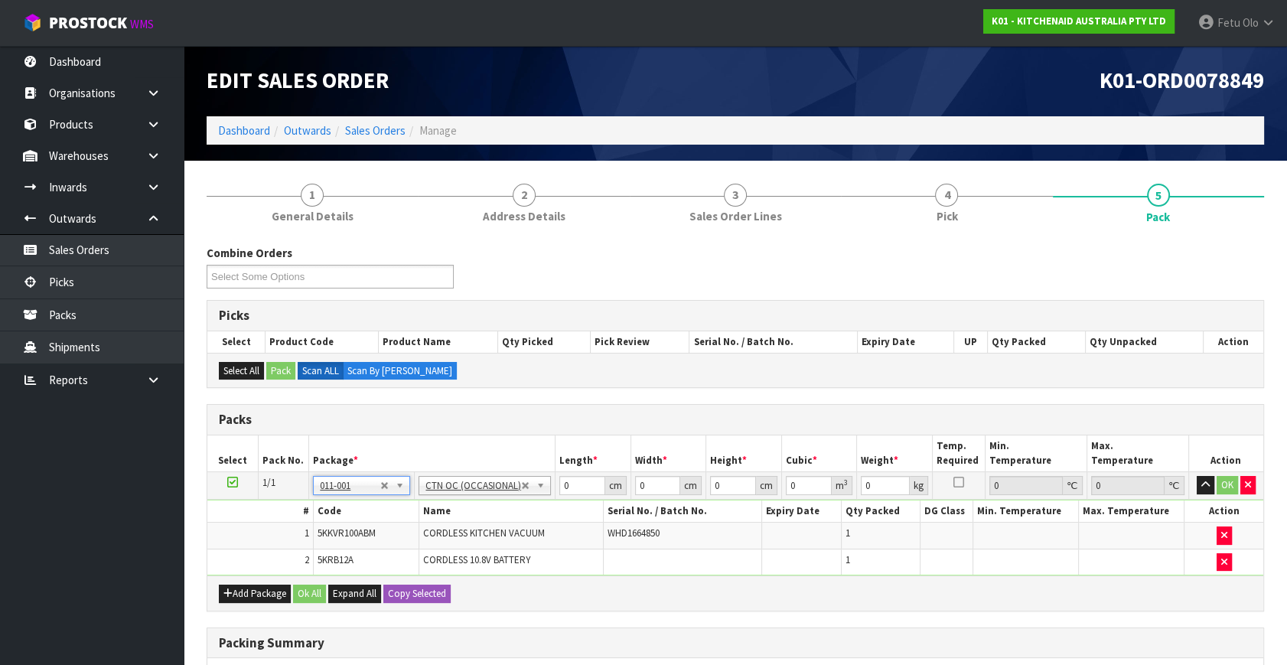
type input "1.34"
drag, startPoint x: 582, startPoint y: 487, endPoint x: 386, endPoint y: 517, distance: 198.1
click at [386, 517] on tbody "1/1 NONE 007-001 007-002 007-004 007-009 007-013 007-014 007-015 007-017 007-01…" at bounding box center [735, 524] width 1056 height 104
type input "24"
type input "17"
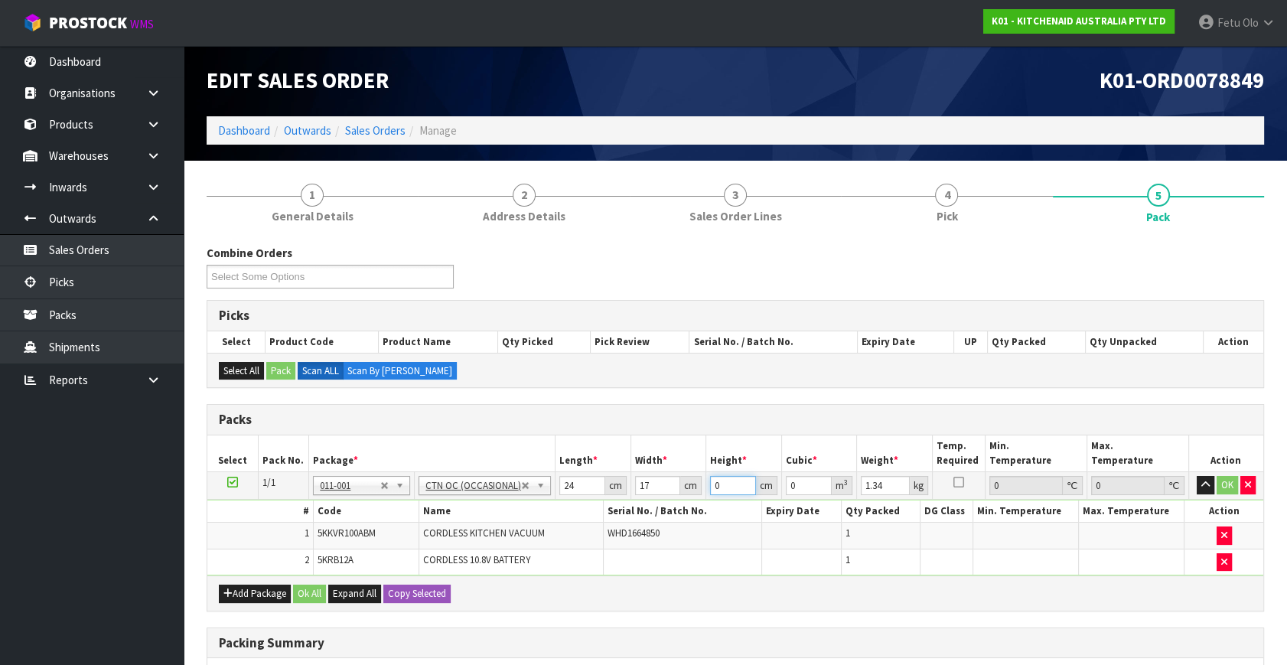
type input "4"
type input "0.001632"
type input "46"
type input "0.018768"
type input "46"
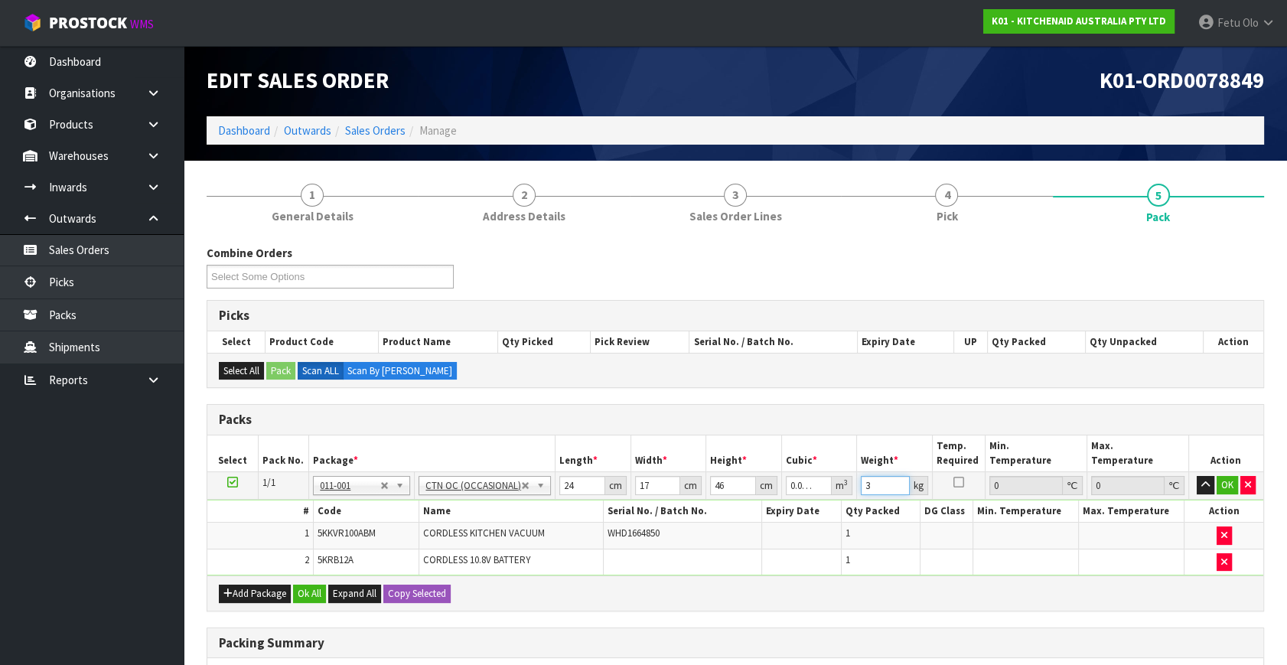
type input "3"
click button "OK" at bounding box center [1227, 485] width 21 height 18
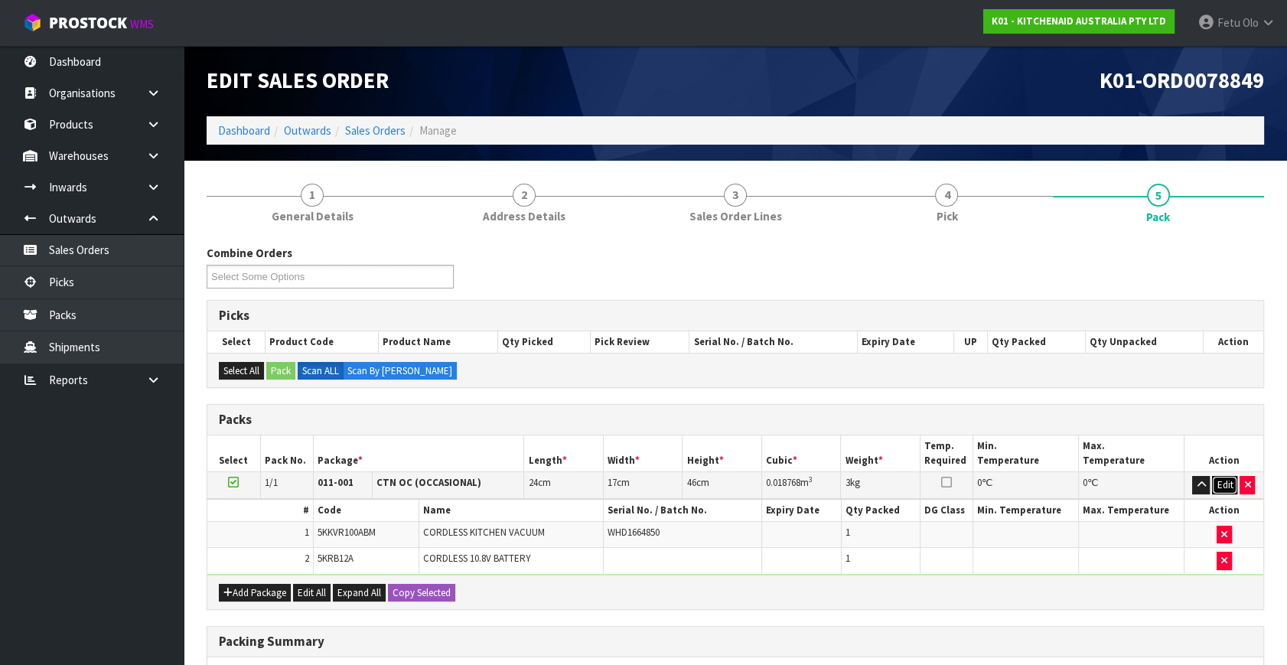
click at [1220, 482] on button "Edit" at bounding box center [1224, 485] width 25 height 18
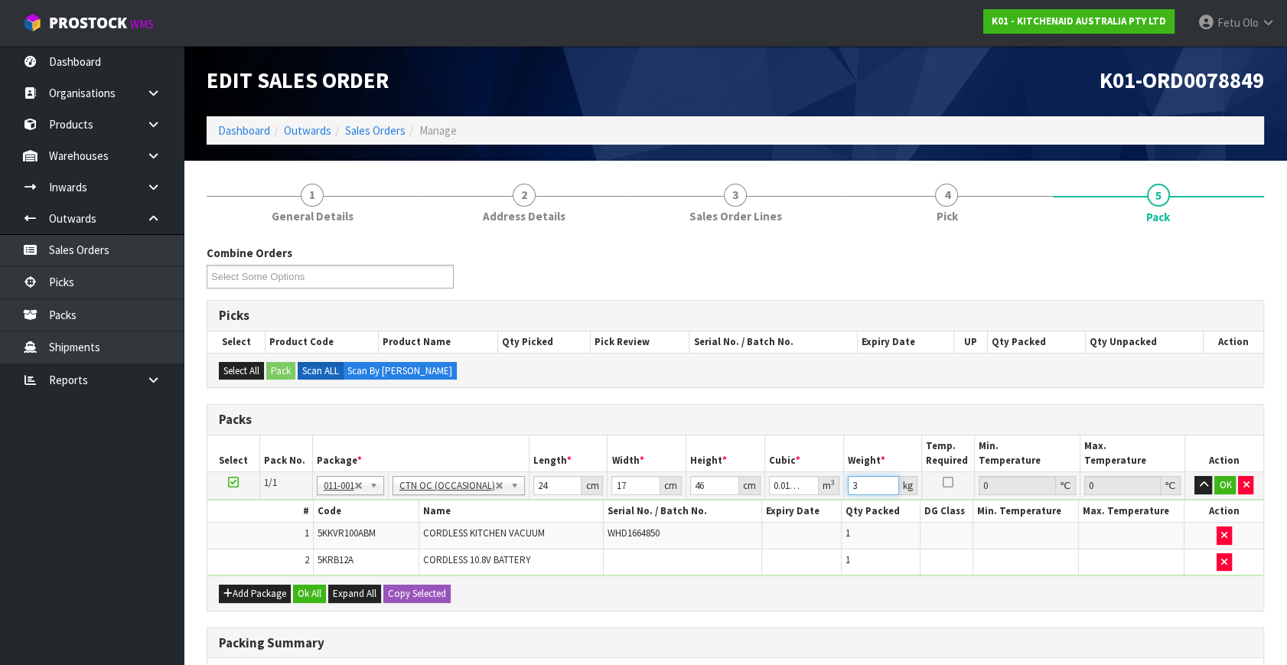
drag, startPoint x: 757, startPoint y: 516, endPoint x: 662, endPoint y: 550, distance: 100.9
click at [662, 550] on tbody "1/1 NONE 007-001 007-002 007-004 007-009 007-013 007-014 007-015 007-017 007-01…" at bounding box center [735, 524] width 1056 height 104
type input "4"
click button "OK" at bounding box center [1224, 485] width 21 height 18
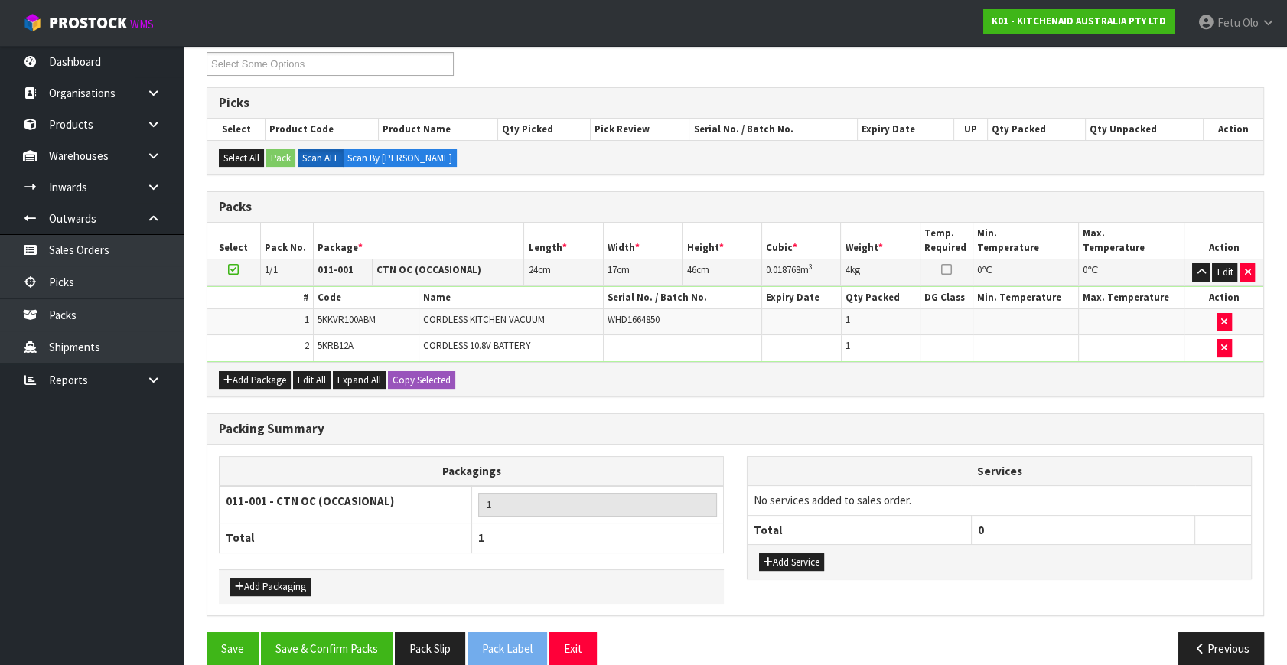
scroll to position [231, 0]
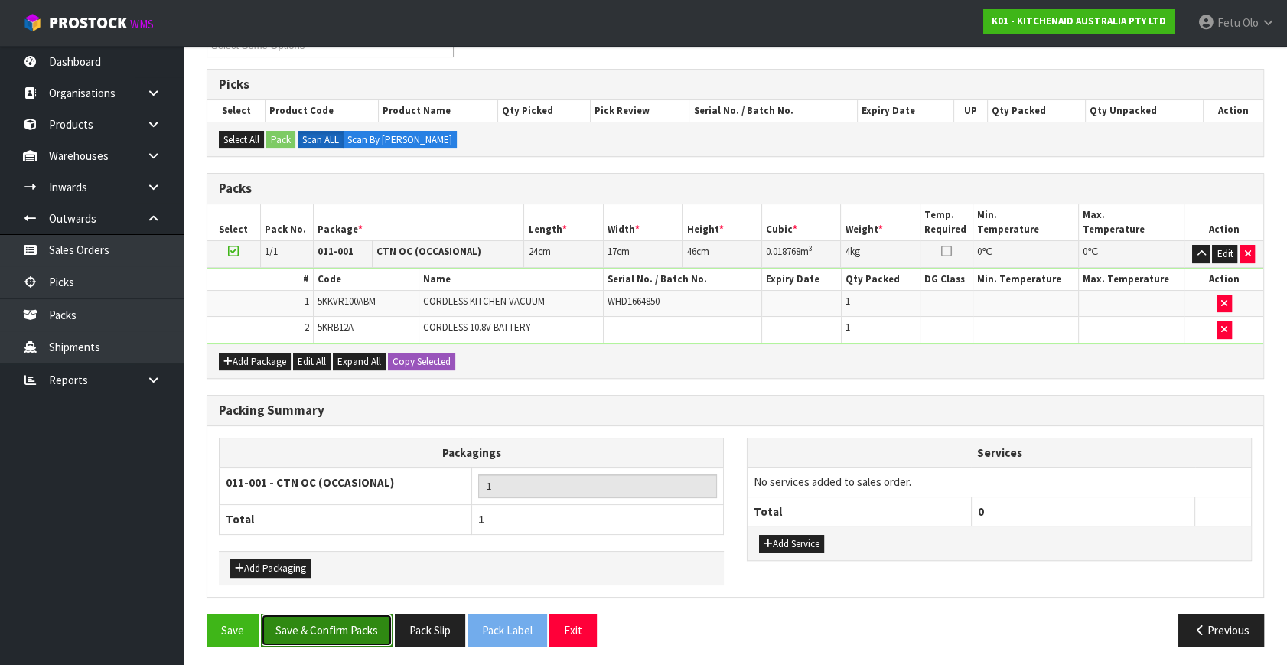
click at [345, 617] on button "Save & Confirm Packs" at bounding box center [327, 630] width 132 height 33
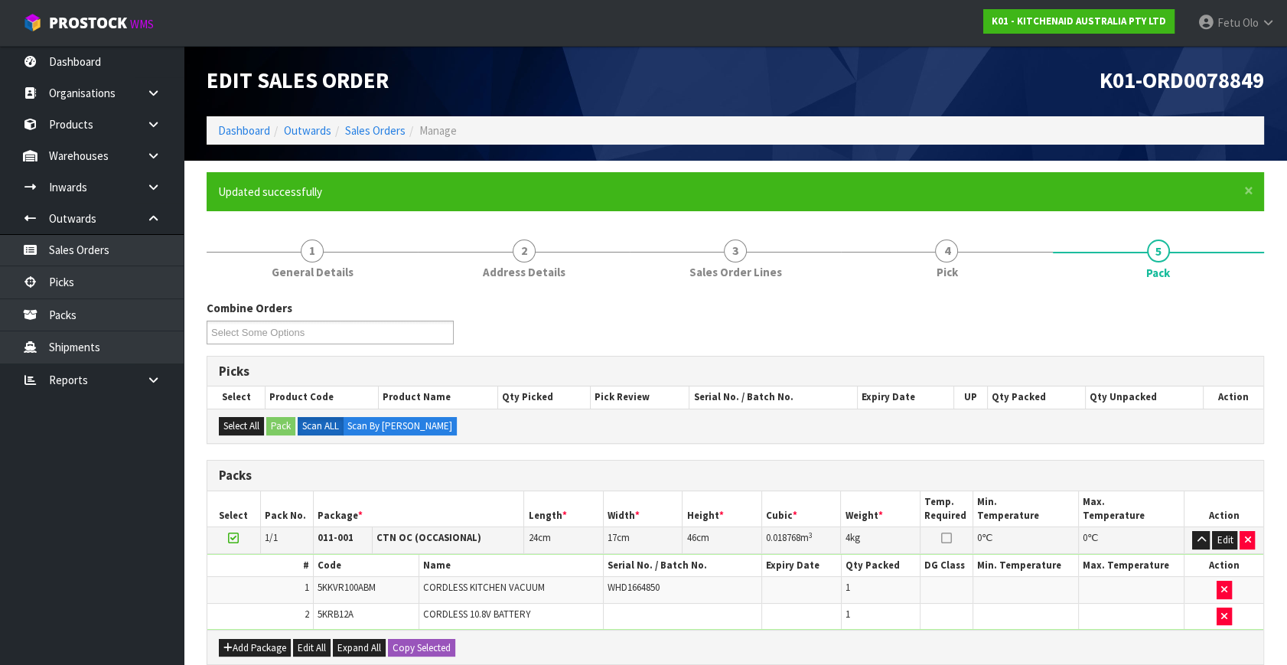
scroll to position [177, 0]
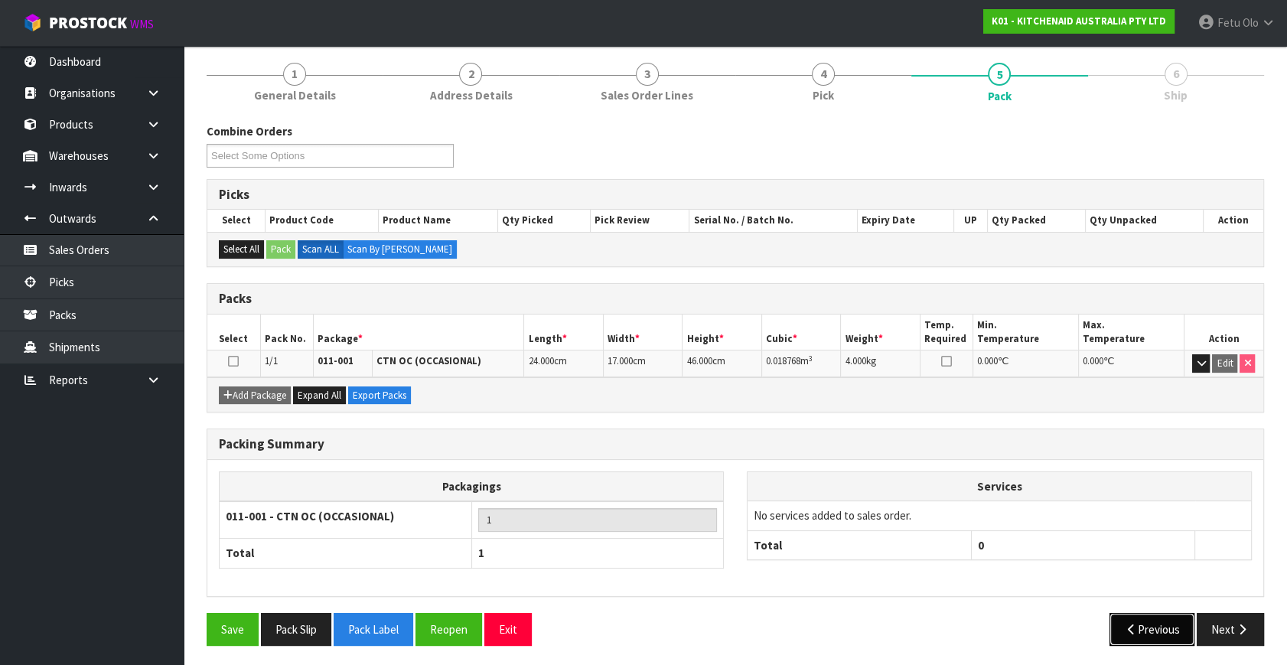
click at [1186, 620] on button "Previous" at bounding box center [1153, 629] width 86 height 33
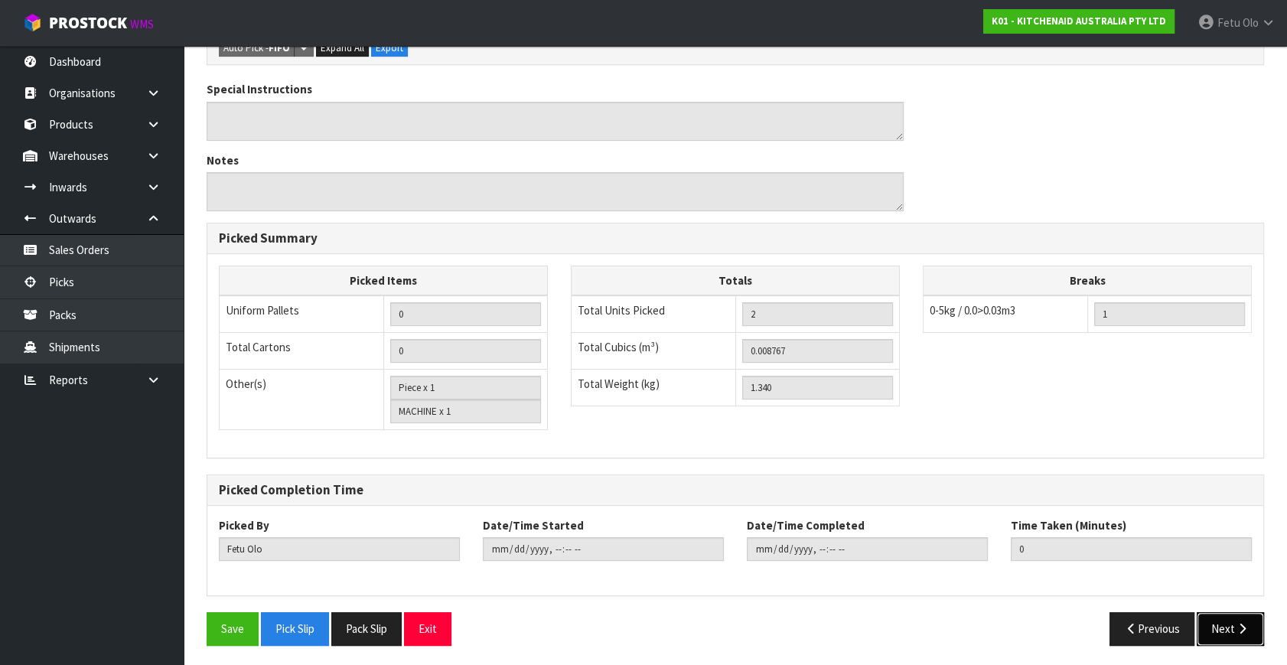
click at [1224, 618] on button "Next" at bounding box center [1230, 628] width 67 height 33
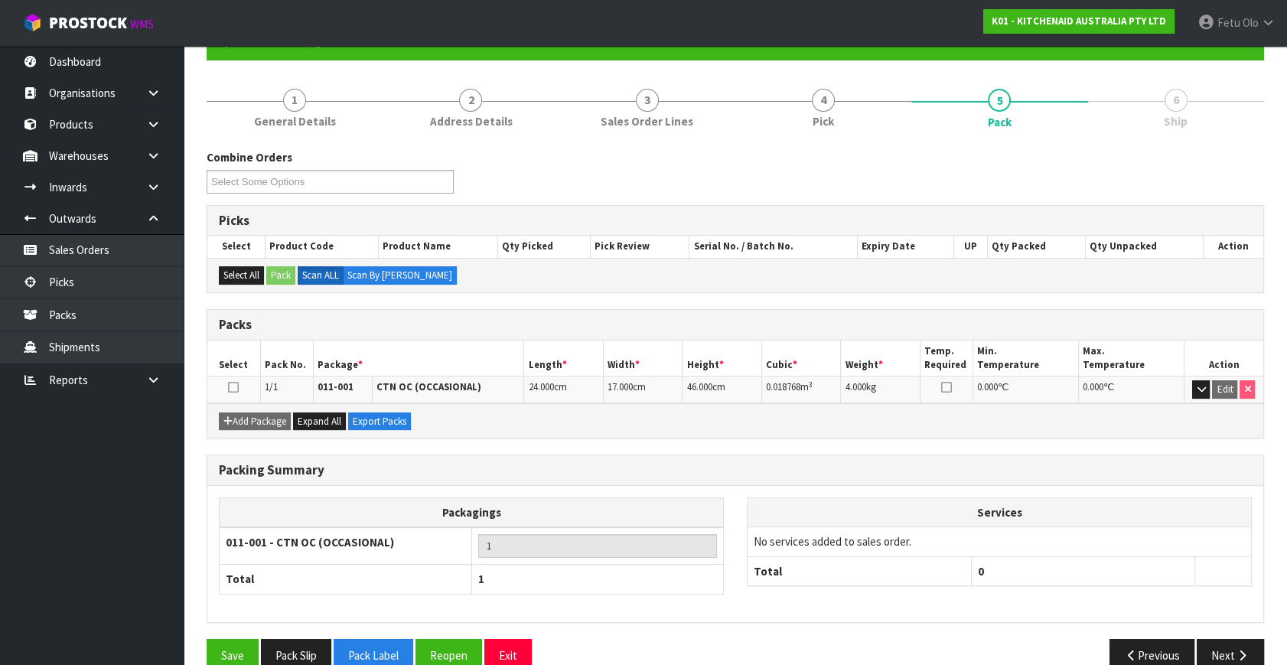
scroll to position [177, 0]
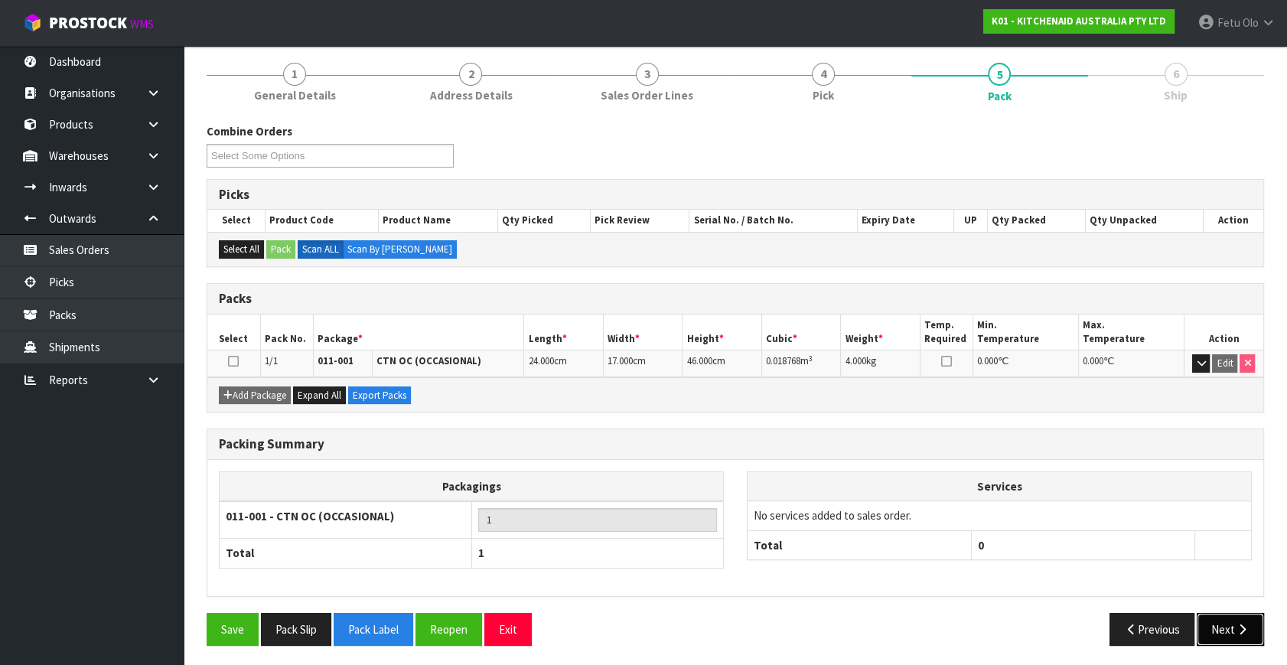
click at [1232, 621] on button "Next" at bounding box center [1230, 629] width 67 height 33
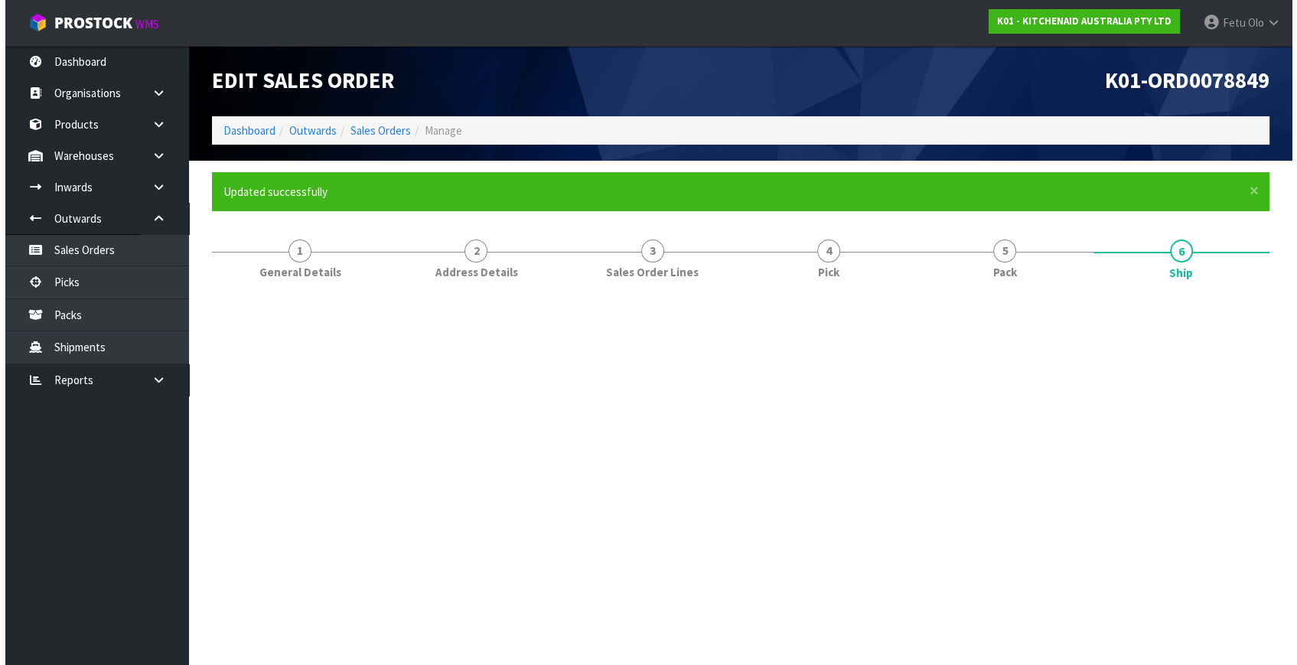
scroll to position [0, 0]
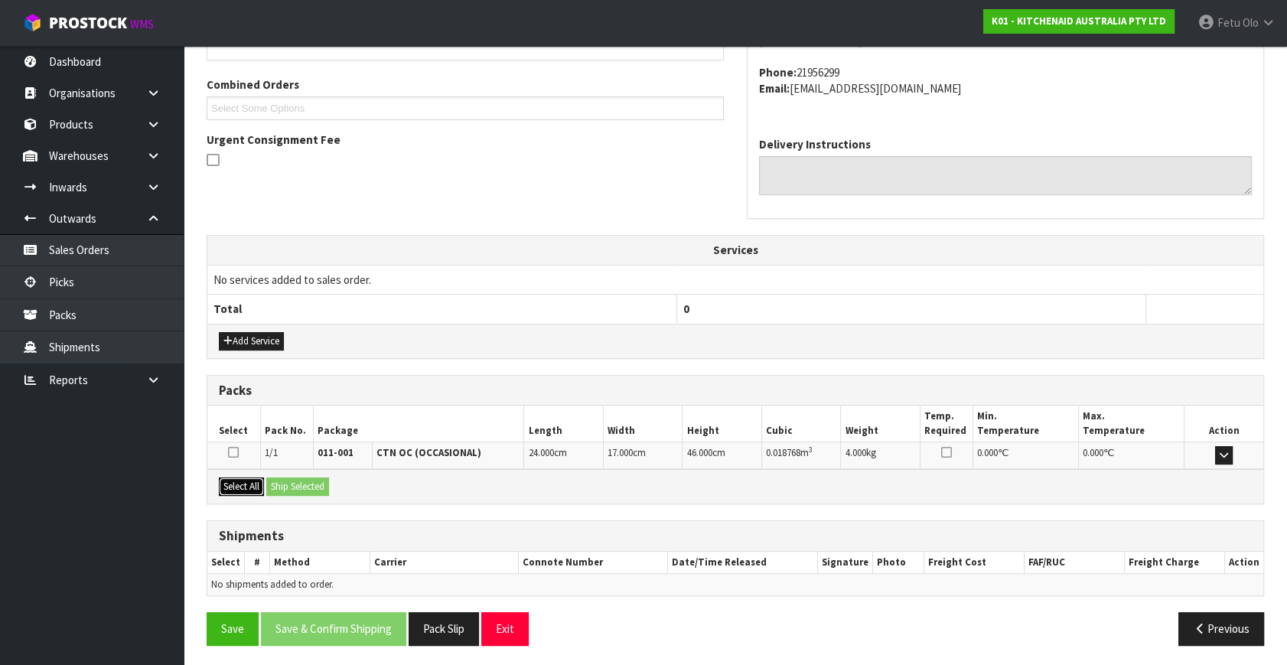
click at [251, 490] on button "Select All" at bounding box center [241, 486] width 45 height 18
click at [295, 487] on button "Ship Selected" at bounding box center [297, 486] width 63 height 18
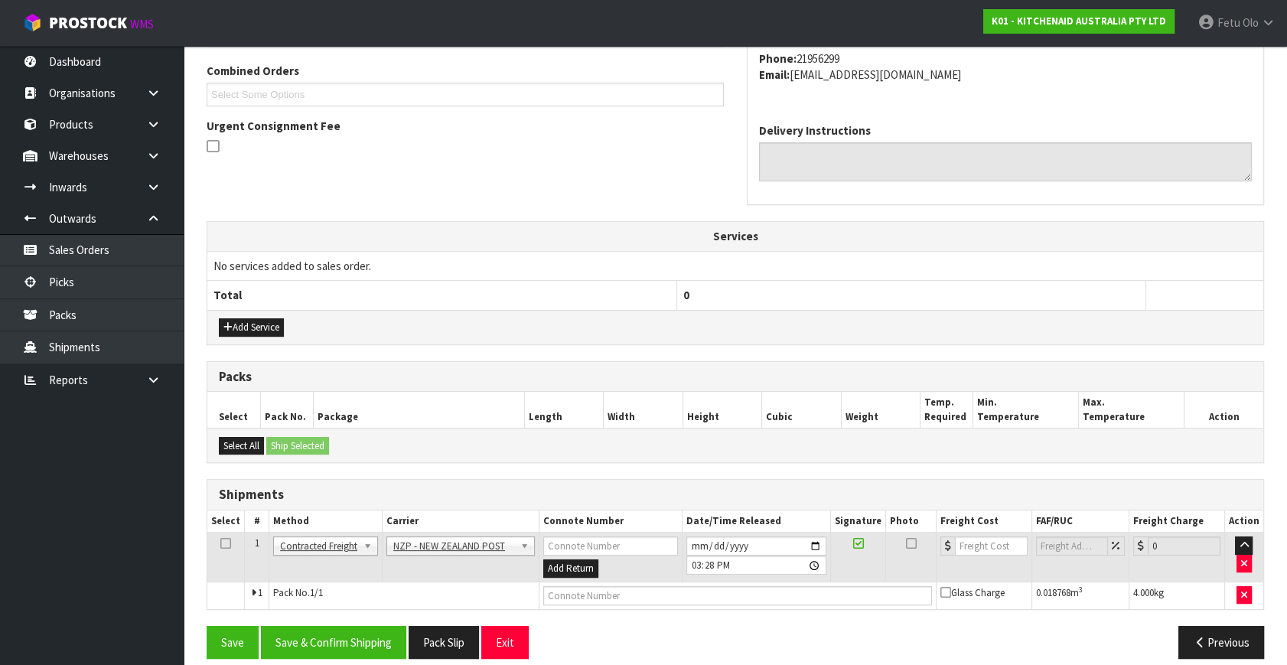
scroll to position [404, 0]
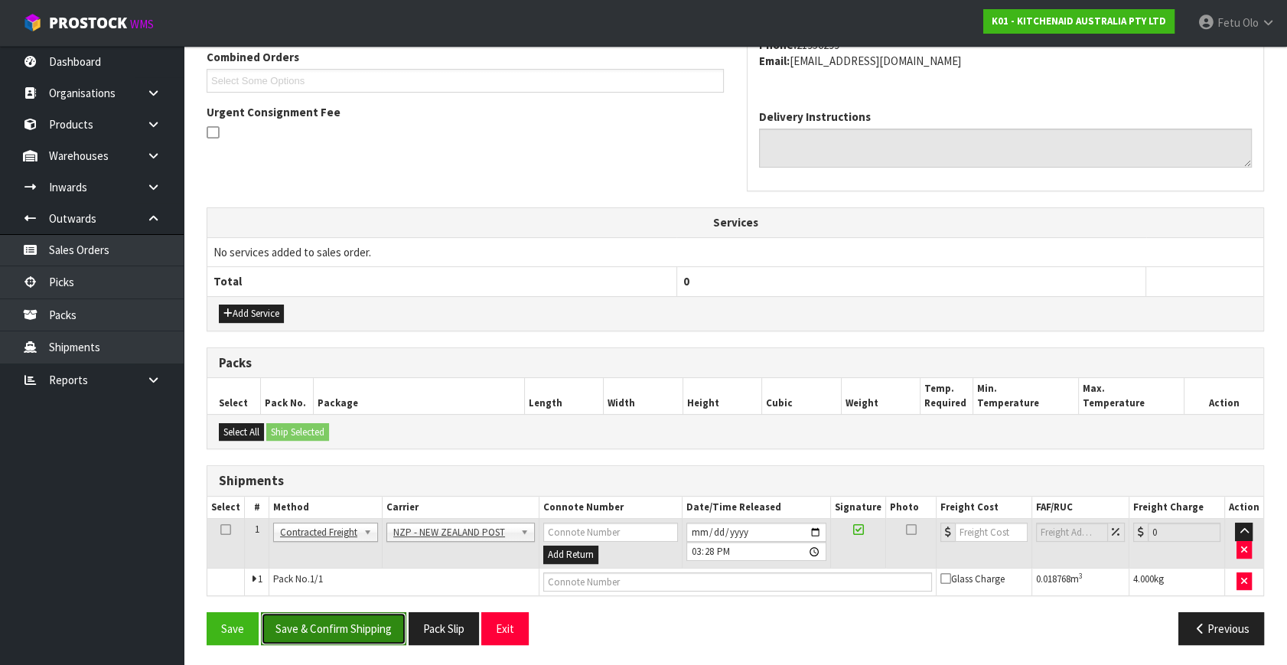
click at [380, 630] on button "Save & Confirm Shipping" at bounding box center [333, 628] width 145 height 33
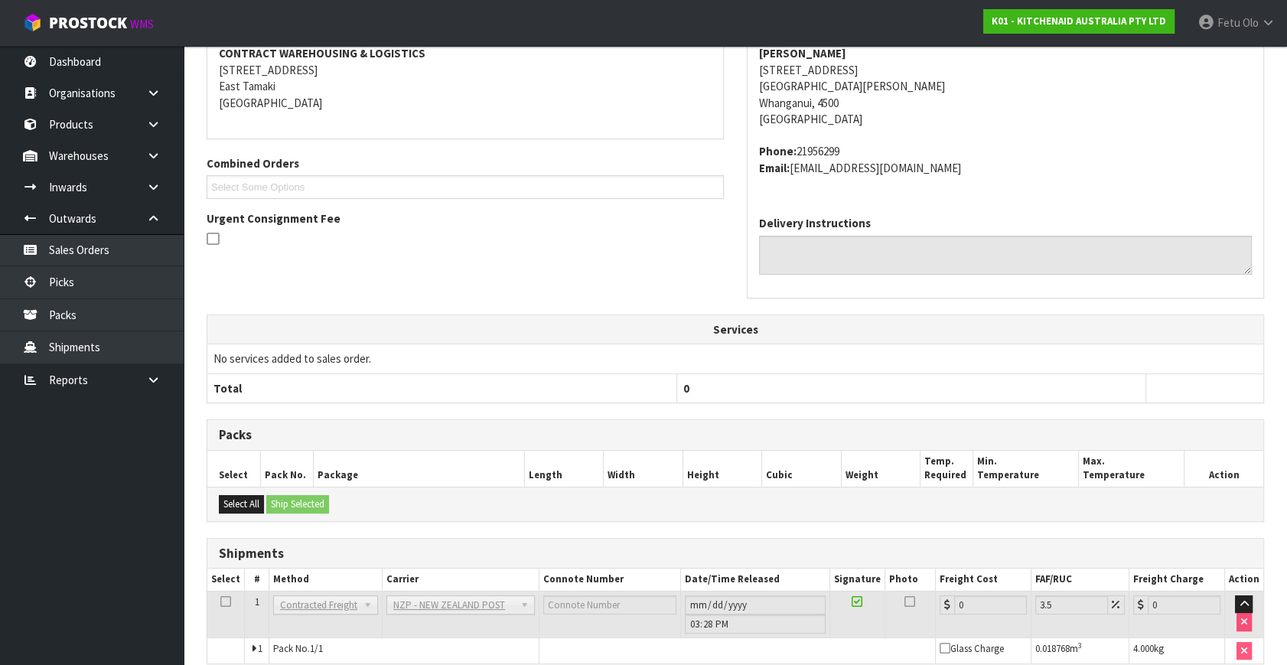
scroll to position [383, 0]
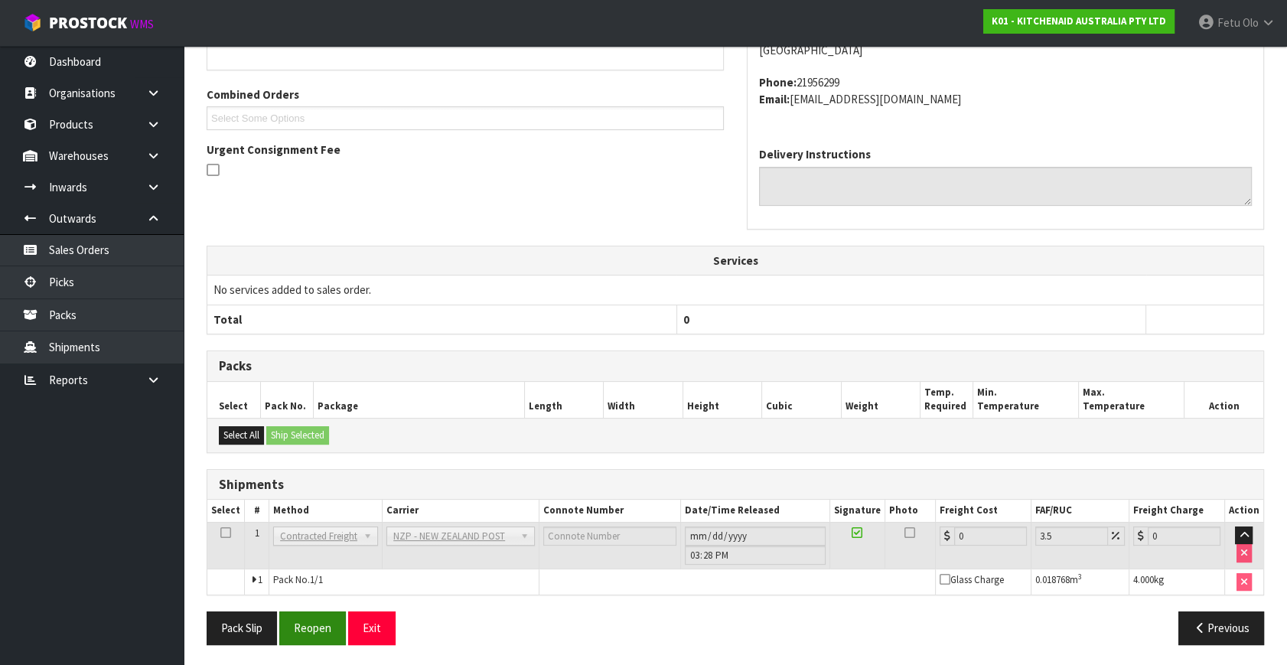
drag, startPoint x: 295, startPoint y: 608, endPoint x: 305, endPoint y: 611, distance: 11.1
click at [295, 608] on div "From Address CONTRACT WAREHOUSING & LOGISTICS [STREET_ADDRESS] Combined Orders …" at bounding box center [735, 295] width 1057 height 722
click at [328, 622] on button "Reopen" at bounding box center [312, 627] width 67 height 33
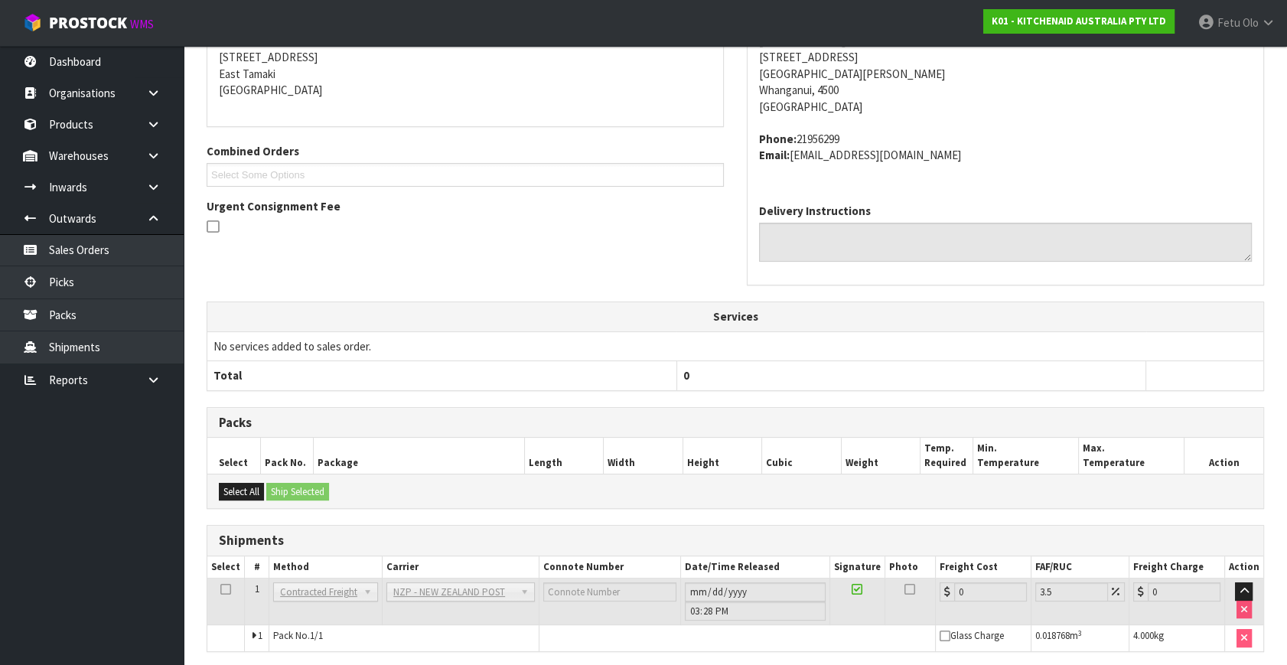
scroll to position [419, 0]
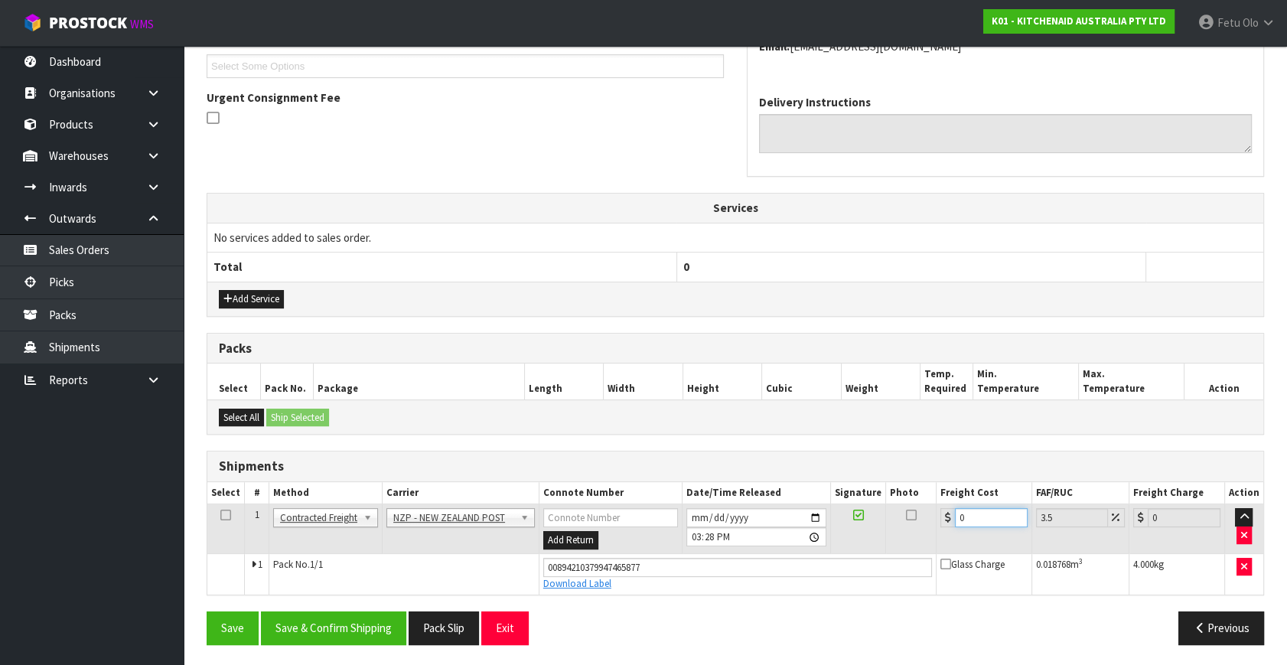
drag, startPoint x: 998, startPoint y: 522, endPoint x: 847, endPoint y: 563, distance: 156.3
click at [848, 562] on tbody "1 Client Local Pickup Customer Local Pickup Company Freight Contracted Freight …" at bounding box center [735, 549] width 1056 height 90
type input "8"
type input "8.28"
type input "8.4"
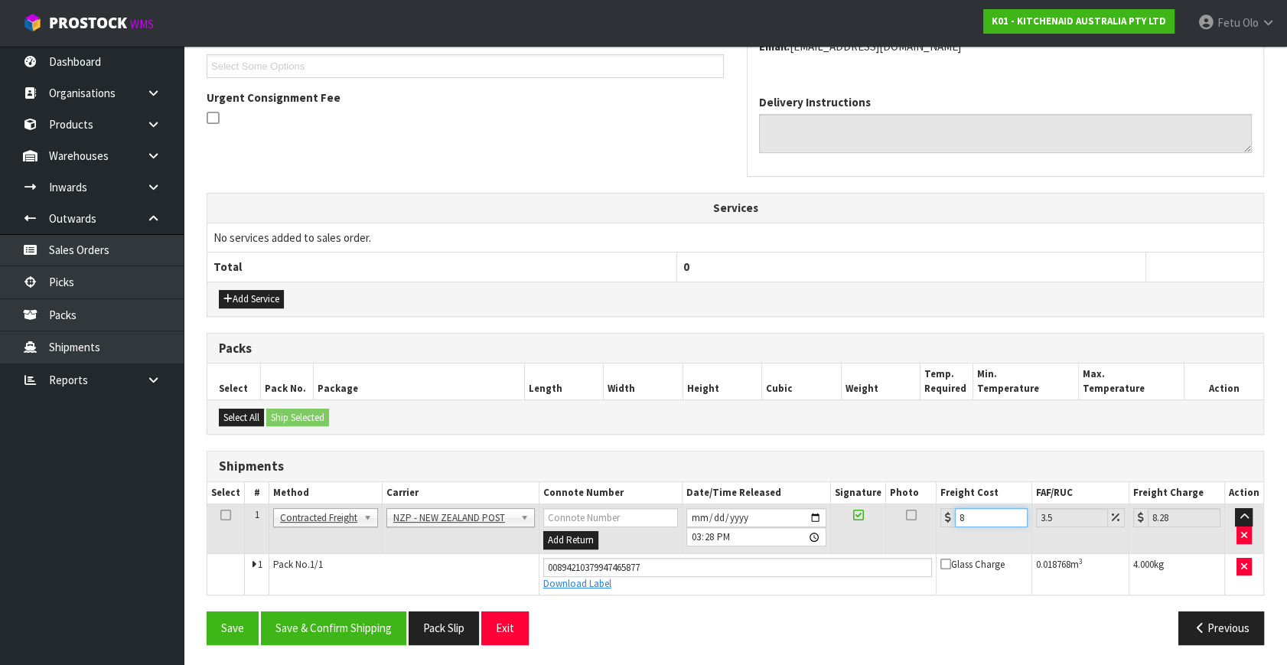
type input "8.69"
type input "8.45"
type input "8.75"
type input "8.45"
click at [363, 621] on button "Save & Confirm Shipping" at bounding box center [333, 627] width 145 height 33
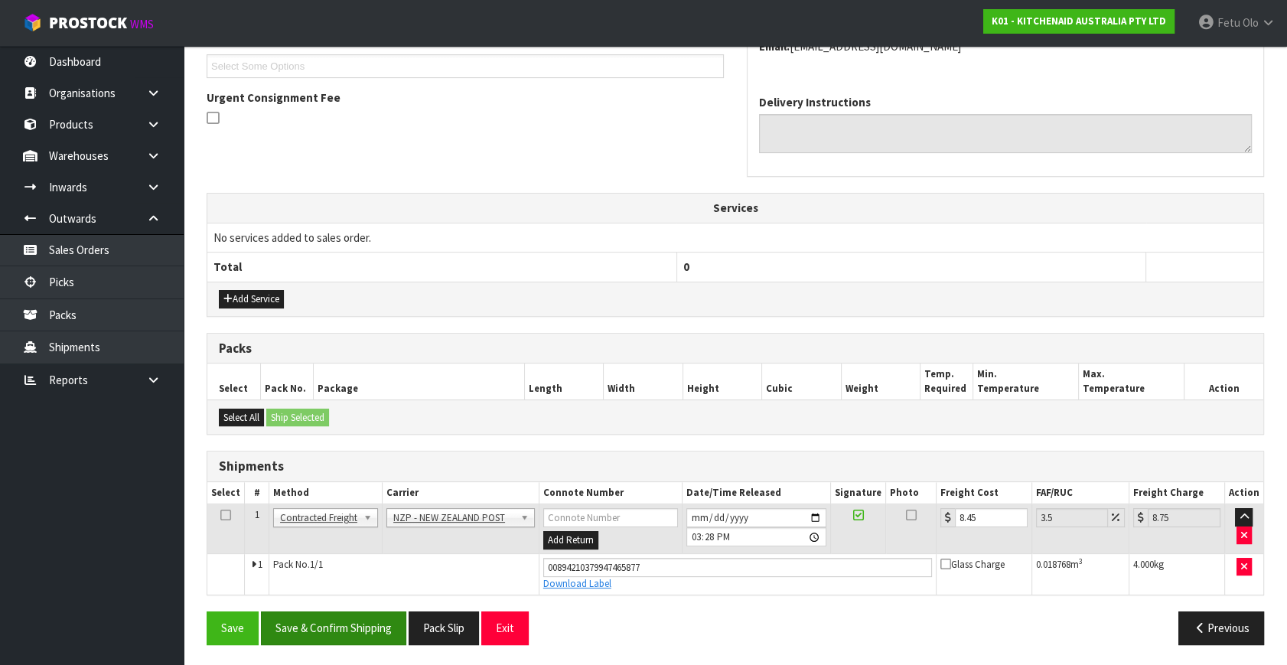
scroll to position [0, 0]
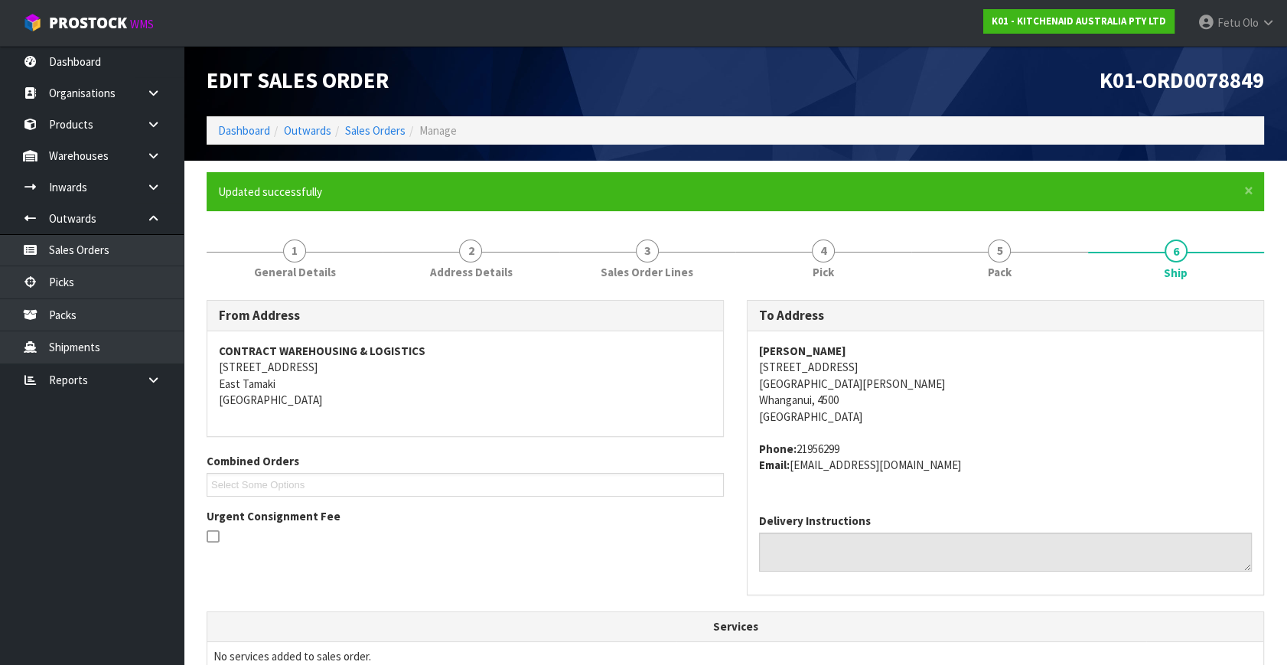
click at [372, 617] on th "Services" at bounding box center [735, 626] width 1056 height 29
drag, startPoint x: 372, startPoint y: 620, endPoint x: 445, endPoint y: 634, distance: 74.0
click at [409, 612] on th "Services" at bounding box center [735, 626] width 1056 height 29
click at [1054, 536] on textarea at bounding box center [1005, 552] width 493 height 39
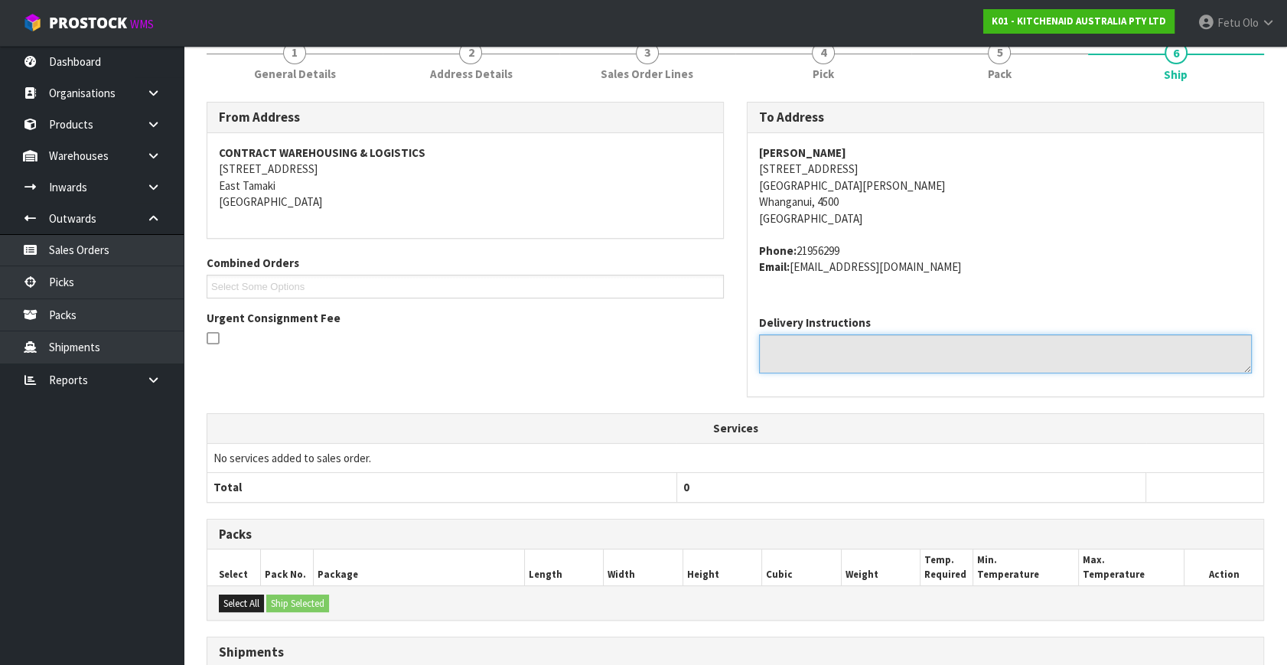
scroll to position [376, 0]
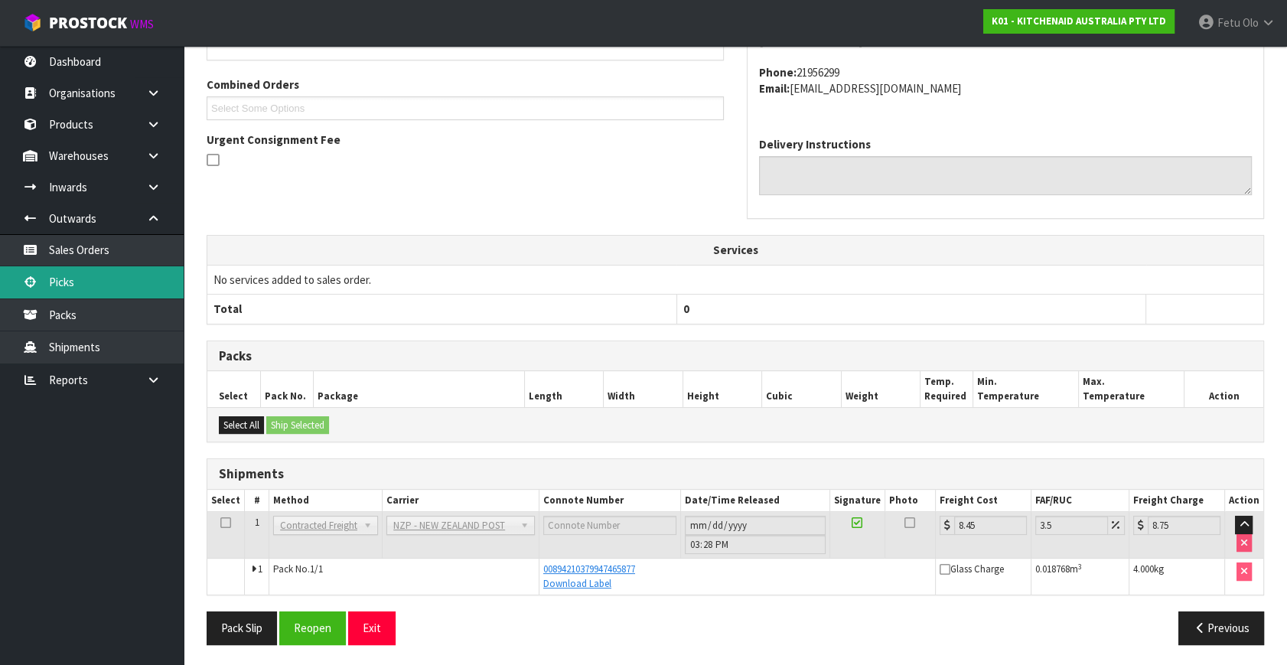
click at [71, 281] on link "Picks" at bounding box center [92, 281] width 184 height 31
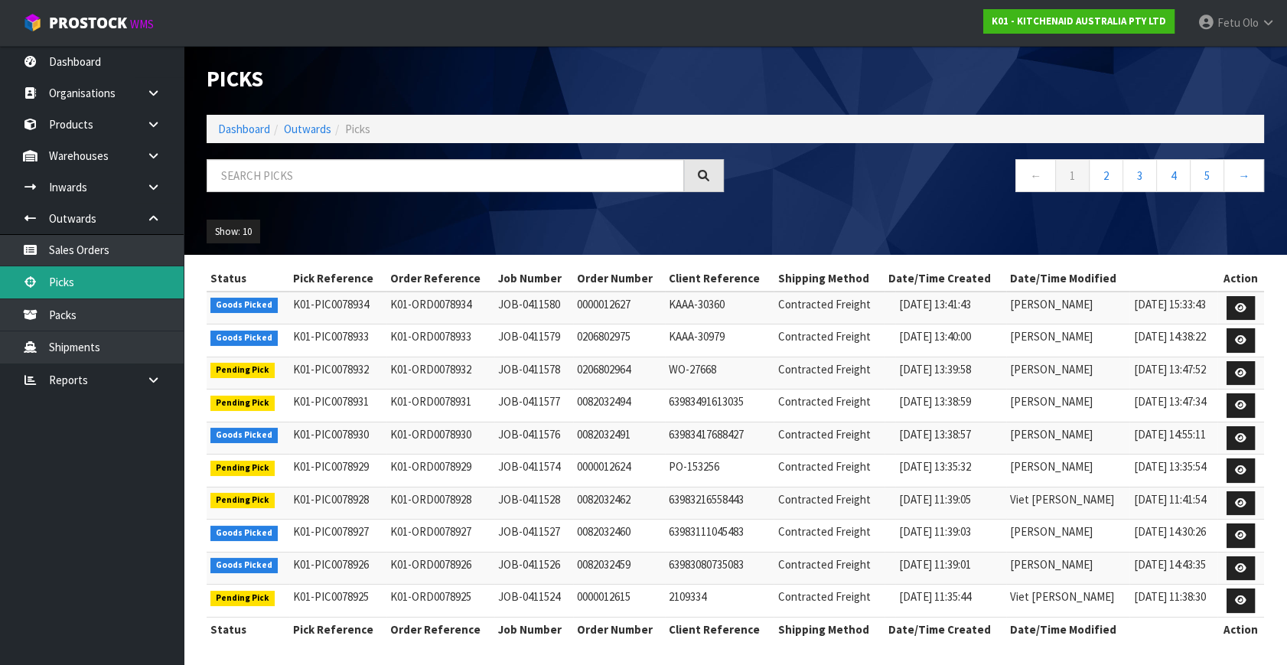
scroll to position [3, 0]
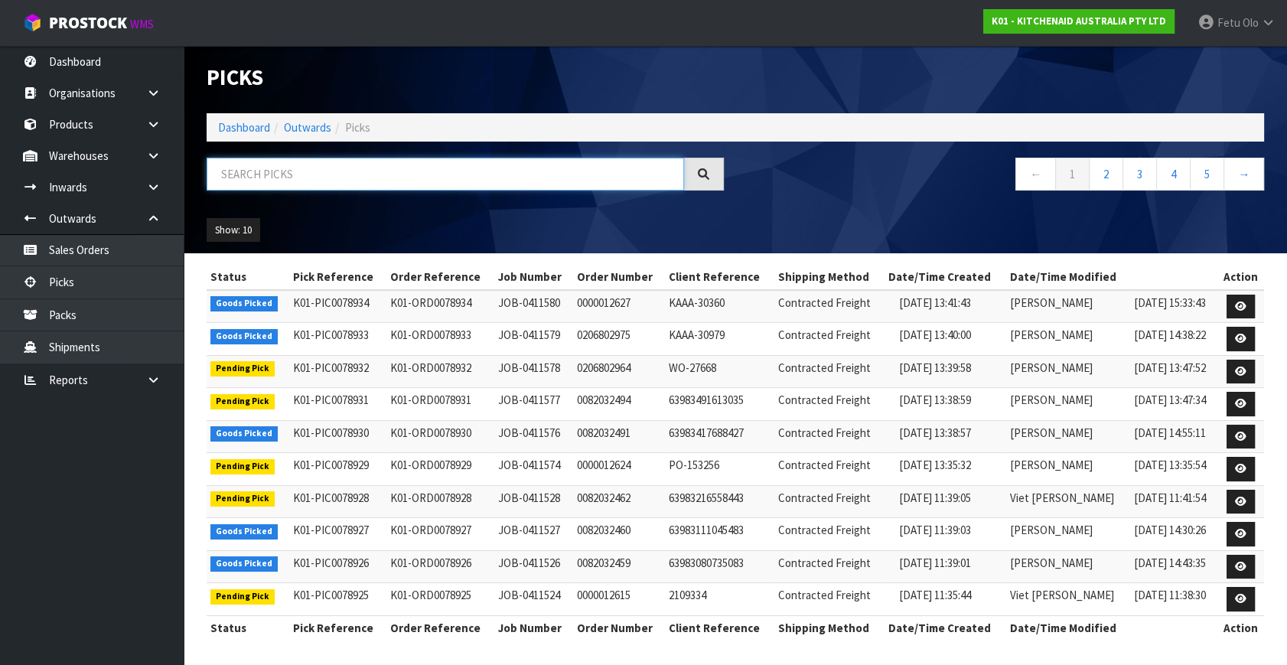
click at [365, 170] on input "text" at bounding box center [445, 174] width 477 height 33
click at [364, 171] on input "text" at bounding box center [445, 174] width 477 height 33
click at [360, 166] on input "text" at bounding box center [445, 174] width 477 height 33
type input "78856"
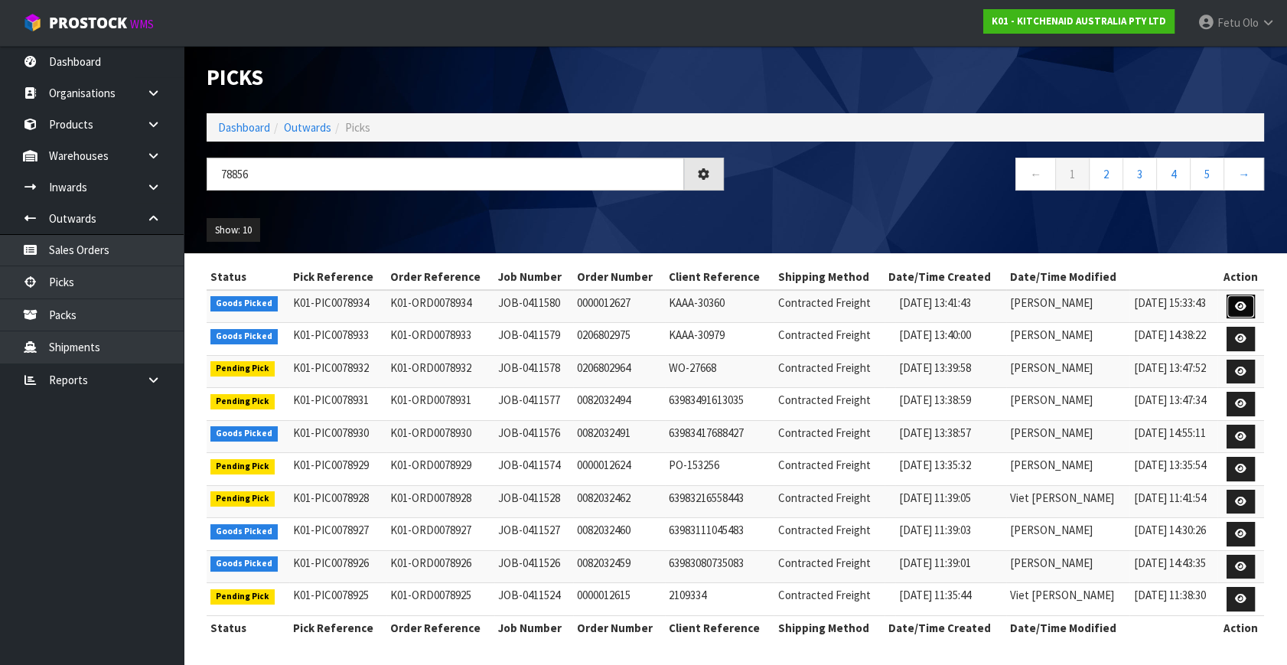
click at [1245, 303] on icon at bounding box center [1240, 306] width 11 height 10
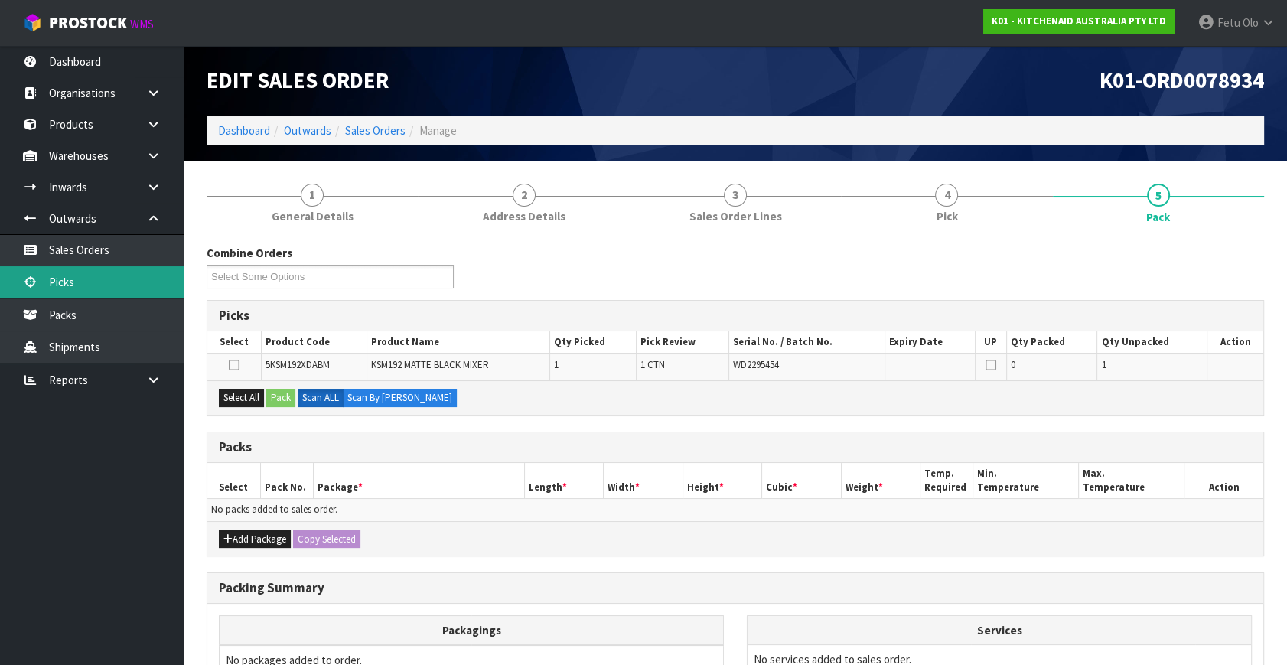
click at [78, 291] on link "Picks" at bounding box center [92, 281] width 184 height 31
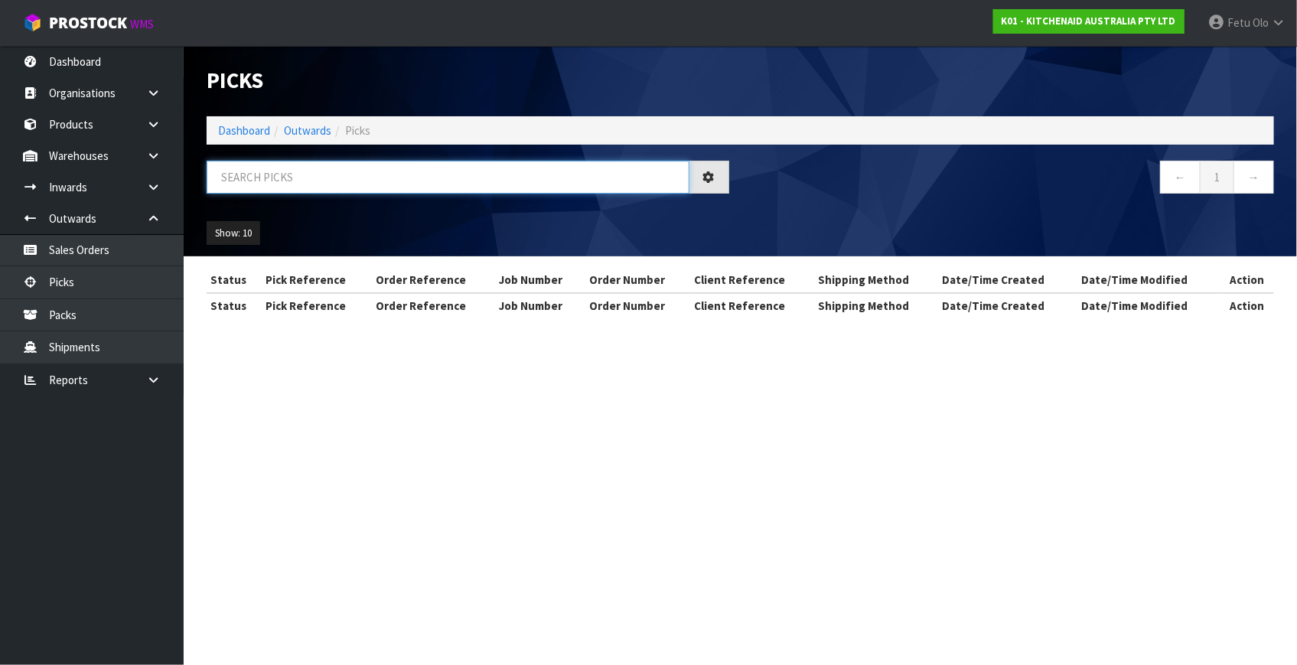
click at [399, 191] on input "text" at bounding box center [448, 177] width 483 height 33
type input "78856"
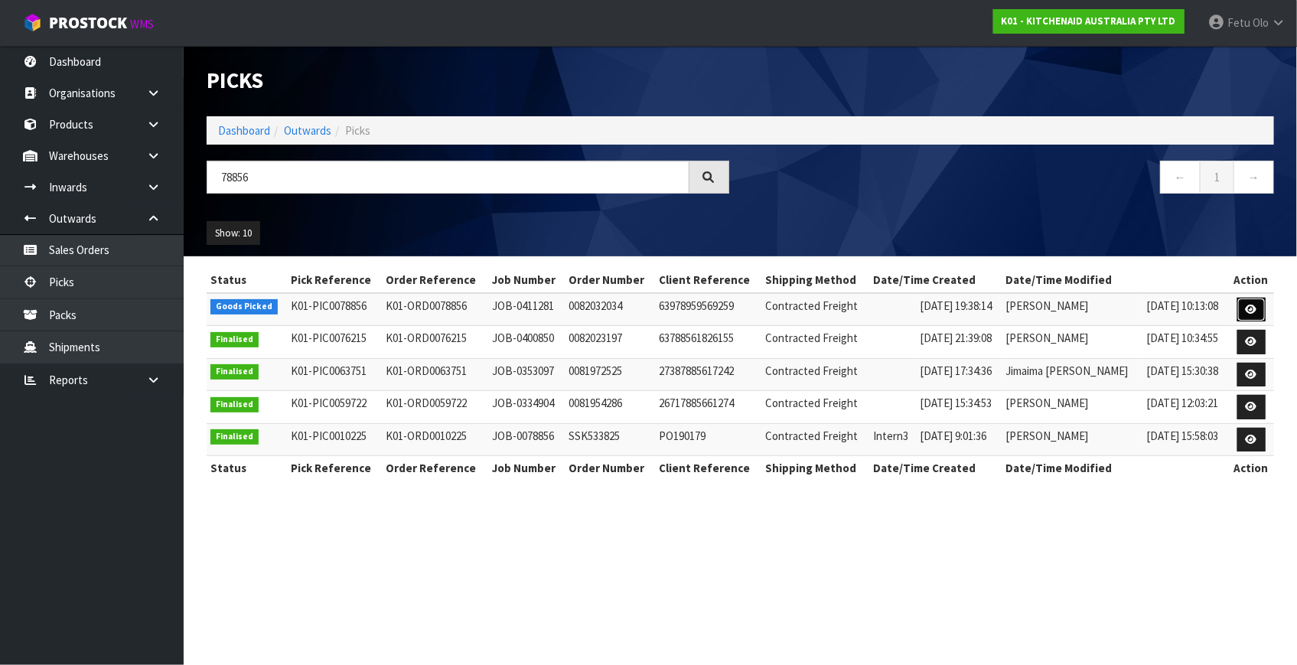
click at [1245, 308] on link at bounding box center [1251, 310] width 28 height 24
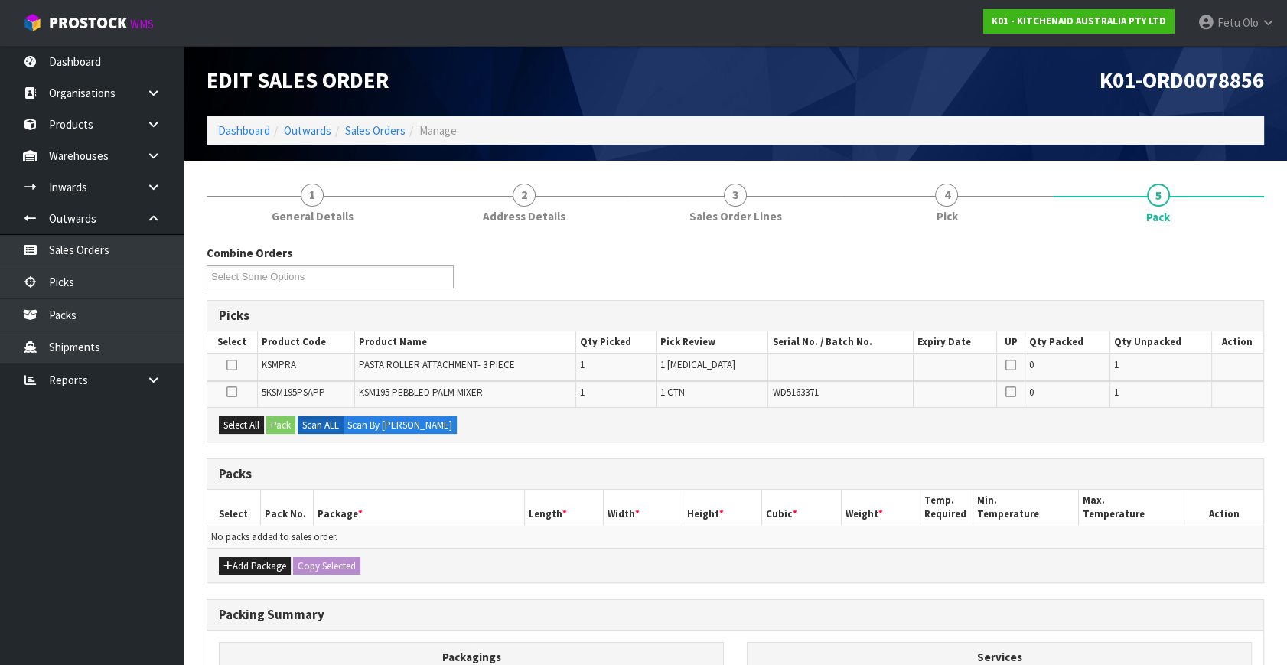
click at [233, 366] on icon at bounding box center [231, 365] width 11 height 1
click at [0, 0] on input "checkbox" at bounding box center [0, 0] width 0 height 0
click at [288, 429] on button "Pack" at bounding box center [280, 425] width 29 height 18
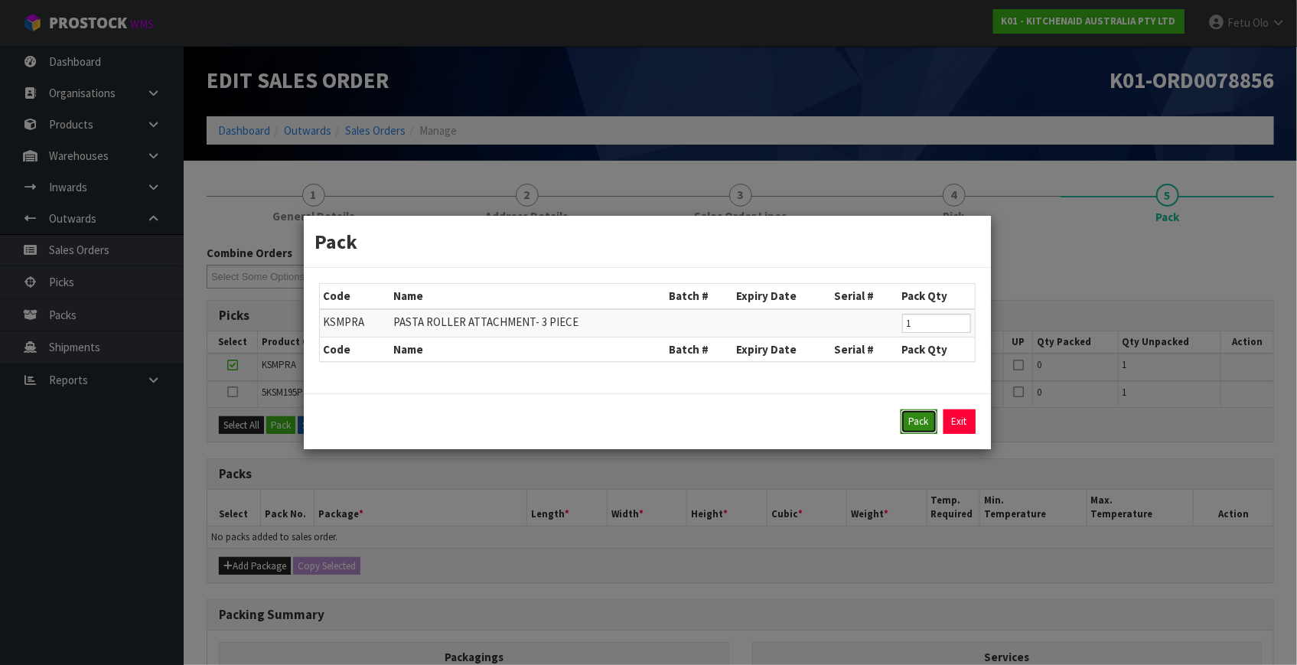
click at [916, 415] on button "Pack" at bounding box center [919, 421] width 37 height 24
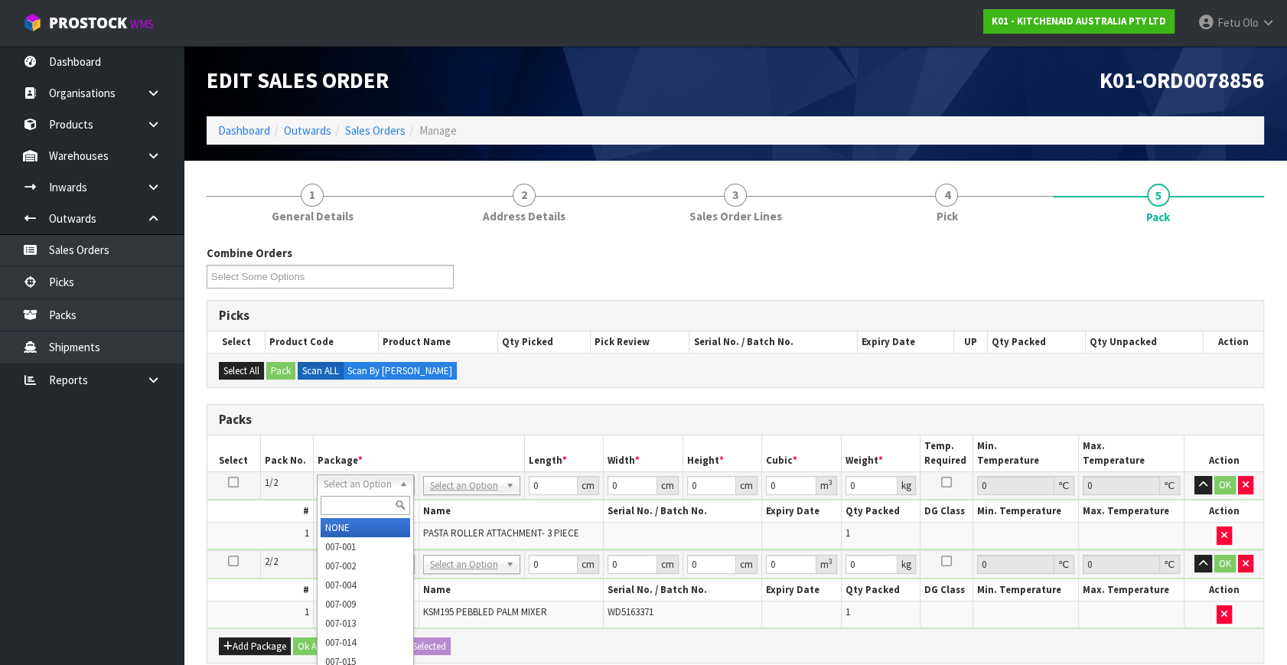
click at [358, 505] on input "text" at bounding box center [366, 505] width 90 height 19
type input "011"
type input "3.5"
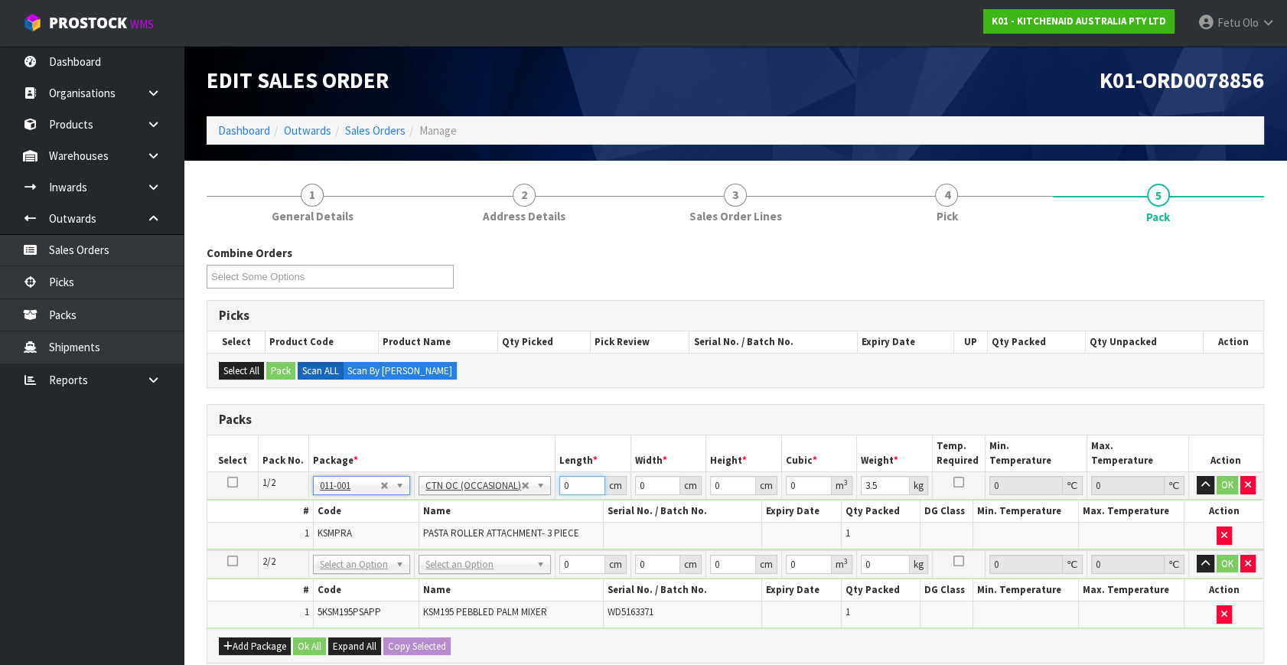
click at [474, 522] on tbody "1/2 NONE 007-001 007-002 007-004 007-009 007-013 007-014 007-015 007-017 007-01…" at bounding box center [735, 511] width 1056 height 78
type input "32"
type input "22"
type input "1"
type input "0.000704"
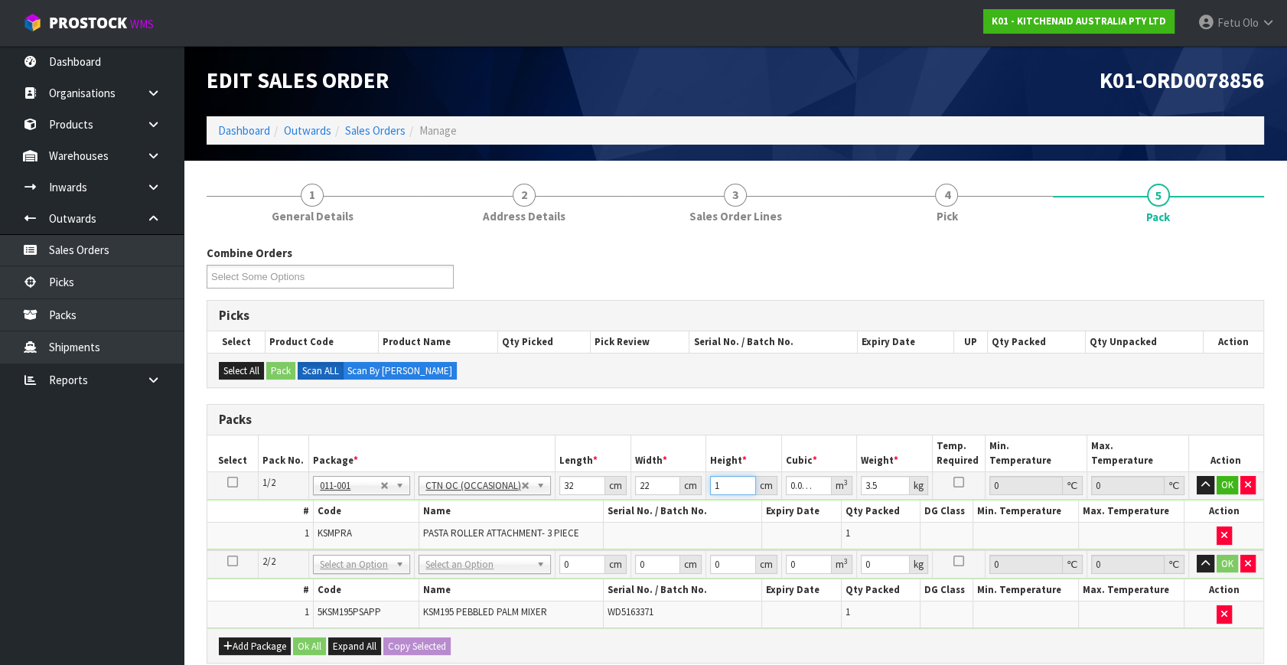
type input "15"
type input "0.01056"
type input "15"
type input "4"
click button "OK" at bounding box center [1227, 485] width 21 height 18
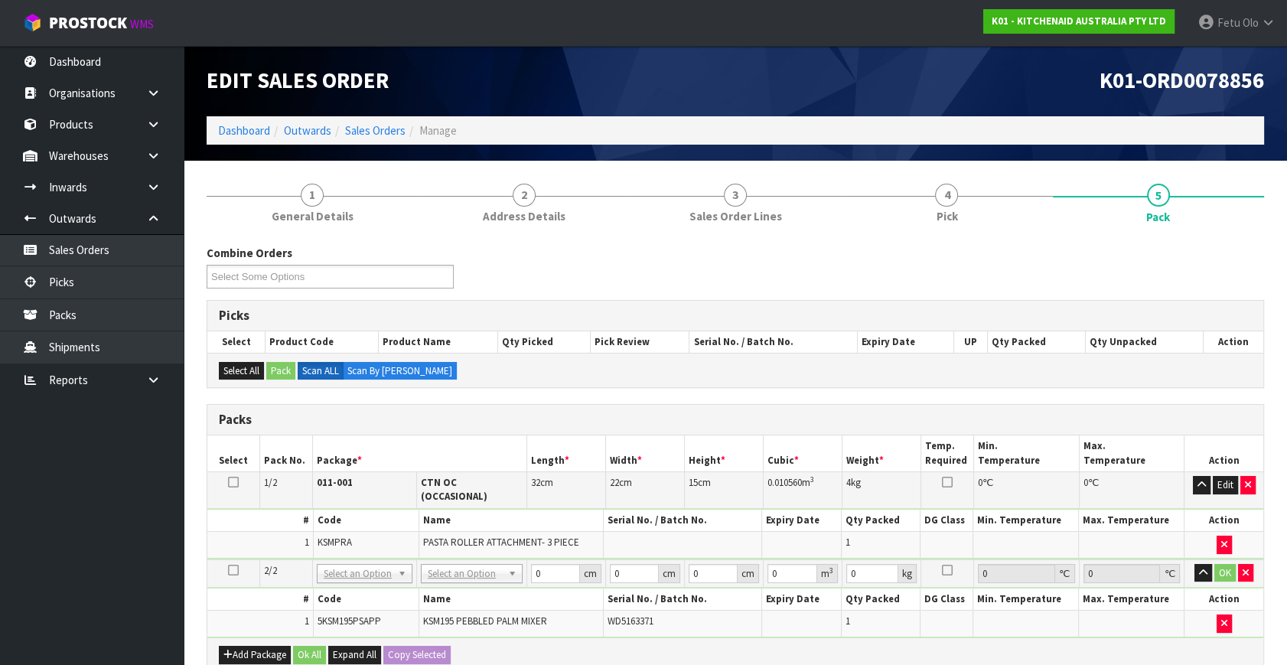
drag, startPoint x: 478, startPoint y: 559, endPoint x: 468, endPoint y: 580, distance: 23.6
drag, startPoint x: 467, startPoint y: 614, endPoint x: 533, endPoint y: 601, distance: 67.1
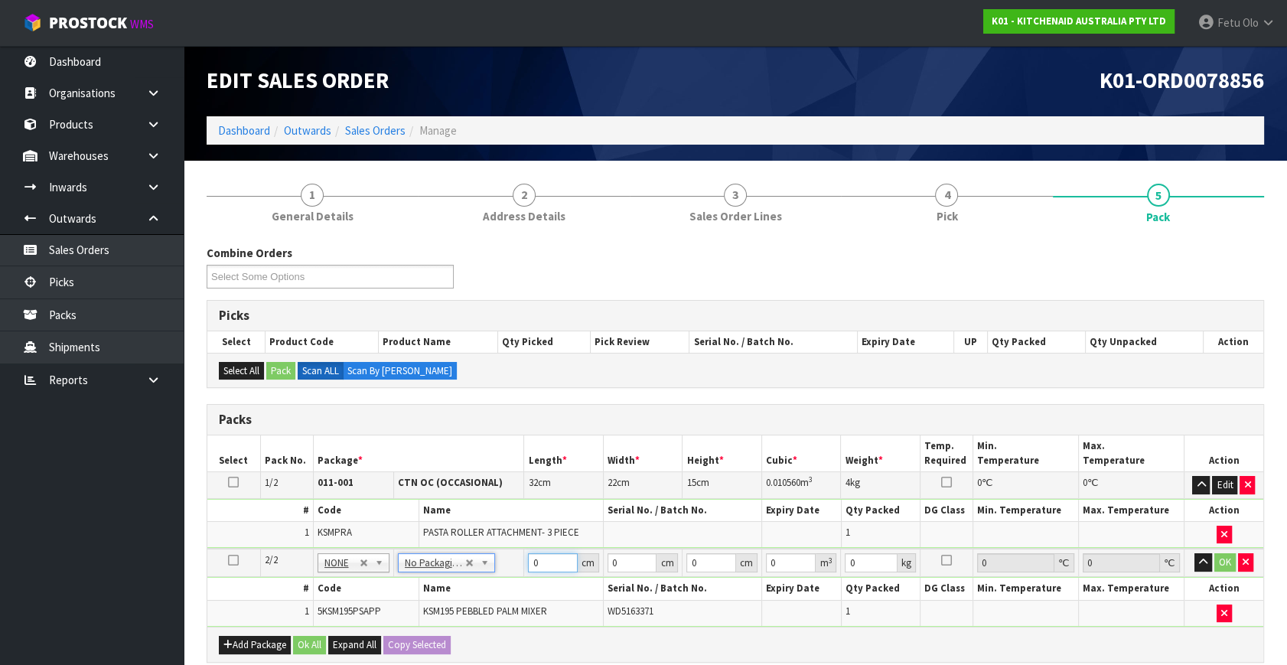
drag, startPoint x: 383, startPoint y: 595, endPoint x: 350, endPoint y: 602, distance: 33.0
click at [350, 602] on tbody "2/2 NONE 007-001 007-002 007-004 007-009 007-013 007-014 007-015 007-017 007-01…" at bounding box center [735, 588] width 1056 height 78
type input "42"
type input "29"
type input "4"
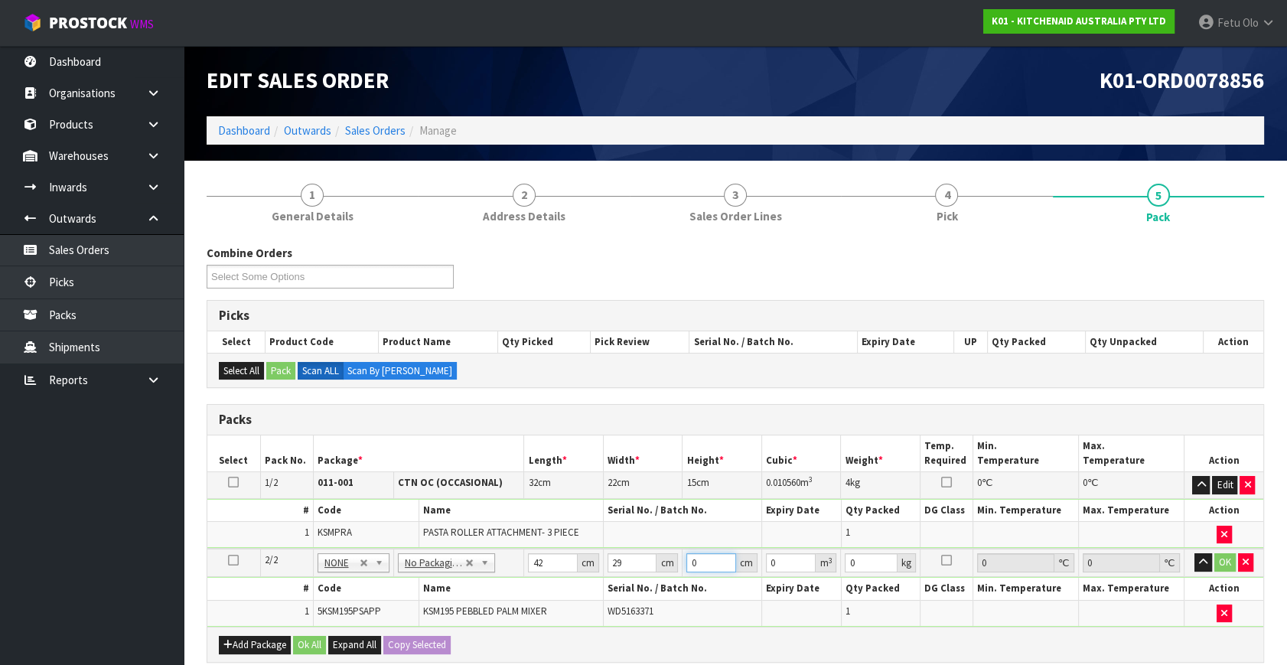
type input "0.004872"
type input "43"
type input "0.052374"
type input "43"
type input "13"
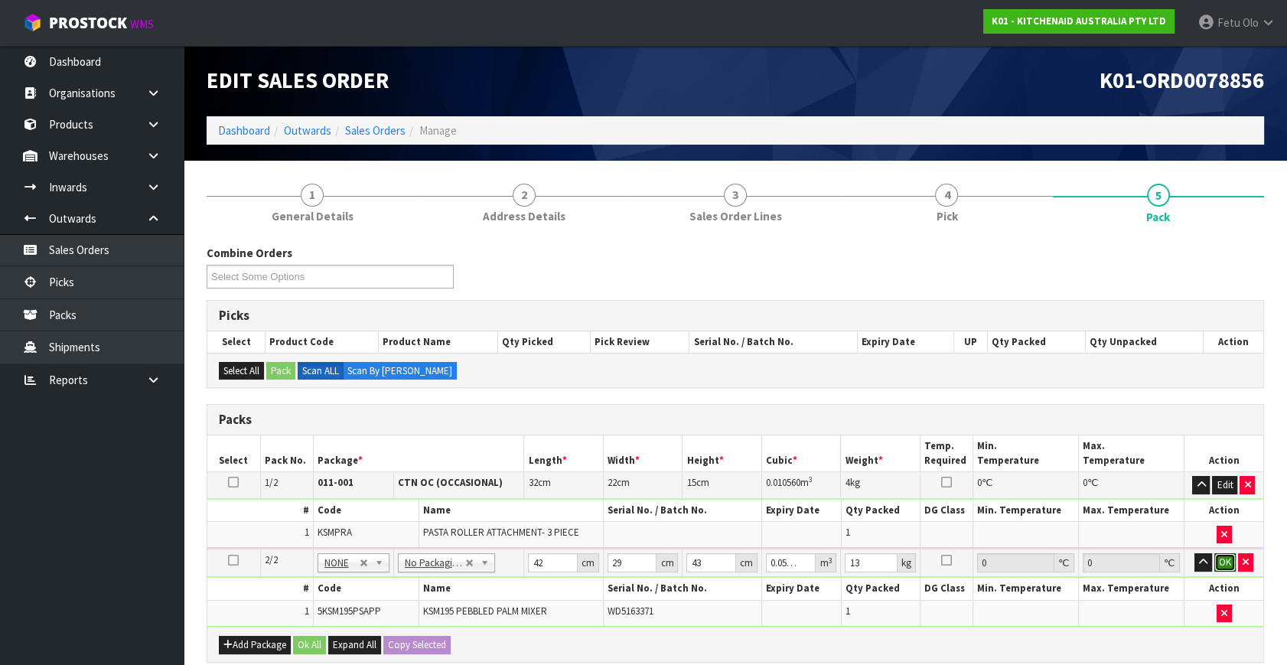
click button "OK" at bounding box center [1224, 562] width 21 height 18
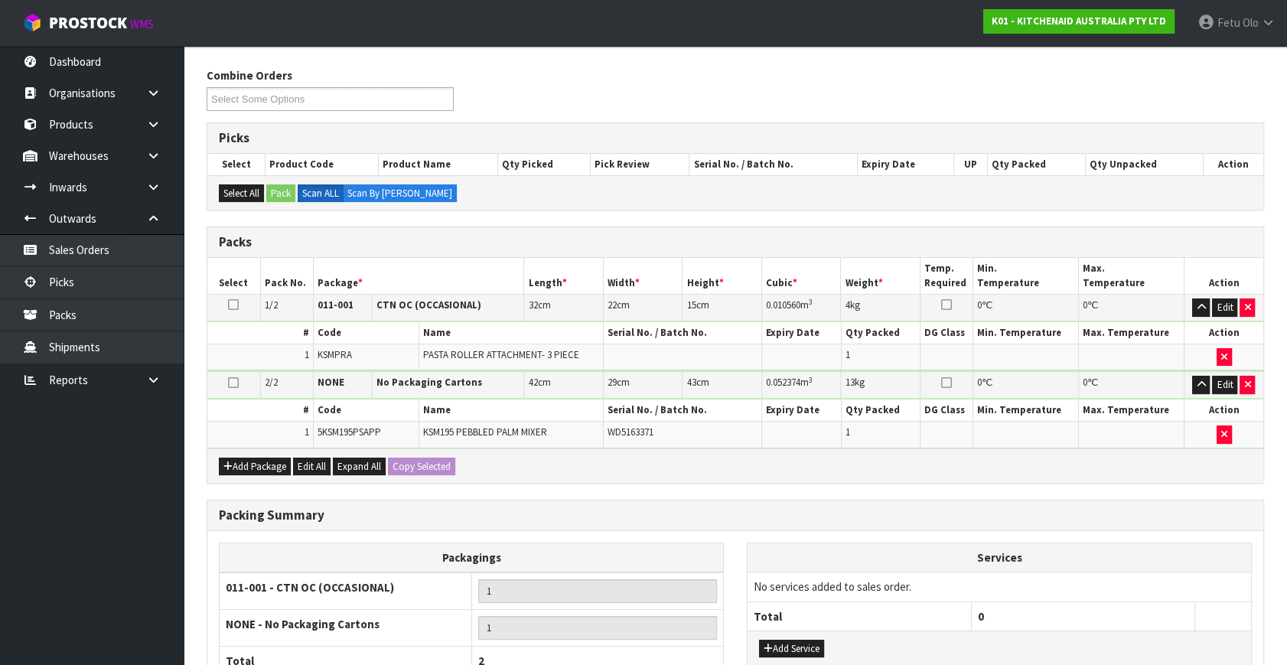
scroll to position [319, 0]
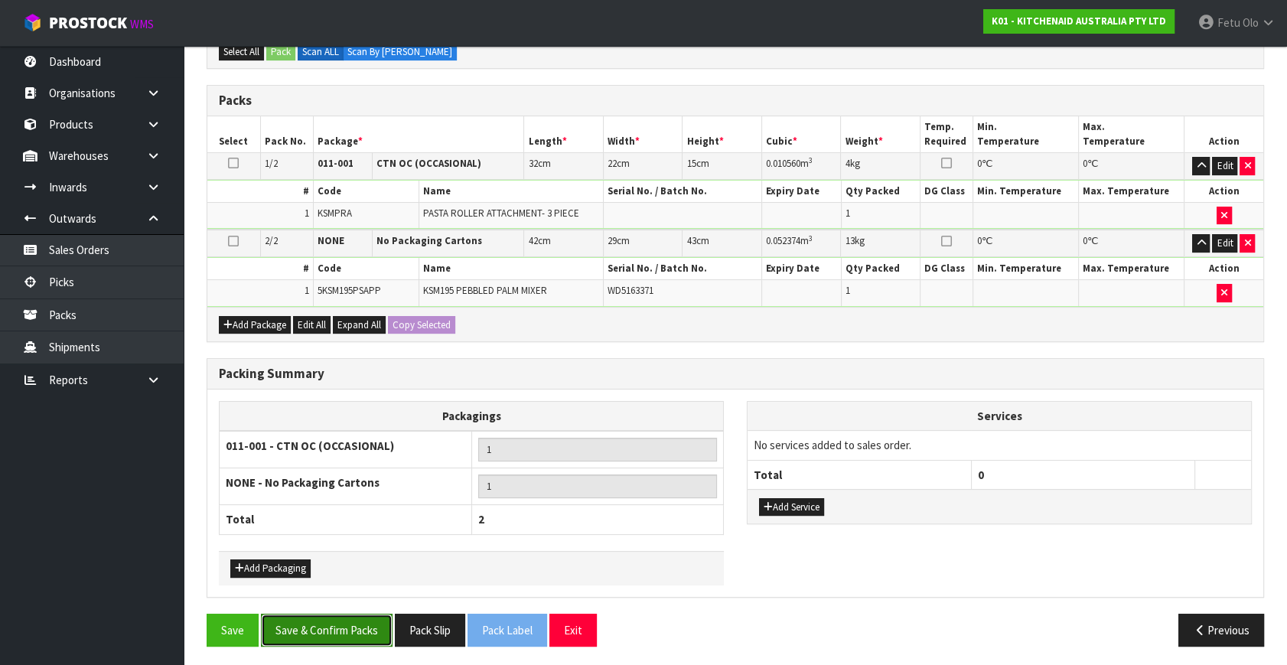
click at [343, 624] on button "Save & Confirm Packs" at bounding box center [327, 630] width 132 height 33
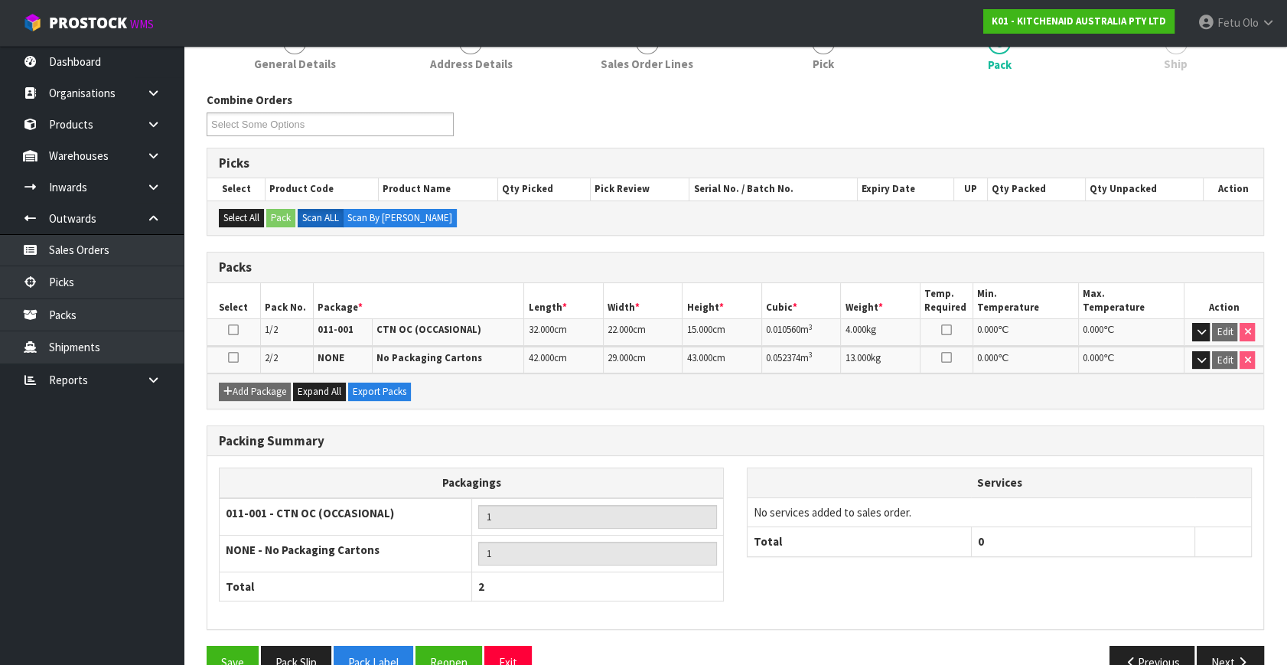
scroll to position [242, 0]
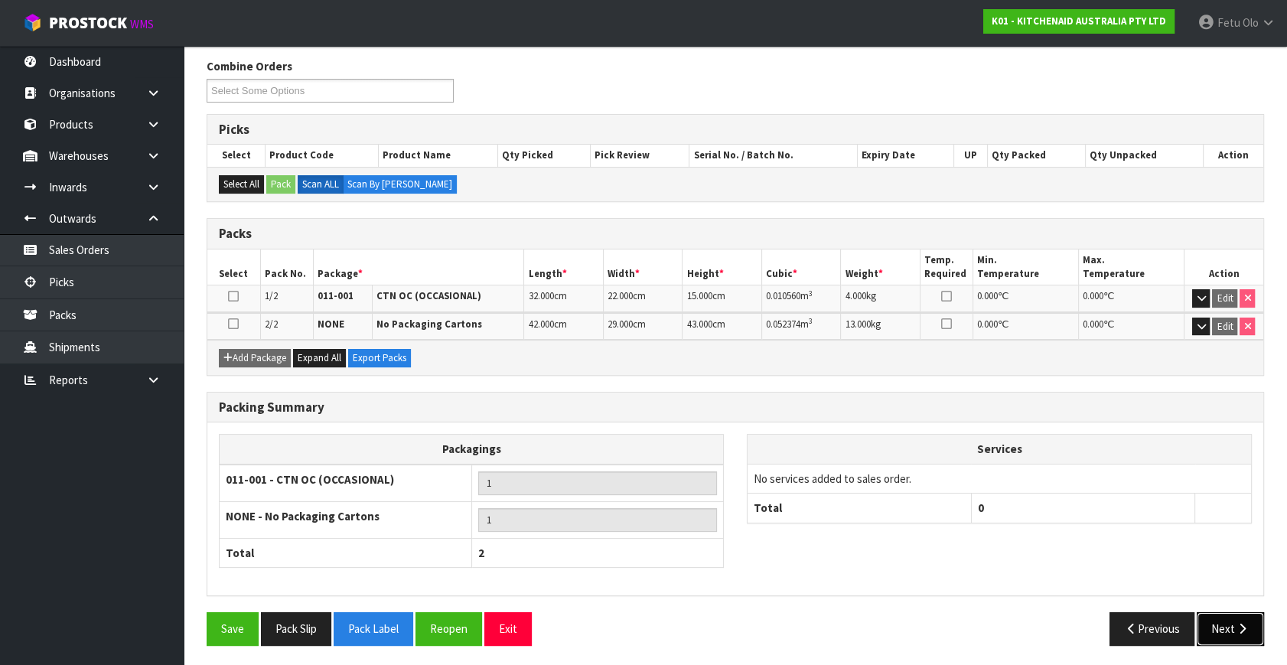
click at [1238, 616] on button "Next" at bounding box center [1230, 628] width 67 height 33
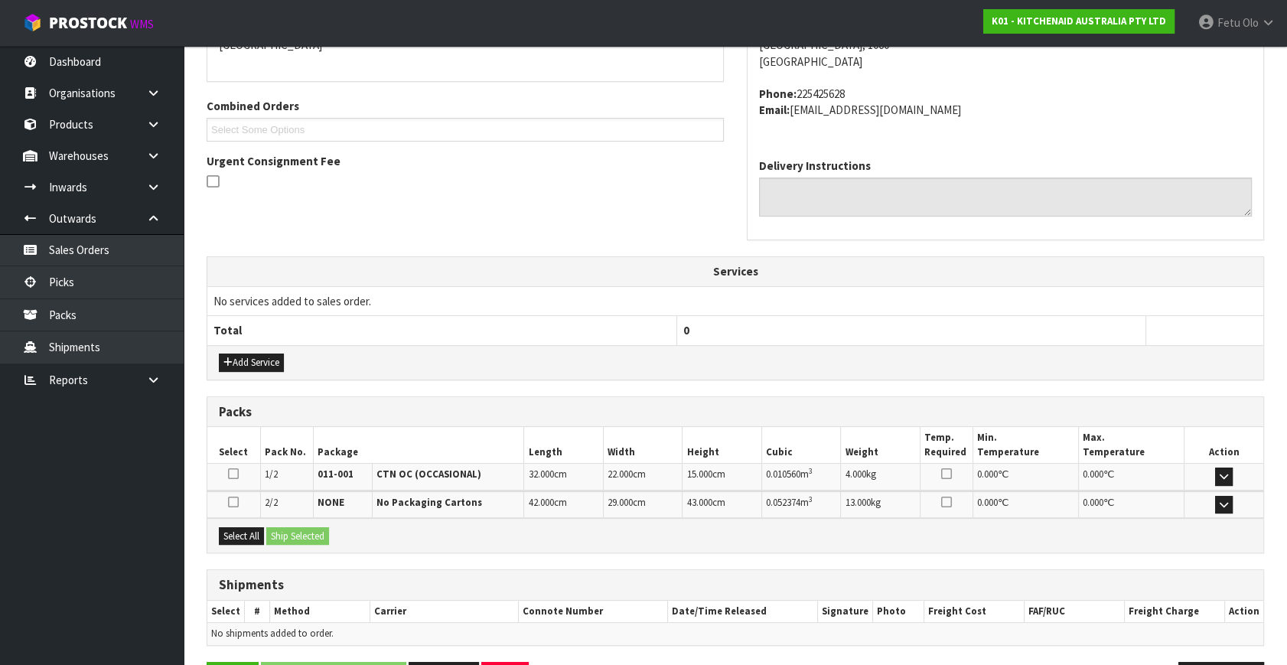
scroll to position [405, 0]
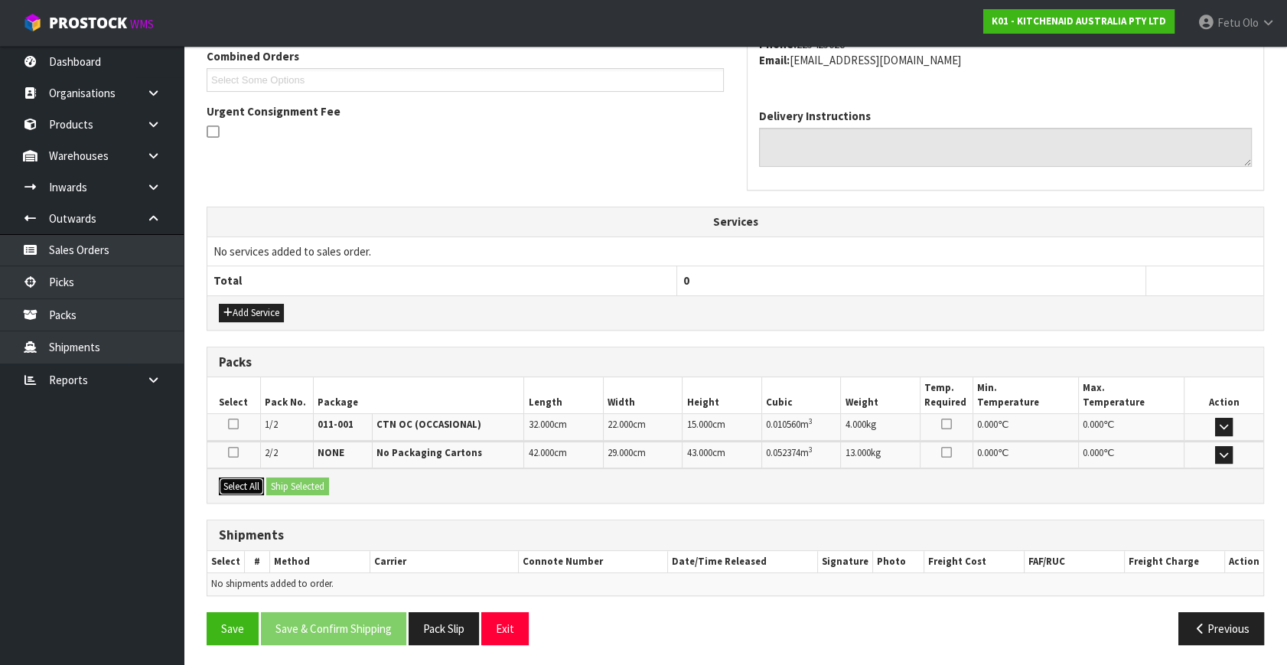
click at [244, 485] on button "Select All" at bounding box center [241, 486] width 45 height 18
drag, startPoint x: 259, startPoint y: 485, endPoint x: 293, endPoint y: 486, distance: 33.7
click at [272, 485] on div "Select All Ship Selected" at bounding box center [735, 485] width 1056 height 34
click at [297, 486] on button "Ship Selected" at bounding box center [297, 486] width 63 height 18
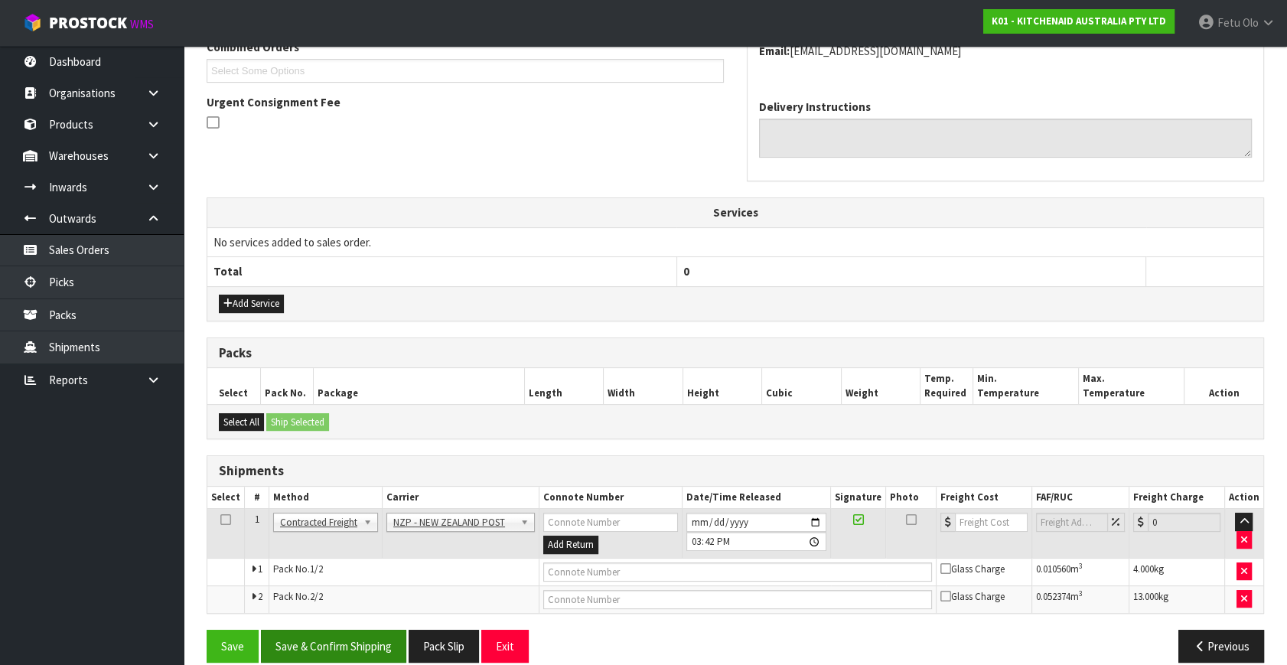
scroll to position [432, 0]
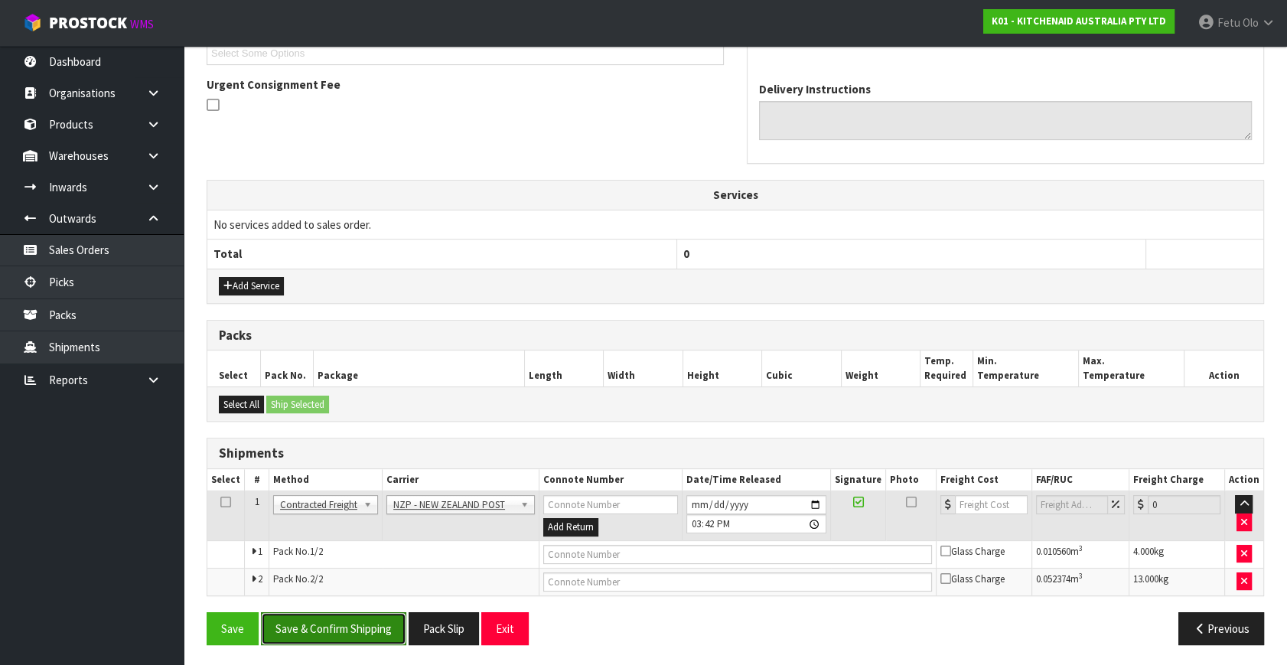
click at [373, 619] on button "Save & Confirm Shipping" at bounding box center [333, 628] width 145 height 33
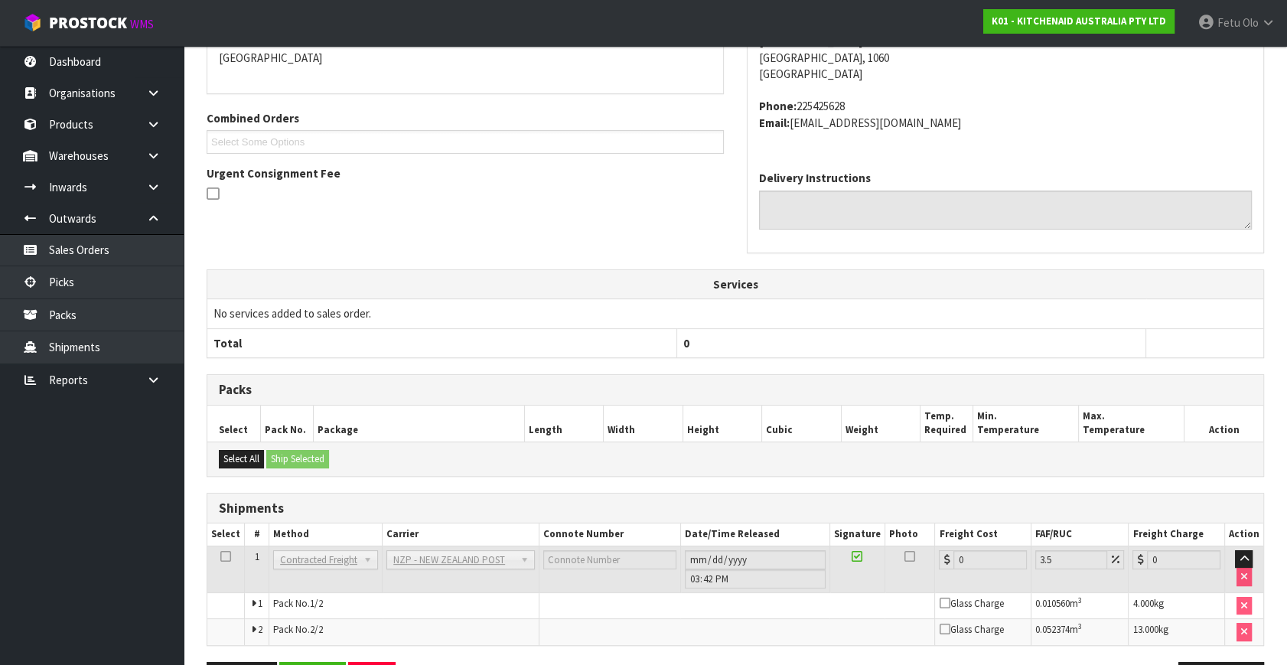
scroll to position [409, 0]
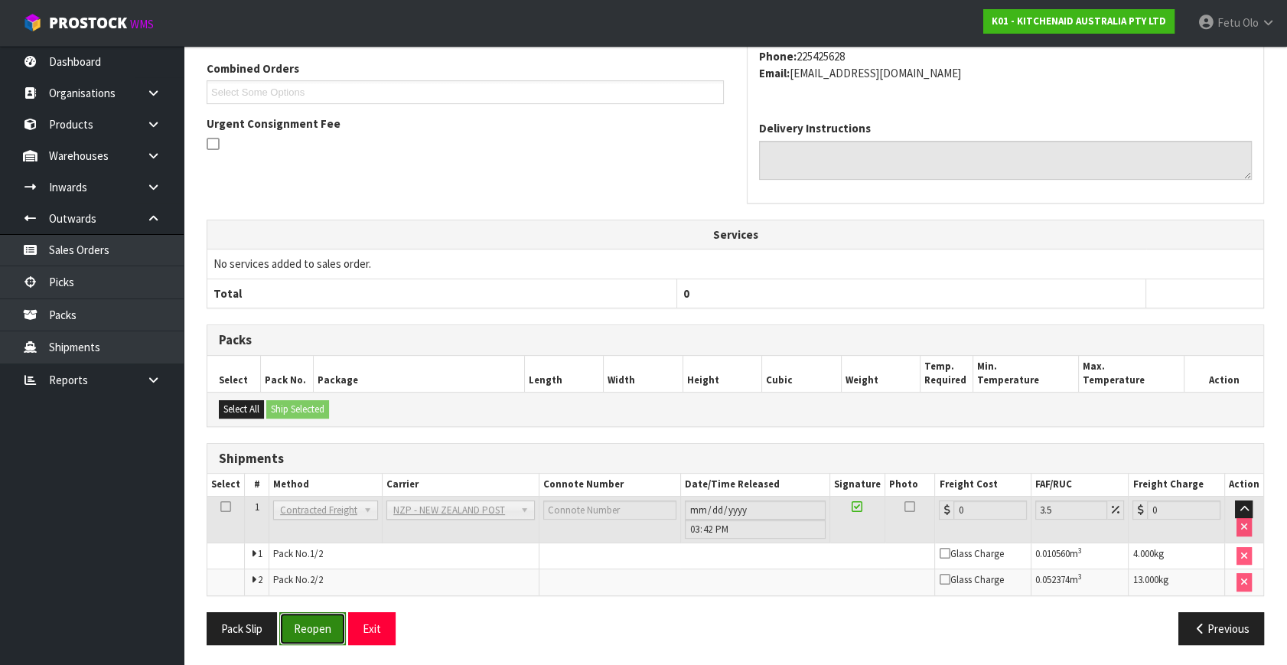
click at [314, 620] on button "Reopen" at bounding box center [312, 628] width 67 height 33
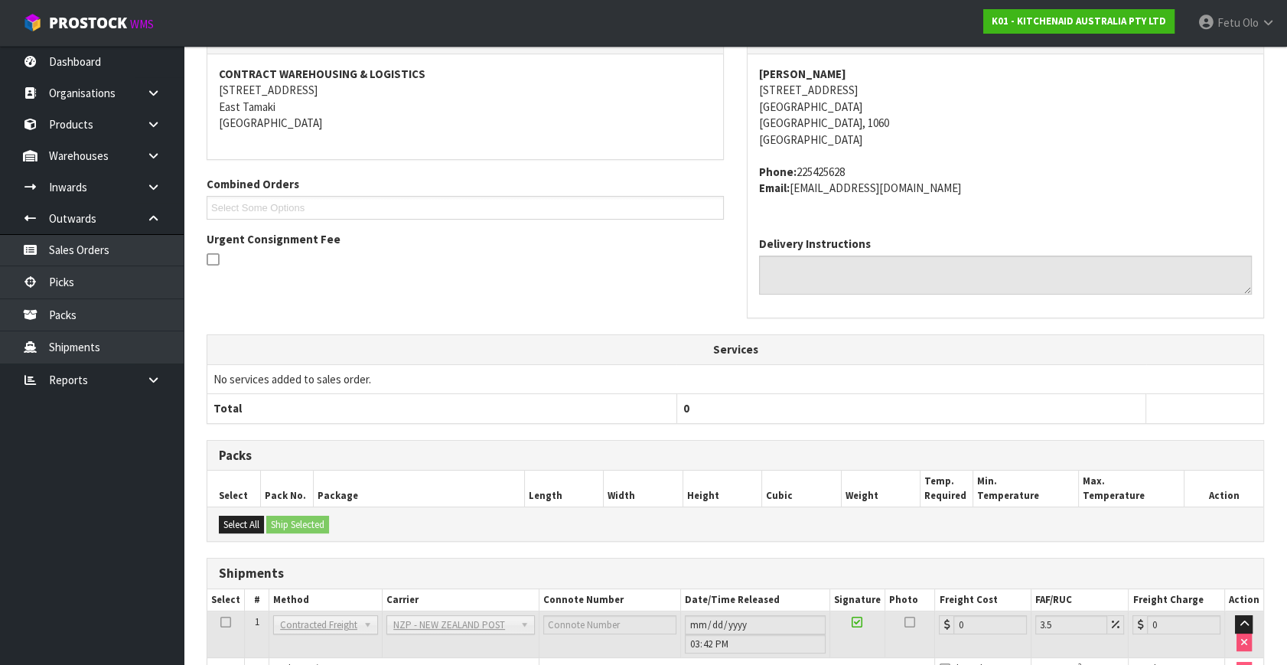
scroll to position [347, 0]
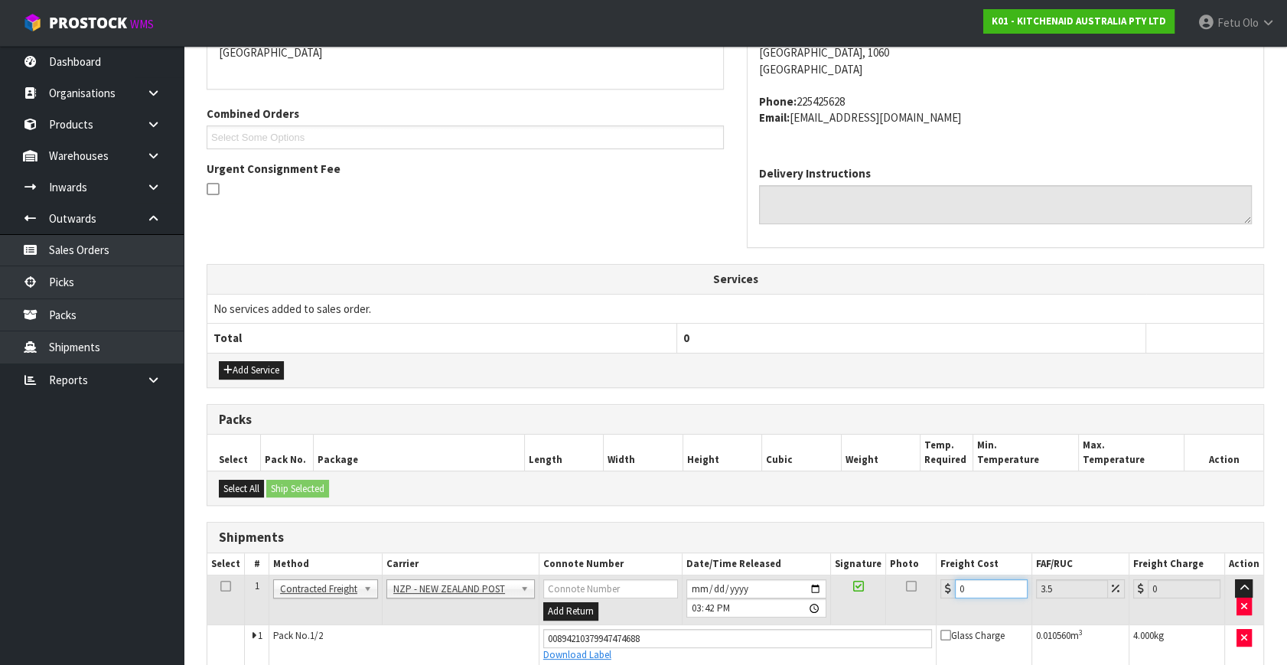
drag, startPoint x: 928, startPoint y: 606, endPoint x: 825, endPoint y: 639, distance: 108.4
click at [823, 640] on tbody "1 Client Local Pickup Customer Local Pickup Company Freight Contracted Freight …" at bounding box center [735, 634] width 1056 height 118
type input "8"
type input "8.28"
type input "8.6"
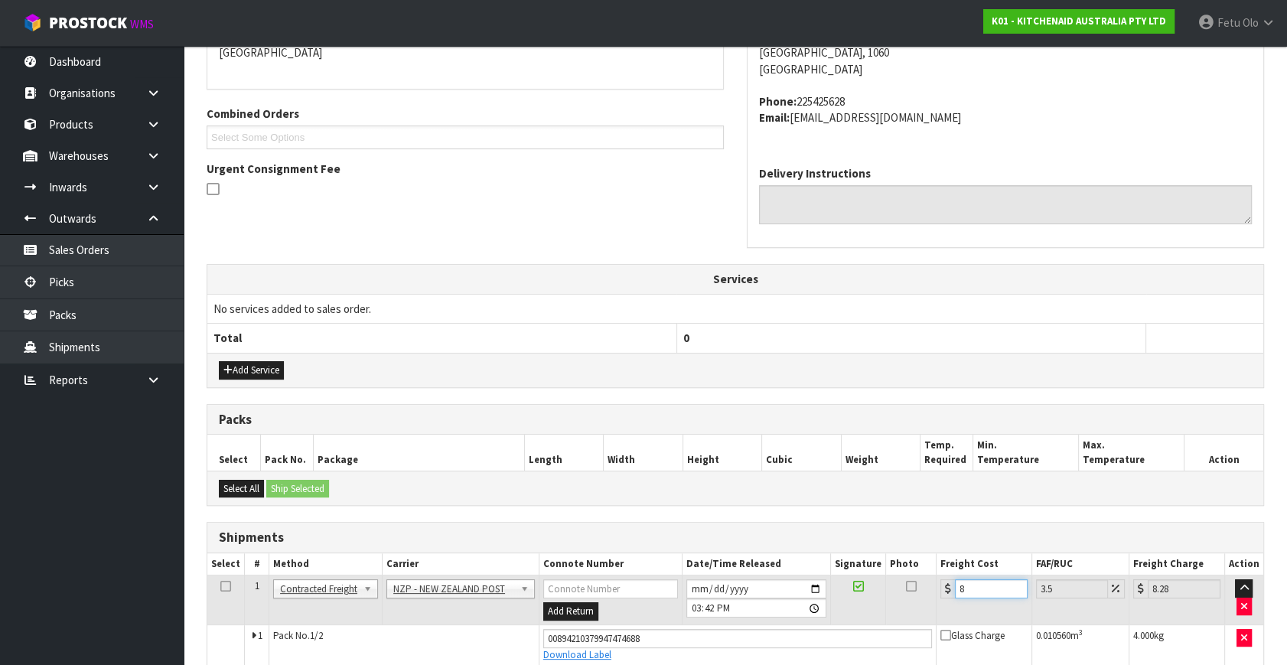
type input "8.9"
type input "8.66"
type input "8.96"
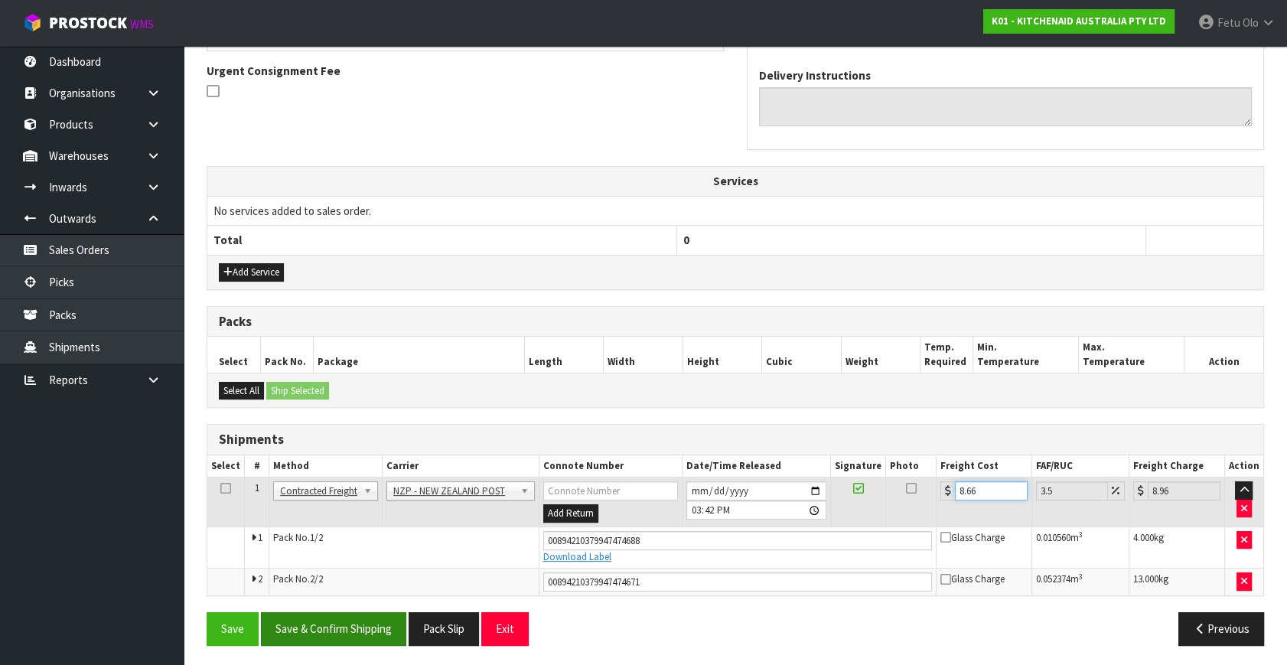
type input "8.66"
click at [371, 618] on button "Save & Confirm Shipping" at bounding box center [333, 628] width 145 height 33
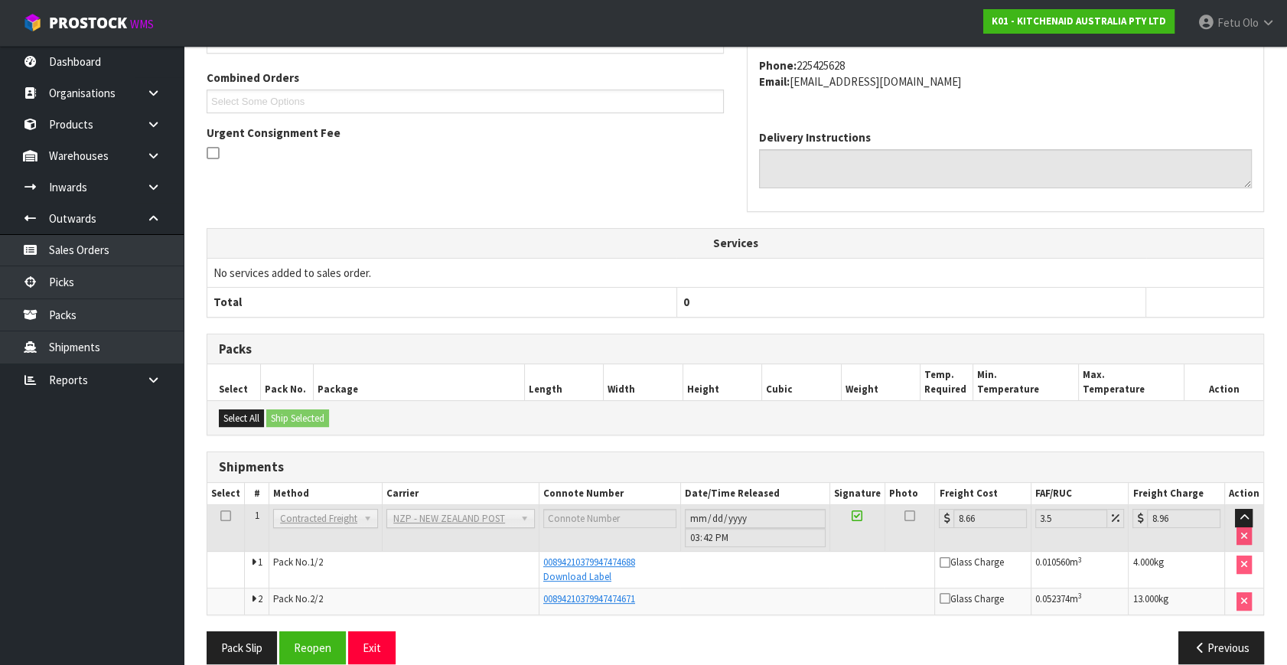
scroll to position [403, 0]
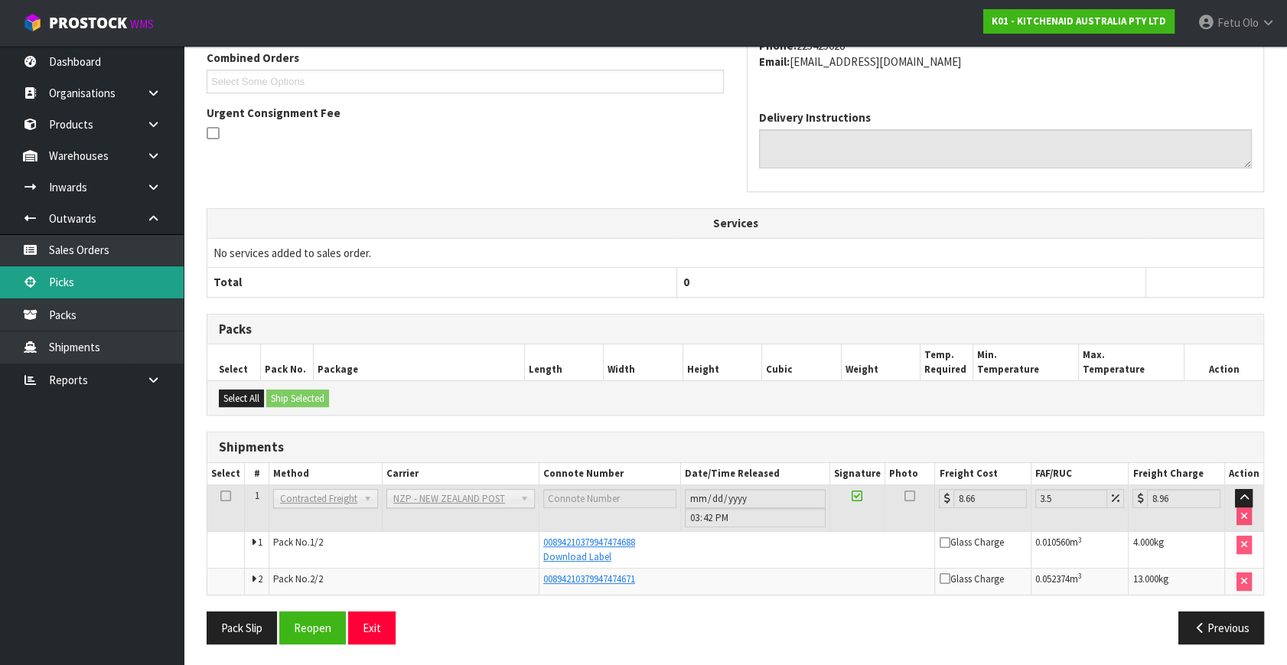
click at [95, 287] on link "Picks" at bounding box center [92, 281] width 184 height 31
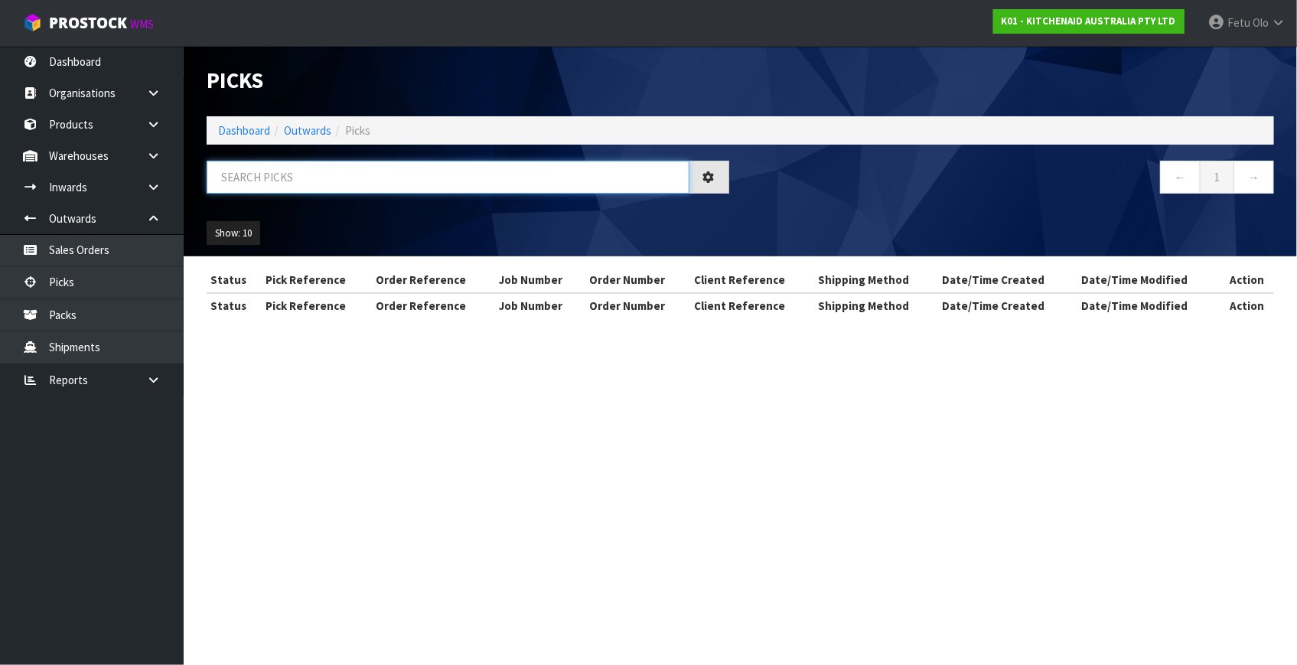
click at [409, 181] on input "text" at bounding box center [448, 177] width 483 height 33
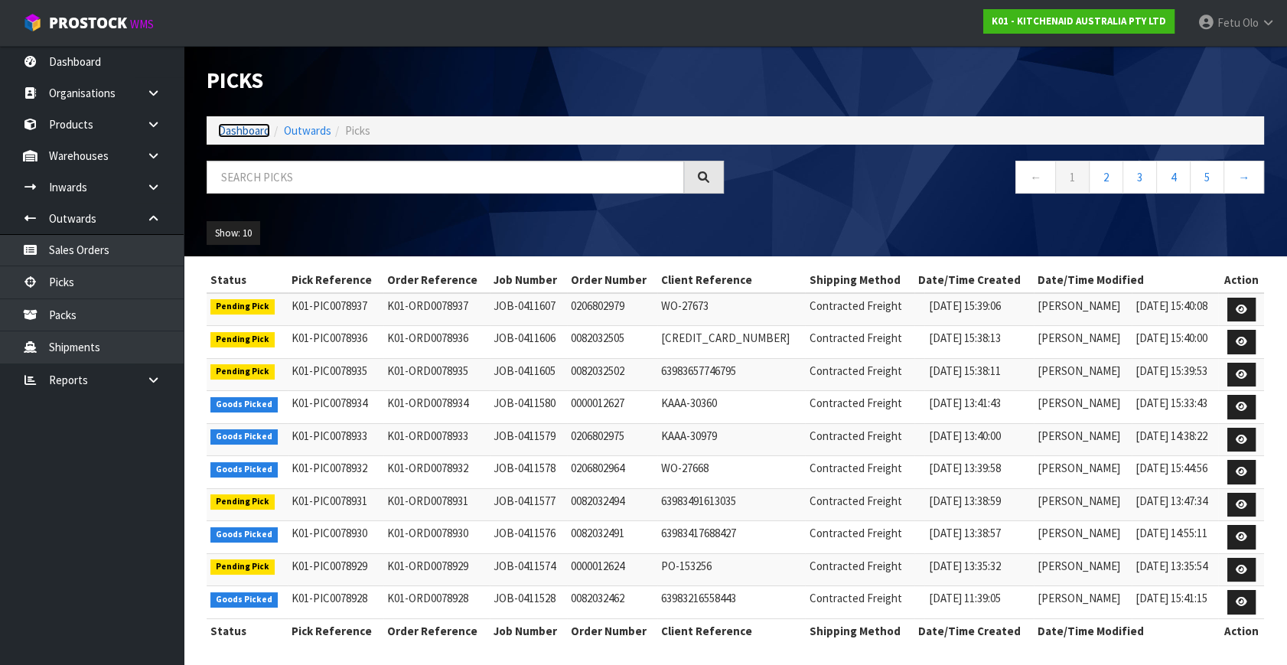
click at [240, 135] on link "Dashboard" at bounding box center [244, 130] width 52 height 15
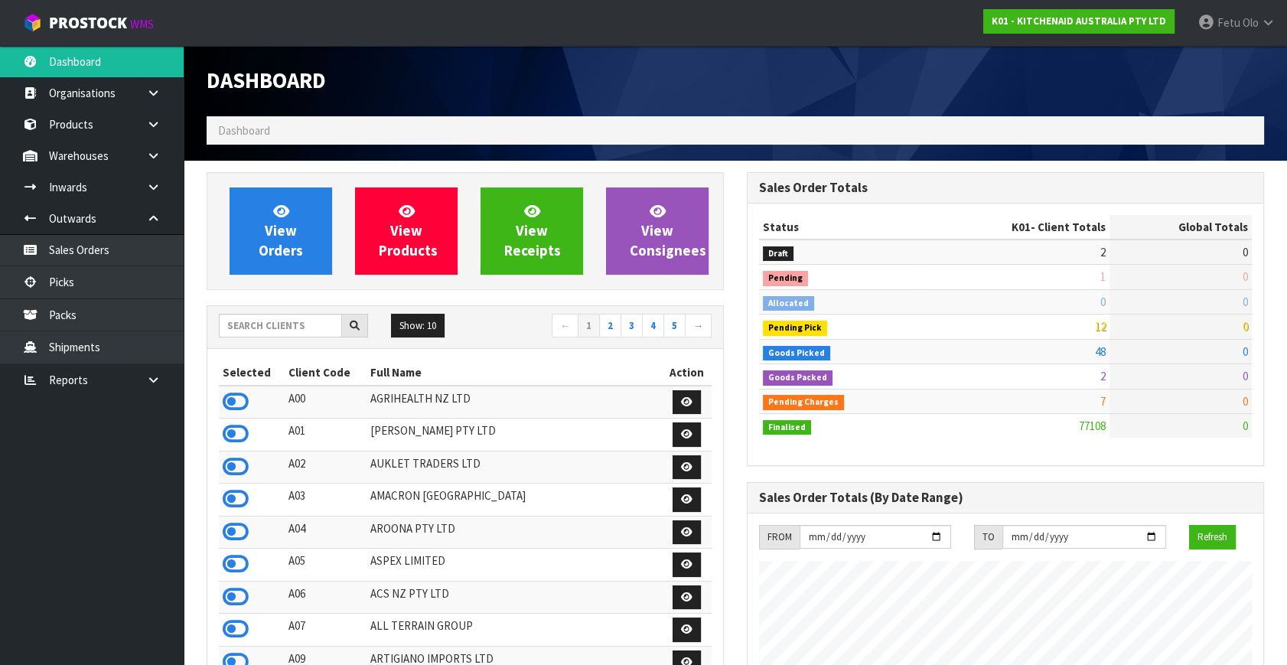
scroll to position [1157, 539]
click at [240, 321] on input "text" at bounding box center [280, 326] width 123 height 24
click at [34, 272] on link "Picks" at bounding box center [92, 281] width 184 height 31
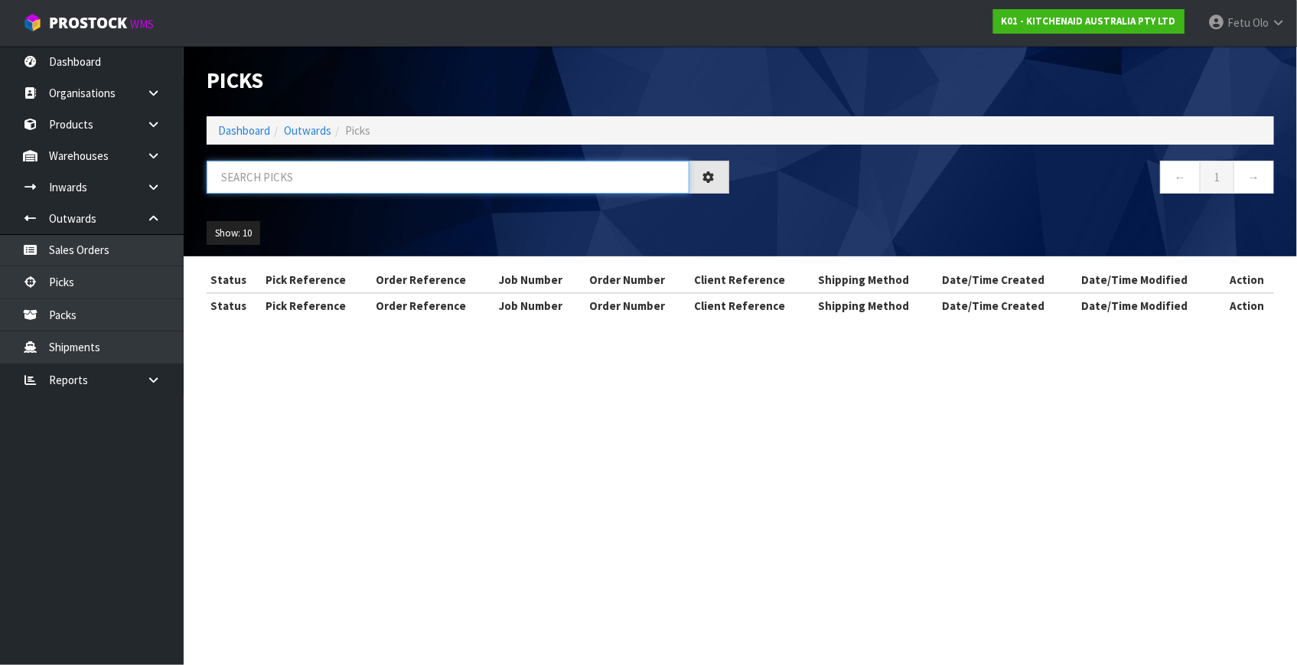
click at [361, 176] on input "text" at bounding box center [448, 177] width 483 height 33
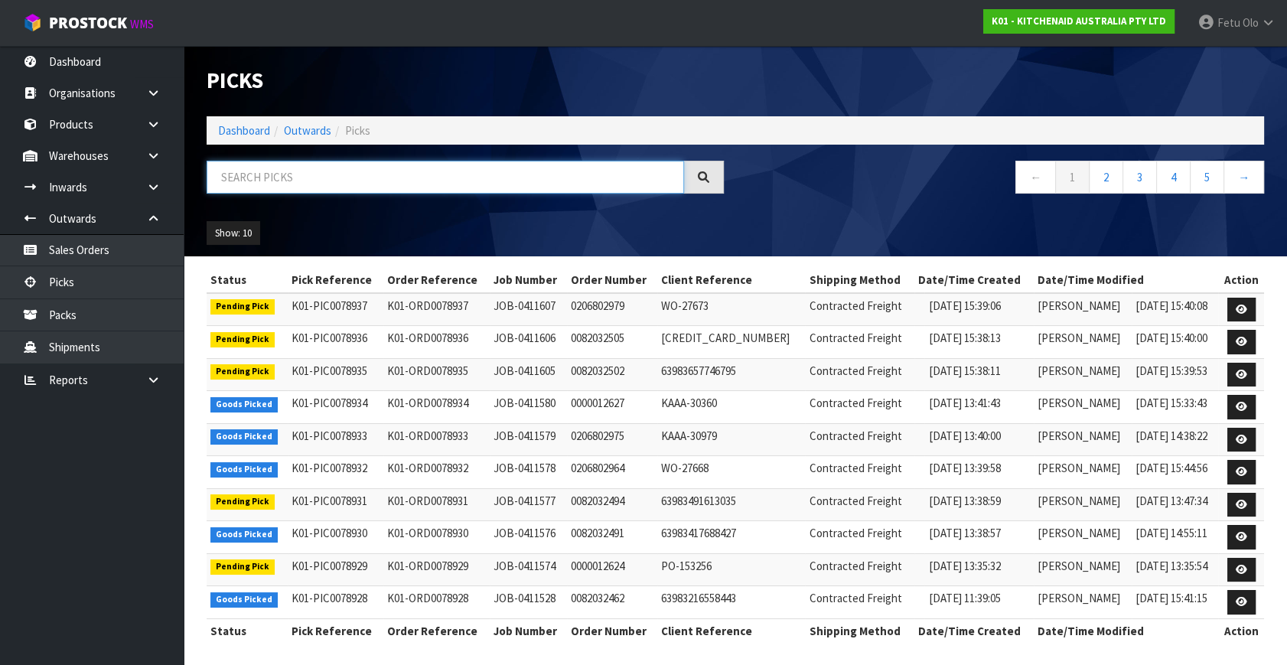
click at [498, 184] on input "text" at bounding box center [445, 177] width 477 height 33
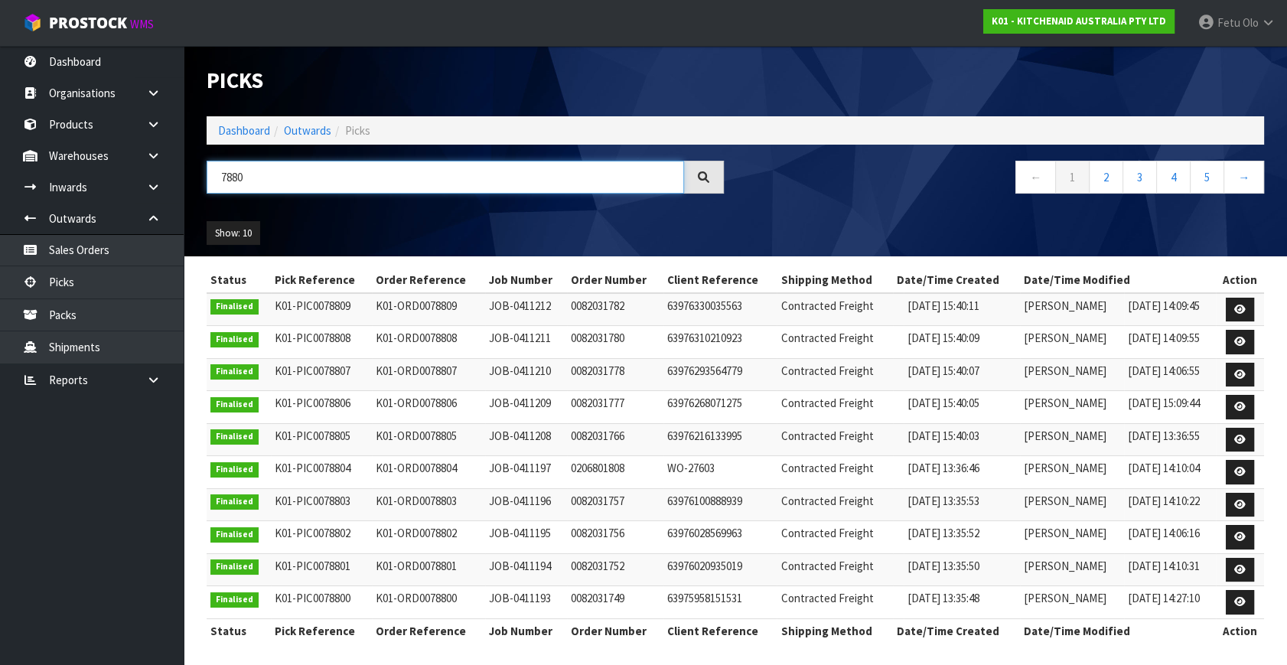
click at [240, 171] on input "7880" at bounding box center [445, 177] width 477 height 33
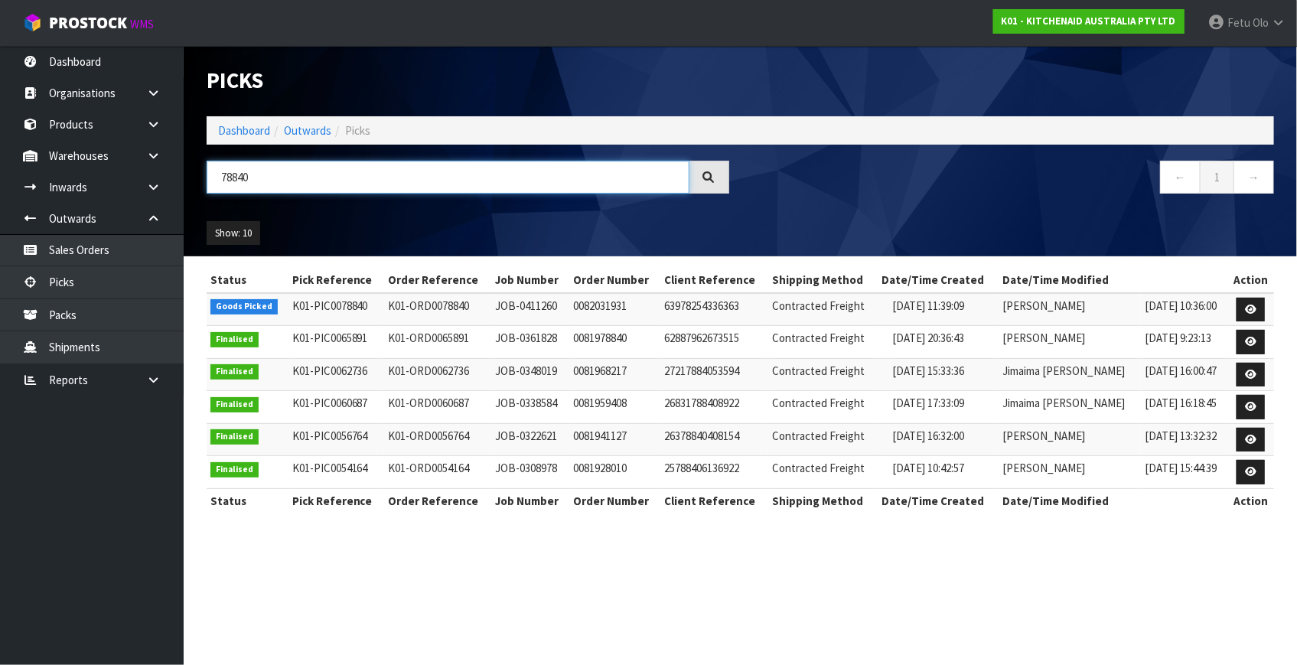
type input "78840"
click at [1240, 309] on link at bounding box center [1251, 310] width 28 height 24
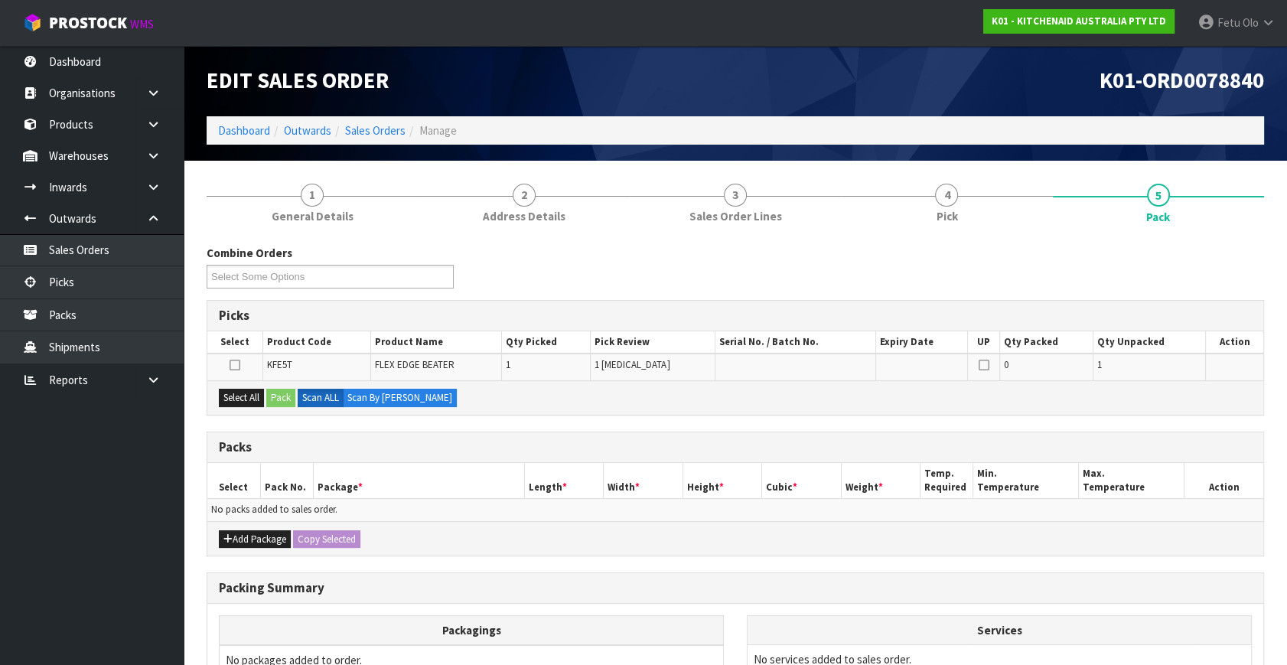
click at [733, 396] on div "Select All Pack Scan ALL Scan By [PERSON_NAME]" at bounding box center [735, 397] width 1056 height 34
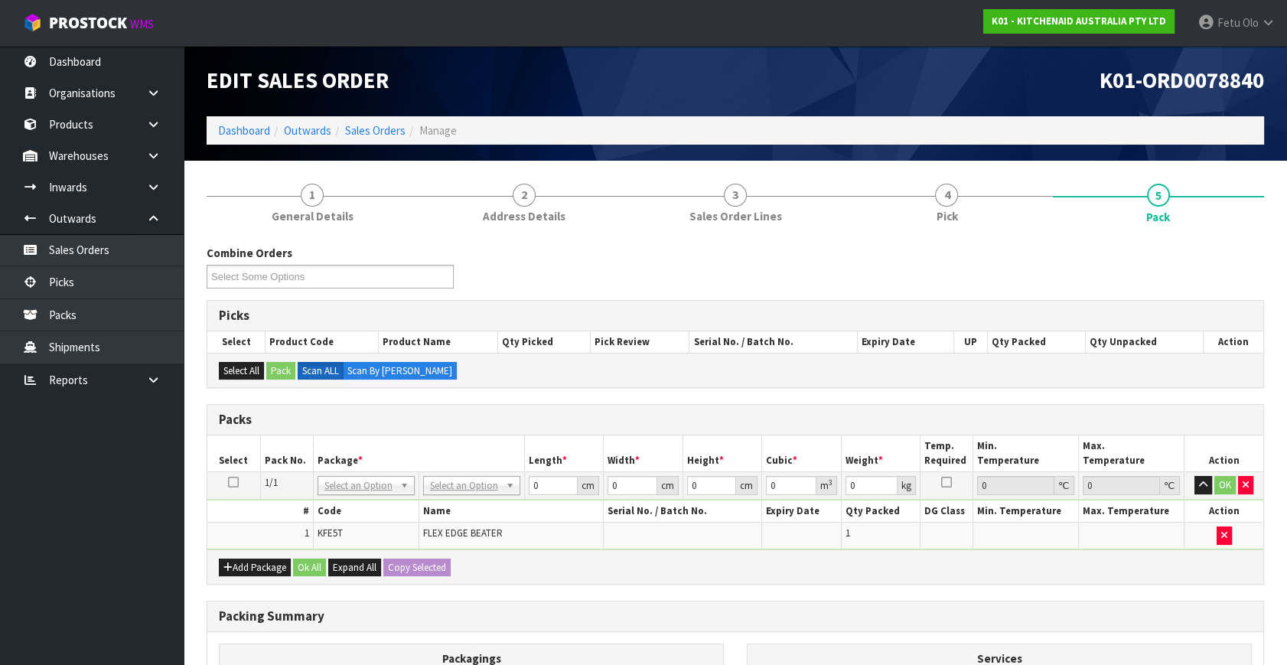
click at [524, 418] on h3 "Packs" at bounding box center [735, 419] width 1033 height 15
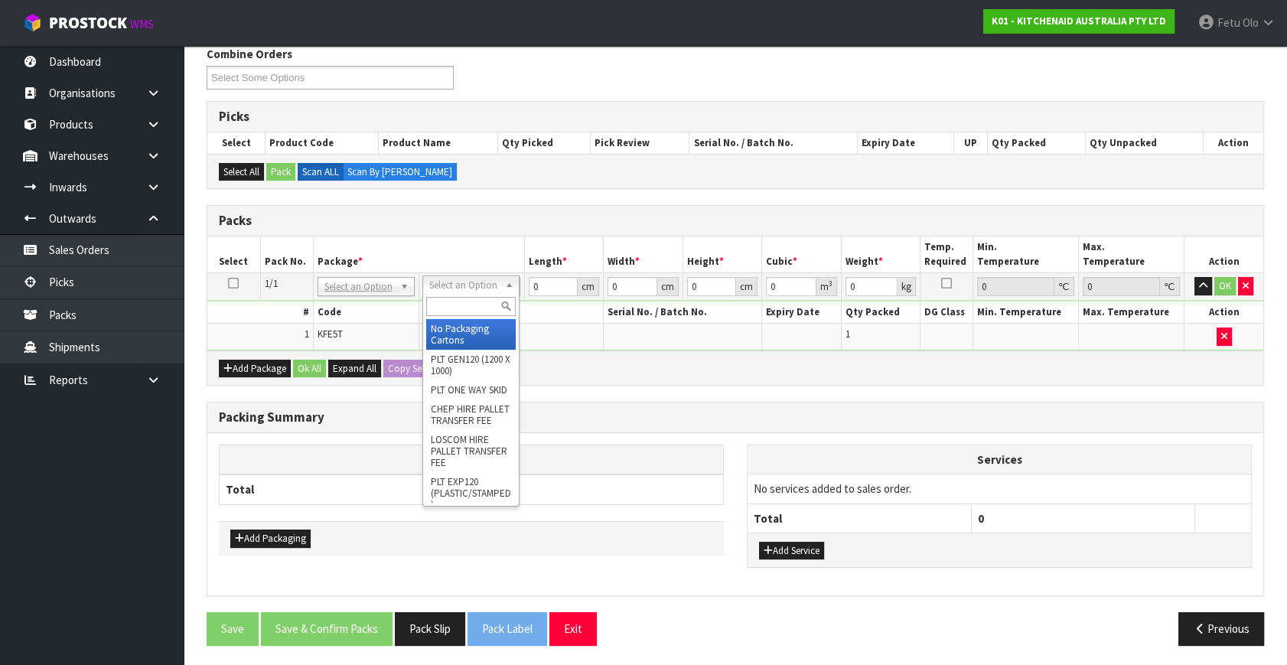
click at [447, 307] on input "text" at bounding box center [471, 306] width 90 height 19
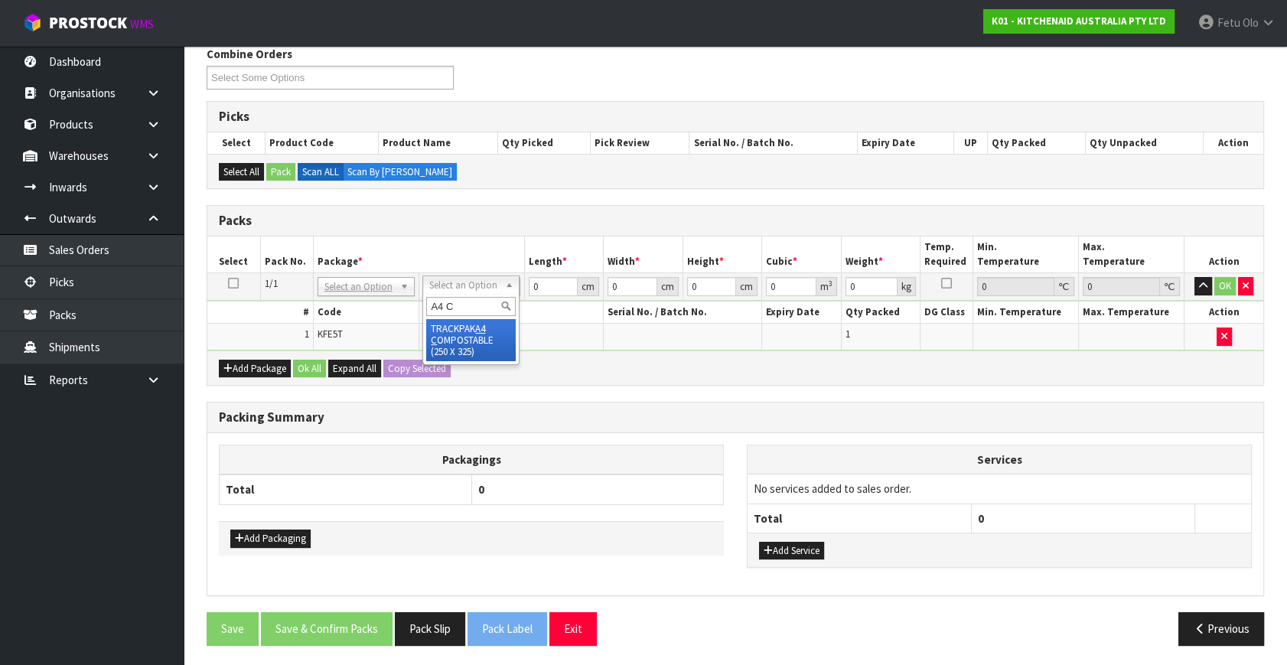
type input "A4 C"
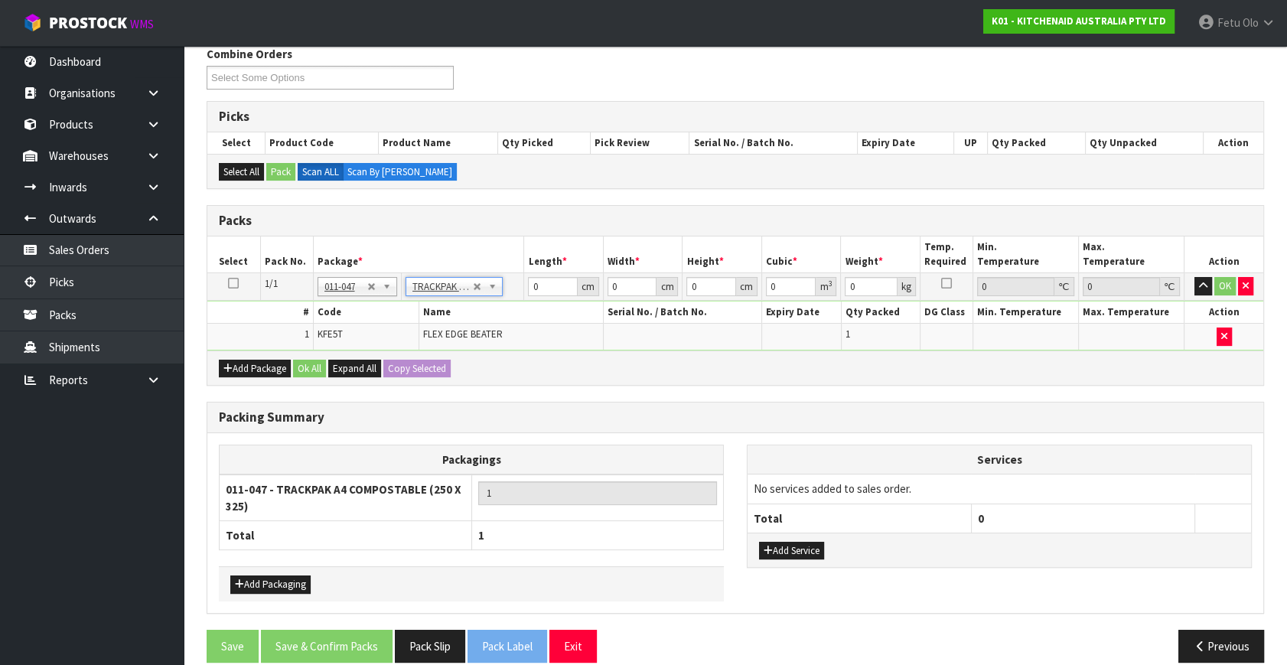
type input "25"
type input "32.5"
type input "0.01"
type input "0.000008"
type input "0.23"
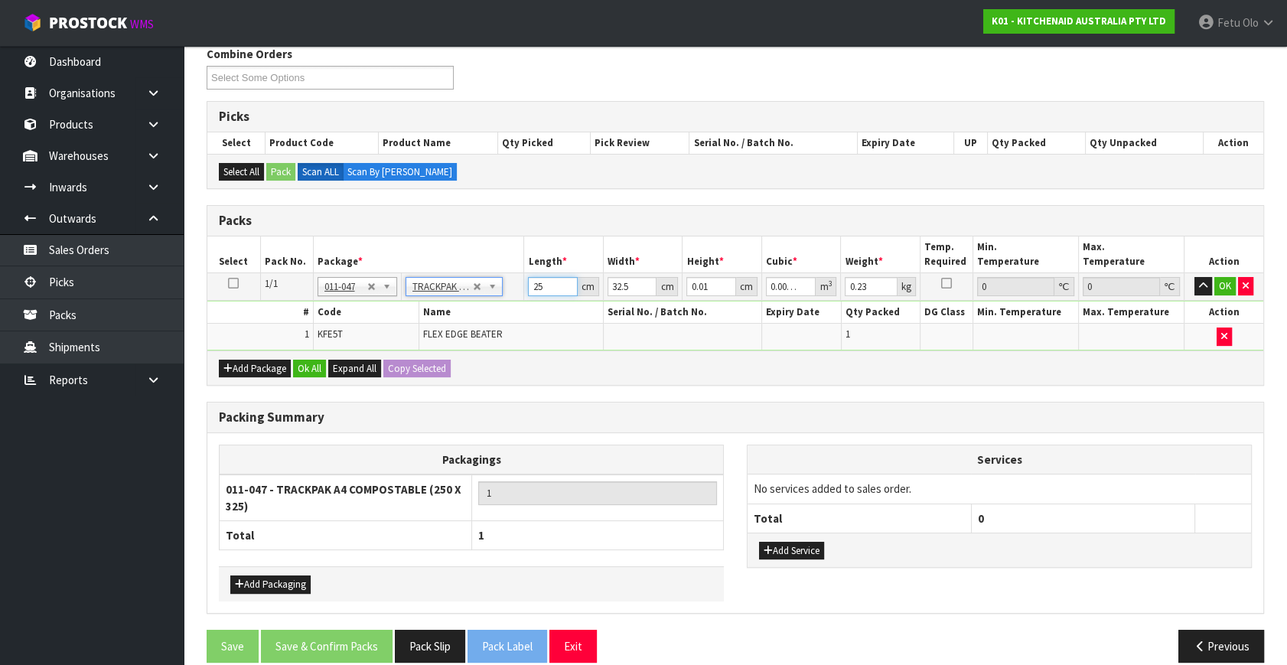
drag, startPoint x: 553, startPoint y: 291, endPoint x: 409, endPoint y: 355, distance: 157.6
click at [379, 363] on div "Packs Select Pack No. Package * Length * Width * Height * Cubic * Weight * Temp…" at bounding box center [735, 295] width 1057 height 181
type input "2"
type input "0.000001"
type input "20"
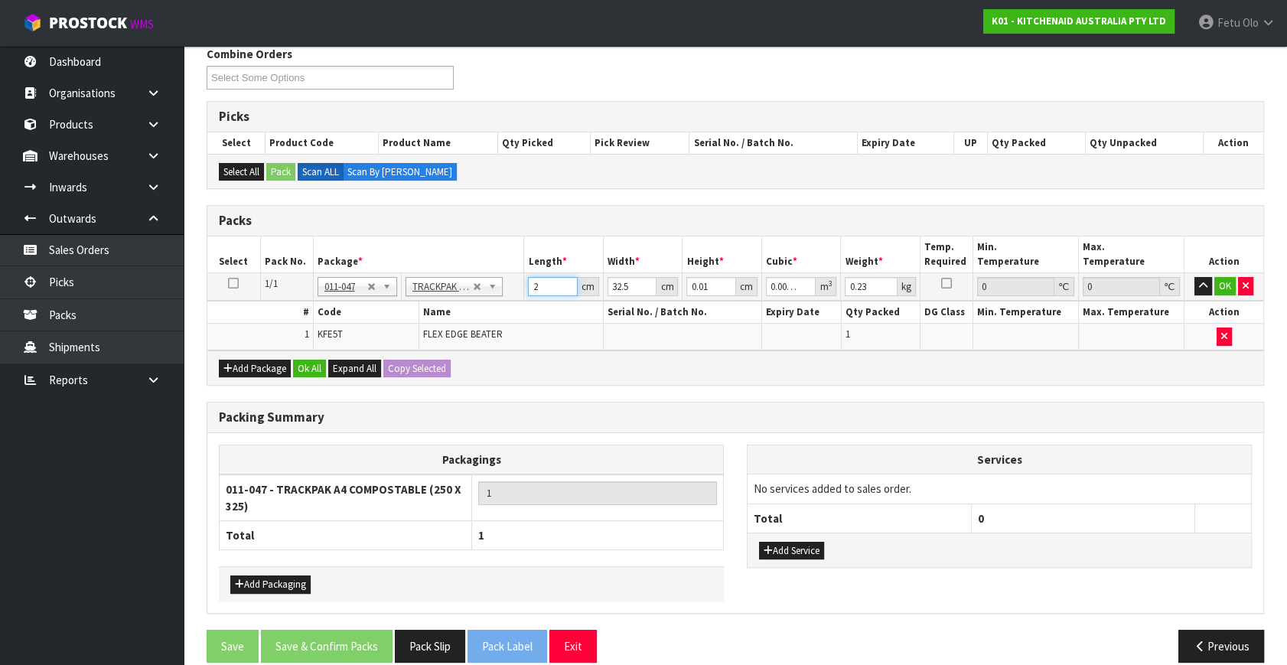
type input "0.000007"
type input "20"
type input "2"
type input "0"
type input "22"
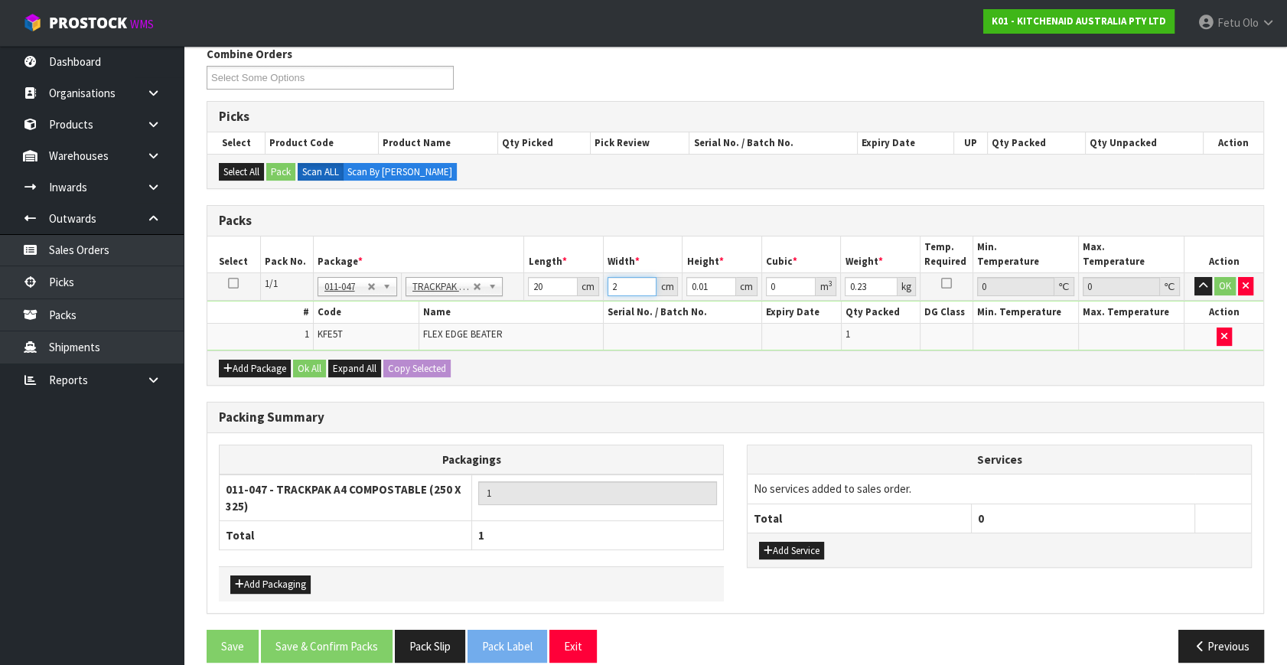
type input "0.000004"
type input "22"
type input "5"
type input "0.0022"
type input "5"
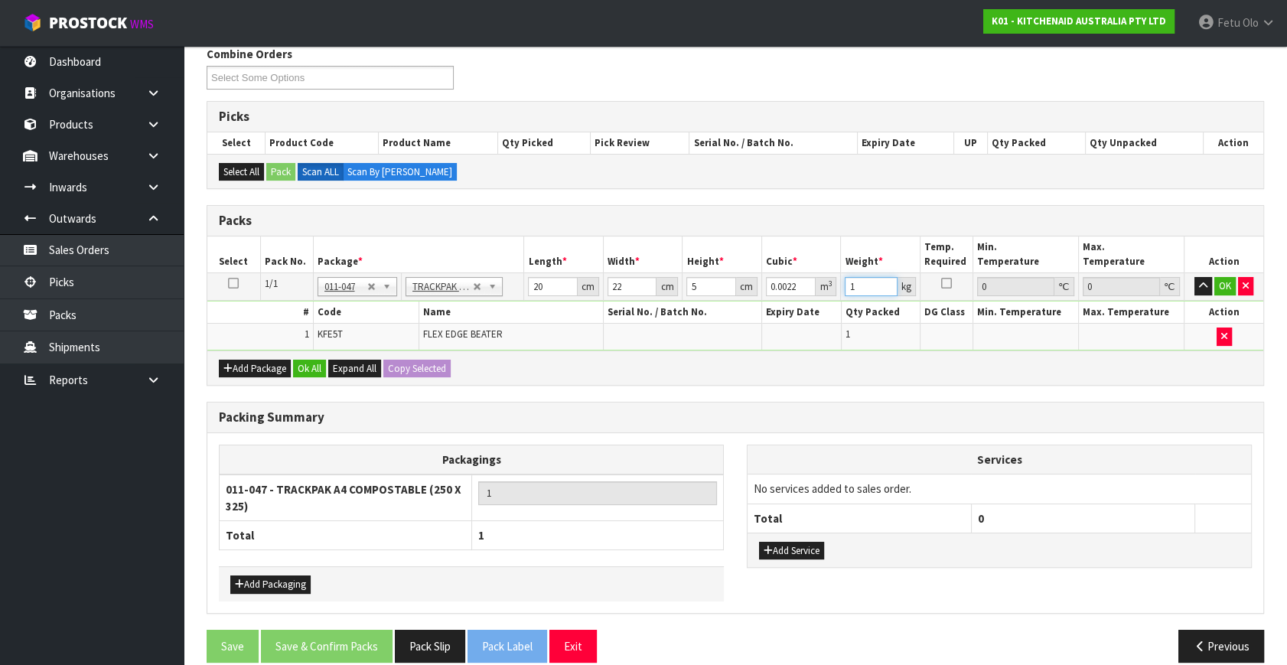
type input "1"
click button "OK" at bounding box center [1224, 286] width 21 height 18
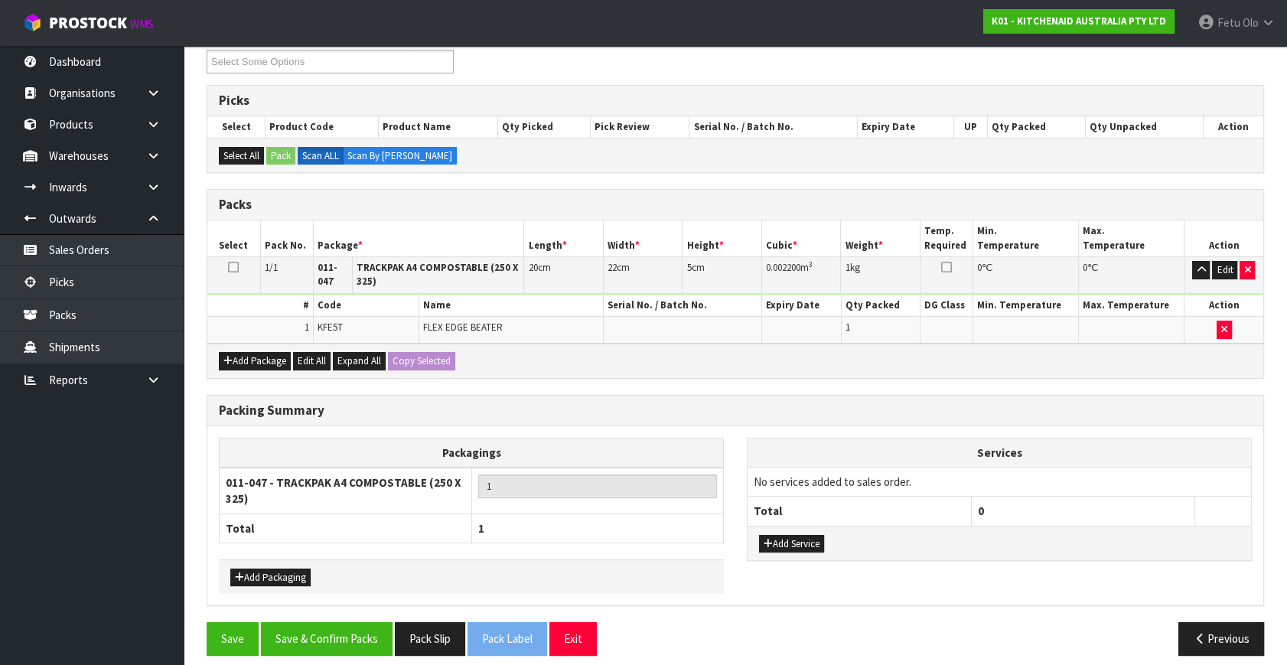
scroll to position [224, 0]
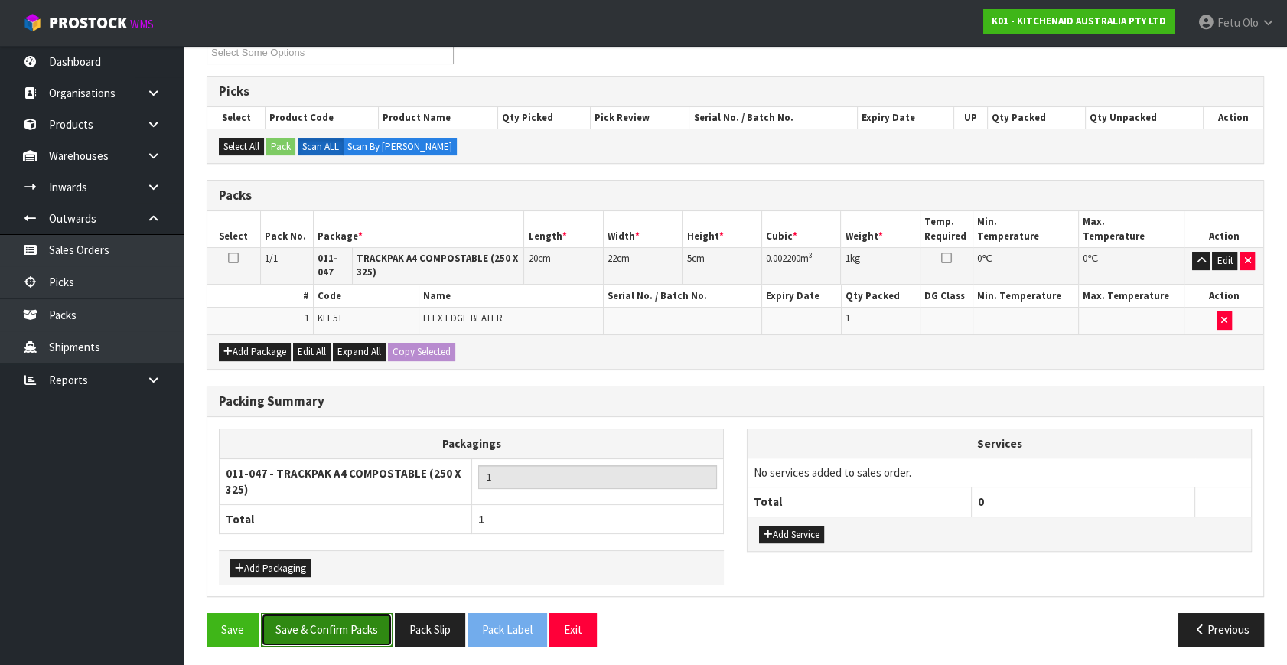
click at [347, 626] on button "Save & Confirm Packs" at bounding box center [327, 629] width 132 height 33
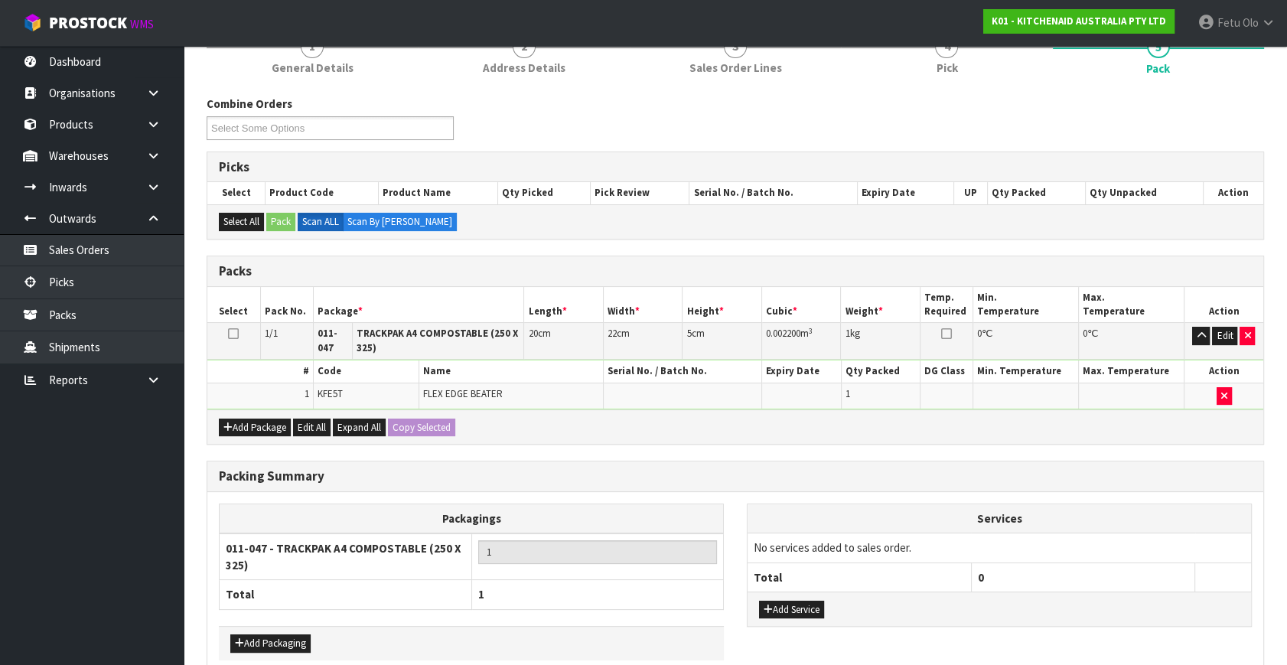
scroll to position [197, 0]
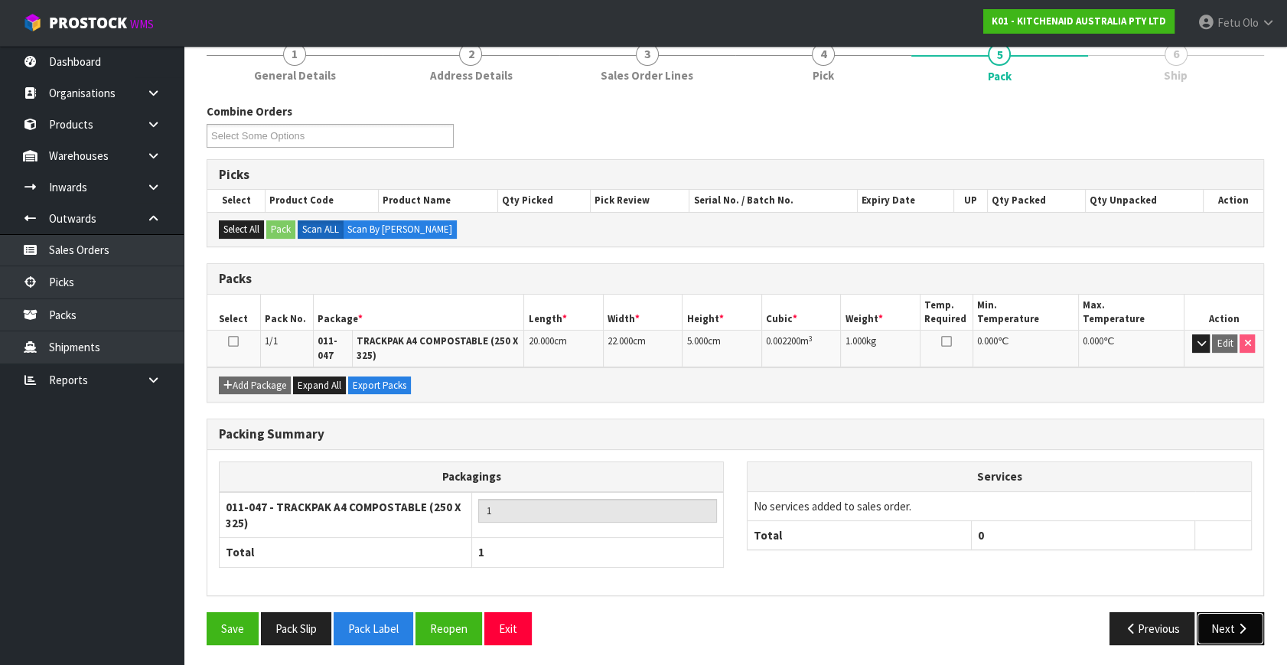
click at [1247, 627] on icon "button" at bounding box center [1242, 628] width 15 height 11
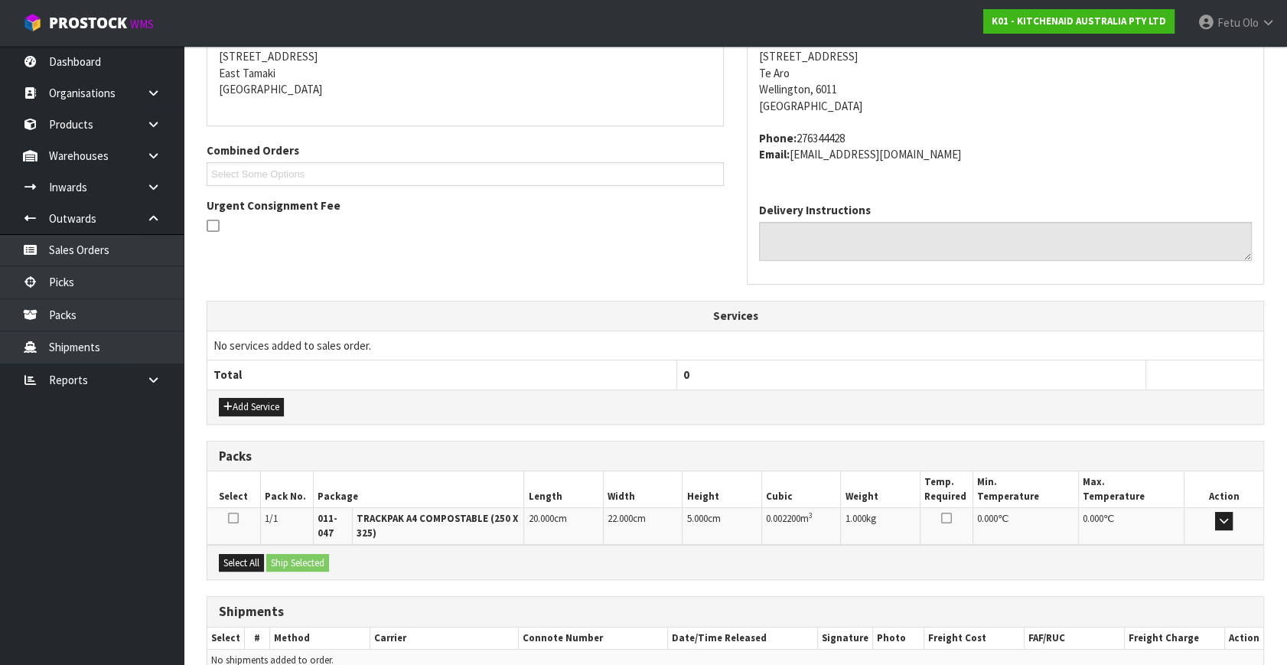
scroll to position [387, 0]
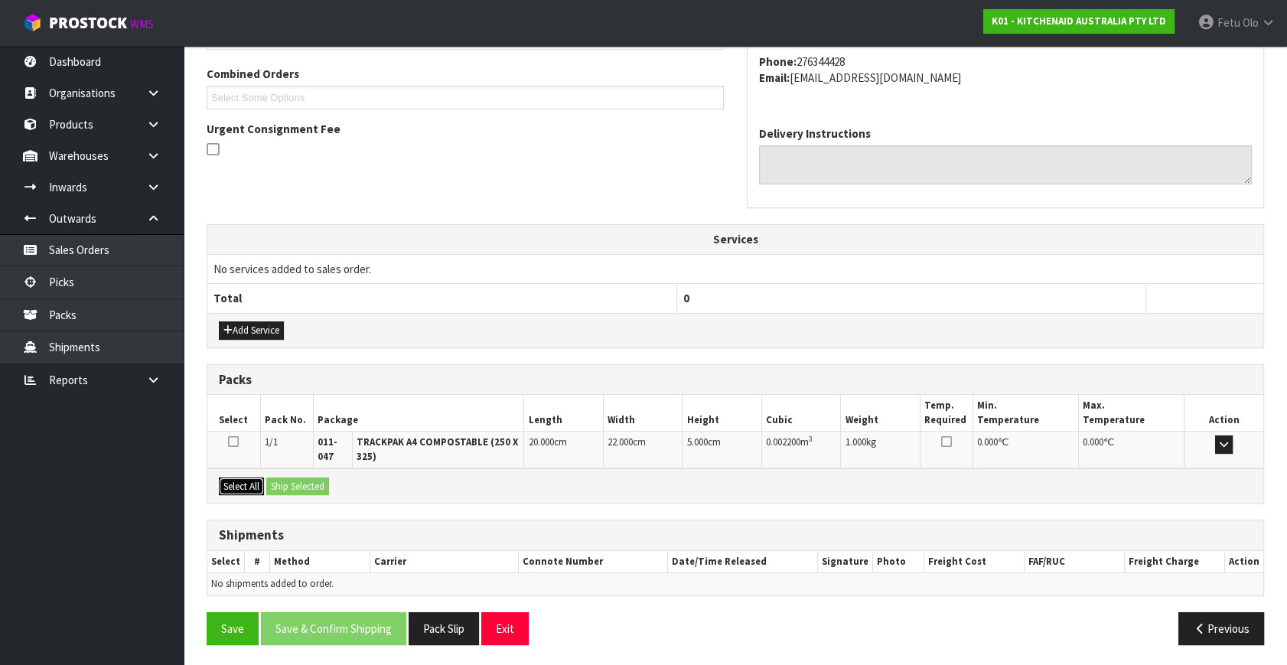
click at [255, 489] on button "Select All" at bounding box center [241, 486] width 45 height 18
click at [271, 486] on button "Ship Selected" at bounding box center [297, 486] width 63 height 18
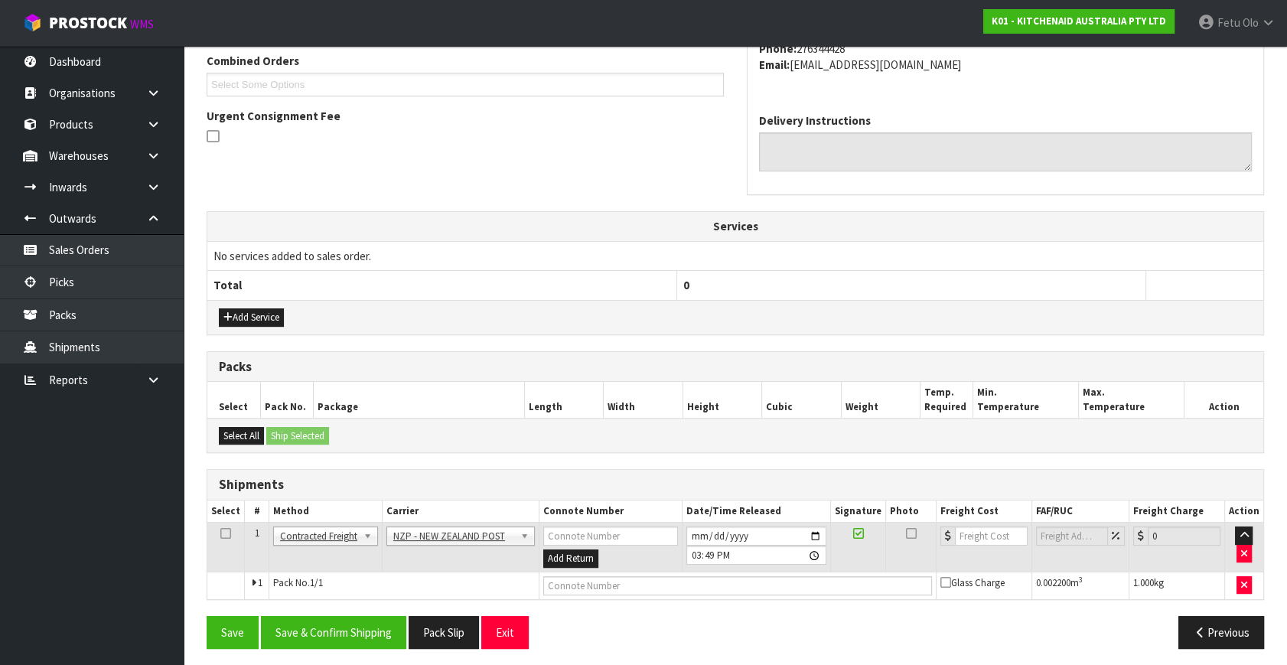
scroll to position [404, 0]
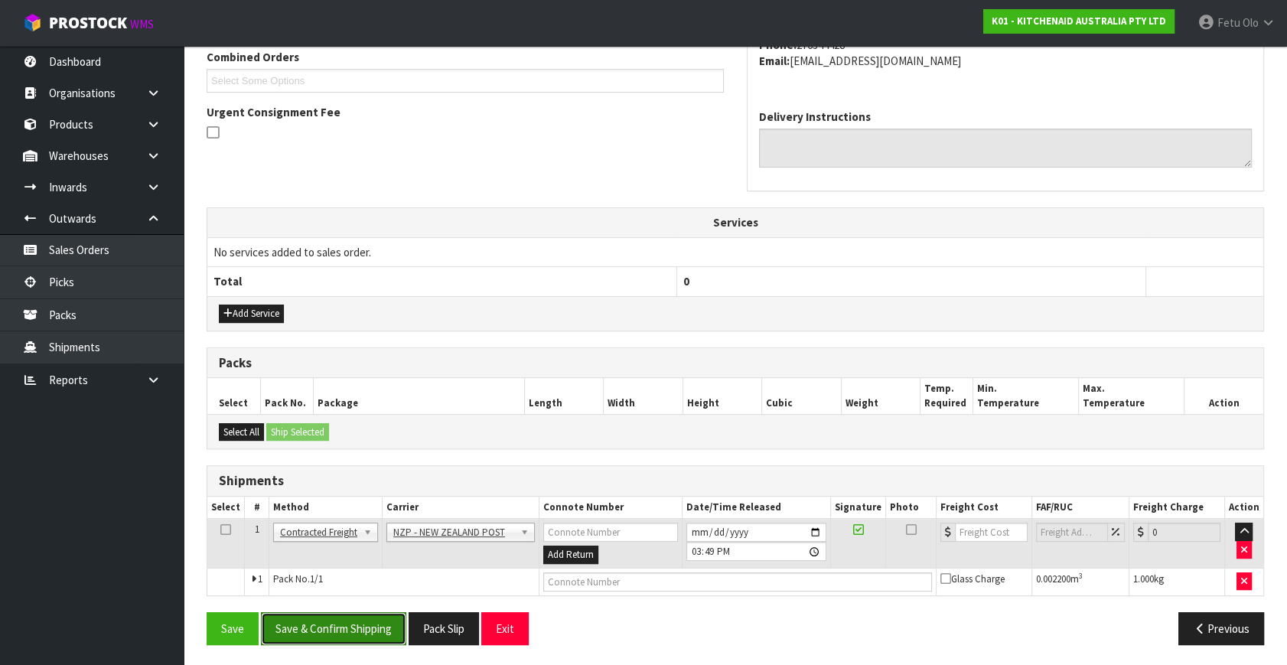
click at [359, 614] on button "Save & Confirm Shipping" at bounding box center [333, 628] width 145 height 33
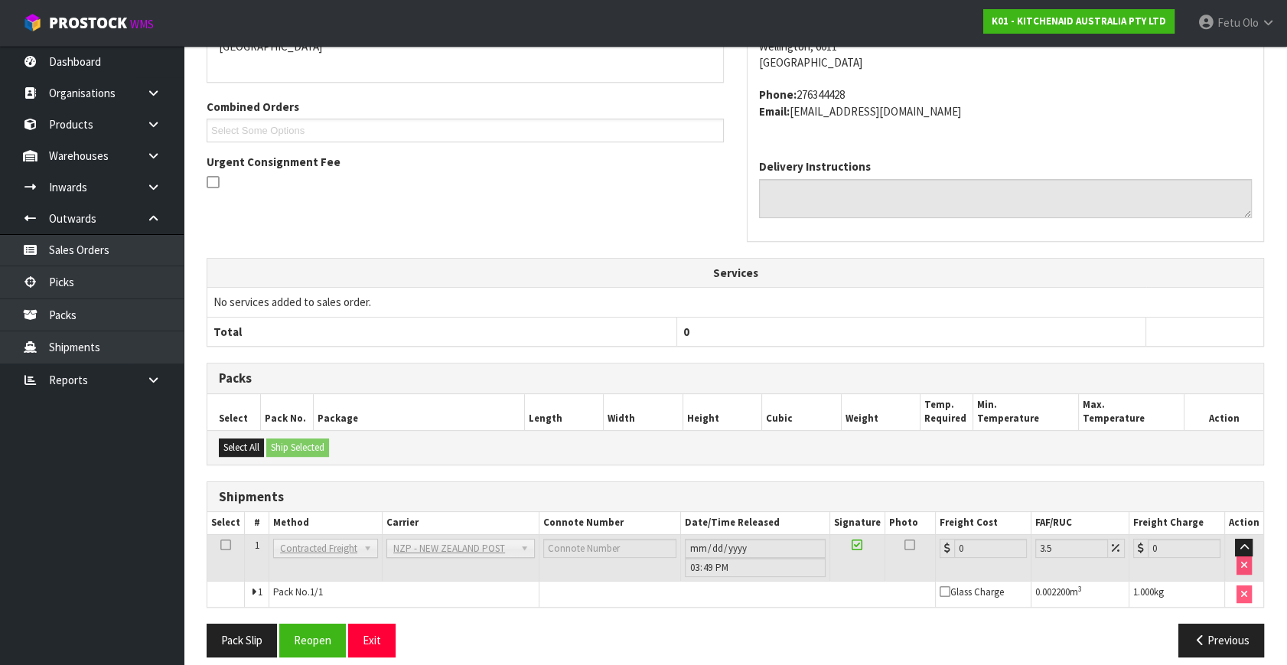
scroll to position [383, 0]
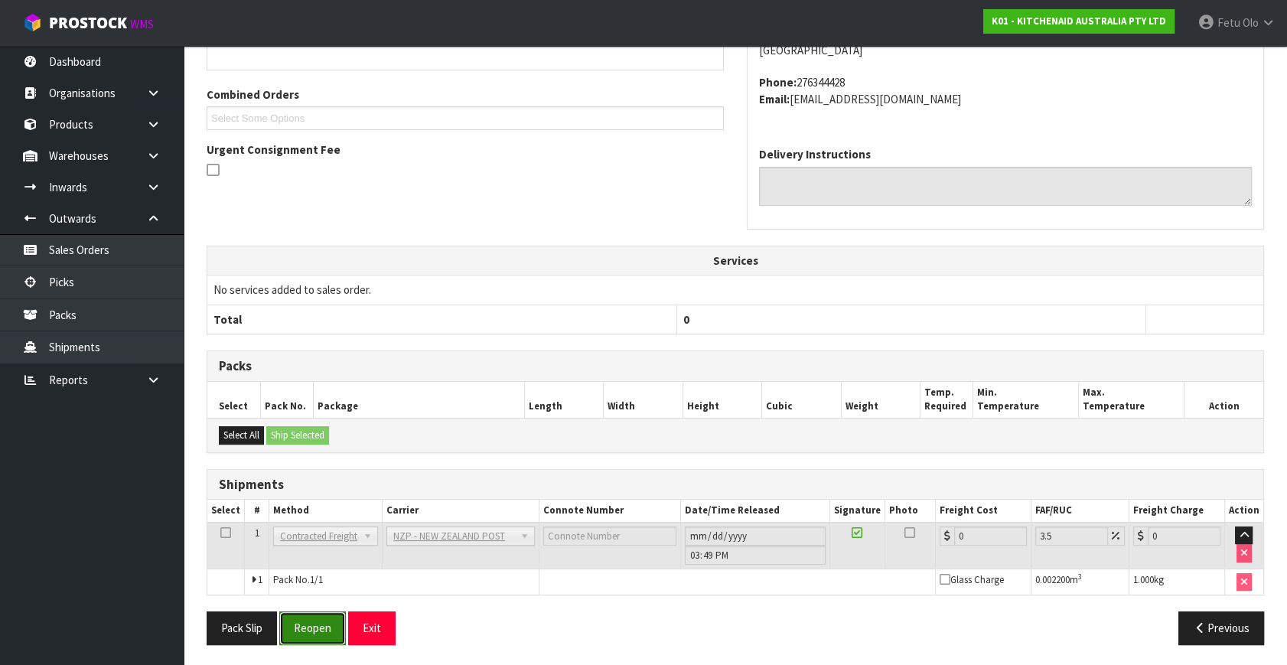
click at [324, 628] on button "Reopen" at bounding box center [312, 627] width 67 height 33
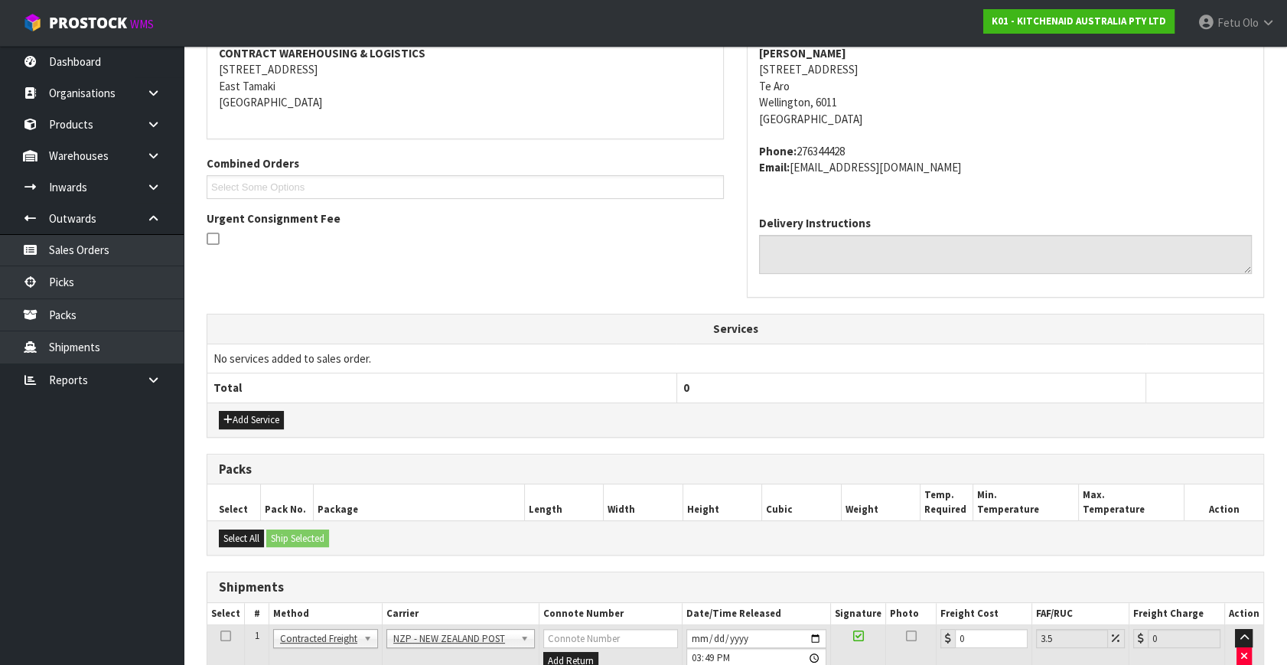
scroll to position [367, 0]
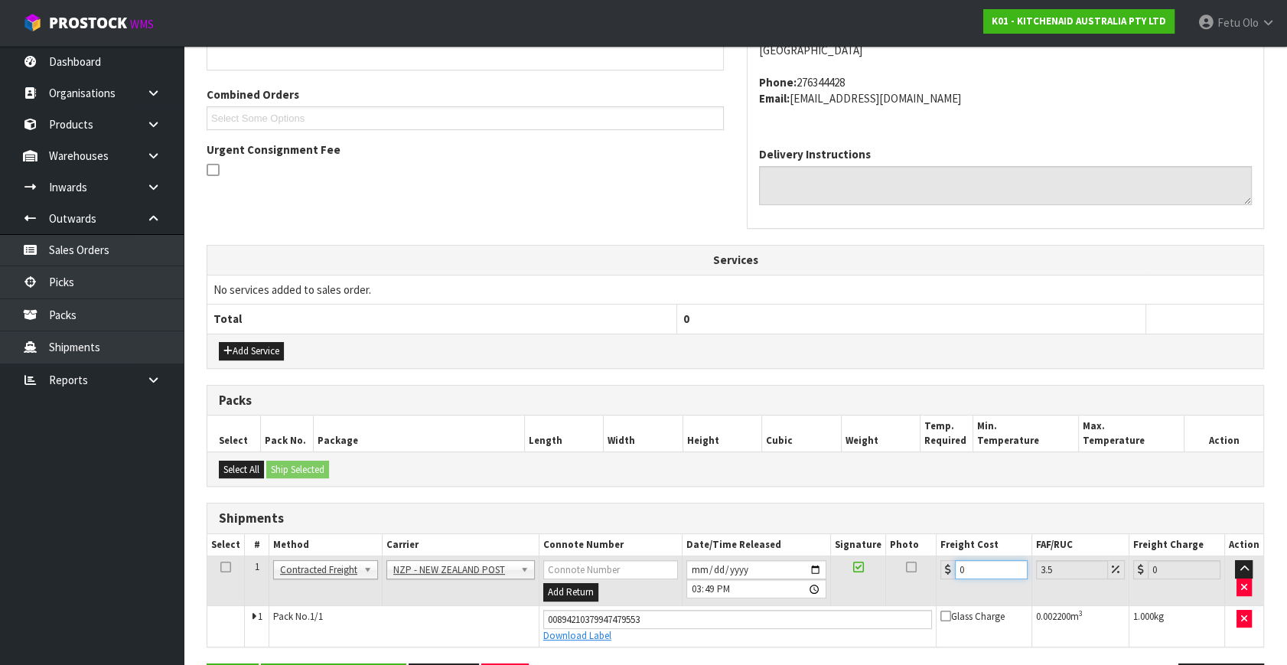
drag, startPoint x: 973, startPoint y: 566, endPoint x: 754, endPoint y: 658, distance: 238.0
click at [754, 658] on div "From Address CONTRACT WAREHOUSING & LOGISTICS 17 Allens Road East Tamaki Auckla…" at bounding box center [735, 320] width 1057 height 775
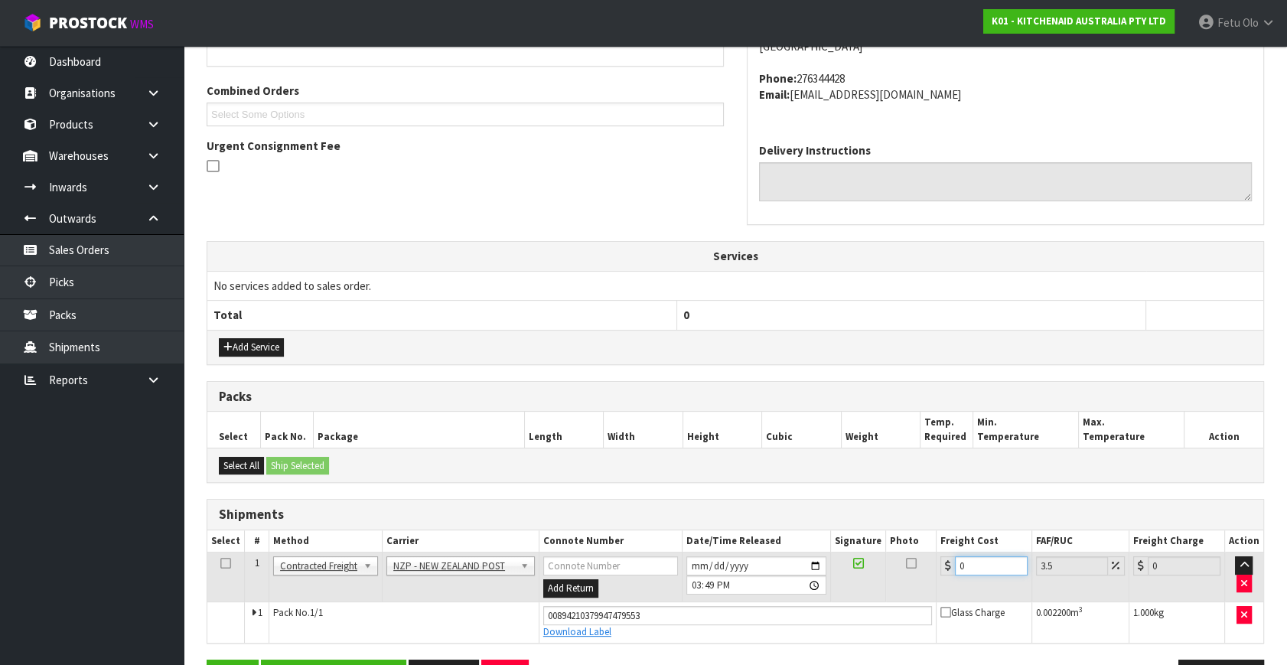
type input "5"
type input "5.17"
type input "5.2"
type input "5.38"
type input "5.29"
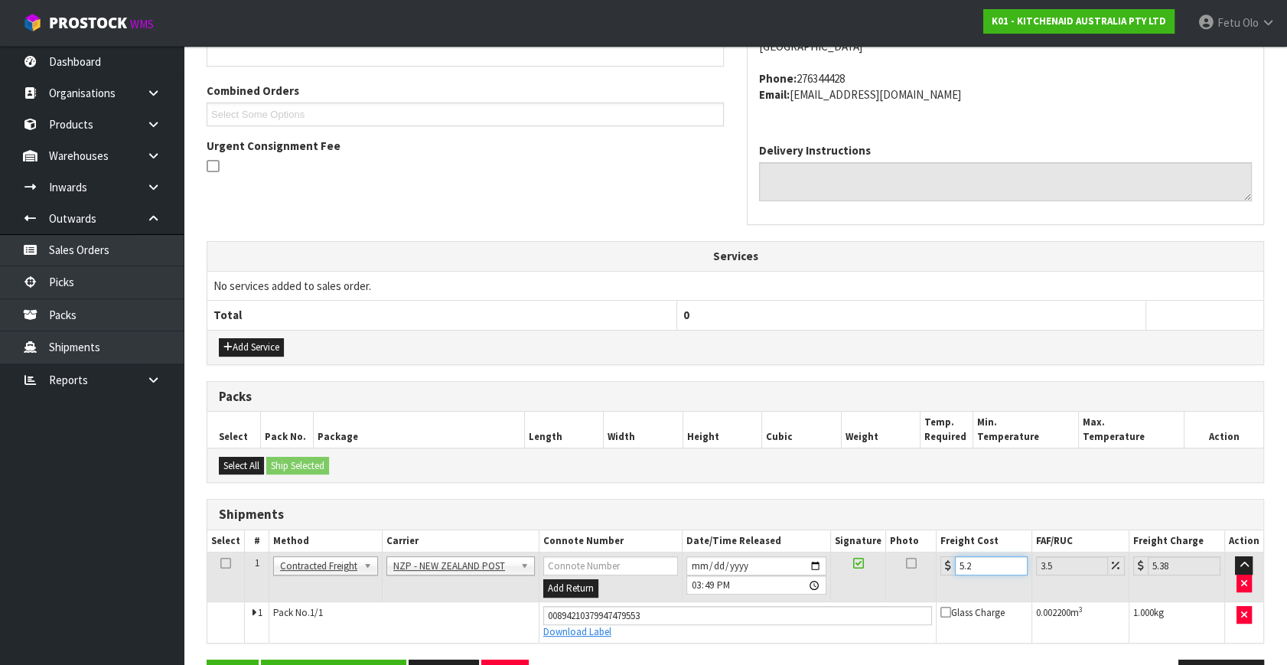
type input "5.48"
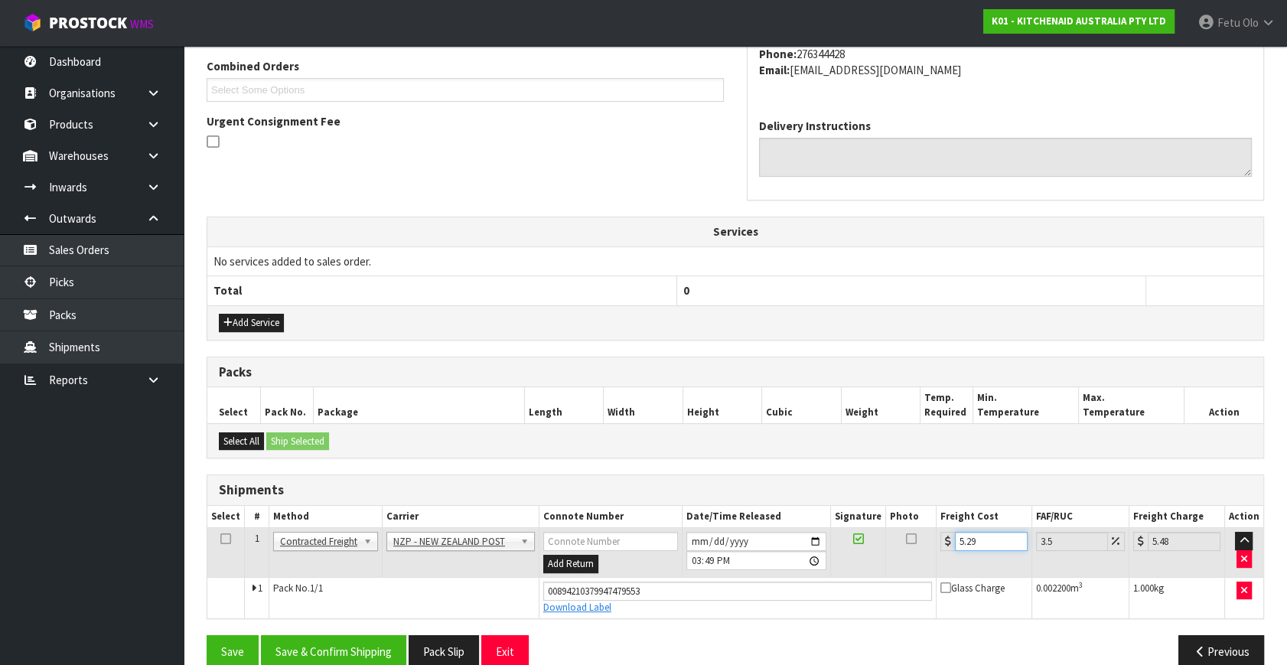
scroll to position [419, 0]
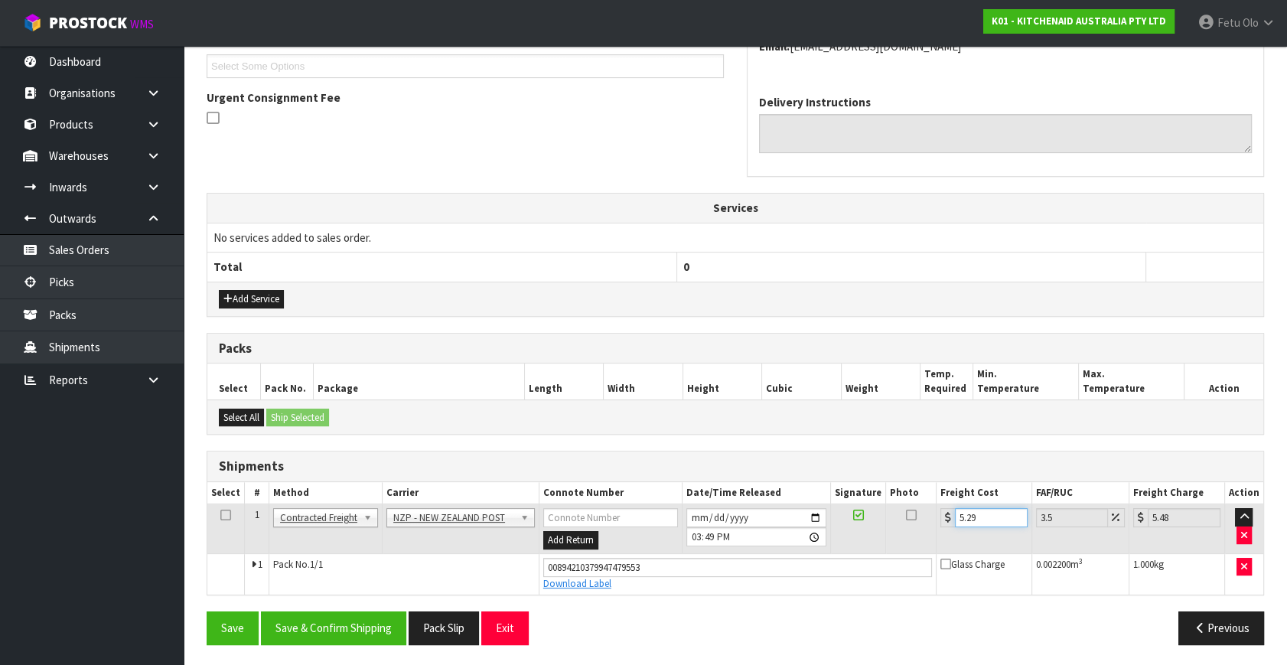
type input "5.29"
click at [363, 617] on button "Save & Confirm Shipping" at bounding box center [333, 627] width 145 height 33
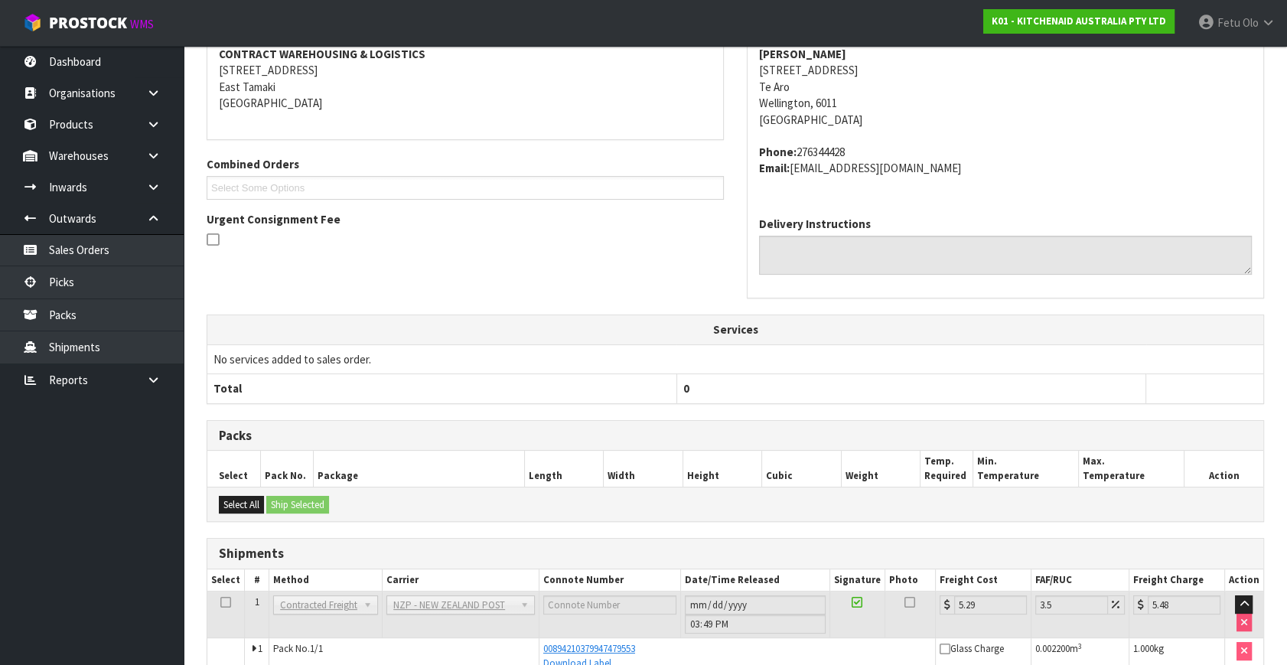
scroll to position [376, 0]
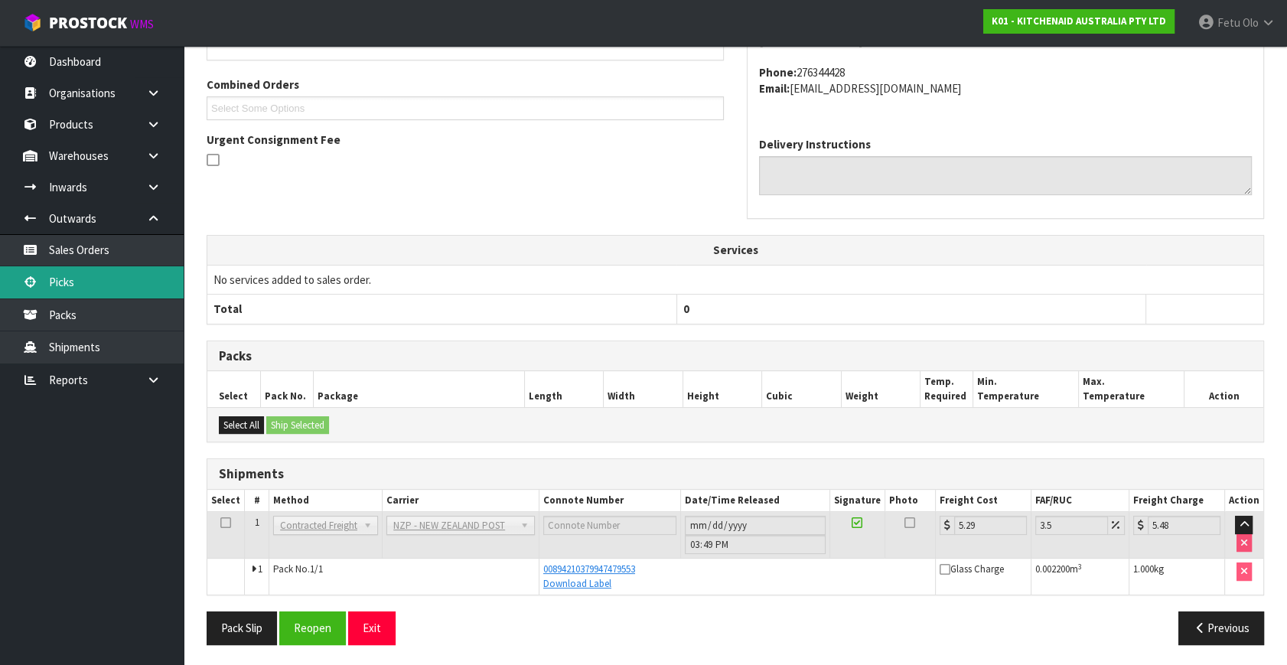
click at [108, 290] on link "Picks" at bounding box center [92, 281] width 184 height 31
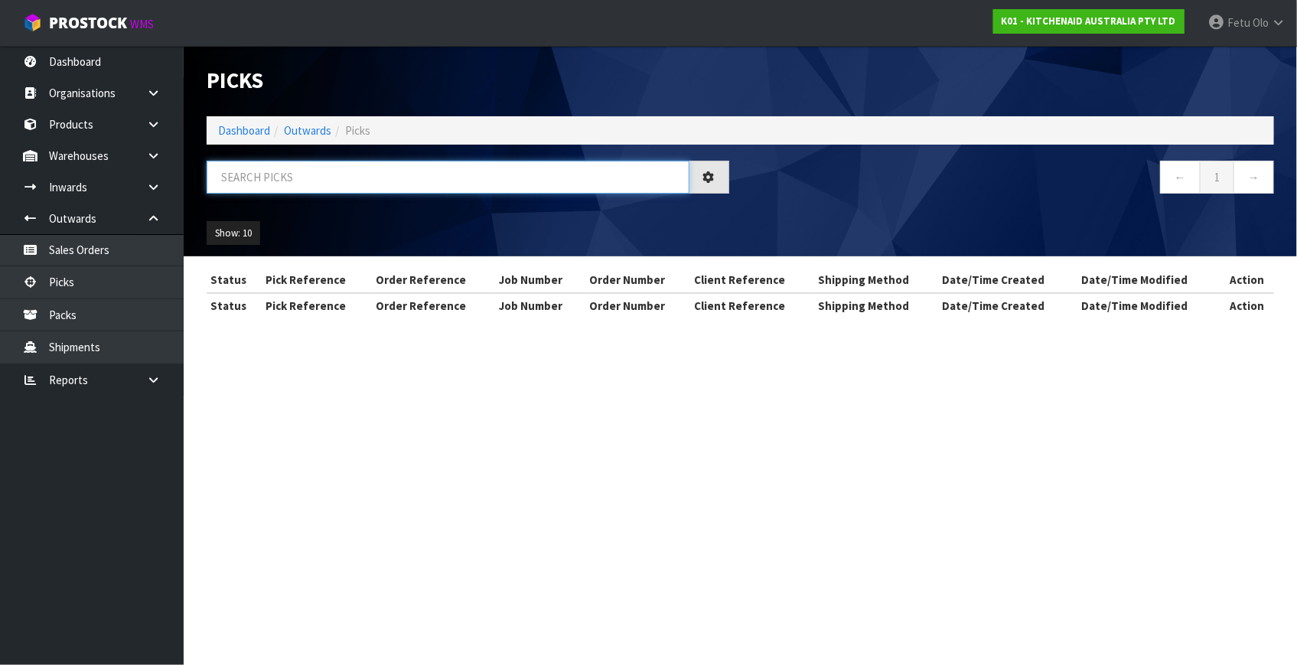
click at [523, 173] on input "text" at bounding box center [448, 177] width 483 height 33
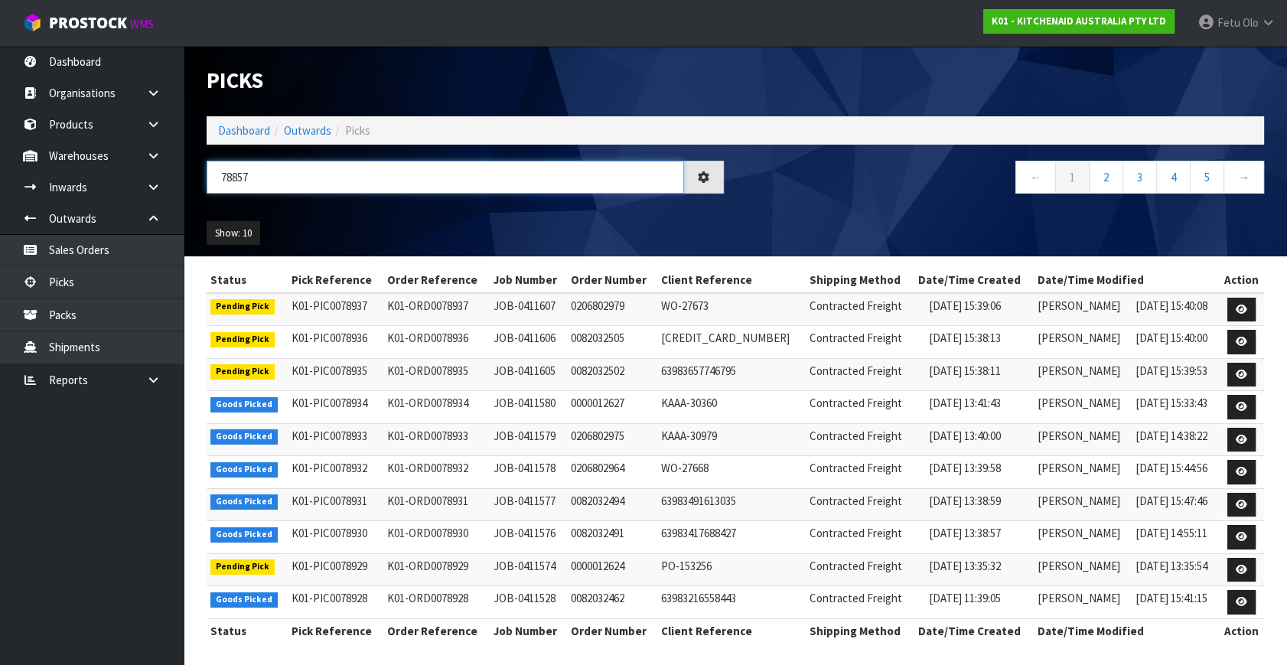
type input "78857"
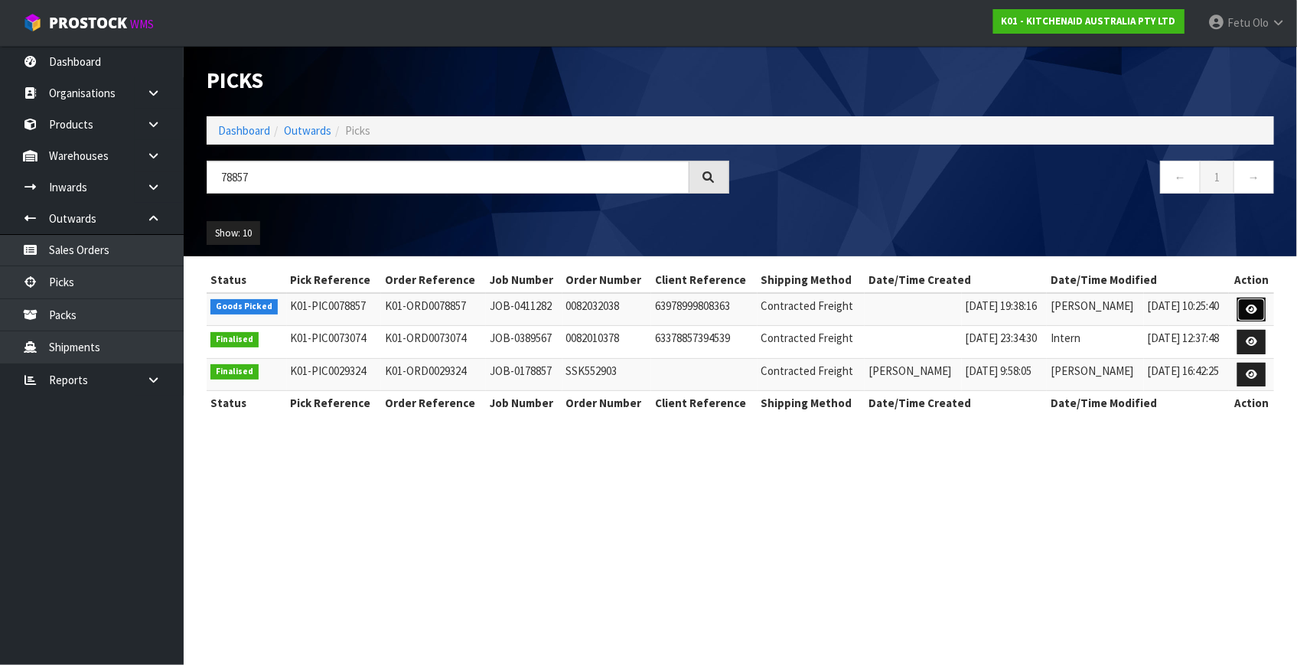
click at [1243, 308] on link at bounding box center [1251, 310] width 28 height 24
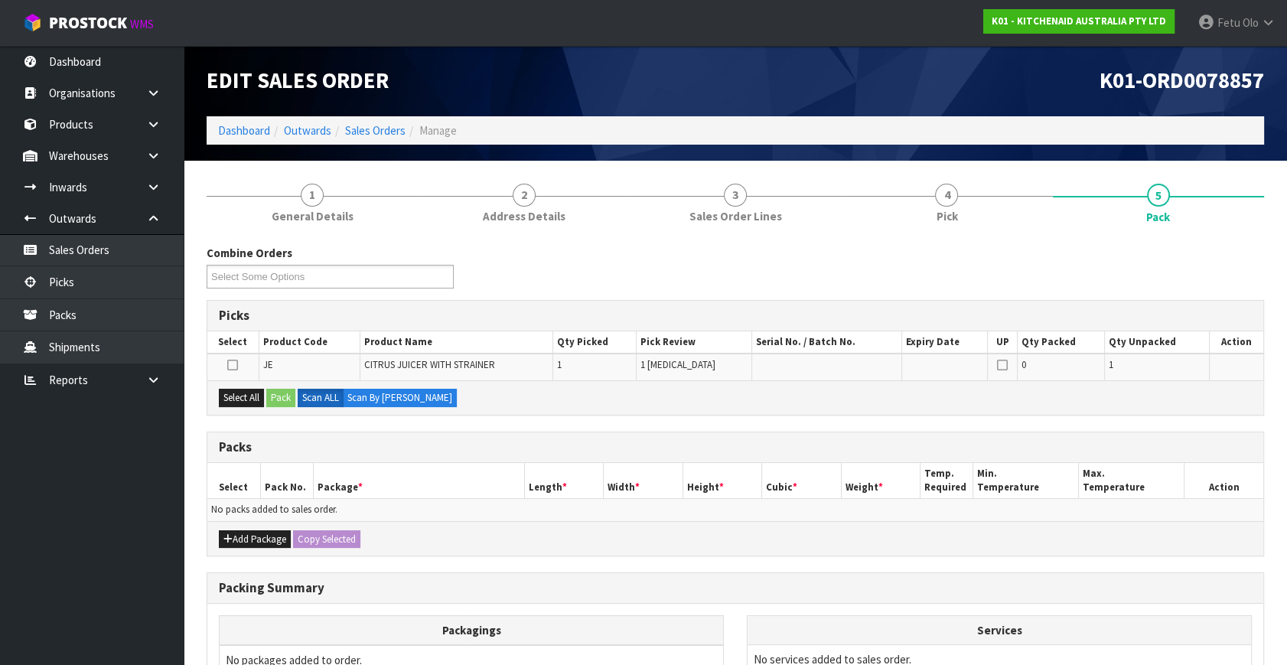
click at [533, 504] on td "No packs added to sales order." at bounding box center [735, 510] width 1056 height 22
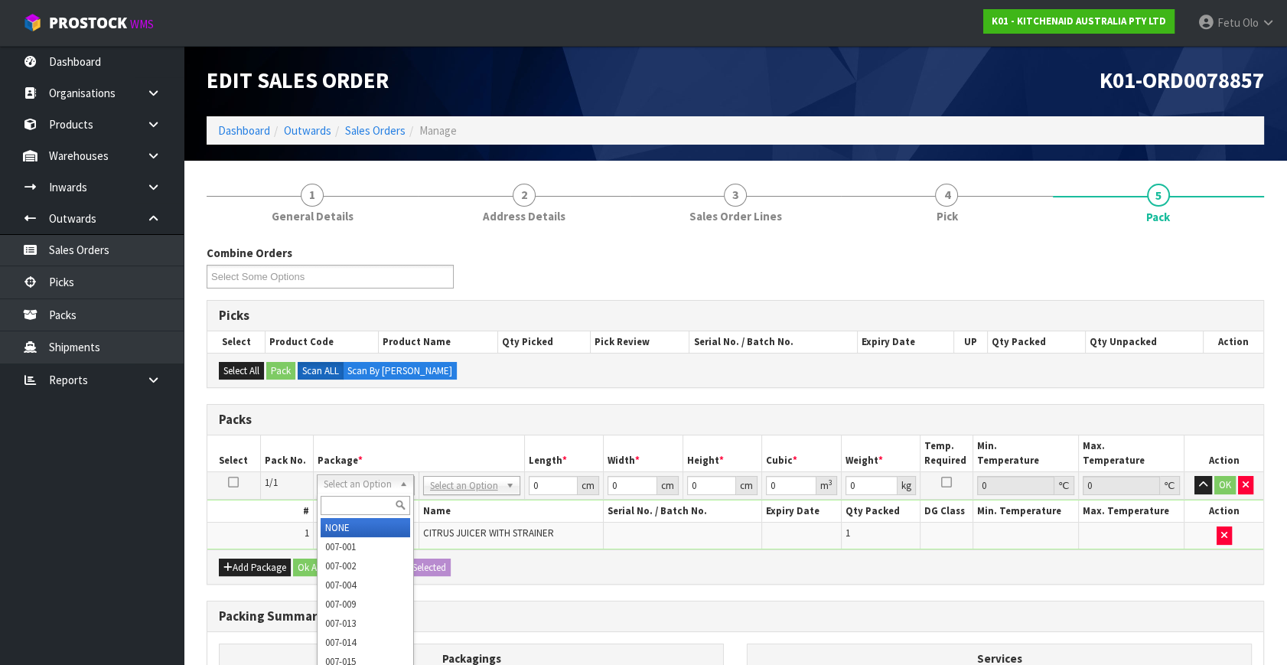
click at [368, 512] on input "text" at bounding box center [366, 505] width 90 height 19
click at [367, 510] on input "text" at bounding box center [366, 505] width 90 height 19
type input "3024"
drag, startPoint x: 361, startPoint y: 487, endPoint x: 351, endPoint y: 497, distance: 13.5
click at [350, 497] on input "text" at bounding box center [366, 505] width 90 height 19
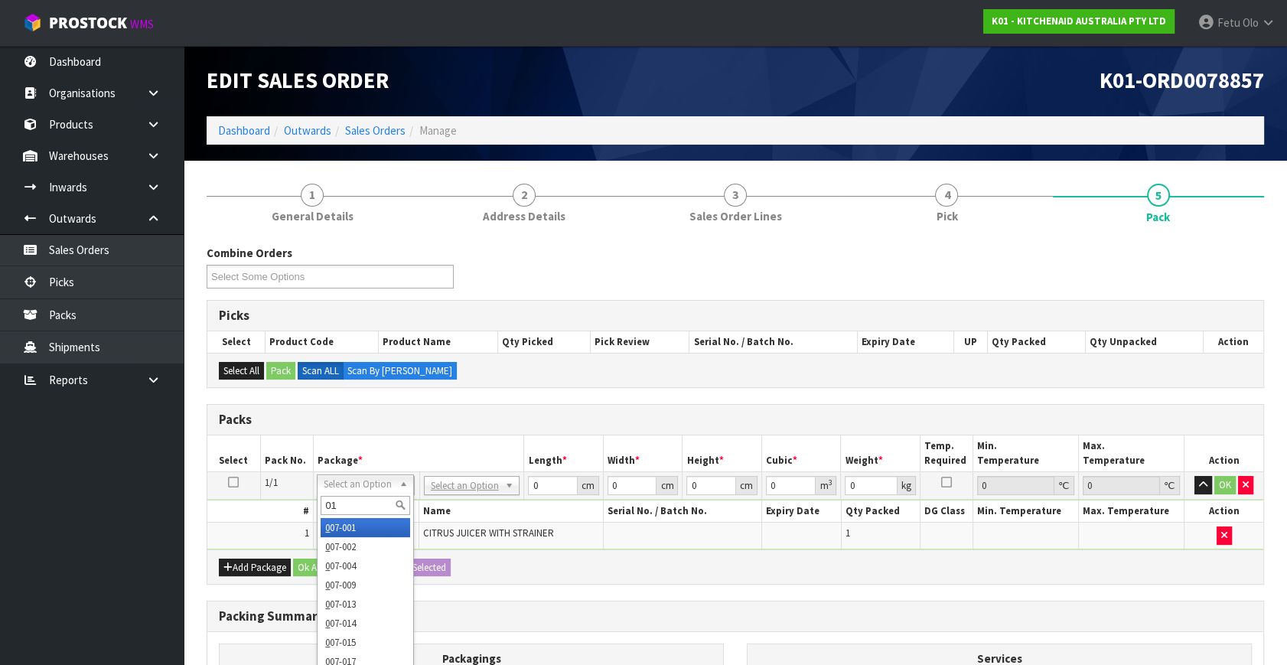
type input "011"
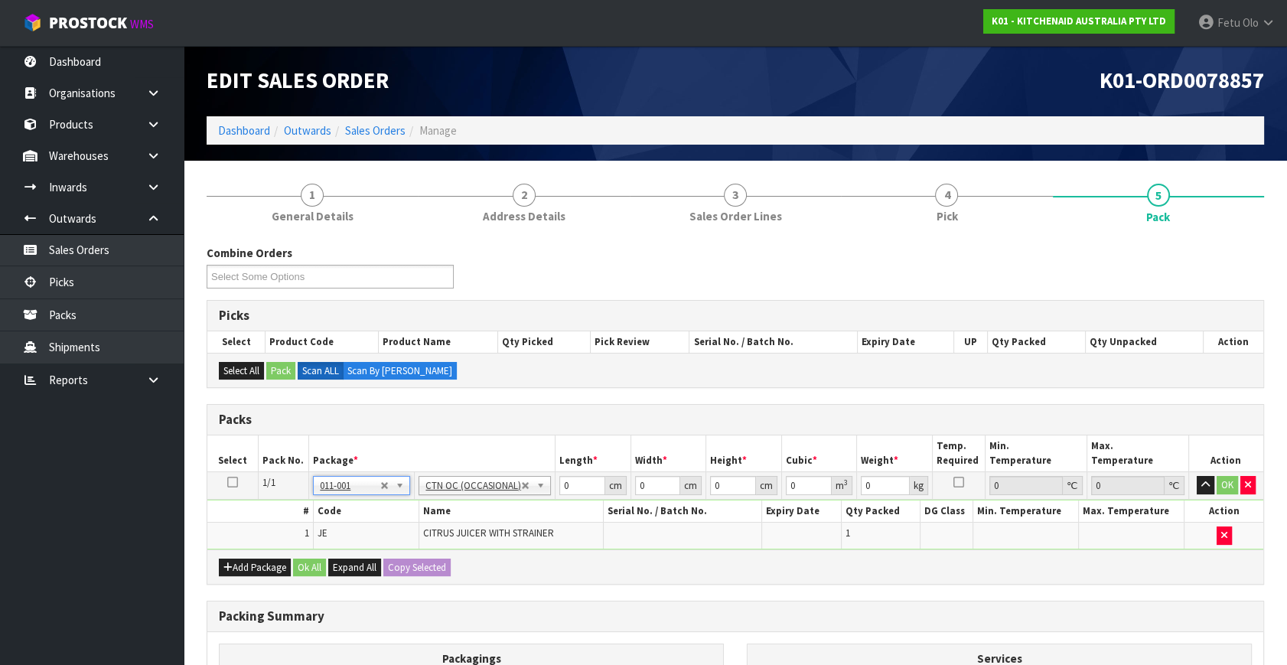
type input "0.4"
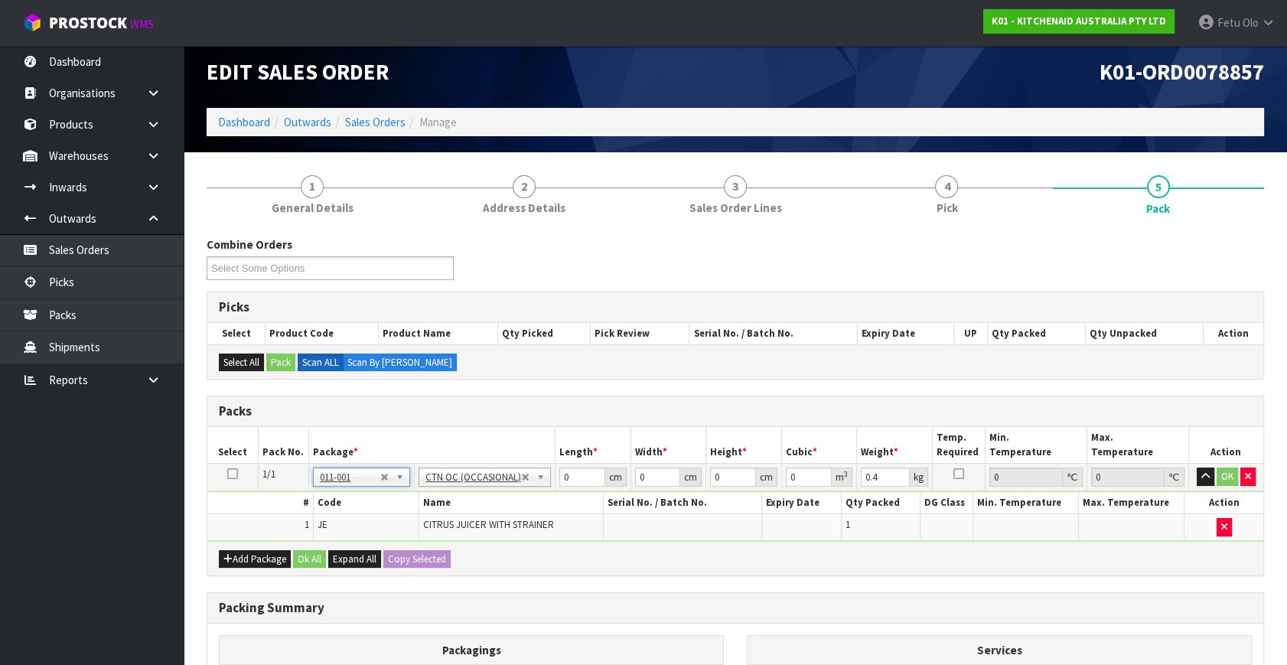
scroll to position [69, 0]
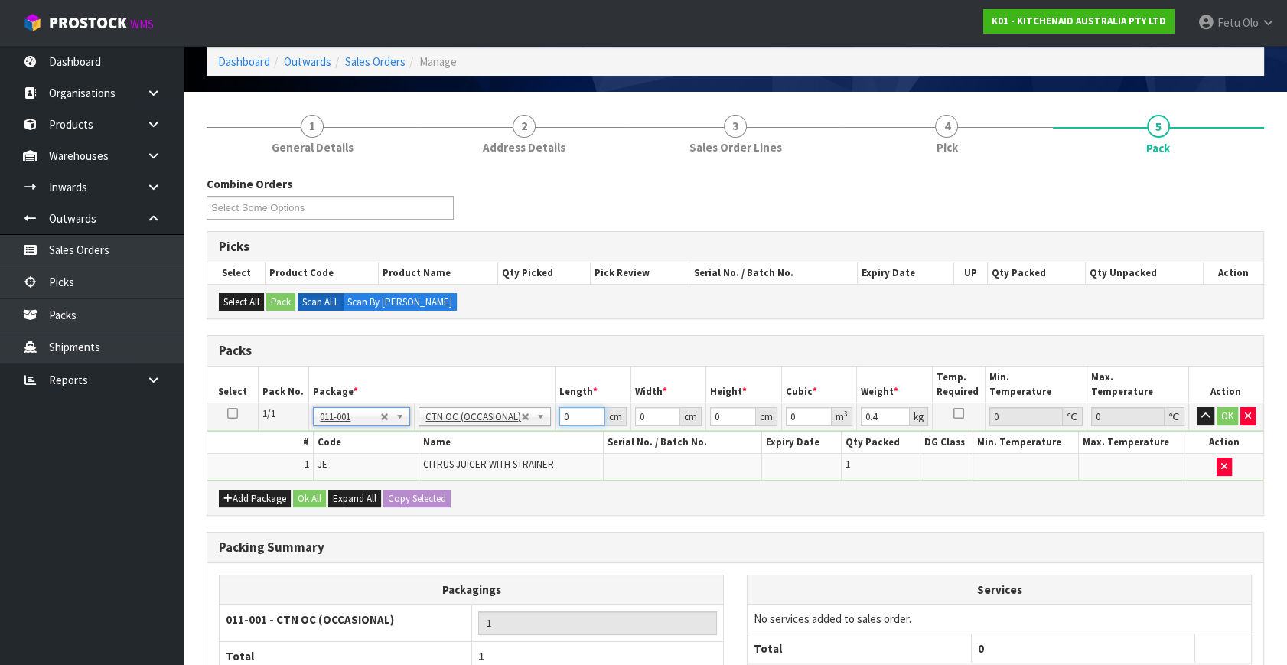
click at [419, 503] on div "Packs Select Pack No. Package * Length * Width * Height * Cubic * Weight * Temp…" at bounding box center [735, 425] width 1057 height 181
type input "30"
type input "24"
type input "1"
type input "0.00072"
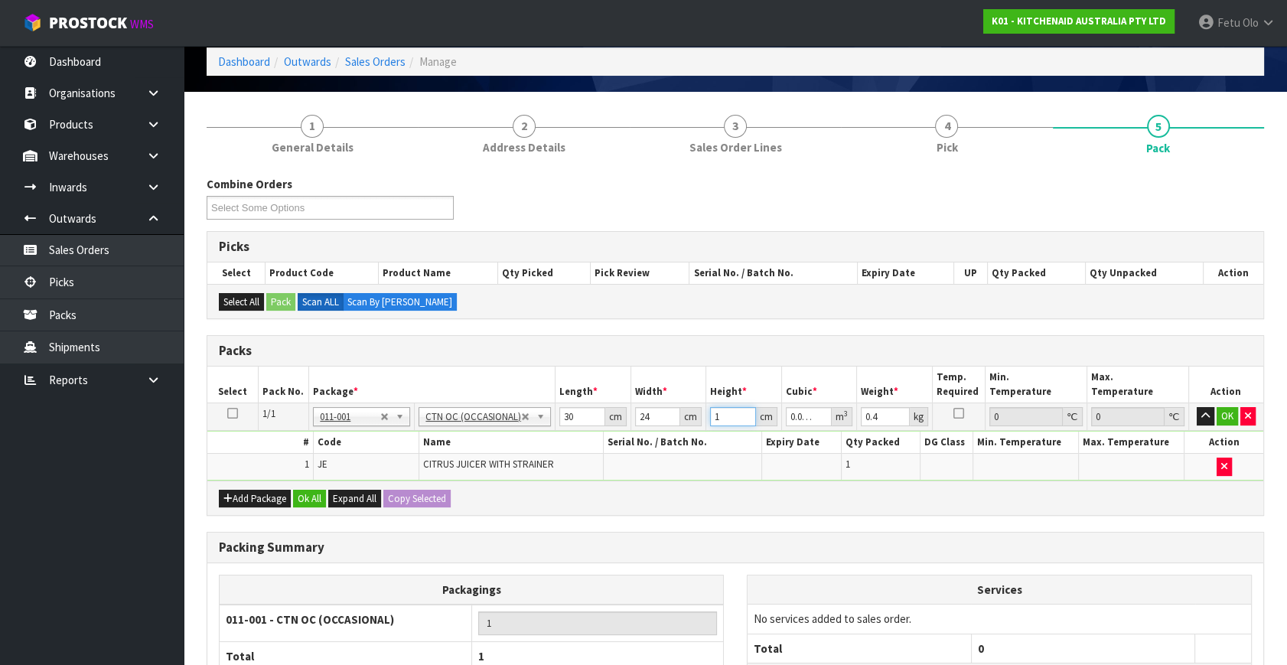
type input "17"
type input "0.01224"
type input "17"
type input "2"
click button "OK" at bounding box center [1227, 416] width 21 height 18
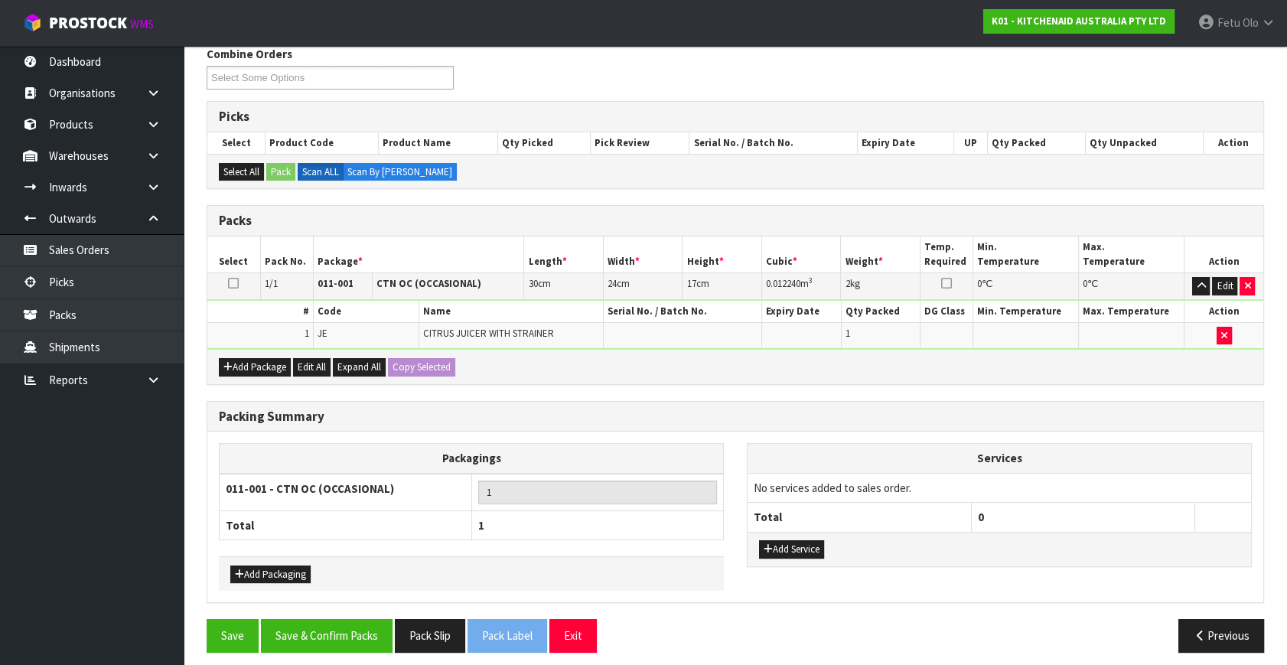
scroll to position [205, 0]
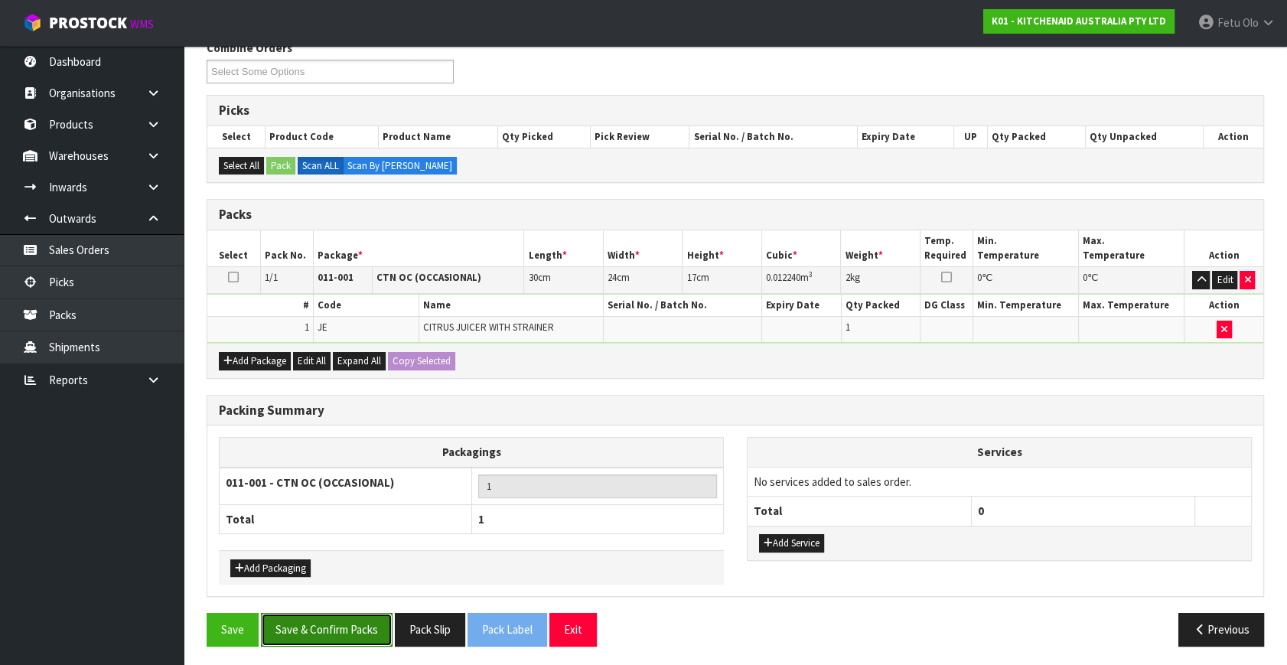
click at [338, 626] on button "Save & Confirm Packs" at bounding box center [327, 629] width 132 height 33
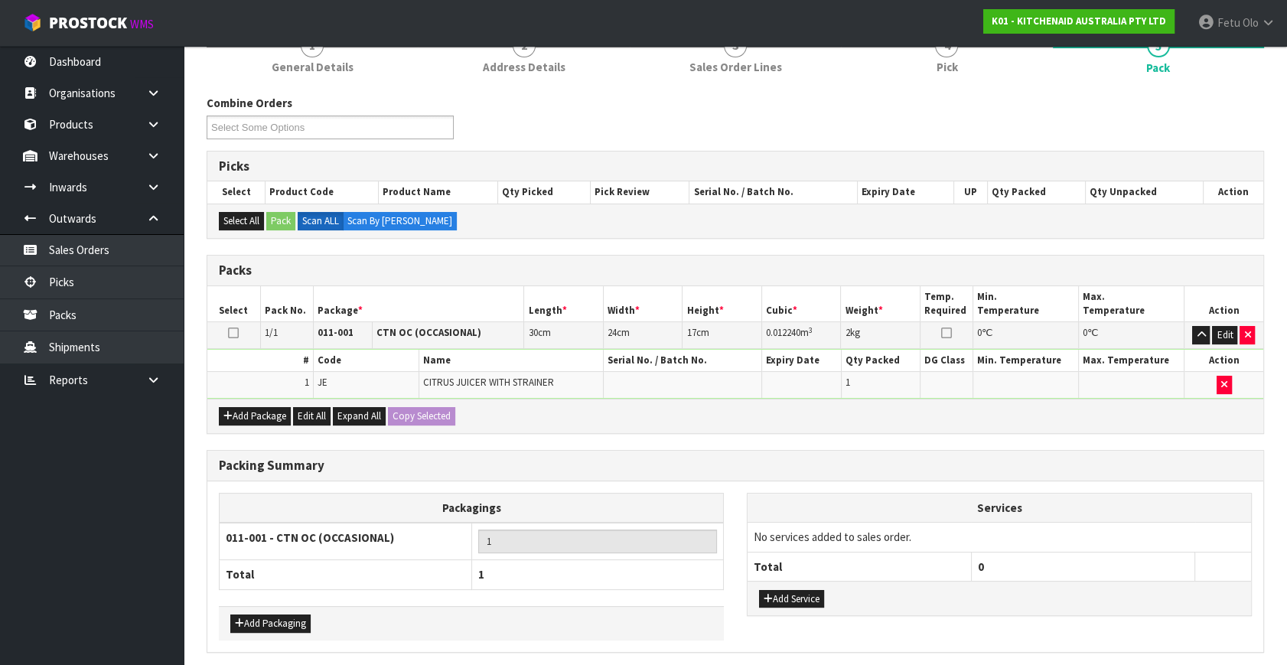
scroll to position [0, 0]
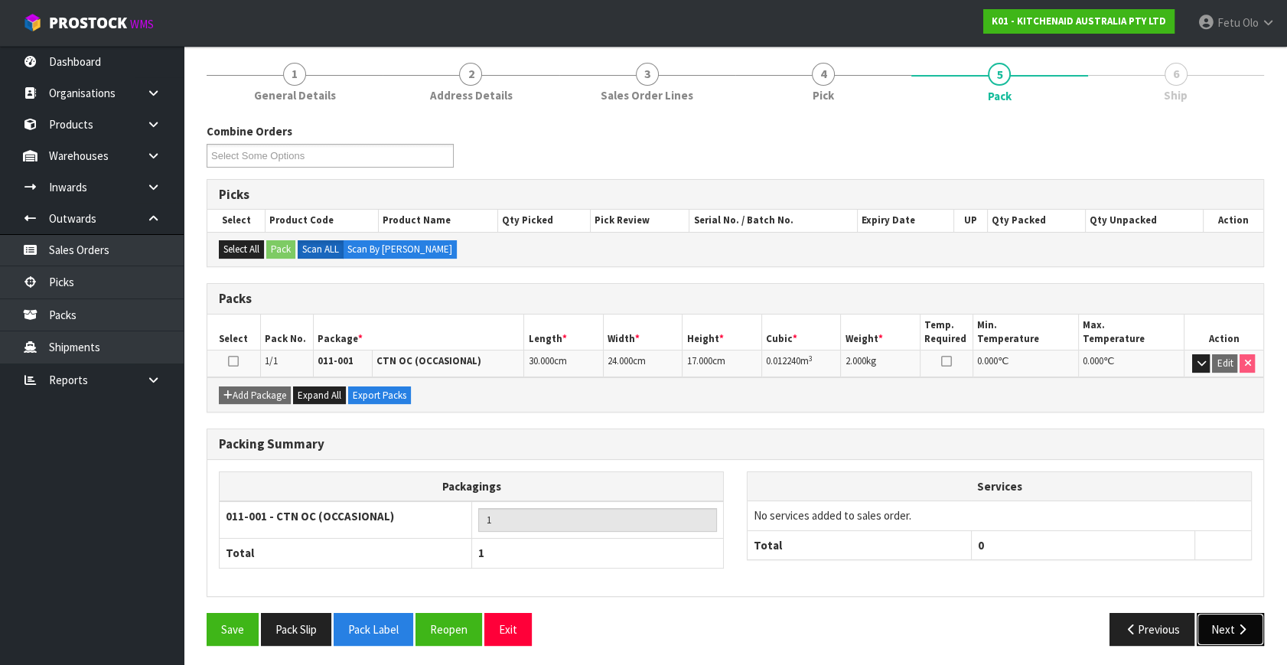
click at [1224, 633] on button "Next" at bounding box center [1230, 629] width 67 height 33
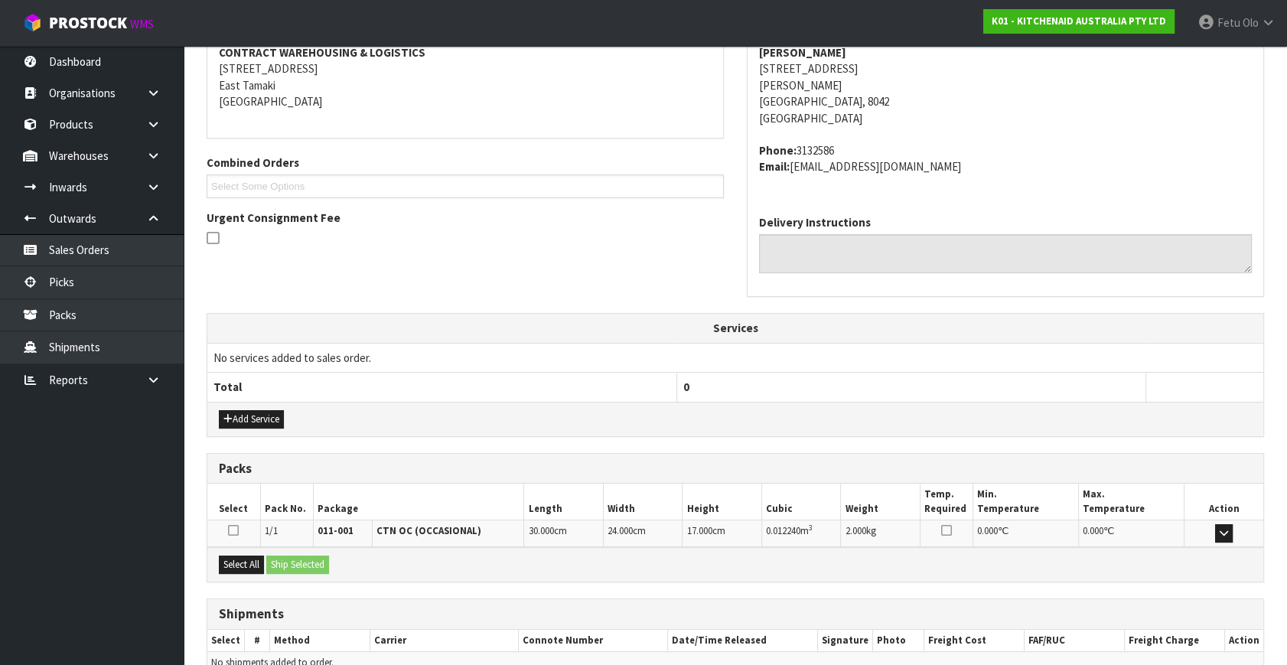
scroll to position [376, 0]
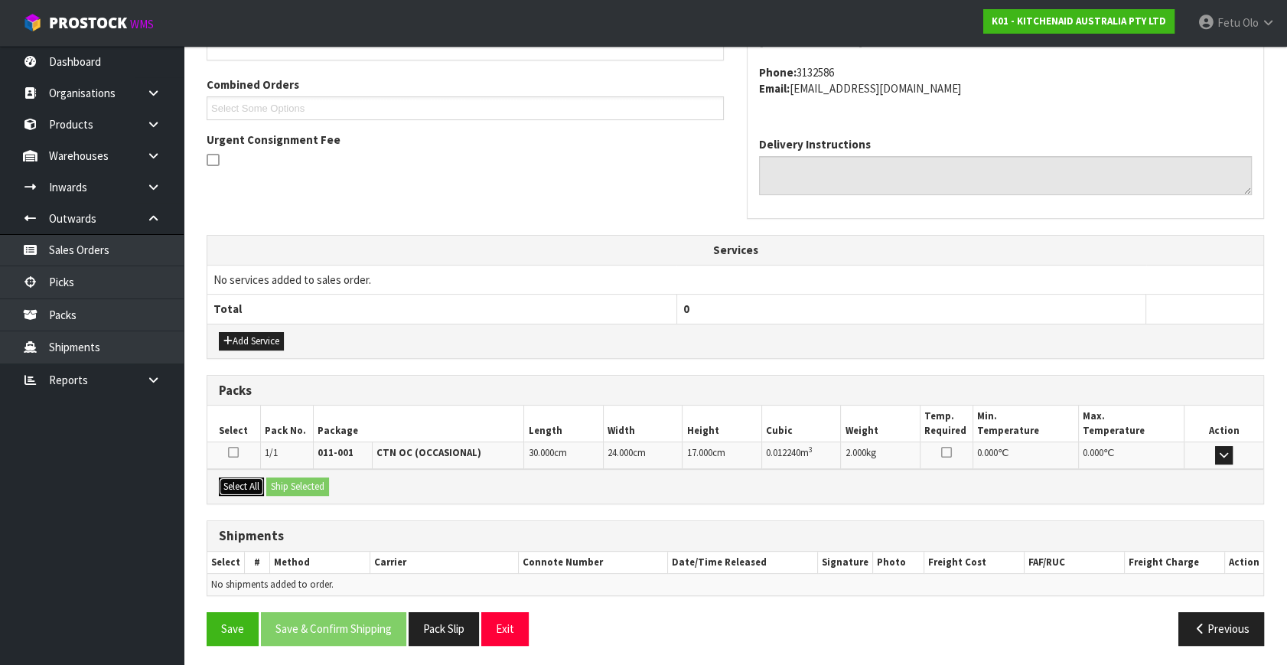
drag, startPoint x: 237, startPoint y: 481, endPoint x: 285, endPoint y: 481, distance: 47.4
click at [240, 481] on button "Select All" at bounding box center [241, 486] width 45 height 18
click at [285, 481] on button "Ship Selected" at bounding box center [297, 486] width 63 height 18
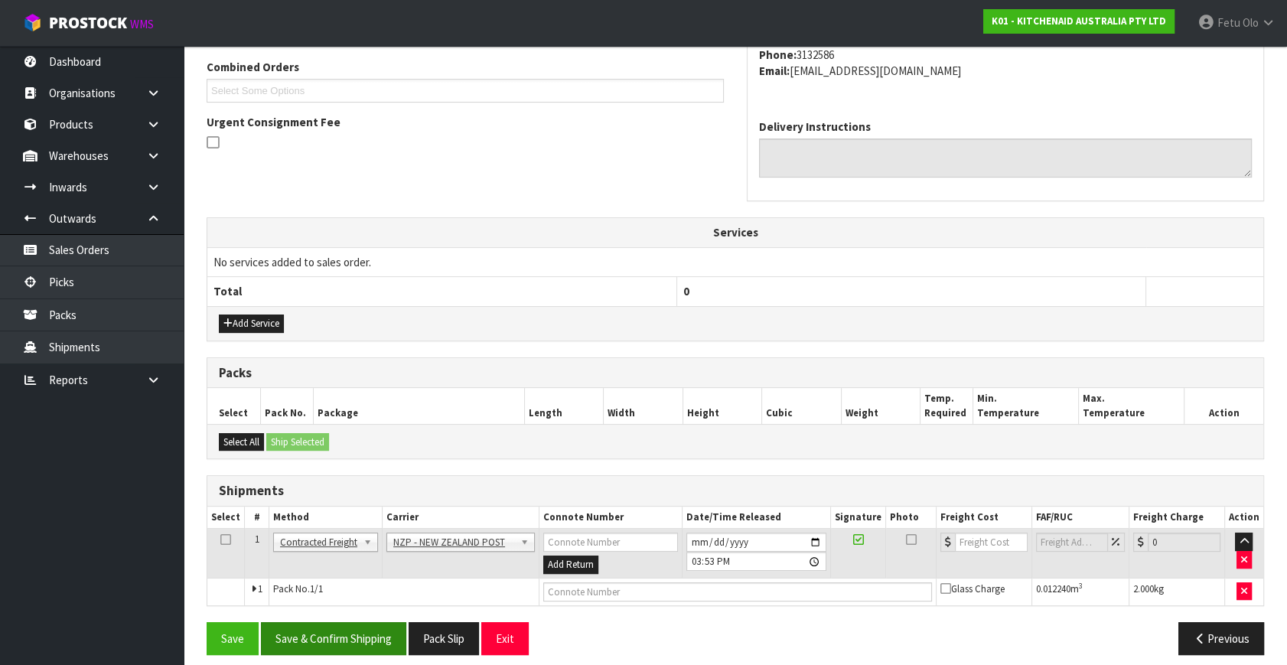
scroll to position [404, 0]
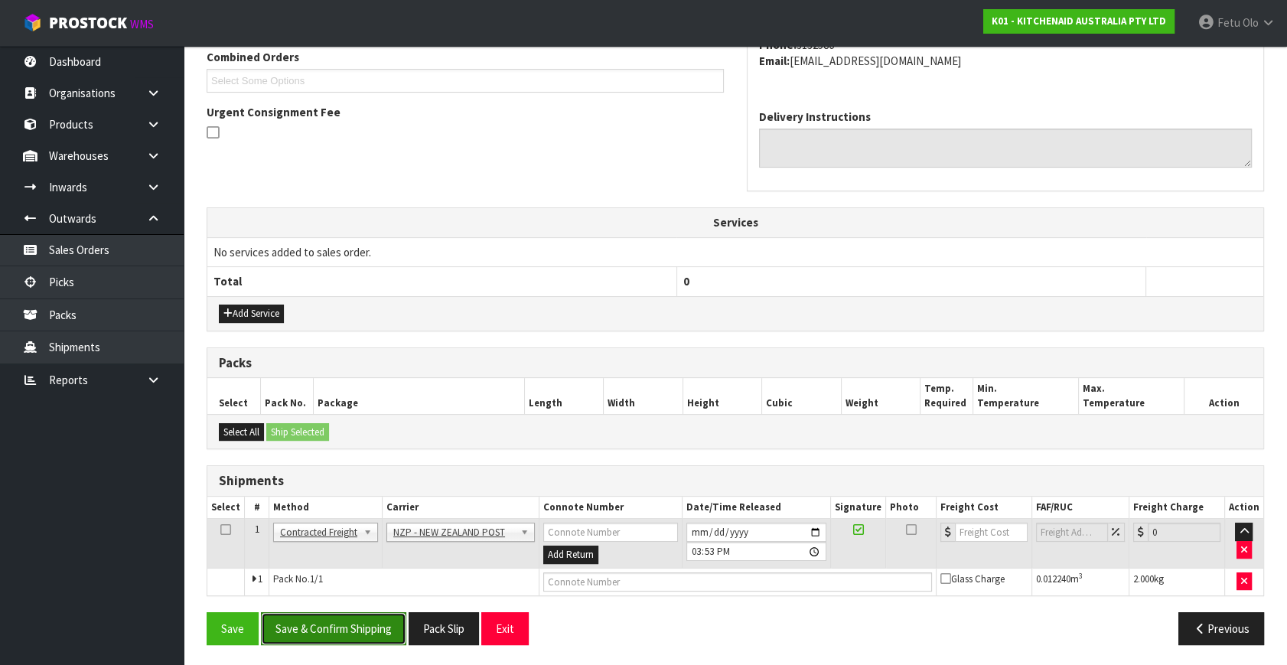
click at [370, 615] on button "Save & Confirm Shipping" at bounding box center [333, 628] width 145 height 33
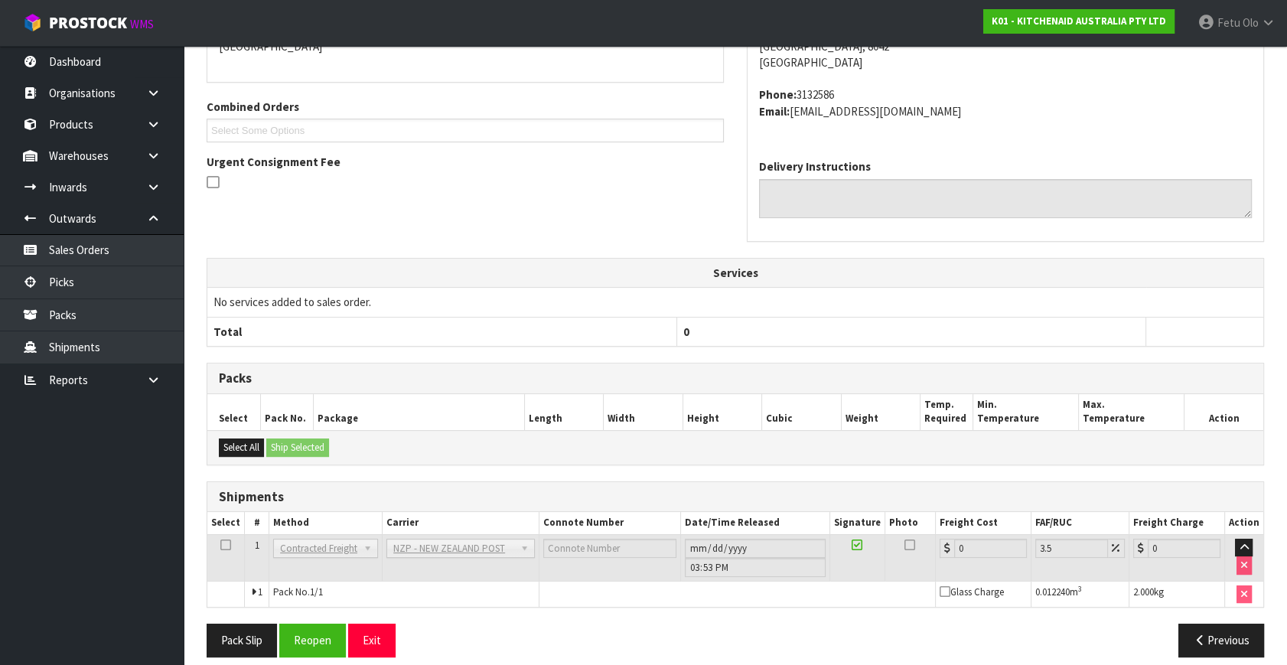
scroll to position [383, 0]
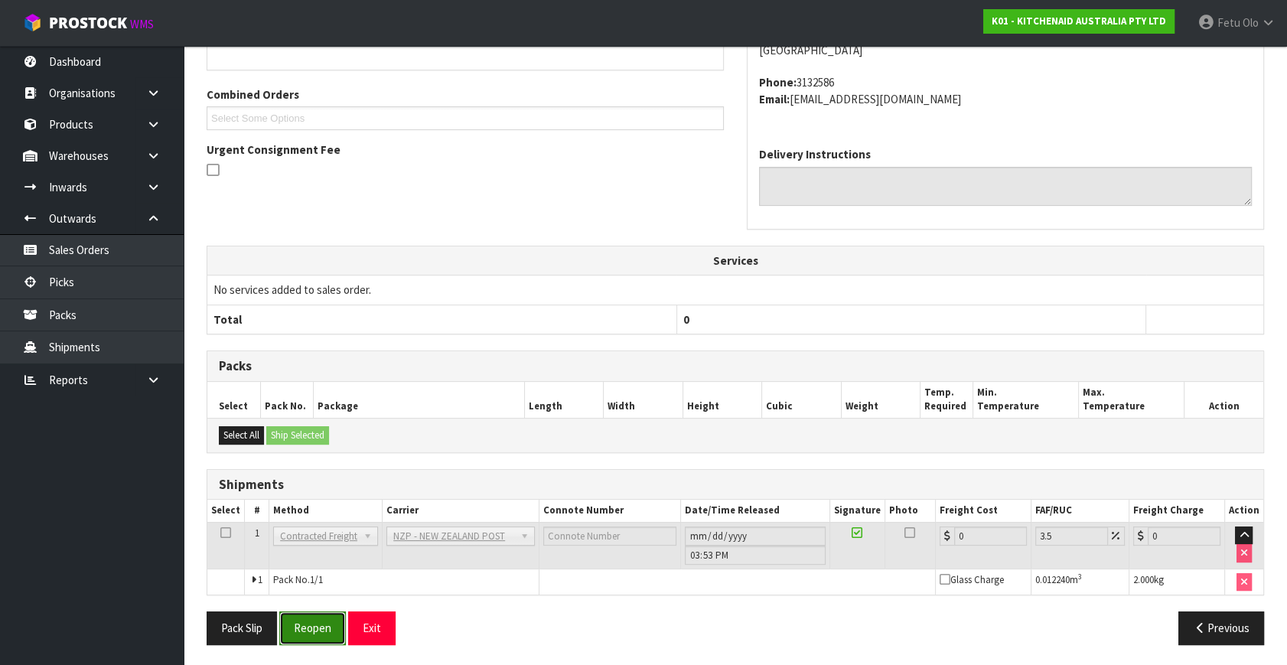
click at [323, 621] on button "Reopen" at bounding box center [312, 627] width 67 height 33
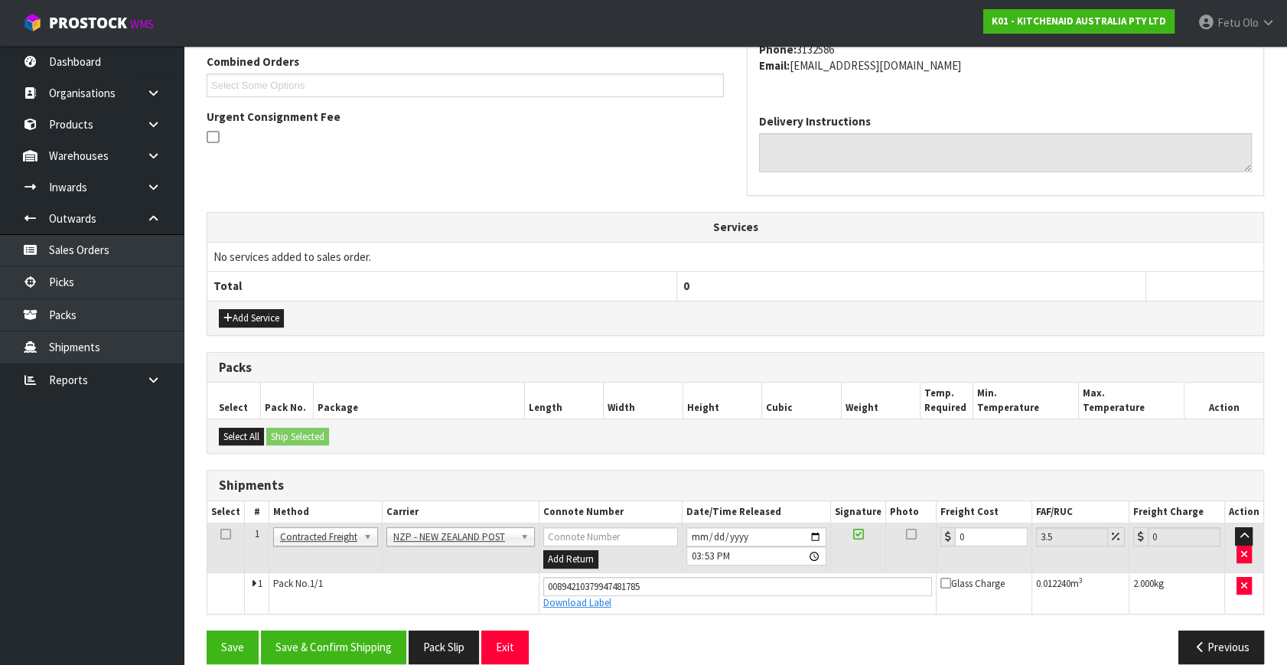
scroll to position [419, 0]
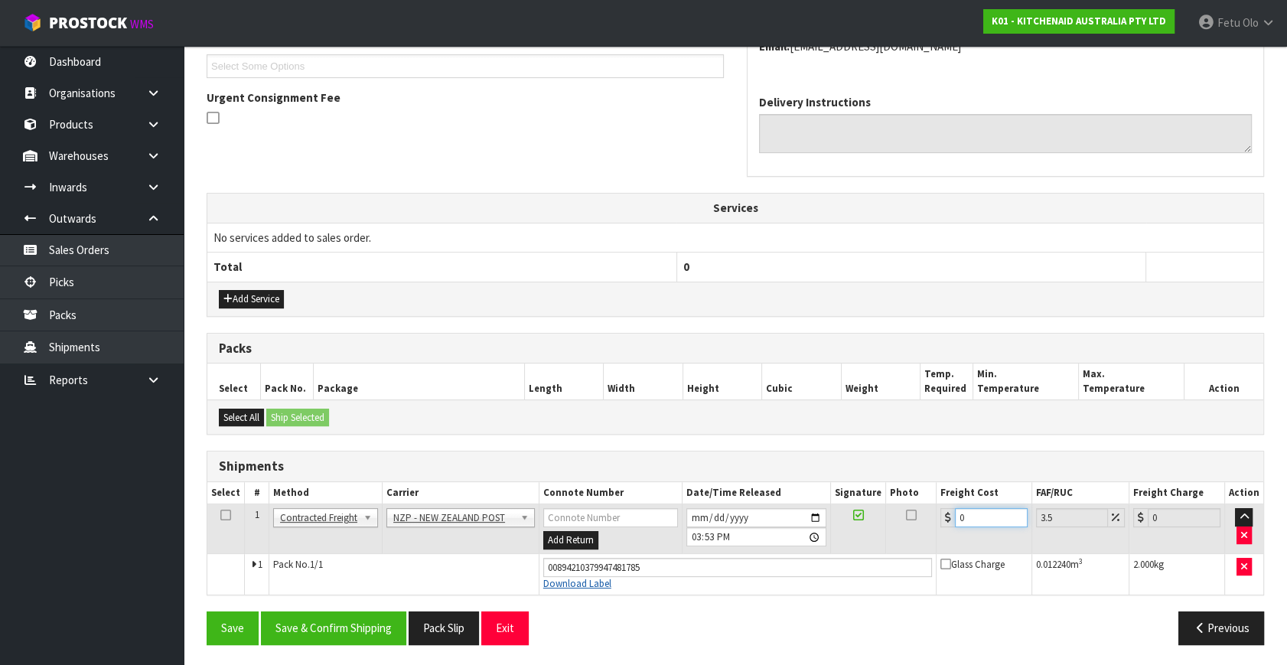
drag, startPoint x: 979, startPoint y: 520, endPoint x: 591, endPoint y: 576, distance: 391.9
click at [591, 576] on tbody "1 Client Local Pickup Customer Local Pickup Company Freight Contracted Freight …" at bounding box center [735, 549] width 1056 height 90
type input "1"
type input "1.03"
type input "11"
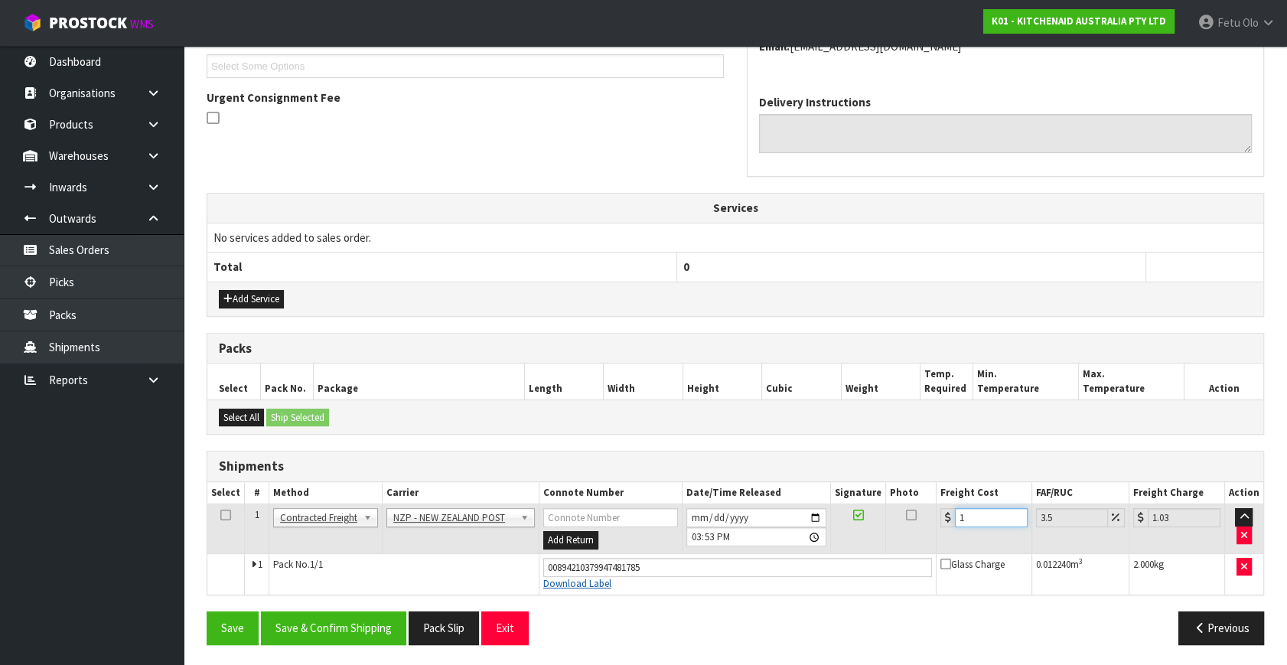
type input "11.38"
type input "11.6"
type input "12.01"
type input "11.61"
type input "12.02"
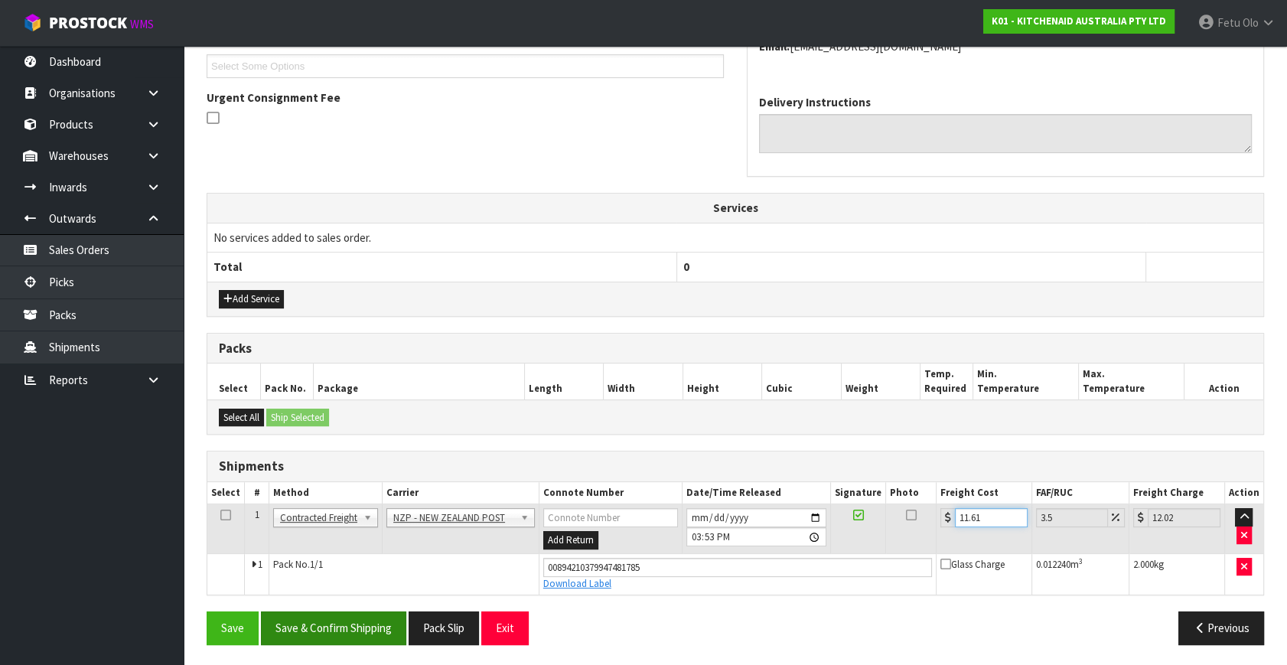
type input "11.61"
click at [360, 631] on button "Save & Confirm Shipping" at bounding box center [333, 627] width 145 height 33
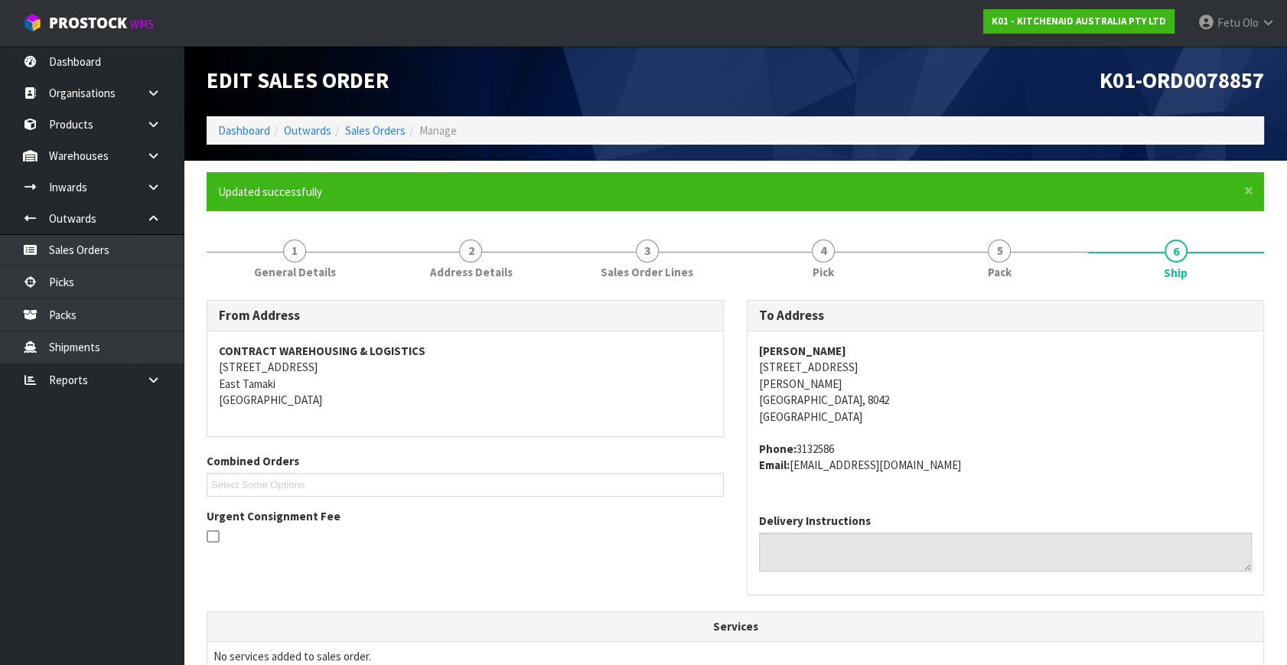
scroll to position [376, 0]
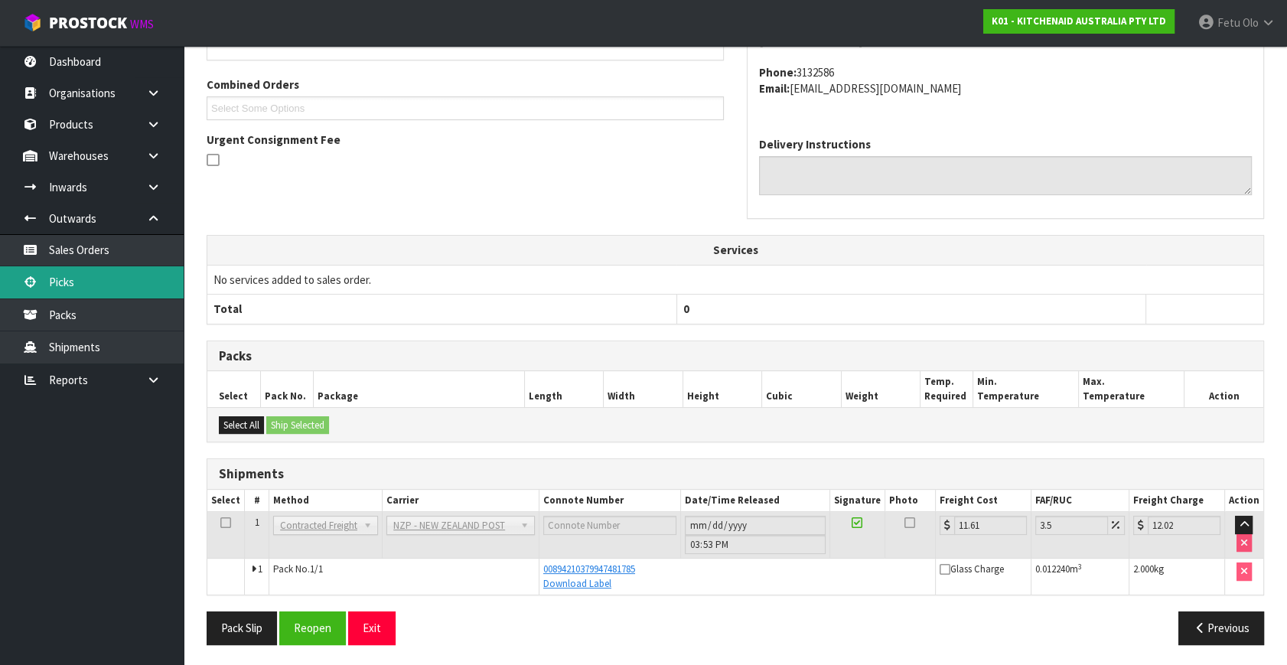
click at [36, 279] on icon at bounding box center [30, 281] width 15 height 11
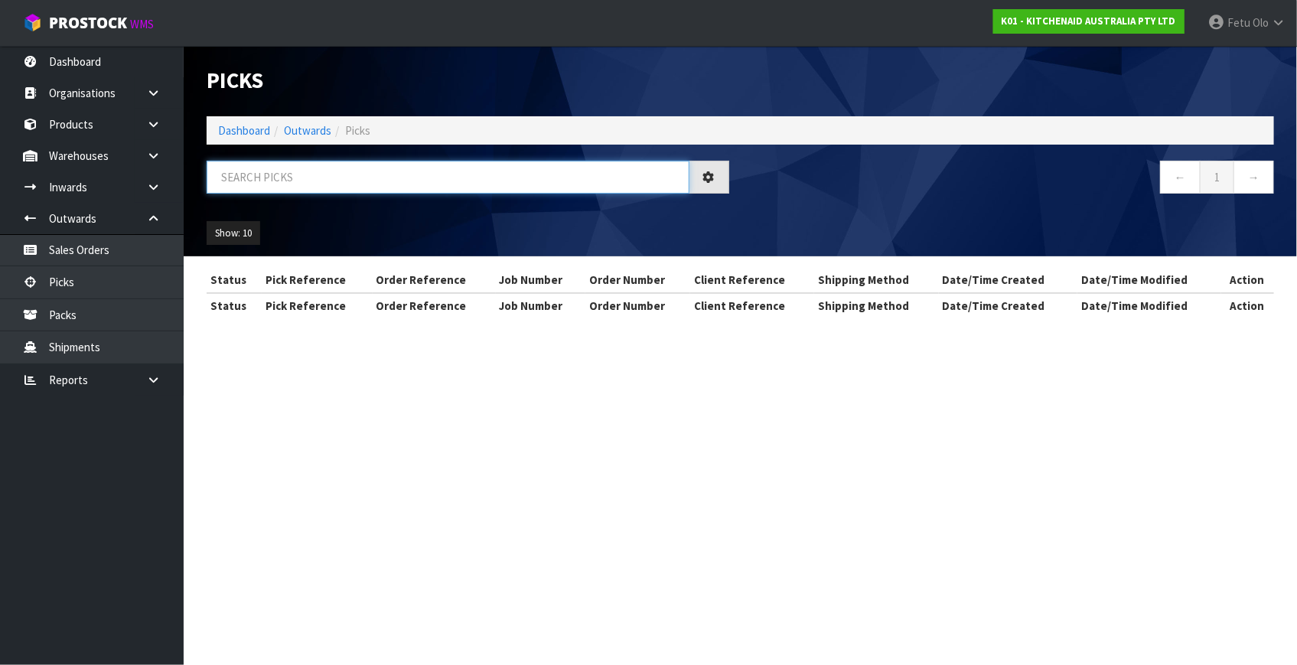
click at [459, 172] on input "text" at bounding box center [448, 177] width 483 height 33
type input "78858"
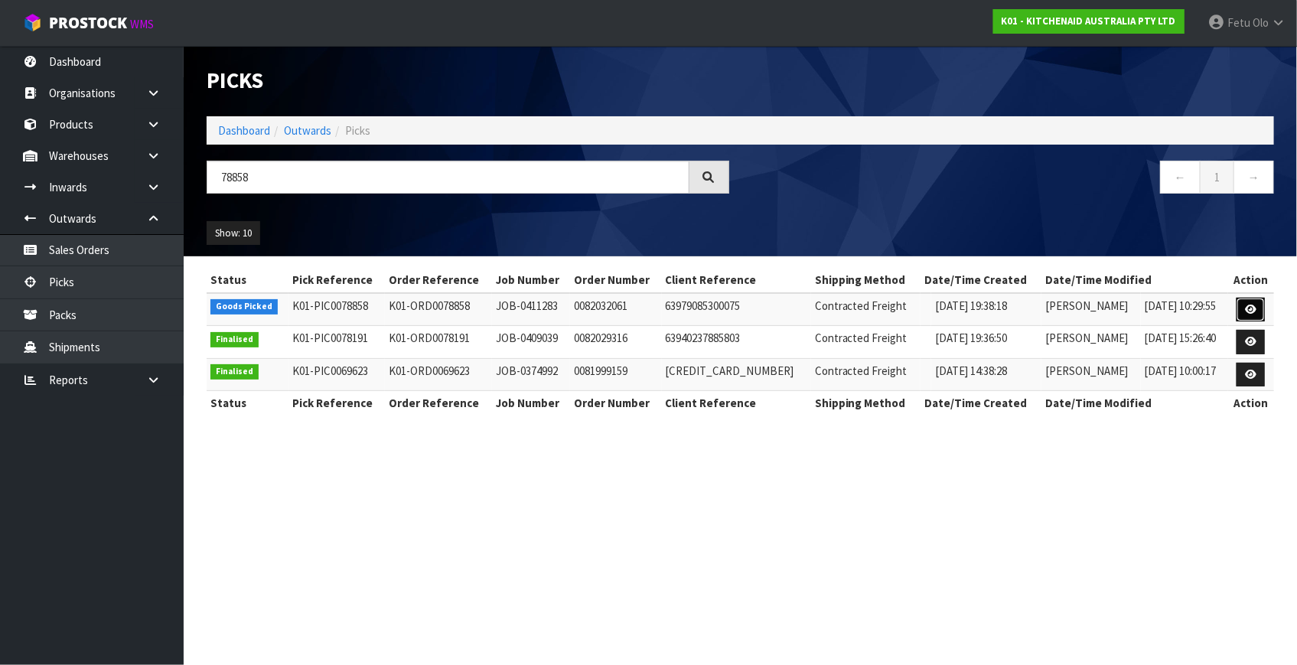
click at [1245, 311] on icon at bounding box center [1250, 310] width 11 height 10
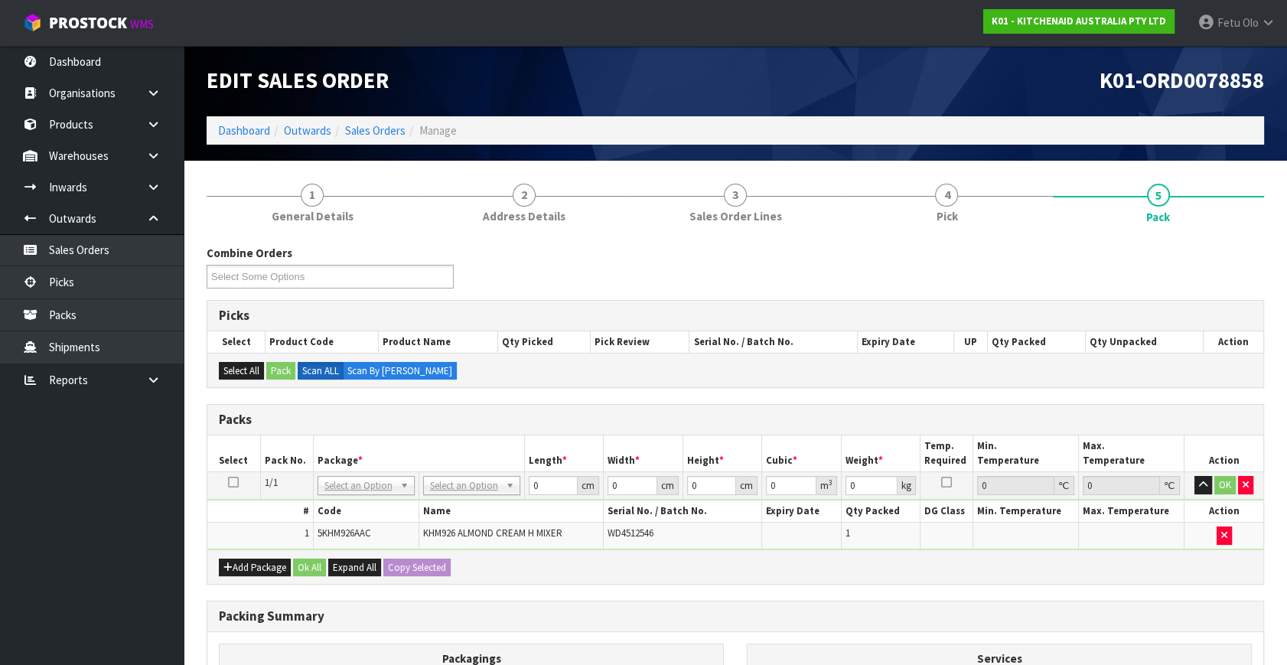
click at [755, 554] on div "Add Package Ok All Expand All Copy Selected" at bounding box center [735, 566] width 1056 height 34
click at [357, 503] on input "text" at bounding box center [366, 505] width 90 height 19
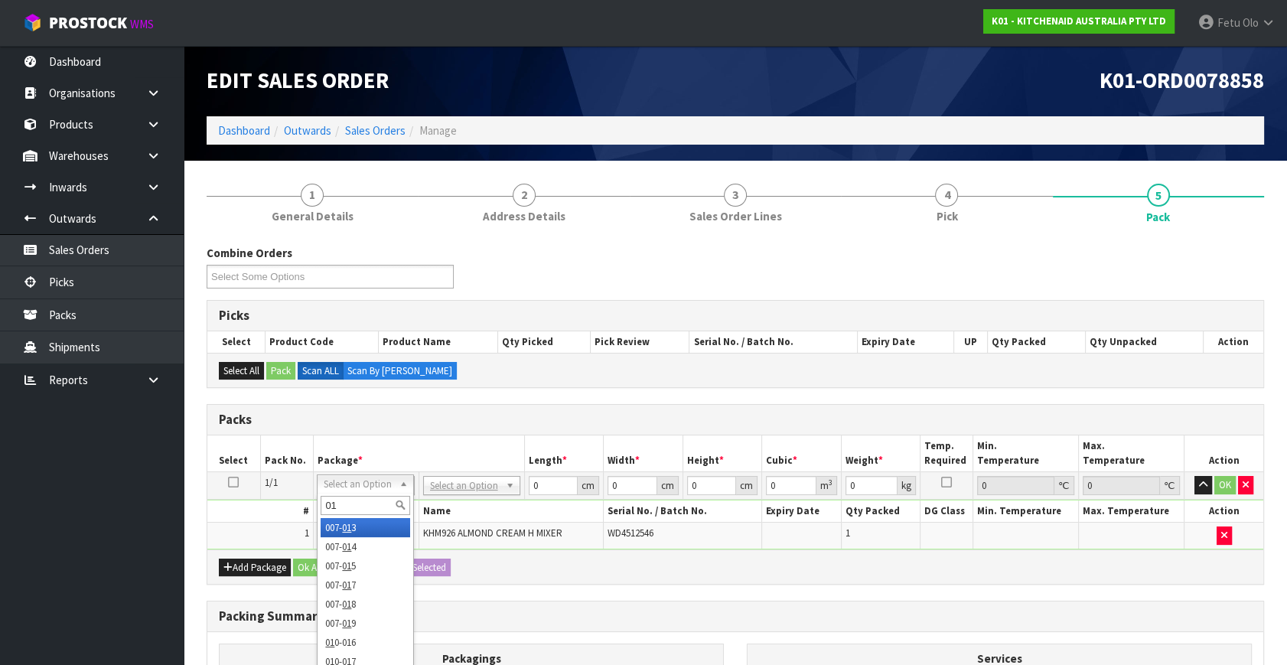
type input "011"
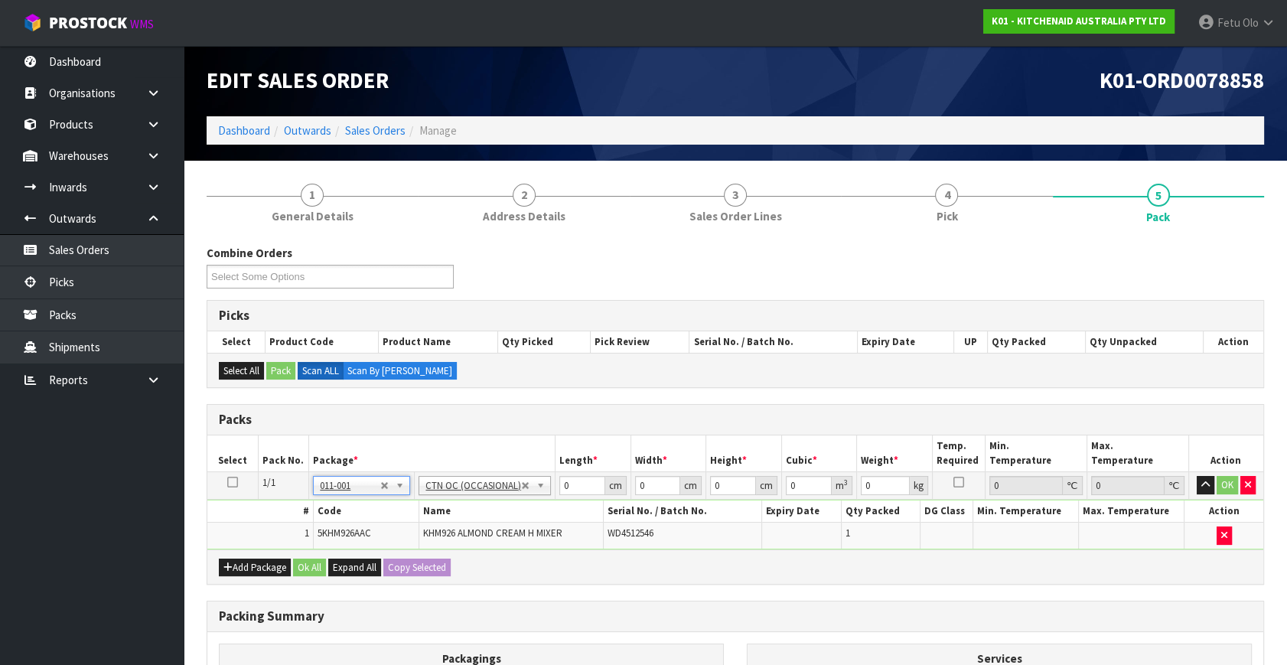
type input "1.6"
drag, startPoint x: 570, startPoint y: 484, endPoint x: 382, endPoint y: 572, distance: 207.8
click at [382, 572] on div "Packs Select Pack No. Package * Length * Width * Height * Cubic * Weight * Temp…" at bounding box center [735, 494] width 1057 height 181
type input "30"
type input "26"
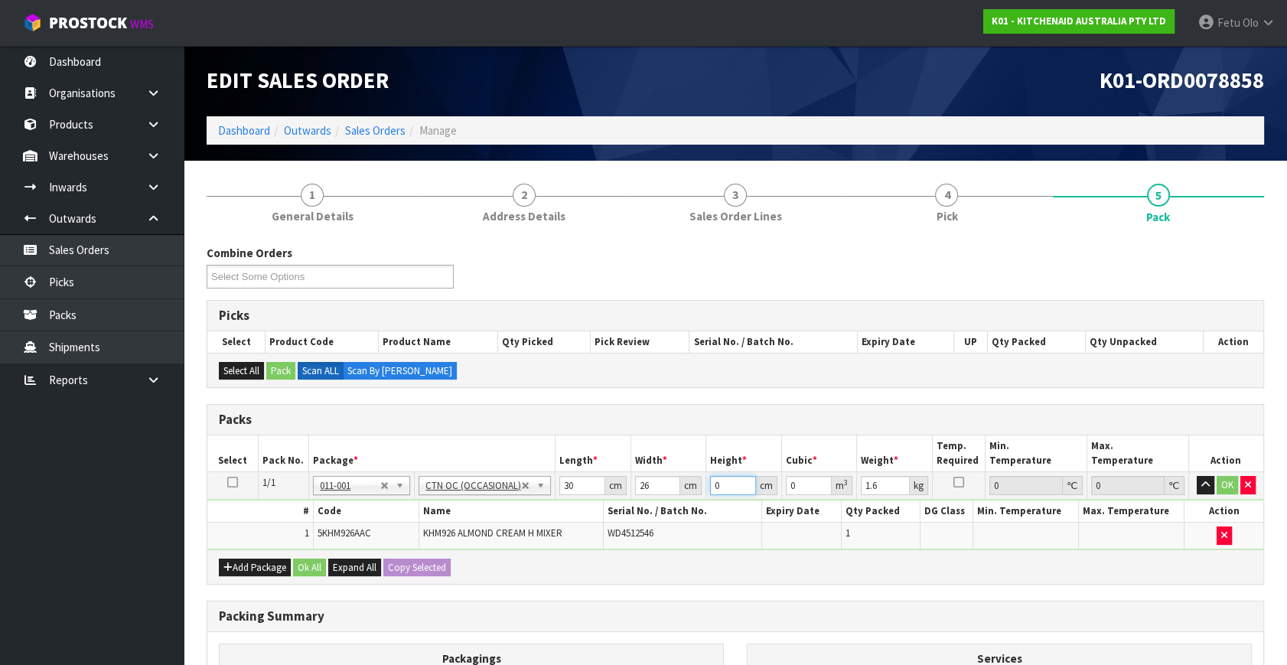
type input "2"
type input "0.00156"
click at [643, 483] on input "26" at bounding box center [657, 485] width 45 height 19
type input "22"
type input "0.01716"
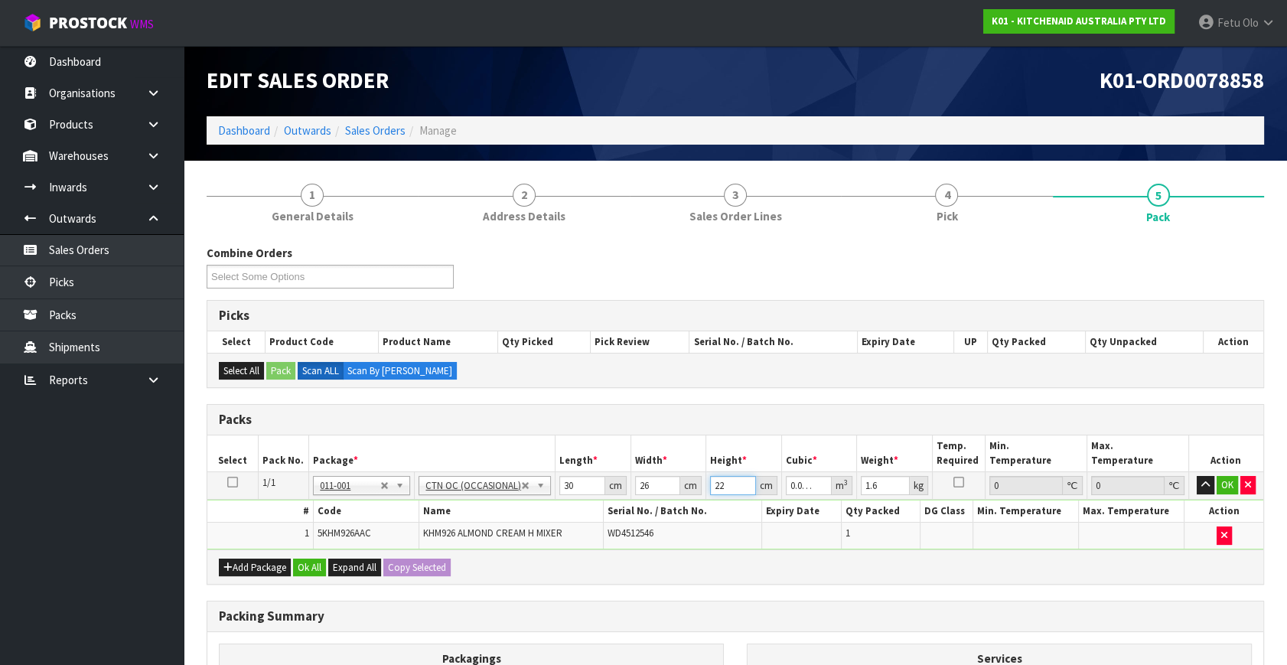
type input "22"
type input "2"
click button "OK" at bounding box center [1227, 485] width 21 height 18
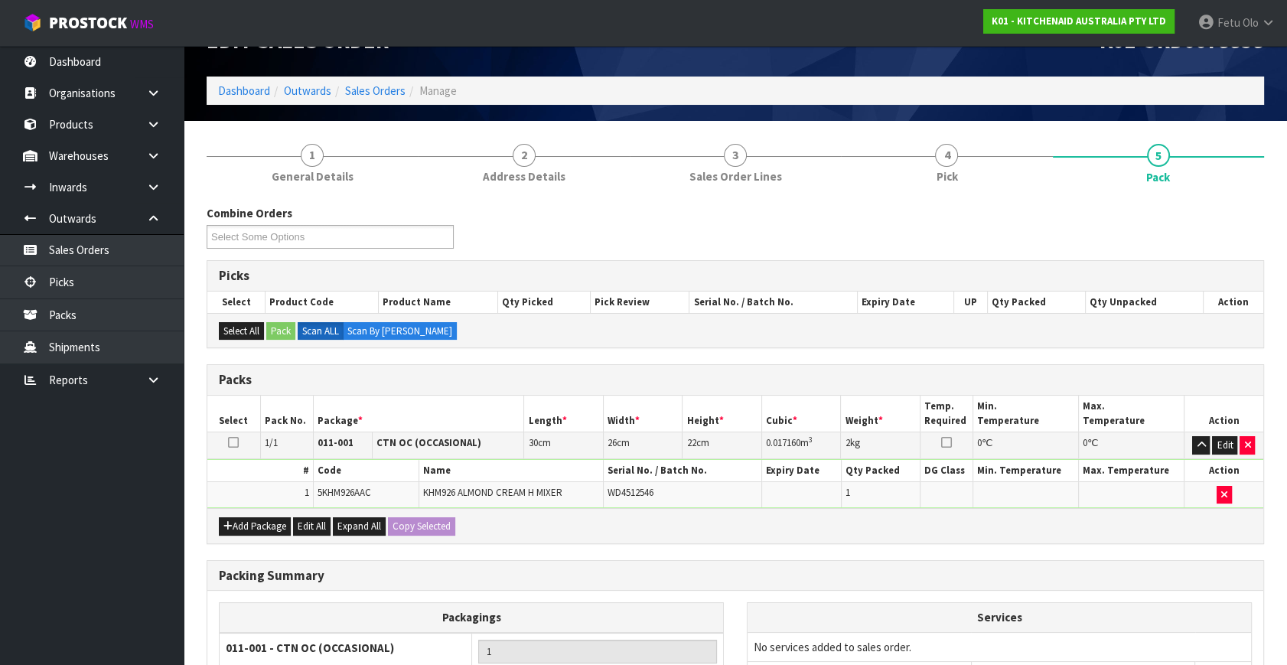
scroll to position [205, 0]
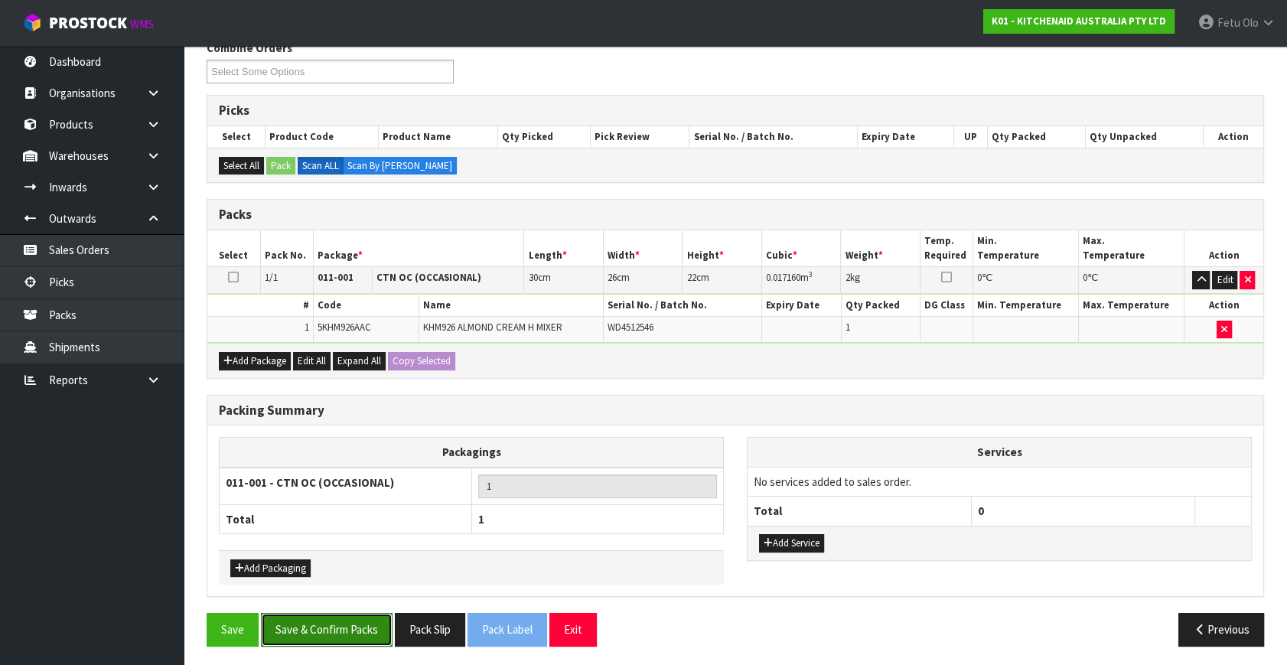
click at [351, 629] on button "Save & Confirm Packs" at bounding box center [327, 629] width 132 height 33
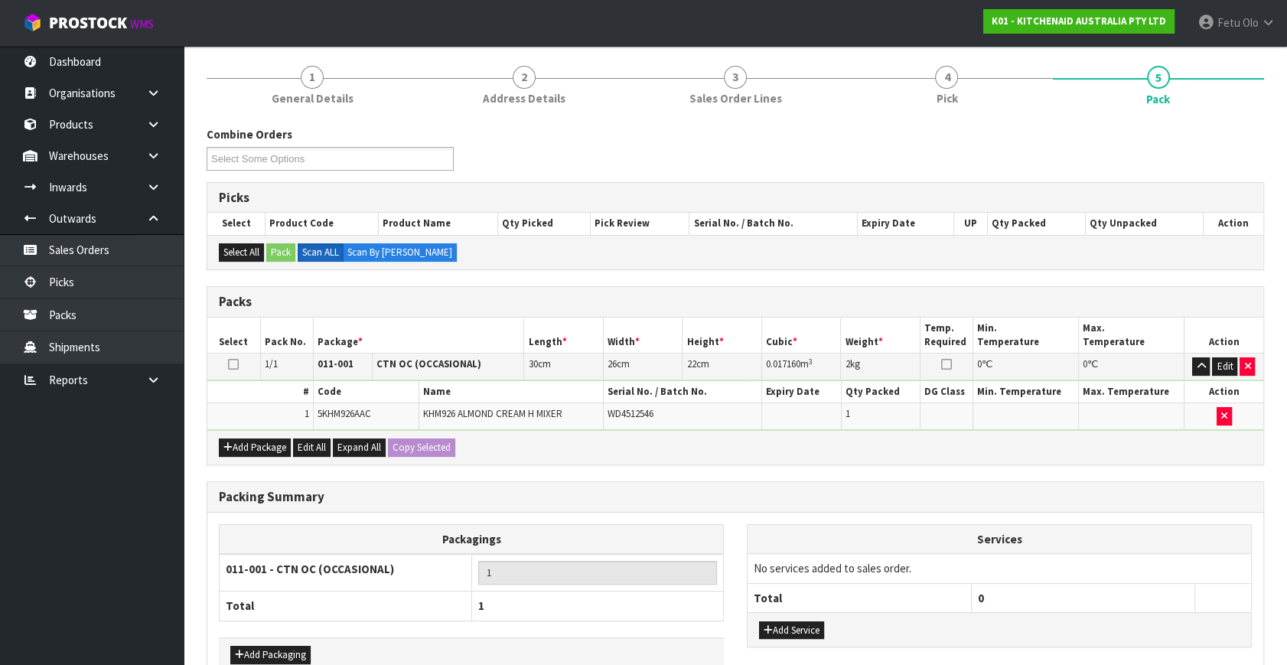
scroll to position [177, 0]
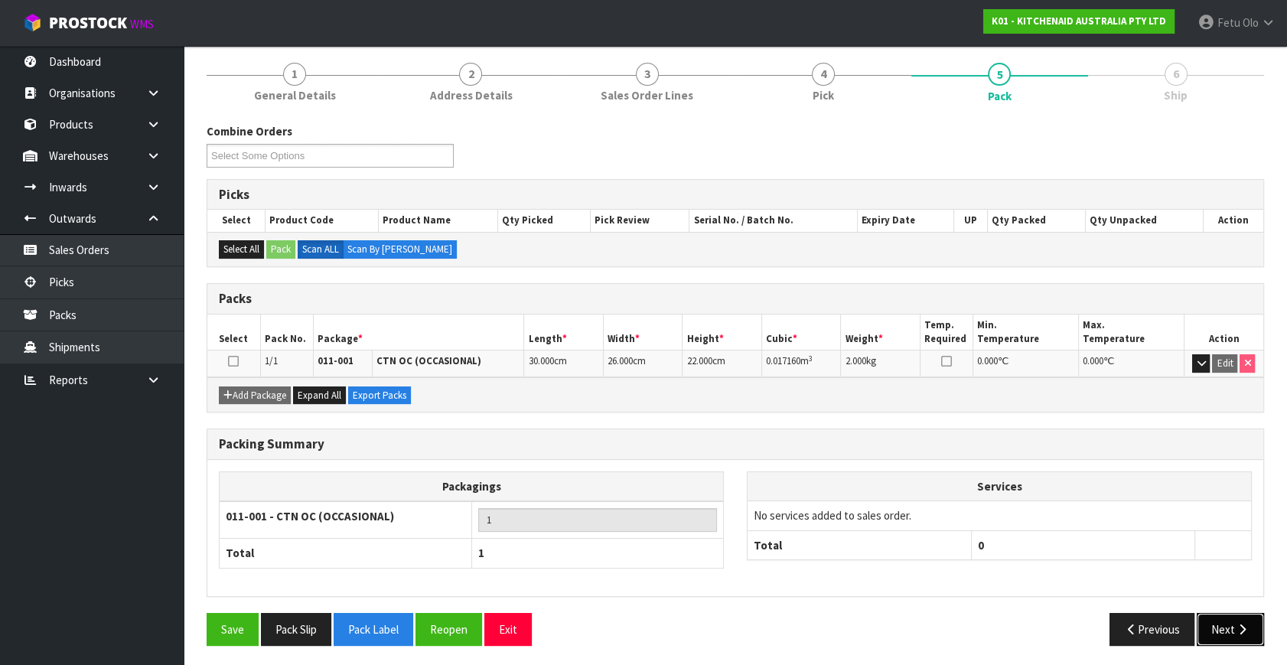
click at [1212, 616] on button "Next" at bounding box center [1230, 629] width 67 height 33
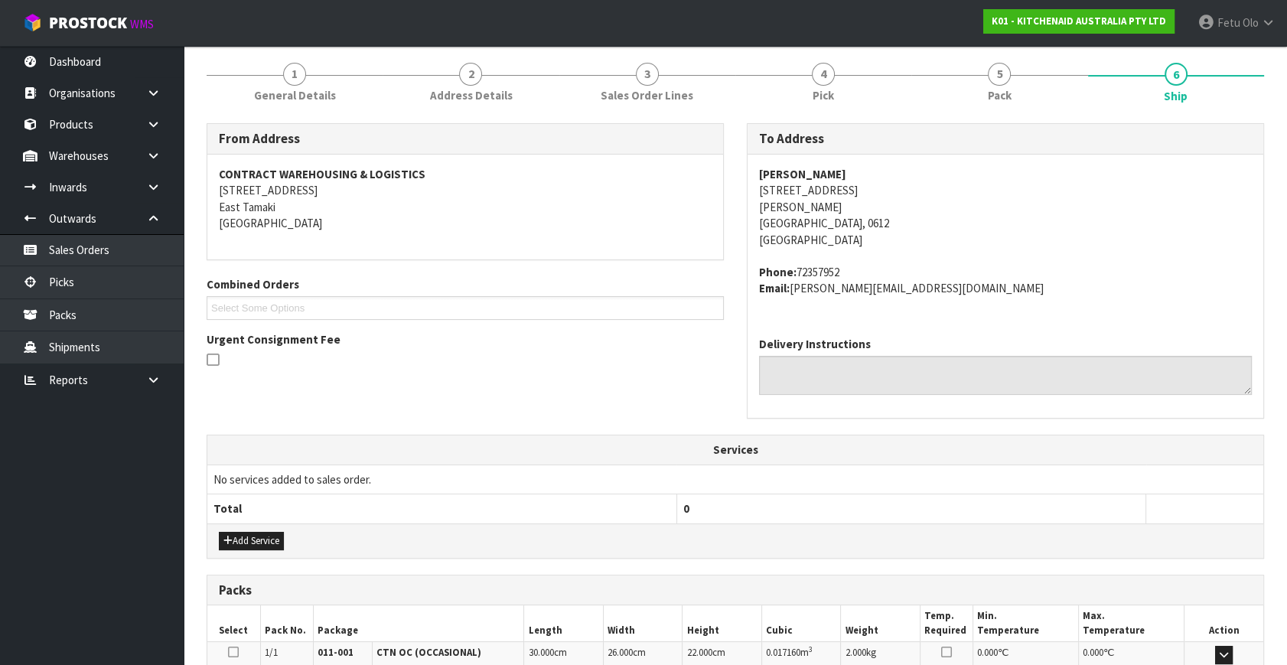
scroll to position [376, 0]
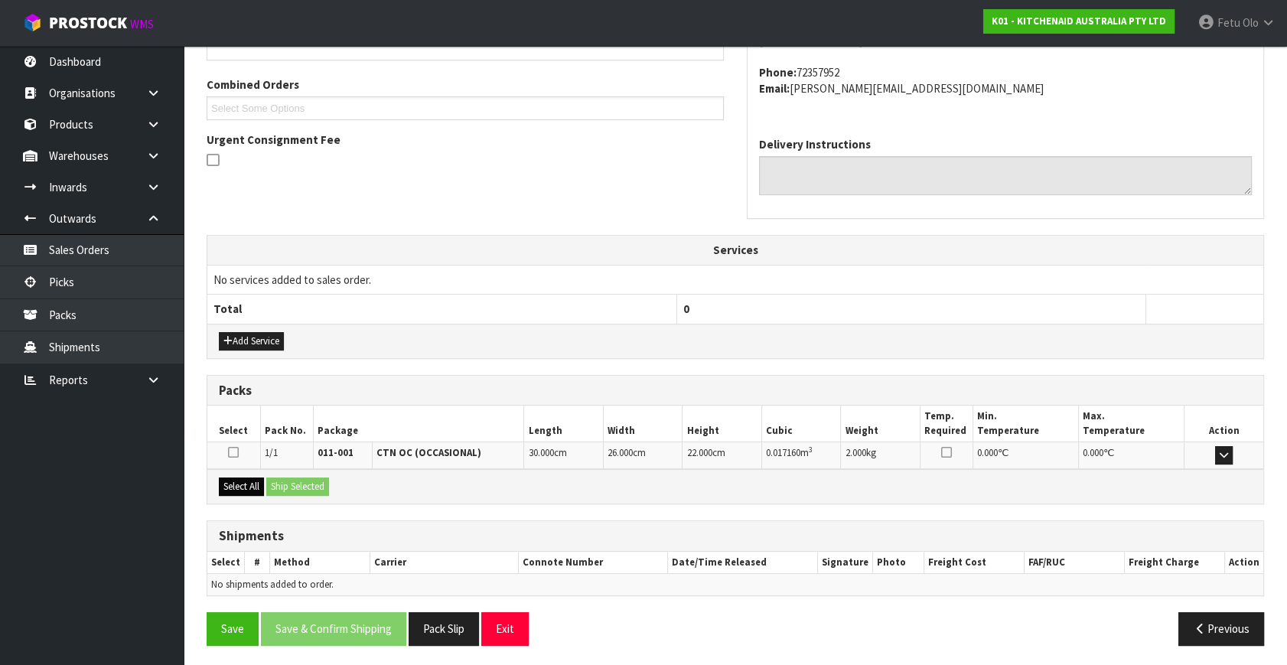
click at [241, 491] on div "Select All Ship Selected" at bounding box center [735, 486] width 1056 height 34
click at [258, 479] on button "Select All" at bounding box center [241, 486] width 45 height 18
click at [272, 479] on button "Ship Selected" at bounding box center [297, 486] width 63 height 18
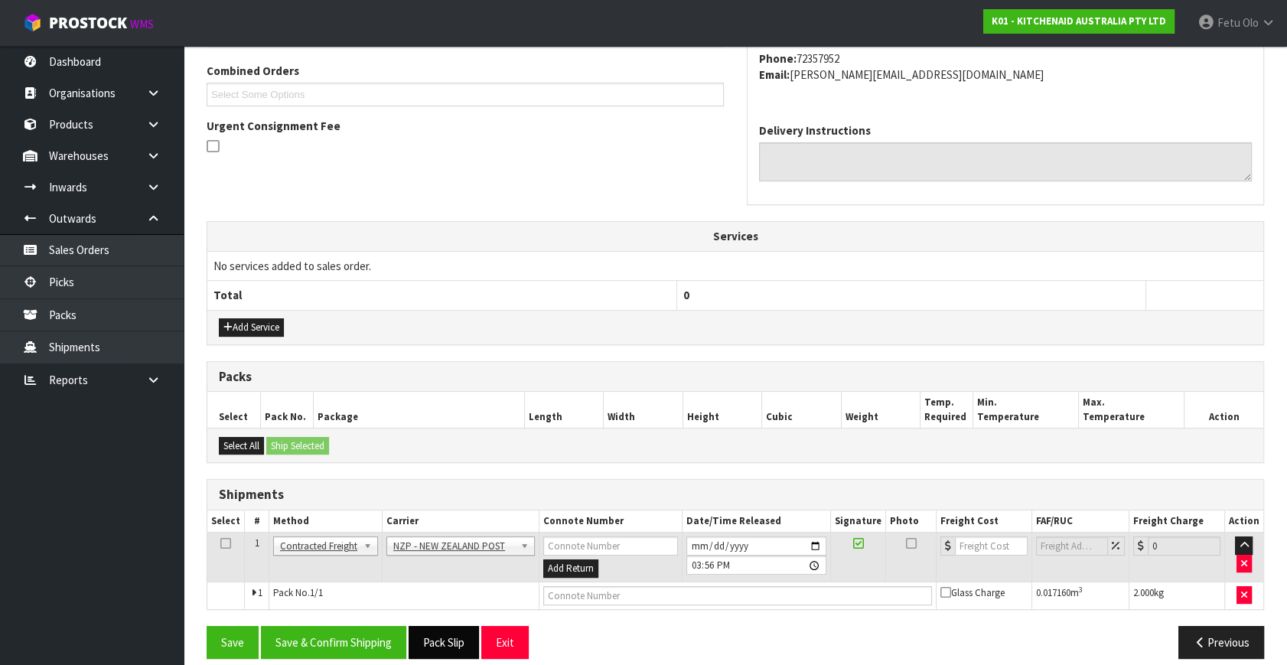
scroll to position [404, 0]
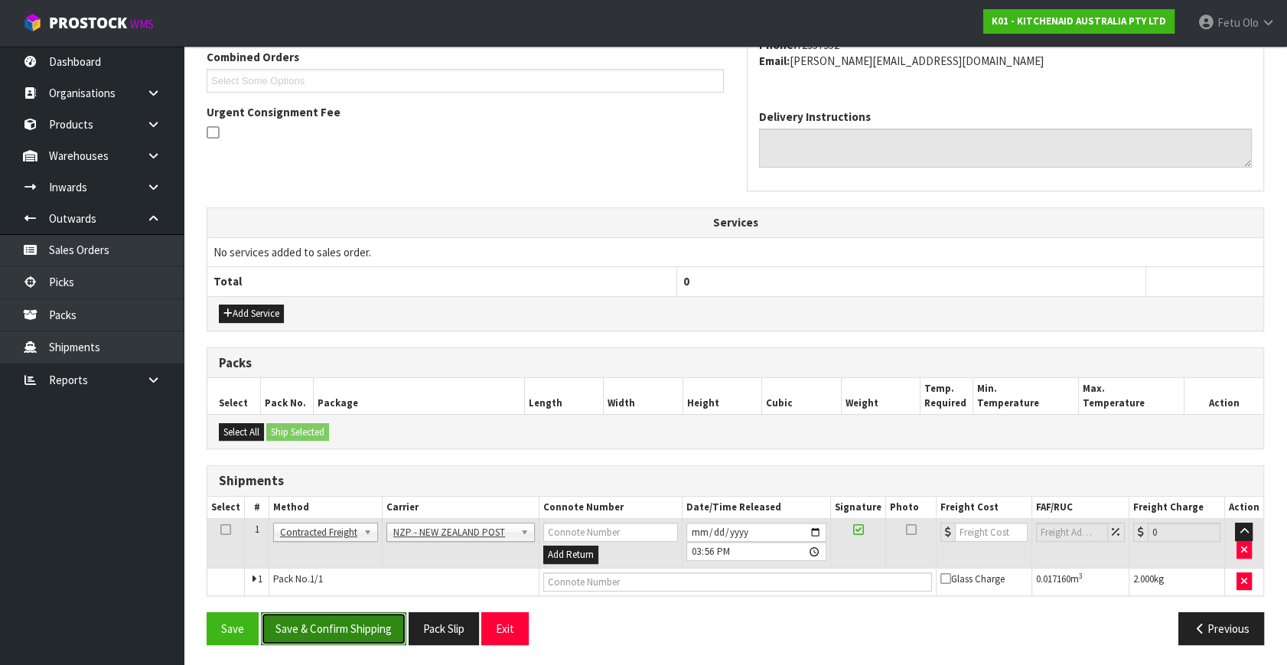
click at [367, 614] on button "Save & Confirm Shipping" at bounding box center [333, 628] width 145 height 33
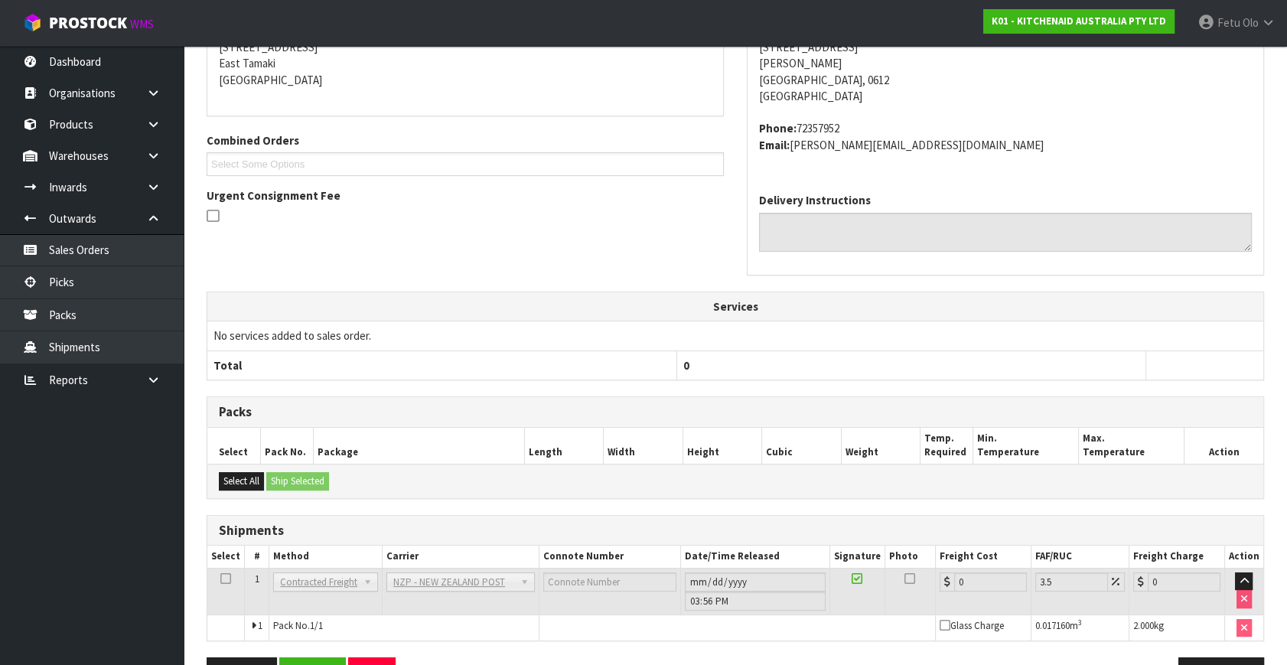
scroll to position [383, 0]
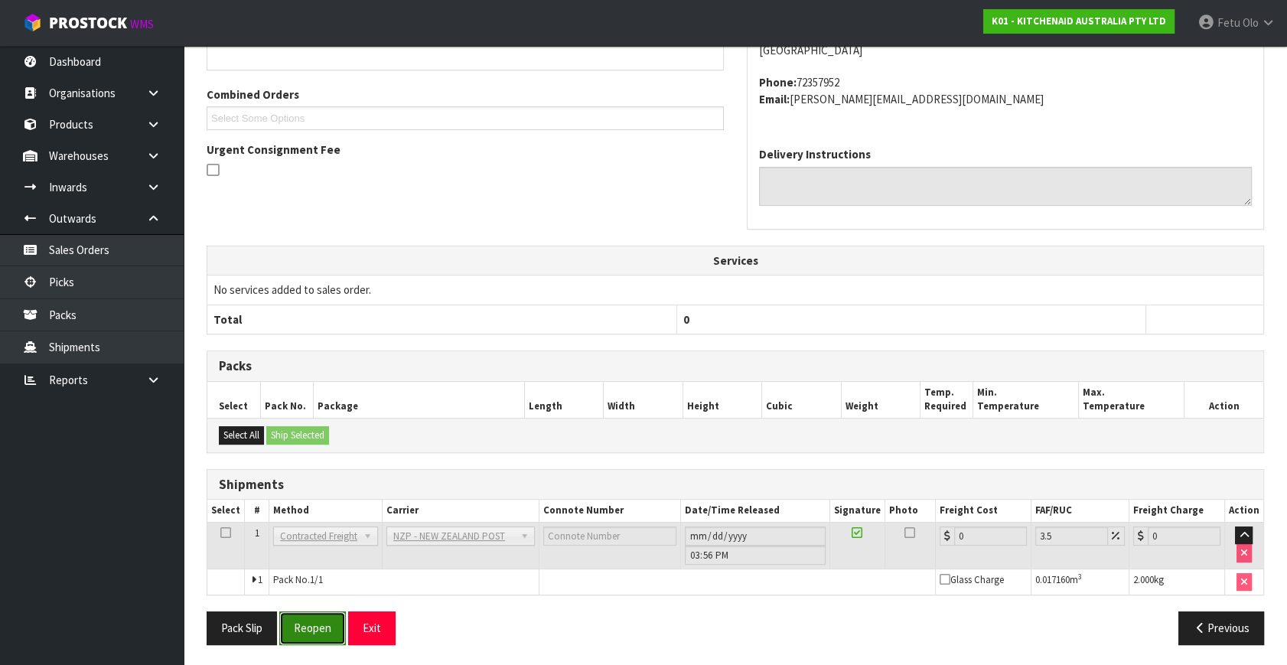
click at [325, 613] on button "Reopen" at bounding box center [312, 627] width 67 height 33
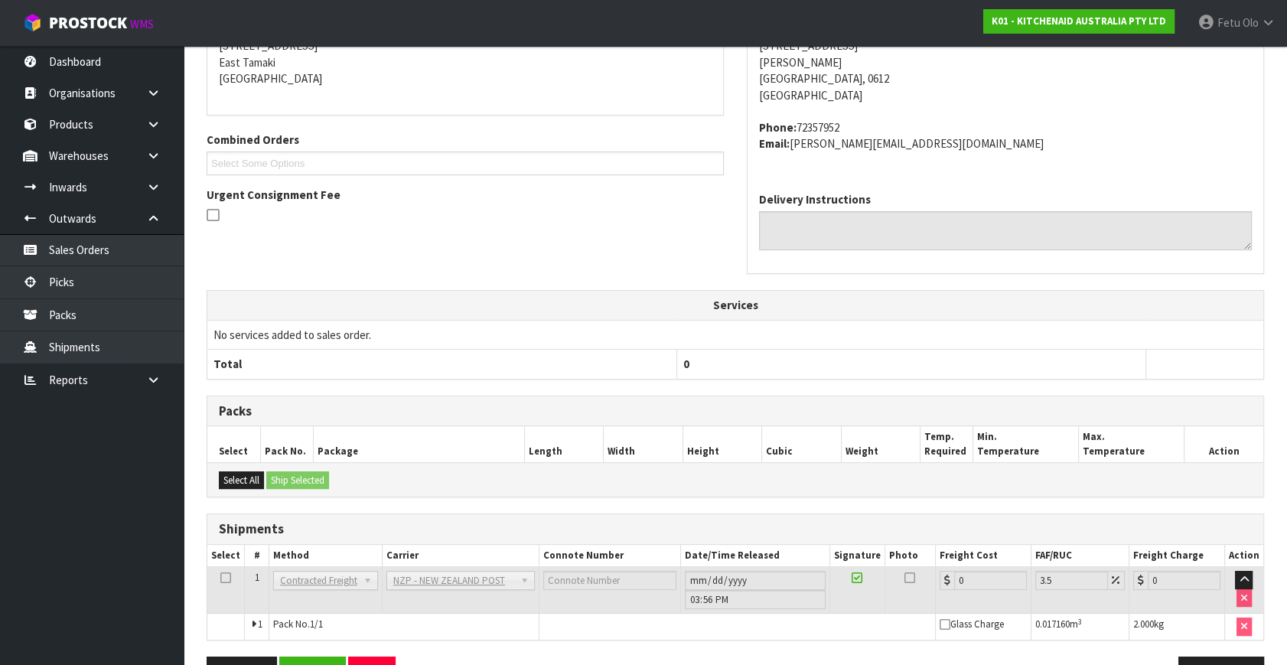
scroll to position [367, 0]
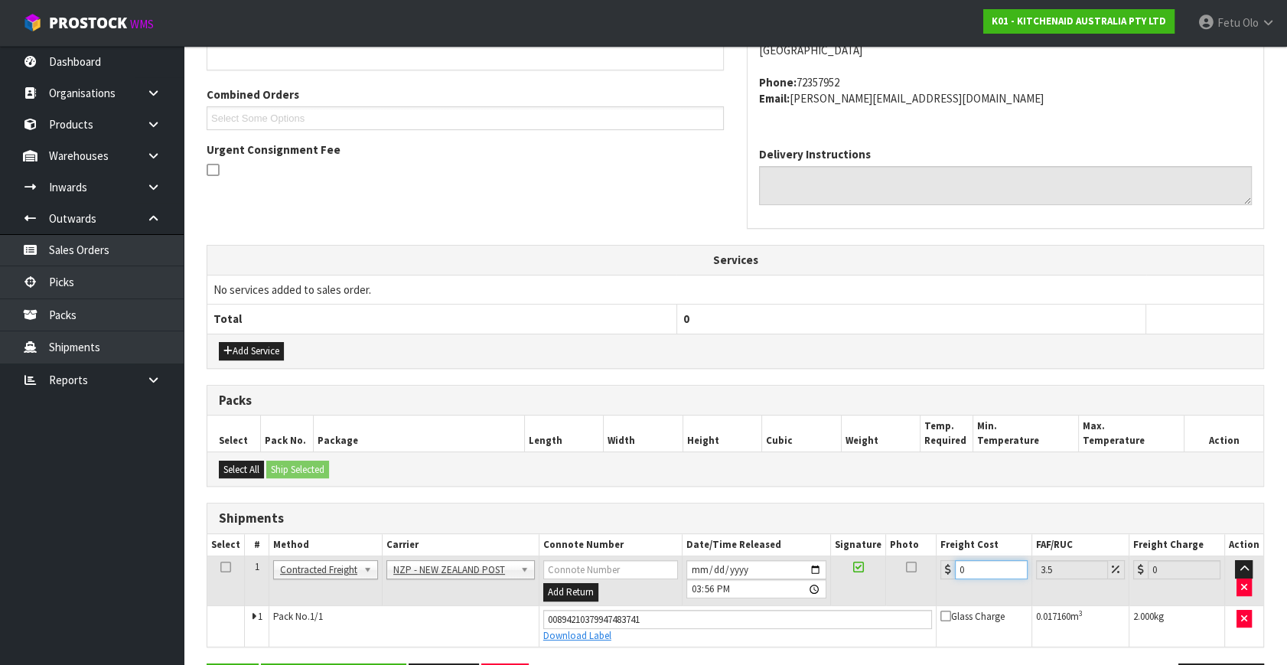
drag, startPoint x: 970, startPoint y: 564, endPoint x: 563, endPoint y: 618, distance: 410.7
click at [582, 620] on tbody "1 Client Local Pickup Customer Local Pickup Company Freight Contracted Freight …" at bounding box center [735, 601] width 1056 height 90
type input "4"
type input "4.14"
type input "4.3"
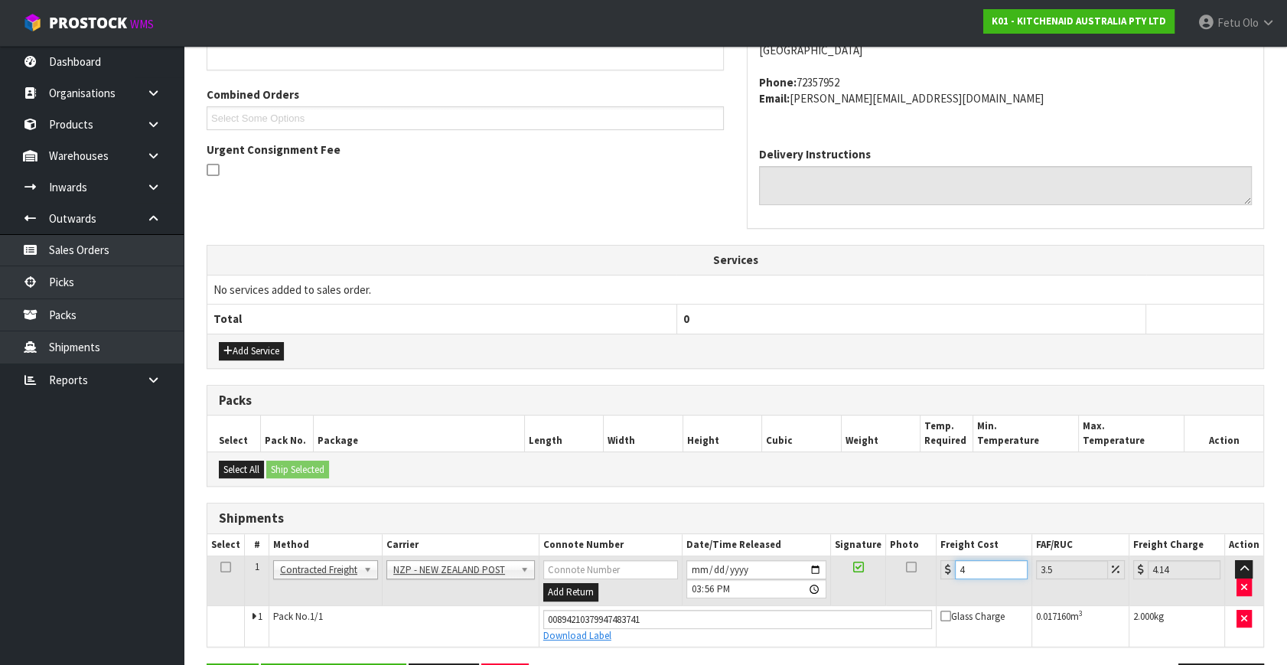
type input "4.45"
type input "4.33"
type input "4.48"
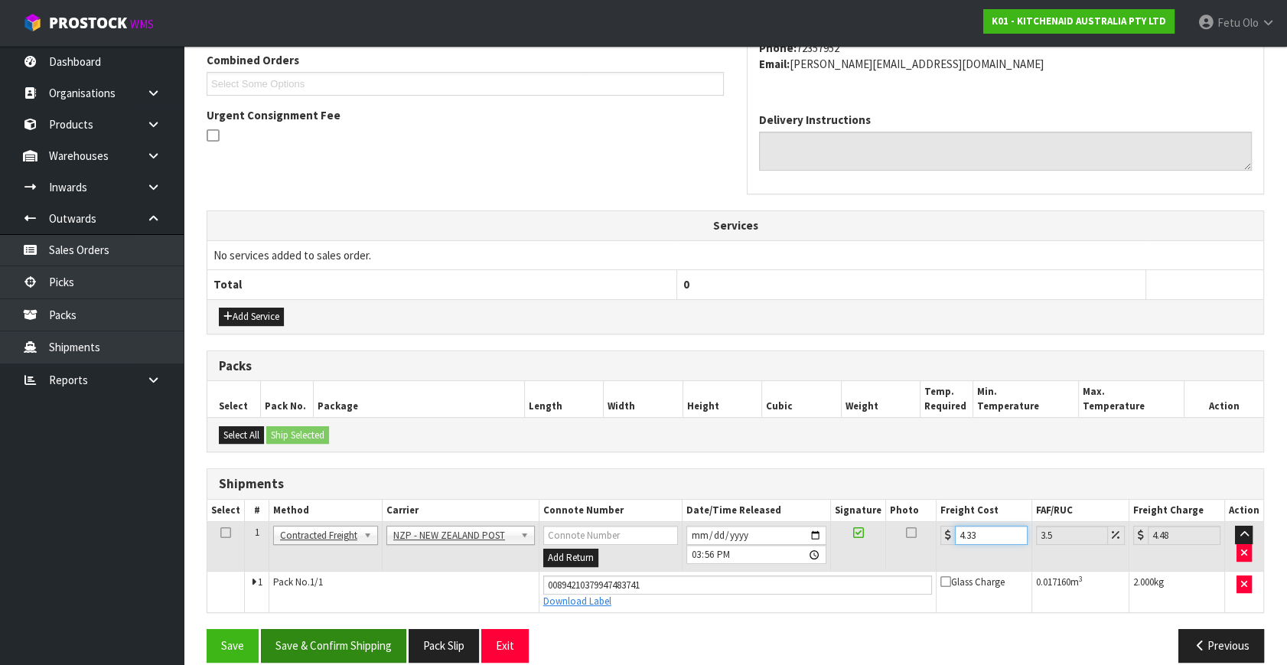
scroll to position [419, 0]
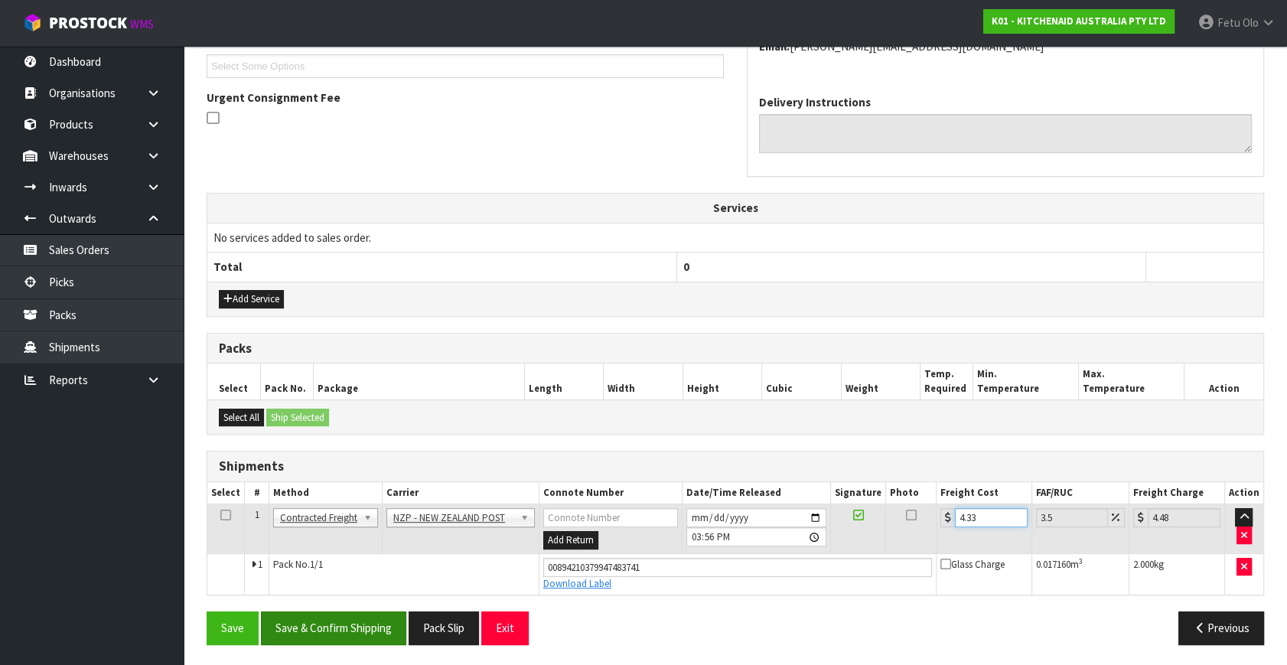
type input "4.33"
click at [319, 615] on button "Save & Confirm Shipping" at bounding box center [333, 627] width 145 height 33
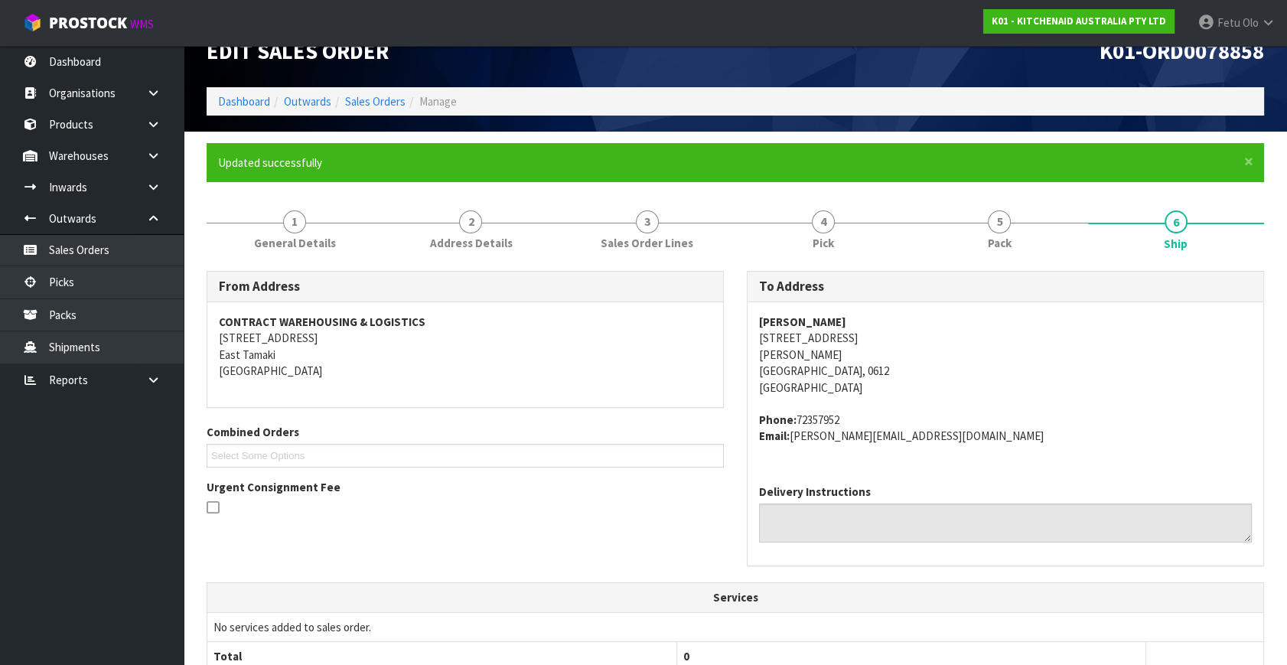
scroll to position [0, 0]
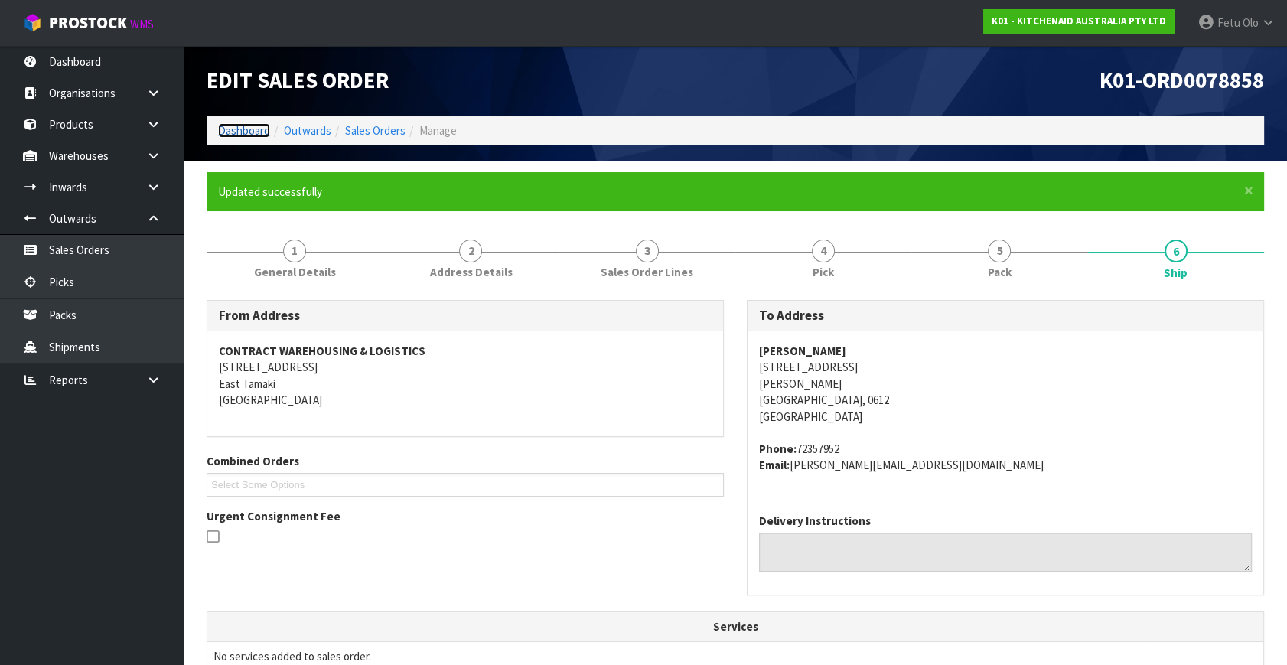
click at [228, 129] on link "Dashboard" at bounding box center [244, 130] width 52 height 15
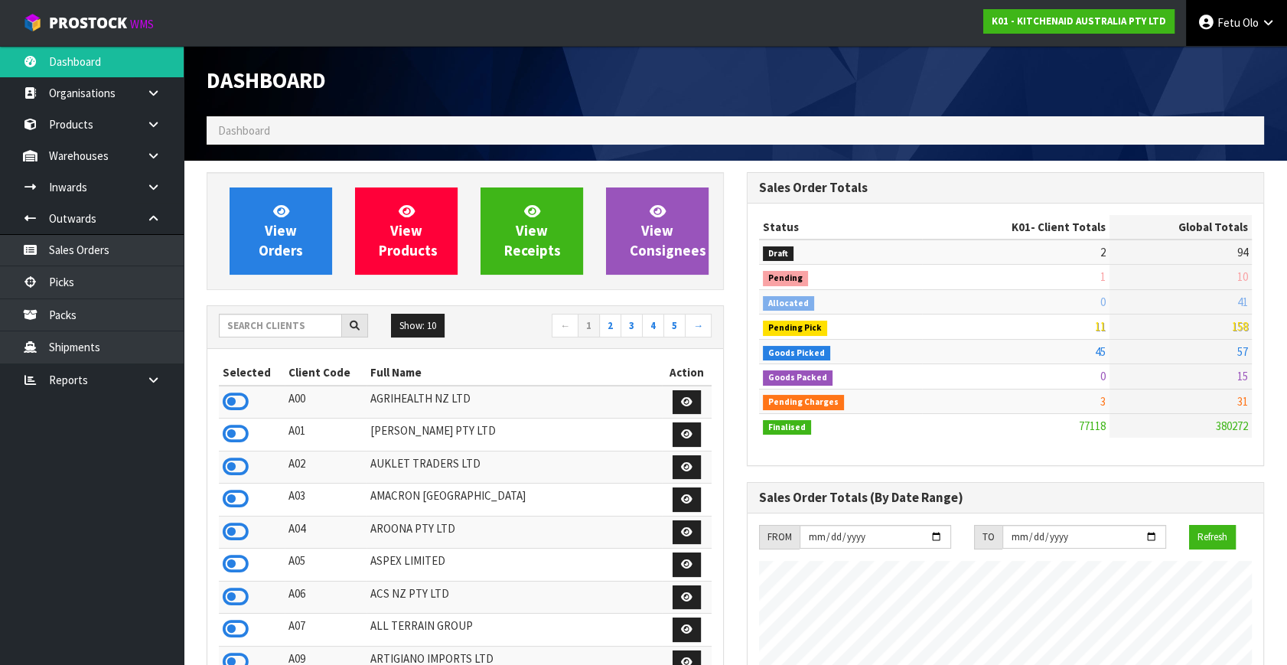
click at [1244, 34] on link "Fetu Olo" at bounding box center [1236, 23] width 101 height 46
click at [1238, 56] on link "Logout" at bounding box center [1225, 61] width 121 height 21
